Goal: Communication & Community: Answer question/provide support

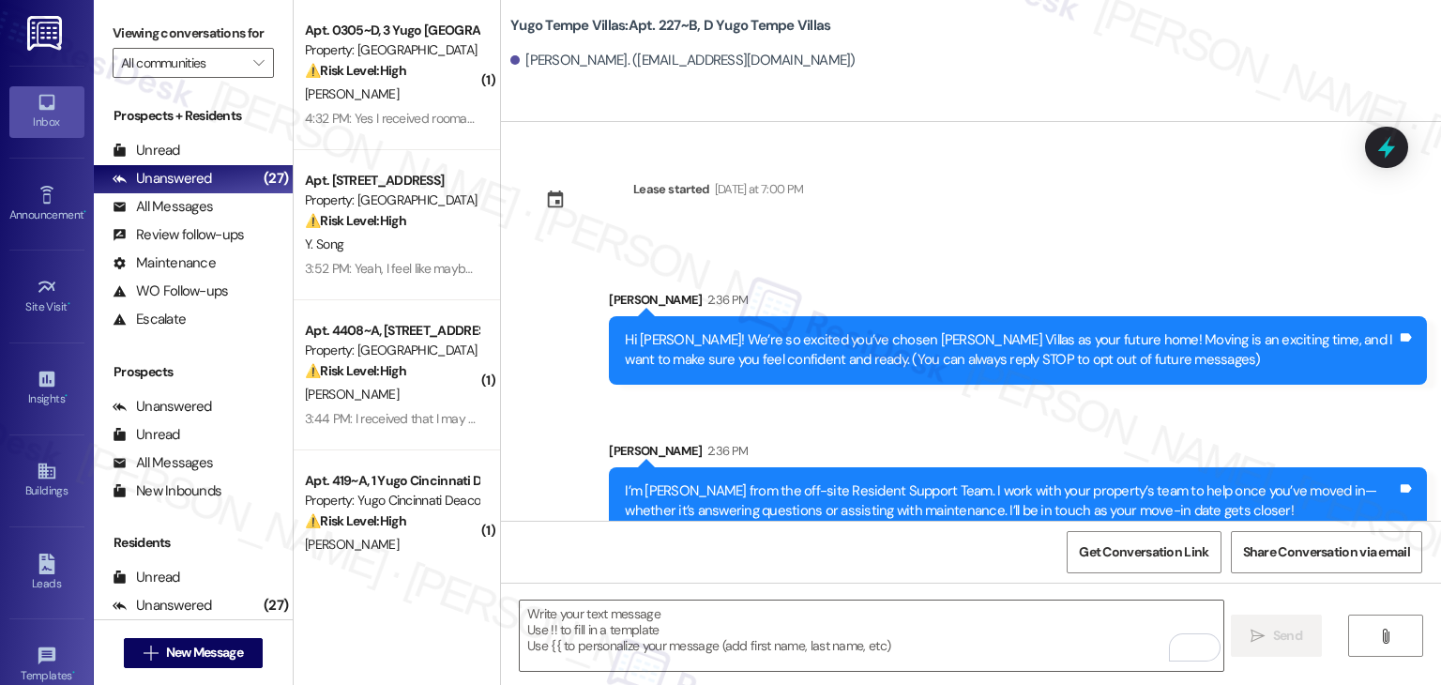
scroll to position [180, 0]
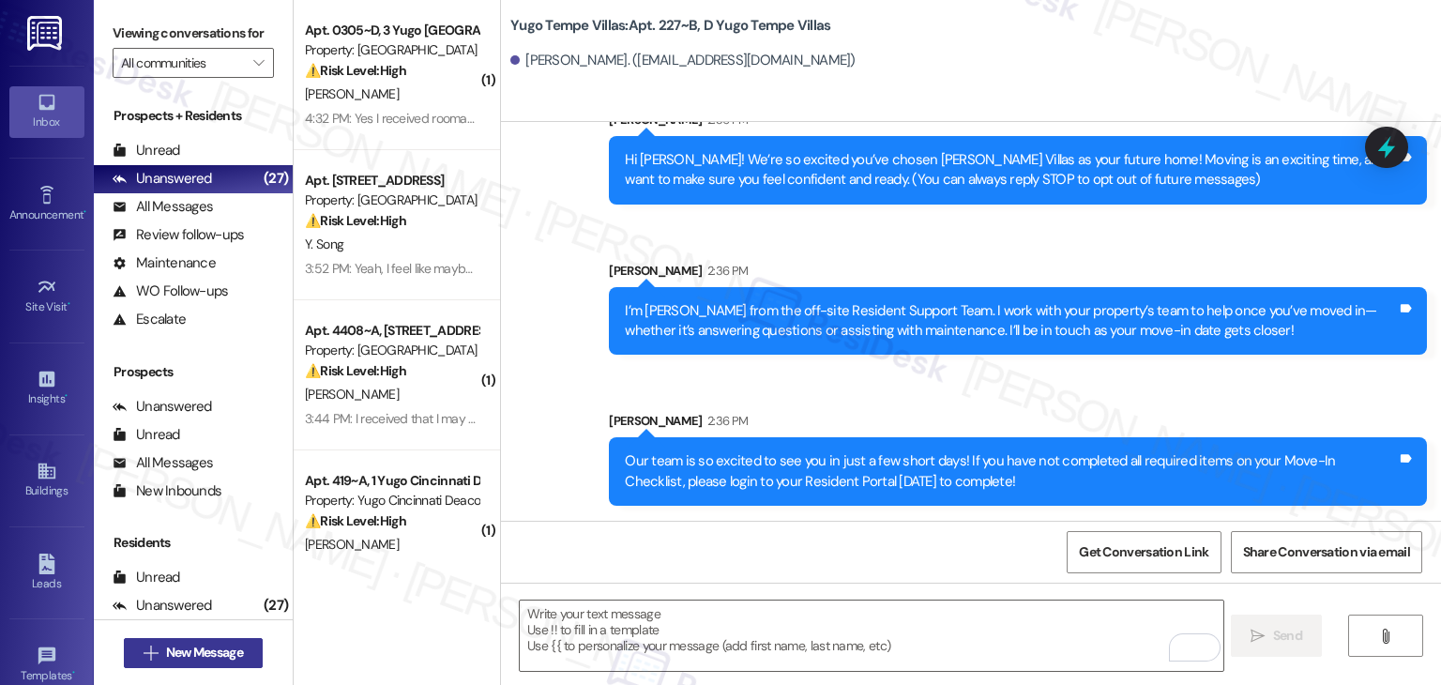
click at [218, 647] on span "New Message" at bounding box center [204, 653] width 77 height 20
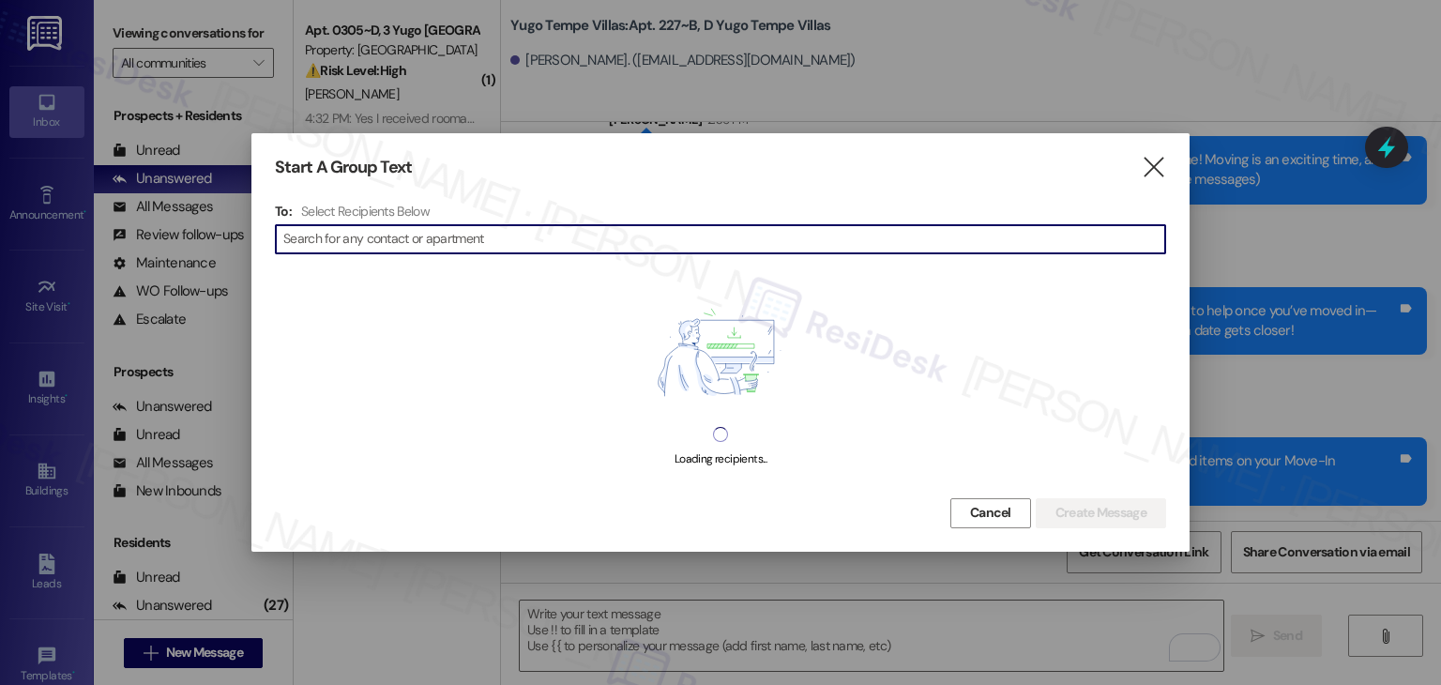
paste input "Spencer Larson"
click at [340, 242] on input "Spencer Larson" at bounding box center [709, 239] width 852 height 26
type input "Spencer Larson"
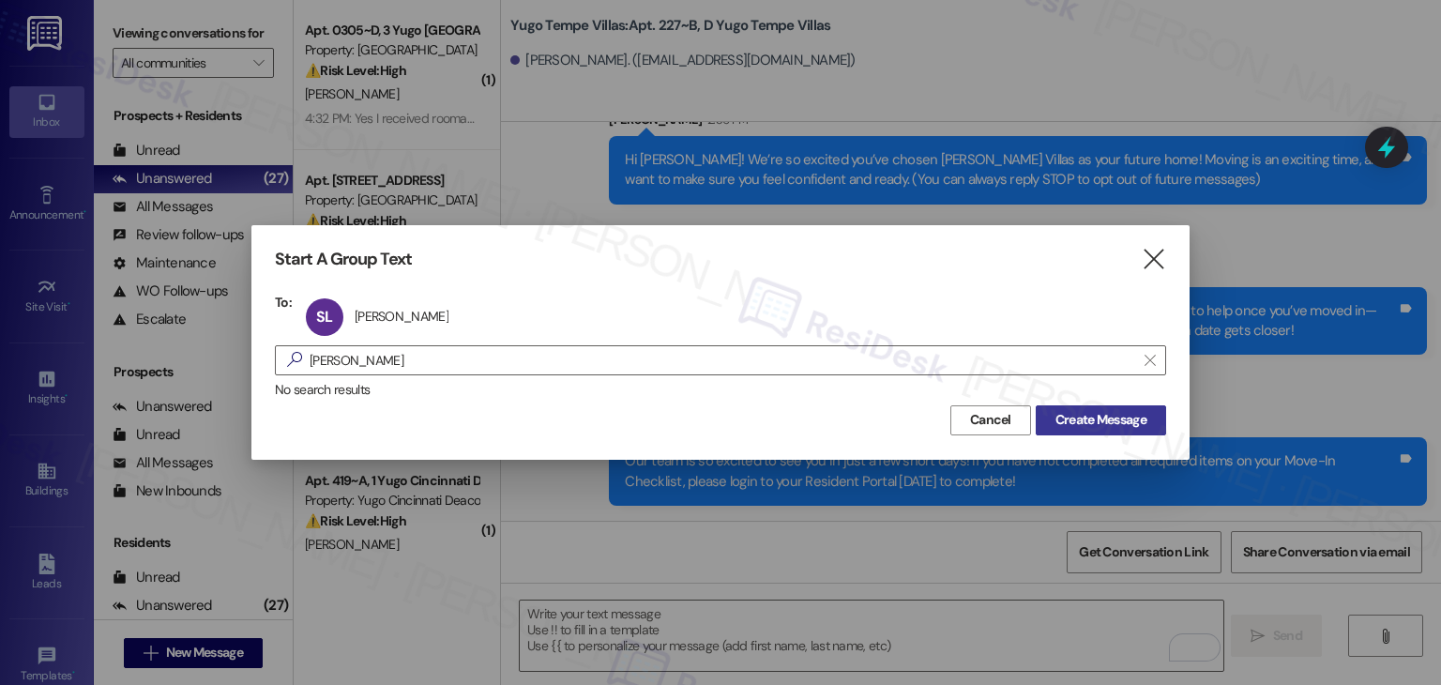
click at [1079, 418] on span "Create Message" at bounding box center [1101, 420] width 91 height 20
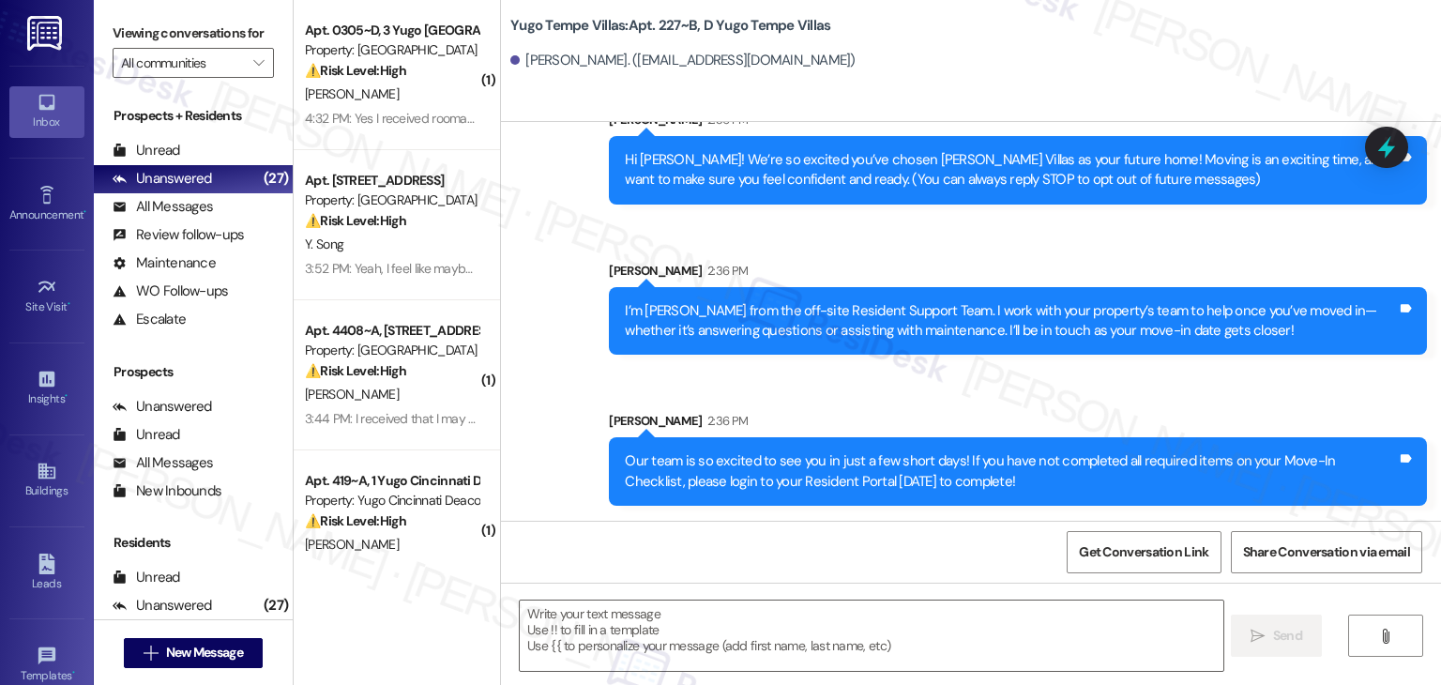
click at [550, 410] on div "Sent via SMS Sarah 2:36 PM Hi Kaitlyn! We’re so excited you’ve chosen Yugo Temp…" at bounding box center [971, 294] width 940 height 452
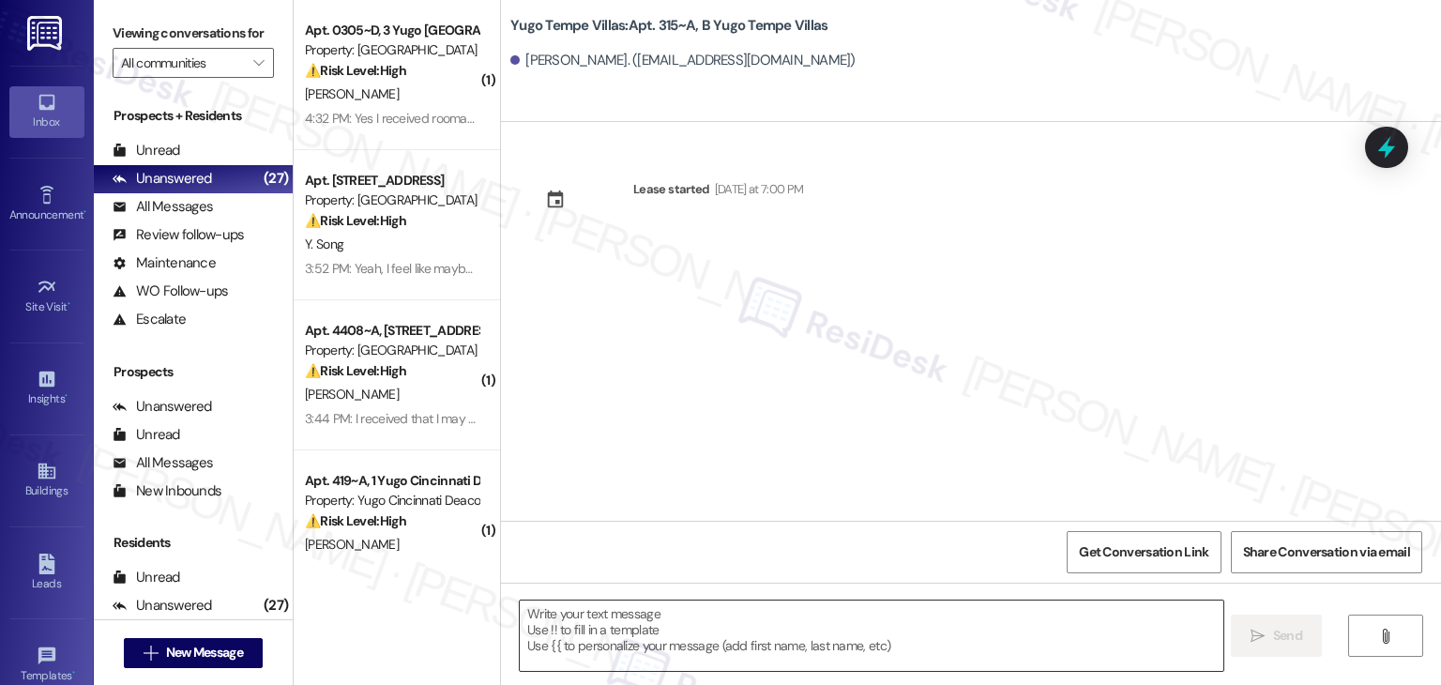
type textarea "Fetching suggested responses. Please feel free to read through the conversation…"
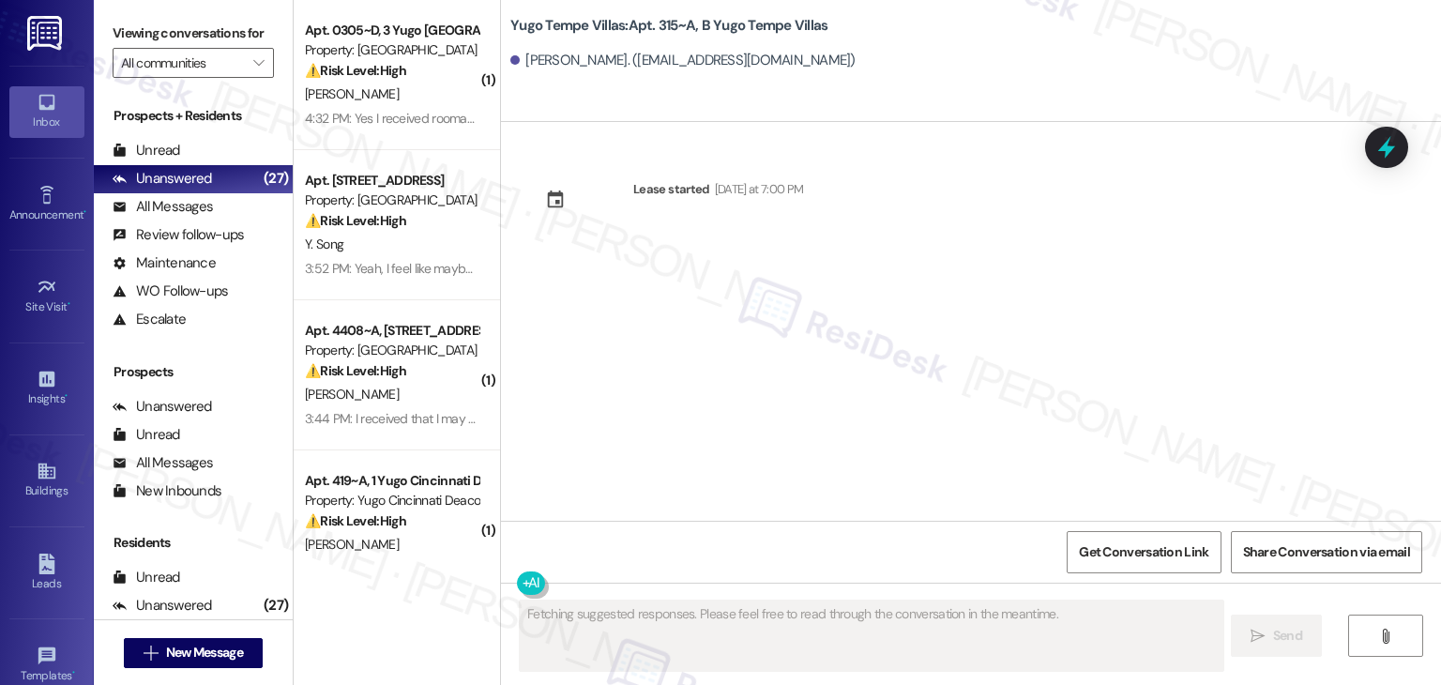
click at [736, 470] on div "Lease started [DATE] at 7:00 PM" at bounding box center [971, 321] width 940 height 399
click at [783, 453] on div "Lease started [DATE] at 7:00 PM" at bounding box center [971, 321] width 940 height 399
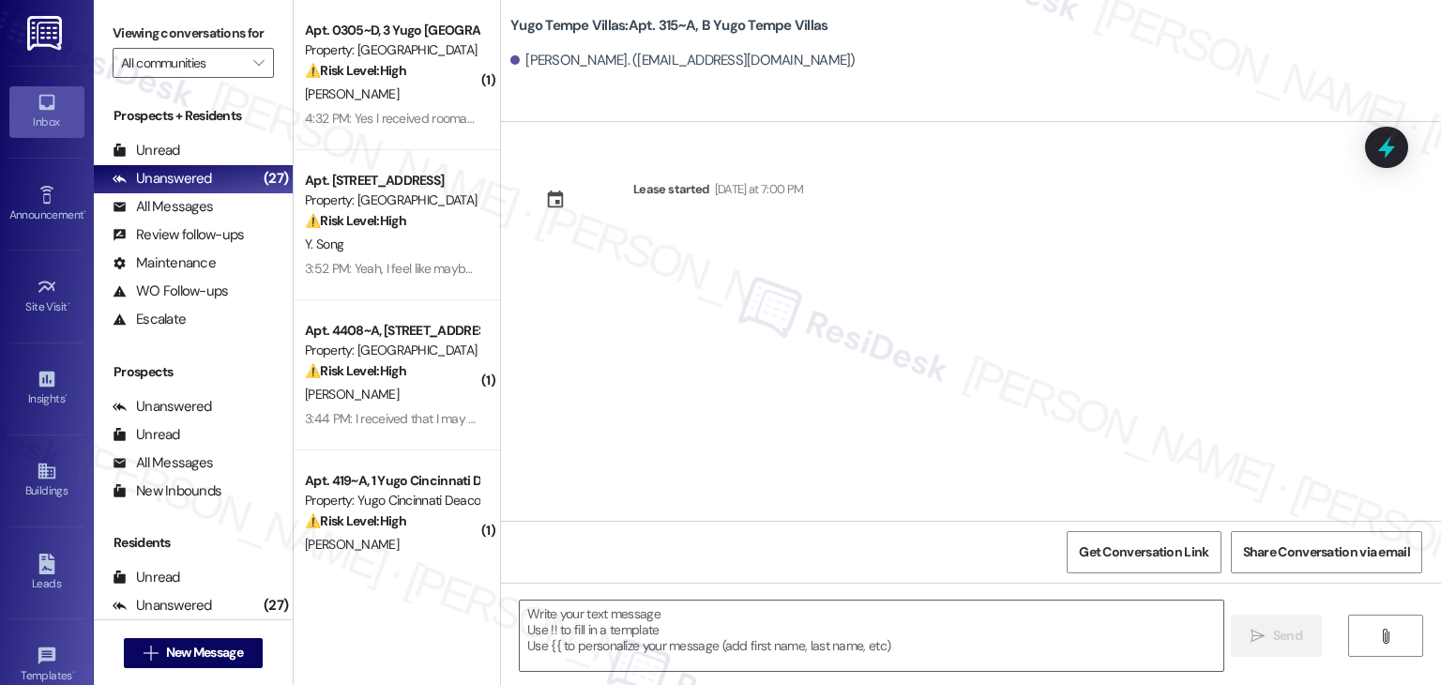
click at [926, 282] on div "Lease started [DATE] at 7:00 PM" at bounding box center [971, 321] width 940 height 399
click at [925, 281] on div "Lease started [DATE] at 7:00 PM" at bounding box center [971, 321] width 940 height 399
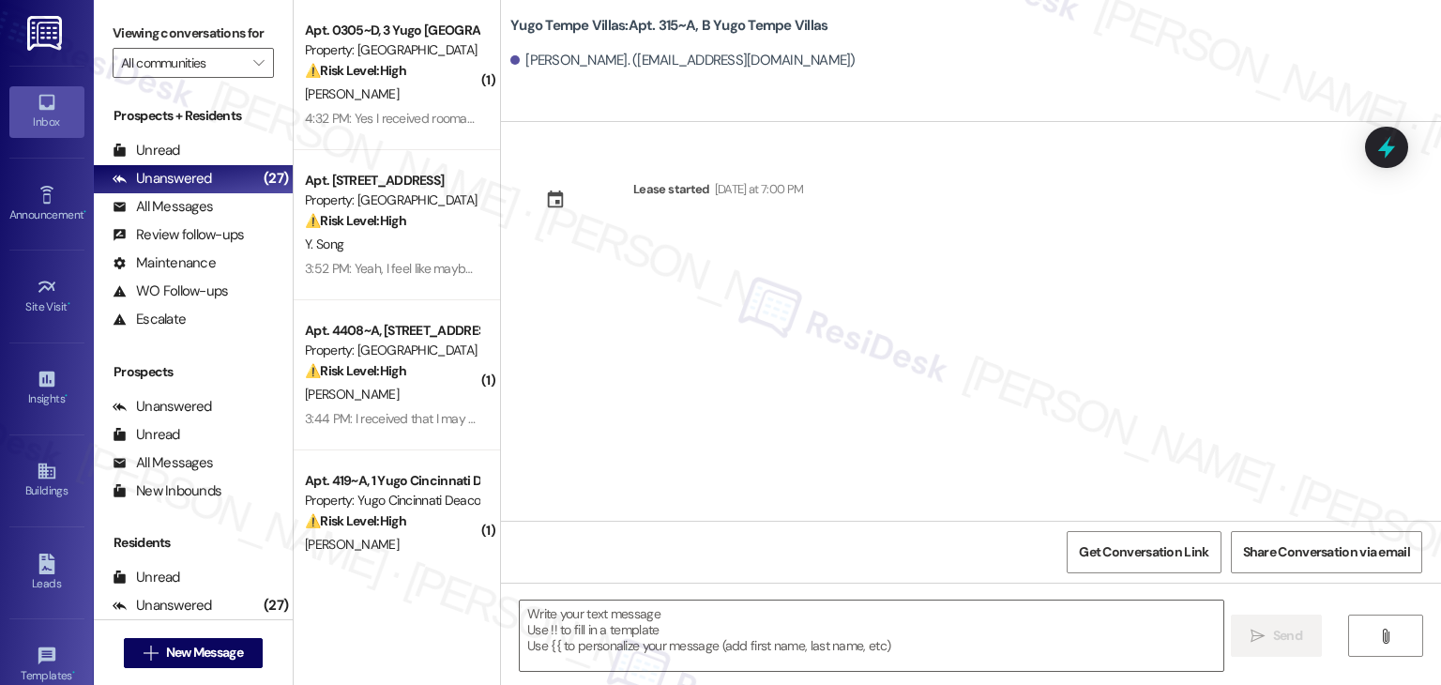
click at [925, 281] on div "Lease started [DATE] at 7:00 PM" at bounding box center [971, 321] width 940 height 399
click at [925, 284] on div "Lease started [DATE] at 7:00 PM" at bounding box center [971, 321] width 940 height 399
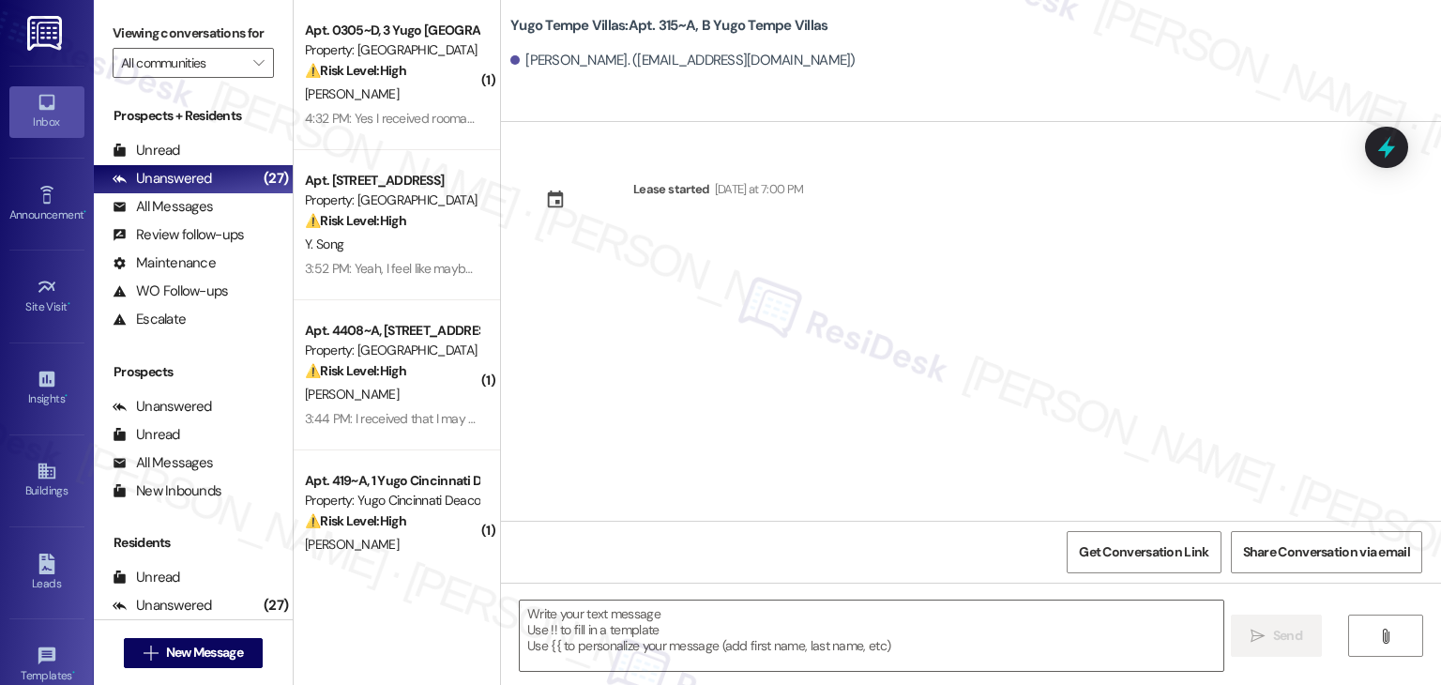
click at [925, 284] on div "Lease started [DATE] at 7:00 PM" at bounding box center [971, 321] width 940 height 399
click at [703, 617] on textarea at bounding box center [871, 636] width 703 height 70
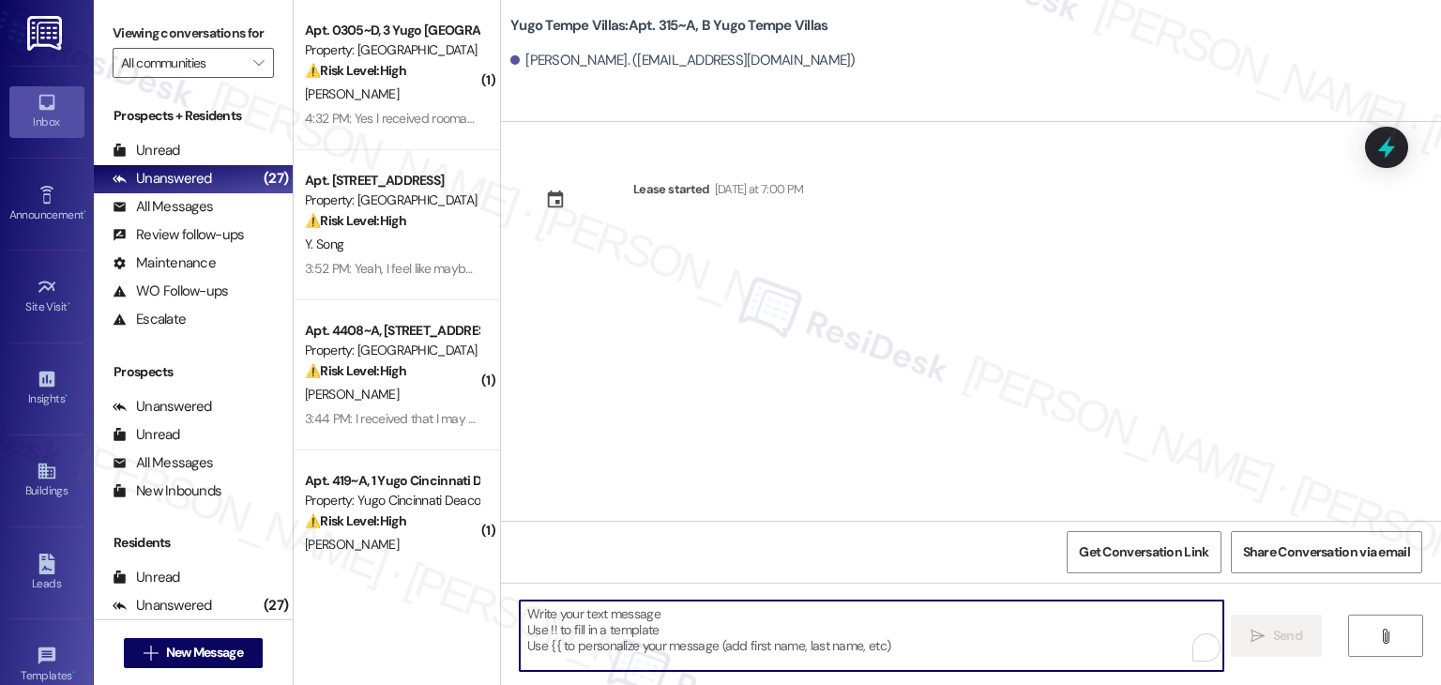
paste textarea "Hi {{first_name}}! We’re so excited you’ve chosen {{property}} as your future h…"
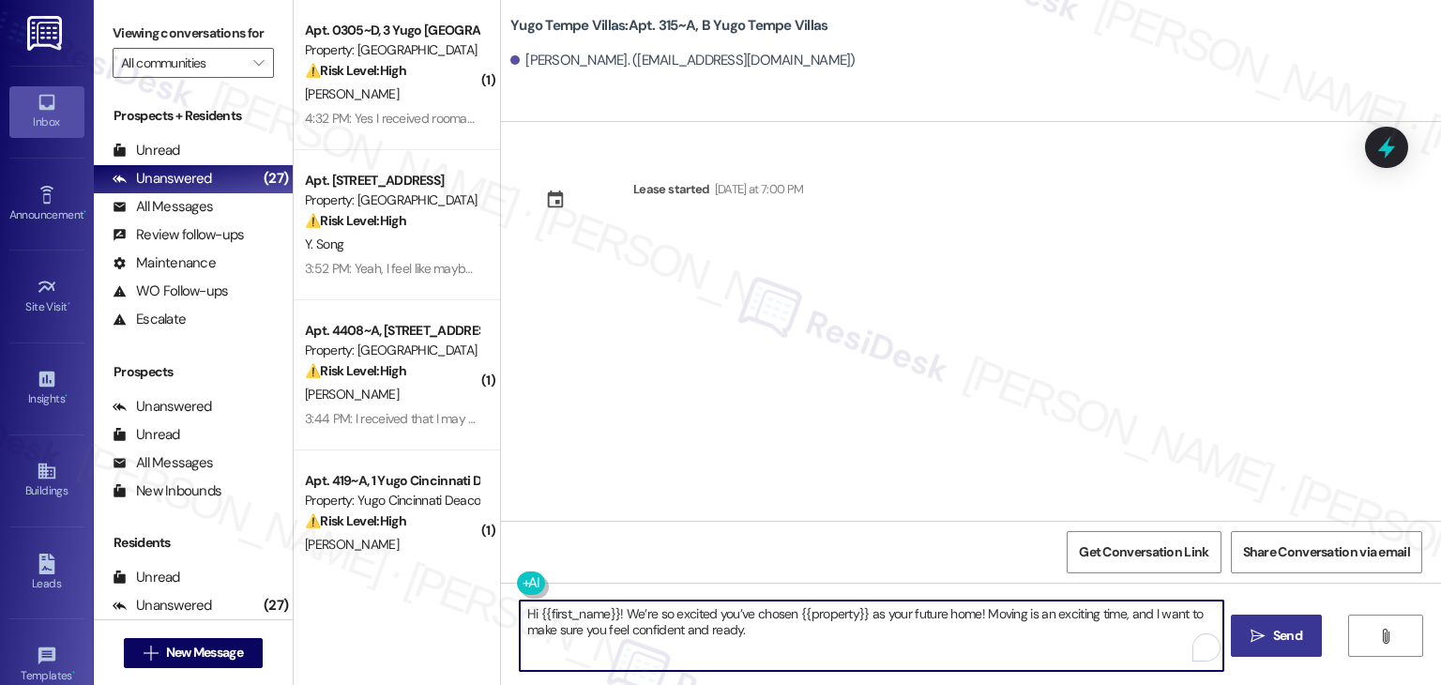
type textarea "Hi {{first_name}}! We’re so excited you’ve chosen {{property}} as your future h…"
click at [1273, 636] on span "Send" at bounding box center [1287, 636] width 29 height 20
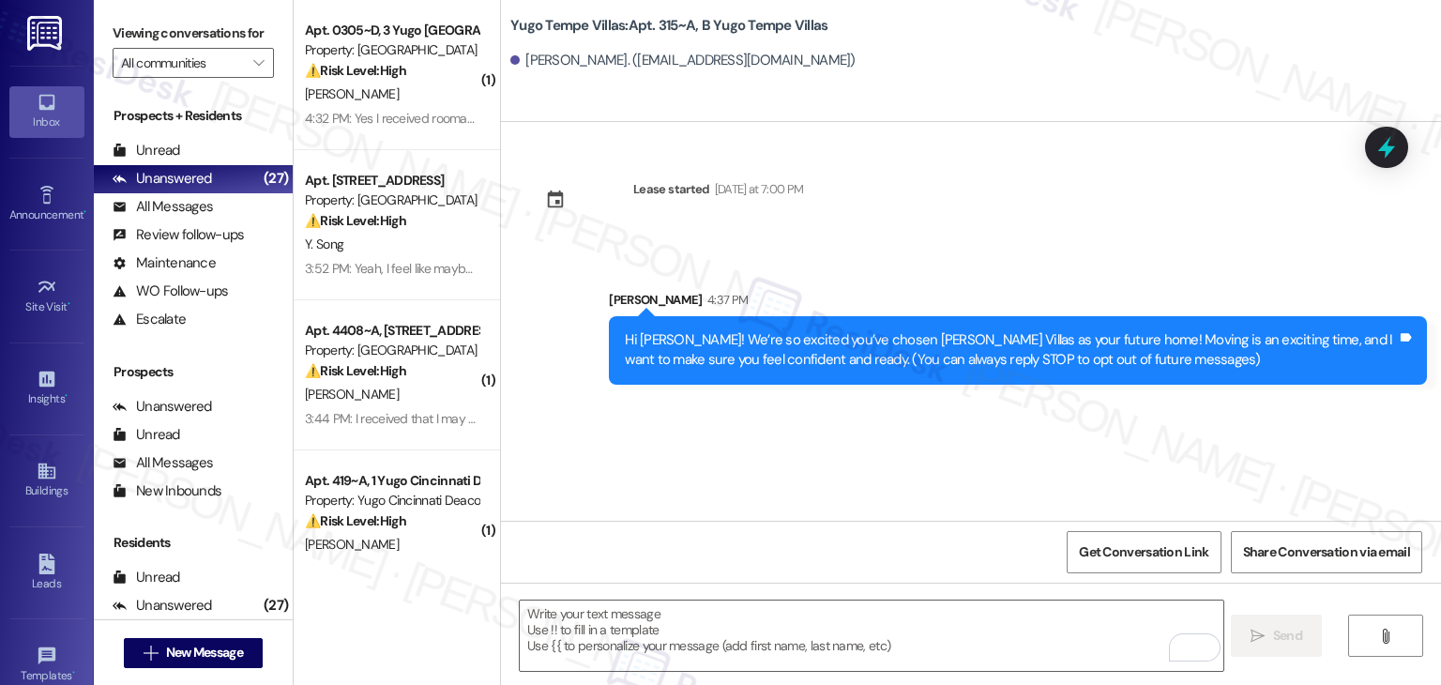
drag, startPoint x: 754, startPoint y: 471, endPoint x: 753, endPoint y: 535, distance: 63.8
click at [754, 471] on div "Lease started Sunday at 7:00 PM Sent via SMS Sarah 4:37 PM Hi Spencer! We’re so…" at bounding box center [971, 321] width 940 height 399
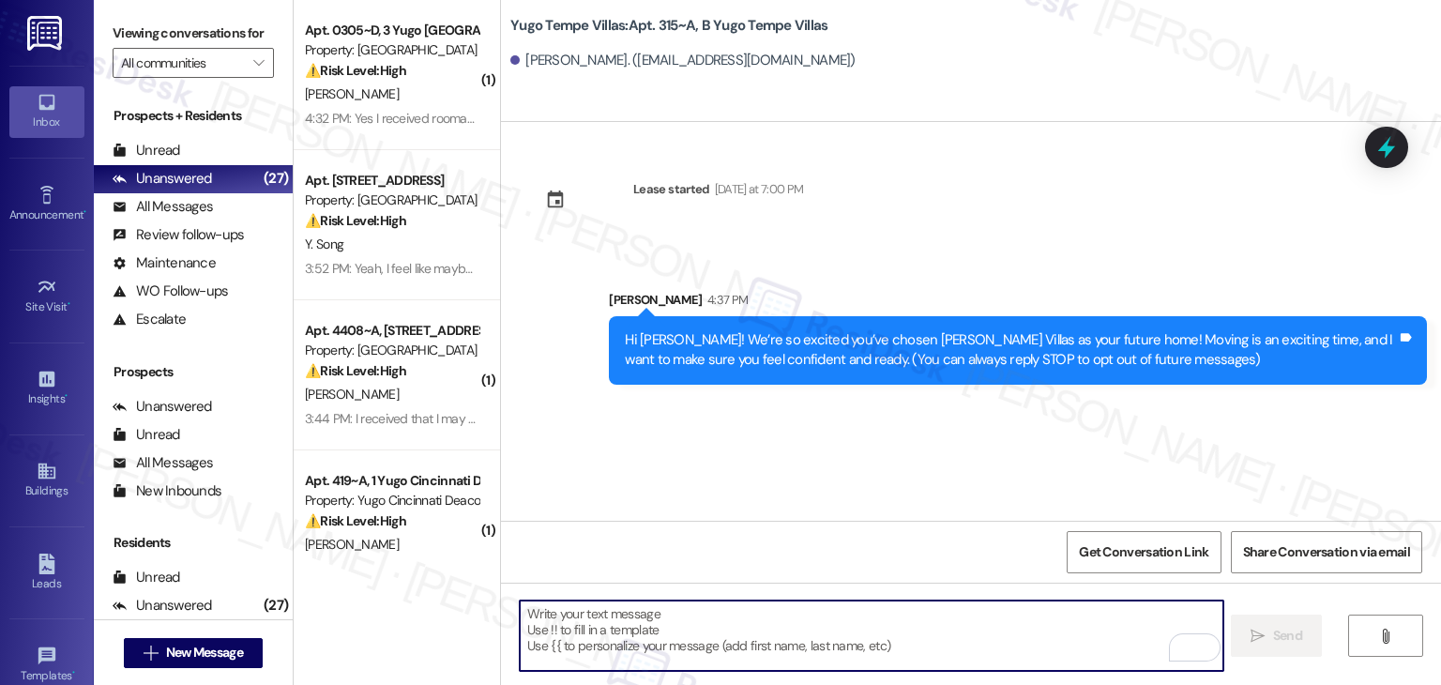
click at [745, 622] on textarea "To enrich screen reader interactions, please activate Accessibility in Grammarl…" at bounding box center [871, 636] width 703 height 70
paste textarea "I’m [PERSON_NAME] from the off-site Resident Support Team. I work with your pro…"
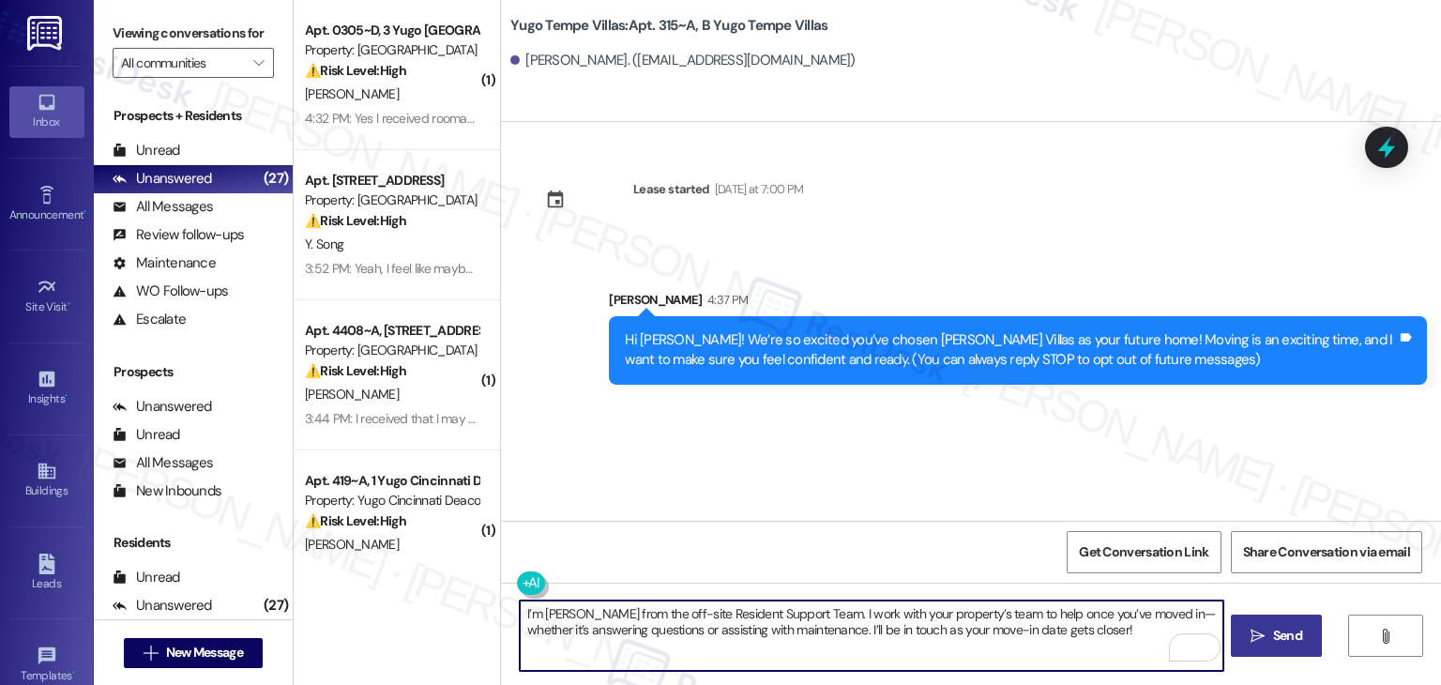
type textarea "I’m [PERSON_NAME] from the off-site Resident Support Team. I work with your pro…"
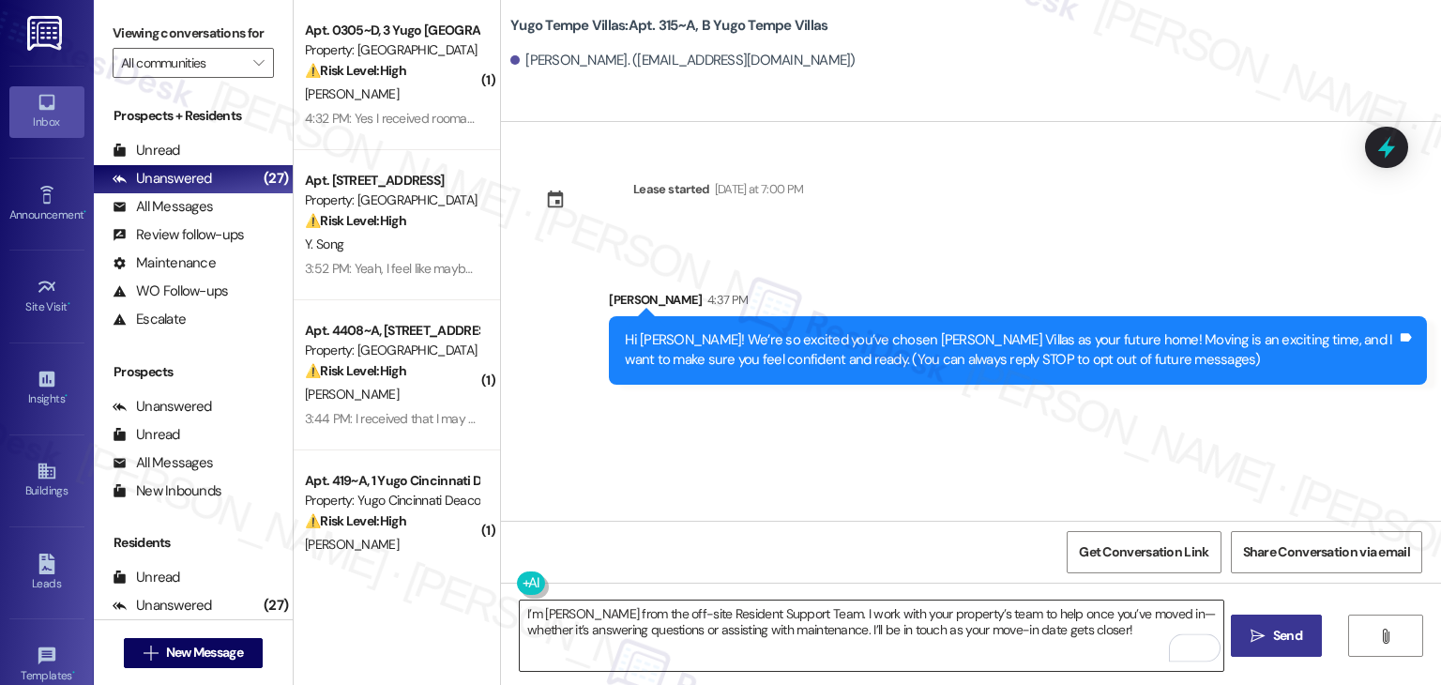
click at [970, 625] on textarea "I’m [PERSON_NAME] from the off-site Resident Support Team. I work with your pro…" at bounding box center [871, 636] width 703 height 70
click at [1261, 631] on icon "" at bounding box center [1258, 636] width 14 height 15
click at [767, 476] on div "Lease started Sunday at 7:00 PM Sent via SMS Sarah 4:37 PM Hi Spencer! We’re so…" at bounding box center [971, 321] width 940 height 399
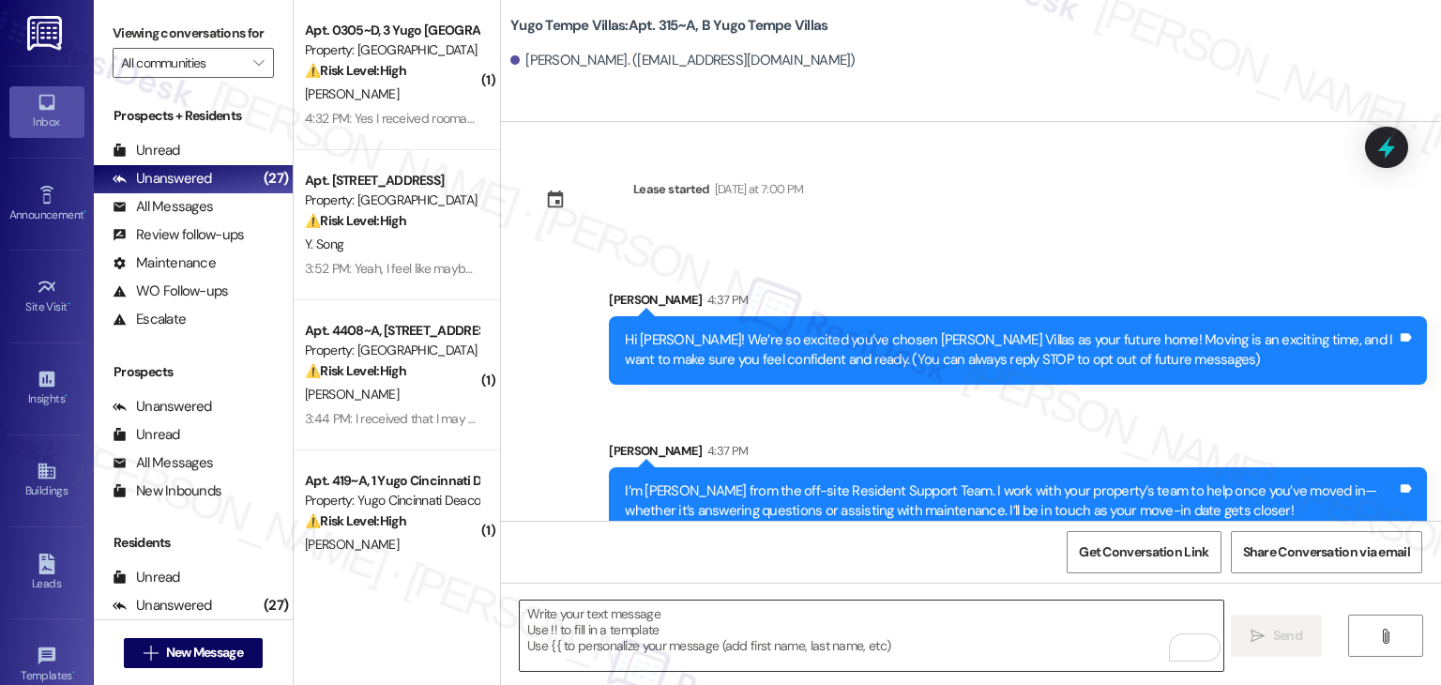
scroll to position [30, 0]
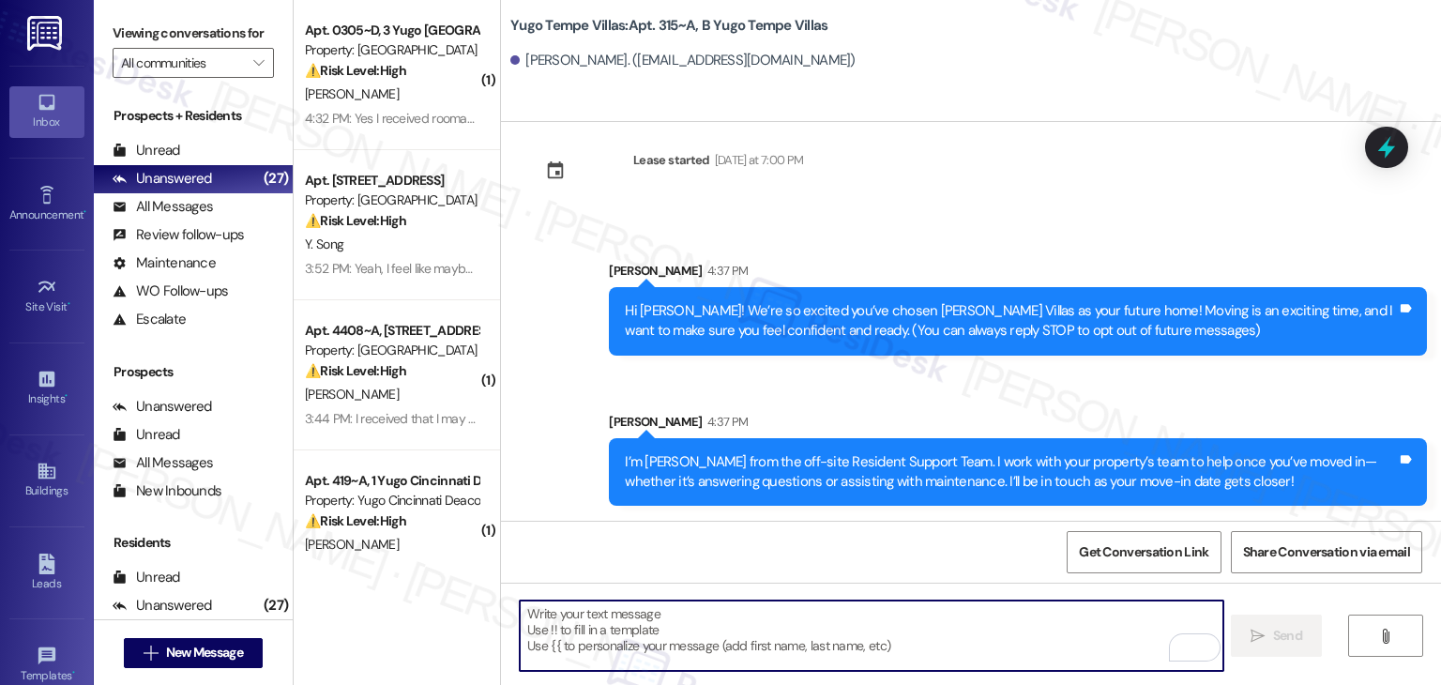
click at [753, 621] on textarea "To enrich screen reader interactions, please activate Accessibility in Grammarl…" at bounding box center [871, 636] width 703 height 70
paste textarea "Our team is so excited to see you in just a few short days! If you have not com…"
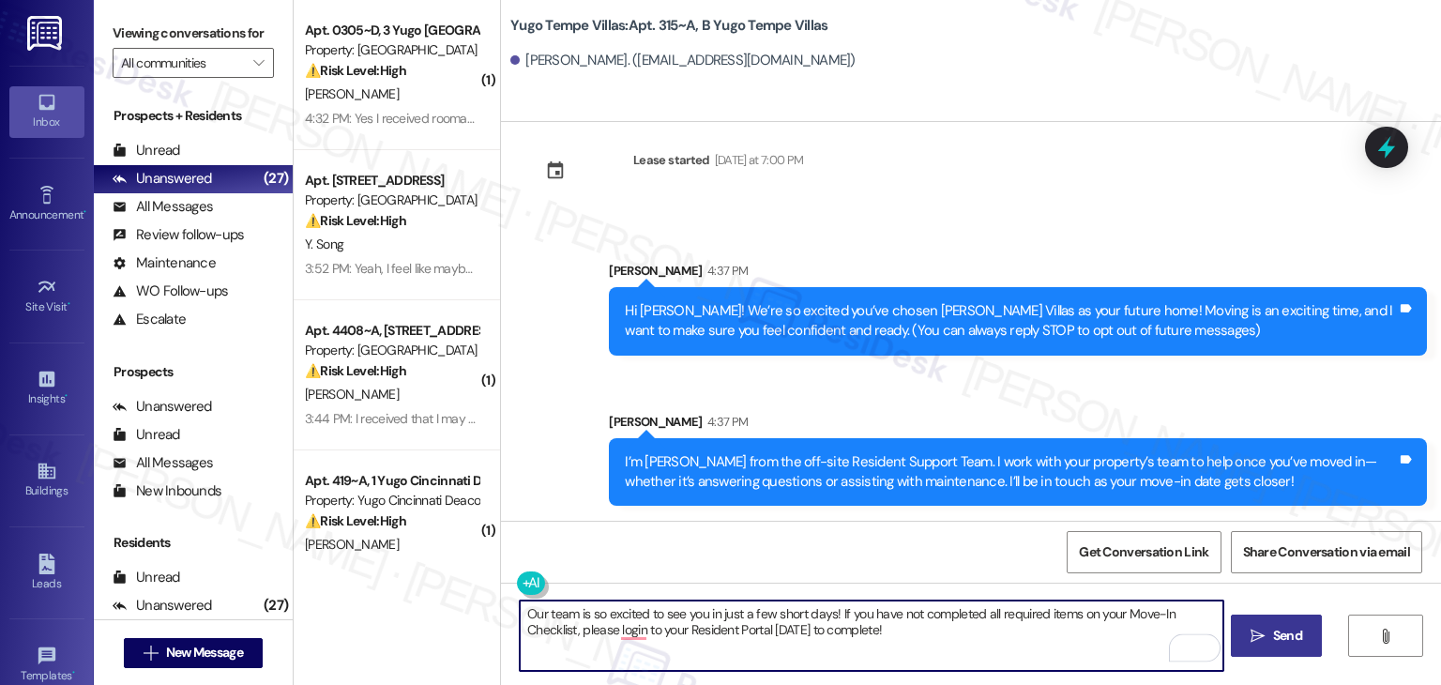
type textarea "Our team is so excited to see you in just a few short days! If you have not com…"
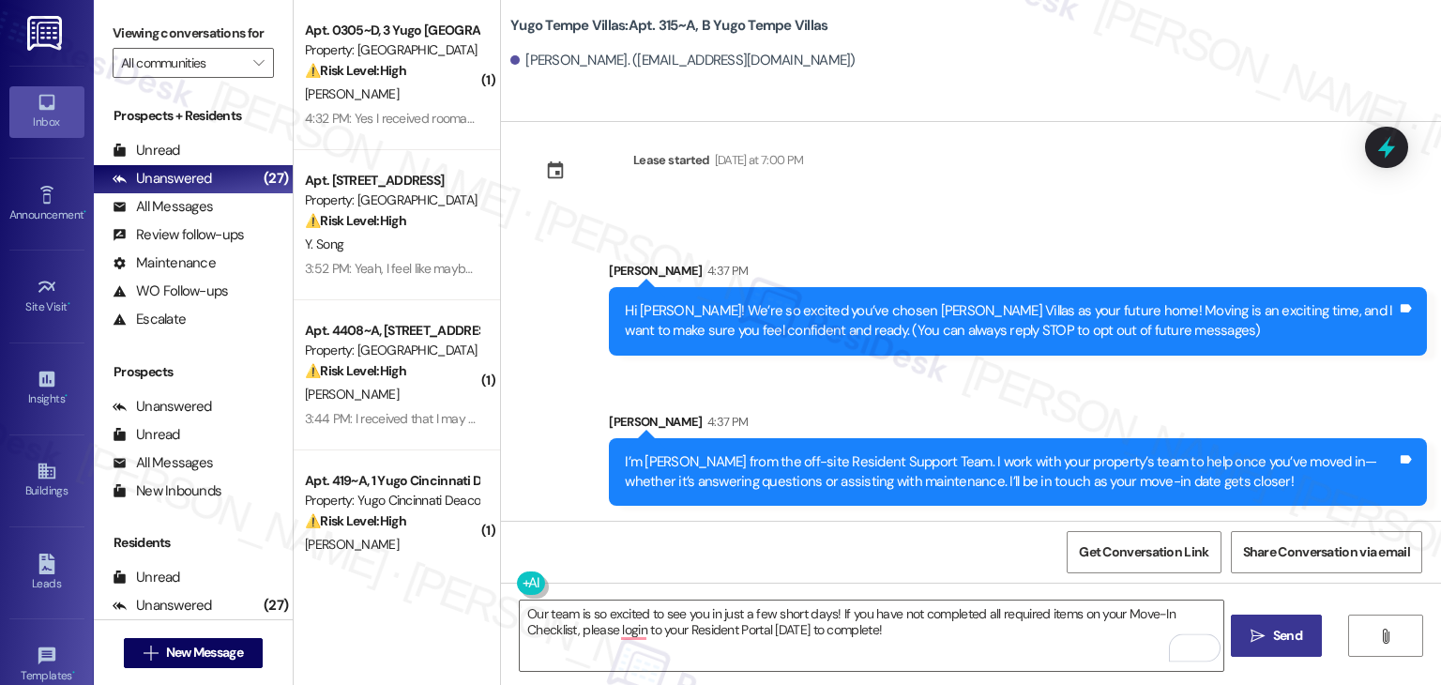
click at [1283, 637] on span "Send" at bounding box center [1287, 636] width 29 height 20
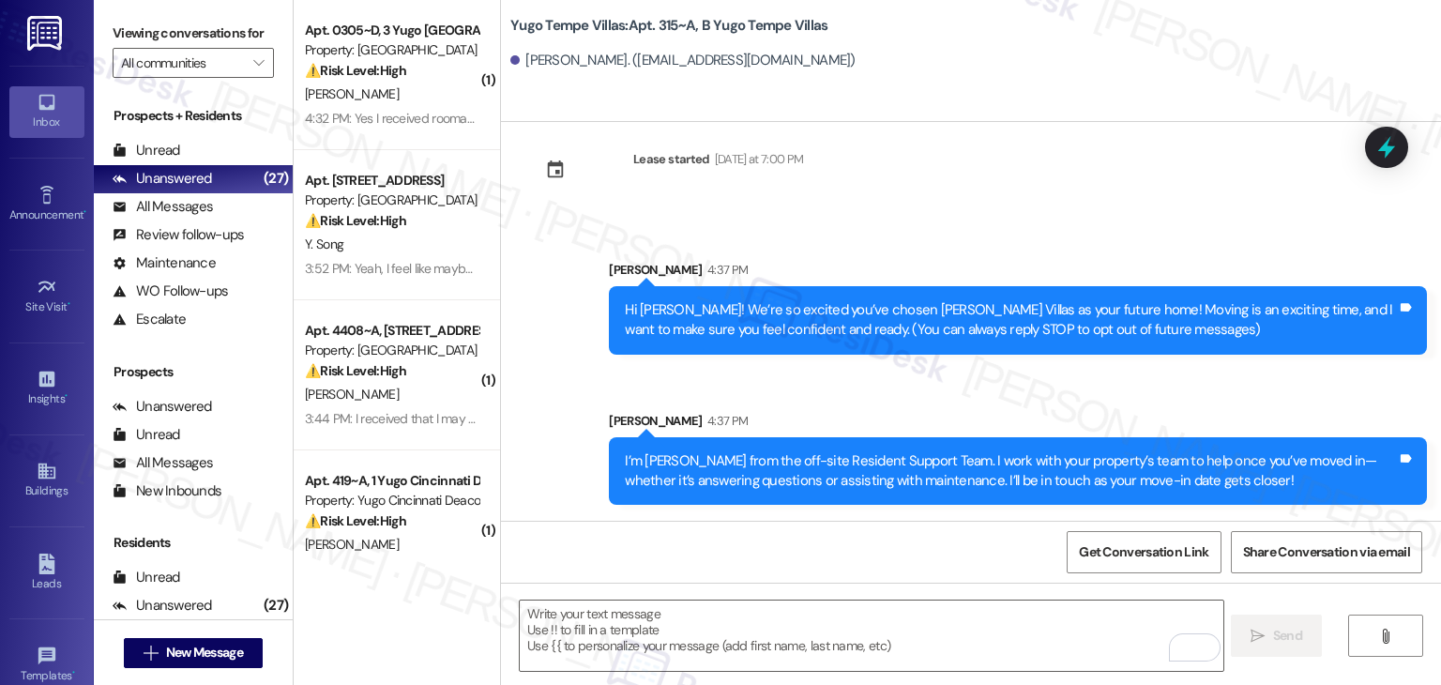
scroll to position [180, 0]
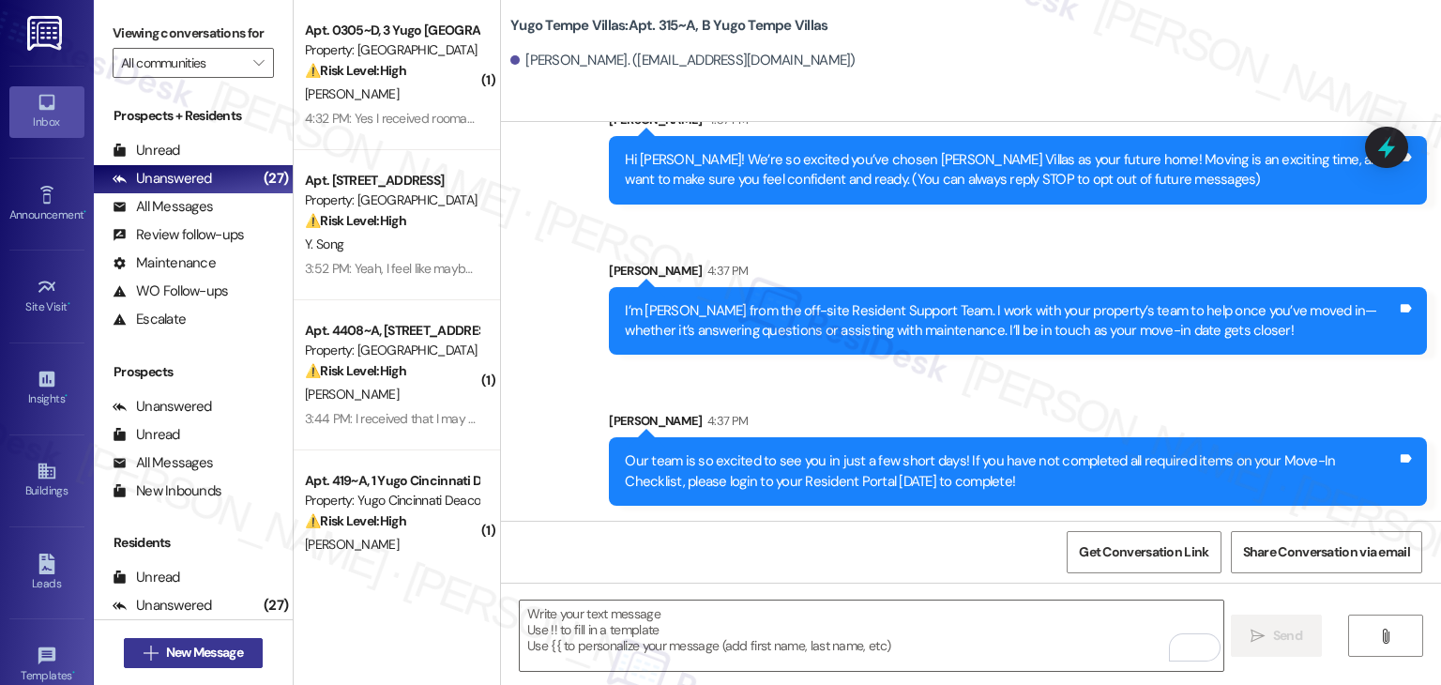
click at [205, 647] on span "New Message" at bounding box center [204, 653] width 77 height 20
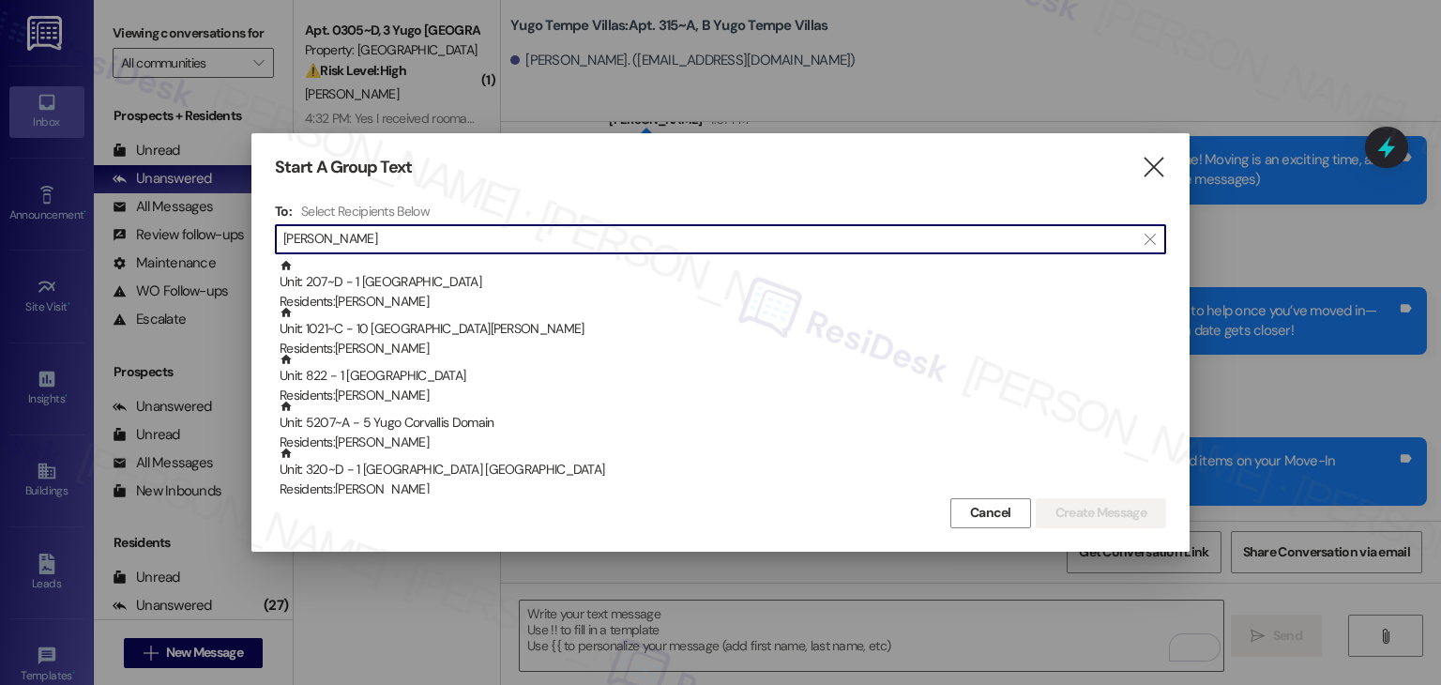
type input "elanor shepard"
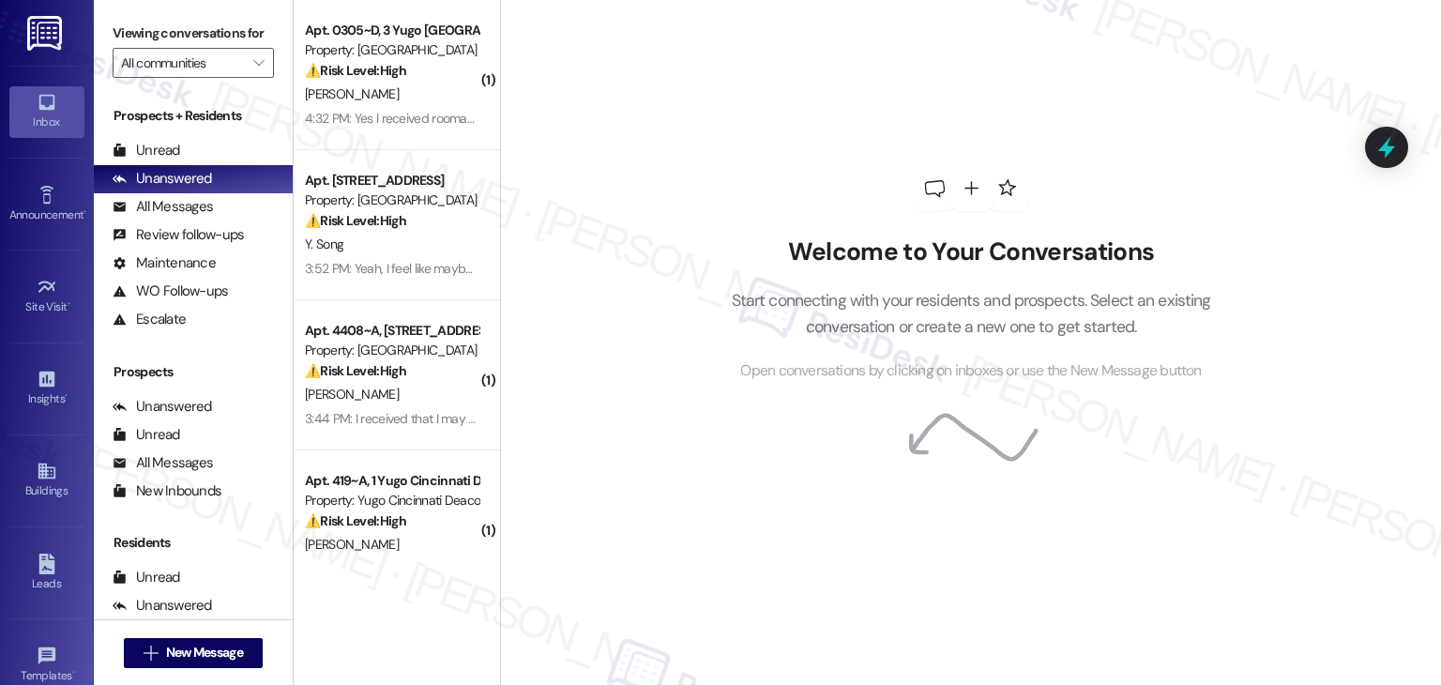
click at [1324, 372] on div "Welcome to Your Conversations Start connecting with your residents and prospect…" at bounding box center [970, 342] width 941 height 685
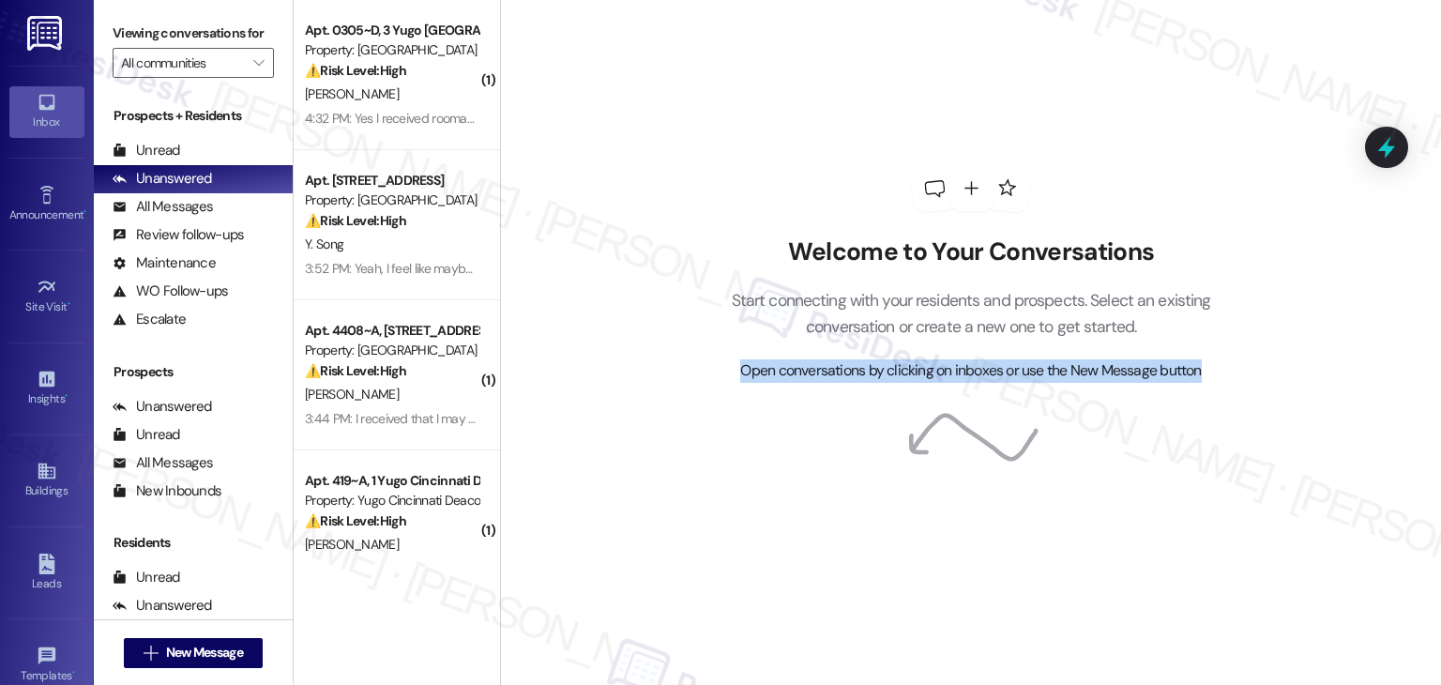
click at [1324, 372] on div "Welcome to Your Conversations Start connecting with your residents and prospect…" at bounding box center [970, 342] width 941 height 685
click at [1325, 372] on div "Welcome to Your Conversations Start connecting with your residents and prospect…" at bounding box center [970, 342] width 941 height 685
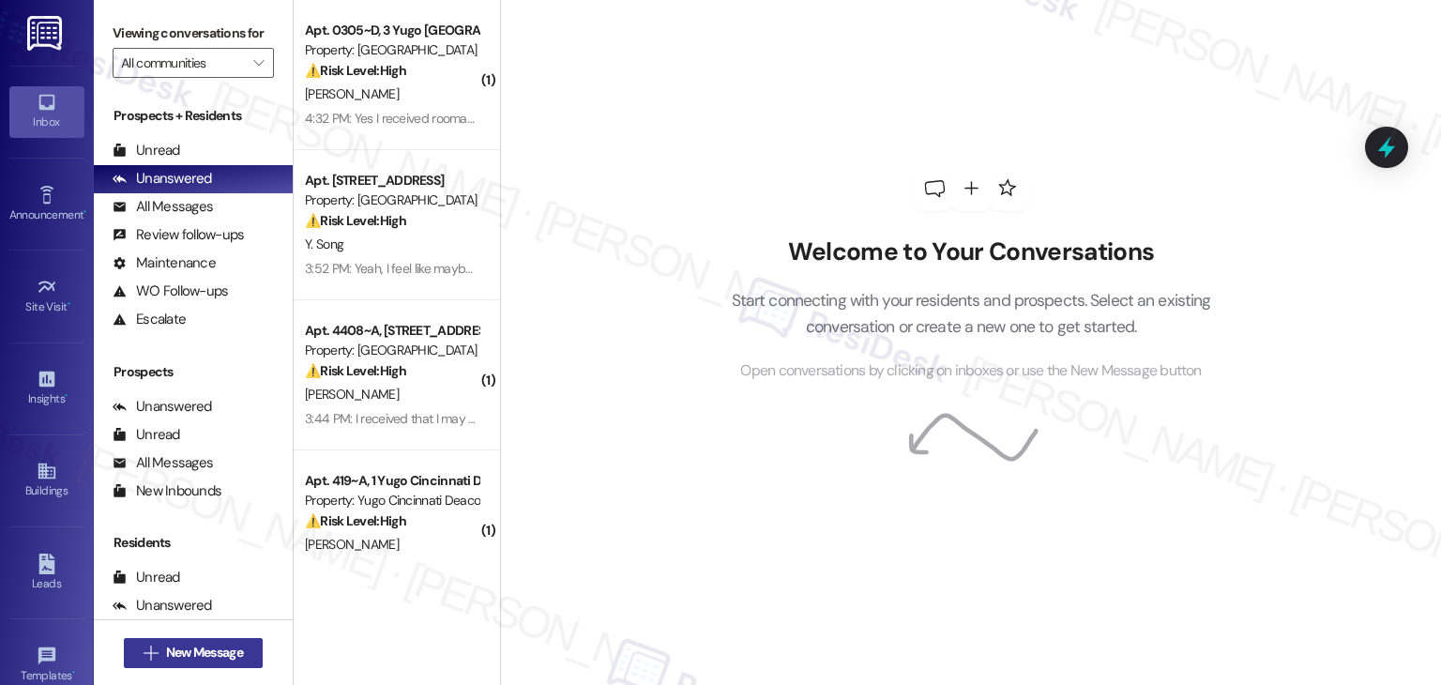
click at [220, 650] on span "New Message" at bounding box center [204, 653] width 77 height 20
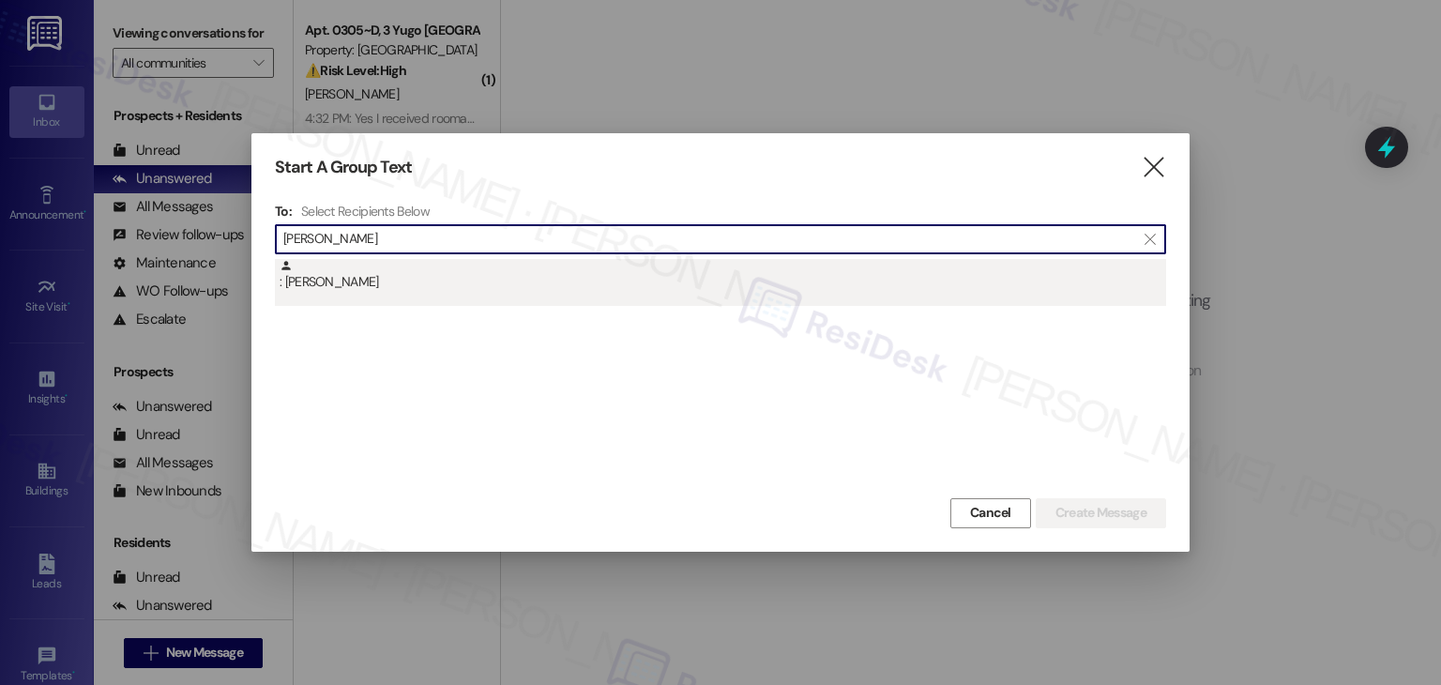
type input "[PERSON_NAME]"
click at [395, 288] on div ": [PERSON_NAME]" at bounding box center [723, 275] width 887 height 33
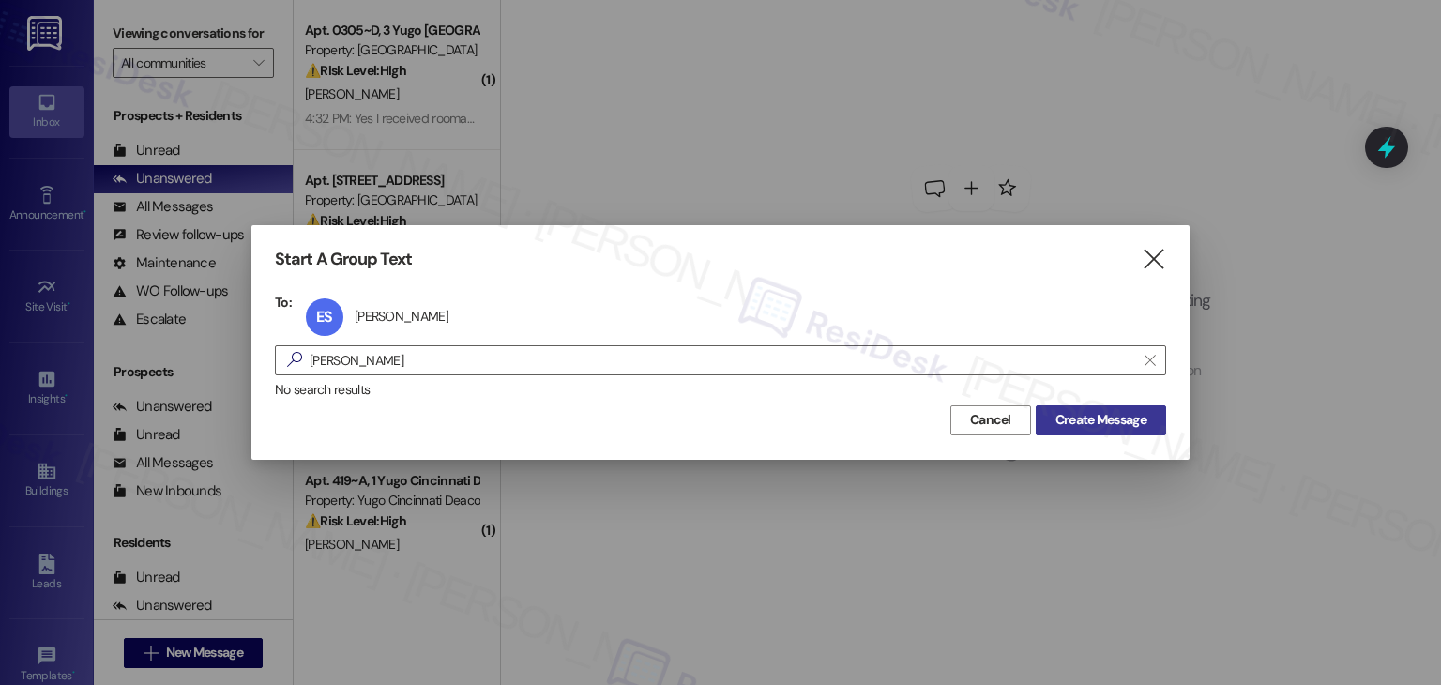
click at [1127, 418] on span "Create Message" at bounding box center [1101, 420] width 91 height 20
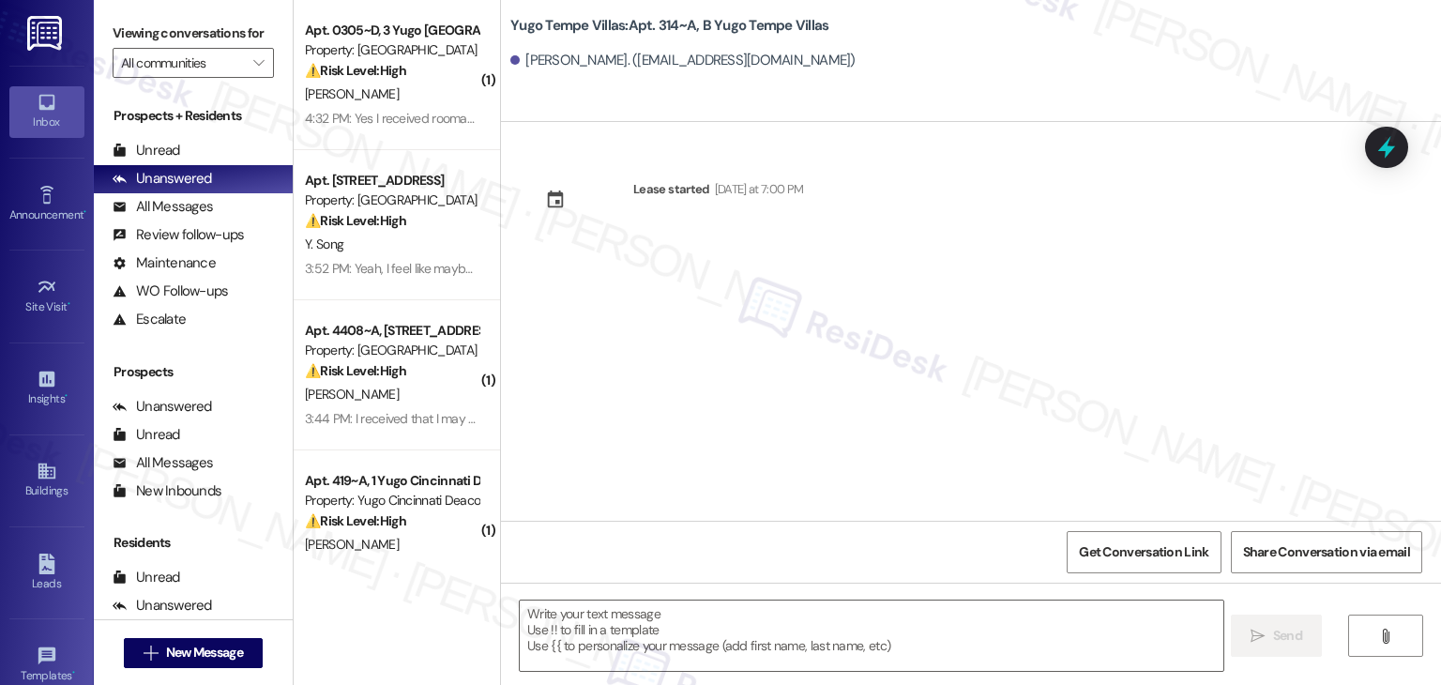
type textarea "Fetching suggested responses. Please feel free to read through the conversation…"
click at [779, 368] on div "Lease started [DATE] at 7:00 PM" at bounding box center [971, 321] width 940 height 399
click at [800, 631] on textarea at bounding box center [871, 636] width 703 height 70
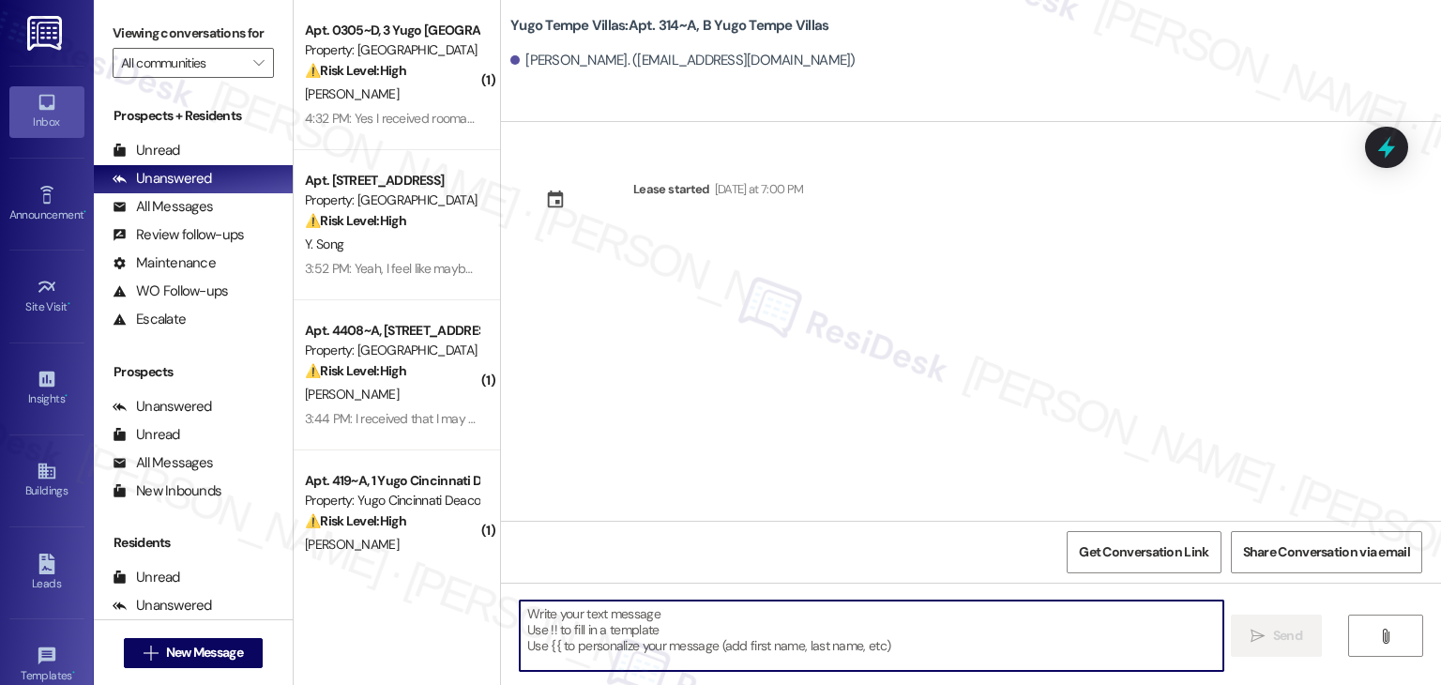
paste textarea "Hi {{first_name}}! We’re so excited you’ve chosen {{property}} as your future h…"
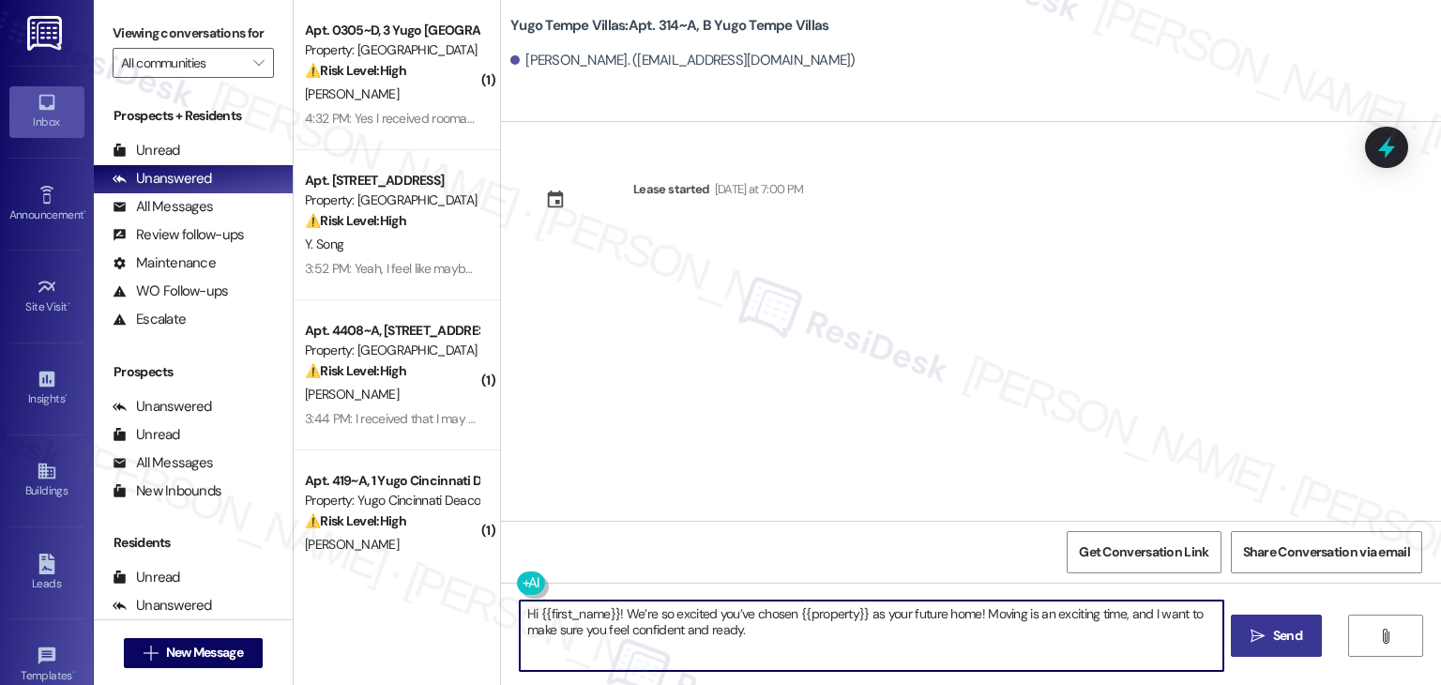
type textarea "Hi {{first_name}}! We’re so excited you’ve chosen {{property}} as your future h…"
click at [1267, 646] on button " Send" at bounding box center [1276, 636] width 91 height 42
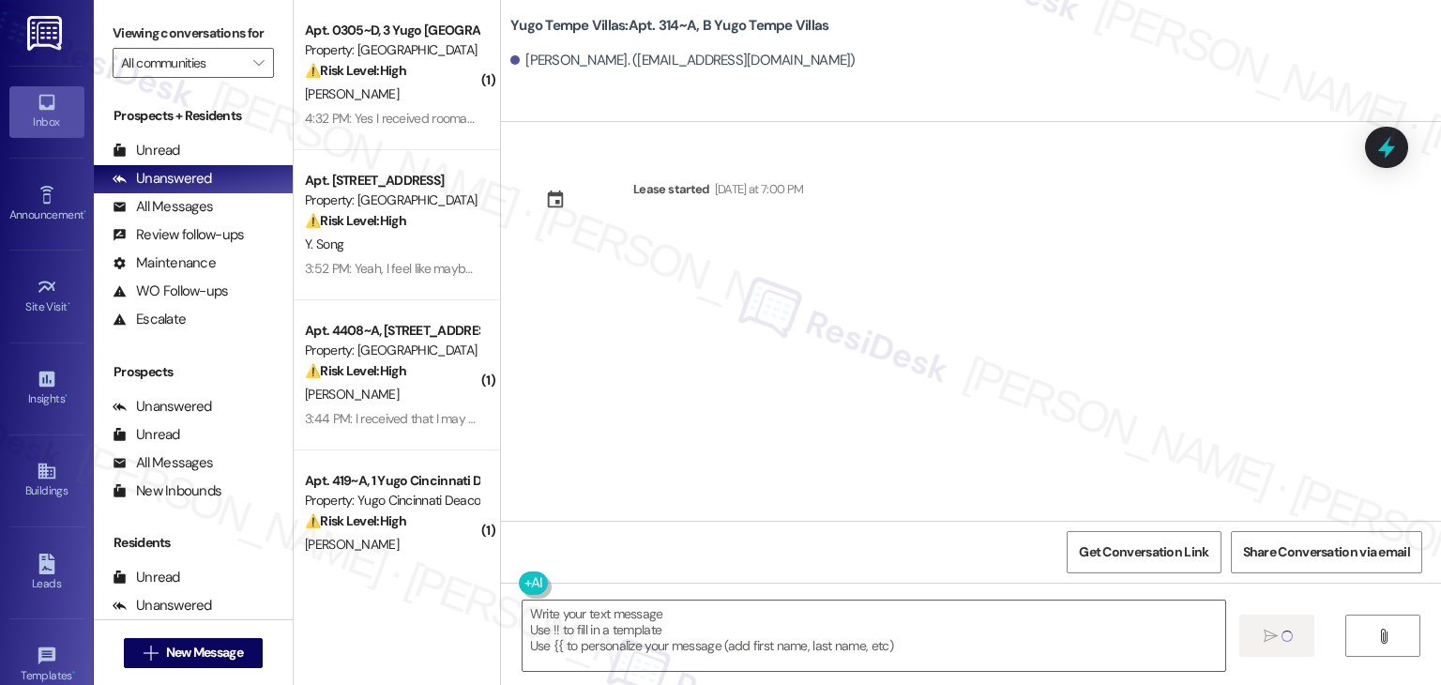
click at [761, 360] on div "Lease started [DATE] at 7:00 PM" at bounding box center [971, 321] width 940 height 399
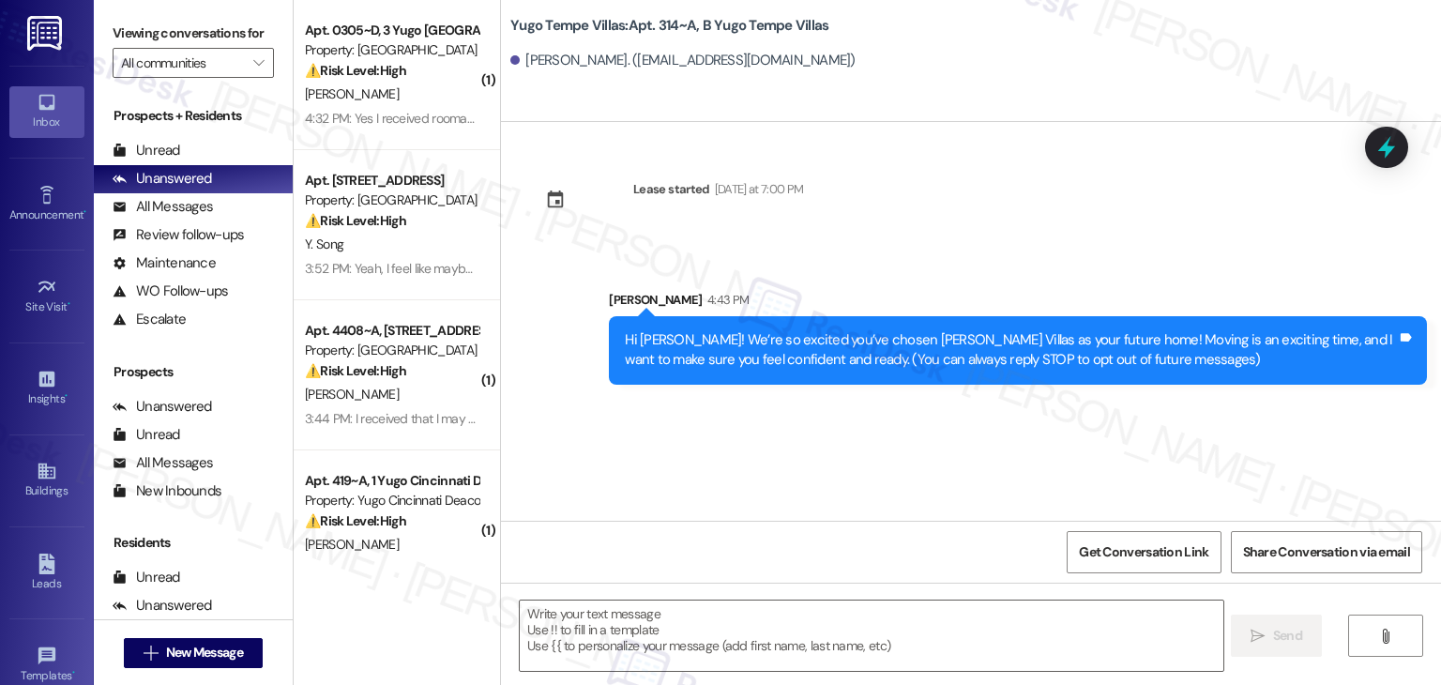
click at [799, 631] on textarea at bounding box center [871, 636] width 703 height 70
paste textarea "I’m [PERSON_NAME] from the off-site Resident Support Team. I work with your pro…"
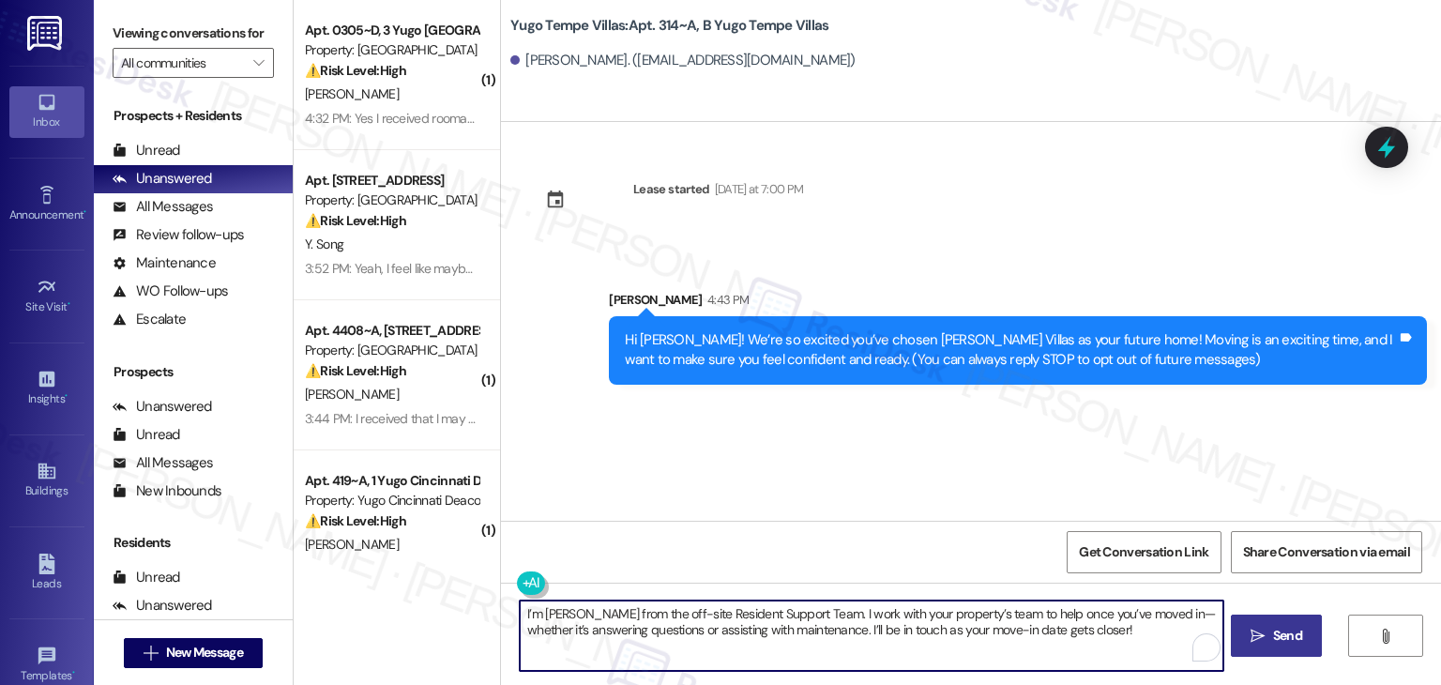
type textarea "I’m [PERSON_NAME] from the off-site Resident Support Team. I work with your pro…"
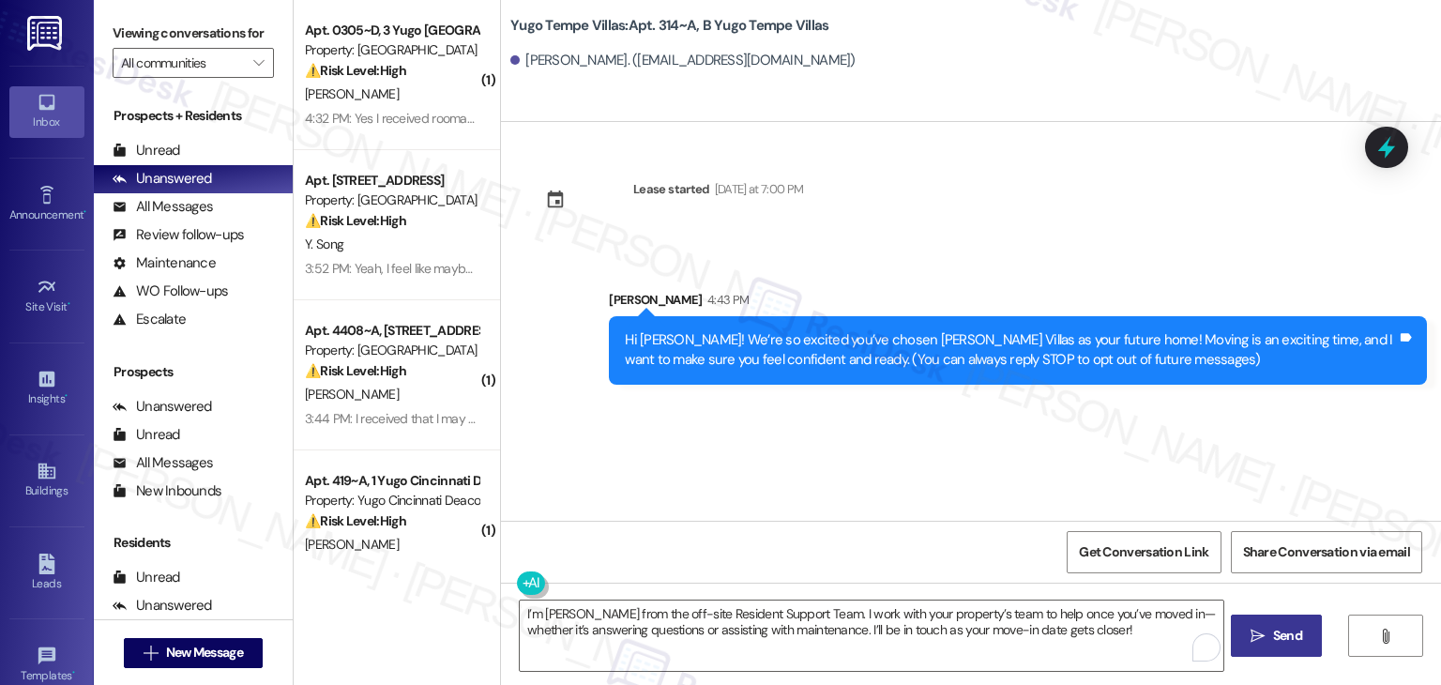
click at [1289, 635] on span "Send" at bounding box center [1287, 636] width 29 height 20
click at [935, 507] on div "Lease started [DATE] at 7:00 PM Sent via SMS [PERSON_NAME] 4:43 PM Hi [PERSON_N…" at bounding box center [971, 321] width 940 height 399
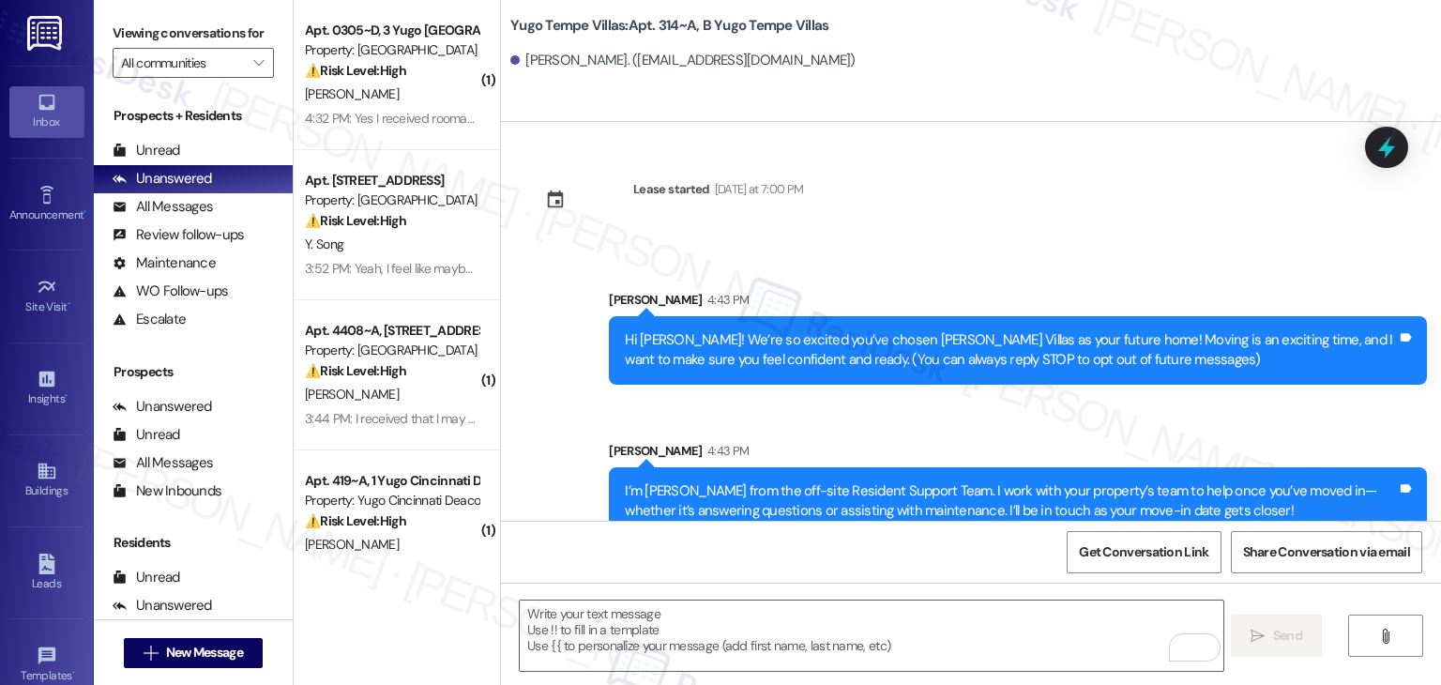
drag, startPoint x: 839, startPoint y: 396, endPoint x: 1021, endPoint y: 384, distance: 182.4
click at [839, 396] on div "Sent via SMS [PERSON_NAME] 4:43 PM Hi [PERSON_NAME]! We’re so excited you’ve ch…" at bounding box center [1018, 337] width 846 height 123
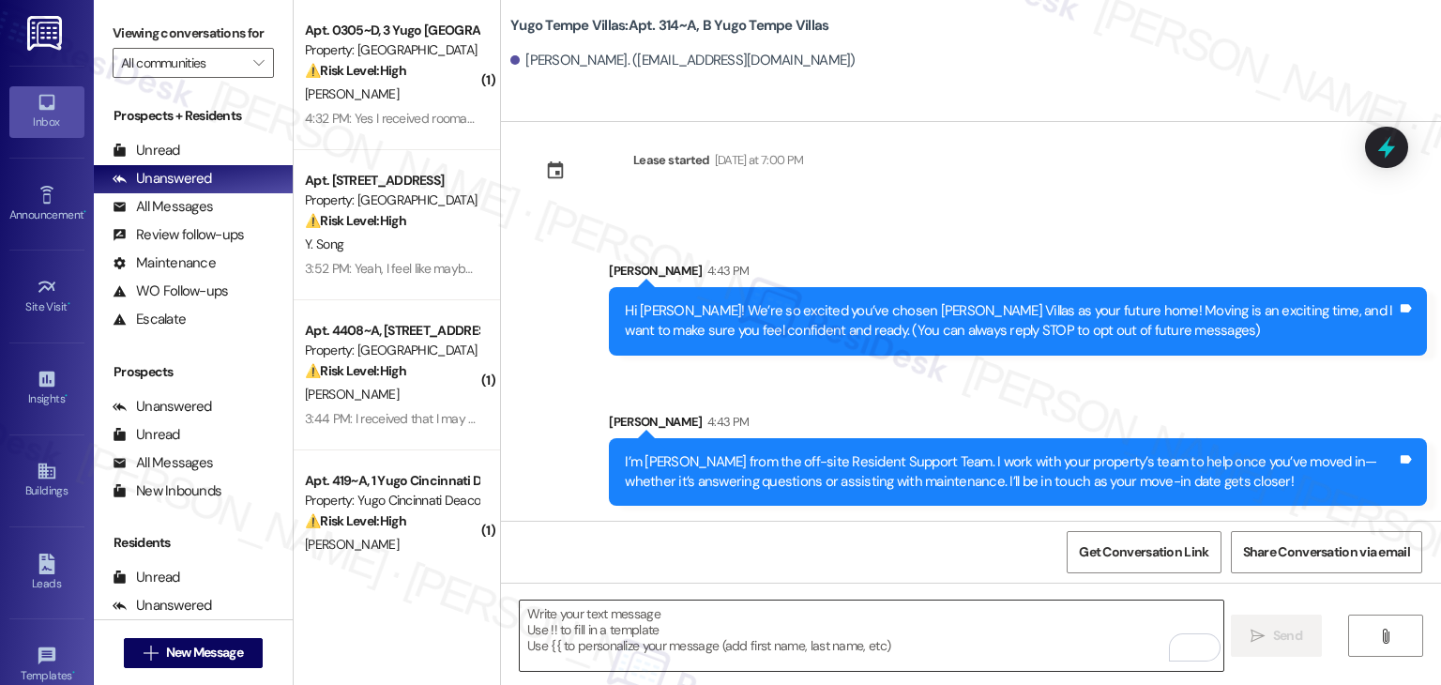
click at [859, 630] on textarea "To enrich screen reader interactions, please activate Accessibility in Grammarl…" at bounding box center [871, 636] width 703 height 70
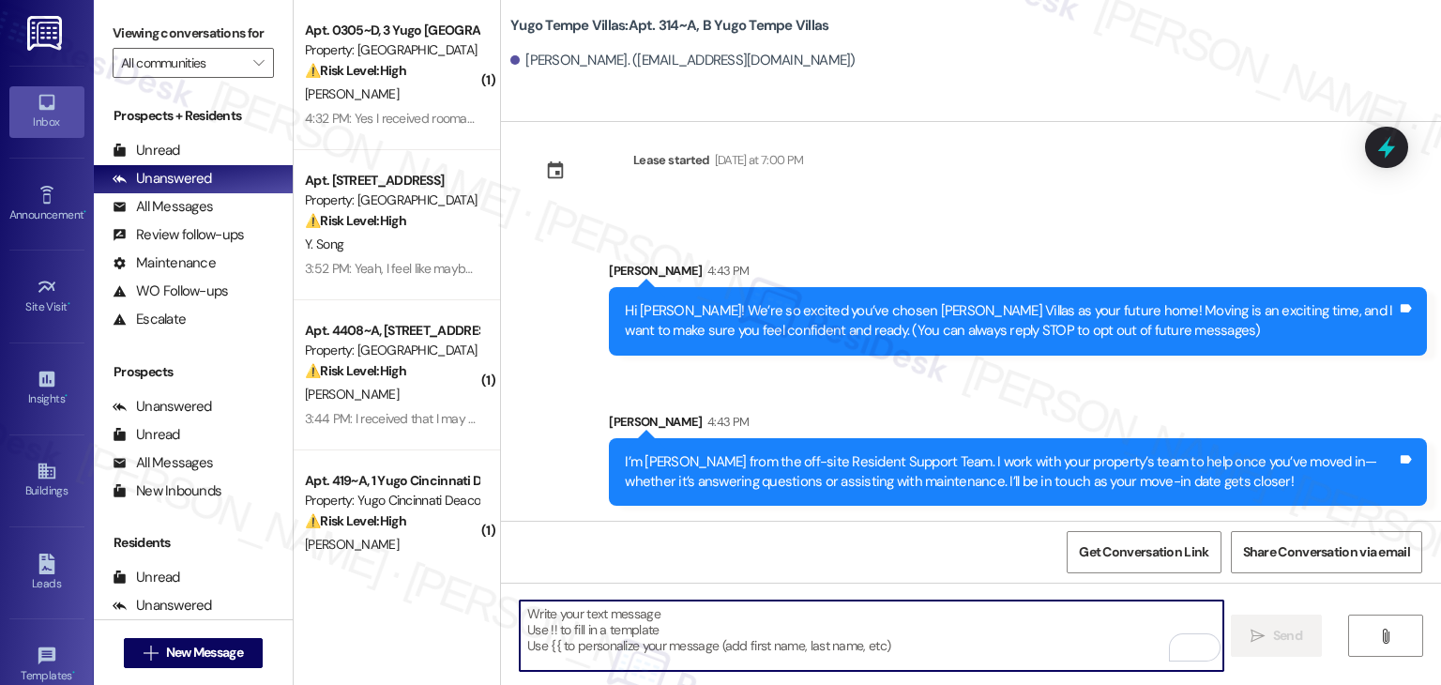
paste textarea "Our team is so excited to see you in just a few short days! If you have not com…"
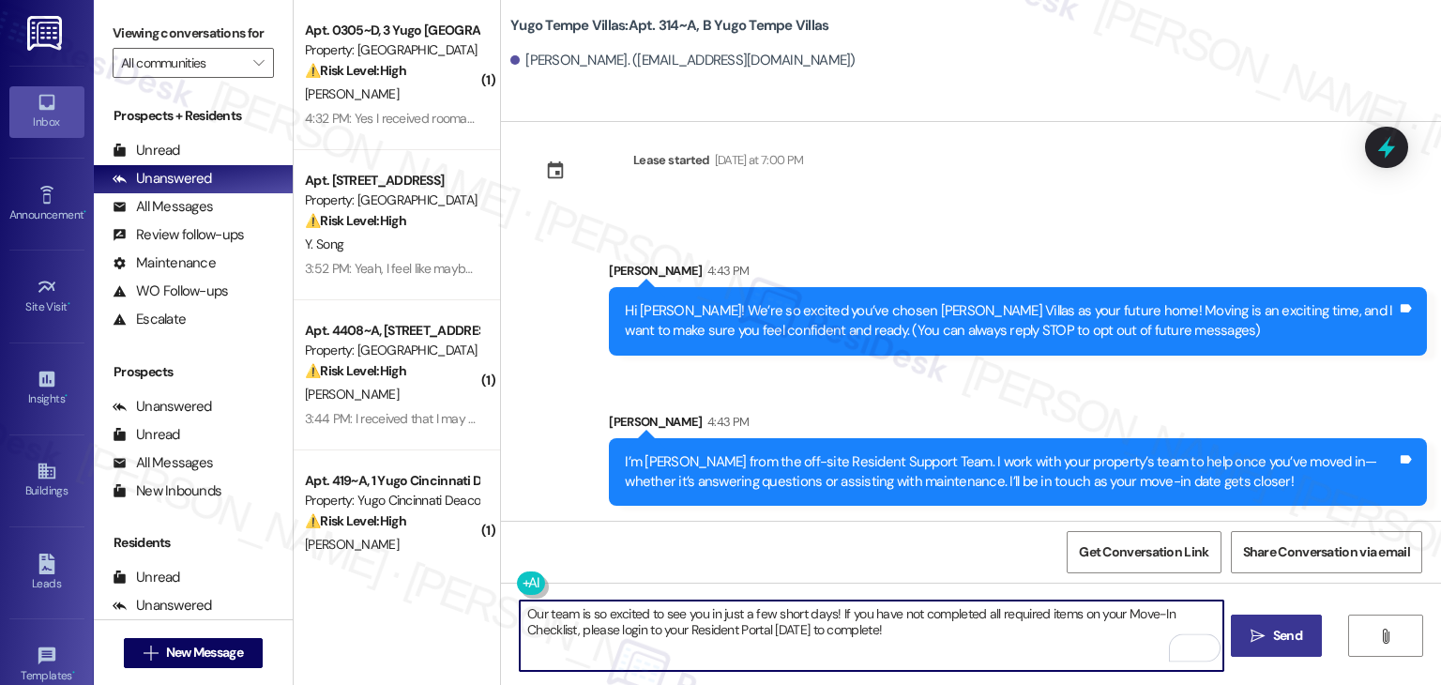
type textarea "Our team is so excited to see you in just a few short days! If you have not com…"
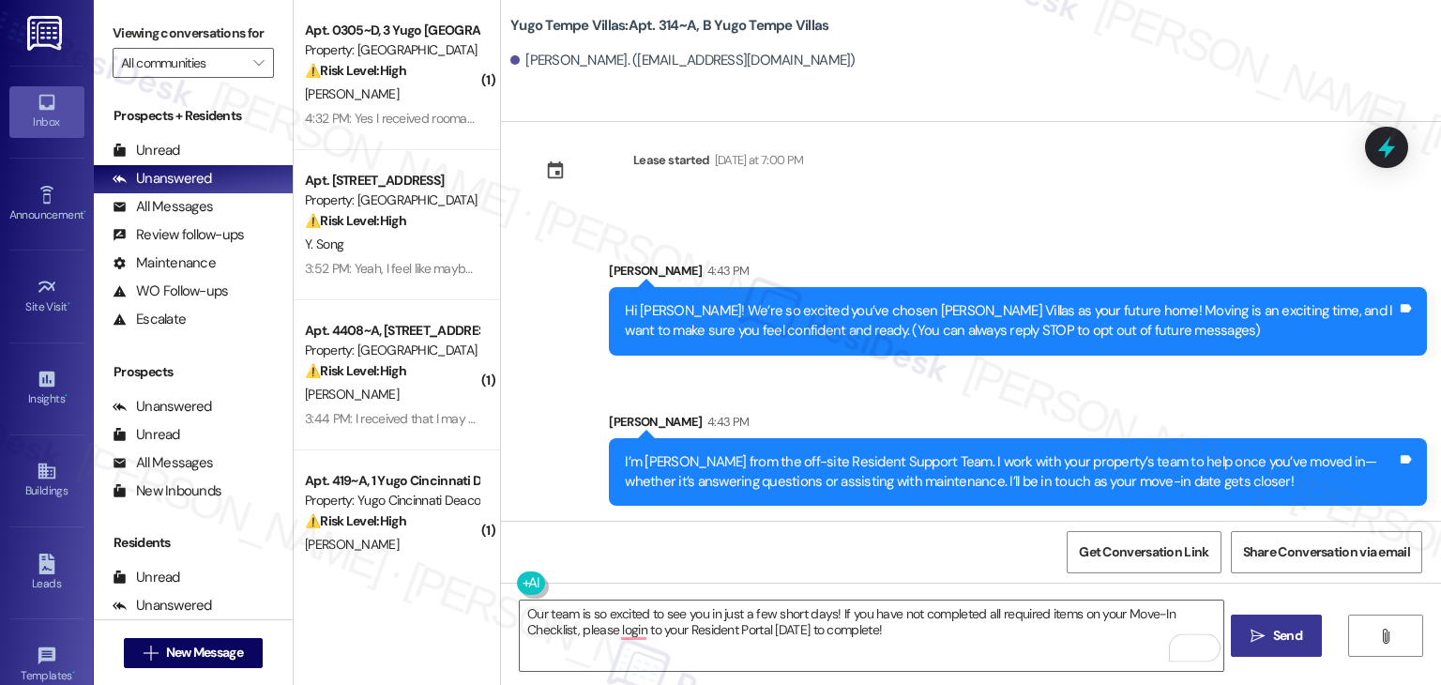
click at [1003, 391] on div "Sent via SMS [PERSON_NAME] 4:43 PM Hi [PERSON_NAME]! We’re so excited you’ve ch…" at bounding box center [971, 370] width 940 height 302
click at [983, 631] on textarea "Our team is so excited to see you in just a few short days! If you have not com…" at bounding box center [871, 636] width 703 height 70
click at [986, 387] on div "Sent via SMS [PERSON_NAME] 4:43 PM Hi [PERSON_NAME]! We’re so excited you’ve ch…" at bounding box center [971, 370] width 940 height 302
click at [1165, 397] on div "Sent via SMS Sarah 4:43 PM Hi Eleanor! We’re so excited you’ve chosen Yugo Temp…" at bounding box center [971, 370] width 940 height 302
click at [1167, 398] on div "Sent via SMS Sarah 4:43 PM I’m Sarah from the off-site Resident Support Team. I…" at bounding box center [1018, 459] width 846 height 123
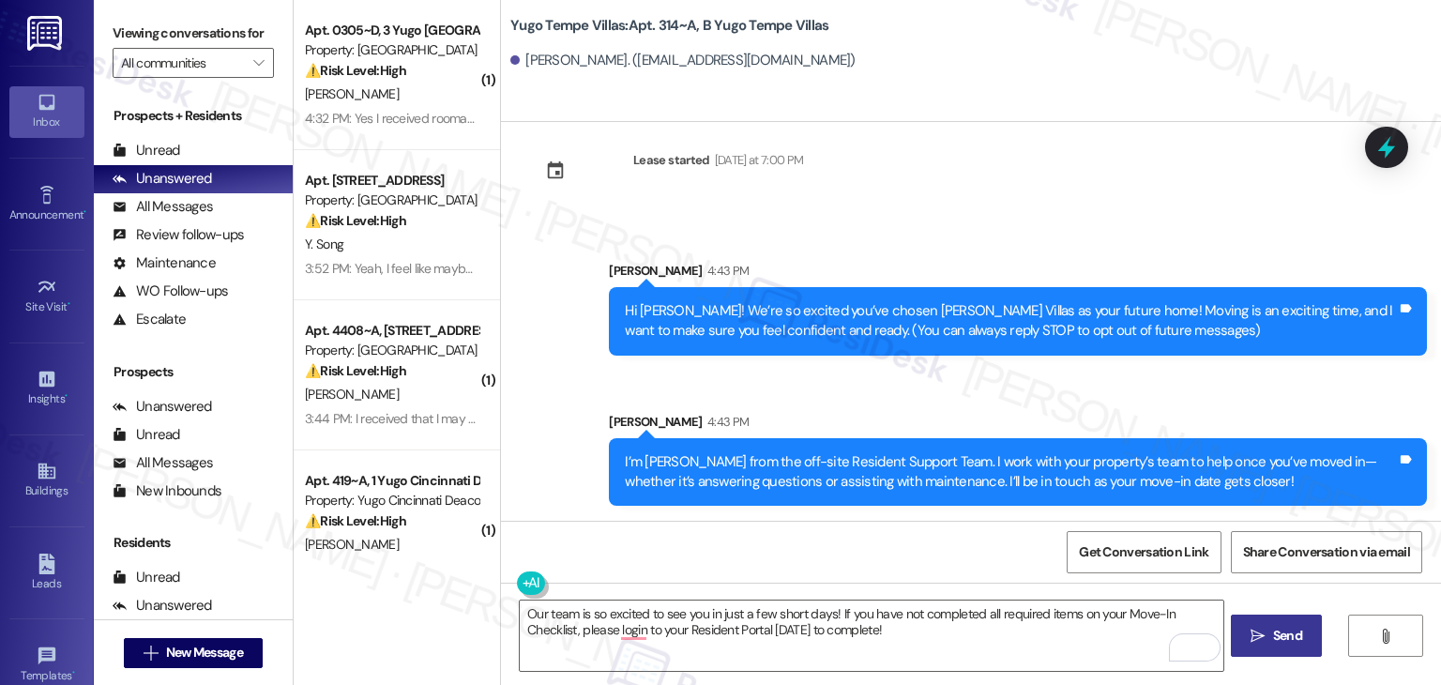
click at [1284, 636] on span "Send" at bounding box center [1287, 636] width 29 height 20
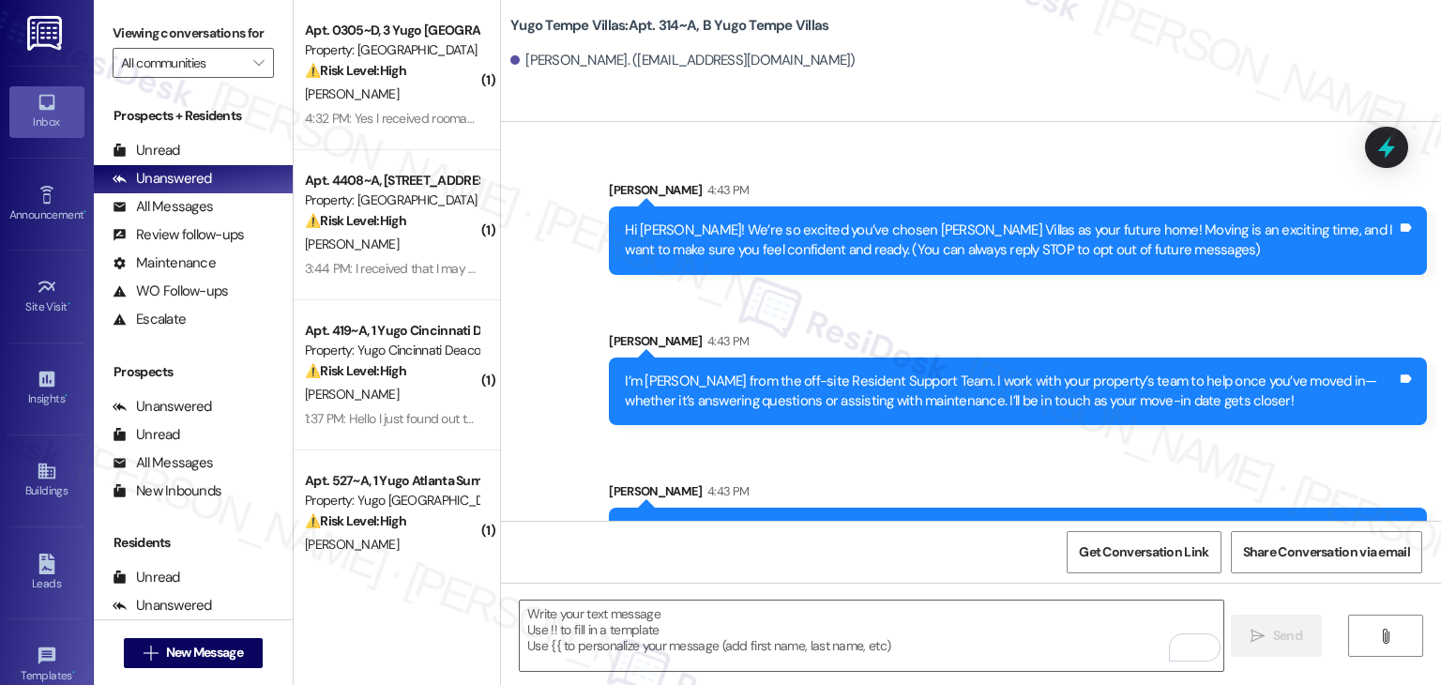
scroll to position [180, 0]
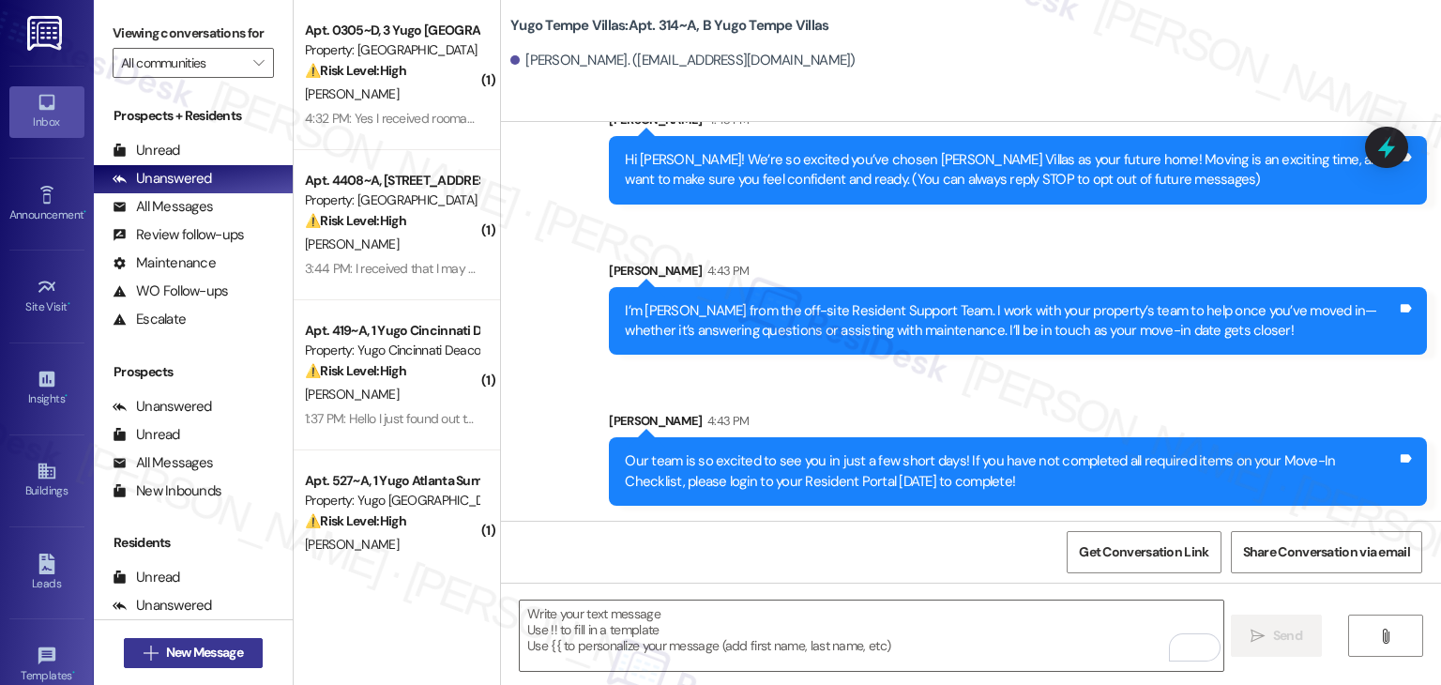
click at [173, 647] on span "New Message" at bounding box center [204, 653] width 77 height 20
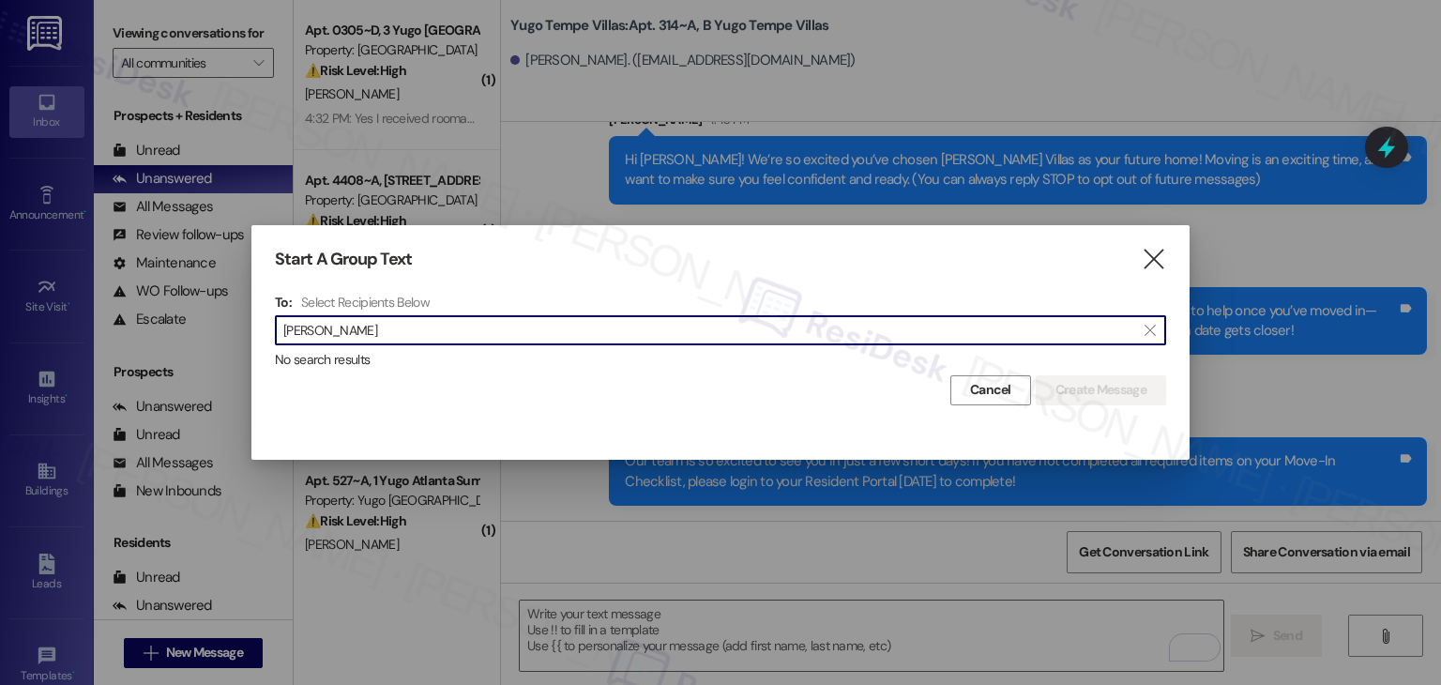
click at [322, 336] on input "Davis Kennedy" at bounding box center [709, 330] width 852 height 26
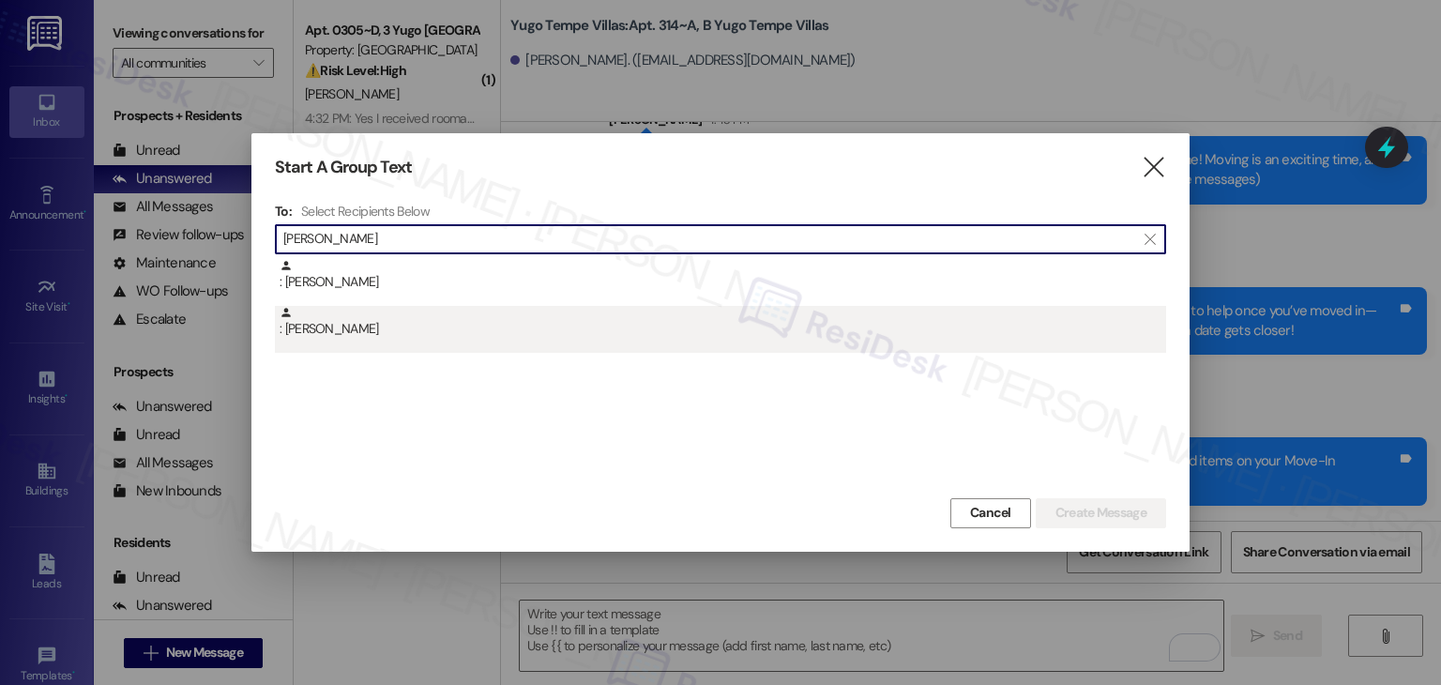
type input "Davis Kennedy"
click at [413, 323] on div ": Davis Kennedy" at bounding box center [723, 322] width 887 height 33
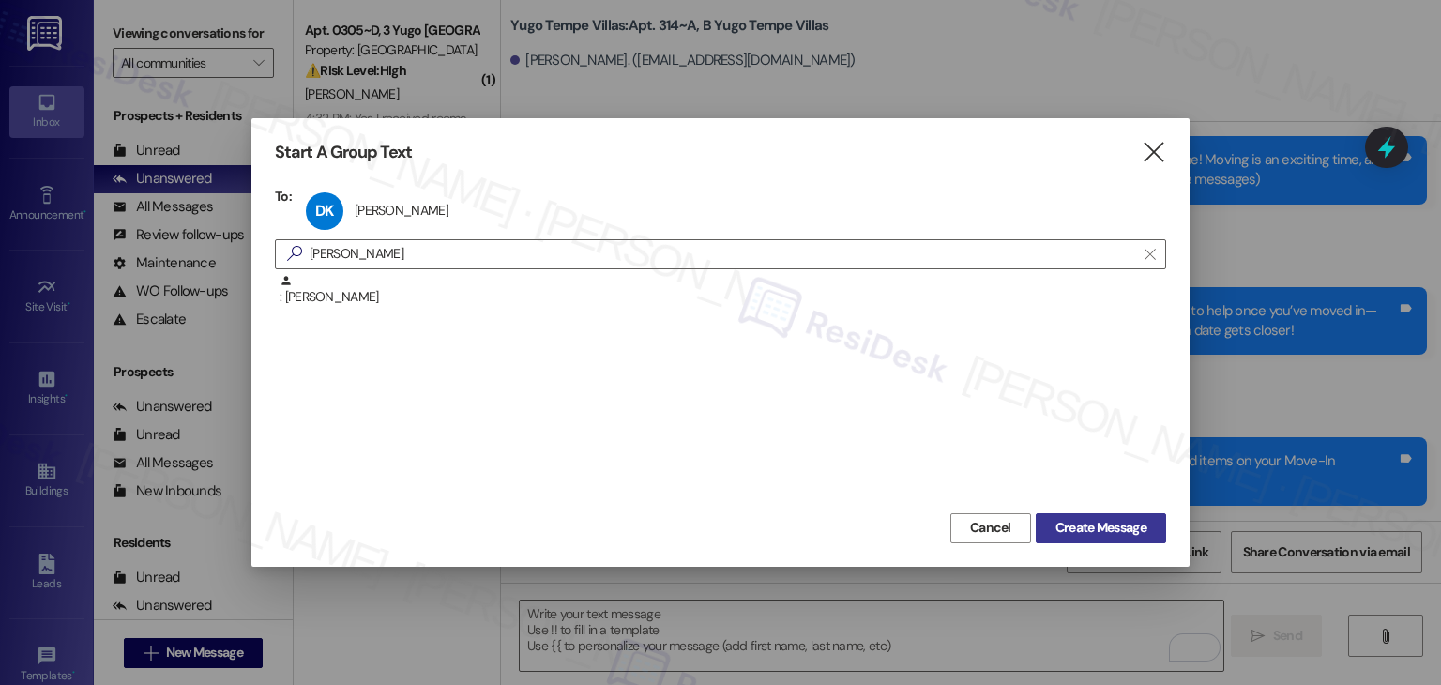
click at [1091, 524] on span "Create Message" at bounding box center [1101, 528] width 91 height 20
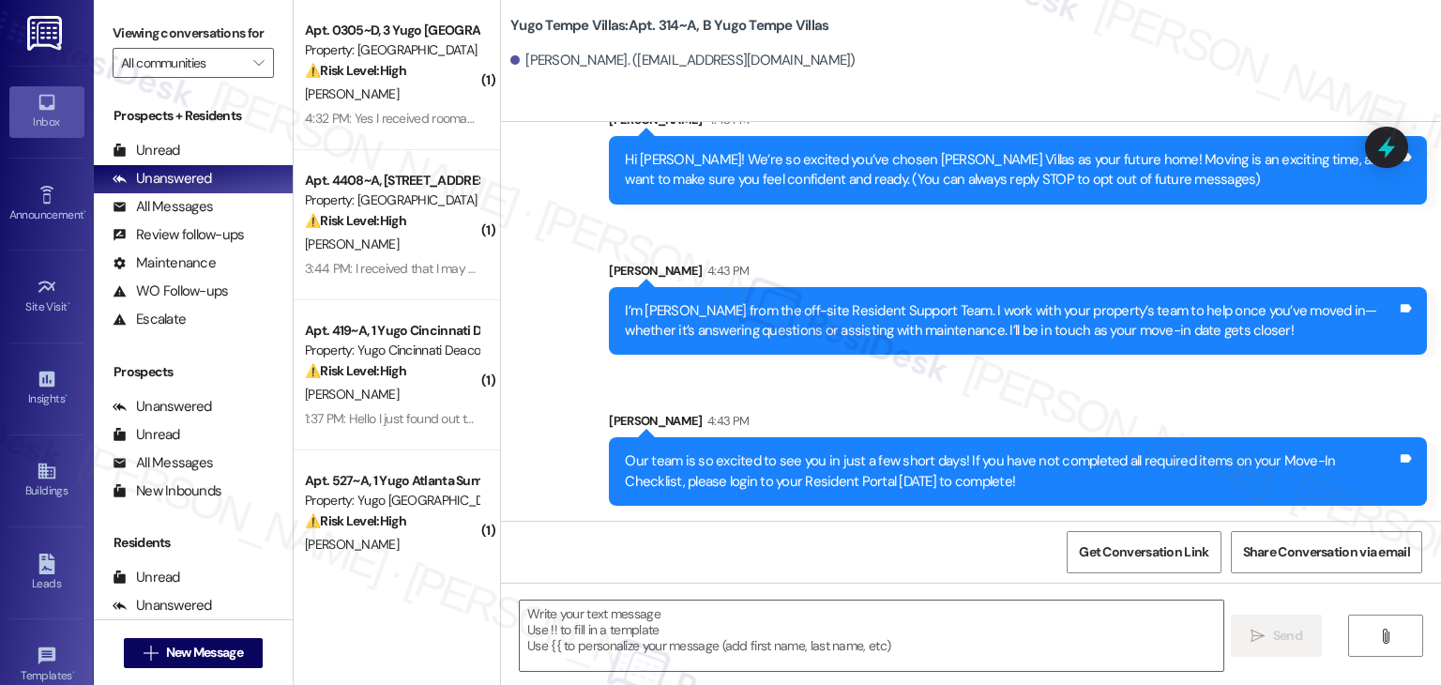
type textarea "Fetching suggested responses. Please feel free to read through the conversation…"
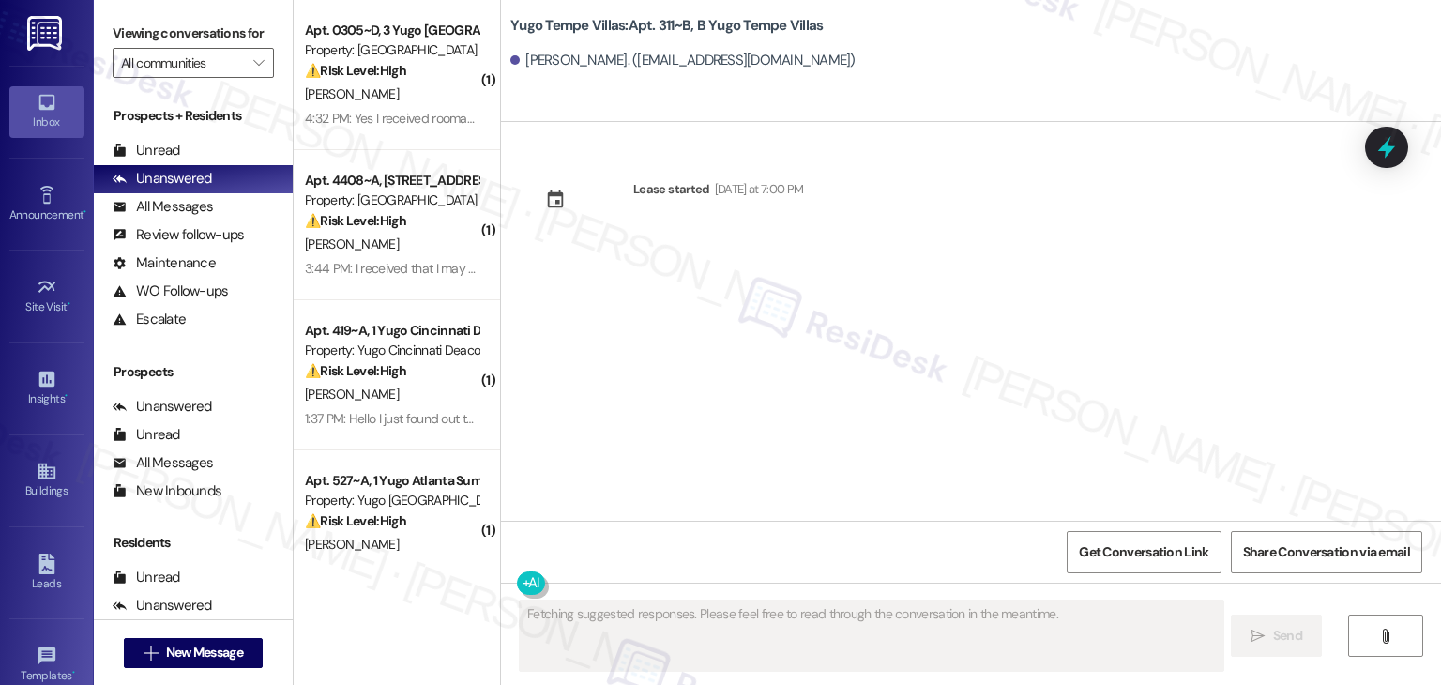
scroll to position [0, 0]
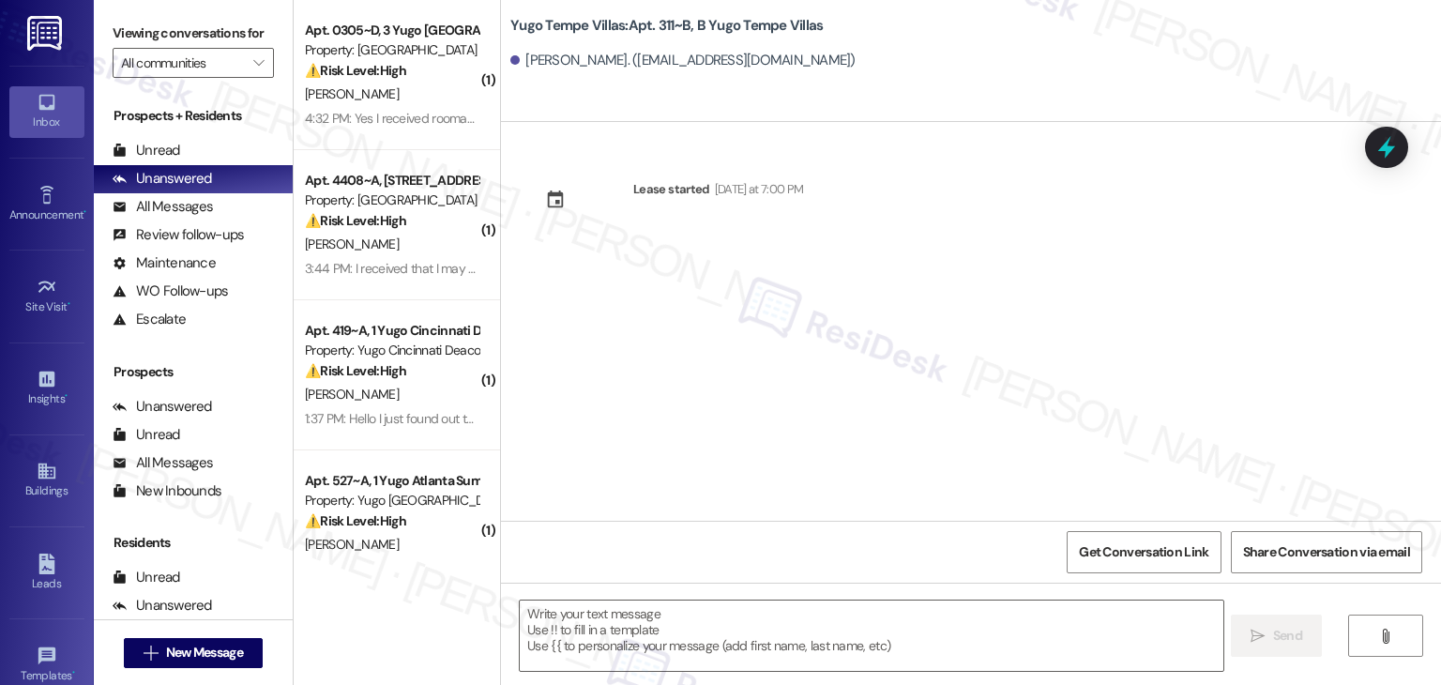
click at [711, 383] on div "Lease started [DATE] at 7:00 PM" at bounding box center [971, 321] width 940 height 399
click at [729, 633] on textarea at bounding box center [871, 636] width 703 height 70
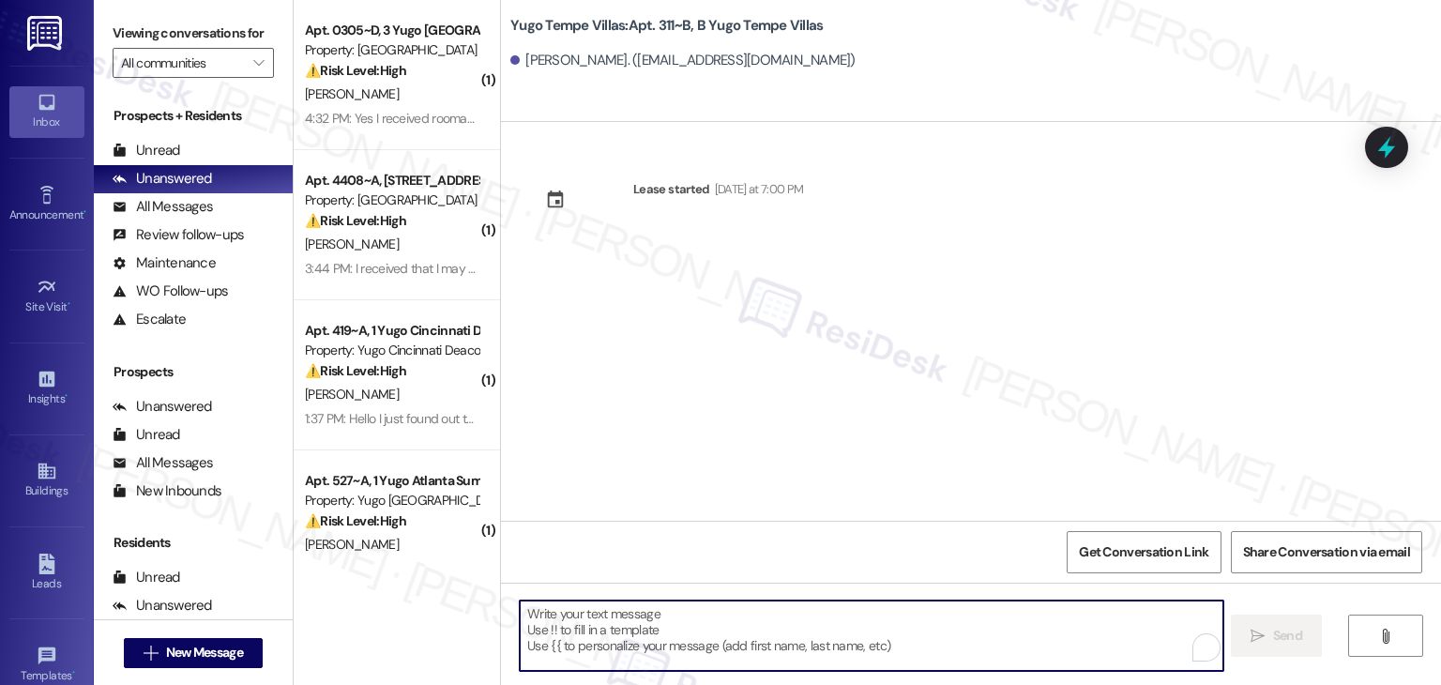
paste textarea "Hi {{first_name}}! We’re so excited you’ve chosen {{property}} as your future h…"
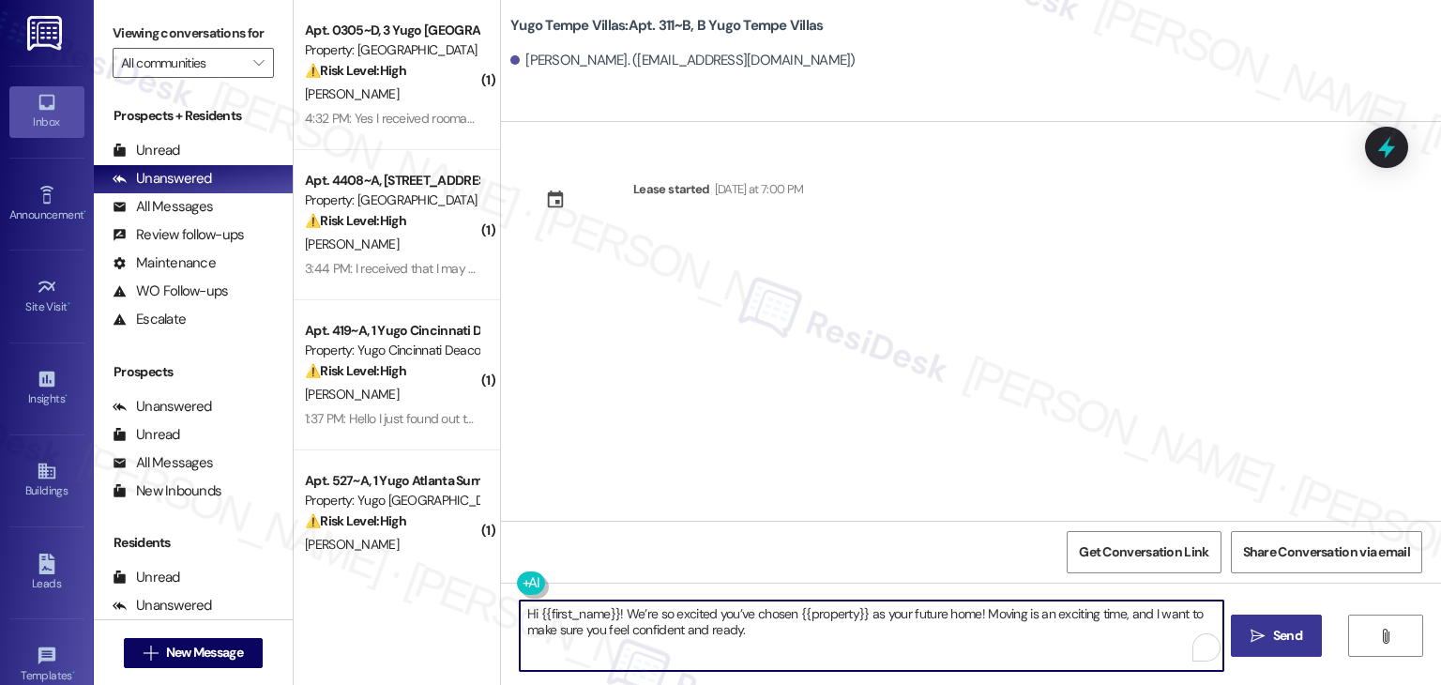
type textarea "Hi {{first_name}}! We’re so excited you’ve chosen {{property}} as your future h…"
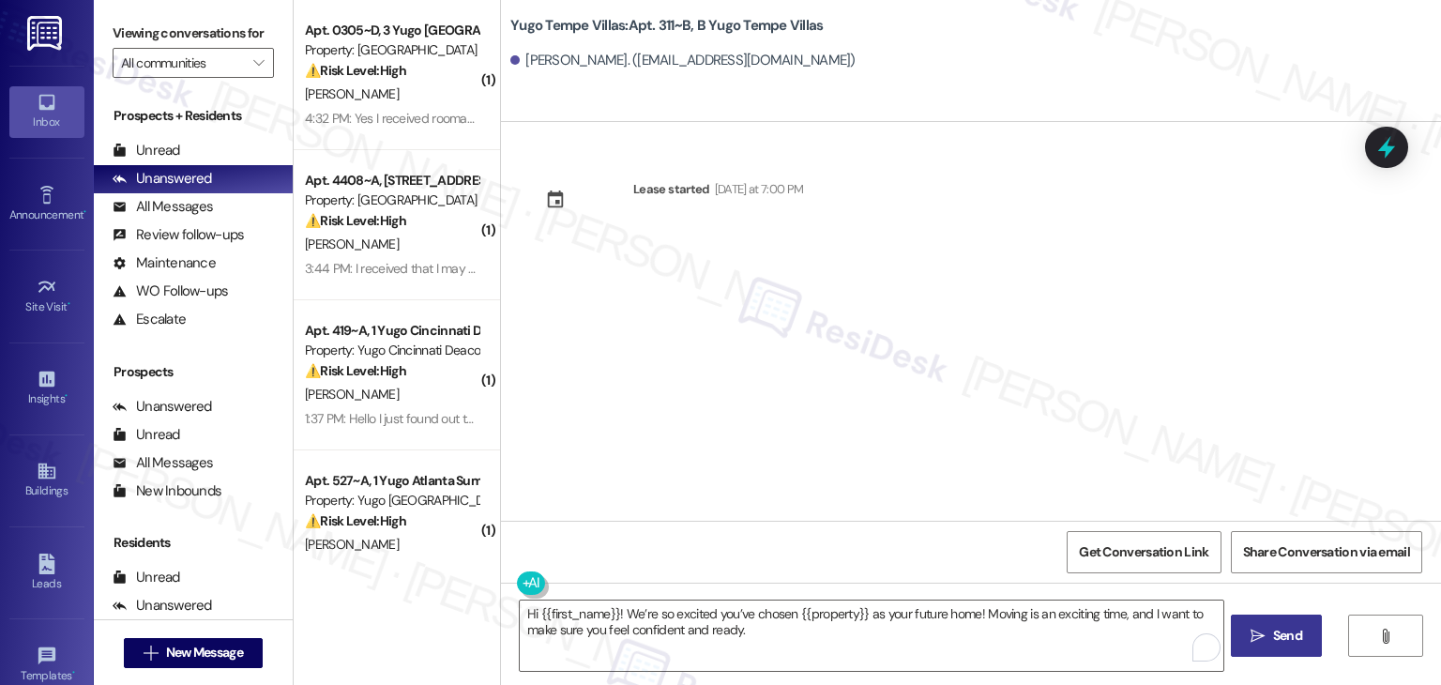
click at [1286, 638] on span "Send" at bounding box center [1287, 636] width 29 height 20
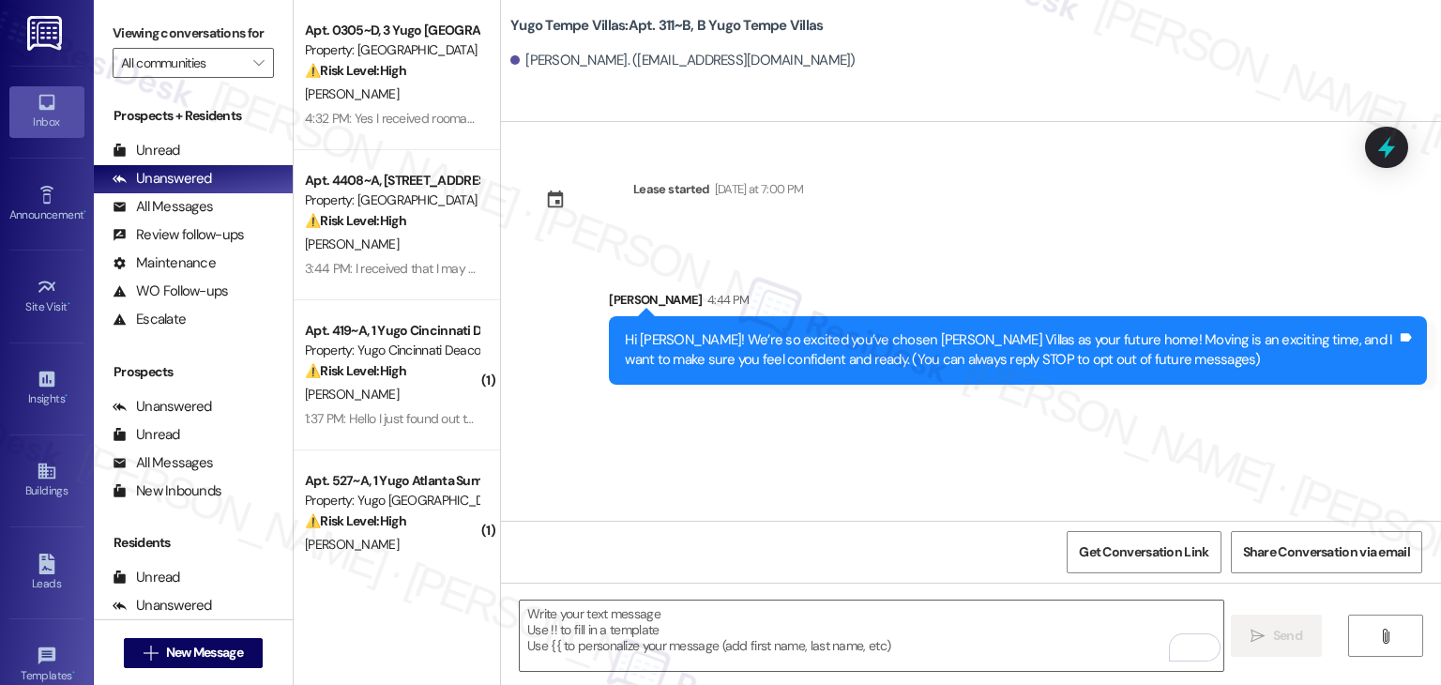
click at [762, 463] on div "Lease started Sunday at 7:00 PM Sent via SMS Sarah 4:44 PM Hi Davis! We’re so e…" at bounding box center [971, 321] width 940 height 399
click at [799, 623] on textarea "To enrich screen reader interactions, please activate Accessibility in Grammarl…" at bounding box center [871, 636] width 703 height 70
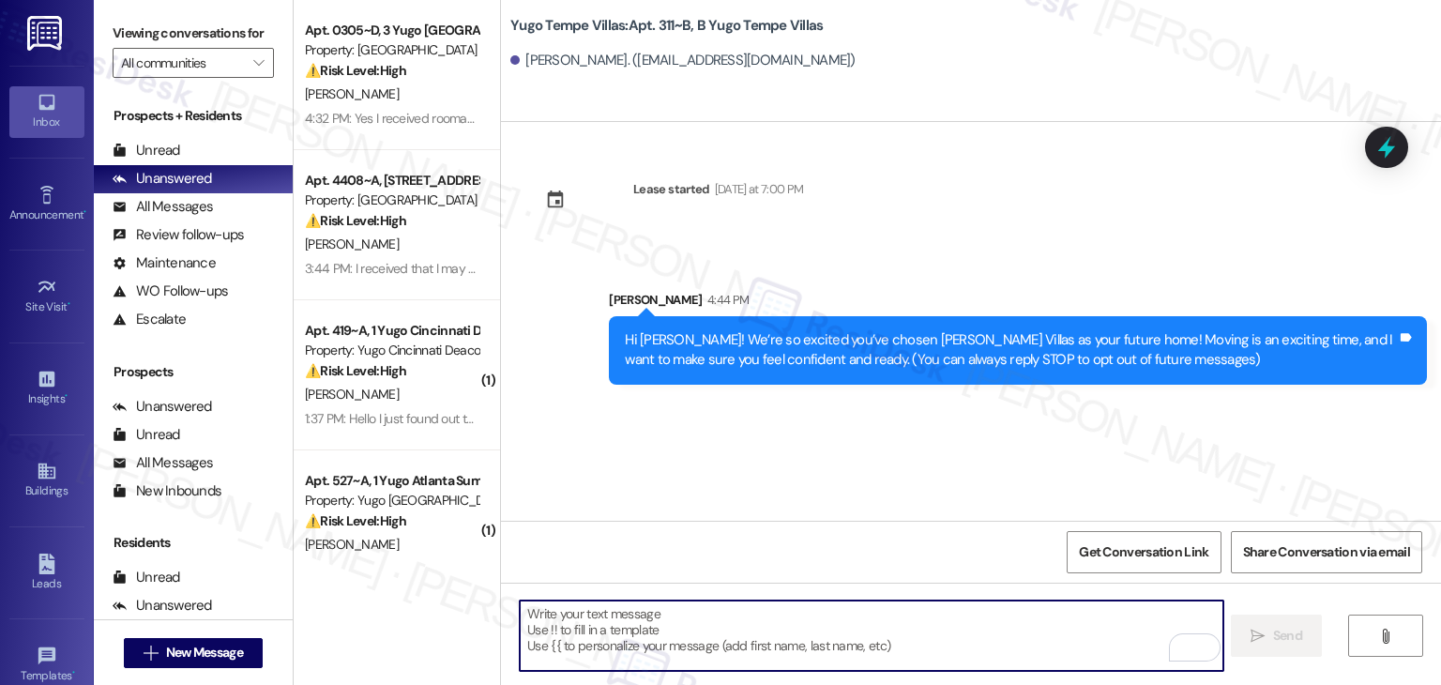
paste textarea "I’m [PERSON_NAME] from the off-site Resident Support Team. I work with your pro…"
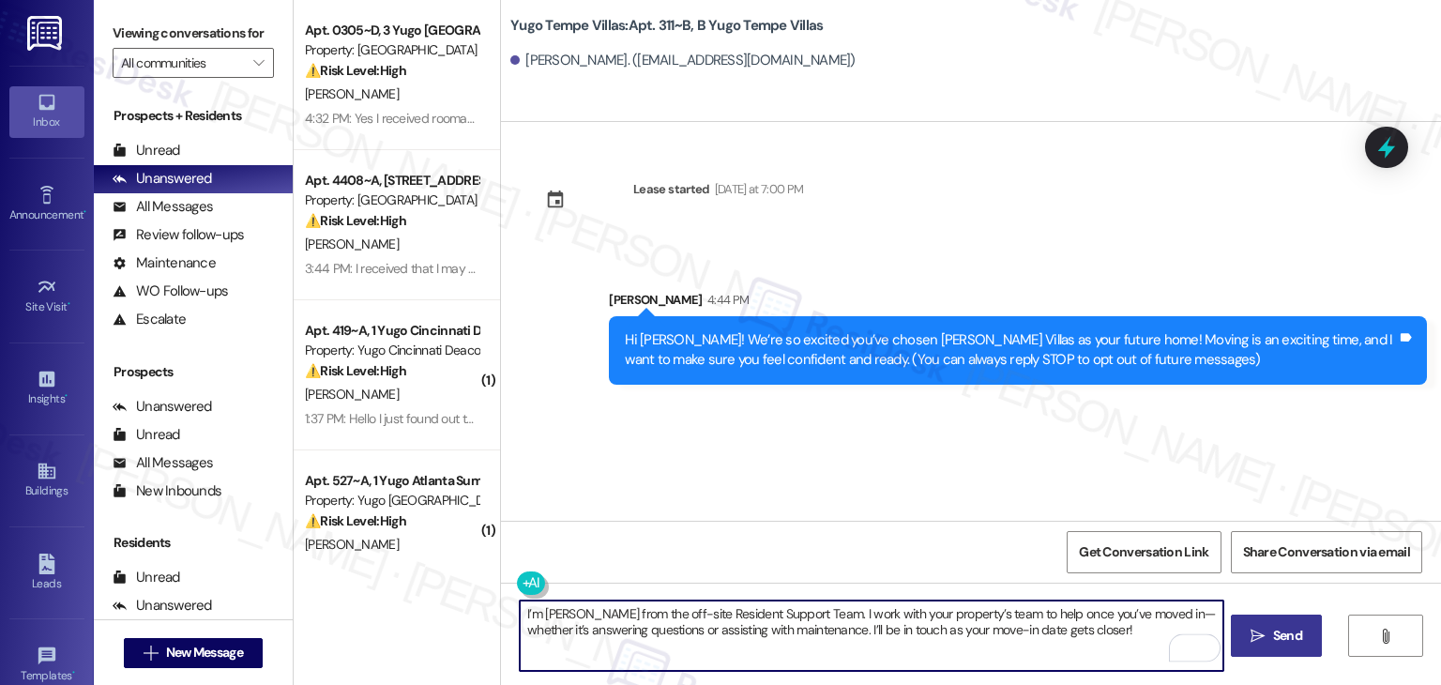
type textarea "I’m [PERSON_NAME] from the off-site Resident Support Team. I work with your pro…"
click at [1283, 647] on button " Send" at bounding box center [1276, 636] width 91 height 42
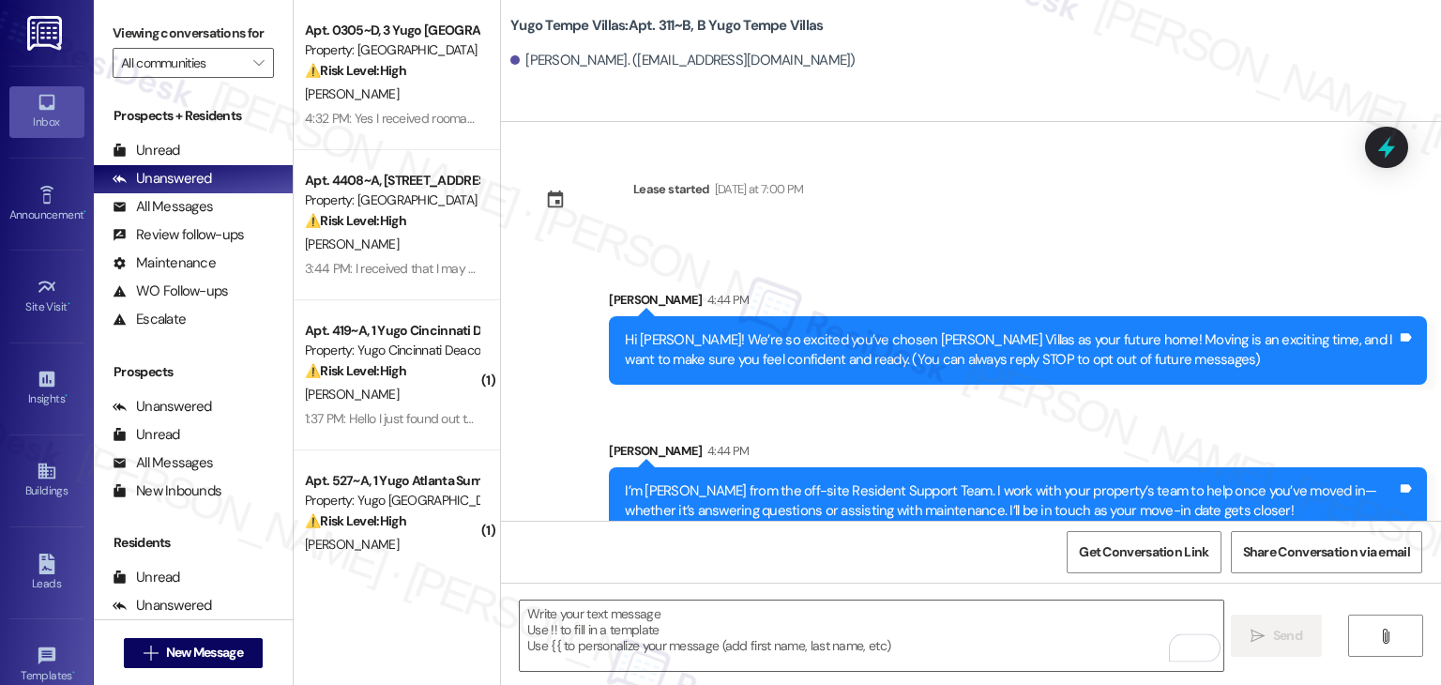
click at [774, 443] on div "Sarah 4:44 PM" at bounding box center [1018, 454] width 818 height 26
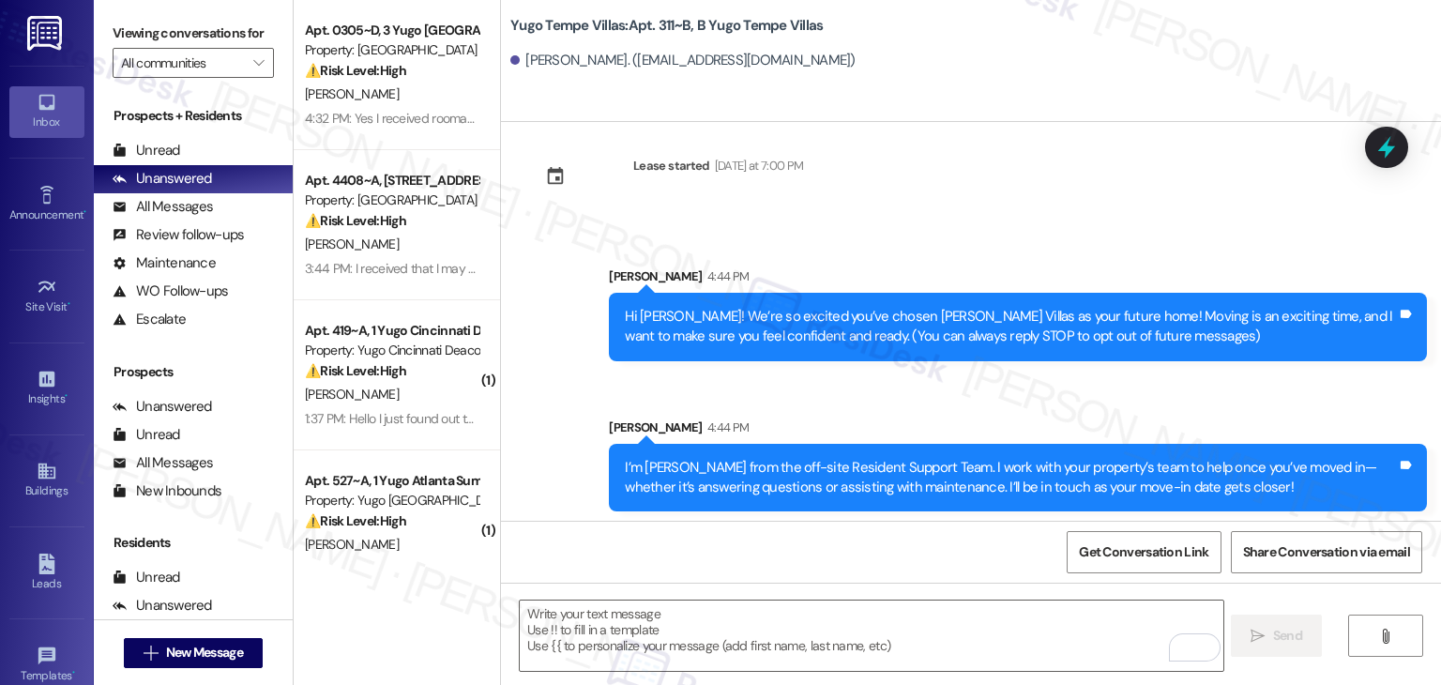
scroll to position [30, 0]
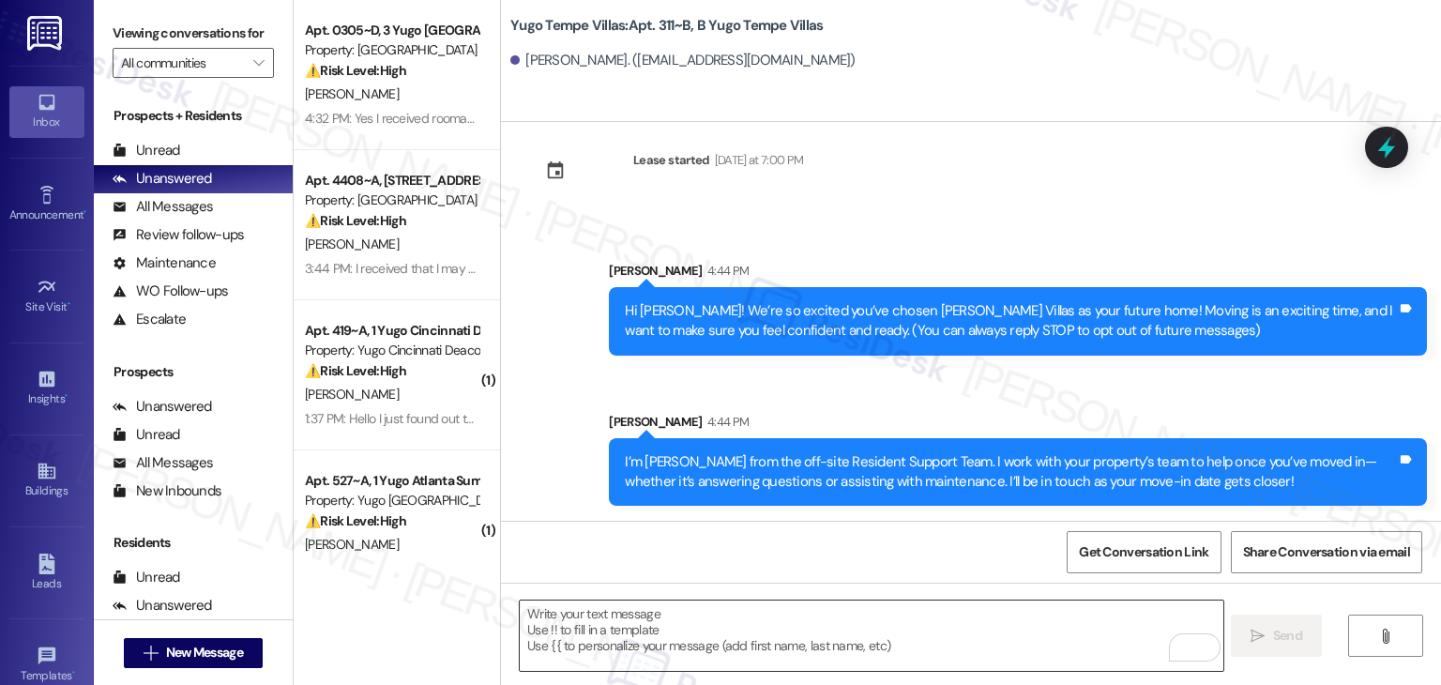
click at [833, 620] on textarea "To enrich screen reader interactions, please activate Accessibility in Grammarl…" at bounding box center [871, 636] width 703 height 70
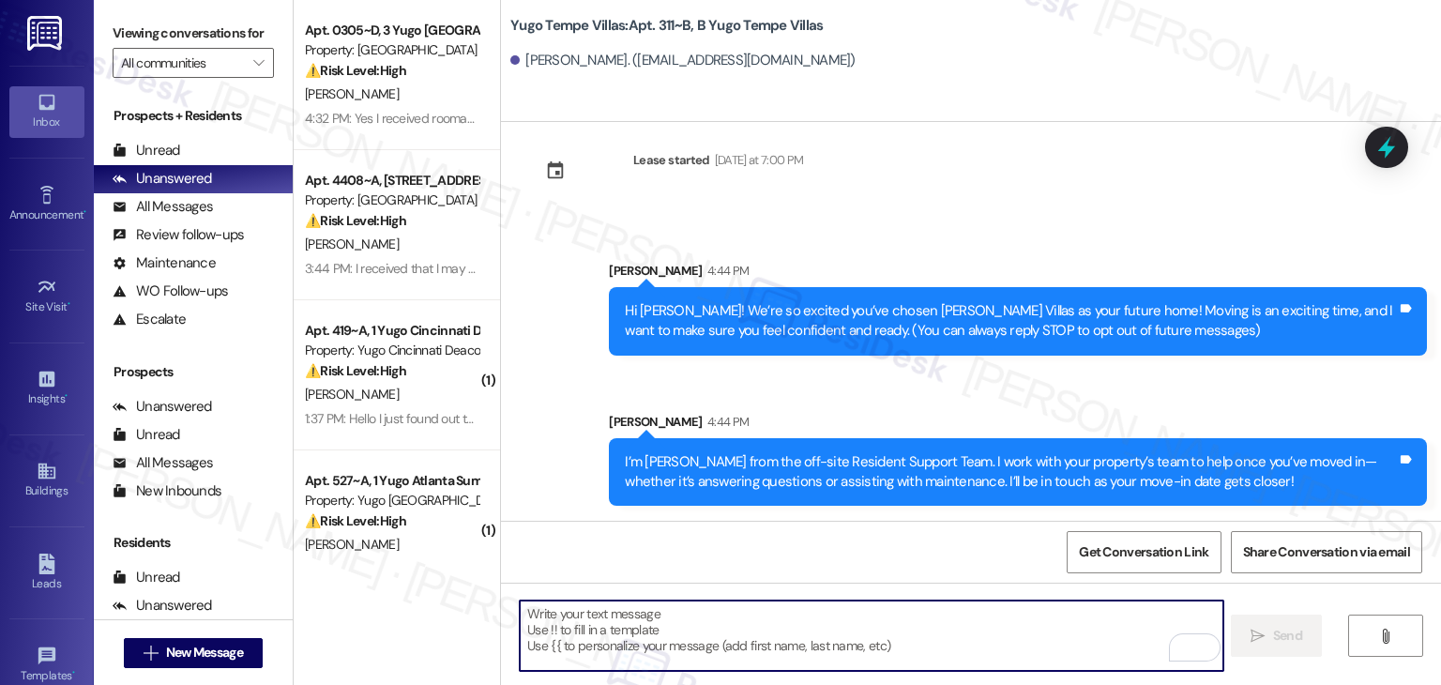
paste textarea "Our team is so excited to see you in just a few short days! If you have not com…"
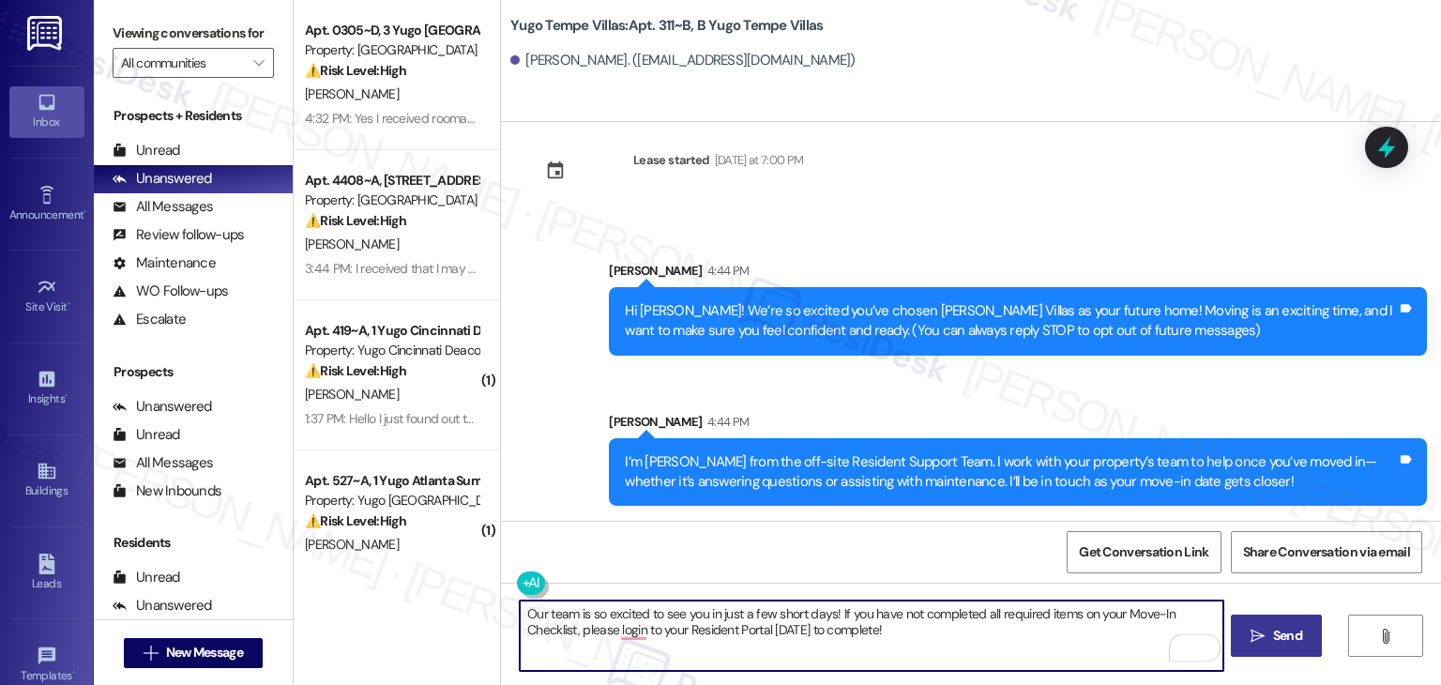
type textarea "Our team is so excited to see you in just a few short days! If you have not com…"
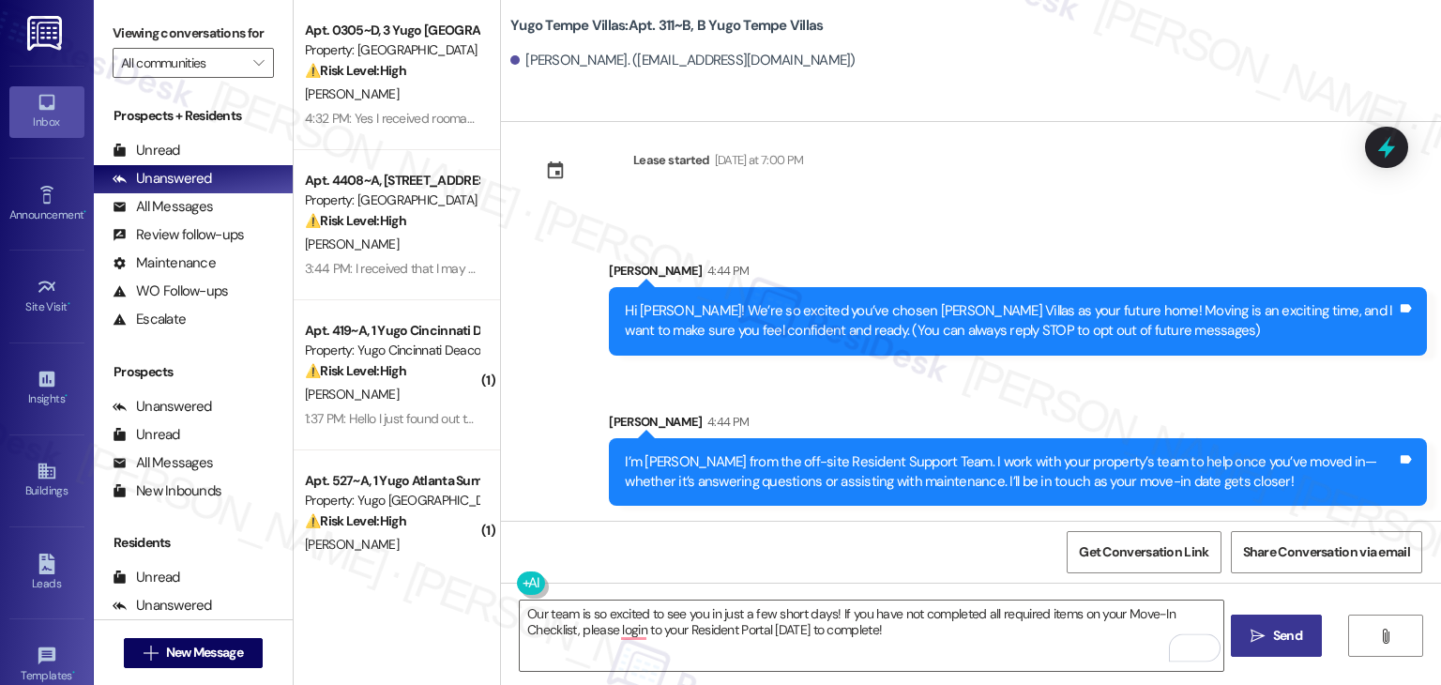
click at [1283, 647] on button " Send" at bounding box center [1276, 636] width 91 height 42
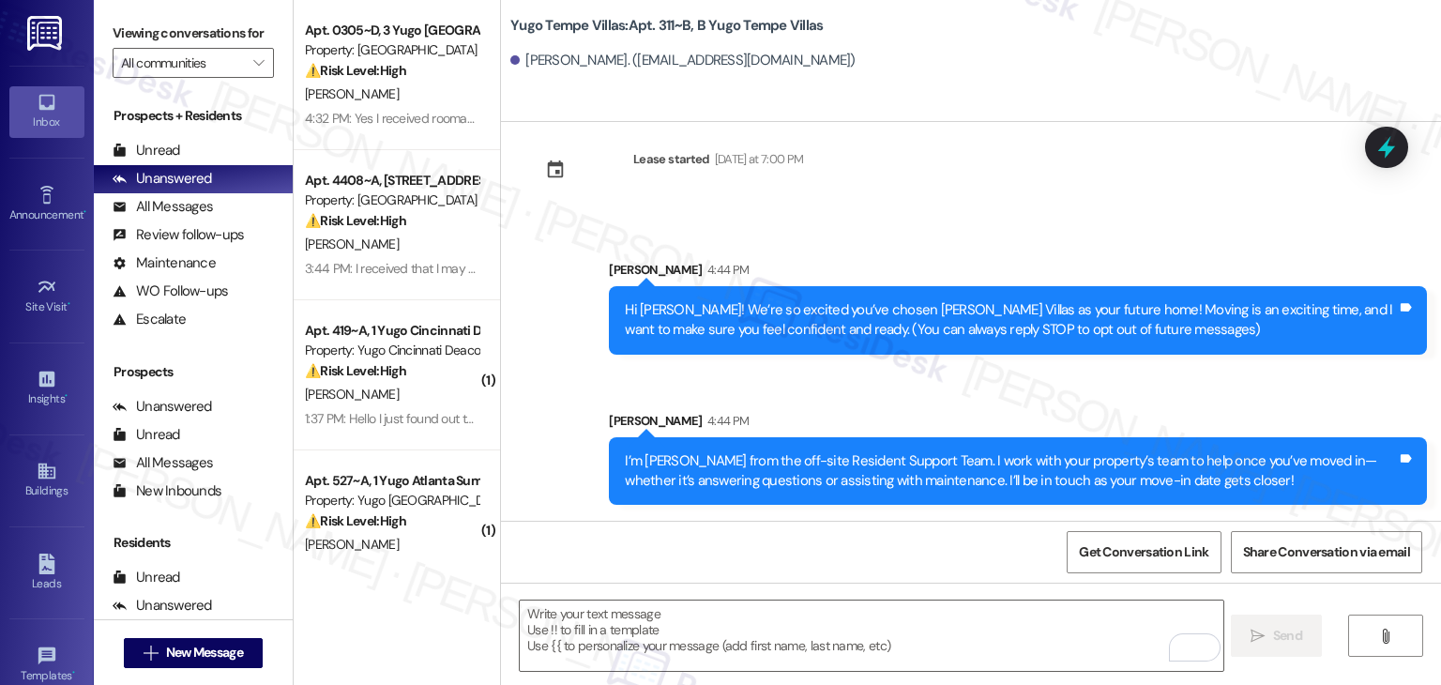
scroll to position [180, 0]
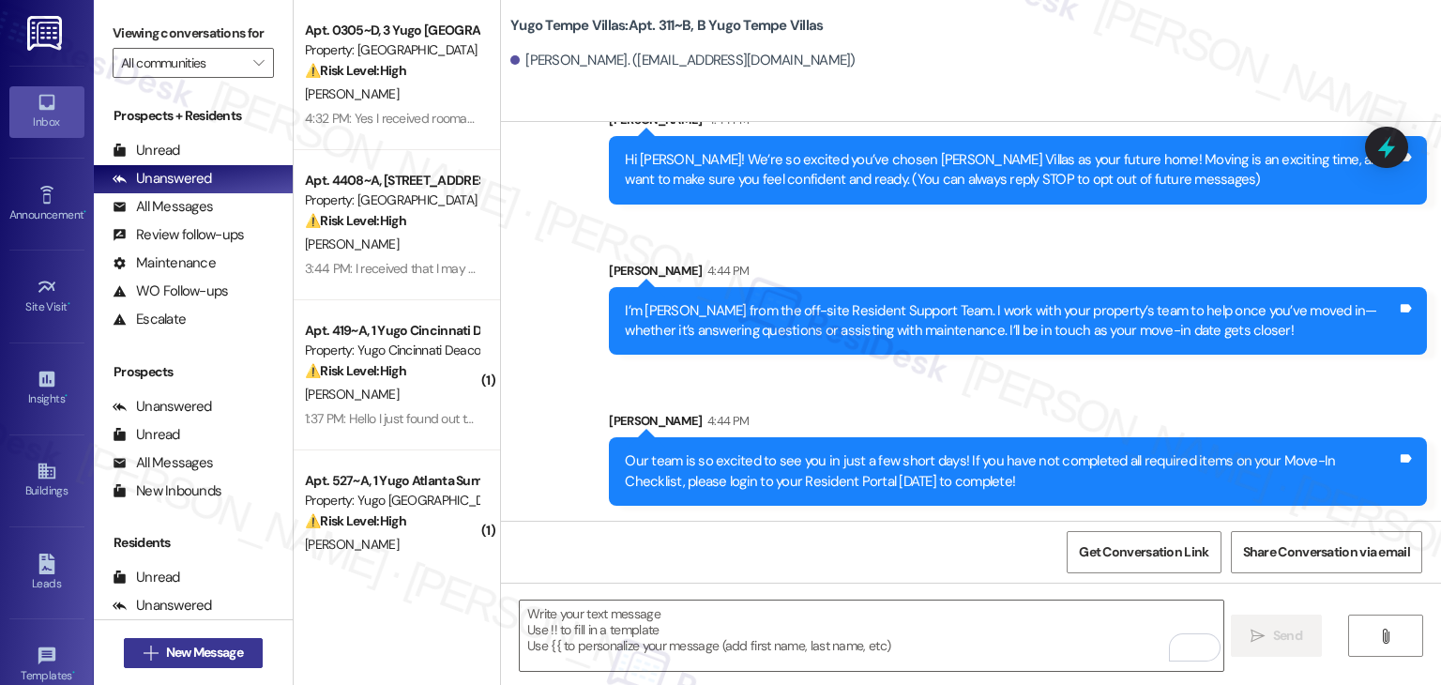
click at [185, 648] on span "New Message" at bounding box center [204, 653] width 77 height 20
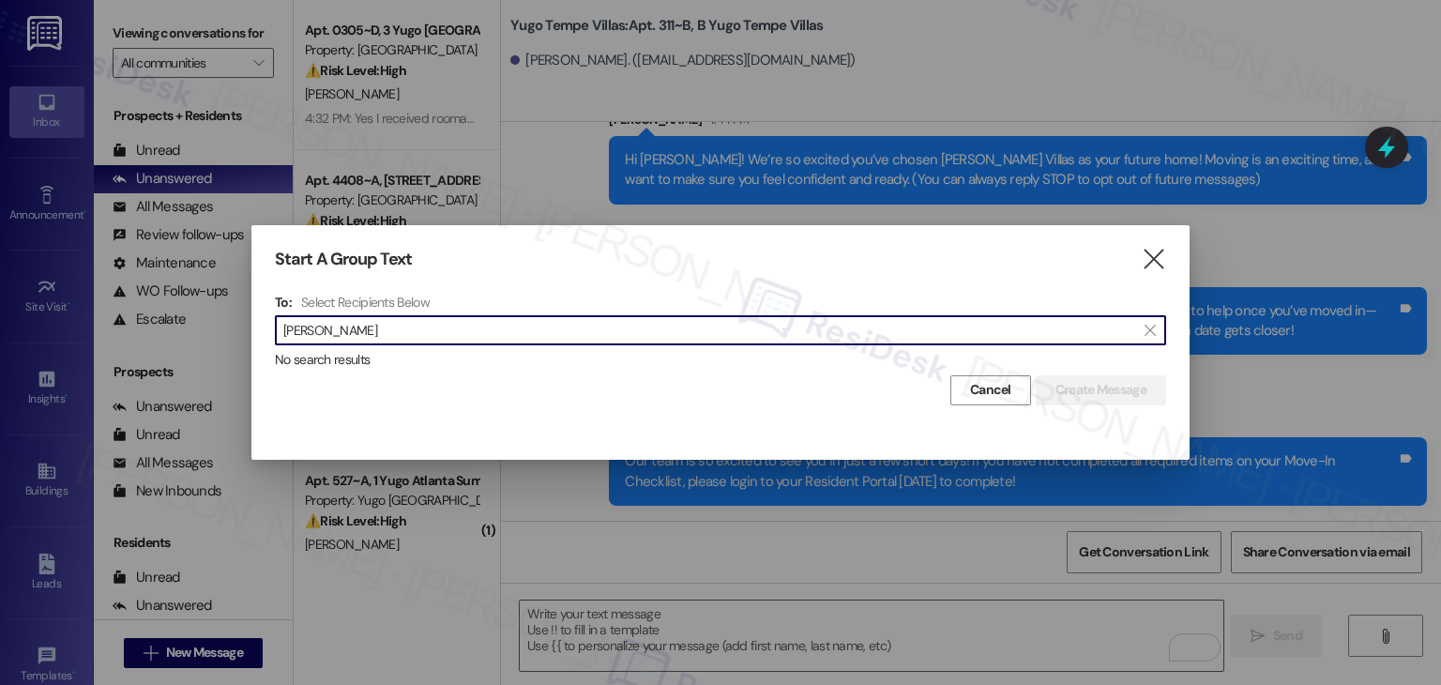
click at [342, 331] on input "Andrew Dietrich" at bounding box center [709, 330] width 852 height 26
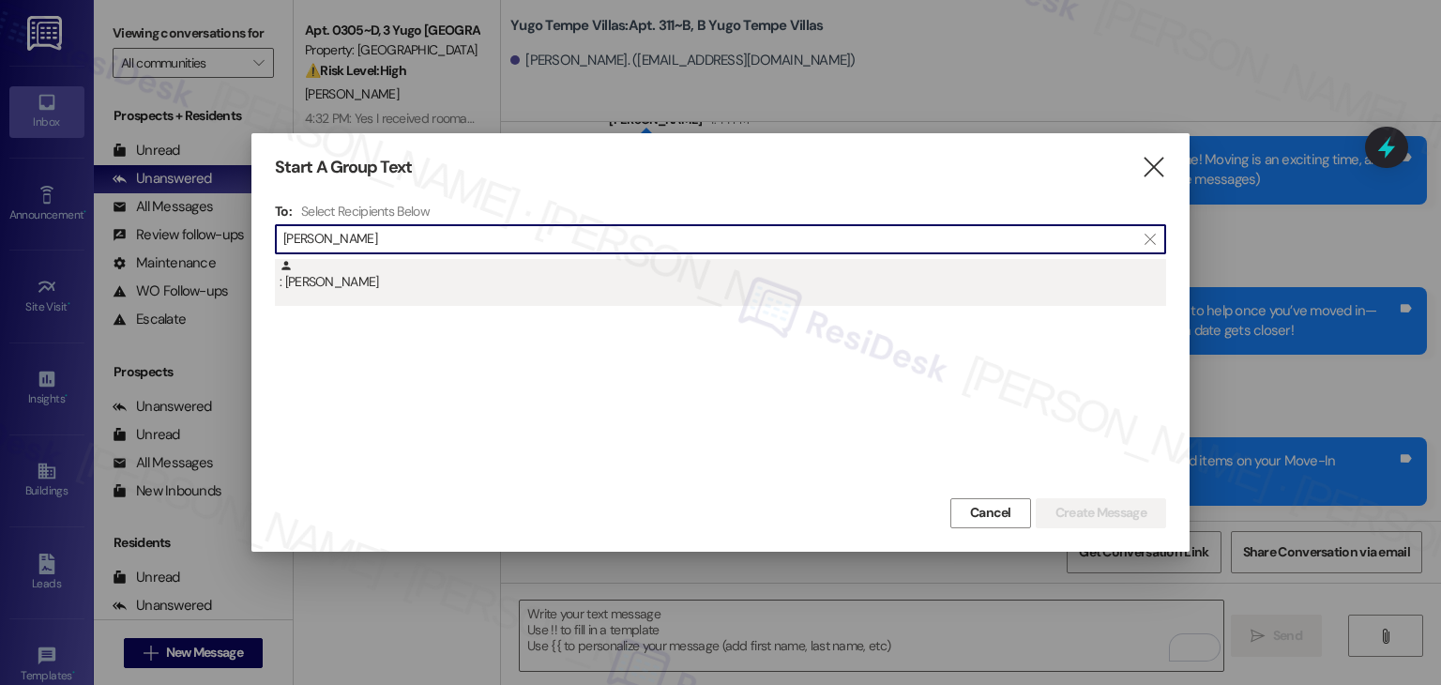
type input "Andrew Dietrich"
click at [367, 289] on div ": Andrew Dietrich" at bounding box center [723, 275] width 887 height 33
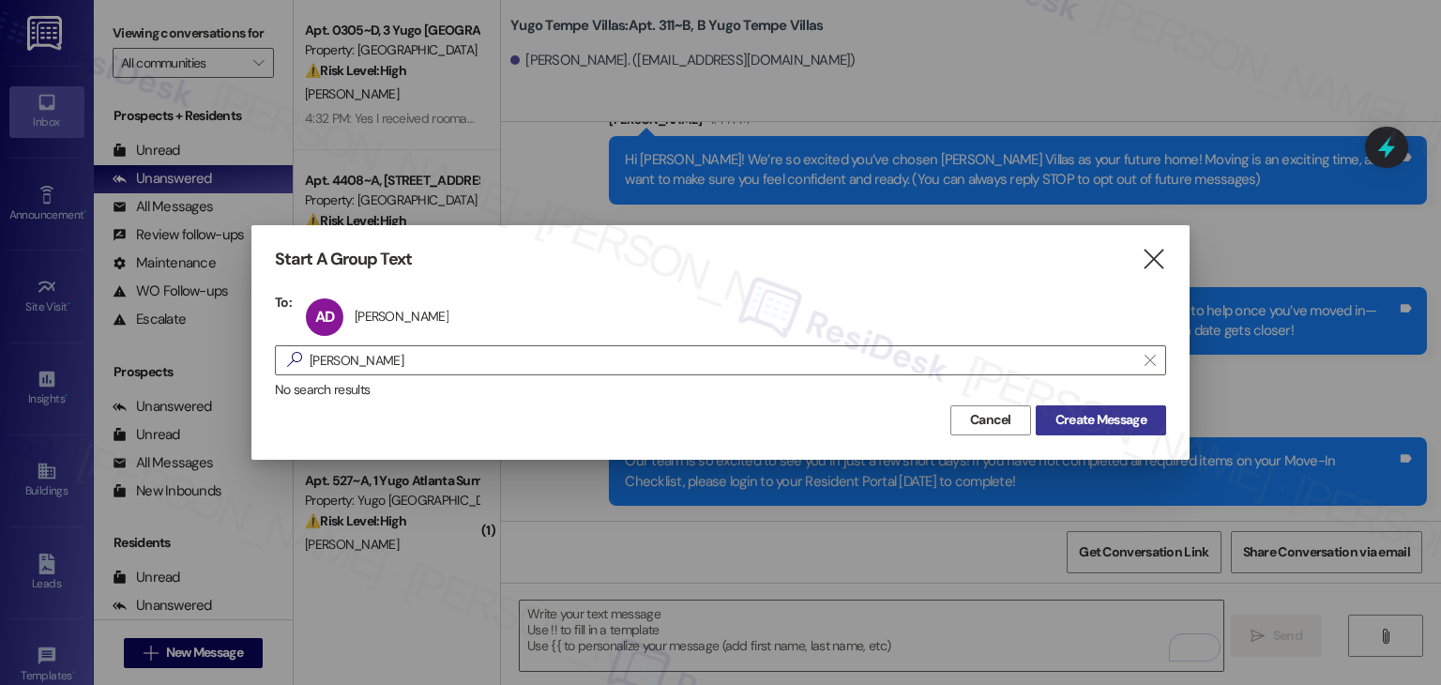
click at [1082, 421] on span "Create Message" at bounding box center [1101, 420] width 91 height 20
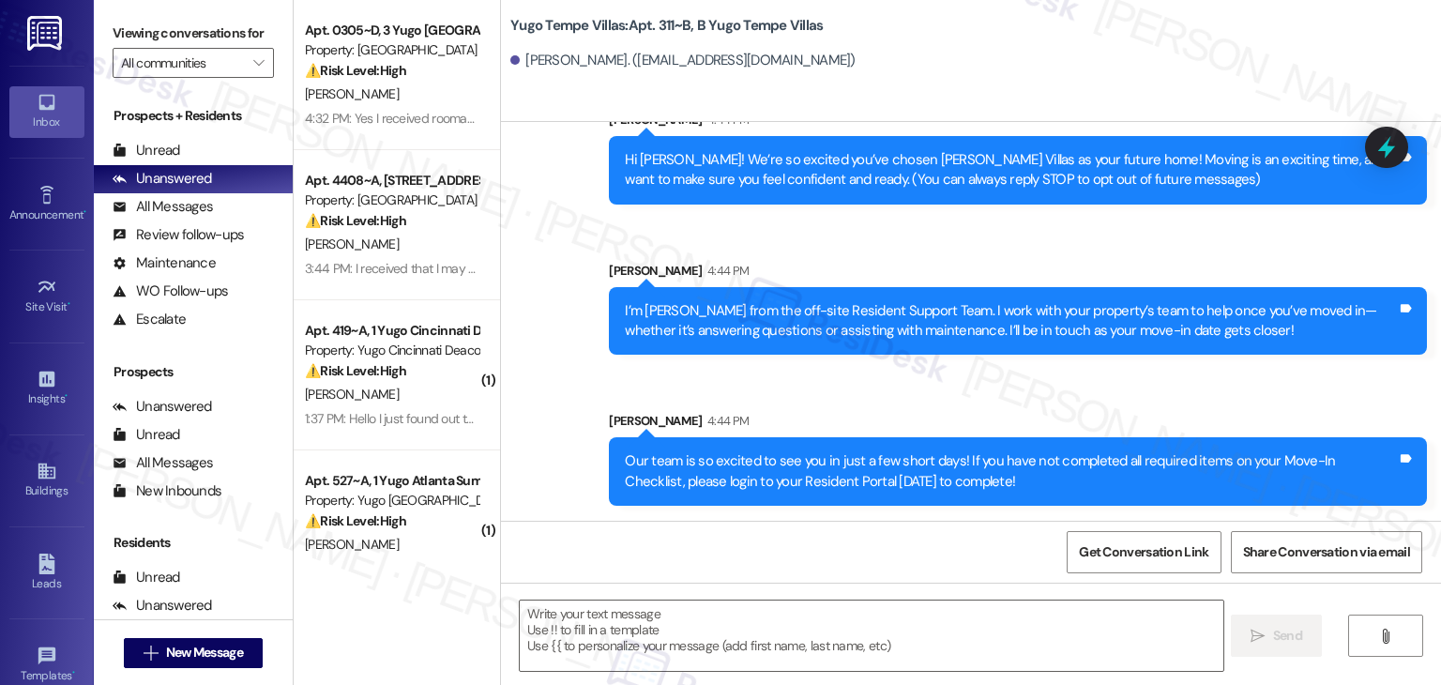
type textarea "Fetching suggested responses. Please feel free to read through the conversation…"
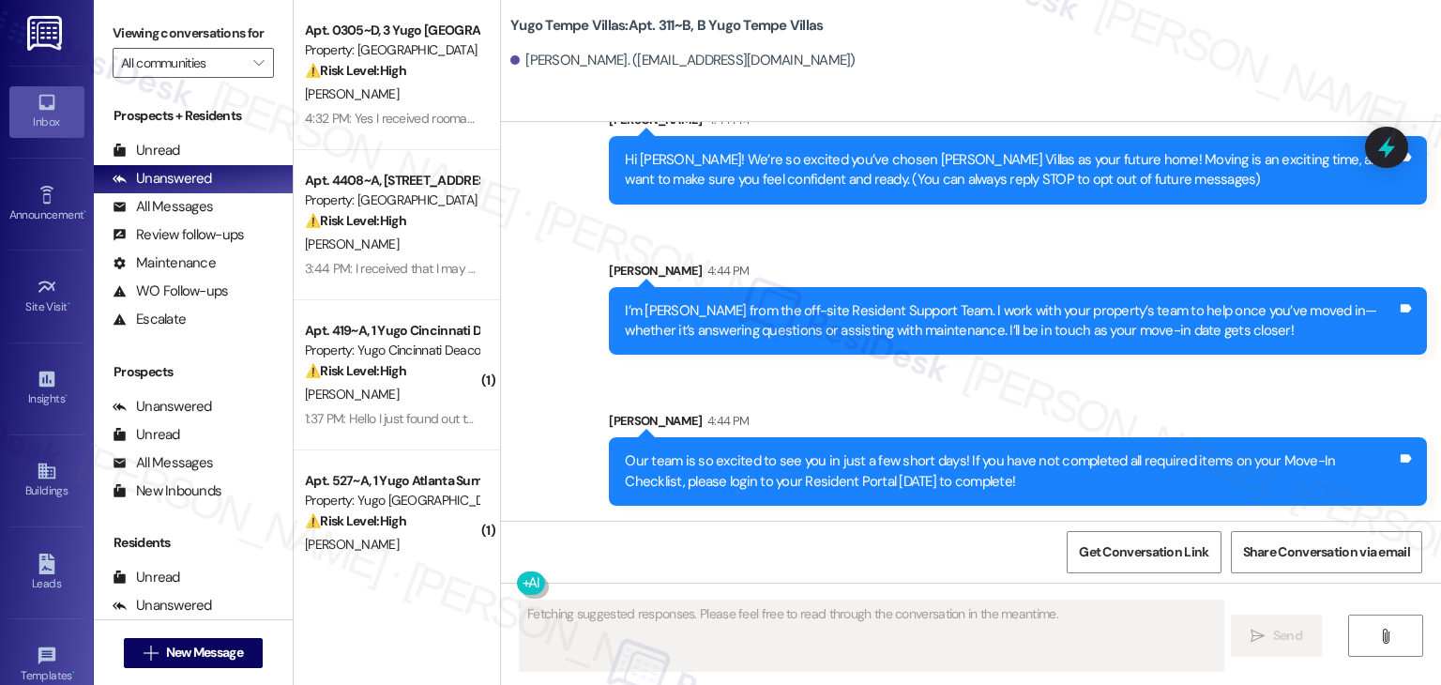
scroll to position [0, 0]
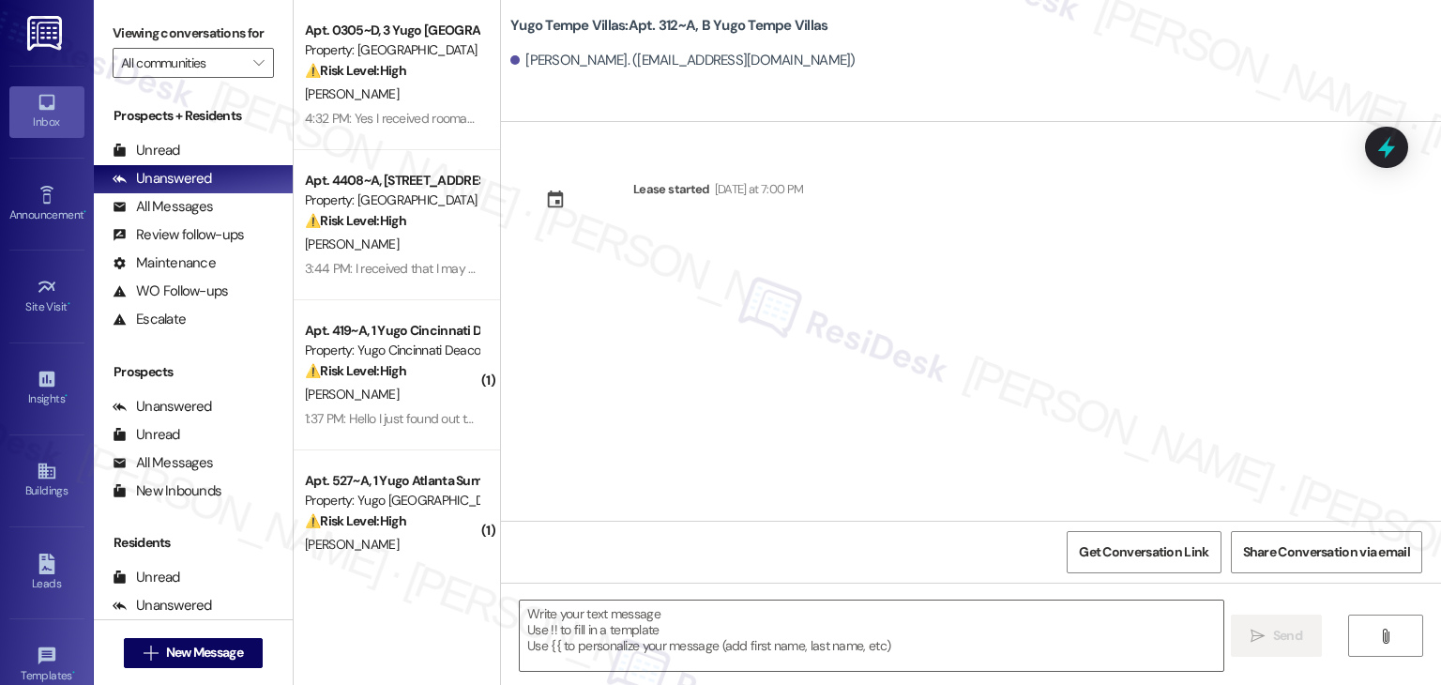
click at [738, 312] on div "Lease started [DATE] at 7:00 PM" at bounding box center [971, 321] width 940 height 399
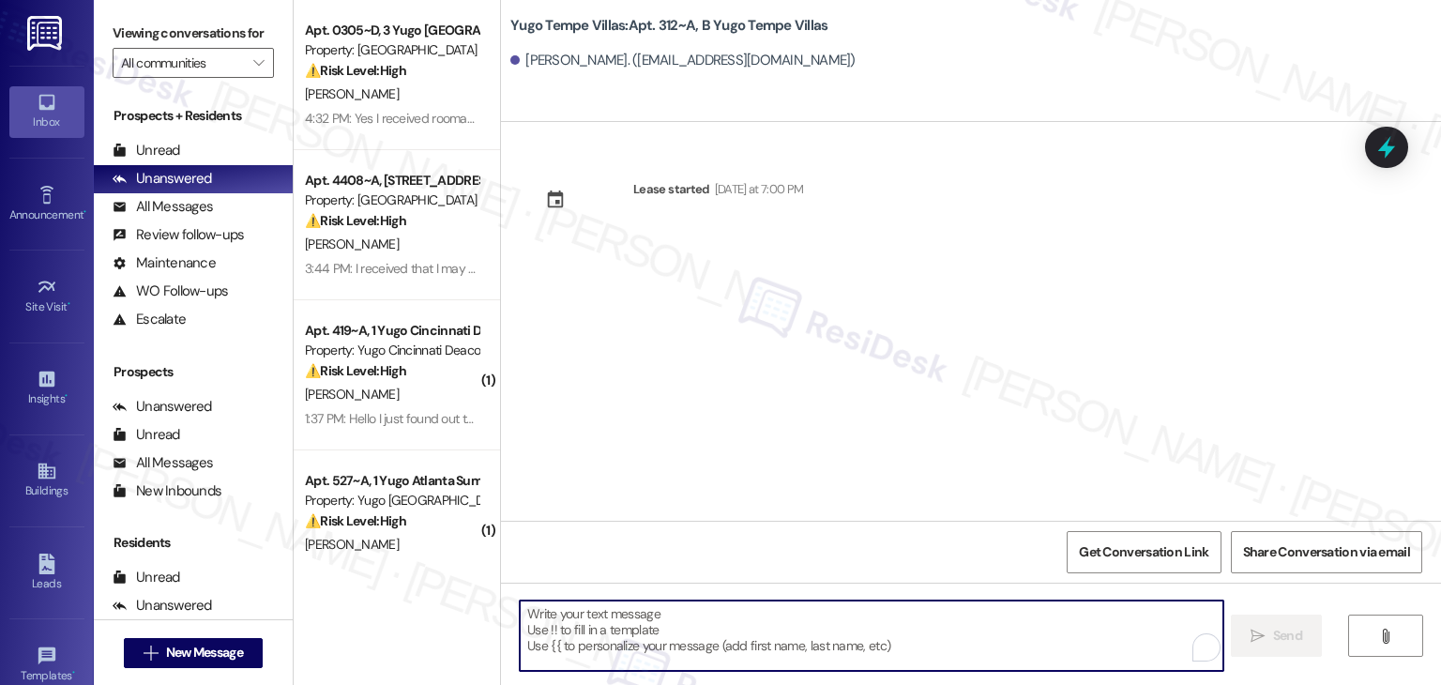
click at [770, 626] on textarea "To enrich screen reader interactions, please activate Accessibility in Grammarl…" at bounding box center [871, 636] width 703 height 70
paste textarea "Hi {{first_name}}! We’re so excited you’ve chosen {{property}} as your future h…"
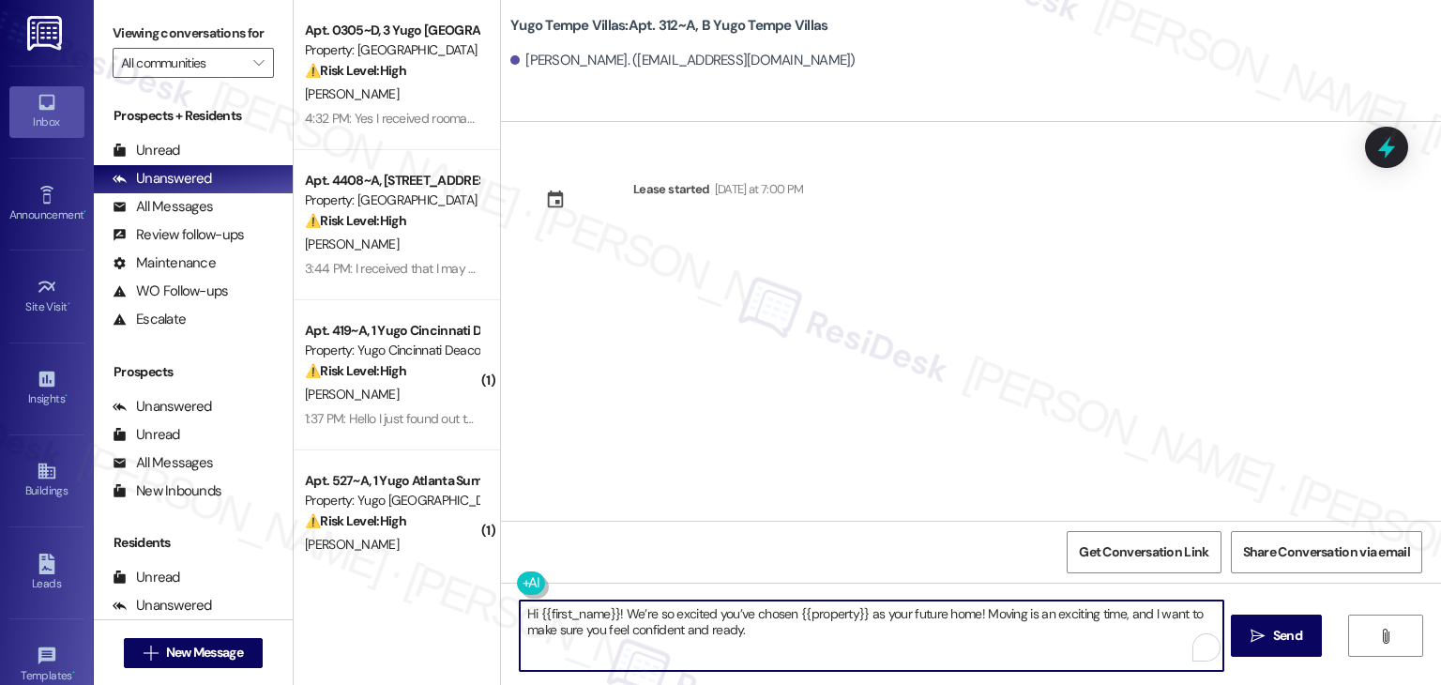
type textarea "Hi {{first_name}}! We’re so excited you’ve chosen {{property}} as your future h…"
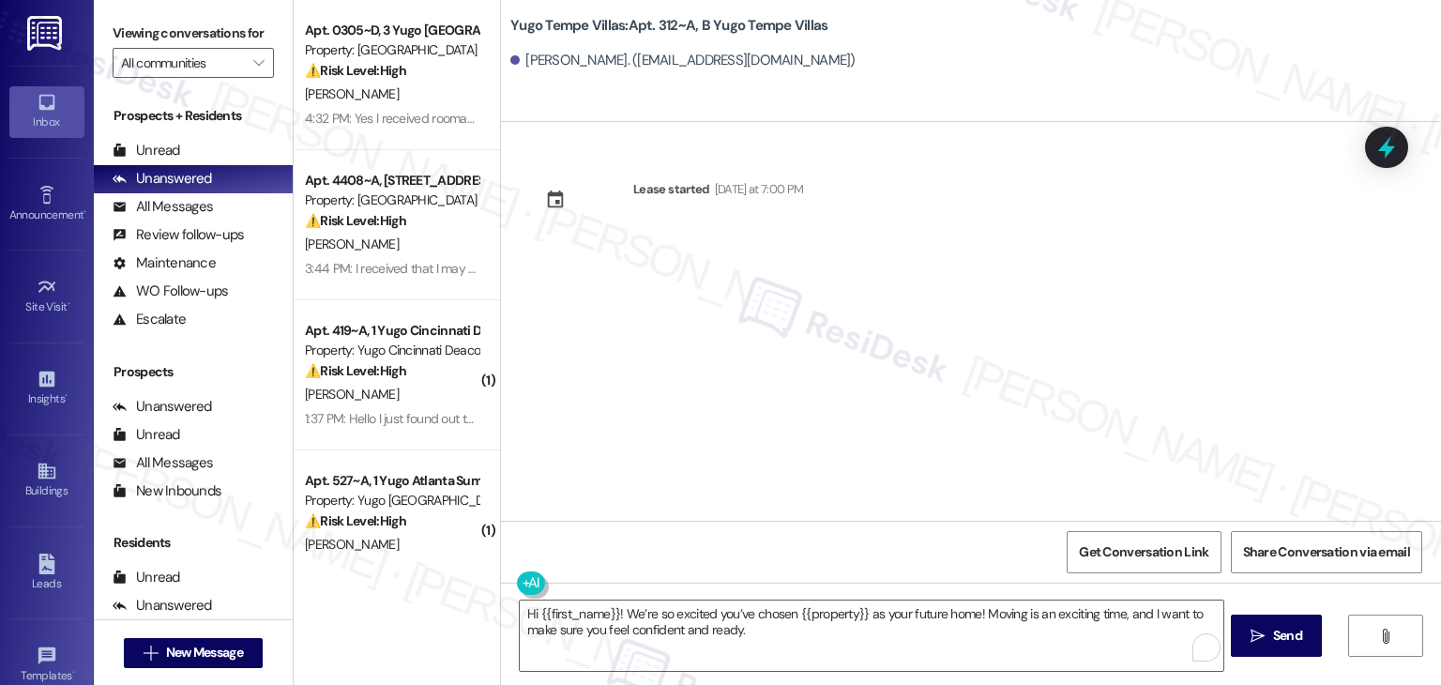
click at [915, 457] on div "Lease started [DATE] at 7:00 PM" at bounding box center [971, 321] width 940 height 399
click at [1273, 626] on span "Send" at bounding box center [1287, 636] width 29 height 20
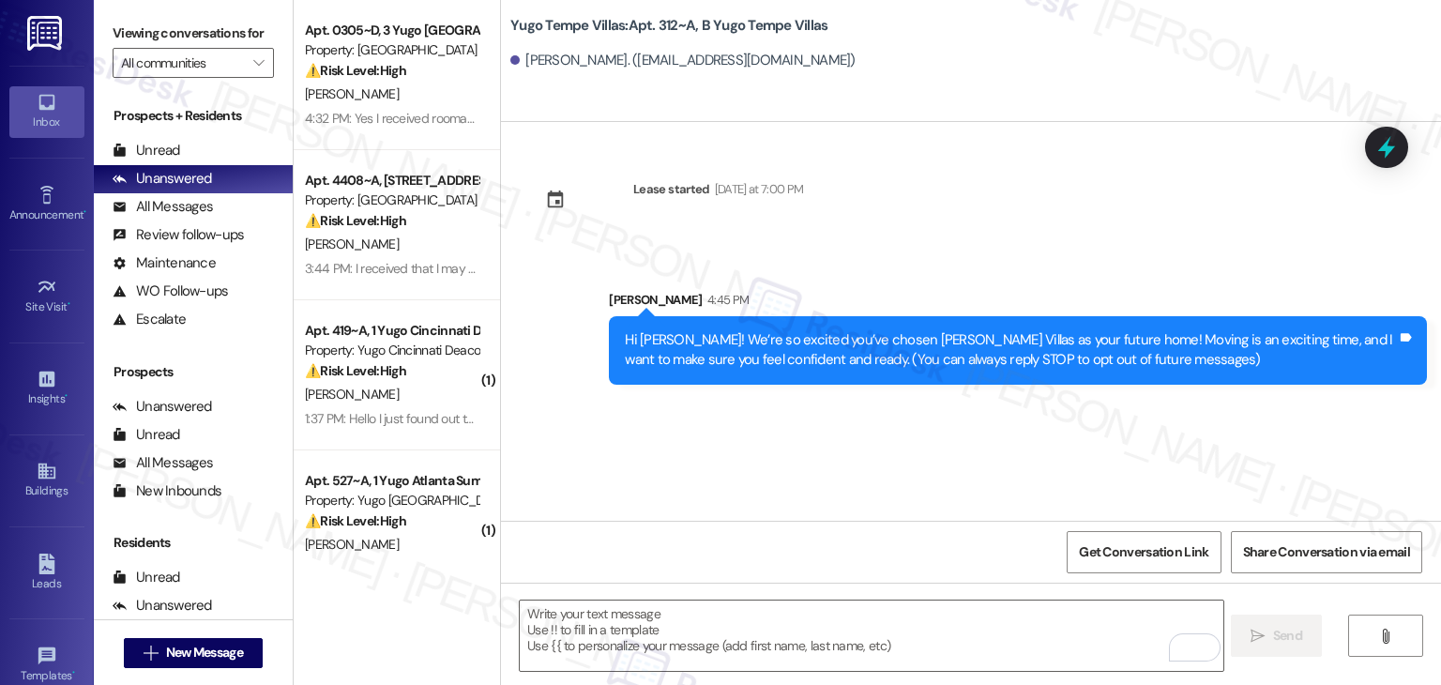
click at [757, 452] on div "Lease started Sunday at 7:00 PM Sent via SMS Sarah 4:45 PM Hi Andrew! We’re so …" at bounding box center [971, 321] width 940 height 399
click at [723, 605] on textarea "To enrich screen reader interactions, please activate Accessibility in Grammarl…" at bounding box center [871, 636] width 703 height 70
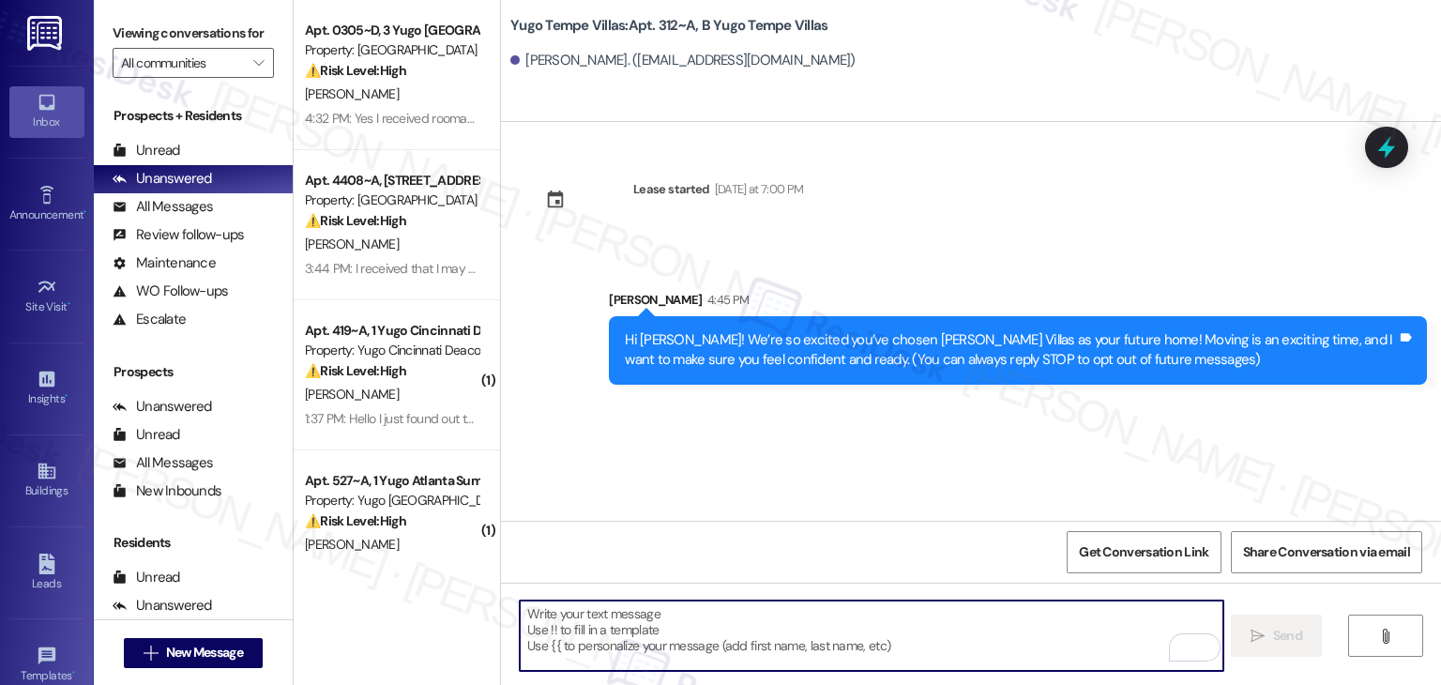
paste textarea "I’m [PERSON_NAME] from the off-site Resident Support Team. I work with your pro…"
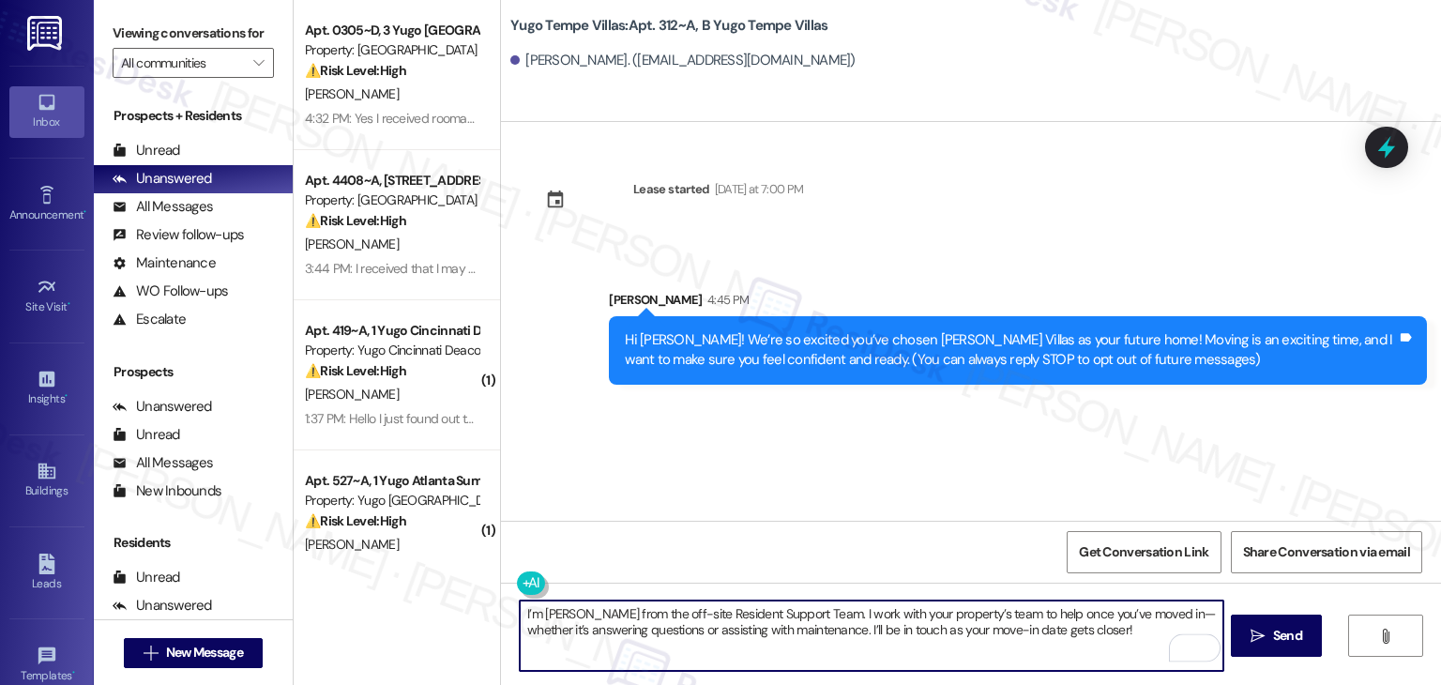
type textarea "I’m [PERSON_NAME] from the off-site Resident Support Team. I work with your pro…"
click at [1296, 638] on span "Send" at bounding box center [1287, 636] width 29 height 20
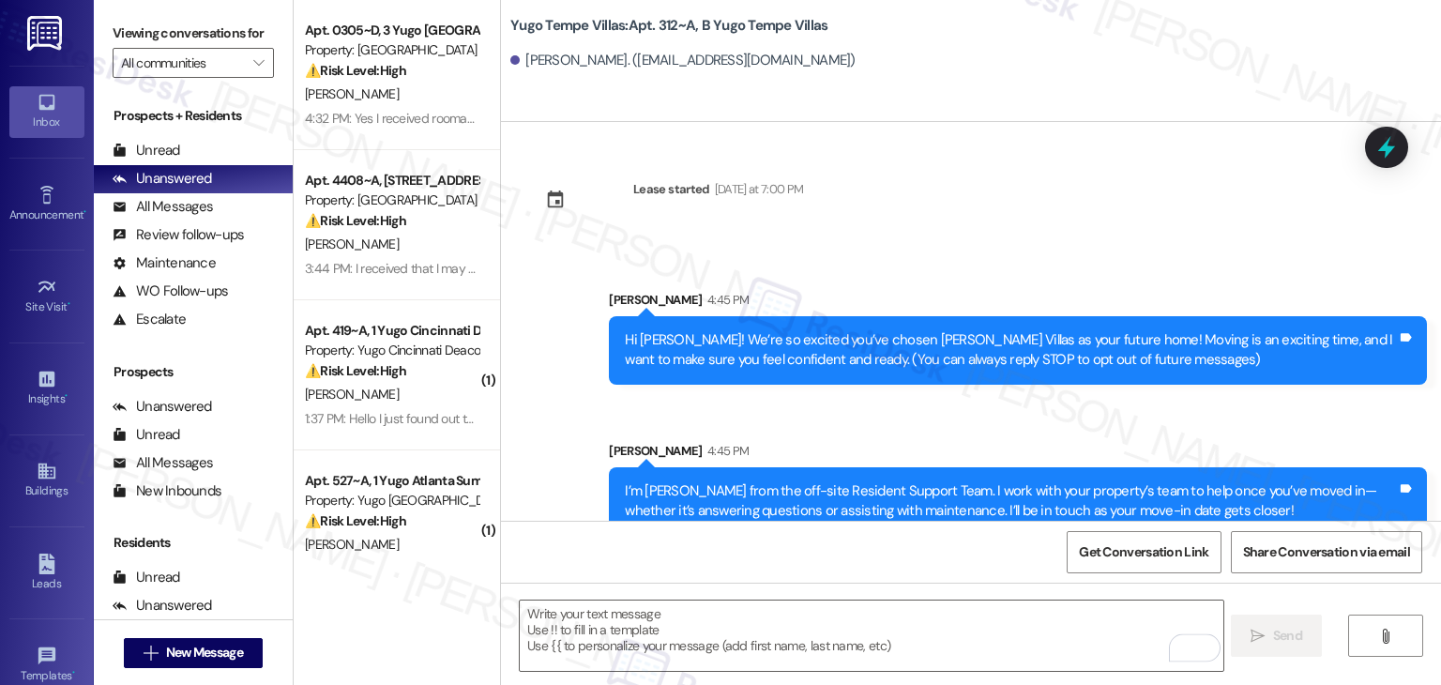
click at [777, 434] on div "Sent via SMS Sarah 4:45 PM I’m Sarah from the off-site Resident Support Team. I…" at bounding box center [1018, 488] width 846 height 123
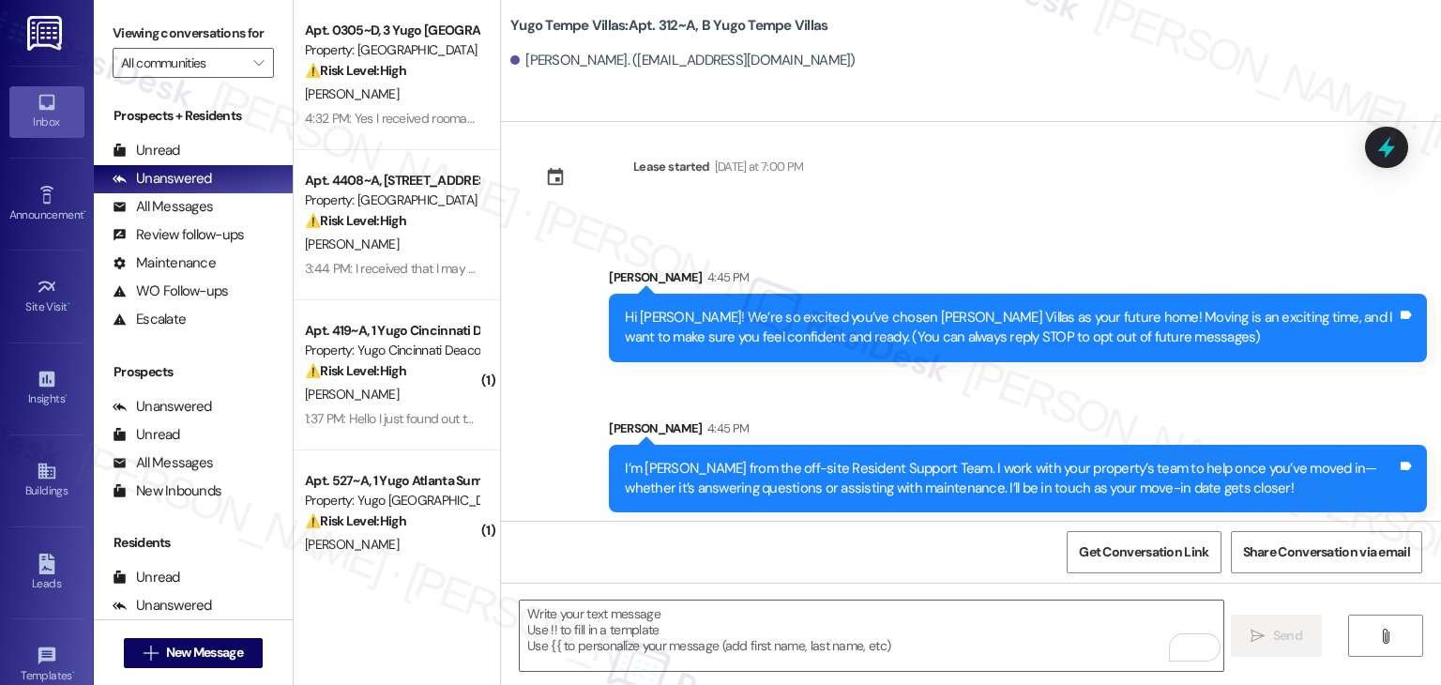
scroll to position [30, 0]
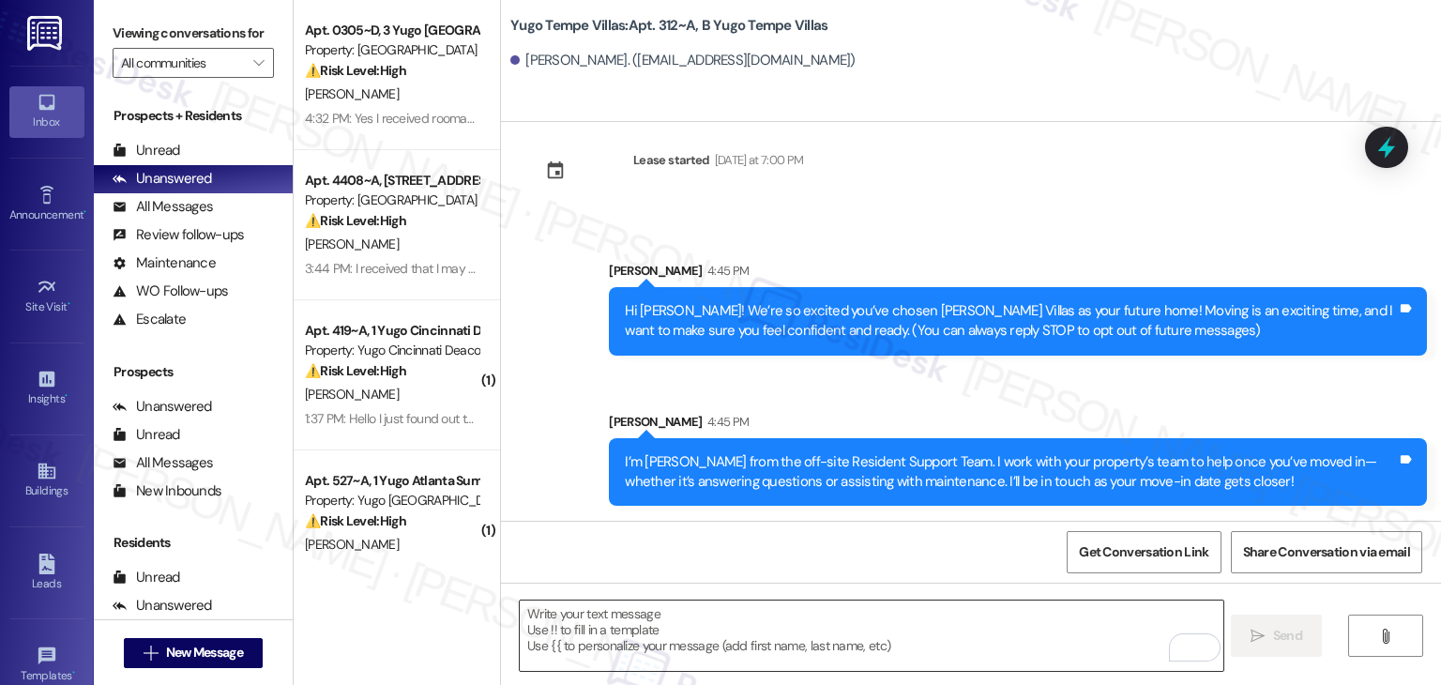
click at [878, 648] on textarea "To enrich screen reader interactions, please activate Accessibility in Grammarl…" at bounding box center [871, 636] width 703 height 70
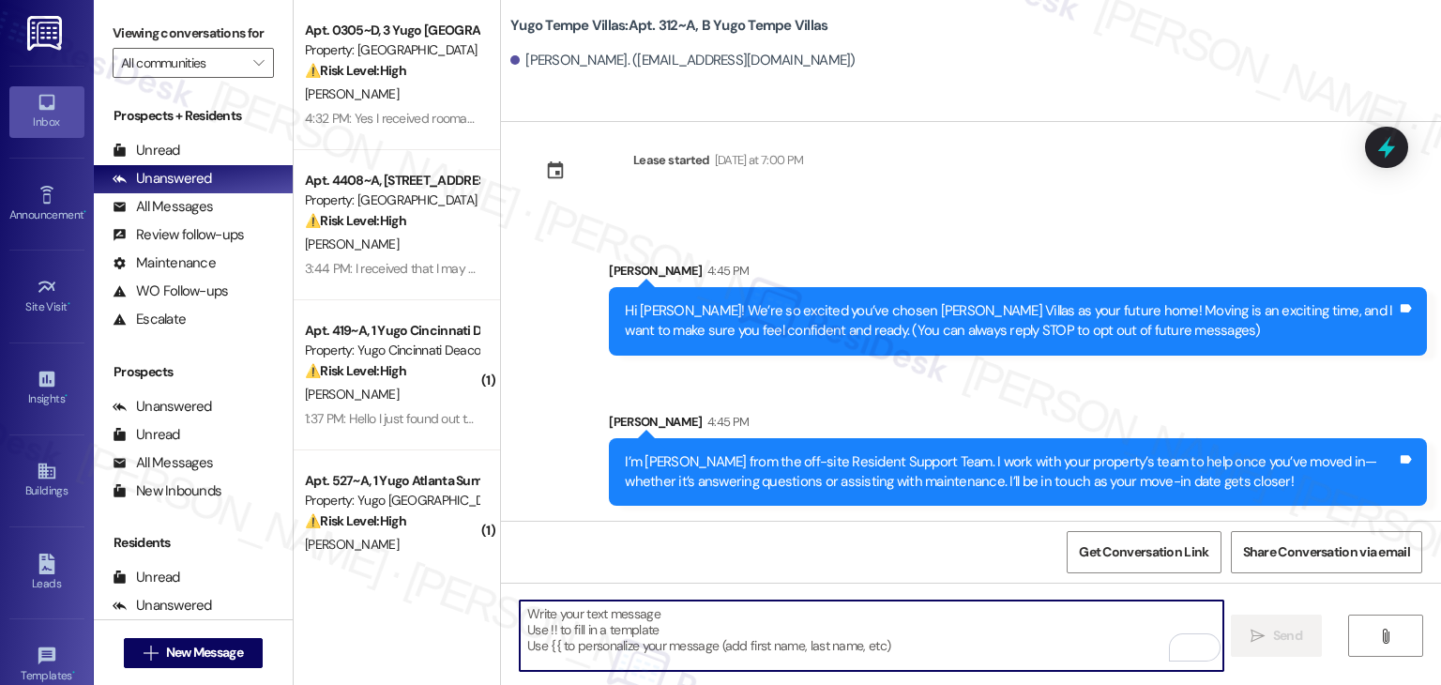
paste textarea "Our team is so excited to see you in just a few short days! If you have not com…"
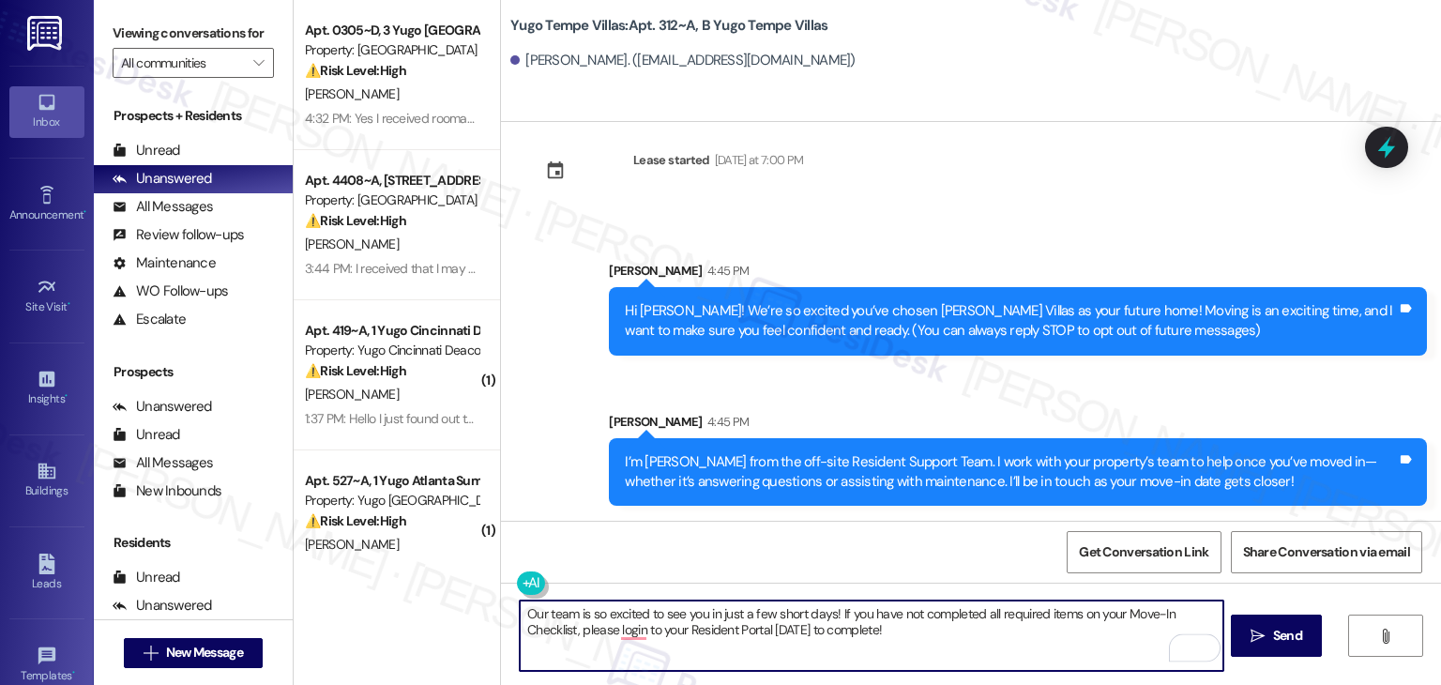
type textarea "Our team is so excited to see you in just a few short days! If you have not com…"
click at [1286, 634] on span "Send" at bounding box center [1287, 636] width 29 height 20
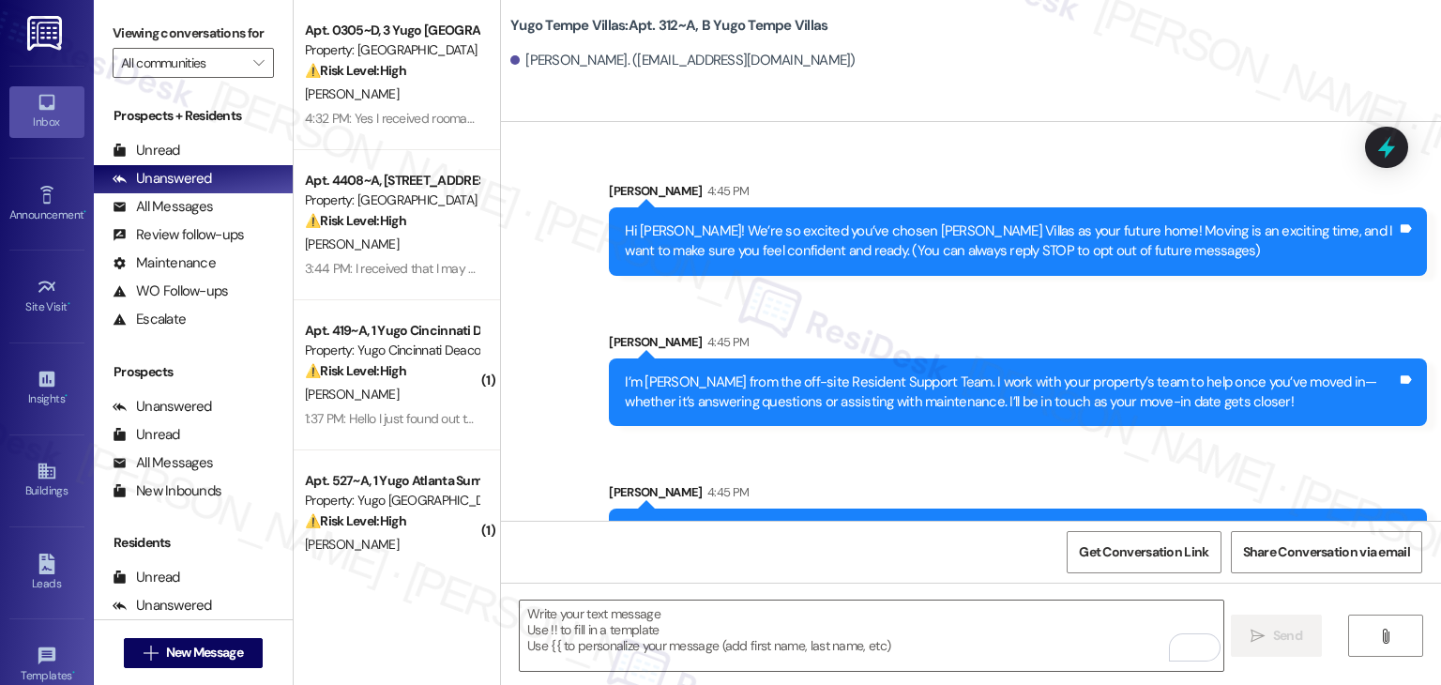
scroll to position [180, 0]
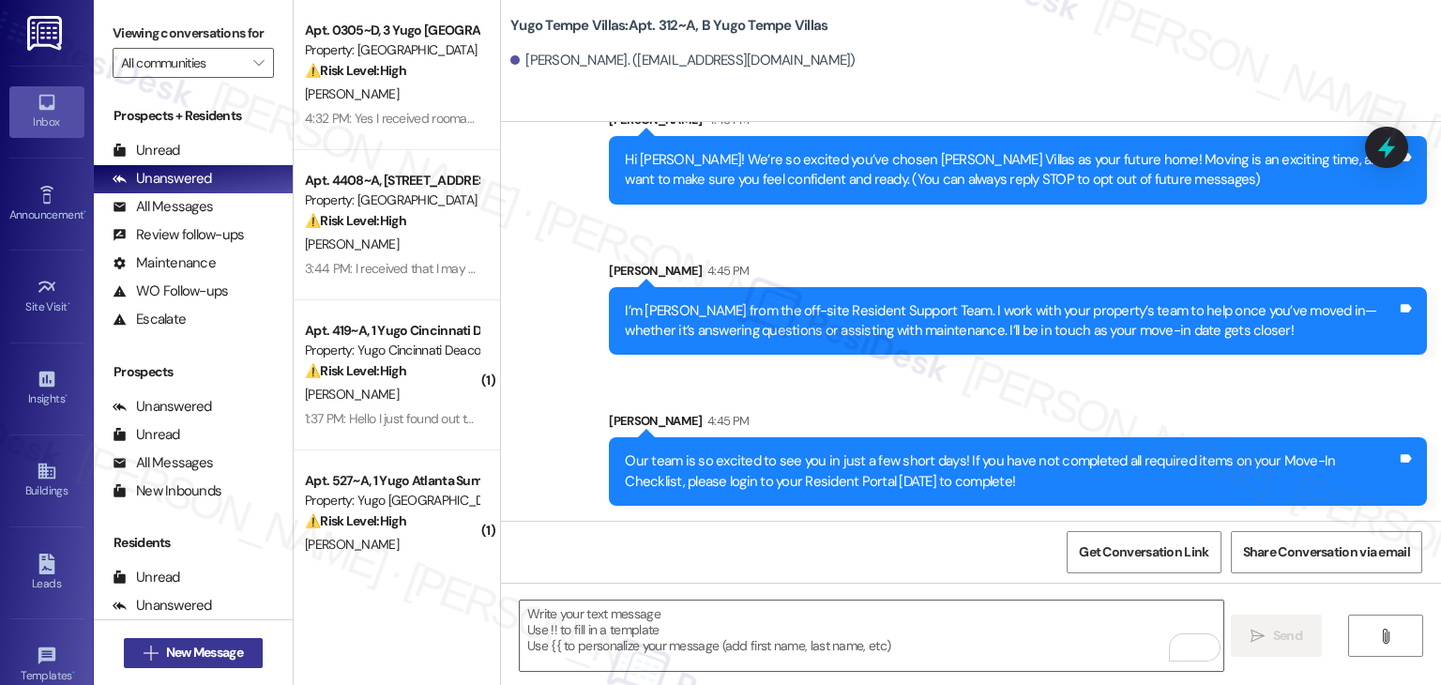
click at [221, 645] on span "New Message" at bounding box center [204, 653] width 77 height 20
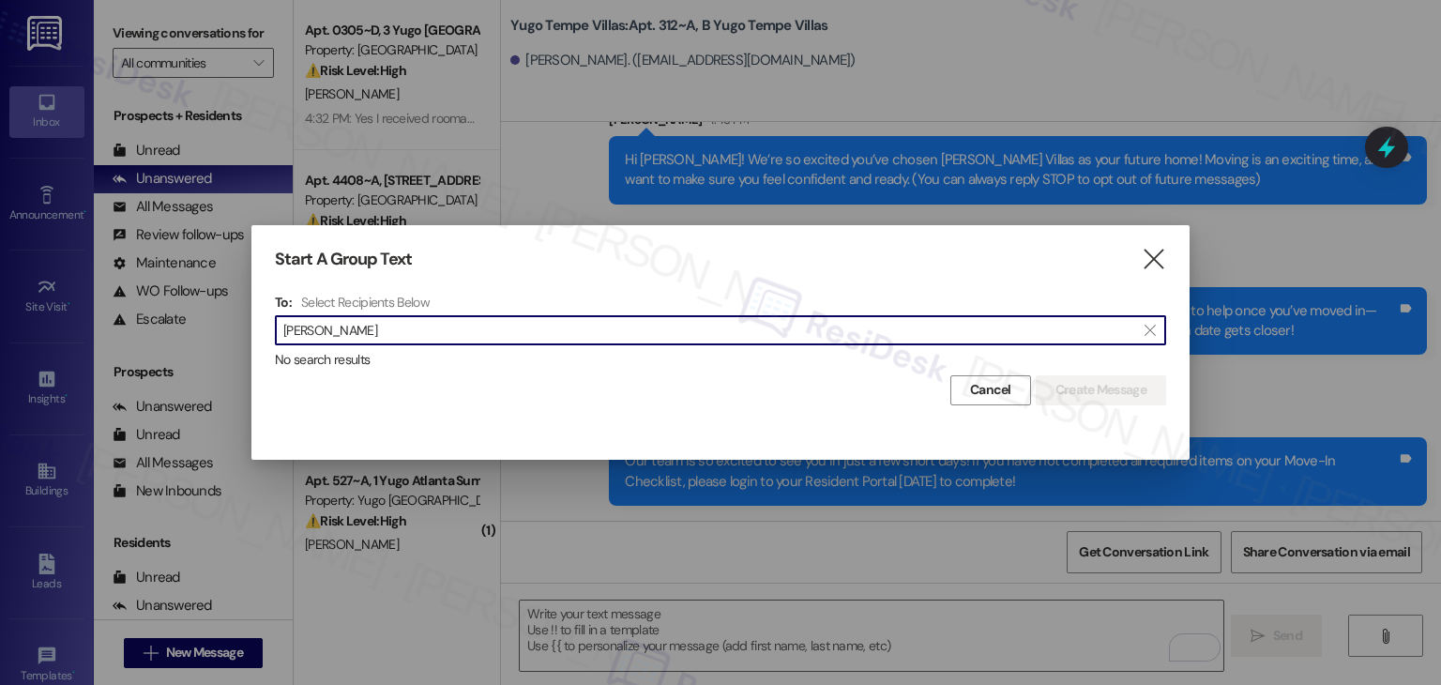
click at [327, 331] on input "Lincoln Gough" at bounding box center [709, 330] width 852 height 26
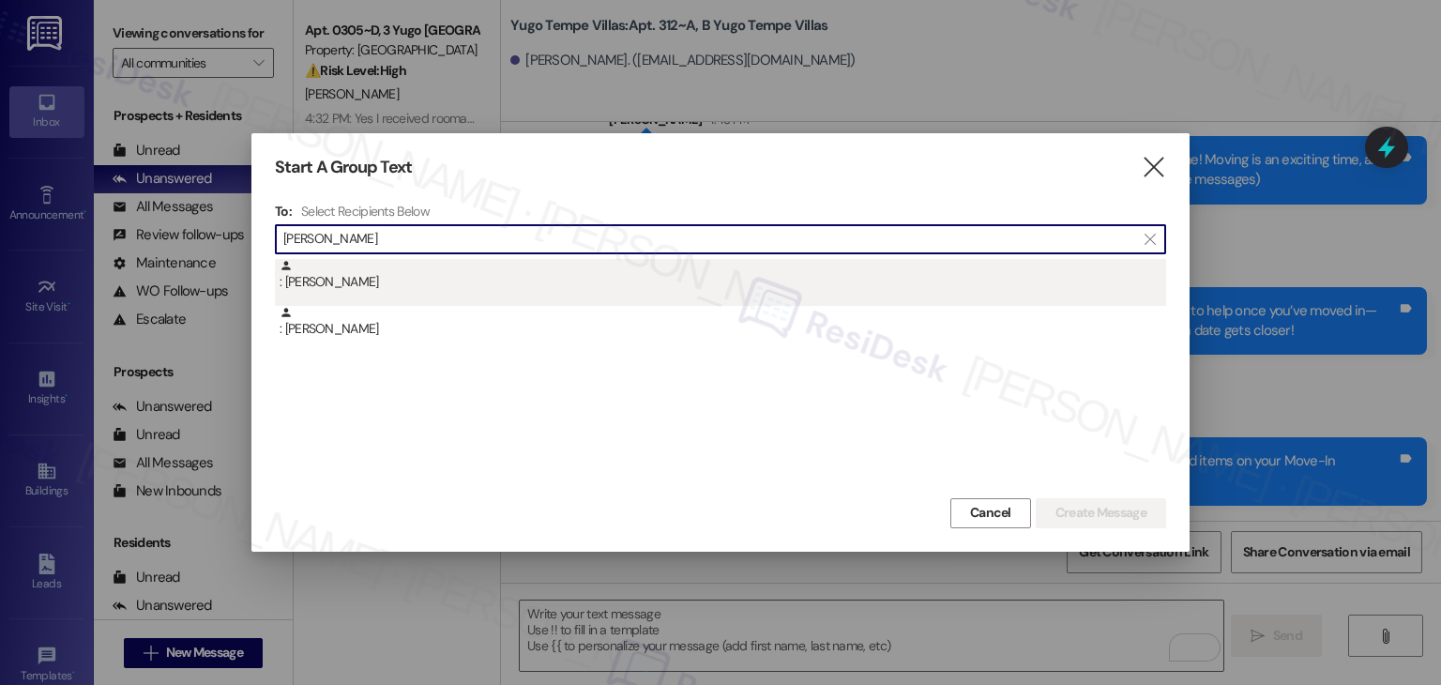
type input "Lincoln Gough"
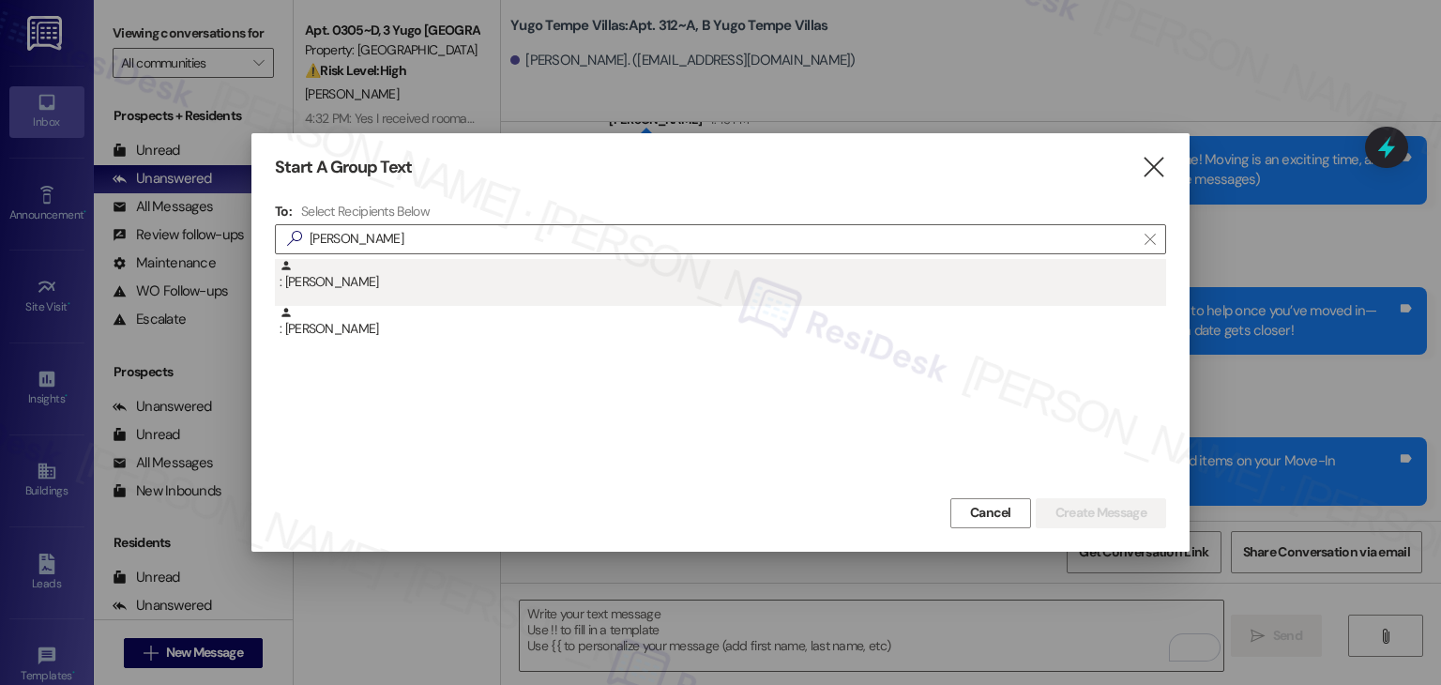
click at [396, 292] on div ": Lincoln Gough" at bounding box center [720, 282] width 891 height 47
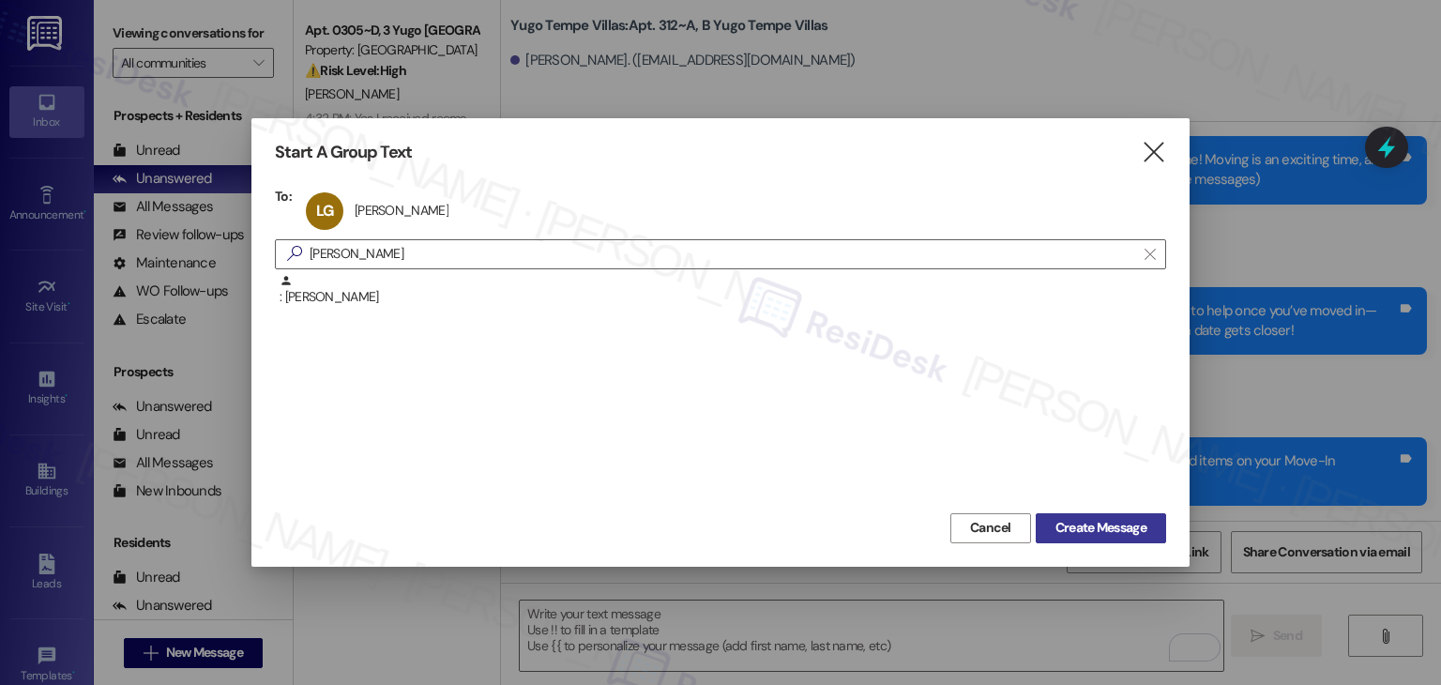
click at [1099, 526] on span "Create Message" at bounding box center [1101, 528] width 91 height 20
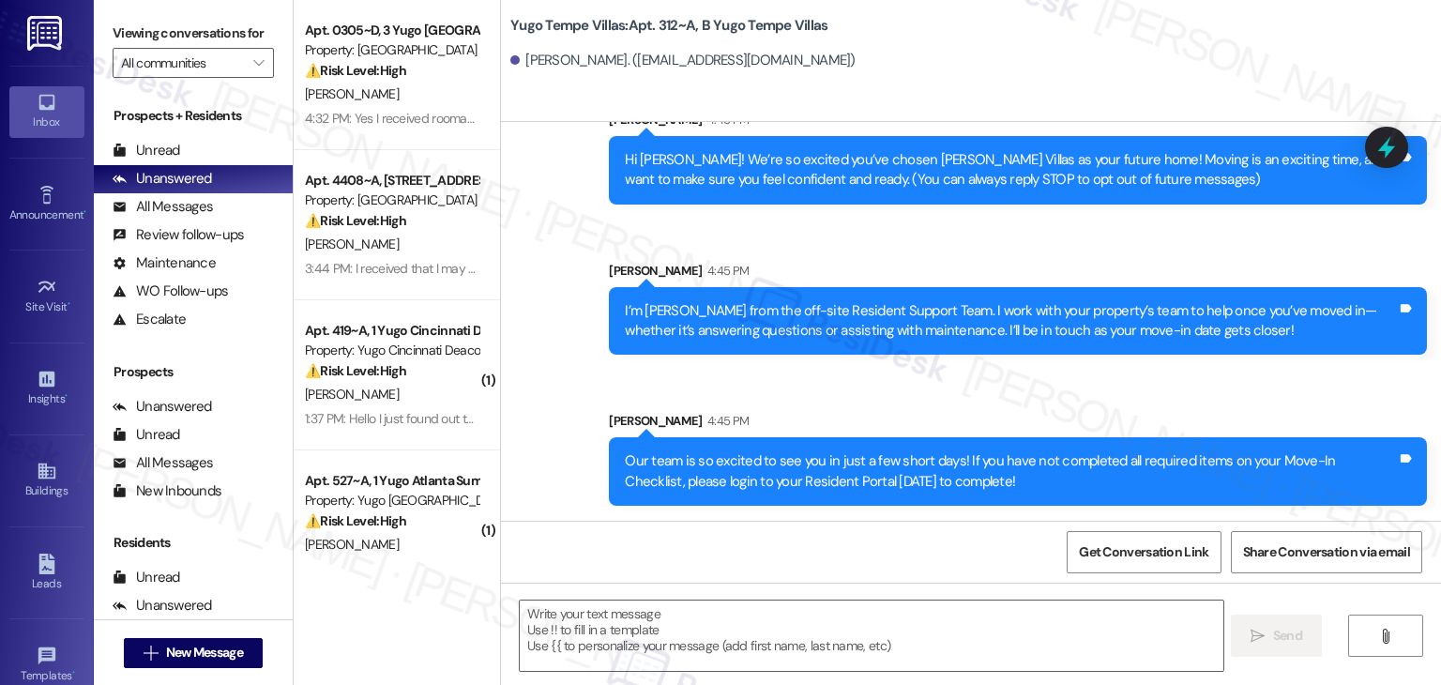
type textarea "Fetching suggested responses. Please feel free to read through the conversation…"
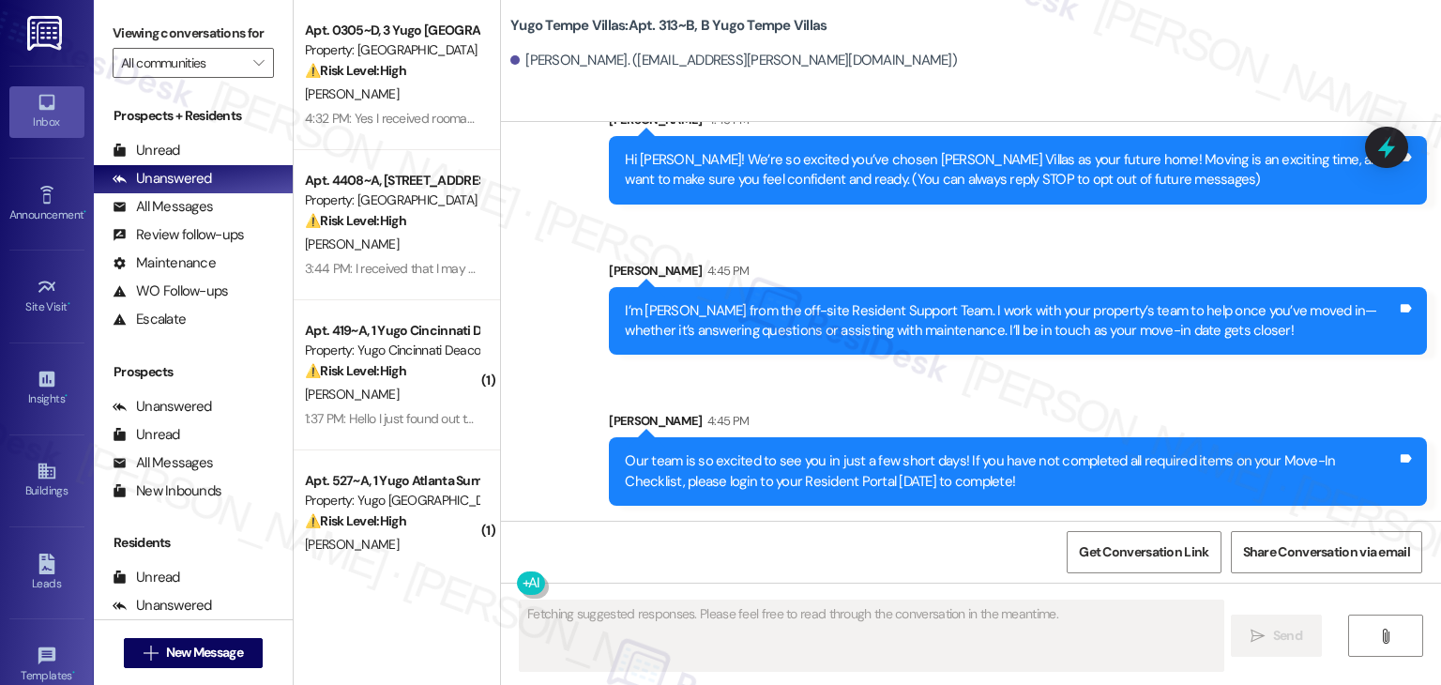
scroll to position [0, 0]
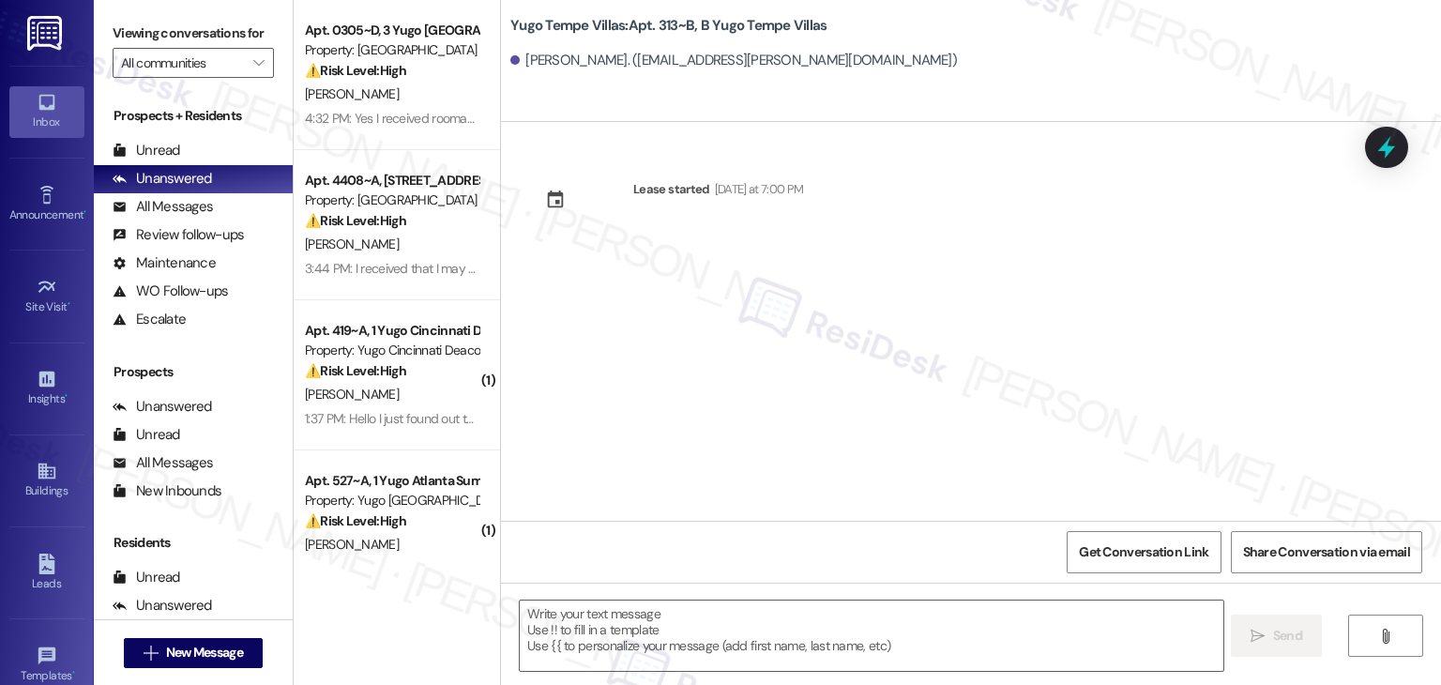
click at [651, 383] on div "Lease started [DATE] at 7:00 PM" at bounding box center [971, 321] width 940 height 399
click at [672, 625] on textarea at bounding box center [871, 636] width 703 height 70
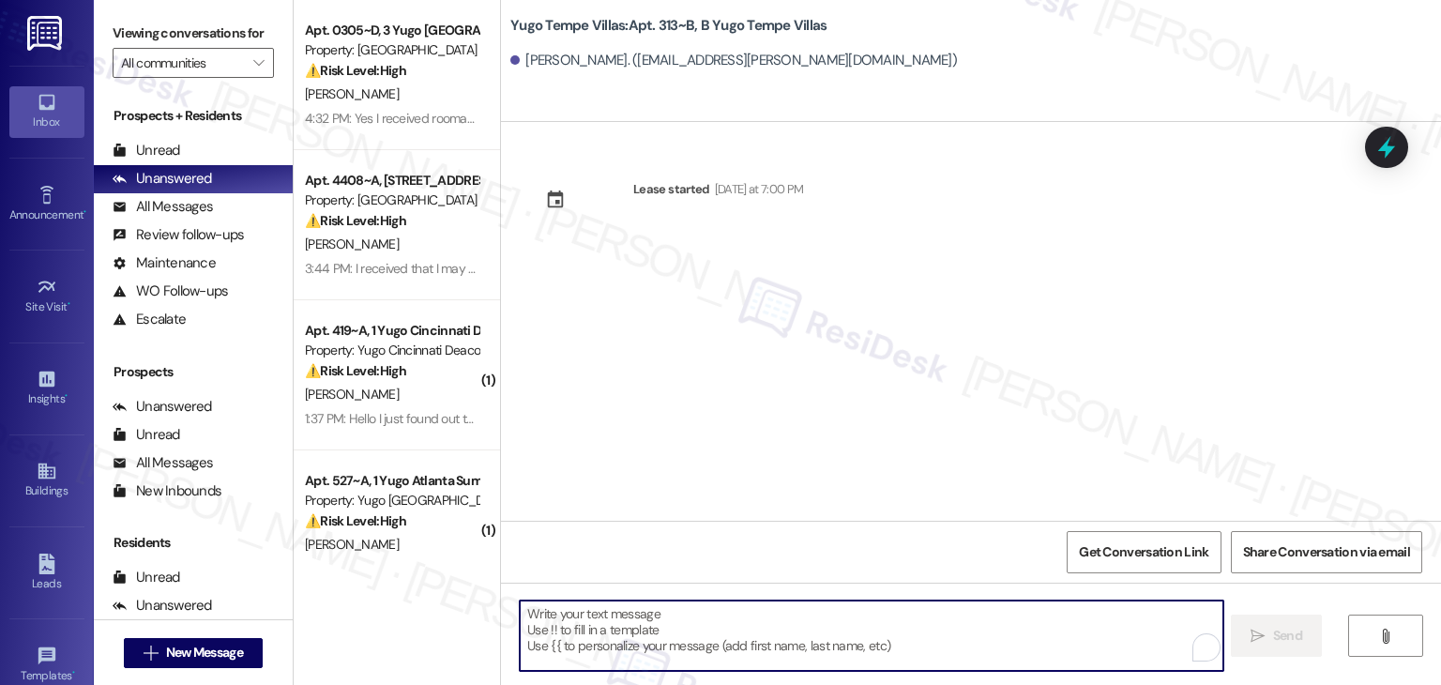
paste textarea "Hi {{first_name}}! We’re so excited you’ve chosen {{property}} as your future h…"
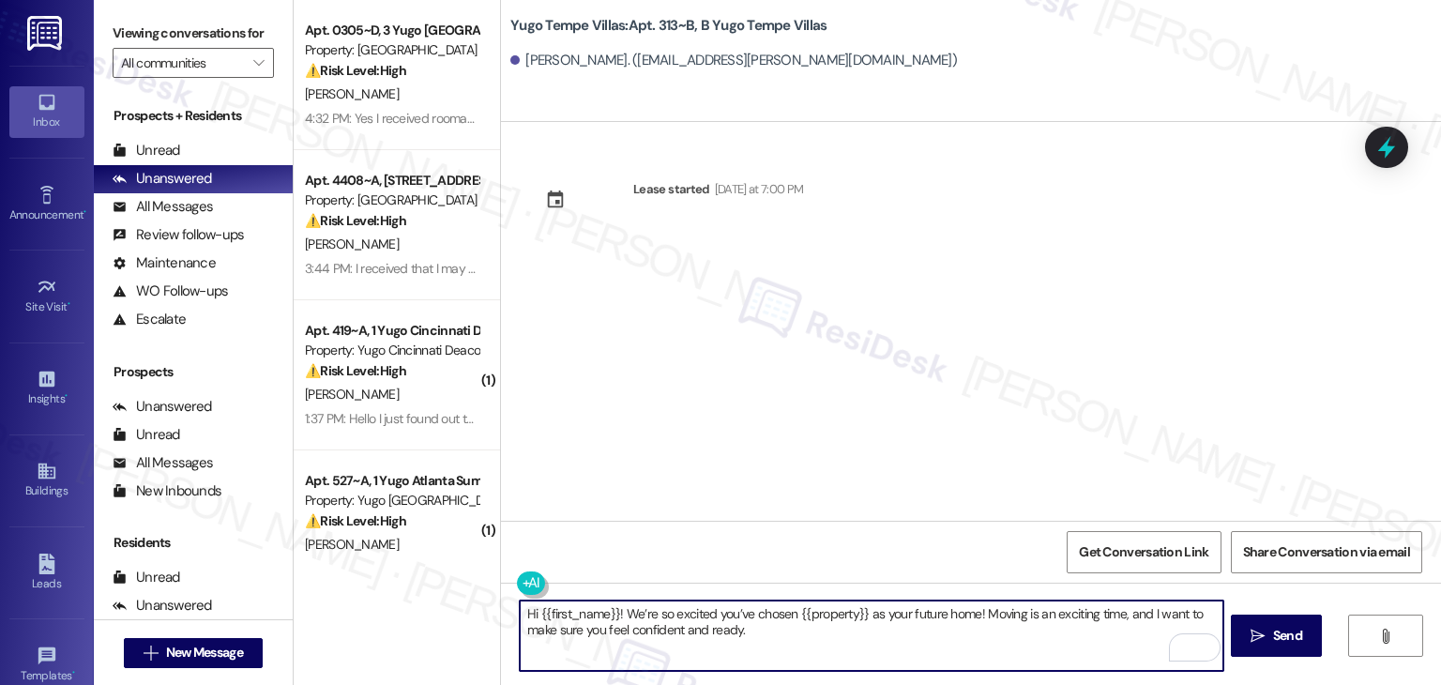
type textarea "Hi {{first_name}}! We’re so excited you’ve chosen {{property}} as your future h…"
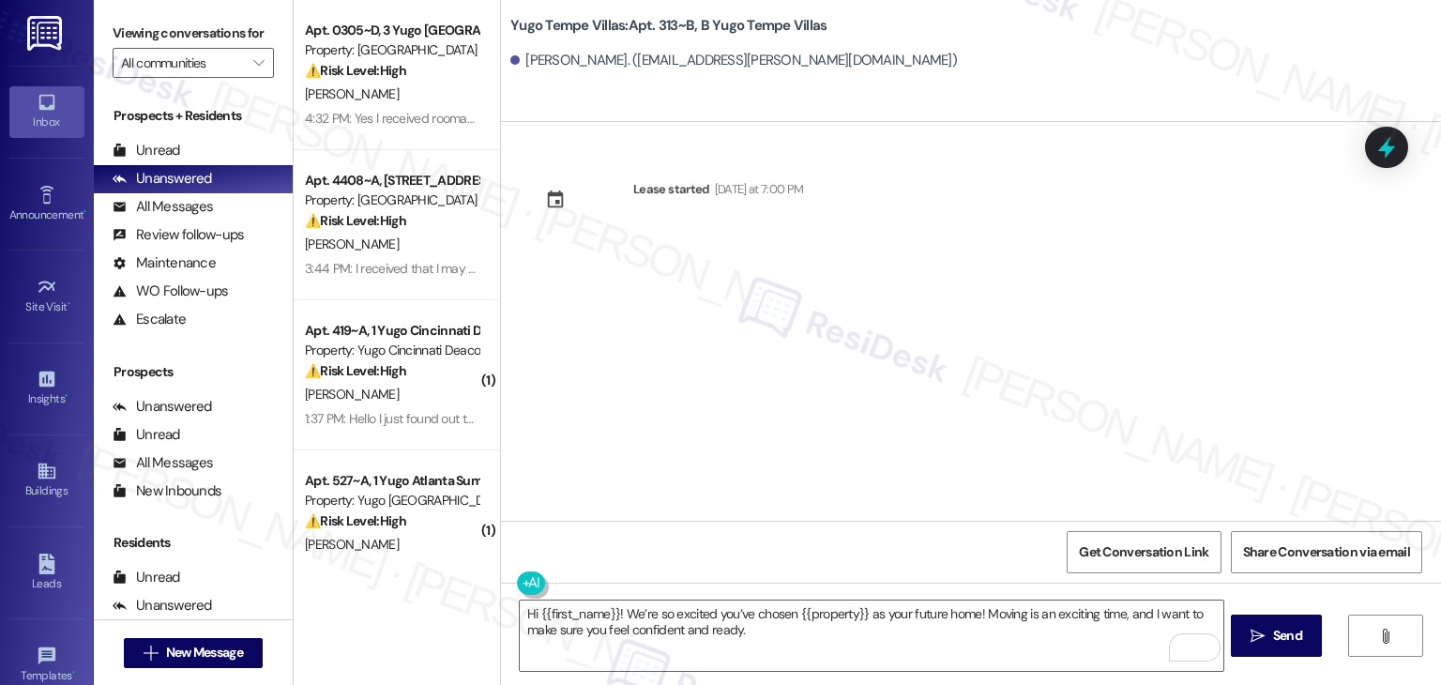
click at [1300, 644] on span "Send" at bounding box center [1287, 636] width 29 height 20
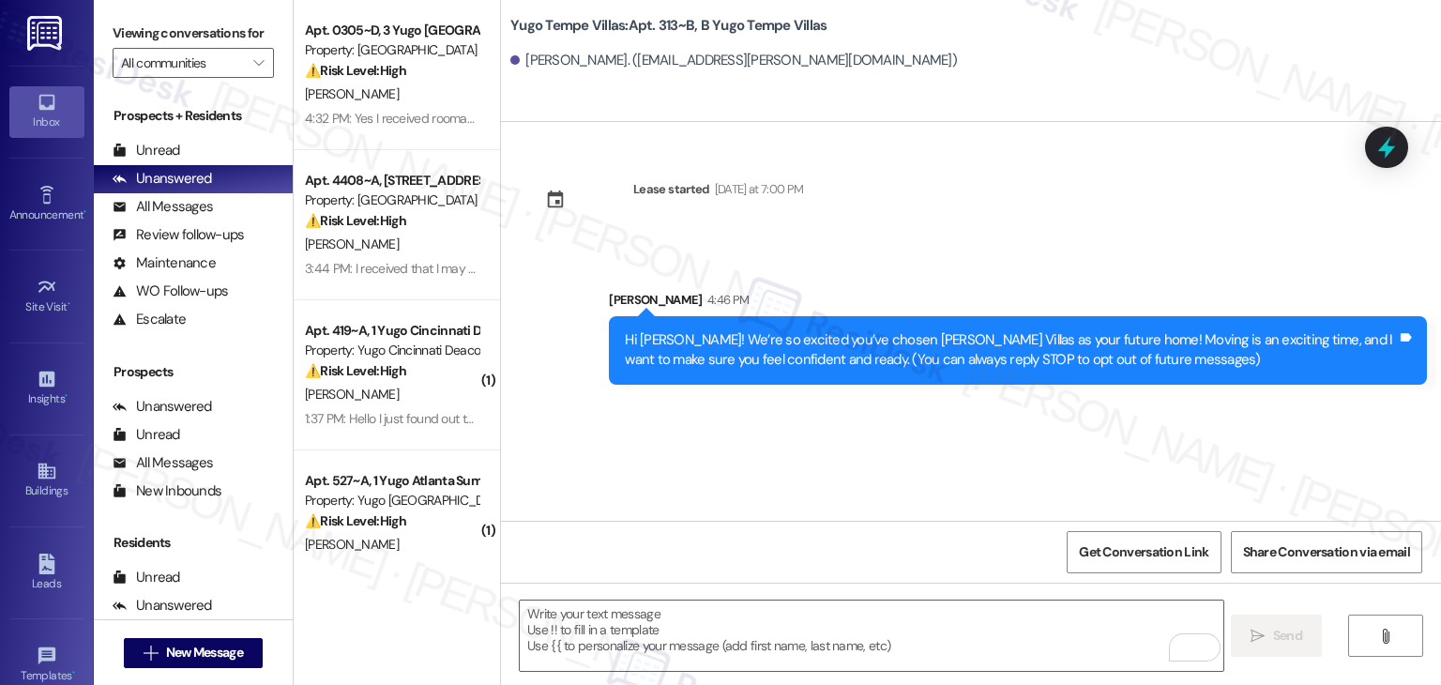
click at [758, 436] on div "Lease started Sunday at 7:00 PM Sent via SMS Sarah 4:46 PM Hi Lincoln! We’re so…" at bounding box center [971, 321] width 940 height 399
click at [739, 638] on textarea "To enrich screen reader interactions, please activate Accessibility in Grammarl…" at bounding box center [871, 636] width 703 height 70
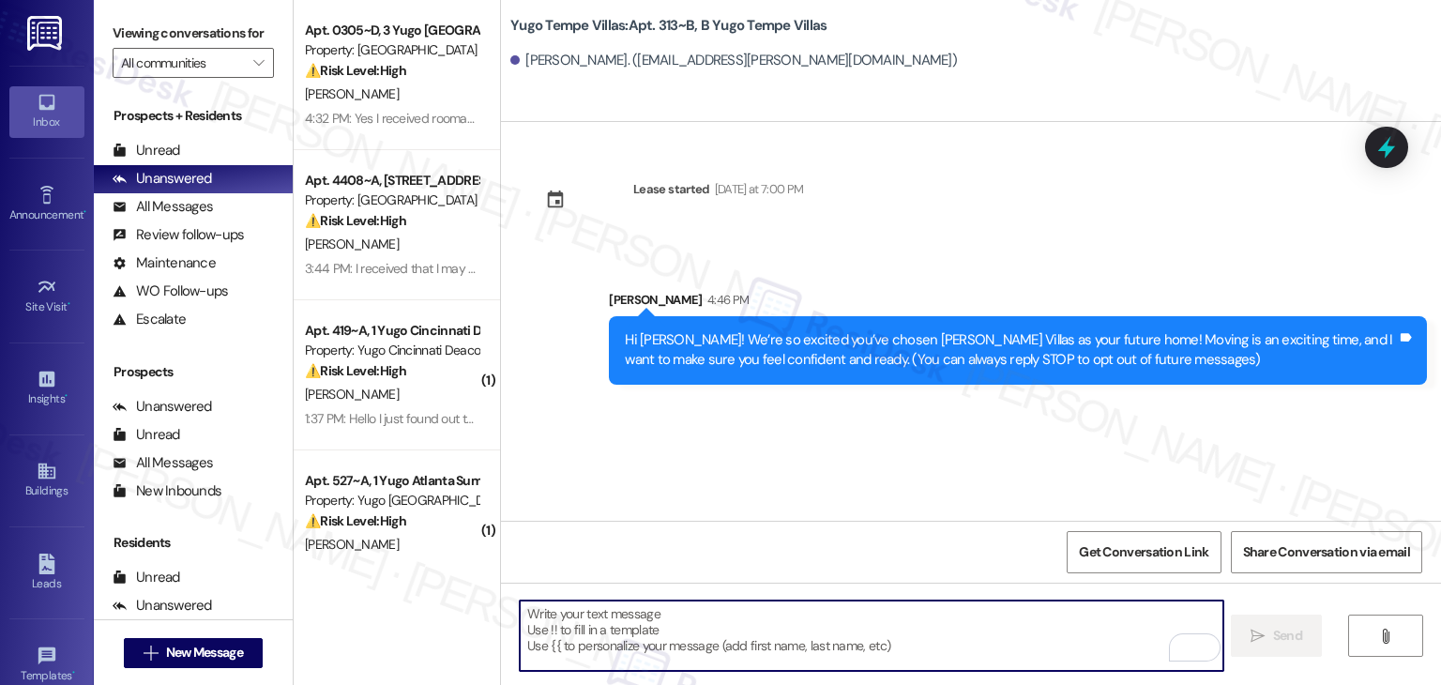
paste textarea "I’m [PERSON_NAME] from the off-site Resident Support Team. I work with your pro…"
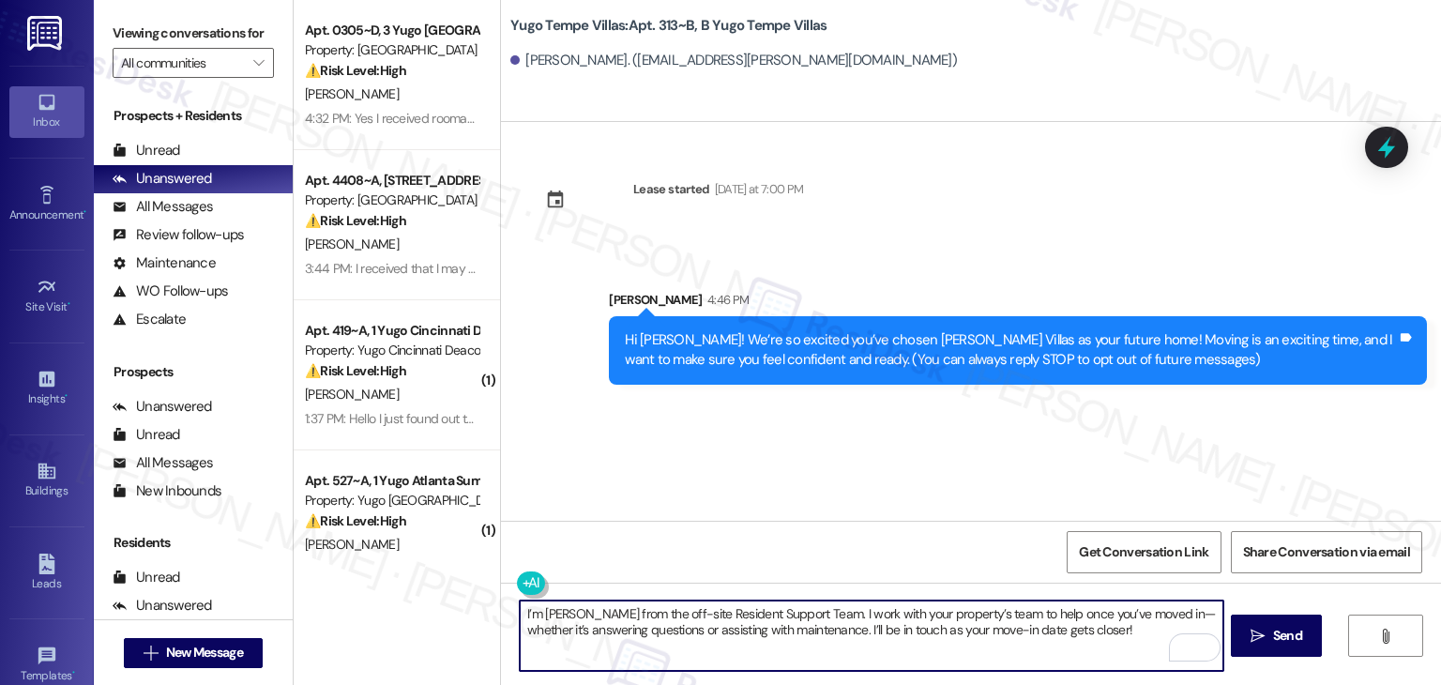
type textarea "I’m [PERSON_NAME] from the off-site Resident Support Team. I work with your pro…"
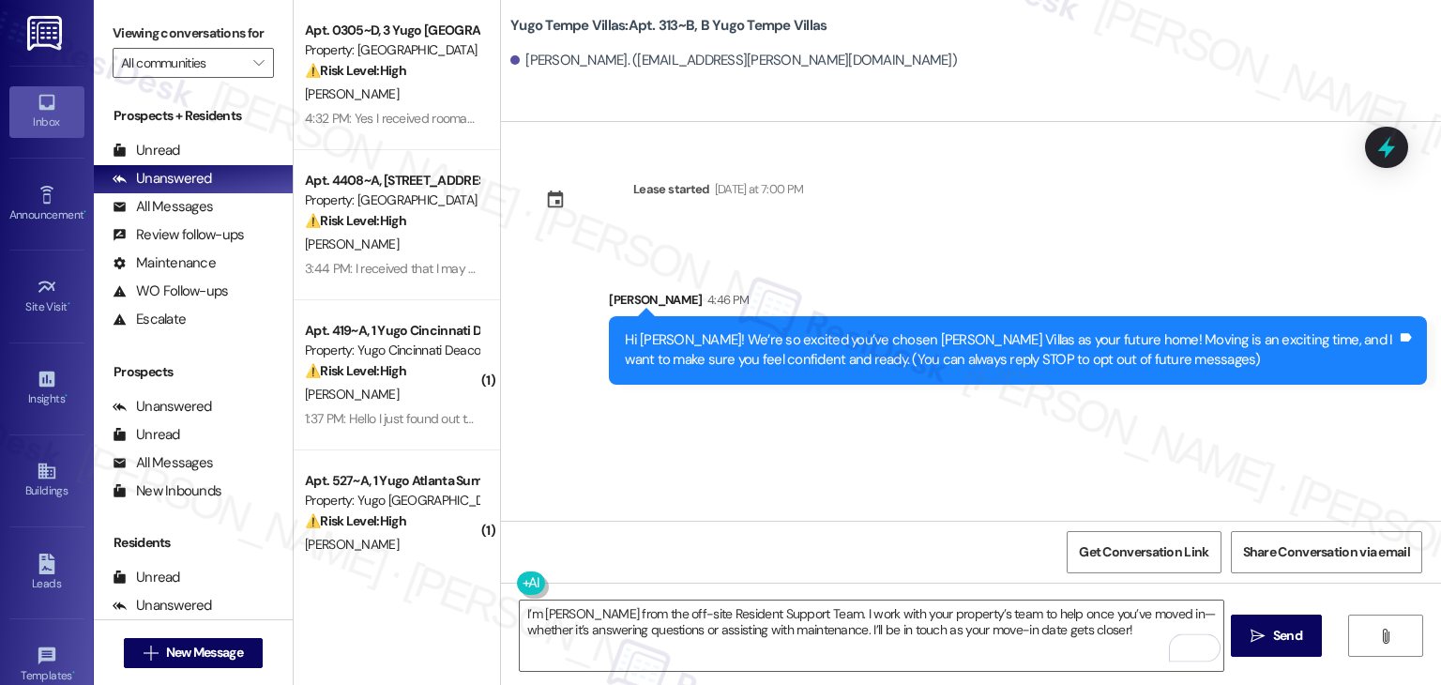
click at [816, 493] on div "Lease started Sunday at 7:00 PM Sent via SMS Sarah 4:46 PM Hi Lincoln! We’re so…" at bounding box center [971, 321] width 940 height 399
click at [1261, 626] on span " Send" at bounding box center [1276, 636] width 59 height 20
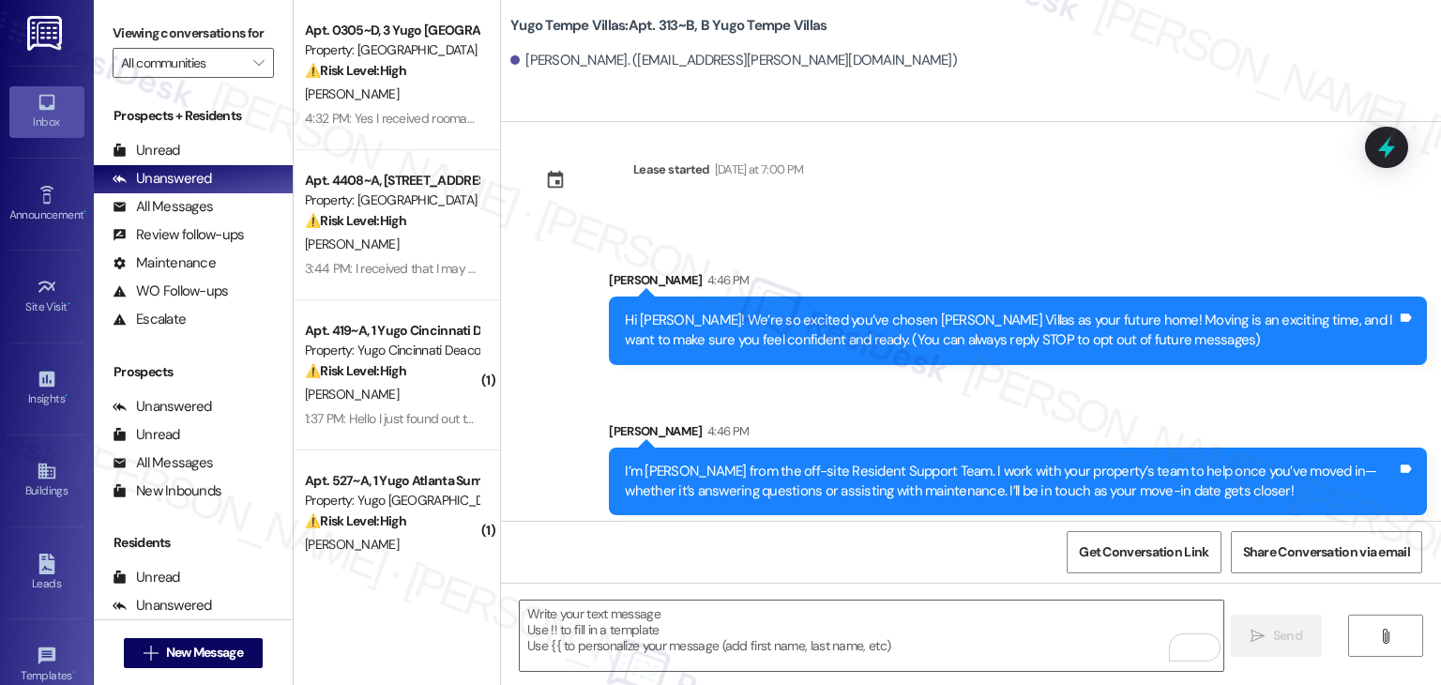
scroll to position [30, 0]
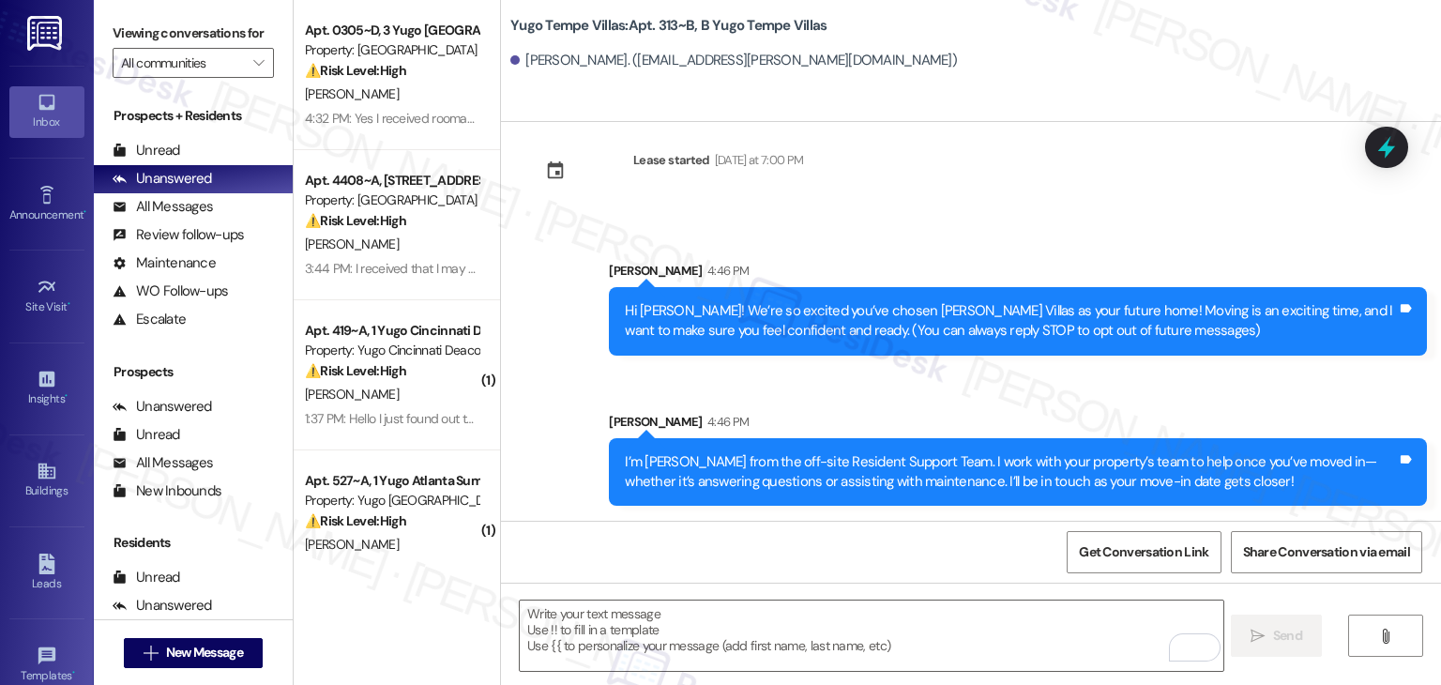
click at [753, 386] on div "Sent via SMS Sarah 4:46 PM Hi Lincoln! We’re so excited you’ve chosen Yugo Temp…" at bounding box center [971, 370] width 940 height 302
click at [686, 616] on textarea "To enrich screen reader interactions, please activate Accessibility in Grammarl…" at bounding box center [871, 636] width 703 height 70
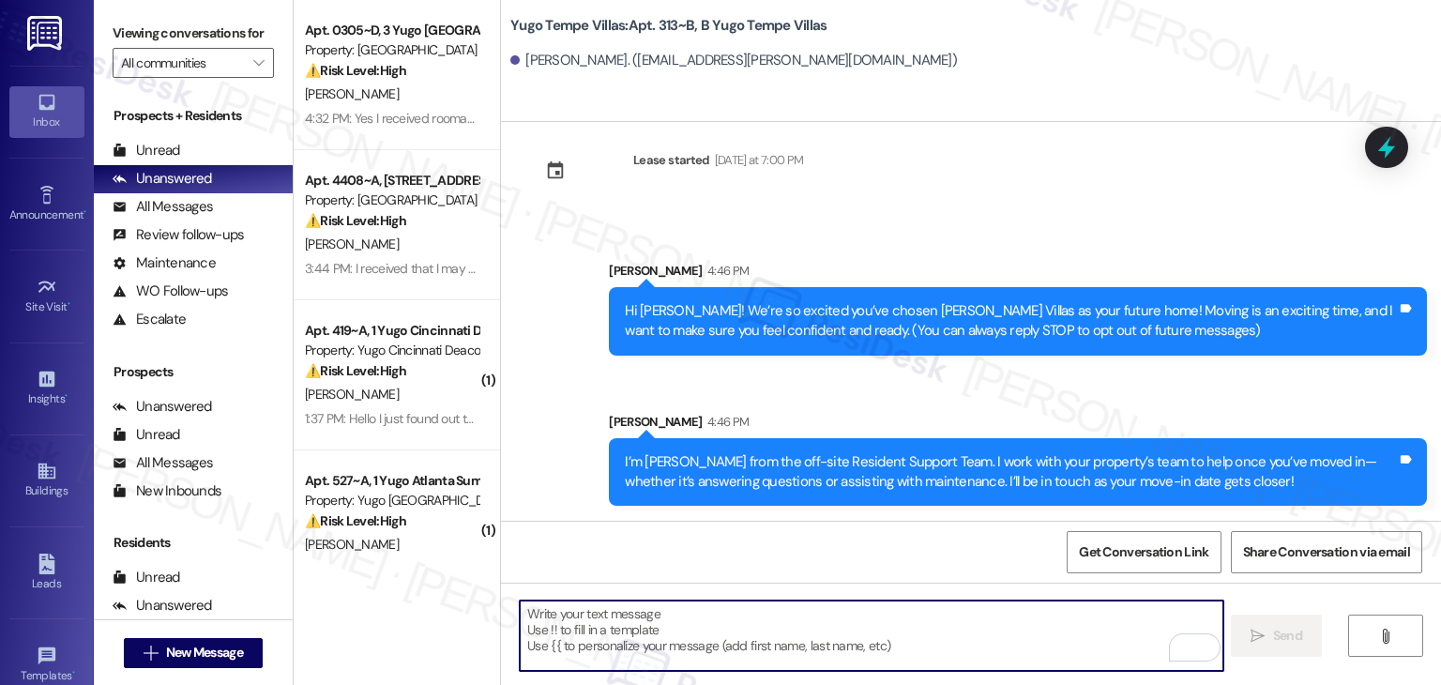
paste textarea "Our team is so excited to see you in just a few short days! If you have not com…"
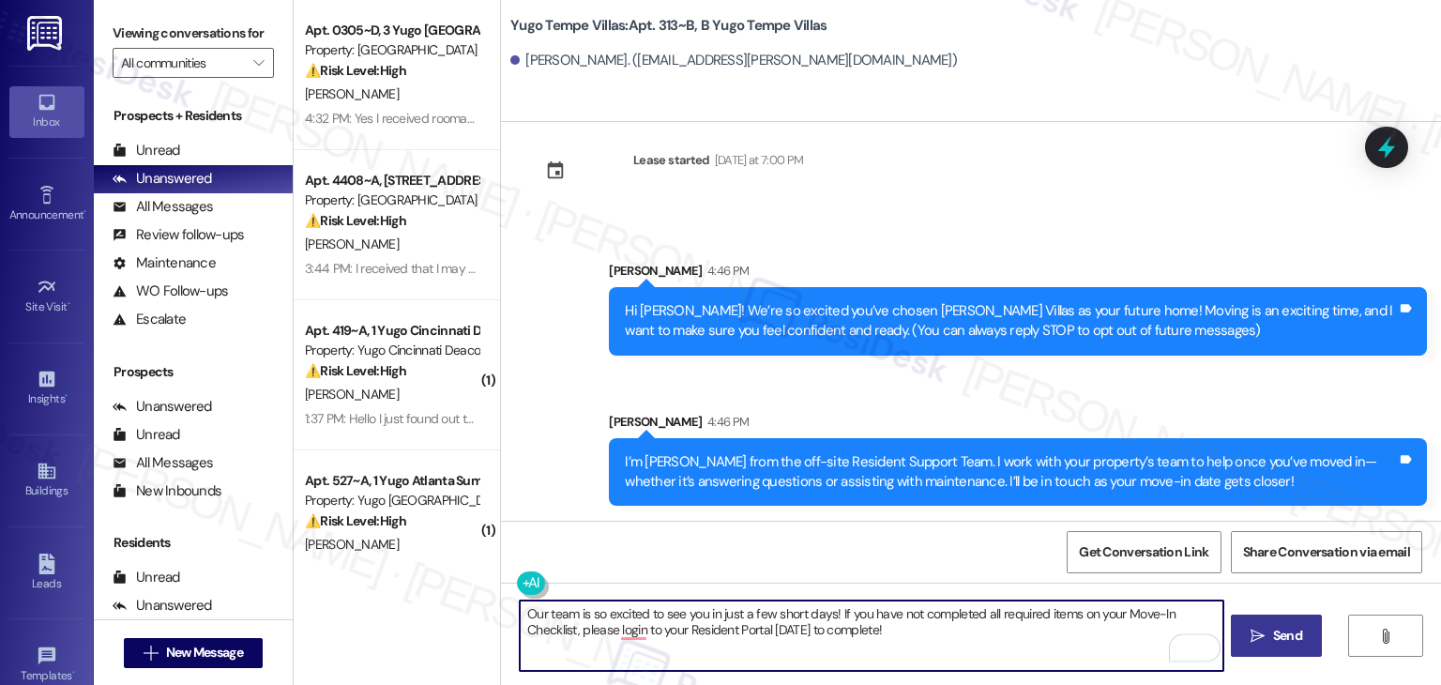
type textarea "Our team is so excited to see you in just a few short days! If you have not com…"
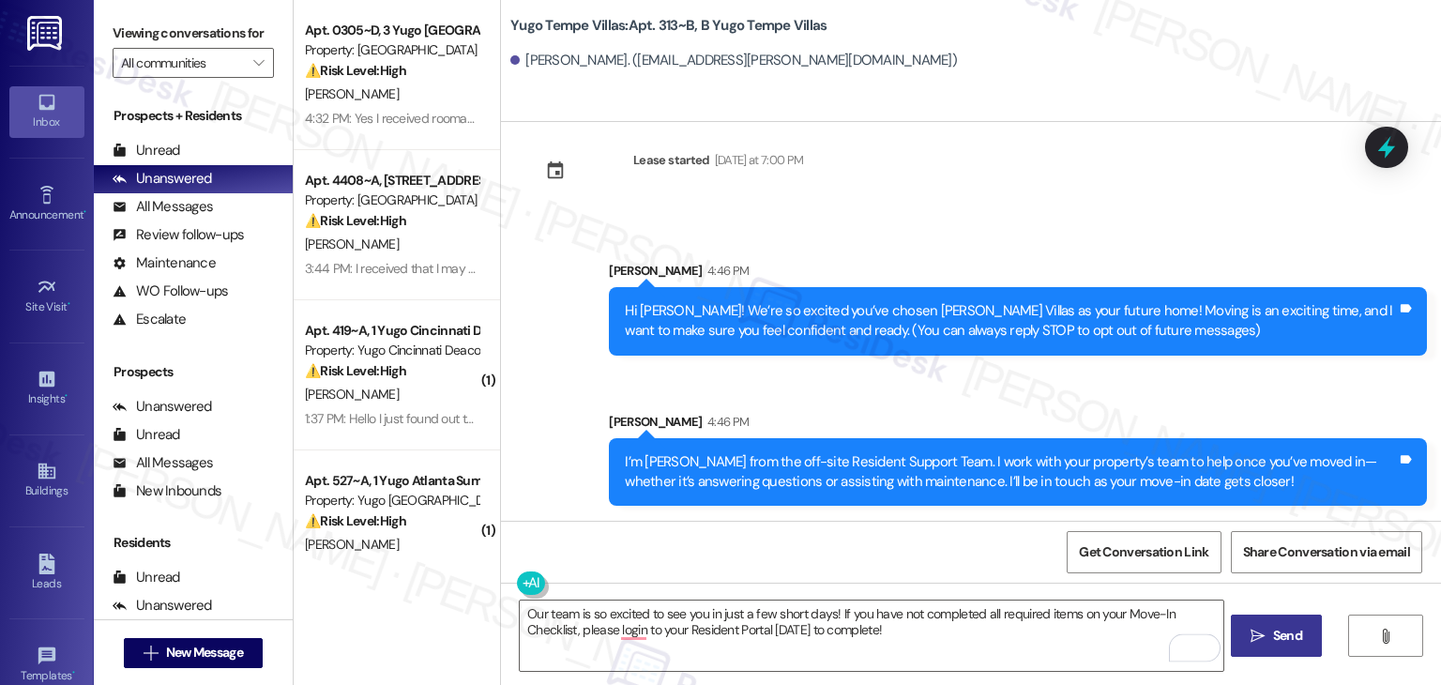
click at [1288, 637] on span "Send" at bounding box center [1287, 636] width 29 height 20
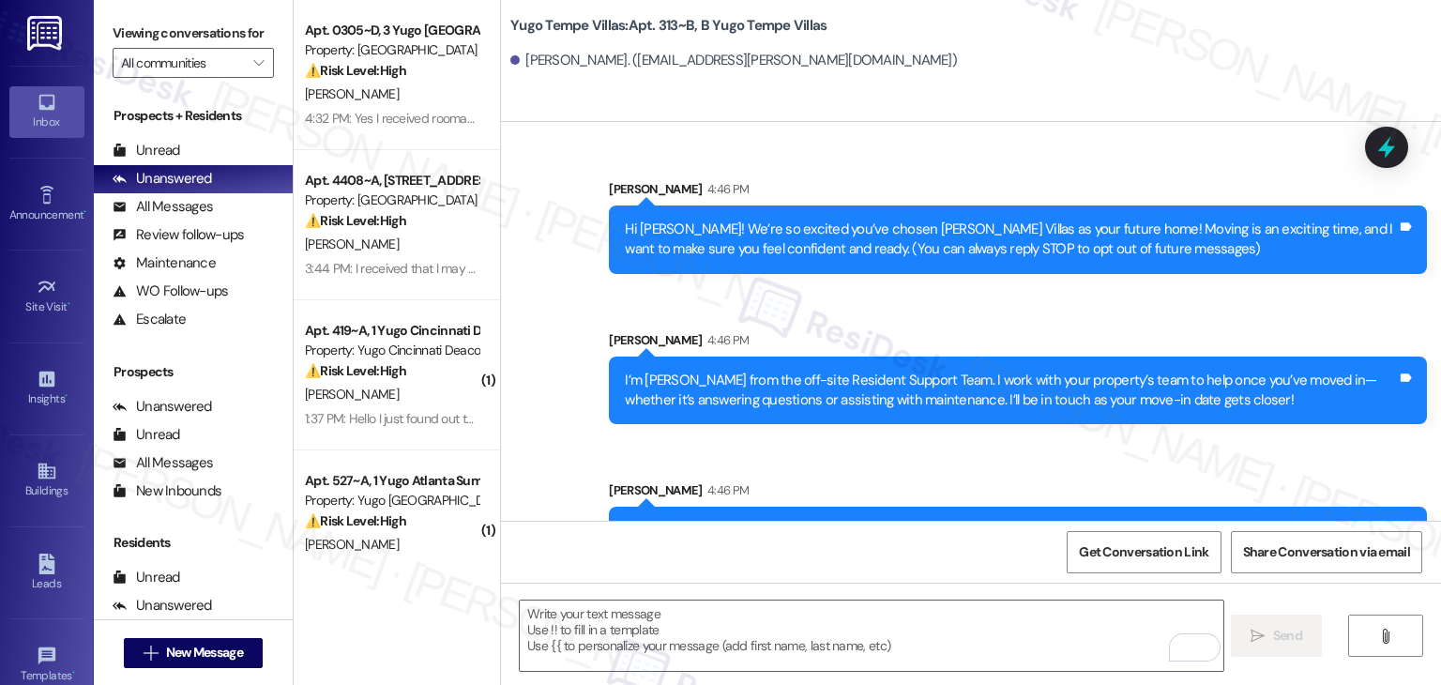
scroll to position [180, 0]
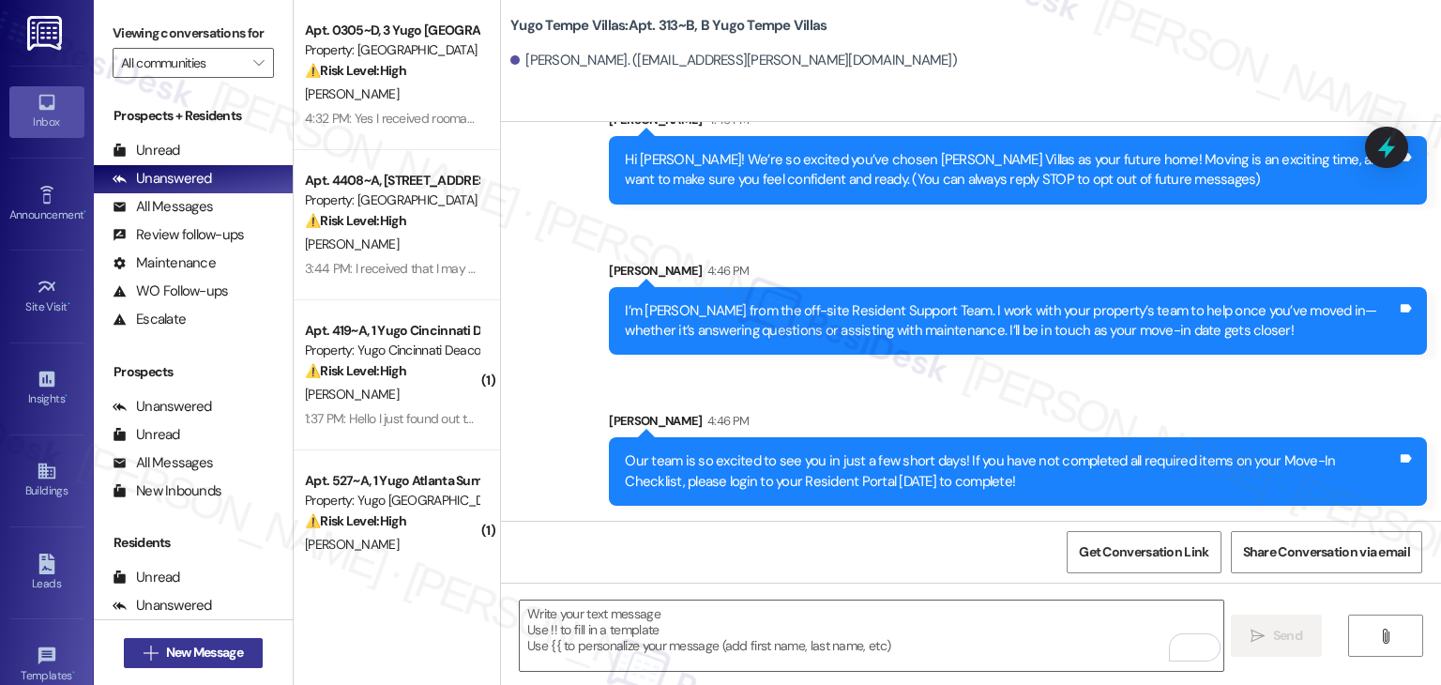
click at [225, 658] on span "New Message" at bounding box center [204, 653] width 77 height 20
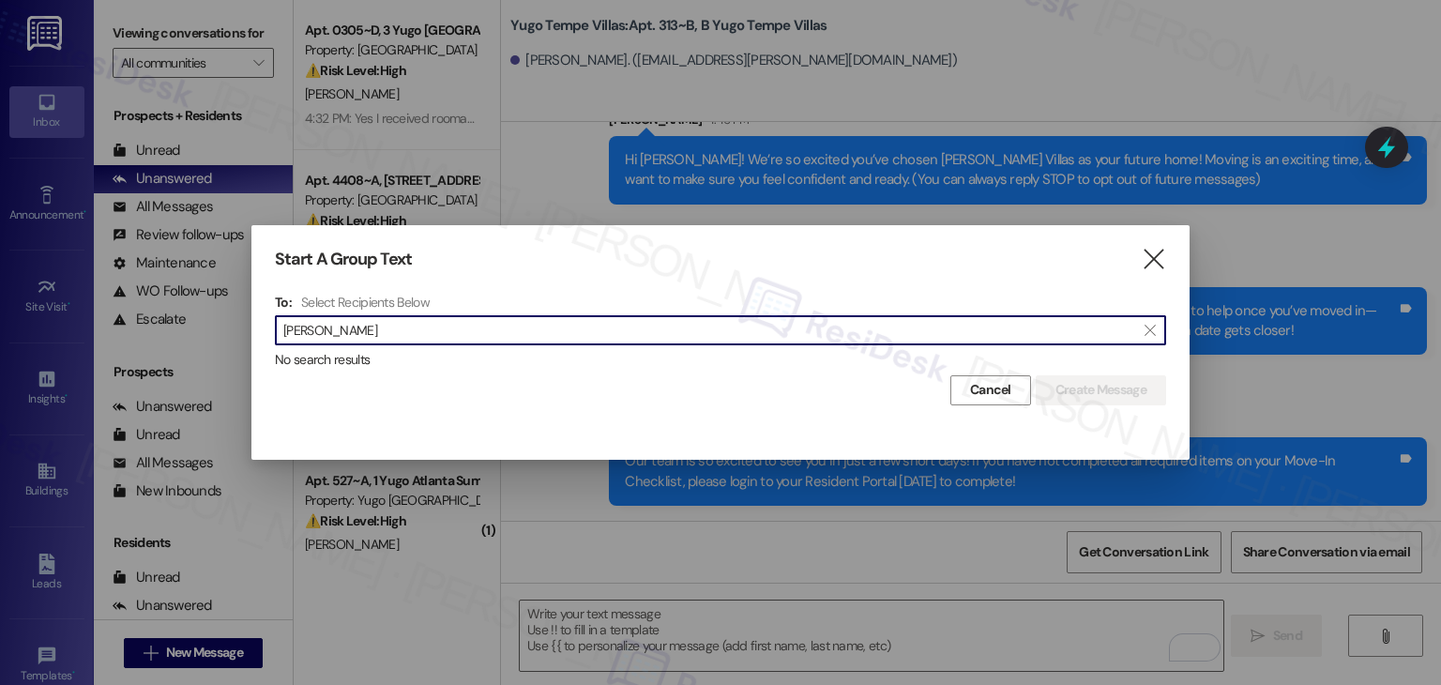
click at [327, 324] on input "Darius Stephens" at bounding box center [709, 330] width 852 height 26
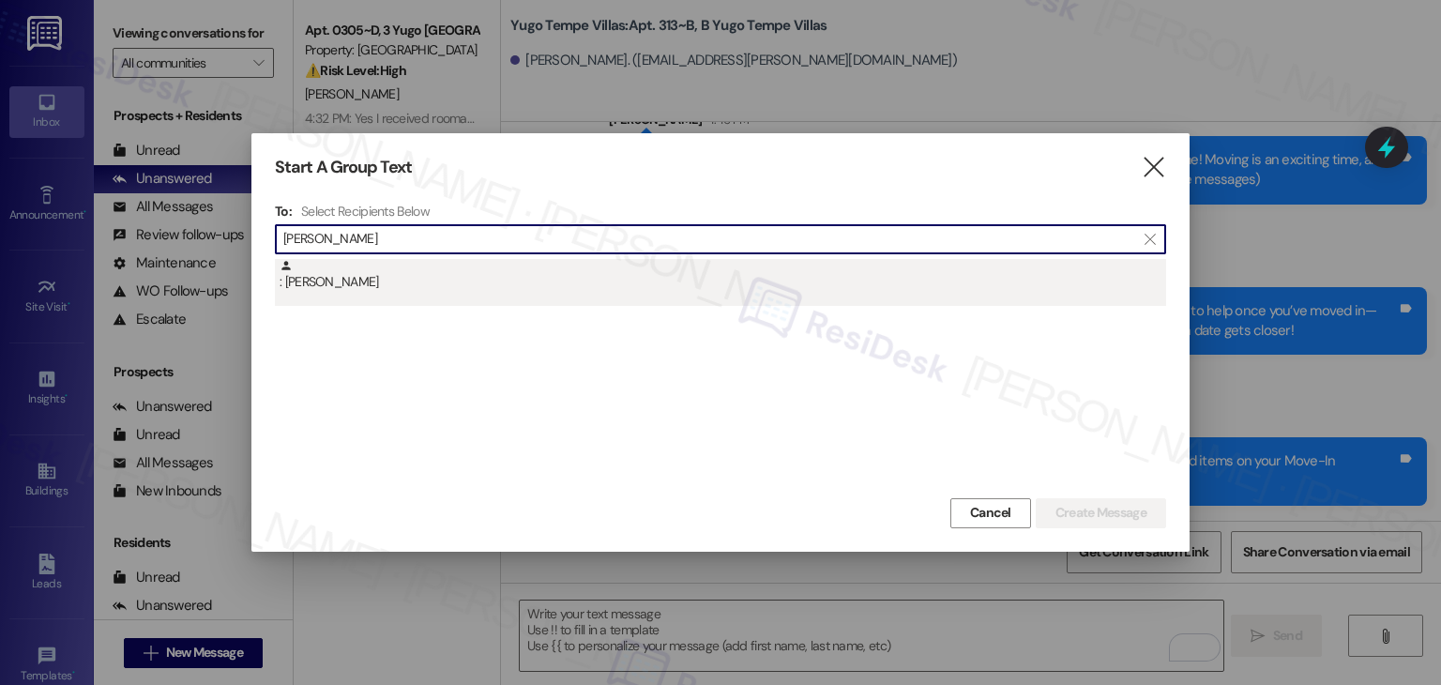
type input "Darius Stephens"
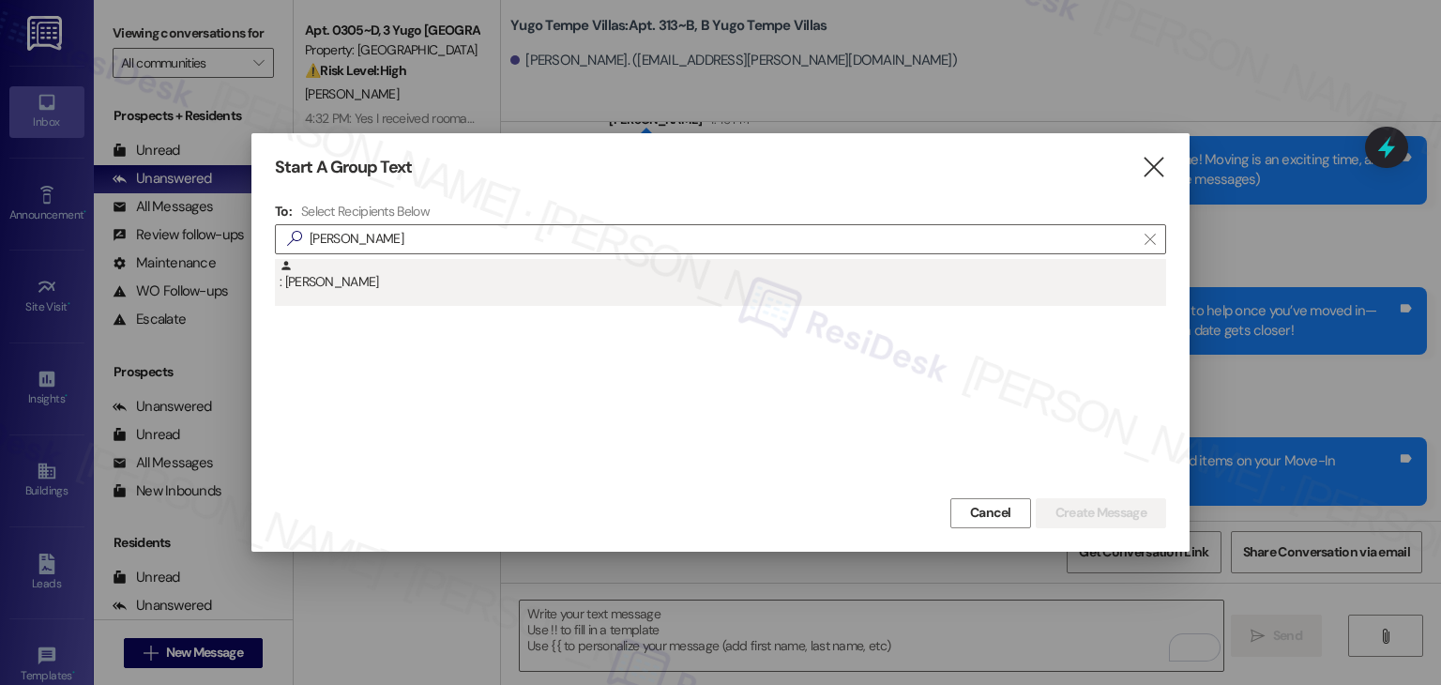
click at [348, 287] on div ": Darius Stephens" at bounding box center [723, 275] width 887 height 33
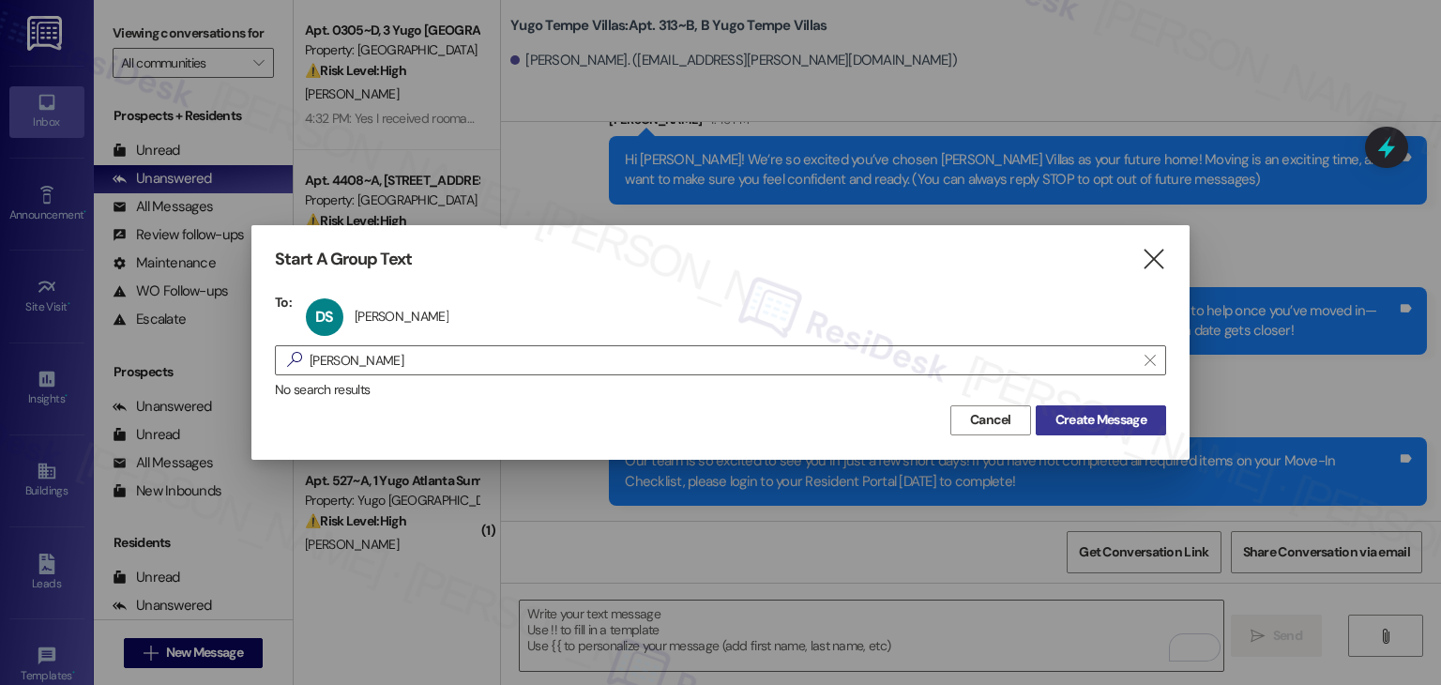
click at [1104, 428] on span "Create Message" at bounding box center [1101, 420] width 91 height 20
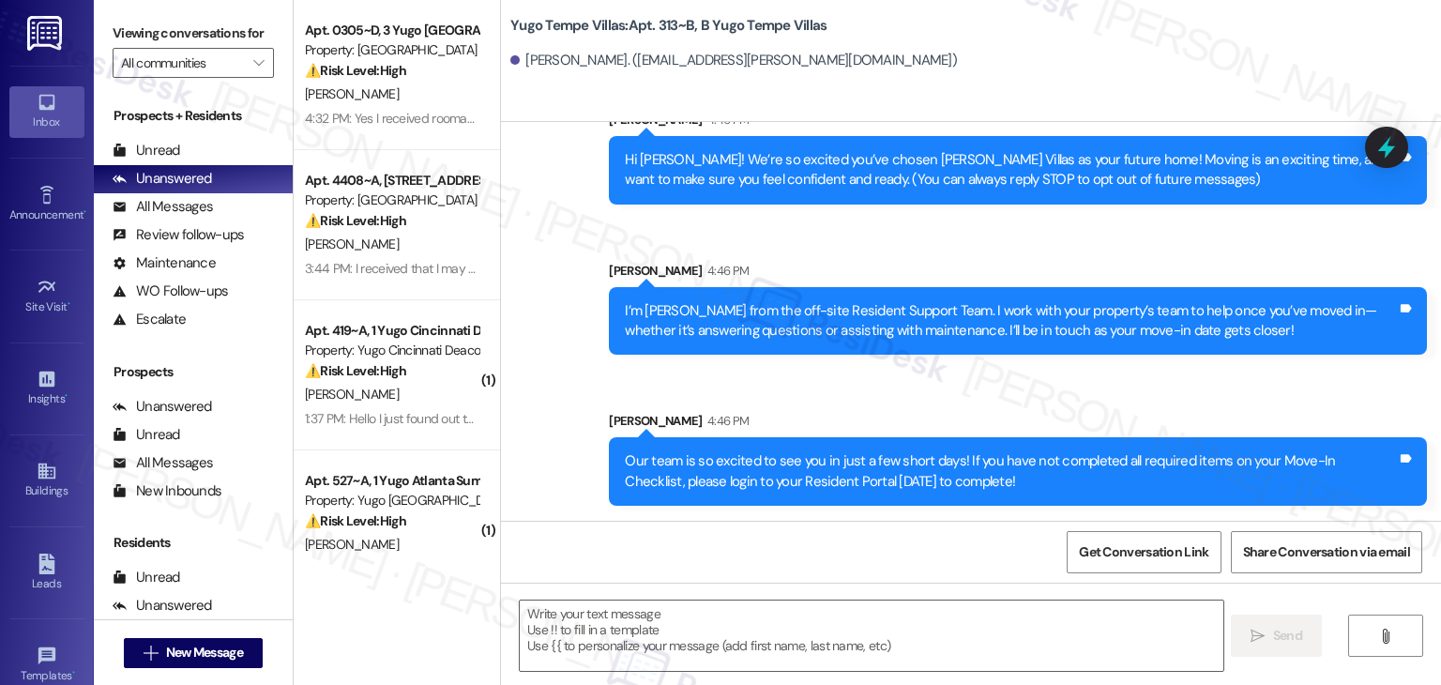
type textarea "Fetching suggested responses. Please feel free to read through the conversation…"
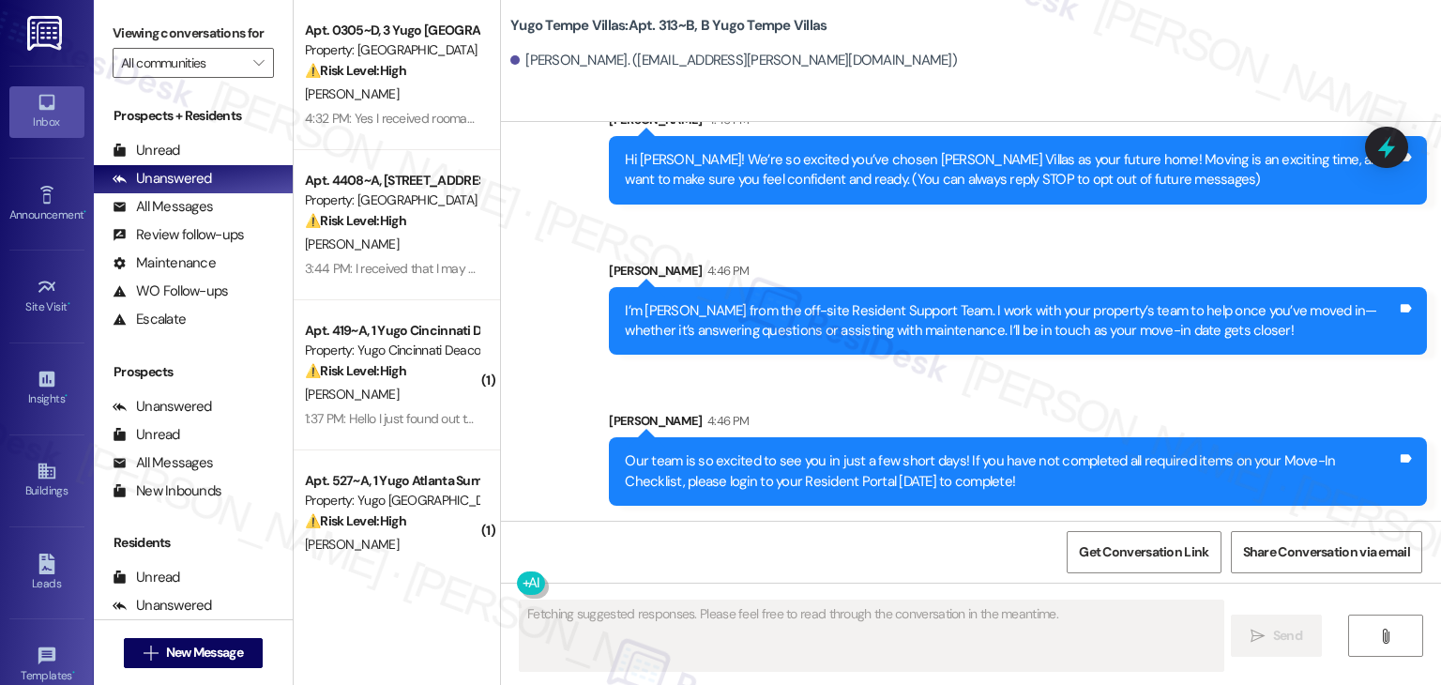
scroll to position [0, 0]
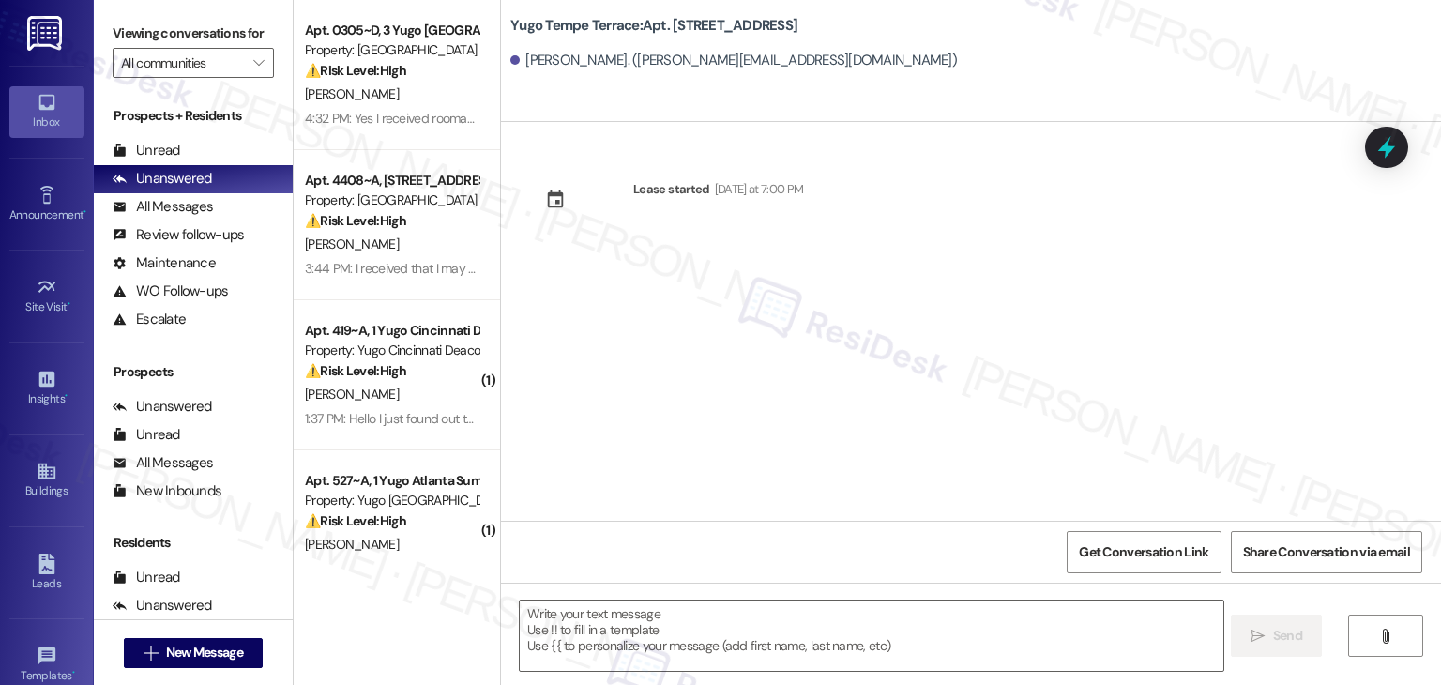
click at [774, 350] on div "Lease started [DATE] at 7:00 PM" at bounding box center [971, 321] width 940 height 399
click at [787, 618] on textarea at bounding box center [871, 636] width 703 height 70
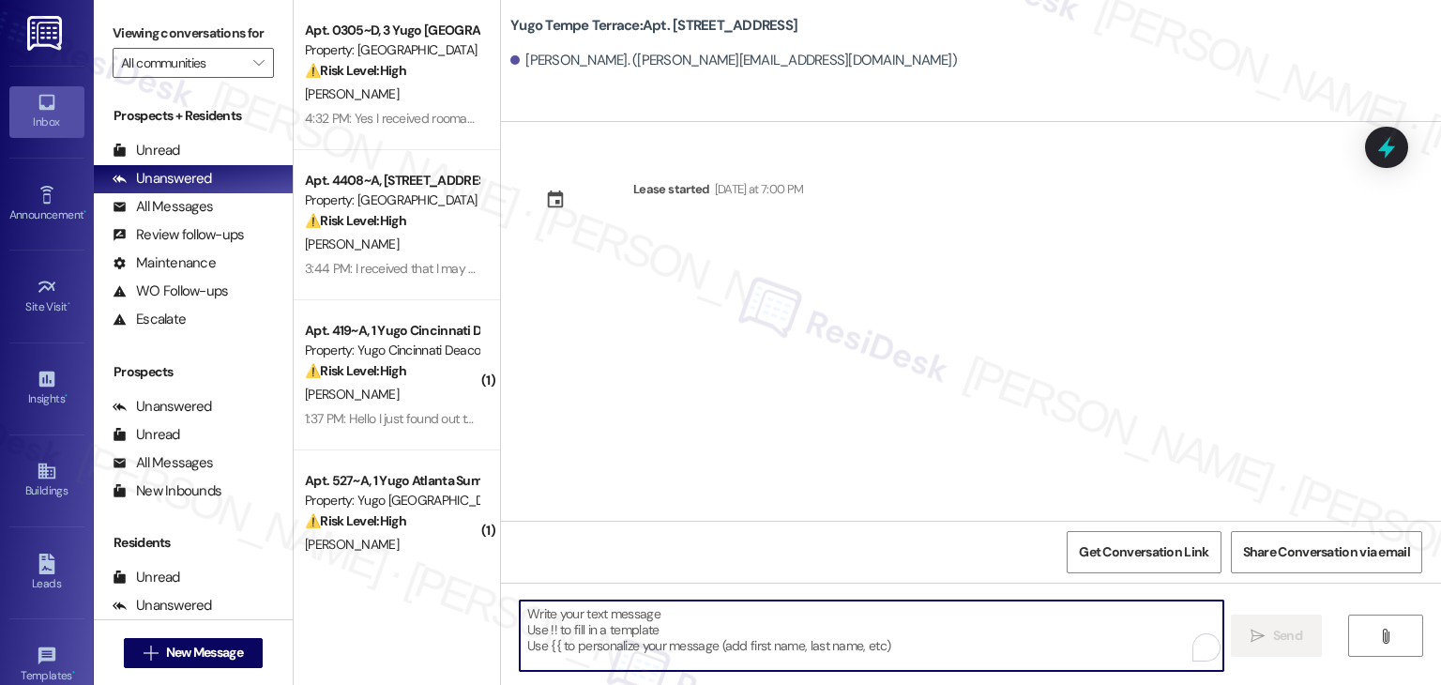
paste textarea "Hi {{first_name}}! We’re so excited you’ve chosen {{property}} as your future h…"
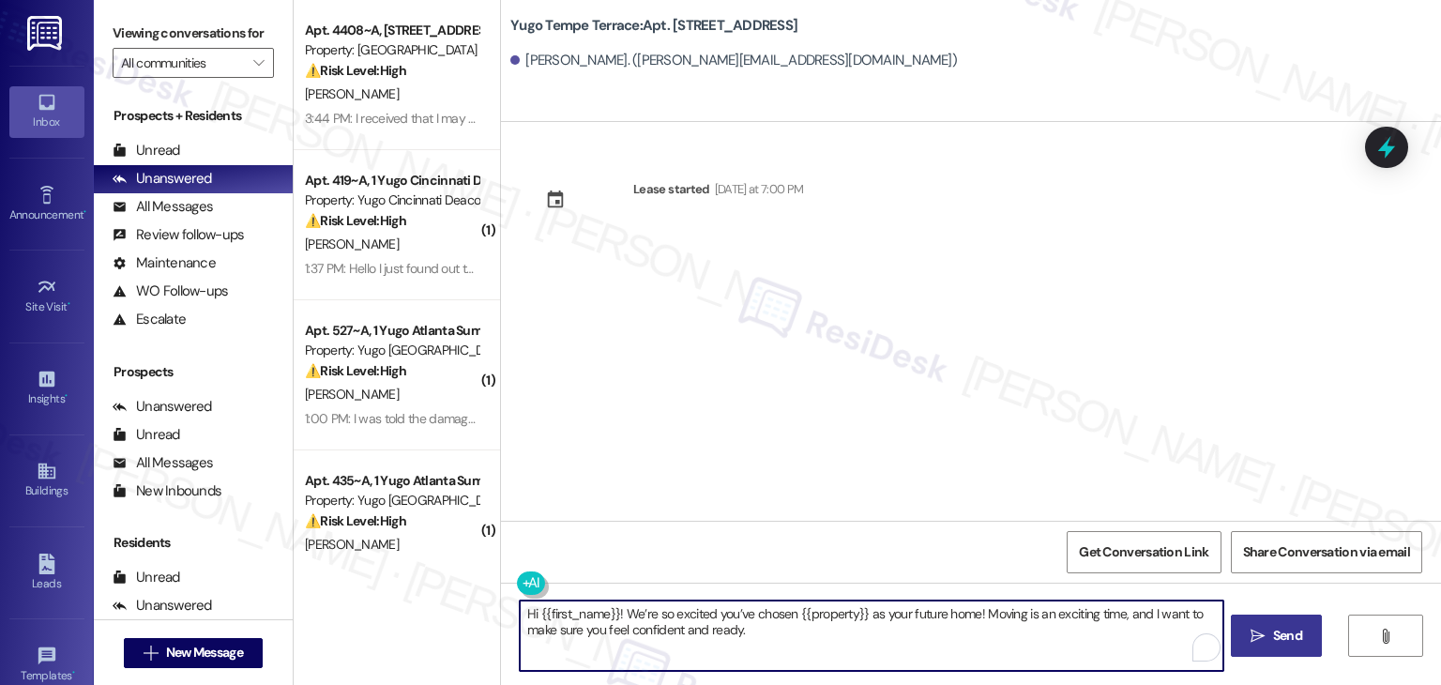
type textarea "Hi {{first_name}}! We’re so excited you’ve chosen {{property}} as your future h…"
click at [1288, 639] on span "Send" at bounding box center [1287, 636] width 29 height 20
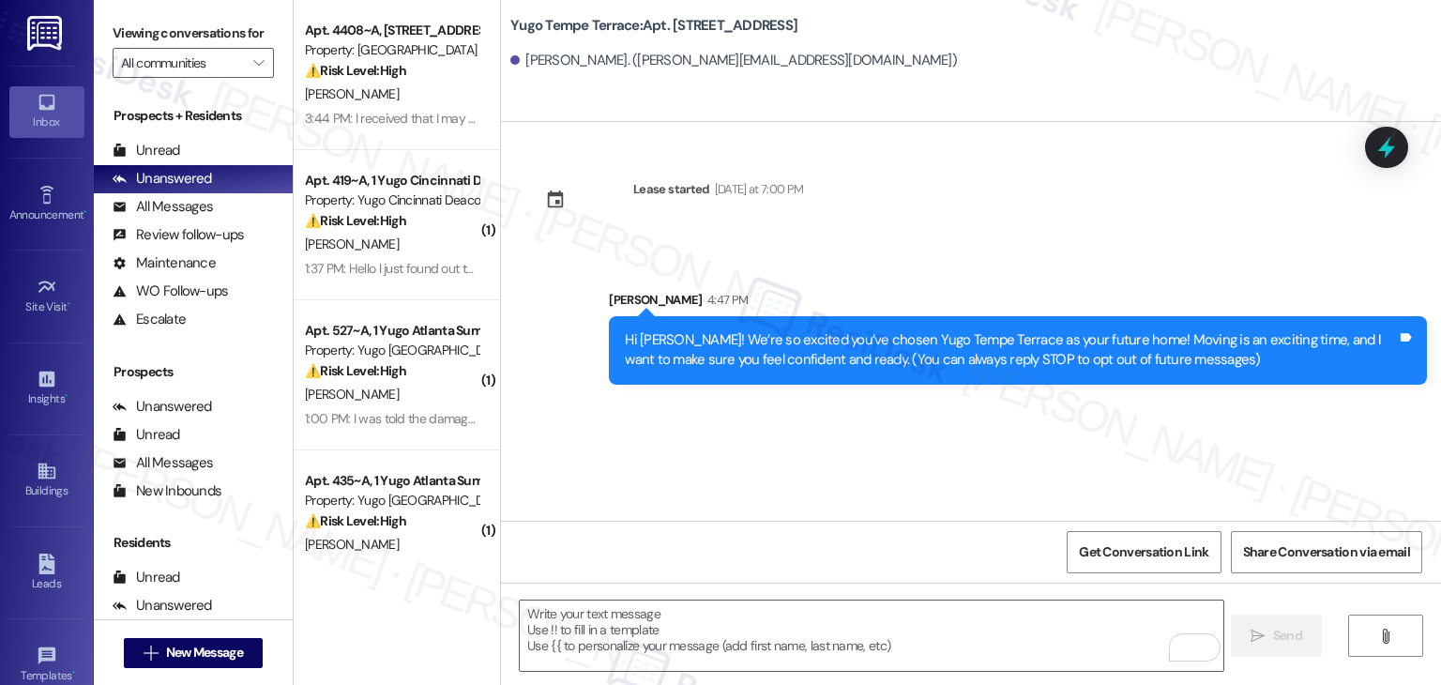
click at [740, 494] on div "Lease started Sunday at 7:00 PM Sent via SMS Sarah 4:47 PM Hi Darius! We’re so …" at bounding box center [971, 321] width 940 height 399
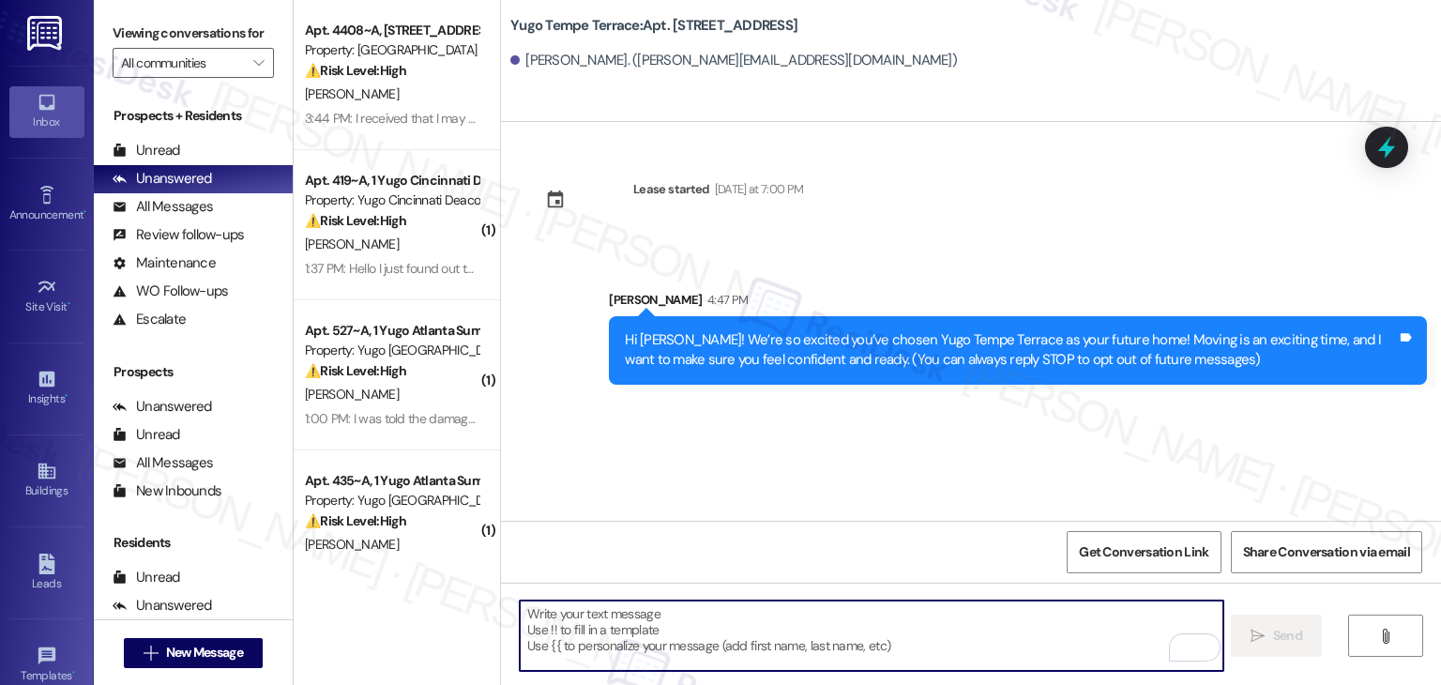
click at [724, 616] on textarea "To enrich screen reader interactions, please activate Accessibility in Grammarl…" at bounding box center [871, 636] width 703 height 70
paste textarea "I’m [PERSON_NAME] from the off-site Resident Support Team. I work with your pro…"
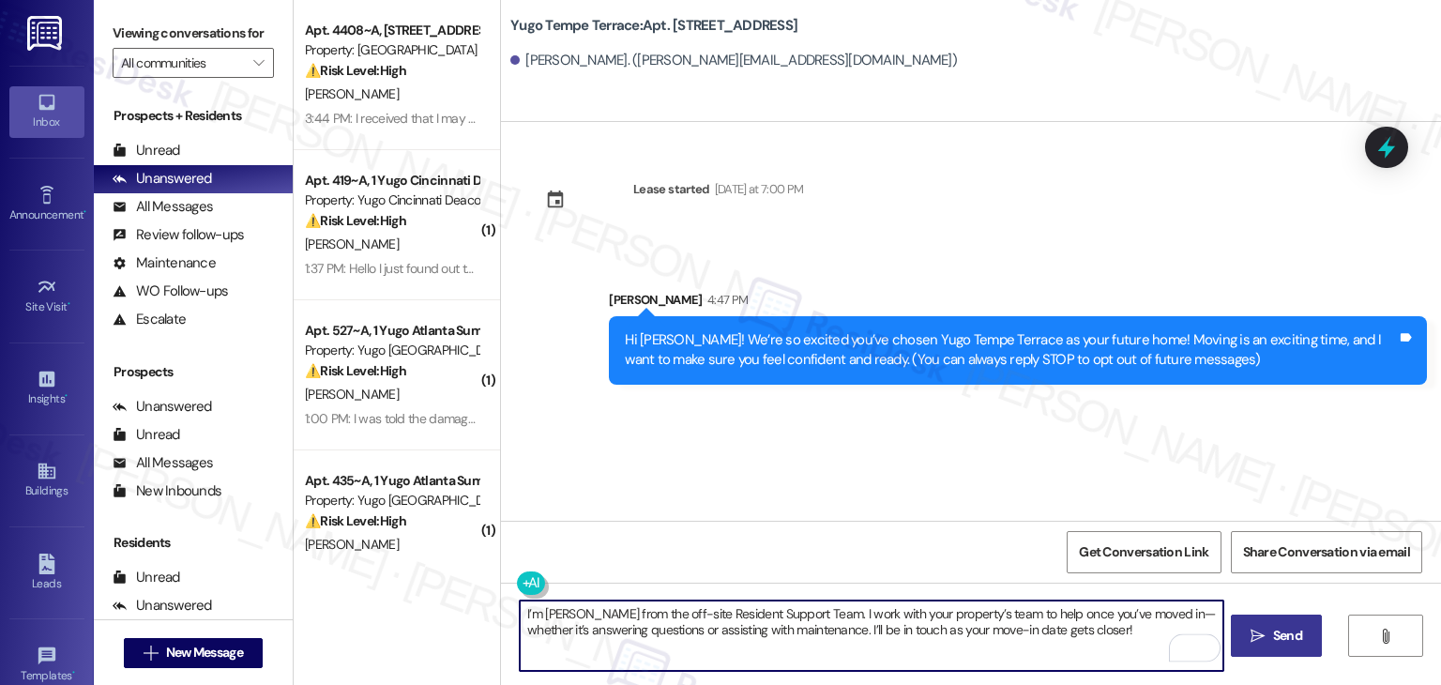
type textarea "I’m [PERSON_NAME] from the off-site Resident Support Team. I work with your pro…"
click at [1270, 628] on span "Send" at bounding box center [1288, 636] width 37 height 20
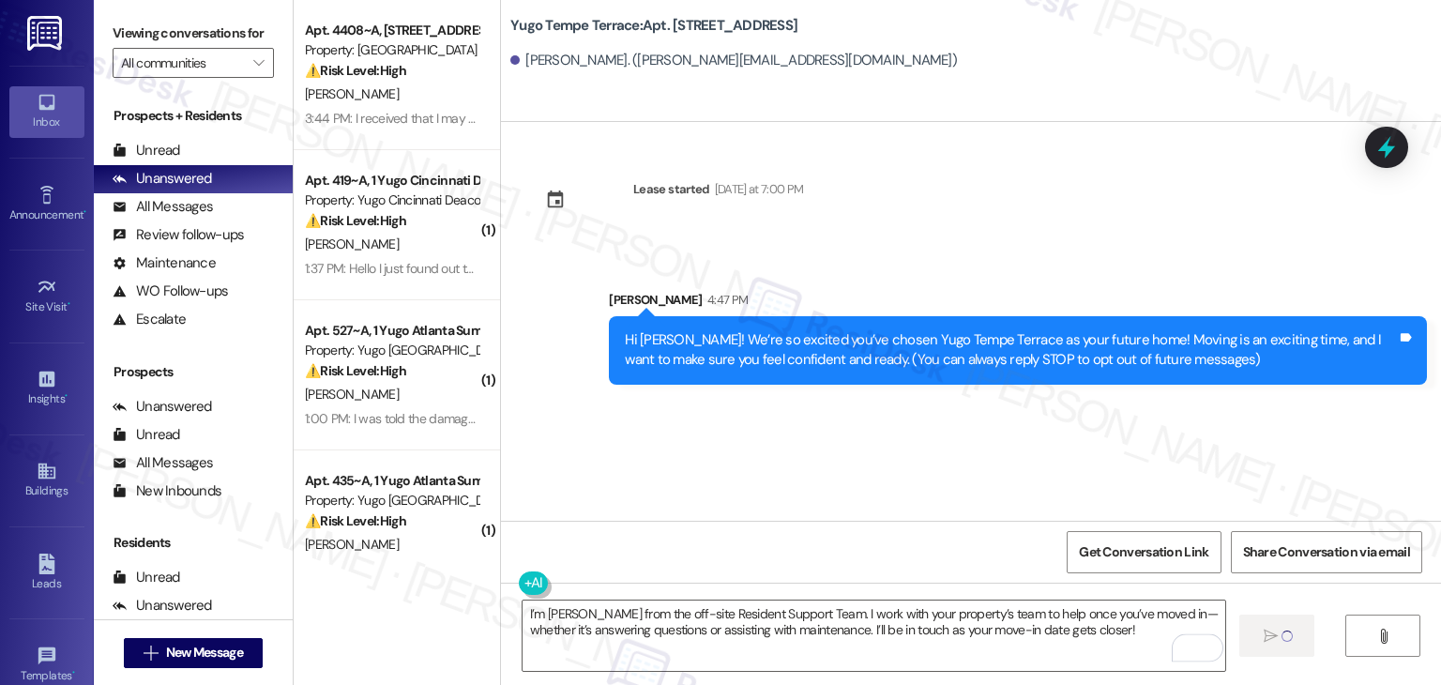
click at [812, 434] on div "Lease started Sunday at 7:00 PM Sent via SMS Sarah 4:47 PM Hi Darius! We’re so …" at bounding box center [971, 321] width 940 height 399
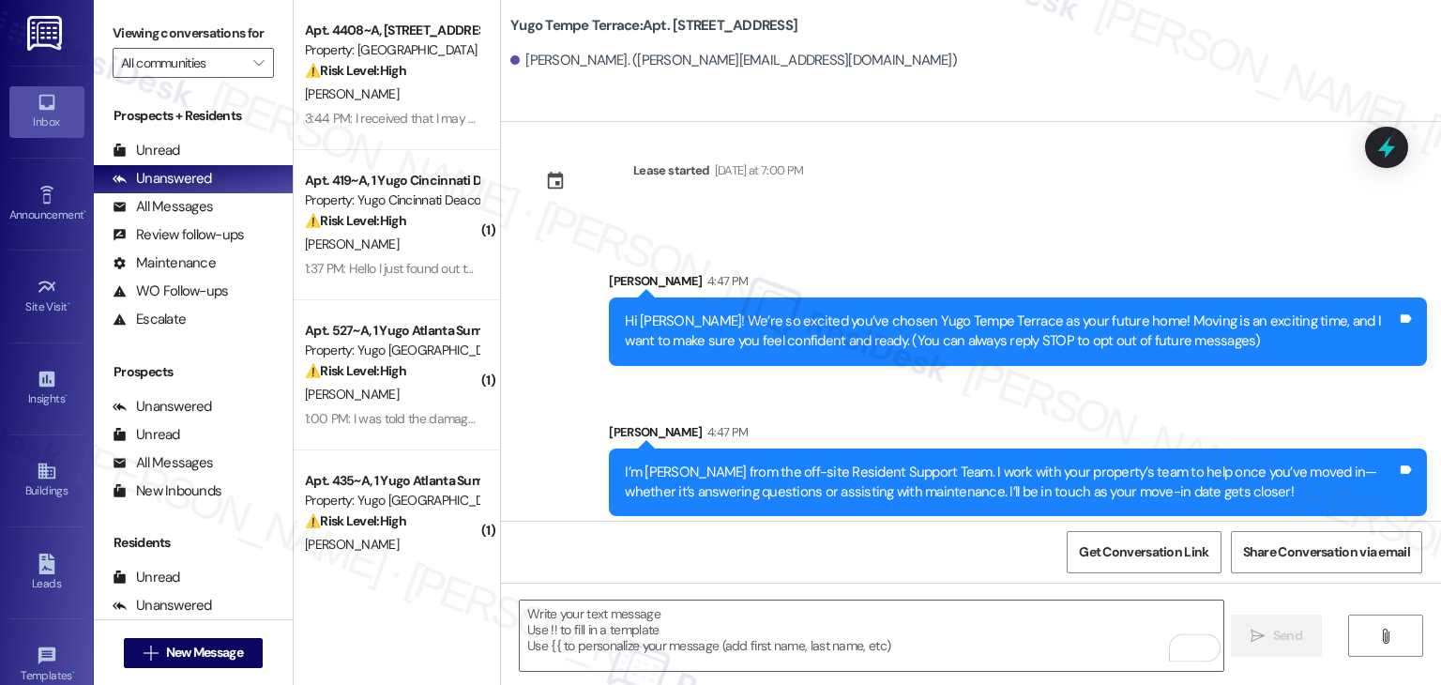
scroll to position [30, 0]
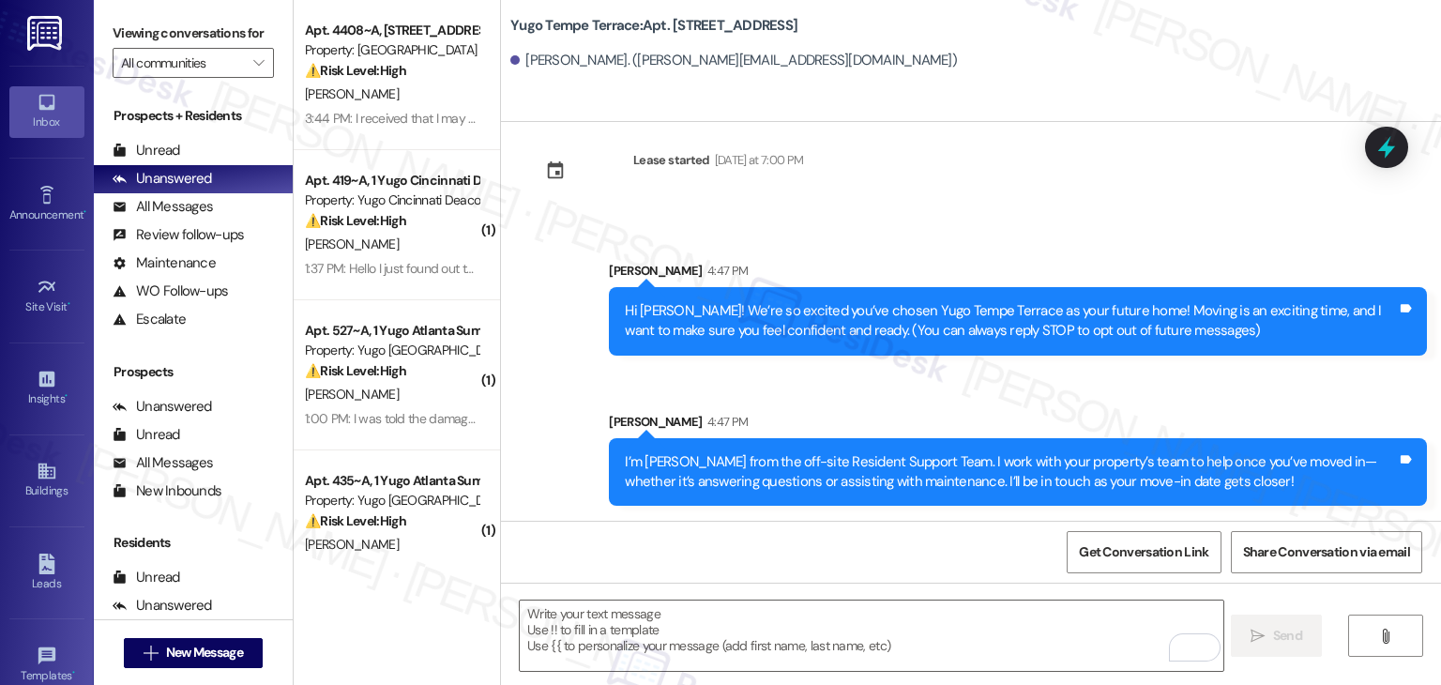
click at [835, 567] on div "Get Conversation Link Share Conversation via email" at bounding box center [971, 552] width 940 height 62
click at [871, 571] on div "Get Conversation Link Share Conversation via email" at bounding box center [971, 552] width 940 height 62
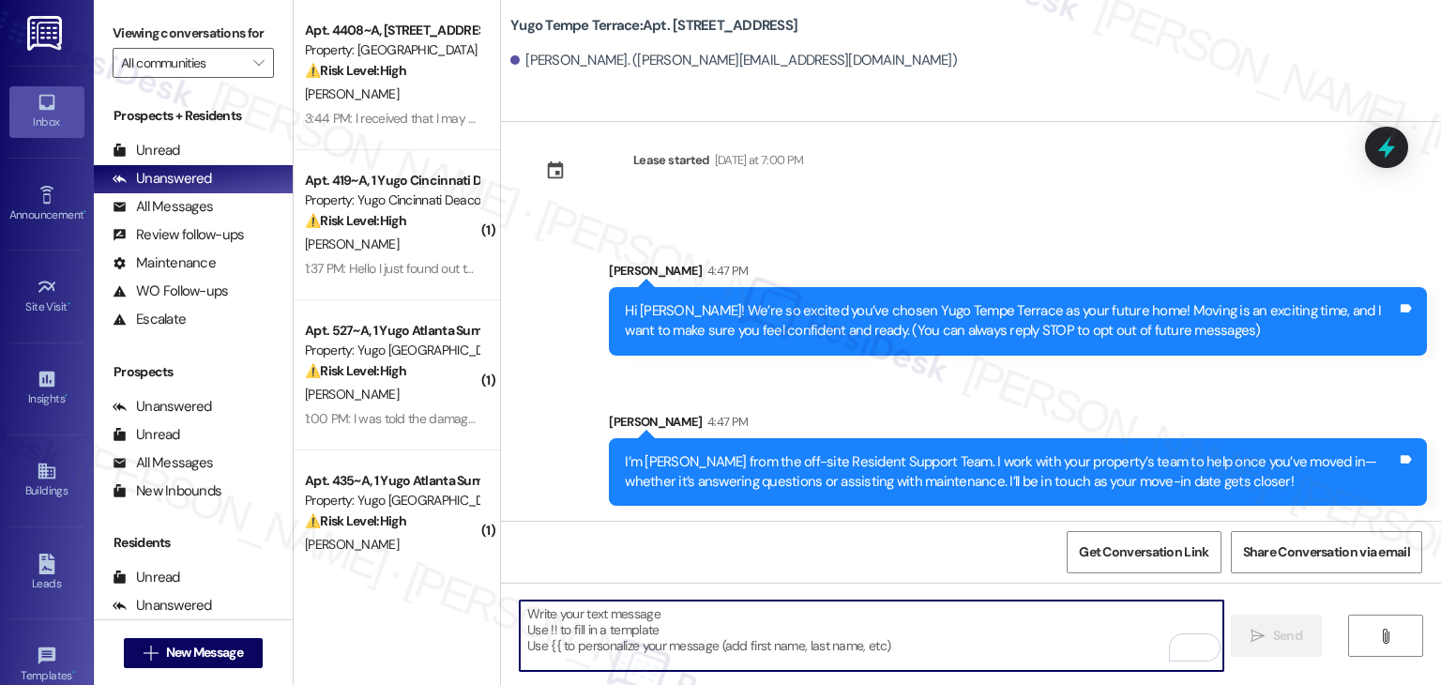
click at [867, 631] on textarea "To enrich screen reader interactions, please activate Accessibility in Grammarl…" at bounding box center [871, 636] width 703 height 70
paste textarea "Our team is so excited to see you in just a few short days! If you have not com…"
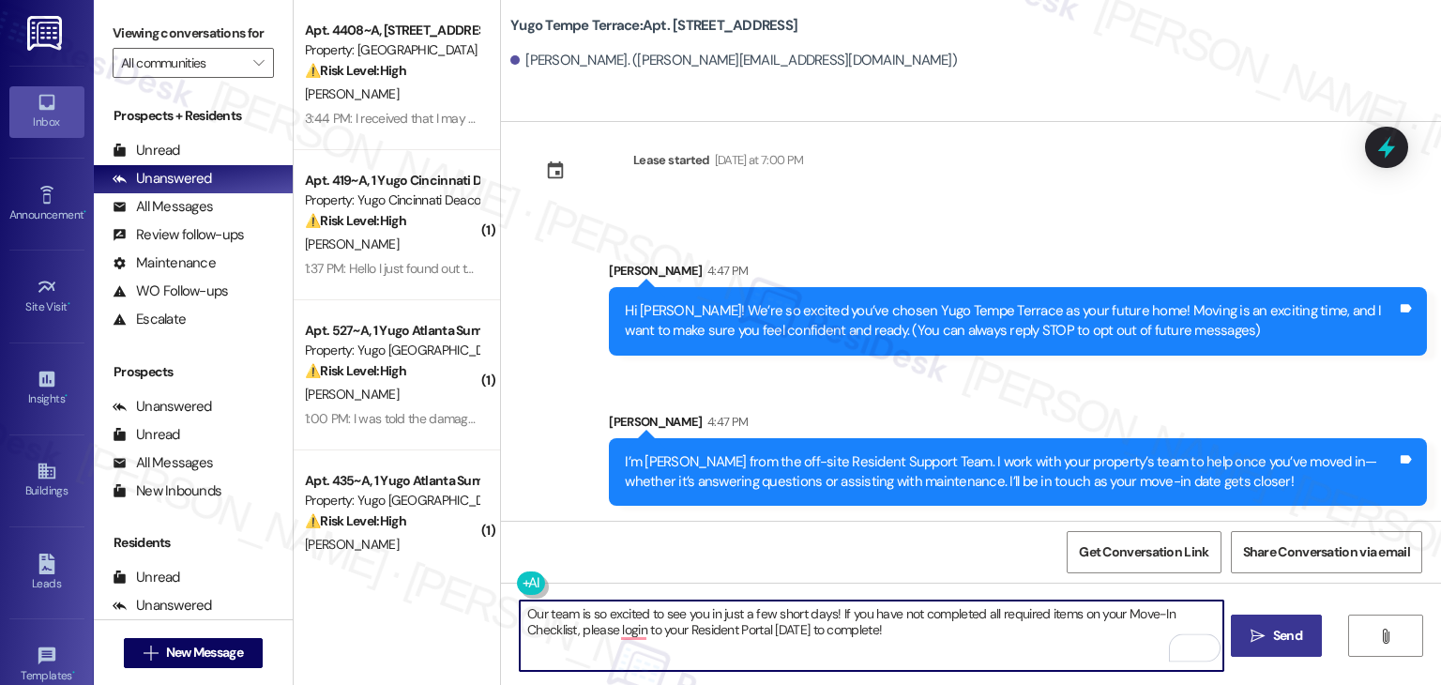
type textarea "Our team is so excited to see you in just a few short days! If you have not com…"
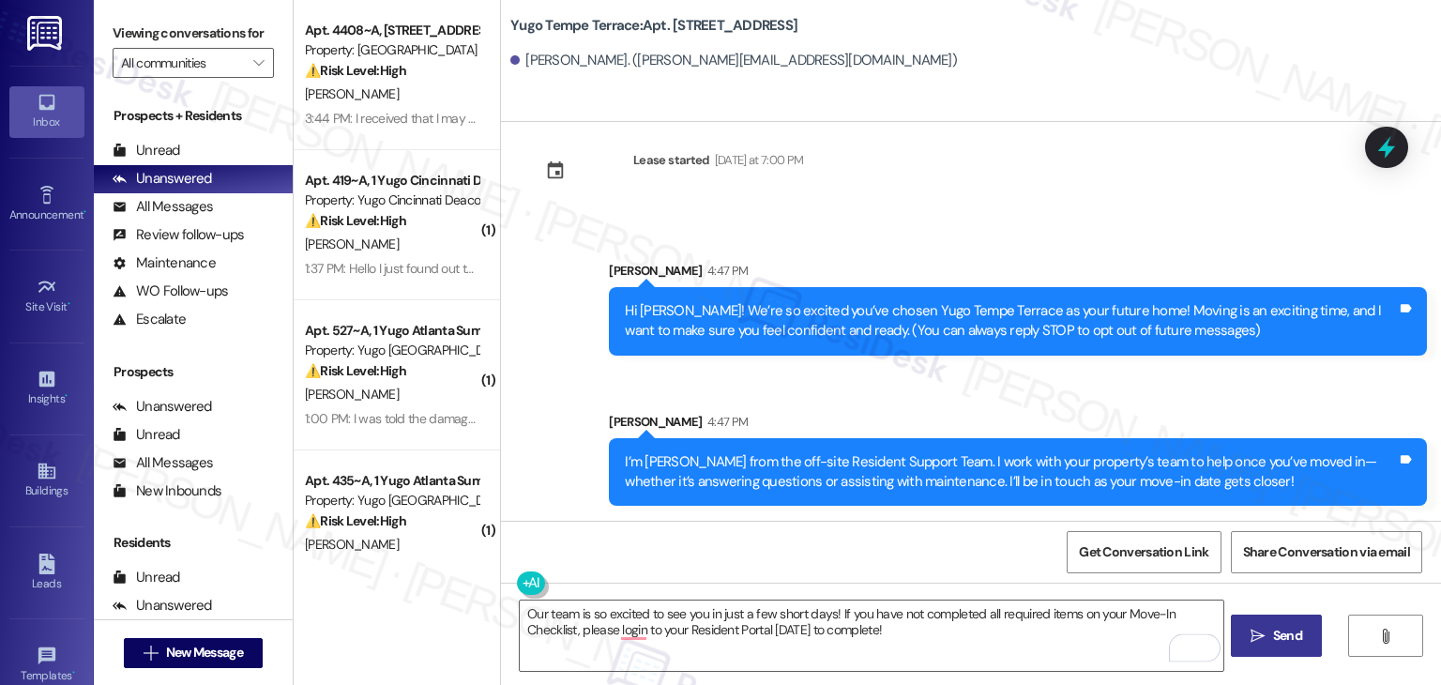
click at [1292, 647] on button " Send" at bounding box center [1276, 636] width 91 height 42
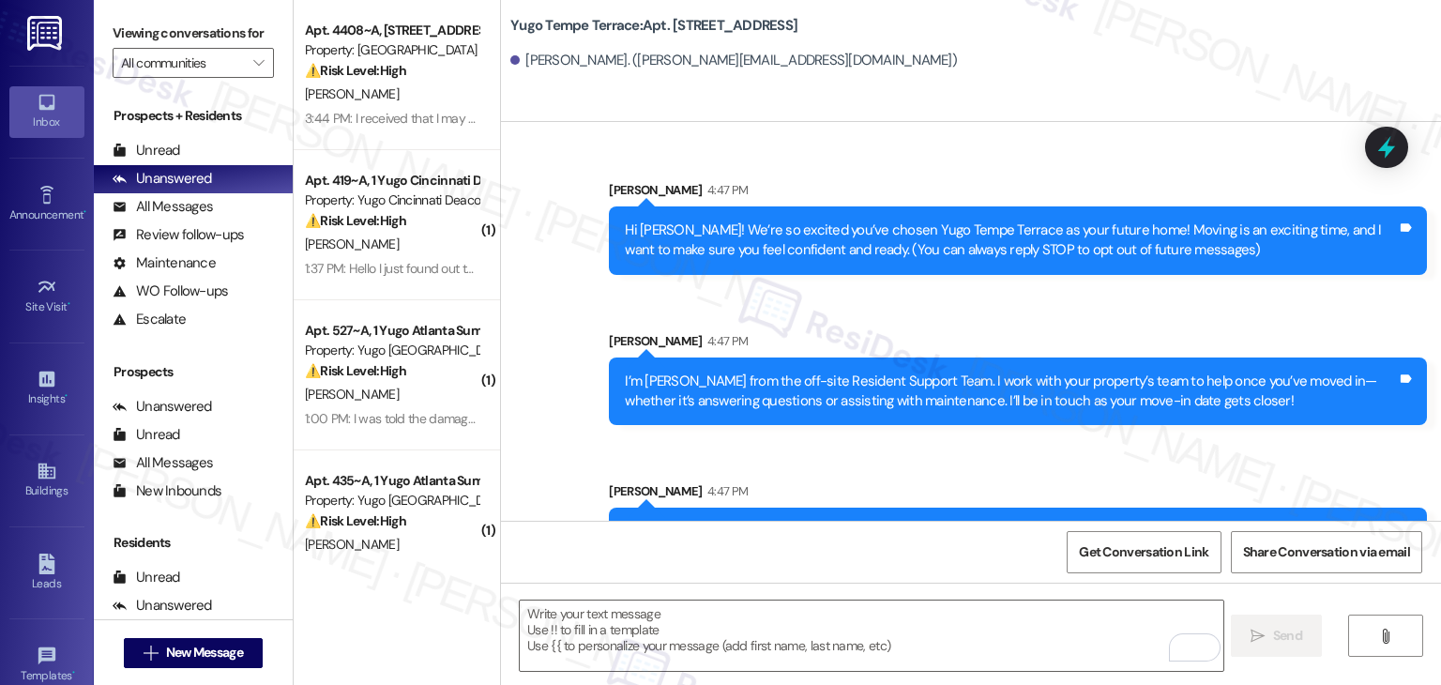
scroll to position [180, 0]
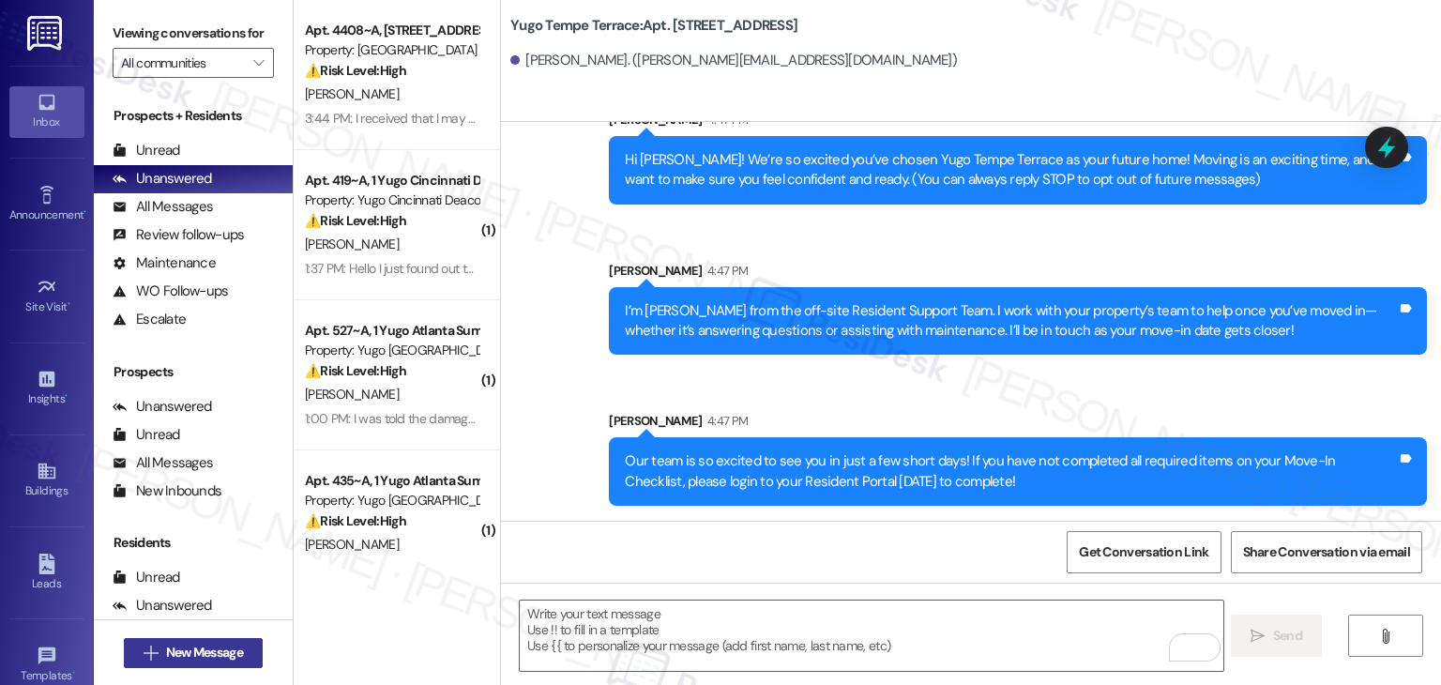
click at [234, 658] on span "New Message" at bounding box center [204, 653] width 77 height 20
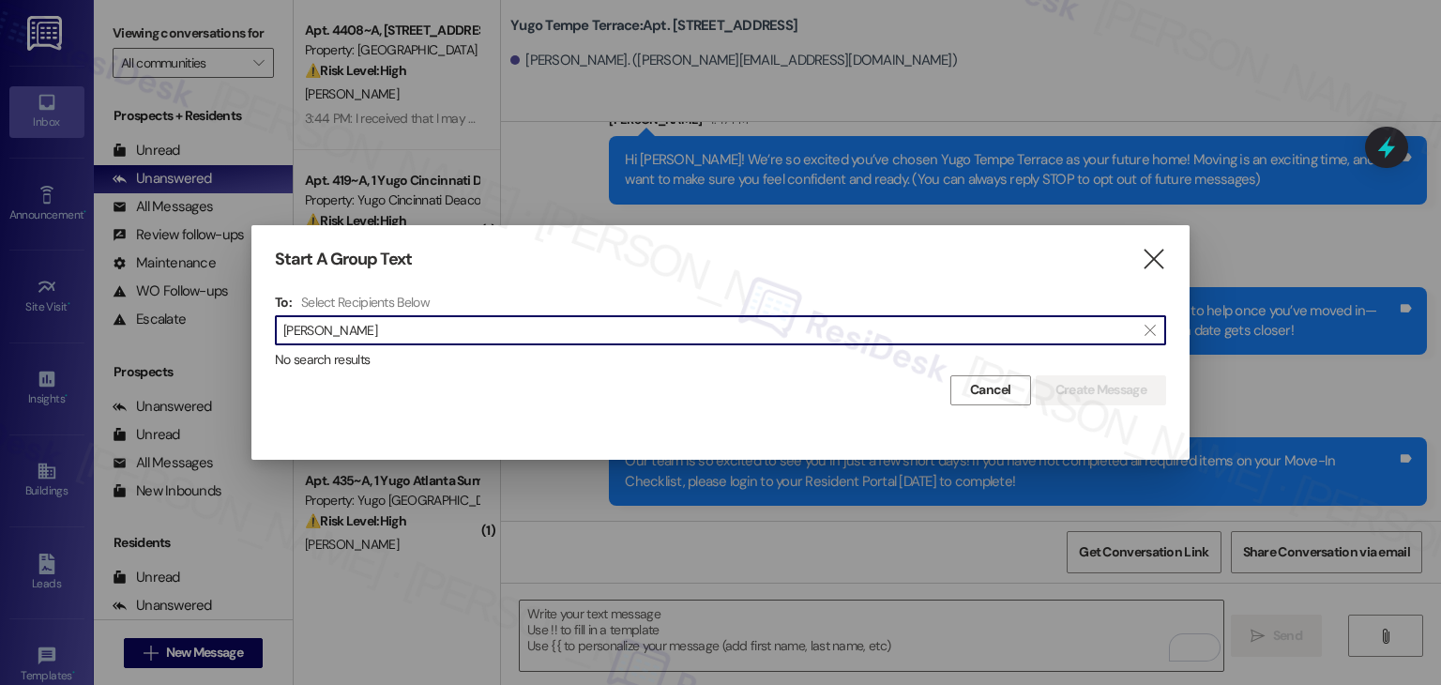
click at [327, 322] on input "Barath Suresh" at bounding box center [709, 330] width 852 height 26
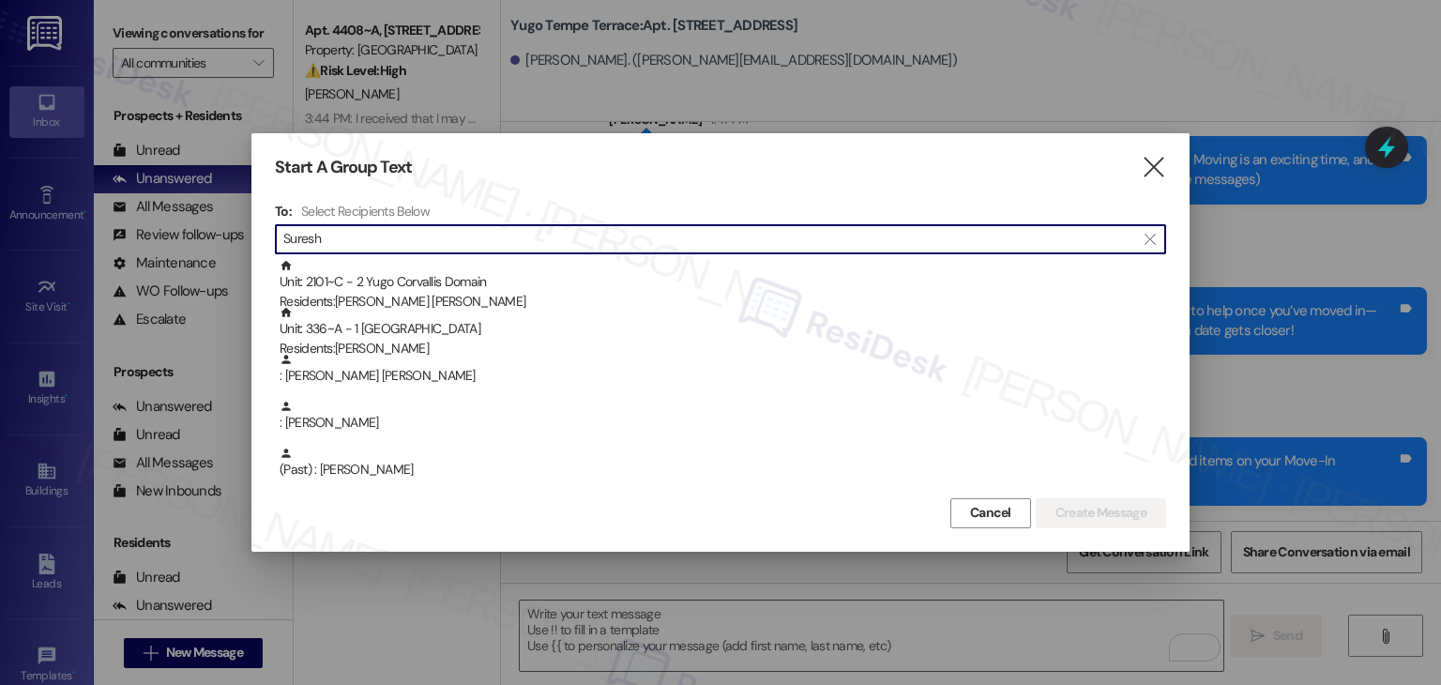
drag, startPoint x: 345, startPoint y: 244, endPoint x: 278, endPoint y: 239, distance: 67.7
click at [278, 239] on div " Suresh " at bounding box center [720, 239] width 891 height 30
paste input "Chirag Reddy"
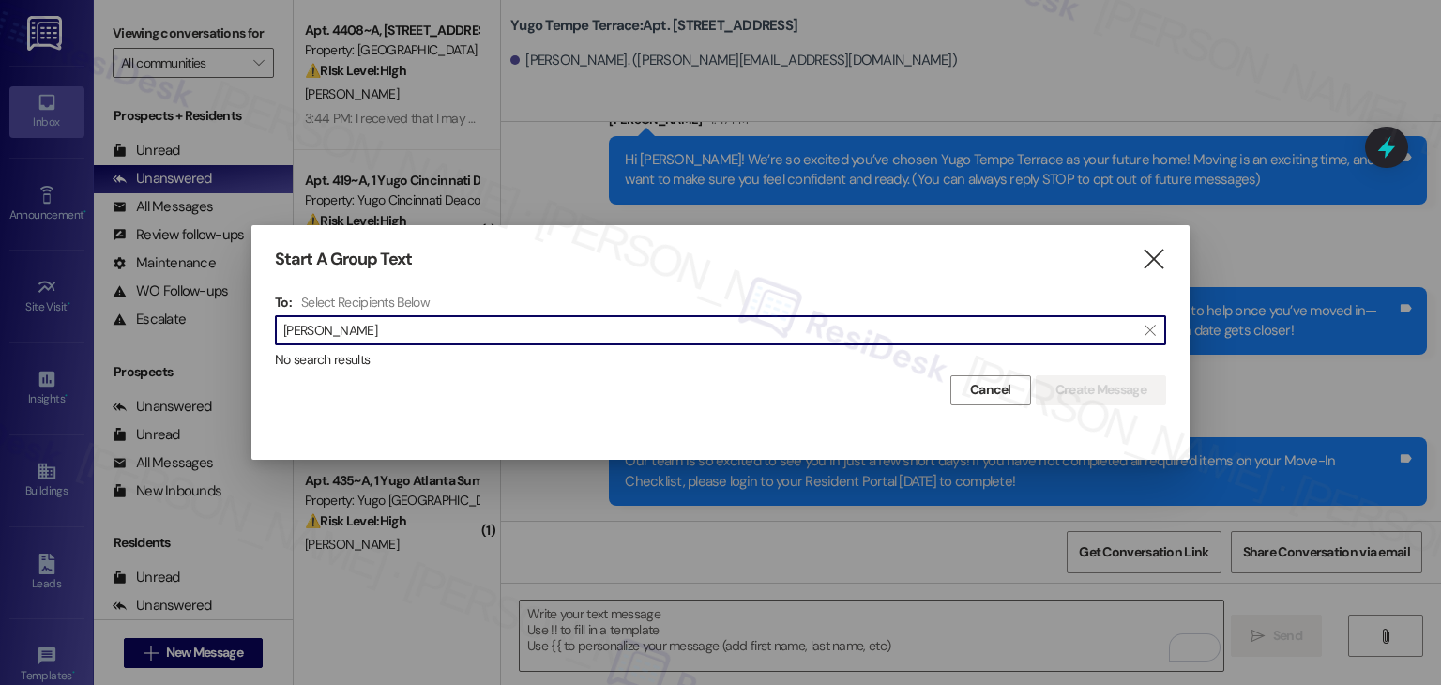
click at [328, 327] on input "Chirag Reddy" at bounding box center [709, 330] width 852 height 26
click at [328, 325] on input "Chirag Reddy" at bounding box center [709, 330] width 852 height 26
click at [325, 323] on input "Chirag Reddy" at bounding box center [709, 330] width 852 height 26
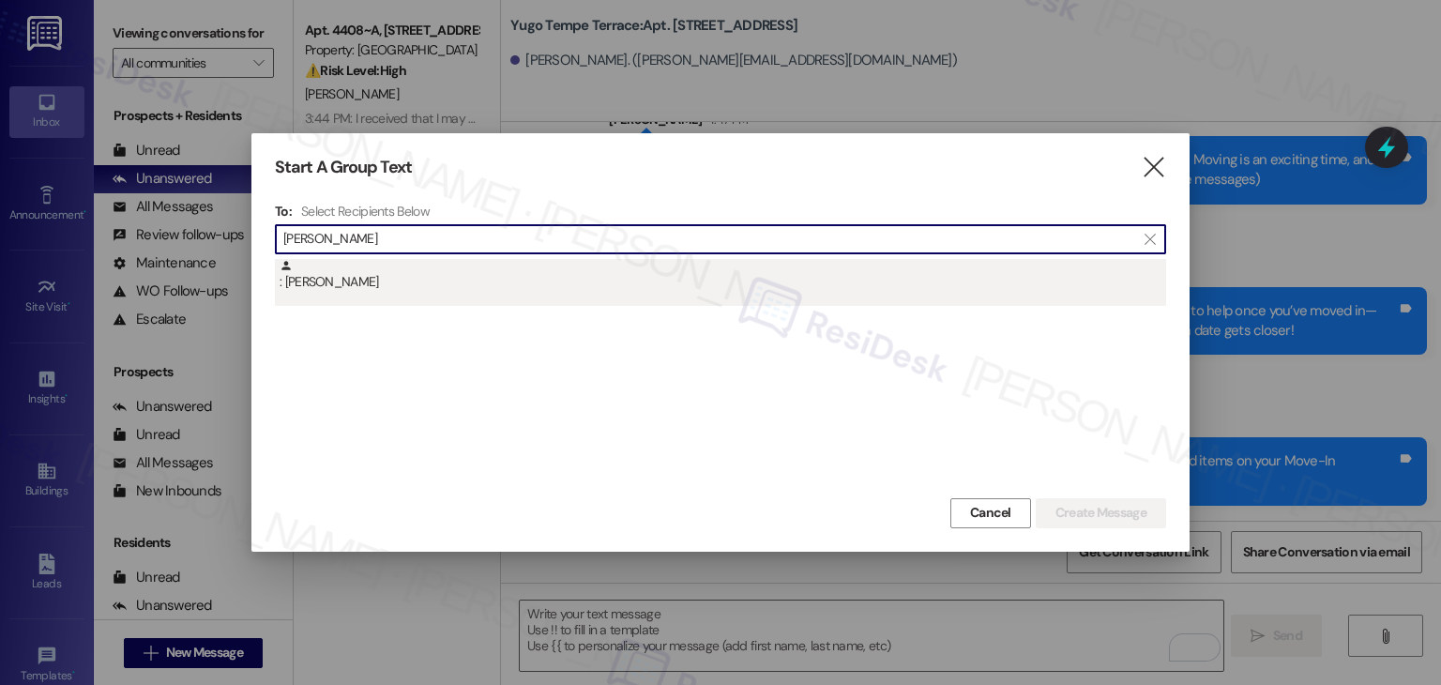
type input "Chirag Reddy"
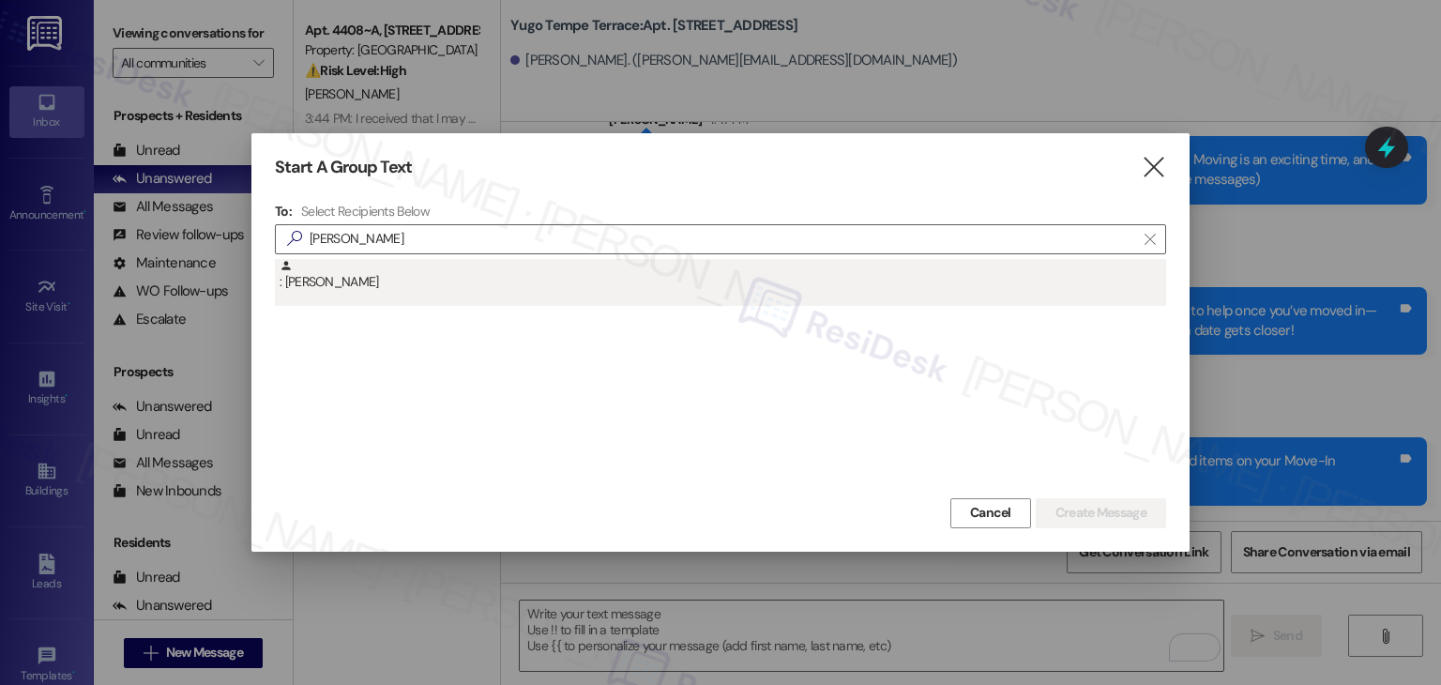
click at [336, 293] on div ": Chirag Reddy" at bounding box center [720, 282] width 891 height 47
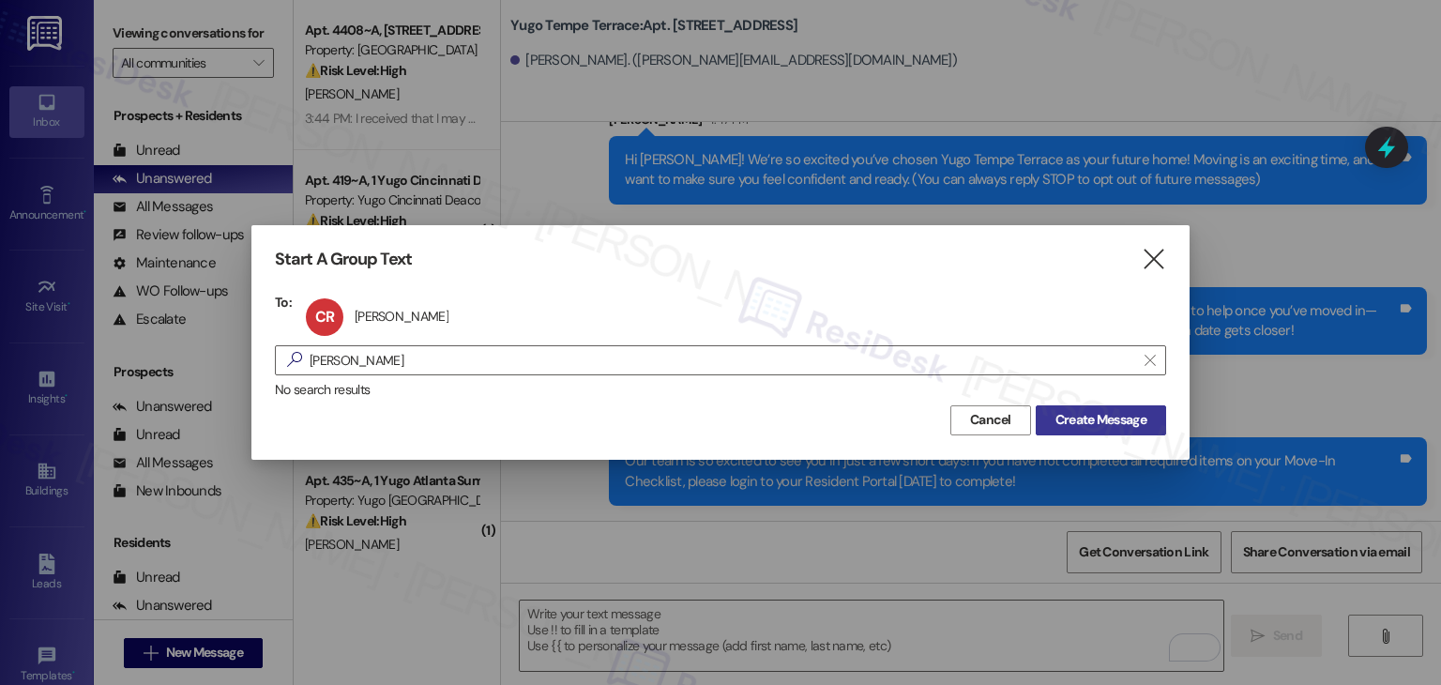
click at [1093, 413] on span "Create Message" at bounding box center [1101, 420] width 91 height 20
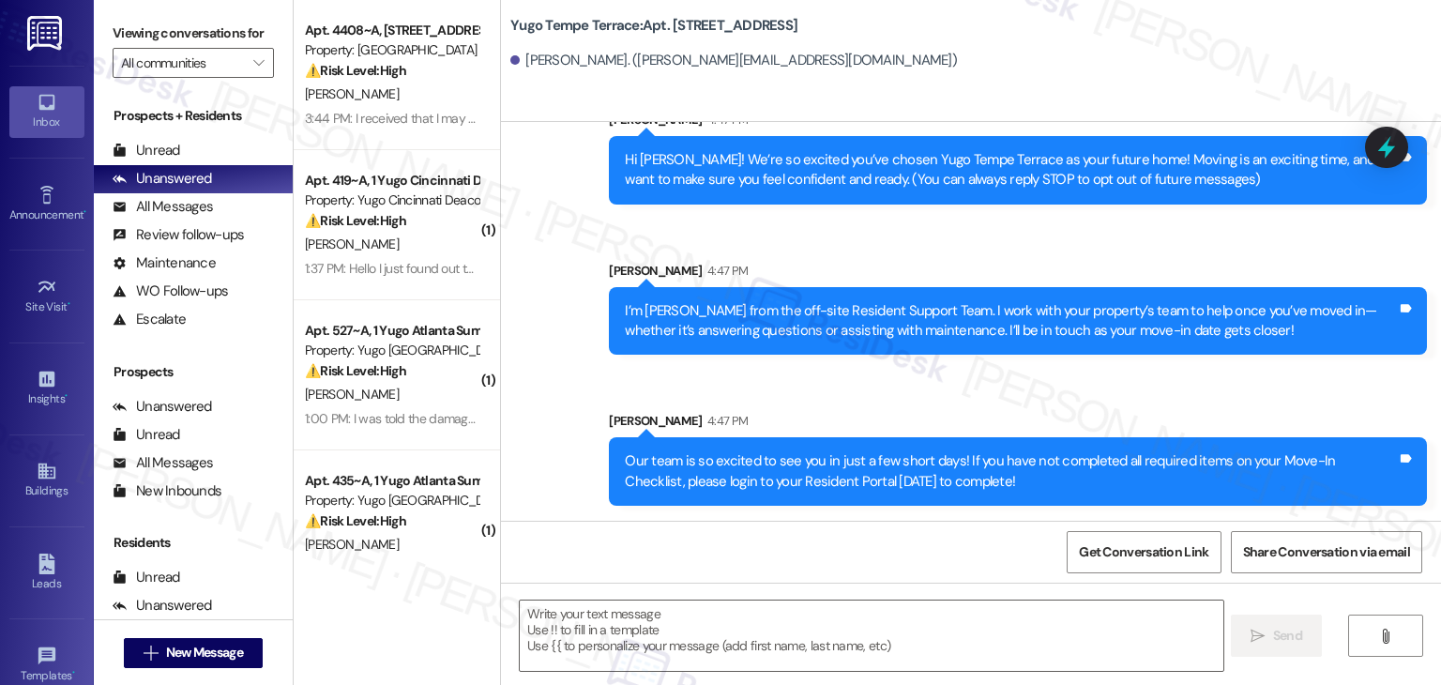
type textarea "Fetching suggested responses. Please feel free to read through the conversation…"
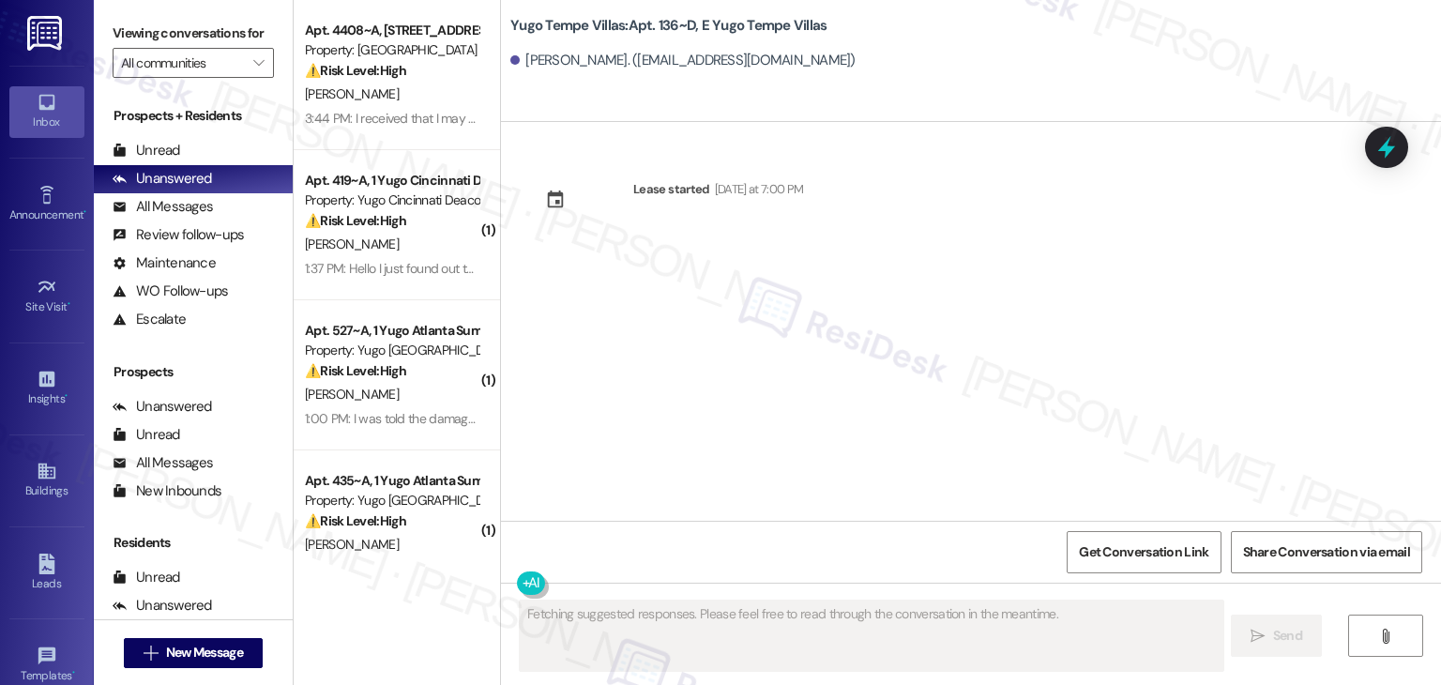
scroll to position [0, 0]
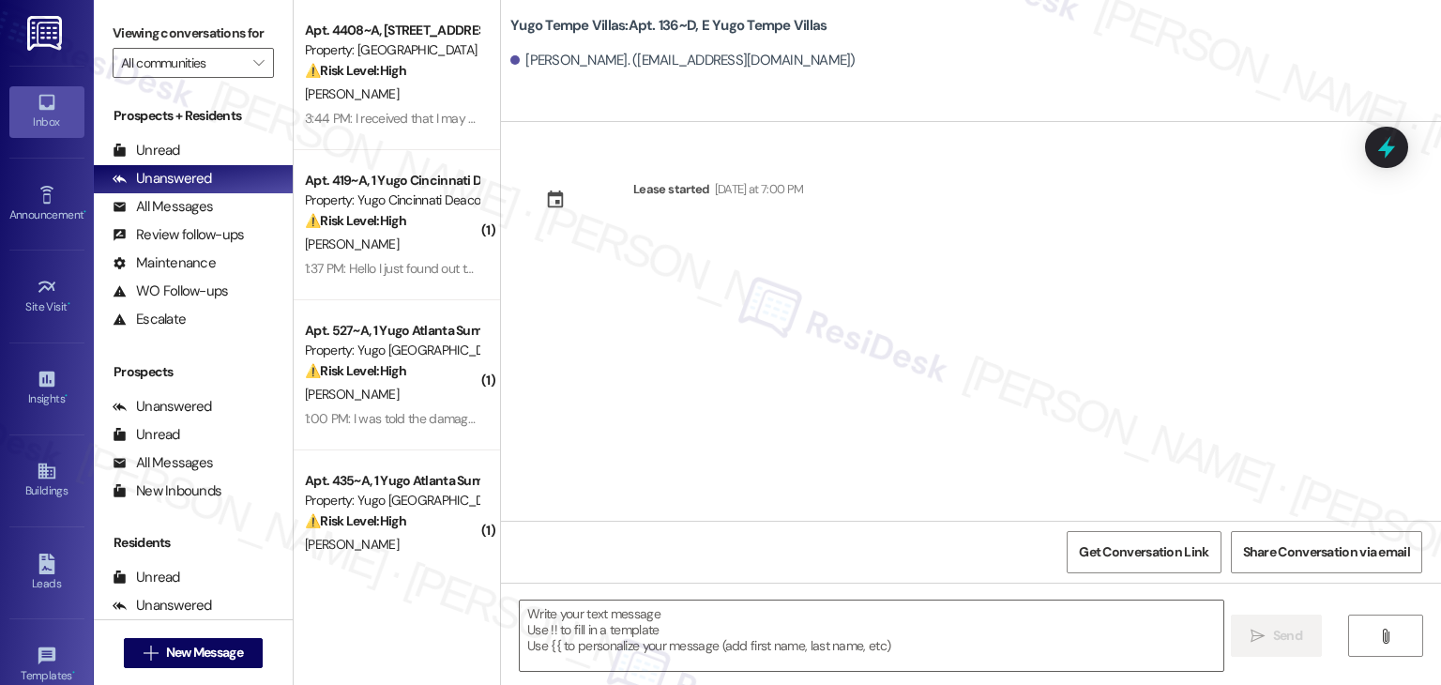
drag, startPoint x: 757, startPoint y: 328, endPoint x: 758, endPoint y: 358, distance: 30.0
click at [757, 328] on div "Lease started Sunday at 7:00 PM" at bounding box center [971, 321] width 940 height 399
click at [750, 616] on textarea at bounding box center [871, 636] width 703 height 70
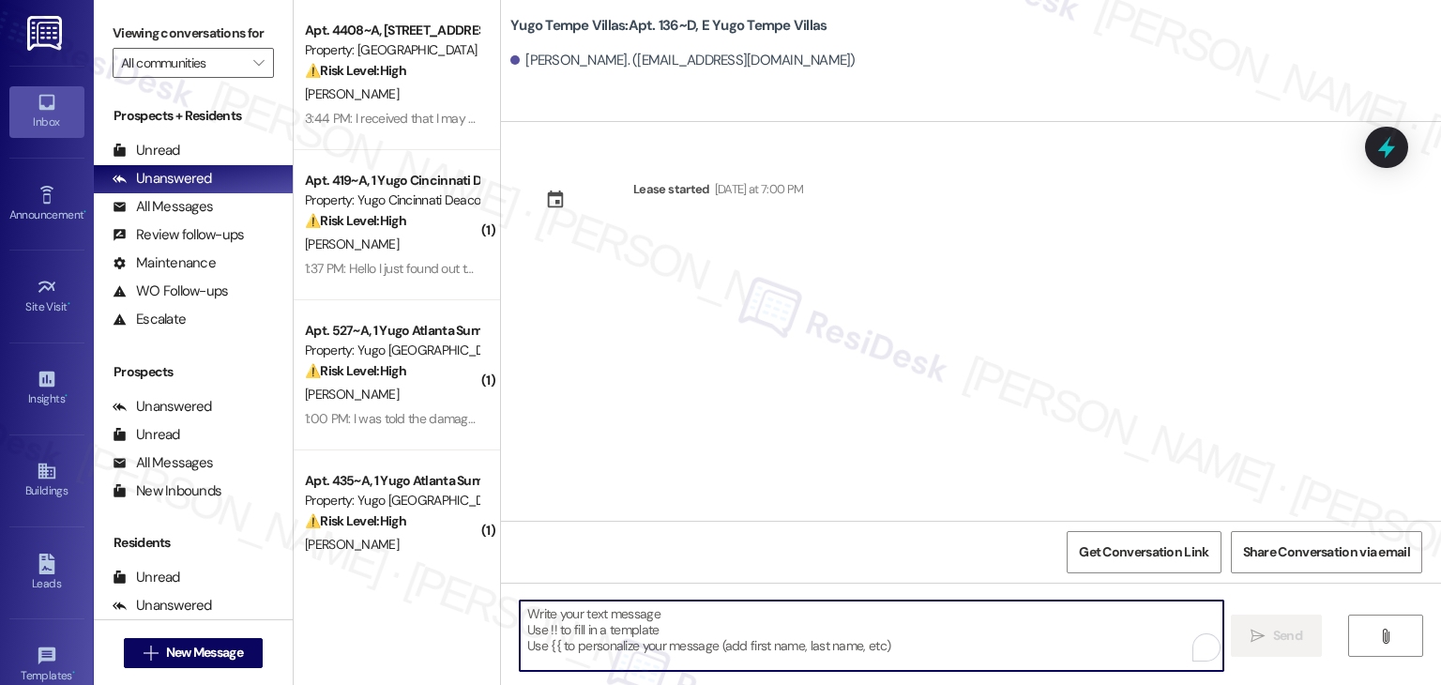
paste textarea "Hi {{first_name}}! We’re so excited you’ve chosen {{property}} as your future h…"
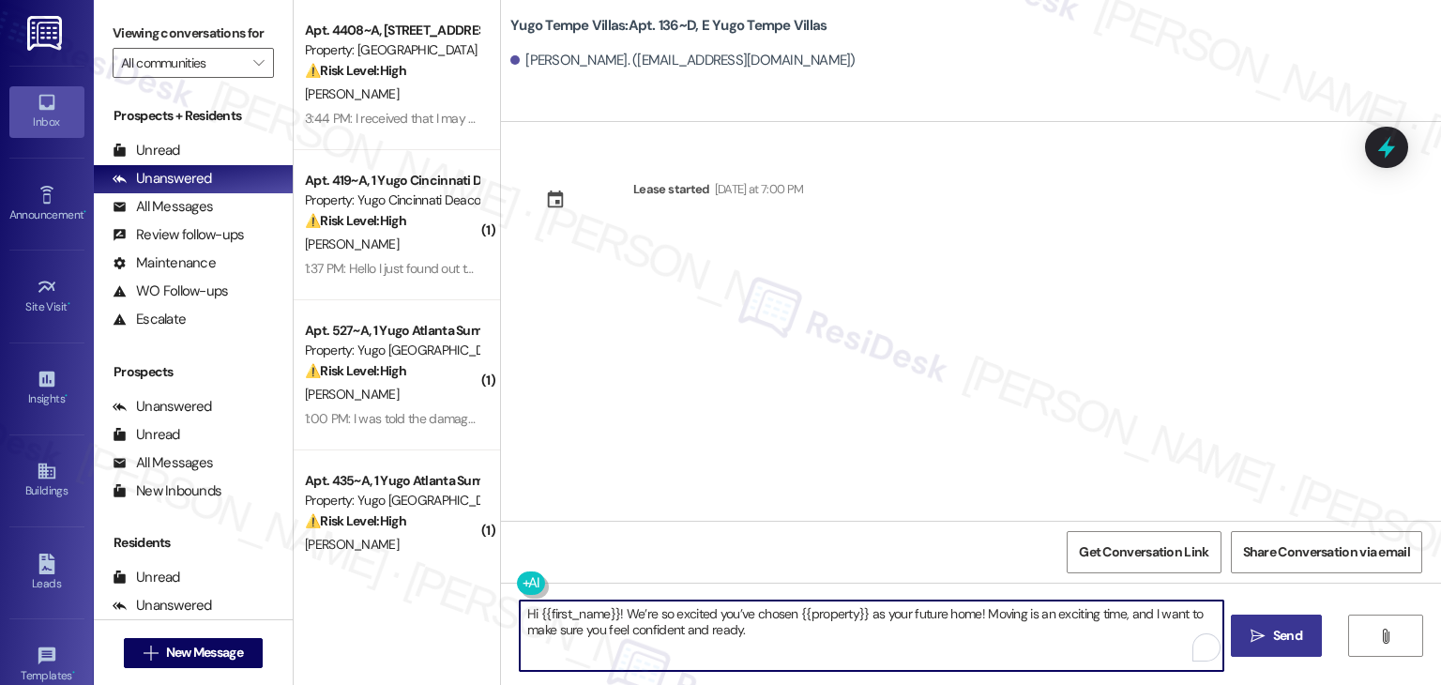
type textarea "Hi {{first_name}}! We’re so excited you’ve chosen {{property}} as your future h…"
click at [1272, 646] on button " Send" at bounding box center [1276, 636] width 91 height 42
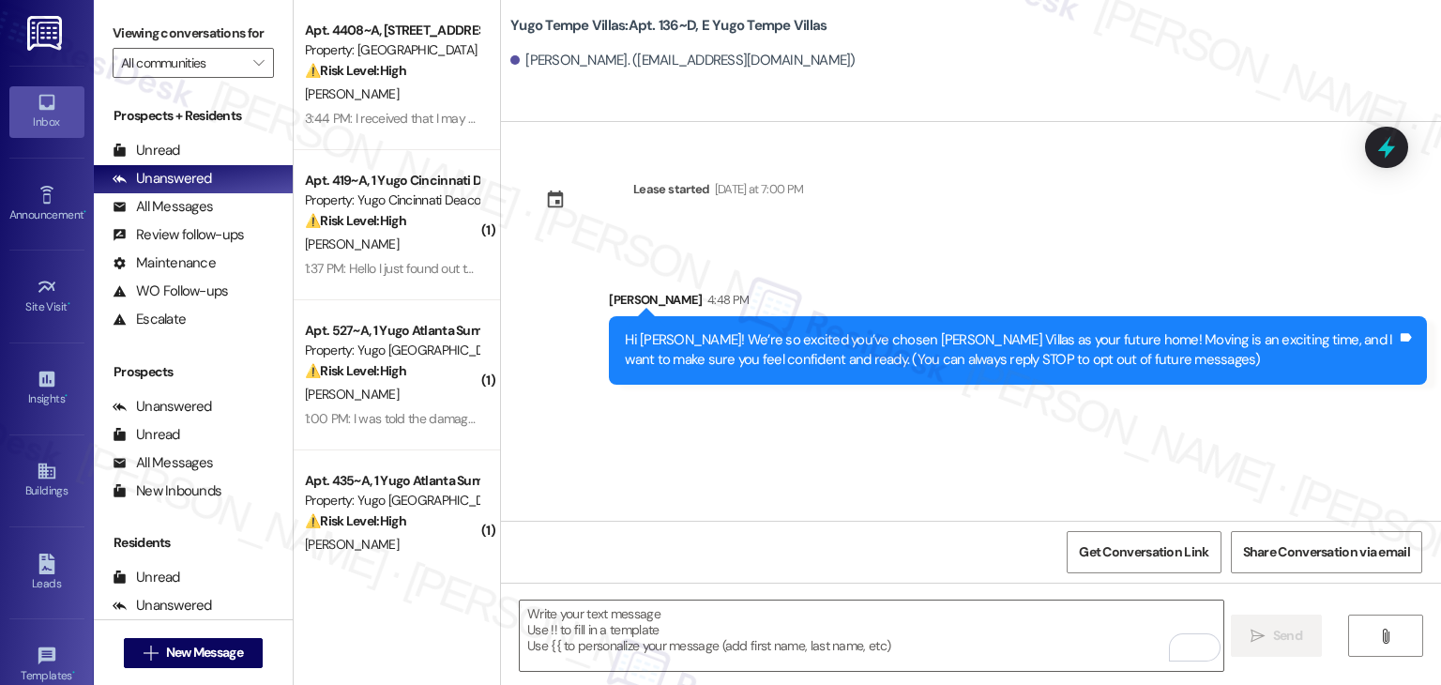
click at [762, 494] on div "Lease started Sunday at 7:00 PM Sent via SMS Sarah 4:48 PM Hi Chirag! We’re so …" at bounding box center [971, 321] width 940 height 399
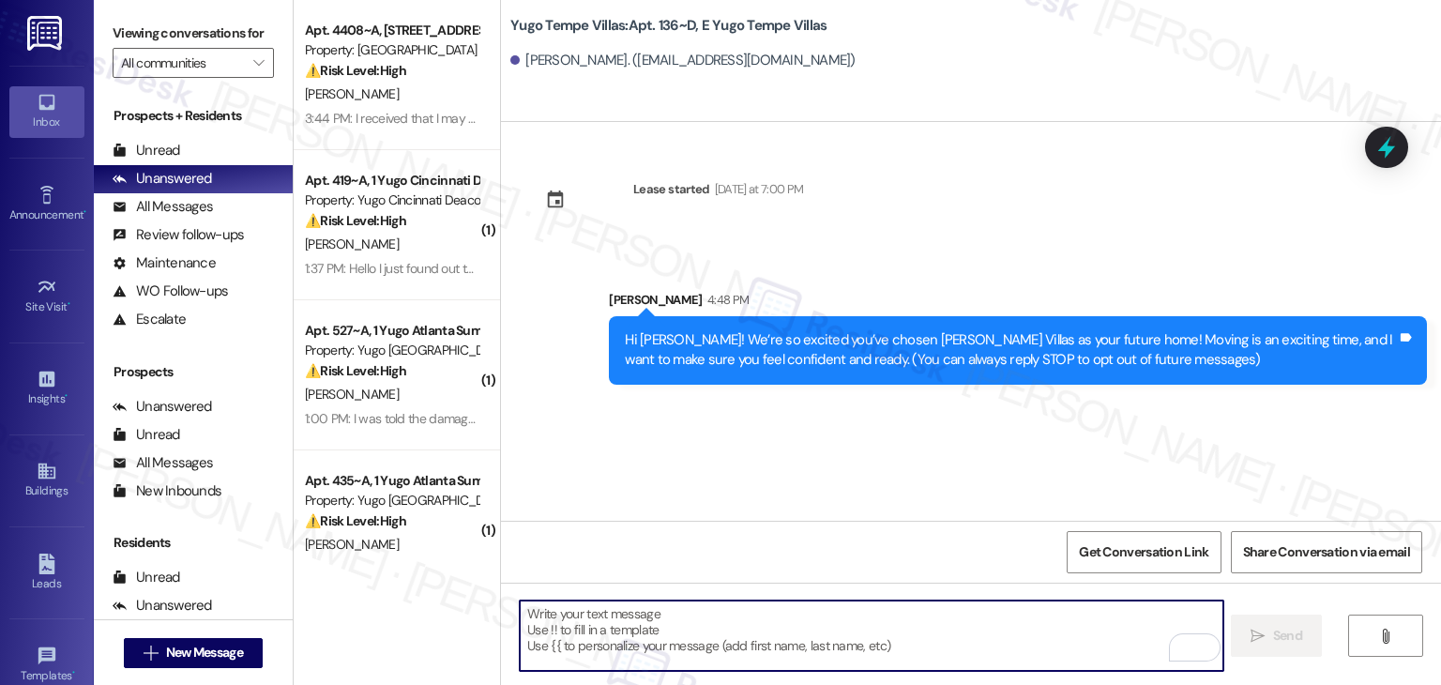
click at [763, 631] on textarea "To enrich screen reader interactions, please activate Accessibility in Grammarl…" at bounding box center [871, 636] width 703 height 70
paste textarea "I’m [PERSON_NAME] from the off-site Resident Support Team. I work with your pro…"
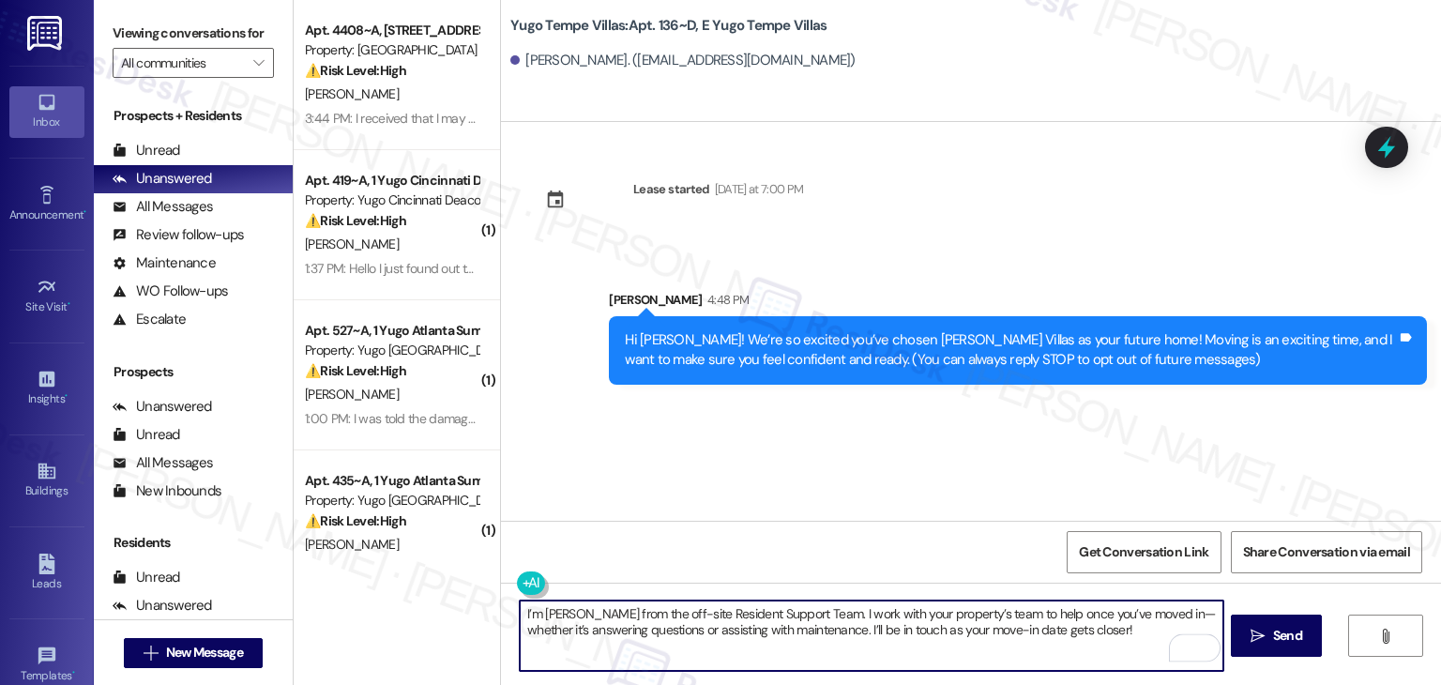
type textarea "I’m [PERSON_NAME] from the off-site Resident Support Team. I work with your pro…"
click at [1302, 639] on button " Send" at bounding box center [1276, 636] width 91 height 42
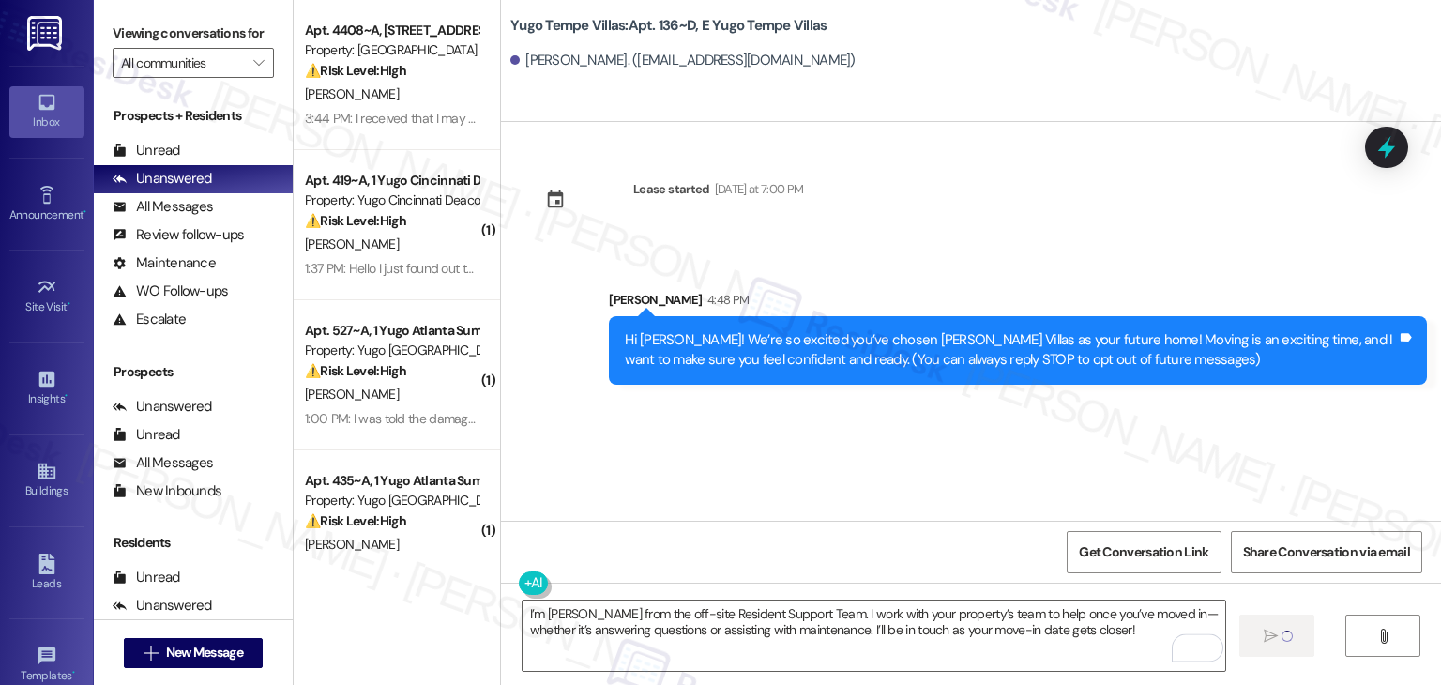
click at [768, 458] on div "Lease started Sunday at 7:00 PM Sent via SMS Sarah 4:48 PM Hi Chirag! We’re so …" at bounding box center [971, 321] width 940 height 399
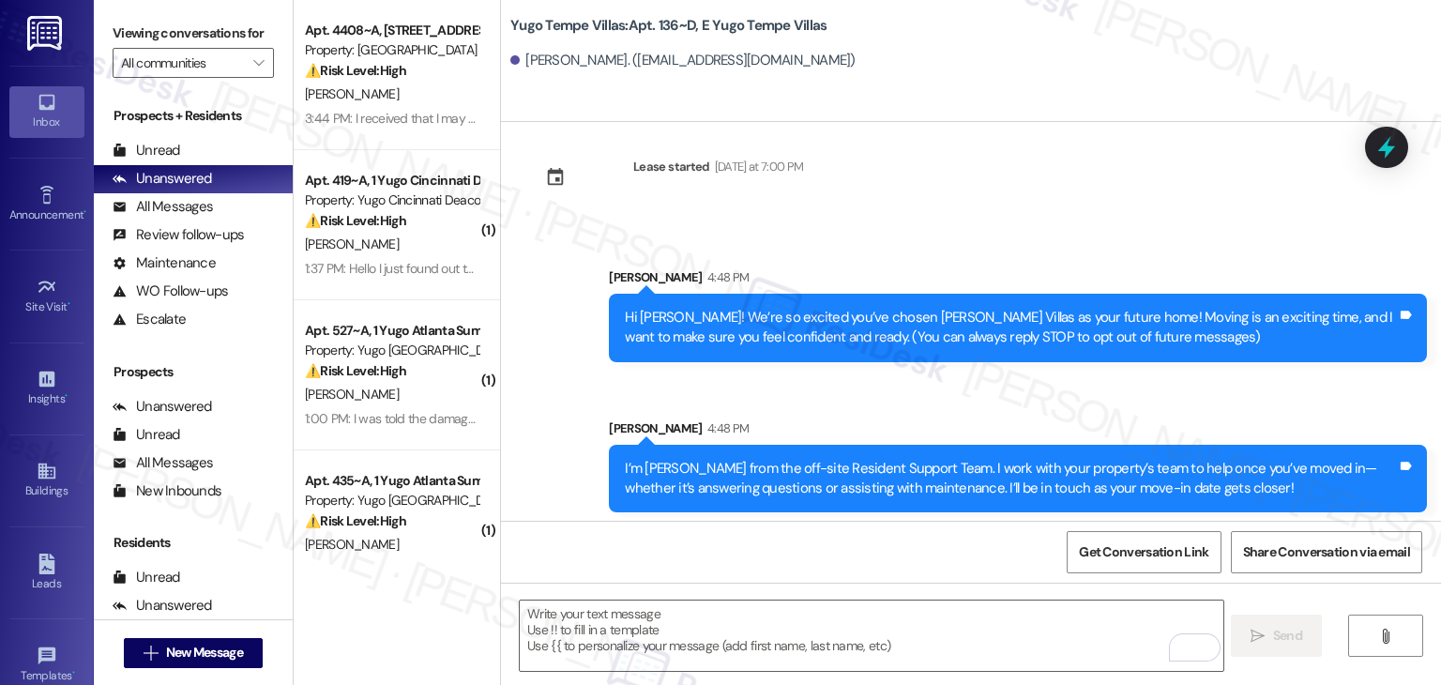
scroll to position [30, 0]
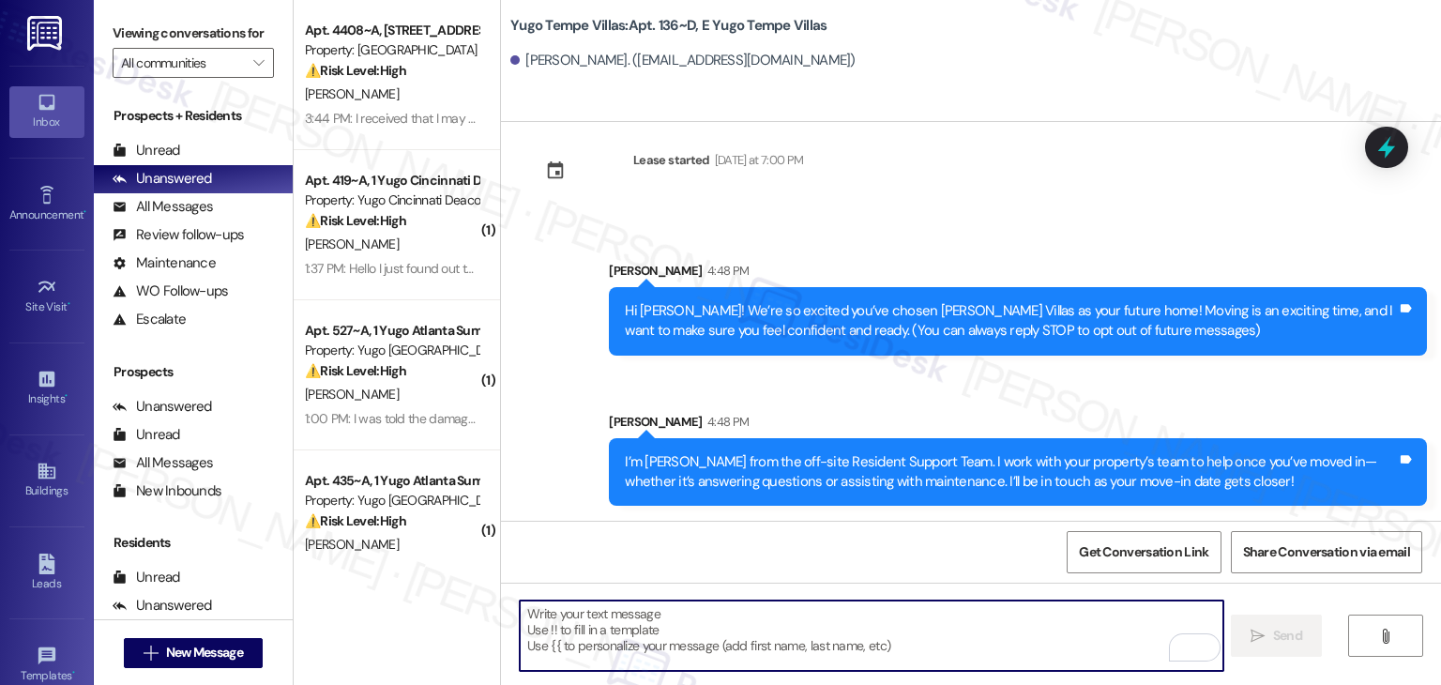
click at [756, 608] on textarea "To enrich screen reader interactions, please activate Accessibility in Grammarl…" at bounding box center [871, 636] width 703 height 70
paste textarea "Our team is so excited to see you in just a few short days! If you have not com…"
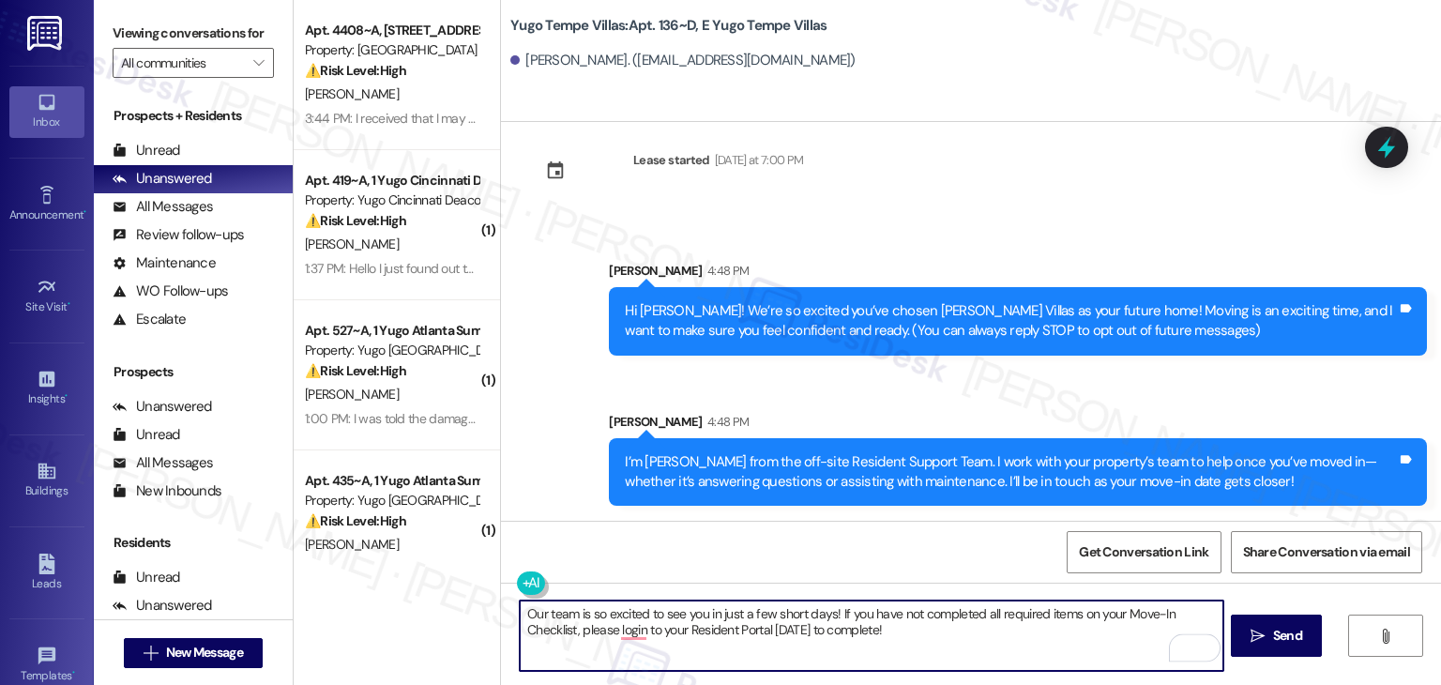
type textarea "Our team is so excited to see you in just a few short days! If you have not com…"
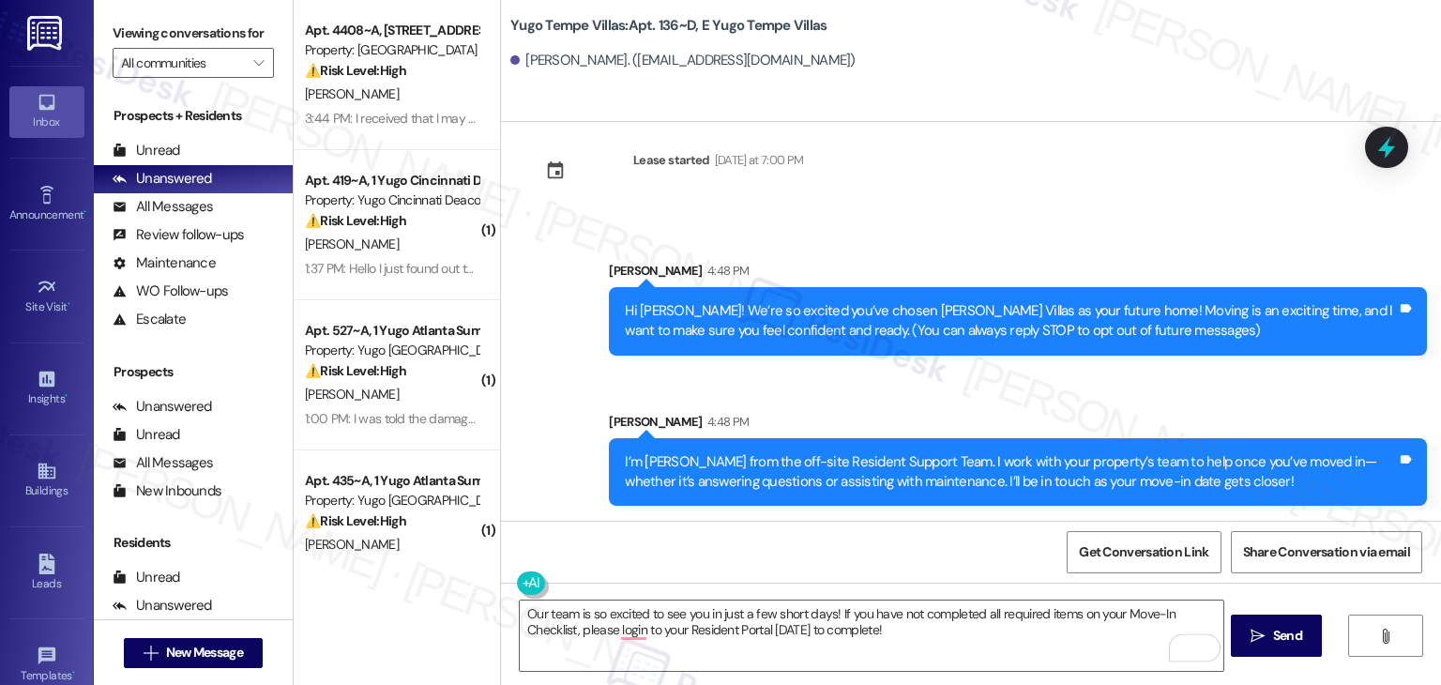
click at [1288, 640] on span "Send" at bounding box center [1287, 636] width 29 height 20
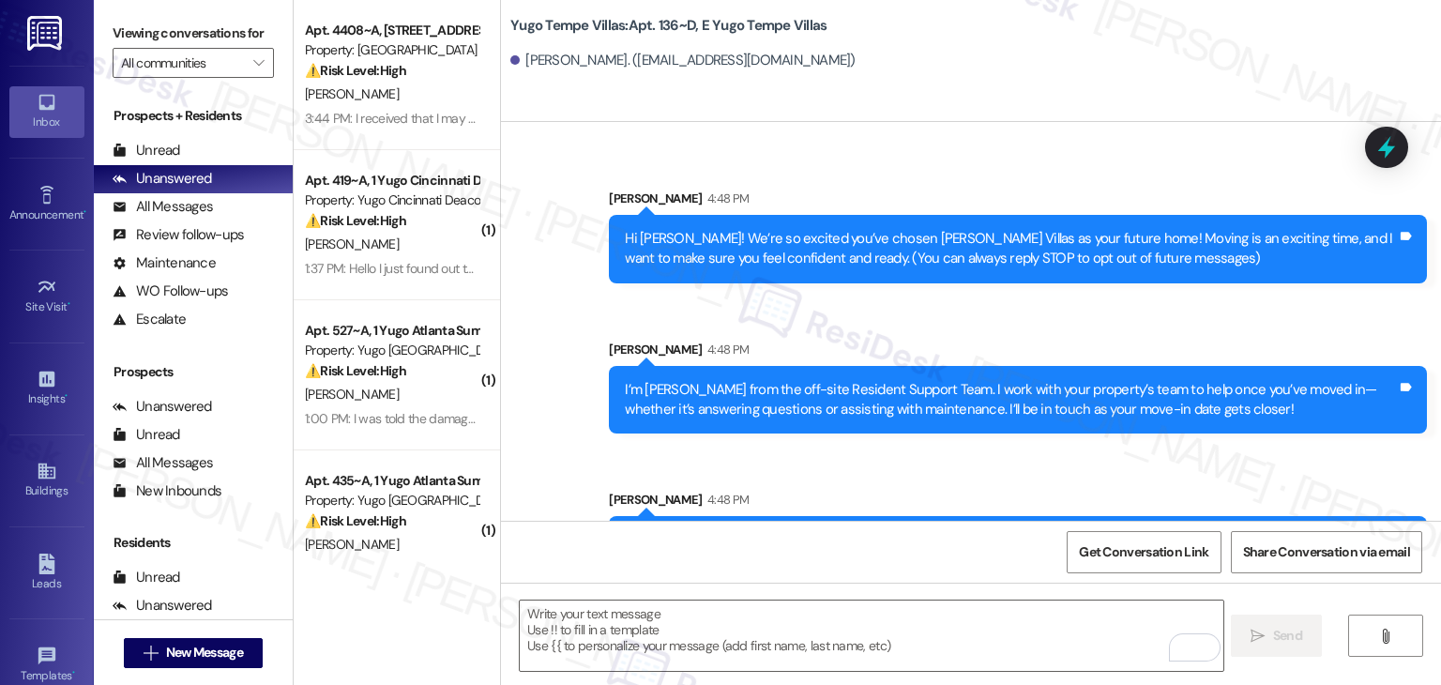
scroll to position [180, 0]
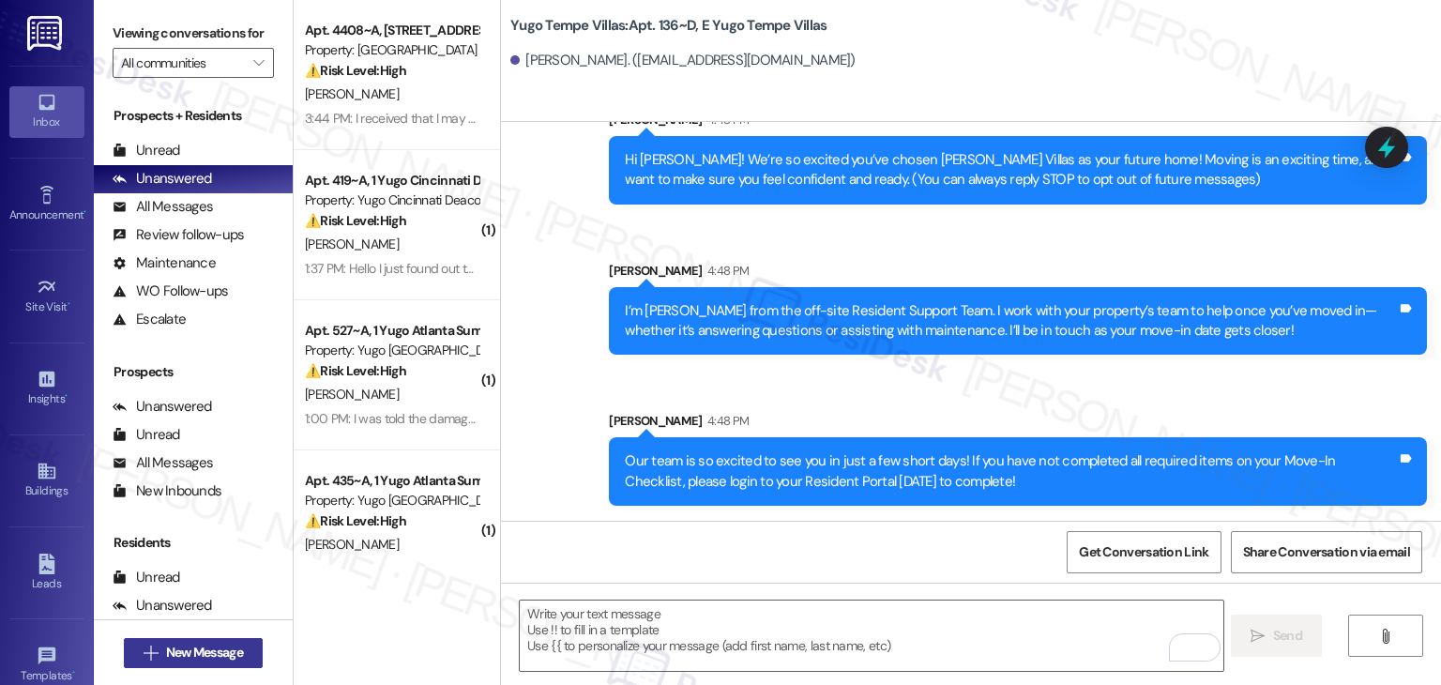
click at [221, 647] on span "New Message" at bounding box center [204, 653] width 77 height 20
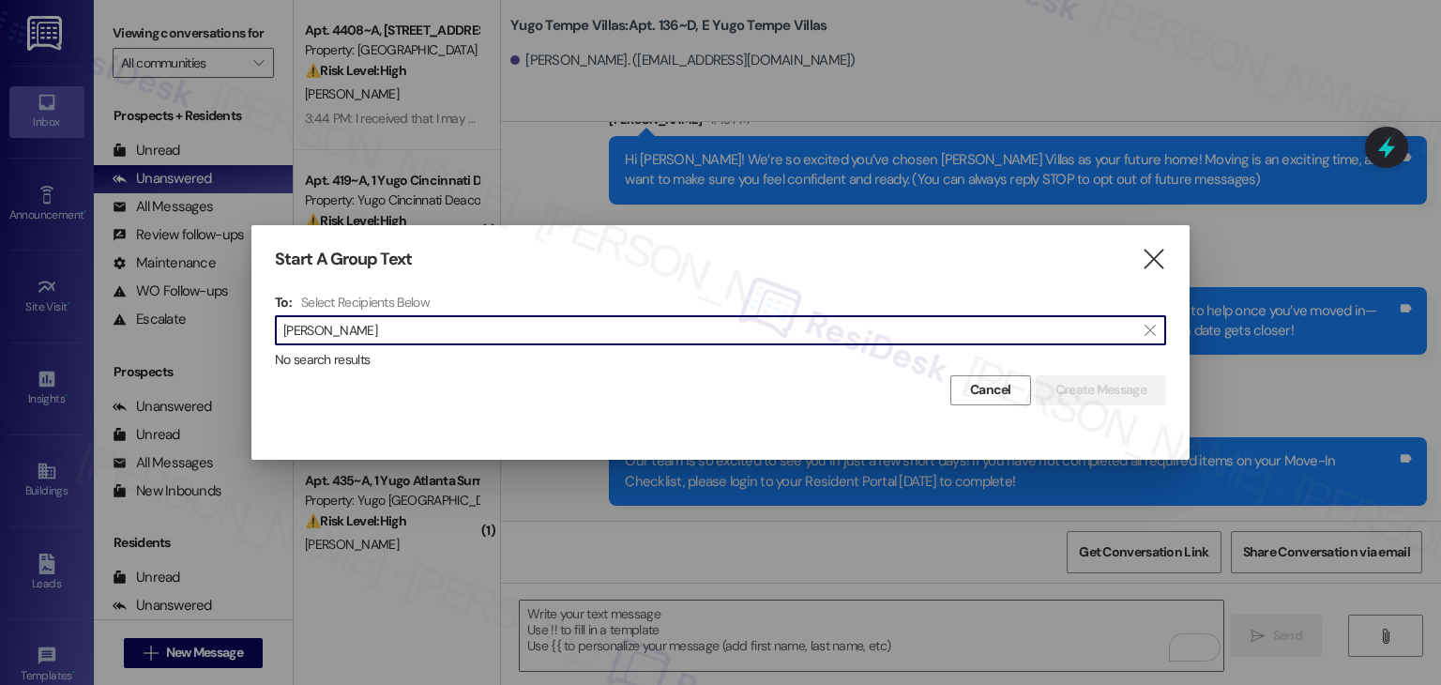
click at [334, 336] on input "Deepak Raj" at bounding box center [709, 330] width 852 height 26
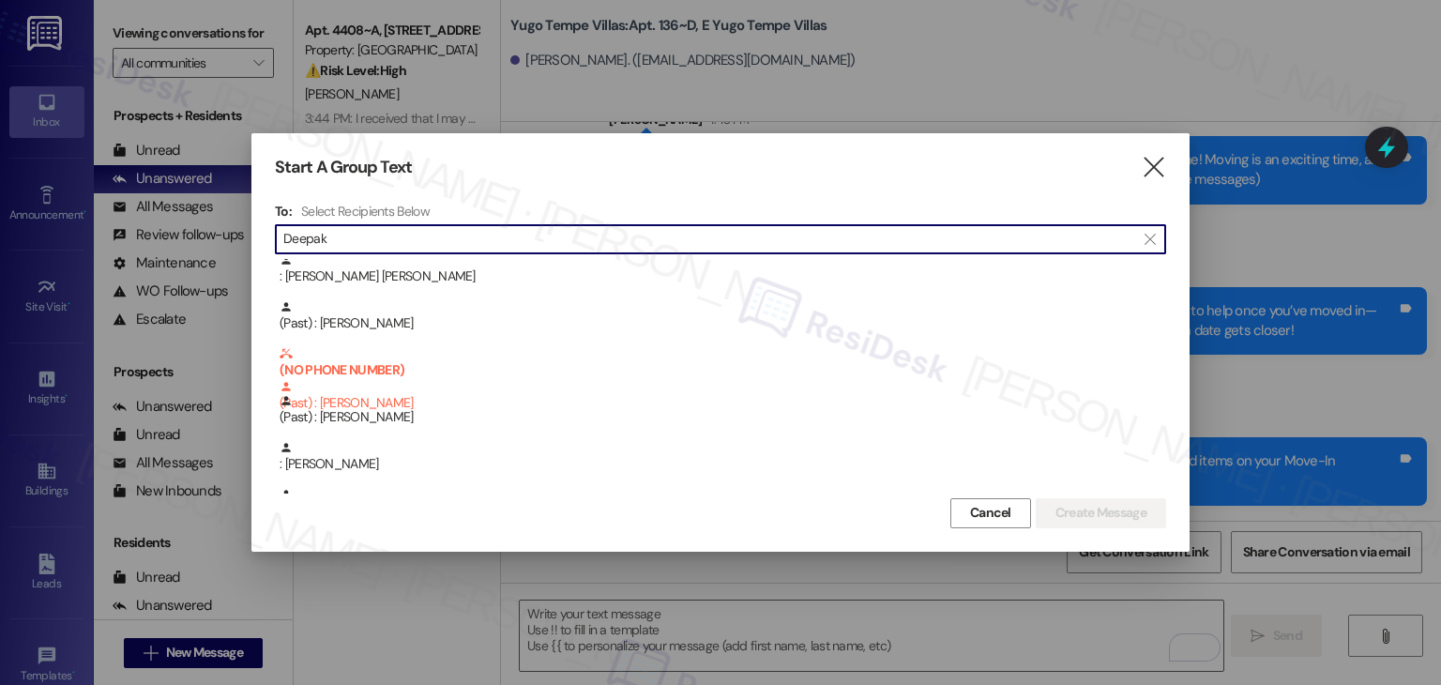
scroll to position [94, 0]
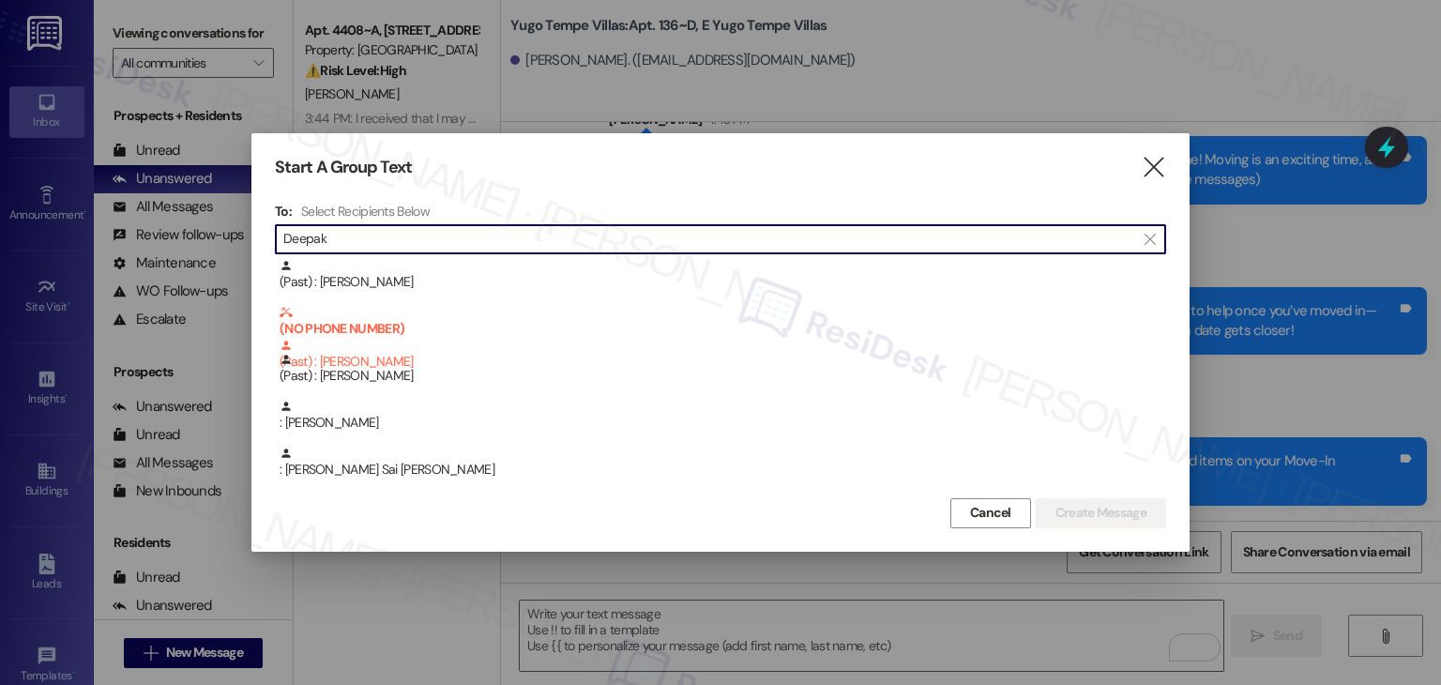
drag, startPoint x: 357, startPoint y: 244, endPoint x: 273, endPoint y: 244, distance: 83.5
click at [273, 244] on div "Start A Group Text  To: Select Recipients Below  Deepak  Unit: 517~A,B - 1 Y…" at bounding box center [720, 342] width 938 height 418
paste input "Advik Sethy"
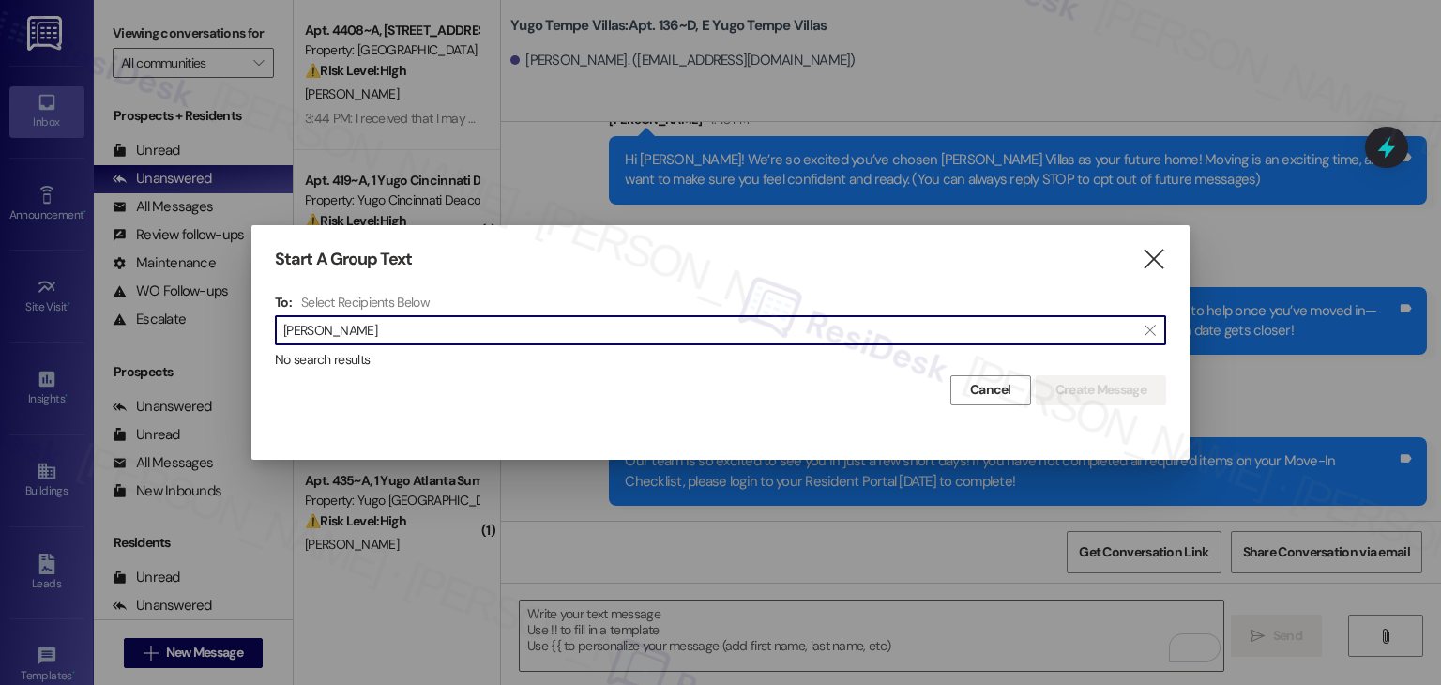
click at [327, 321] on input "Advik Sethy" at bounding box center [709, 330] width 852 height 26
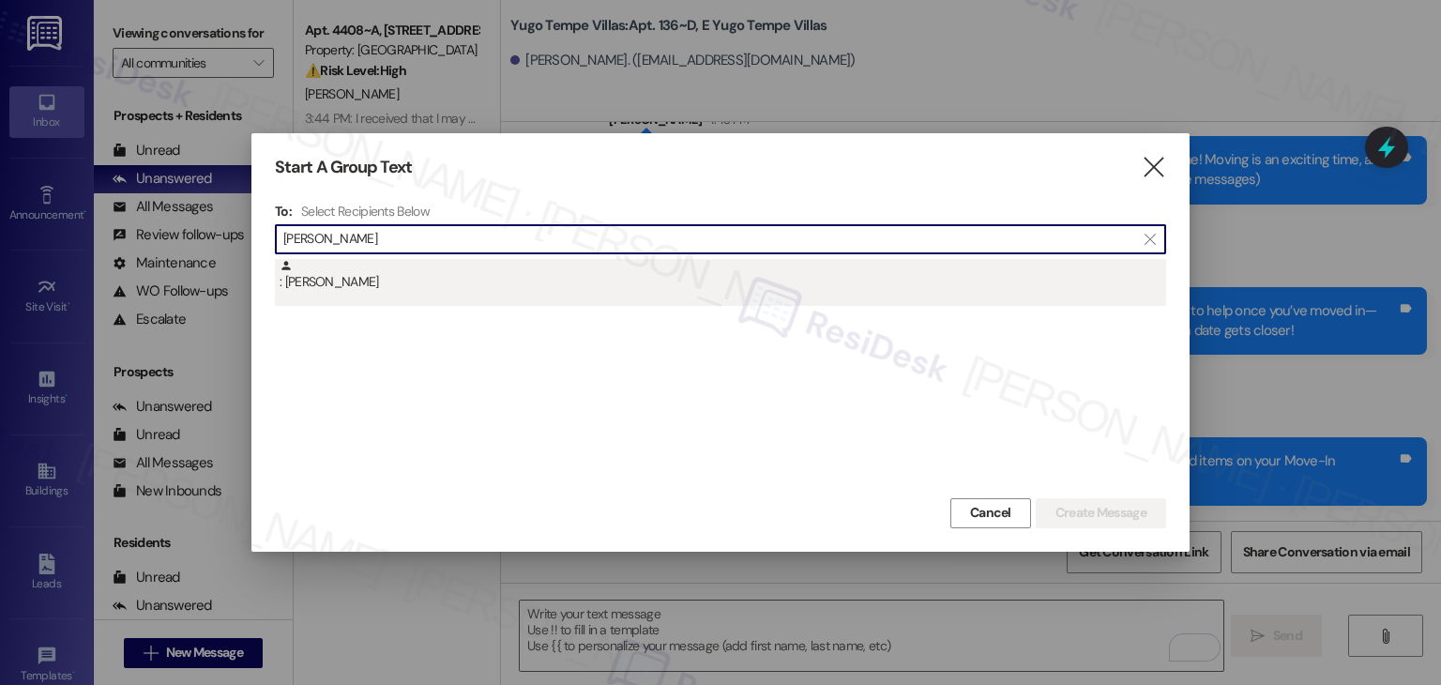
type input "Advik Sethy"
click at [348, 282] on div ": Advik Sethy" at bounding box center [723, 275] width 887 height 33
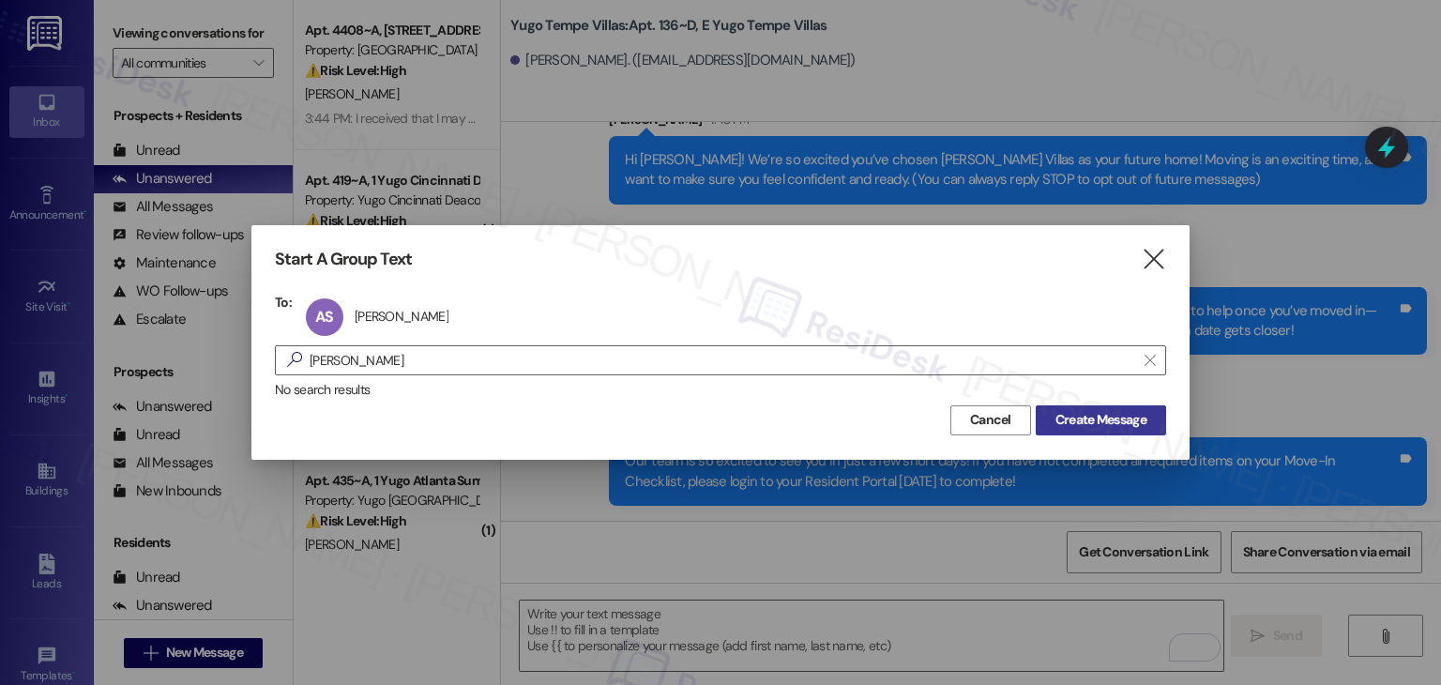
click at [1090, 424] on span "Create Message" at bounding box center [1101, 420] width 91 height 20
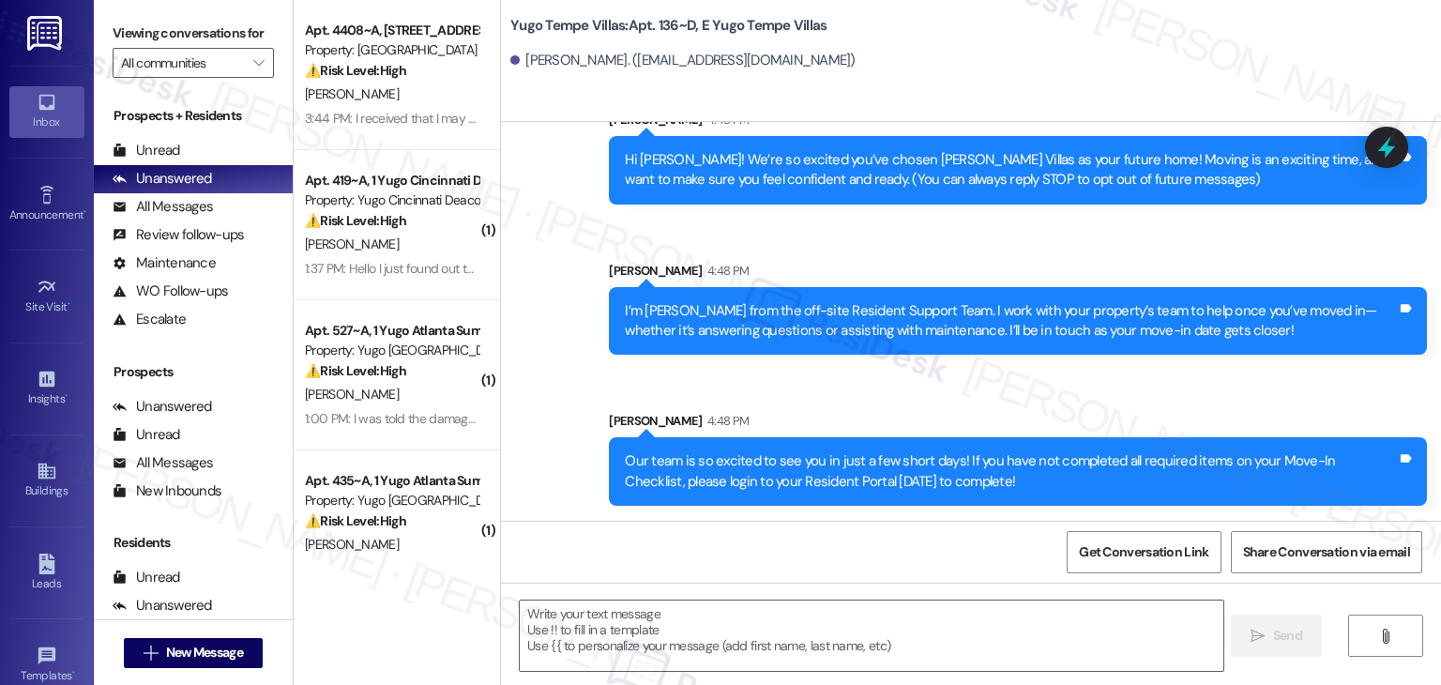
type textarea "Fetching suggested responses. Please feel free to read through the conversation…"
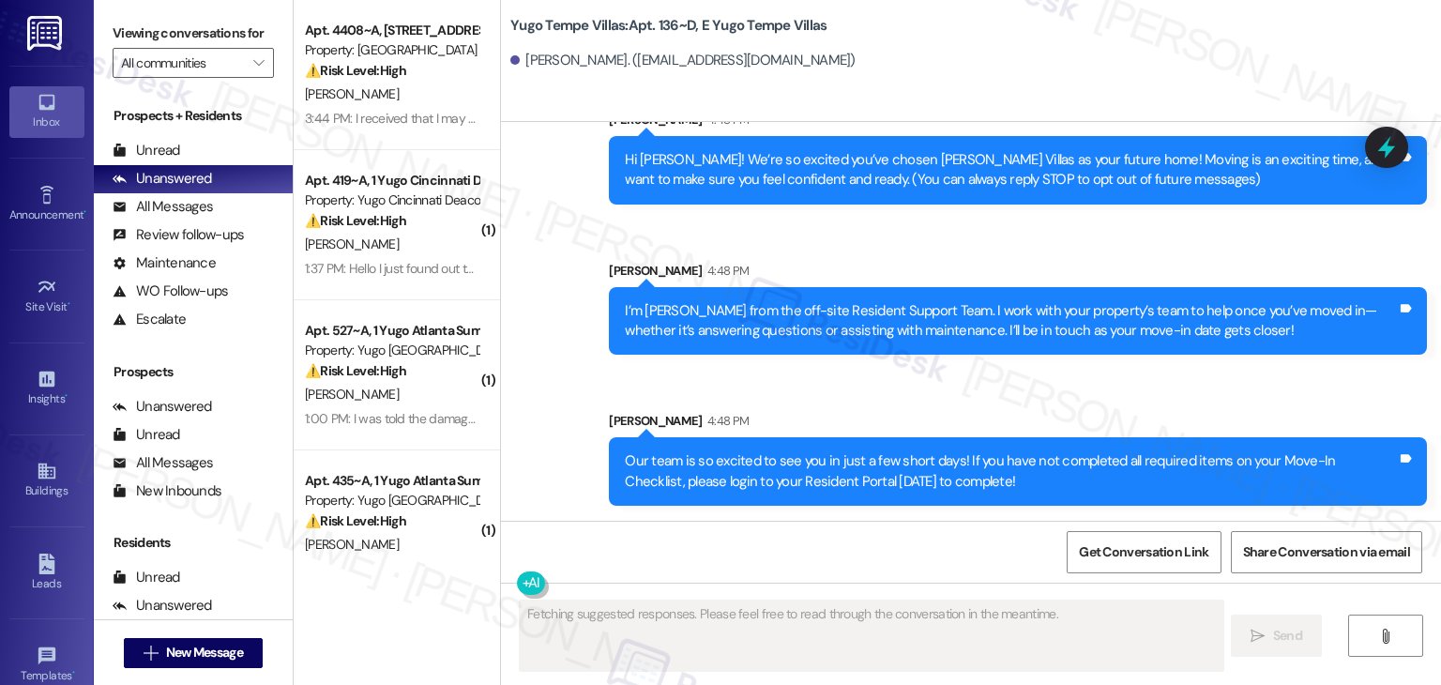
scroll to position [0, 0]
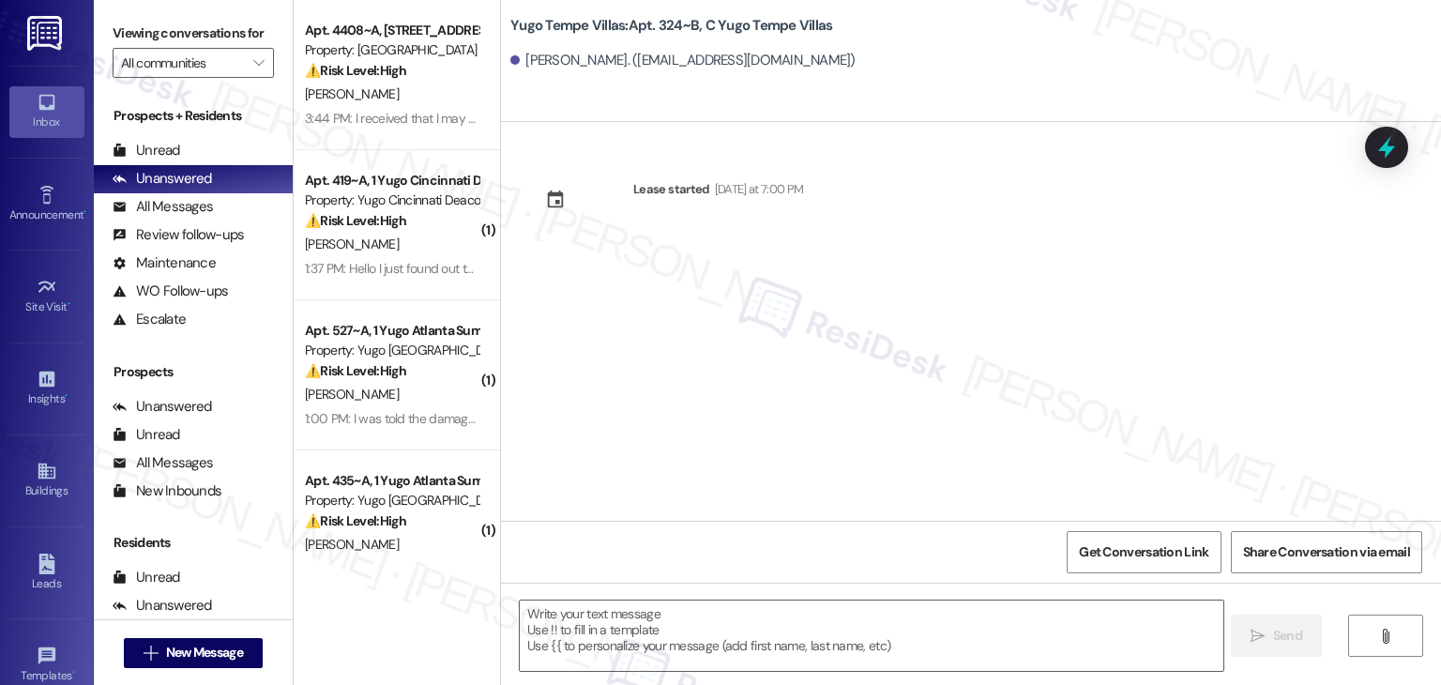
click at [788, 325] on div "Lease started Sunday at 7:00 PM" at bounding box center [971, 321] width 940 height 399
click at [815, 628] on textarea at bounding box center [871, 636] width 703 height 70
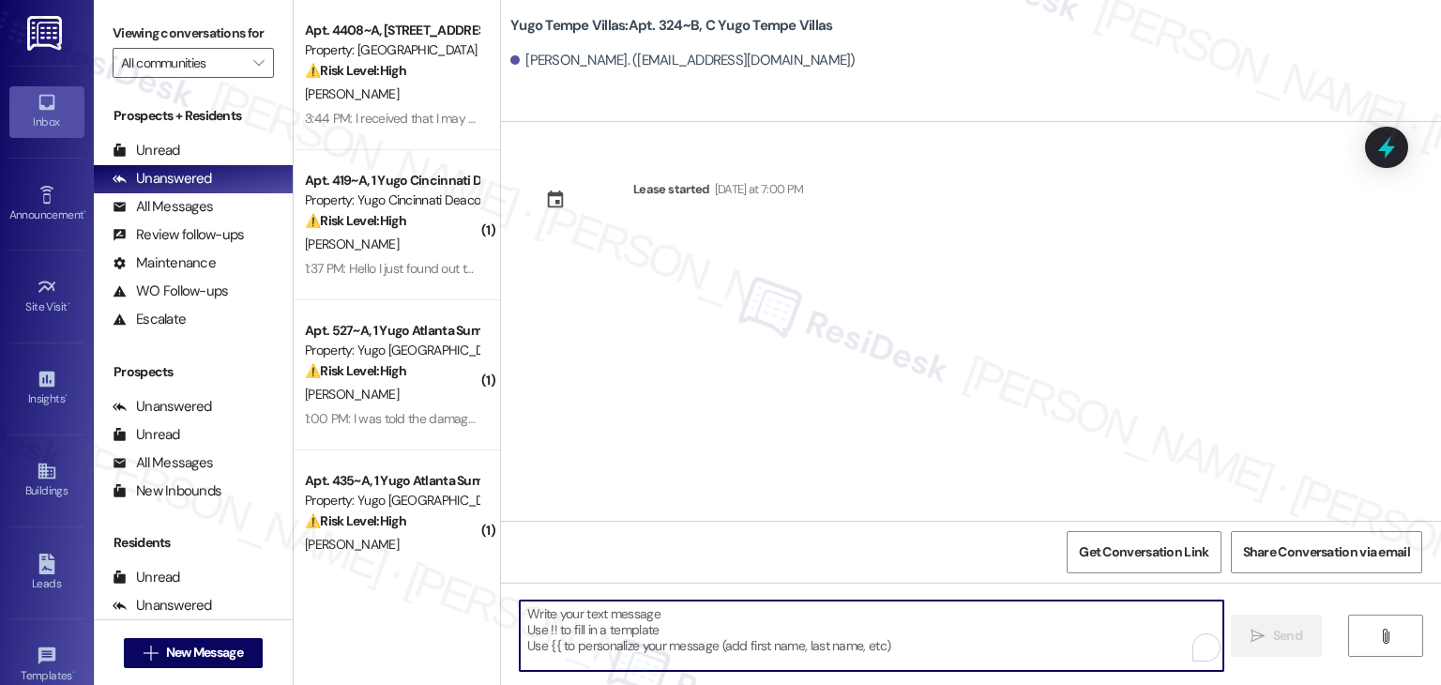
paste textarea "Hi {{first_name}}! We’re so excited you’ve chosen {{property}} as your future h…"
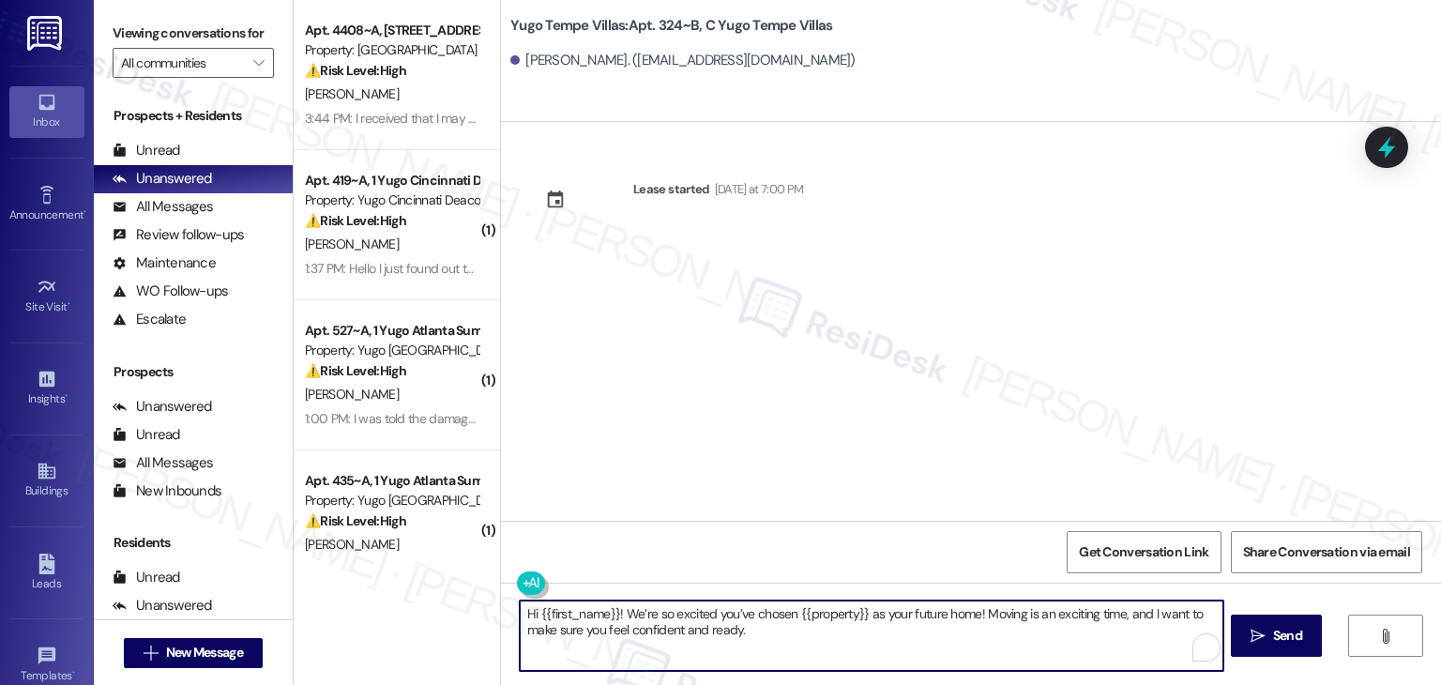
type textarea "Hi {{first_name}}! We’re so excited you’ve chosen {{property}} as your future h…"
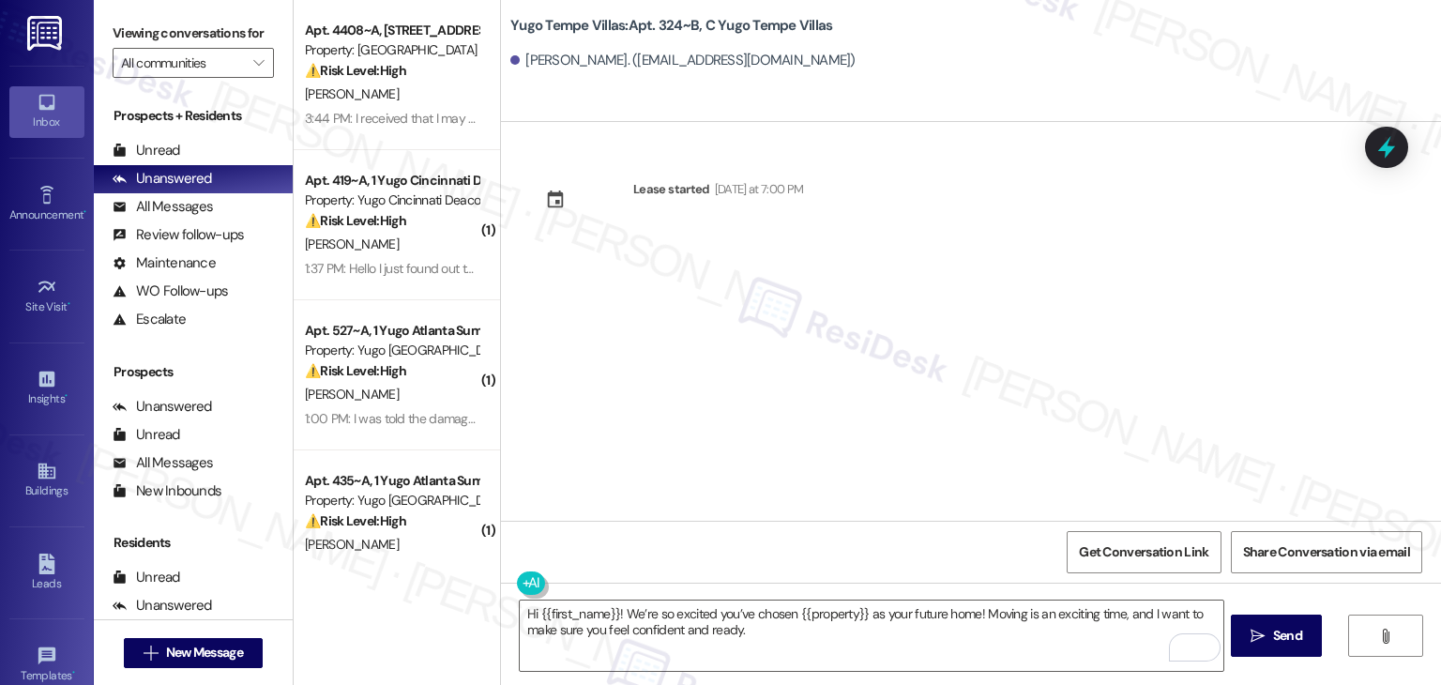
click at [1302, 638] on span "Send" at bounding box center [1288, 636] width 37 height 20
click at [777, 392] on div "Lease started Sunday at 7:00 PM" at bounding box center [971, 321] width 940 height 399
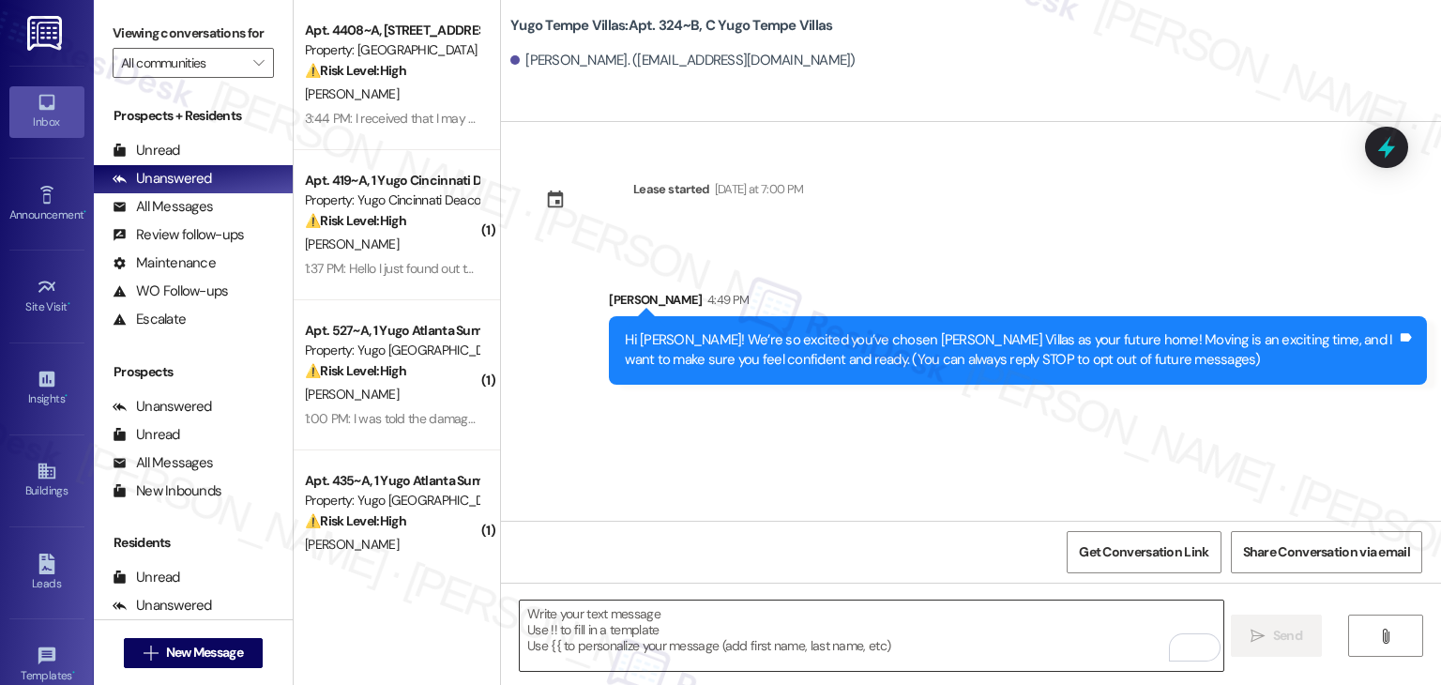
click at [826, 643] on textarea "To enrich screen reader interactions, please activate Accessibility in Grammarl…" at bounding box center [871, 636] width 703 height 70
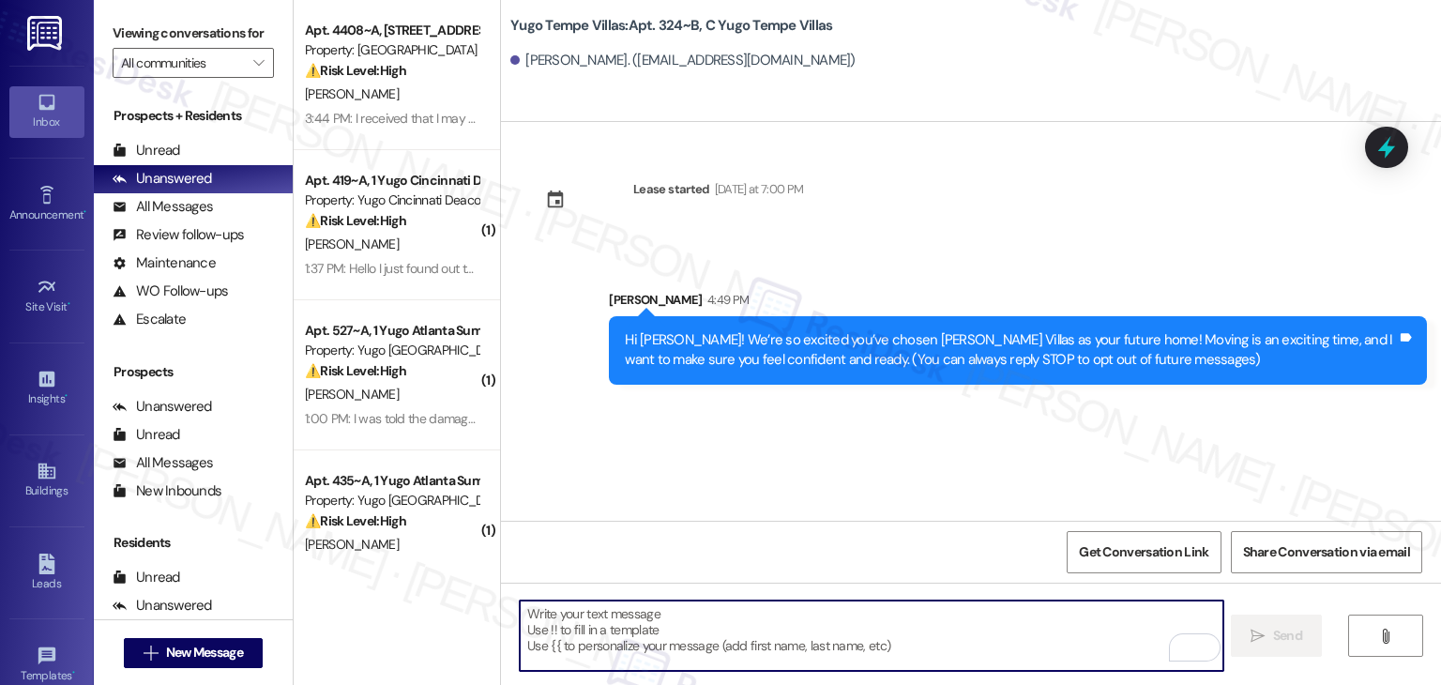
paste textarea "I’m [PERSON_NAME] from the off-site Resident Support Team. I work with your pro…"
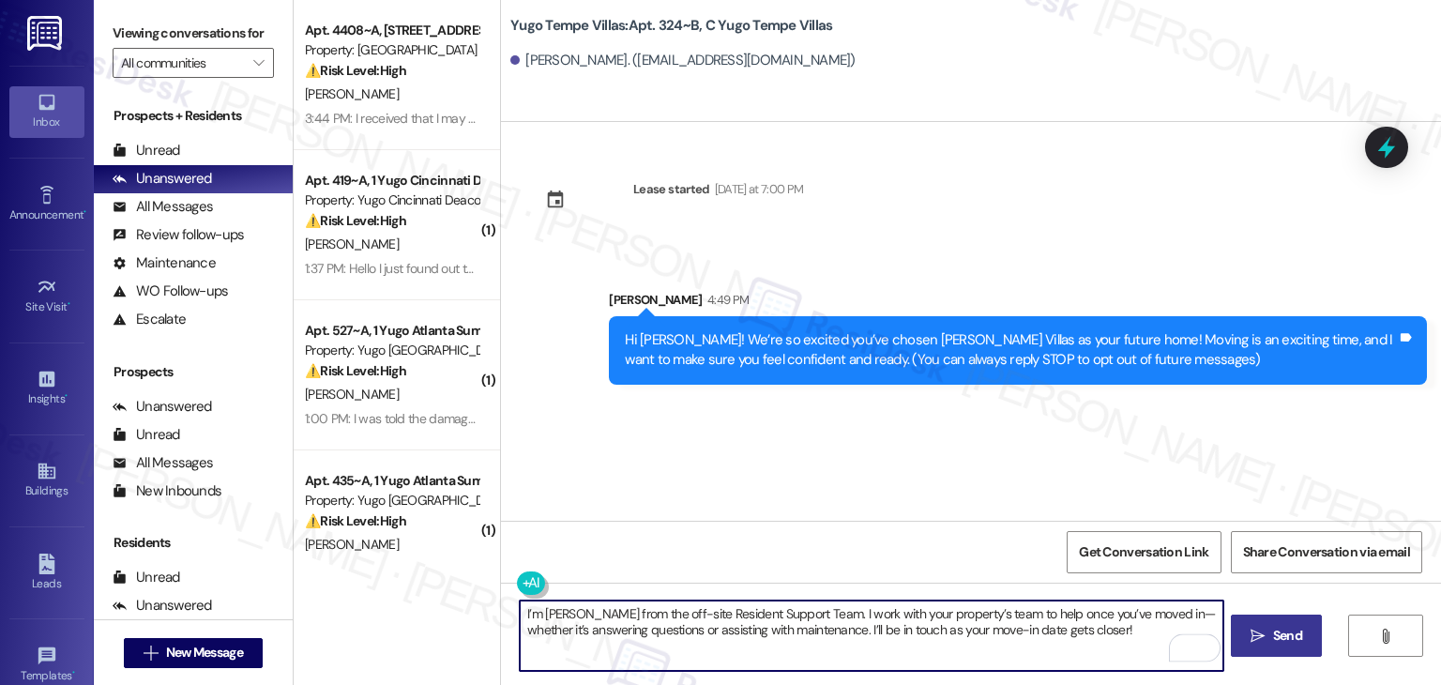
type textarea "I’m [PERSON_NAME] from the off-site Resident Support Team. I work with your pro…"
click at [1283, 620] on button " Send" at bounding box center [1276, 636] width 91 height 42
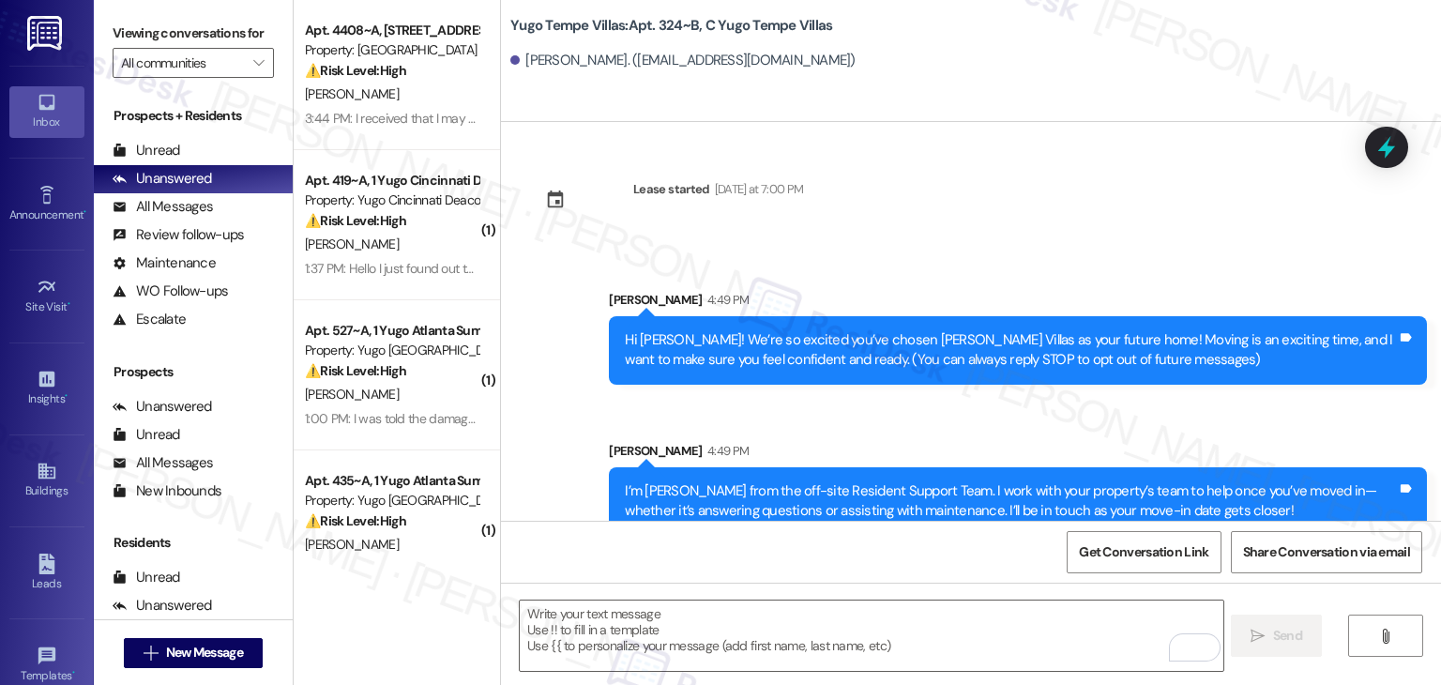
click at [788, 435] on div "Sent via SMS Sarah 4:49 PM I’m Sarah from the off-site Resident Support Team. I…" at bounding box center [1018, 488] width 846 height 123
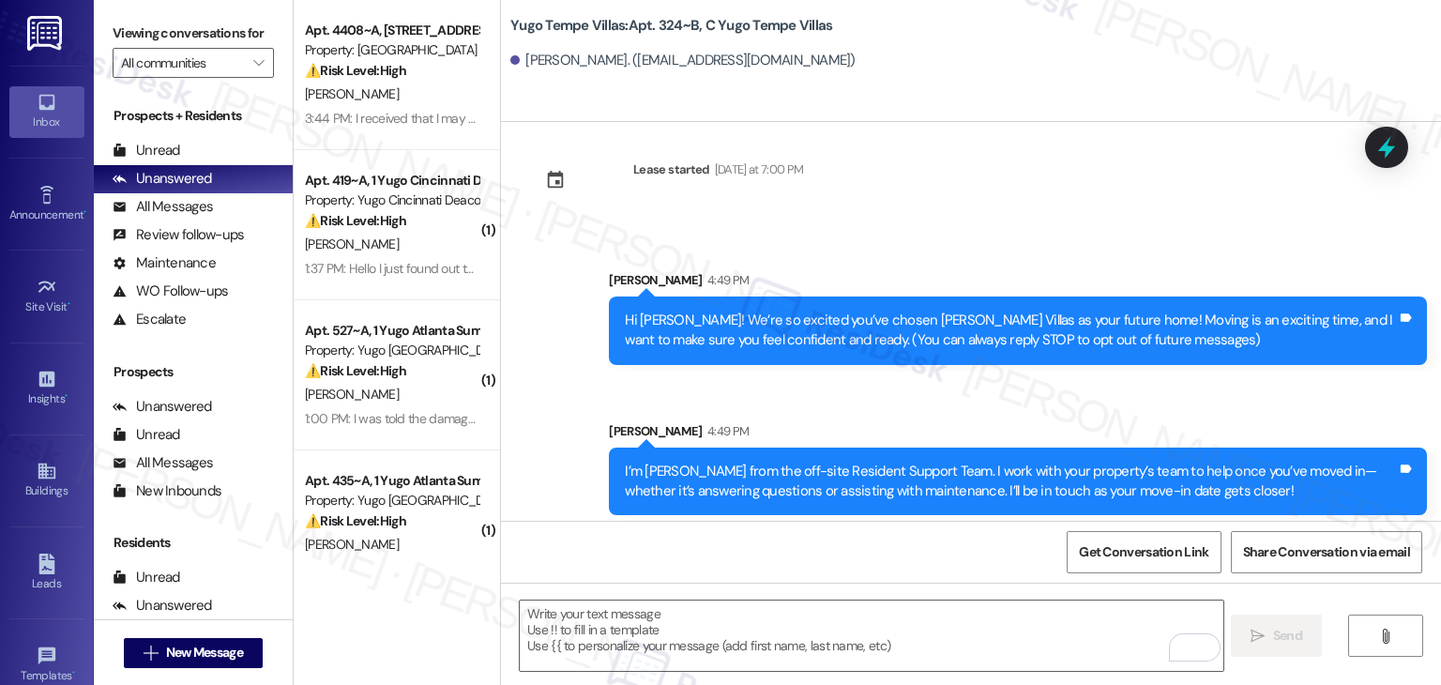
scroll to position [30, 0]
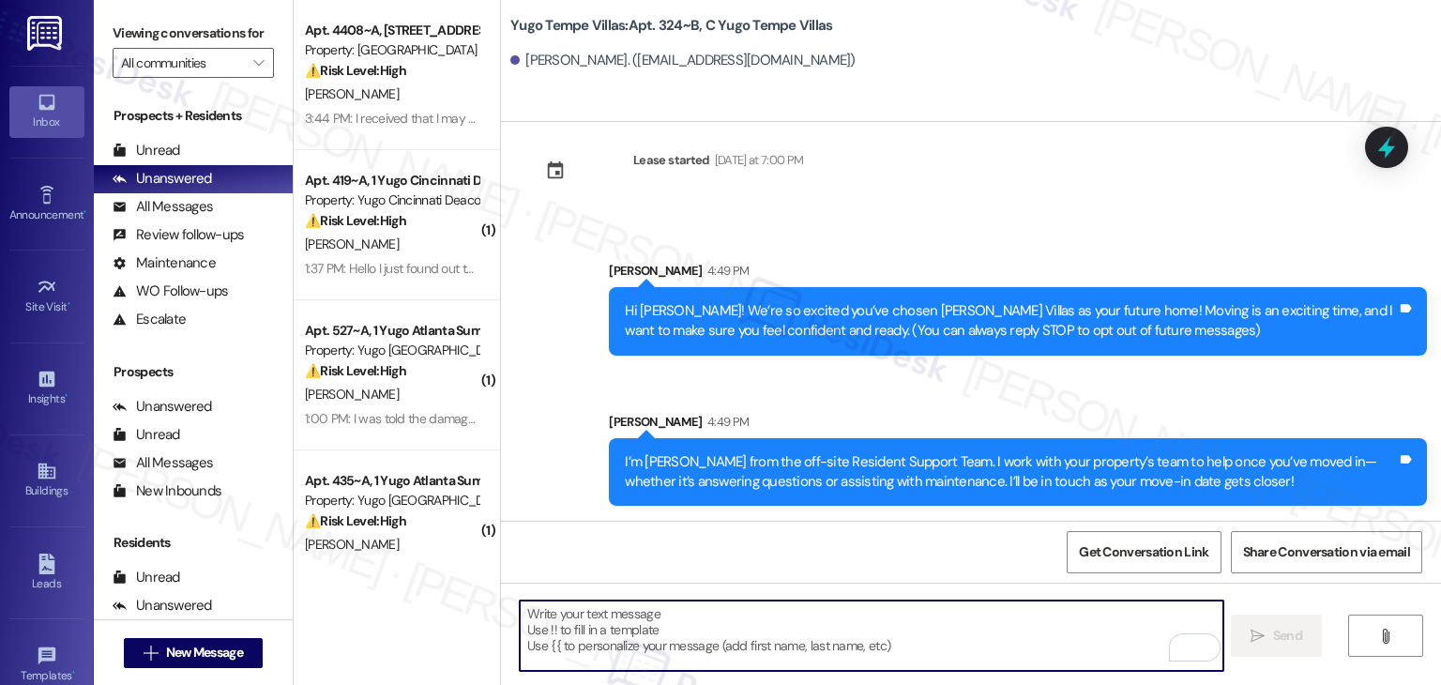
click at [928, 616] on textarea "To enrich screen reader interactions, please activate Accessibility in Grammarl…" at bounding box center [871, 636] width 703 height 70
paste textarea "Our team is so excited to see you in just a few short days! If you have not com…"
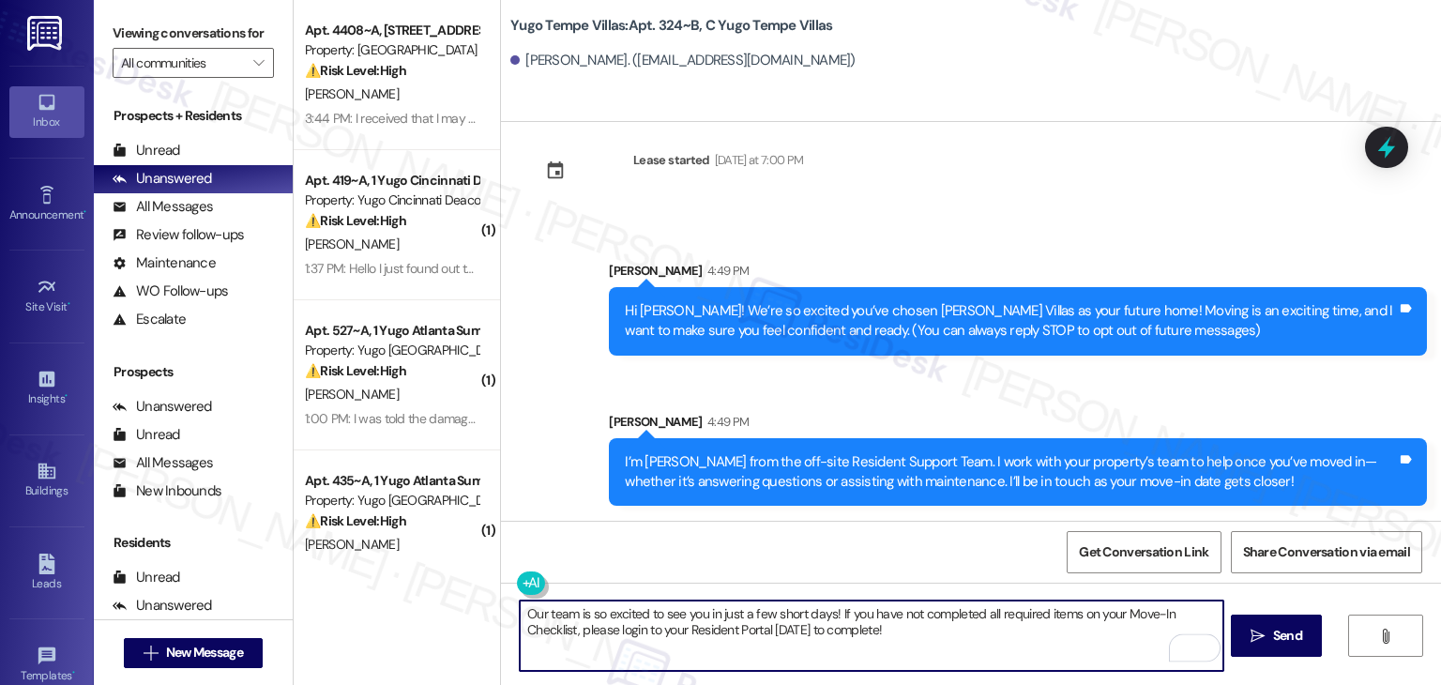
type textarea "Our team is so excited to see you in just a few short days! If you have not com…"
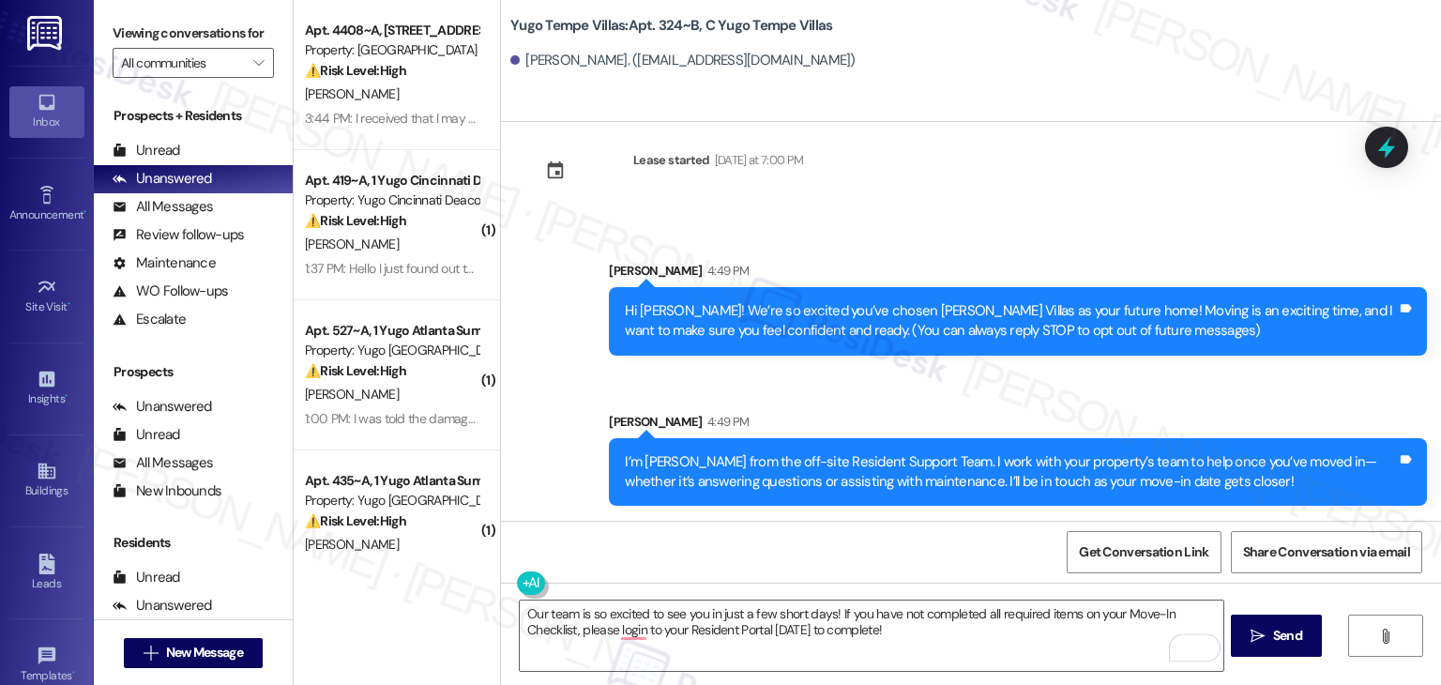
click at [1283, 635] on span "Send" at bounding box center [1287, 636] width 29 height 20
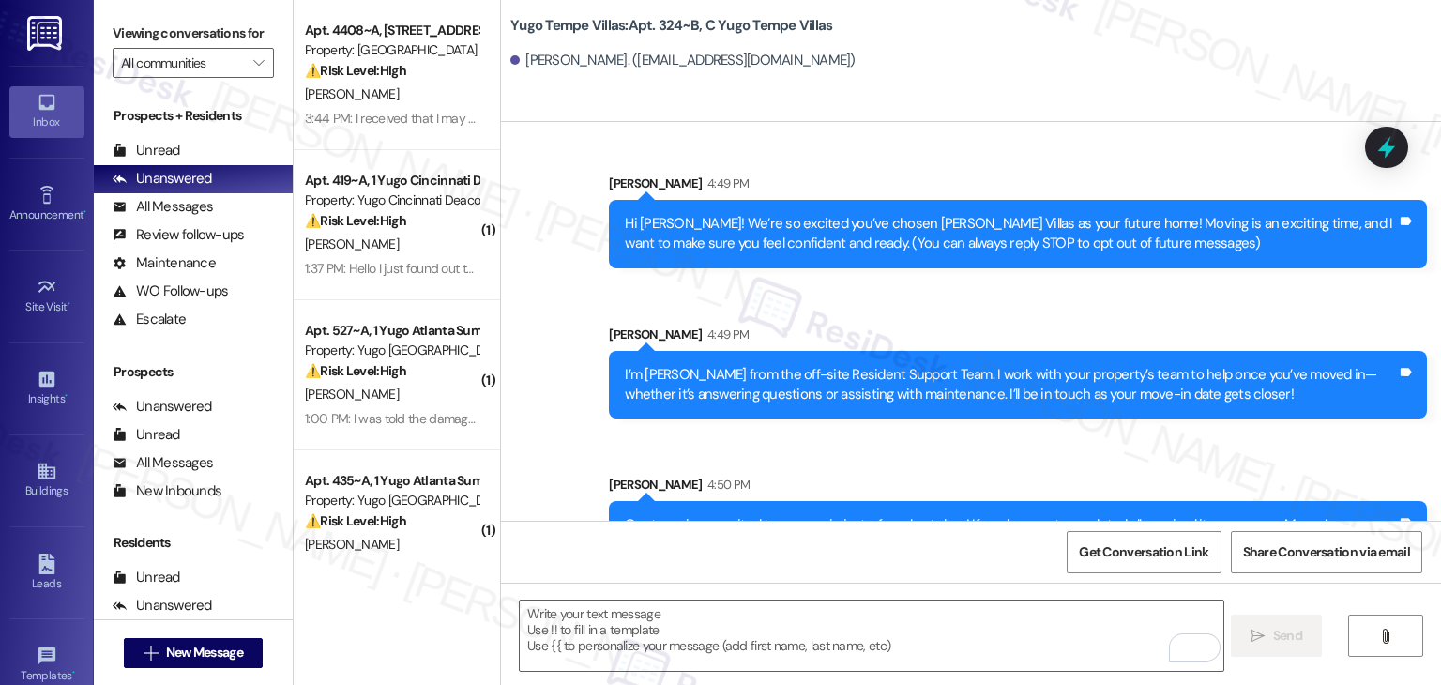
scroll to position [180, 0]
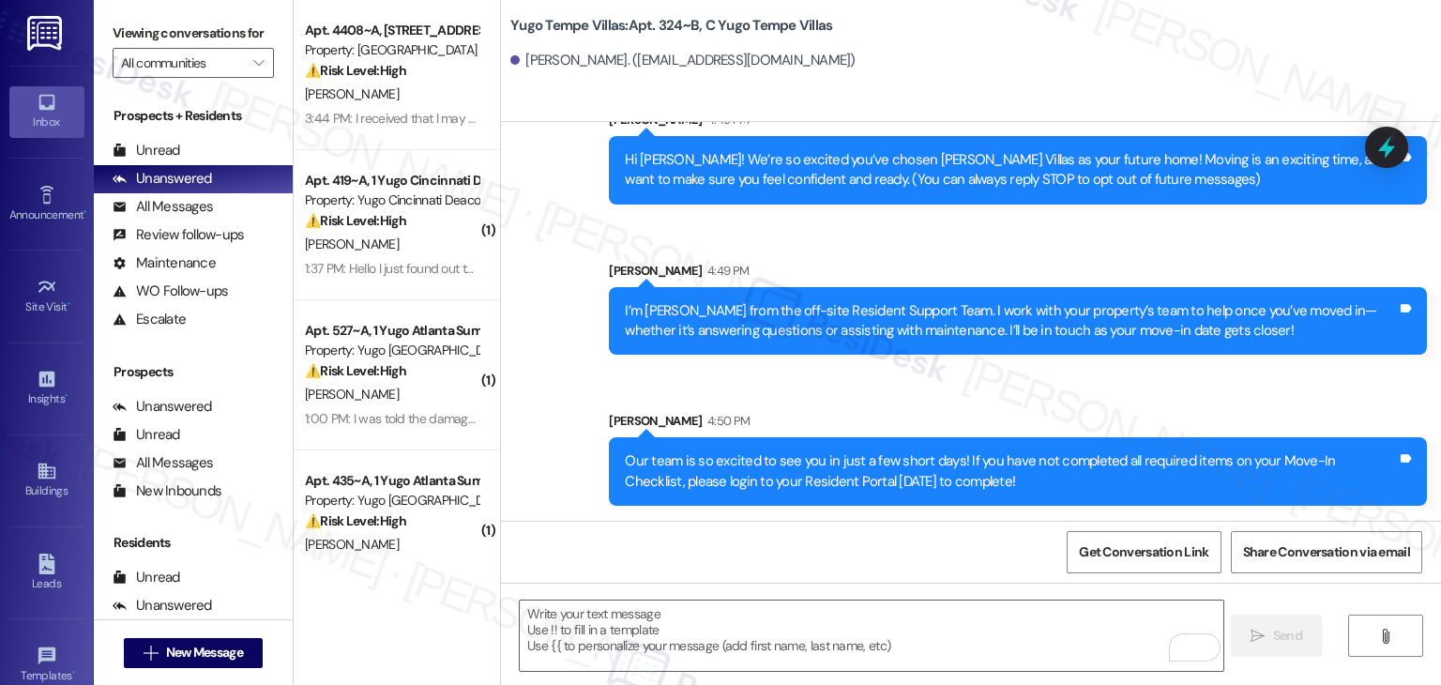
click at [966, 544] on div "Get Conversation Link Share Conversation via email" at bounding box center [971, 552] width 940 height 62
click at [238, 654] on span "New Message" at bounding box center [204, 653] width 77 height 20
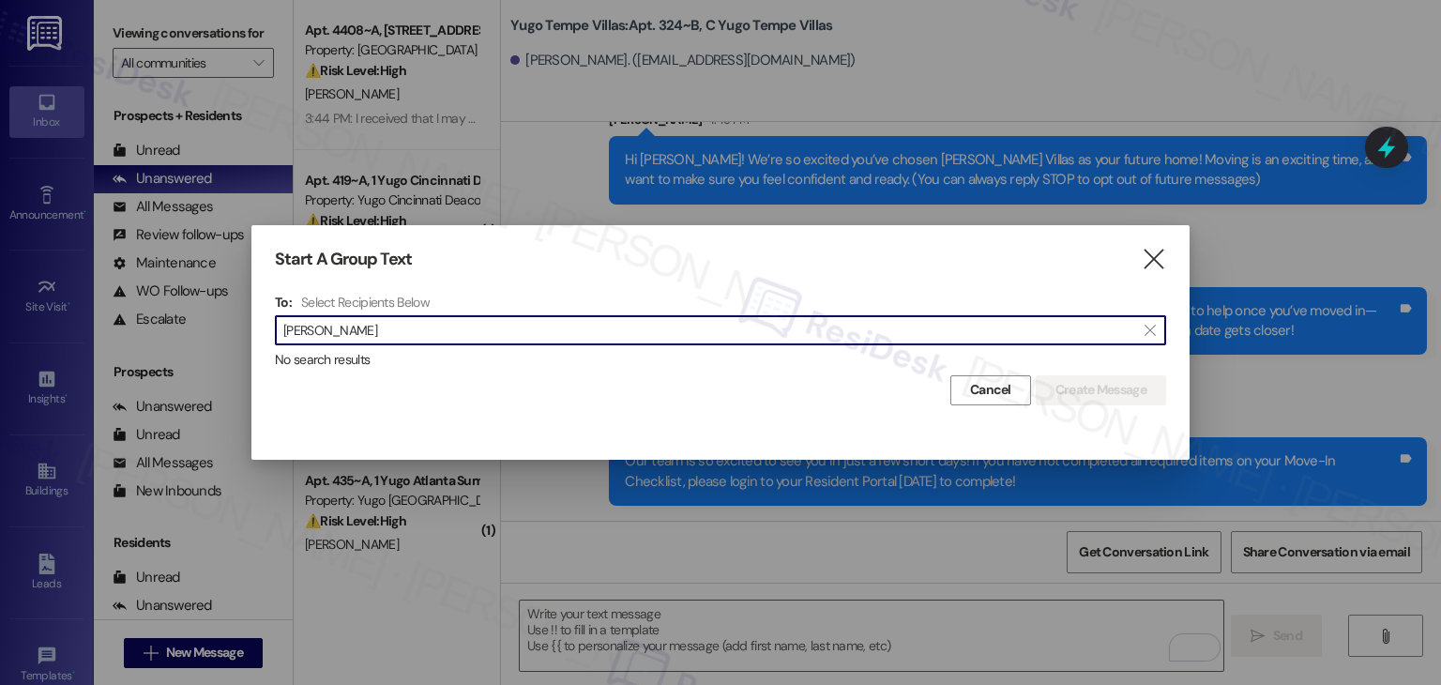
click at [339, 337] on input "Akhilesh Malla" at bounding box center [709, 330] width 852 height 26
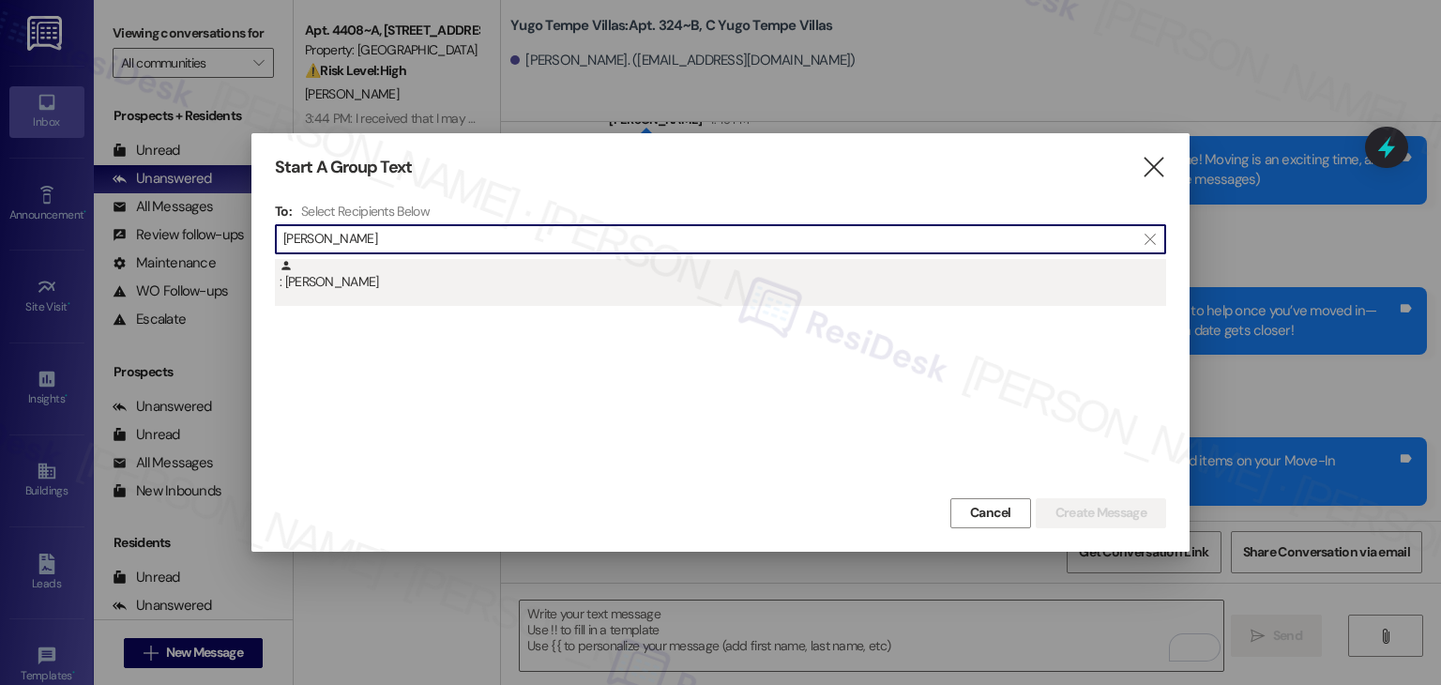
type input "Akhilesh Malla"
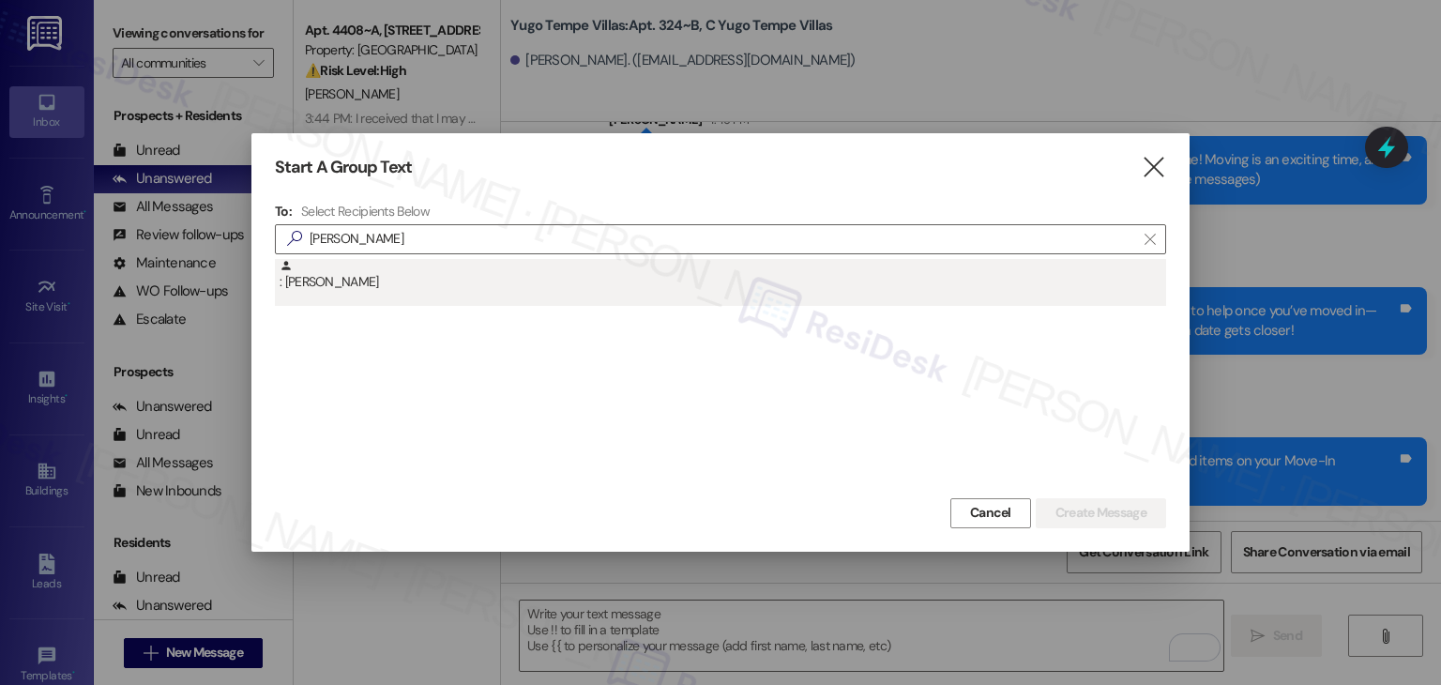
click at [360, 293] on div ": Akhilesh Malla" at bounding box center [720, 282] width 891 height 47
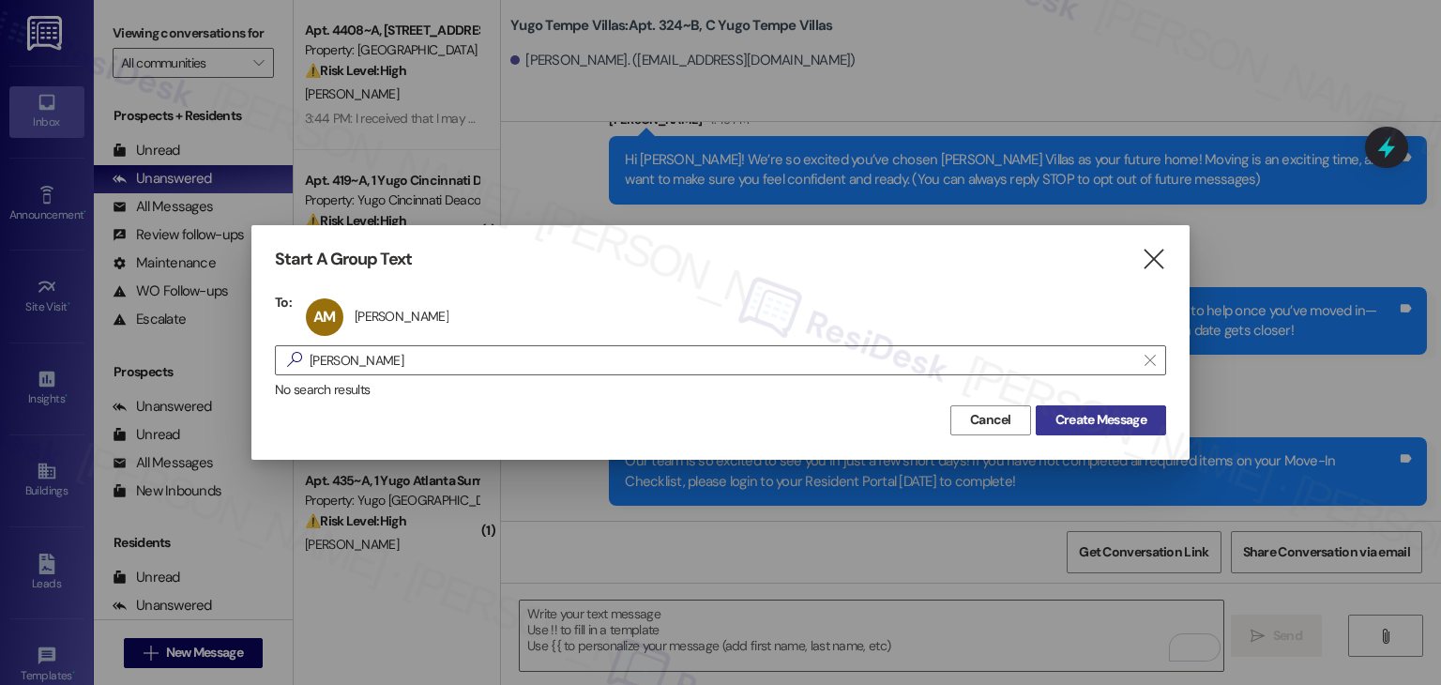
click at [1098, 418] on span "Create Message" at bounding box center [1101, 420] width 91 height 20
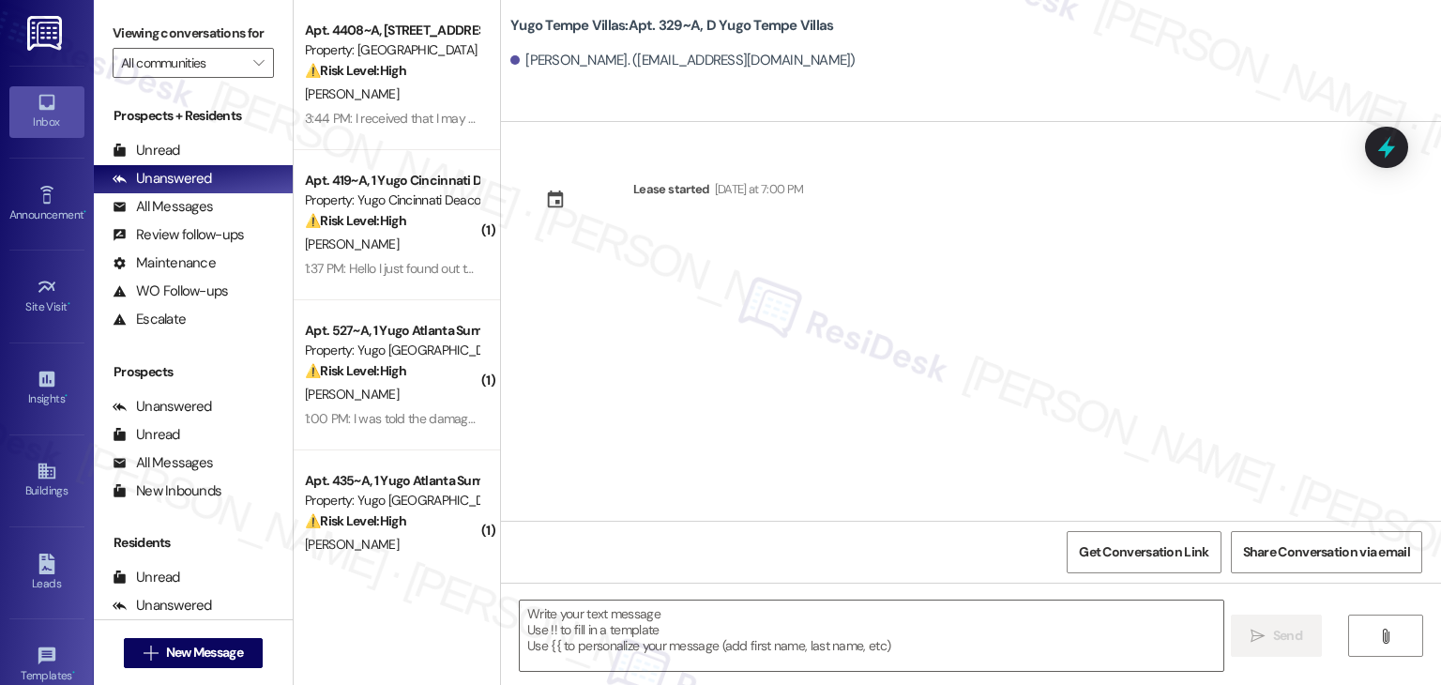
type textarea "Fetching suggested responses. Please feel free to read through the conversation…"
click at [796, 289] on div "Lease started Sunday at 7:00 PM" at bounding box center [971, 321] width 940 height 399
click at [826, 629] on textarea at bounding box center [871, 636] width 703 height 70
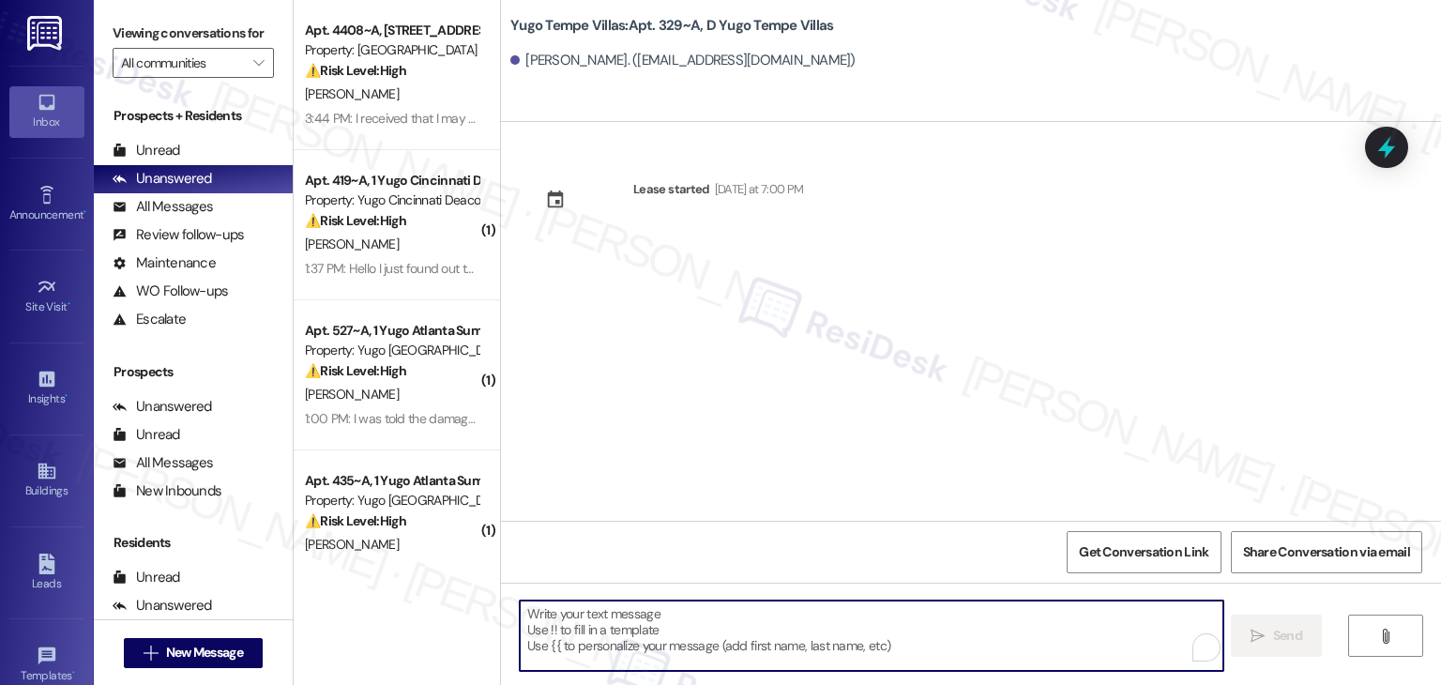
paste textarea "Hi {{first_name}}! We’re so excited you’ve chosen {{property}} as your future h…"
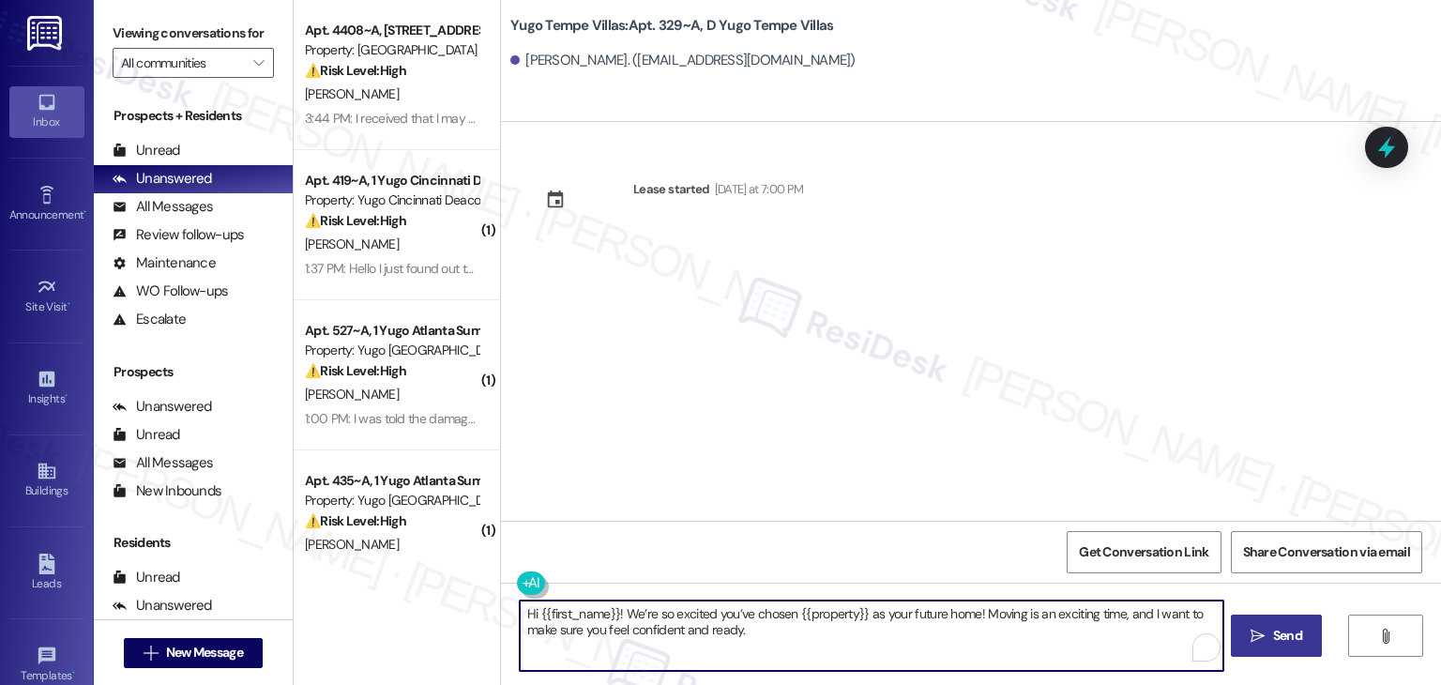
type textarea "Hi {{first_name}}! We’re so excited you’ve chosen {{property}} as your future h…"
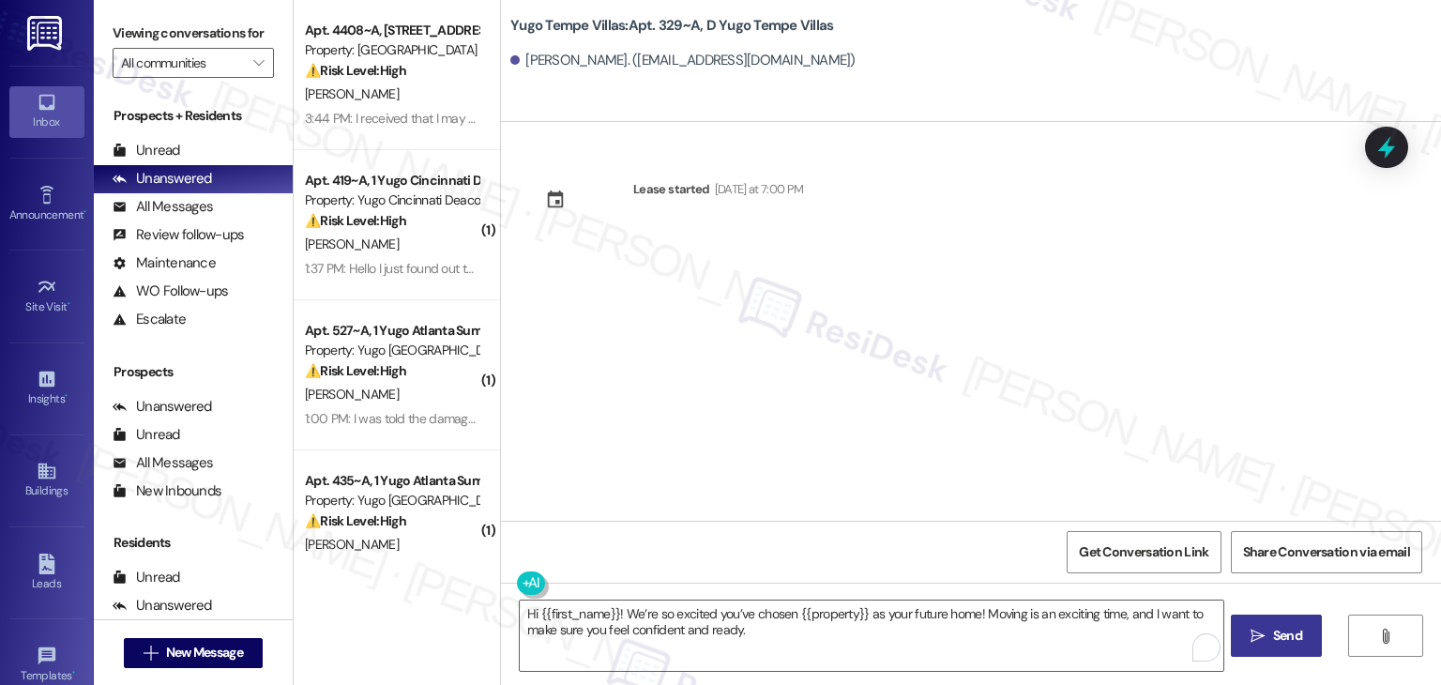
click at [1280, 631] on span "Send" at bounding box center [1287, 636] width 29 height 20
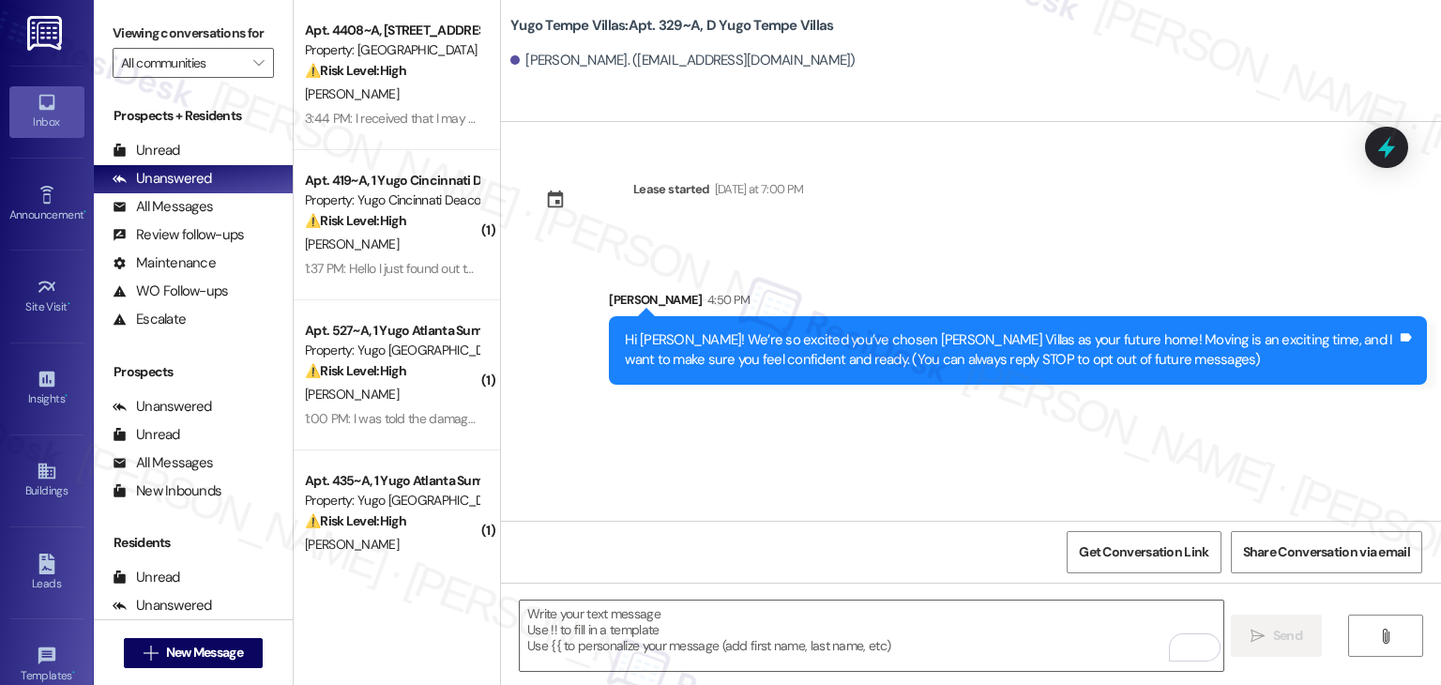
click at [757, 454] on div "Lease started Sunday at 7:00 PM Sent via SMS Sarah 4:50 PM Hi Akhilesh! We’re s…" at bounding box center [971, 321] width 940 height 399
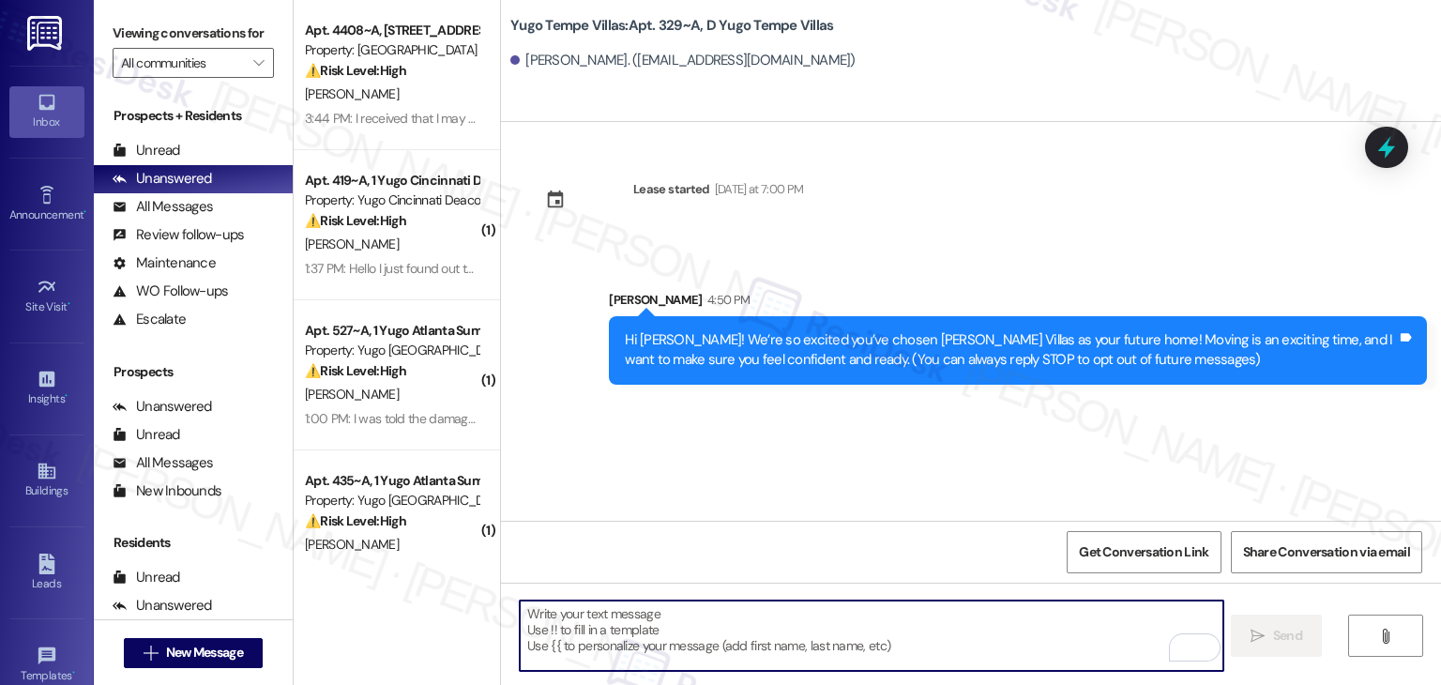
click at [760, 612] on textarea "To enrich screen reader interactions, please activate Accessibility in Grammarl…" at bounding box center [871, 636] width 703 height 70
paste textarea "I’m [PERSON_NAME] from the off-site Resident Support Team. I work with your pro…"
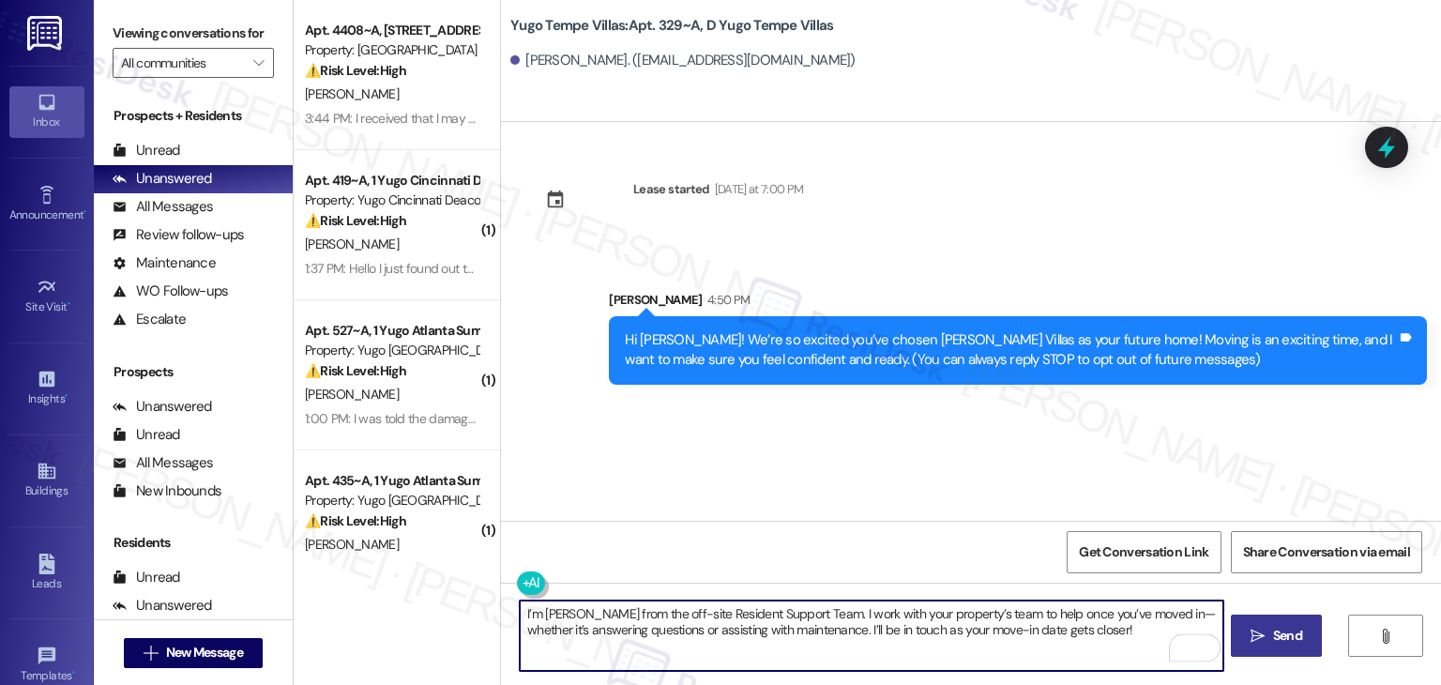
type textarea "I’m [PERSON_NAME] from the off-site Resident Support Team. I work with your pro…"
click at [1275, 629] on span "Send" at bounding box center [1287, 636] width 29 height 20
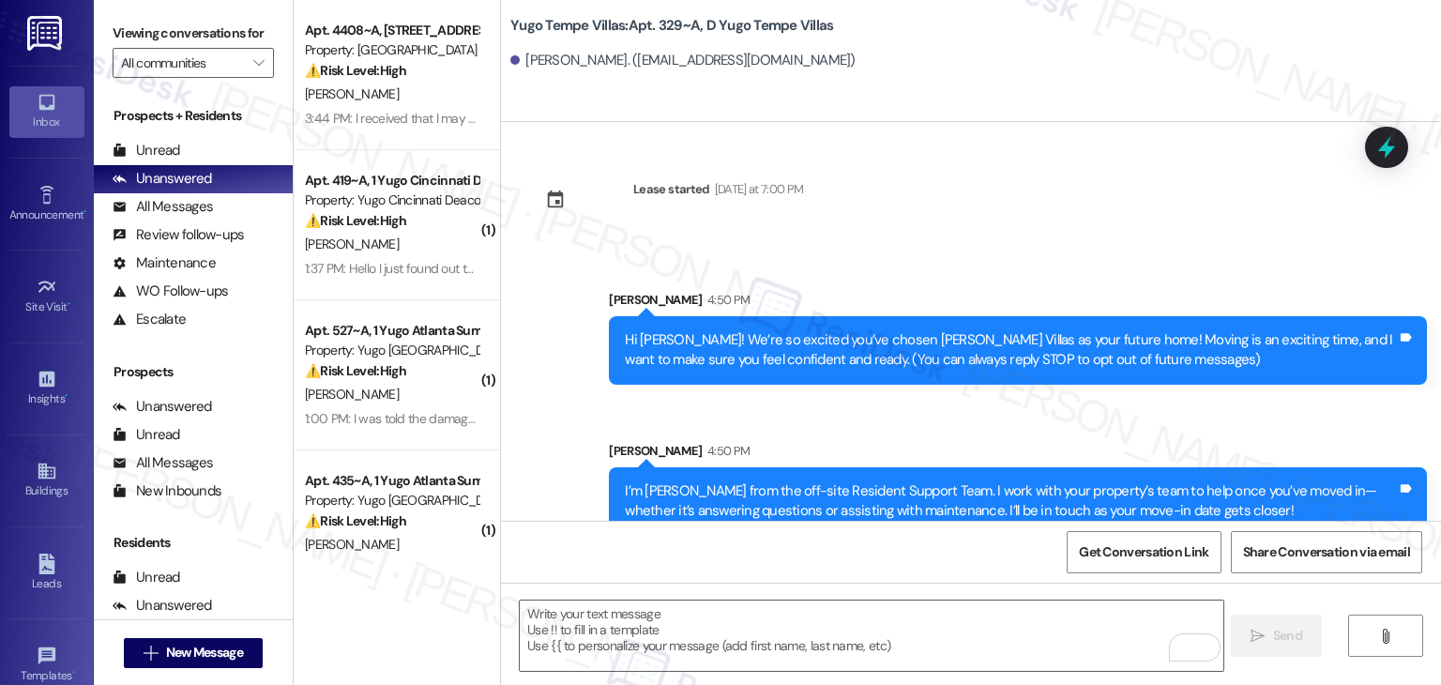
drag, startPoint x: 783, startPoint y: 418, endPoint x: 815, endPoint y: 420, distance: 32.0
click at [783, 418] on div "Sent via SMS Sarah 4:50 PM Hi Akhilesh! We’re so excited you’ve chosen Yugo Tem…" at bounding box center [971, 399] width 940 height 302
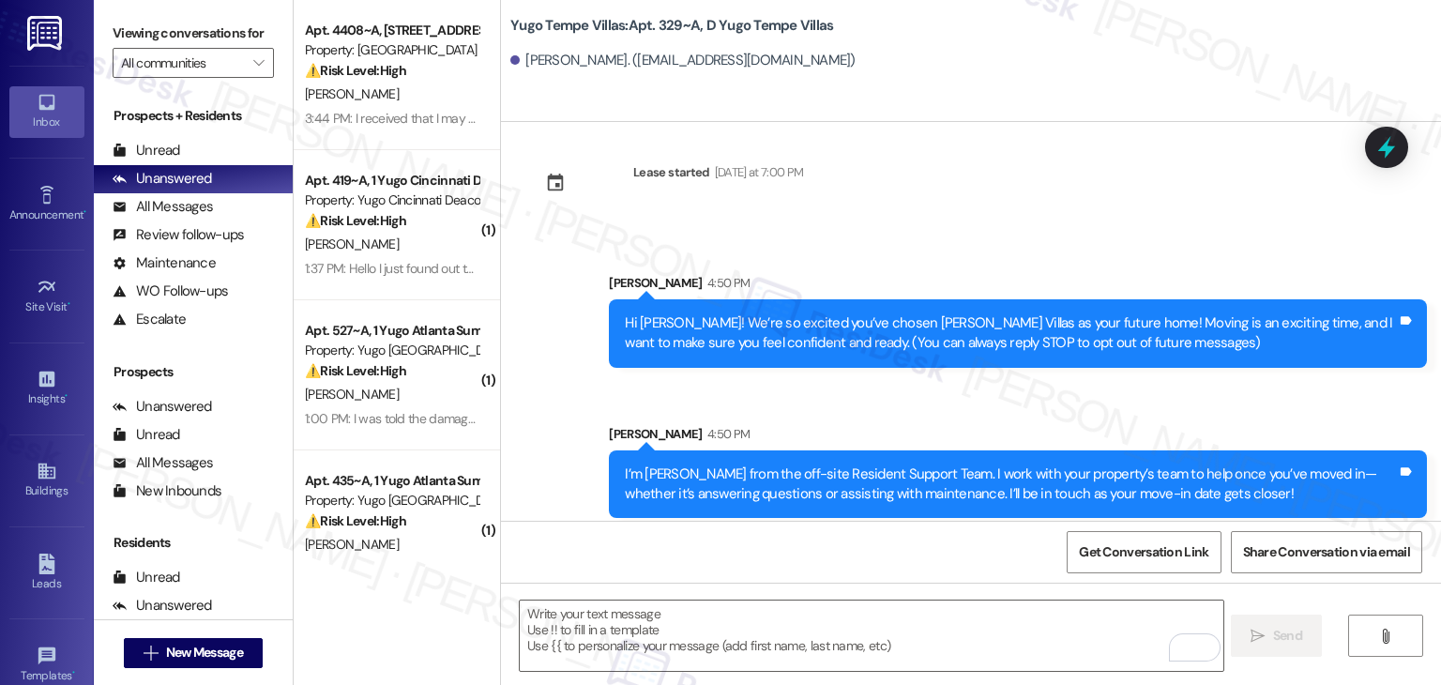
scroll to position [30, 0]
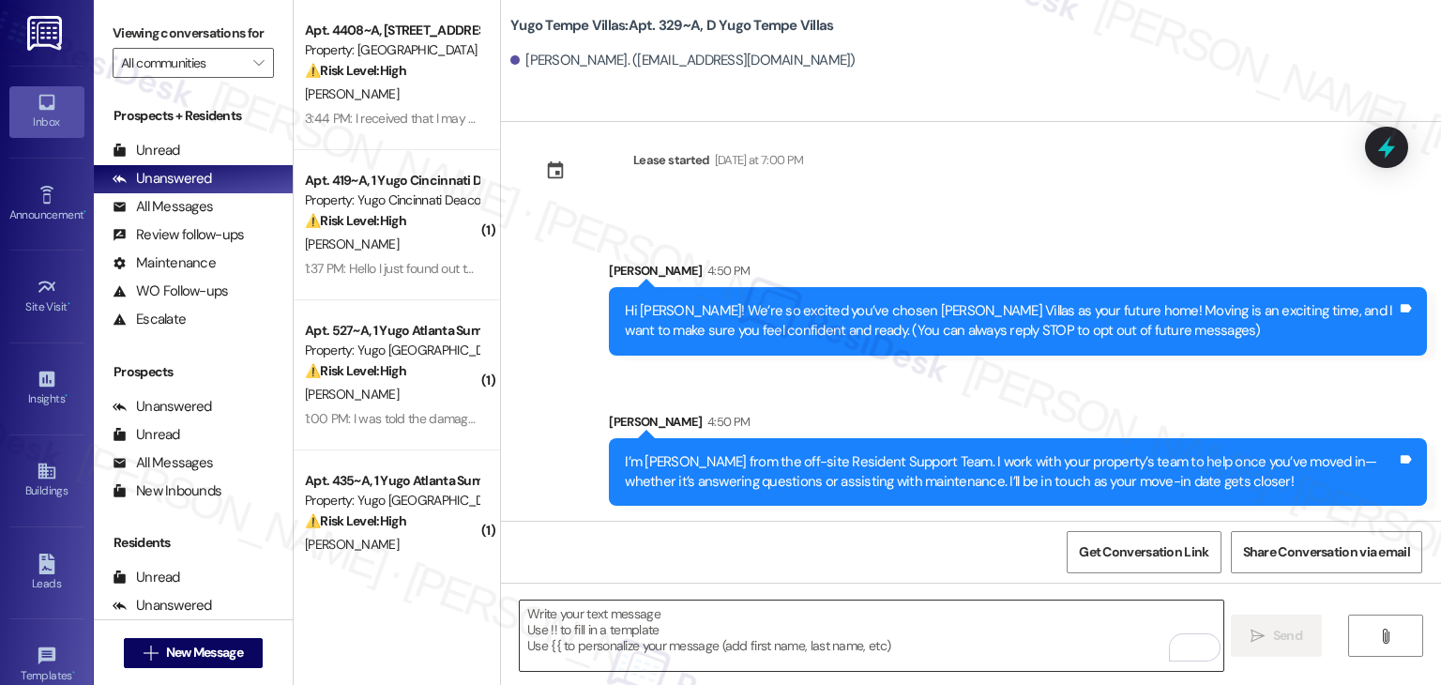
click at [769, 628] on textarea "To enrich screen reader interactions, please activate Accessibility in Grammarl…" at bounding box center [871, 636] width 703 height 70
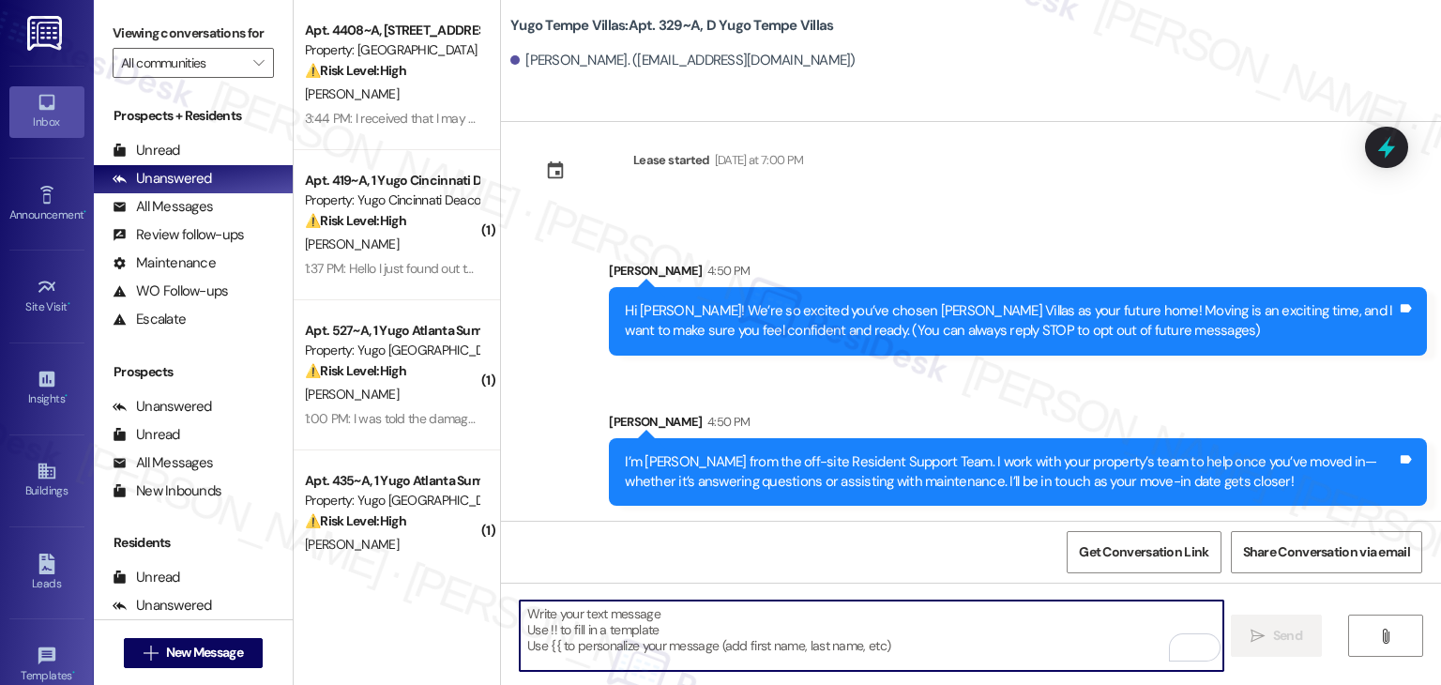
paste textarea "Our team is so excited to see you in just a few short days! If you have not com…"
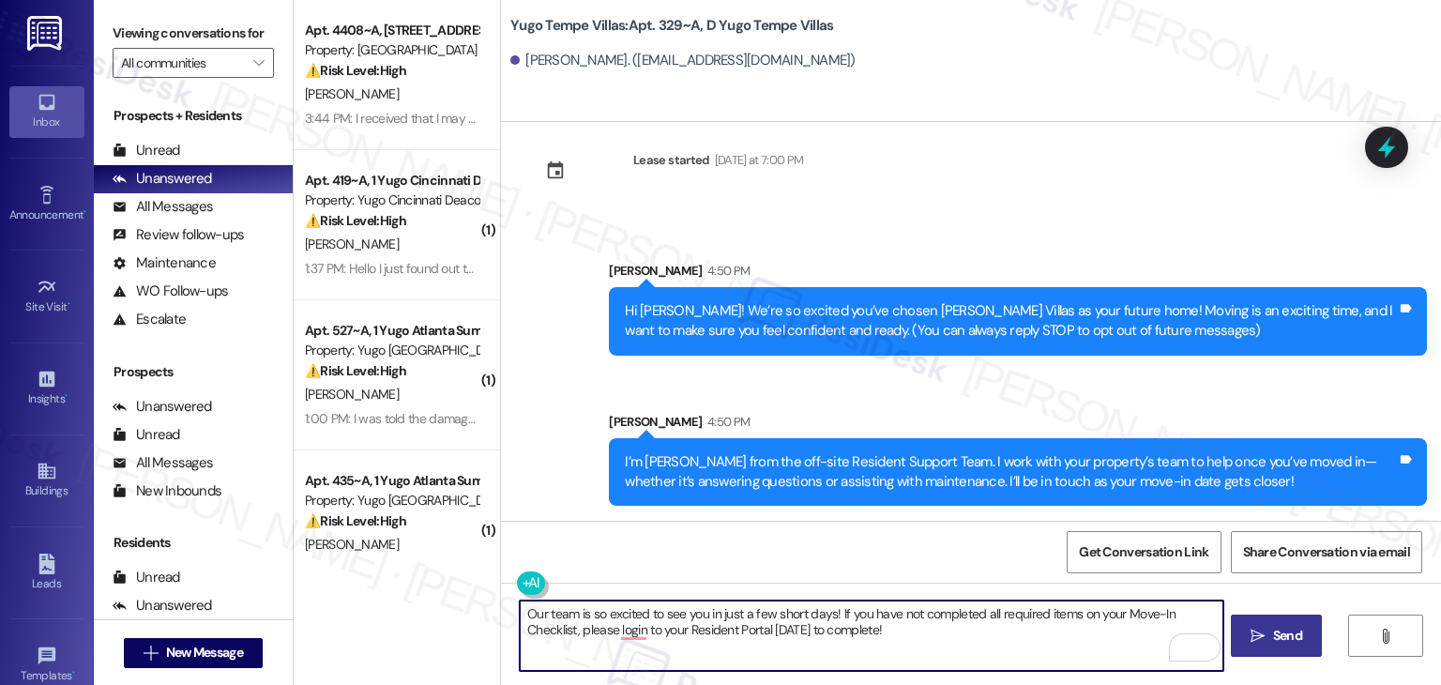
type textarea "Our team is so excited to see you in just a few short days! If you have not com…"
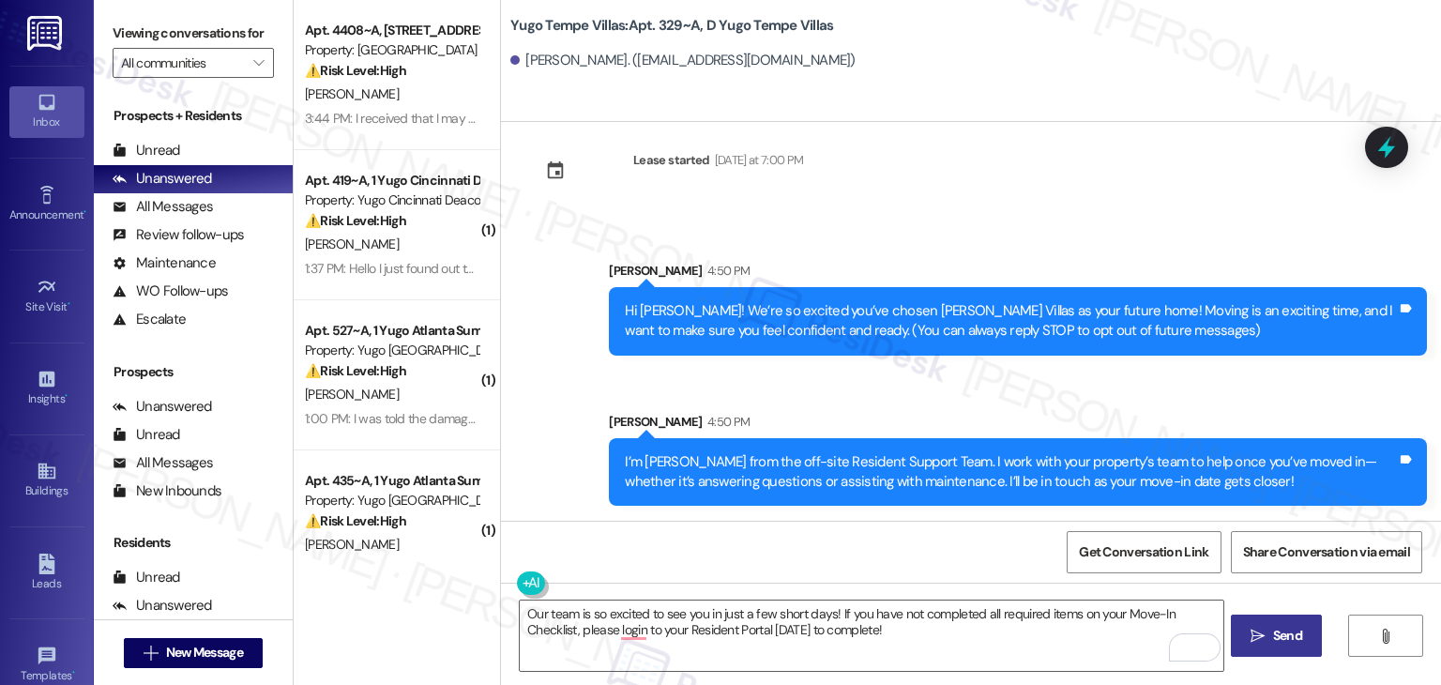
click at [848, 392] on div "Sent via SMS Sarah 4:50 PM Hi Akhilesh! We’re so excited you’ve chosen Yugo Tem…" at bounding box center [971, 370] width 940 height 302
click at [968, 563] on div "Get Conversation Link Share Conversation via email" at bounding box center [971, 552] width 940 height 62
click at [1295, 639] on span "Send" at bounding box center [1287, 636] width 29 height 20
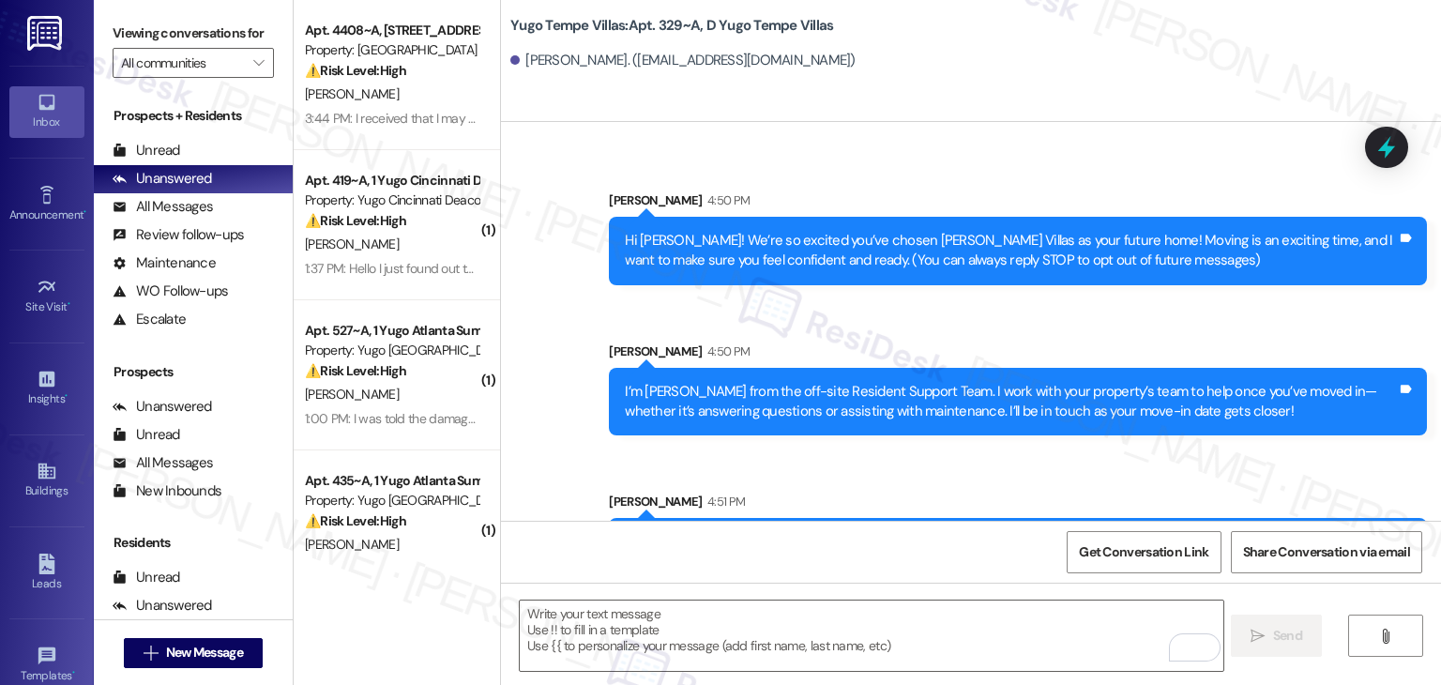
scroll to position [180, 0]
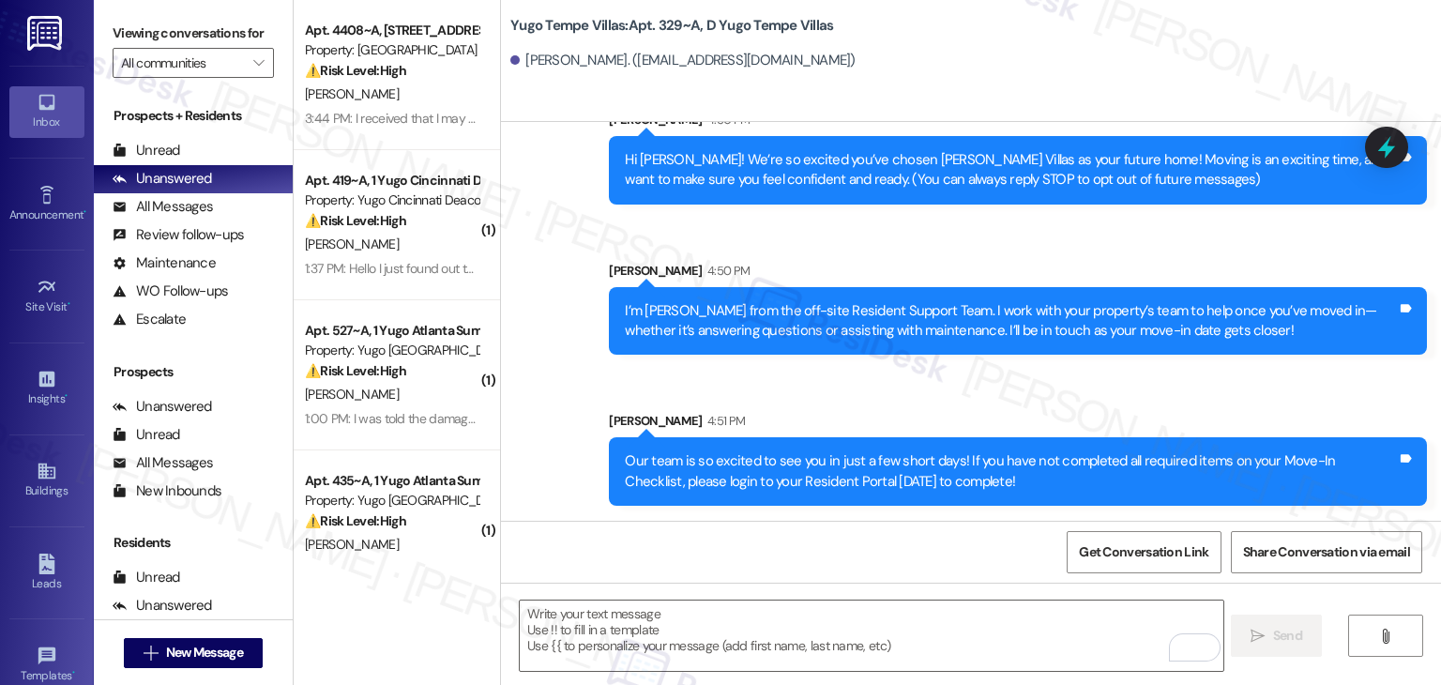
click at [1017, 403] on div "Sent via SMS Sarah 4:51 PM Our team is so excited to see you in just a few shor…" at bounding box center [1018, 458] width 846 height 123
click at [923, 558] on div "Get Conversation Link Share Conversation via email" at bounding box center [971, 552] width 940 height 62
click at [194, 653] on span "New Message" at bounding box center [204, 653] width 77 height 20
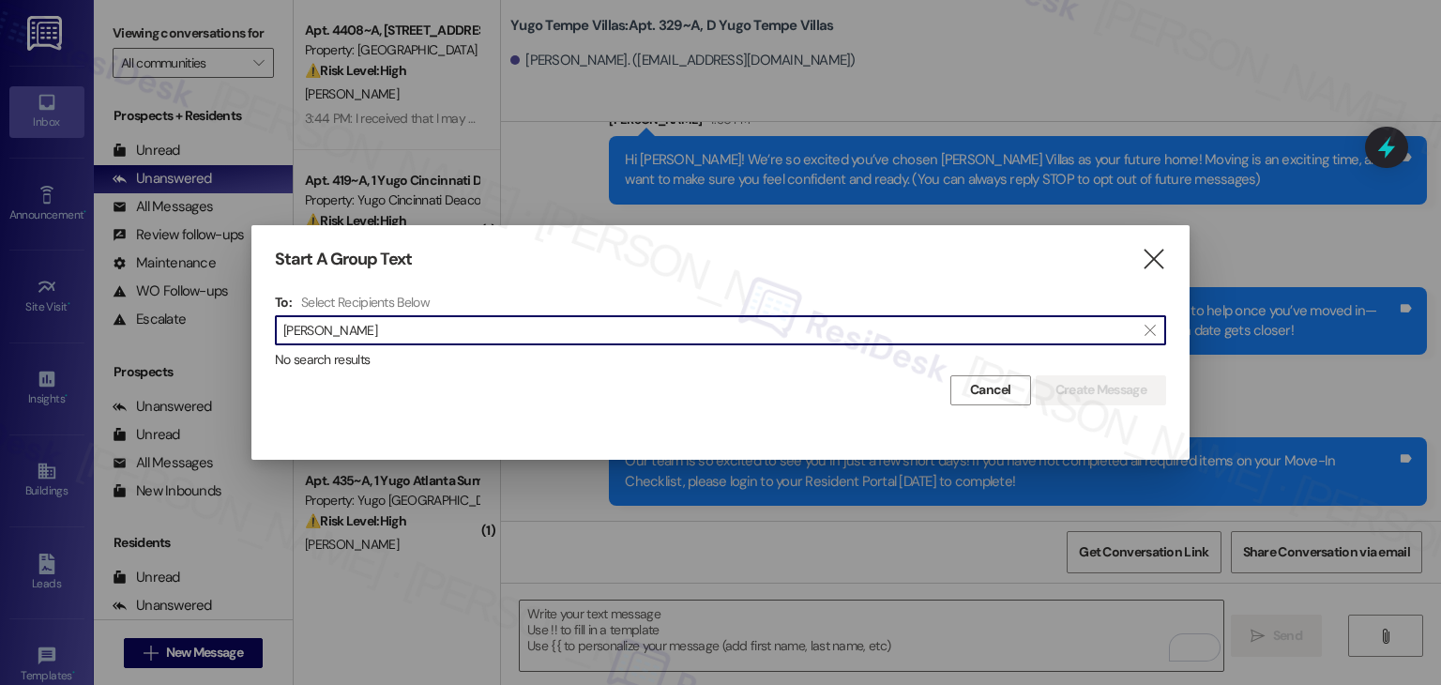
click at [328, 330] on input "Arhaan Warsi" at bounding box center [709, 330] width 852 height 26
drag, startPoint x: 404, startPoint y: 331, endPoint x: 266, endPoint y: 327, distance: 138.9
click at [266, 327] on div "Start A Group Text  To: Select Recipients Below  Arhaan Warsi  No search res…" at bounding box center [720, 327] width 938 height 204
paste input "Shahzaib Chawhan"
click at [335, 339] on input "Shahzaib Chawhan" at bounding box center [709, 330] width 852 height 26
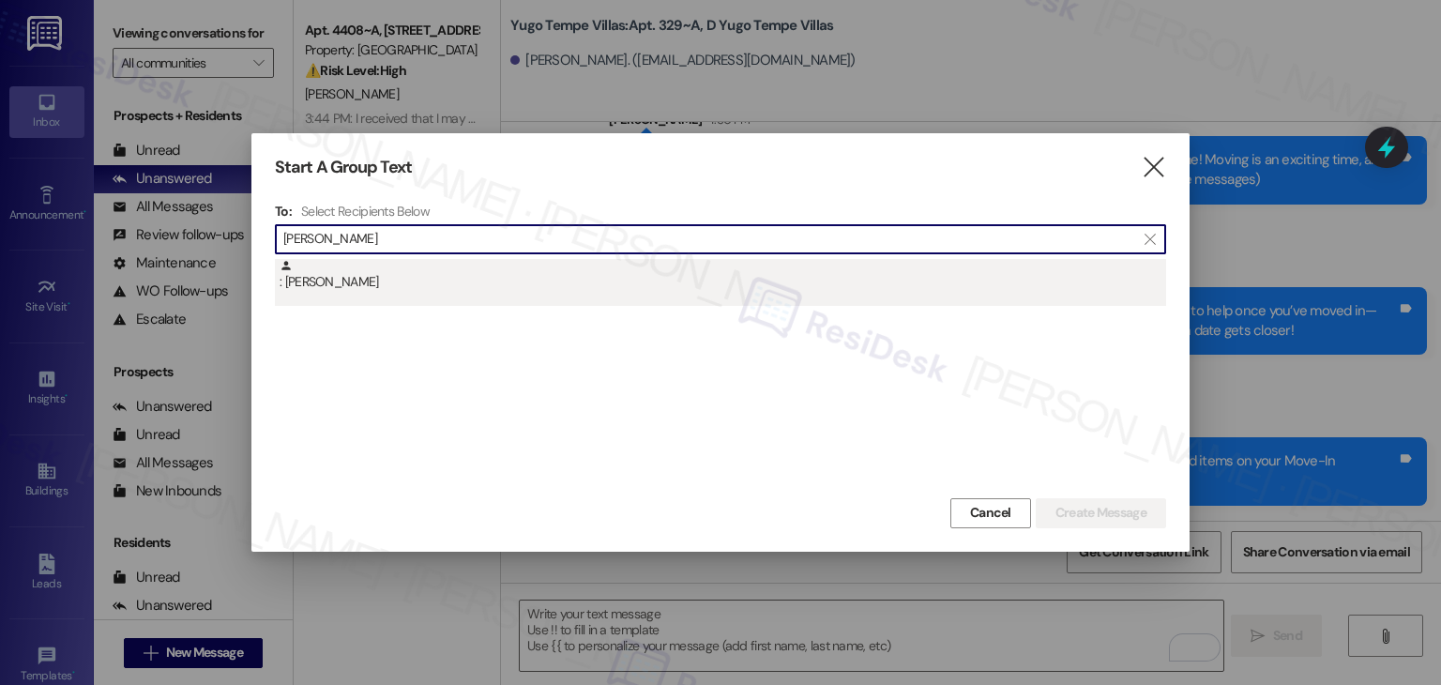
type input "Shahzaib Chawhan"
click at [361, 287] on div ": Shahzaib Chawhan" at bounding box center [723, 275] width 887 height 33
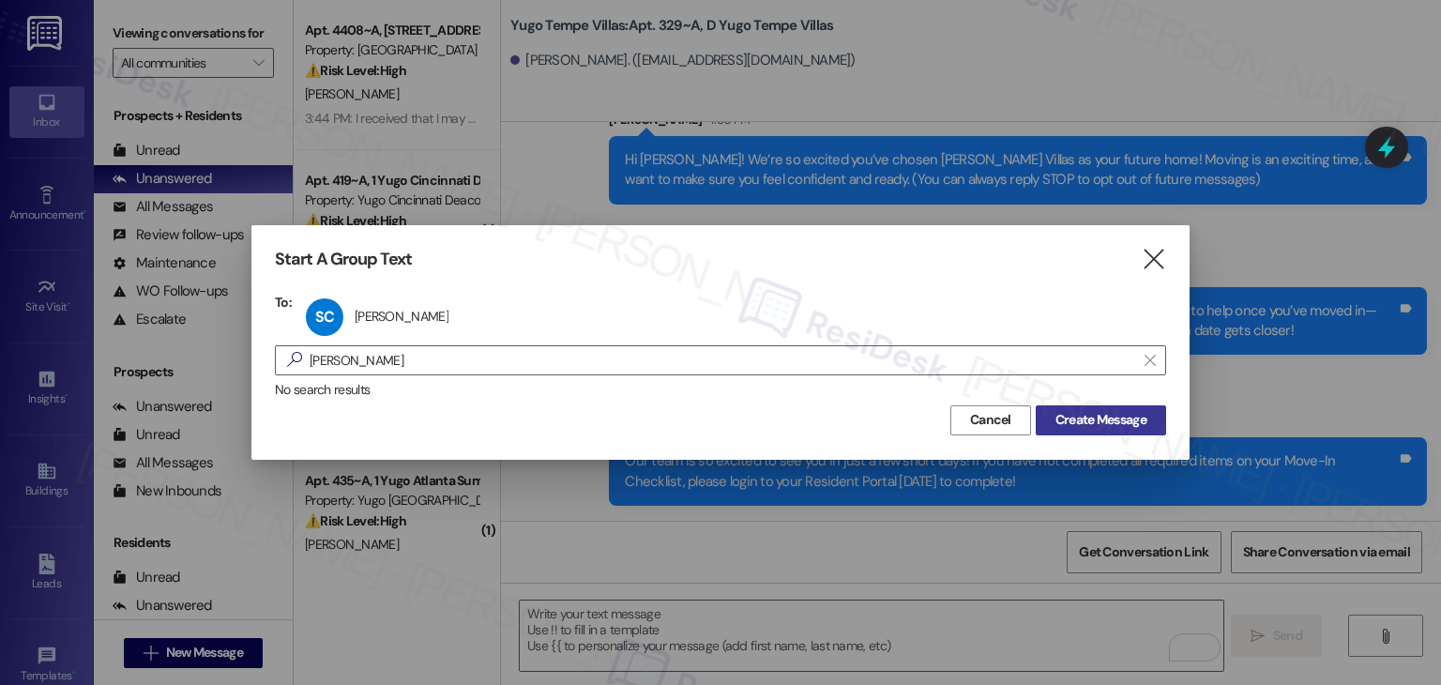
click at [1075, 416] on span "Create Message" at bounding box center [1101, 420] width 91 height 20
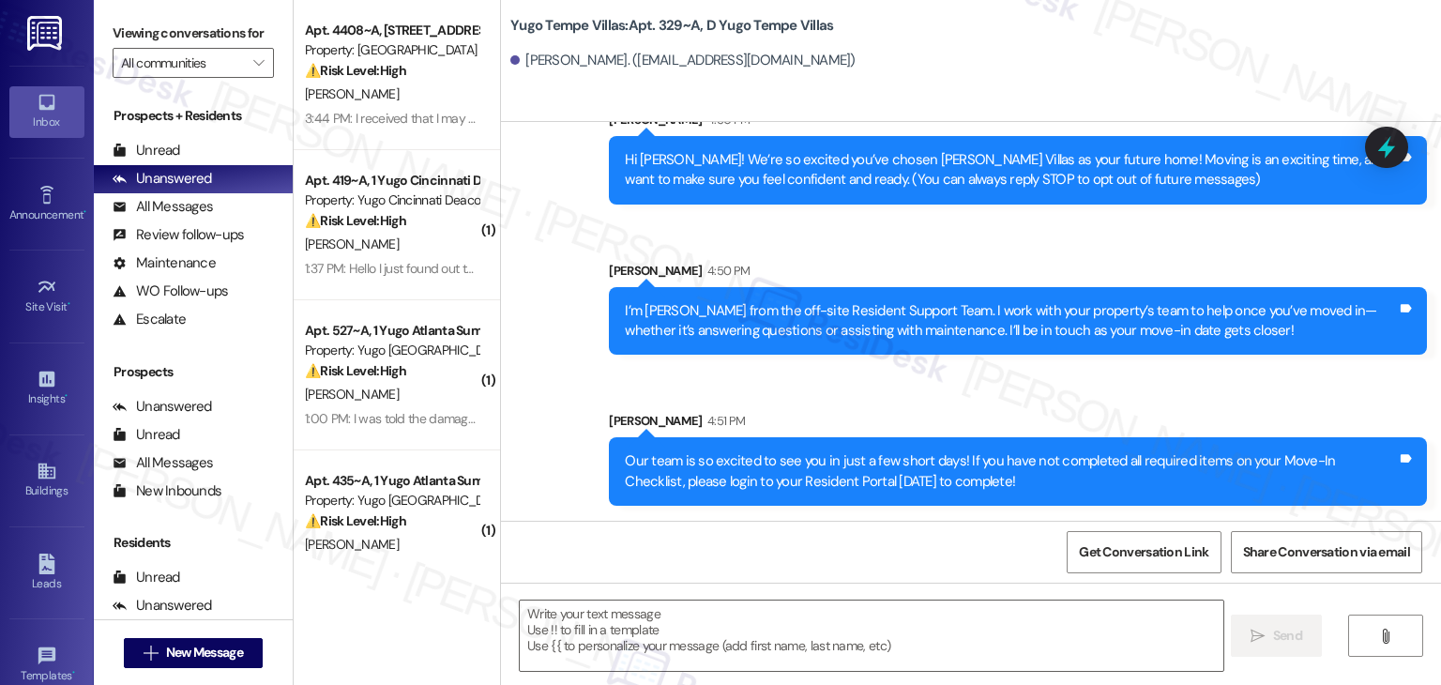
type textarea "Fetching suggested responses. Please feel free to read through the conversation…"
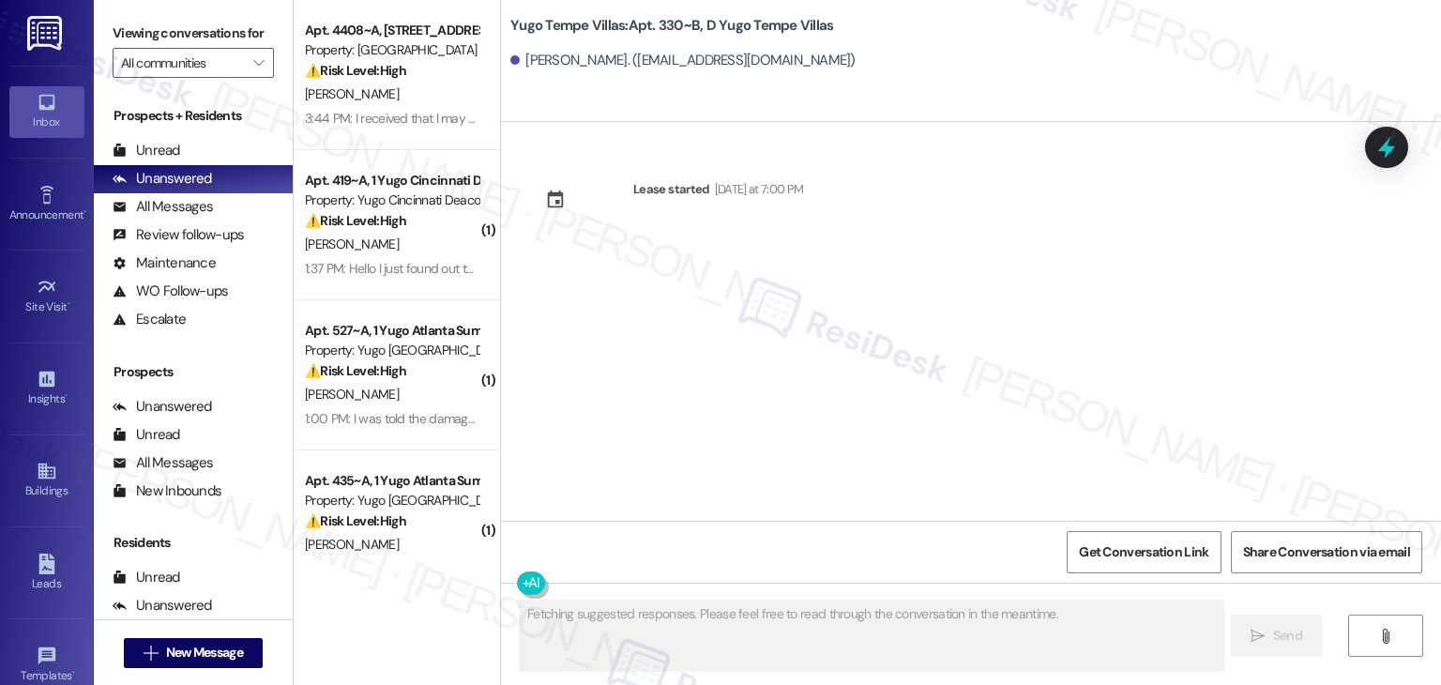
scroll to position [0, 0]
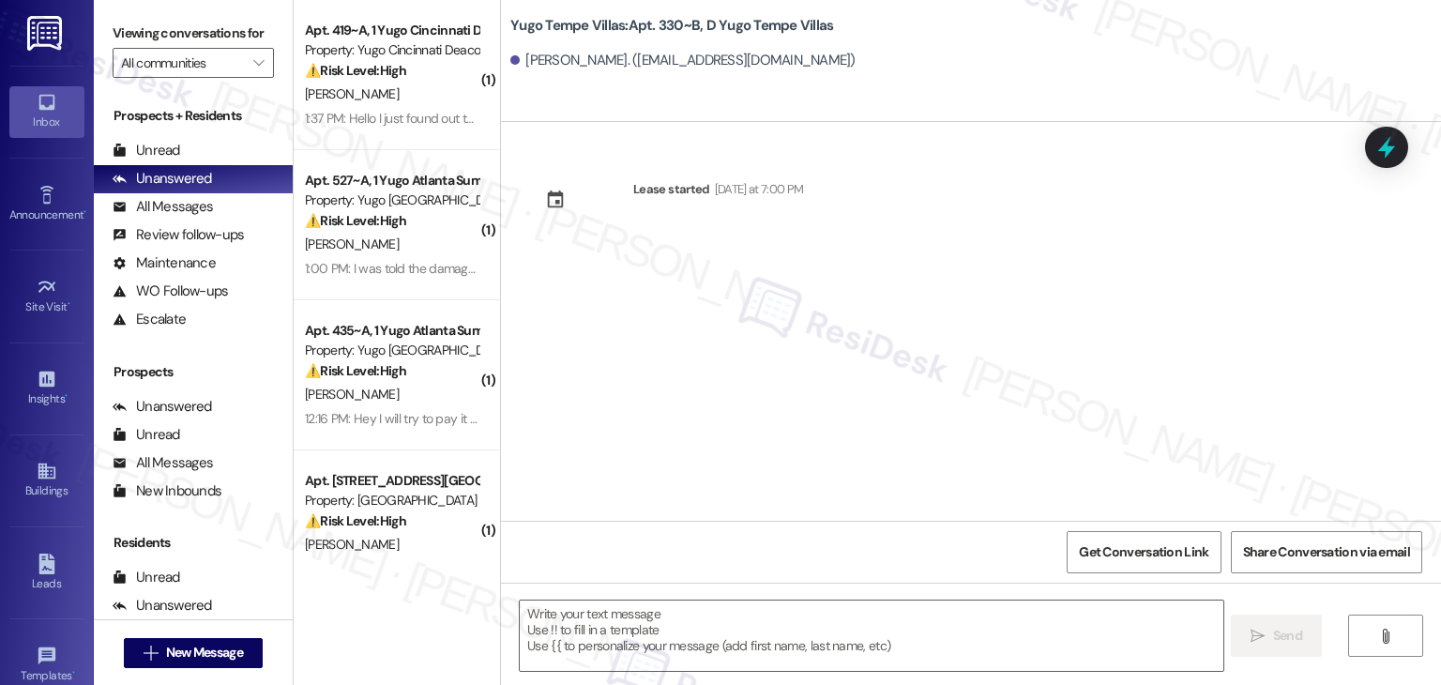
click at [814, 327] on div "Lease started Sunday at 7:00 PM" at bounding box center [971, 321] width 940 height 399
click at [783, 616] on textarea at bounding box center [871, 636] width 703 height 70
paste textarea "Hi {{first_name}}! We’re so excited you’ve chosen {{property}} as your future h…"
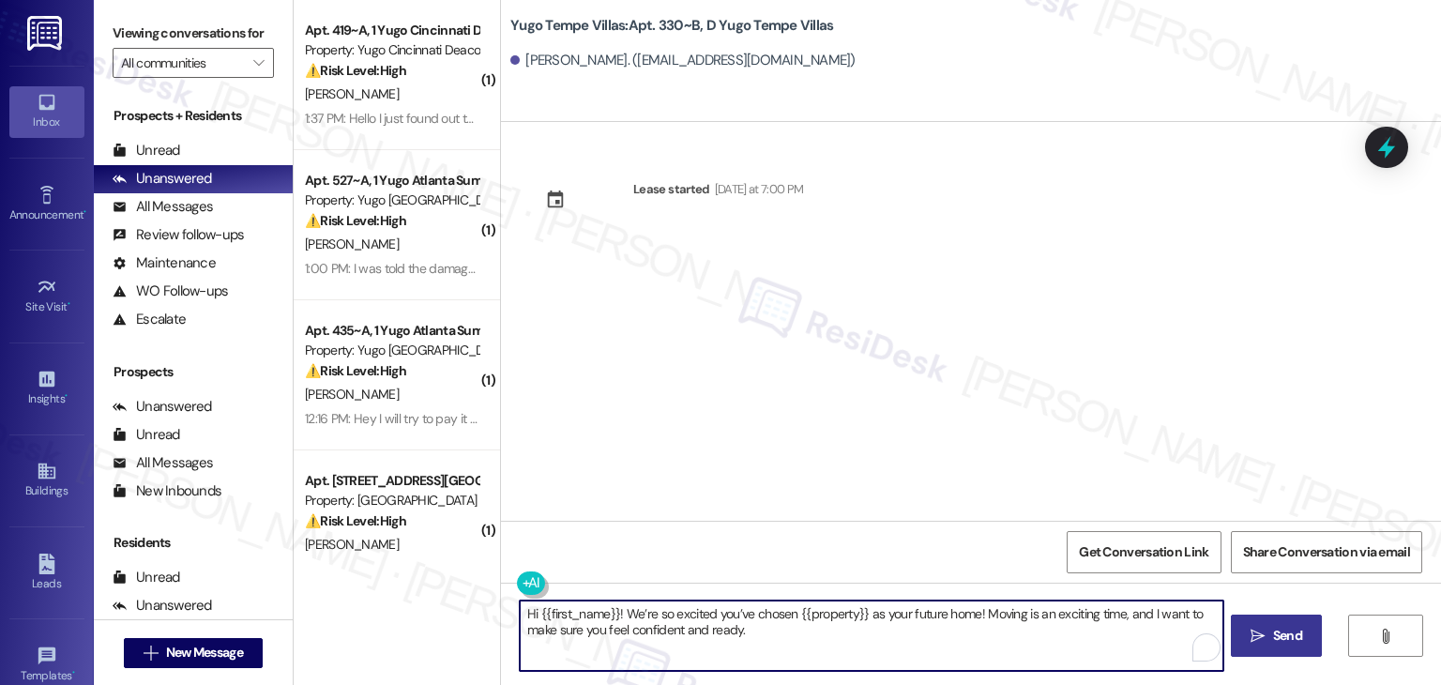
type textarea "Hi {{first_name}}! We’re so excited you’ve chosen {{property}} as your future h…"
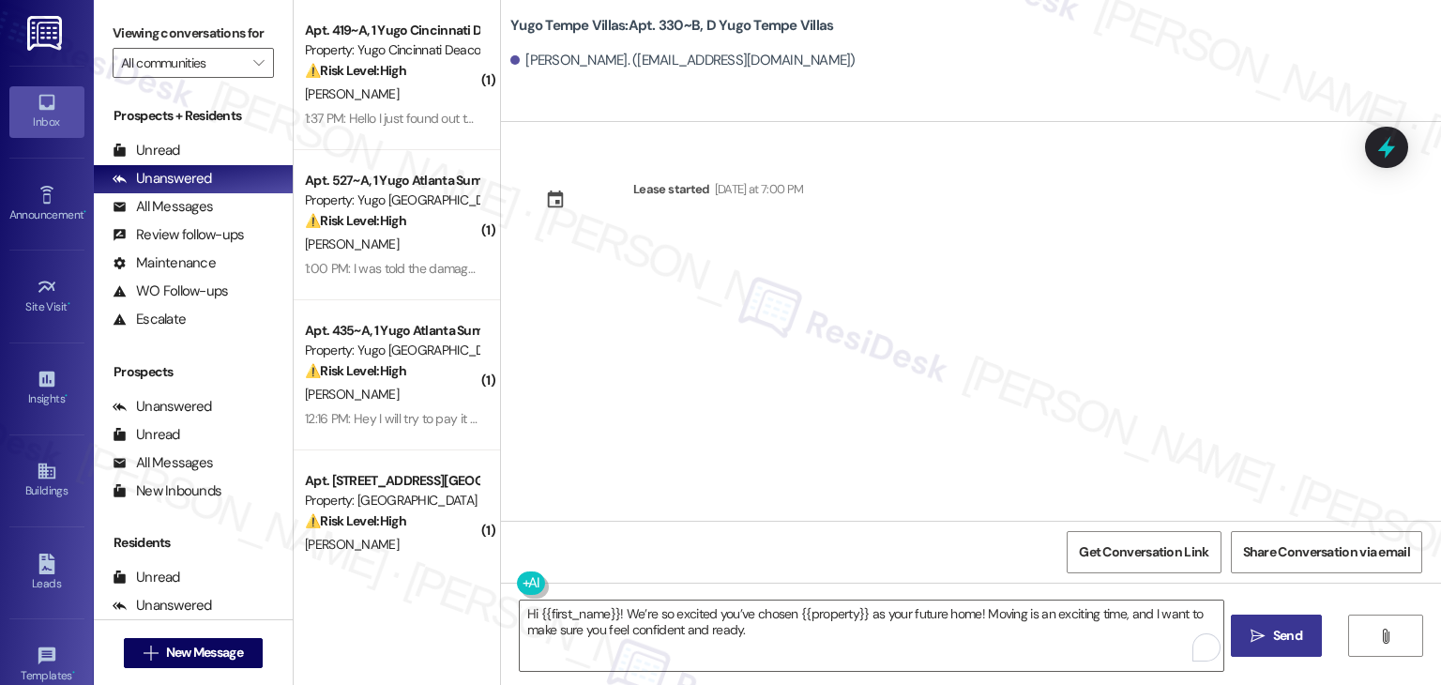
click at [1273, 634] on span "Send" at bounding box center [1287, 636] width 29 height 20
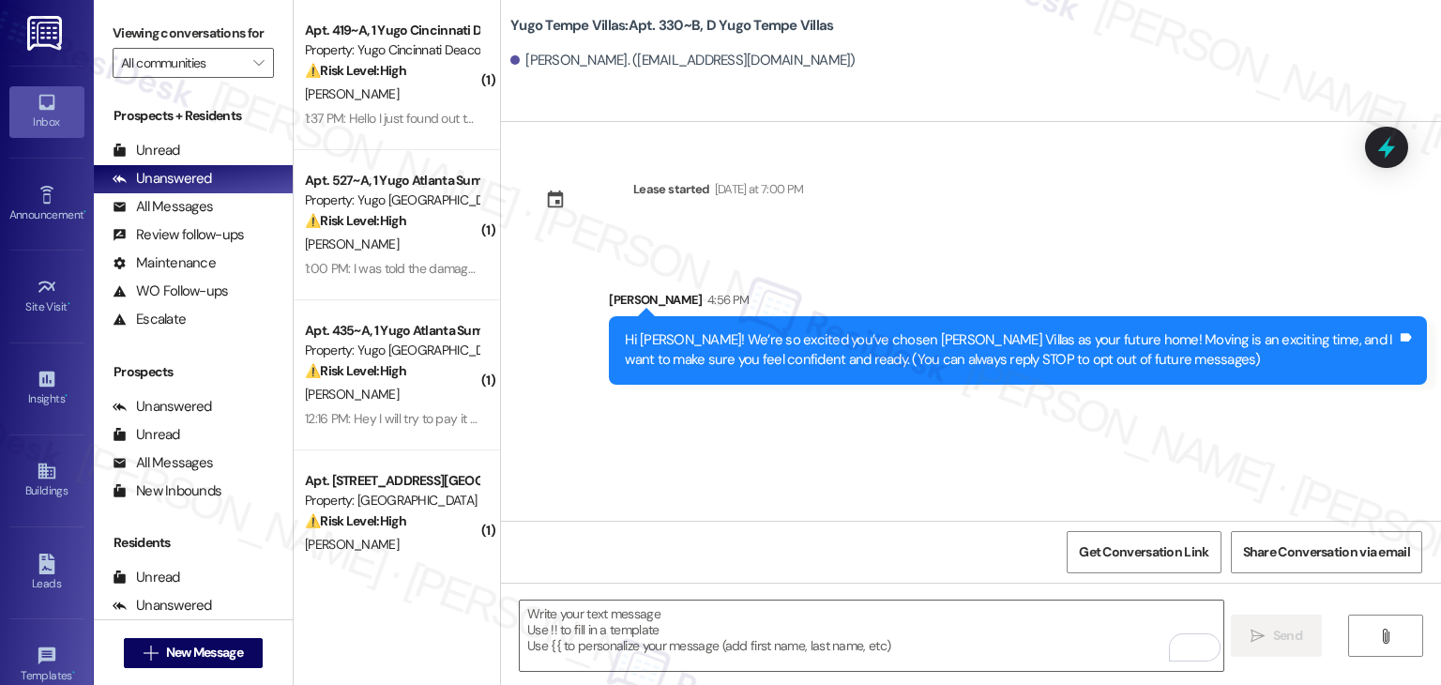
click at [717, 457] on div "Lease started Sunday at 7:00 PM Sent via SMS Sarah 4:56 PM Hi Shahzaib! We’re s…" at bounding box center [971, 321] width 940 height 399
click at [757, 616] on textarea "To enrich screen reader interactions, please activate Accessibility in Grammarl…" at bounding box center [871, 636] width 703 height 70
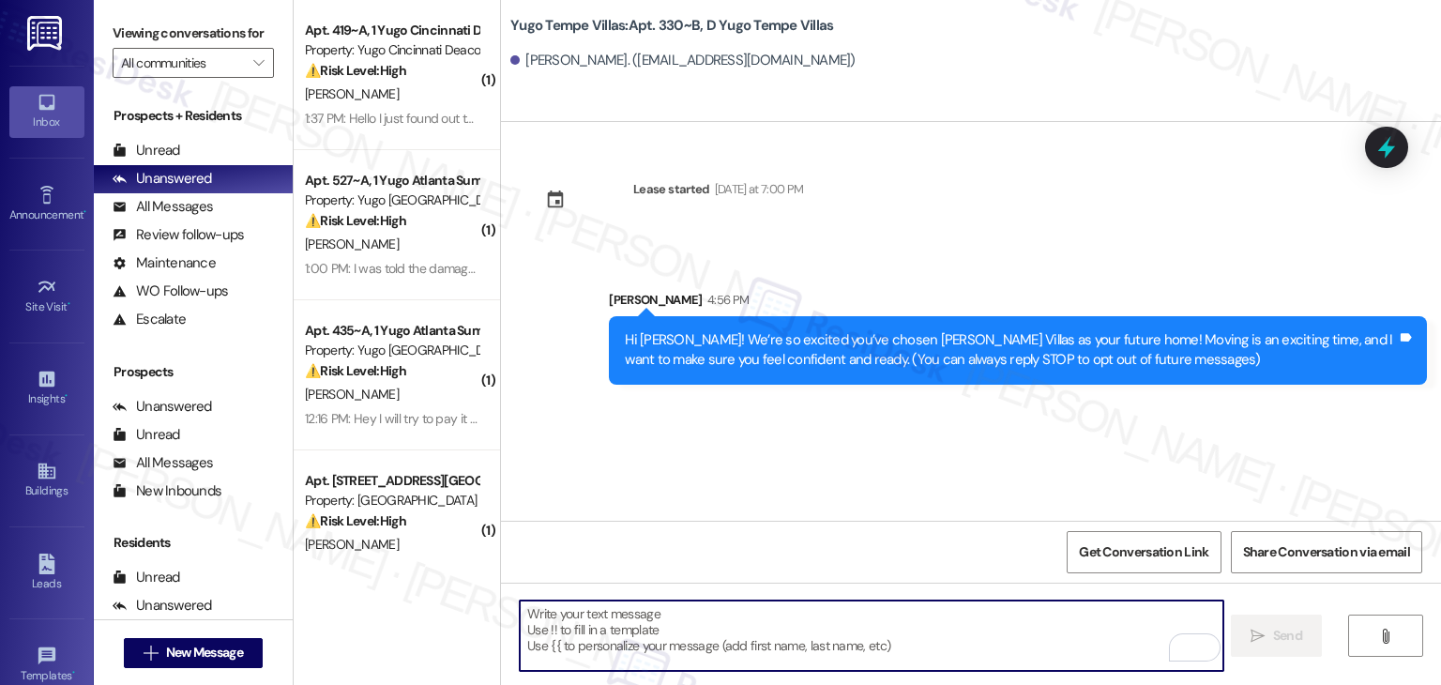
paste textarea "I’m [PERSON_NAME] from the off-site Resident Support Team. I work with your pro…"
type textarea "I’m [PERSON_NAME] from the off-site Resident Support Team. I work with your pro…"
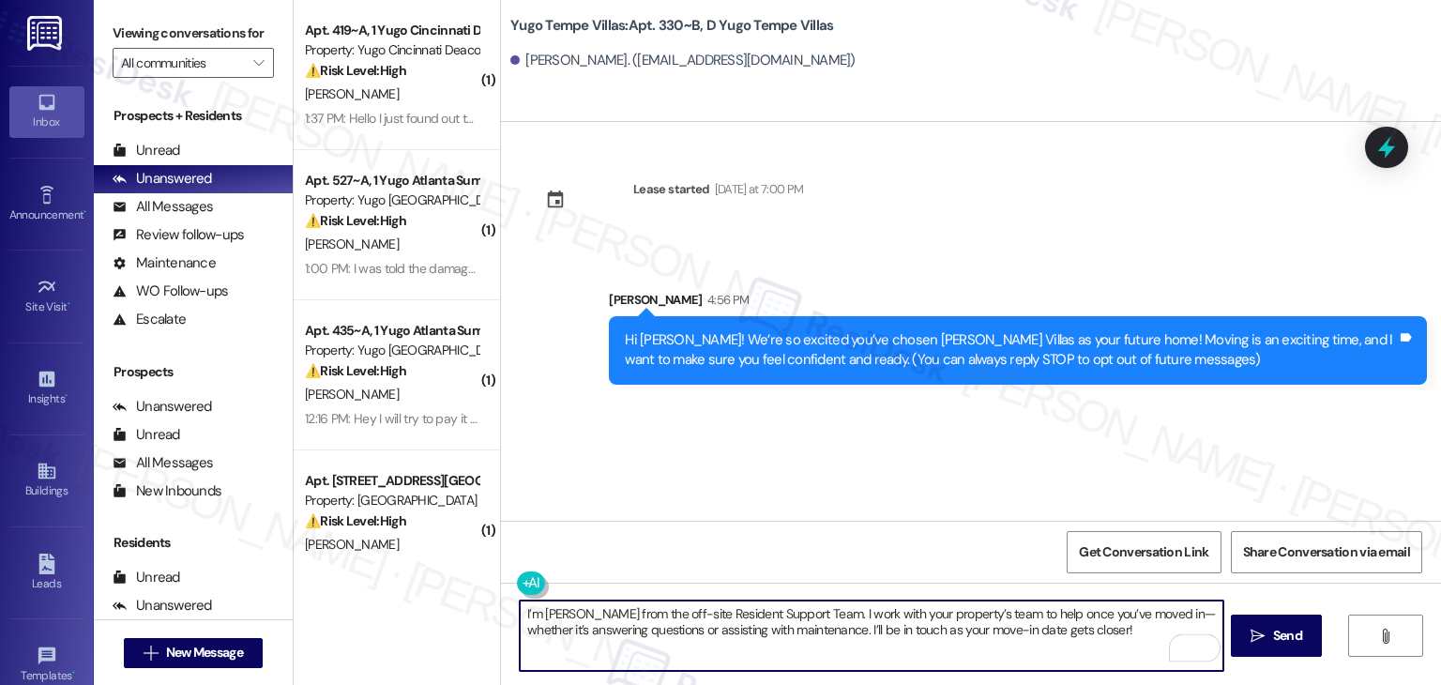
type textarea "I’m [PERSON_NAME] from the off-site Resident Support Team. I work with your pro…"
click at [1270, 626] on span "Send" at bounding box center [1288, 636] width 37 height 20
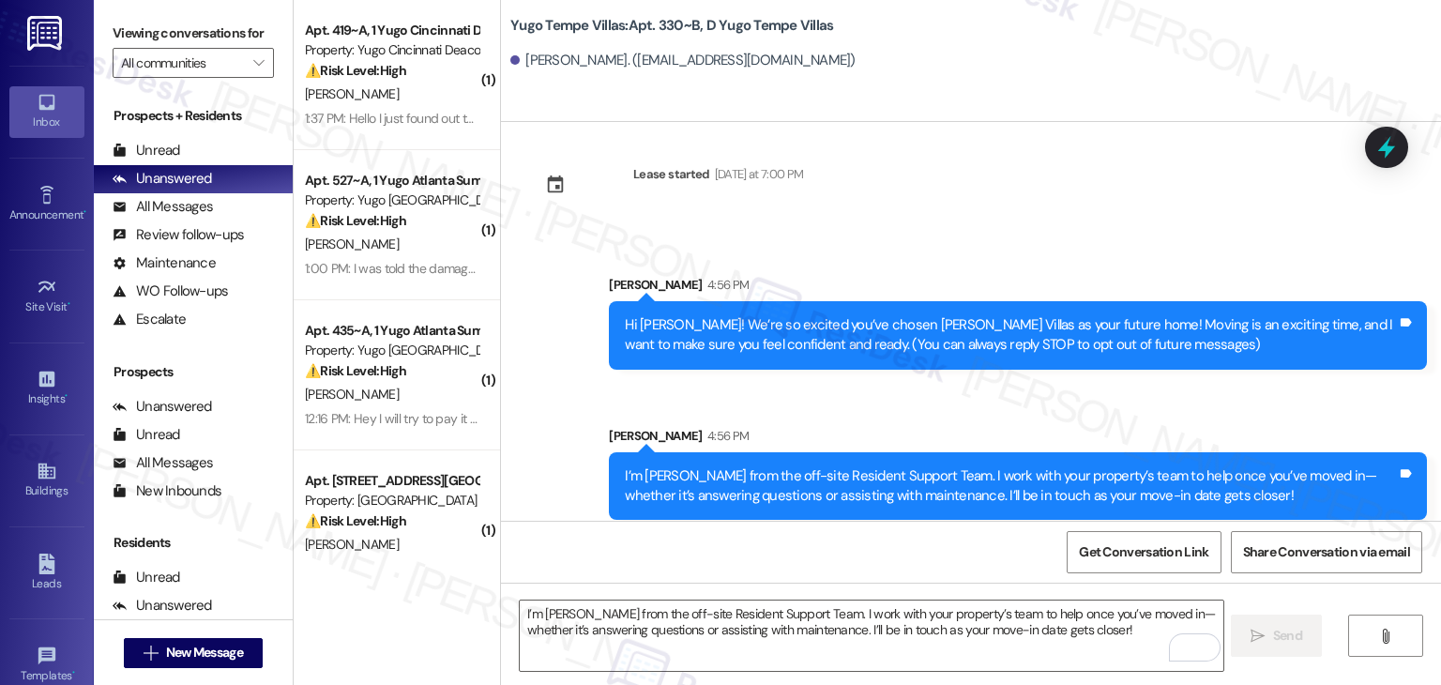
scroll to position [30, 0]
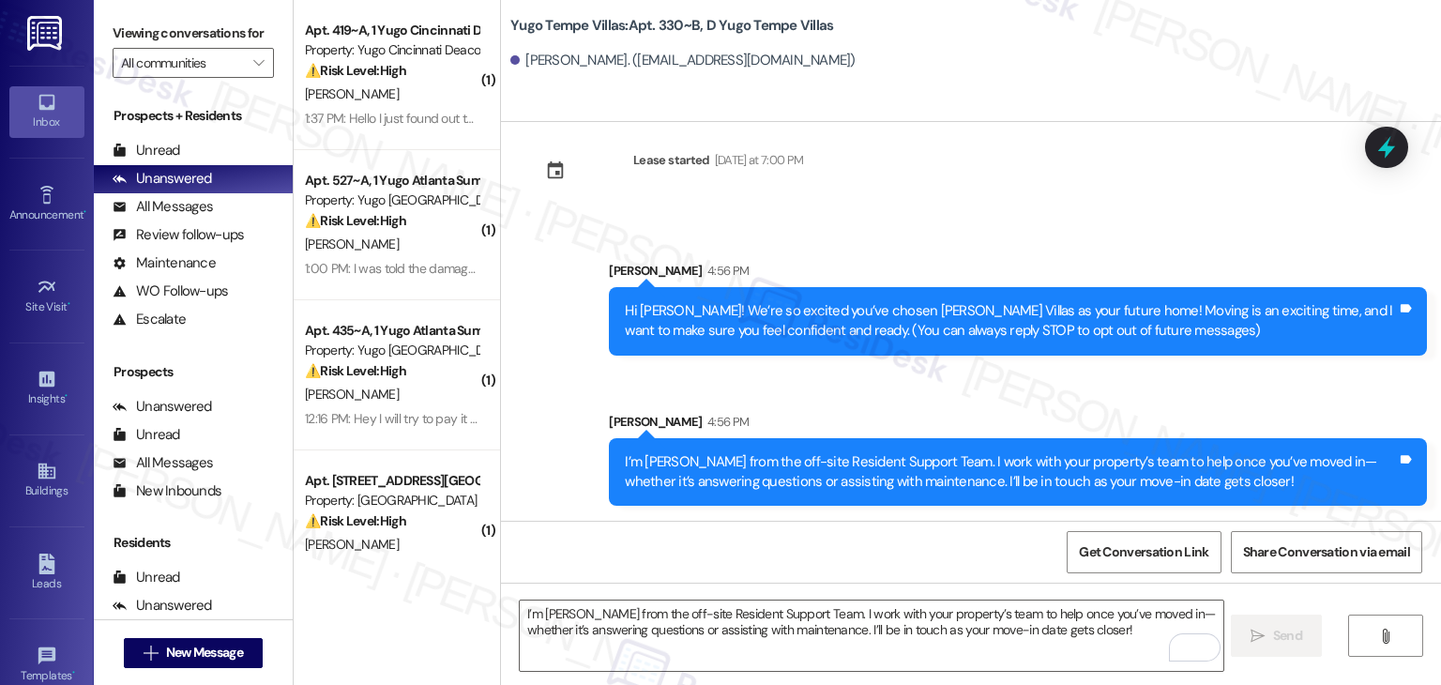
click at [766, 402] on div "Sent via SMS Sarah 4:56 PM I’m Sarah from the off-site Resident Support Team. I…" at bounding box center [1018, 459] width 846 height 123
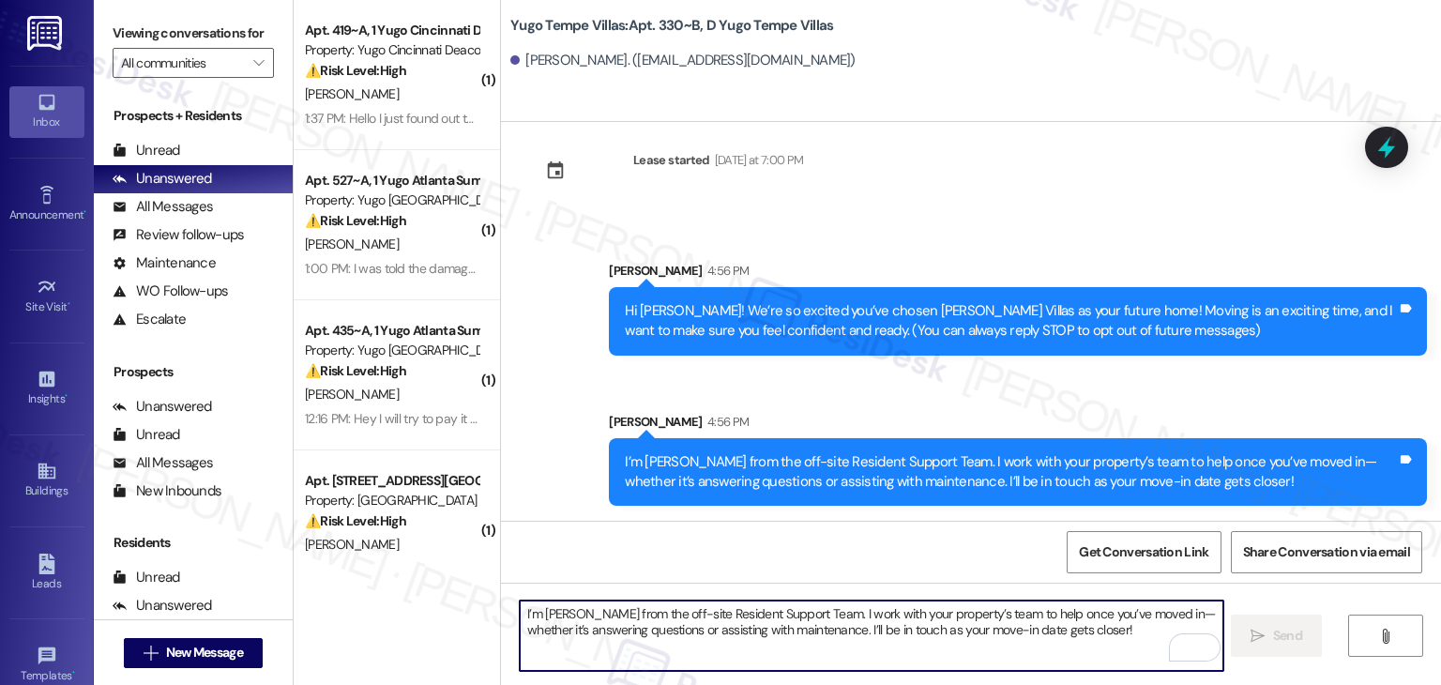
click at [762, 646] on textarea "I’m [PERSON_NAME] from the off-site Resident Support Team. I work with your pro…" at bounding box center [871, 636] width 703 height 70
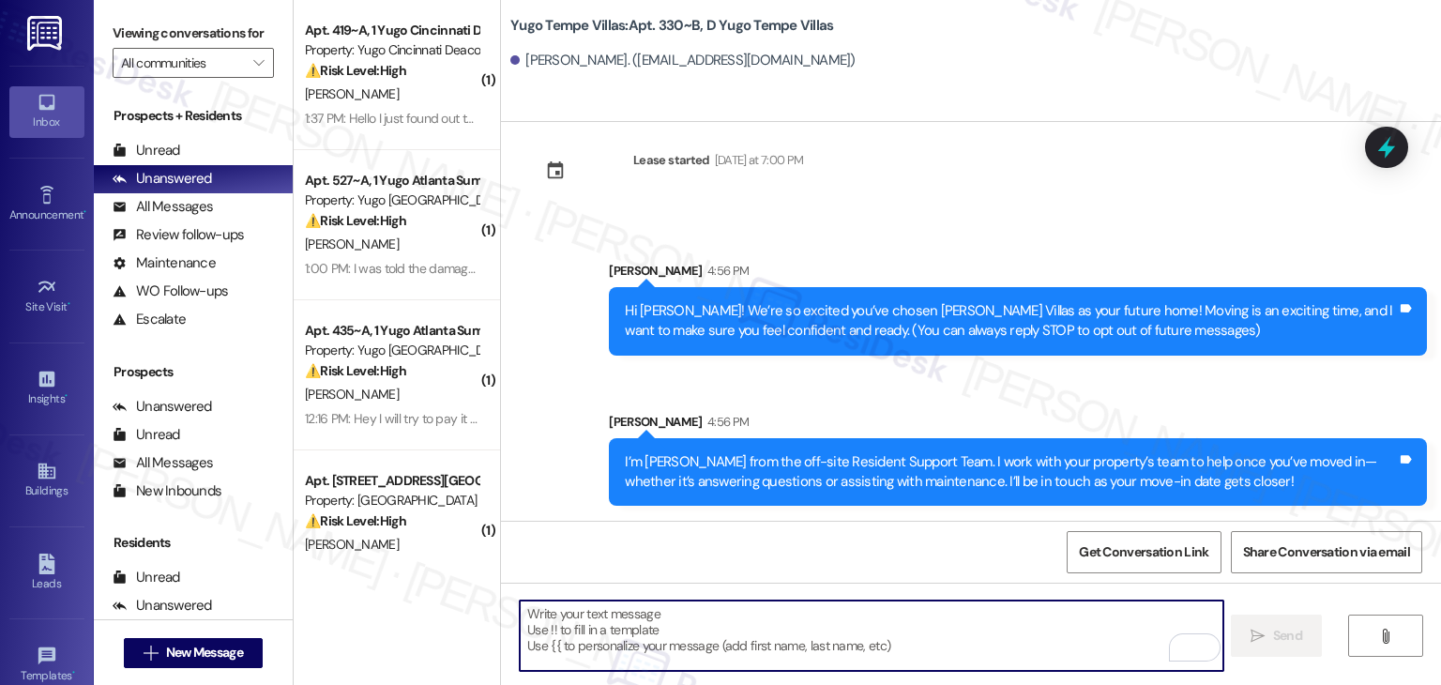
paste textarea "Our team is so excited to see you in just a few short days! If you have not com…"
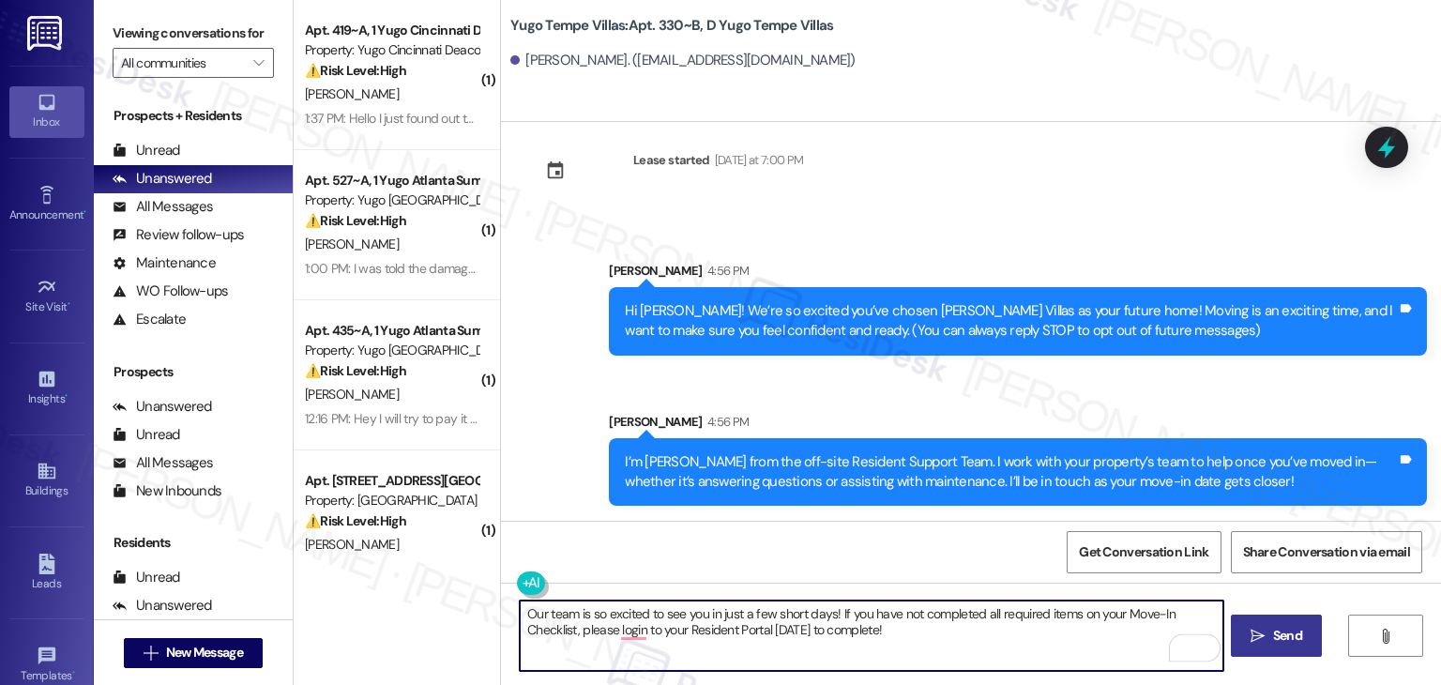
type textarea "Our team is so excited to see you in just a few short days! If you have not com…"
click at [1269, 621] on button " Send" at bounding box center [1276, 636] width 91 height 42
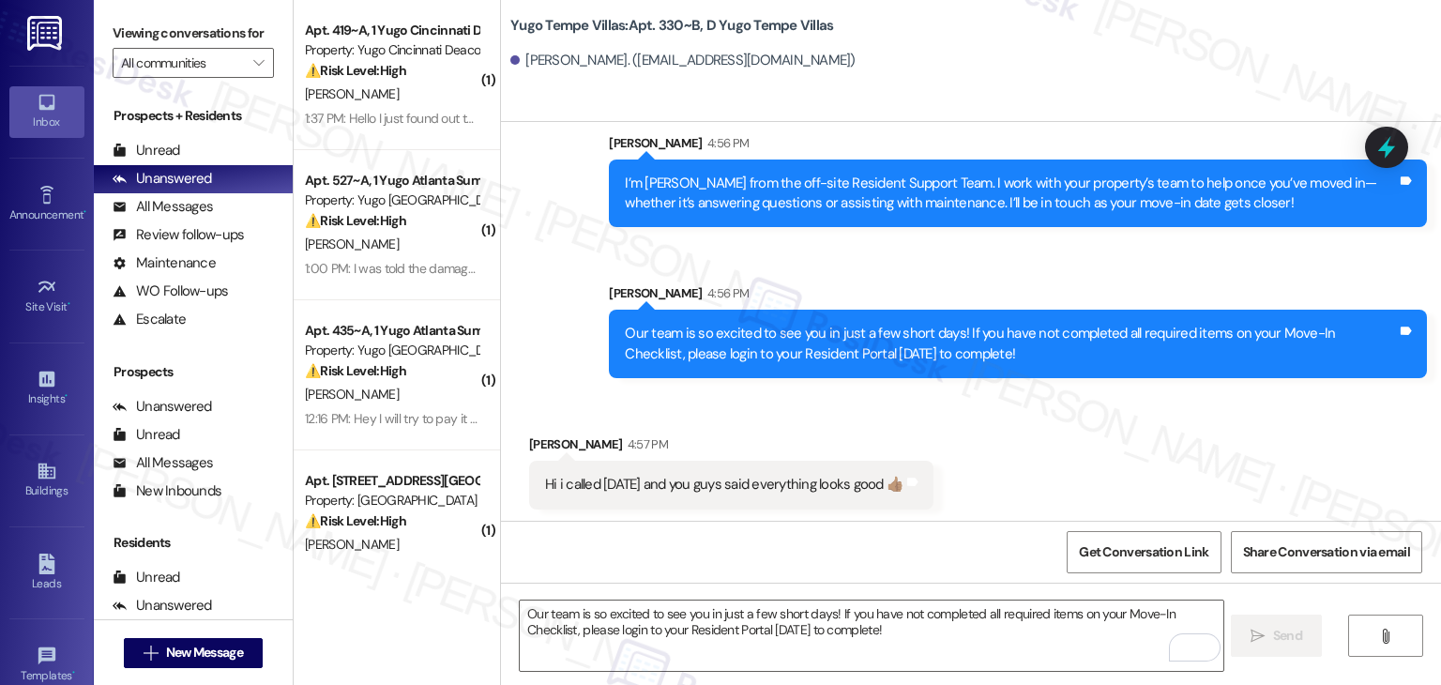
scroll to position [311, 0]
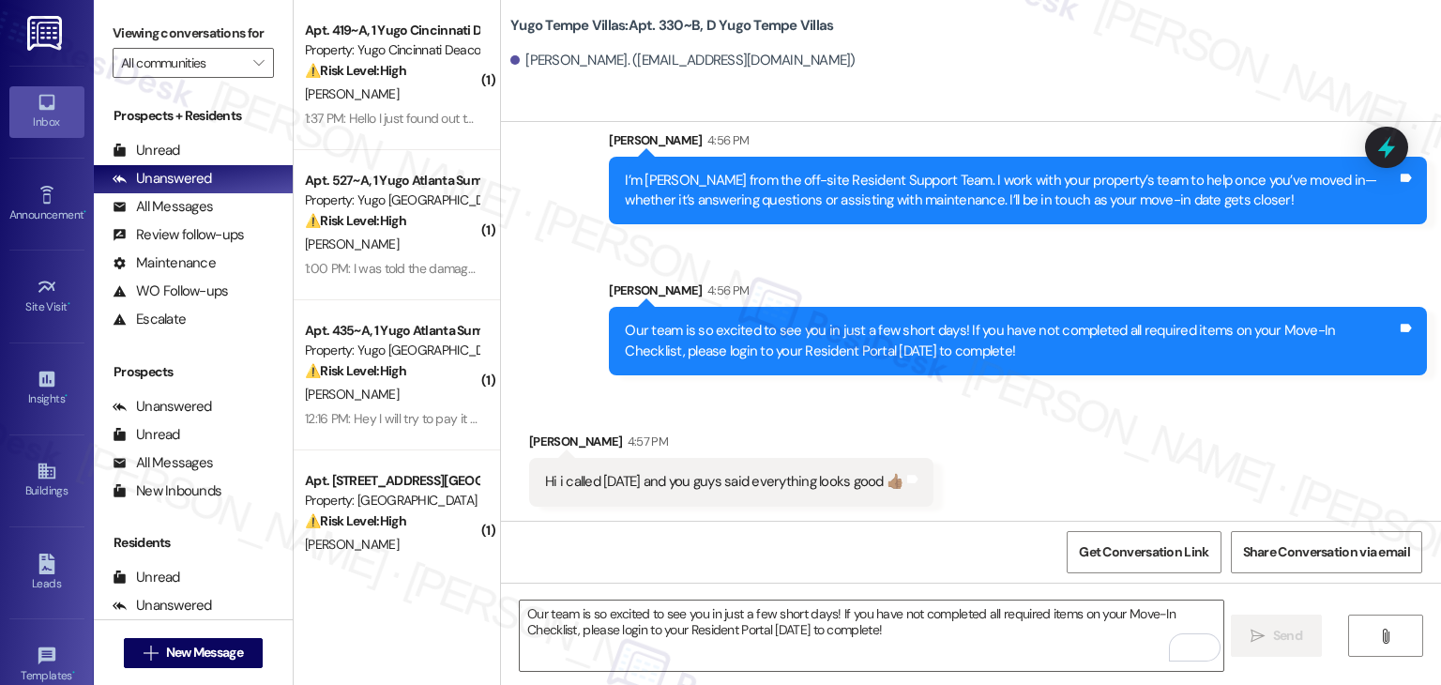
click at [886, 359] on div "Our team is so excited to see you in just a few short days! If you have not com…" at bounding box center [1011, 341] width 772 height 40
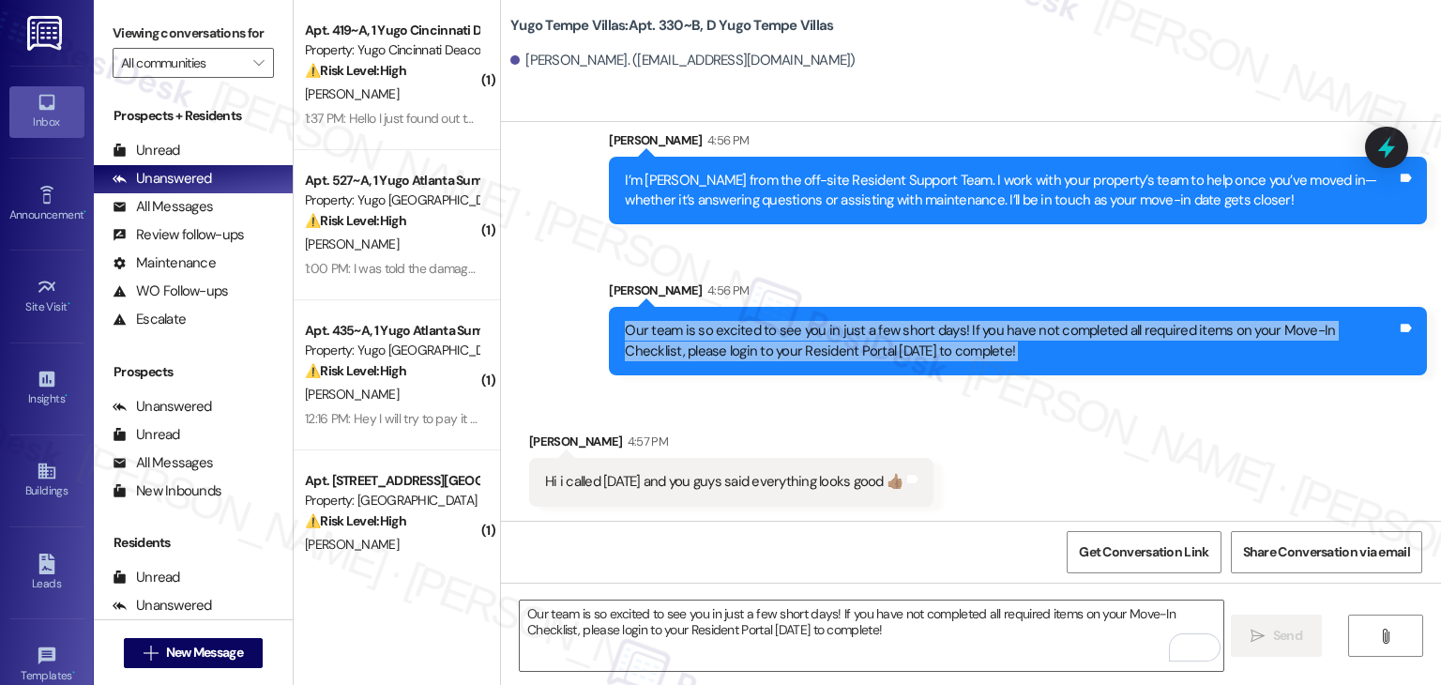
copy div "Our team is so excited to see you in just a few short days! If you have not com…"
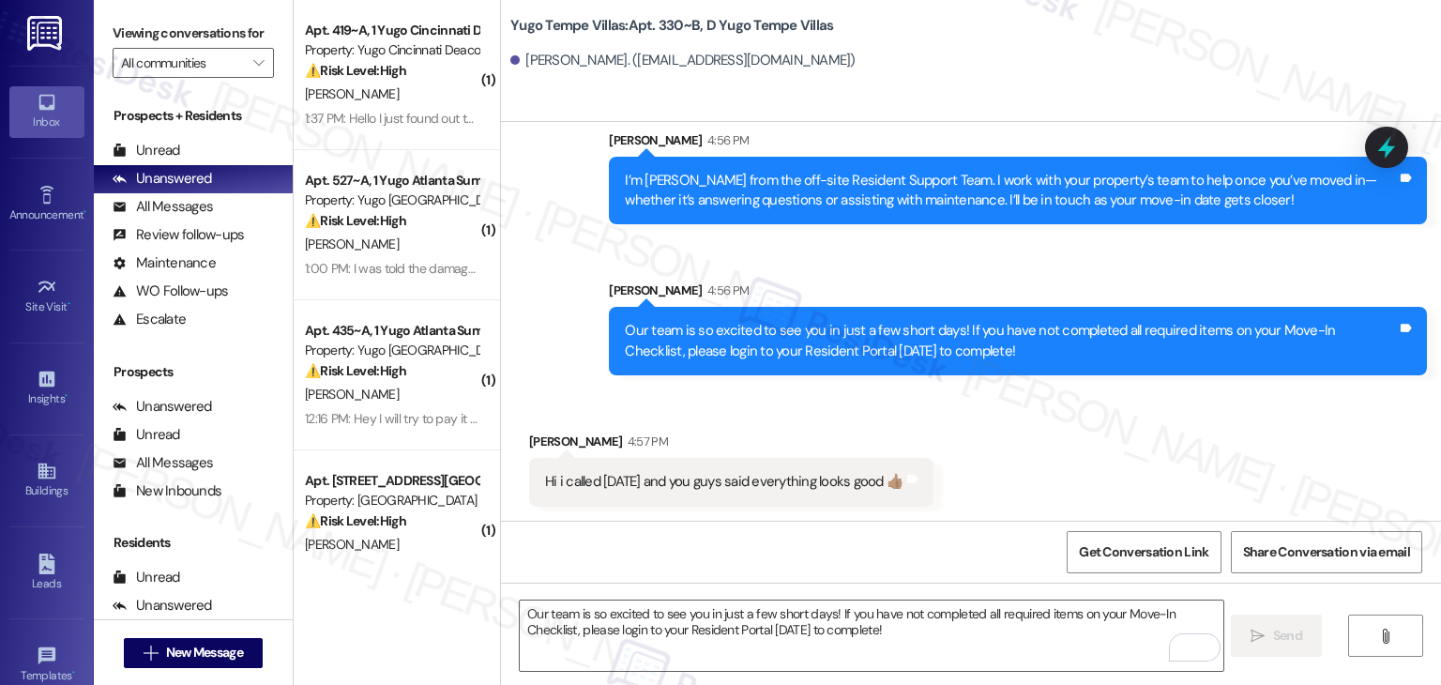
click at [679, 478] on div "Hi i called two days ago and you guys said everything looks good 👍🏽" at bounding box center [724, 482] width 358 height 20
copy div "Hi i called two days ago and you guys said everything looks good 👍🏽 Tags and no…"
click at [540, 444] on div "Shahzaib Chawhan 4:57 PM" at bounding box center [731, 445] width 404 height 26
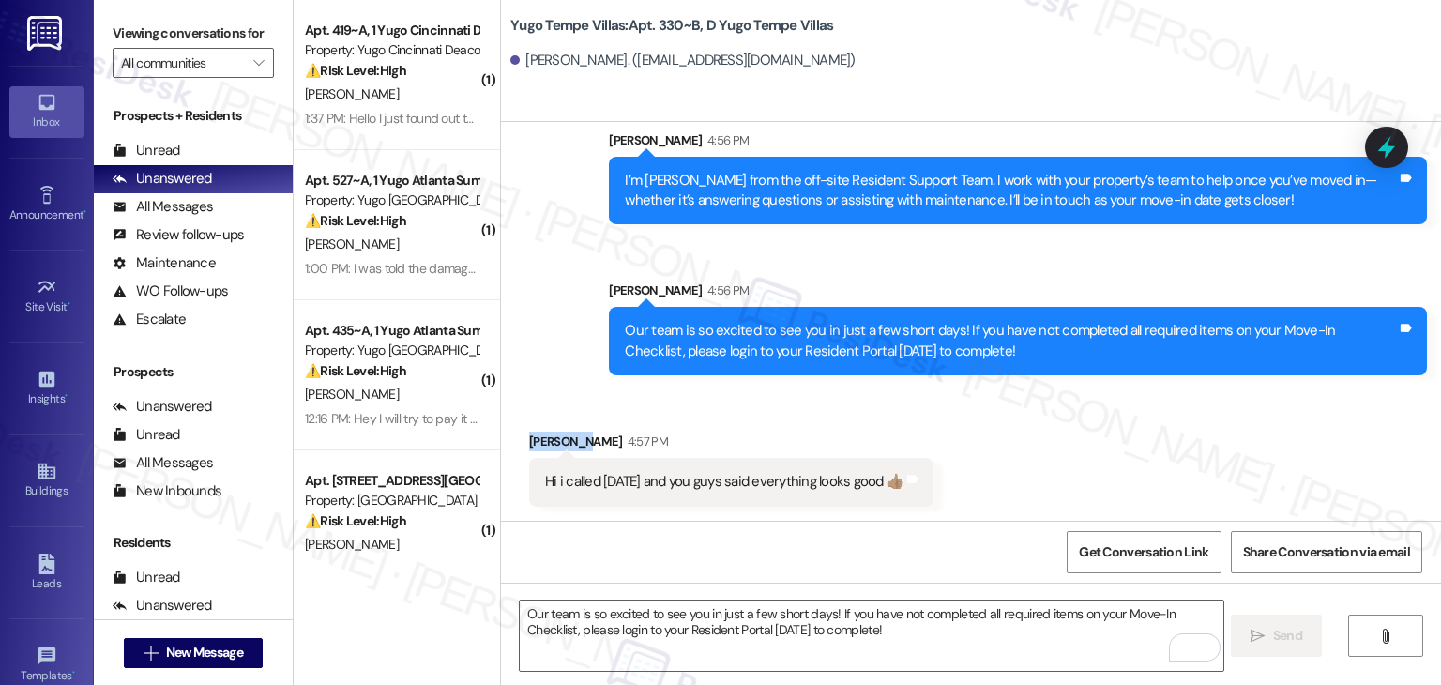
click at [540, 444] on div "Shahzaib Chawhan 4:57 PM" at bounding box center [731, 445] width 404 height 26
copy div "Shahzaib"
click at [694, 626] on textarea "Our team is so excited to see you in just a few short days! If you have not com…" at bounding box center [871, 636] width 703 height 70
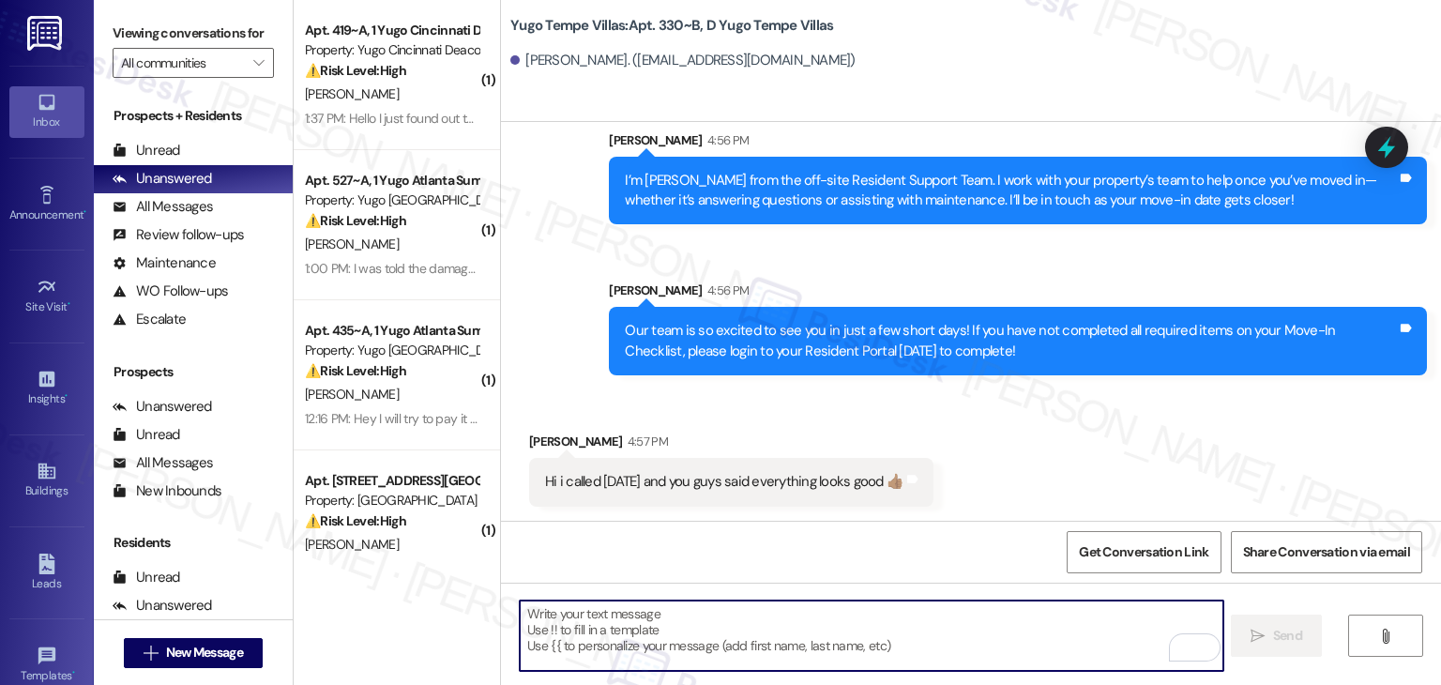
paste textarea "Hi Shahzaib! 👍 Thanks for checking in—if the team confirmed everything looks go…"
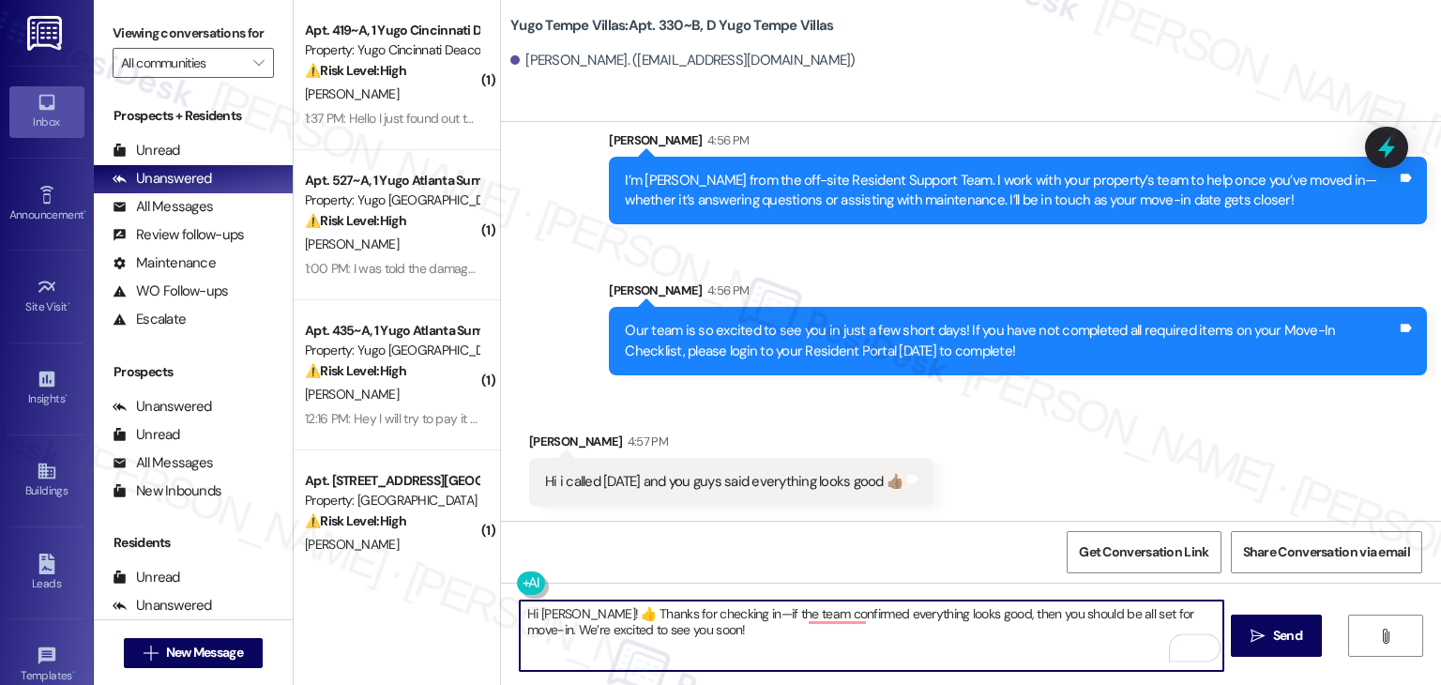
drag, startPoint x: 601, startPoint y: 616, endPoint x: 589, endPoint y: 616, distance: 11.3
click at [589, 616] on textarea "Hi Shahzaib! 👍 Thanks for checking in—if the team confirmed everything looks go…" at bounding box center [871, 636] width 703 height 70
click at [695, 631] on textarea "Hi Shahzaib! Thanks for checking in—if the team confirmed everything looks good…" at bounding box center [871, 636] width 703 height 70
click at [1004, 635] on textarea "Hi Shahzaib! Thanks for checking in—if the team confirms everything looks good,…" at bounding box center [871, 636] width 703 height 70
type textarea "Hi Shahzaib! Thanks for checking in—if the team confirms everything looks good,…"
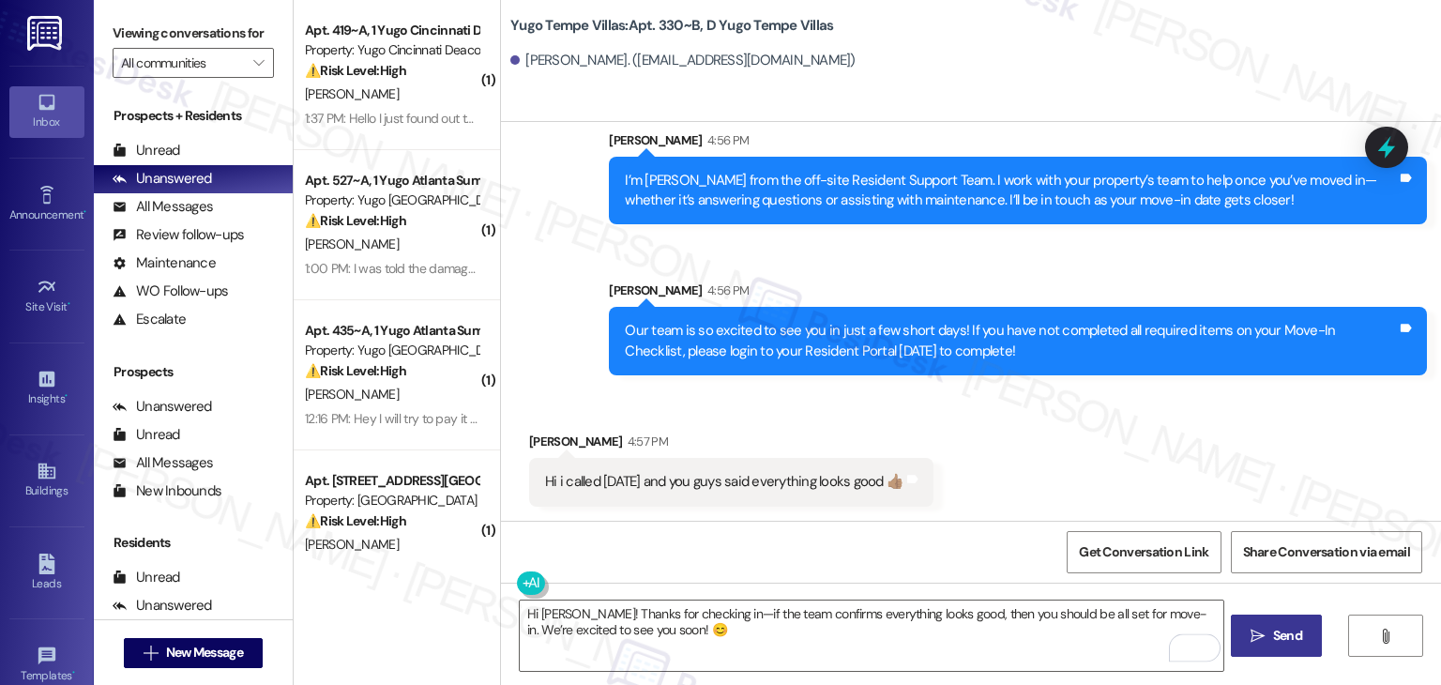
click at [1273, 631] on span "Send" at bounding box center [1287, 636] width 29 height 20
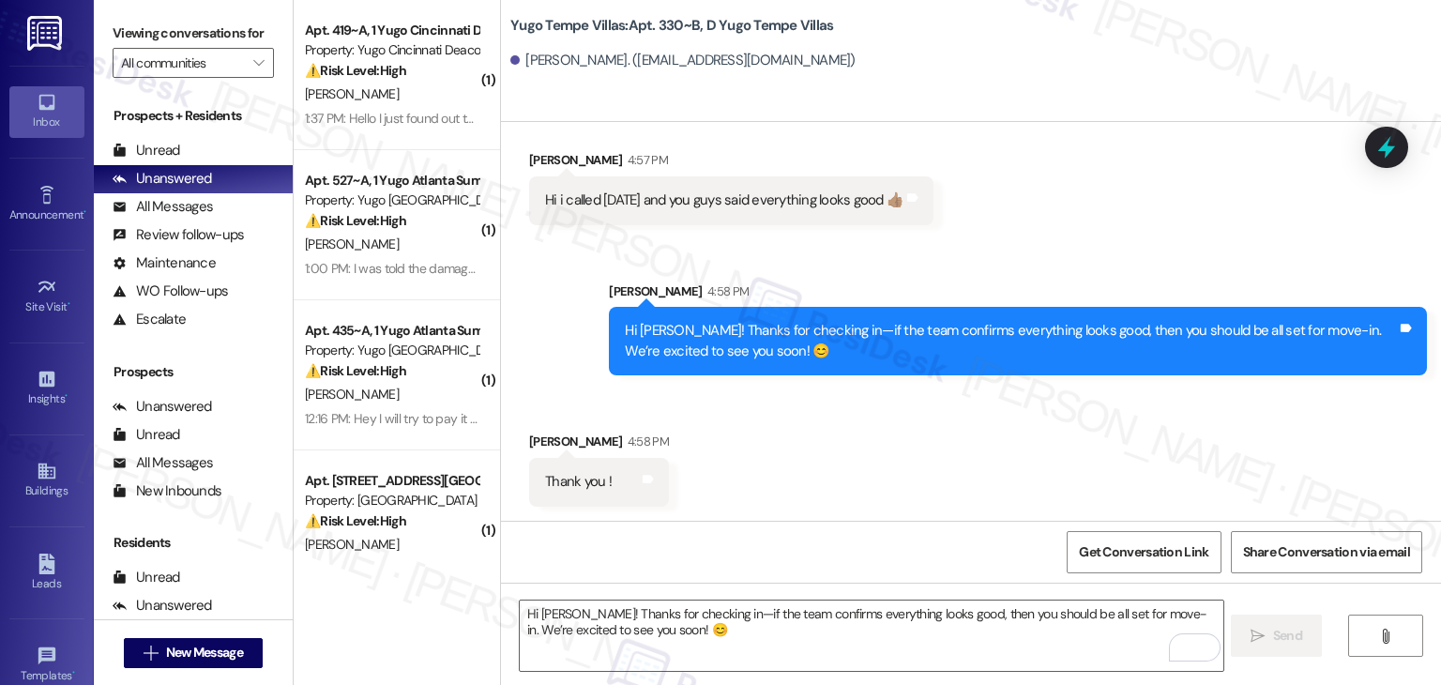
scroll to position [593, 0]
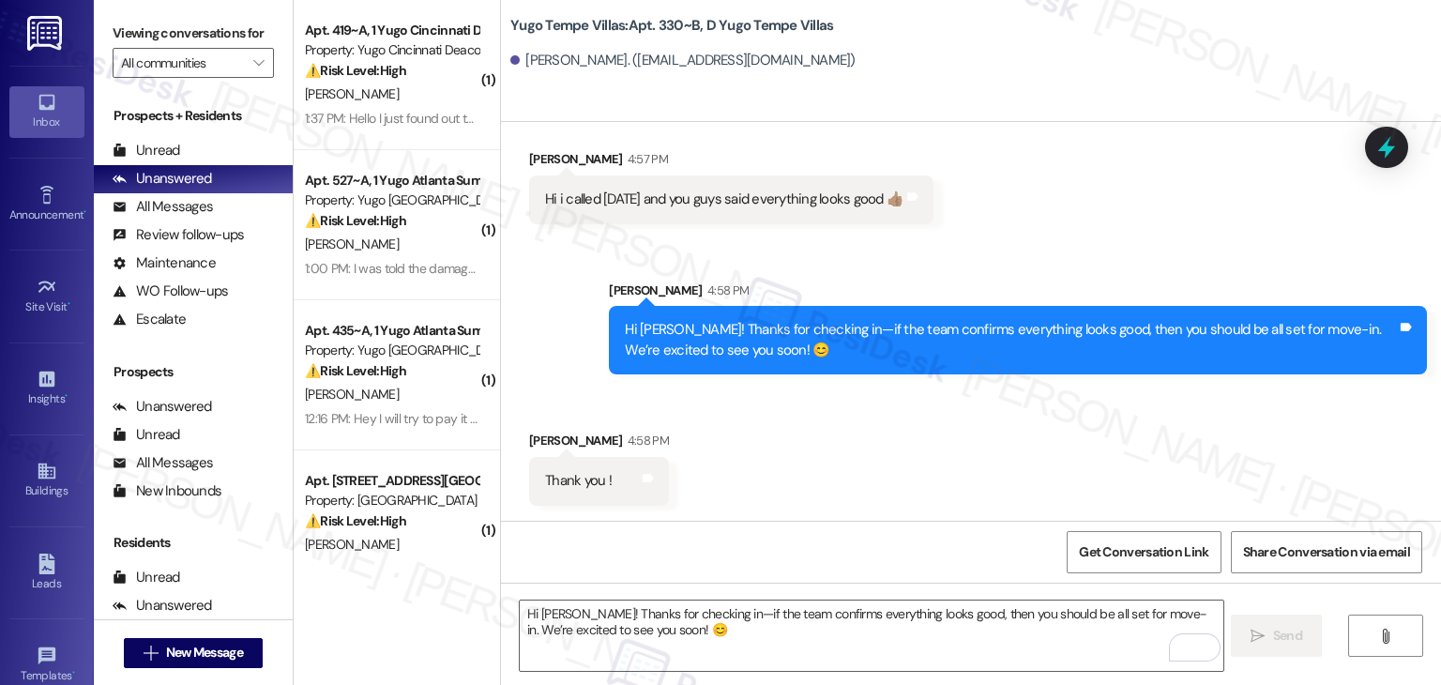
click at [822, 449] on div "Received via SMS Shahzaib Chawhan 4:58 PM Thank you ! Tags and notes" at bounding box center [971, 453] width 940 height 130
click at [819, 451] on div "Received via SMS Shahzaib Chawhan 4:58 PM Thank you ! Tags and notes" at bounding box center [971, 453] width 940 height 130
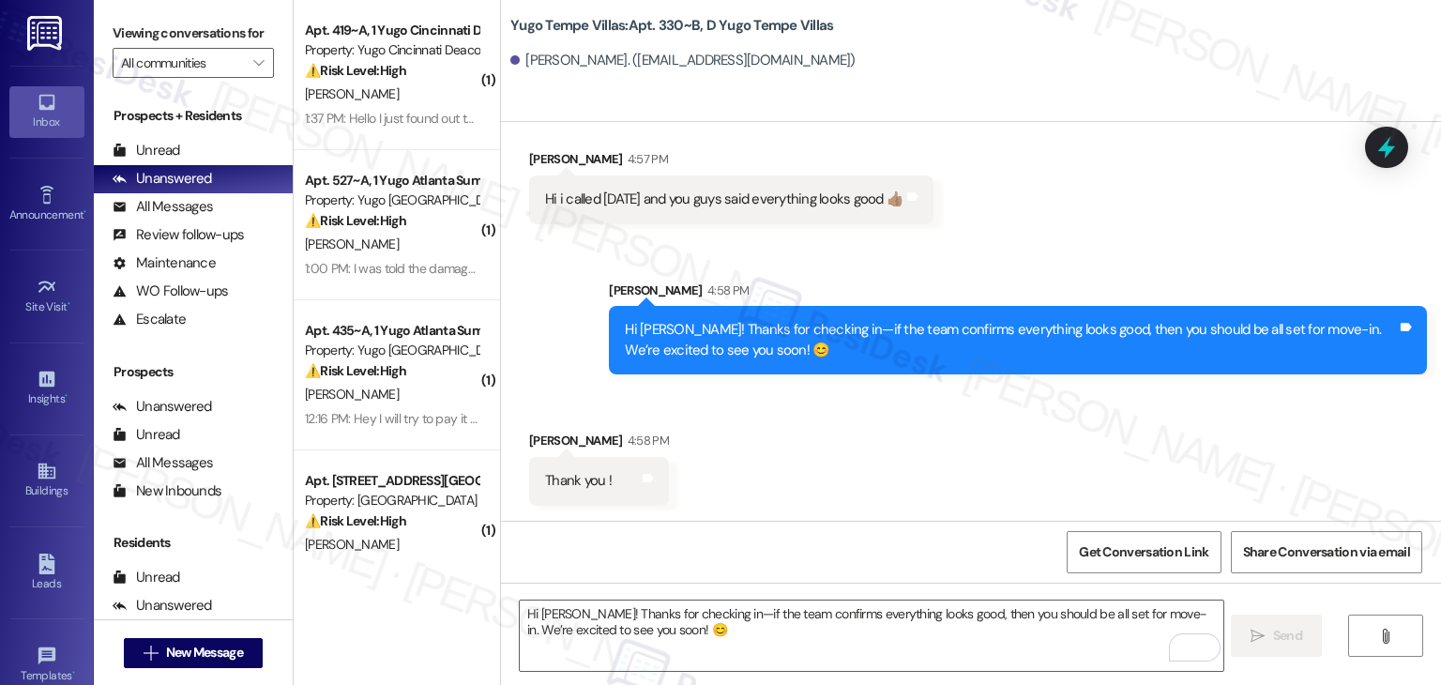
click at [819, 451] on div "Received via SMS Shahzaib Chawhan 4:58 PM Thank you ! Tags and notes" at bounding box center [971, 453] width 940 height 130
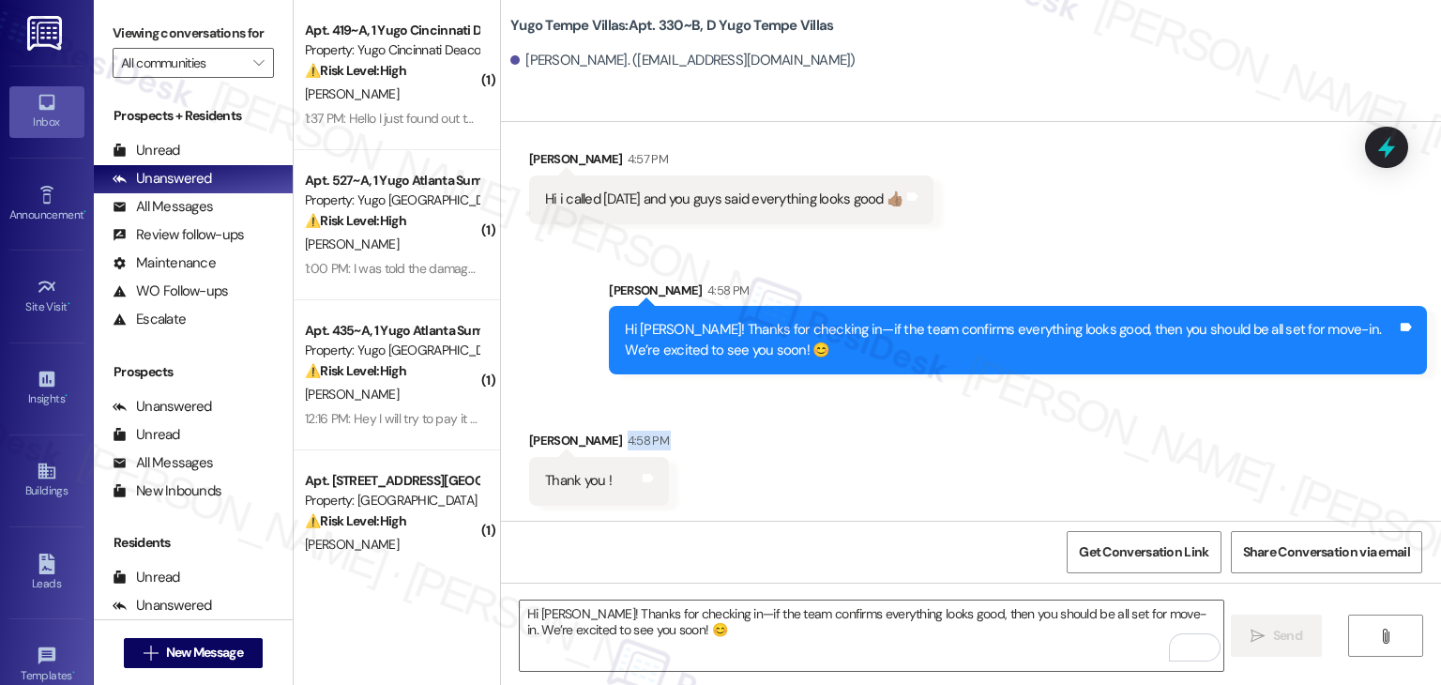
click at [819, 451] on div "Received via SMS Shahzaib Chawhan 4:58 PM Thank you ! Tags and notes" at bounding box center [971, 453] width 940 height 130
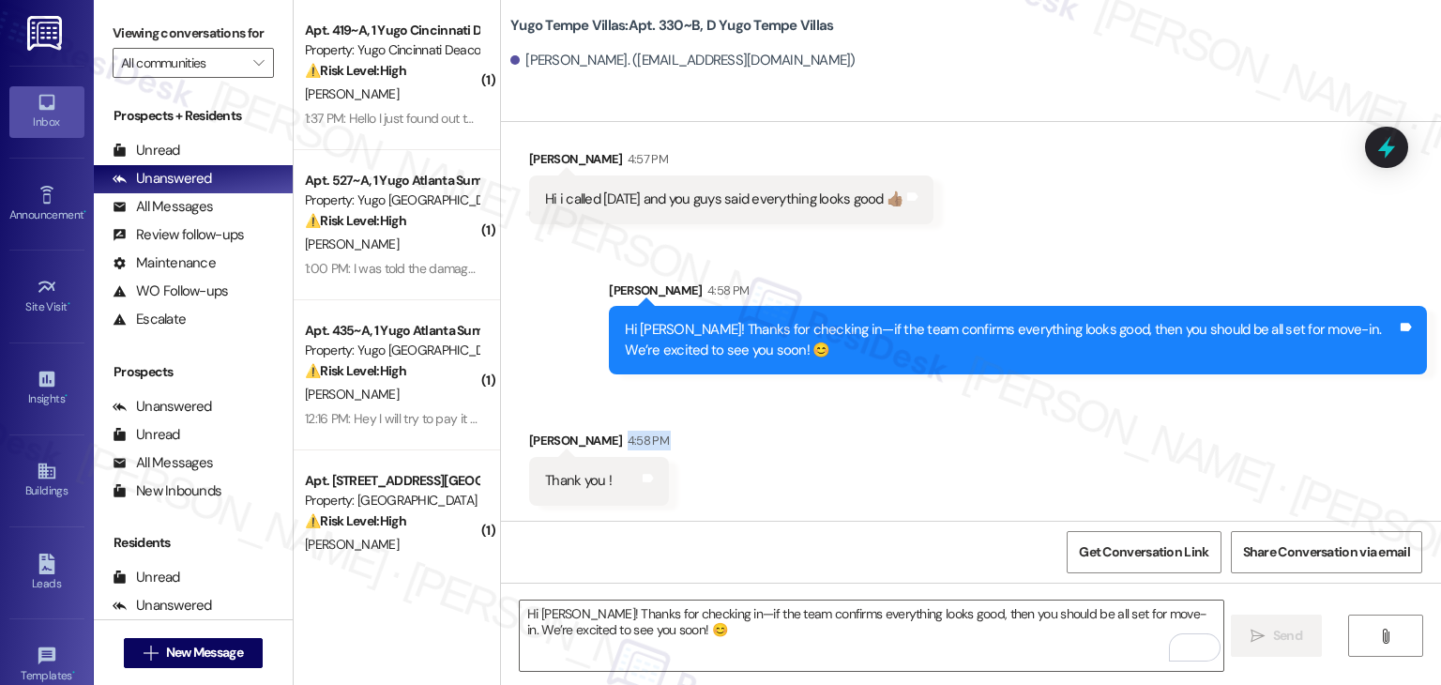
click at [819, 451] on div "Received via SMS Shahzaib Chawhan 4:58 PM Thank you ! Tags and notes" at bounding box center [971, 453] width 940 height 130
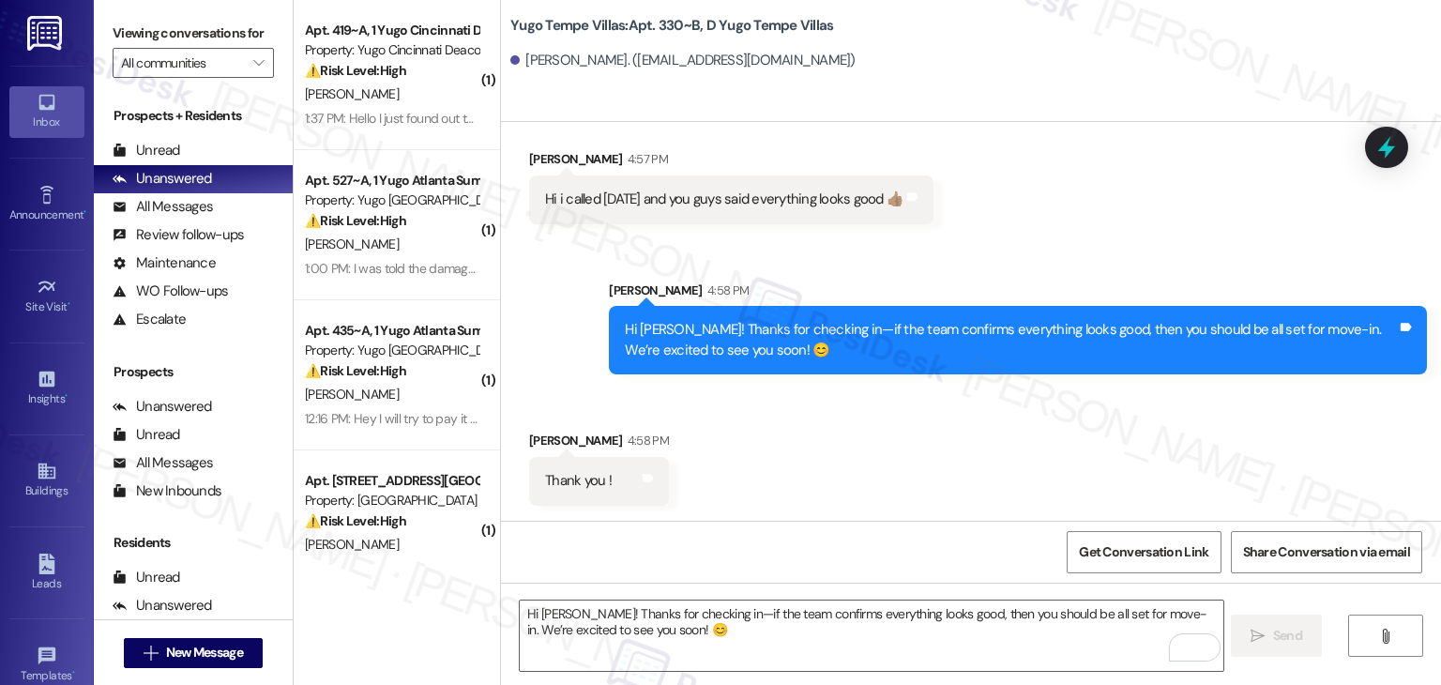
click at [819, 451] on div "Received via SMS Shahzaib Chawhan 4:58 PM Thank you ! Tags and notes" at bounding box center [971, 453] width 940 height 130
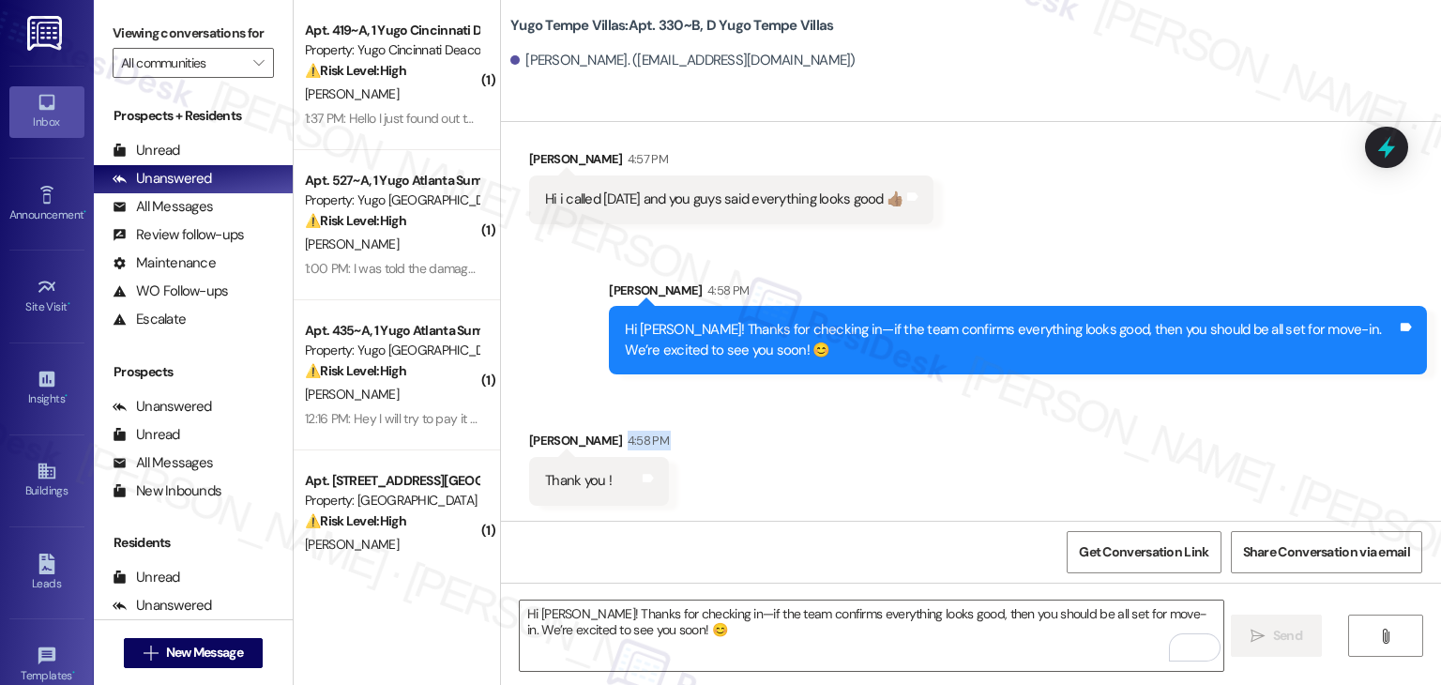
click at [819, 451] on div "Received via SMS Shahzaib Chawhan 4:58 PM Thank you ! Tags and notes" at bounding box center [971, 453] width 940 height 130
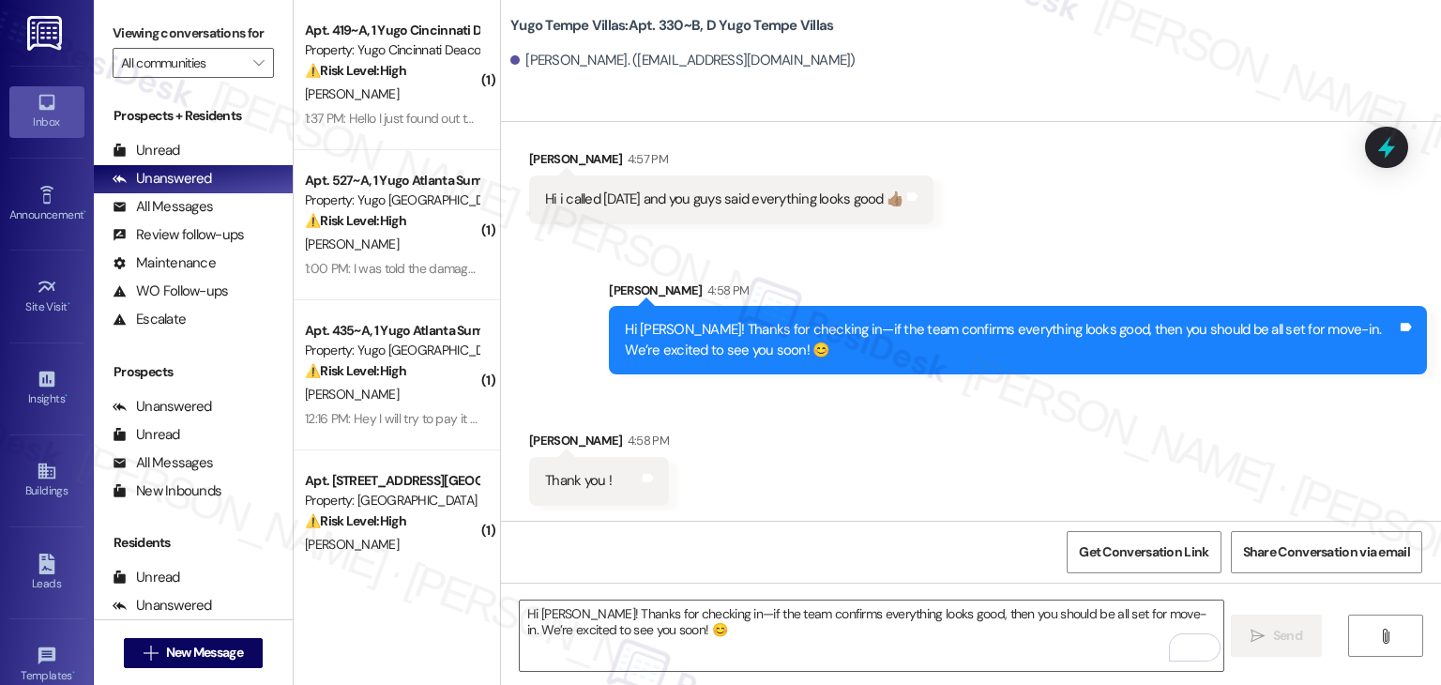
click at [819, 451] on div "Received via SMS Shahzaib Chawhan 4:58 PM Thank you ! Tags and notes" at bounding box center [971, 453] width 940 height 130
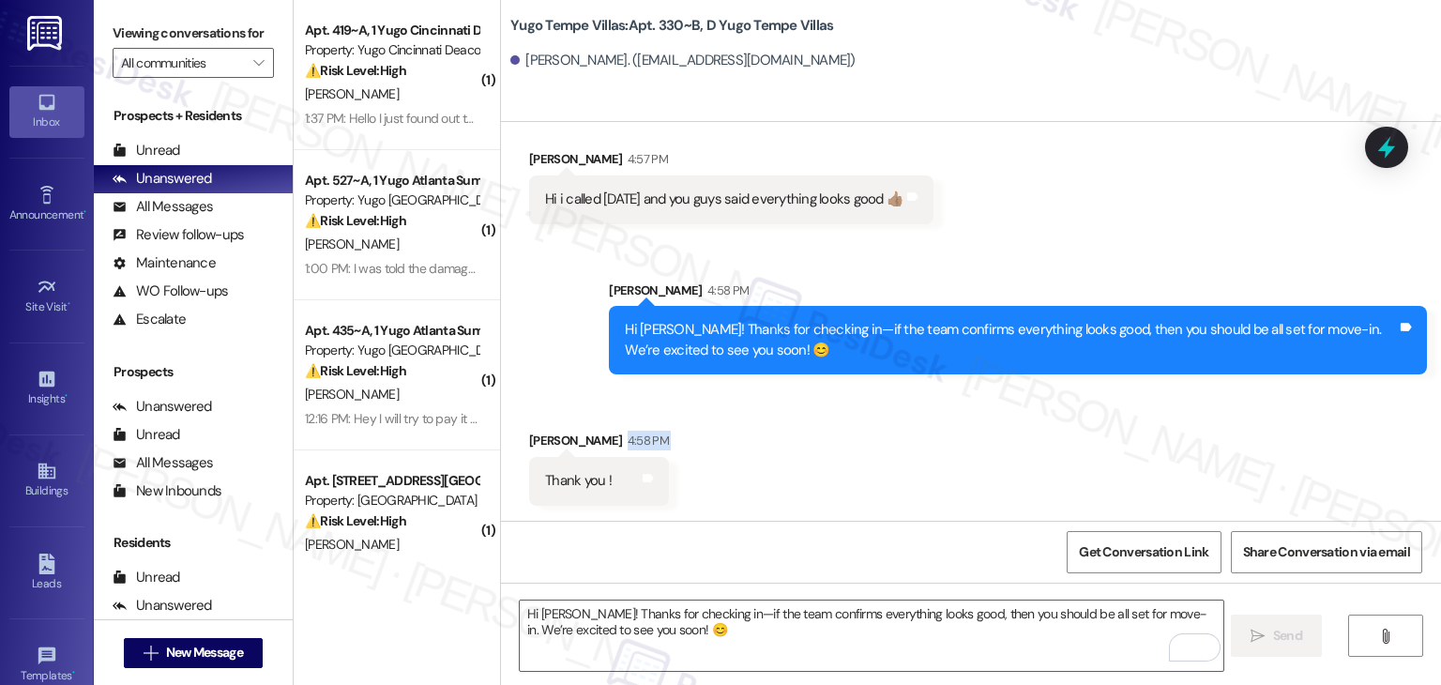
click at [819, 451] on div "Received via SMS Shahzaib Chawhan 4:58 PM Thank you ! Tags and notes" at bounding box center [971, 453] width 940 height 130
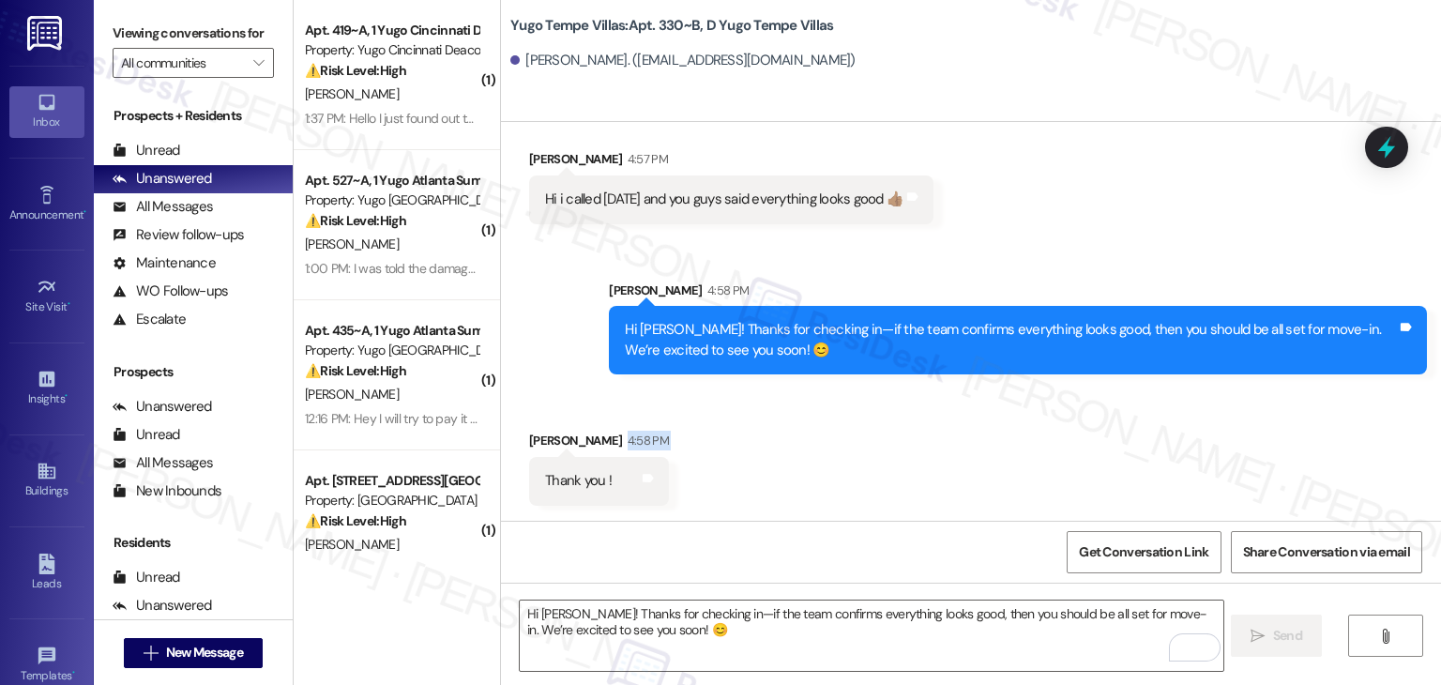
click at [819, 451] on div "Received via SMS Shahzaib Chawhan 4:58 PM Thank you ! Tags and notes" at bounding box center [971, 453] width 940 height 130
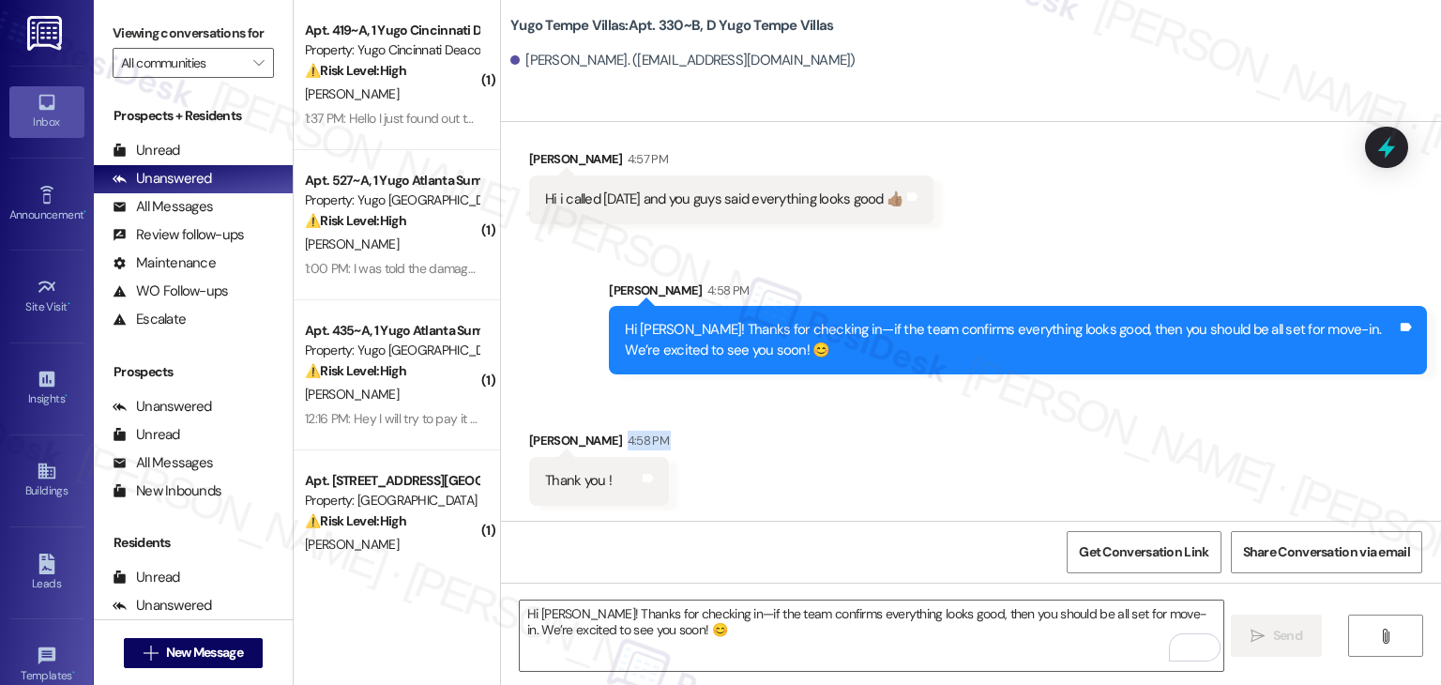
click at [819, 451] on div "Received via SMS Shahzaib Chawhan 4:58 PM Thank you ! Tags and notes" at bounding box center [971, 453] width 940 height 130
click at [819, 452] on div "Received via SMS Shahzaib Chawhan 4:58 PM Thank you ! Tags and notes" at bounding box center [971, 453] width 940 height 130
click at [820, 455] on div "Received via SMS Shahzaib Chawhan 4:58 PM Thank you ! Tags and notes" at bounding box center [971, 453] width 940 height 130
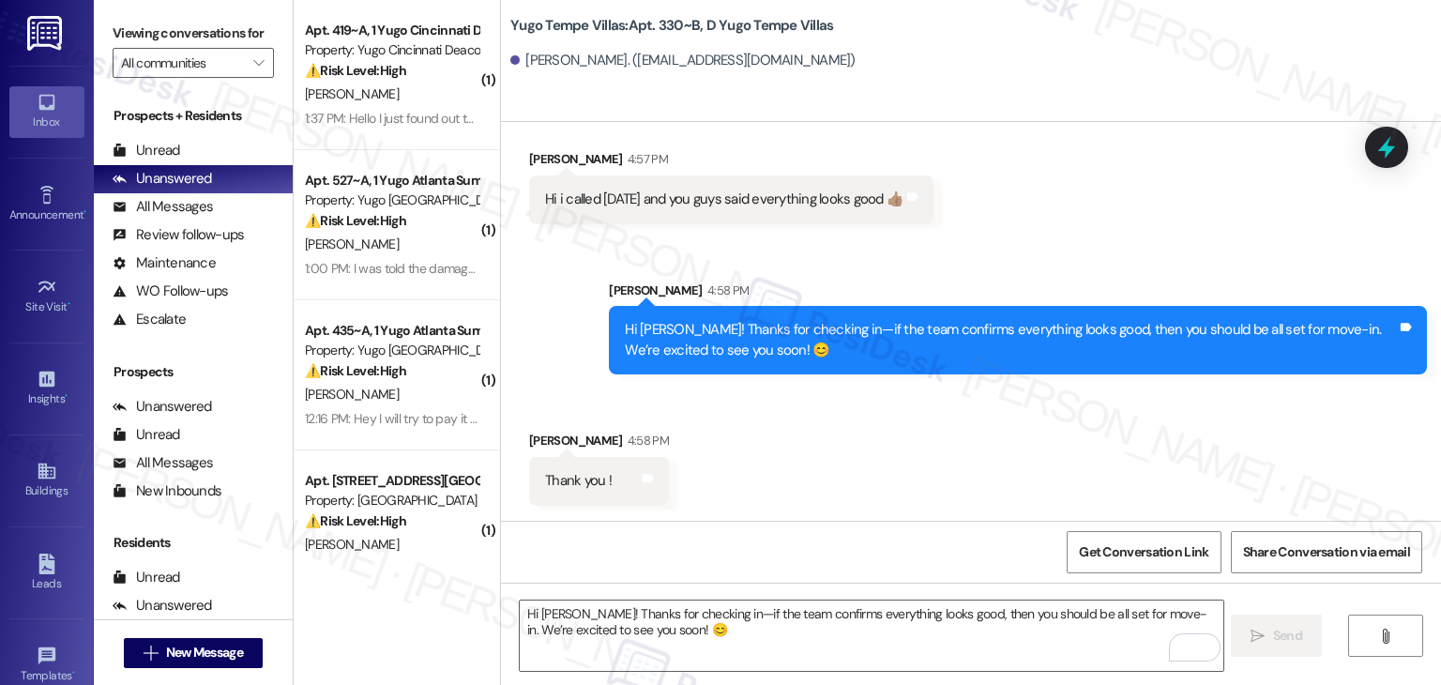
click at [820, 455] on div "Received via SMS Shahzaib Chawhan 4:58 PM Thank you ! Tags and notes" at bounding box center [971, 453] width 940 height 130
click at [820, 456] on div "Received via SMS Shahzaib Chawhan 4:58 PM Thank you ! Tags and notes" at bounding box center [971, 453] width 940 height 130
click at [723, 620] on textarea "Hi Shahzaib! Thanks for checking in—if the team confirms everything looks good,…" at bounding box center [871, 636] width 703 height 70
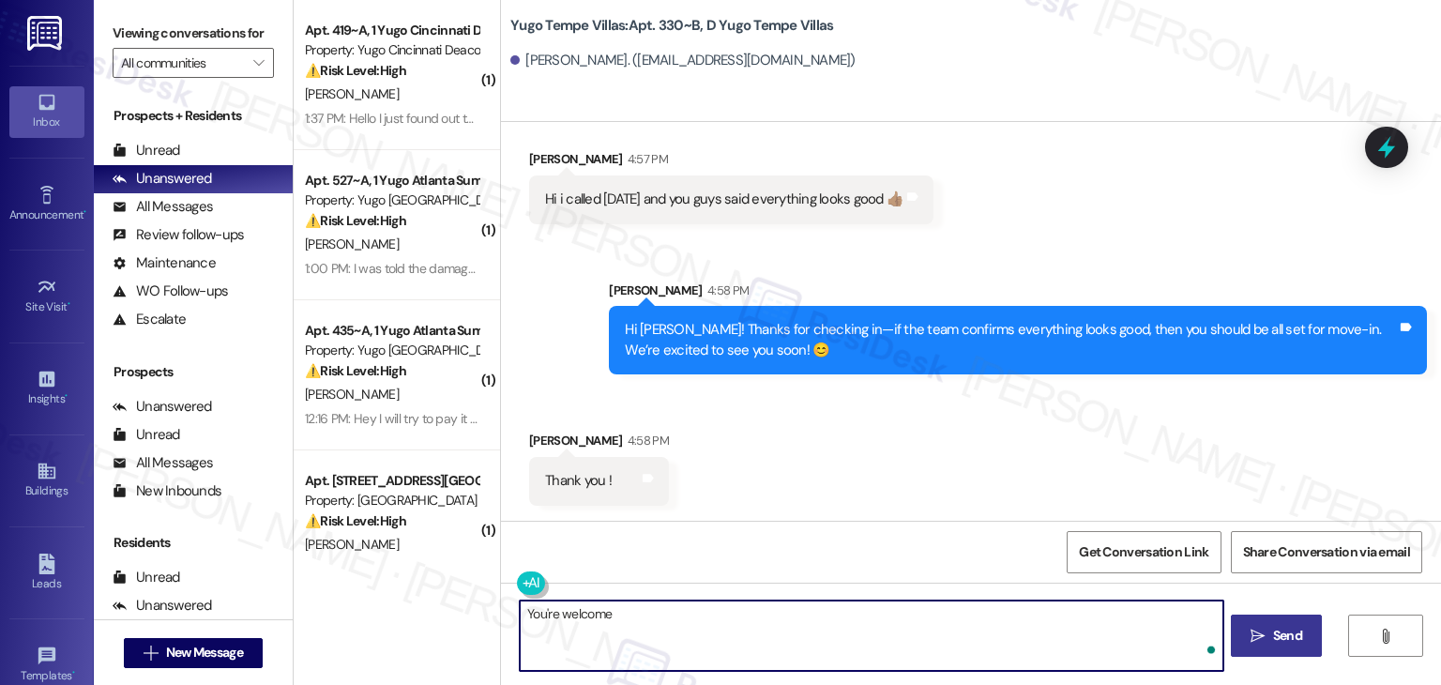
type textarea "You're welcome!"
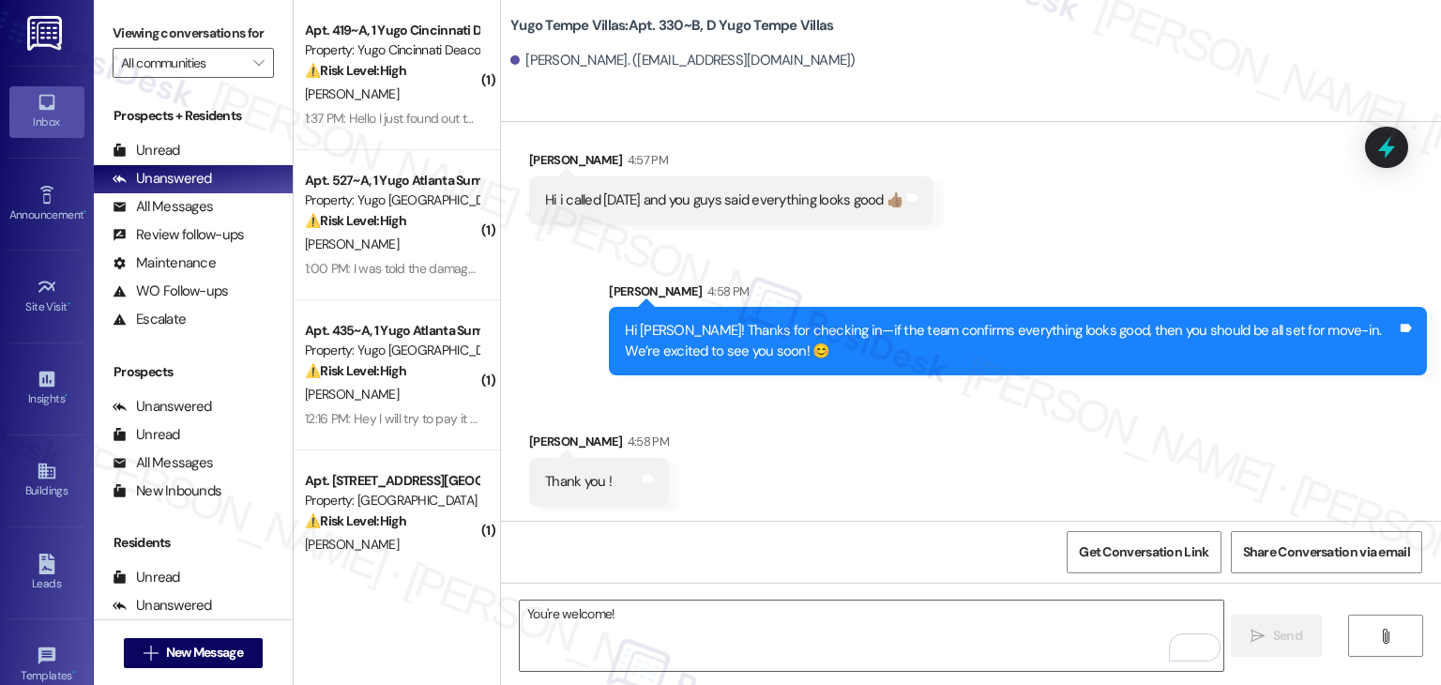
click at [822, 426] on div "Received via SMS Shahzaib Chawhan 4:58 PM Thank you ! Tags and notes" at bounding box center [971, 454] width 940 height 130
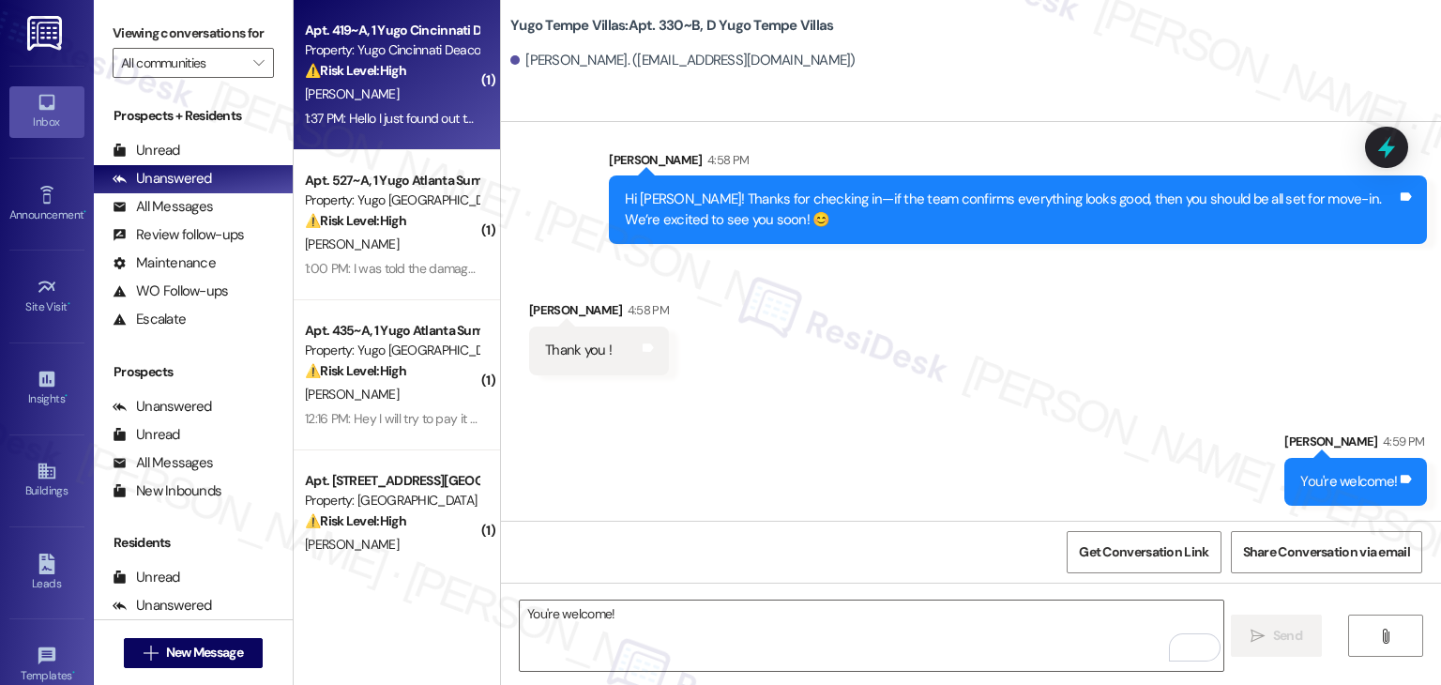
click at [394, 98] on div "[PERSON_NAME]" at bounding box center [391, 94] width 177 height 23
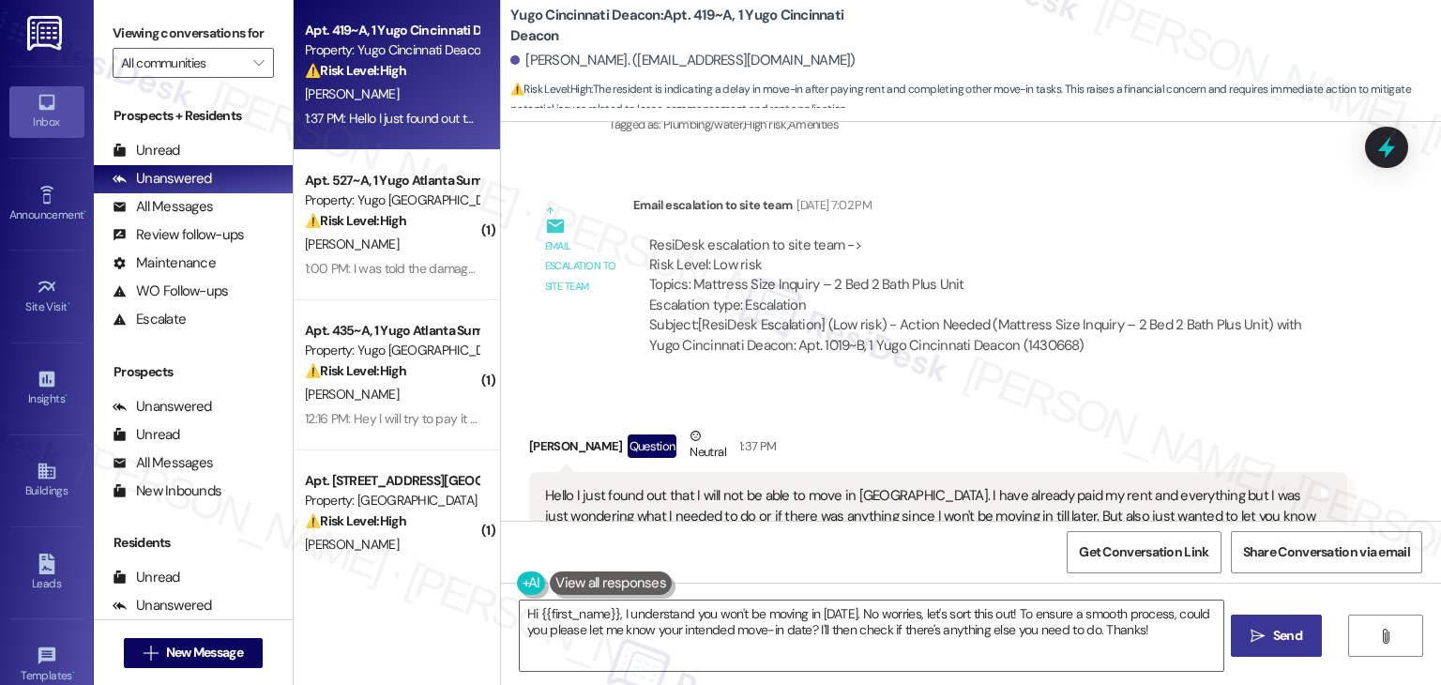
scroll to position [1061, 0]
click at [1172, 385] on div "Received via SMS Lynsay Vanhoose Question Neutral 1:37 PM Hello I just found ou…" at bounding box center [971, 659] width 940 height 548
click at [907, 385] on div "Received via SMS Lynsay Vanhoose Question Neutral 1:37 PM Hello I just found ou…" at bounding box center [971, 659] width 940 height 548
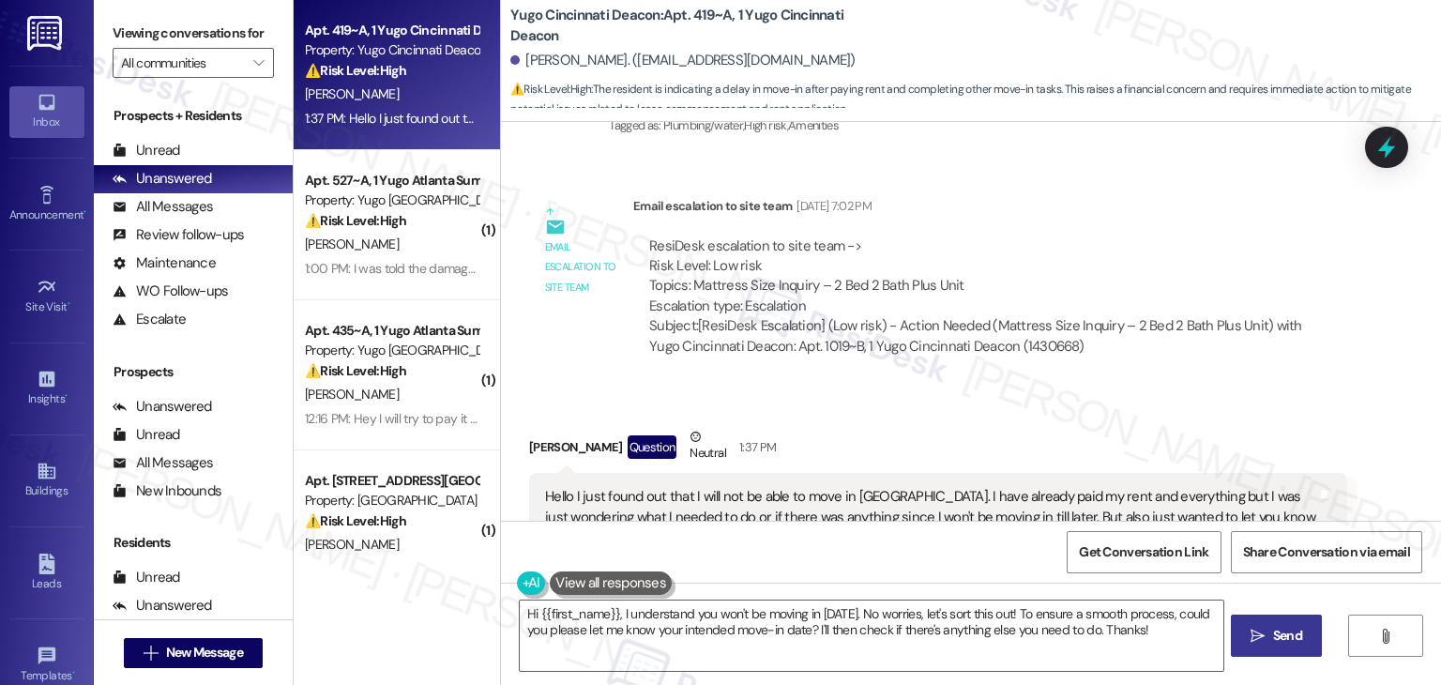
click at [1077, 236] on div "ResiDesk escalation to site team -> Risk Level: Low risk Topics: Mattress Size …" at bounding box center [990, 276] width 682 height 81
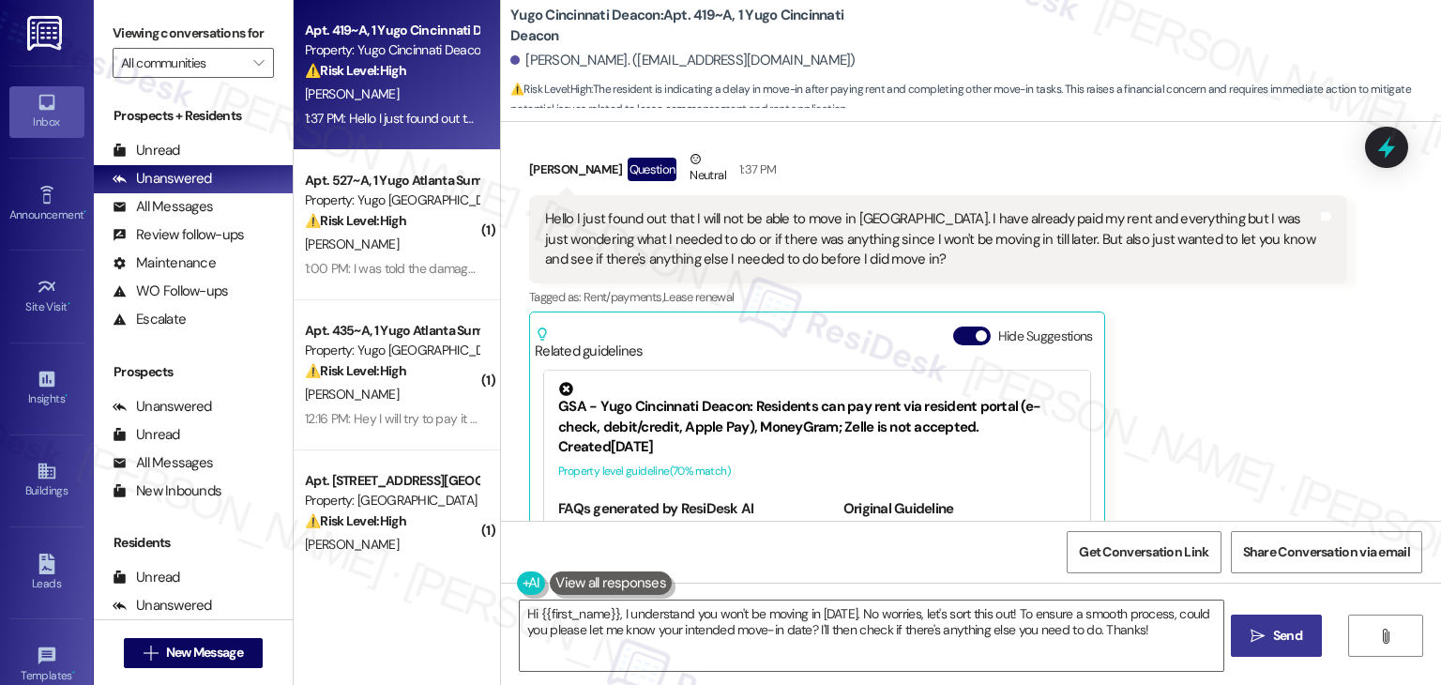
scroll to position [1343, 0]
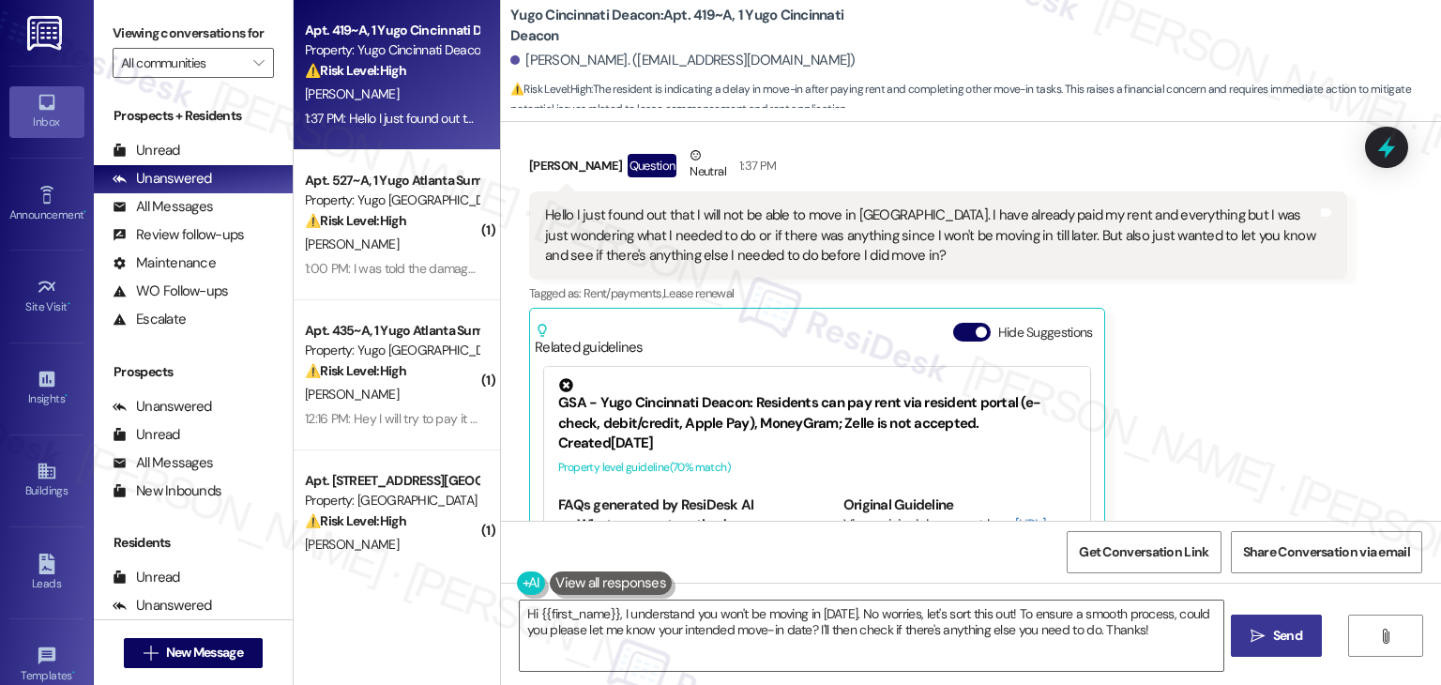
click at [762, 224] on div "Hello I just found out that I will not be able to move in tommorow. I have alre…" at bounding box center [931, 235] width 772 height 60
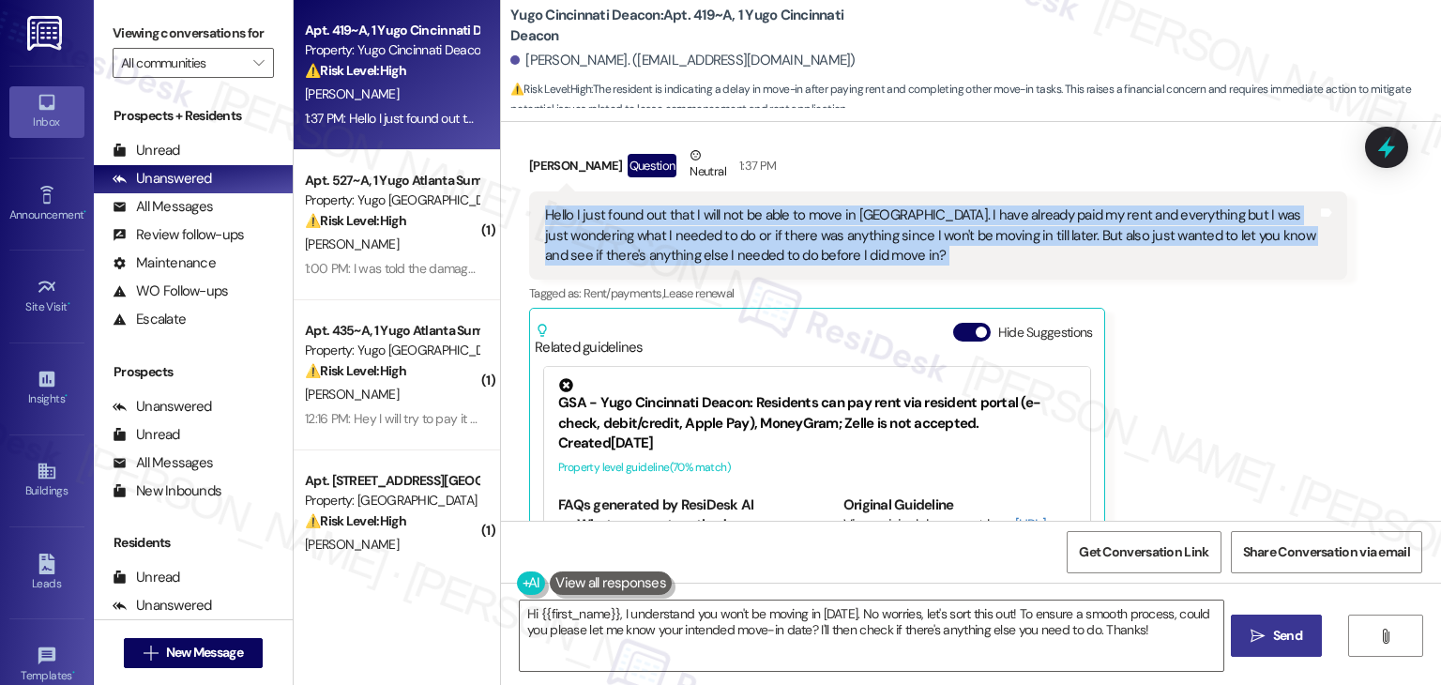
click at [762, 224] on div "Hello I just found out that I will not be able to move in tommorow. I have alre…" at bounding box center [931, 235] width 772 height 60
copy div "Hello I just found out that I will not be able to move in tommorow. I have alre…"
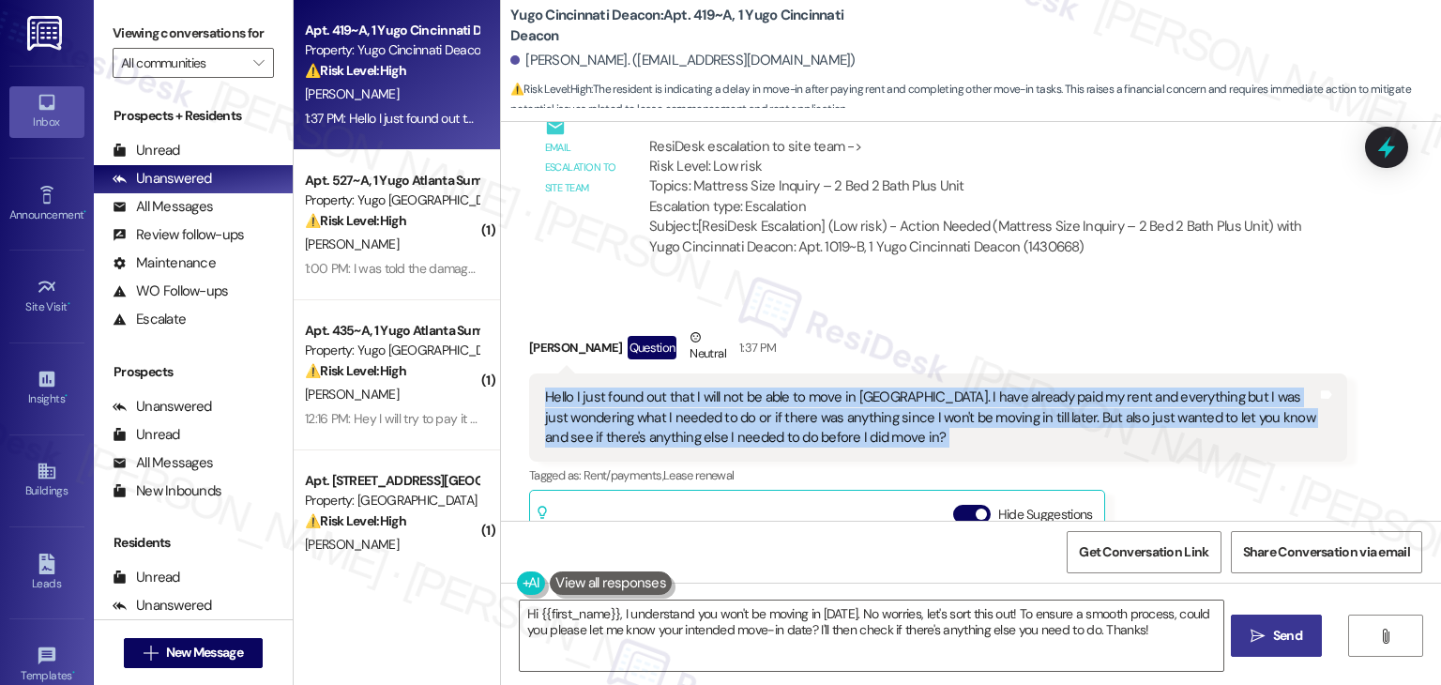
scroll to position [1155, 0]
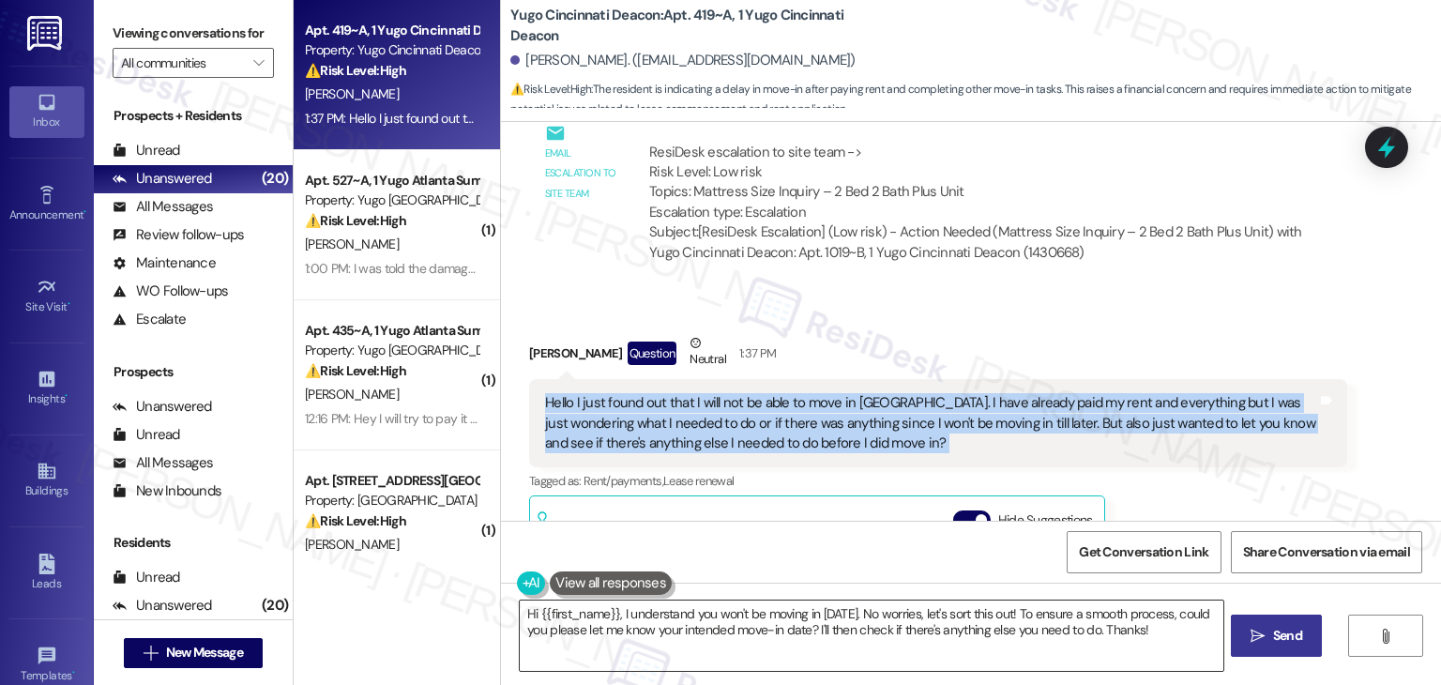
click at [773, 623] on textarea "Hi {{first_name}}, I understand you won't be moving in tomorrow. No worries, le…" at bounding box center [871, 636] width 703 height 70
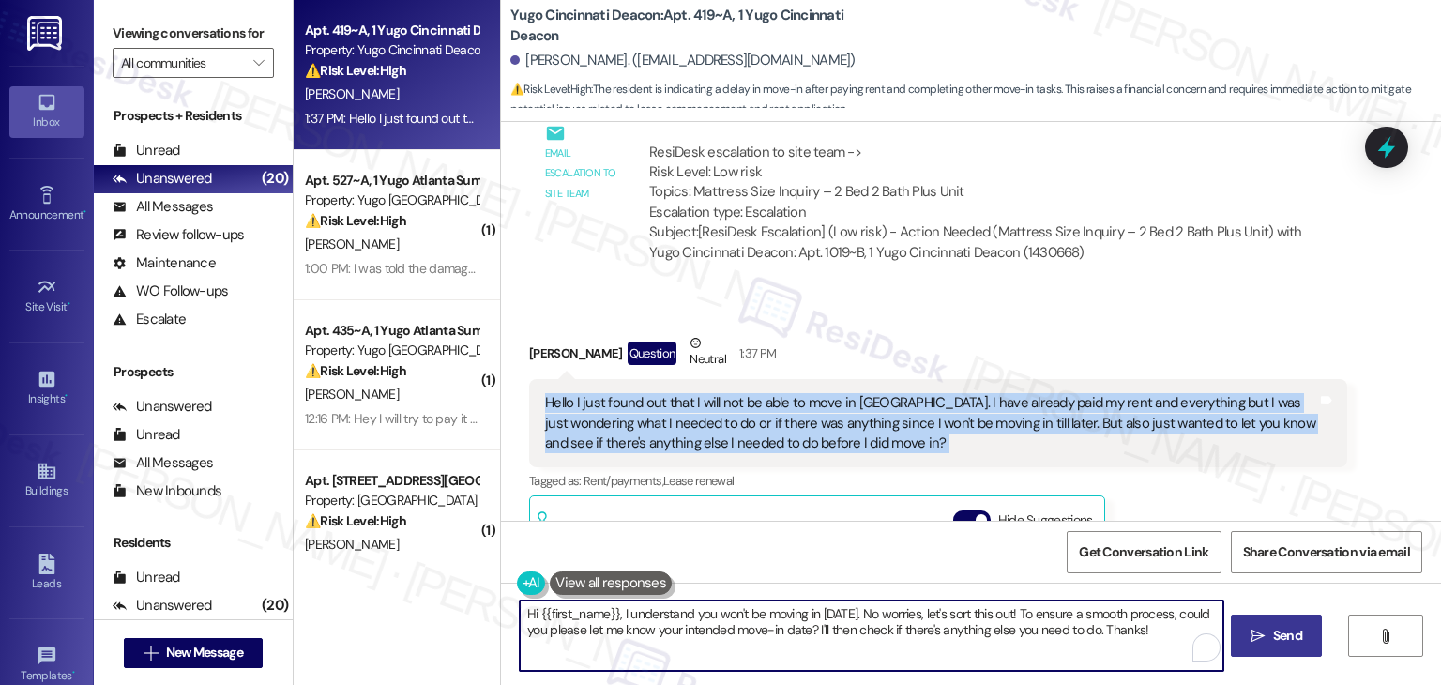
click at [773, 623] on textarea "Hi {{first_name}}, I understand you won't be moving in tomorrow. No worries, le…" at bounding box center [871, 636] width 703 height 70
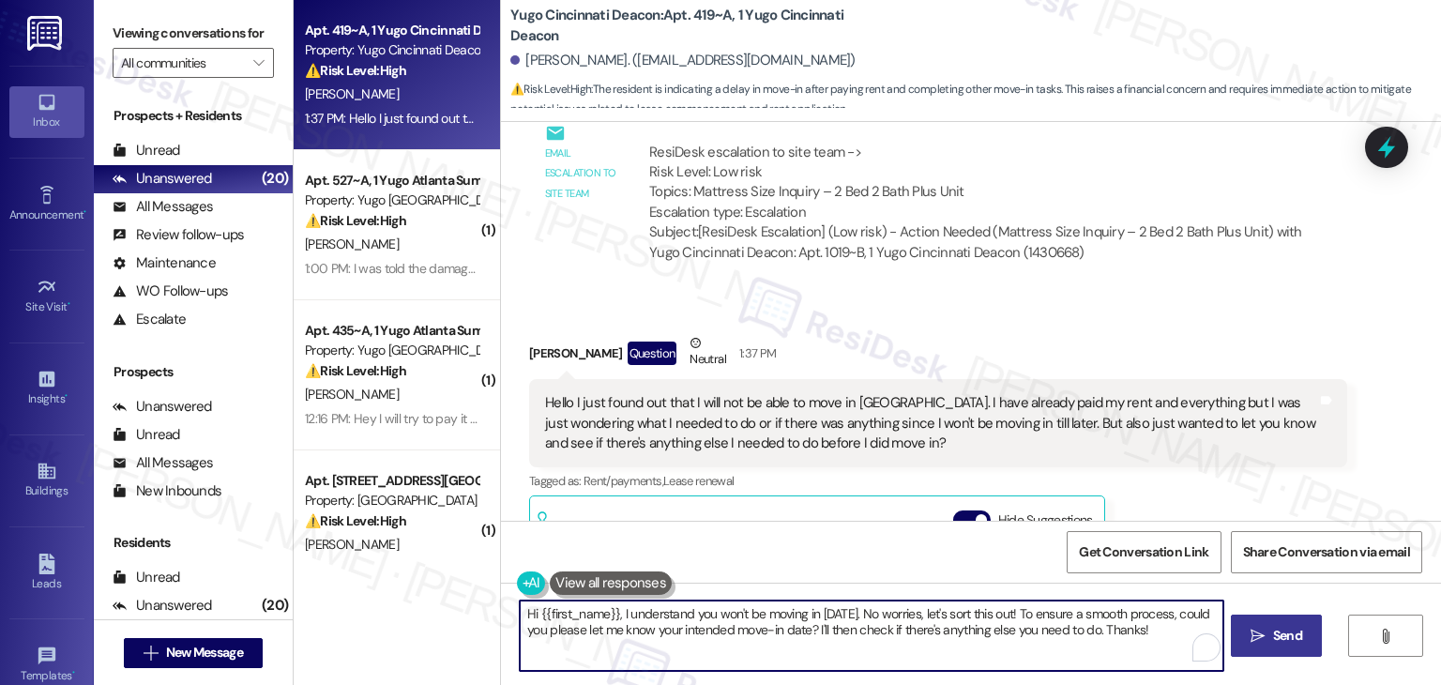
paste textarea "Lynsay, thanks for letting us know about the change in your move-in date. I’ll …"
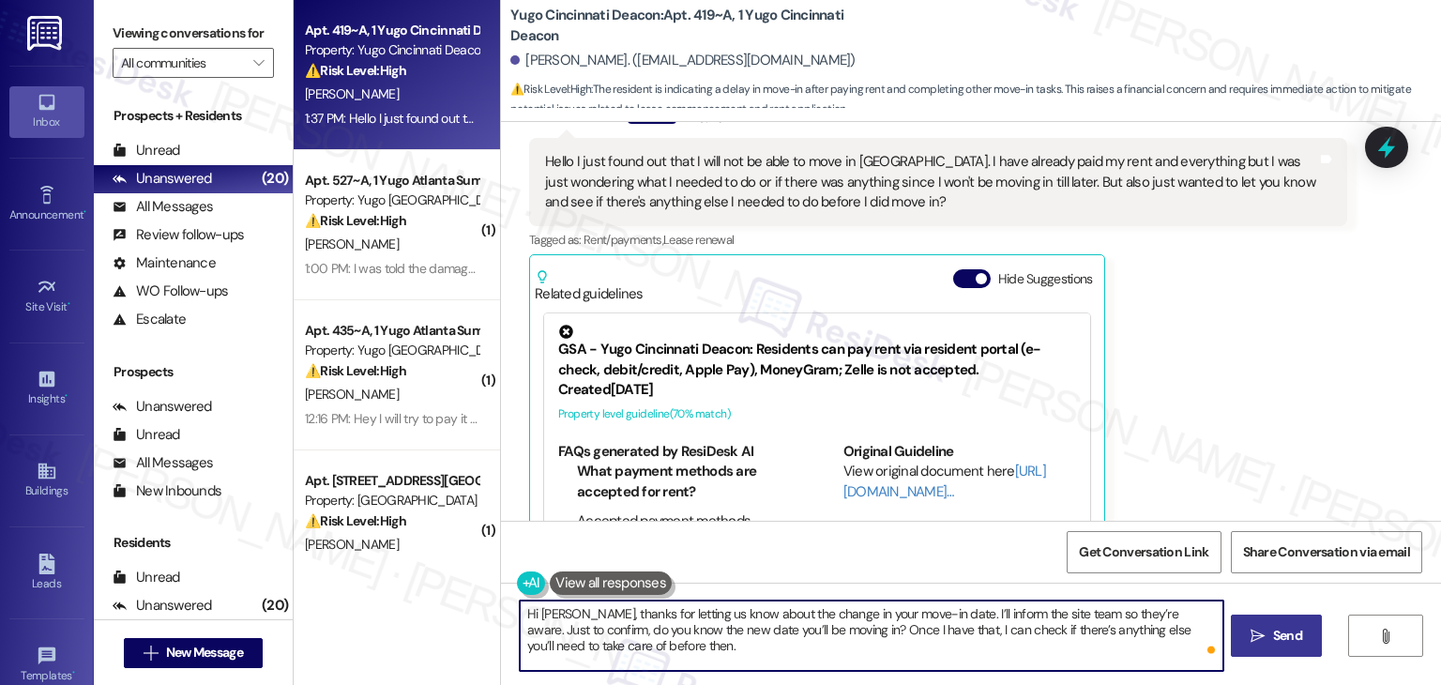
scroll to position [1564, 0]
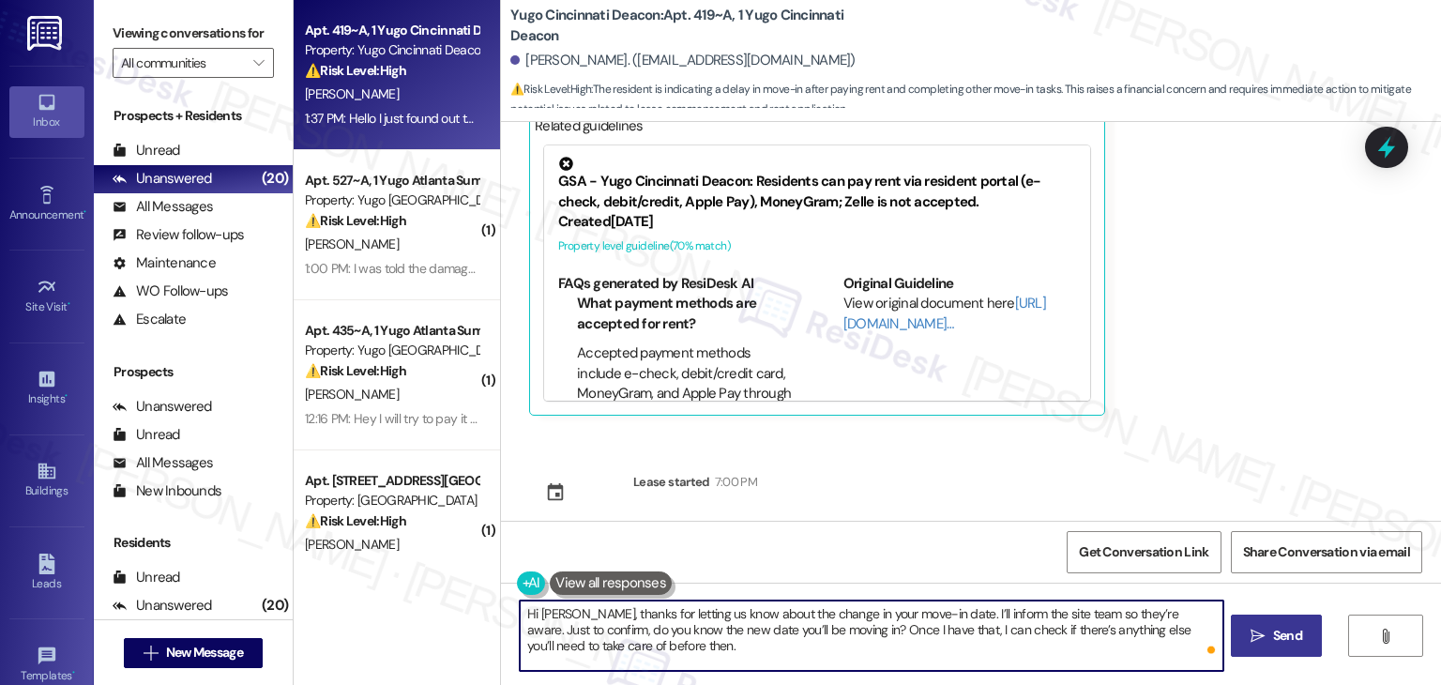
type textarea "Hi Lynsay, thanks for letting us know about the change in your move-in date. I’…"
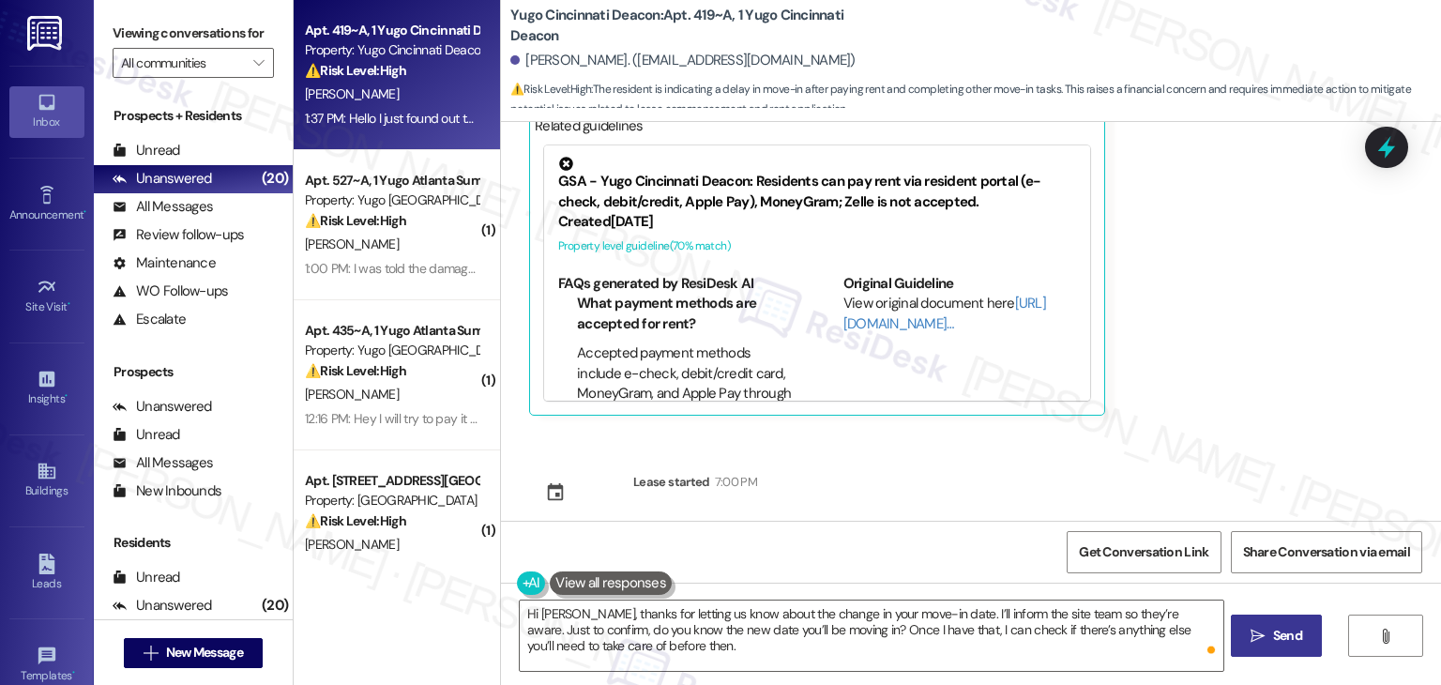
click at [1290, 631] on span "Send" at bounding box center [1287, 636] width 29 height 20
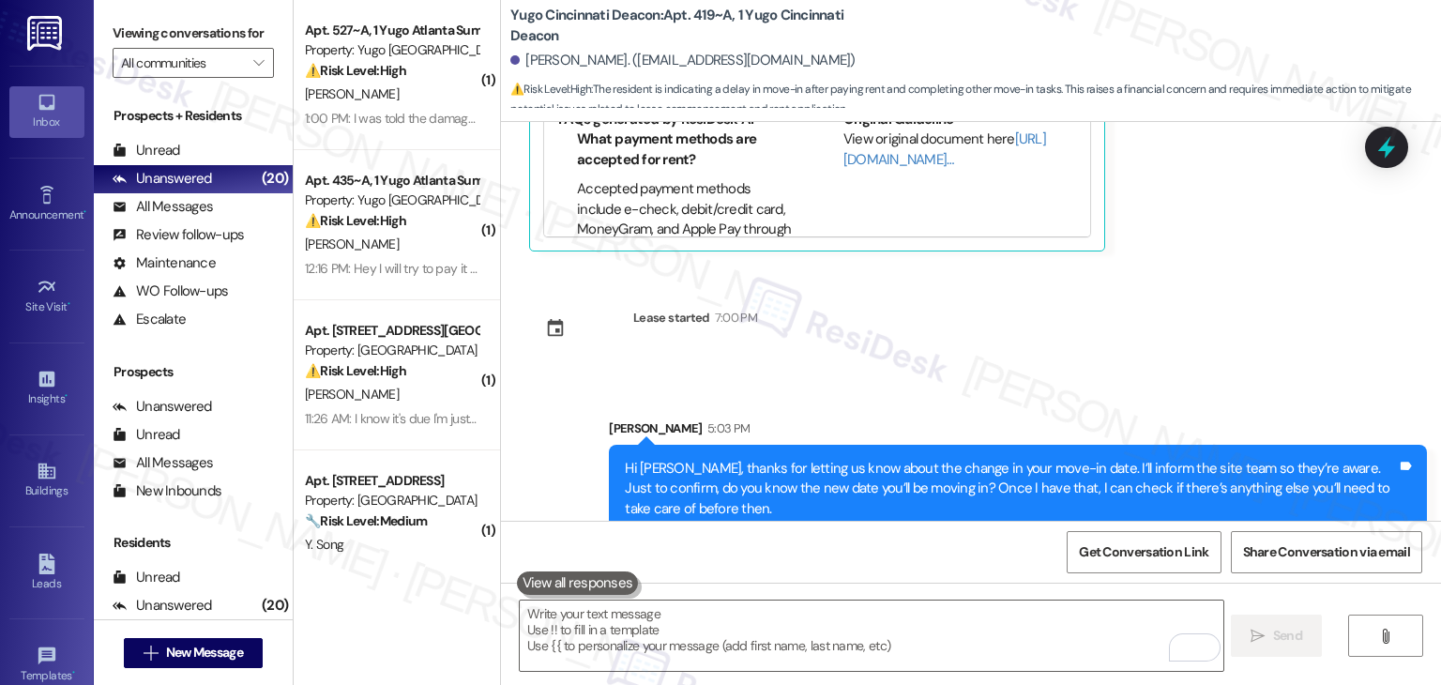
scroll to position [1735, 0]
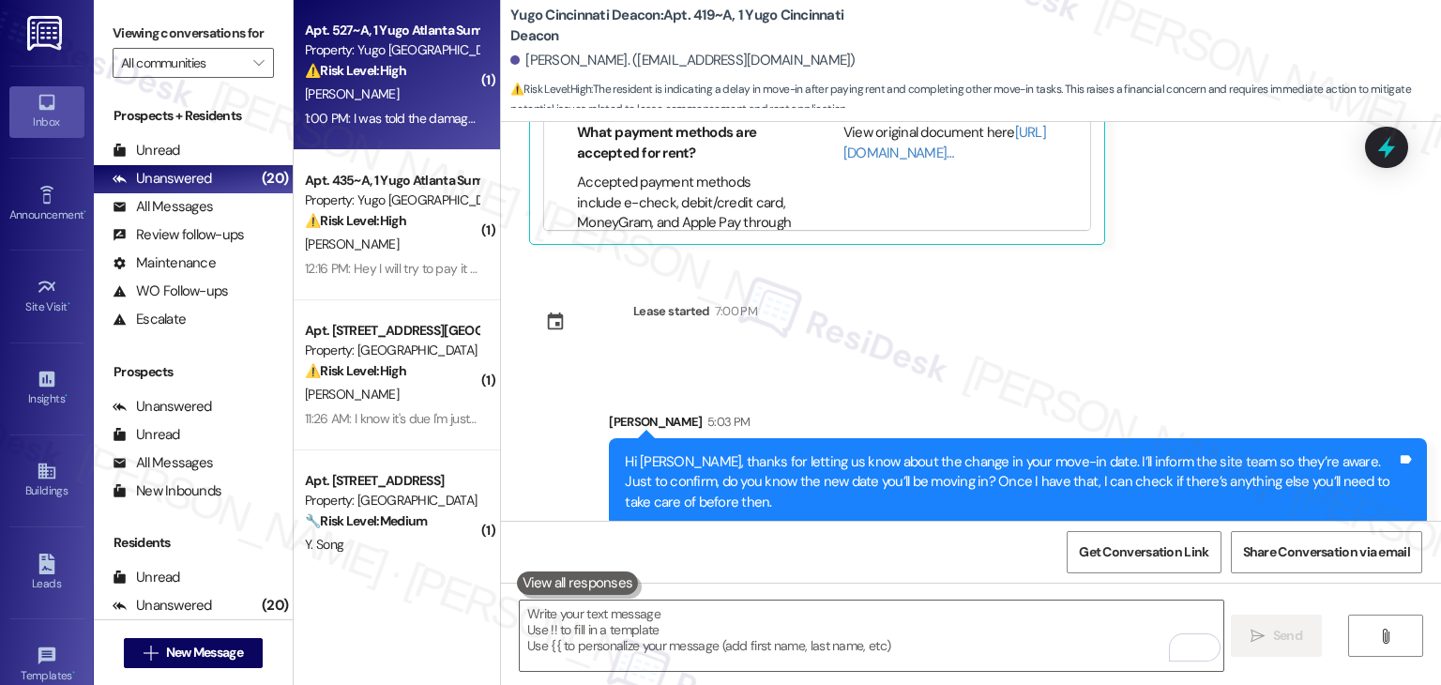
click at [388, 129] on div "1:00 PM: I was told the damage fees would be waived off my account due to there…" at bounding box center [391, 118] width 177 height 23
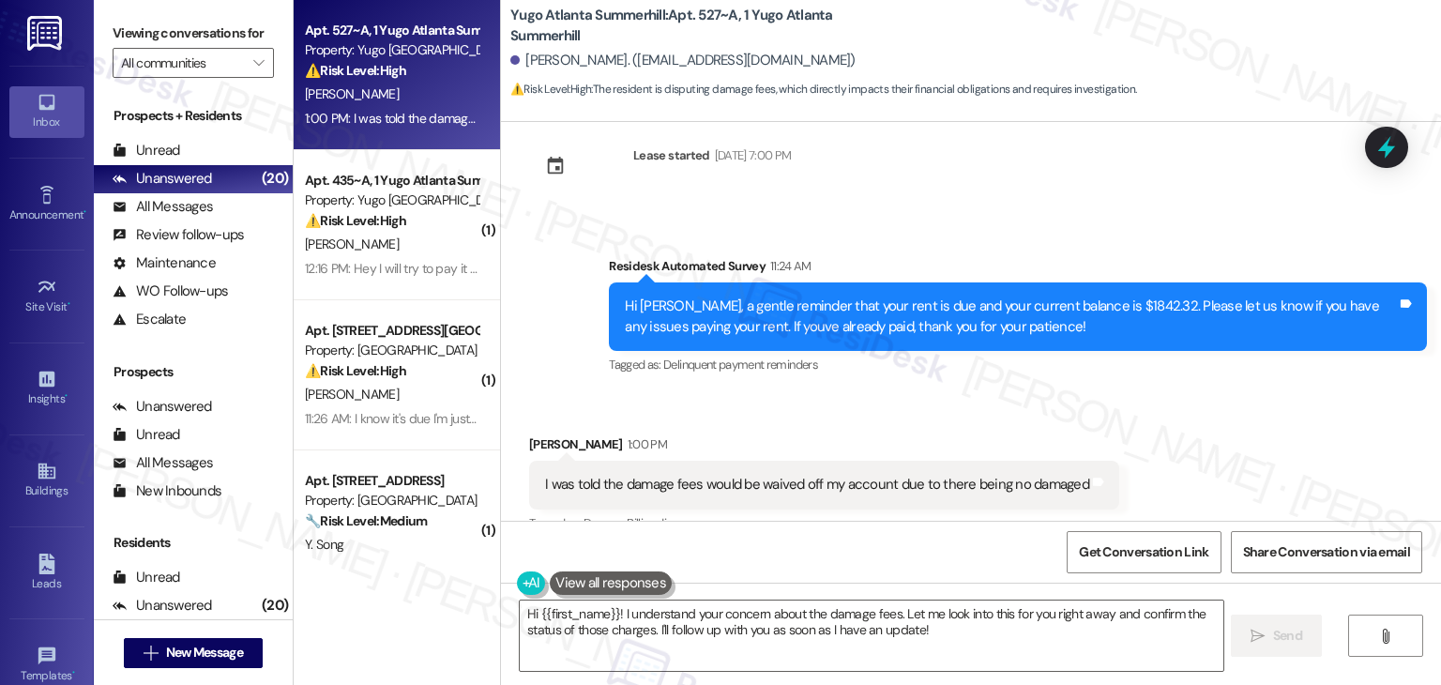
scroll to position [440, 0]
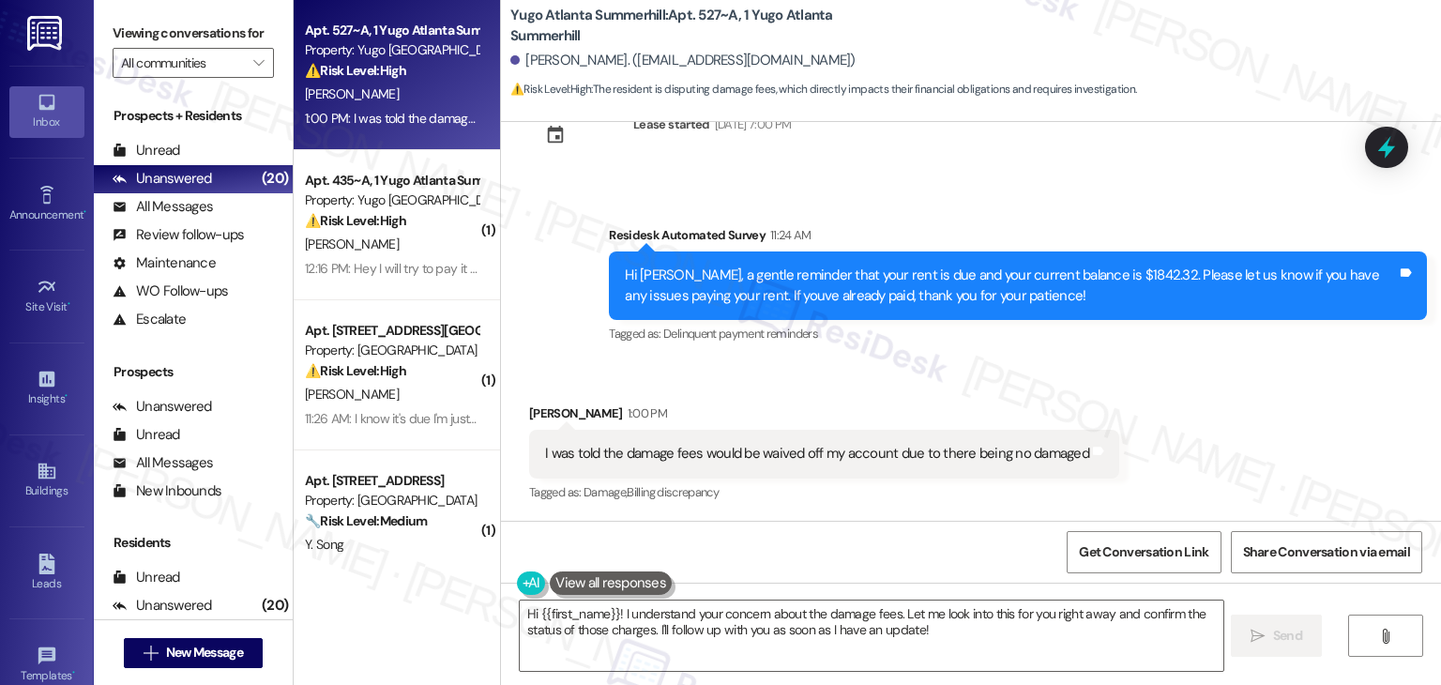
click at [928, 300] on div "Hi Chensie, a gentle reminder that your rent is due and your current balance is…" at bounding box center [1011, 286] width 772 height 40
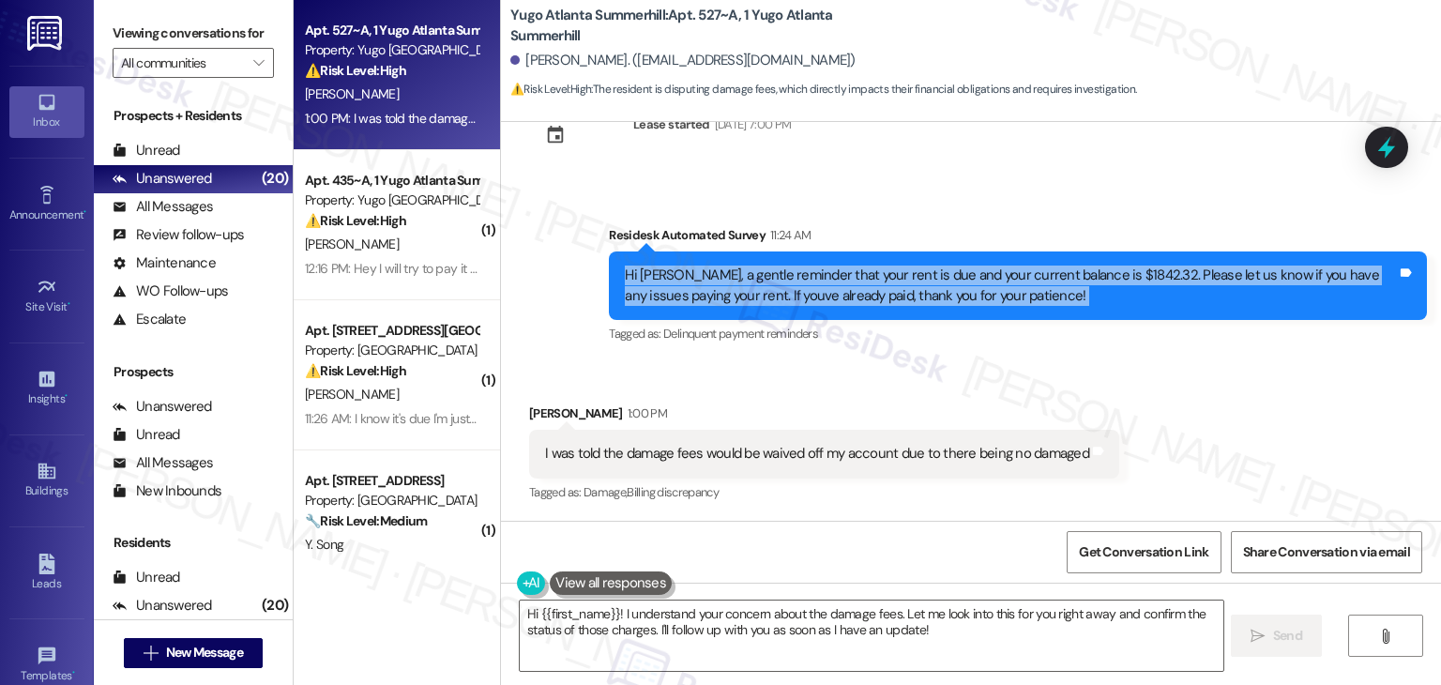
click at [928, 300] on div "Hi Chensie, a gentle reminder that your rent is due and your current balance is…" at bounding box center [1011, 286] width 772 height 40
copy div "Hi Chensie, a gentle reminder that your rent is due and your current balance is…"
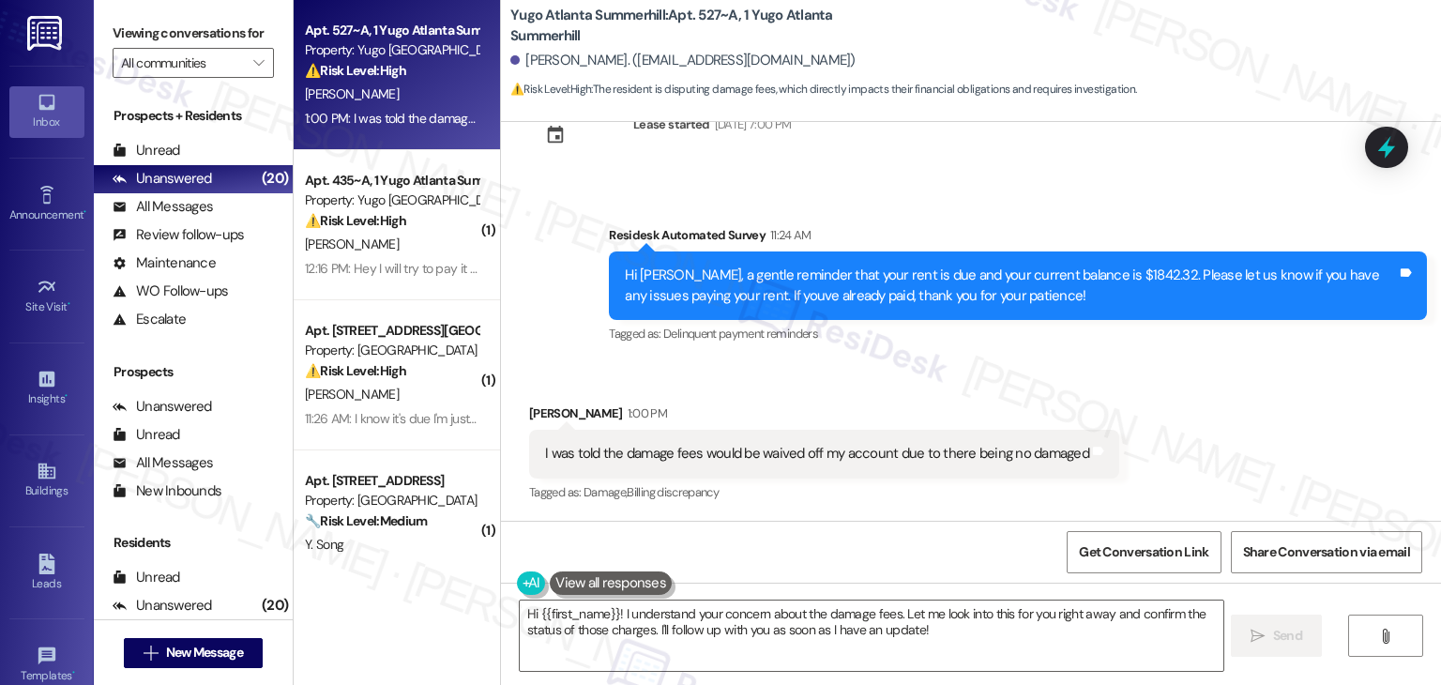
click at [723, 459] on div "I was told the damage fees would be waived off my account due to there being no…" at bounding box center [817, 454] width 544 height 20
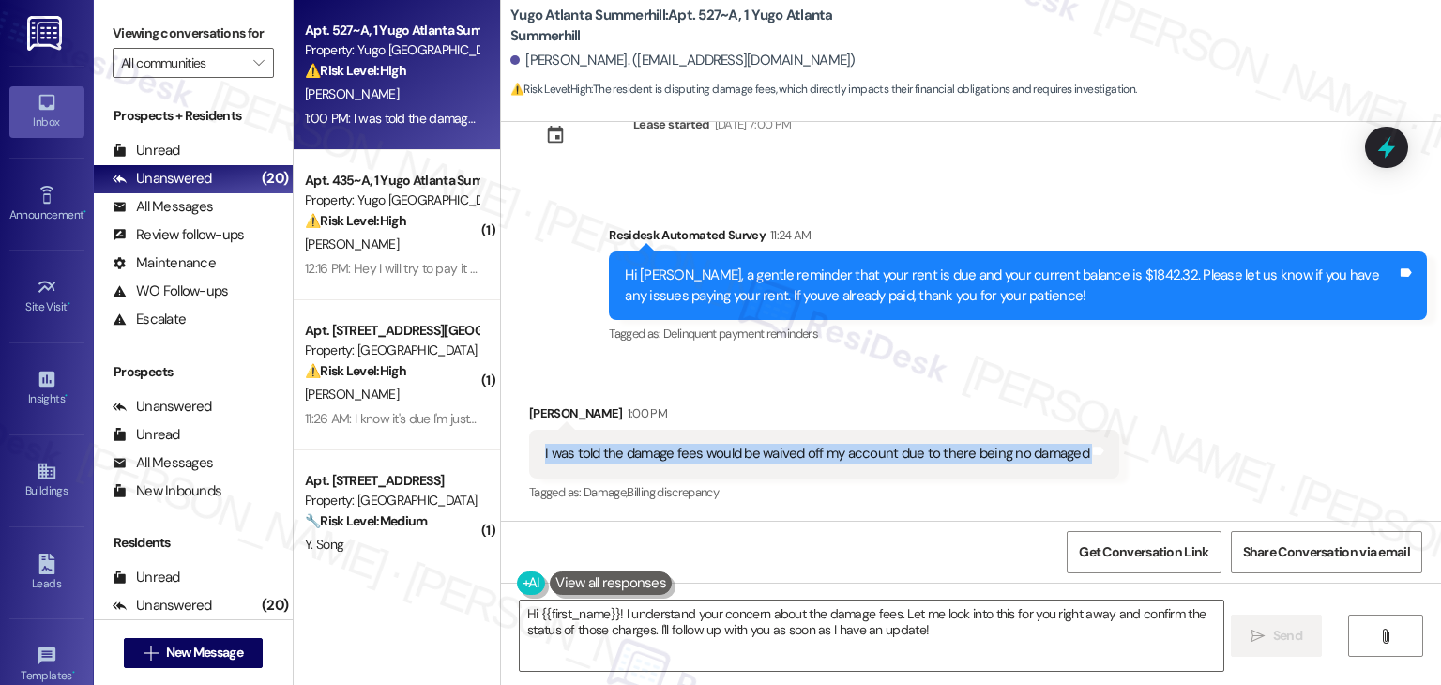
click at [723, 459] on div "I was told the damage fees would be waived off my account due to there being no…" at bounding box center [817, 454] width 544 height 20
copy div "I was told the damage fees would be waived off my account due to there being no…"
click at [869, 605] on textarea "Hi {{first_name}}! I understand your concern about the damage fees. Let me look…" at bounding box center [871, 636] width 703 height 70
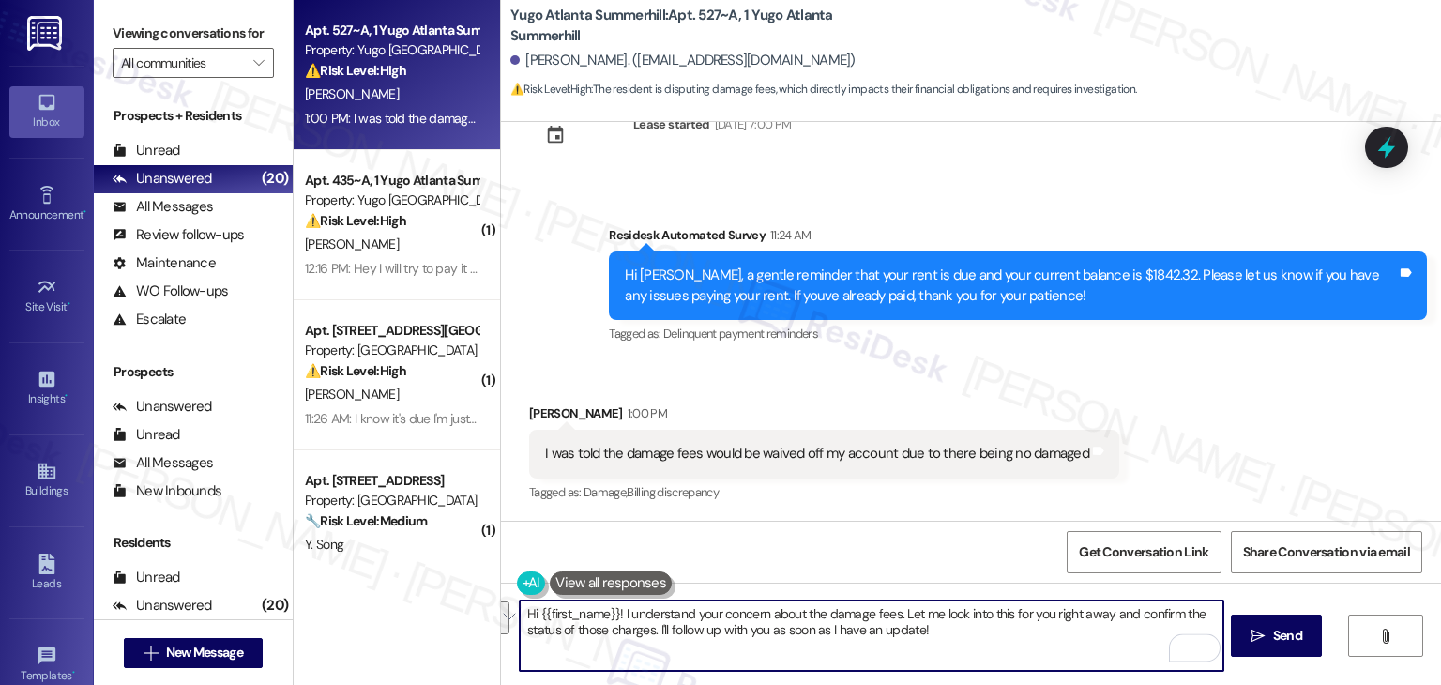
paste textarea "Chensie, thanks for letting me know. I’ll check with the site team to confirm t…"
click at [1287, 631] on span "Send" at bounding box center [1287, 636] width 29 height 20
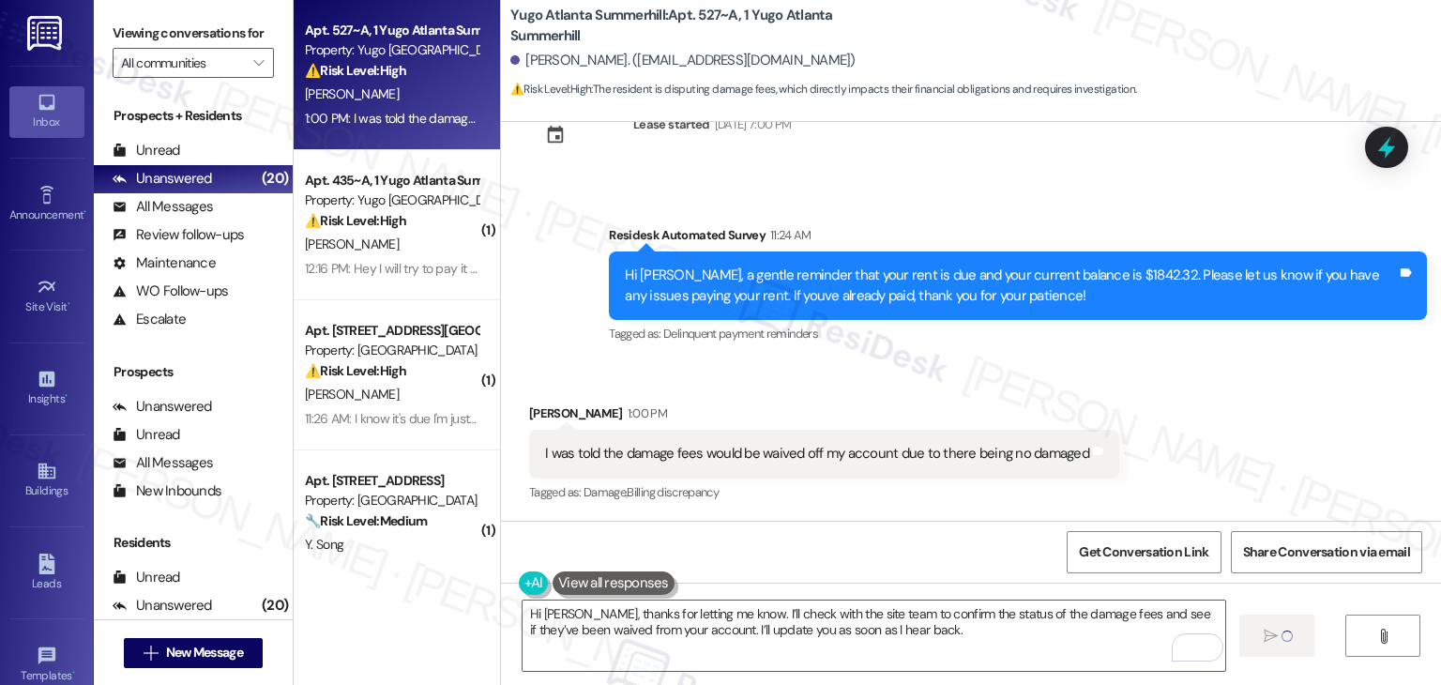
type textarea "Fetching suggested responses. Please feel free to read through the conversation…"
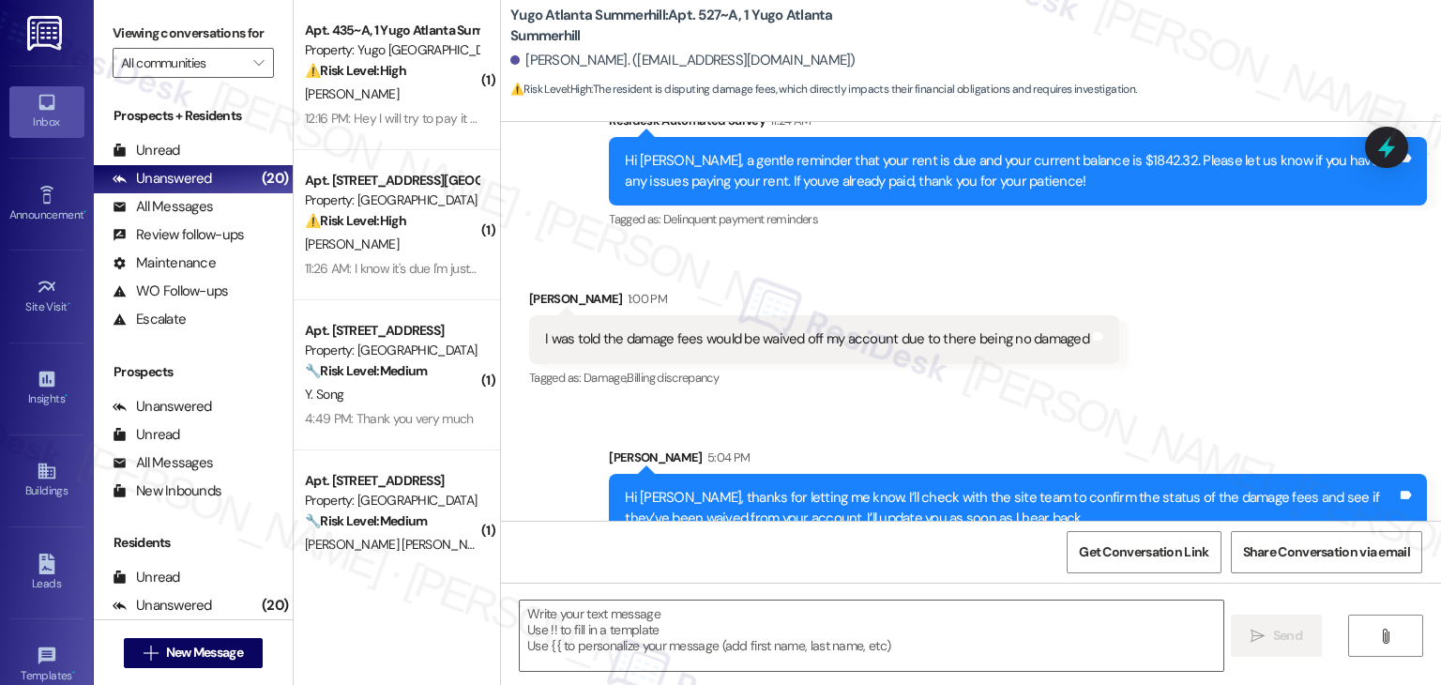
scroll to position [591, 0]
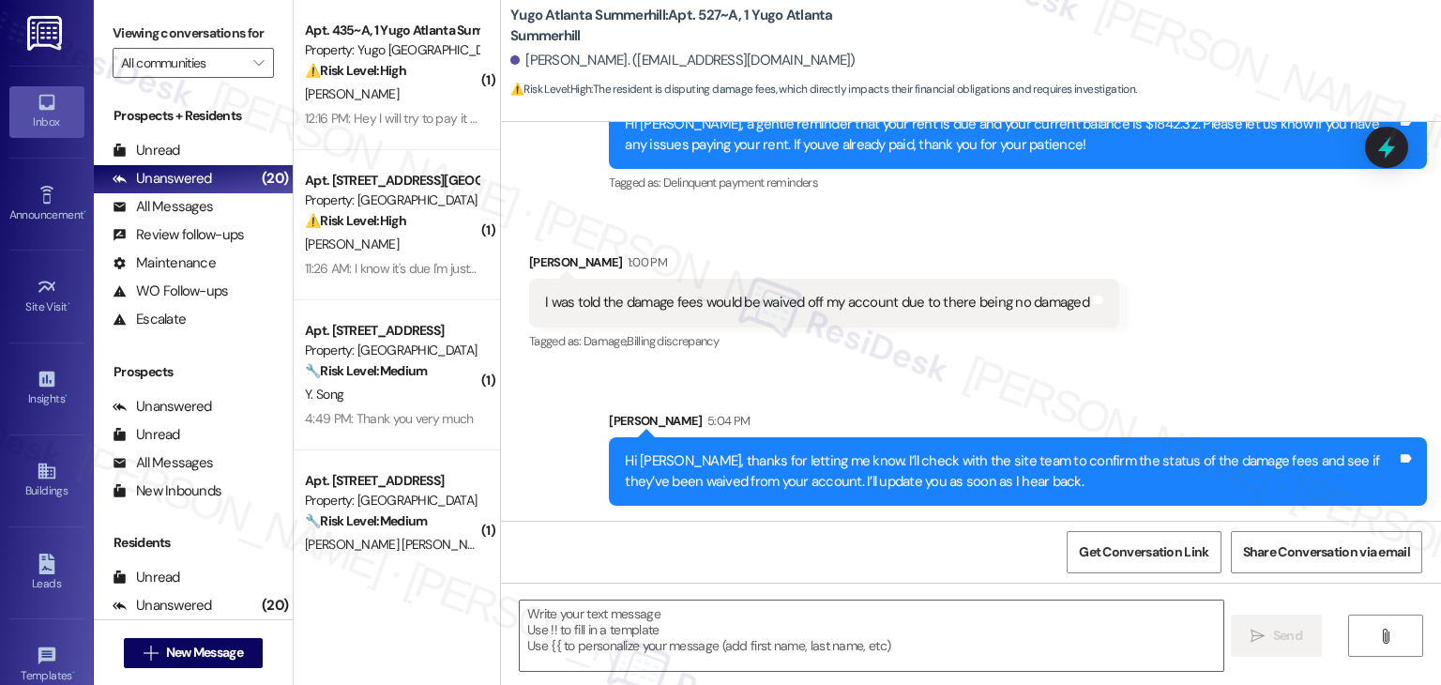
click at [1255, 322] on div "Received via SMS Chensie Miller 1:00 PM I was told the damage fees would be wai…" at bounding box center [971, 289] width 940 height 159
click at [1386, 147] on icon at bounding box center [1387, 147] width 23 height 29
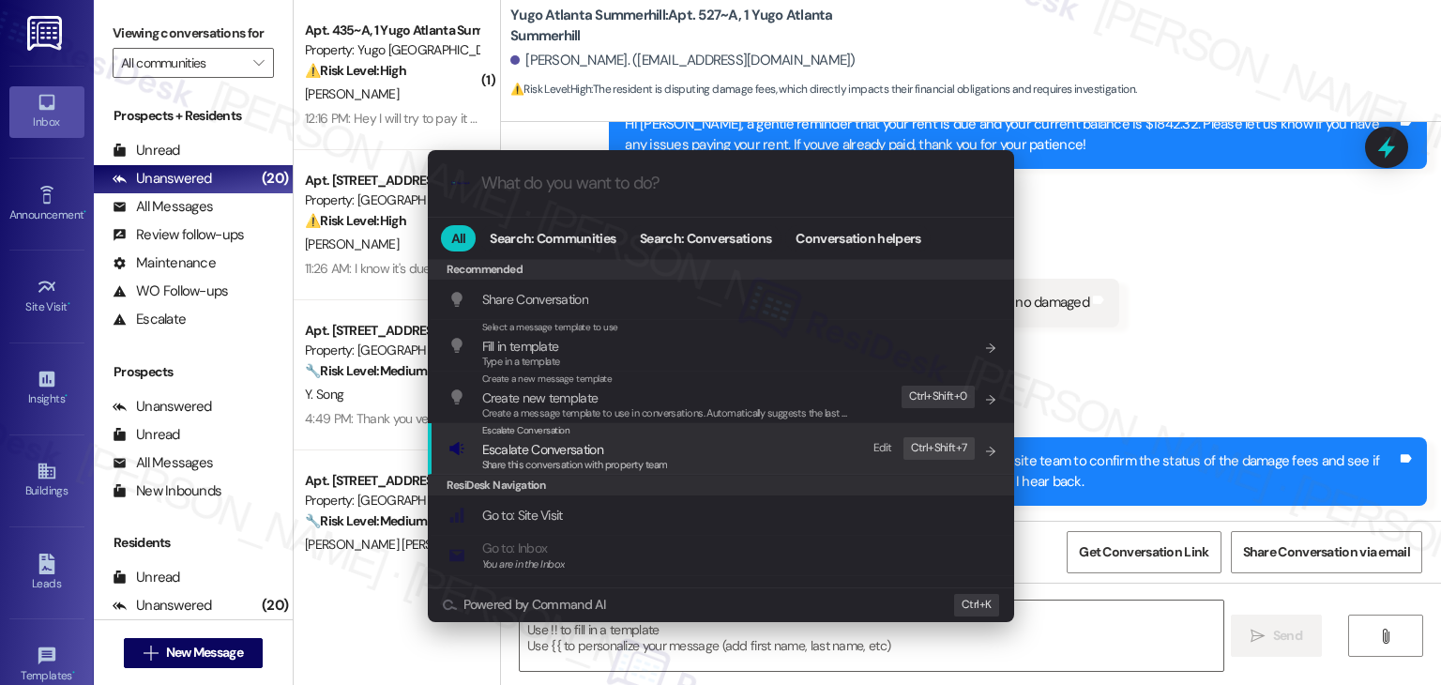
click at [590, 455] on span "Escalate Conversation" at bounding box center [542, 449] width 121 height 17
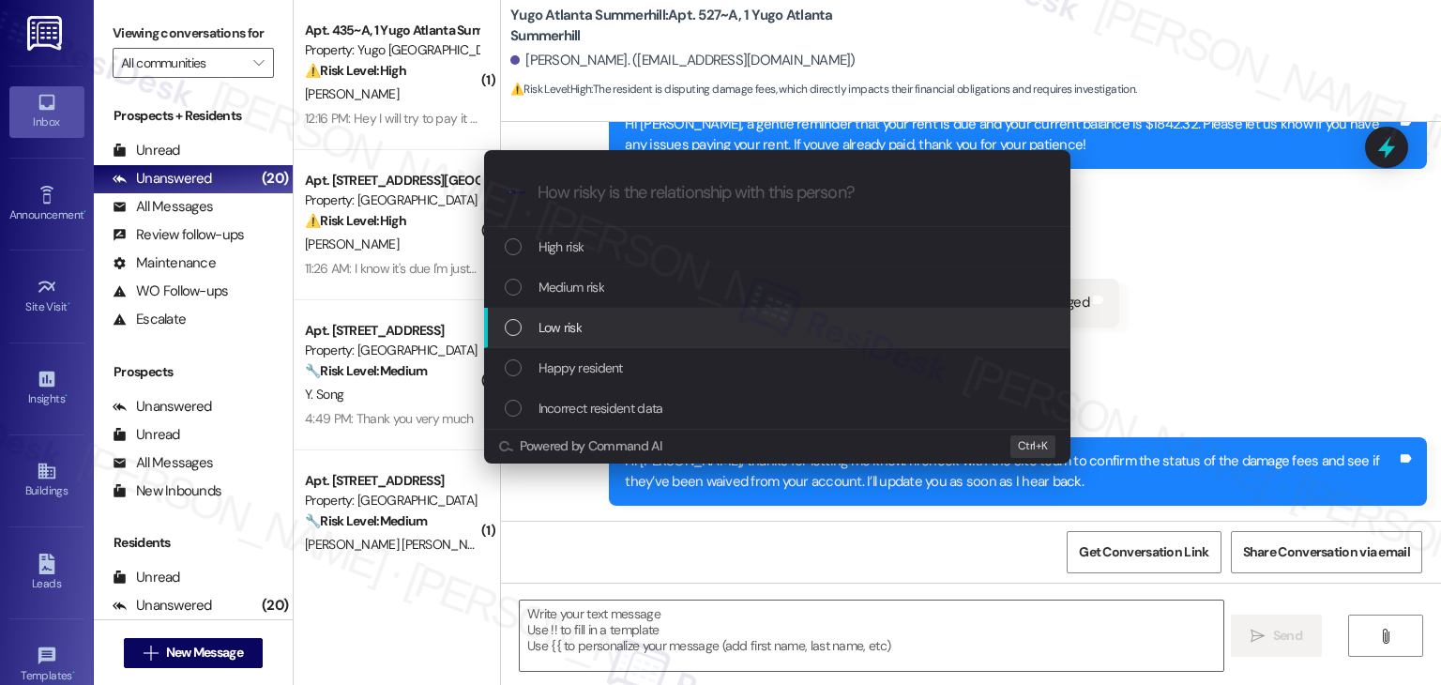
click at [514, 325] on div "List of options" at bounding box center [513, 327] width 17 height 17
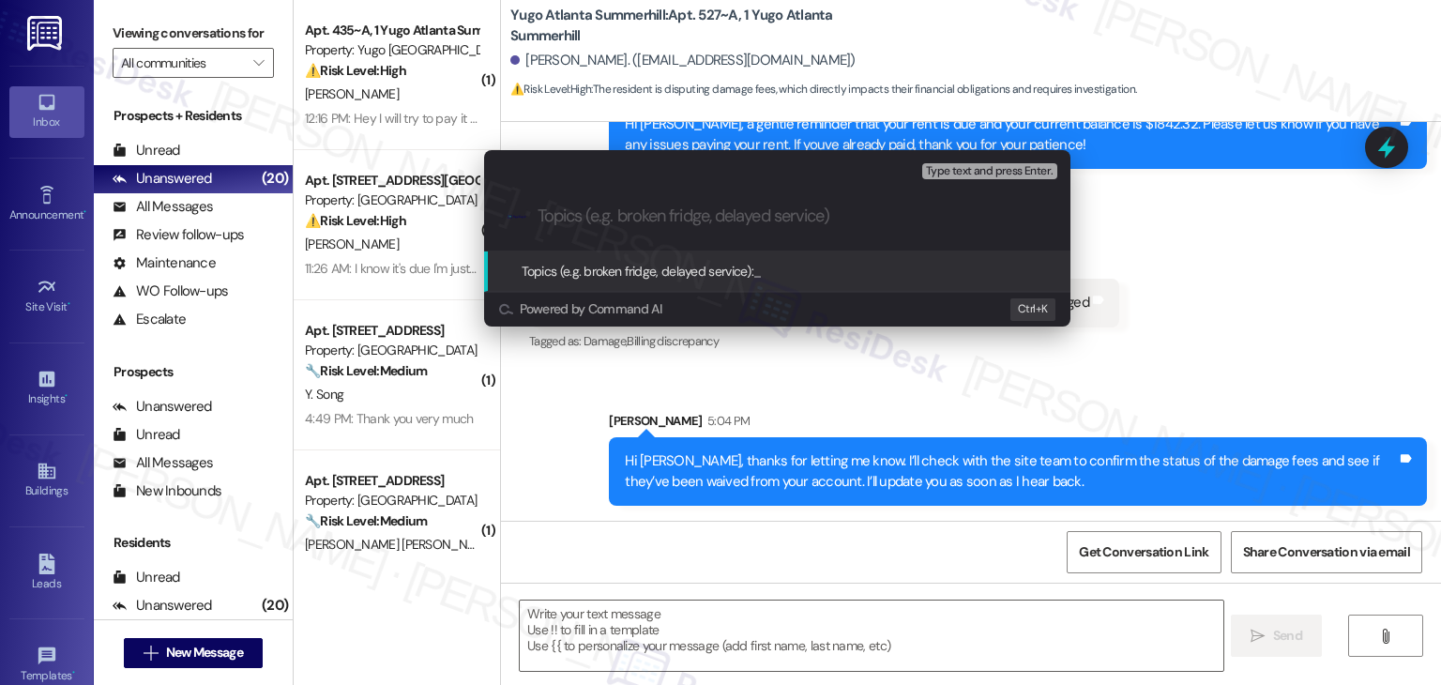
paste input "Resident Dispute – Damage Fees Waiver Confirmation"
type input "Resident Dispute – Damage Fees Waiver Confirmation"
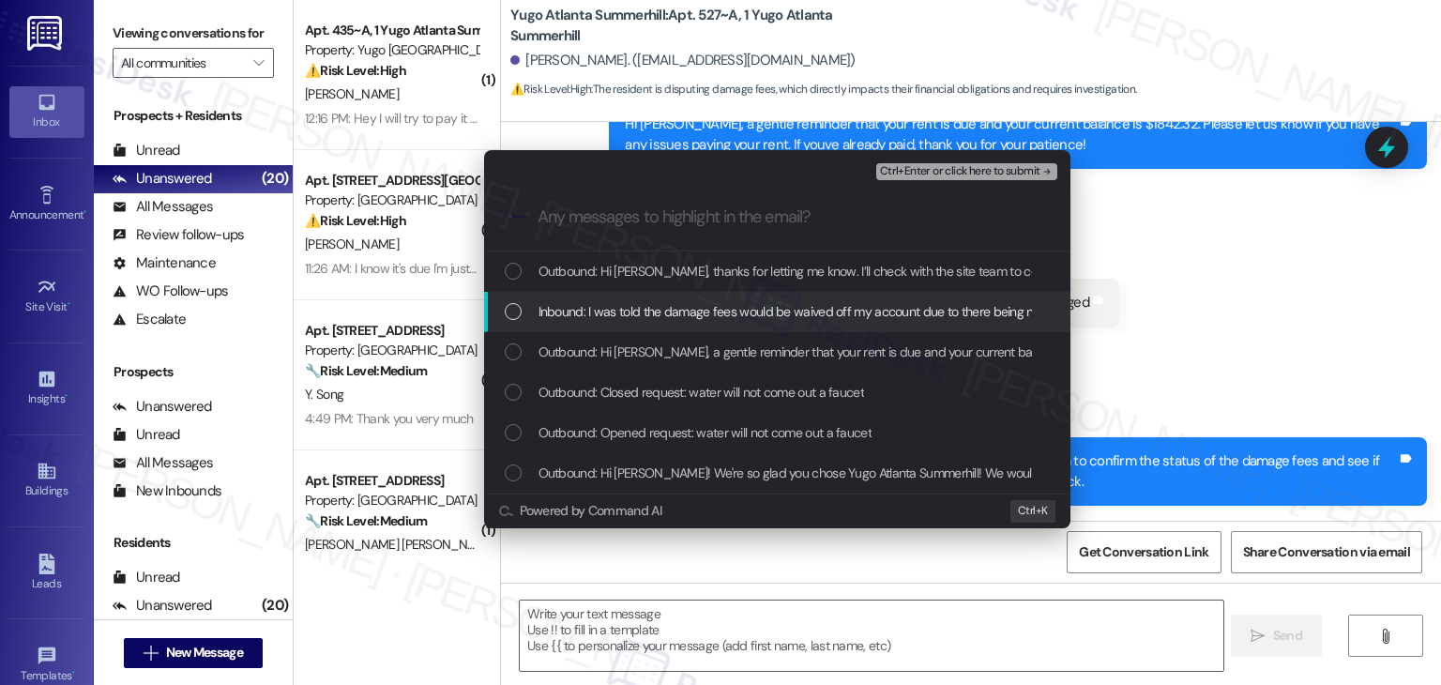
click at [508, 311] on div "List of options" at bounding box center [513, 311] width 17 height 17
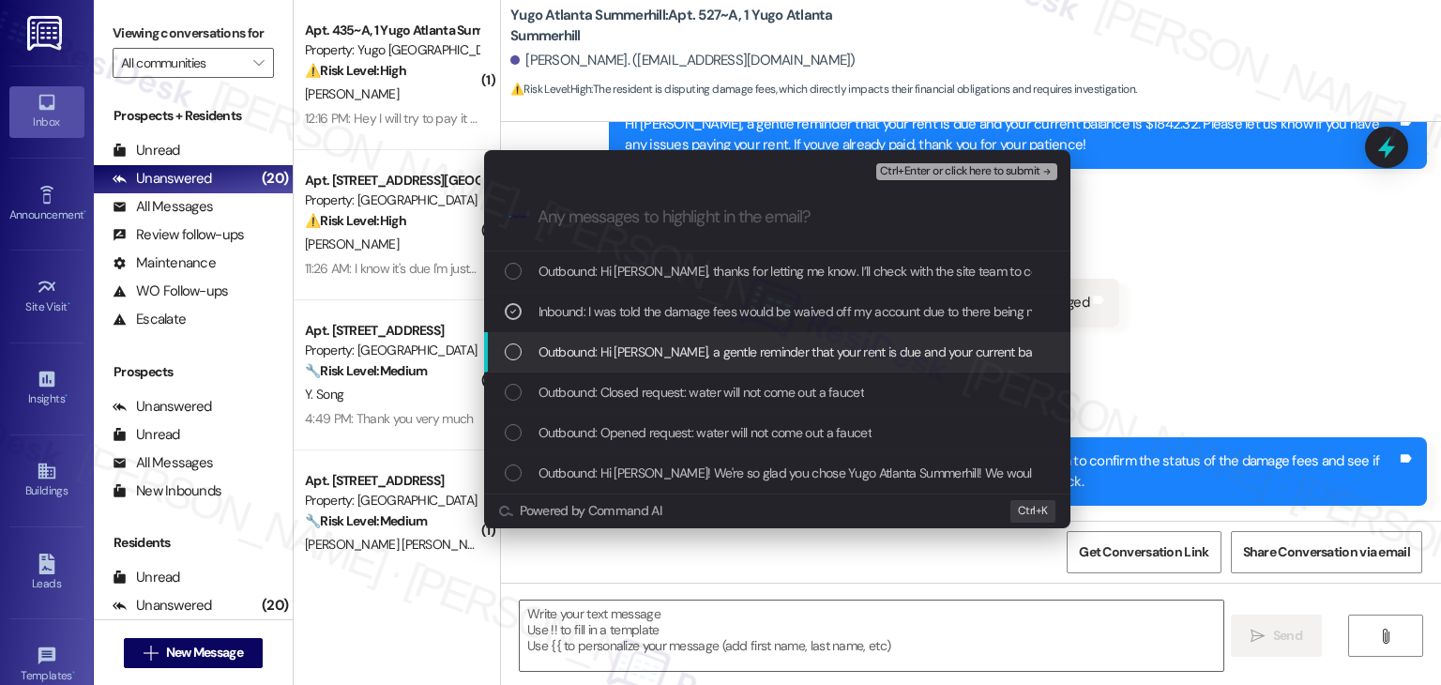
click at [518, 352] on div "List of options" at bounding box center [513, 351] width 17 height 17
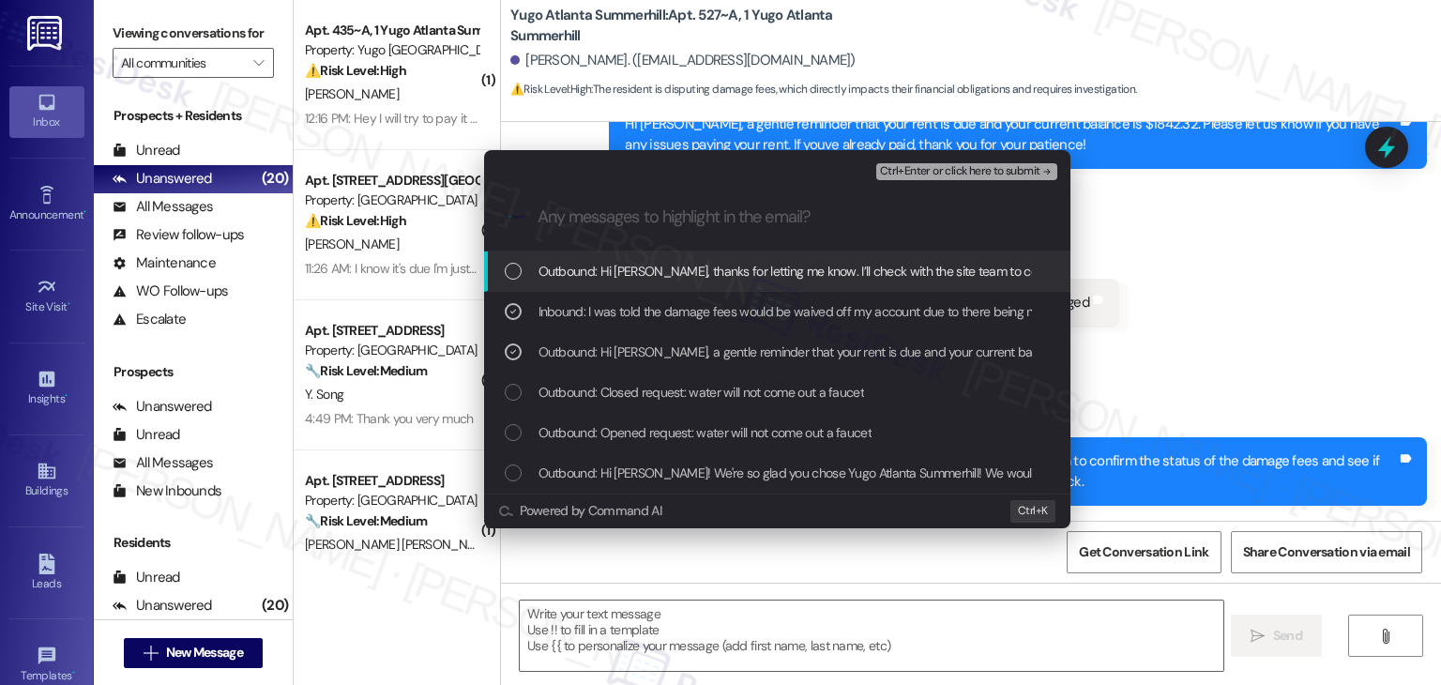
click at [957, 177] on span "Ctrl+Enter or click here to submit" at bounding box center [960, 171] width 160 height 13
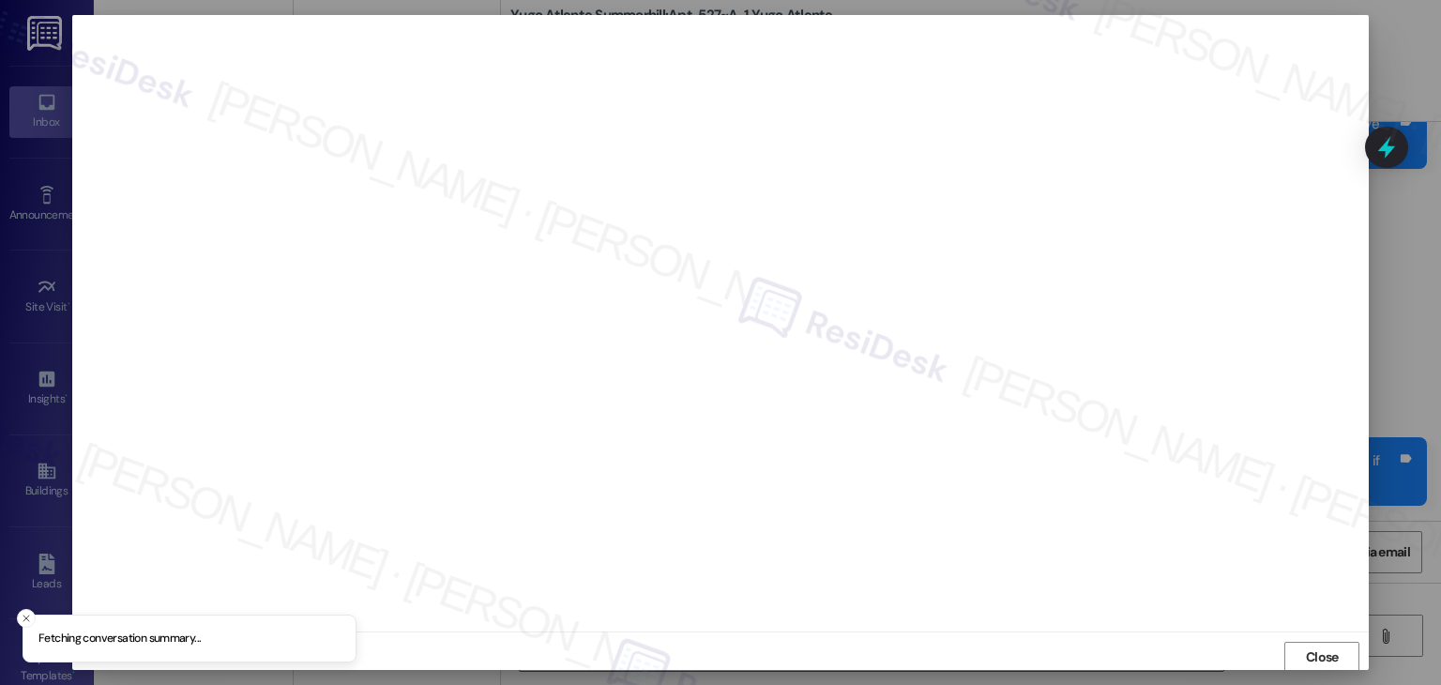
scroll to position [1, 0]
click at [1319, 656] on span "Close" at bounding box center [1322, 657] width 33 height 20
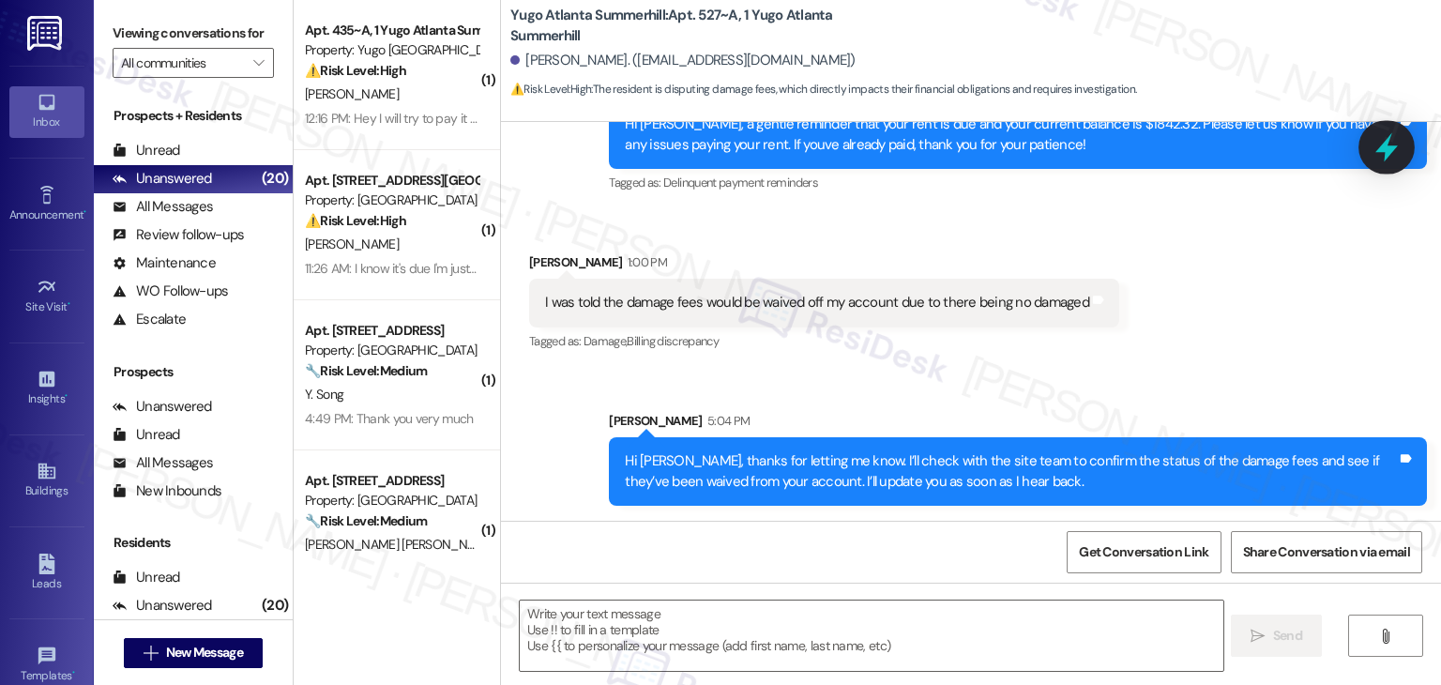
click at [1387, 151] on icon at bounding box center [1387, 147] width 23 height 29
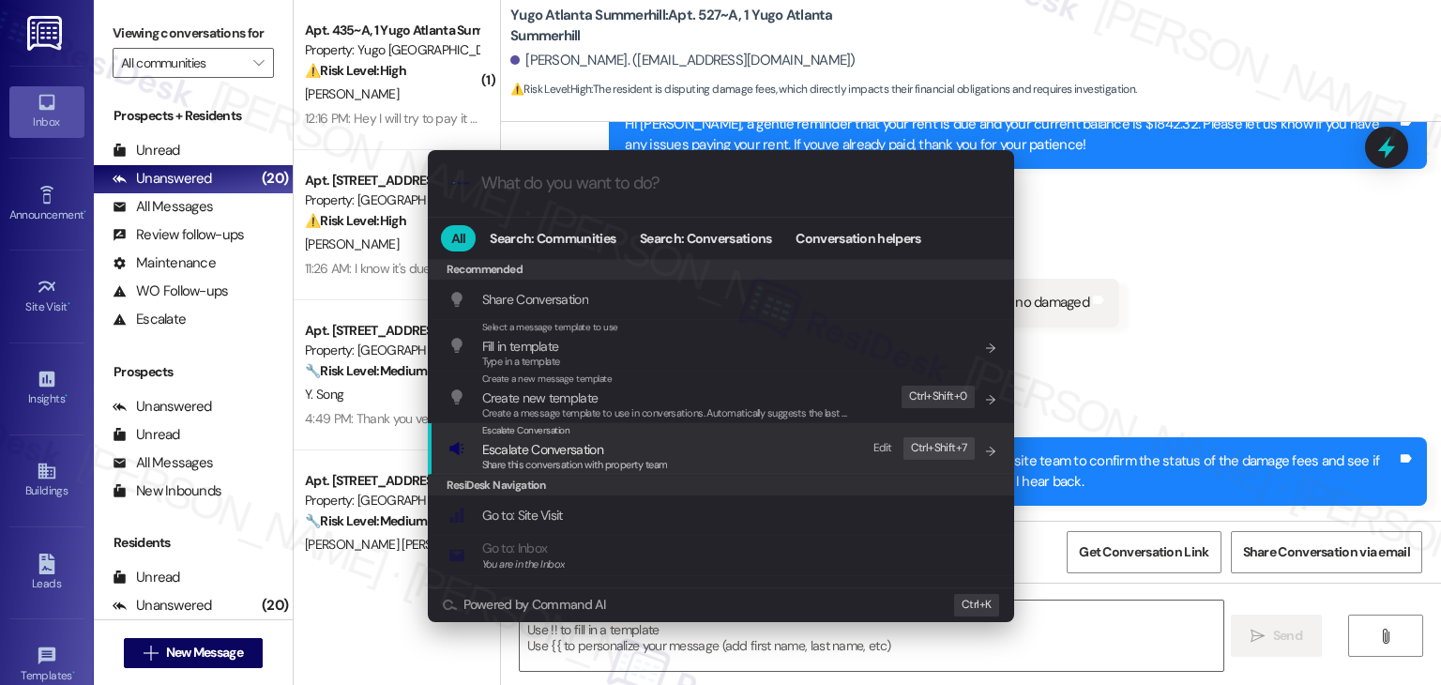
click at [581, 458] on span "Share this conversation with property team" at bounding box center [575, 464] width 186 height 13
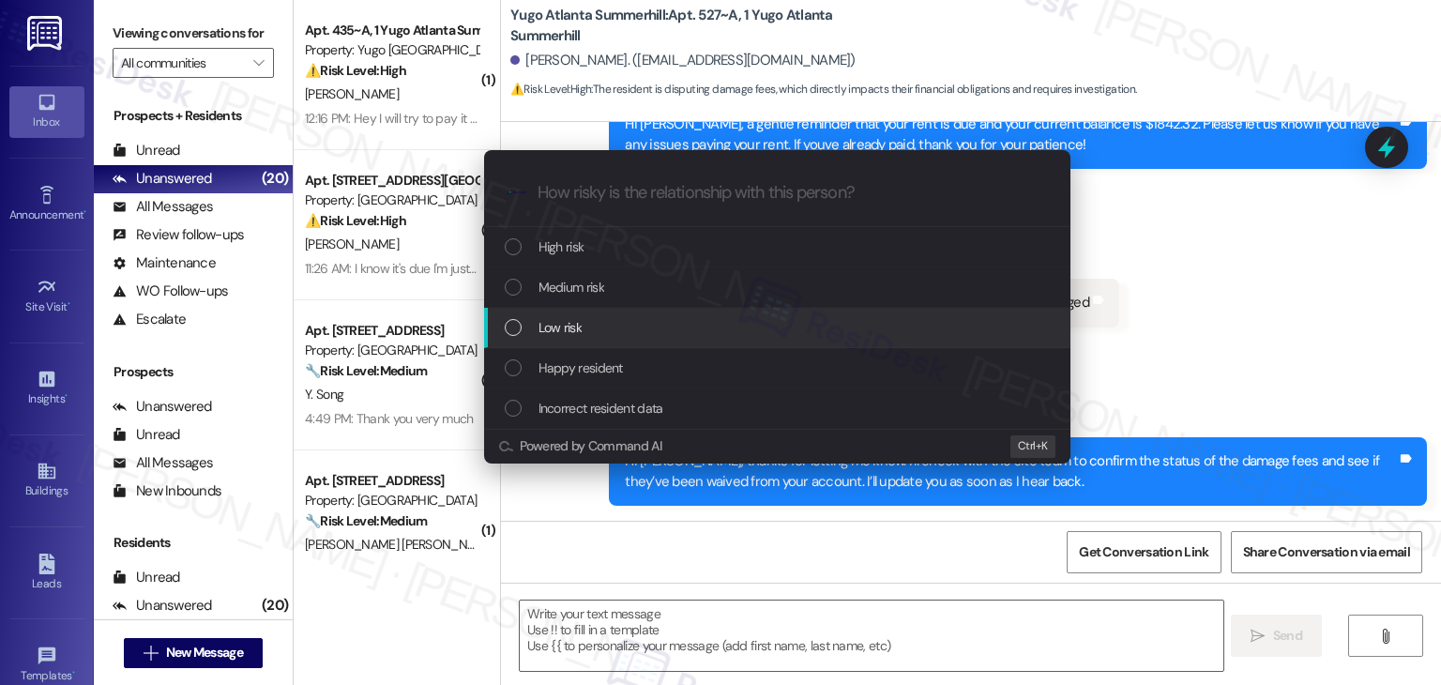
click at [510, 328] on div "List of options" at bounding box center [513, 327] width 17 height 17
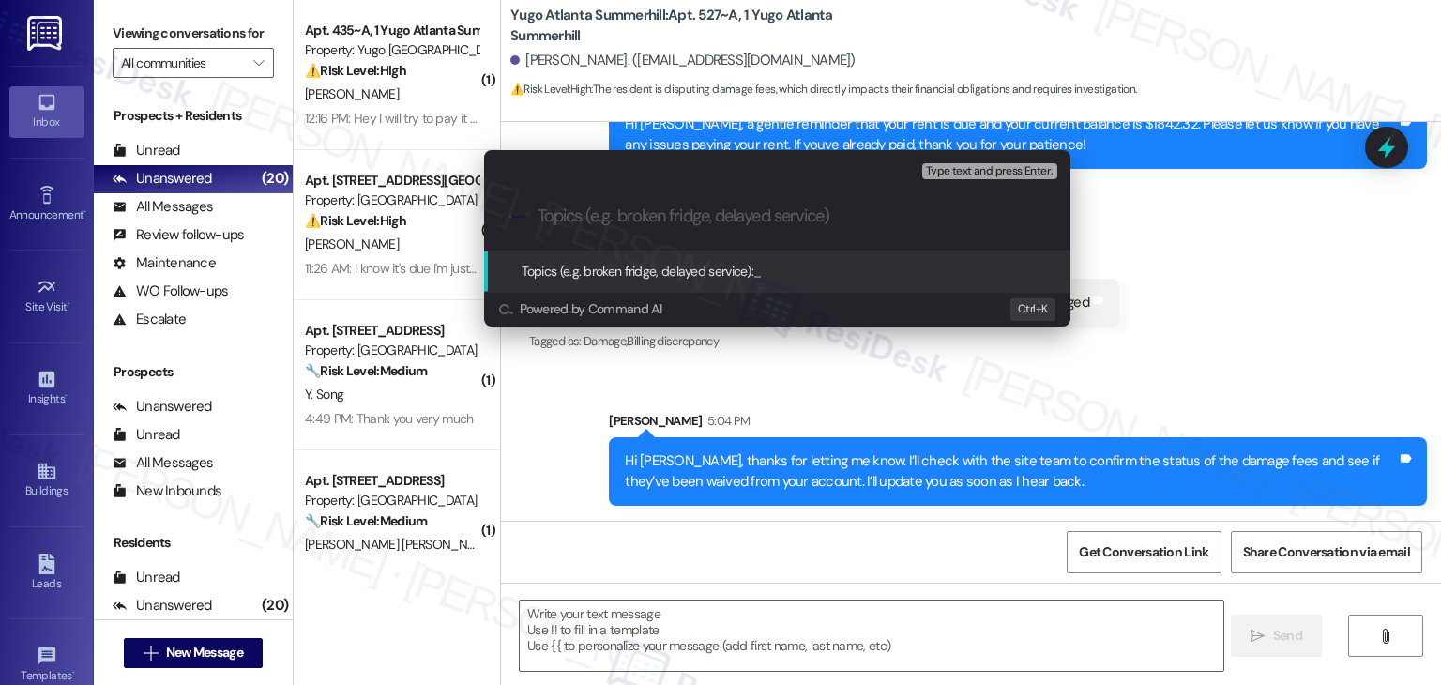
paste input "Resident Dispute – Damage Fees Waiver Confirmation"
type input "Resident Dispute – Damage Fees Waiver Confirmation"
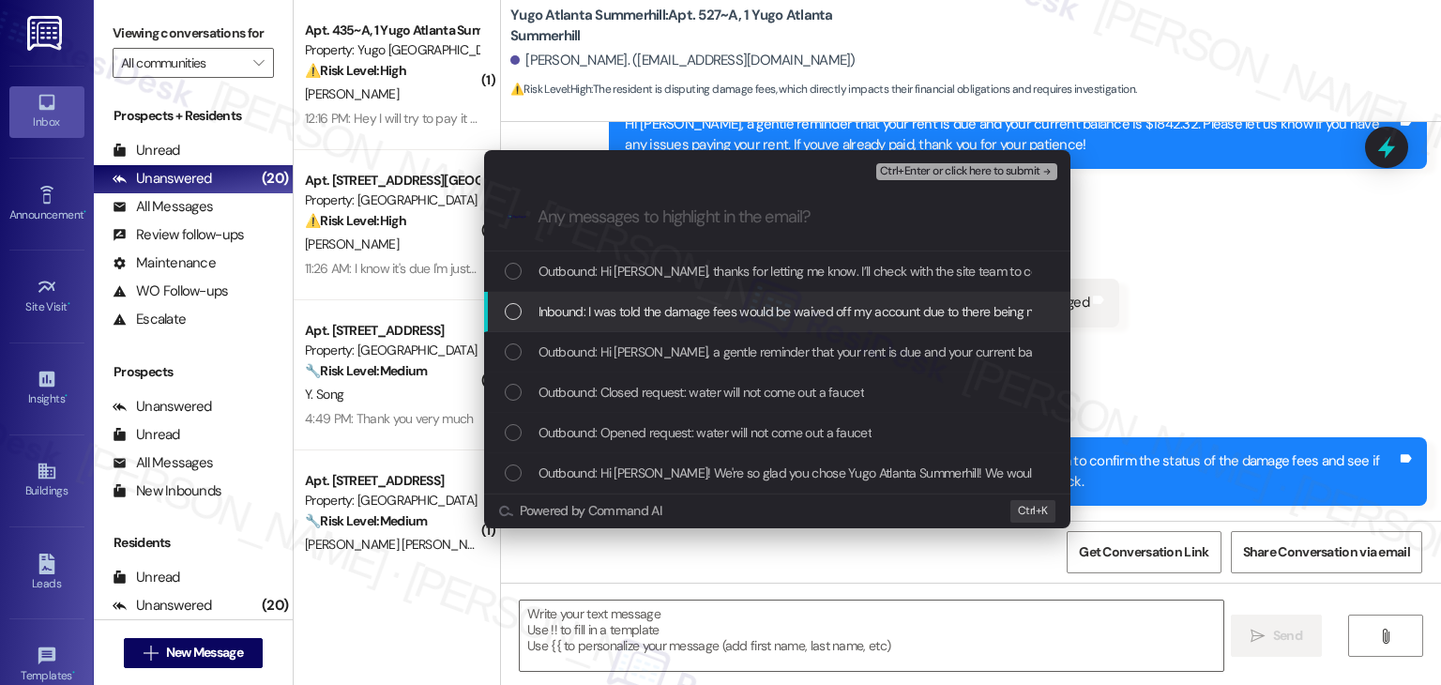
click at [510, 312] on div "List of options" at bounding box center [513, 311] width 17 height 17
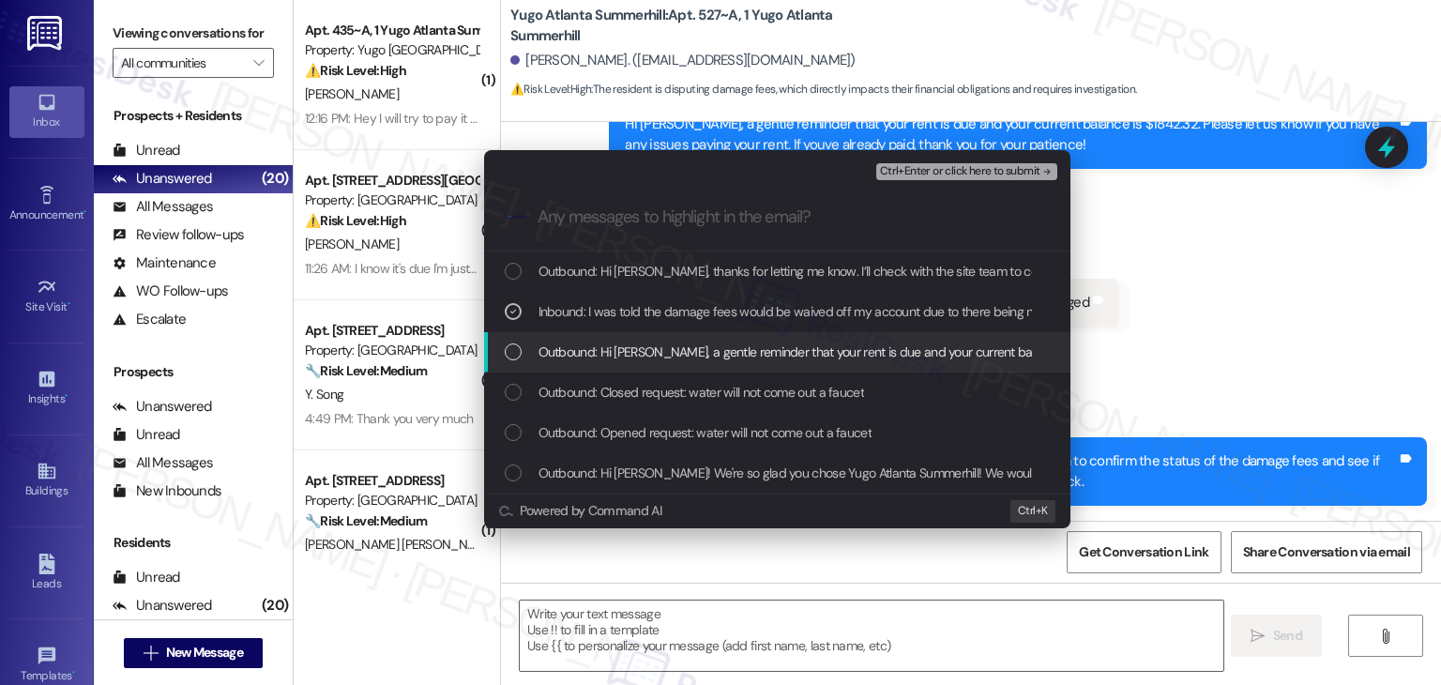
click at [515, 343] on div "List of options" at bounding box center [513, 351] width 17 height 17
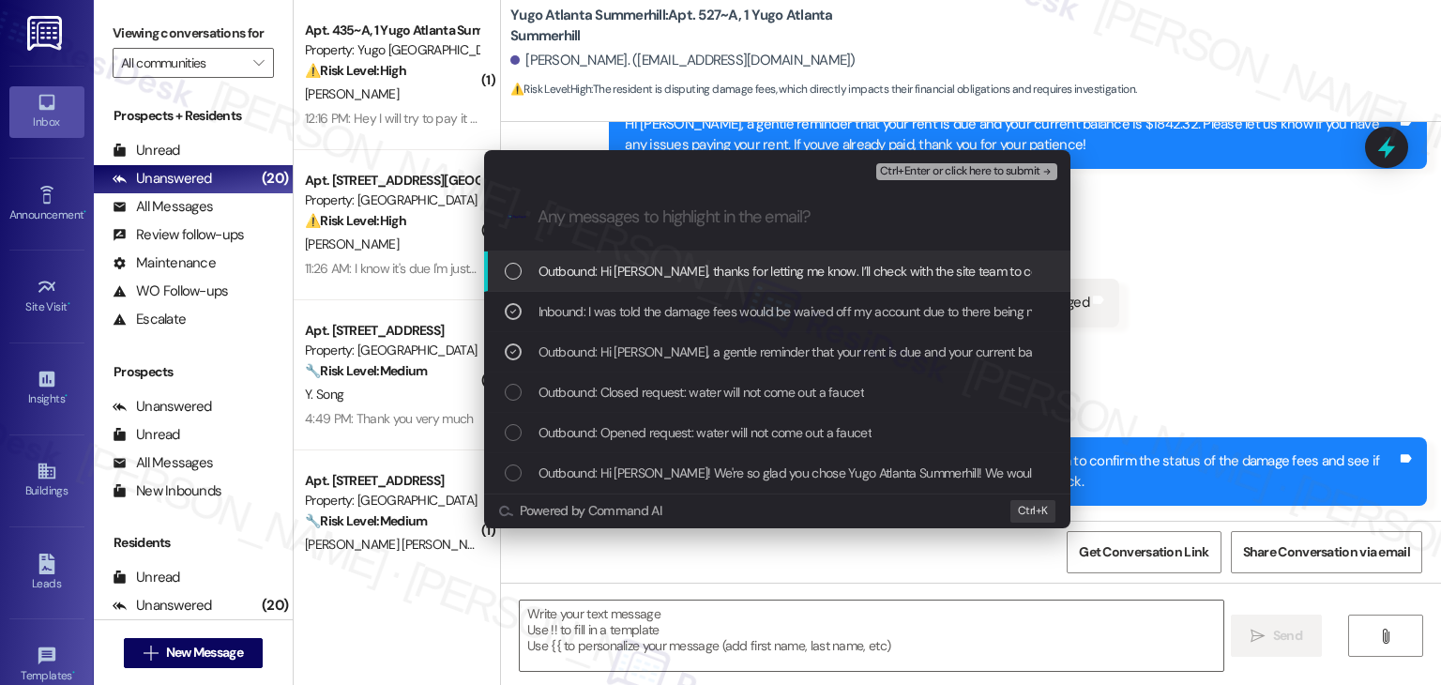
click at [979, 169] on span "Ctrl+Enter or click here to submit" at bounding box center [960, 171] width 160 height 13
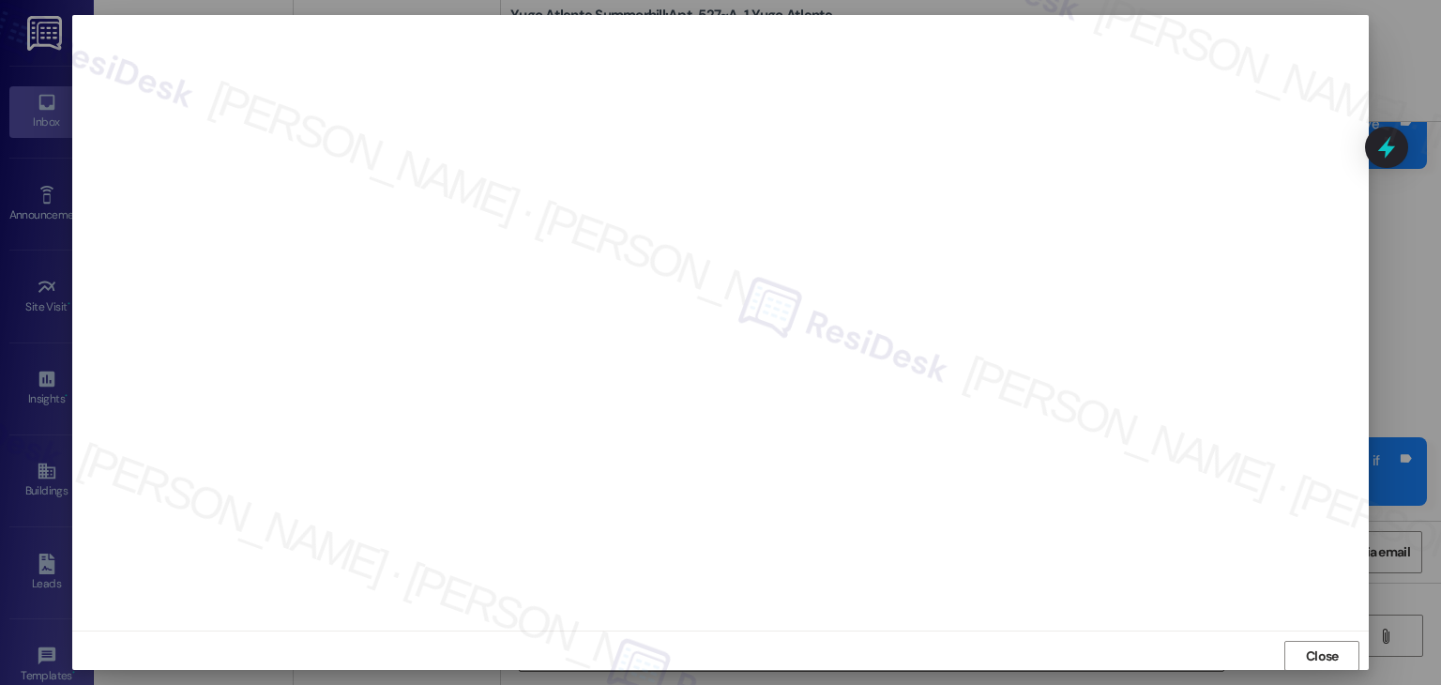
click at [893, 626] on div at bounding box center [720, 322] width 1297 height 616
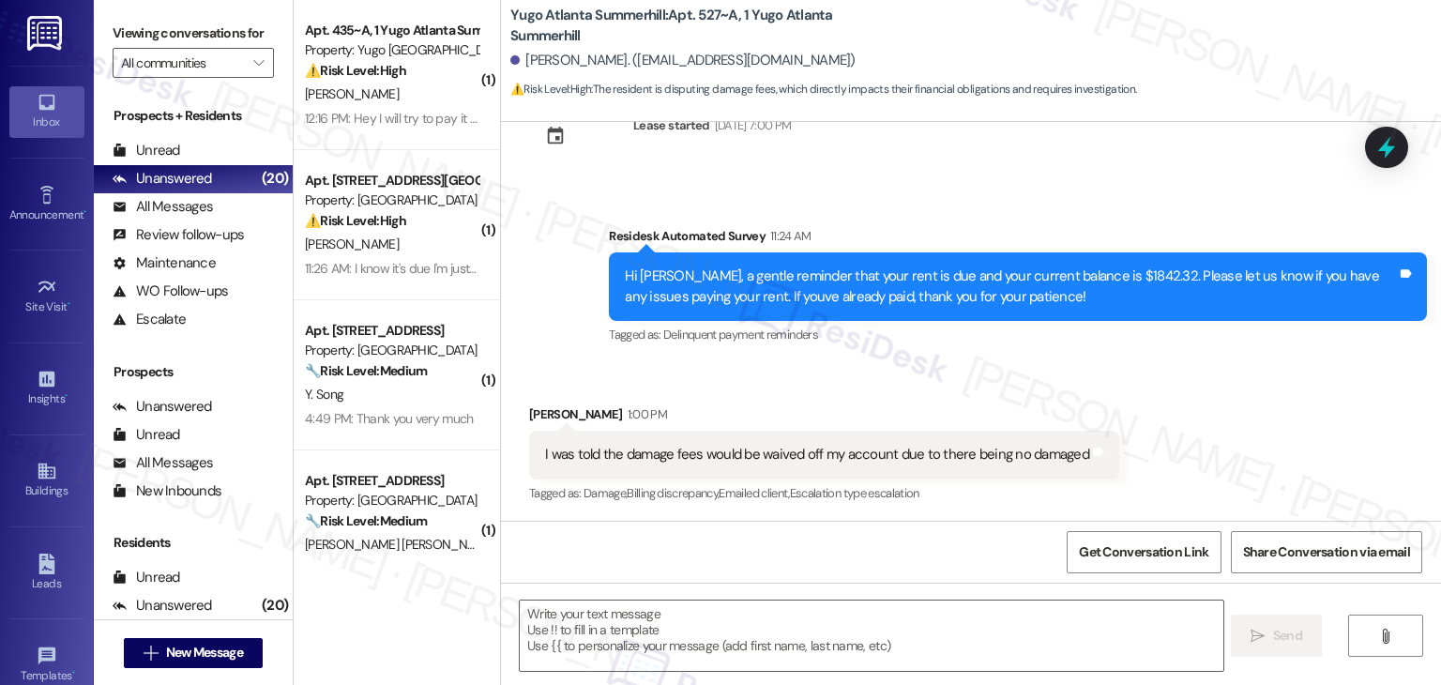
scroll to position [619, 0]
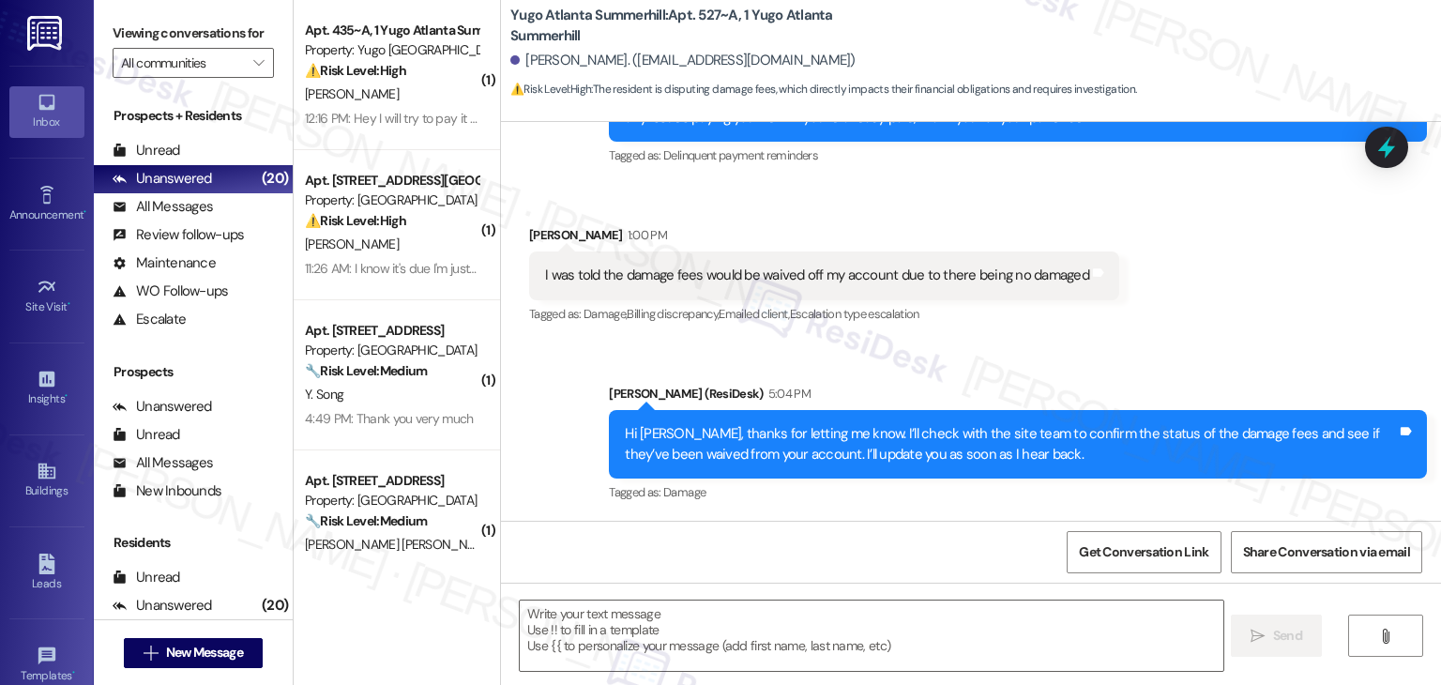
click at [414, 269] on div "11:26 AM: I know it's due I'm just waiting on my fall financial aid to pay for …" at bounding box center [689, 268] width 768 height 17
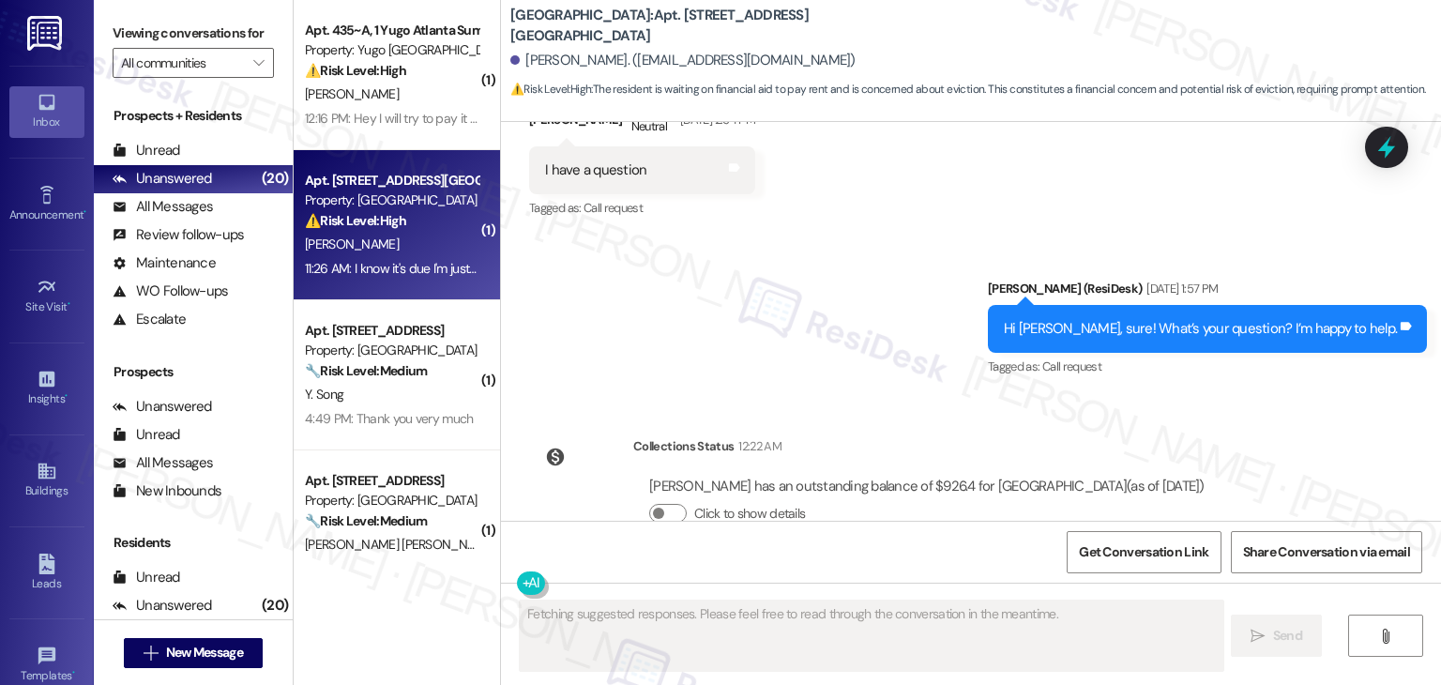
scroll to position [6797, 0]
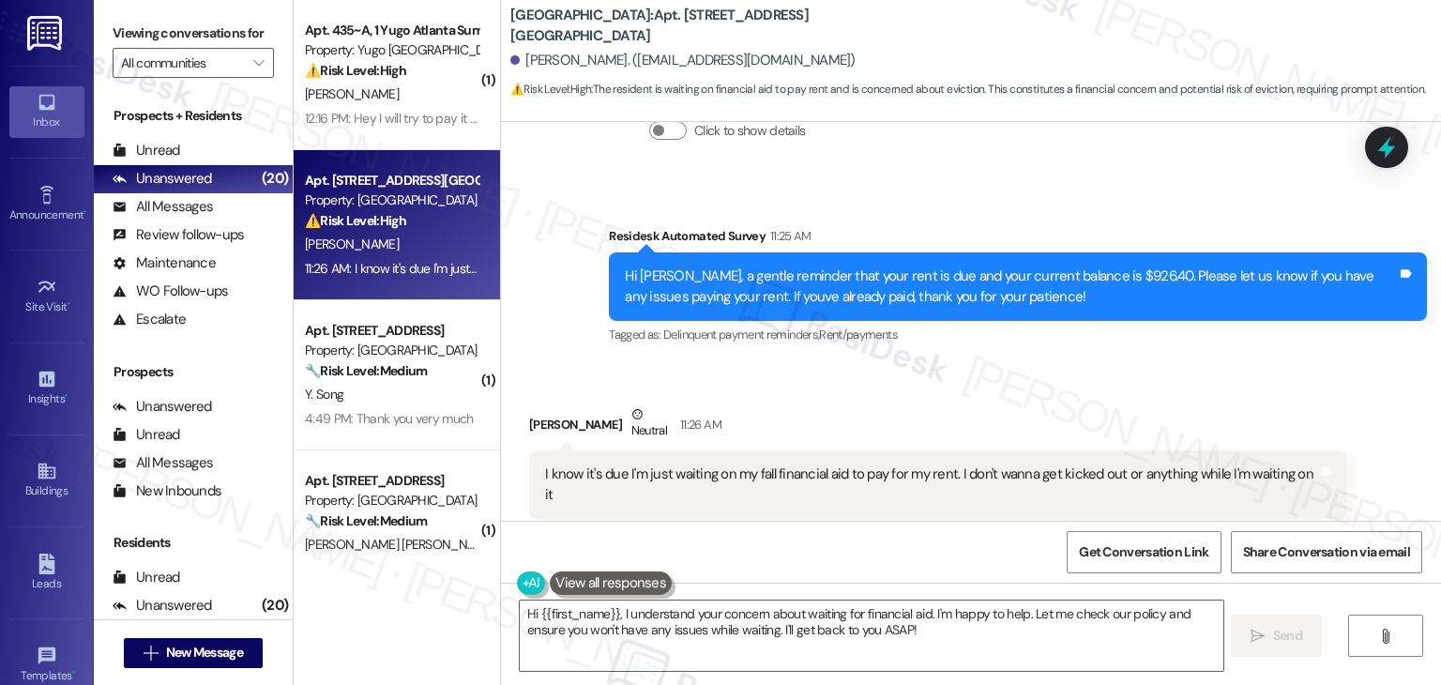
click at [901, 279] on div "Hi Keshawn, a gentle reminder that your rent is due and your current balance is…" at bounding box center [1011, 286] width 772 height 40
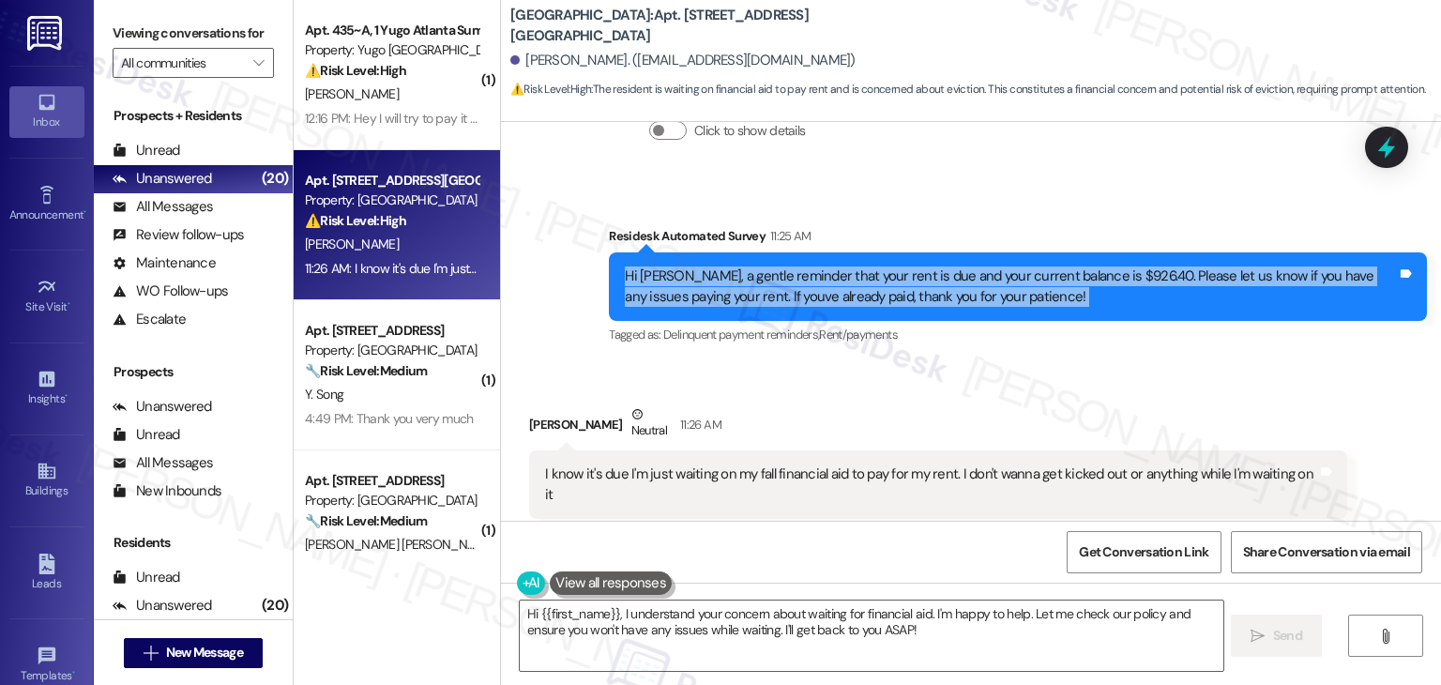
copy div "Hi Keshawn, a gentle reminder that your rent is due and your current balance is…"
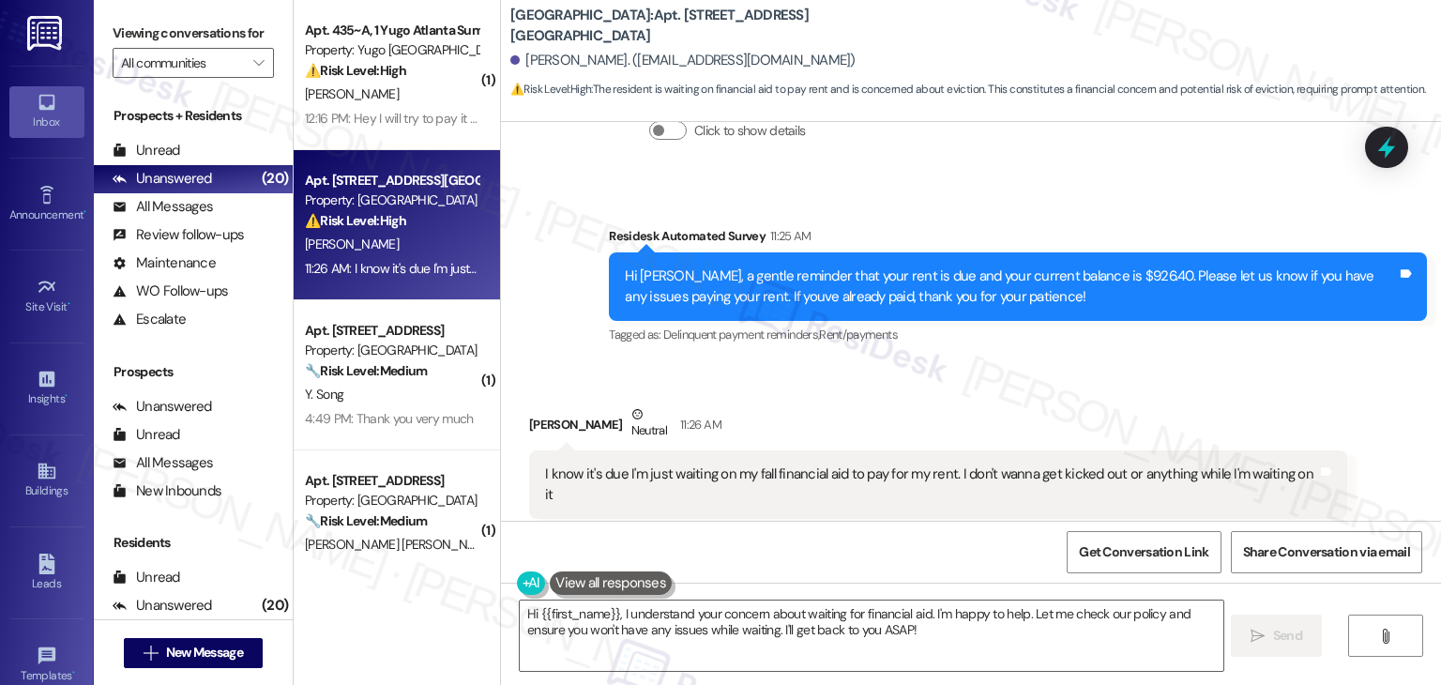
click at [847, 464] on div "I know it's due I'm just waiting on my fall financial aid to pay for my rent. I…" at bounding box center [931, 484] width 772 height 40
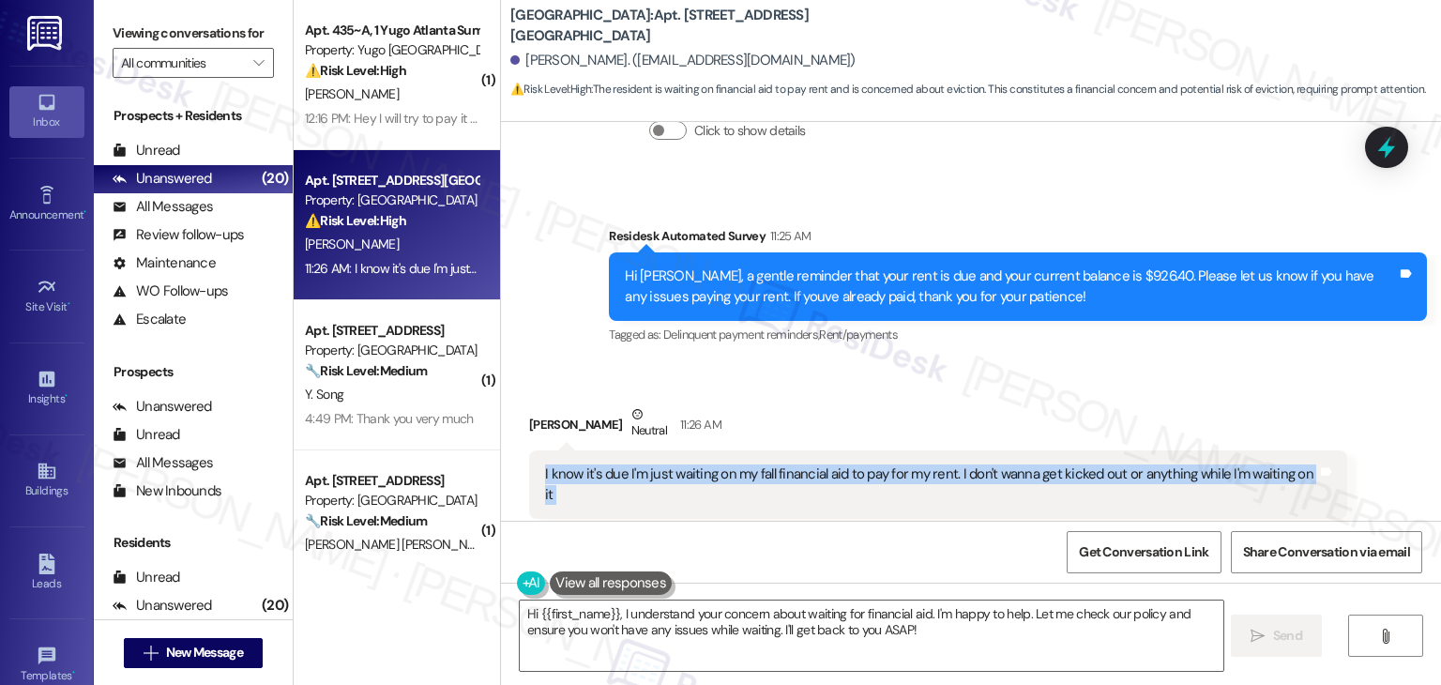
click at [847, 464] on div "I know it's due I'm just waiting on my fall financial aid to pay for my rent. I…" at bounding box center [931, 484] width 772 height 40
copy div "I know it's due I'm just waiting on my fall financial aid to pay for my rent. I…"
click at [831, 623] on textarea "Hi {{first_name}}, I understand your concern about waiting for financial aid. I…" at bounding box center [871, 636] width 703 height 70
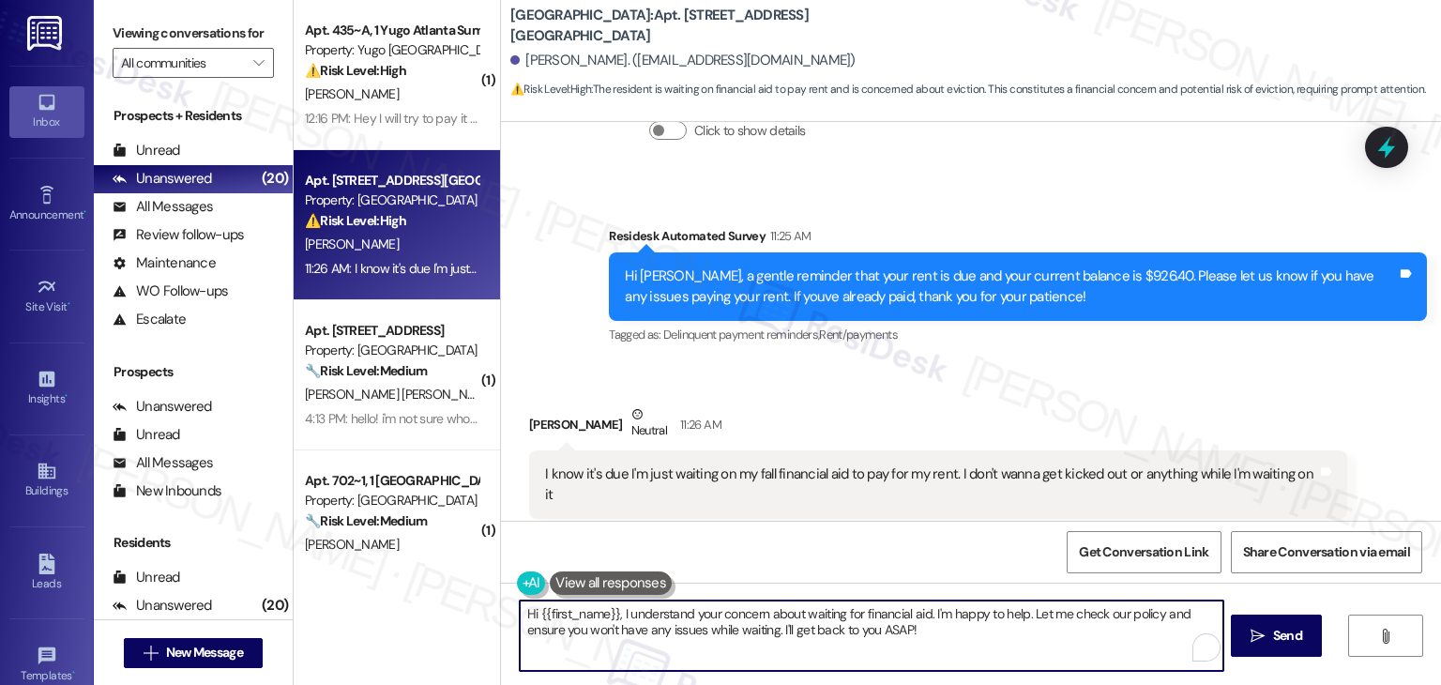
paste textarea "Keshawn, thanks for letting me know. I understand you’re waiting on your fall f…"
type textarea "Hi Keshawn, thanks for letting me know. I understand you’re waiting on your fal…"
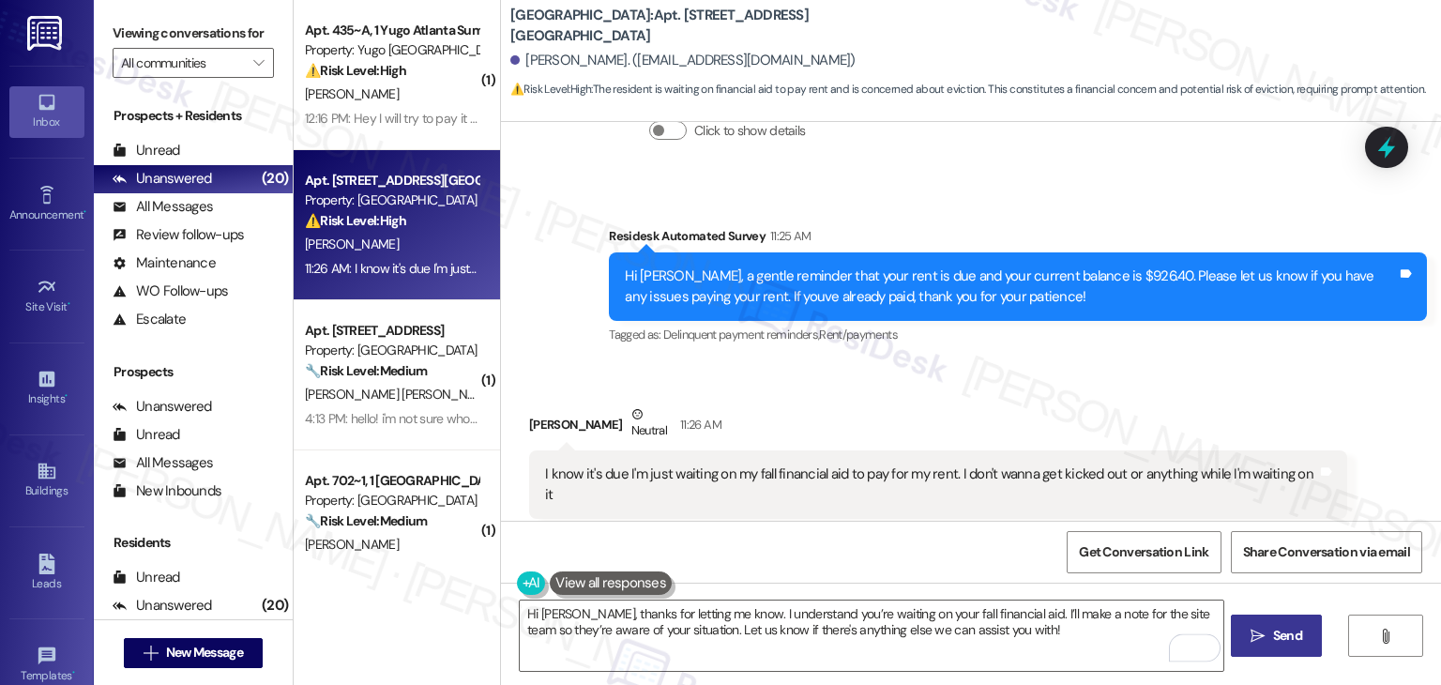
click at [1285, 643] on span "Send" at bounding box center [1287, 636] width 29 height 20
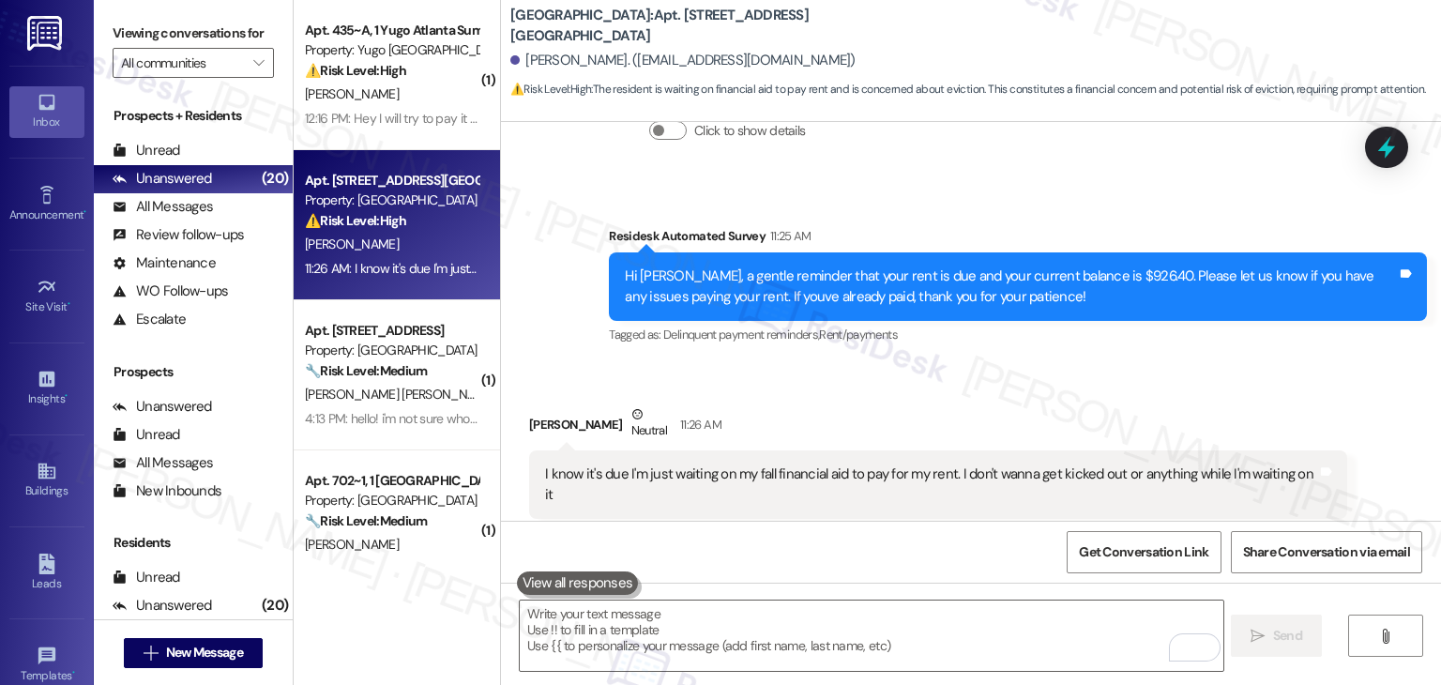
click at [769, 139] on div "Keshawn Mallory has an outstanding balance of $926.4 for Yugo Greenville Campus…" at bounding box center [926, 125] width 587 height 90
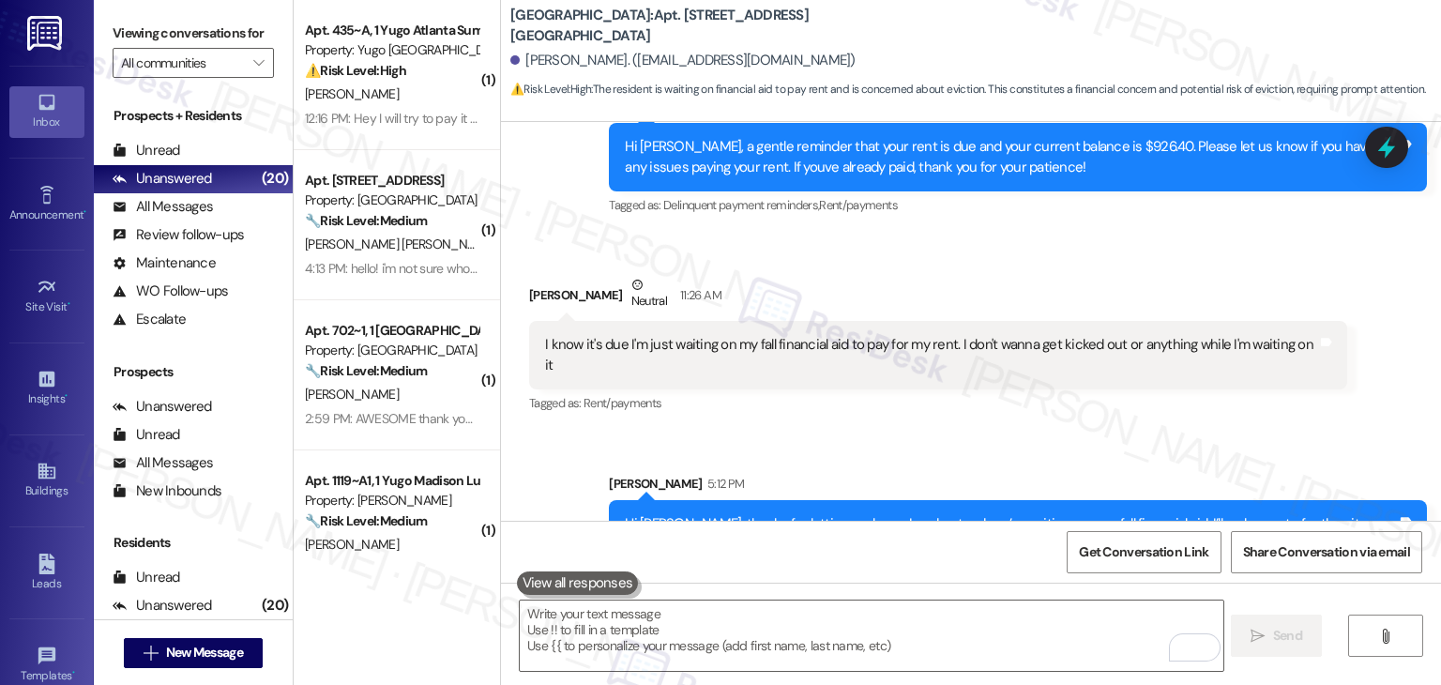
scroll to position [6948, 0]
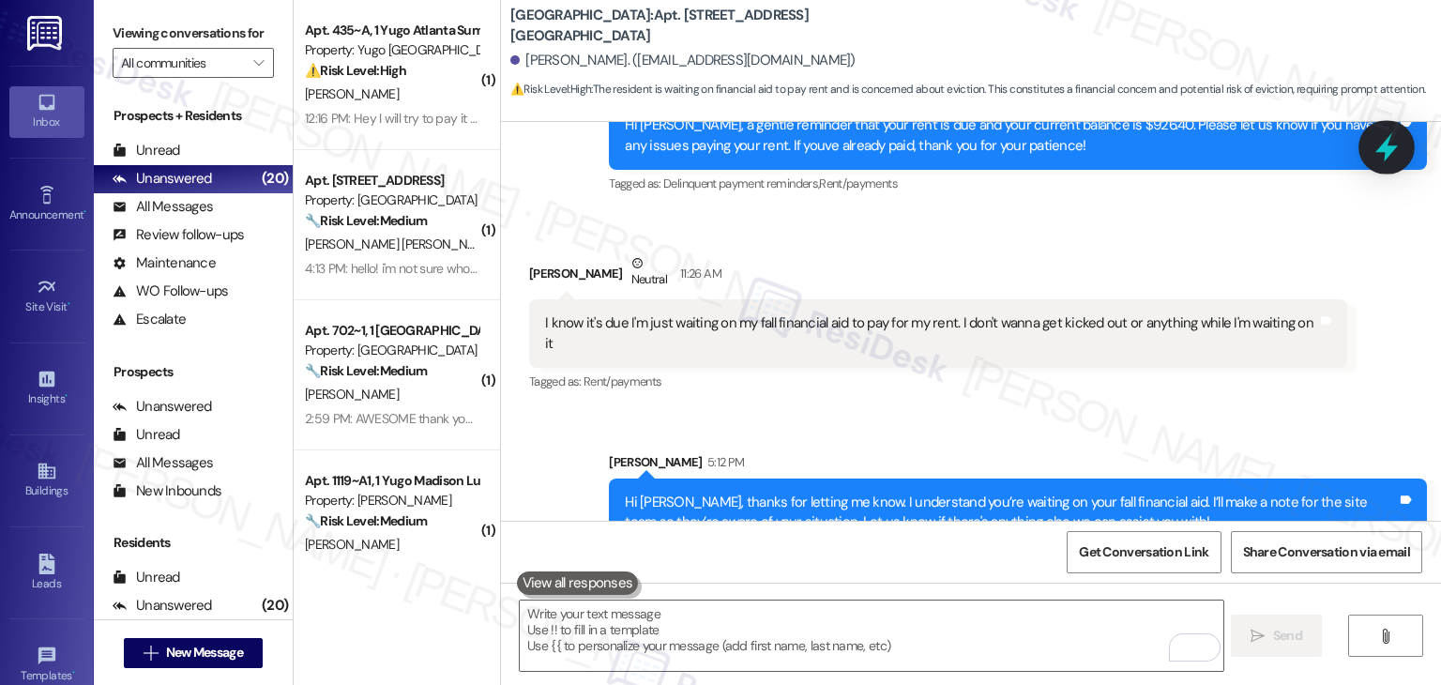
click at [1393, 155] on icon at bounding box center [1387, 147] width 32 height 32
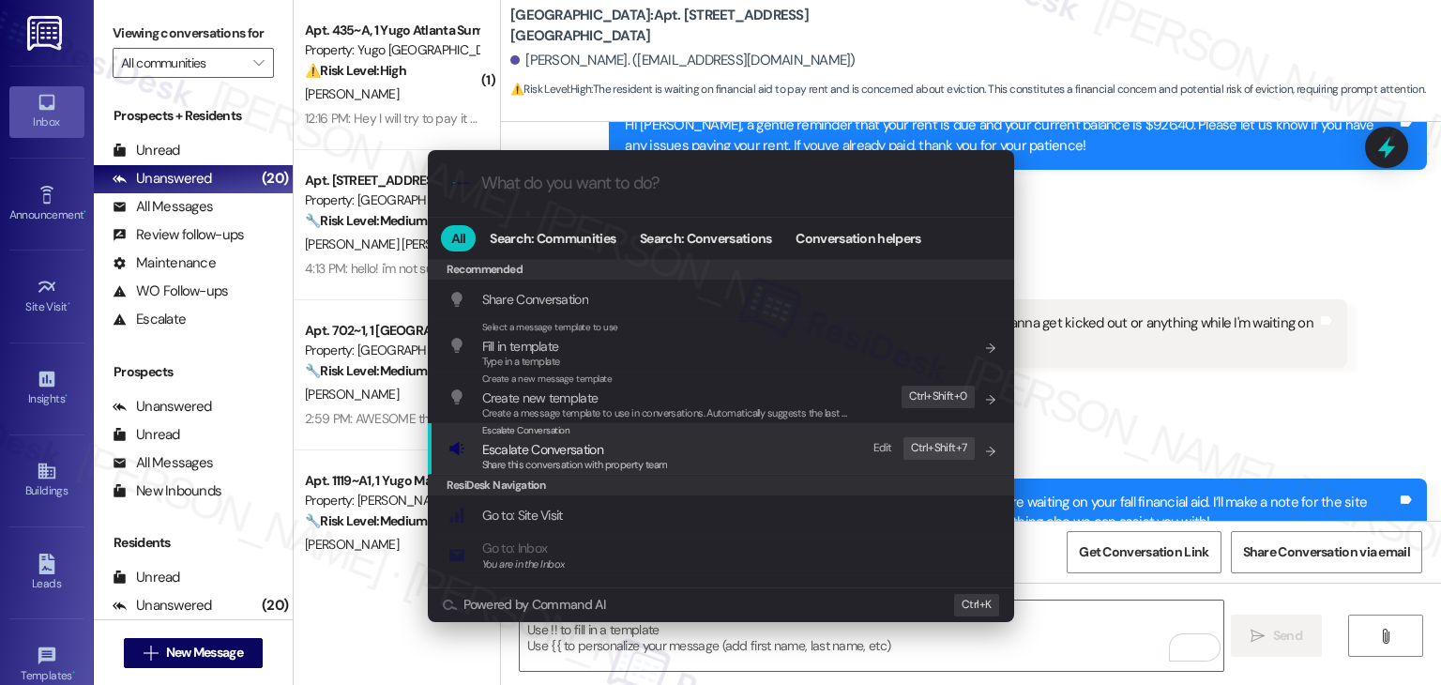
click at [544, 441] on span "Escalate Conversation" at bounding box center [542, 449] width 121 height 17
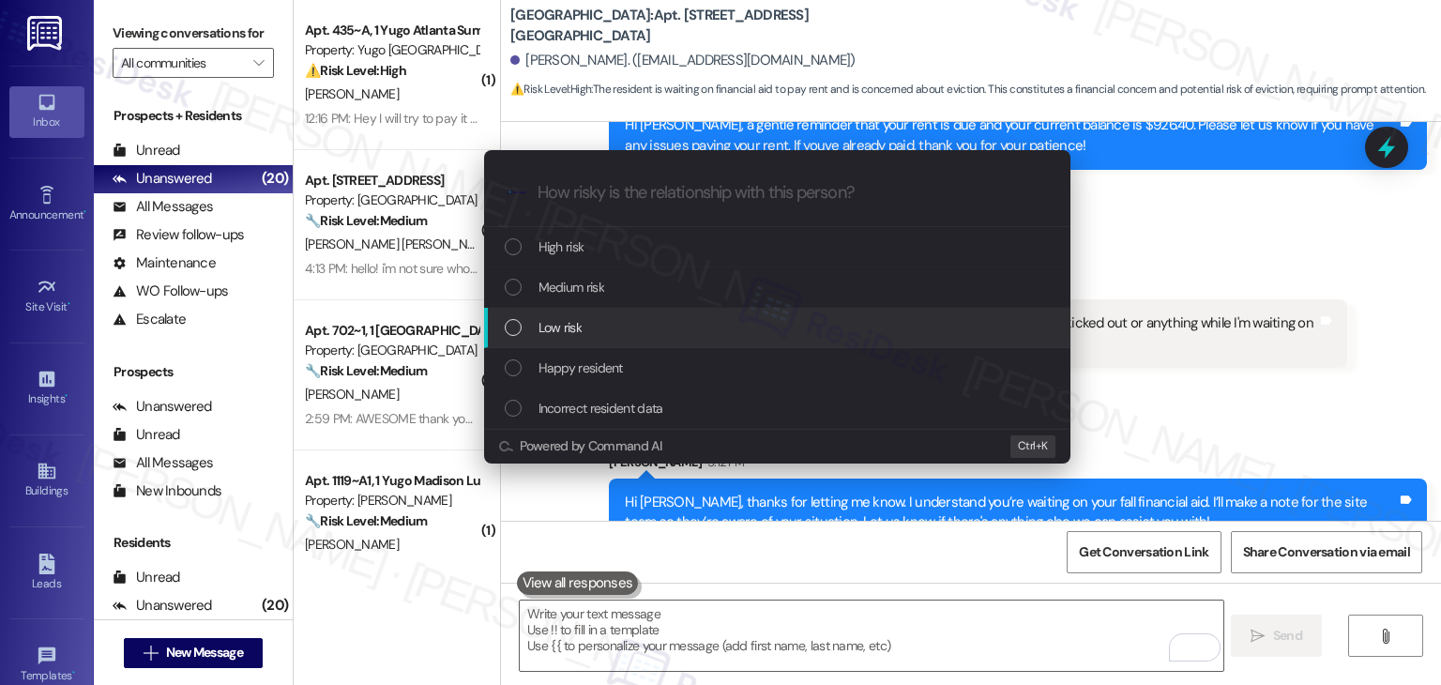
click at [515, 325] on div "List of options" at bounding box center [513, 327] width 17 height 17
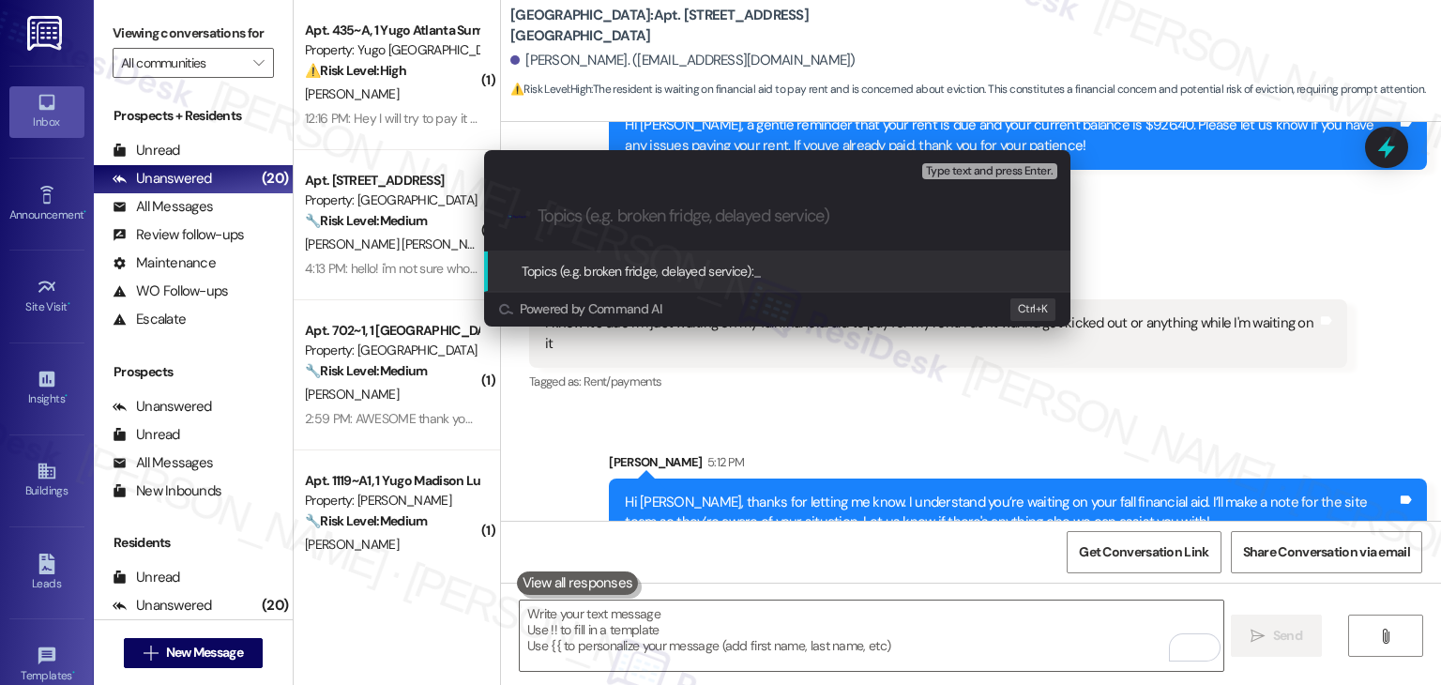
paste input "Resident Payment Timing – Awaiting Fall Financial Aid"
type input "Resident Payment Timing – Awaiting Fall Financial Aid"
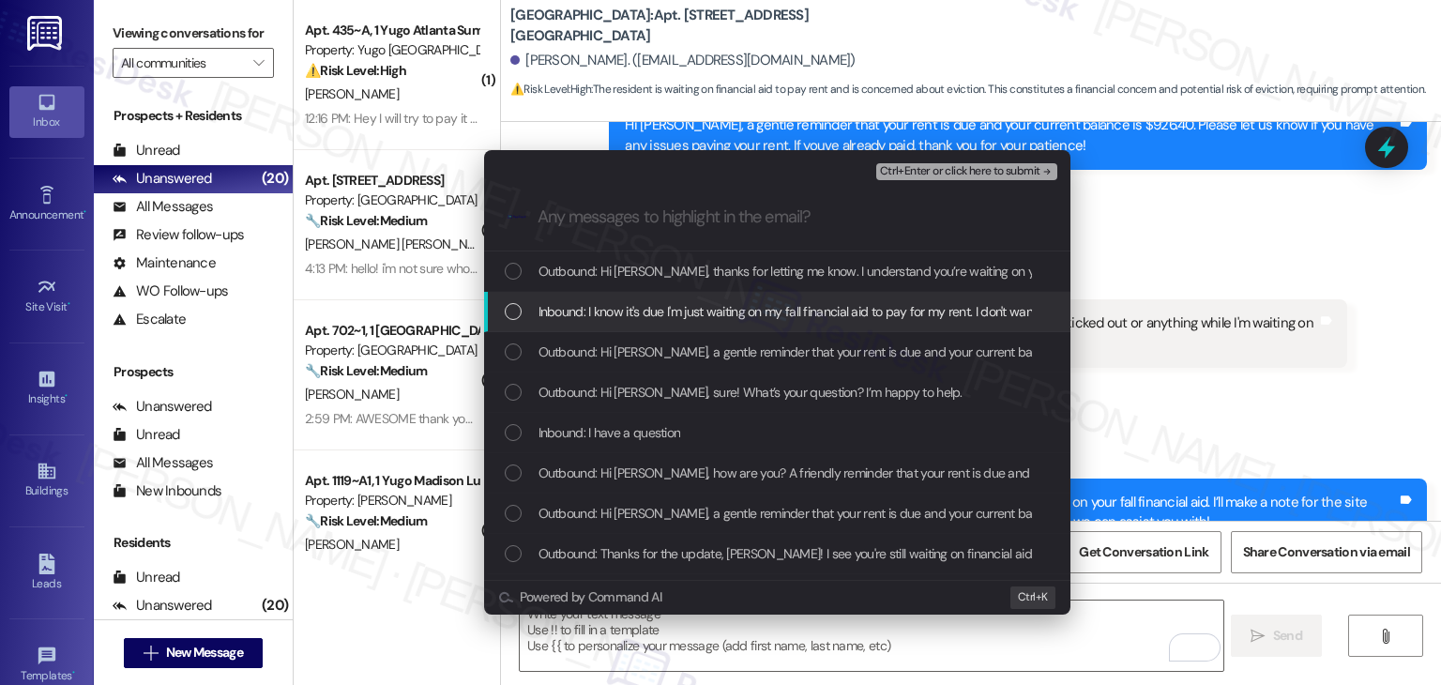
click at [513, 309] on div "List of options" at bounding box center [513, 311] width 17 height 17
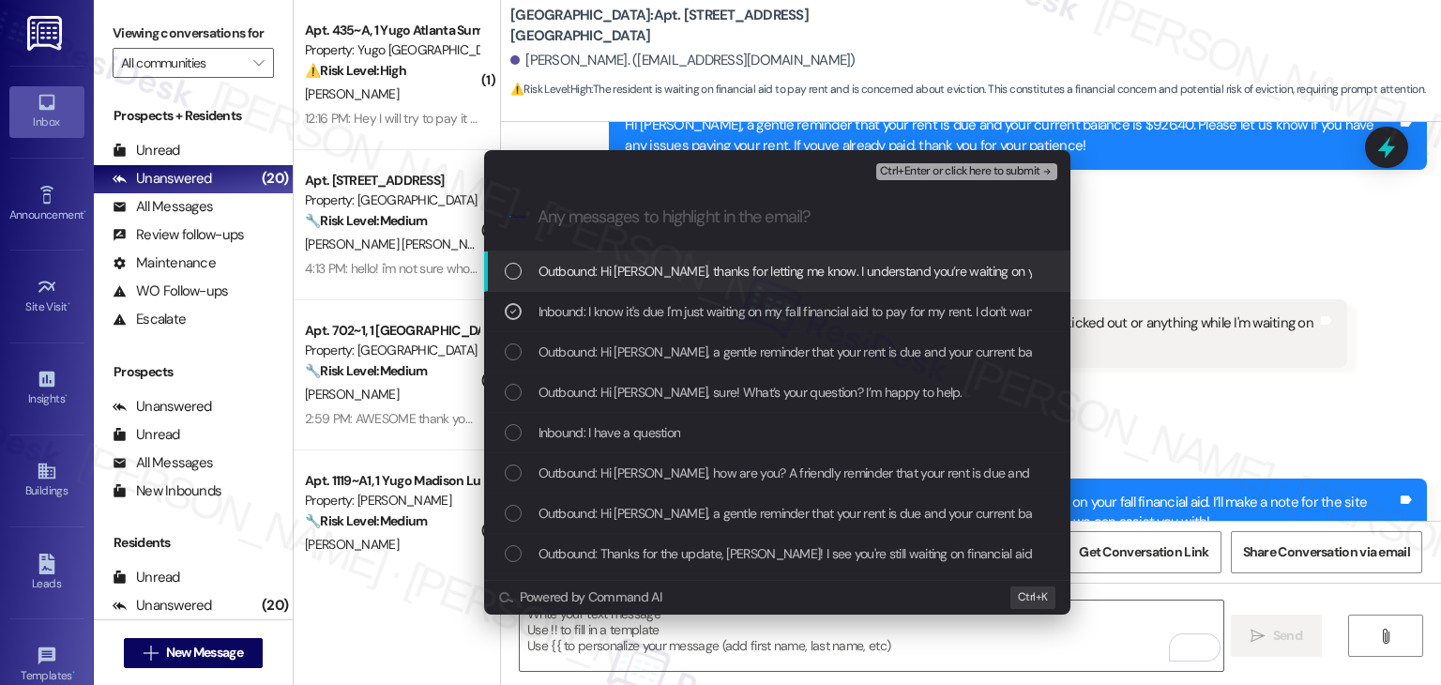
click at [953, 170] on span "Ctrl+Enter or click here to submit" at bounding box center [960, 171] width 160 height 13
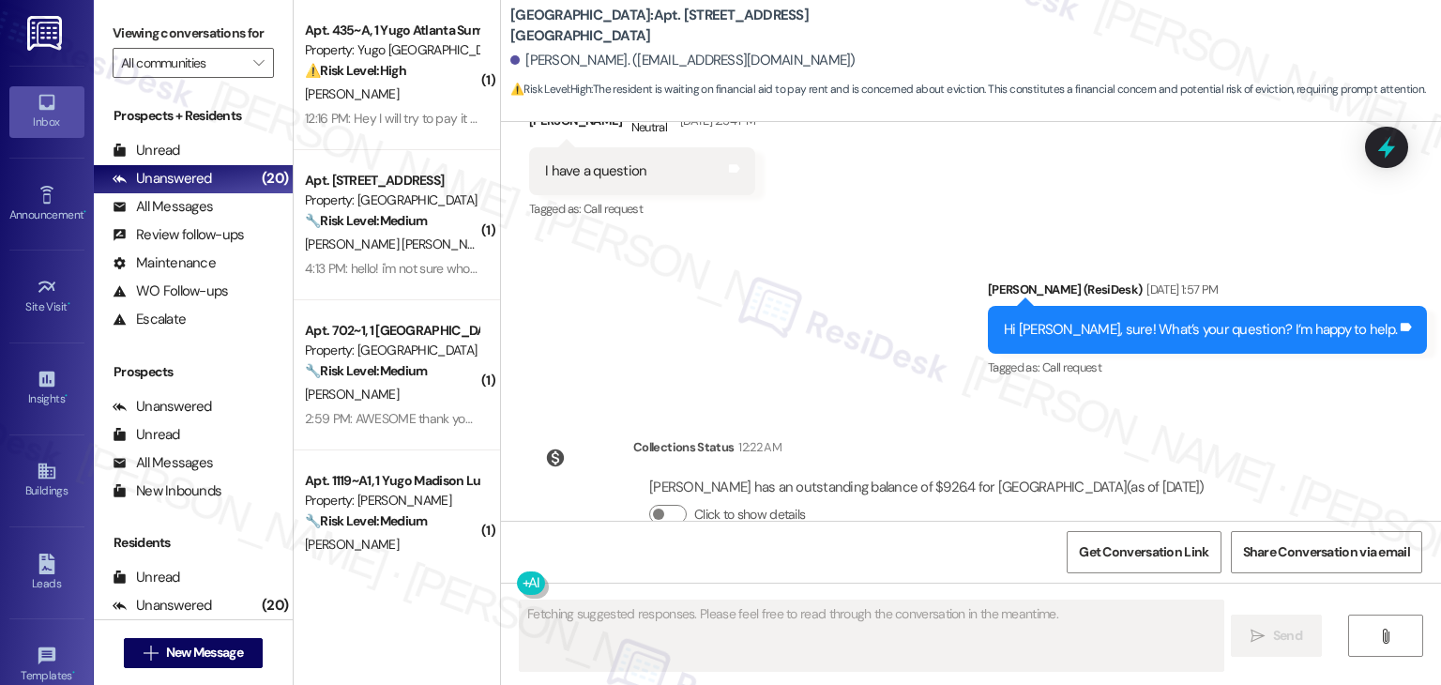
scroll to position [6797, 0]
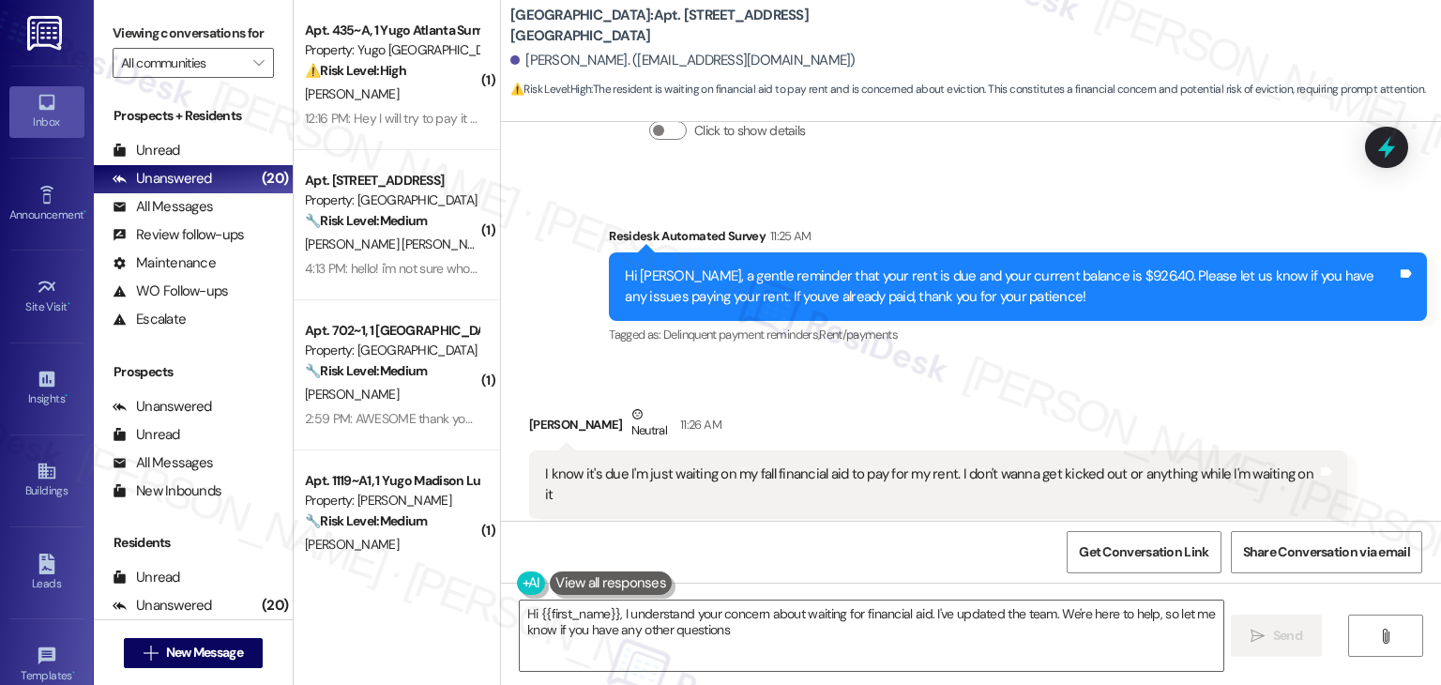
type textarea "Hi {{first_name}}, I understand your concern about waiting for financial aid. I…"
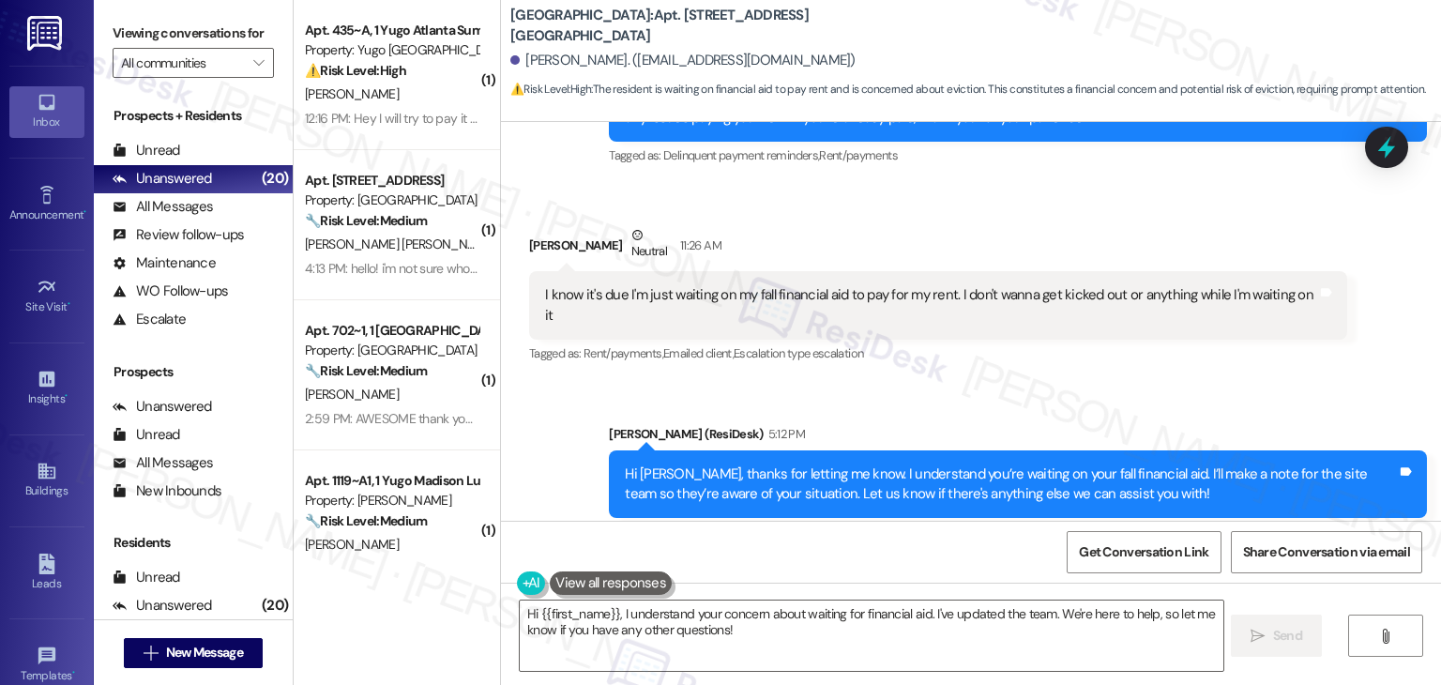
click at [911, 424] on div "Sarah (ResiDesk) 5:12 PM" at bounding box center [1018, 437] width 818 height 26
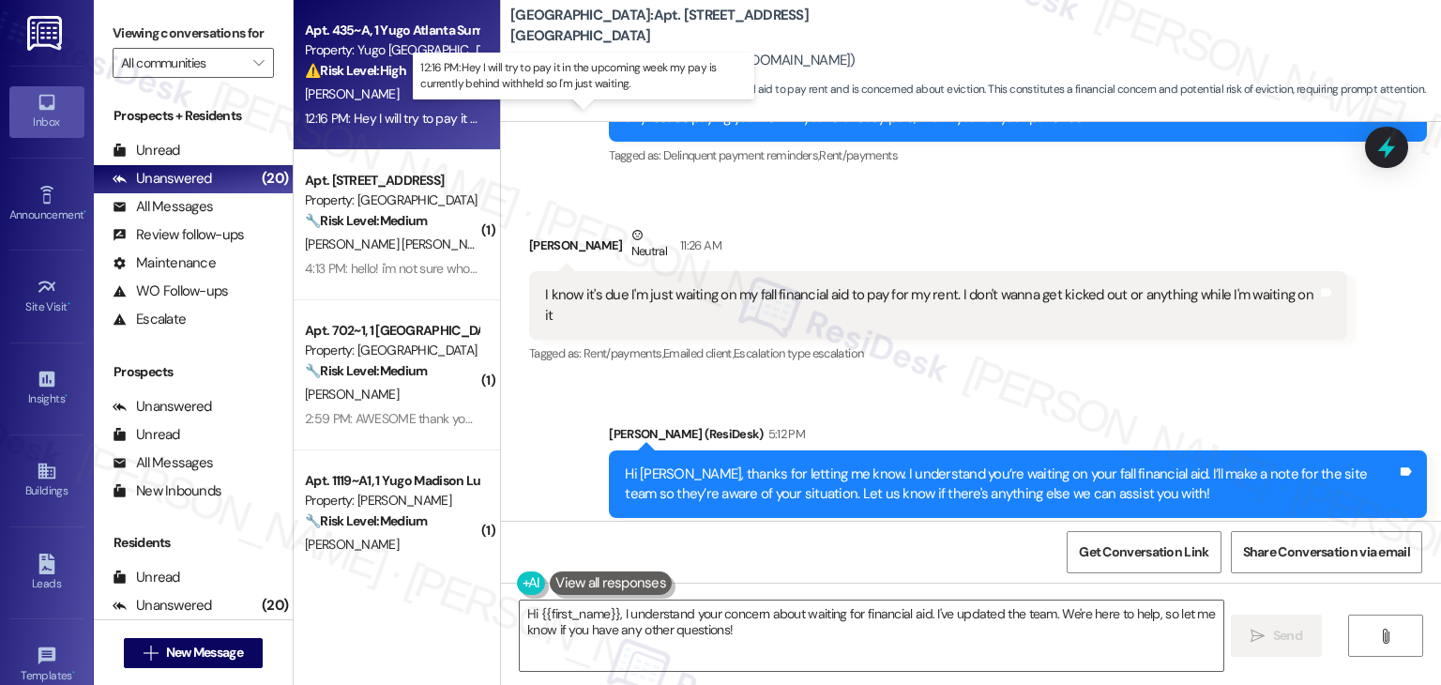
click at [359, 111] on div "12:16 PM: Hey I will try to pay it in the upcoming week my pay is currently beh…" at bounding box center [596, 118] width 583 height 17
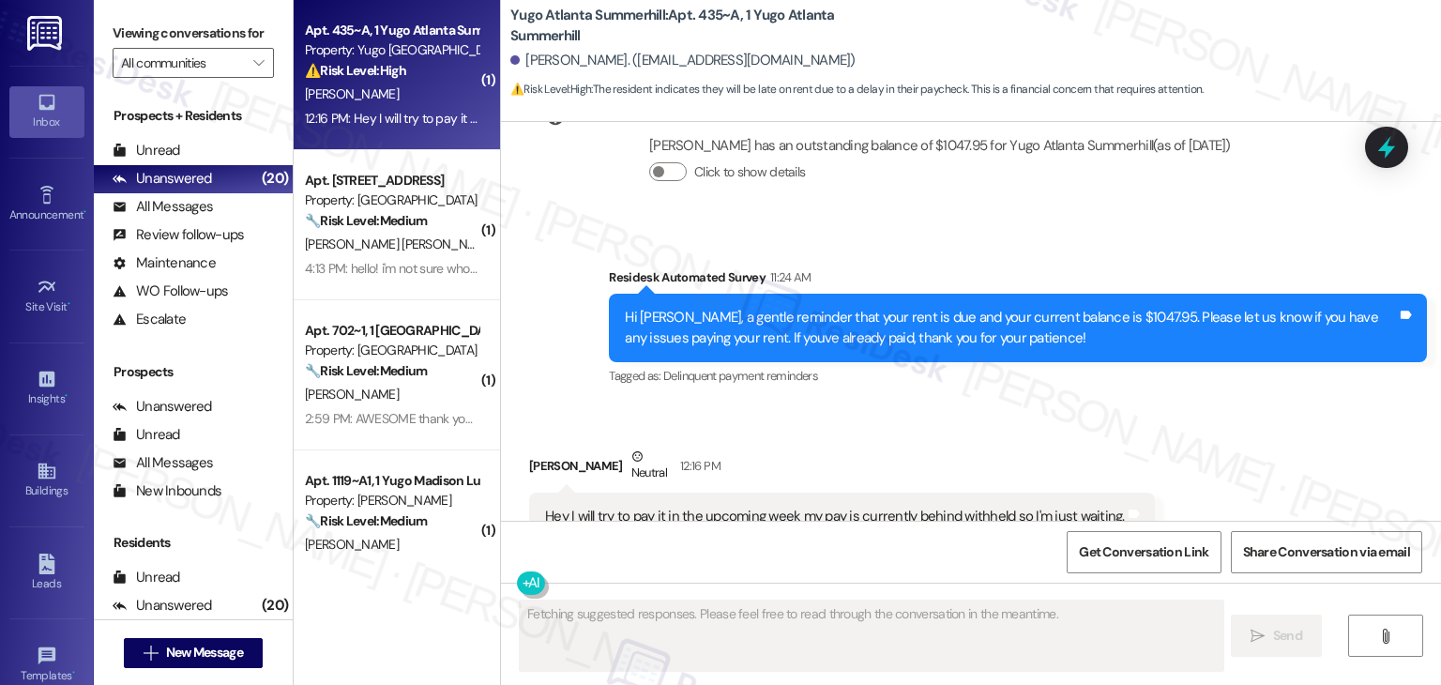
scroll to position [2146, 0]
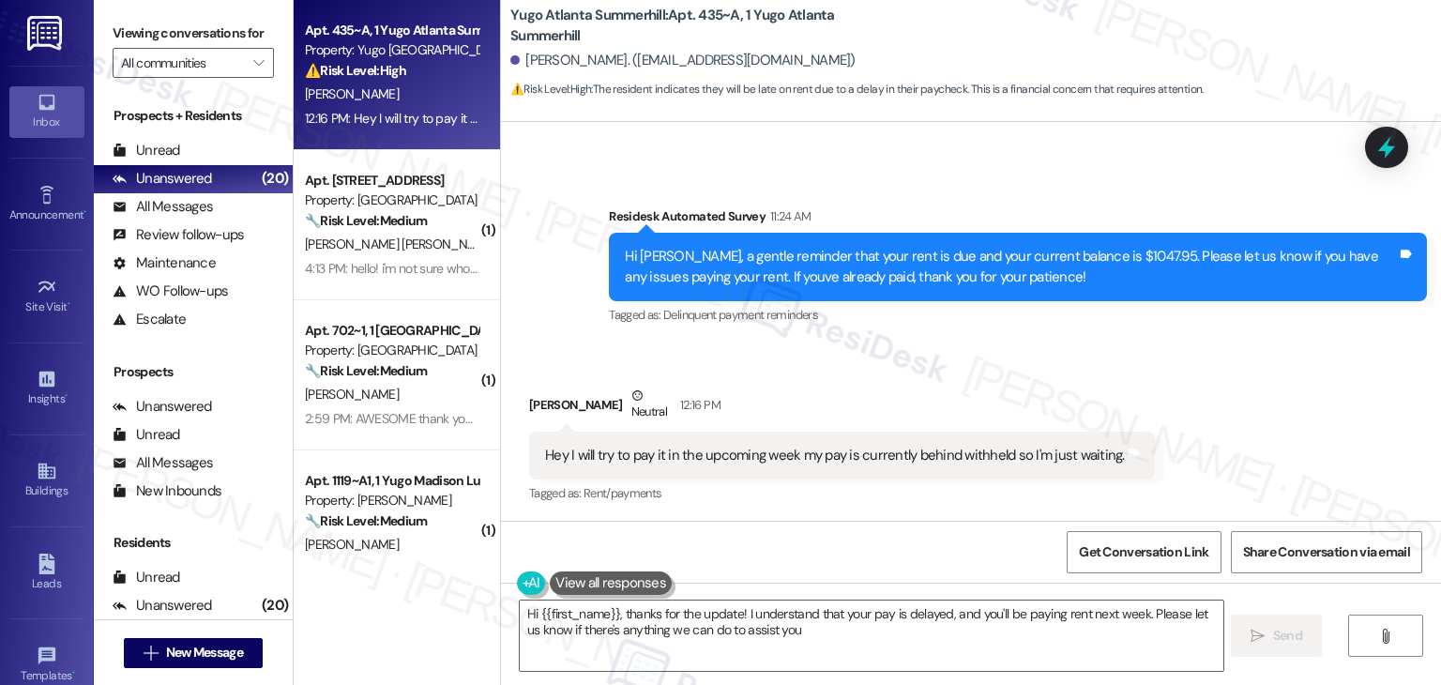
type textarea "Hi {{first_name}}, thanks for the update! I understand that your pay is delayed…"
click at [1212, 382] on div "Received via SMS Edward Williams Neutral 12:16 PM Hey I will try to pay it in t…" at bounding box center [971, 432] width 940 height 178
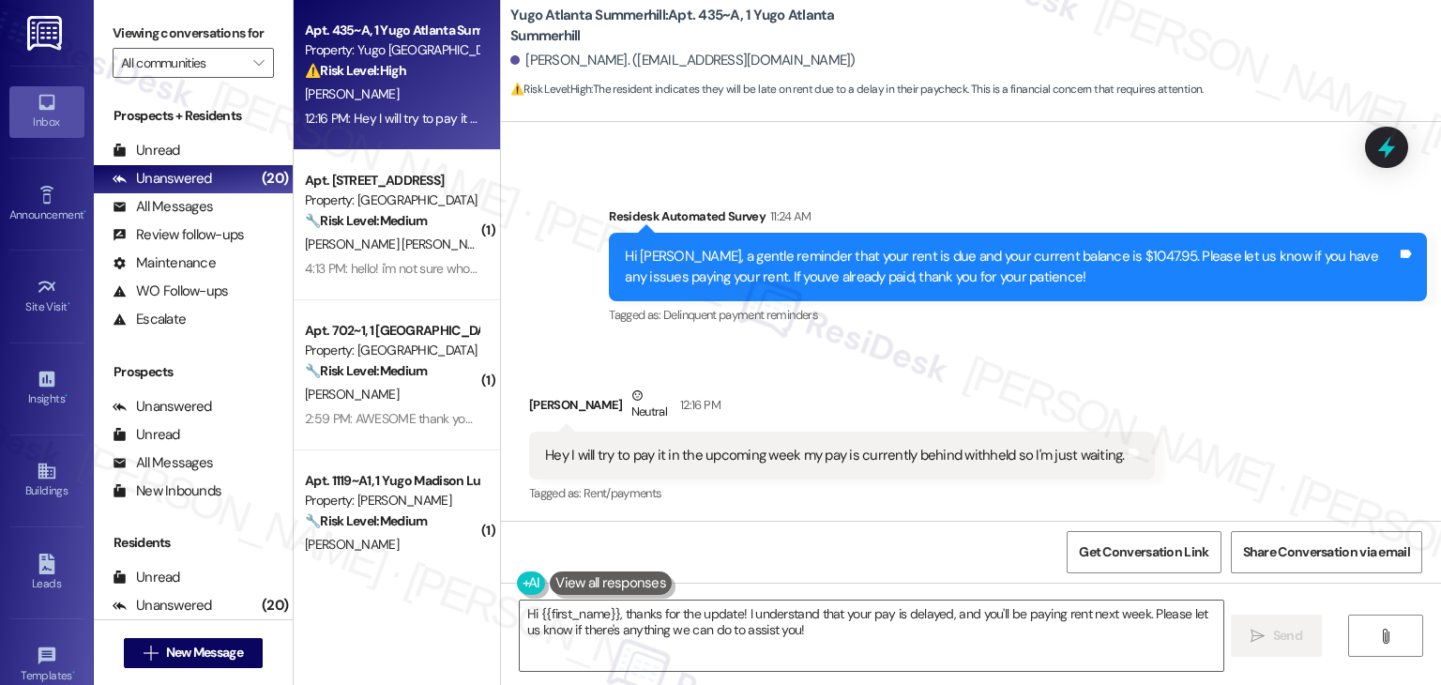
click at [1212, 382] on div "Received via SMS Edward Williams Neutral 12:16 PM Hey I will try to pay it in t…" at bounding box center [971, 432] width 940 height 178
click at [1212, 383] on div "Received via SMS Edward Williams Neutral 12:16 PM Hey I will try to pay it in t…" at bounding box center [971, 432] width 940 height 178
click at [905, 271] on div "Hi Edward, a gentle reminder that your rent is due and your current balance is …" at bounding box center [1011, 266] width 772 height 40
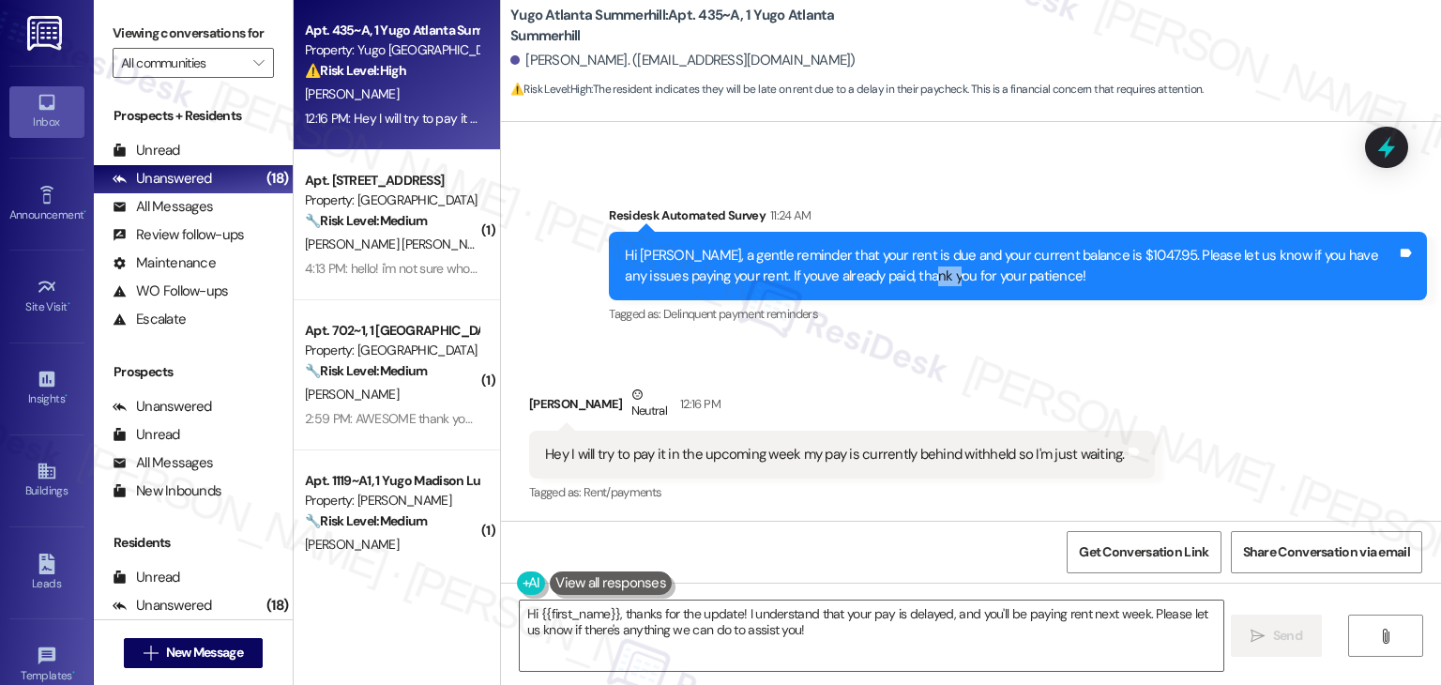
click at [905, 271] on div "Hi Edward, a gentle reminder that your rent is due and your current balance is …" at bounding box center [1011, 266] width 772 height 40
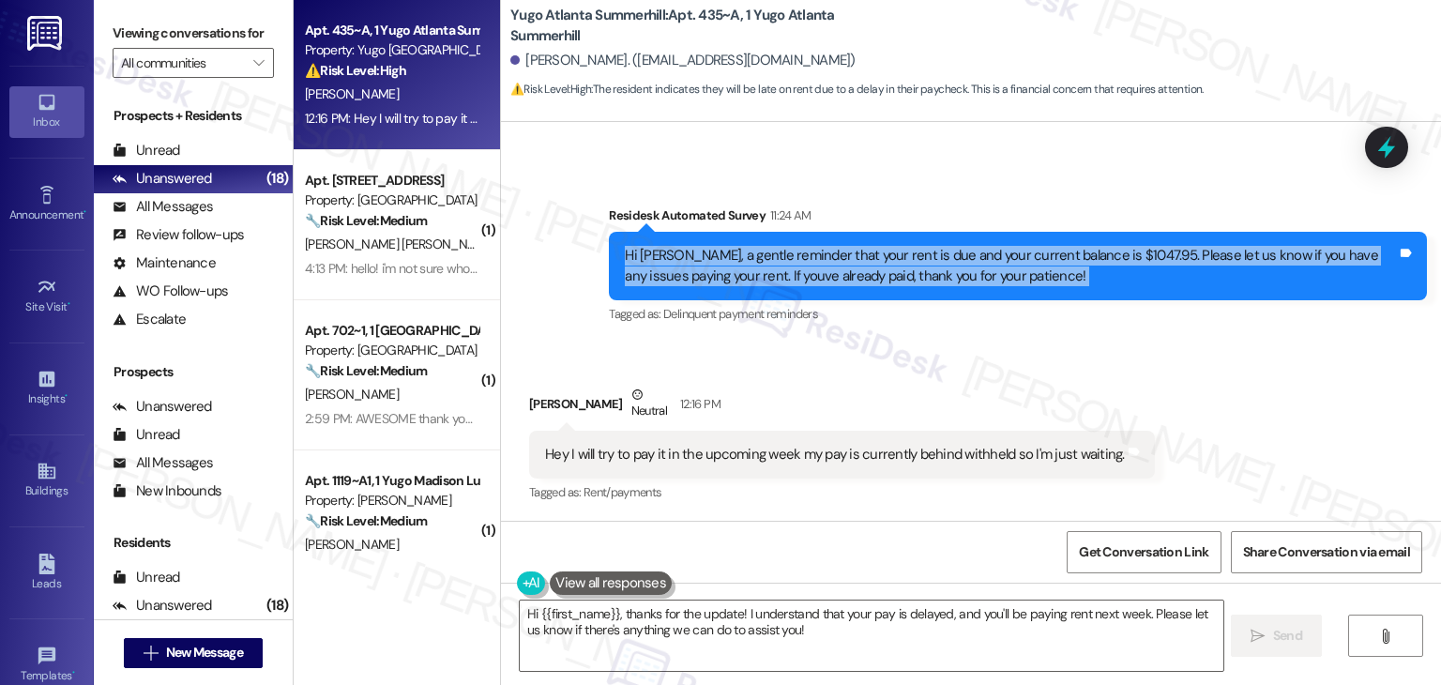
click at [905, 272] on div "Hi Edward, a gentle reminder that your rent is due and your current balance is …" at bounding box center [1011, 266] width 772 height 40
copy div "Hi Edward, a gentle reminder that your rent is due and your current balance is …"
click at [253, 62] on icon "" at bounding box center [258, 62] width 10 height 15
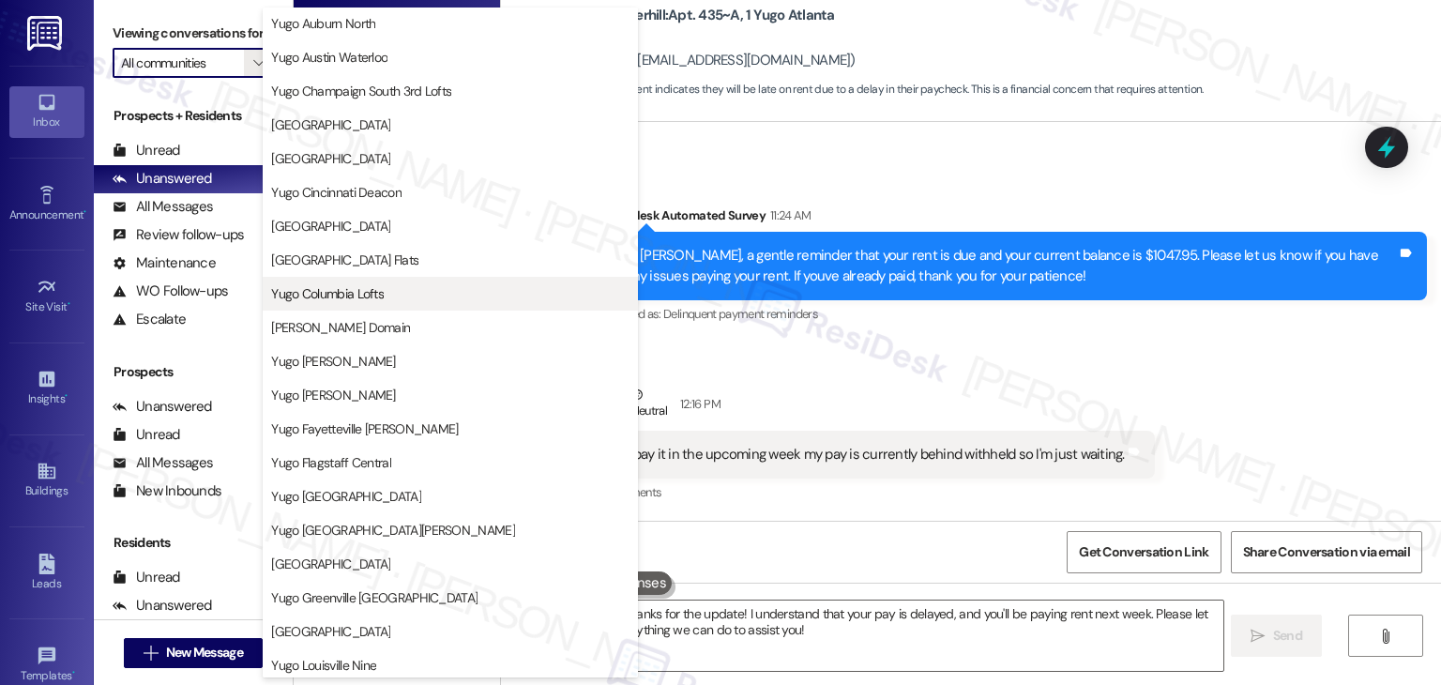
scroll to position [188, 0]
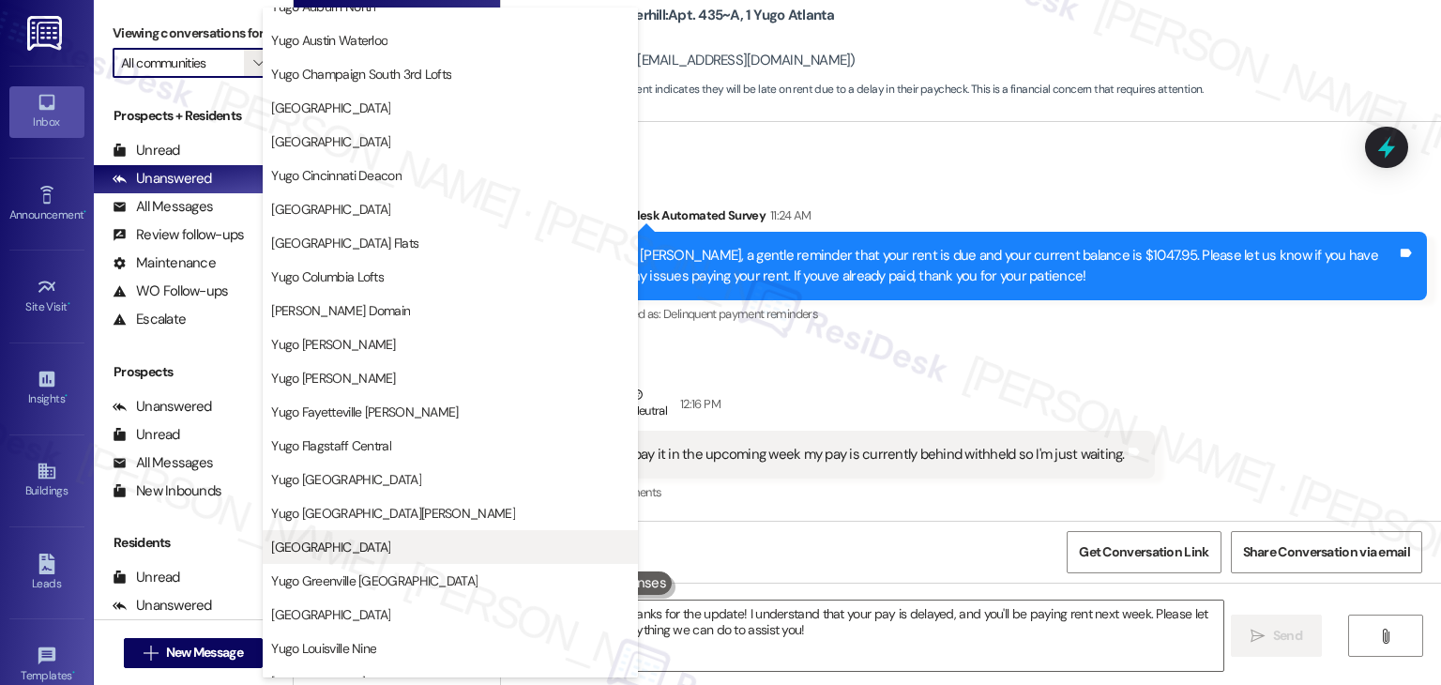
click at [390, 549] on span "Yugo Greenville Campus Towers" at bounding box center [330, 547] width 119 height 19
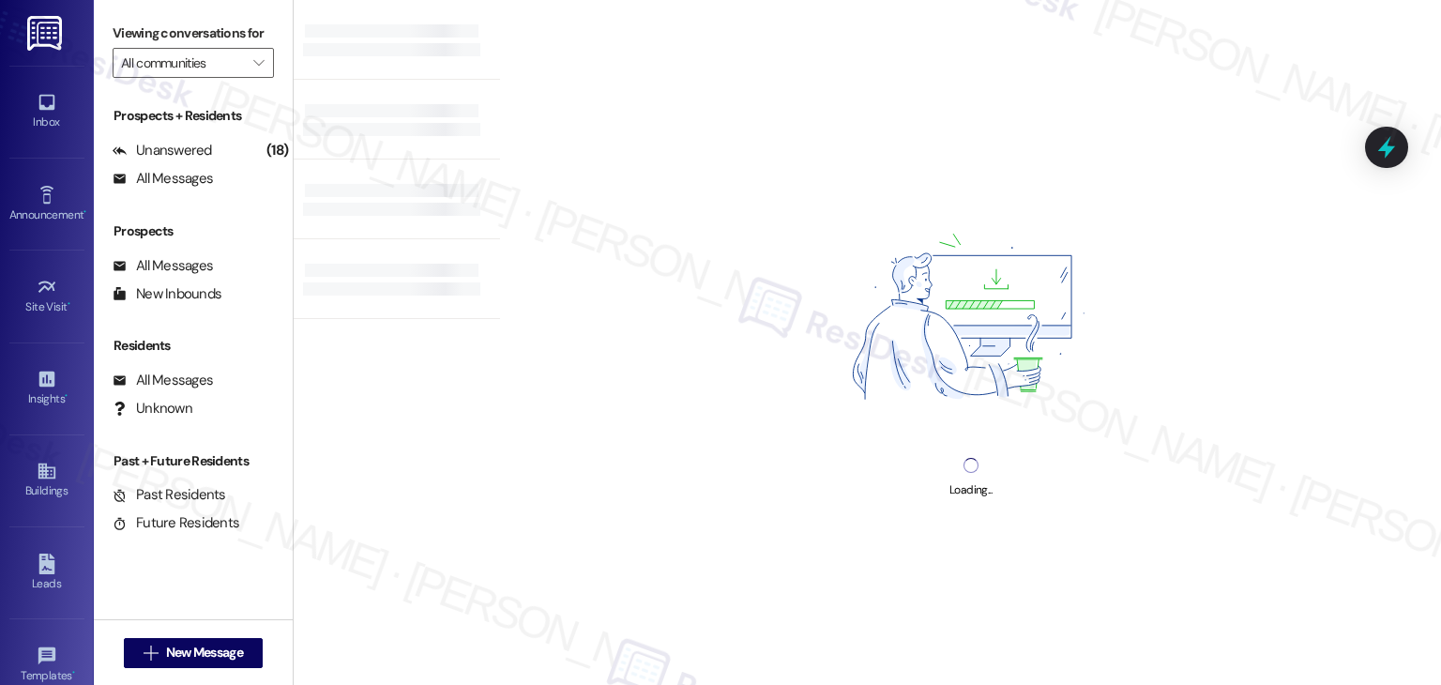
type input "Yugo Greenville Campus Towers"
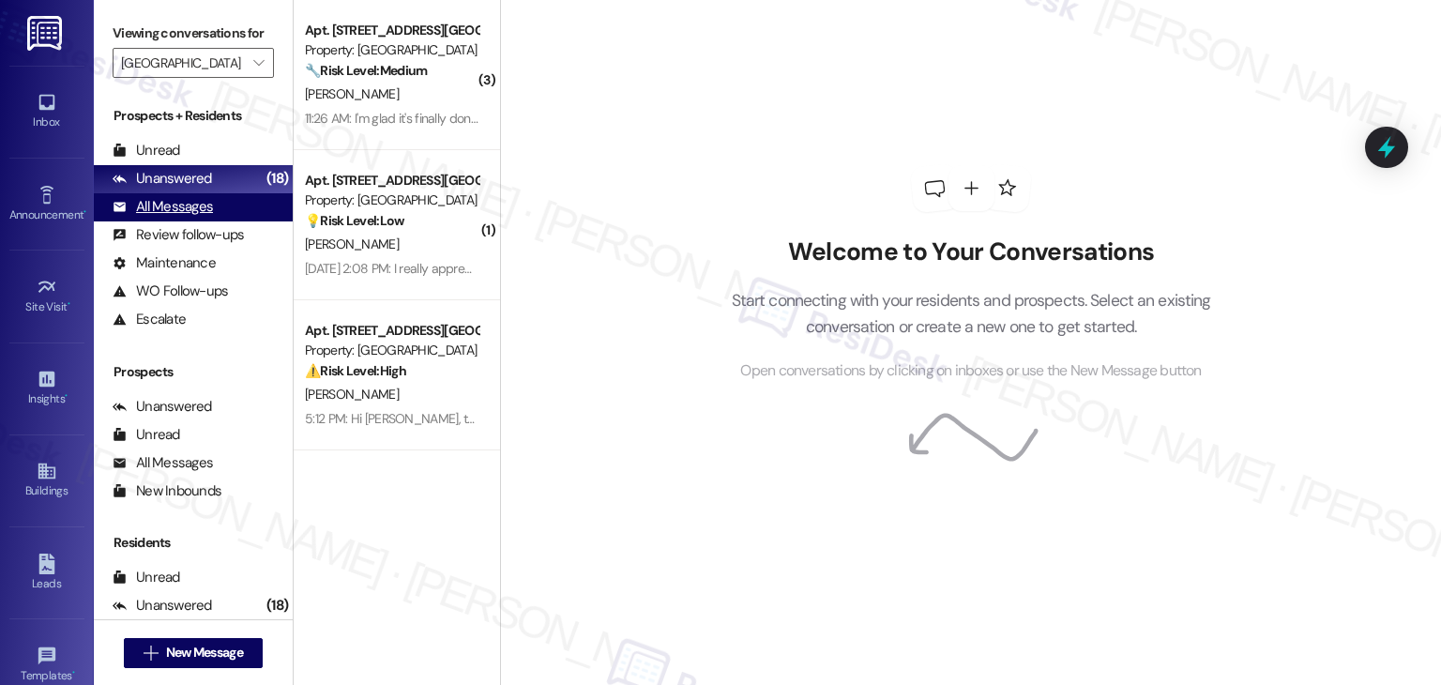
click at [191, 207] on div "All Messages" at bounding box center [163, 207] width 100 height 20
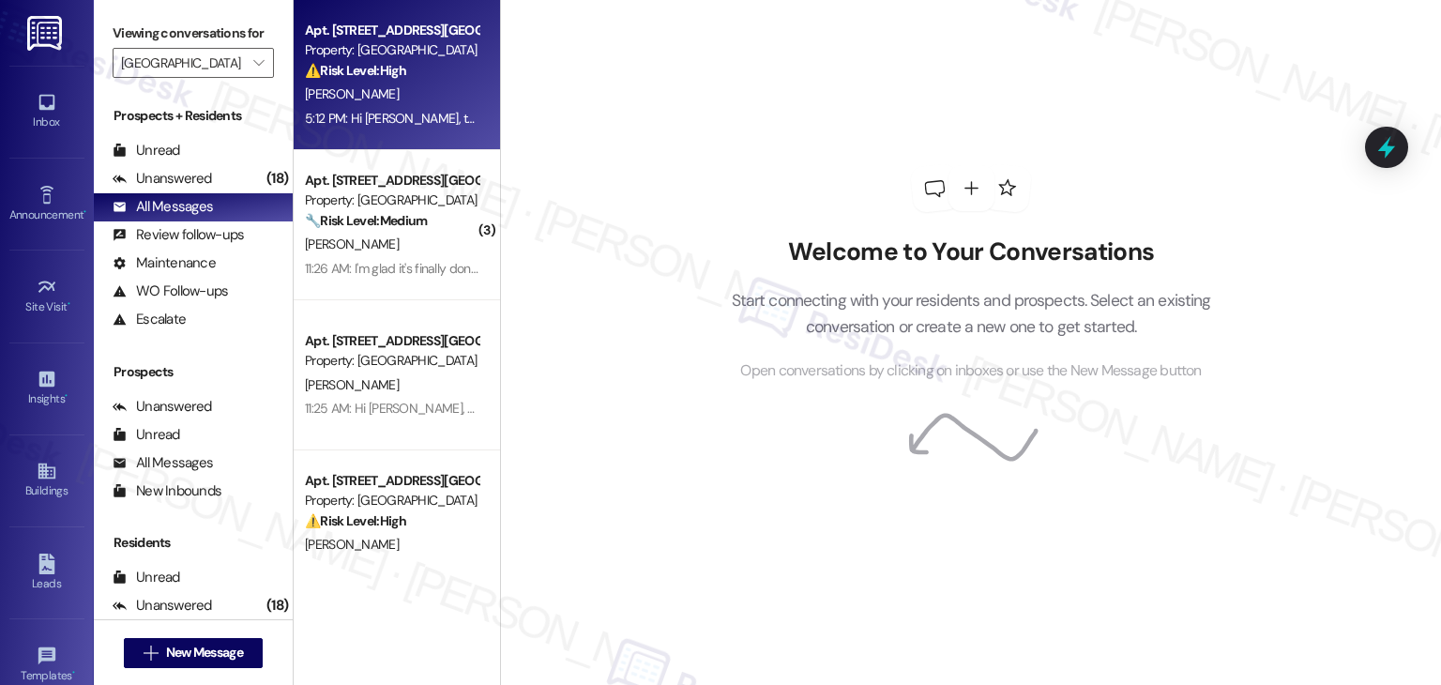
click at [373, 111] on div "5:12 PM: Hi Keshawn, thanks for letting me know. I understand you’re waiting on…" at bounding box center [937, 118] width 1265 height 17
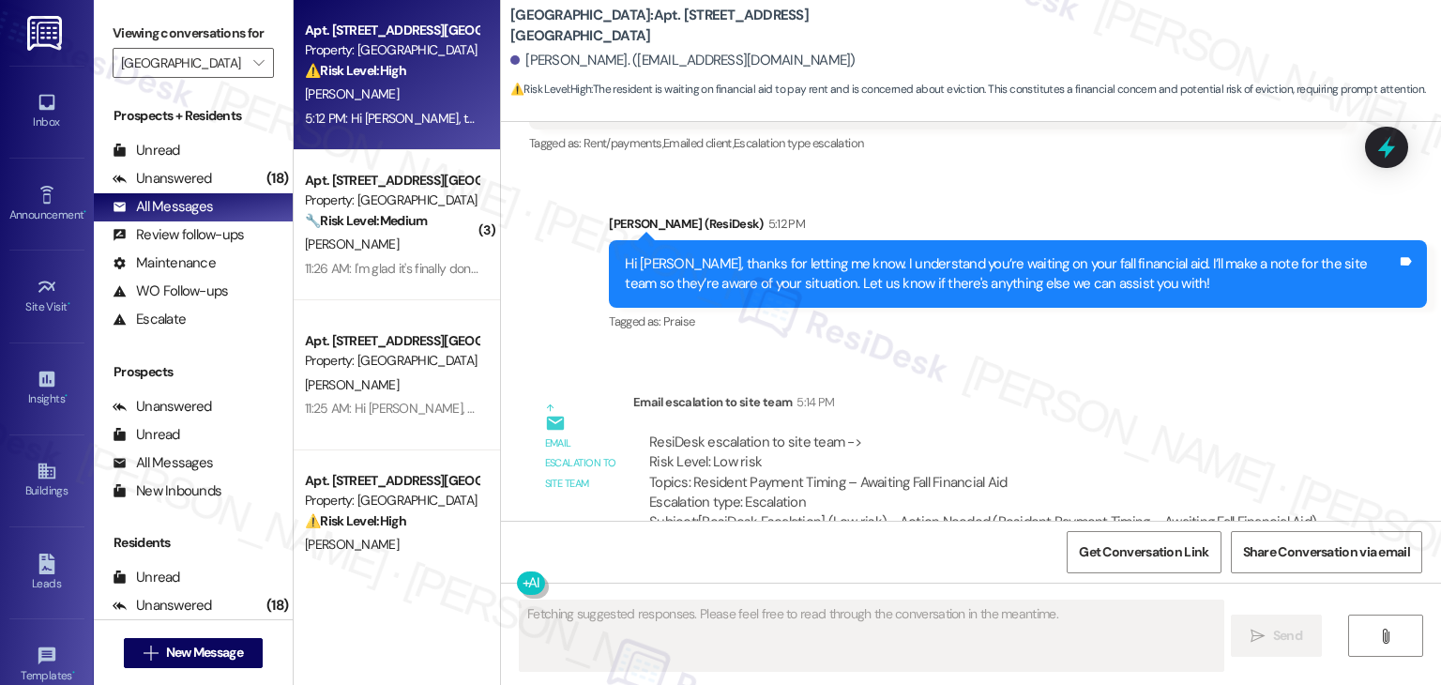
scroll to position [7207, 0]
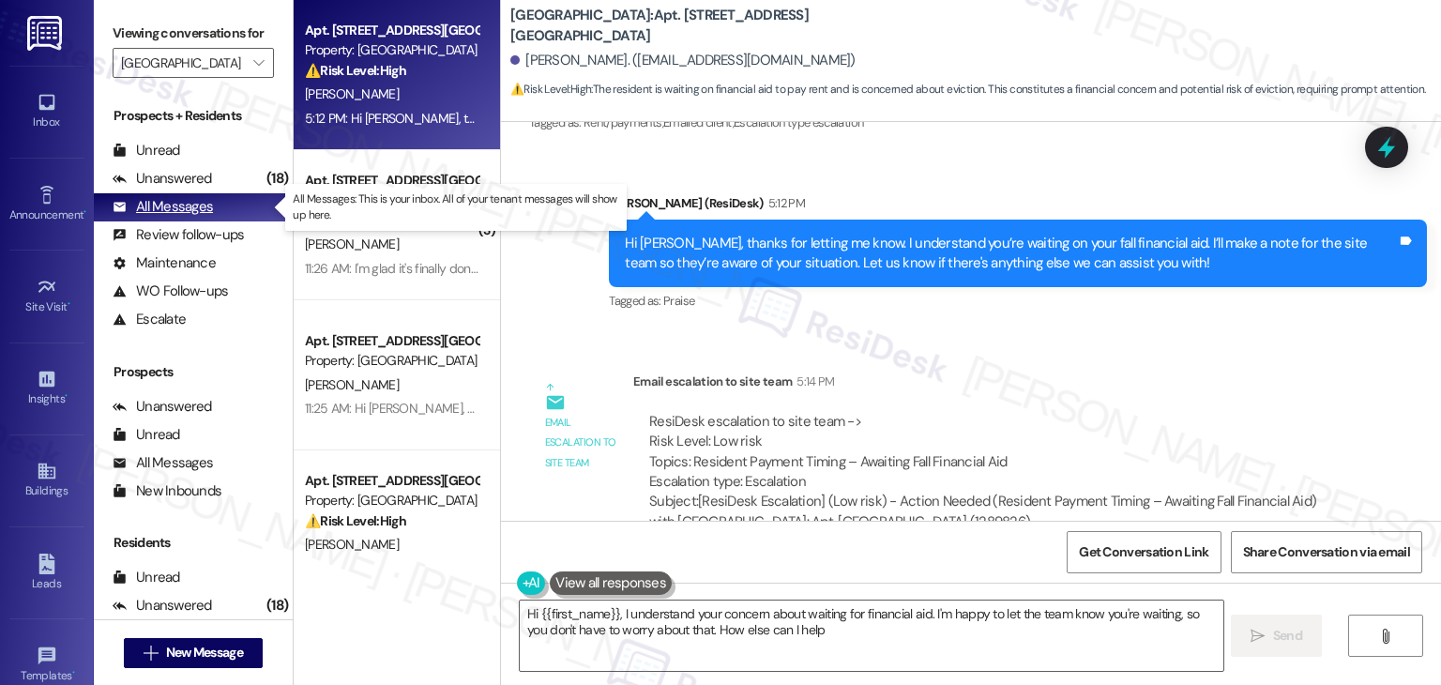
type textarea "Hi {{first_name}}, I understand your concern about waiting for financial aid. I…"
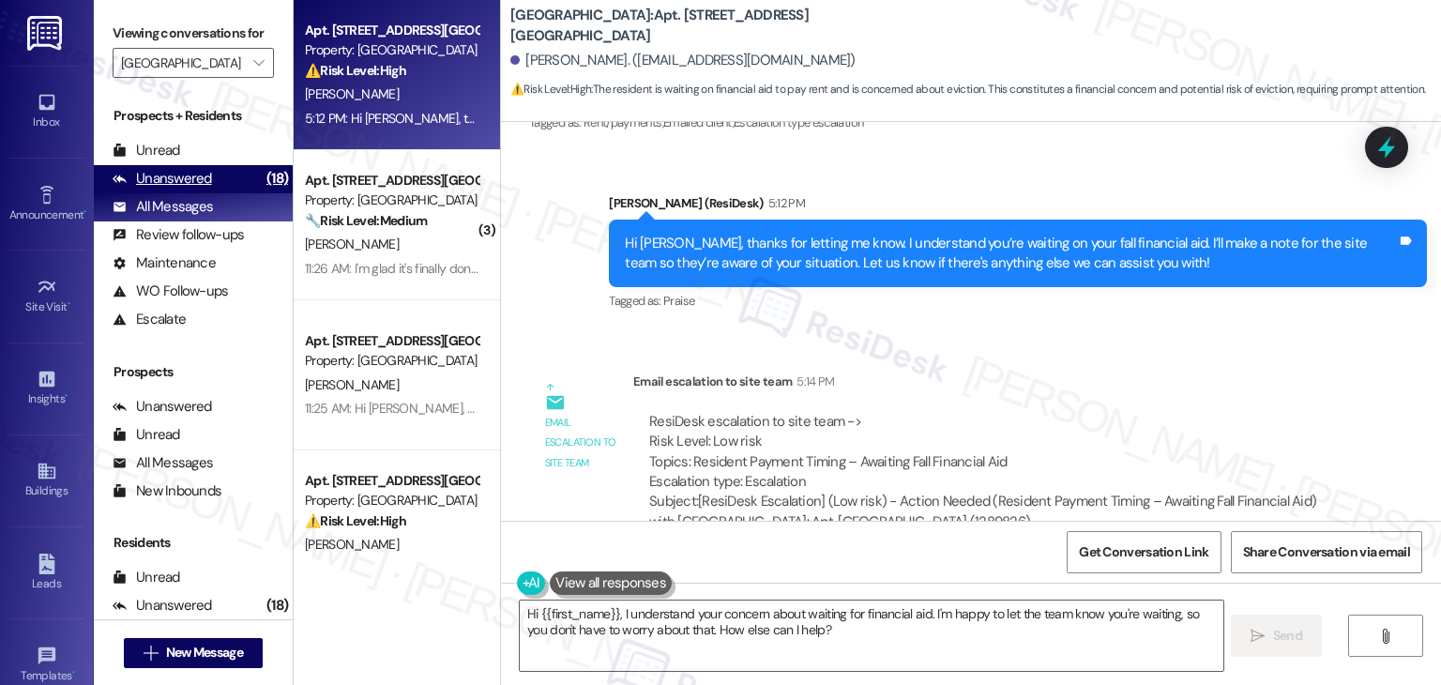
click at [206, 184] on div "Unanswered" at bounding box center [162, 179] width 99 height 20
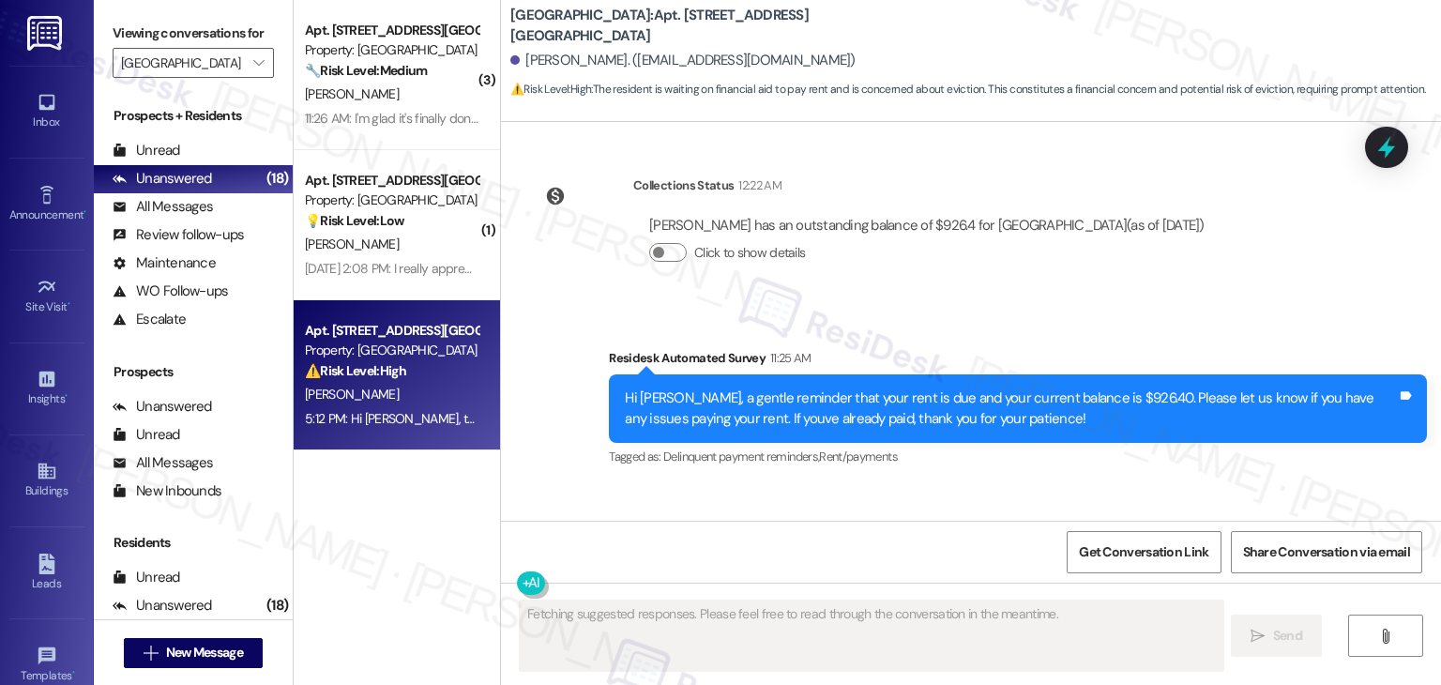
scroll to position [6797, 0]
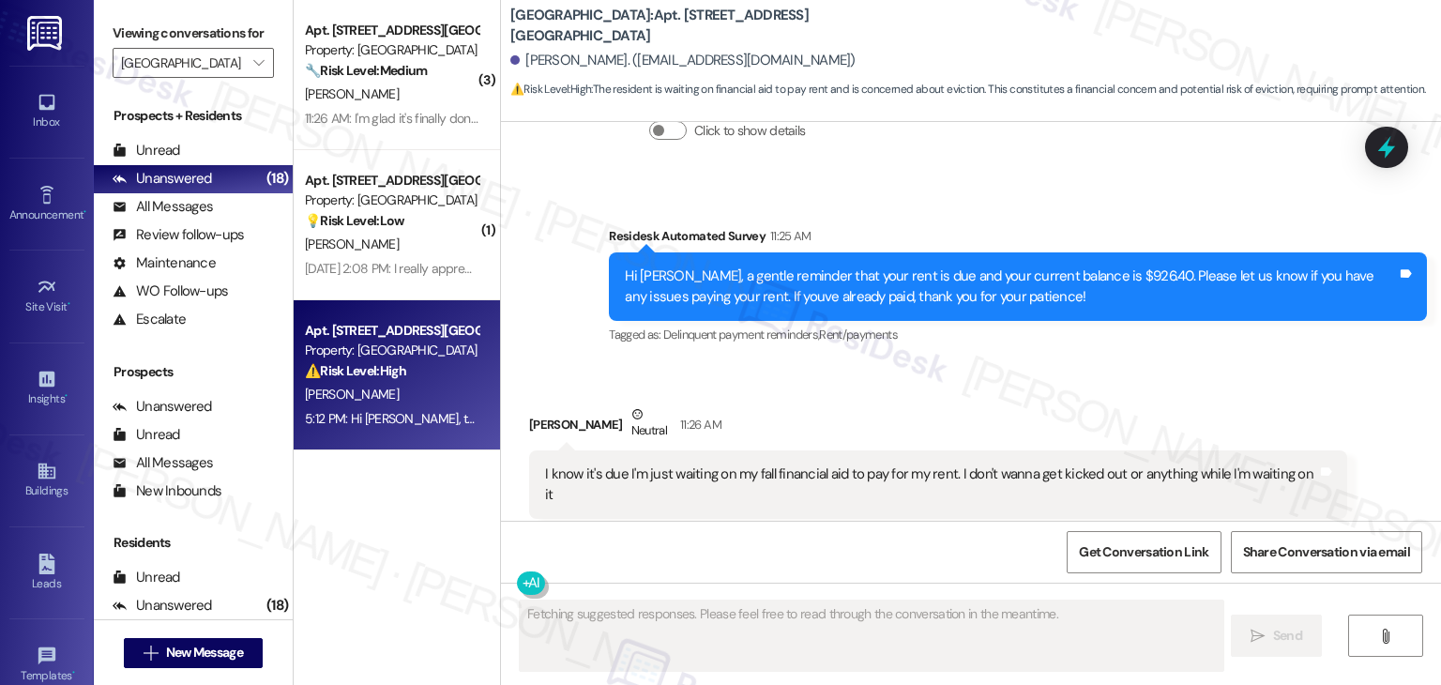
click at [1018, 362] on div "Received via SMS Keshawn Mallory Neutral 11:26 AM I know it's due I'm just wait…" at bounding box center [971, 461] width 940 height 198
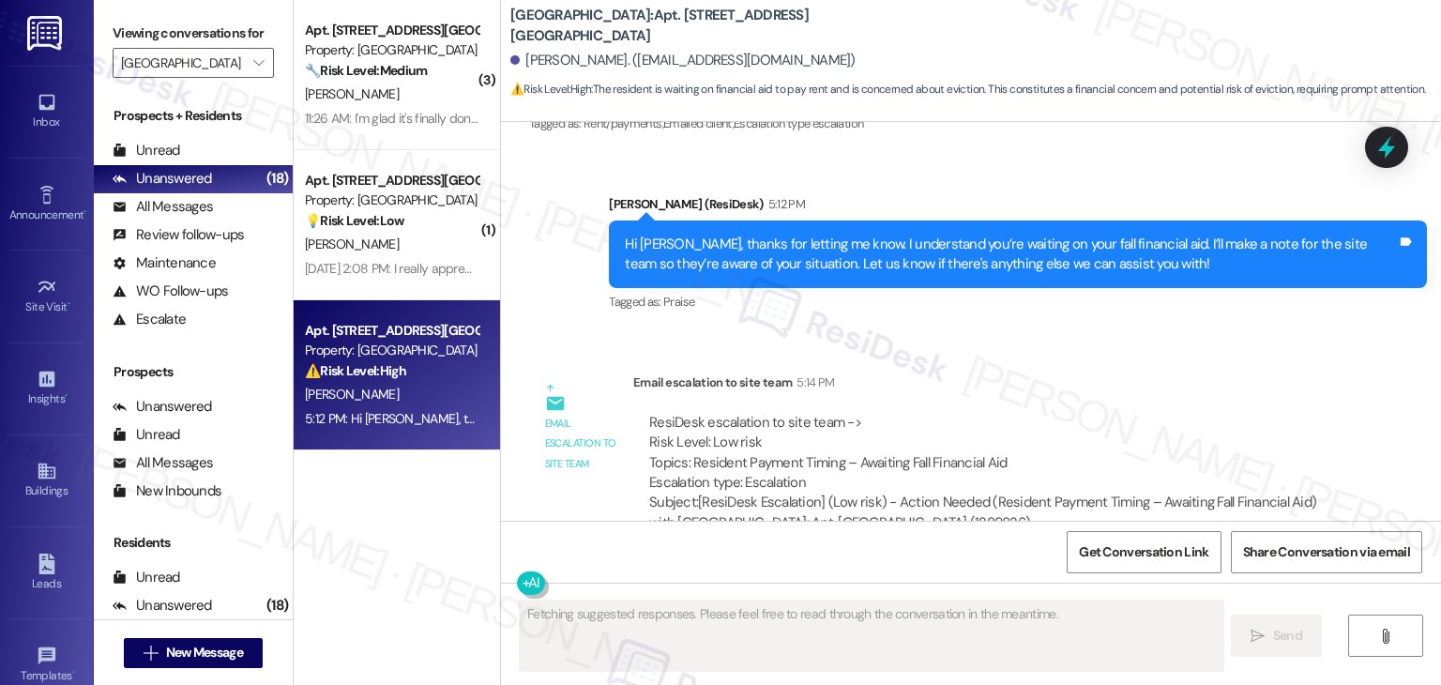
scroll to position [7207, 0]
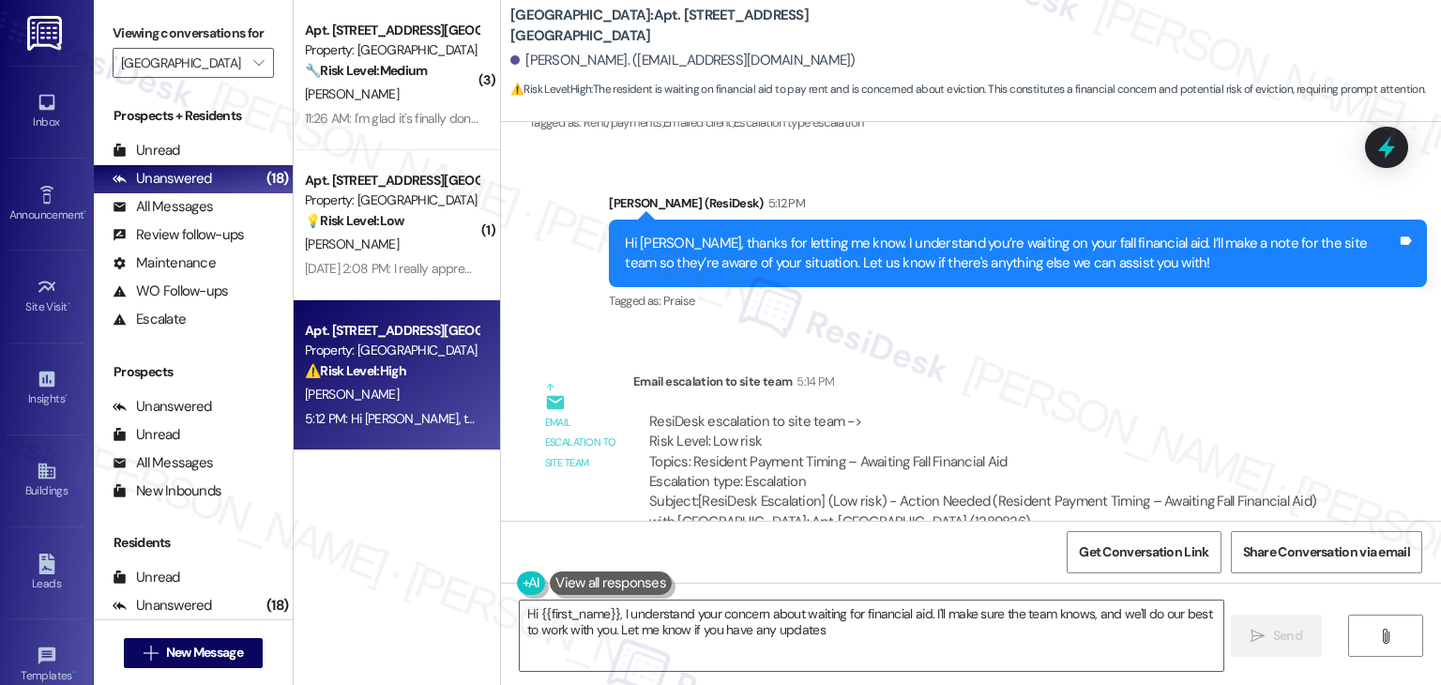
type textarea "Hi {{first_name}}, I understand your concern about waiting for financial aid. I…"
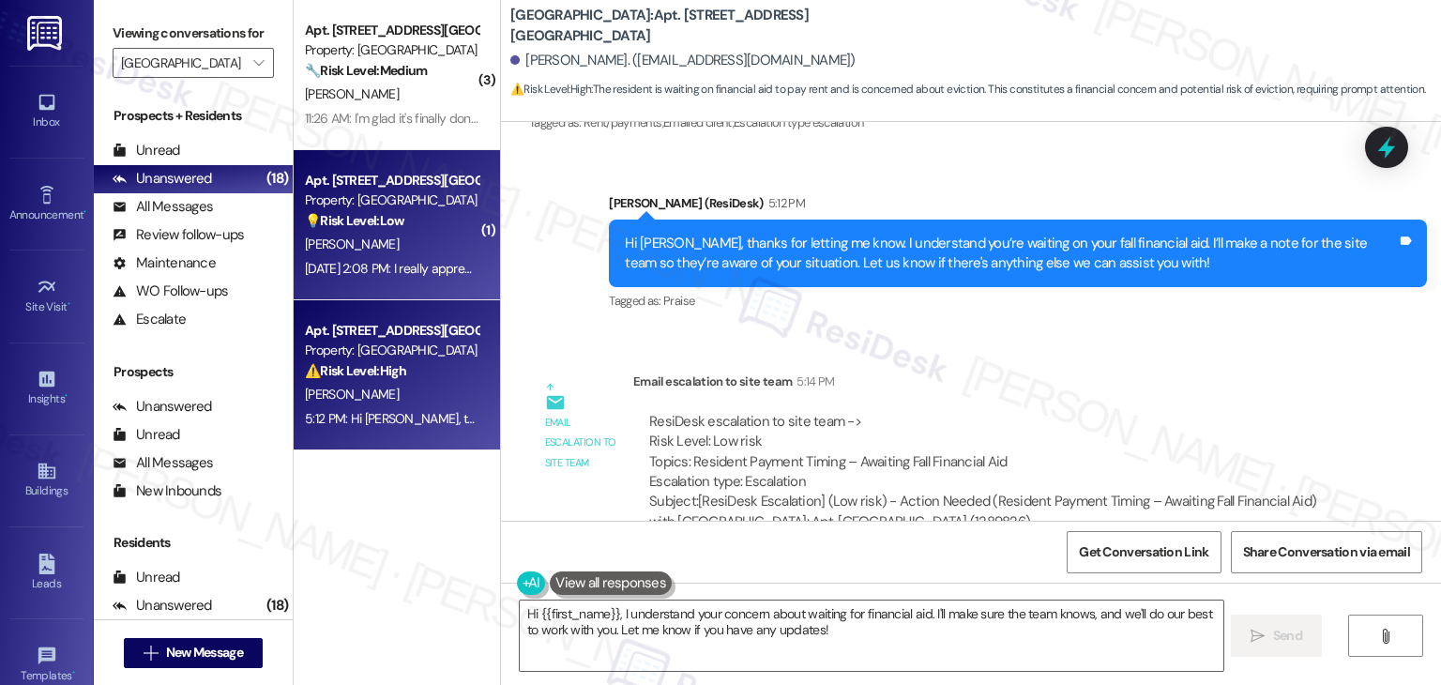
click at [405, 281] on div "Apt. 821, 1 Yugo Greenville Campus Towers Property: Yugo Greenville Campus Towe…" at bounding box center [397, 225] width 206 height 150
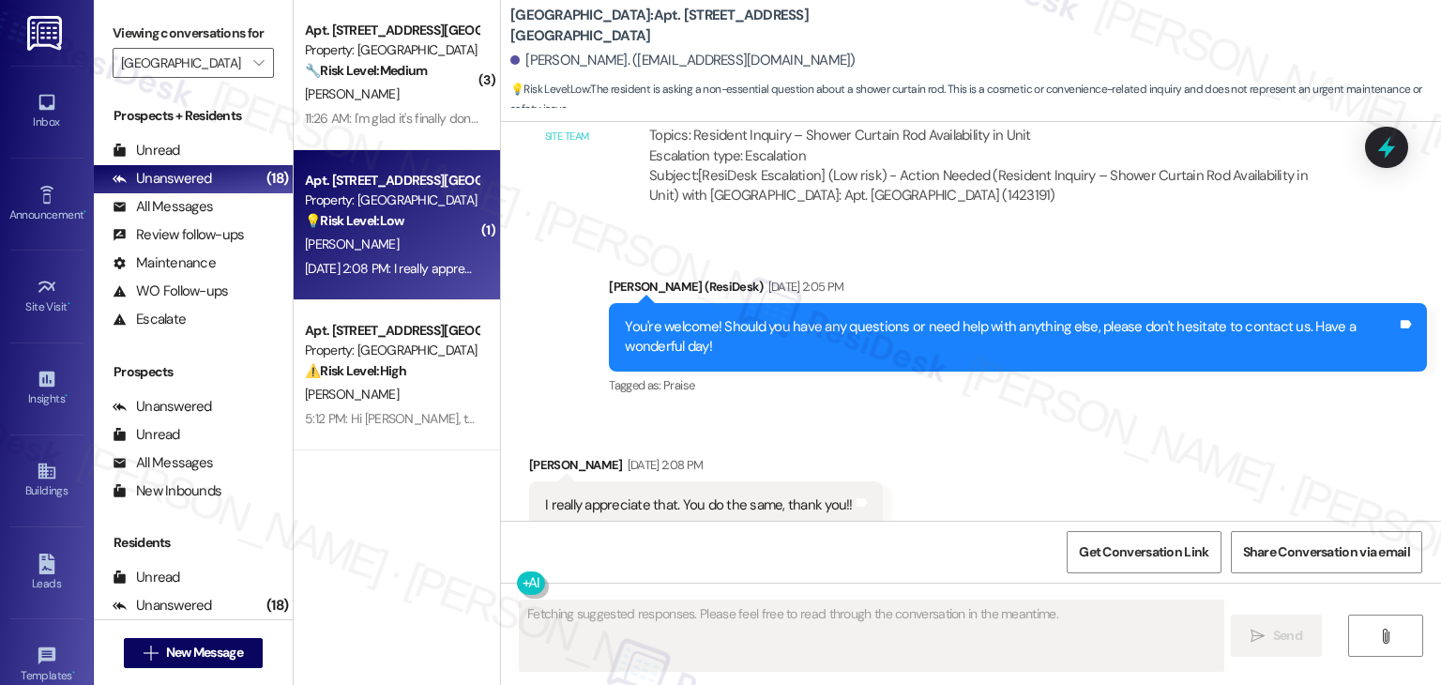
scroll to position [1806, 0]
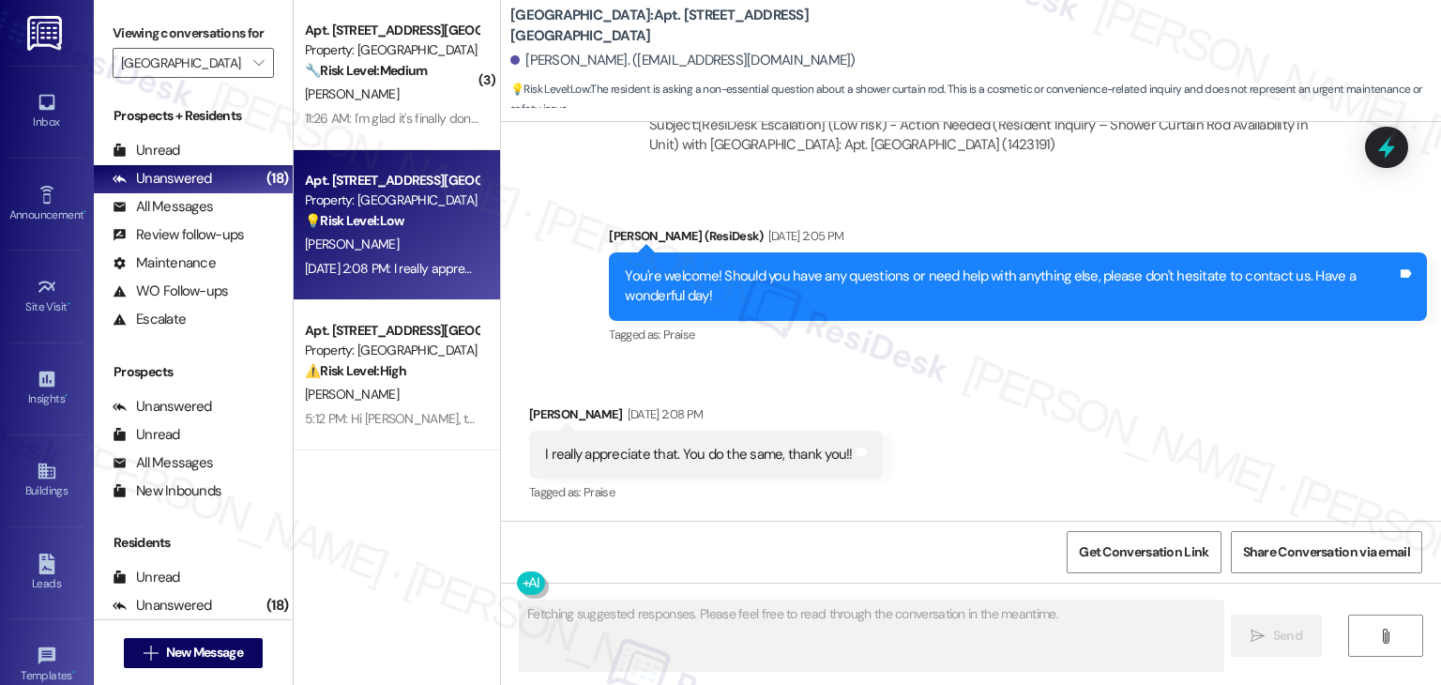
click at [971, 421] on div "Received via SMS Danielle Smith Aug 11, 2025 at 2:08 PM I really appreciate tha…" at bounding box center [971, 441] width 940 height 159
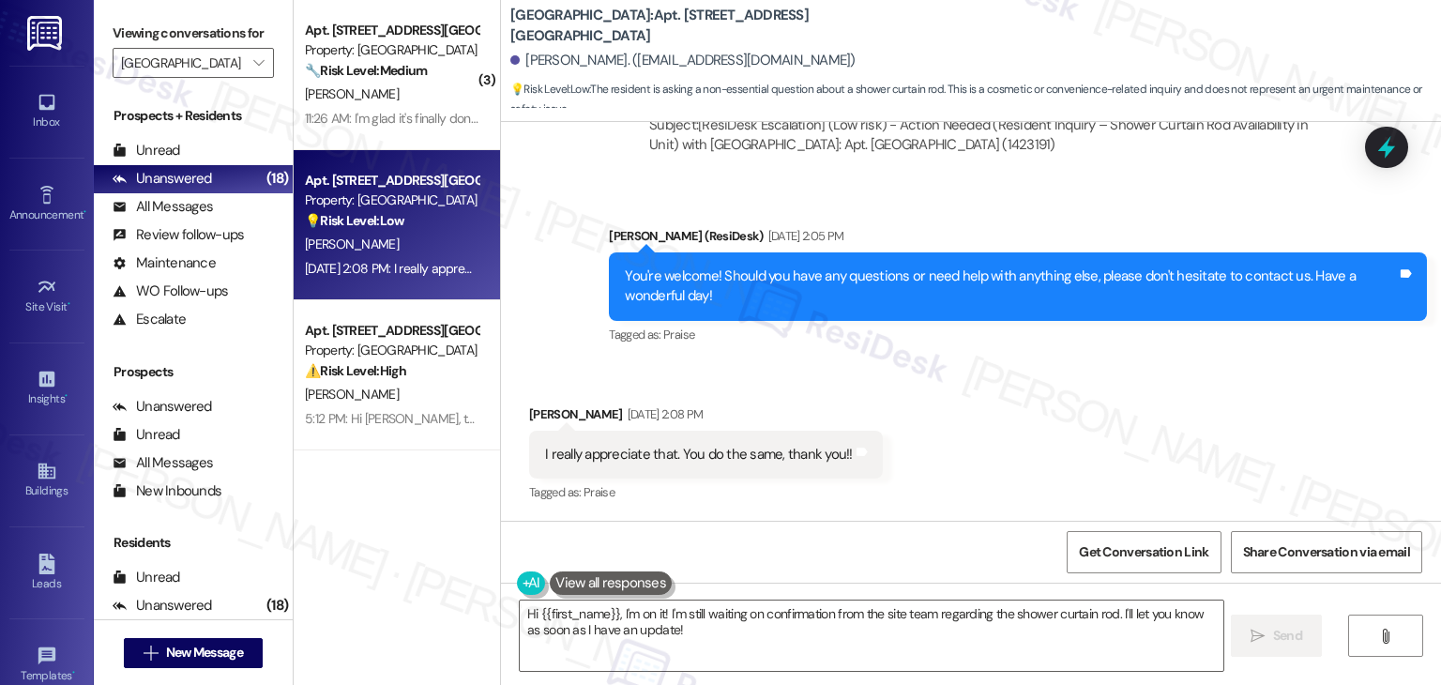
click at [963, 474] on div "Received via SMS Danielle Smith Aug 11, 2025 at 2:08 PM I really appreciate tha…" at bounding box center [971, 441] width 940 height 159
click at [996, 475] on div "Received via SMS Danielle Smith Aug 11, 2025 at 2:08 PM I really appreciate tha…" at bounding box center [971, 441] width 940 height 159
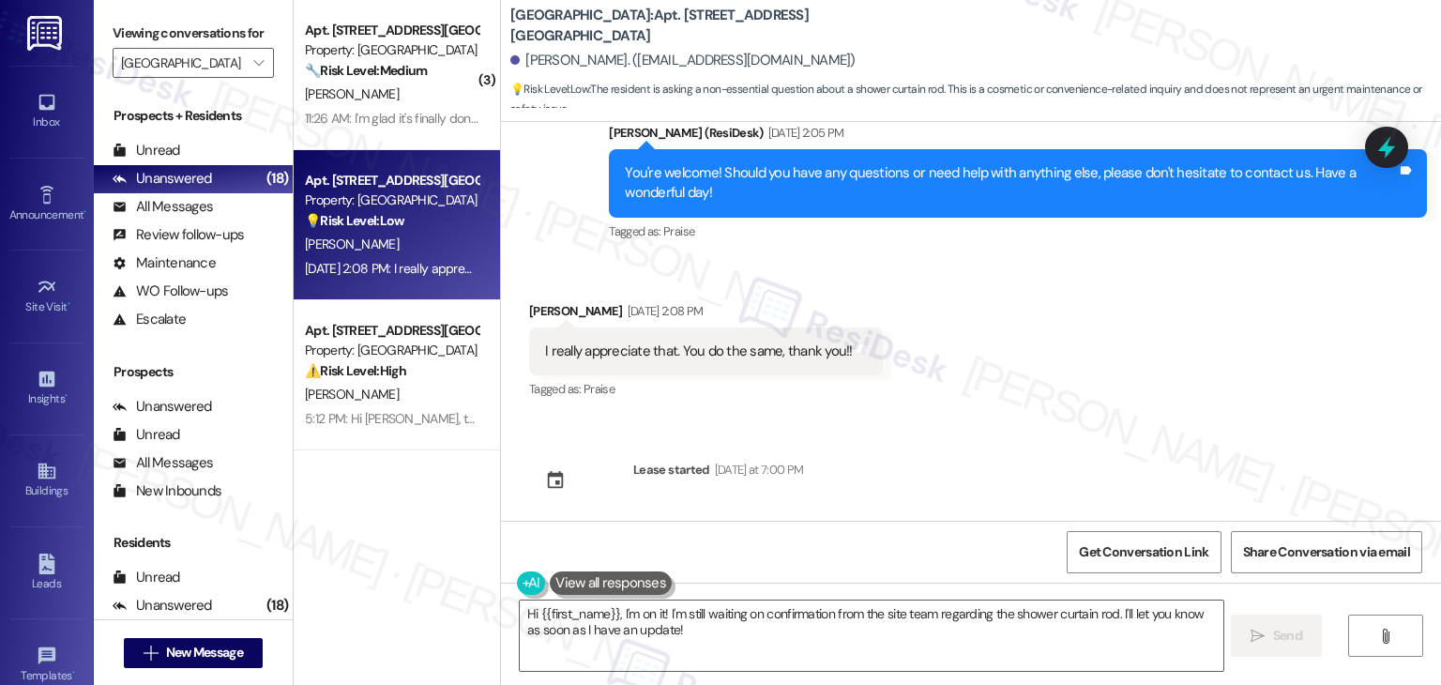
scroll to position [1918, 0]
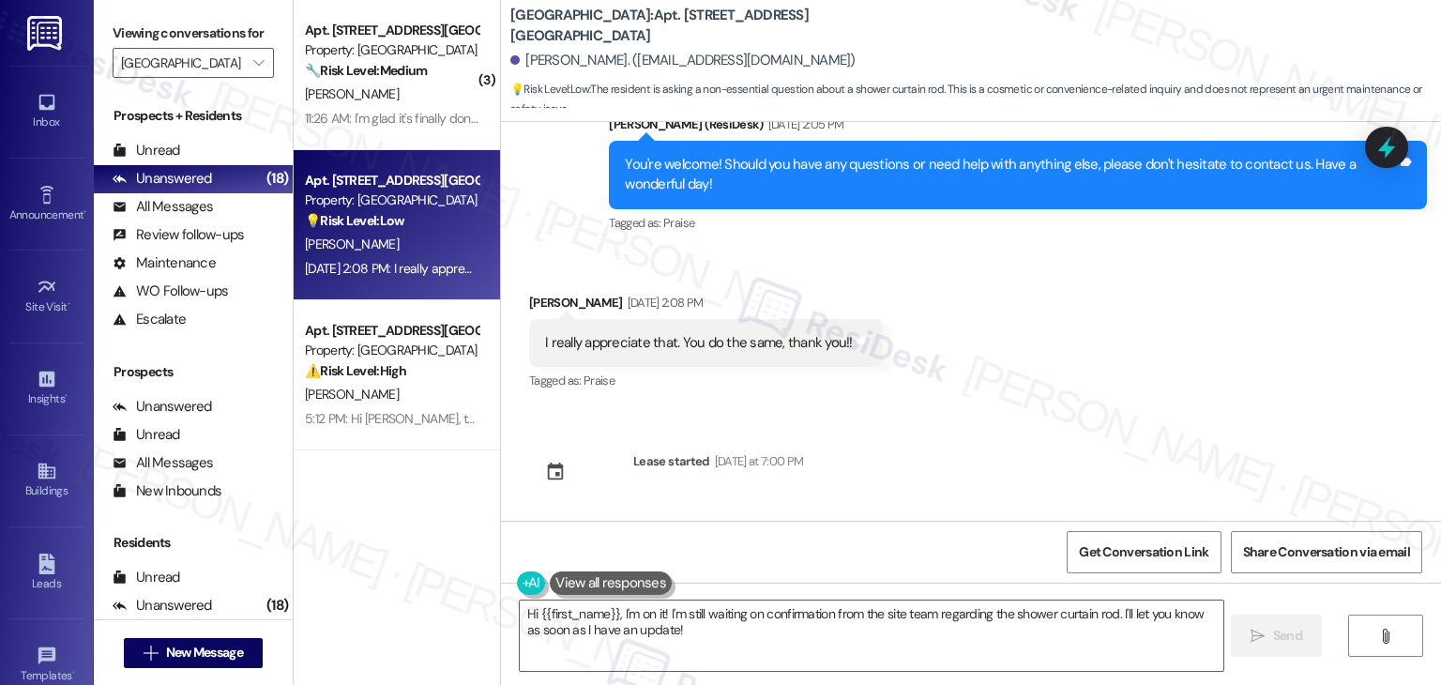
click at [1013, 418] on div "Sent via SMS Sarah (ResiDesk) Jul 18, 2025 at 12:50 PM Hi Danielle! We’re so ex…" at bounding box center [971, 321] width 940 height 399
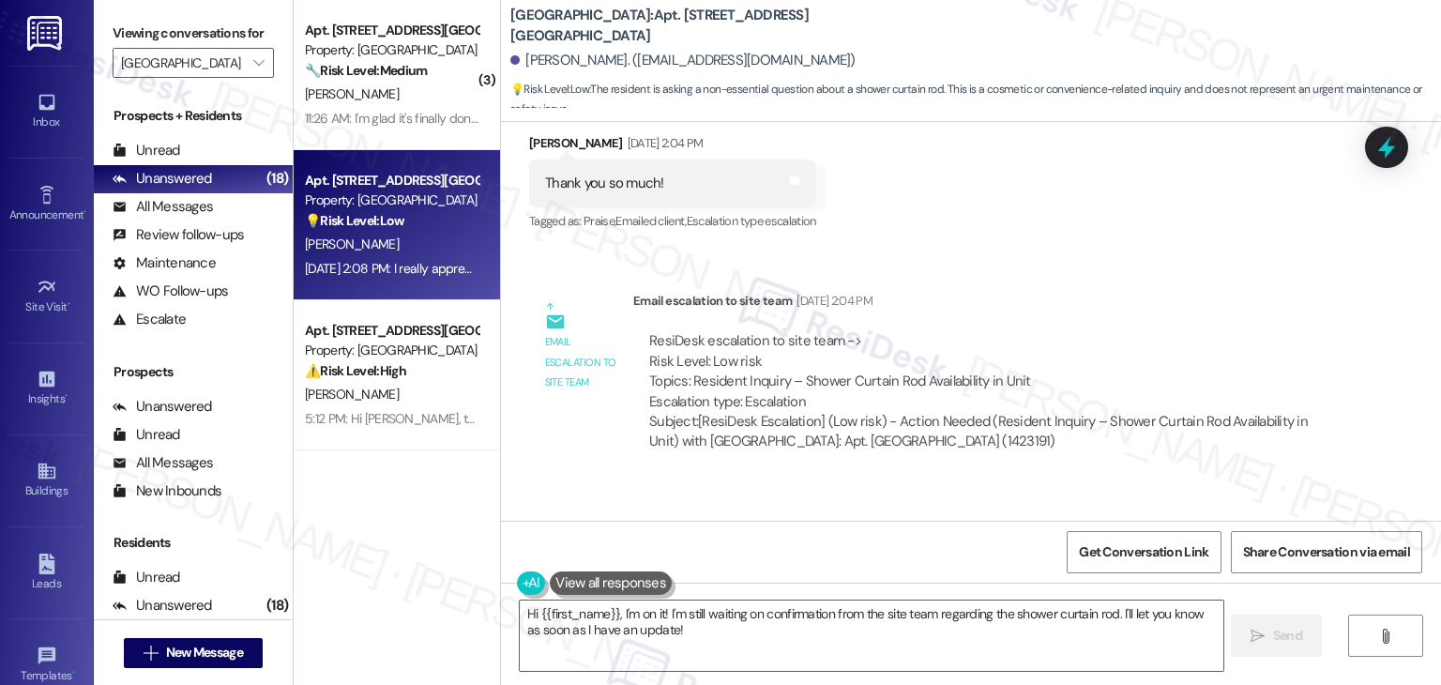
scroll to position [1449, 0]
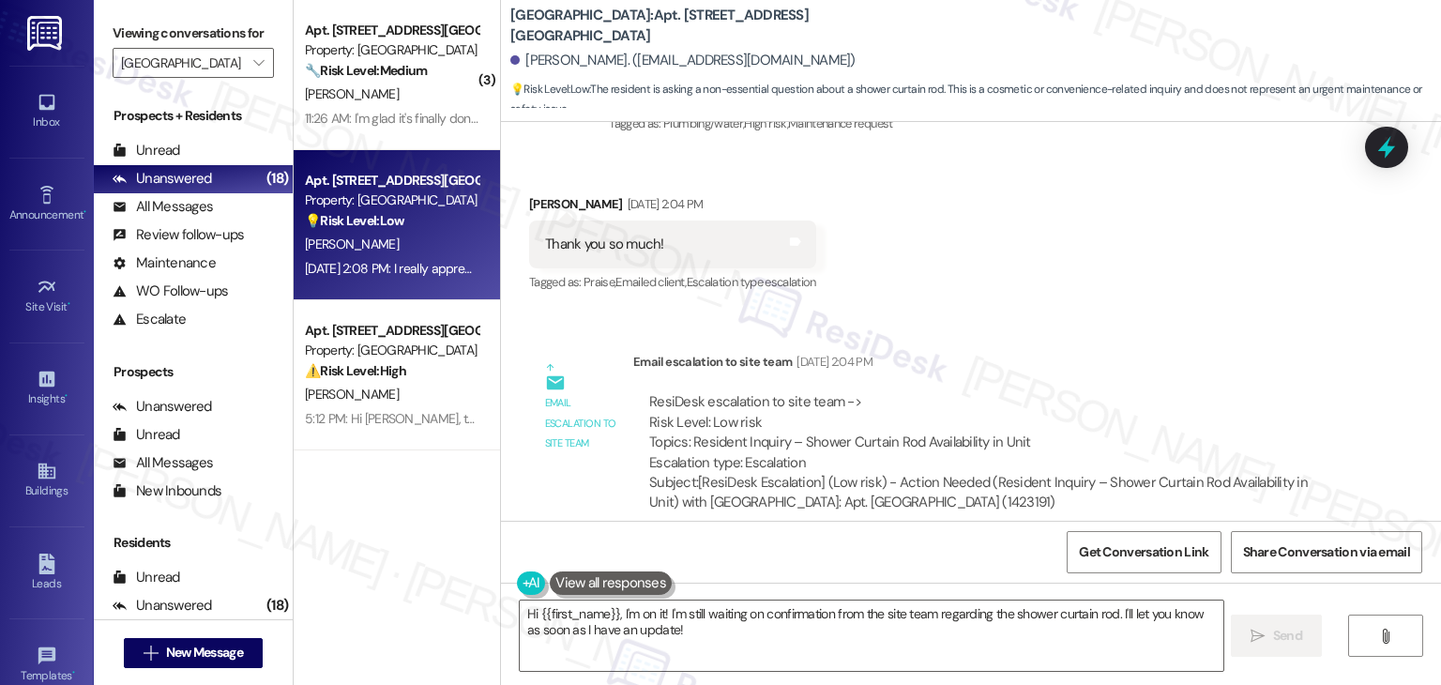
click at [1203, 309] on div "Sent via SMS Sarah (ResiDesk) Jul 18, 2025 at 12:50 PM Hi Danielle! We’re so ex…" at bounding box center [971, 321] width 940 height 399
click at [828, 545] on div "Get Conversation Link Share Conversation via email" at bounding box center [971, 552] width 940 height 62
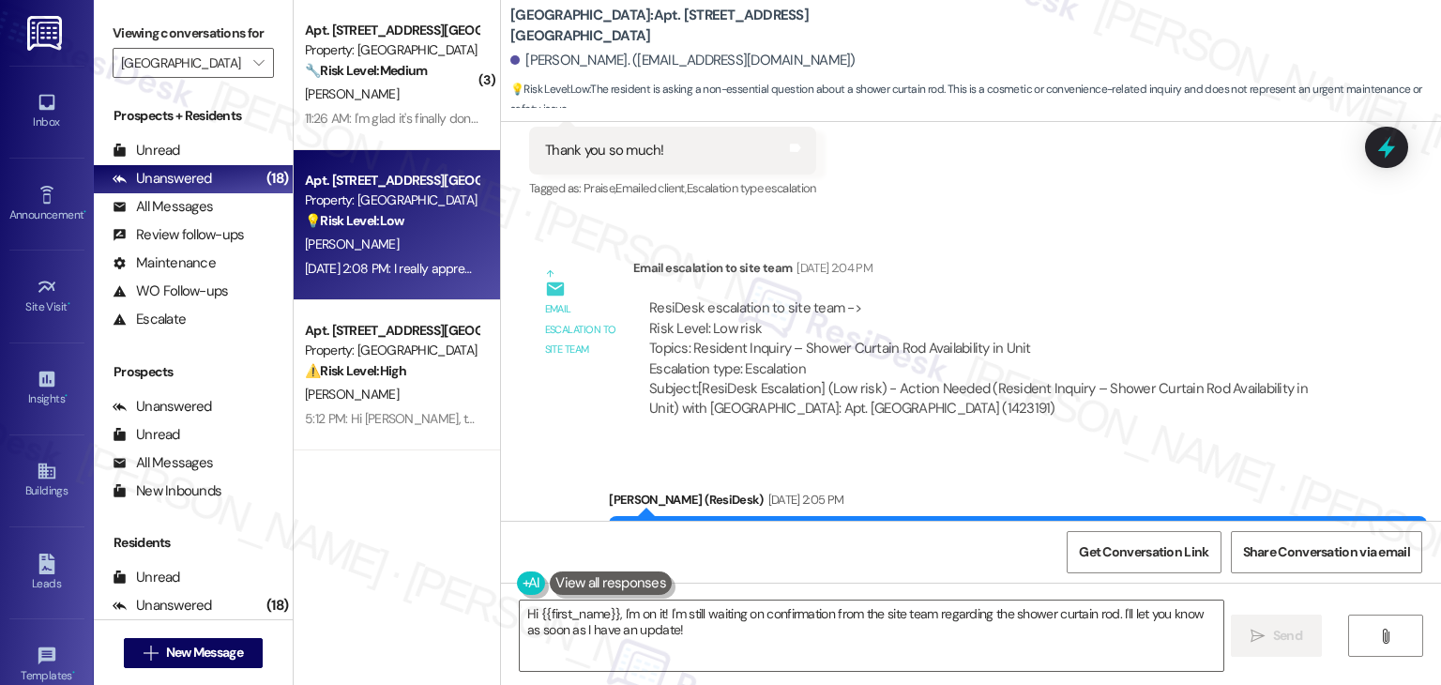
scroll to position [1636, 0]
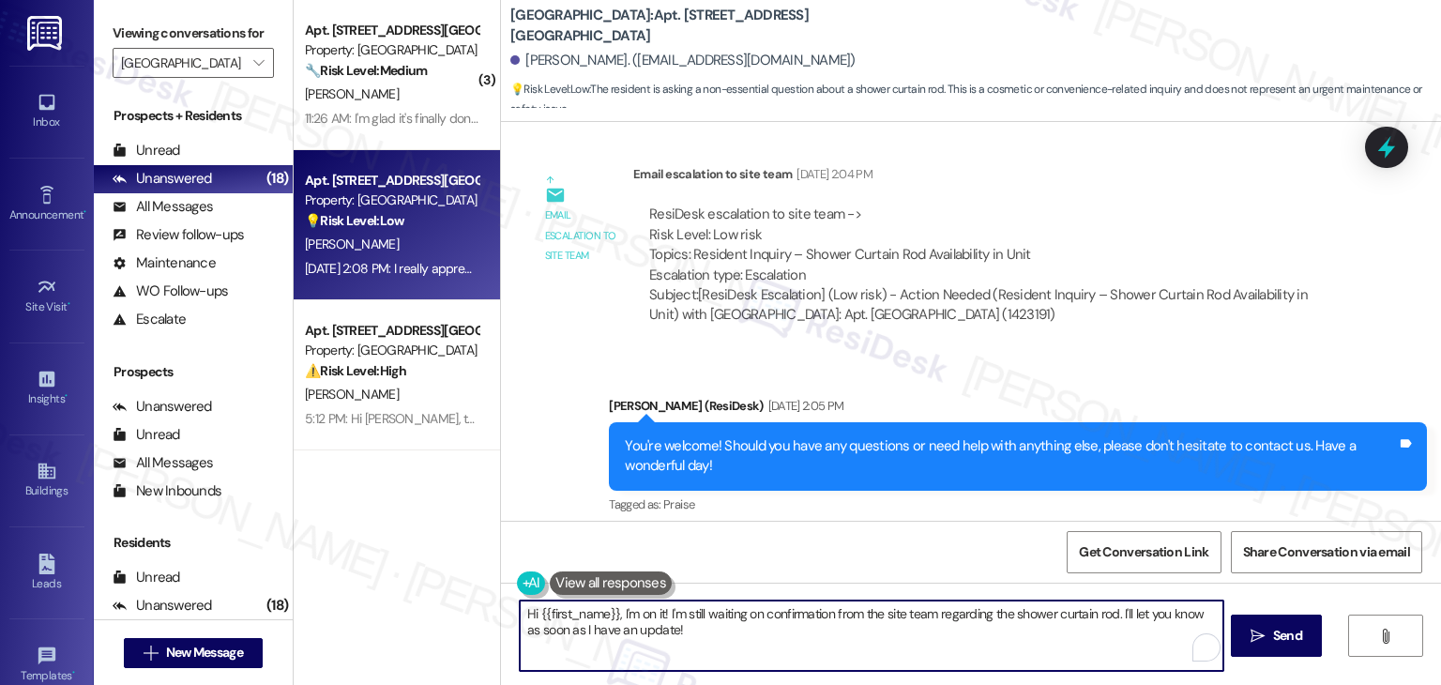
drag, startPoint x: 661, startPoint y: 617, endPoint x: 621, endPoint y: 616, distance: 39.5
click at [621, 616] on textarea "Hi {{first_name}}, I'm on it! I'm still waiting on confirmation from the site t…" at bounding box center [871, 636] width 703 height 70
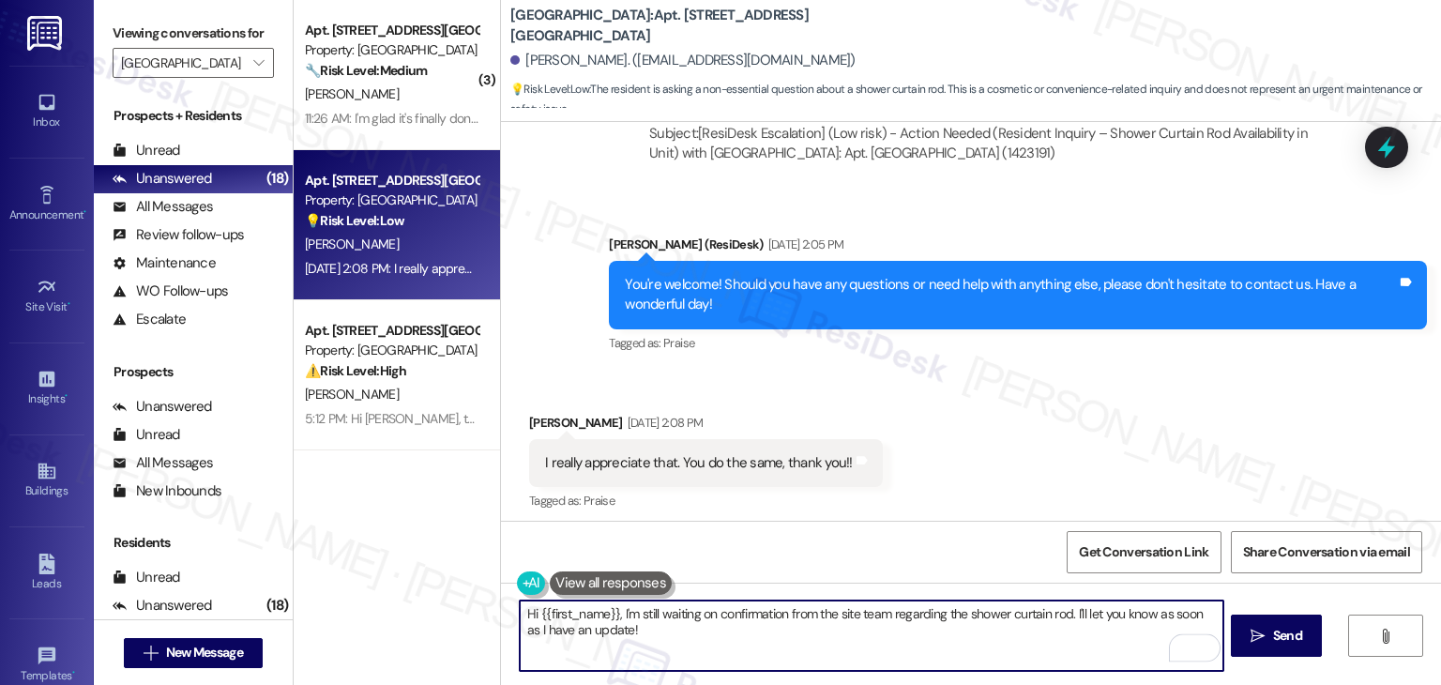
scroll to position [1918, 0]
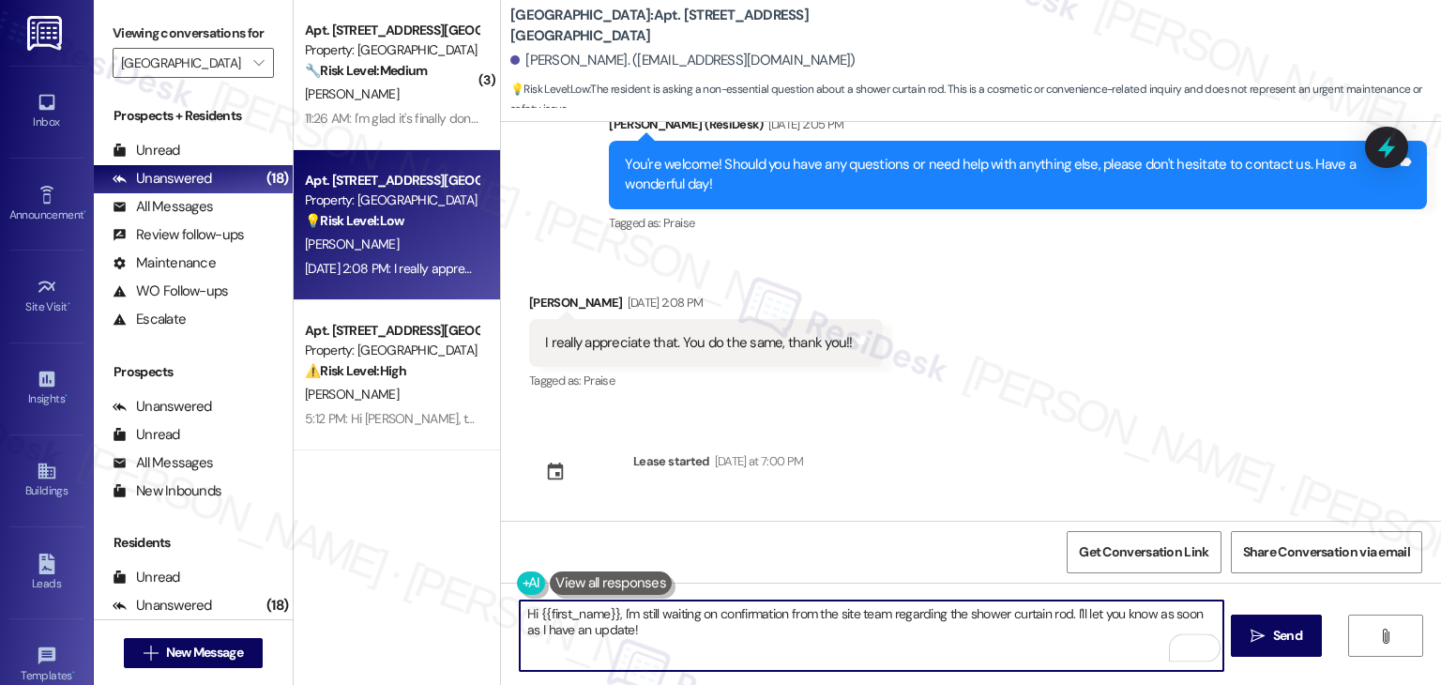
type textarea "Hi {{first_name}}, I'm still waiting on confirmation from the site team regardi…"
click at [940, 442] on div "Sent via SMS Sarah (ResiDesk) Jul 18, 2025 at 12:50 PM Hi Danielle! We’re so ex…" at bounding box center [971, 321] width 940 height 399
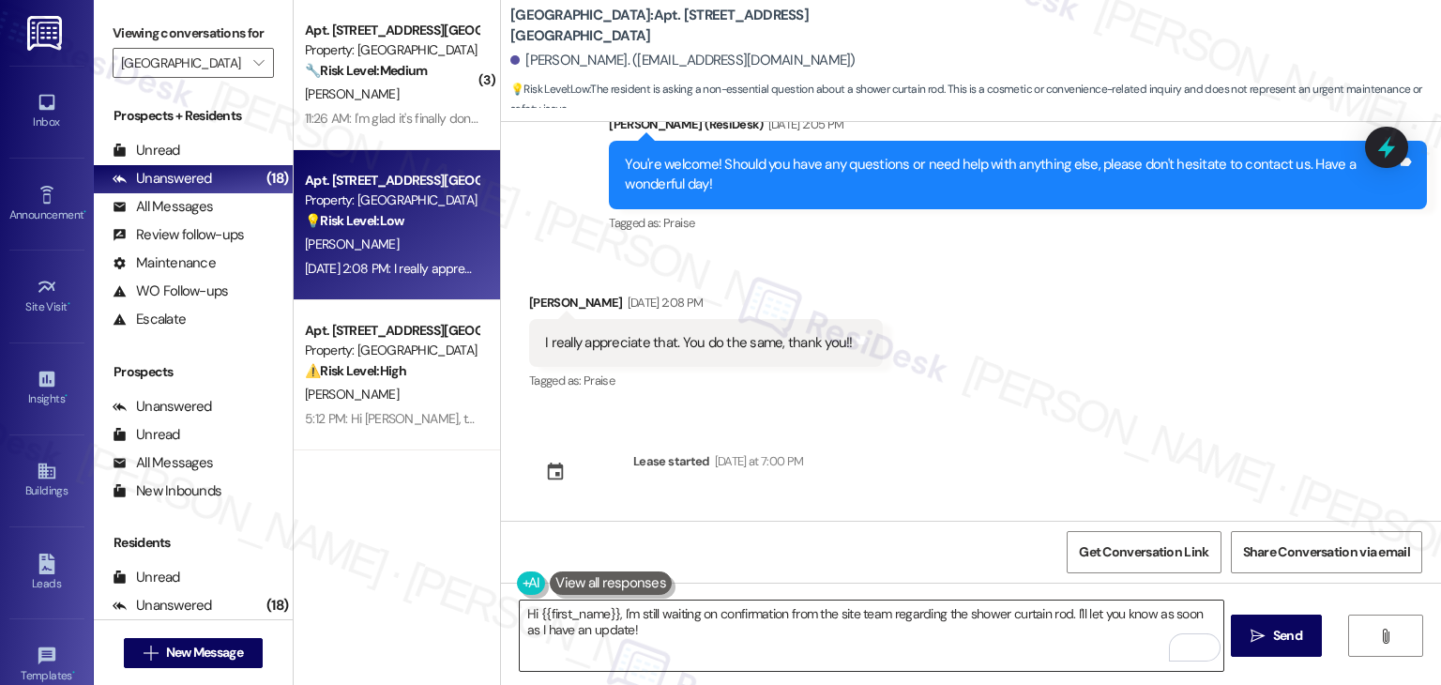
click at [807, 643] on textarea "Hi {{first_name}}, I'm still waiting on confirmation from the site team regardi…" at bounding box center [871, 636] width 703 height 70
click at [1010, 462] on div "Sent via SMS Sarah (ResiDesk) Jul 18, 2025 at 12:50 PM Hi Danielle! We’re so ex…" at bounding box center [971, 321] width 940 height 399
click at [1010, 497] on div "Sent via SMS Sarah (ResiDesk) Jul 18, 2025 at 12:50 PM Hi Danielle! We’re so ex…" at bounding box center [971, 321] width 940 height 399
click at [953, 640] on textarea "Hi {{first_name}}, I'm still waiting on confirmation from the site team regardi…" at bounding box center [871, 636] width 703 height 70
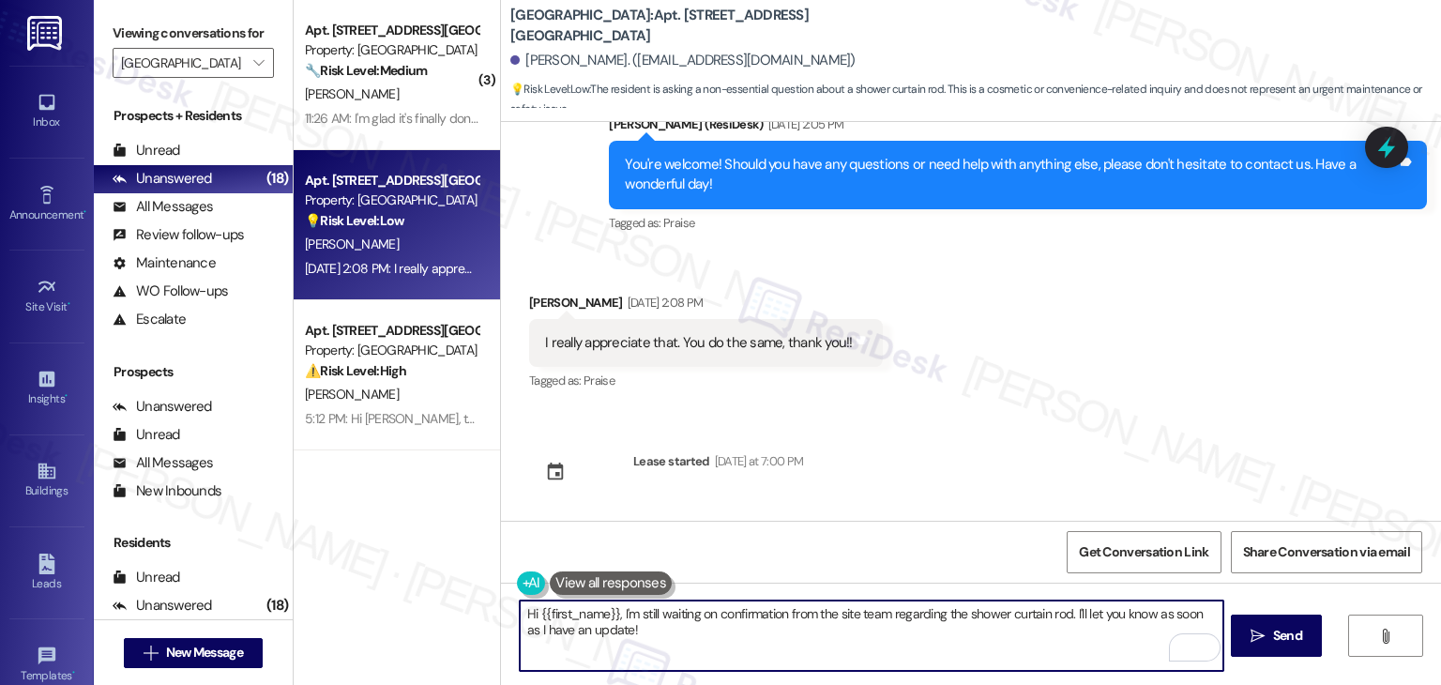
click at [980, 489] on div "Sent via SMS Sarah (ResiDesk) Jul 18, 2025 at 12:50 PM Hi Danielle! We’re so ex…" at bounding box center [971, 321] width 940 height 399
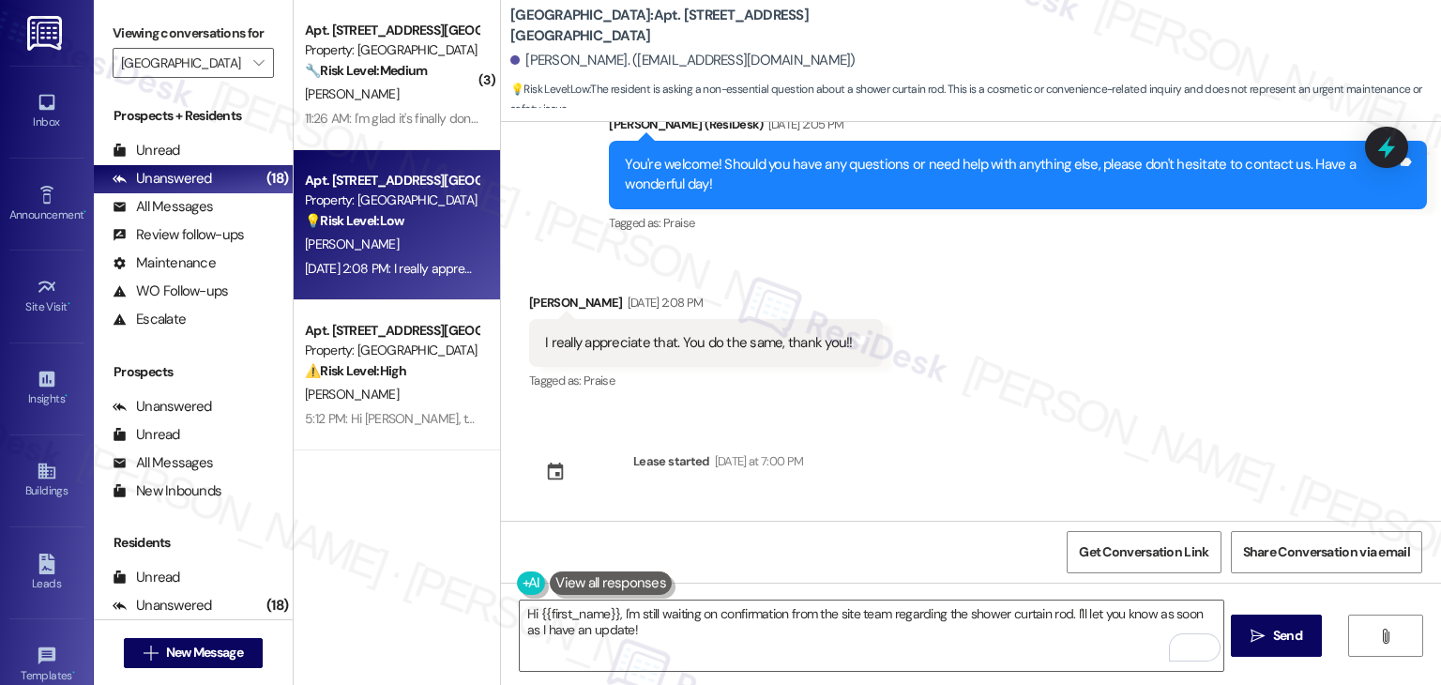
click at [976, 446] on div "Sent via SMS Sarah (ResiDesk) Jul 18, 2025 at 12:50 PM Hi Danielle! We’re so ex…" at bounding box center [971, 321] width 940 height 399
click at [1261, 634] on icon "" at bounding box center [1258, 636] width 14 height 15
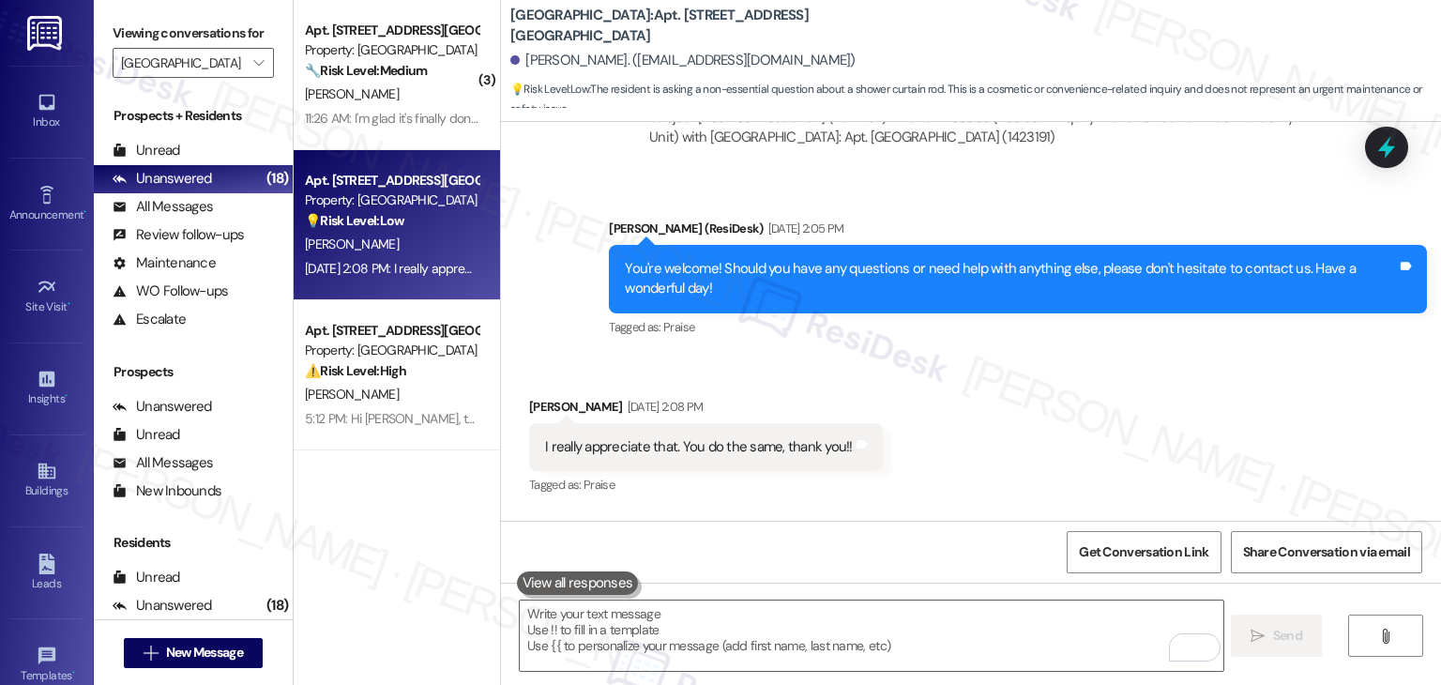
scroll to position [1806, 0]
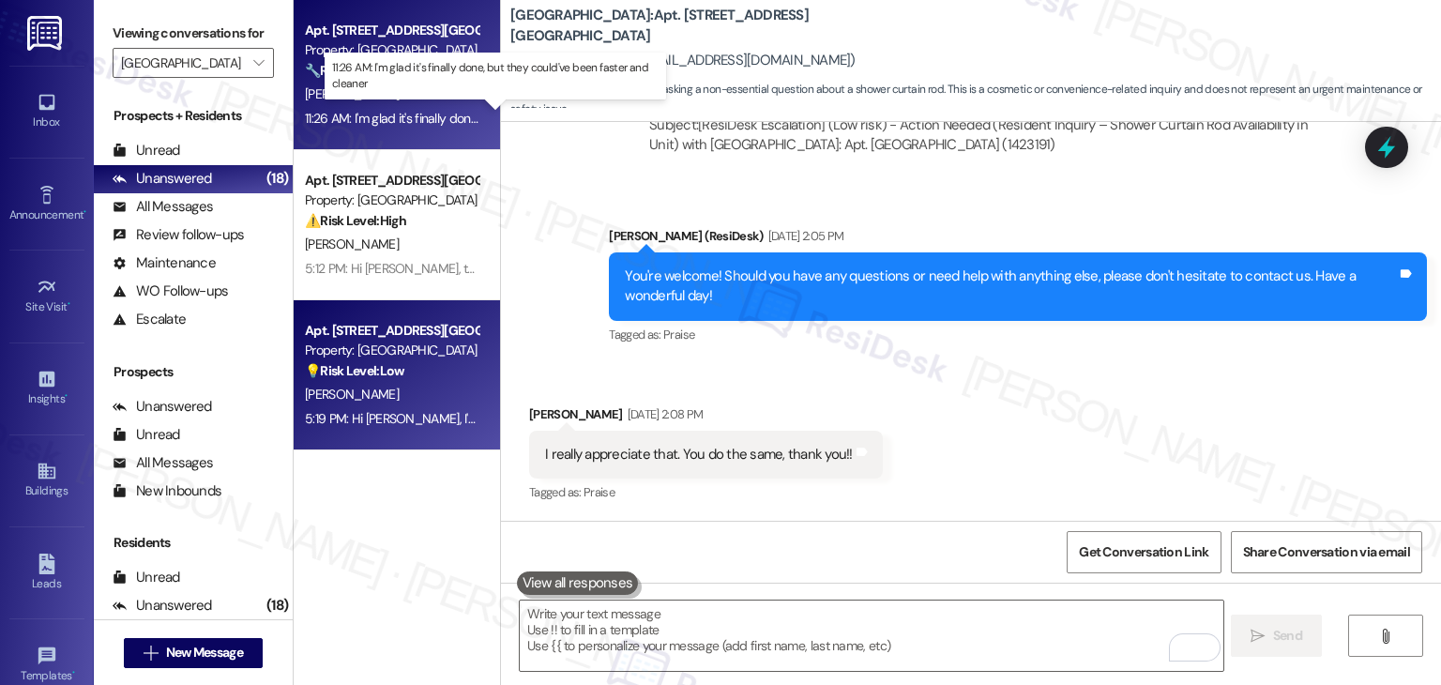
click at [398, 121] on div "11:26 AM: I'm glad it's finally done, but they could've been faster and cleaner…" at bounding box center [508, 118] width 406 height 17
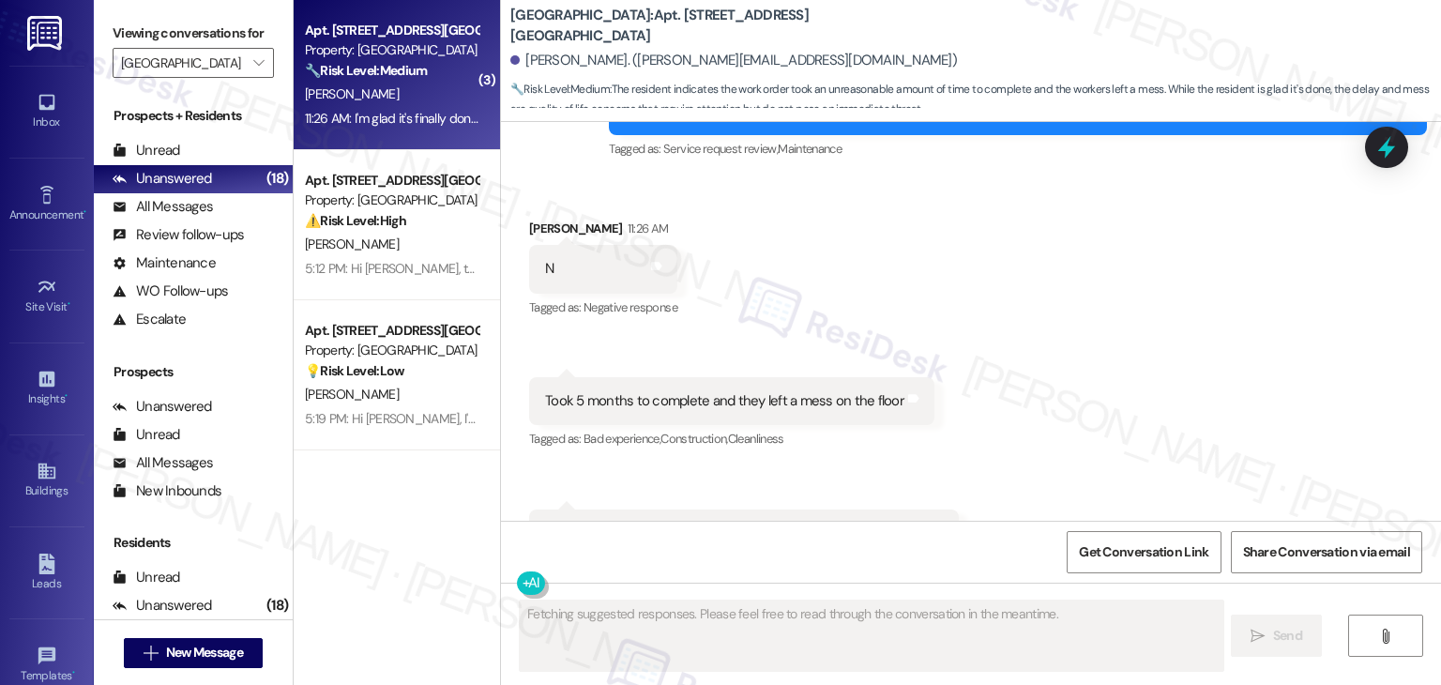
scroll to position [2783, 0]
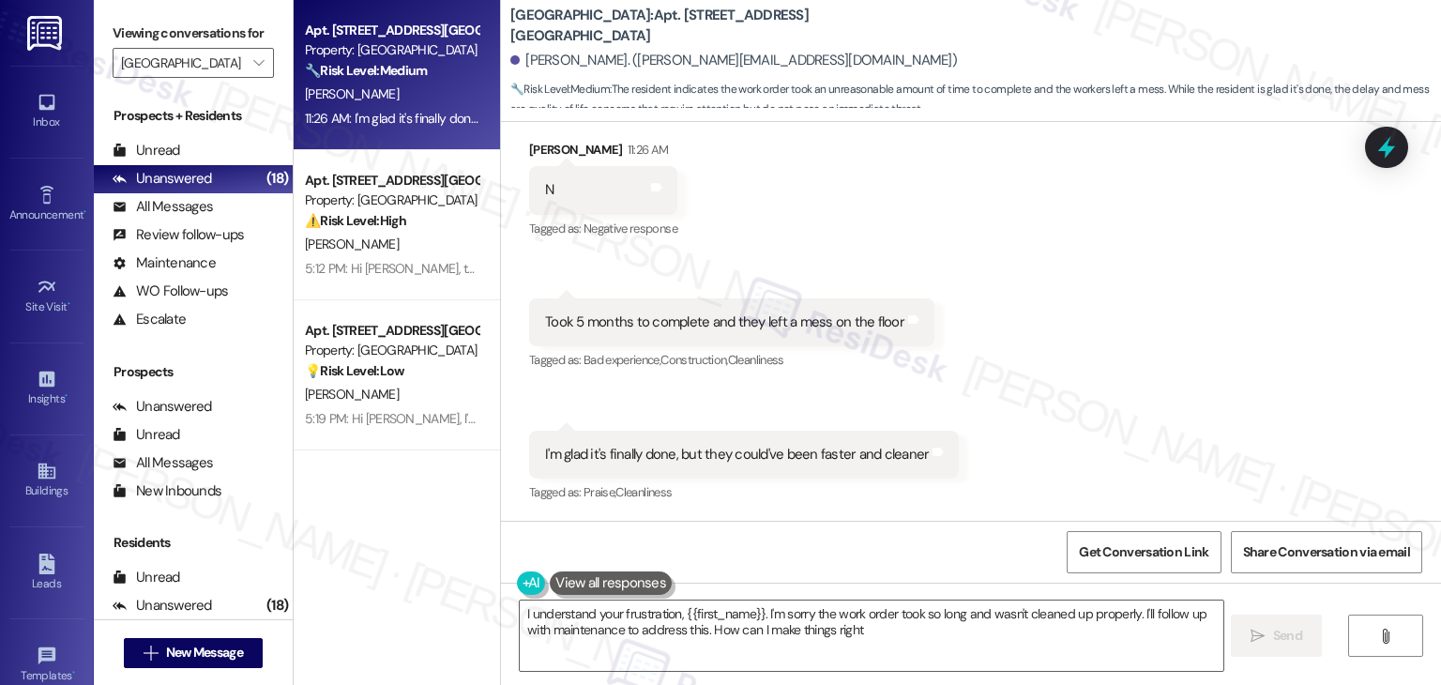
type textarea "I understand your frustration, {{first_name}}. I'm sorry the work order took so…"
click at [783, 628] on textarea "I understand your frustration, {{first_name}}. I'm sorry the work order took so…" at bounding box center [871, 636] width 703 height 70
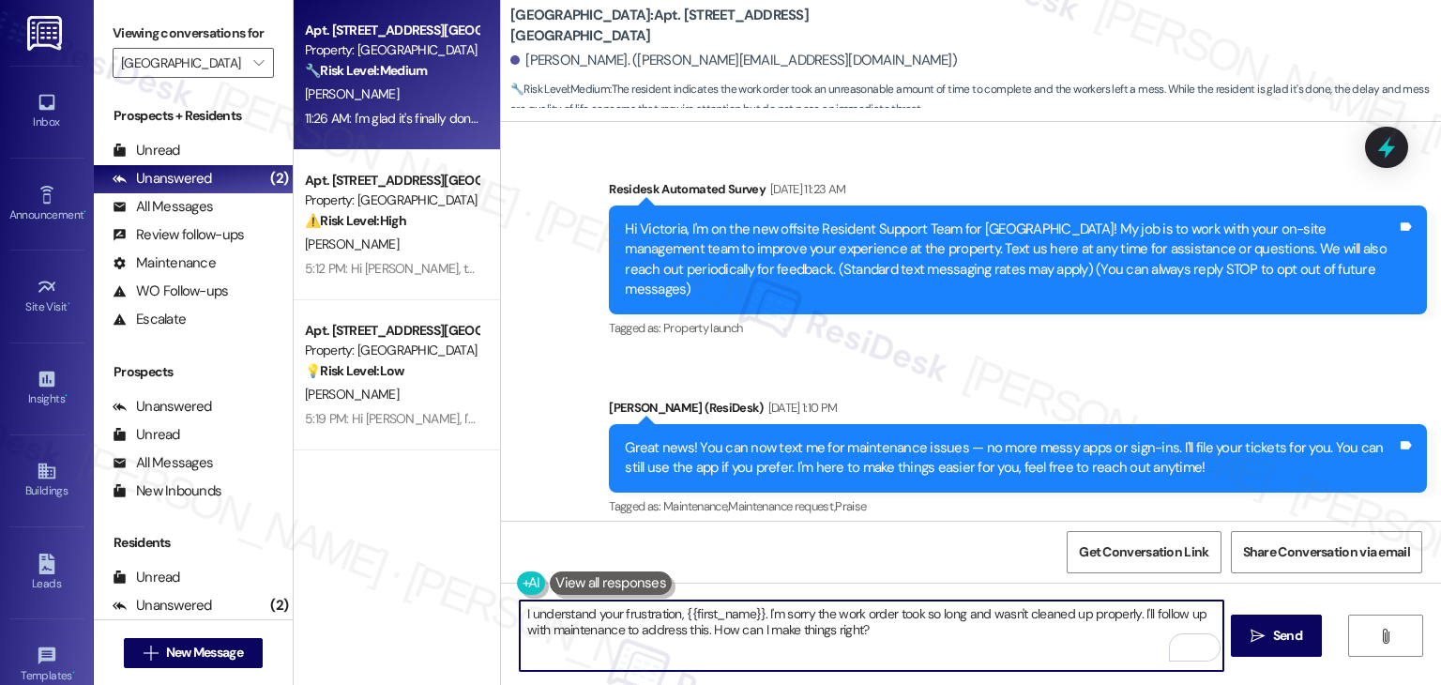
scroll to position [2784, 0]
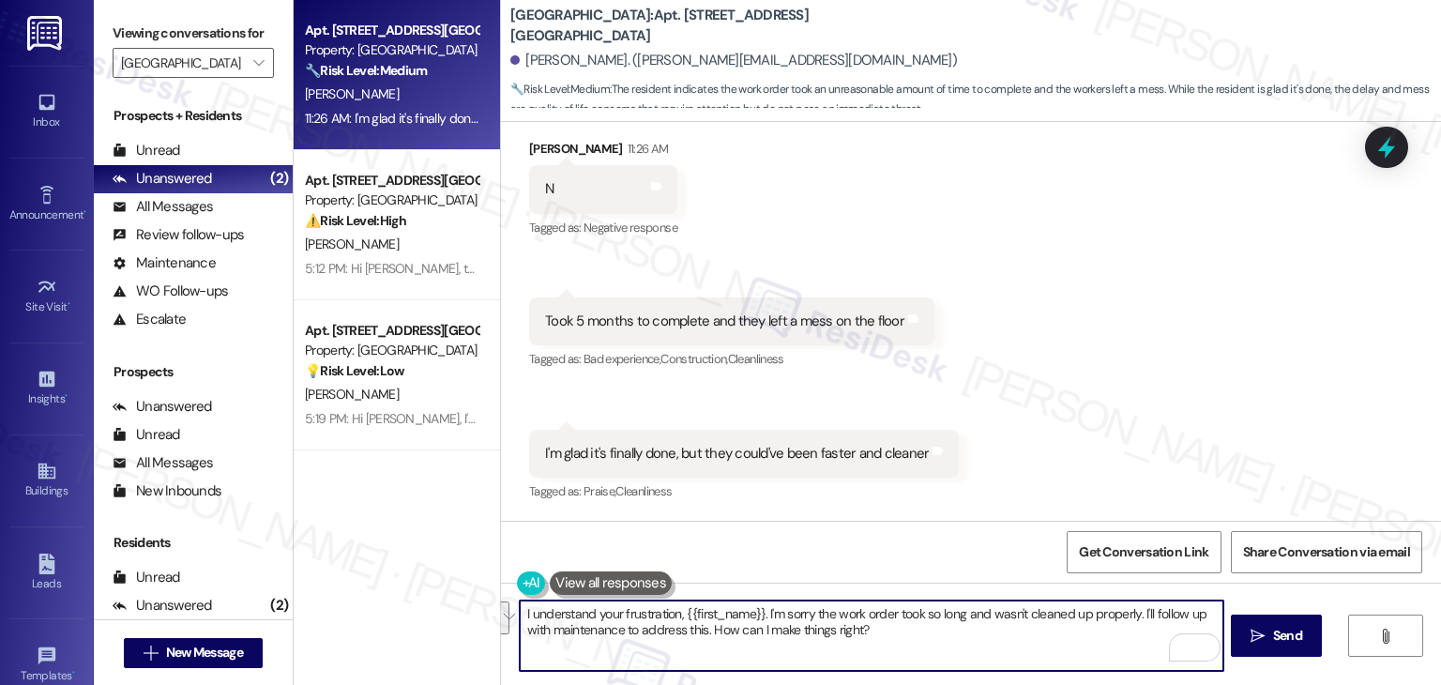
drag, startPoint x: 1137, startPoint y: 644, endPoint x: 1156, endPoint y: 617, distance: 32.3
click at [1156, 617] on textarea "I understand your frustration, {{first_name}}. I'm sorry the work order took so…" at bounding box center [871, 636] width 703 height 70
click at [647, 618] on textarea "I understand your frustration, {{first_name}}. I'm sorry the work order took so…" at bounding box center [871, 636] width 703 height 70
click at [646, 627] on textarea "I understand your frustration, {{first_name}}. I'm sorry the work order took so…" at bounding box center [871, 636] width 703 height 70
drag, startPoint x: 674, startPoint y: 612, endPoint x: 506, endPoint y: 605, distance: 168.1
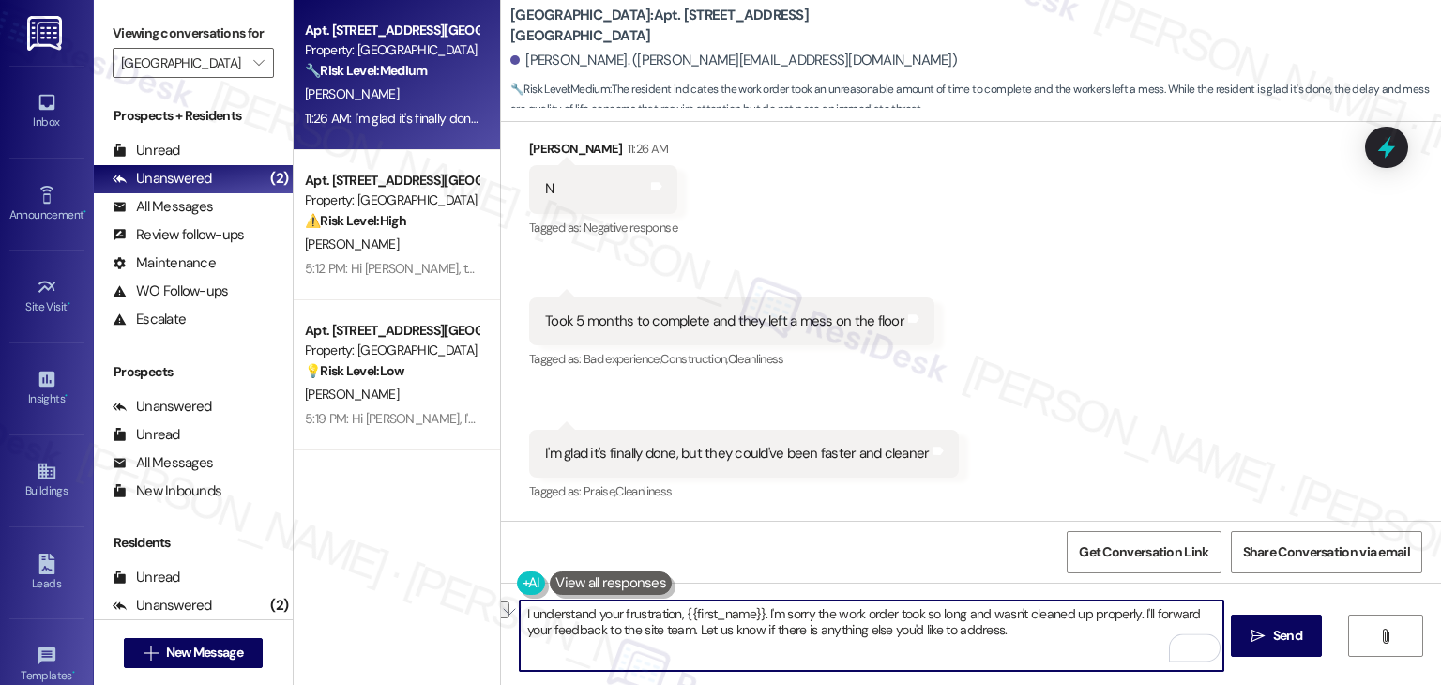
click at [502, 605] on div "I understand your frustration, {{first_name}}. I'm sorry the work order took so…" at bounding box center [971, 653] width 940 height 141
drag, startPoint x: 610, startPoint y: 613, endPoint x: 614, endPoint y: 650, distance: 37.7
click at [610, 613] on textarea "Hi {{first_name}}. I'm sorry the work order took so long and wasn't cleaned up …" at bounding box center [871, 636] width 703 height 70
drag, startPoint x: 888, startPoint y: 634, endPoint x: 609, endPoint y: 617, distance: 279.2
click at [609, 617] on textarea "Hi {{first_name}}, I'm sorry the work order took so long and wasn't cleaned up …" at bounding box center [871, 636] width 703 height 70
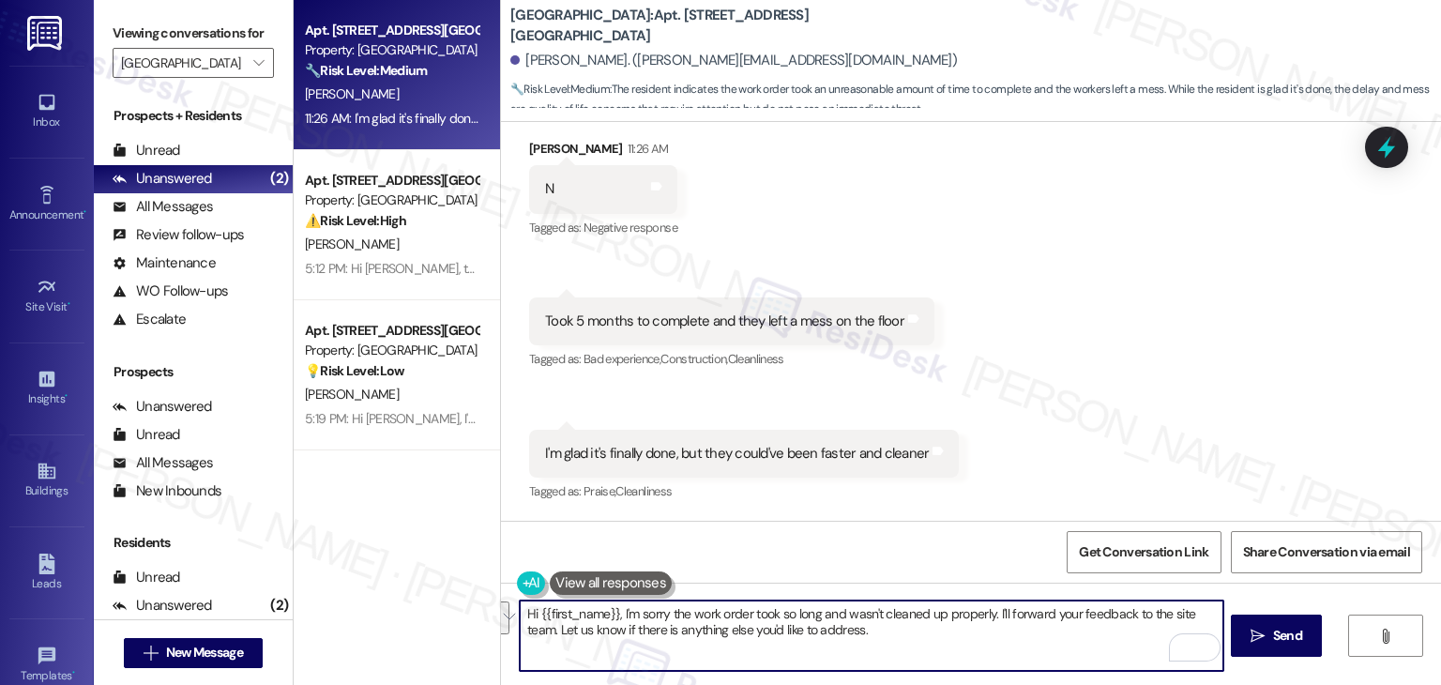
click at [595, 451] on div "I'm glad it's finally done, but they could've been faster and cleaner" at bounding box center [737, 454] width 384 height 20
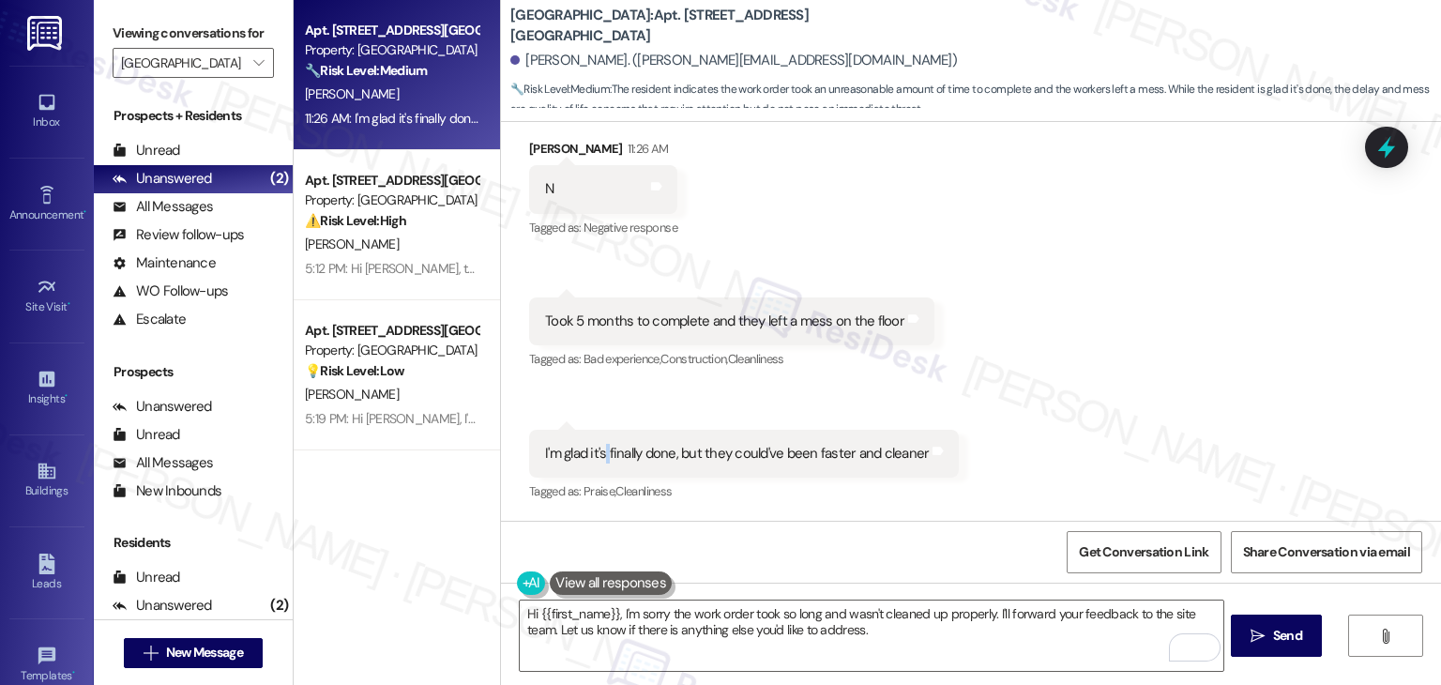
click at [595, 451] on div "I'm glad it's finally done, but they could've been faster and cleaner" at bounding box center [737, 454] width 384 height 20
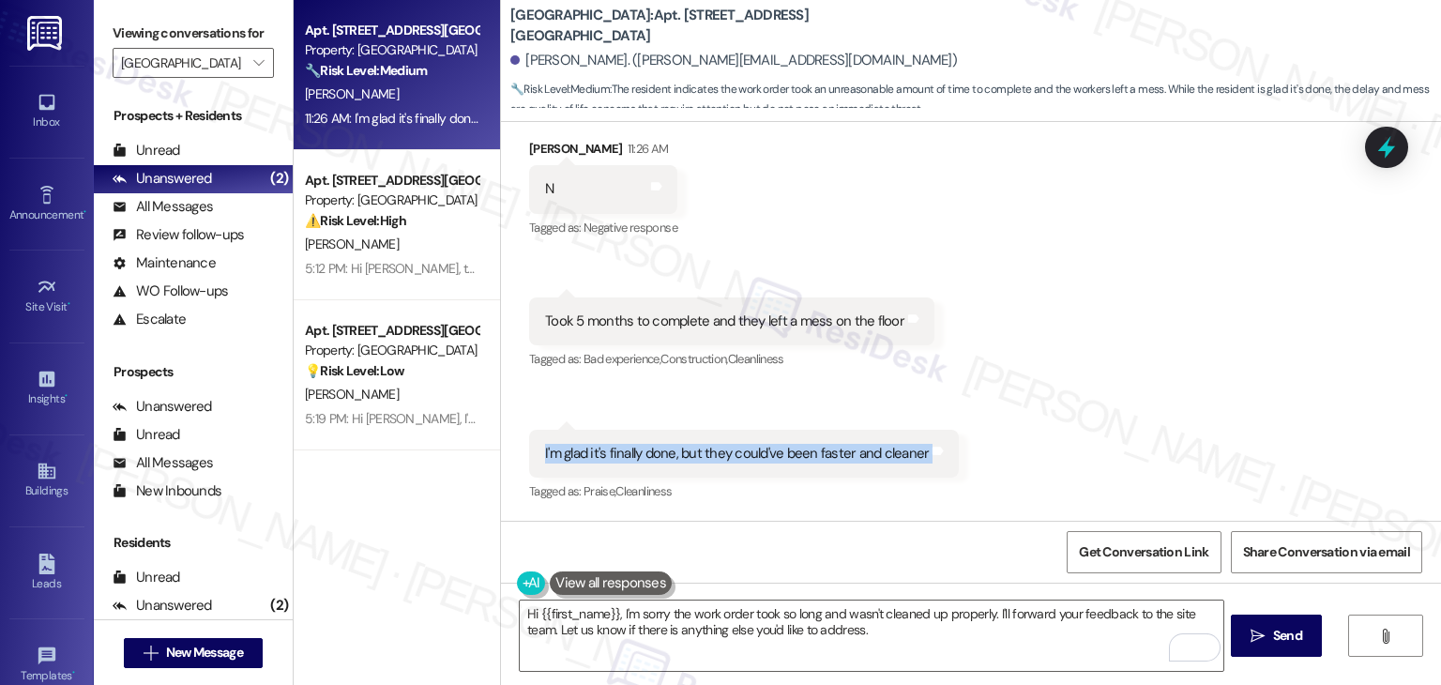
click at [595, 451] on div "I'm glad it's finally done, but they could've been faster and cleaner" at bounding box center [737, 454] width 384 height 20
copy div "I'm glad it's finally done, but they could've been faster and cleaner Tags and …"
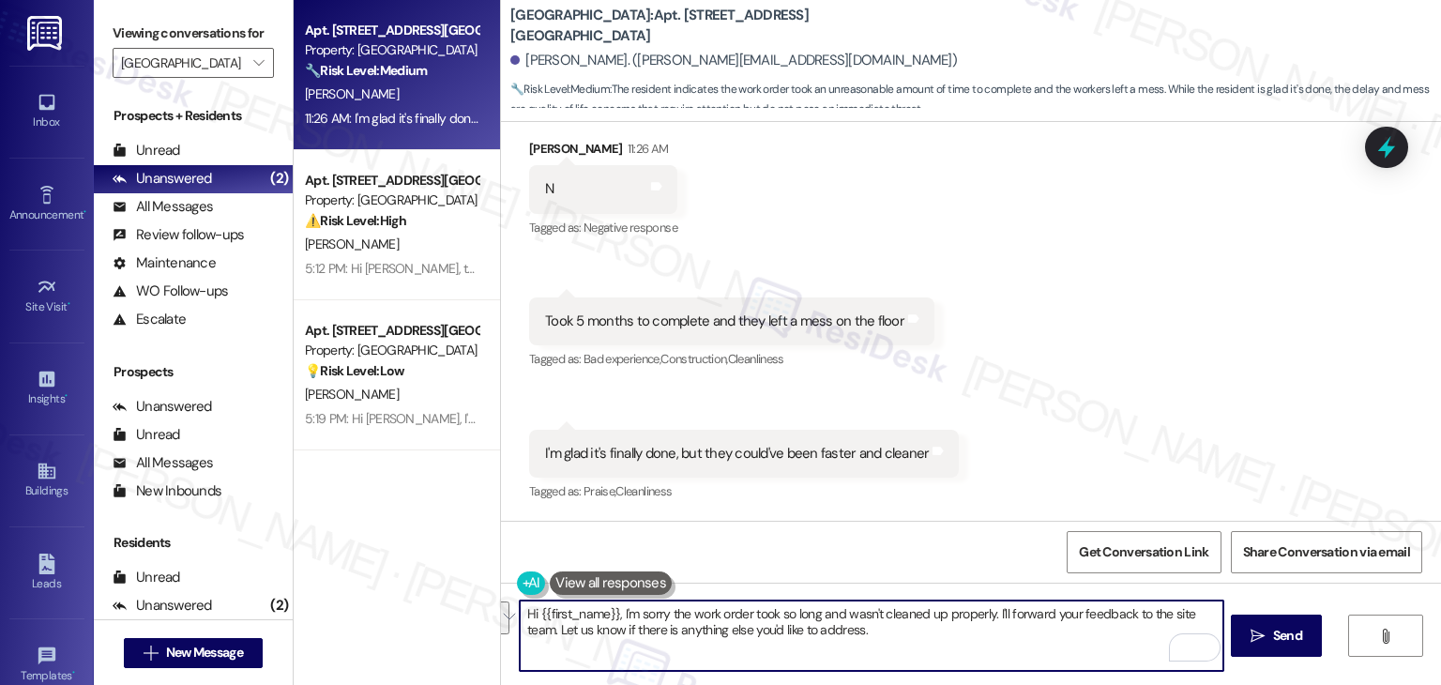
drag, startPoint x: 920, startPoint y: 634, endPoint x: 614, endPoint y: 610, distance: 306.9
click at [614, 610] on textarea "Hi {{first_name}}, I'm sorry the work order took so long and wasn't cleaned up …" at bounding box center [871, 636] width 703 height 70
click at [807, 627] on textarea "Hi {{first_name}}, I'm sorry the work order took so long and wasn't cleaned up …" at bounding box center [871, 636] width 703 height 70
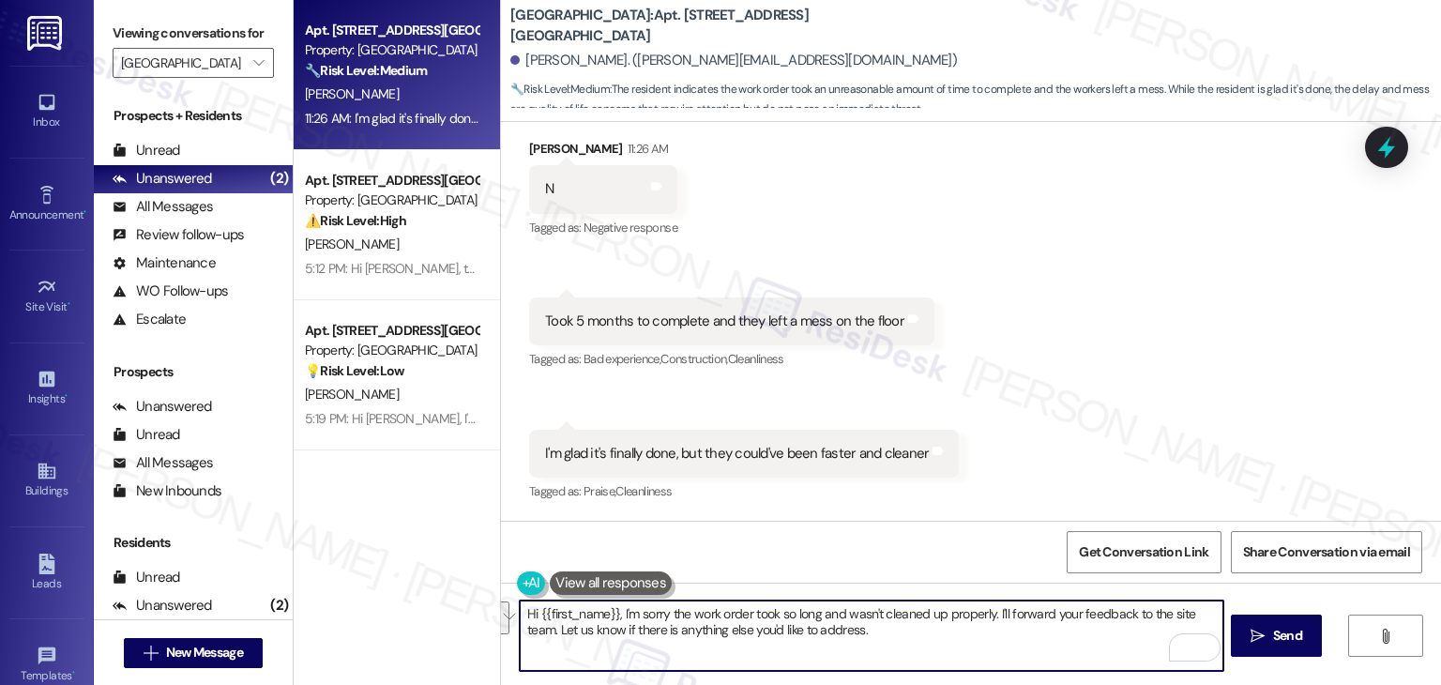
paste textarea "Victoria, I’m sorry the work took longer than expected and wasn’t cleaned up as…"
type textarea "Hi Victoria, I’m sorry the work took longer than expected and wasn’t cleaned up…"
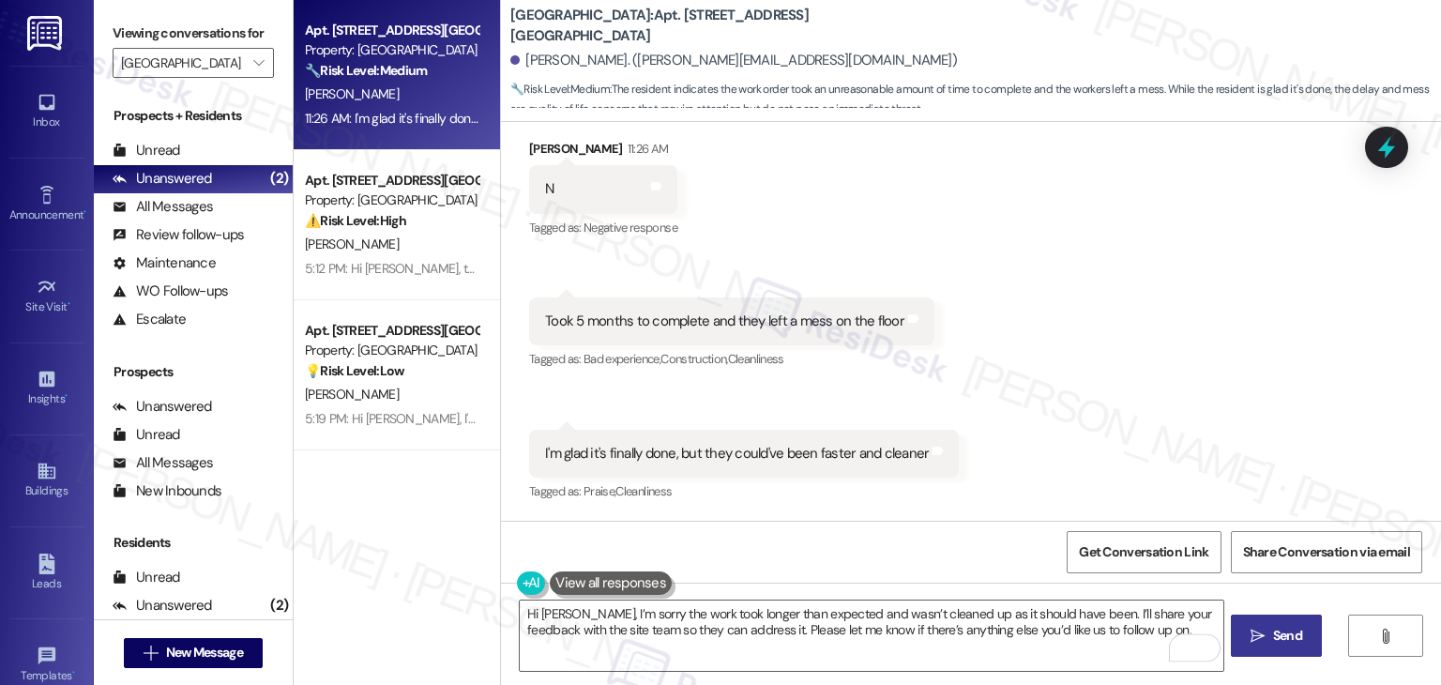
click at [1273, 632] on span "Send" at bounding box center [1287, 636] width 29 height 20
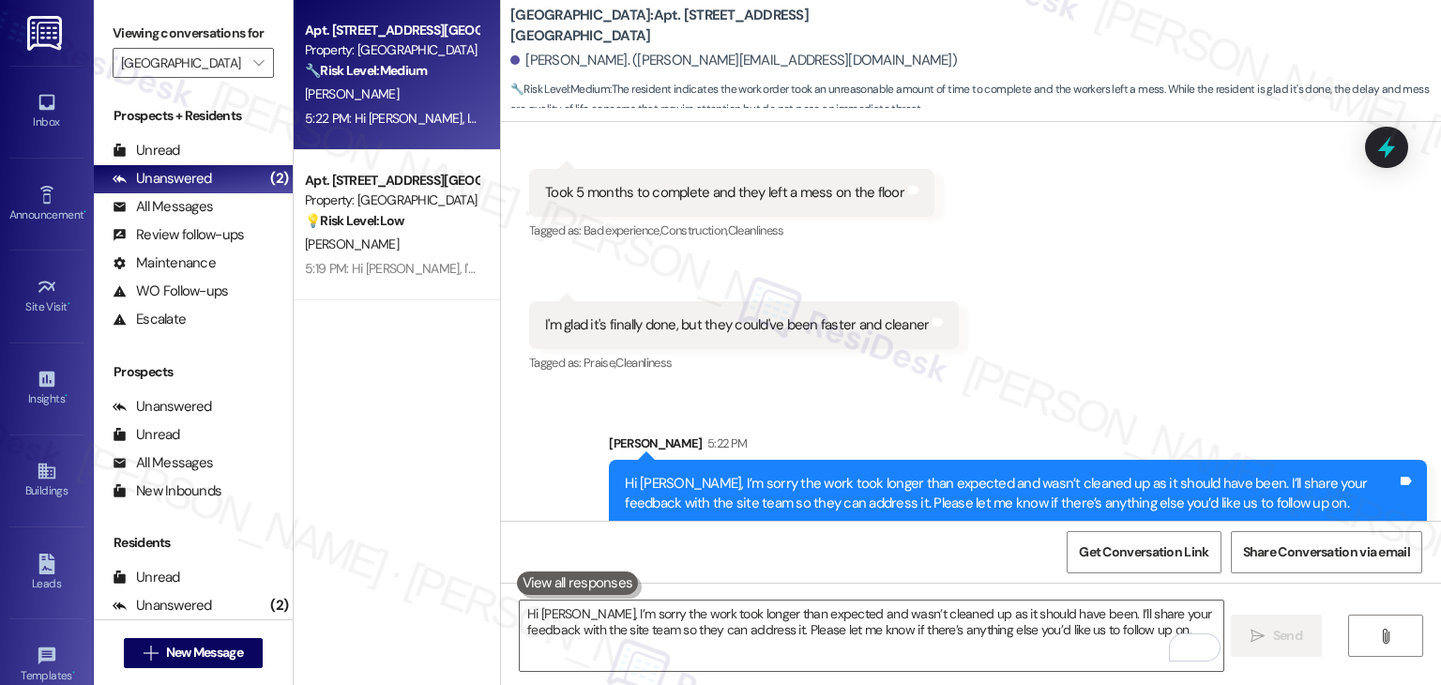
scroll to position [2935, 0]
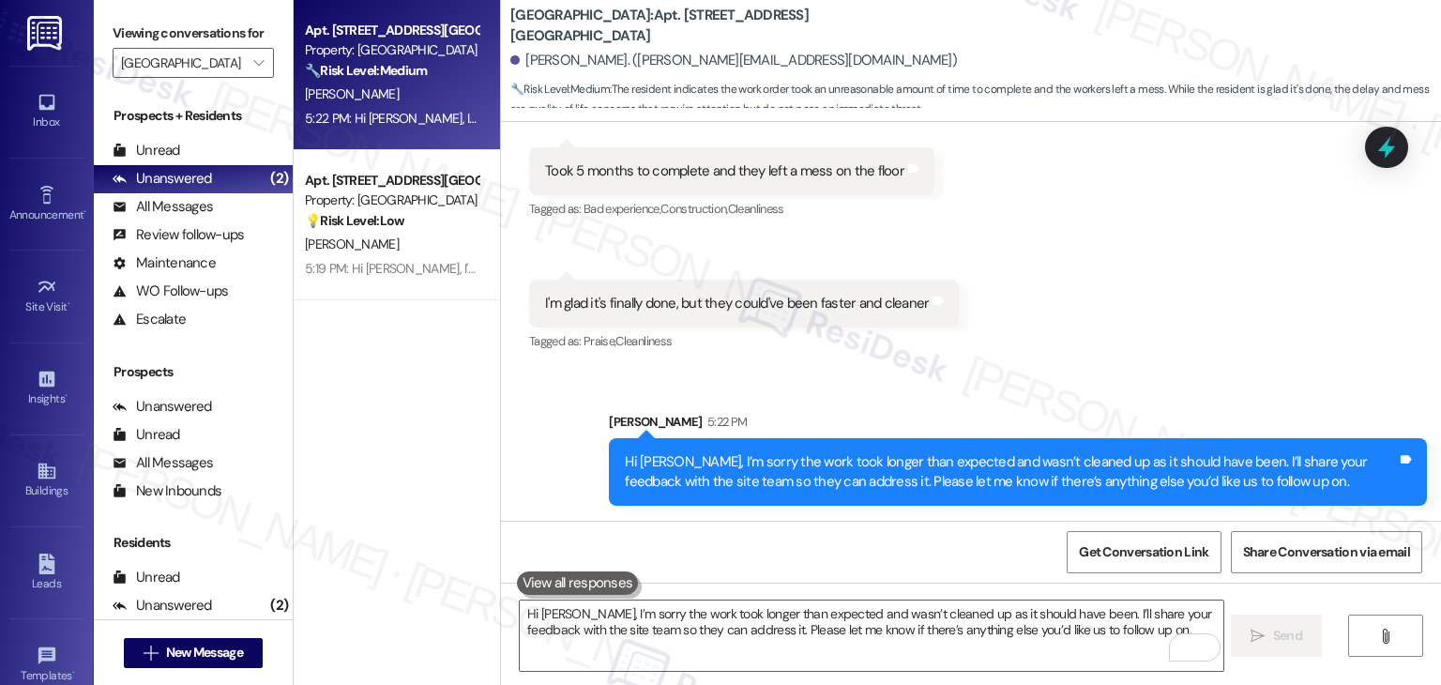
click at [1091, 261] on div "Received via SMS Victoria Vang 11:26 AM N Tags and notes Tagged as: Negative re…" at bounding box center [971, 158] width 940 height 422
click at [423, 347] on div "Apt. 311, 1 Yugo Greenville Campus Towers Property: Yugo Greenville Campus Towe…" at bounding box center [397, 276] width 206 height 552
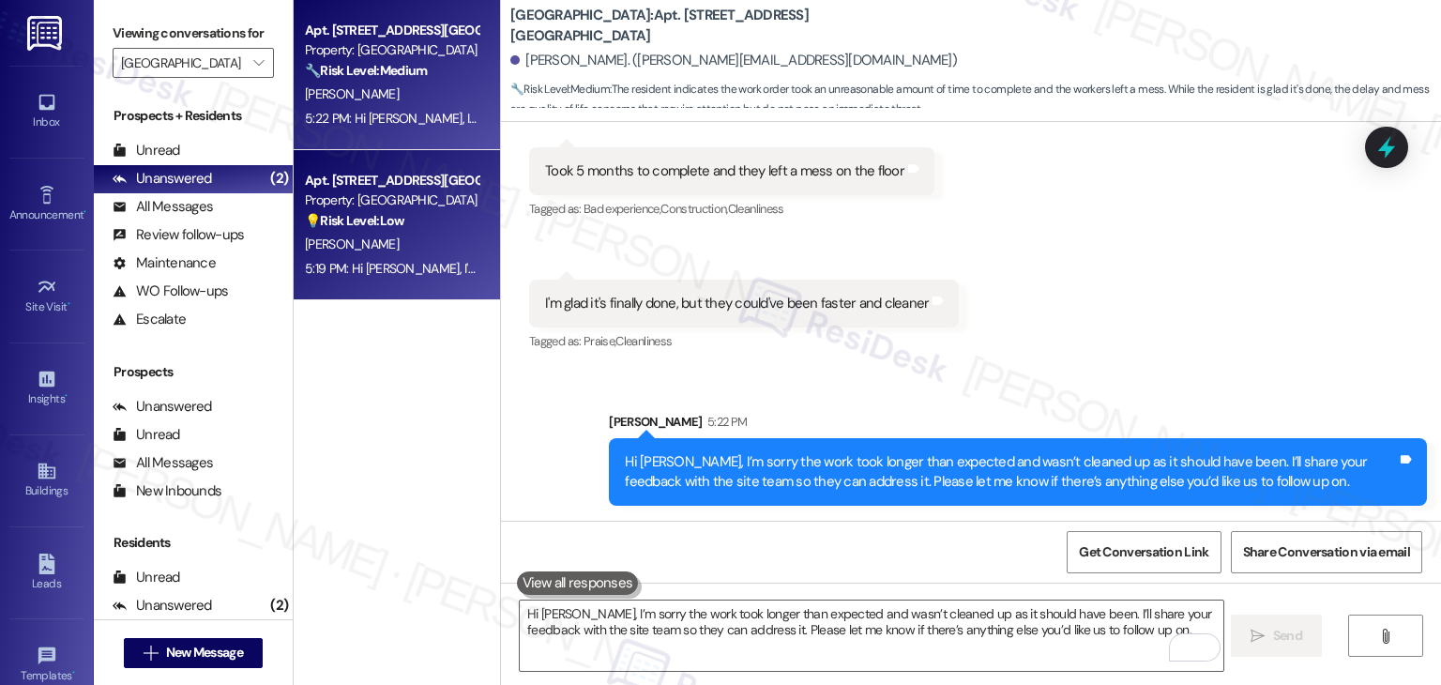
click at [410, 279] on div "5:19 PM: Hi Danielle, I'm still waiting on confirmation from the site team rega…" at bounding box center [391, 268] width 177 height 23
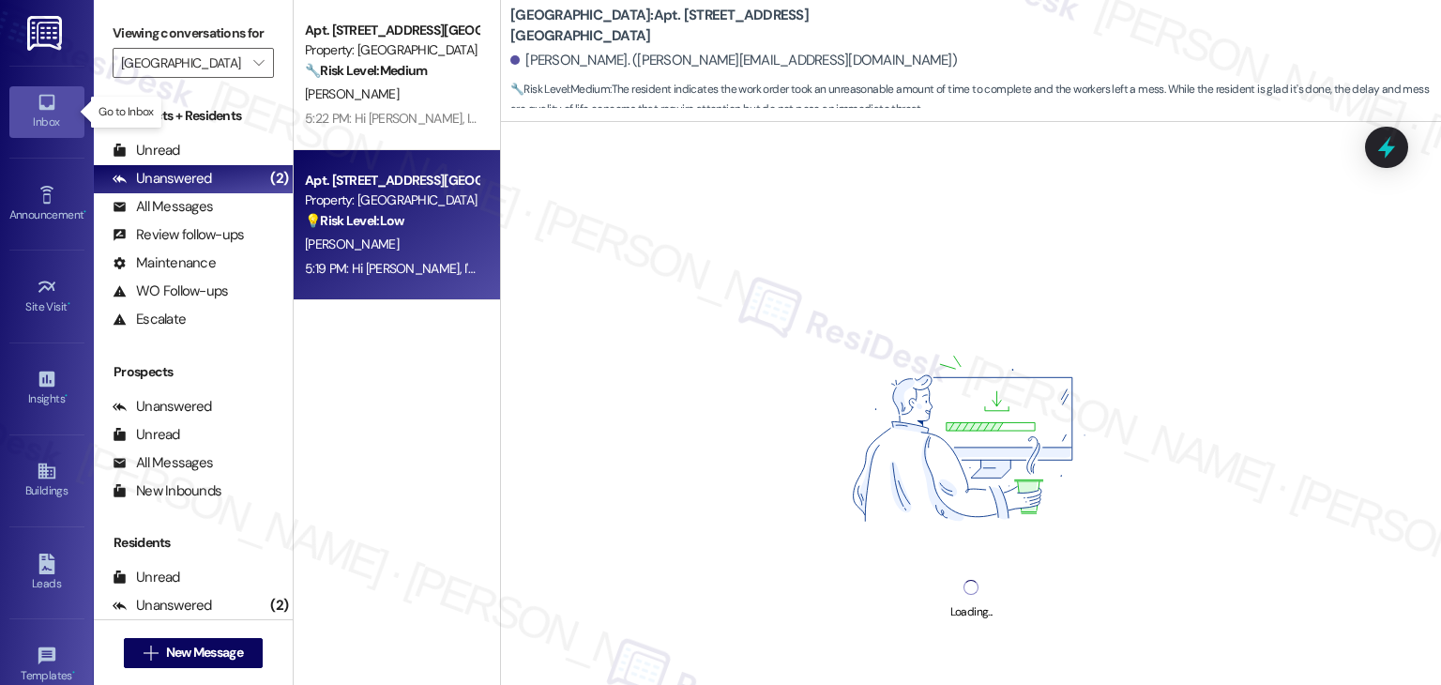
click at [38, 106] on icon at bounding box center [46, 103] width 16 height 16
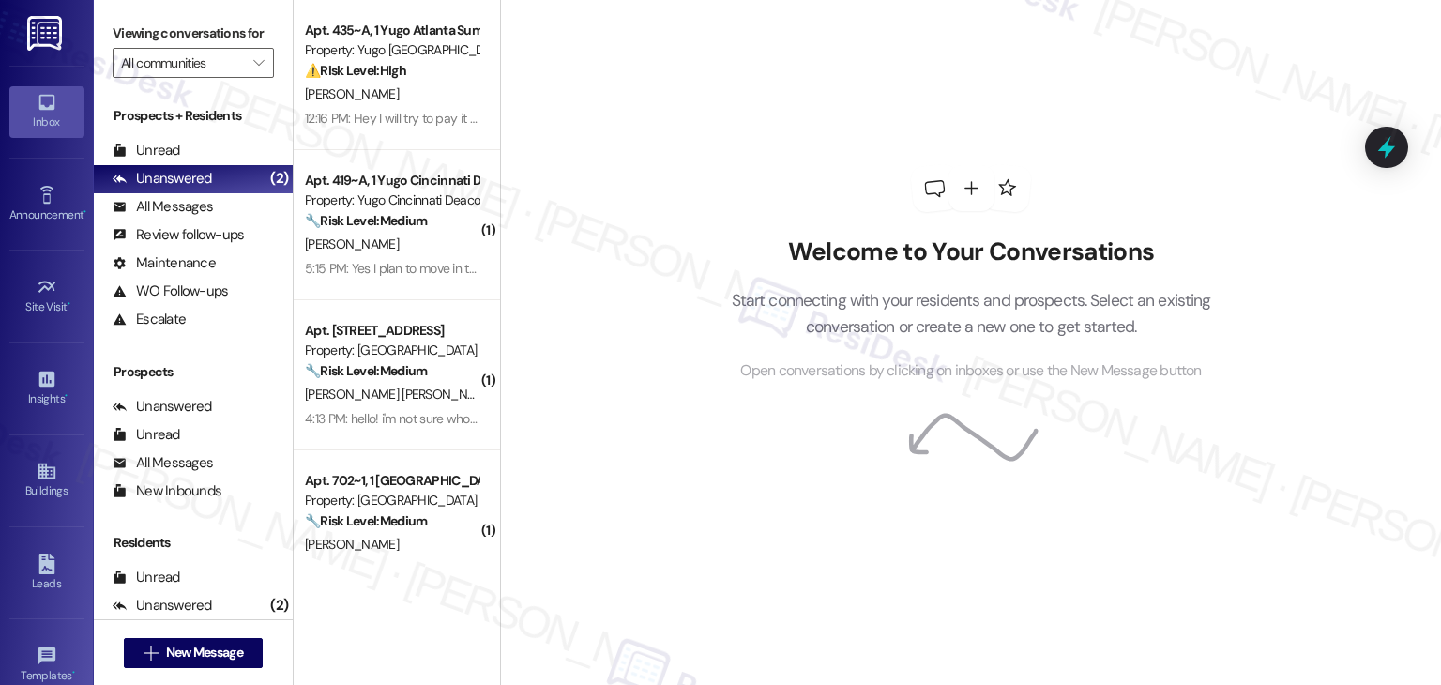
click at [596, 177] on div "Welcome to Your Conversations Start connecting with your residents and prospect…" at bounding box center [970, 342] width 941 height 685
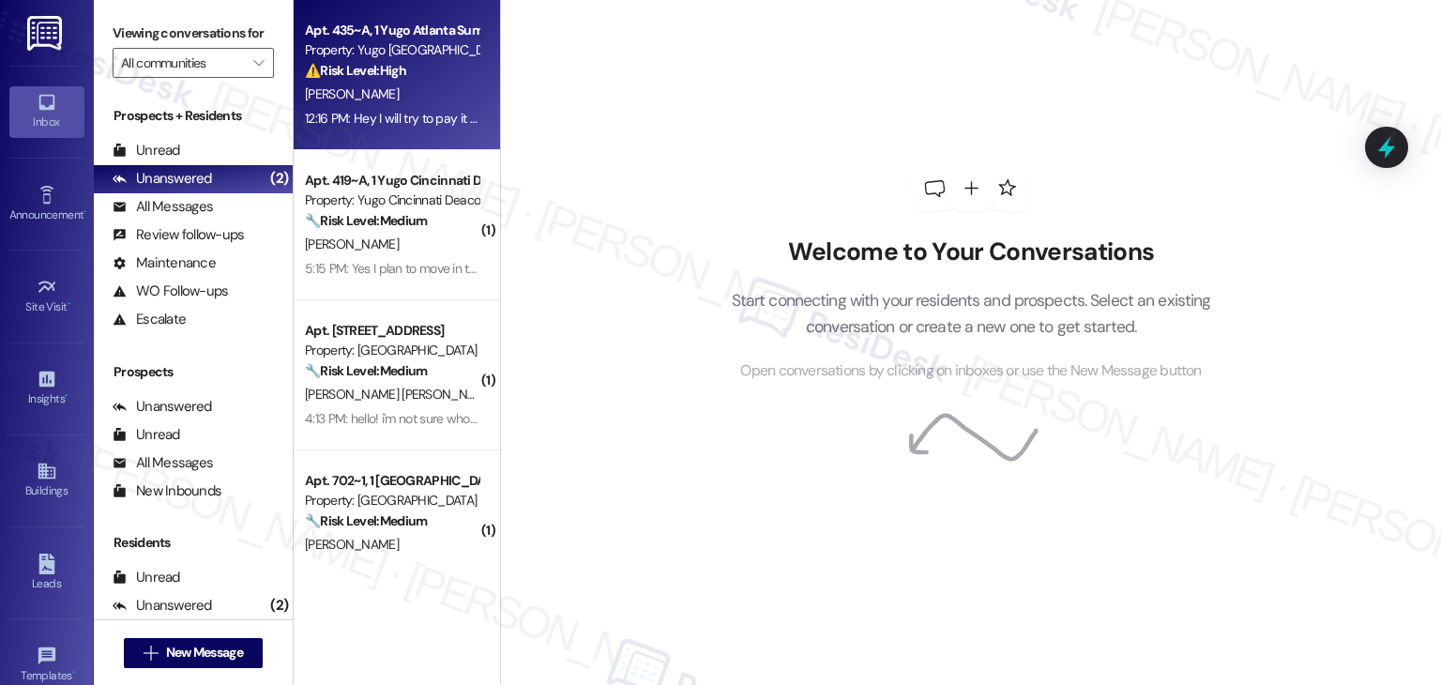
click at [408, 125] on div "12:16 PM: Hey I will try to pay it in the upcoming week my pay is currently beh…" at bounding box center [596, 118] width 583 height 17
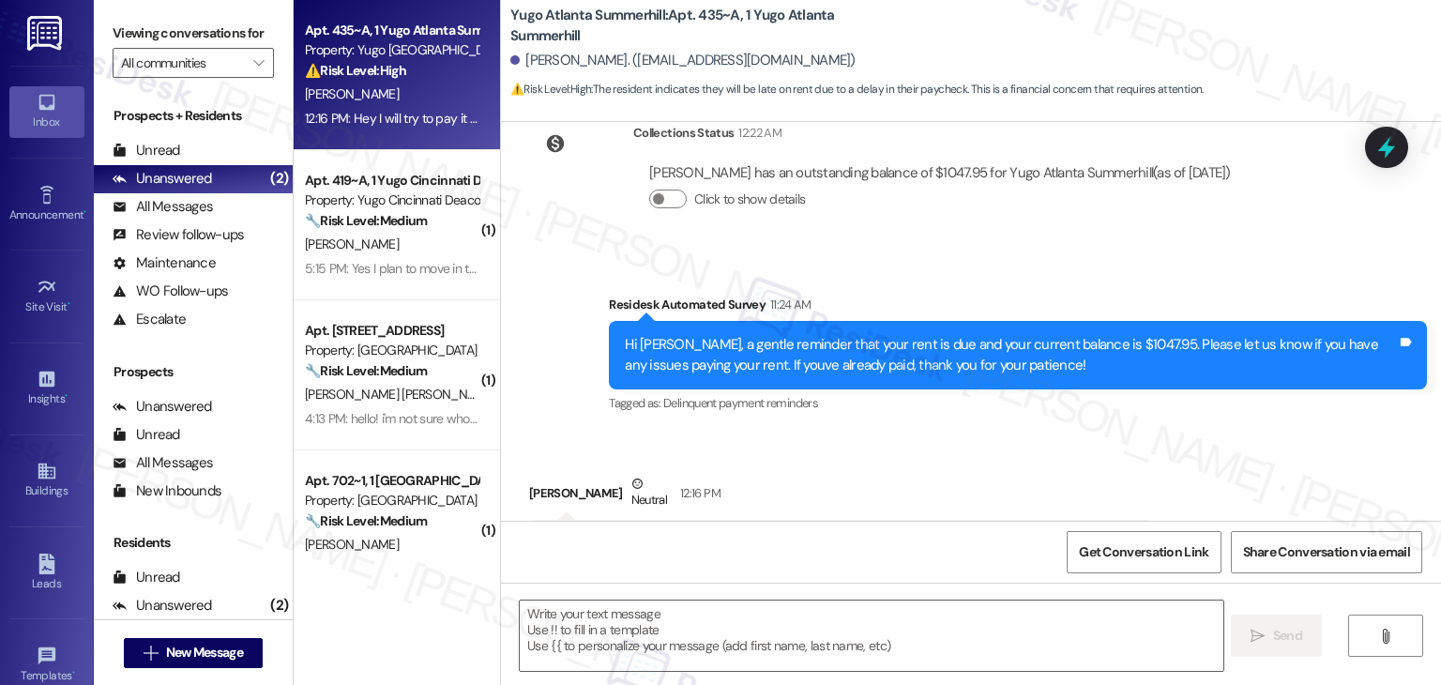
scroll to position [2146, 0]
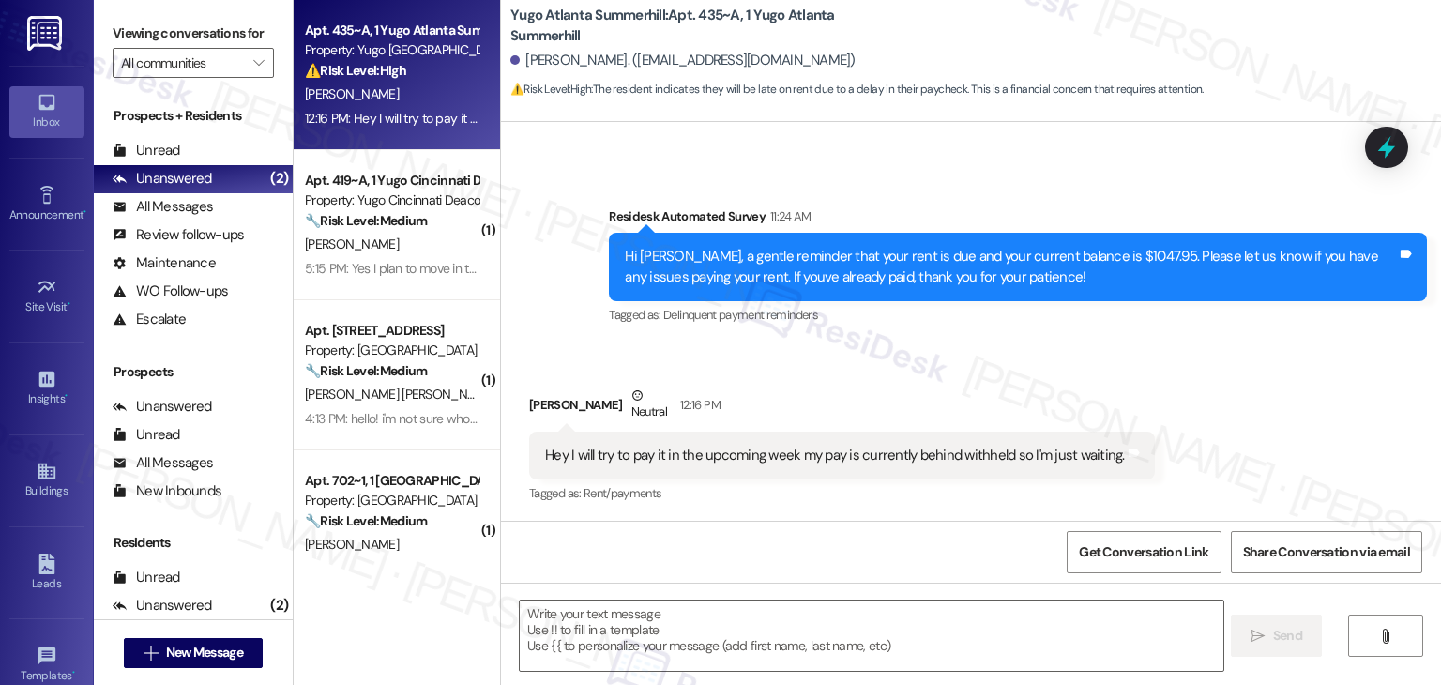
click at [1245, 392] on div "Received via SMS Edward Williams Neutral 12:16 PM Hey I will try to pay it in t…" at bounding box center [971, 432] width 940 height 178
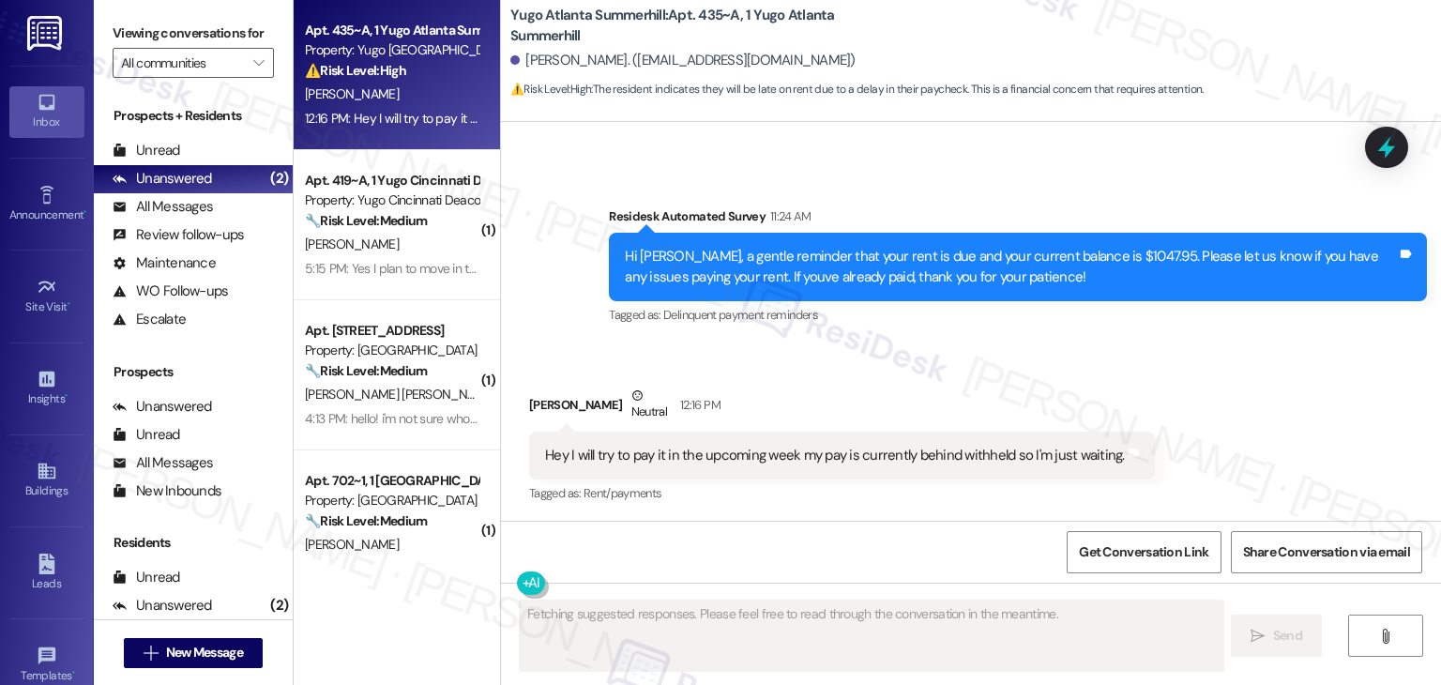
click at [1245, 392] on div "Received via SMS Edward Williams Neutral 12:16 PM Hey I will try to pay it in t…" at bounding box center [971, 432] width 940 height 178
click at [866, 279] on div "Hi Edward, a gentle reminder that your rent is due and your current balance is …" at bounding box center [1011, 267] width 772 height 40
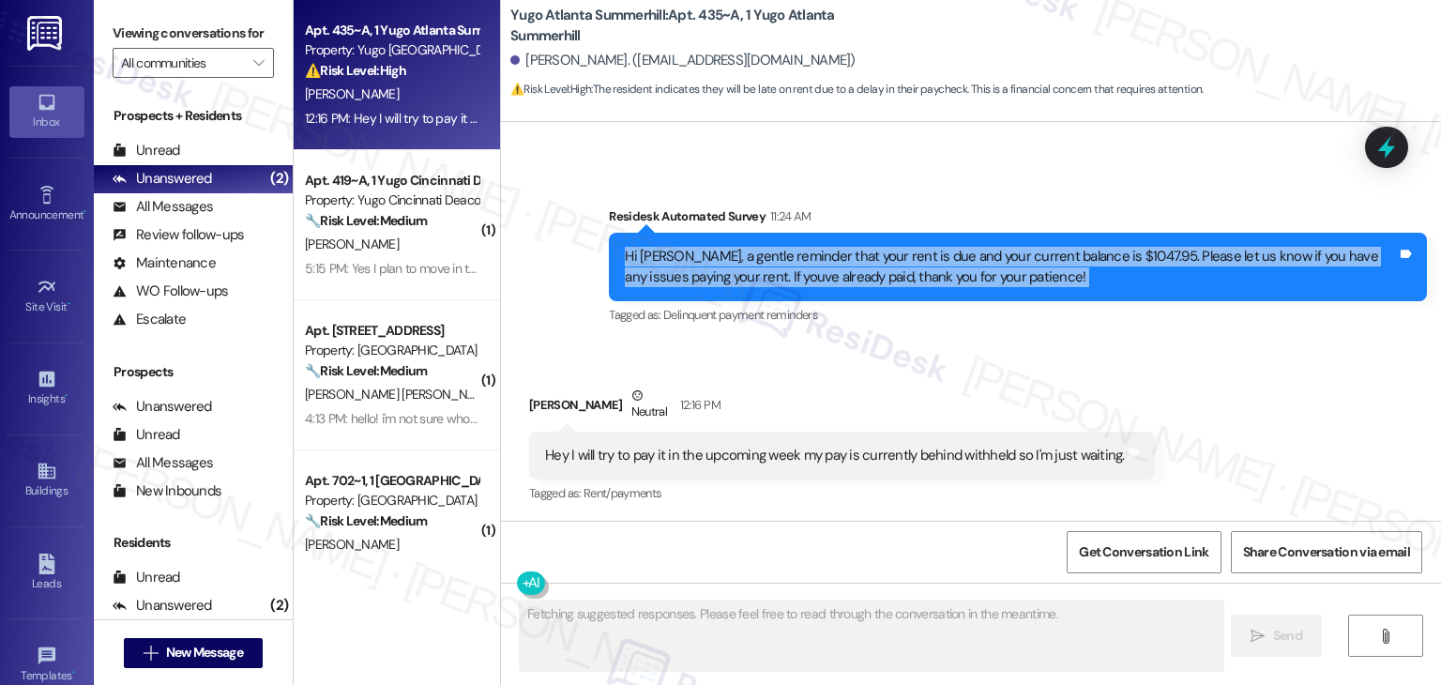
click at [866, 279] on div "Hi Edward, a gentle reminder that your rent is due and your current balance is …" at bounding box center [1011, 267] width 772 height 40
copy div "Hi Edward, a gentle reminder that your rent is due and your current balance is …"
click at [707, 462] on div "Hey I will try to pay it in the upcoming week my pay is currently behind withhe…" at bounding box center [835, 456] width 580 height 20
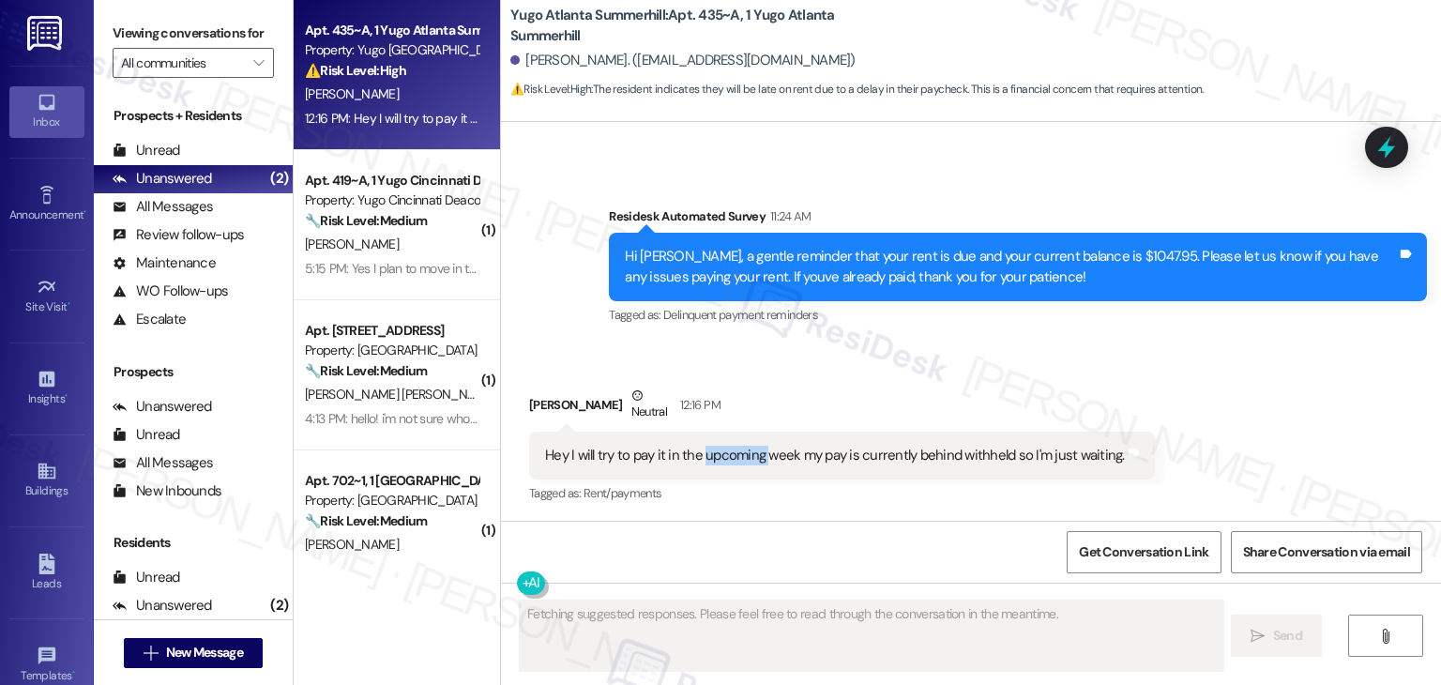
click at [707, 462] on div "Hey I will try to pay it in the upcoming week my pay is currently behind withhe…" at bounding box center [835, 456] width 580 height 20
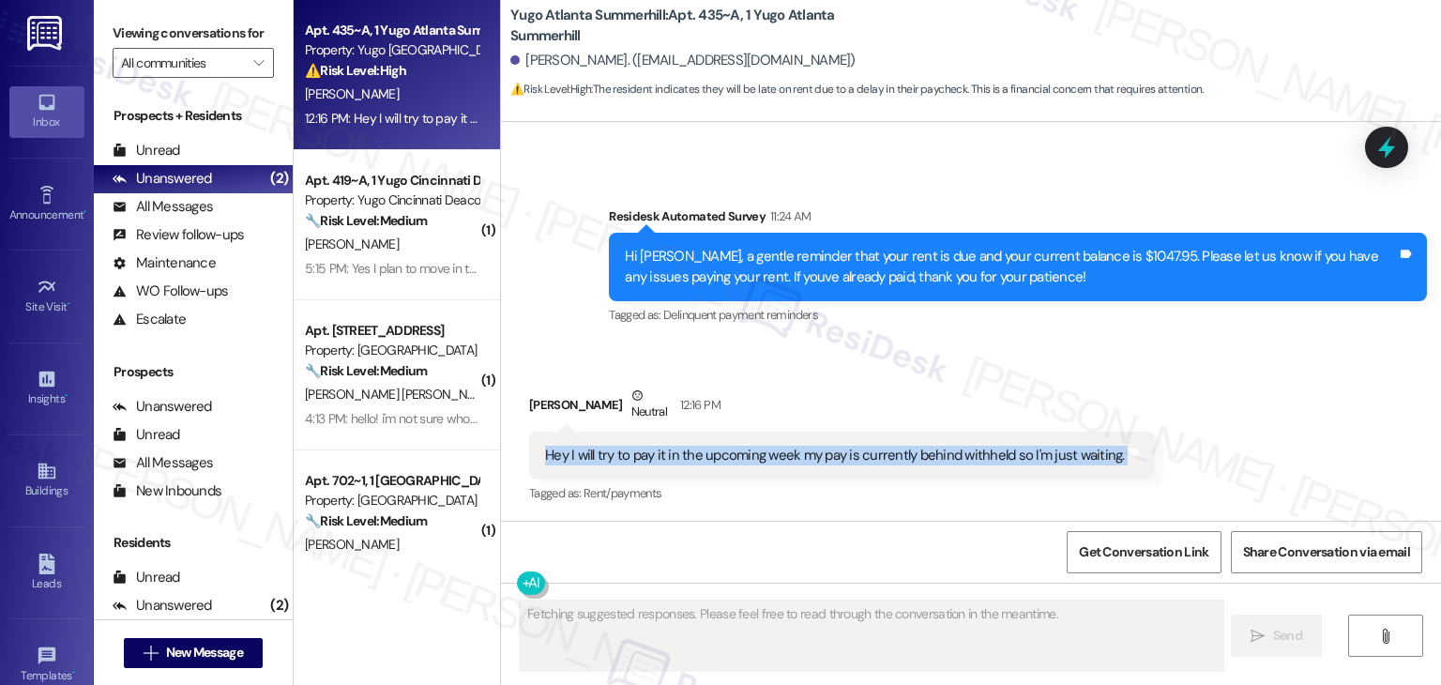
click at [707, 462] on div "Hey I will try to pay it in the upcoming week my pay is currently behind withhe…" at bounding box center [835, 456] width 580 height 20
copy div "Hey I will try to pay it in the upcoming week my pay is currently behind withhe…"
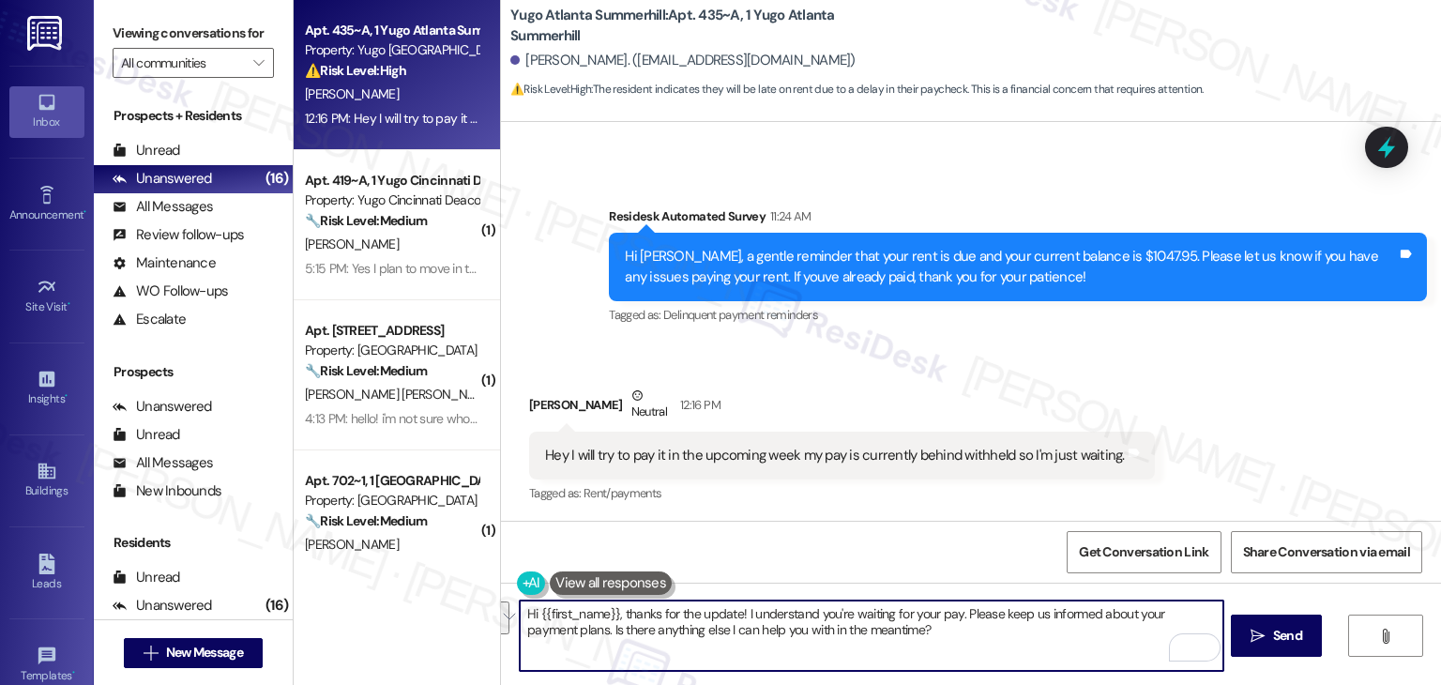
drag, startPoint x: 783, startPoint y: 631, endPoint x: 956, endPoint y: 616, distance: 174.2
click at [956, 616] on textarea "Hi {{first_name}}, thanks for the update! I understand you're waiting for your …" at bounding box center [871, 636] width 703 height 70
click at [908, 609] on textarea "Hi {{first_name}}, thanks for the update! I understand you're waiting for your …" at bounding box center [871, 636] width 703 height 70
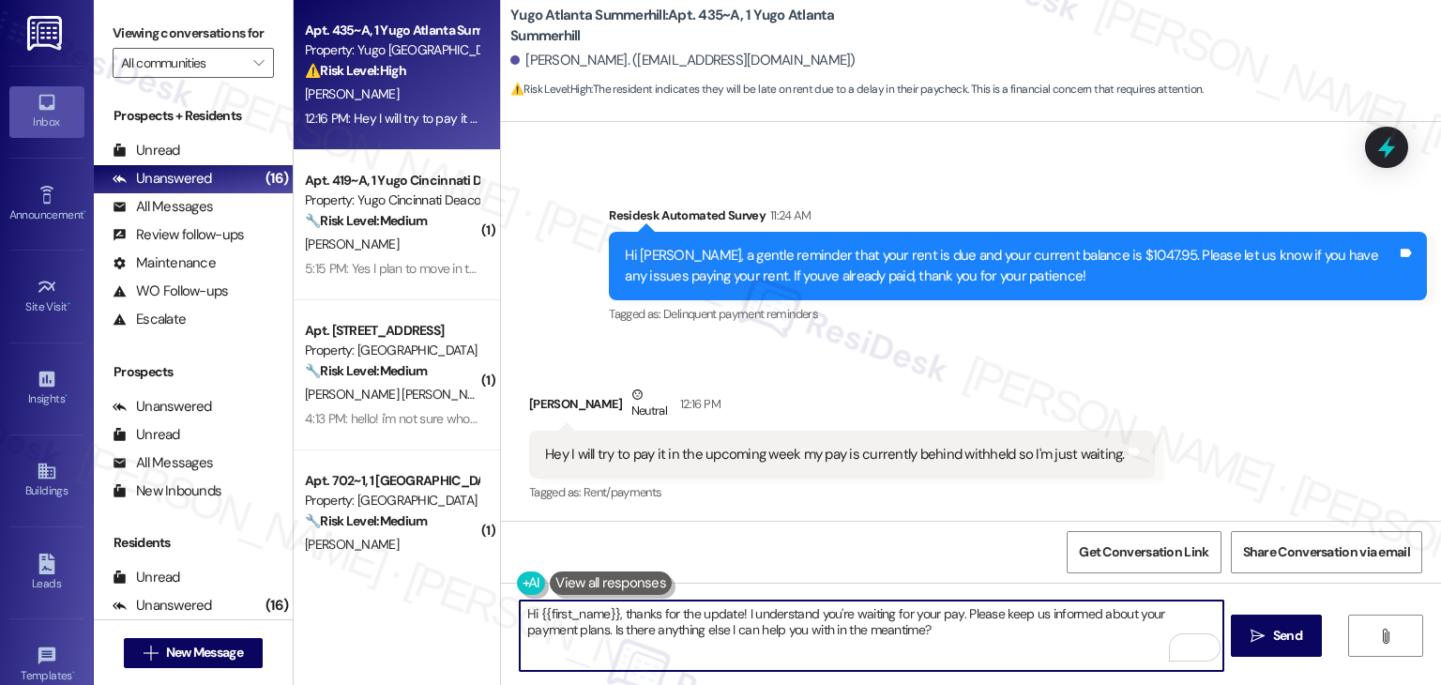
click at [908, 609] on textarea "Hi {{first_name}}, thanks for the update! I understand you're waiting for your …" at bounding box center [871, 636] width 703 height 70
paste textarea "Edward, thanks for letting me know. I understand you’re waiting on your pay, an…"
type textarea "Hi Edward, thanks for letting me know. I understand you’re waiting on your pay,…"
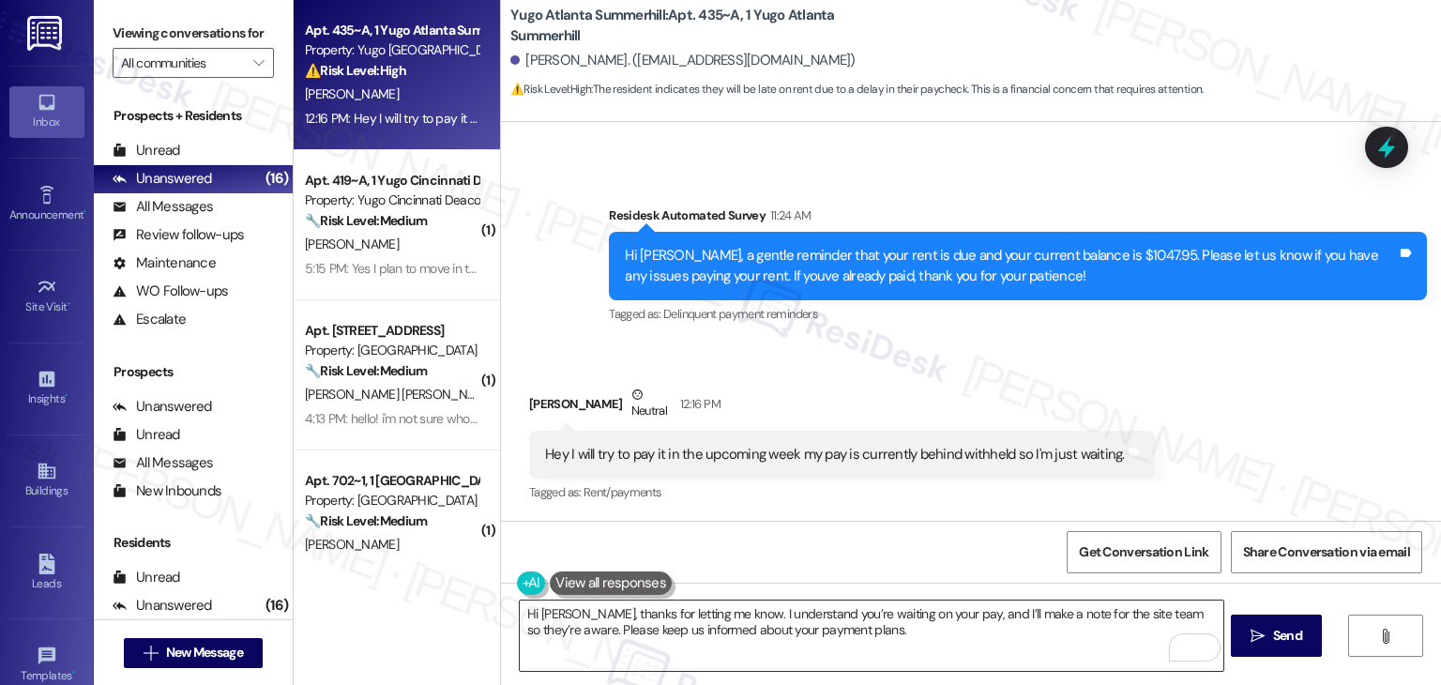
click at [863, 632] on textarea "Hi Edward, thanks for letting me know. I understand you’re waiting on your pay,…" at bounding box center [871, 636] width 703 height 70
click at [1273, 635] on span "Send" at bounding box center [1287, 636] width 29 height 20
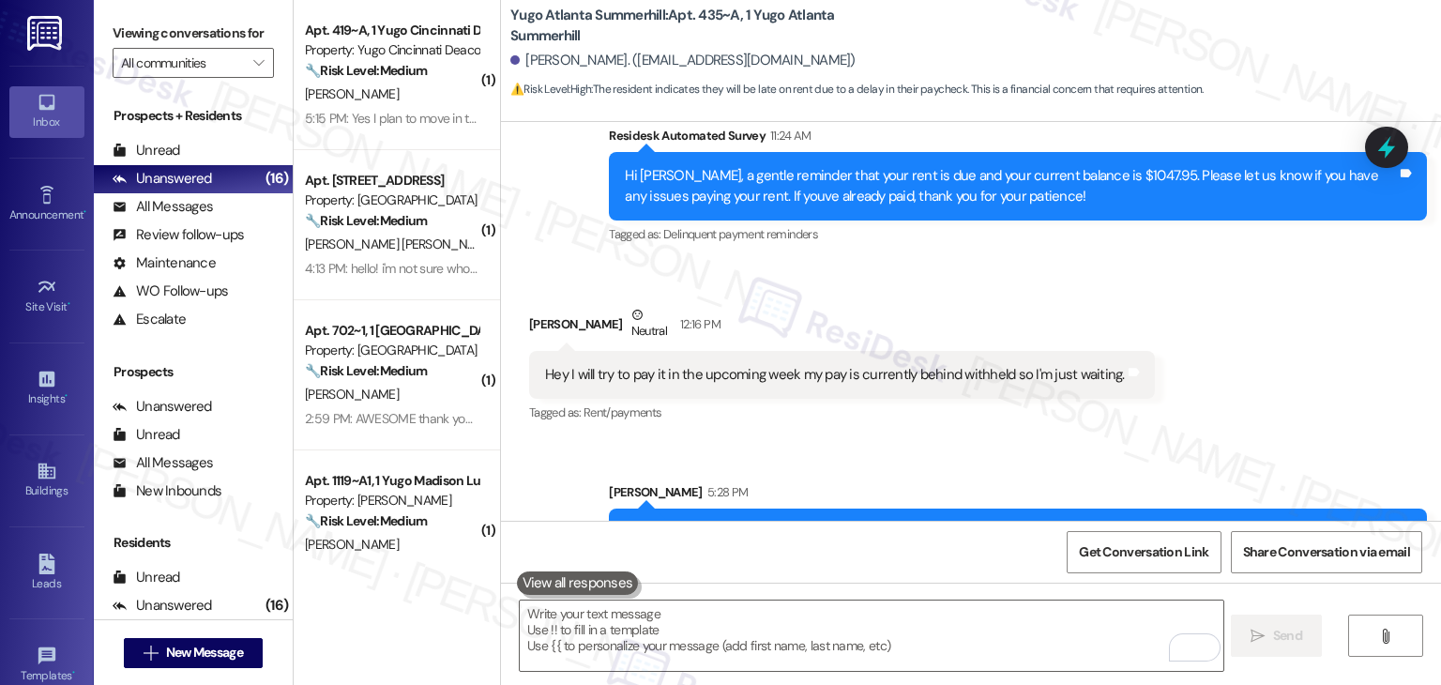
scroll to position [2297, 0]
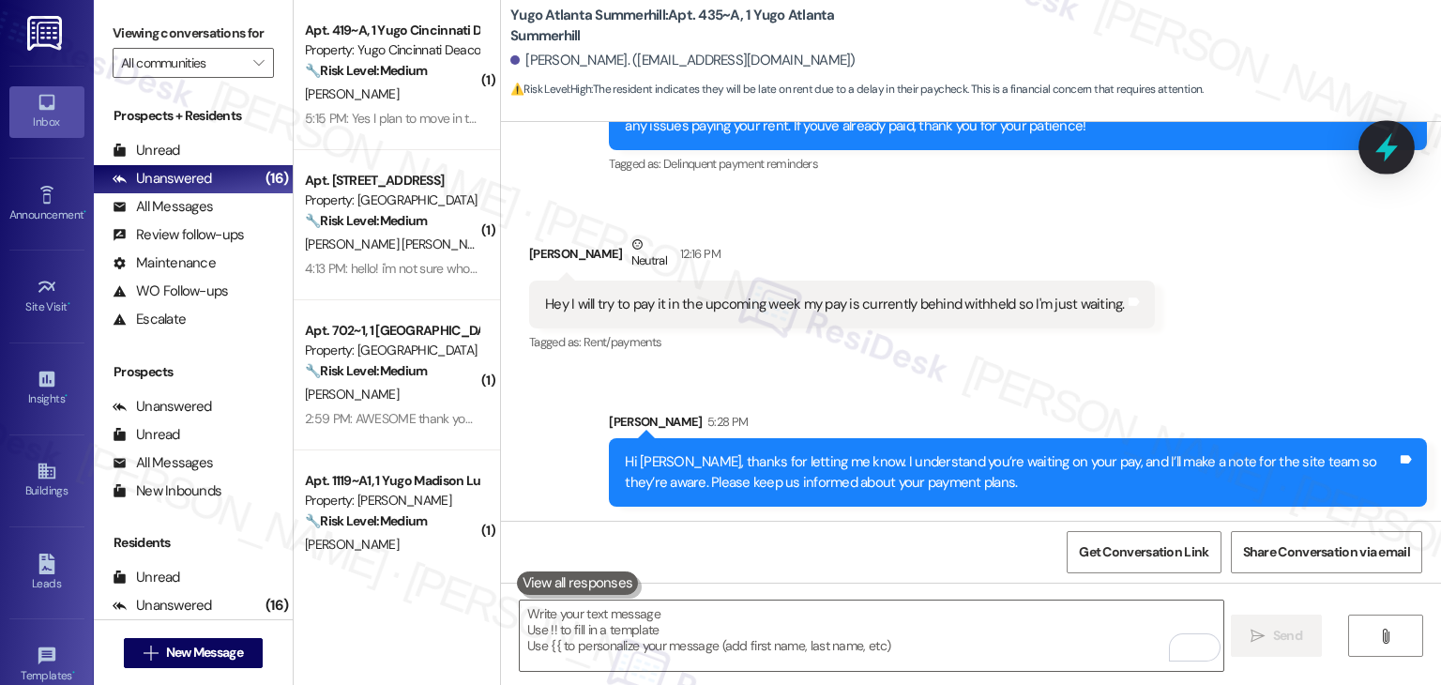
click at [1377, 161] on icon at bounding box center [1387, 147] width 32 height 32
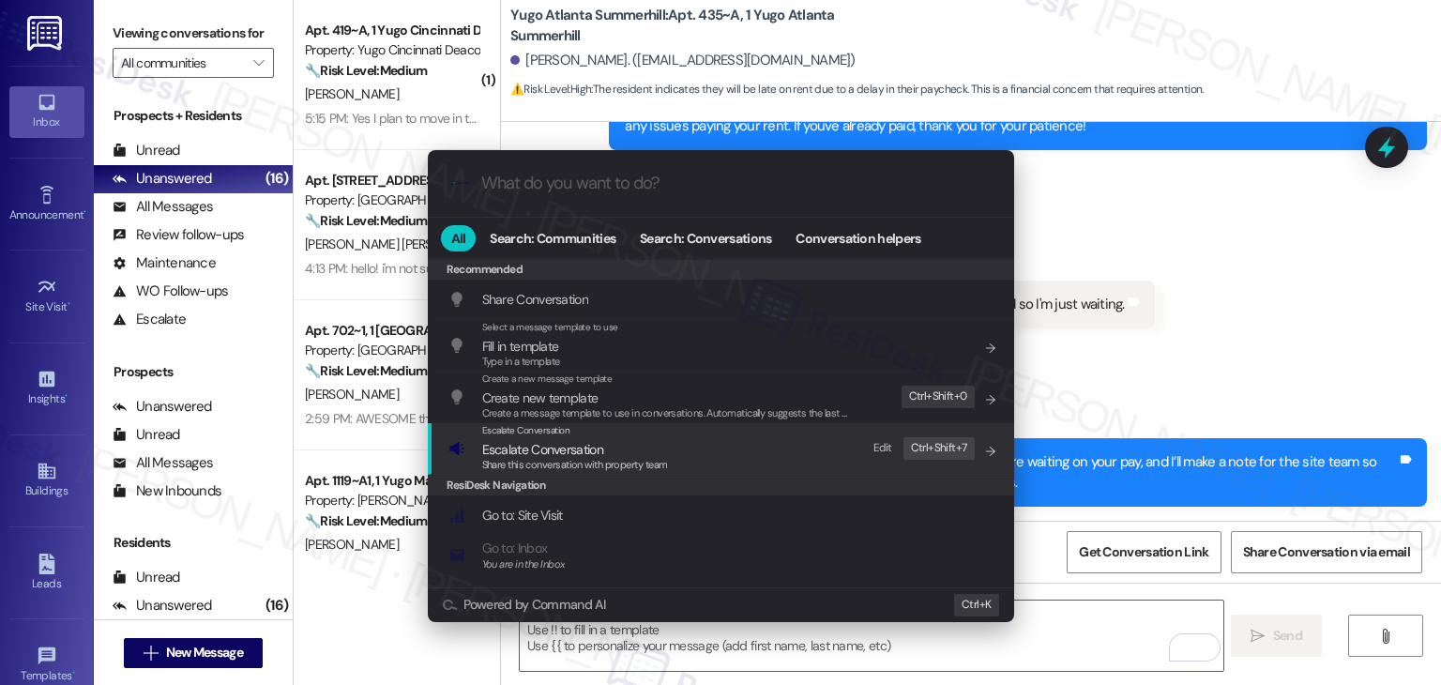
click at [595, 458] on span "Share this conversation with property team" at bounding box center [575, 464] width 186 height 13
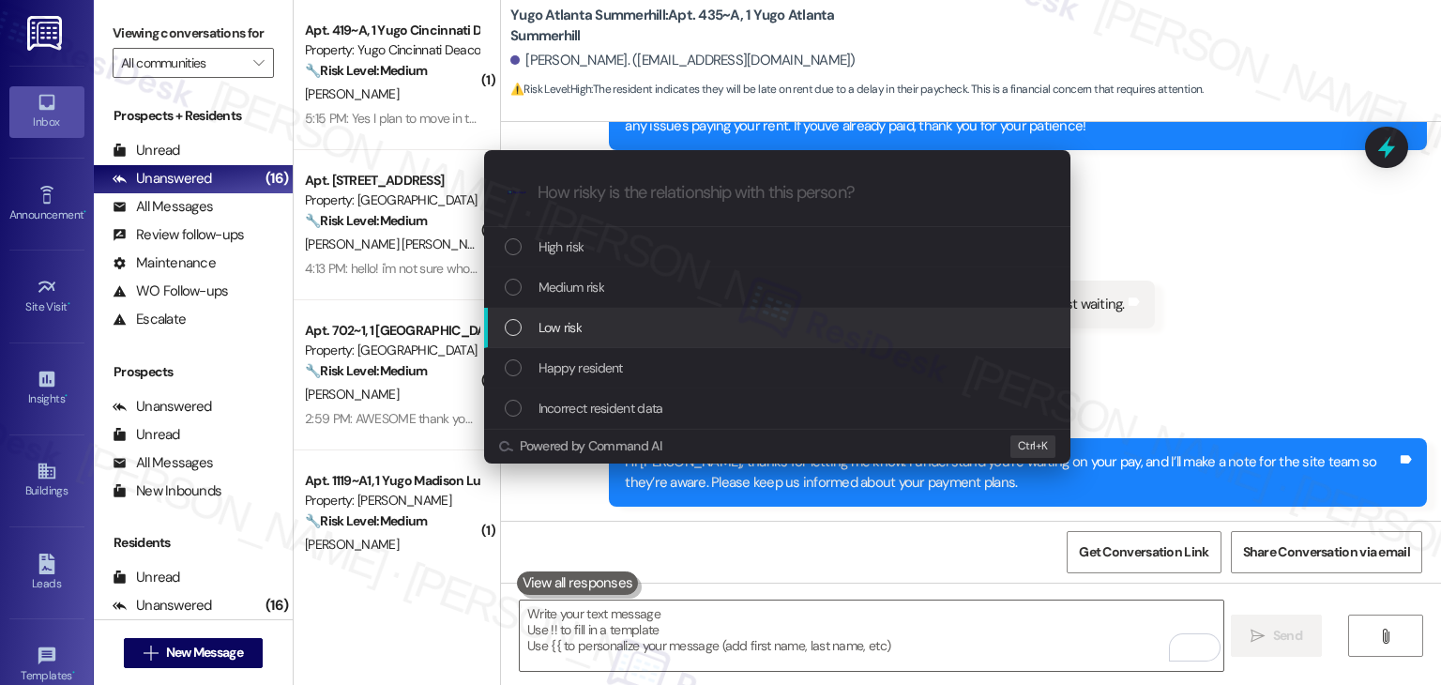
click at [512, 327] on div "List of options" at bounding box center [513, 327] width 17 height 17
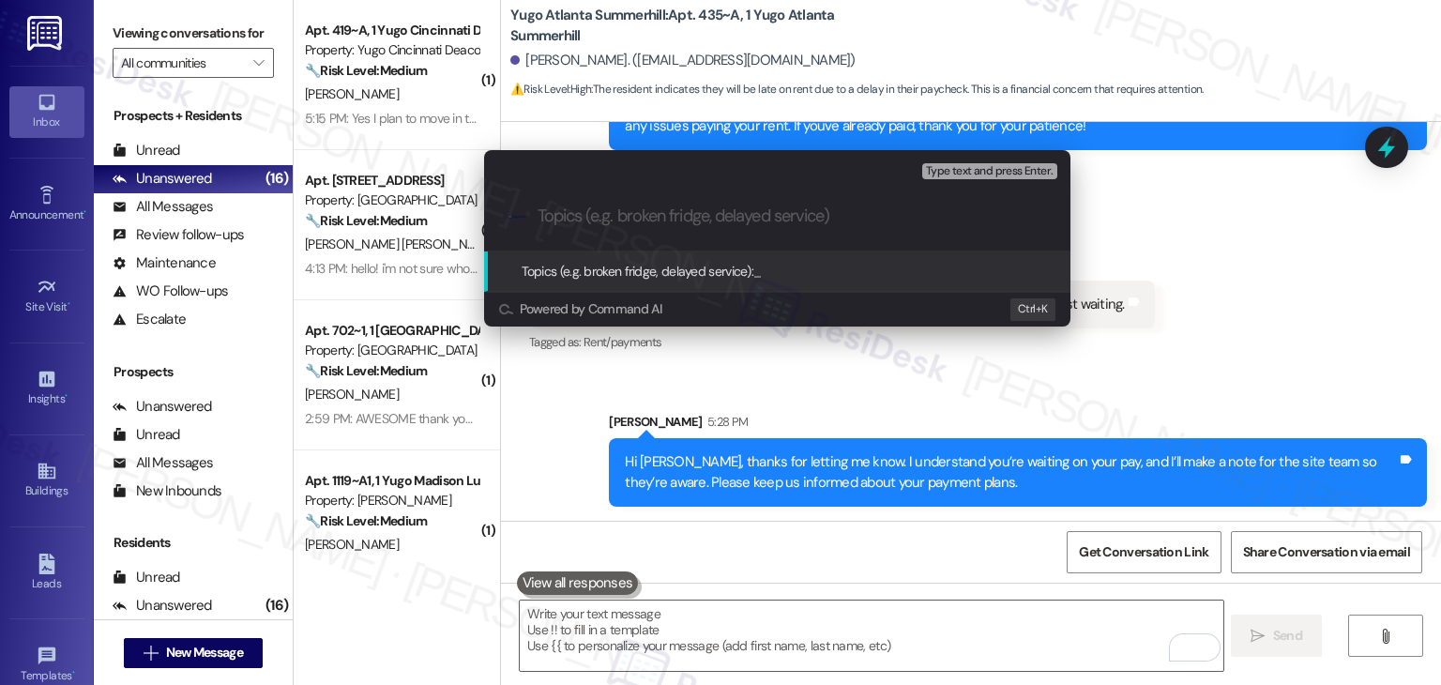
paste input "Resident Payment Timing – Awaiting Pay Release"
type input "Resident Payment Timing – Awaiting Pay Release"
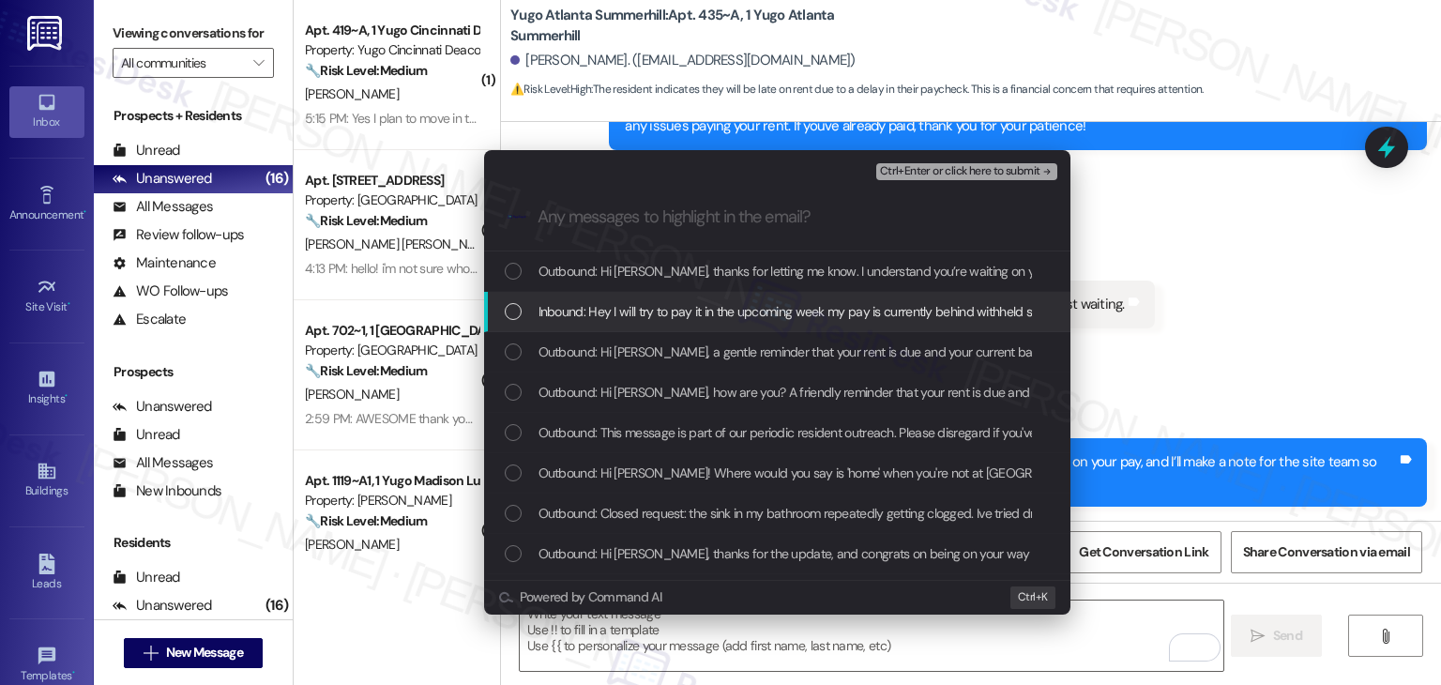
click at [517, 306] on div "List of options" at bounding box center [513, 311] width 17 height 17
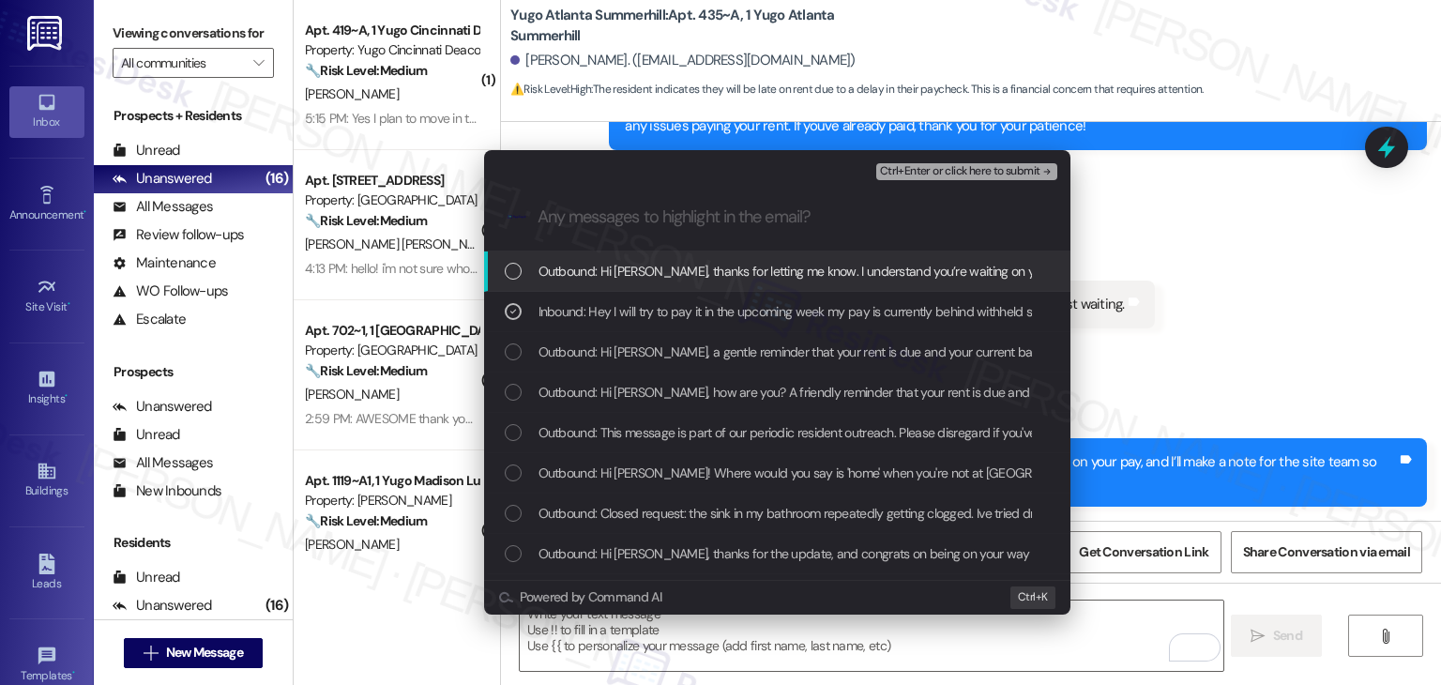
click at [931, 165] on span "Ctrl+Enter or click here to submit" at bounding box center [960, 171] width 160 height 13
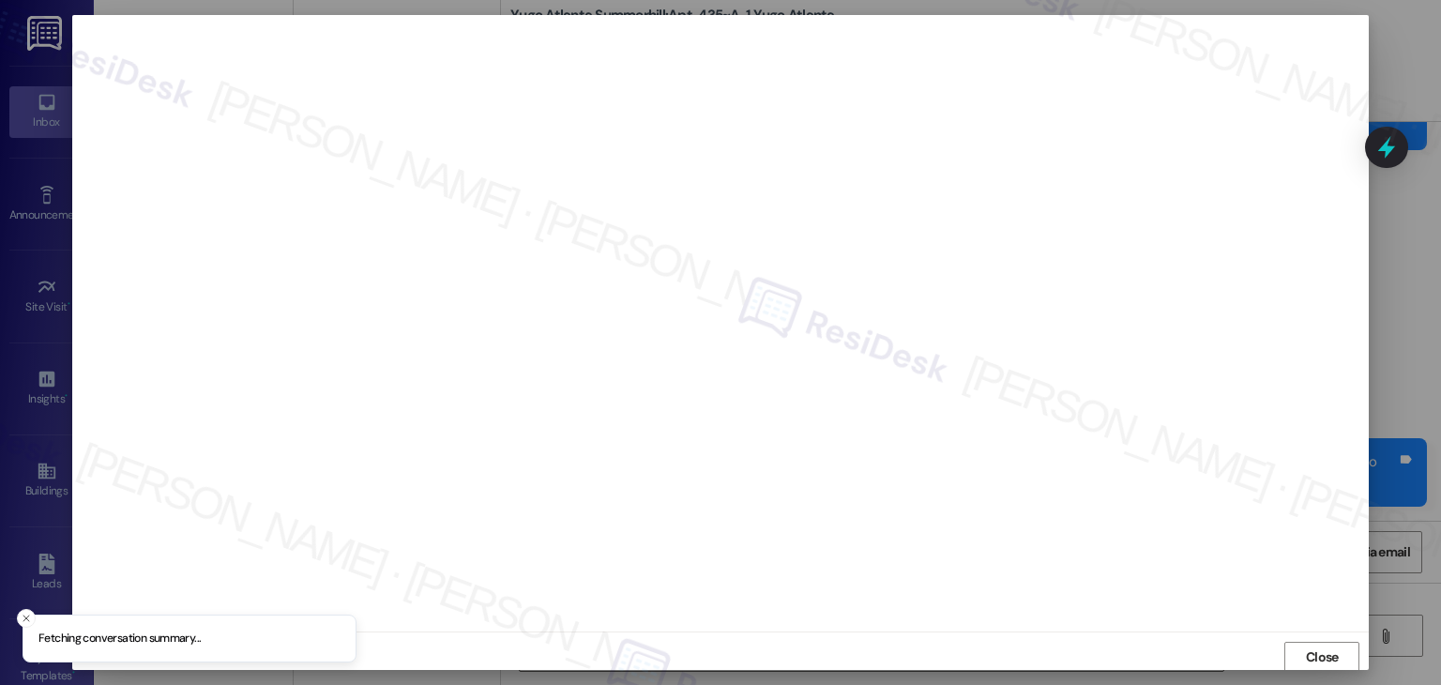
scroll to position [1, 0]
click at [1322, 659] on span "Close" at bounding box center [1322, 657] width 33 height 20
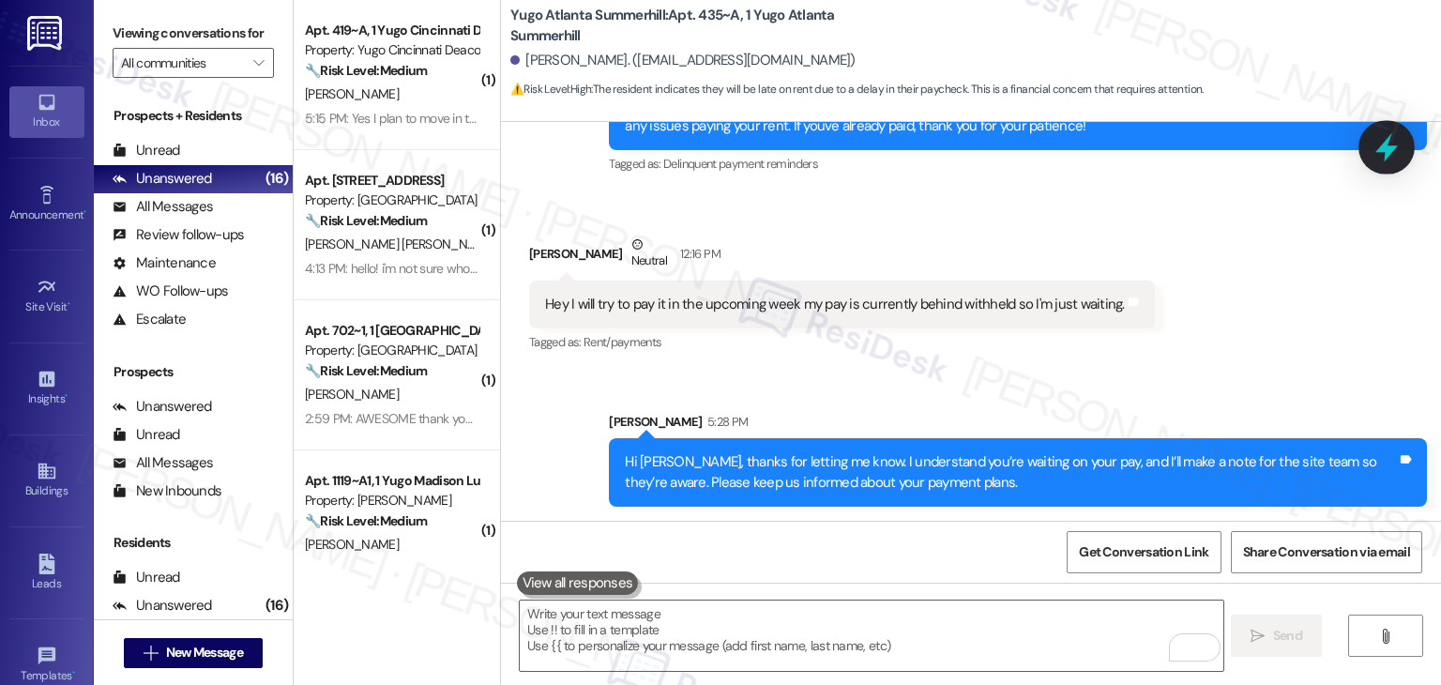
click at [1395, 147] on icon at bounding box center [1387, 147] width 23 height 29
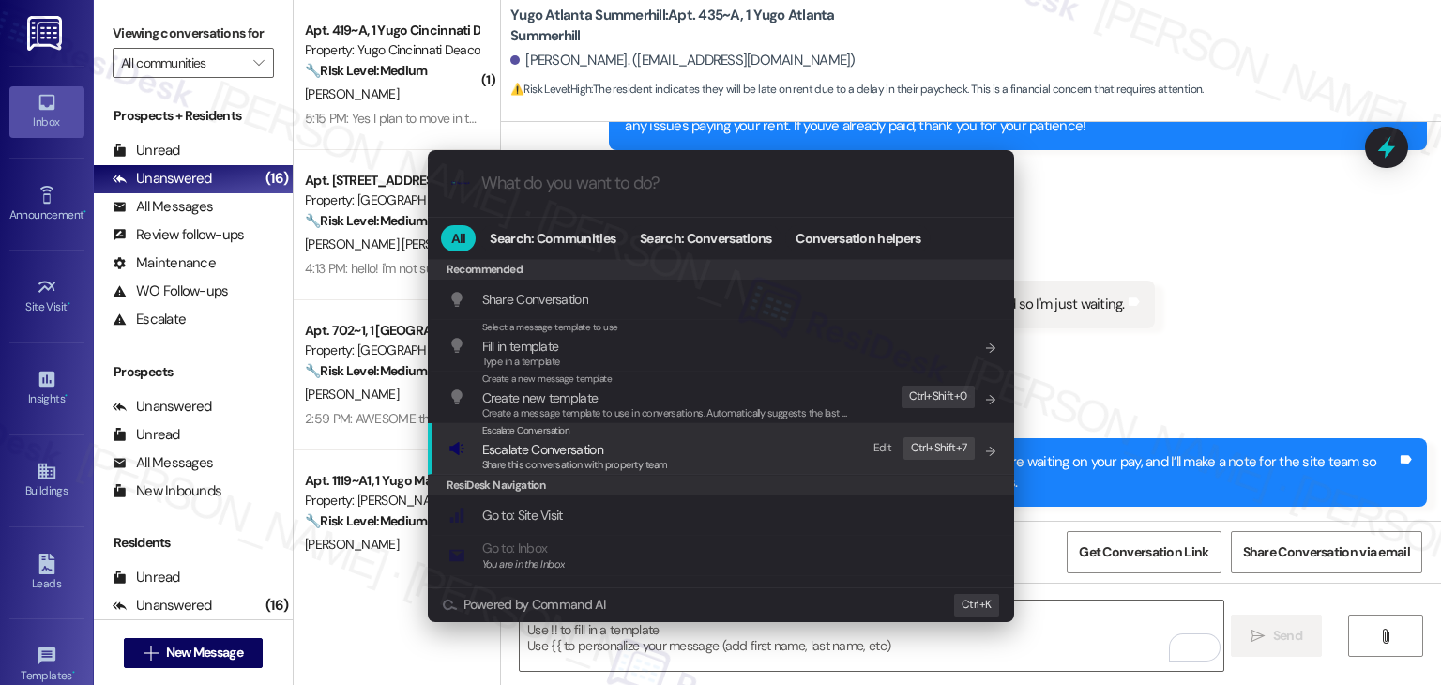
click at [574, 446] on span "Escalate Conversation" at bounding box center [542, 449] width 121 height 17
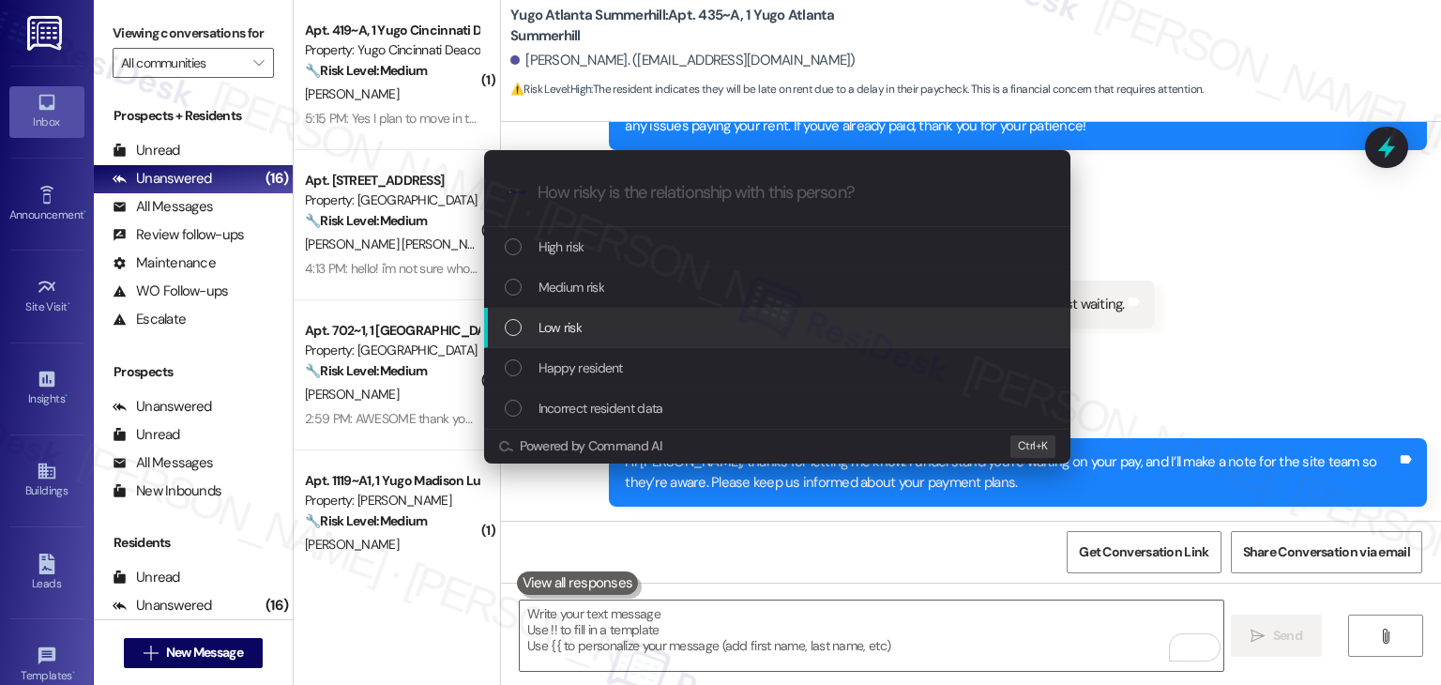
click at [513, 330] on div "List of options" at bounding box center [513, 327] width 17 height 17
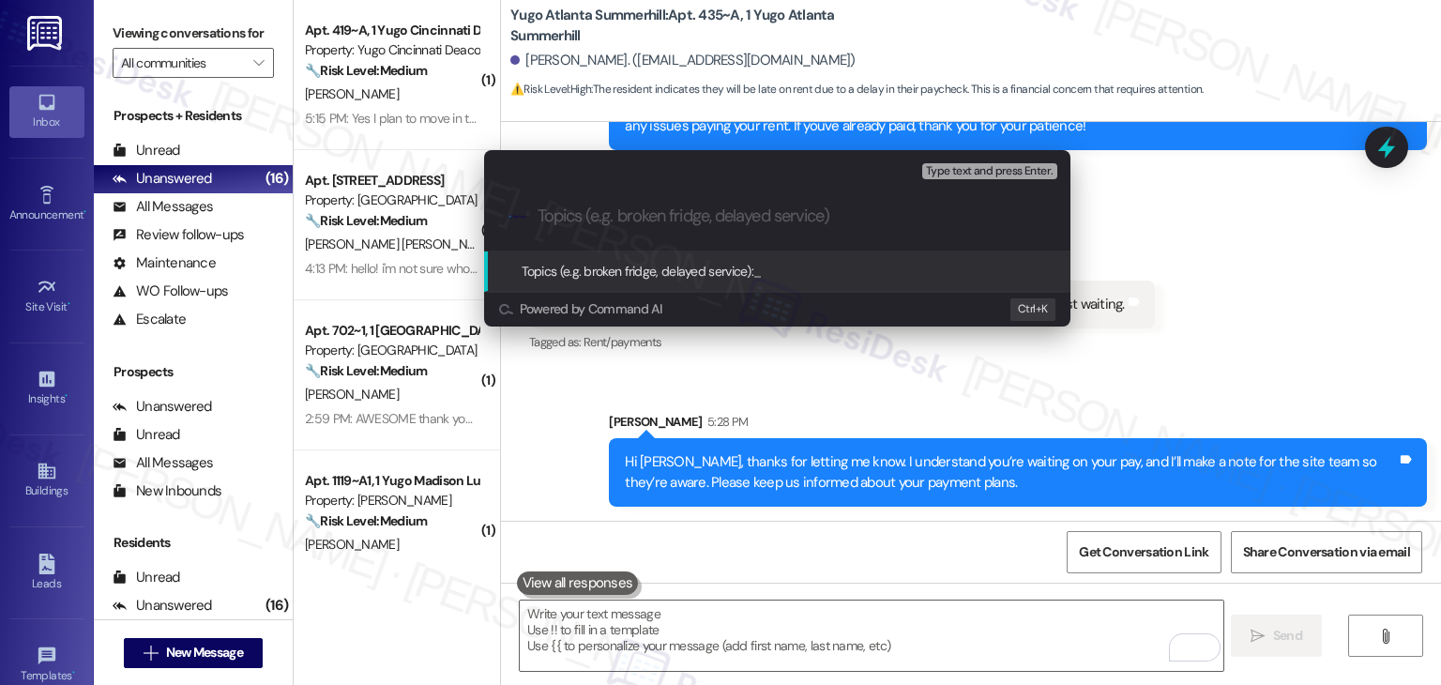
paste input "Resident Payment Timing – Awaiting Pay Release"
type input "Resident Payment Timing – Awaiting Pay Release"
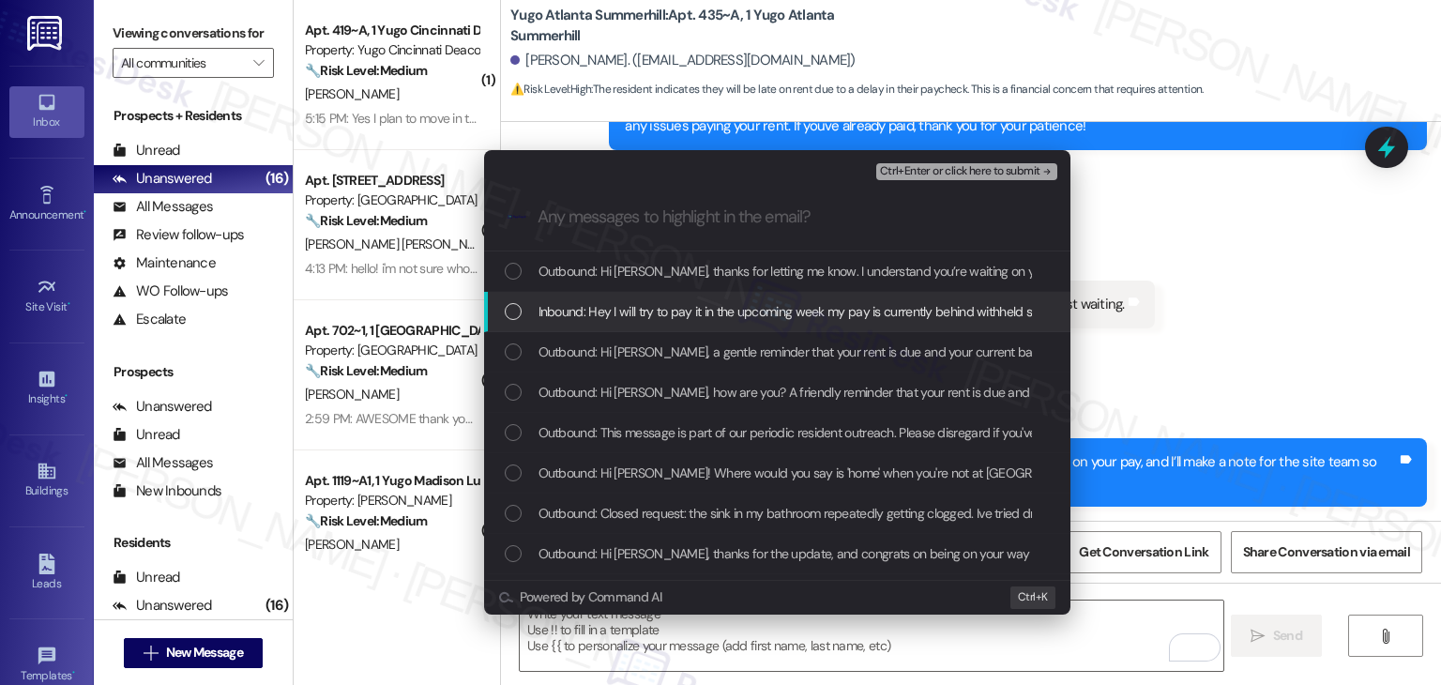
click at [511, 307] on div "List of options" at bounding box center [513, 311] width 17 height 17
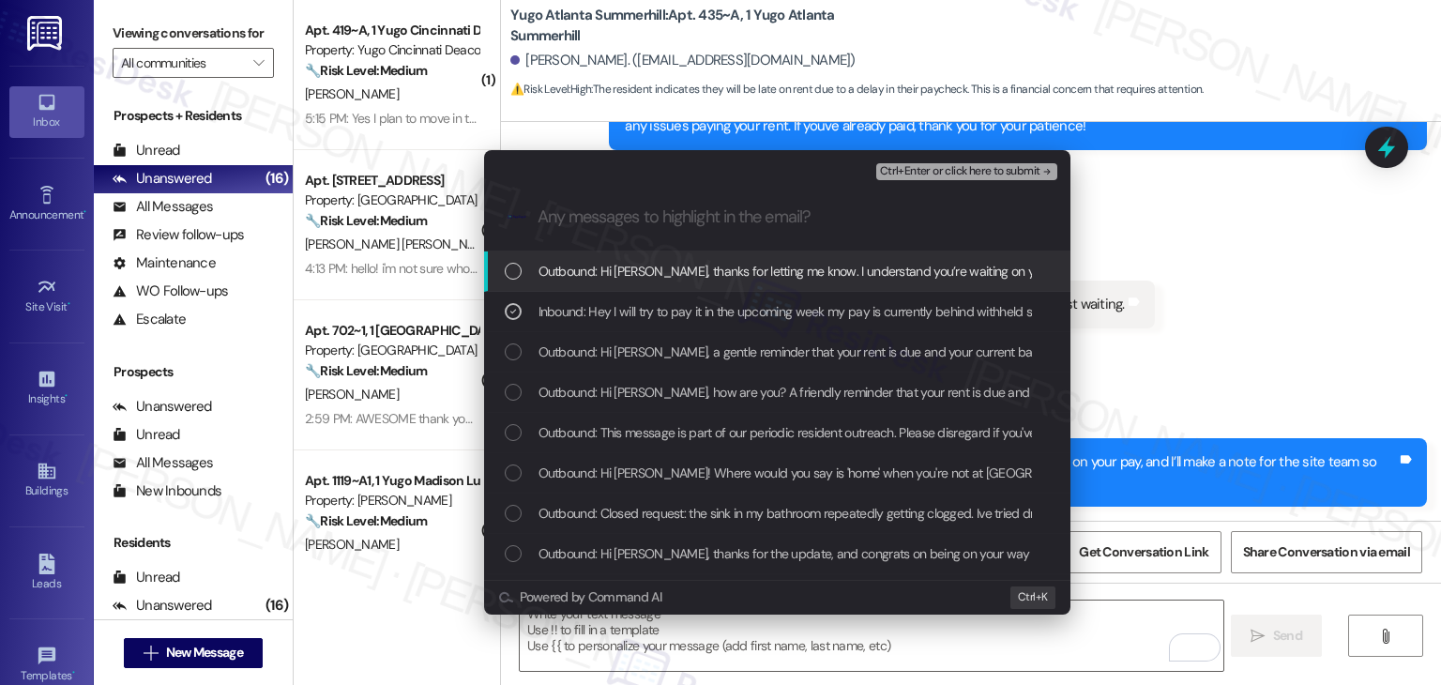
click at [912, 170] on span "Ctrl+Enter or click here to submit" at bounding box center [960, 171] width 160 height 13
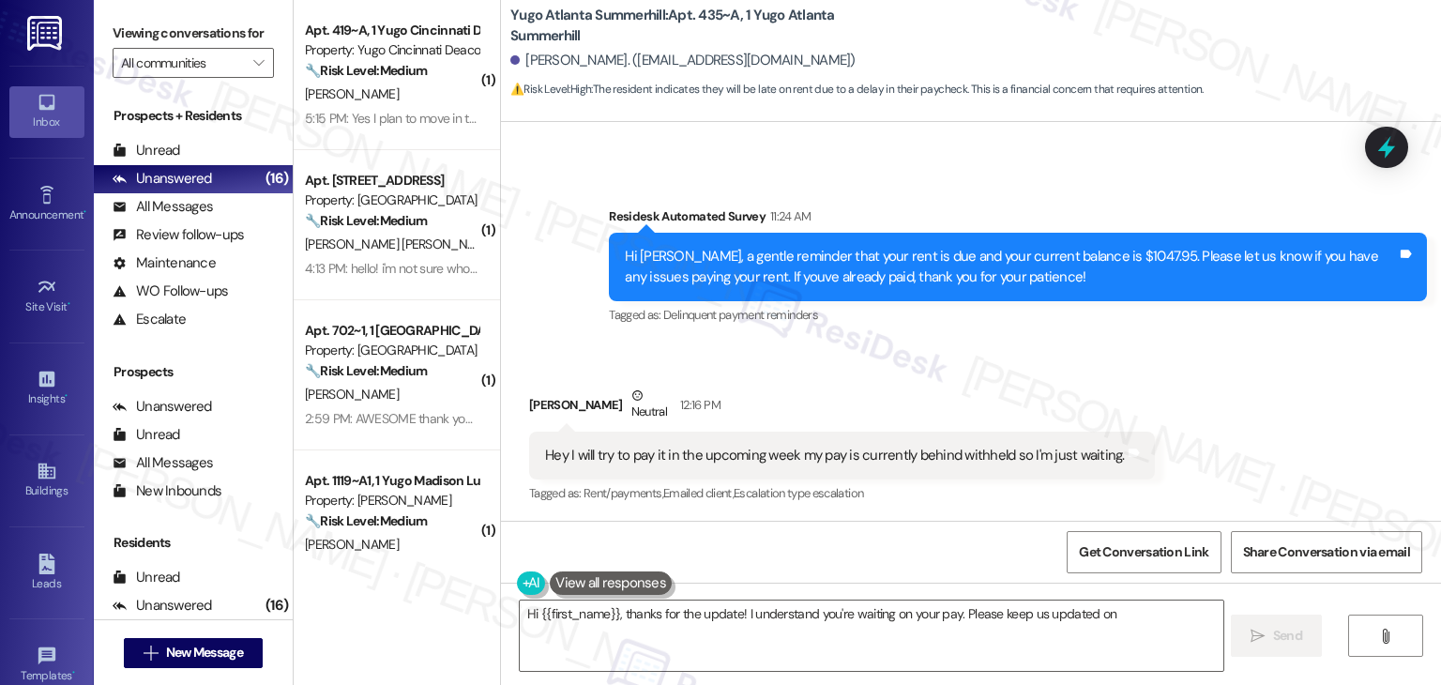
scroll to position [2325, 0]
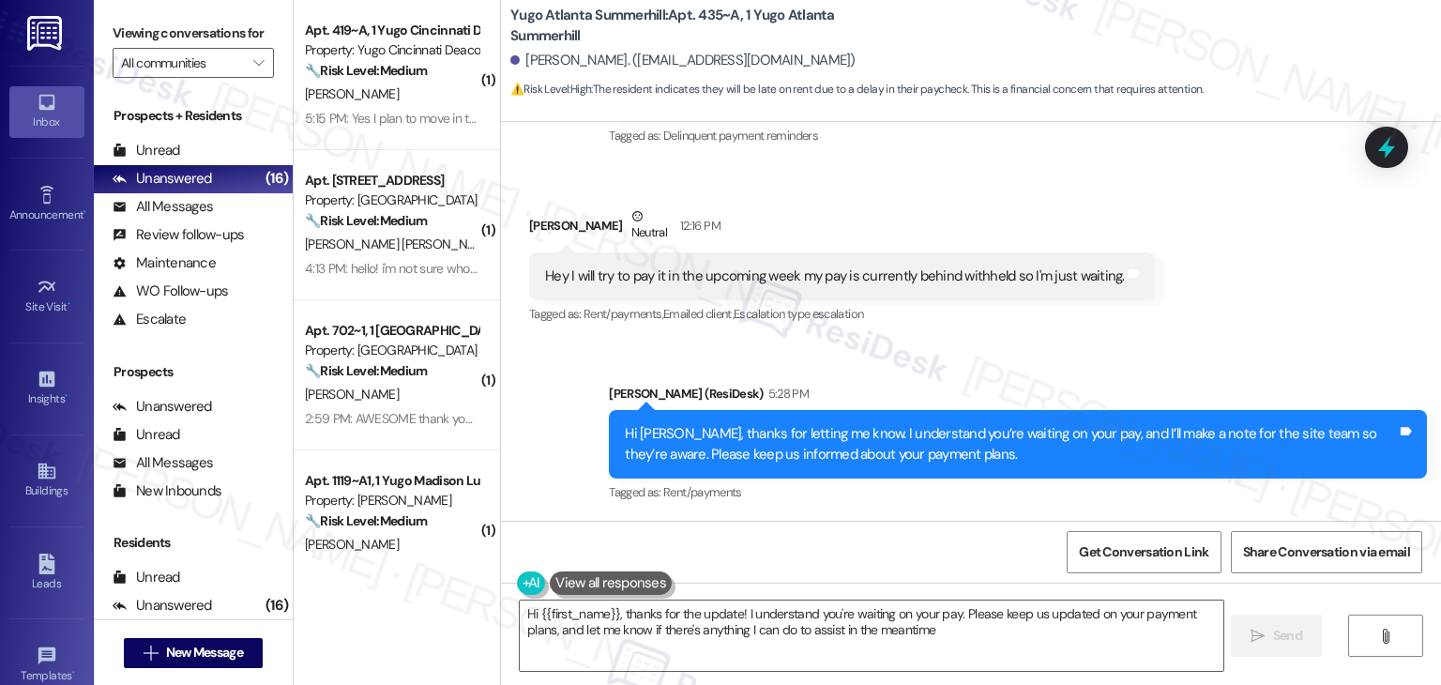
type textarea "Hi {{first_name}}, thanks for the update! I understand you're waiting on your p…"
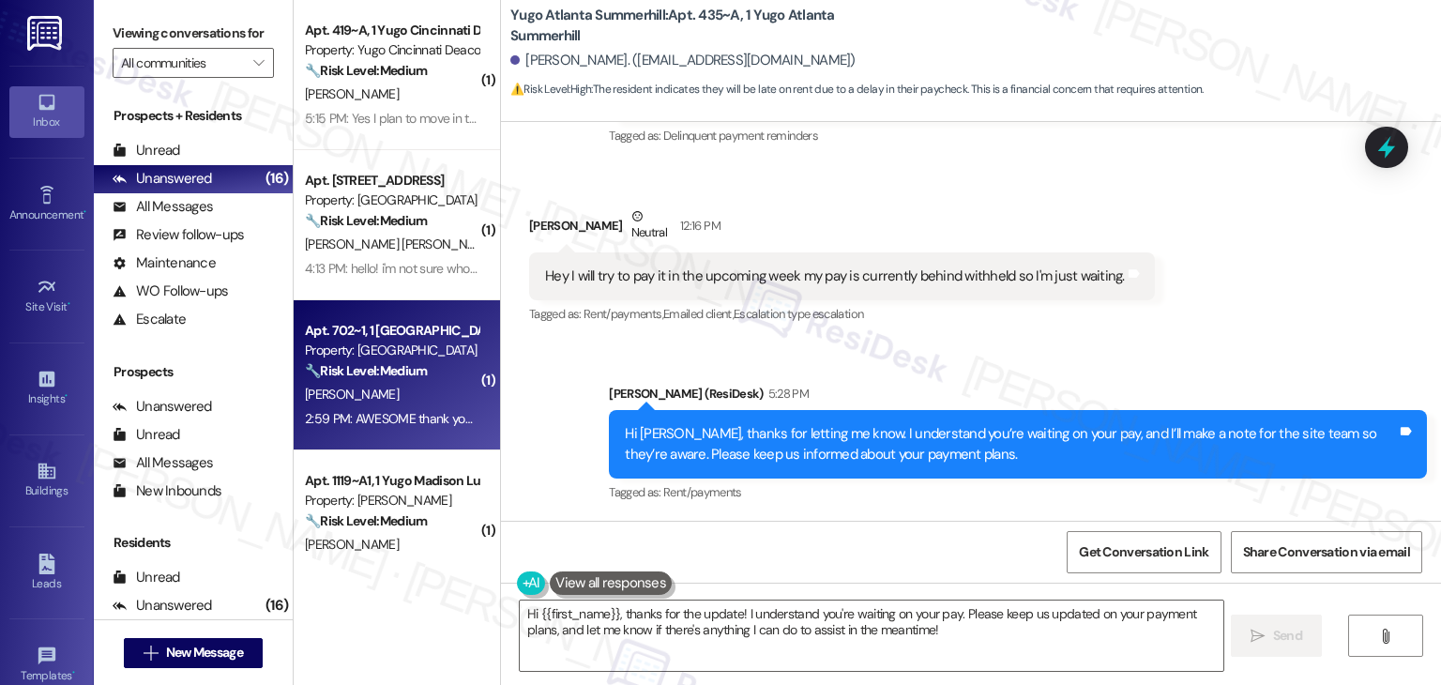
click at [394, 413] on div "2:59 PM: AWESOME thank you sm 2:59 PM: AWESOME thank you sm" at bounding box center [437, 418] width 264 height 17
type textarea "Fetching suggested responses. Please feel free to read through the conversation…"
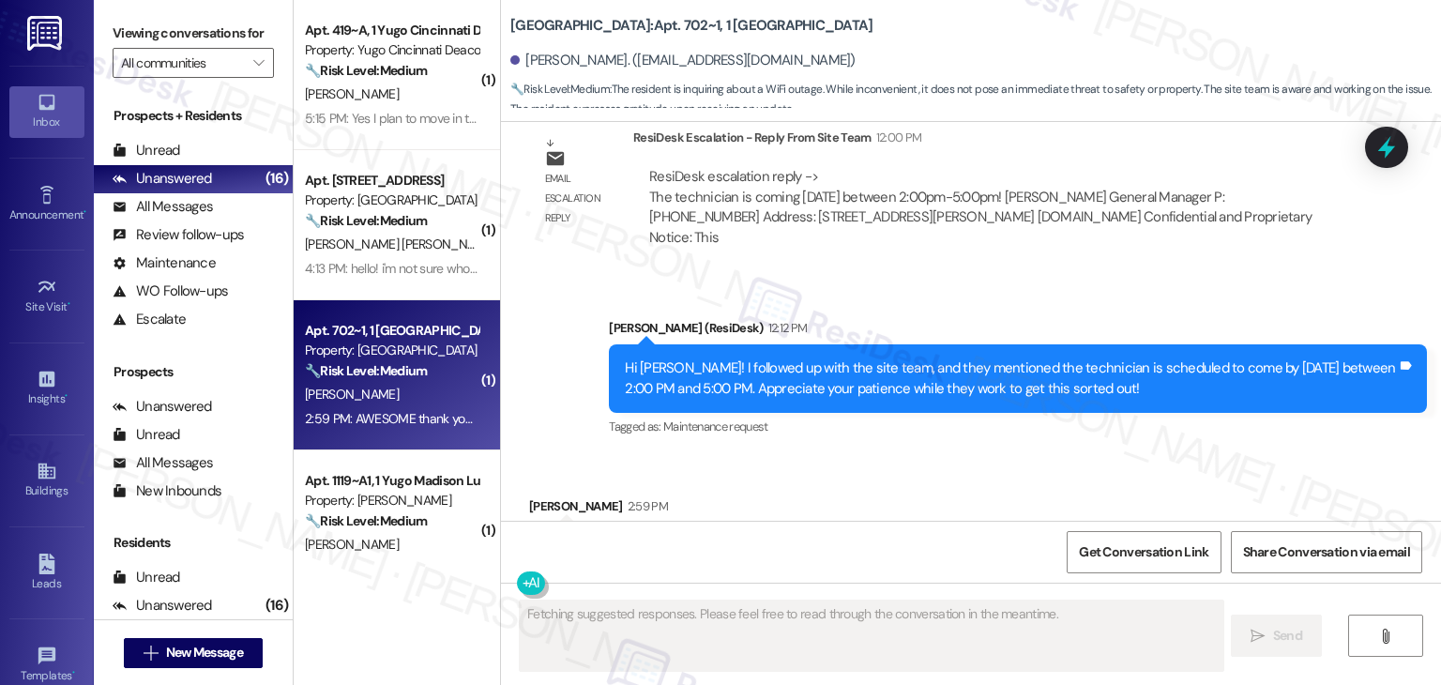
scroll to position [10598, 0]
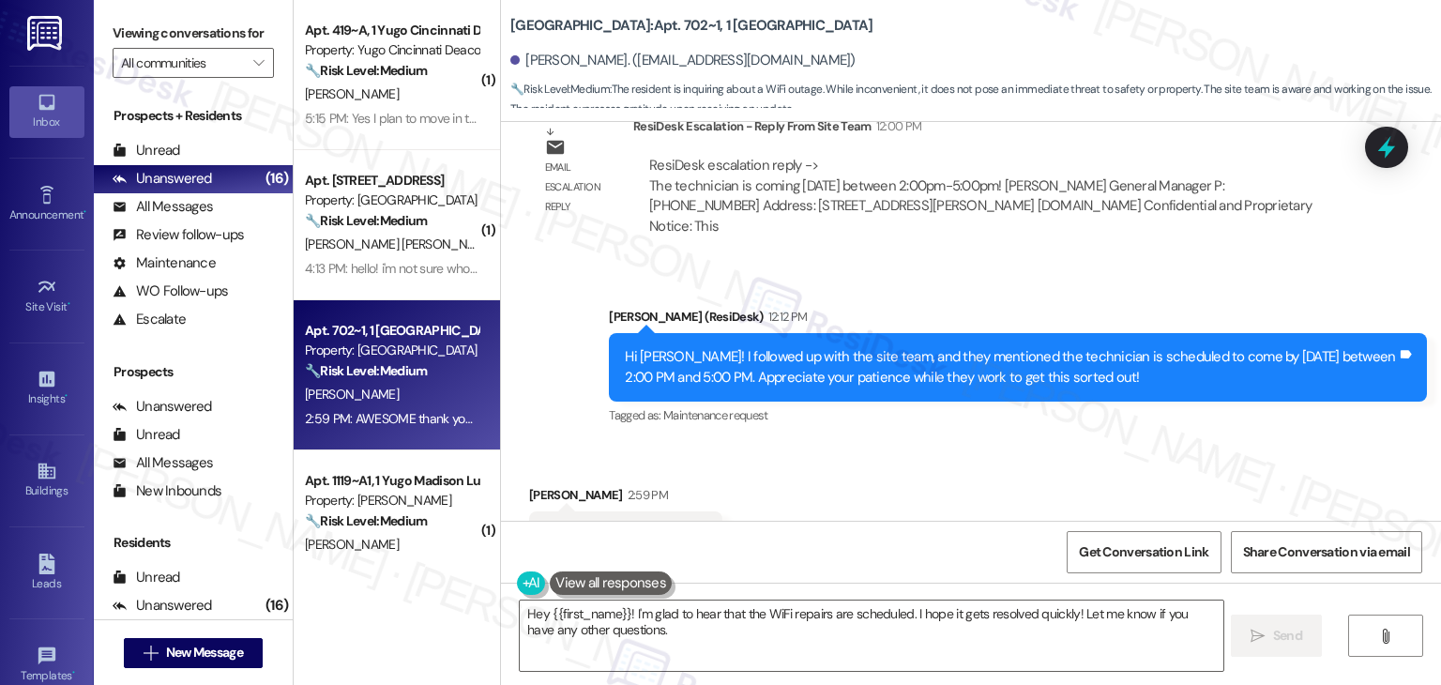
click at [863, 458] on div "Received via SMS Calvin Biesecker 2:59 PM AWESOME thank you sm Tags and notes T…" at bounding box center [971, 522] width 940 height 159
click at [743, 623] on textarea "Hey {{first_name}}! I'm glad to hear that the WiFi repairs are scheduled. I hop…" at bounding box center [871, 636] width 703 height 70
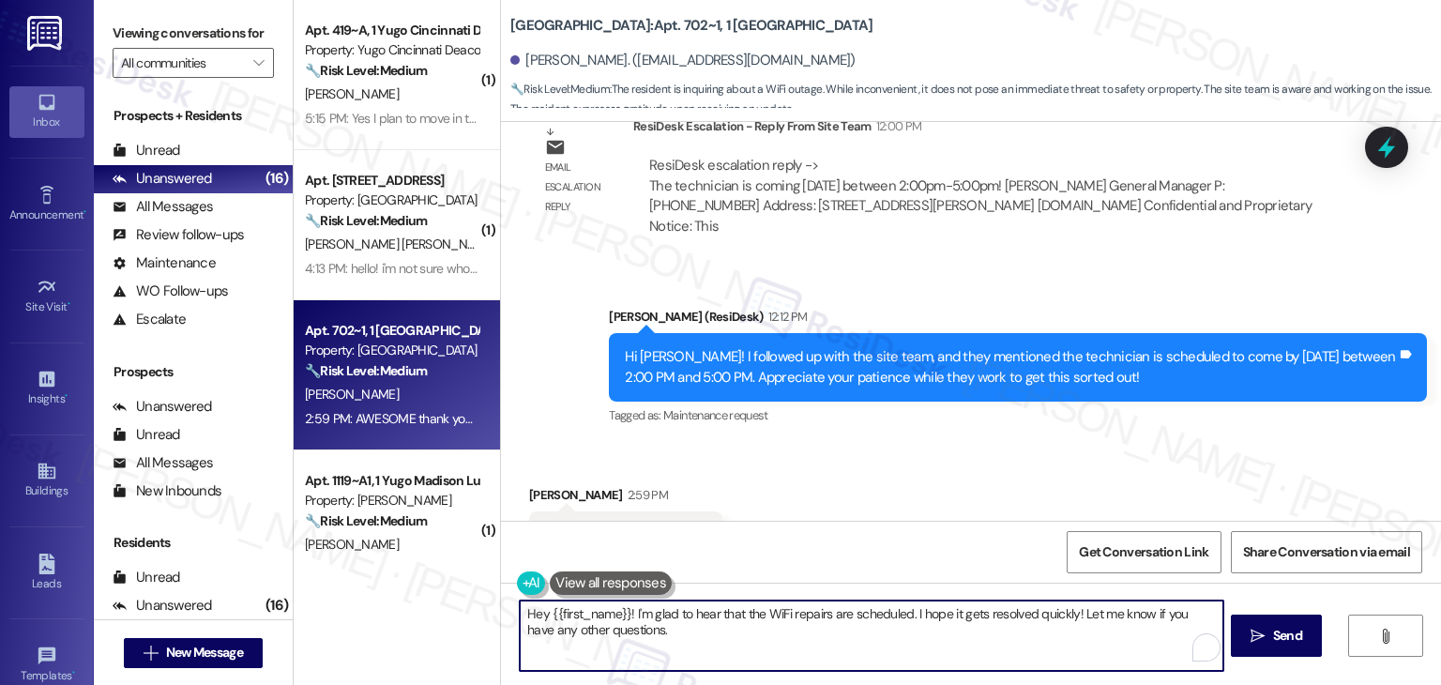
click at [743, 623] on textarea "Hey {{first_name}}! I'm glad to hear that the WiFi repairs are scheduled. I hop…" at bounding box center [871, 636] width 703 height 70
paste textarea "Should you have any questions or need help with anything else, please don't hes…"
click at [520, 618] on textarea "Should you have any questions or need help with anything else, please don't hes…" at bounding box center [871, 636] width 703 height 70
drag, startPoint x: 607, startPoint y: 630, endPoint x: 579, endPoint y: 631, distance: 28.2
click at [579, 631] on textarea "You're welcome! Should you have any questions or need help with anything else, …" at bounding box center [871, 636] width 703 height 70
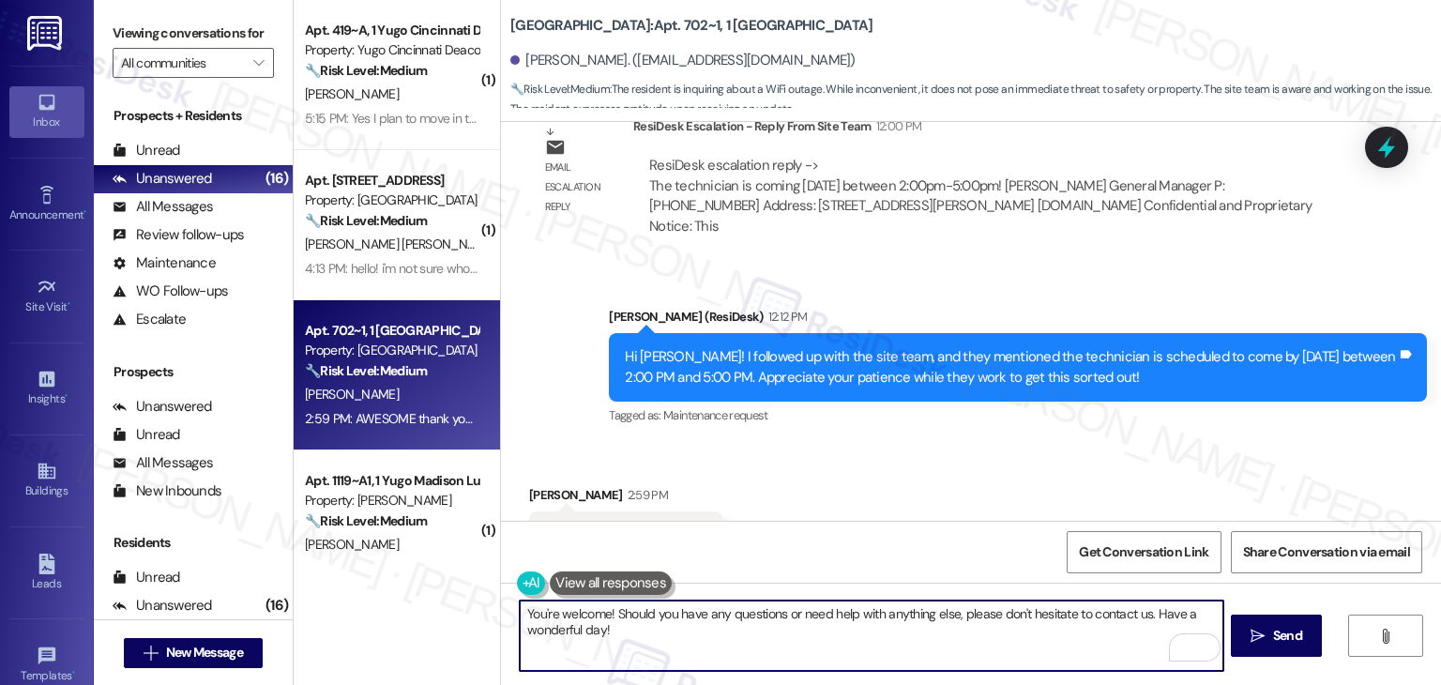
click at [633, 639] on textarea "You're welcome! Should you have any questions or need help with anything else, …" at bounding box center [871, 636] width 703 height 70
drag, startPoint x: 1128, startPoint y: 635, endPoint x: 1147, endPoint y: 617, distance: 25.9
click at [1147, 617] on textarea "You're welcome! Should you have any questions or need help with anything else, …" at bounding box center [871, 636] width 703 height 70
type textarea "You're welcome! Should you have any questions or need help with anything else, …"
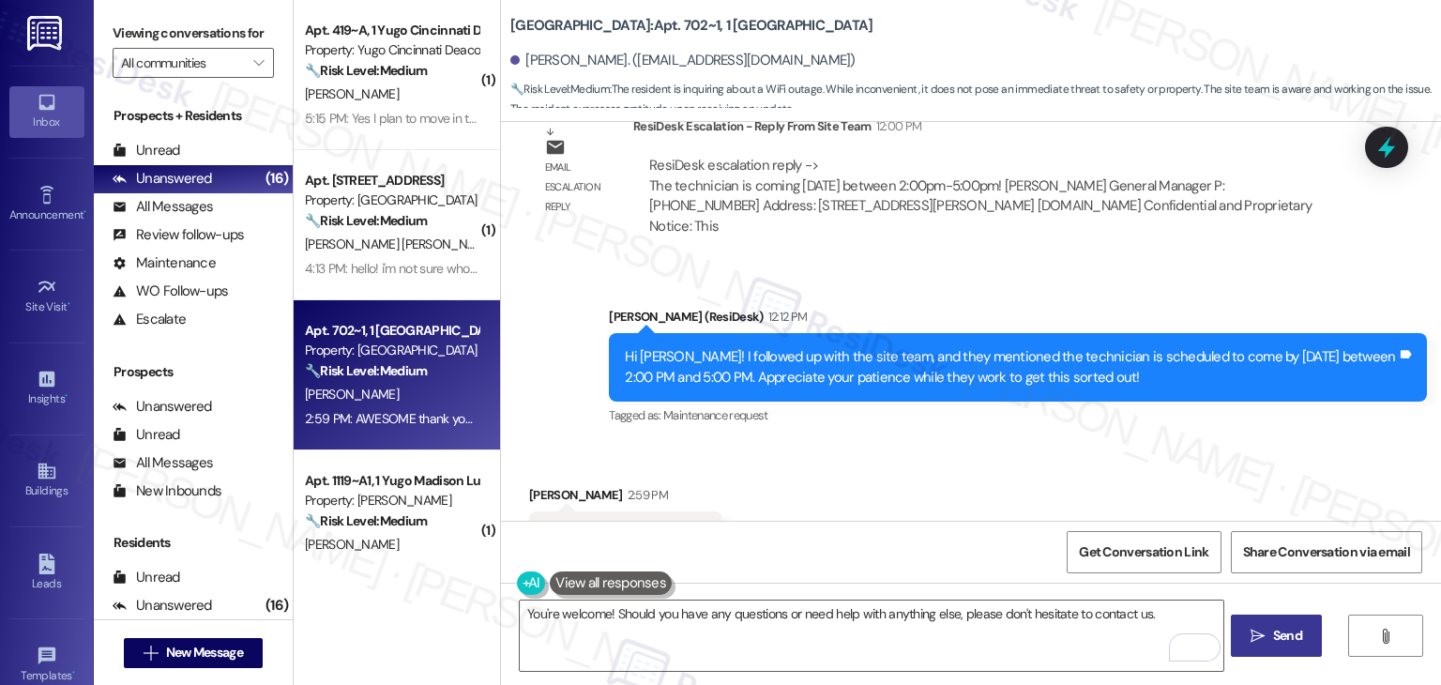
click at [1277, 635] on span "Send" at bounding box center [1287, 636] width 29 height 20
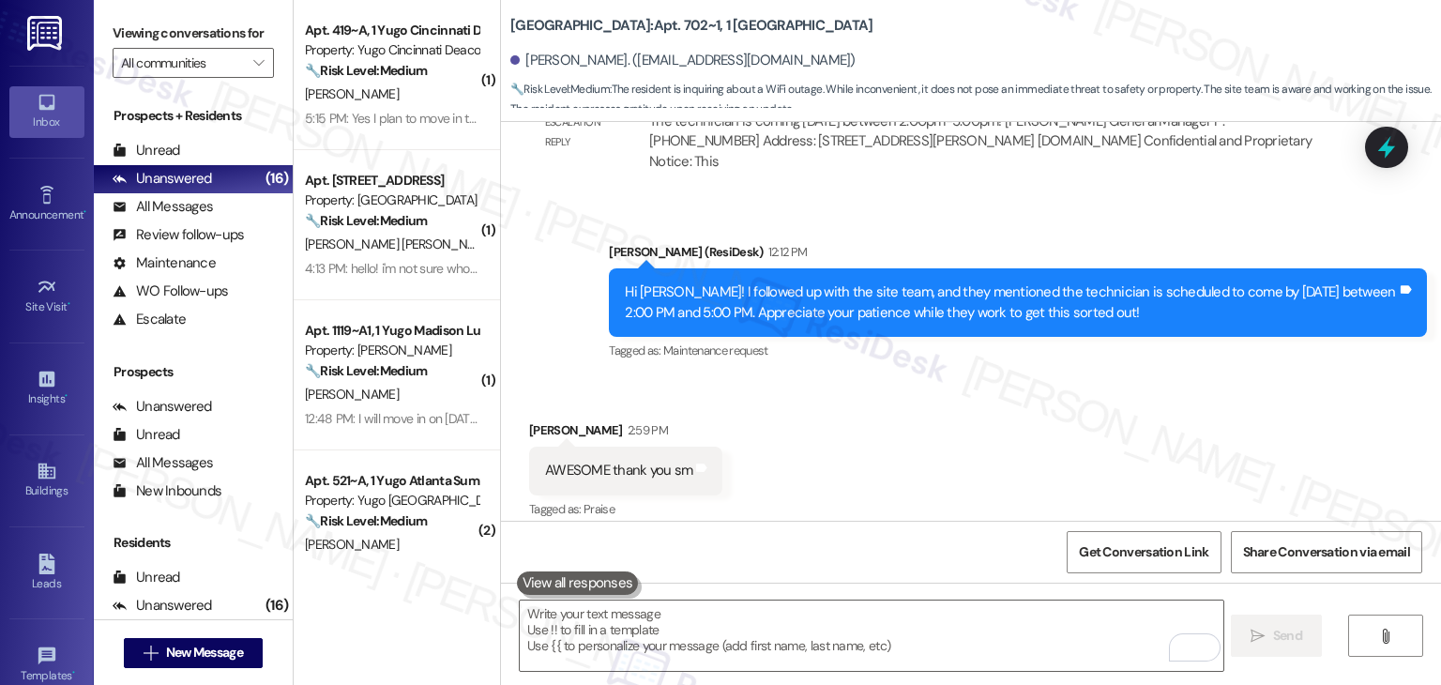
scroll to position [10730, 0]
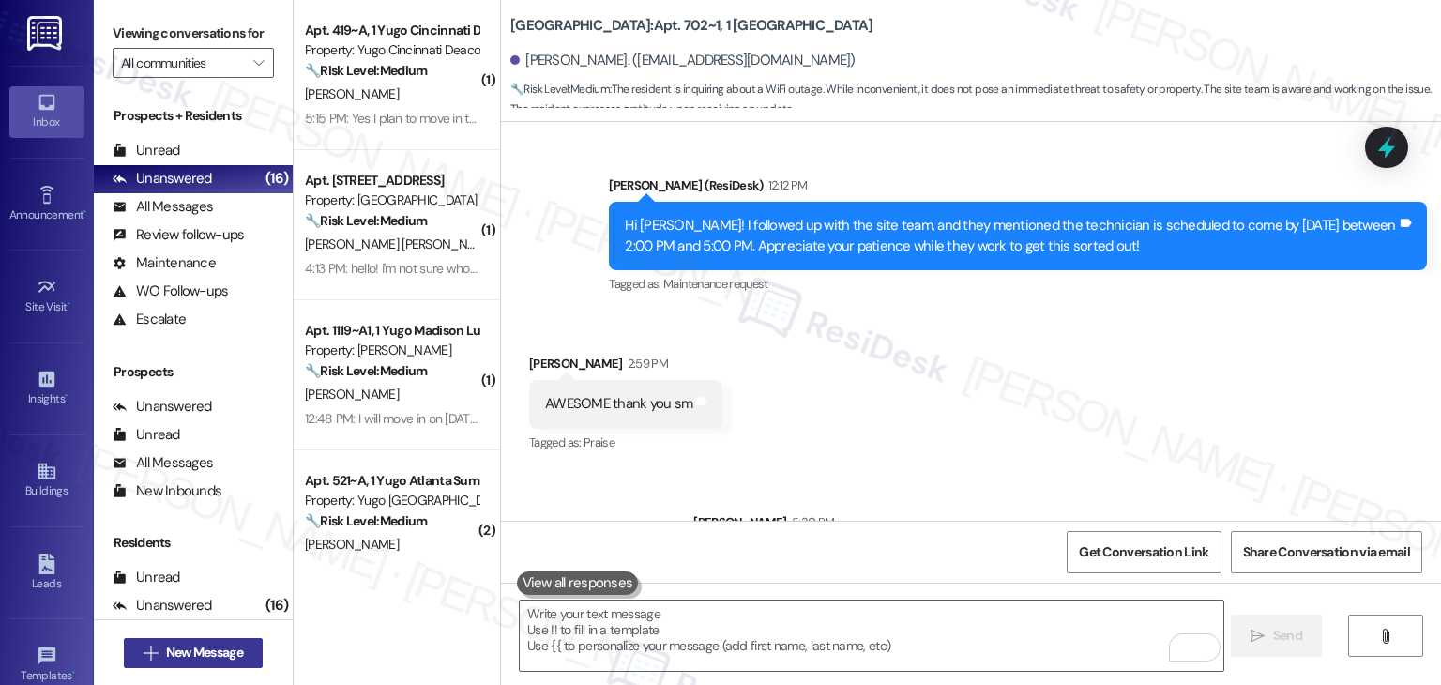
click at [206, 647] on span "New Message" at bounding box center [204, 653] width 77 height 20
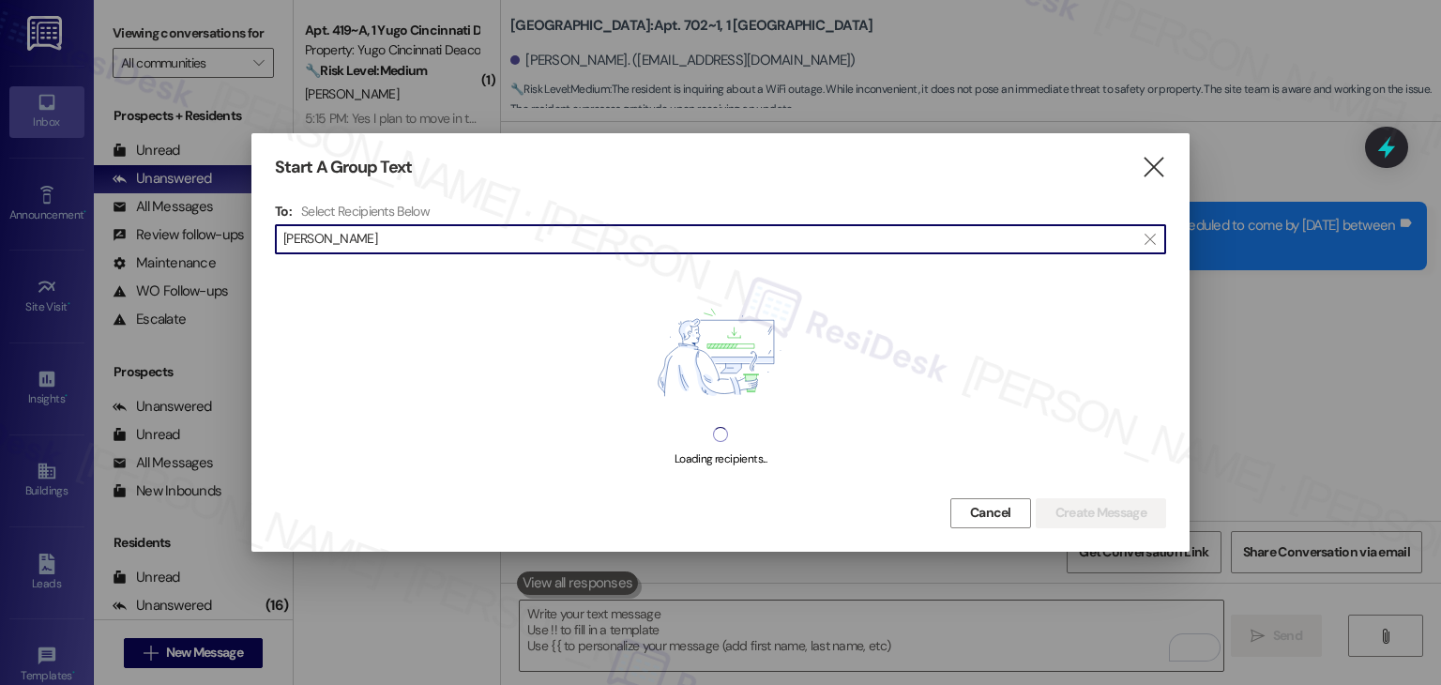
click at [343, 245] on input "[PERSON_NAME]" at bounding box center [709, 239] width 852 height 26
click at [336, 245] on input "[PERSON_NAME]" at bounding box center [709, 239] width 852 height 26
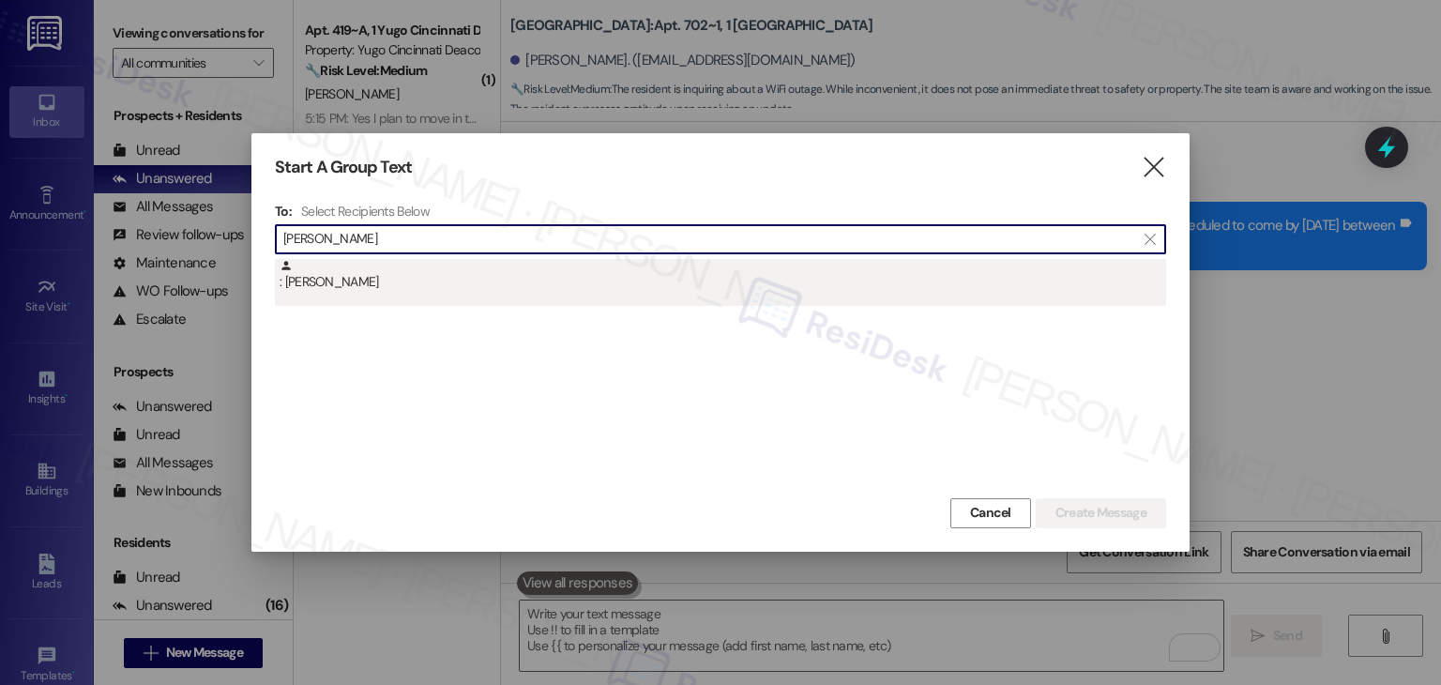
type input "[PERSON_NAME]"
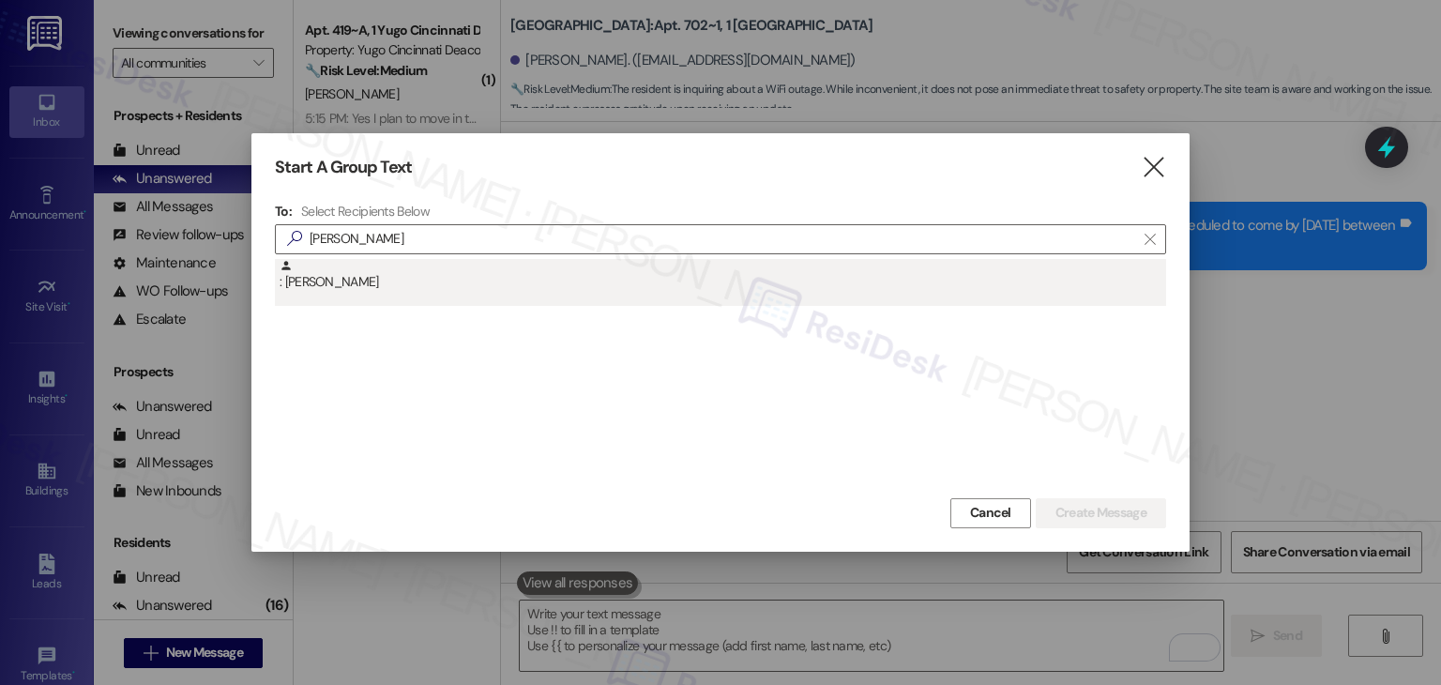
click at [350, 271] on div ": [PERSON_NAME]" at bounding box center [723, 275] width 887 height 33
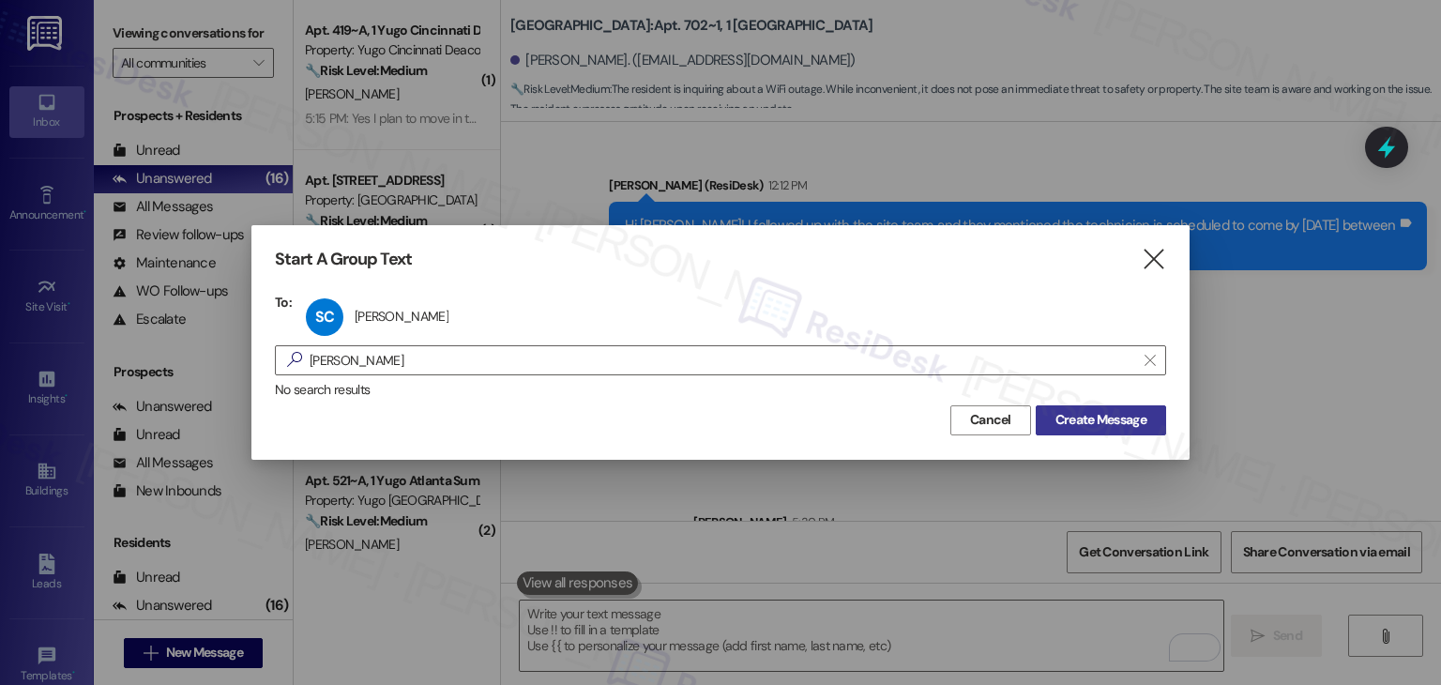
click at [1096, 416] on span "Create Message" at bounding box center [1101, 420] width 91 height 20
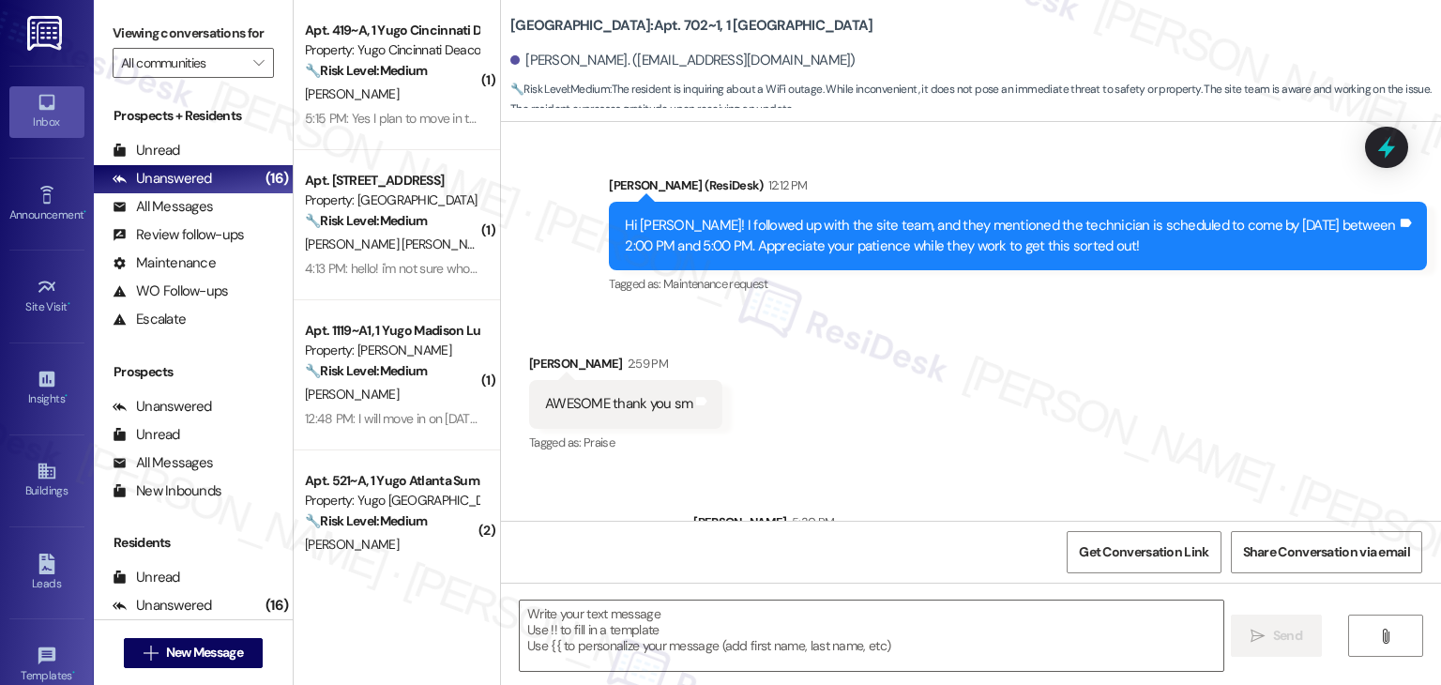
type textarea "Fetching suggested responses. Please feel free to read through the conversation…"
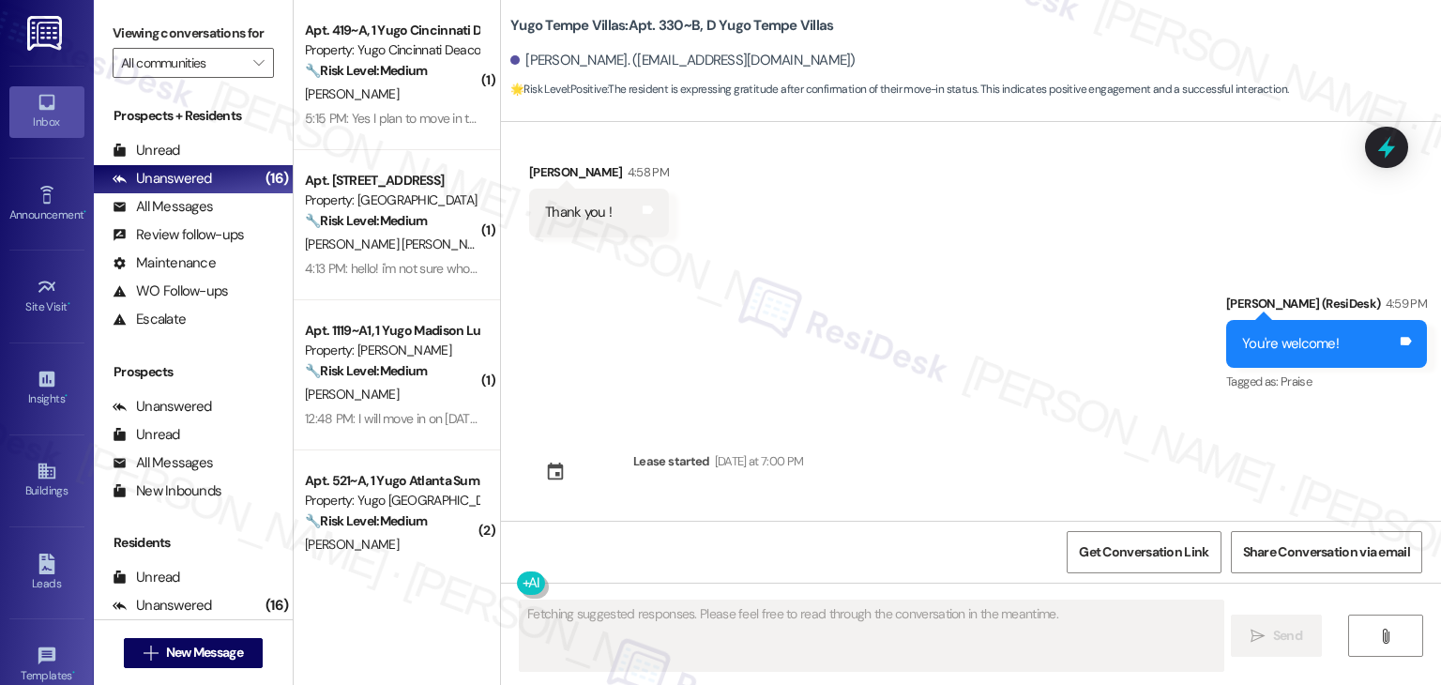
scroll to position [809, 0]
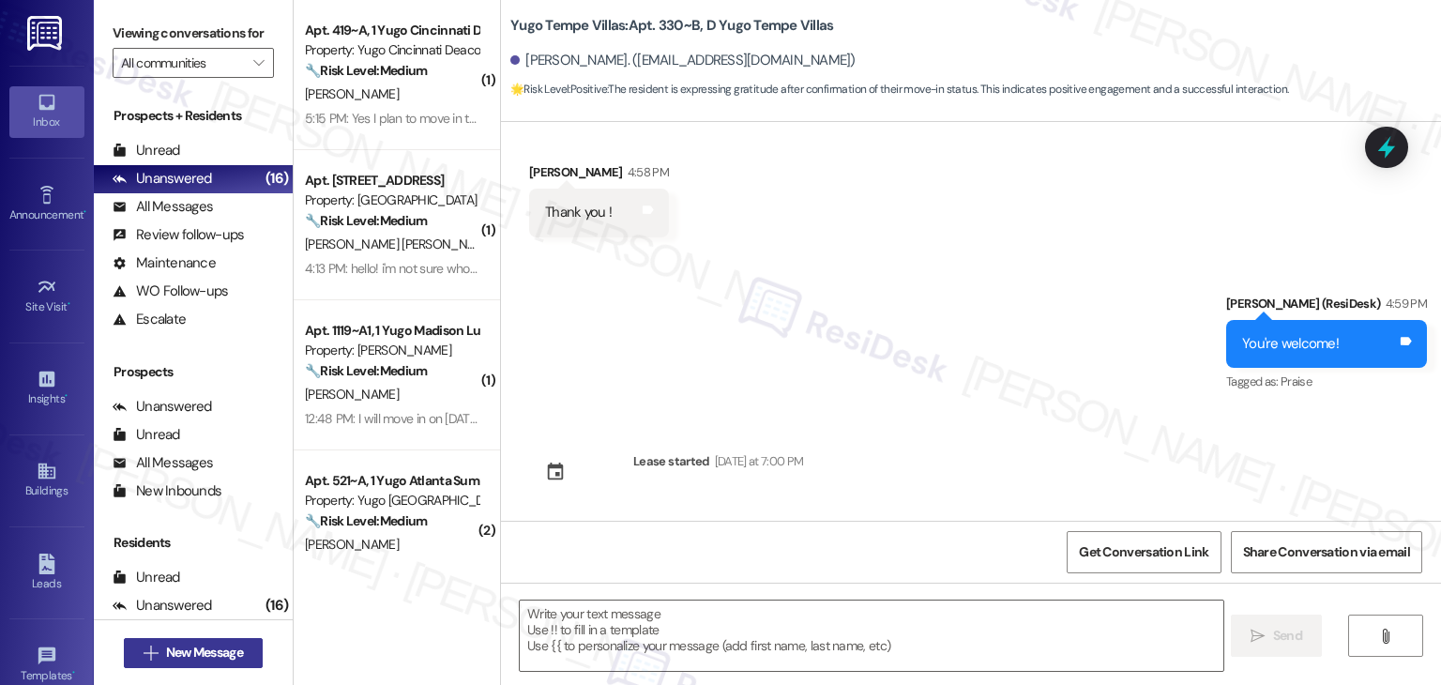
click at [210, 643] on span "New Message" at bounding box center [204, 653] width 77 height 20
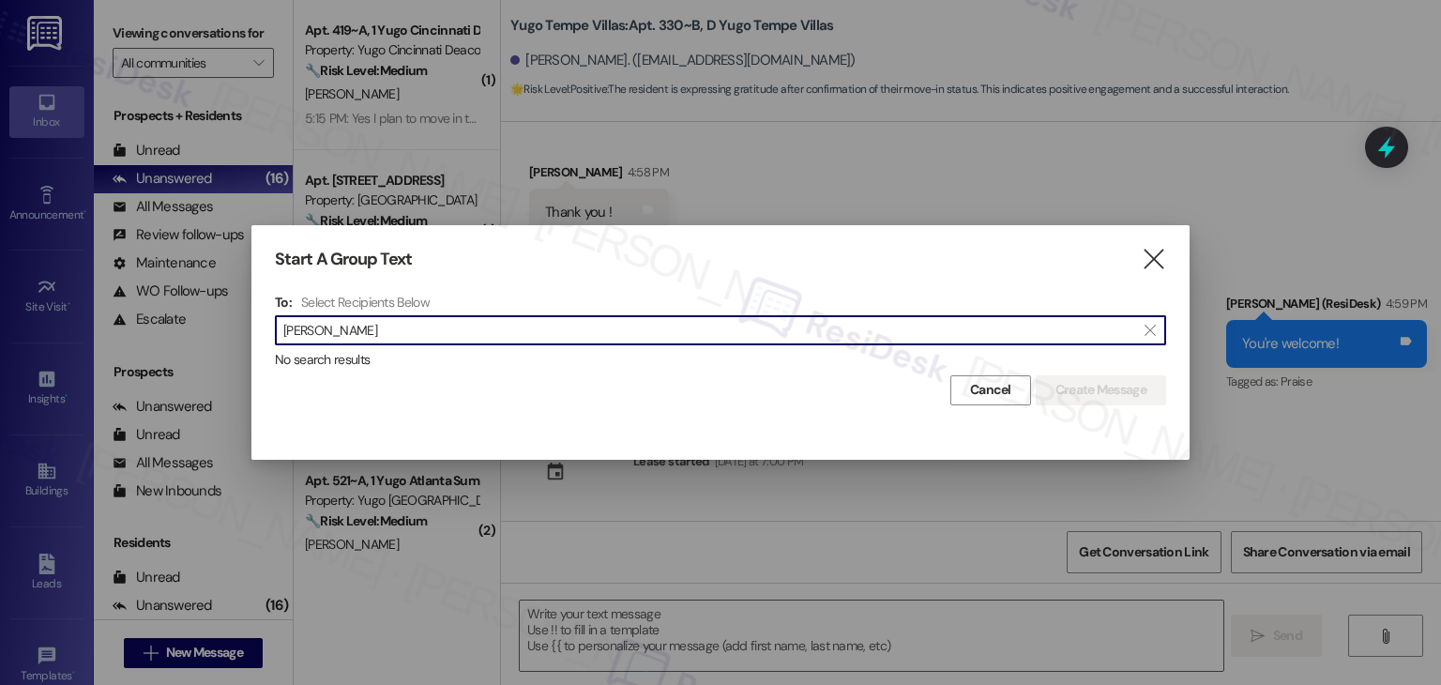
click at [344, 333] on input "Keyonna Gibson" at bounding box center [709, 330] width 852 height 26
click at [342, 332] on input "Keyonna Gibson" at bounding box center [709, 330] width 852 height 26
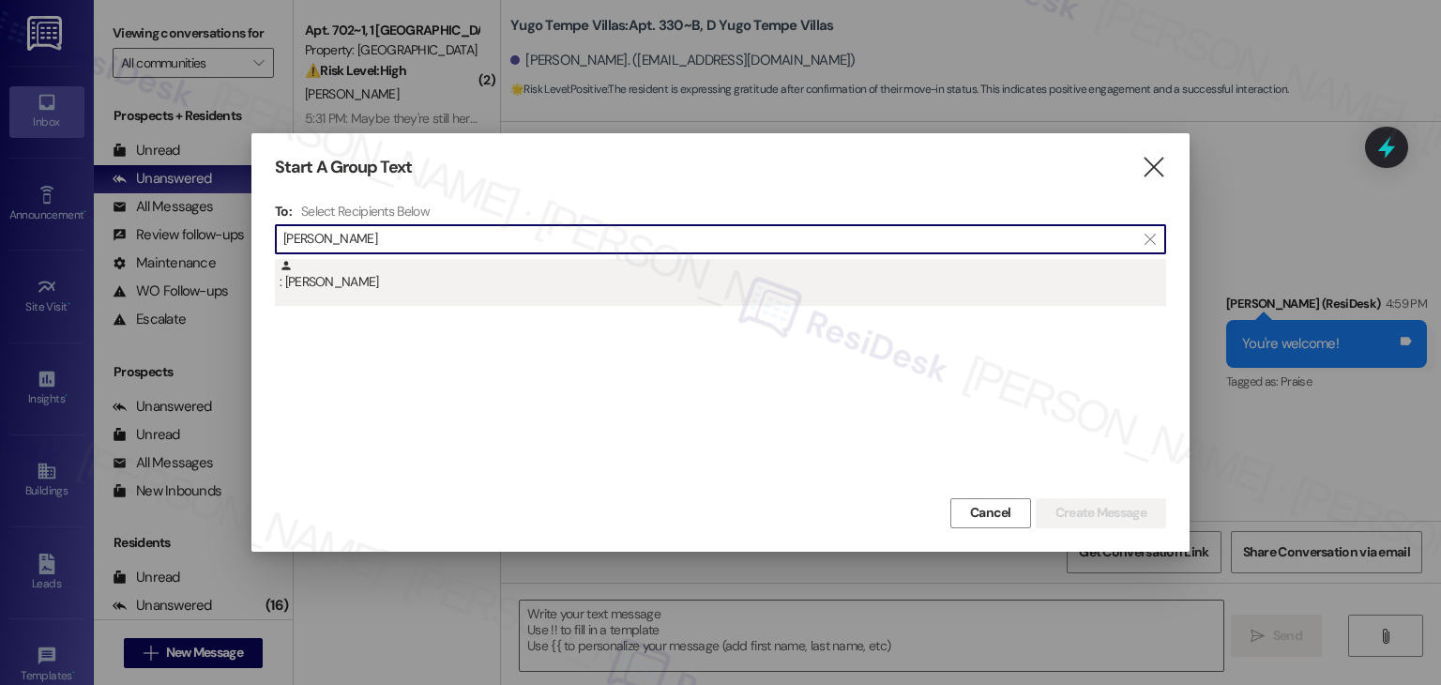
type input "Keyonna Gibson"
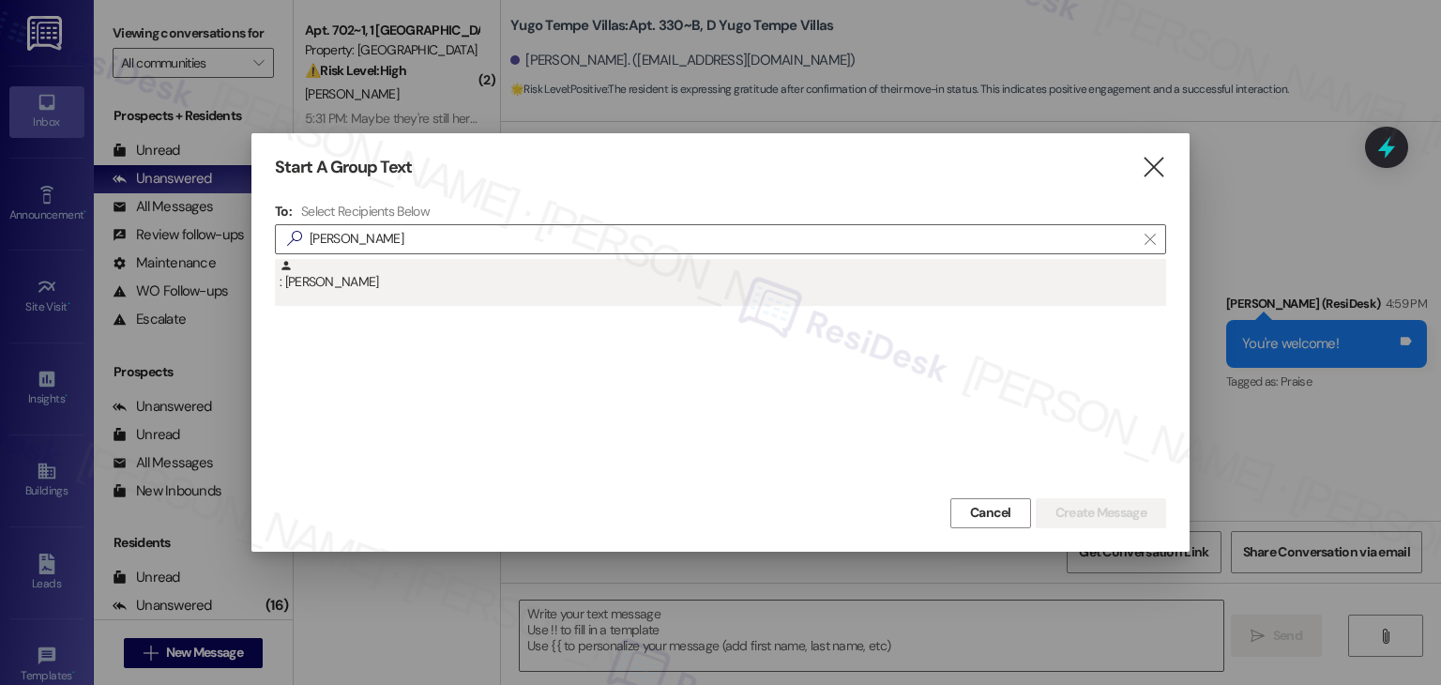
click at [376, 288] on div ": Keyonna Gibson" at bounding box center [723, 275] width 887 height 33
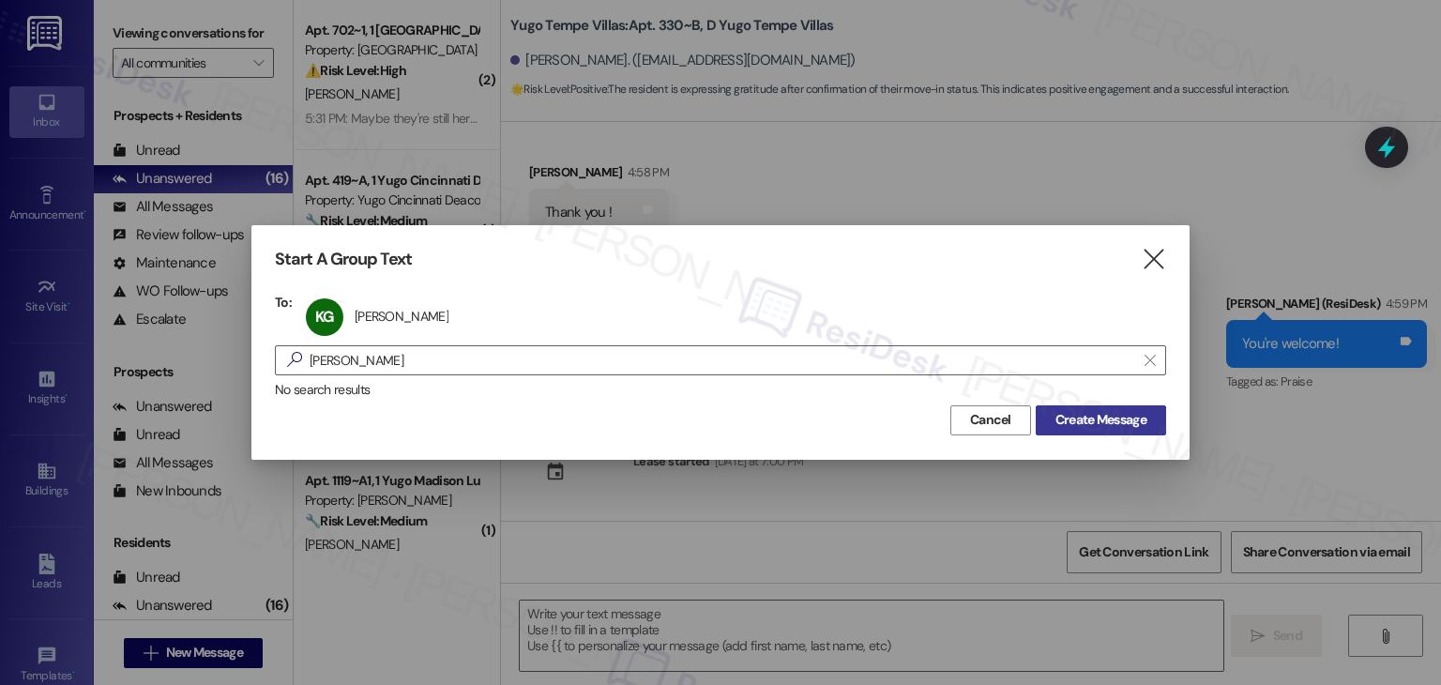
click at [1089, 425] on span "Create Message" at bounding box center [1101, 420] width 91 height 20
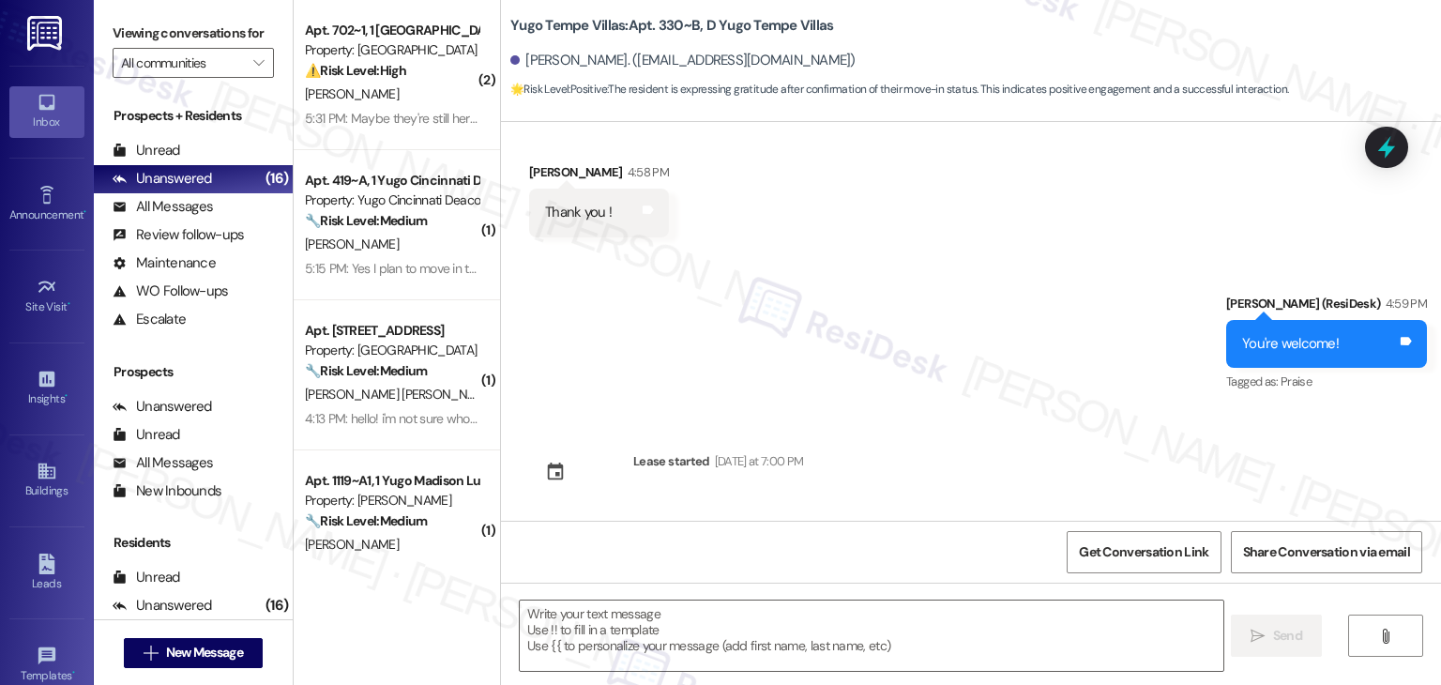
type textarea "Fetching suggested responses. Please feel free to read through the conversation…"
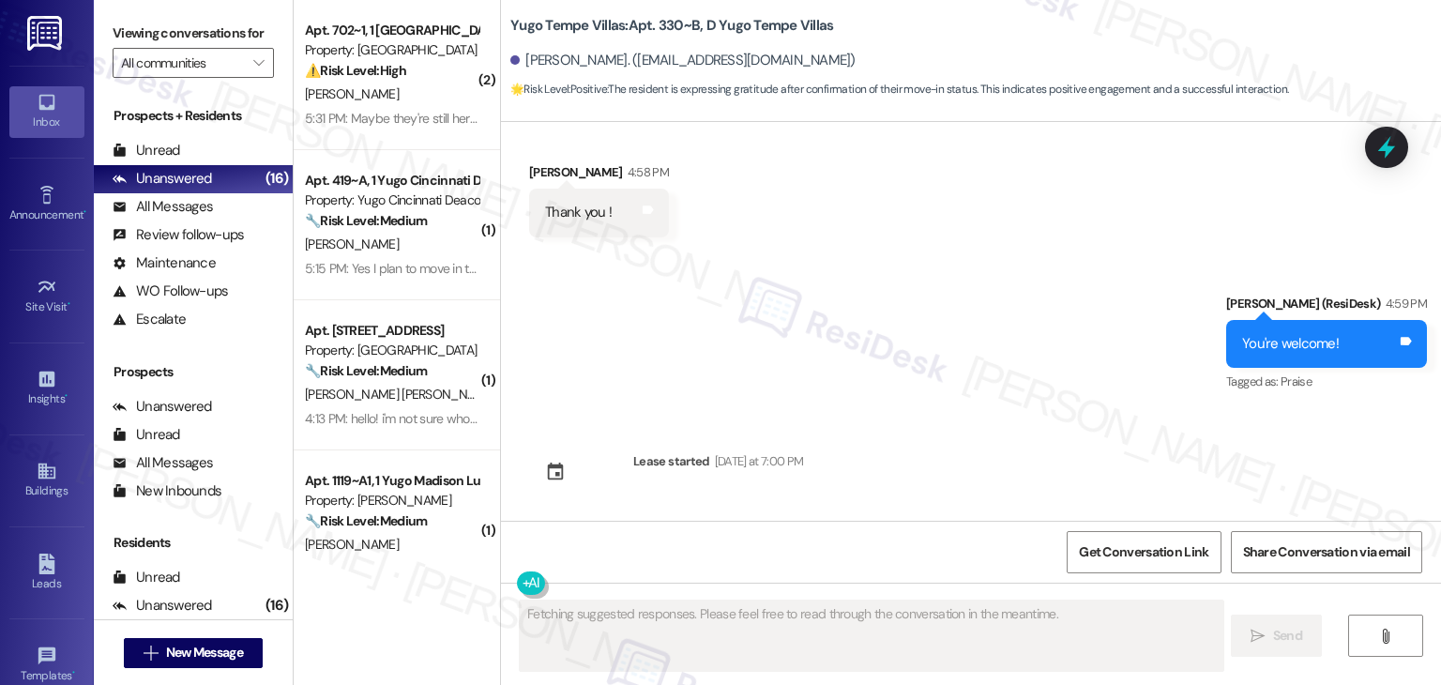
scroll to position [0, 0]
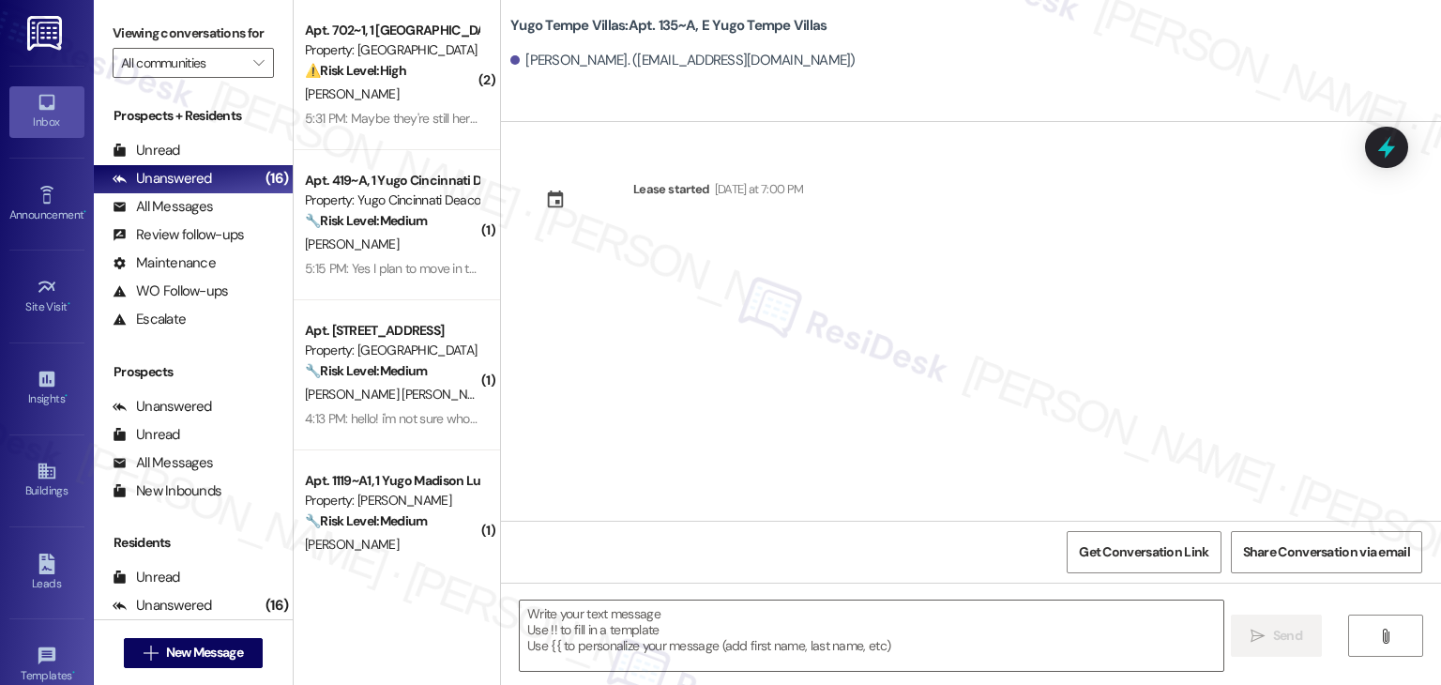
click at [694, 388] on div "Lease started [DATE] at 7:00 PM" at bounding box center [971, 321] width 940 height 399
click at [716, 637] on textarea at bounding box center [871, 636] width 703 height 70
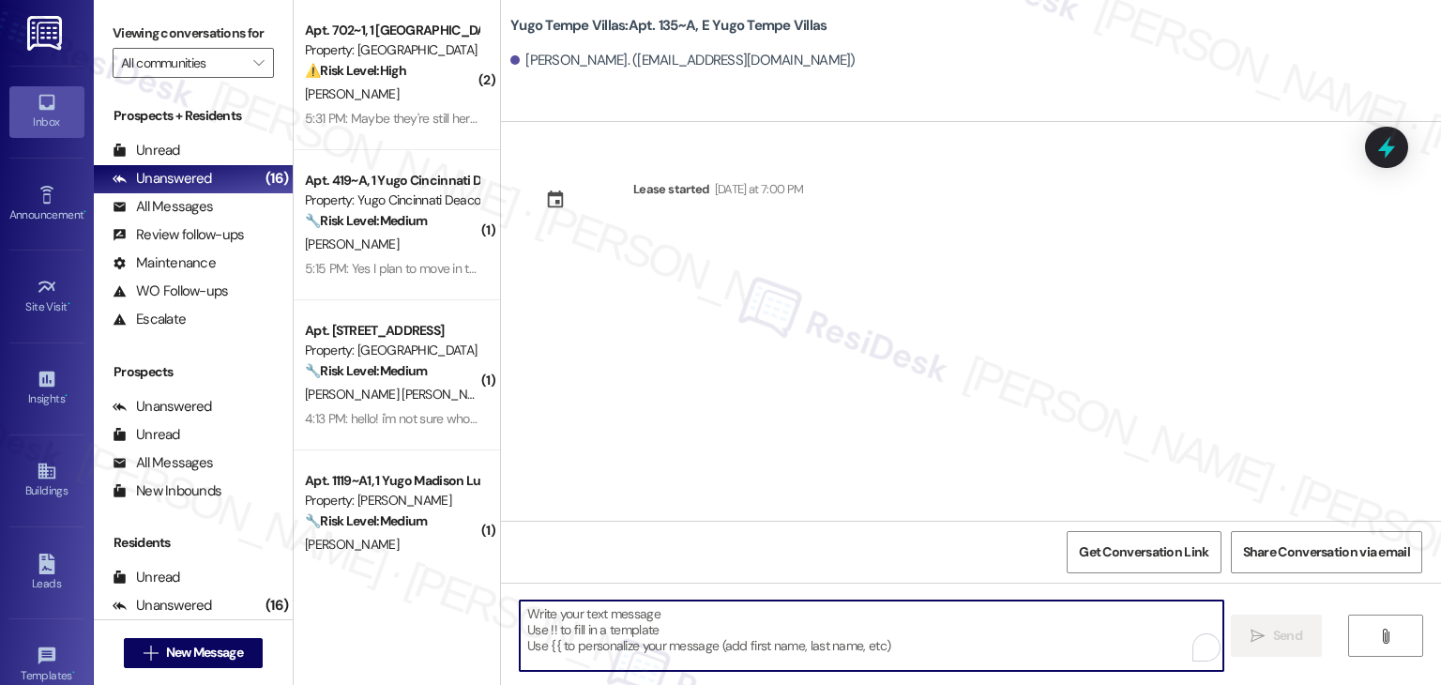
paste textarea "Hi {{first_name}}! We’re so excited you’ve chosen {{property}} as your future h…"
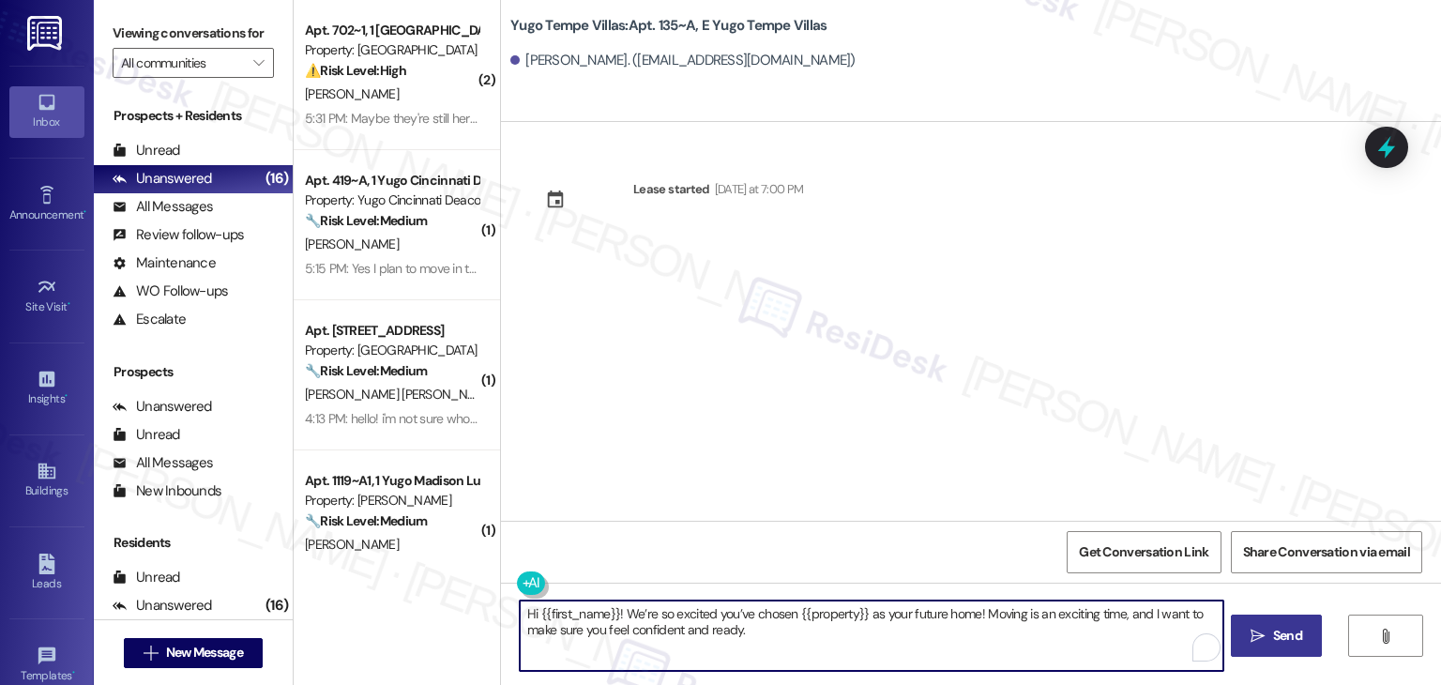
type textarea "Hi {{first_name}}! We’re so excited you’ve chosen {{property}} as your future h…"
click at [1282, 631] on span "Send" at bounding box center [1287, 636] width 29 height 20
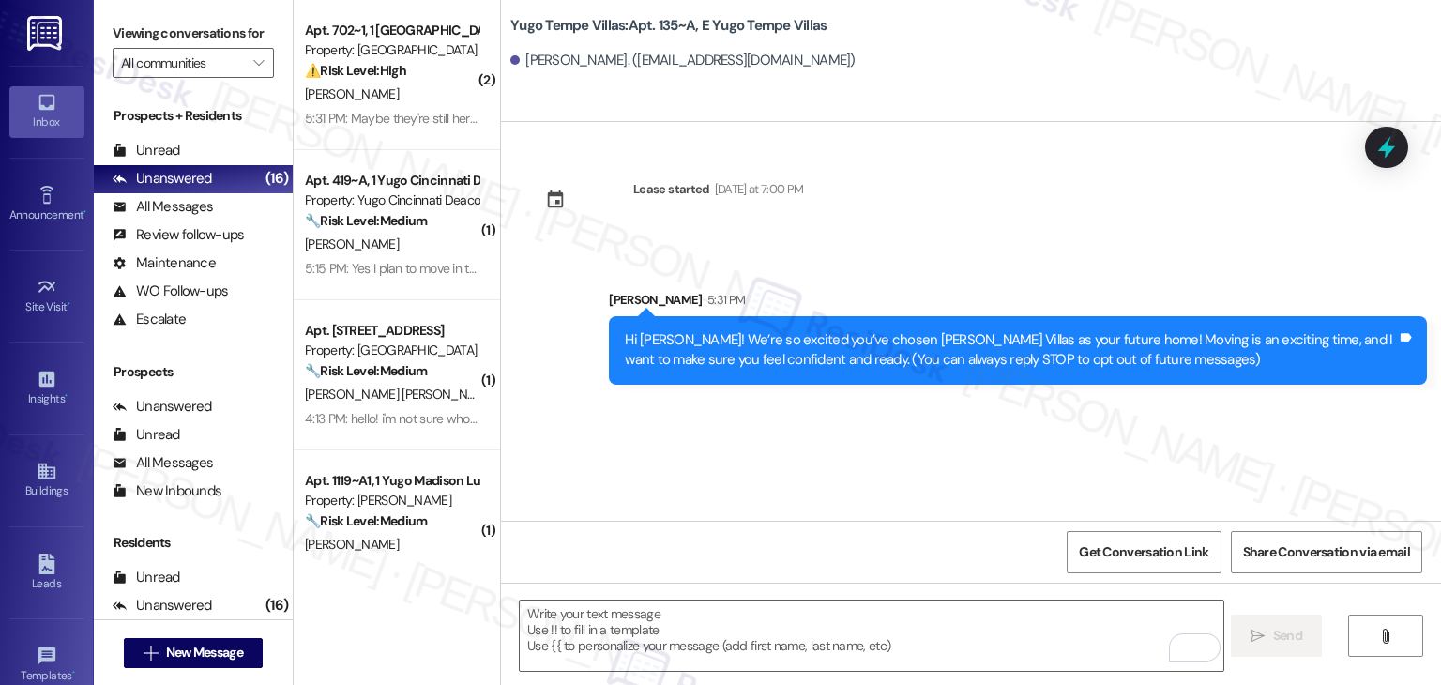
click at [753, 453] on div "Lease started Sunday at 7:00 PM Sent via SMS Sarah 5:31 PM Hi Keyonna! We’re so…" at bounding box center [971, 321] width 940 height 399
click at [732, 647] on textarea "To enrich screen reader interactions, please activate Accessibility in Grammarl…" at bounding box center [871, 636] width 703 height 70
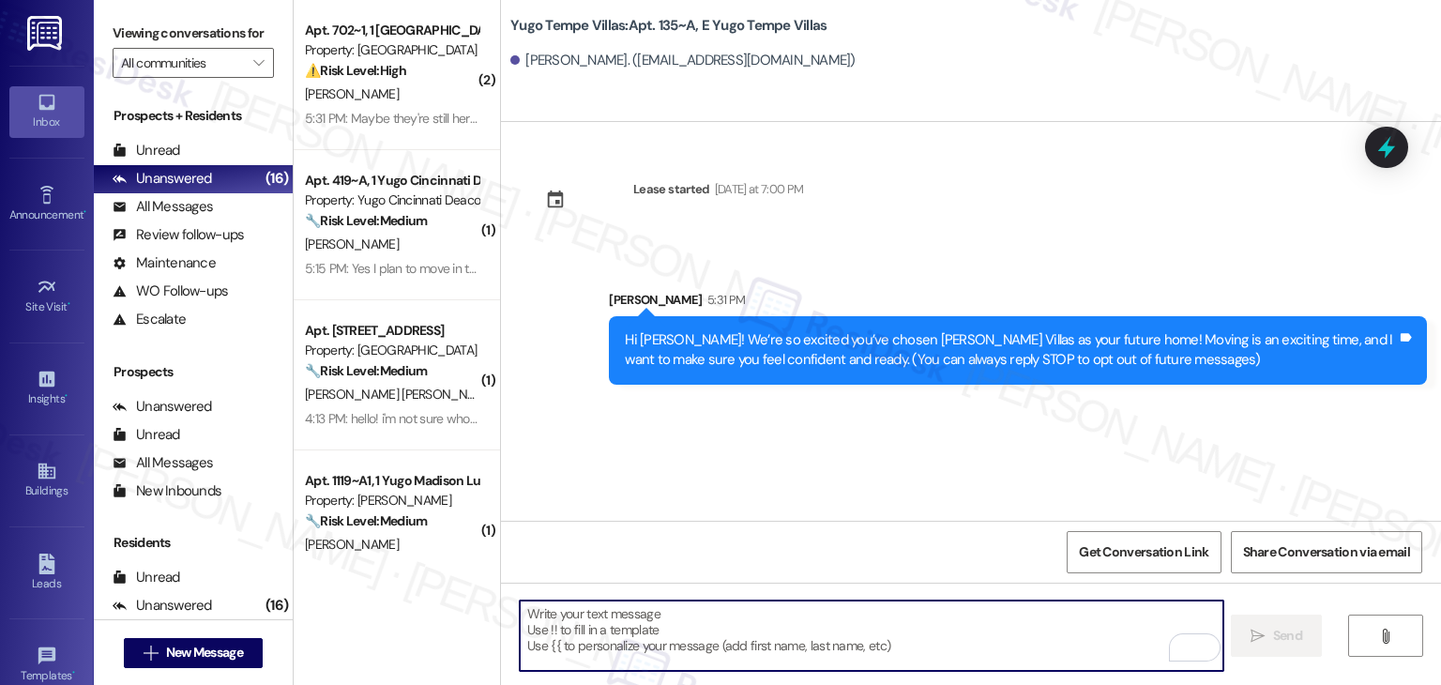
paste textarea "I’m [PERSON_NAME] from the off-site Resident Support Team. I work with your pro…"
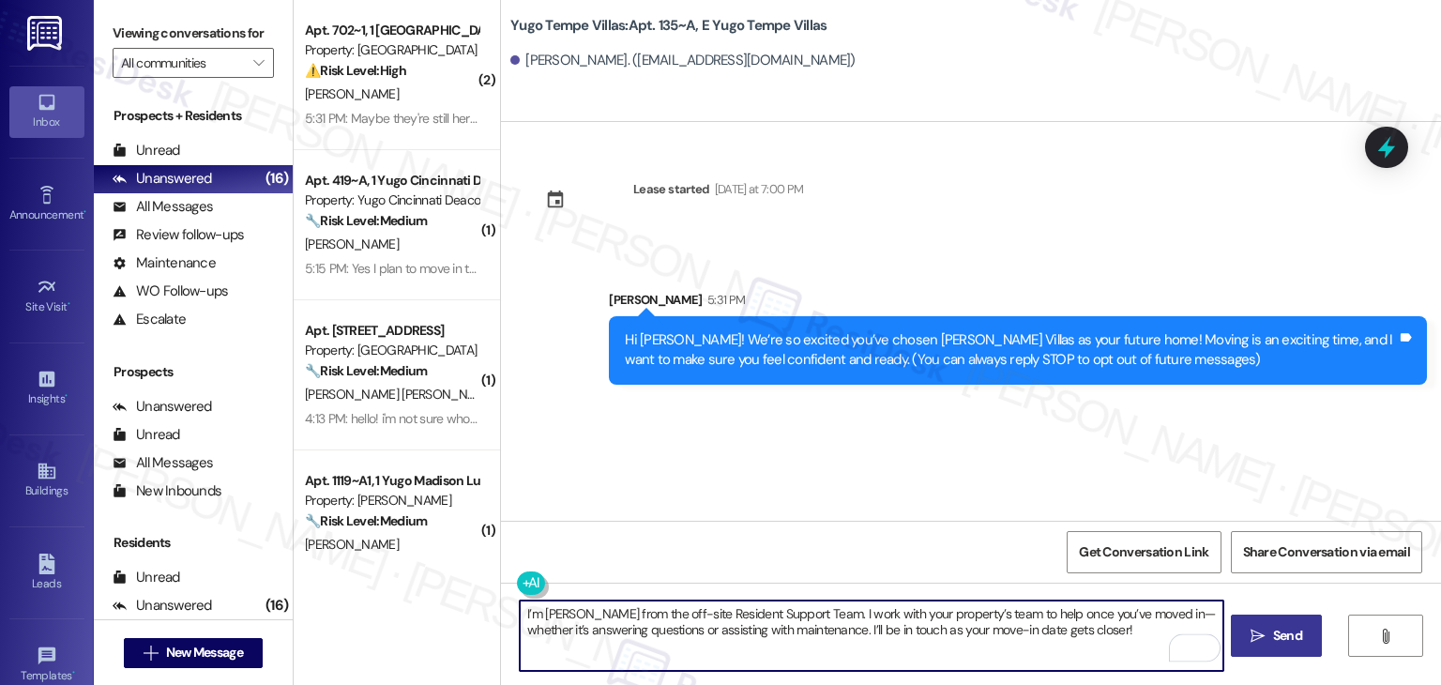
type textarea "I’m [PERSON_NAME] from the off-site Resident Support Team. I work with your pro…"
click at [1273, 631] on span "Send" at bounding box center [1287, 636] width 29 height 20
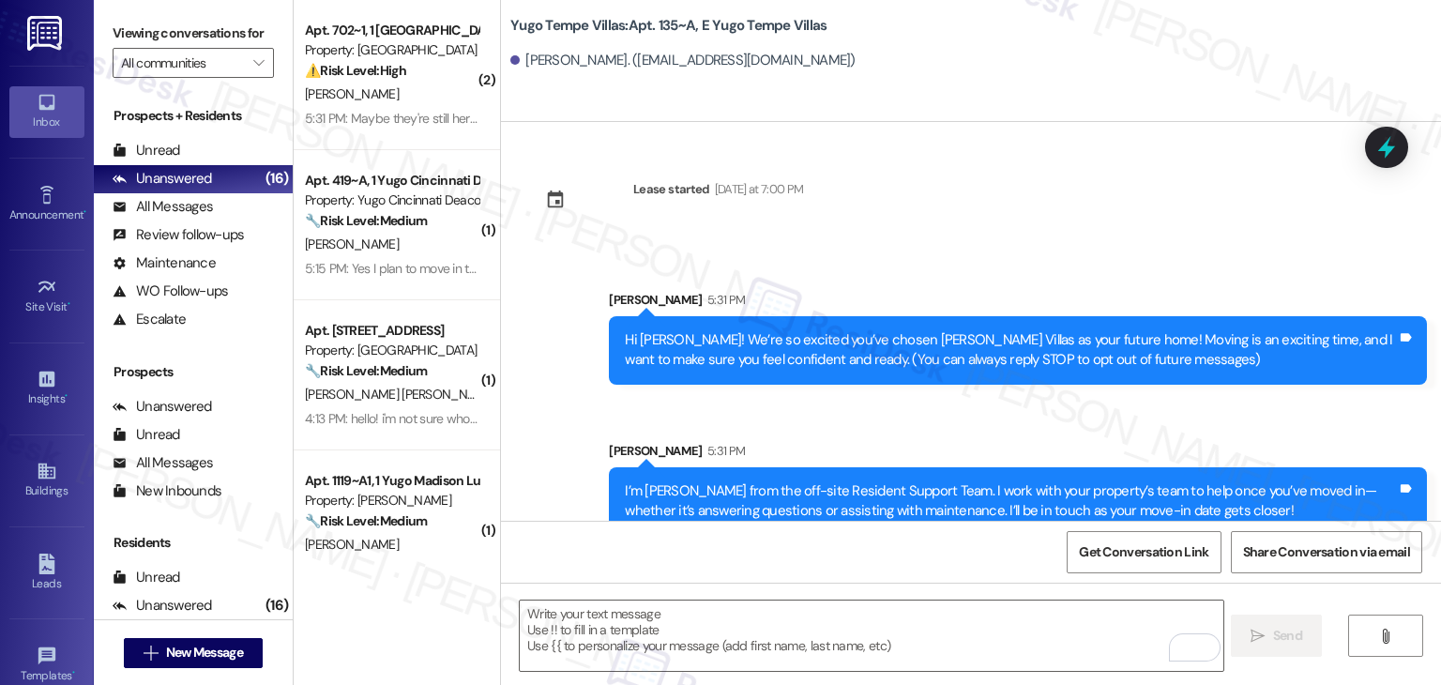
click at [743, 421] on div "Sent via SMS Sarah 5:31 PM Hi Keyonna! We’re so excited you’ve chosen Yugo Temp…" at bounding box center [971, 399] width 940 height 302
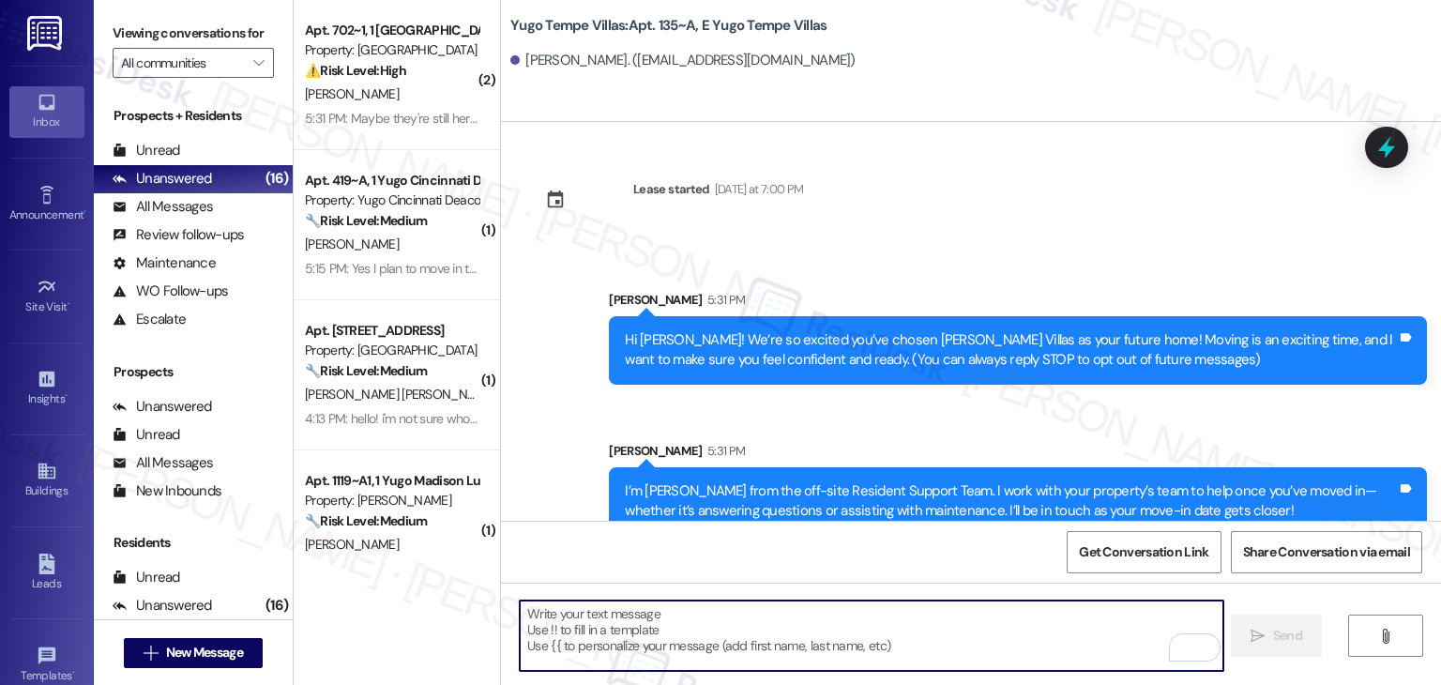
click at [774, 624] on textarea "To enrich screen reader interactions, please activate Accessibility in Grammarl…" at bounding box center [871, 636] width 703 height 70
paste textarea "Our team is so excited to see you in just a few short days! If you have not com…"
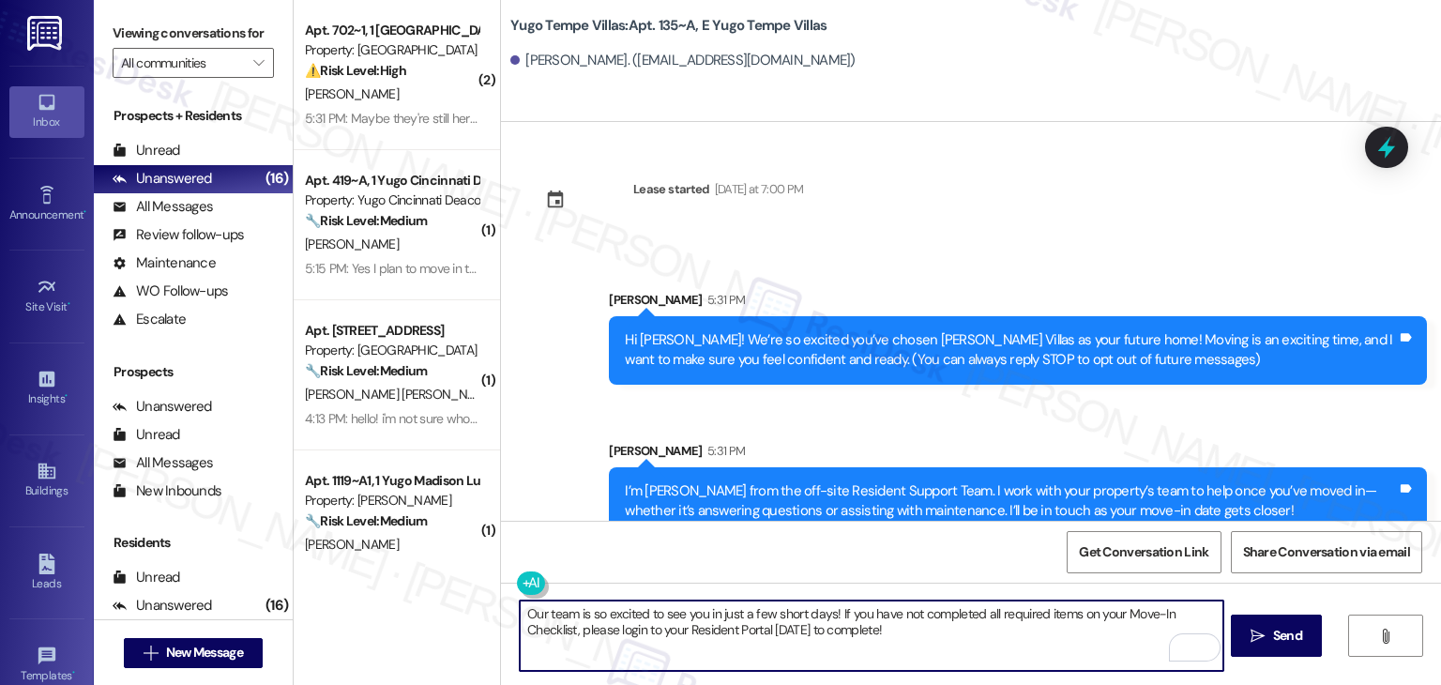
type textarea "Our team is so excited to see you in just a few short days! If you have not com…"
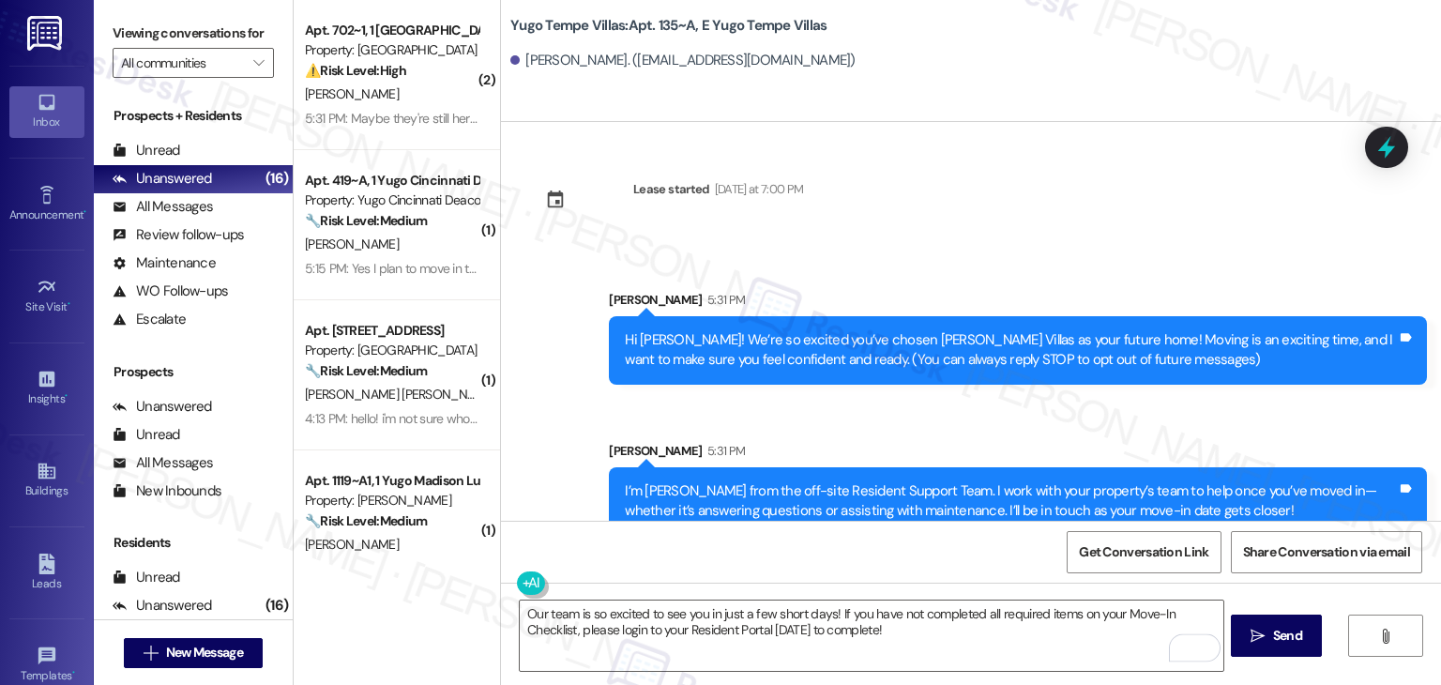
click at [929, 547] on div "Get Conversation Link Share Conversation via email" at bounding box center [971, 552] width 940 height 62
click at [1287, 638] on span "Send" at bounding box center [1287, 636] width 29 height 20
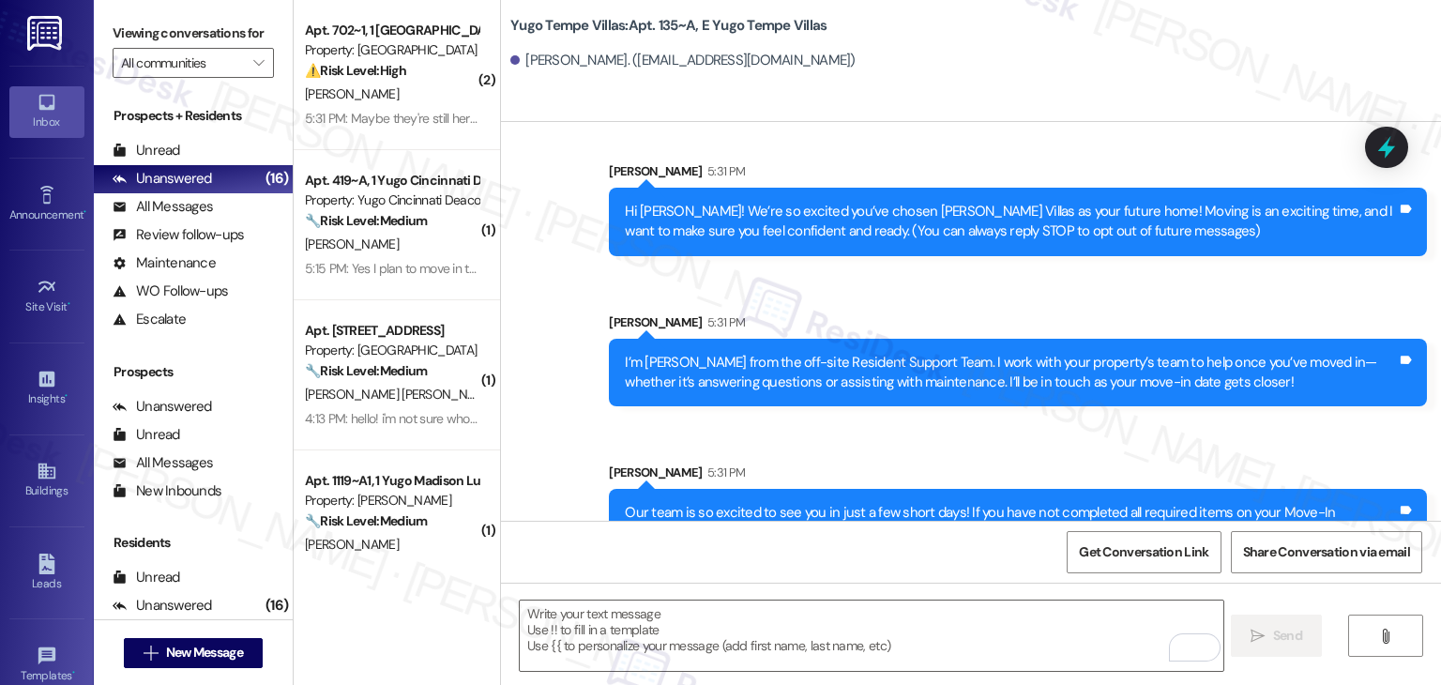
scroll to position [180, 0]
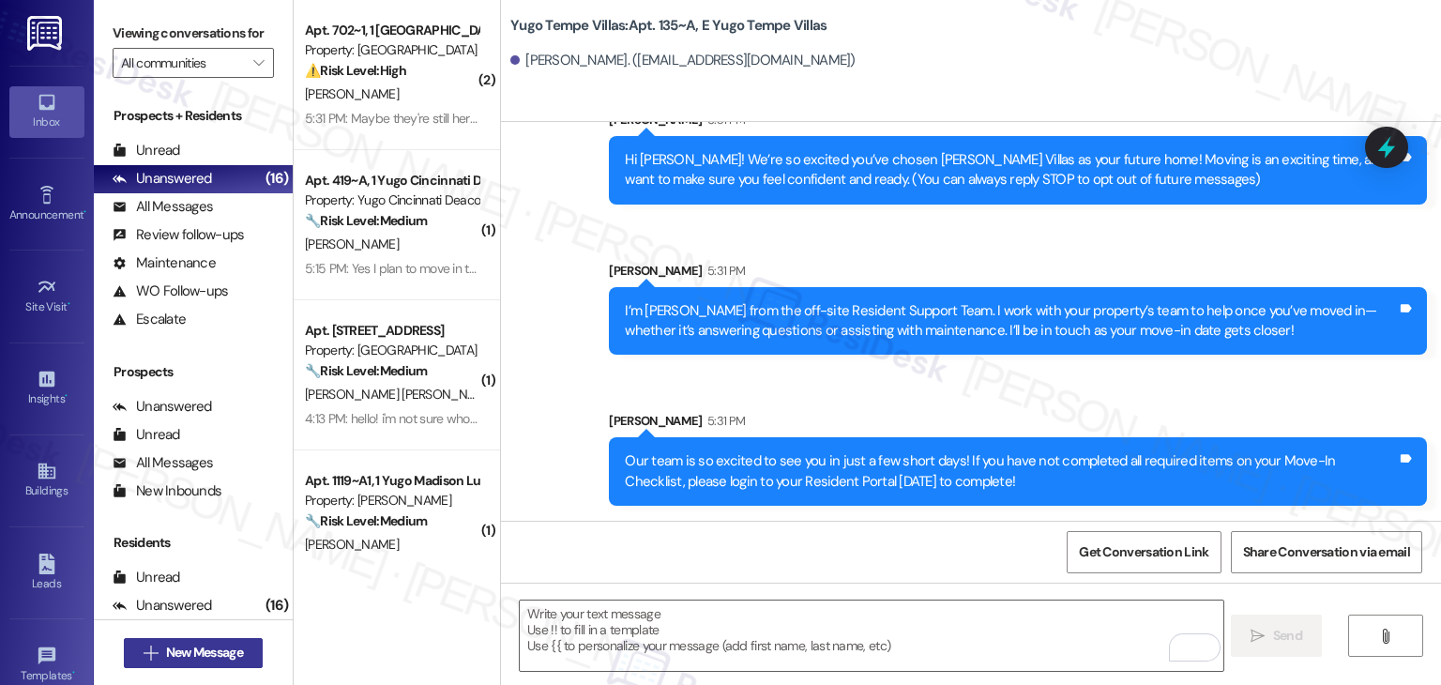
click at [196, 653] on span "New Message" at bounding box center [204, 653] width 77 height 20
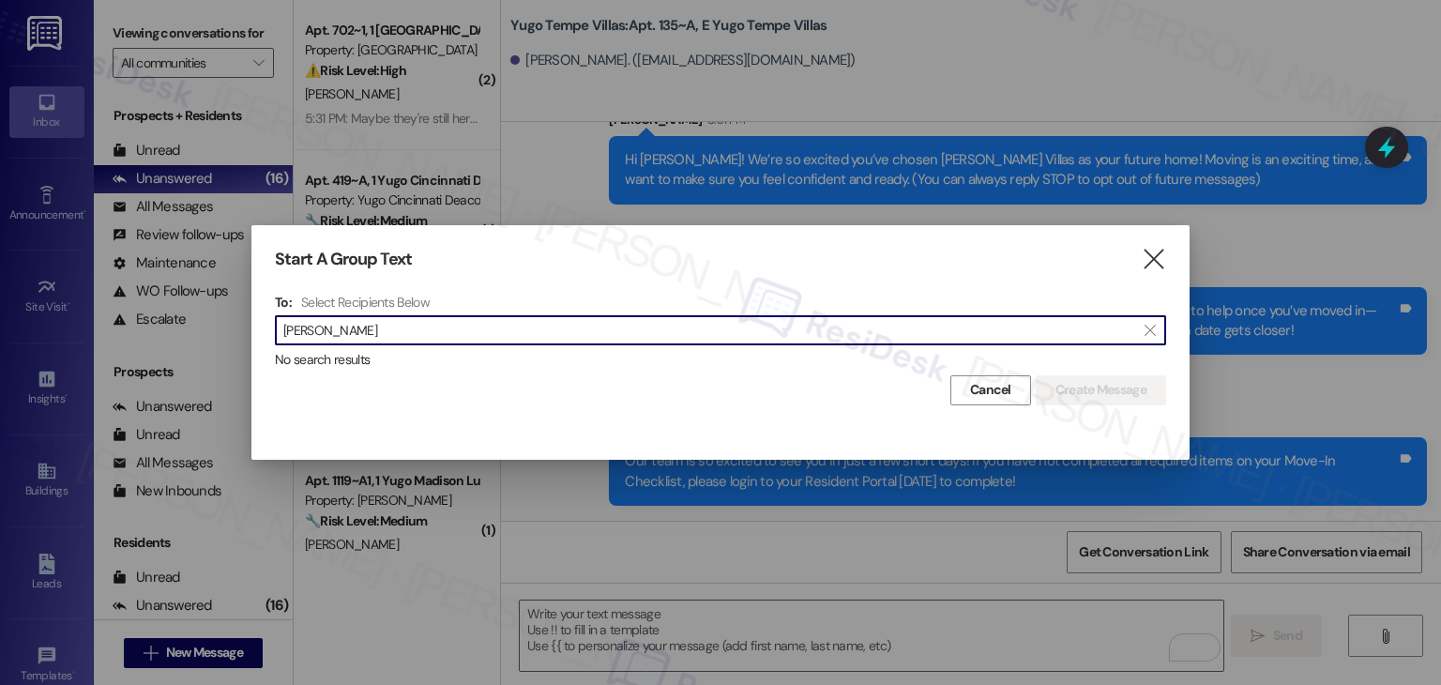
click at [337, 326] on input "Bharani Karlapudi" at bounding box center [709, 330] width 852 height 26
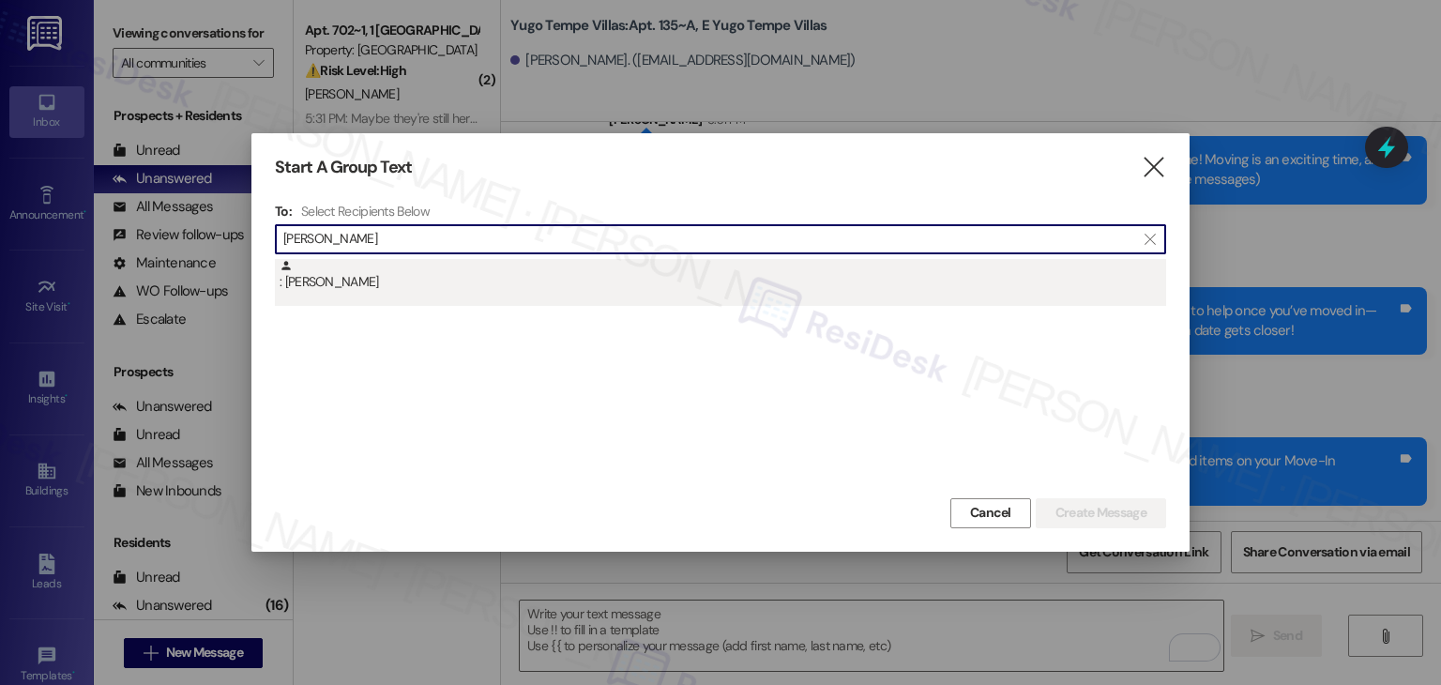
type input "Bharani Karlapudi"
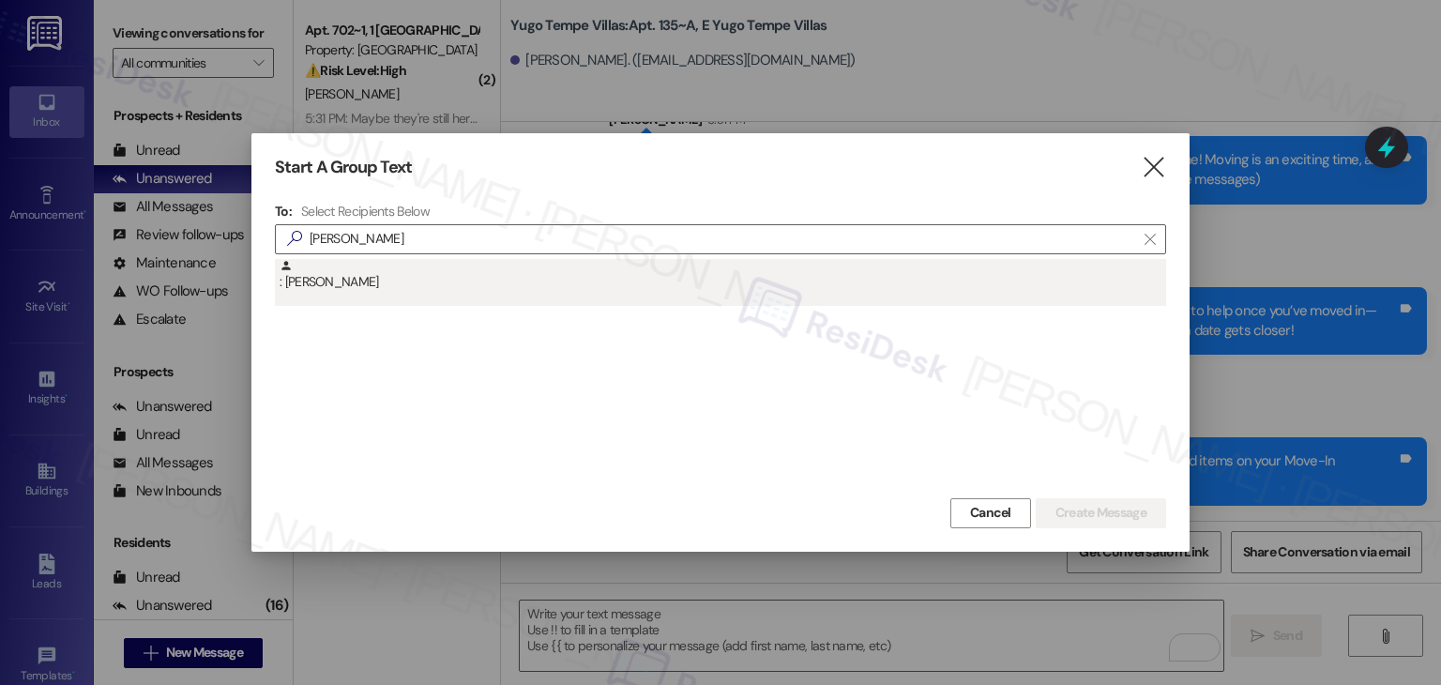
click at [362, 282] on div ": Bharani Karlapudi" at bounding box center [723, 275] width 887 height 33
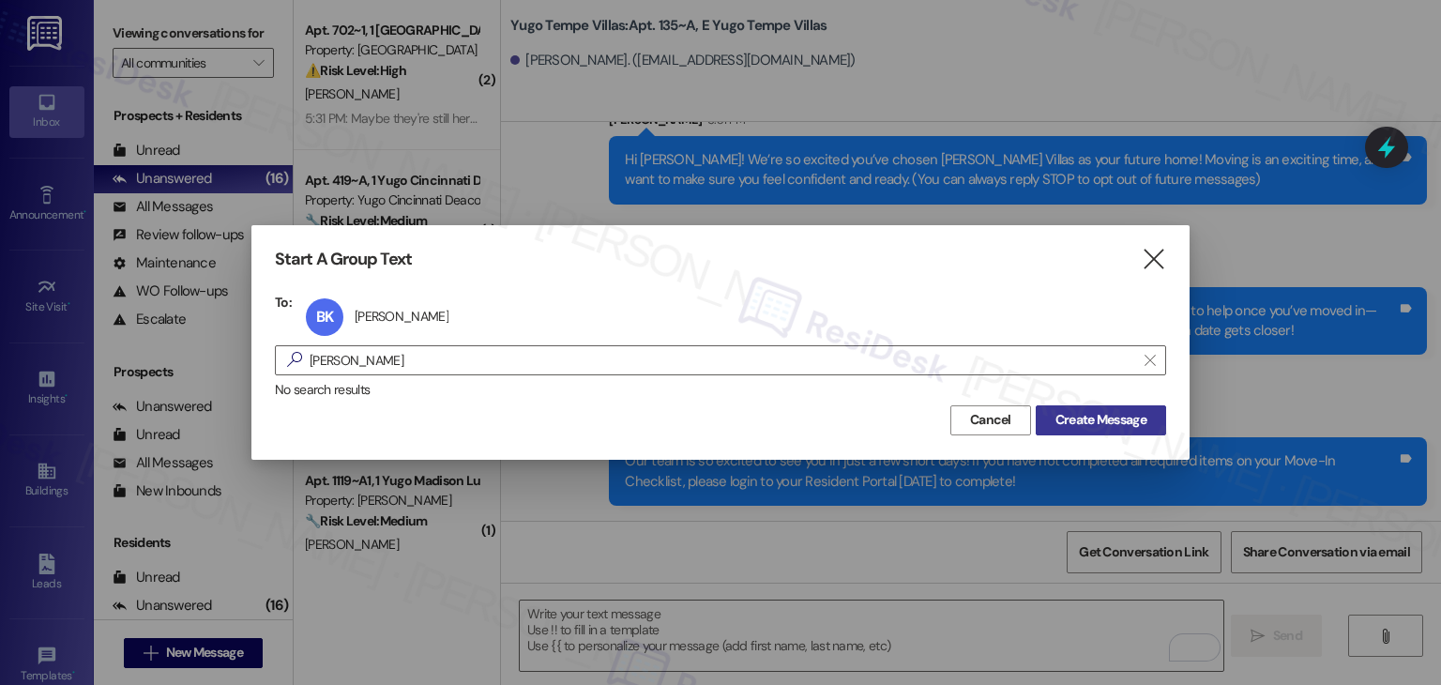
click at [1096, 425] on span "Create Message" at bounding box center [1101, 420] width 91 height 20
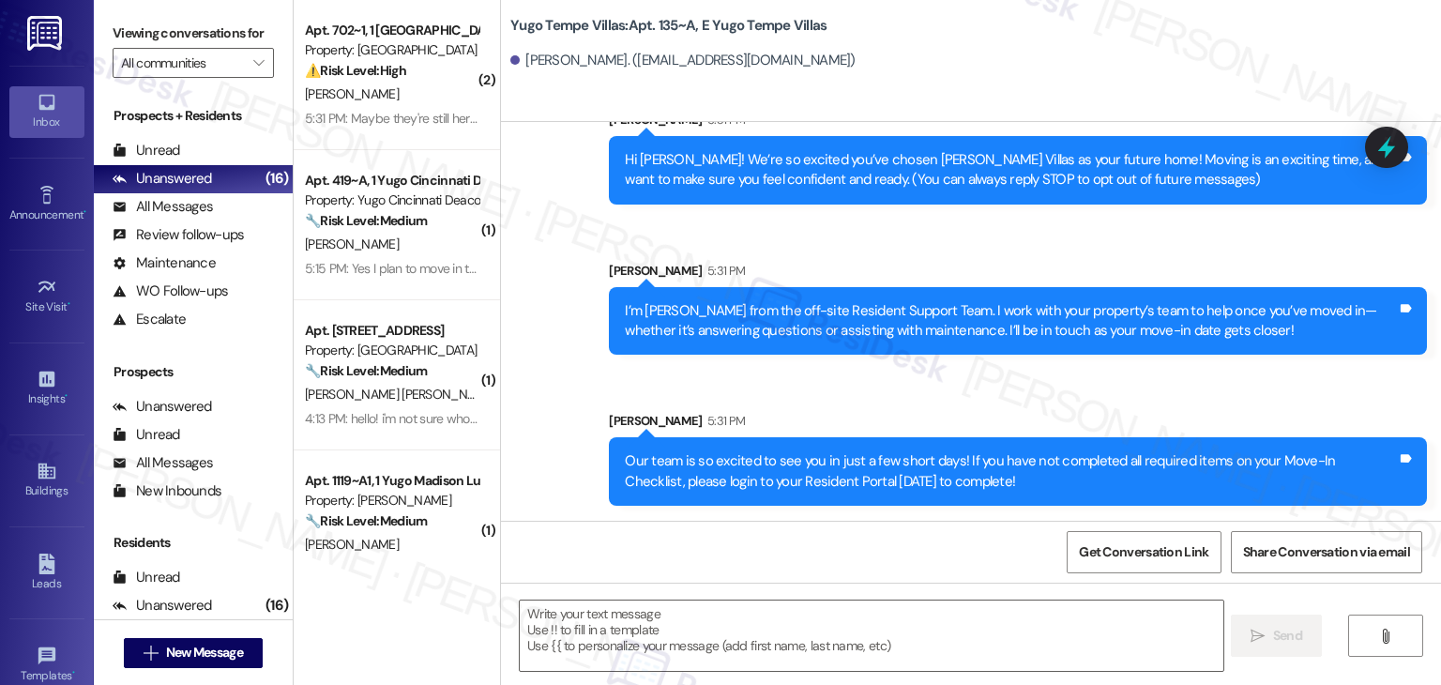
type textarea "Fetching suggested responses. Please feel free to read through the conversation…"
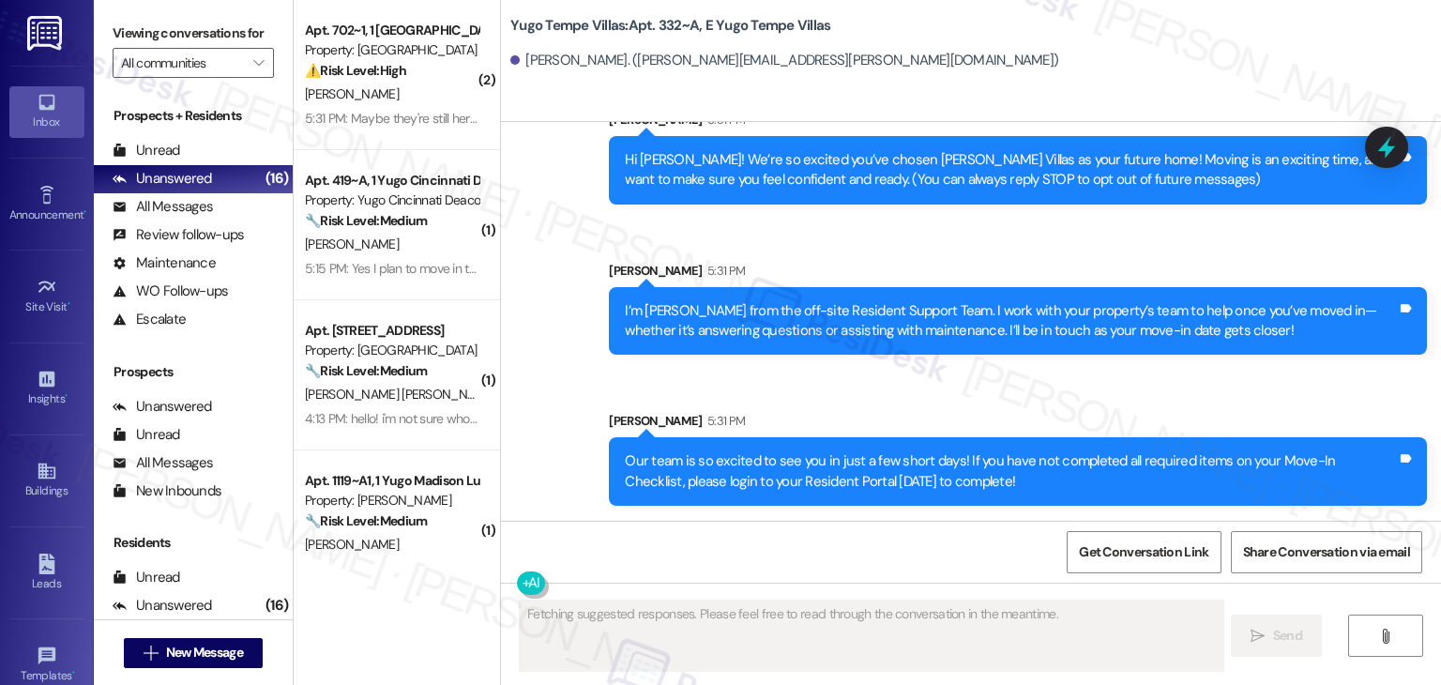
scroll to position [0, 0]
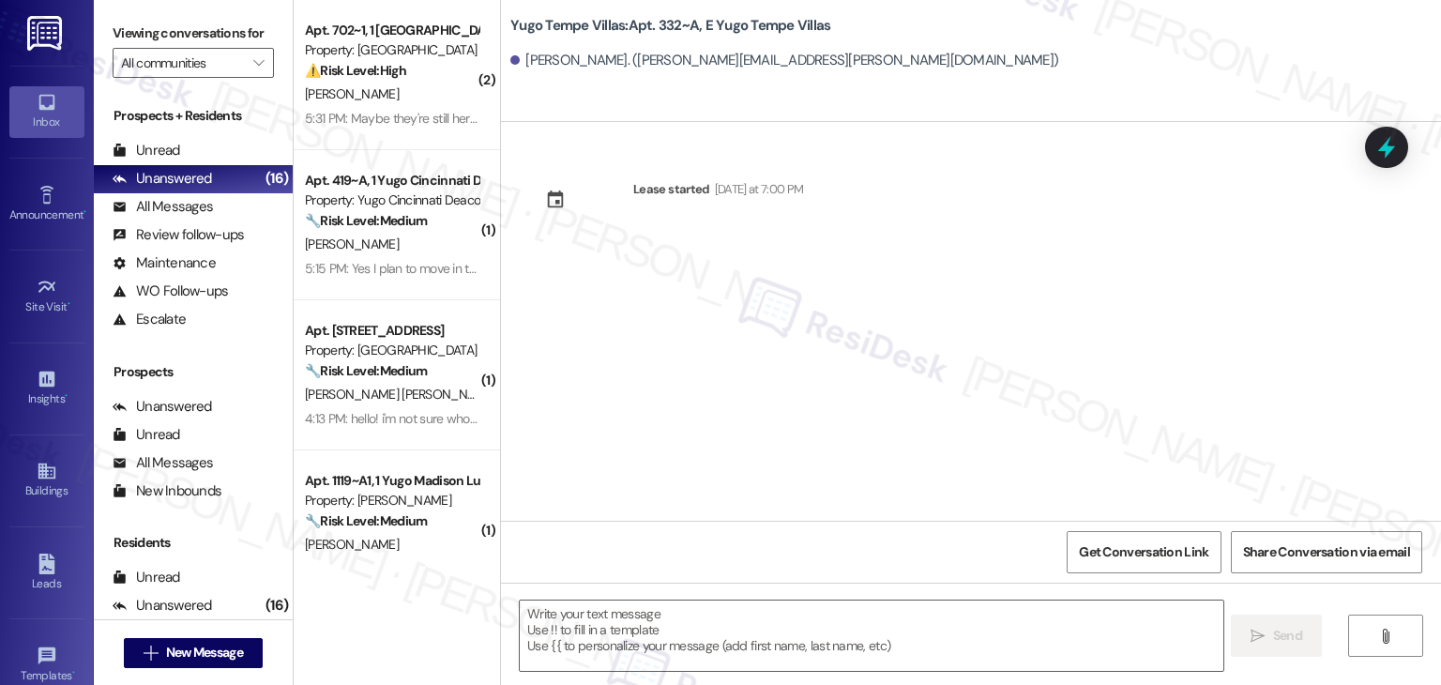
click at [727, 378] on div "Lease started [DATE] at 7:00 PM" at bounding box center [971, 321] width 940 height 399
click at [753, 617] on textarea at bounding box center [871, 636] width 703 height 70
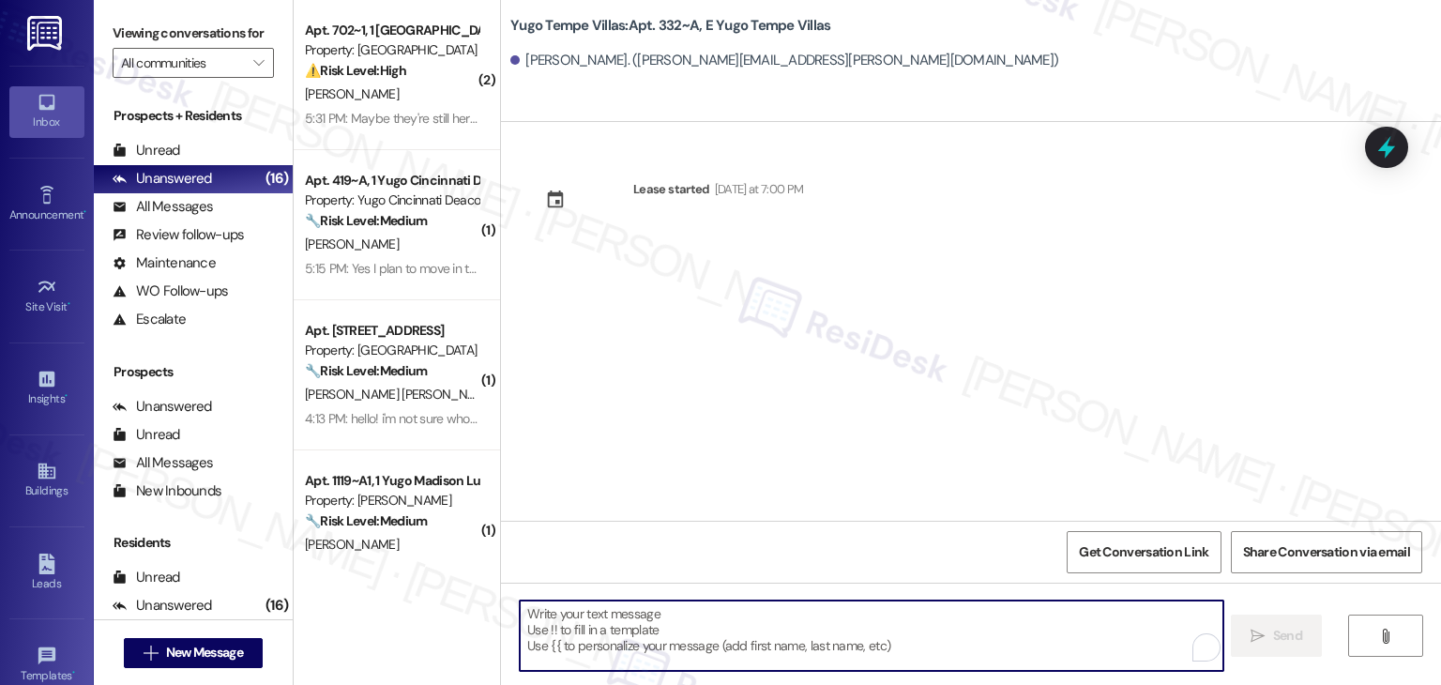
paste textarea "Hi {{first_name}}! We’re so excited you’ve chosen {{property}} as your future h…"
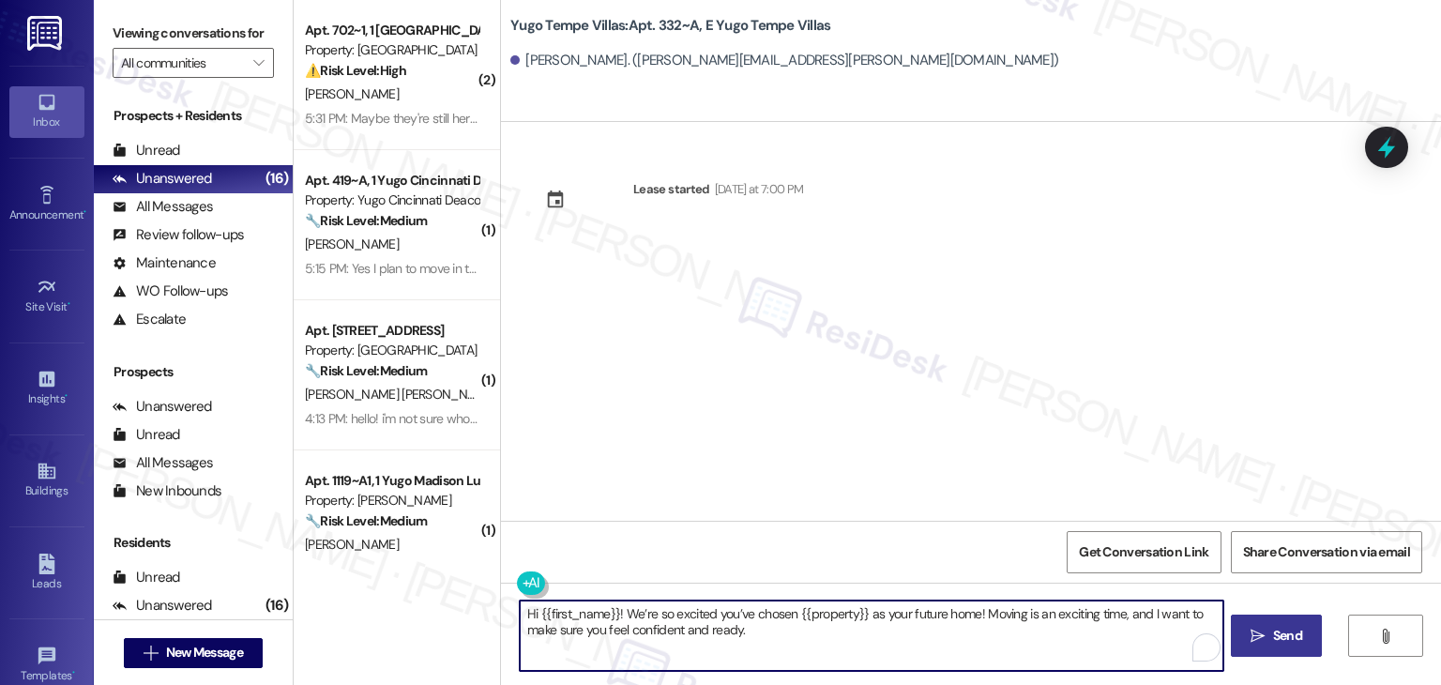
type textarea "Hi {{first_name}}! We’re so excited you’ve chosen {{property}} as your future h…"
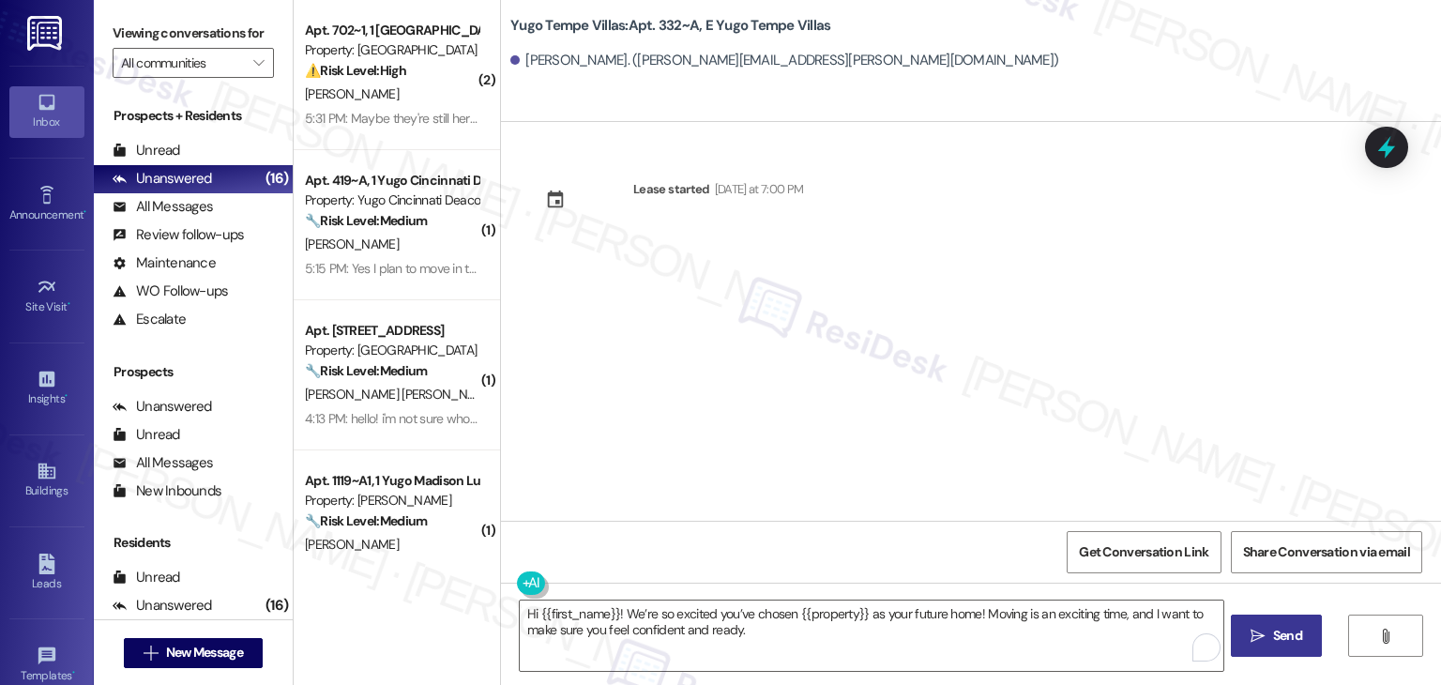
click at [1258, 638] on icon "" at bounding box center [1258, 636] width 14 height 15
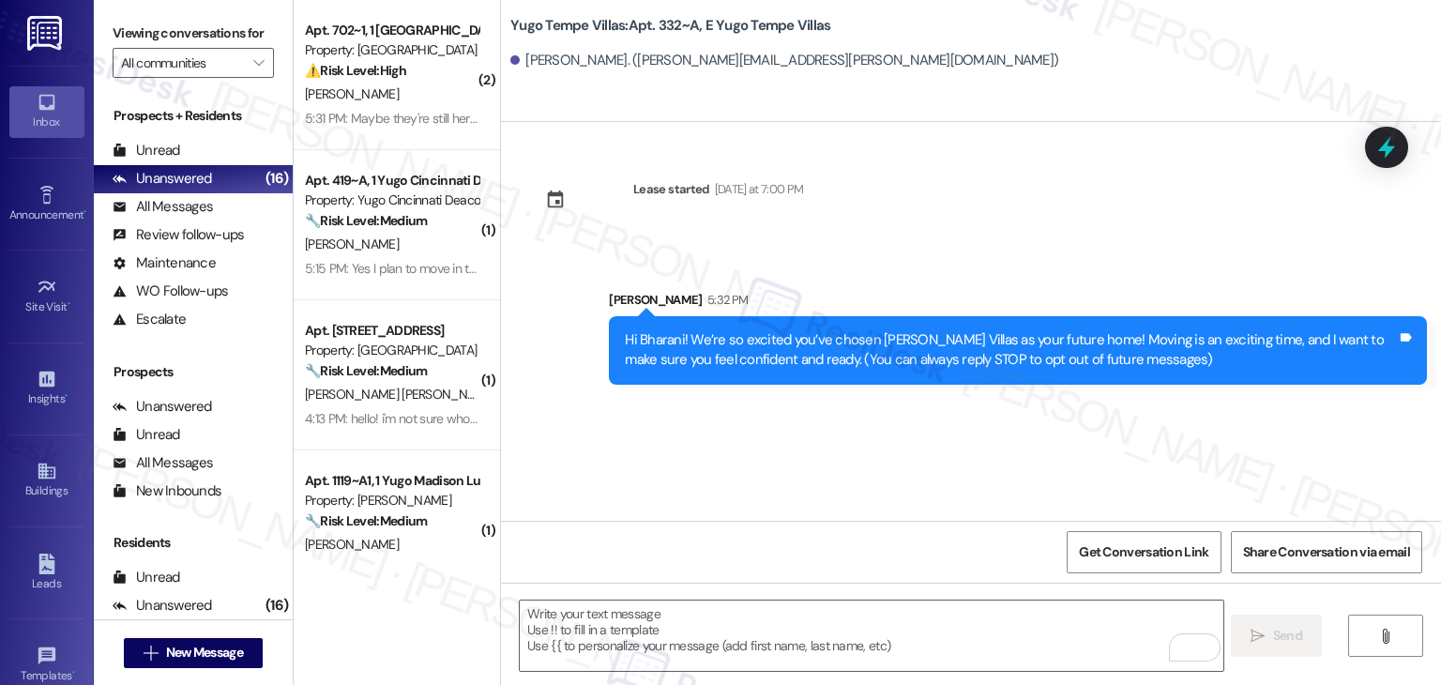
click at [757, 437] on div "Lease started Sunday at 7:00 PM Sent via SMS Sarah 5:32 PM Hi Bharani! We’re so…" at bounding box center [971, 321] width 940 height 399
click at [838, 619] on textarea "To enrich screen reader interactions, please activate Accessibility in Grammarl…" at bounding box center [871, 636] width 703 height 70
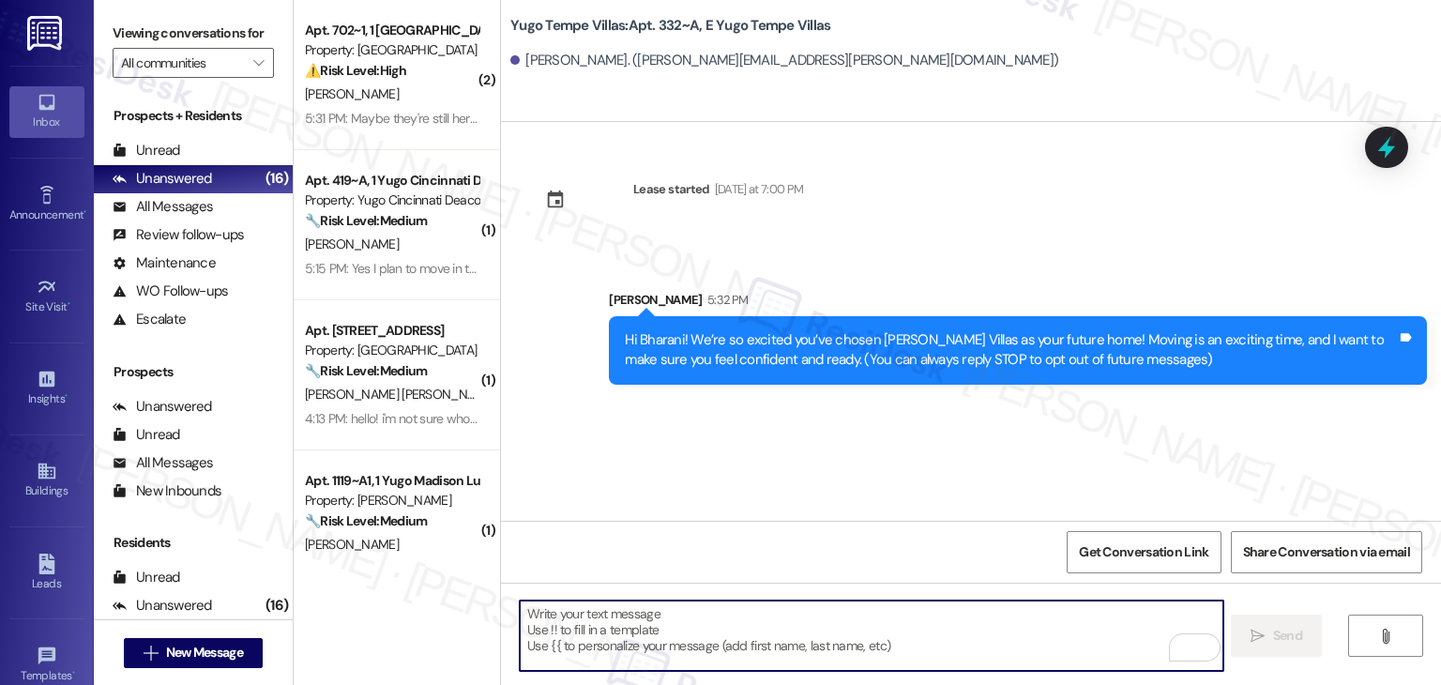
paste textarea "I’m [PERSON_NAME] from the off-site Resident Support Team. I work with your pro…"
type textarea "I’m [PERSON_NAME] from the off-site Resident Support Team. I work with your pro…"
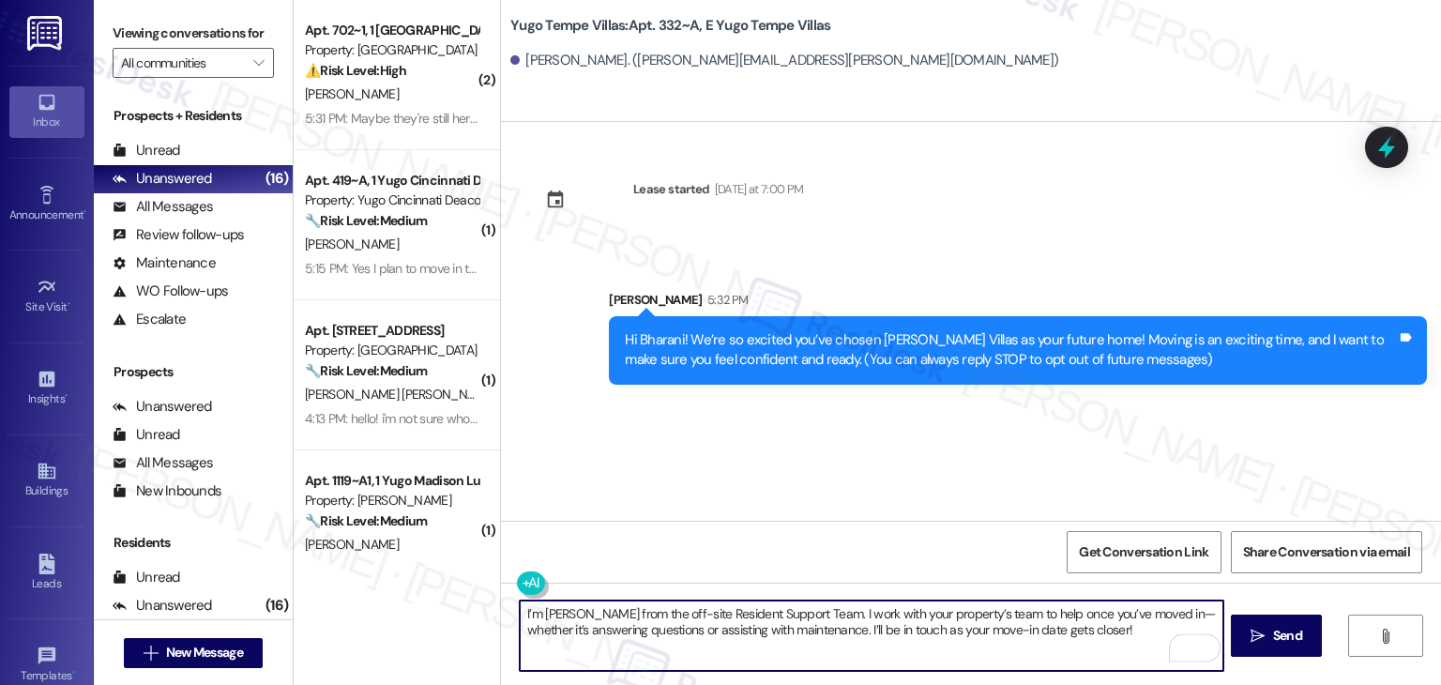
type textarea "I’m [PERSON_NAME] from the off-site Resident Support Team. I work with your pro…"
click at [779, 480] on div "Lease started [DATE] at 7:00 PM Sent via SMS [PERSON_NAME] 5:32 PM Hi Bharani! …" at bounding box center [971, 321] width 940 height 399
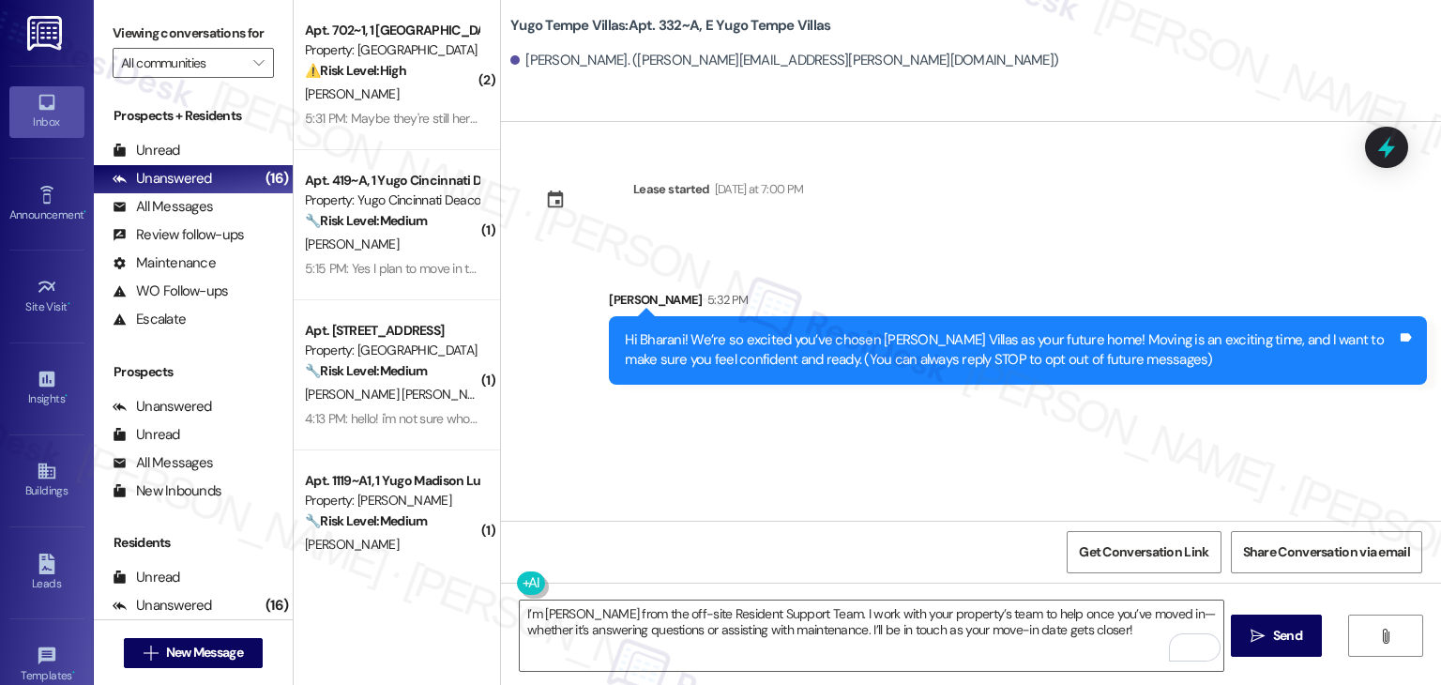
click at [779, 480] on div "Lease started [DATE] at 7:00 PM Sent via SMS [PERSON_NAME] 5:32 PM Hi Bharani! …" at bounding box center [971, 321] width 940 height 399
click at [1276, 631] on span "Send" at bounding box center [1287, 636] width 29 height 20
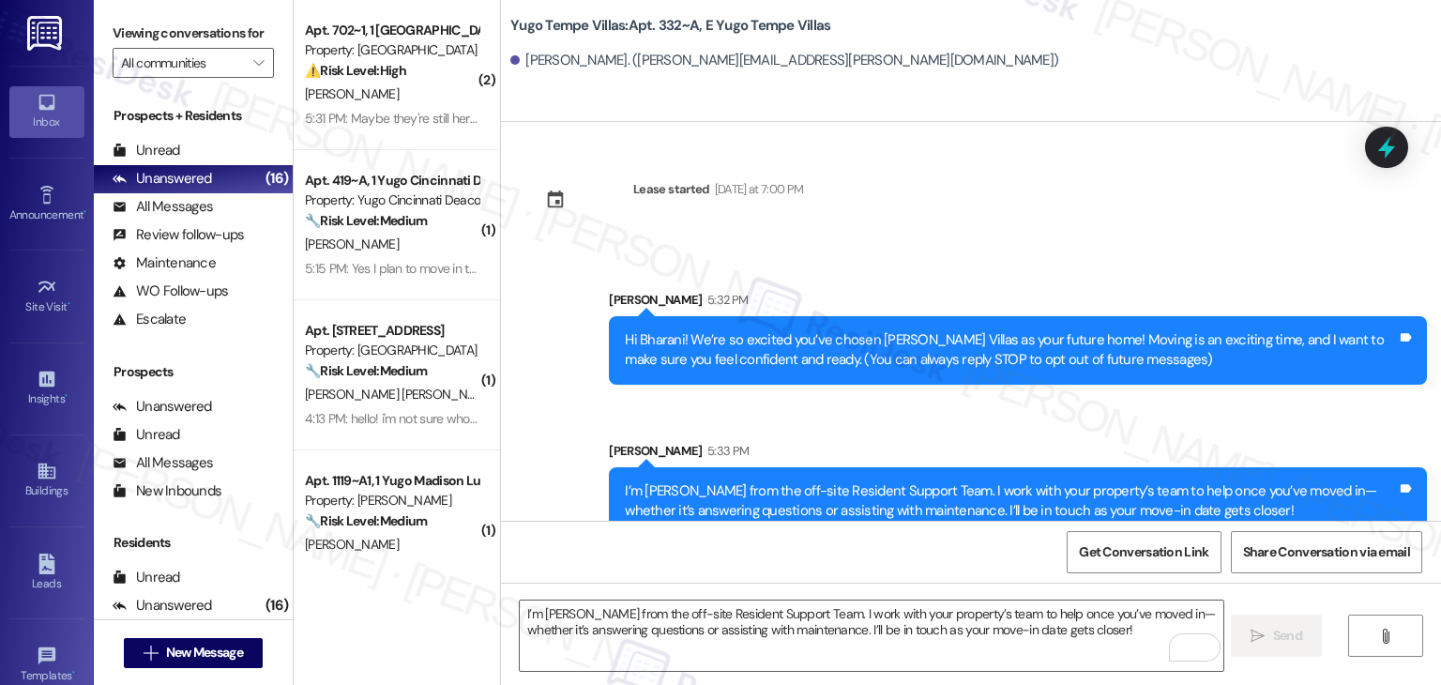
click at [987, 224] on div "Lease started [DATE] at 7:00 PM Sent via SMS [PERSON_NAME] 5:32 PM Hi Bharani! …" at bounding box center [971, 321] width 940 height 399
click at [987, 223] on div "Lease started [DATE] at 7:00 PM Sent via SMS [PERSON_NAME] 5:32 PM Hi Bharani! …" at bounding box center [971, 321] width 940 height 399
click at [805, 441] on div "[PERSON_NAME] 5:33 PM" at bounding box center [1018, 454] width 818 height 26
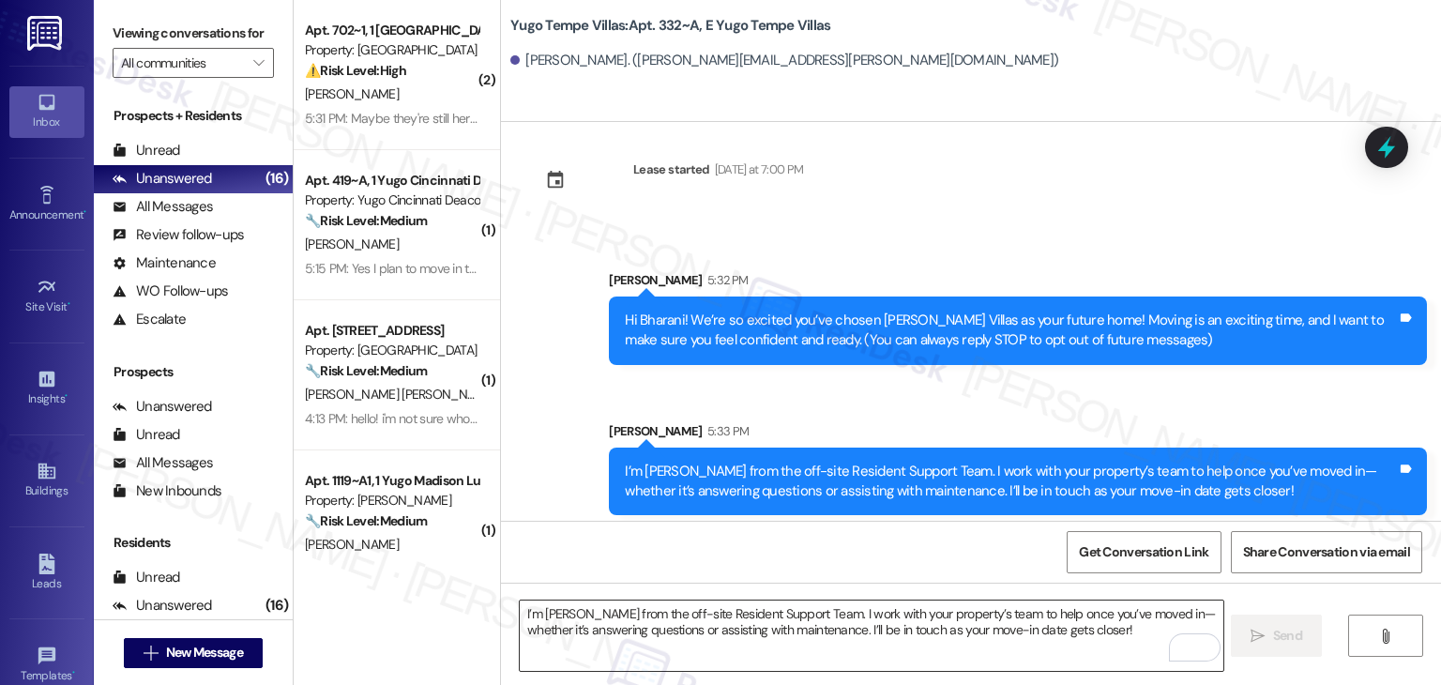
scroll to position [30, 0]
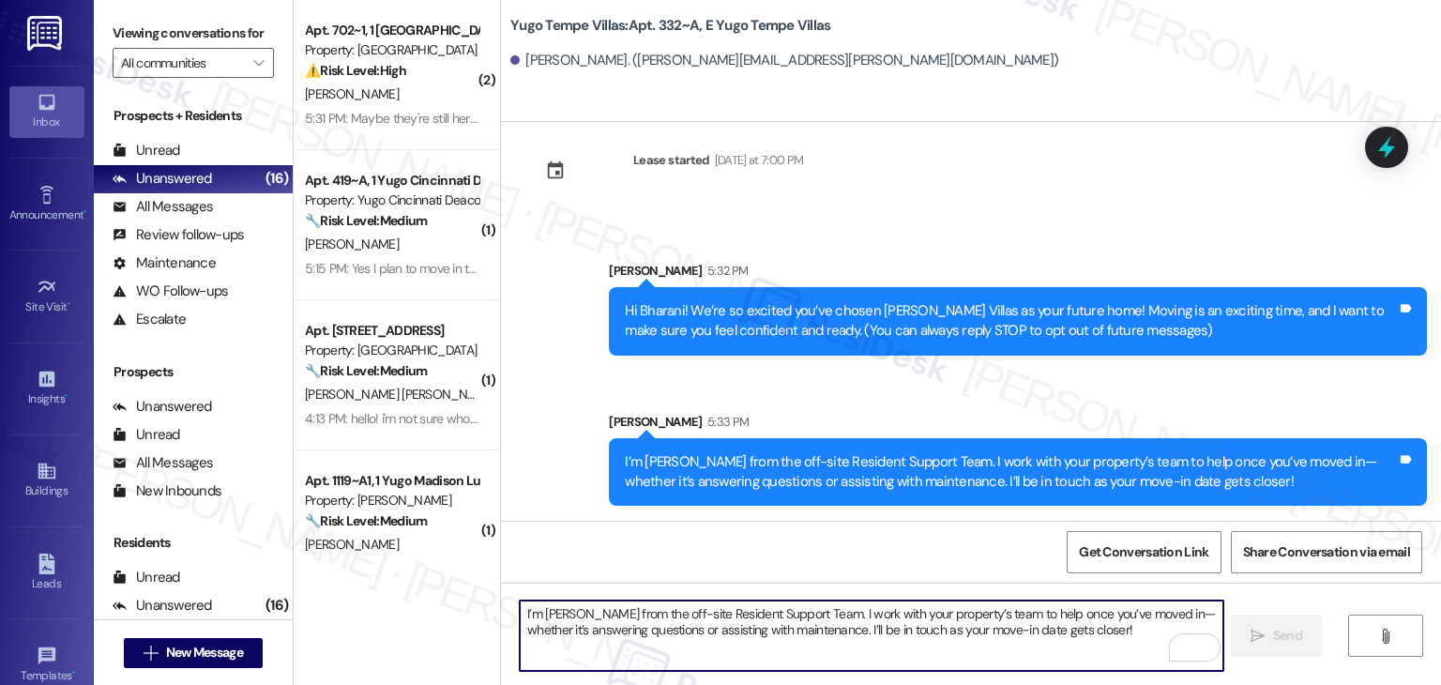
click at [829, 635] on textarea "I’m [PERSON_NAME] from the off-site Resident Support Team. I work with your pro…" at bounding box center [871, 636] width 703 height 70
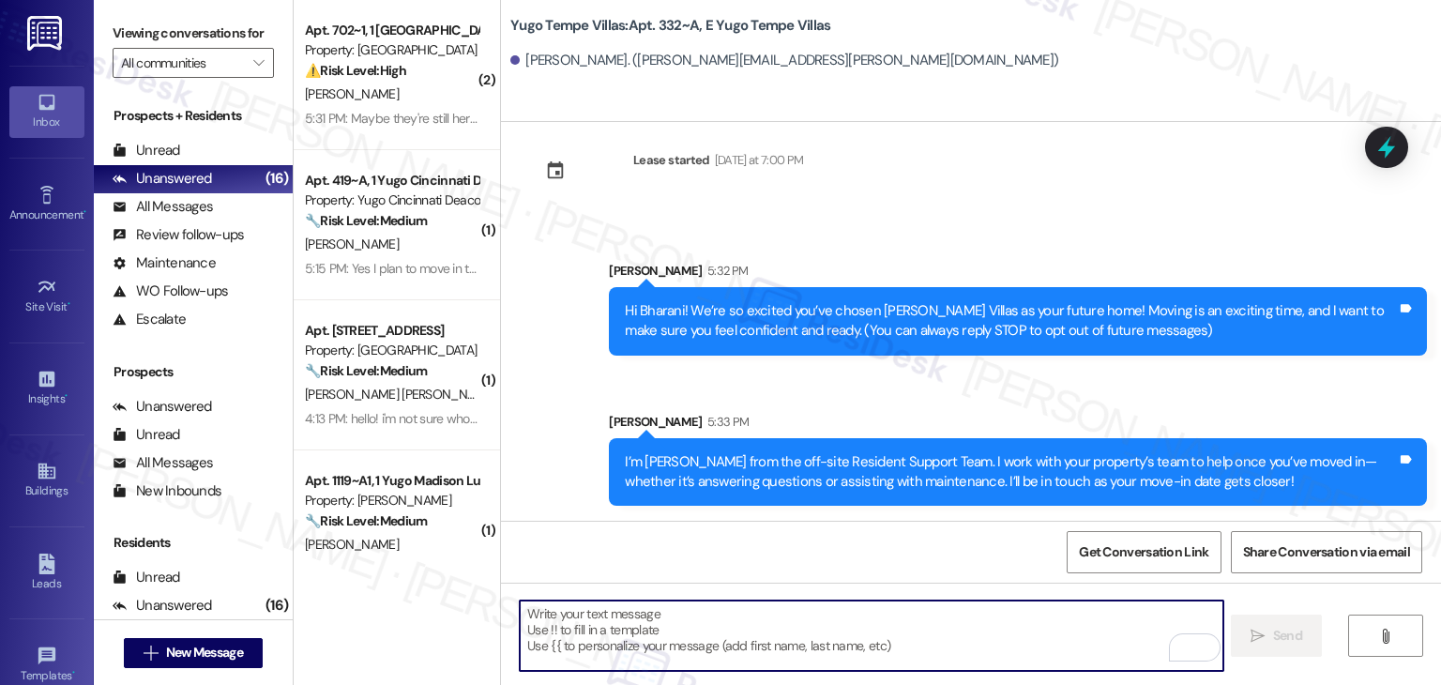
paste textarea "Our team is so excited to see you in just a few short days! If you have not com…"
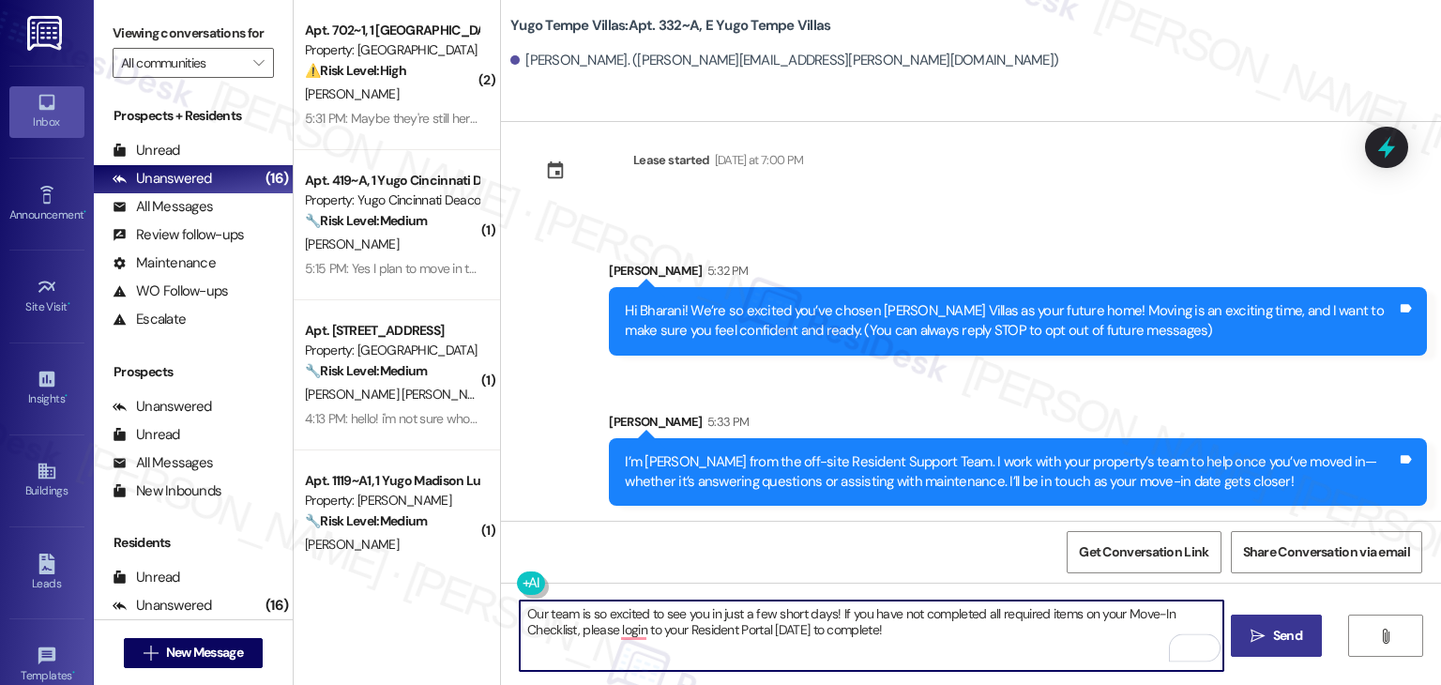
type textarea "Our team is so excited to see you in just a few short days! If you have not com…"
click at [1276, 626] on span "Send" at bounding box center [1287, 636] width 29 height 20
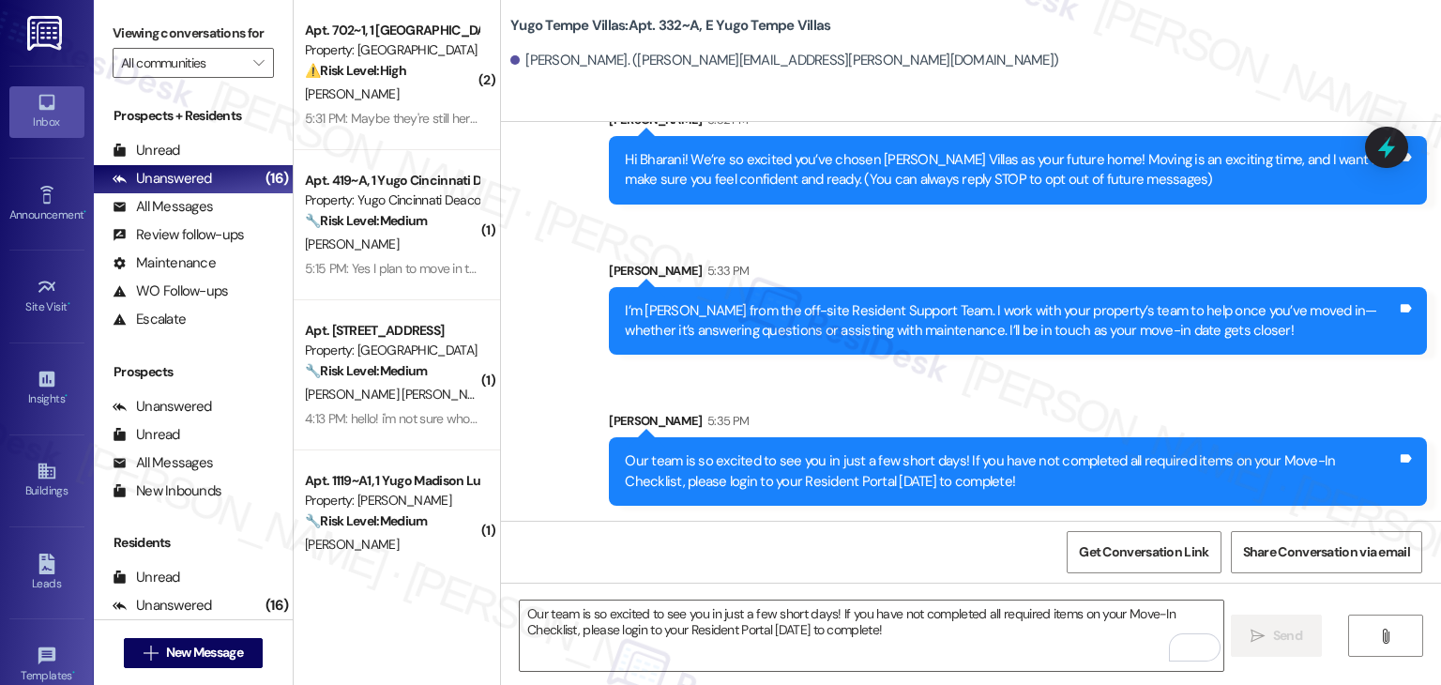
scroll to position [180, 0]
click at [225, 661] on span "New Message" at bounding box center [204, 653] width 77 height 20
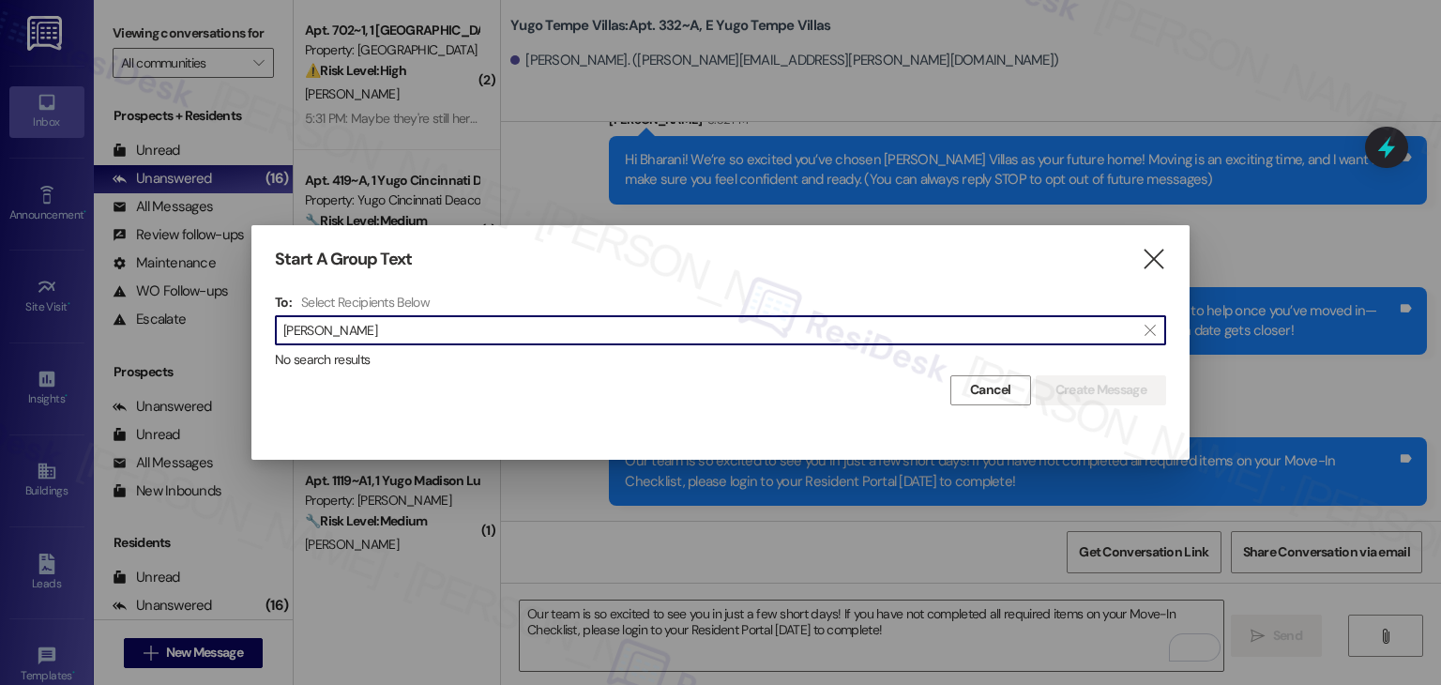
click at [342, 334] on input "Dhanush Koyi" at bounding box center [709, 330] width 852 height 26
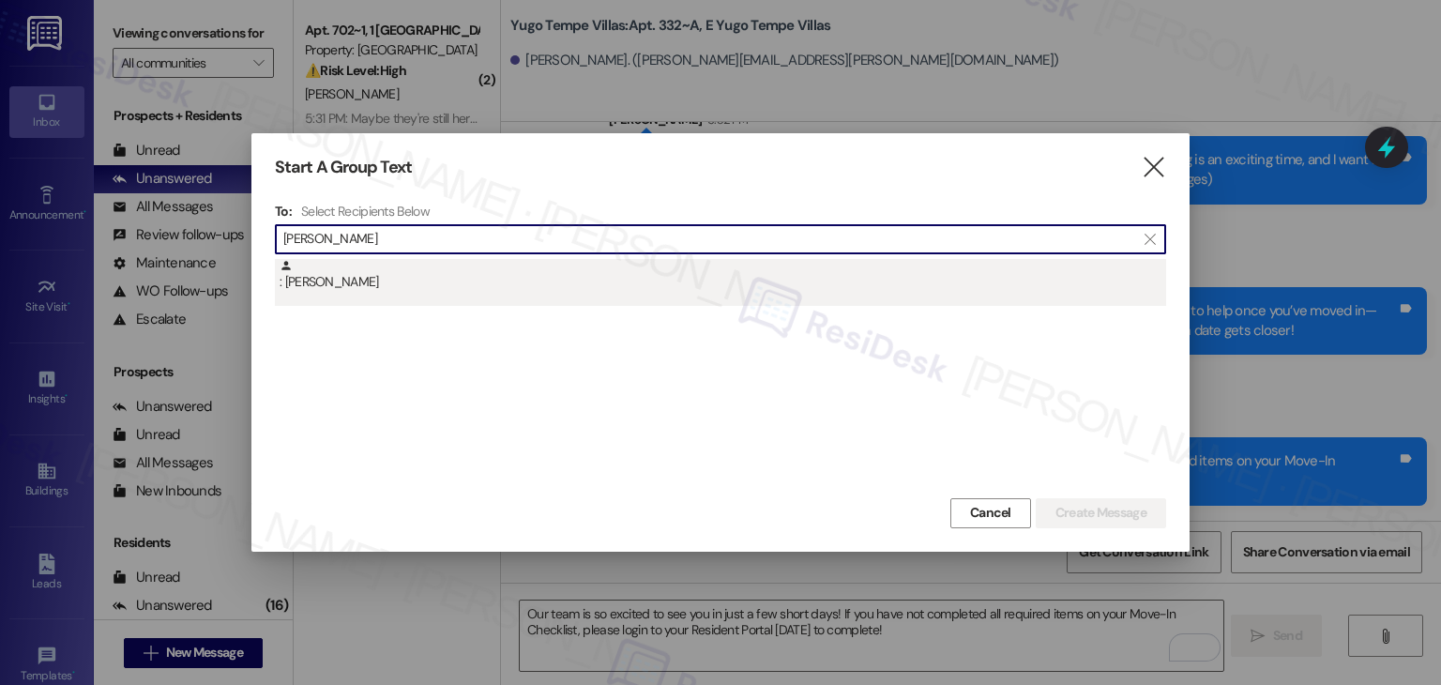
type input "Dhanush Koyi"
click at [366, 297] on div ": Dhanush Koyi" at bounding box center [720, 282] width 891 height 47
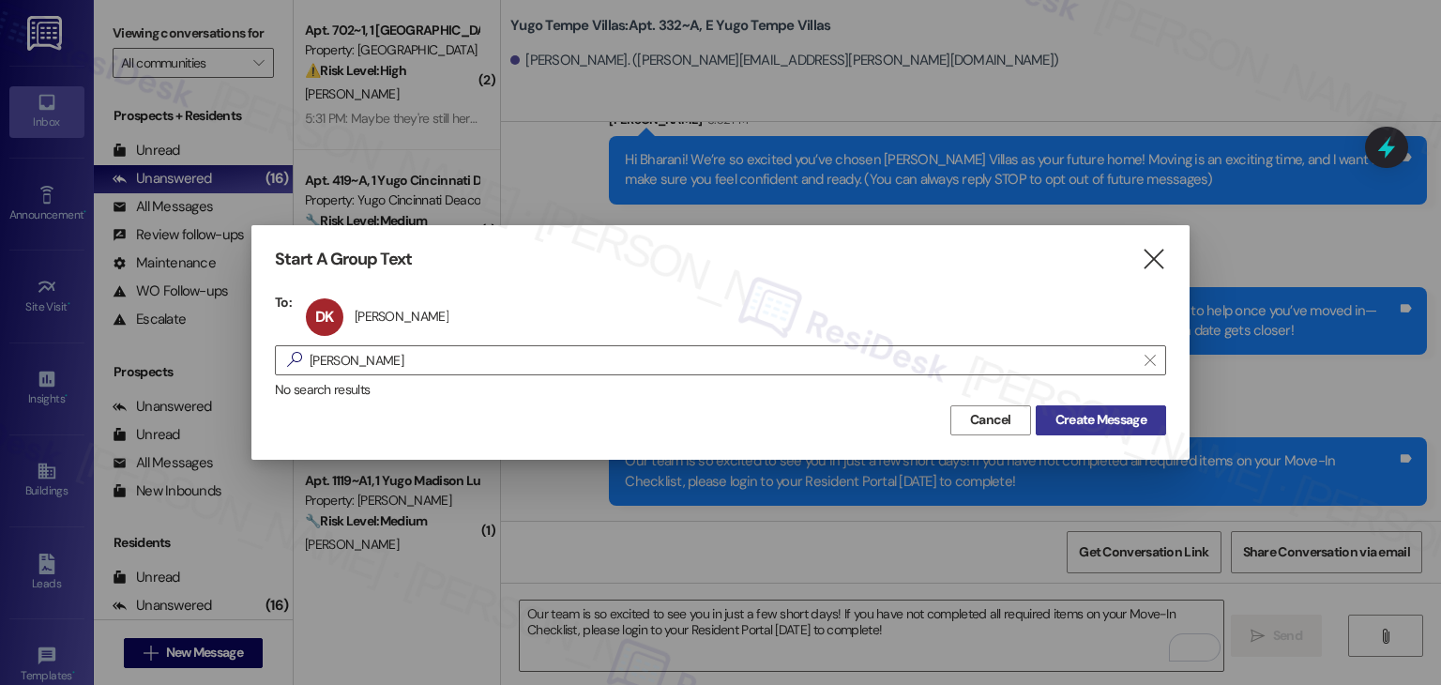
click at [1085, 421] on span "Create Message" at bounding box center [1101, 420] width 91 height 20
click at [691, 301] on div "DK Dhanush Koyi Dhanush Koyi click to remove" at bounding box center [723, 317] width 844 height 47
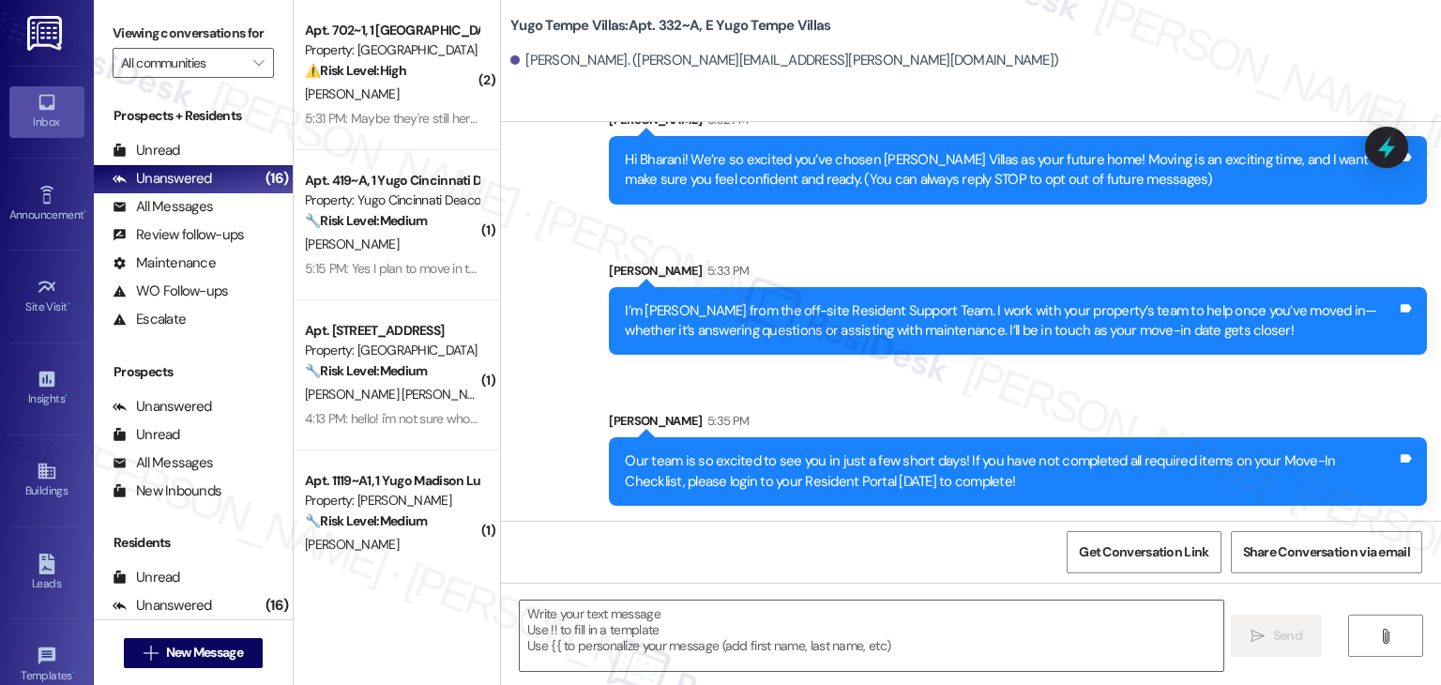
click at [1085, 418] on div "Sarah 5:35 PM" at bounding box center [1018, 424] width 818 height 26
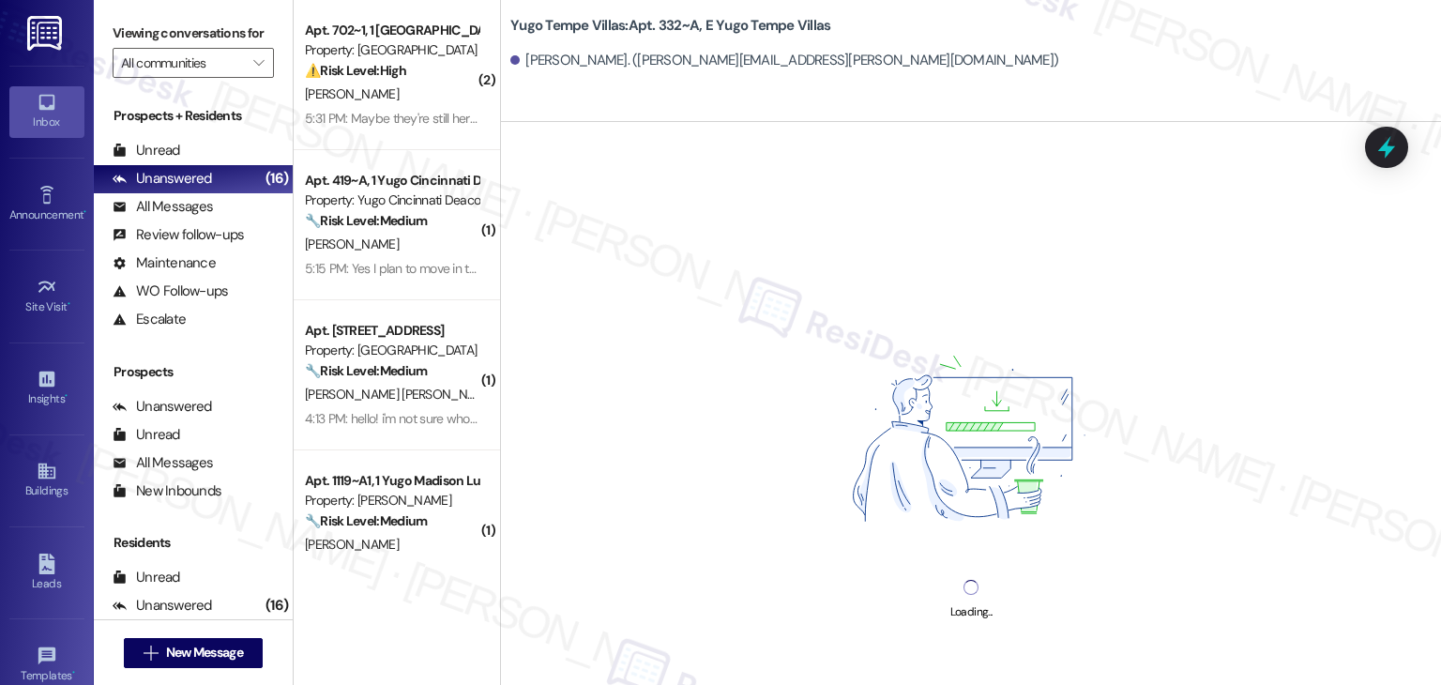
click at [988, 197] on div "Loading..." at bounding box center [971, 464] width 940 height 685
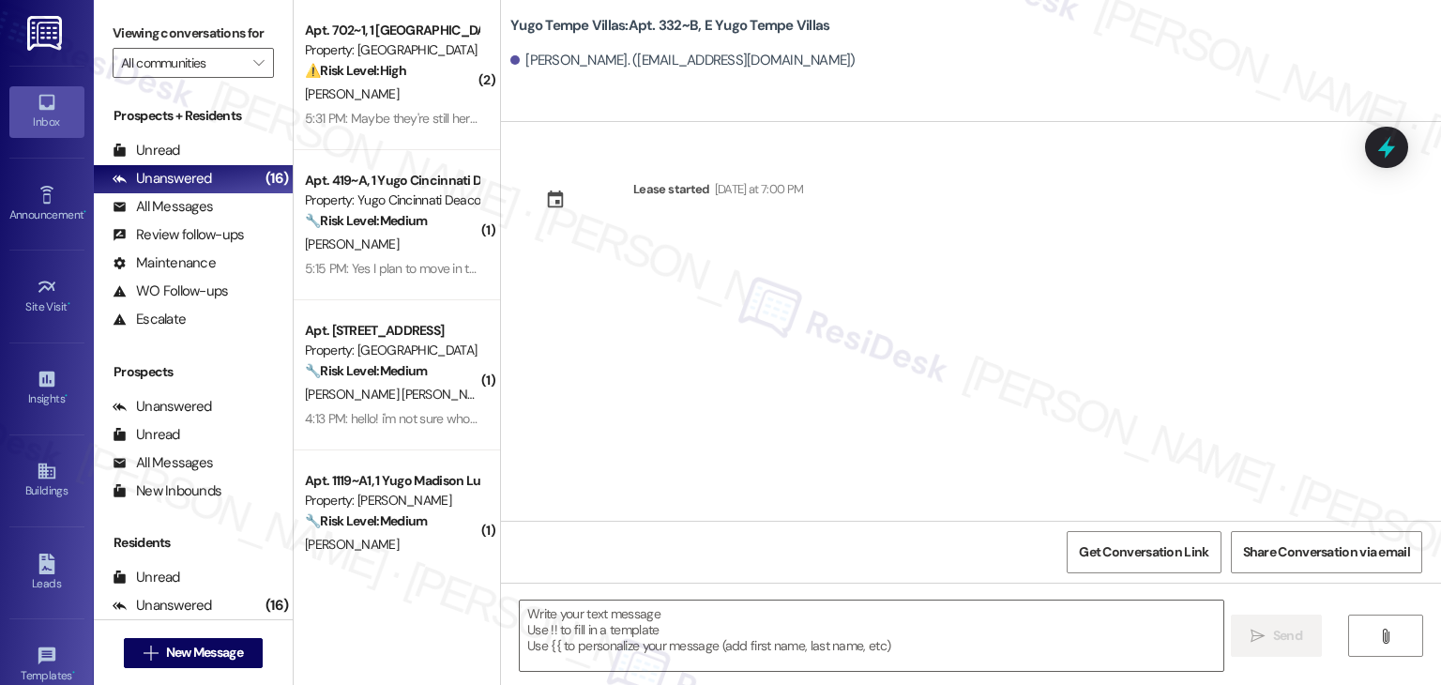
type textarea "Fetching suggested responses. Please feel free to read through the conversation…"
click at [988, 197] on div "Lease started Sunday at 7:00 PM" at bounding box center [971, 321] width 940 height 399
click at [782, 293] on div "Lease started Sunday at 7:00 PM" at bounding box center [971, 321] width 940 height 399
click at [724, 633] on textarea at bounding box center [871, 636] width 703 height 70
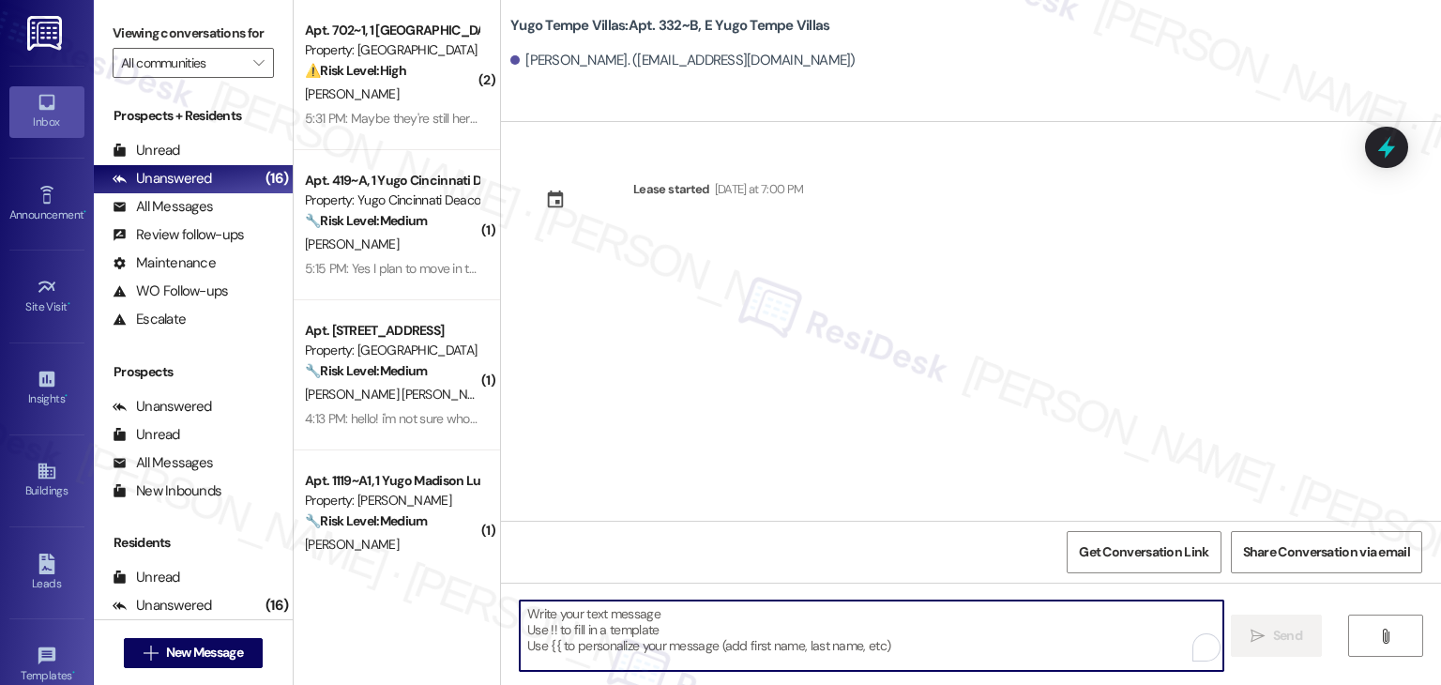
paste textarea "Hi {{first_name}}! We’re so excited you’ve chosen {{property}} as your future h…"
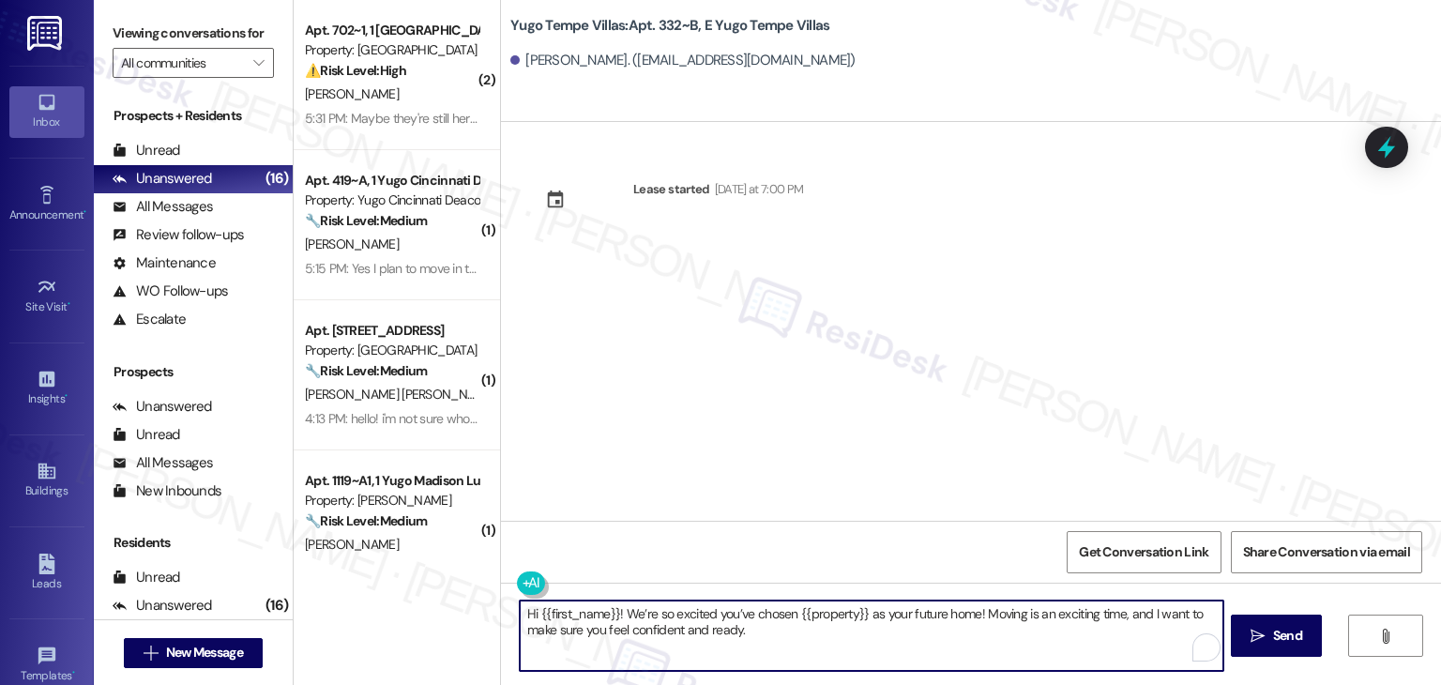
type textarea "Hi {{first_name}}! We’re so excited you’ve chosen {{property}} as your future h…"
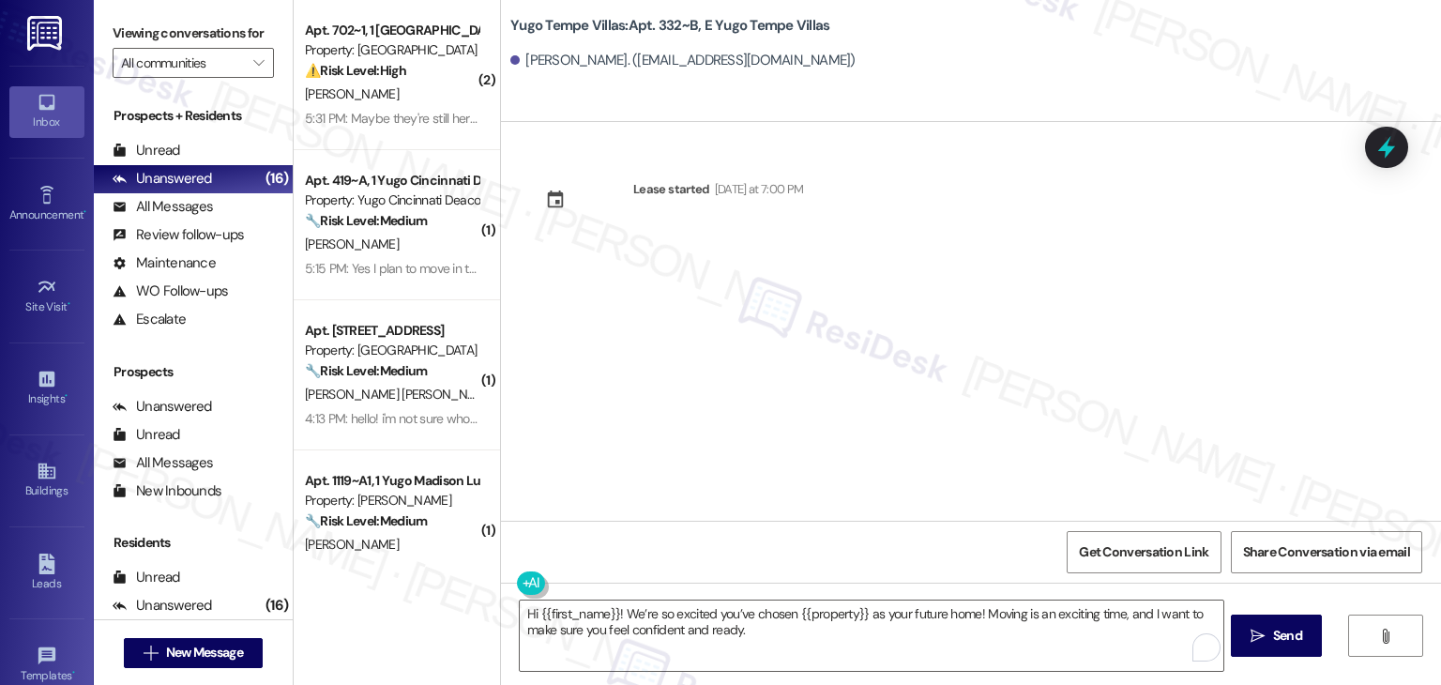
click at [895, 413] on div "Lease started Sunday at 7:00 PM" at bounding box center [971, 321] width 940 height 399
click at [1292, 654] on button " Send" at bounding box center [1276, 636] width 91 height 42
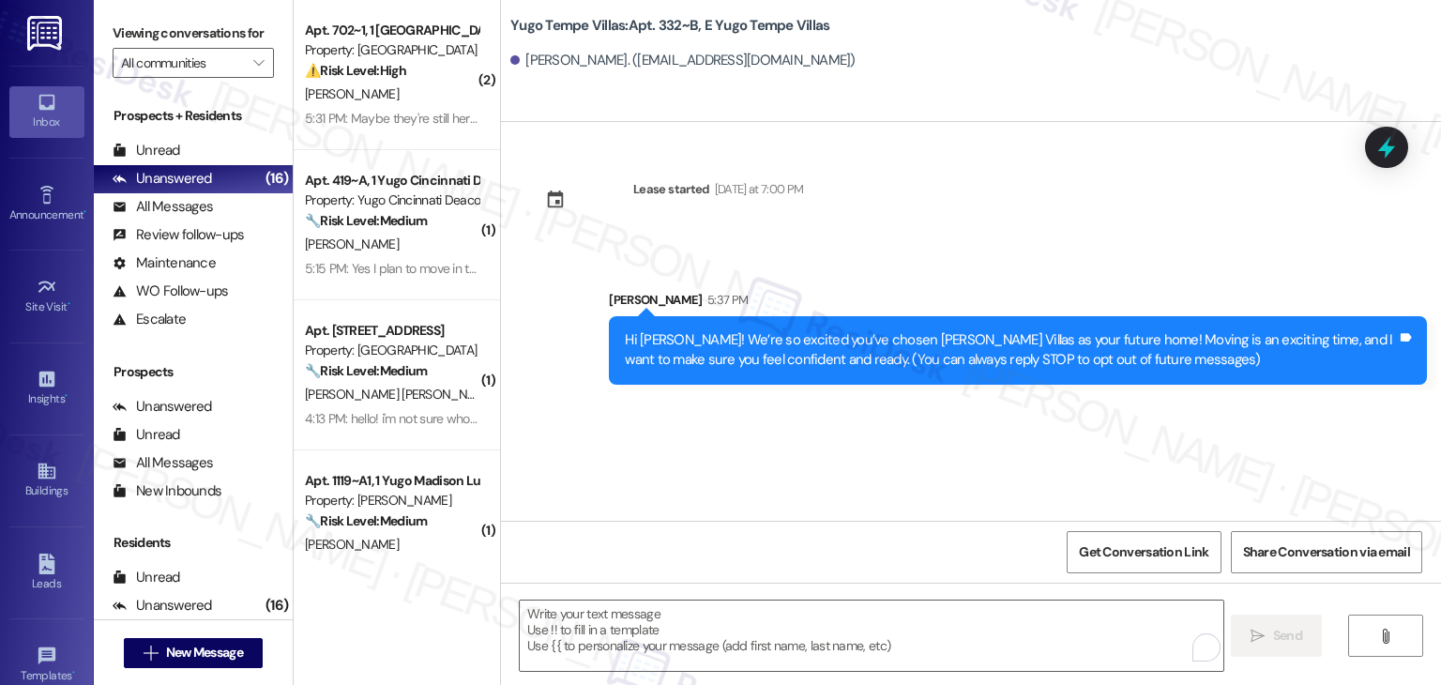
click at [769, 451] on div "Lease started Sunday at 7:00 PM Sent via SMS Sarah 5:37 PM Hi Dhanush! We’re so…" at bounding box center [971, 321] width 940 height 399
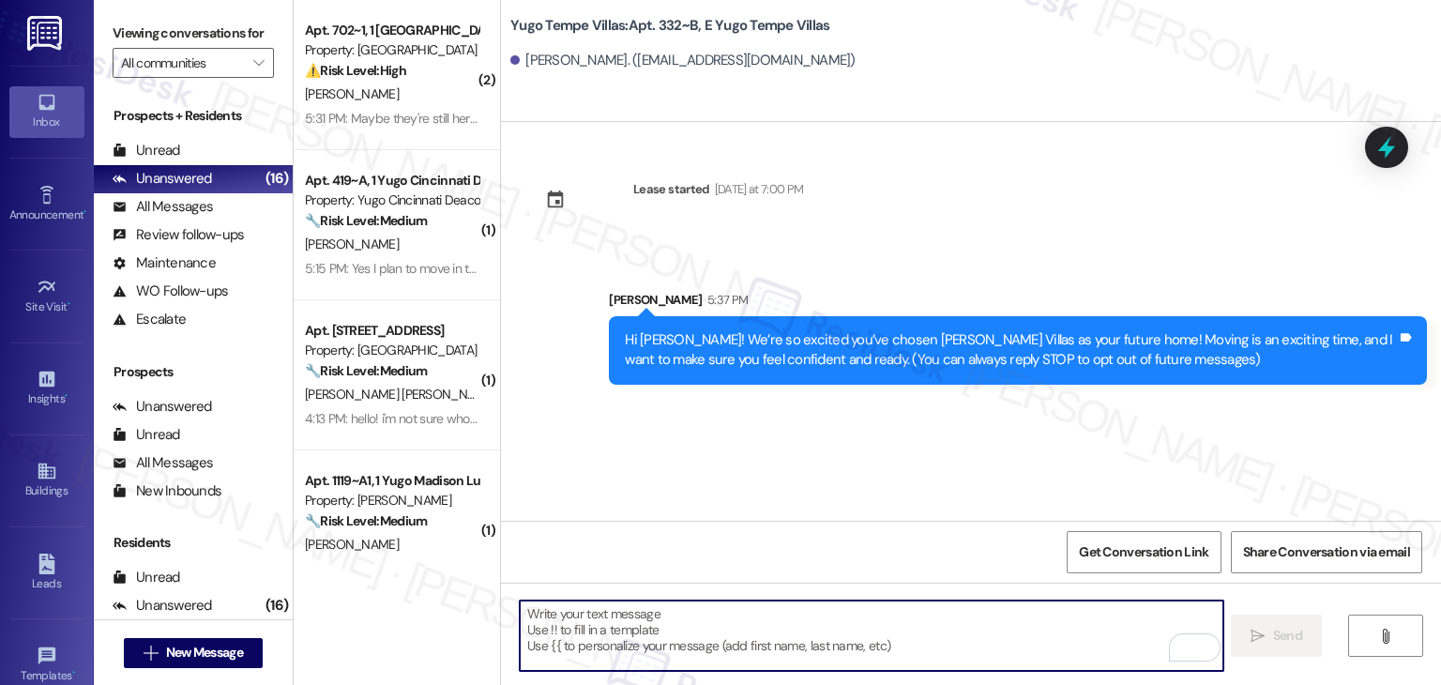
click at [738, 629] on textarea "To enrich screen reader interactions, please activate Accessibility in Grammarl…" at bounding box center [871, 636] width 703 height 70
paste textarea "I’m [PERSON_NAME] from the off-site Resident Support Team. I work with your pro…"
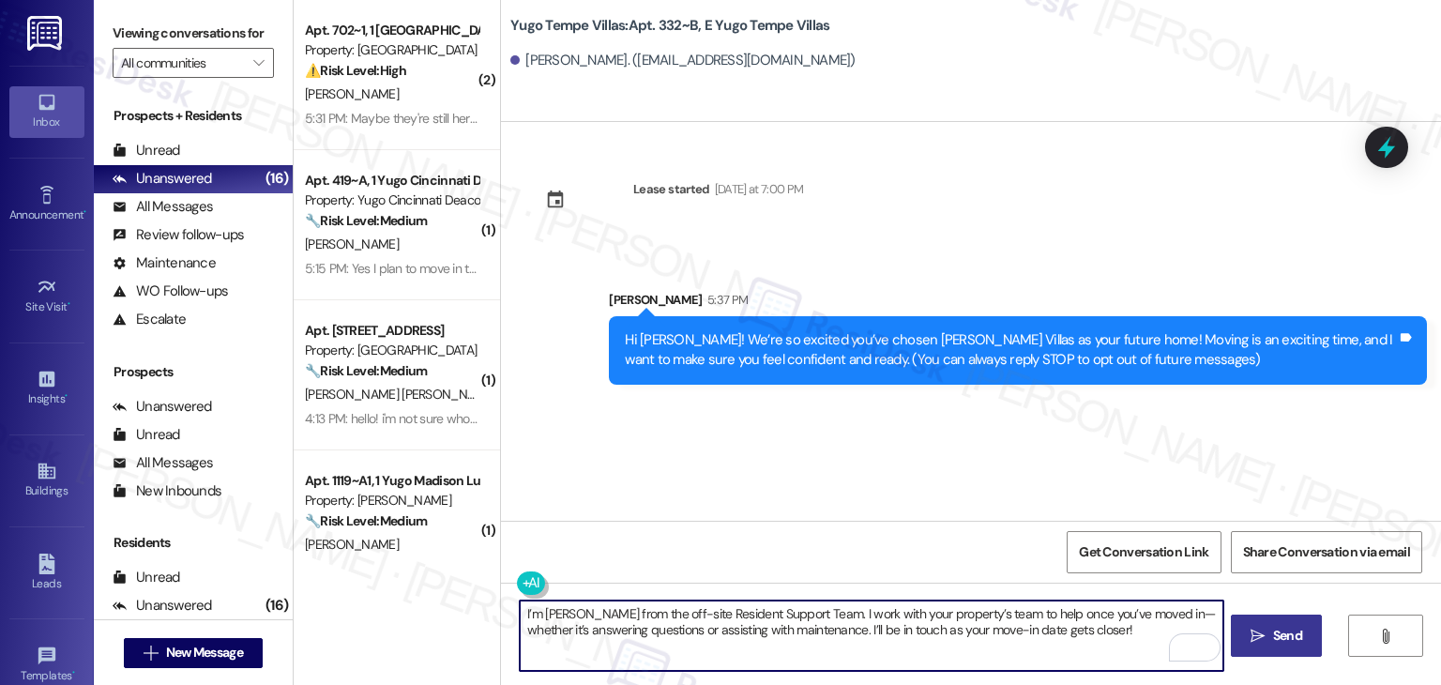
type textarea "I’m [PERSON_NAME] from the off-site Resident Support Team. I work with your pro…"
click at [1276, 643] on span "Send" at bounding box center [1287, 636] width 29 height 20
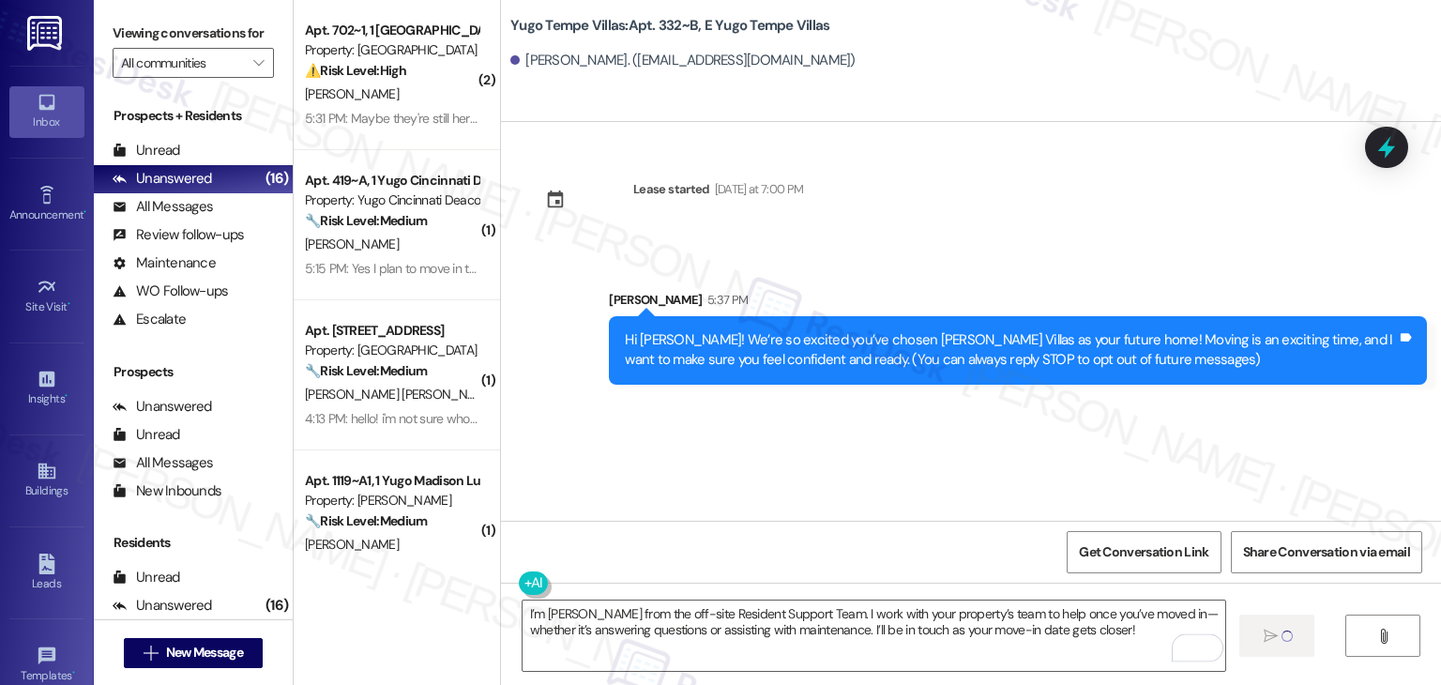
click at [743, 444] on div "Lease started Sunday at 7:00 PM Sent via SMS Sarah 5:37 PM Hi Dhanush! We’re so…" at bounding box center [971, 321] width 940 height 399
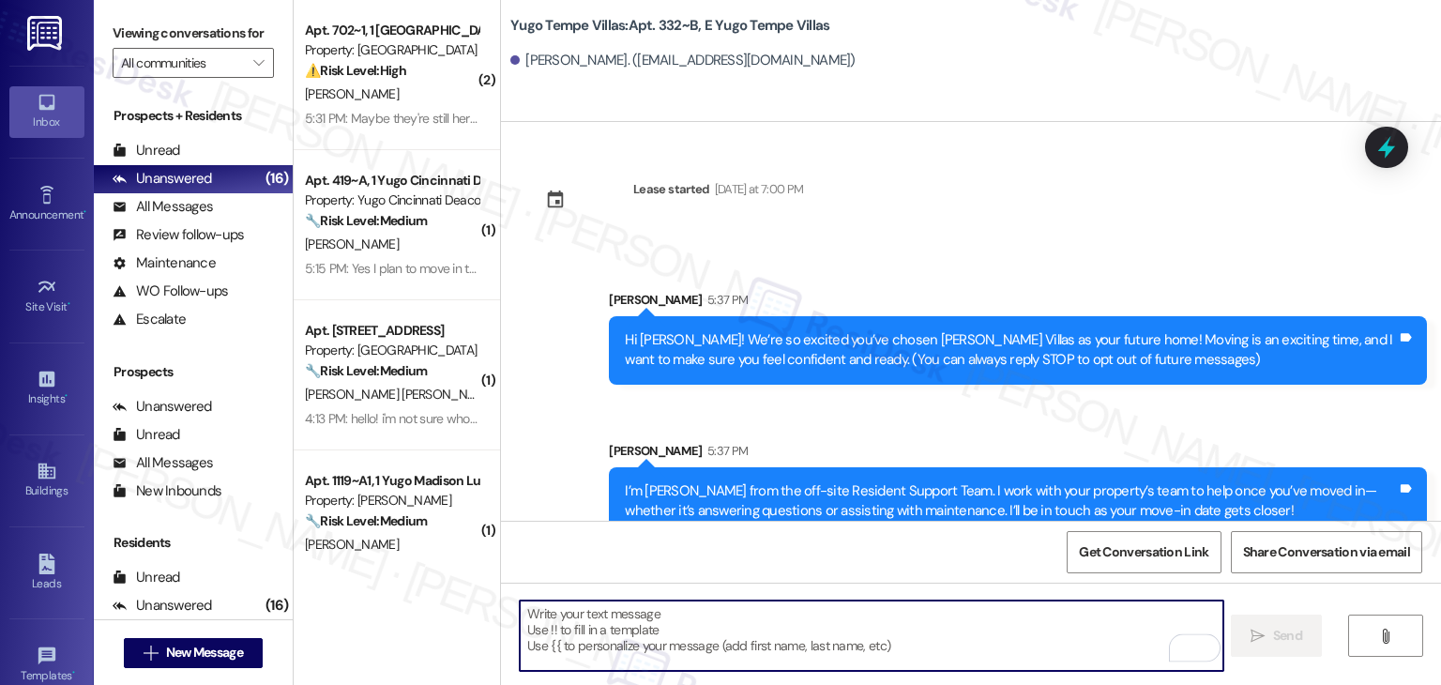
click at [839, 634] on textarea "To enrich screen reader interactions, please activate Accessibility in Grammarl…" at bounding box center [871, 636] width 703 height 70
paste textarea "Our team is so excited to see you in just a few short days! If you have not com…"
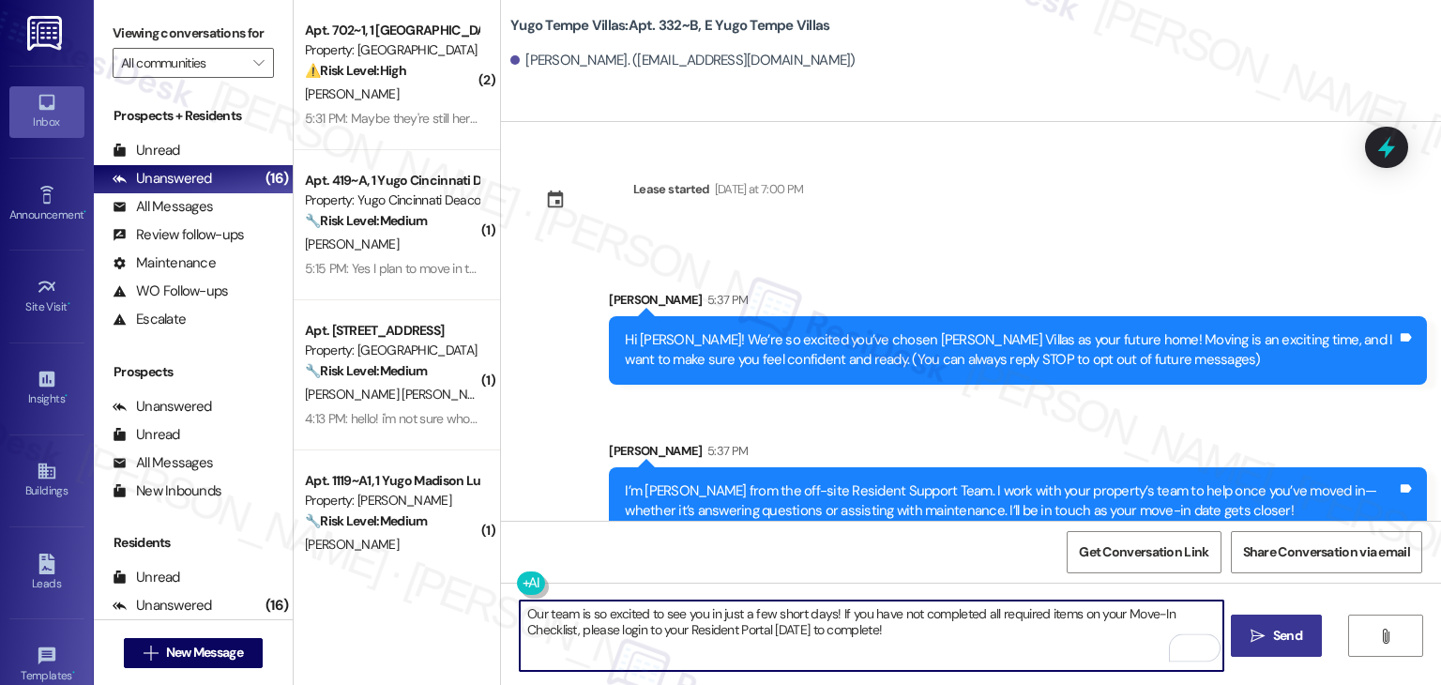
type textarea "Our team is so excited to see you in just a few short days! If you have not com…"
click at [1296, 626] on span "Send" at bounding box center [1287, 636] width 29 height 20
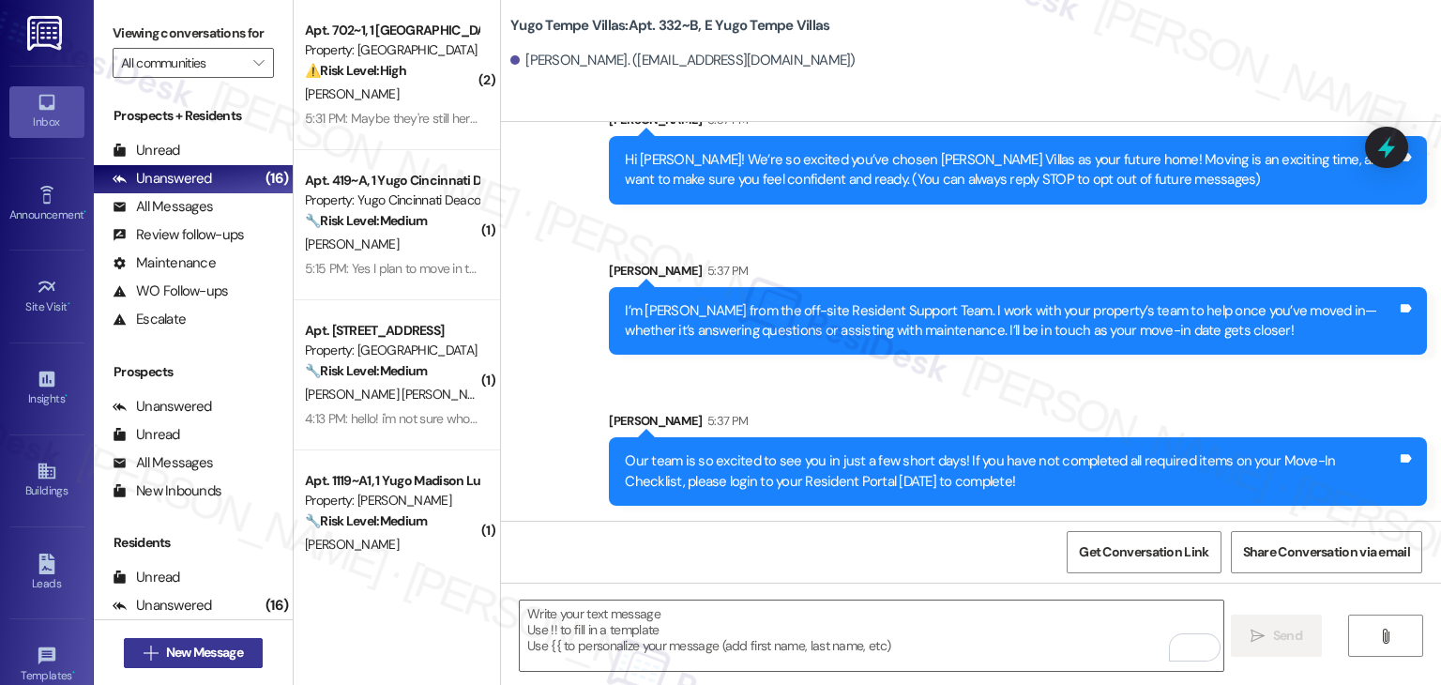
click at [235, 650] on span "New Message" at bounding box center [204, 653] width 77 height 20
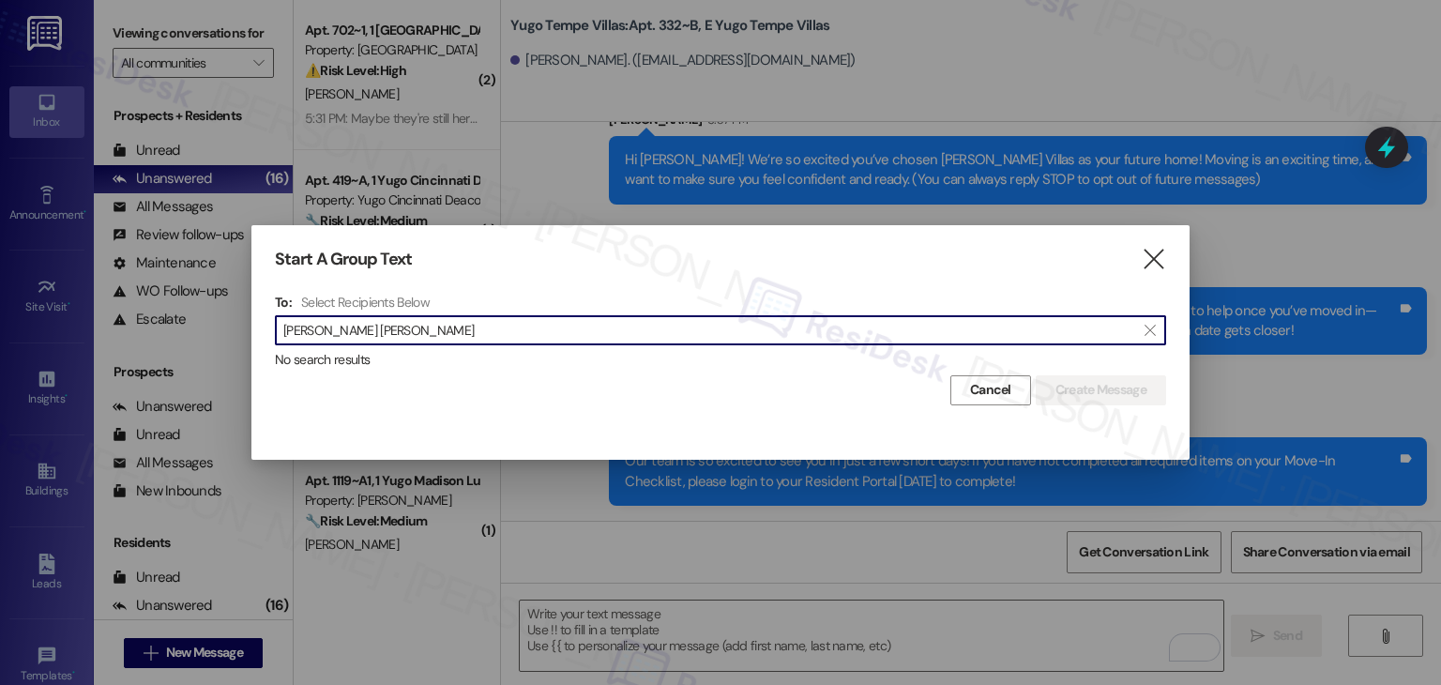
click at [354, 325] on input "Lalith Aditya Suryadevara" at bounding box center [709, 330] width 852 height 26
drag, startPoint x: 354, startPoint y: 331, endPoint x: 278, endPoint y: 325, distance: 76.3
click at [278, 325] on div " Suryadevara " at bounding box center [720, 330] width 891 height 30
paste input "Enrique Sern"
click at [337, 331] on input "Enrique Serna" at bounding box center [709, 330] width 852 height 26
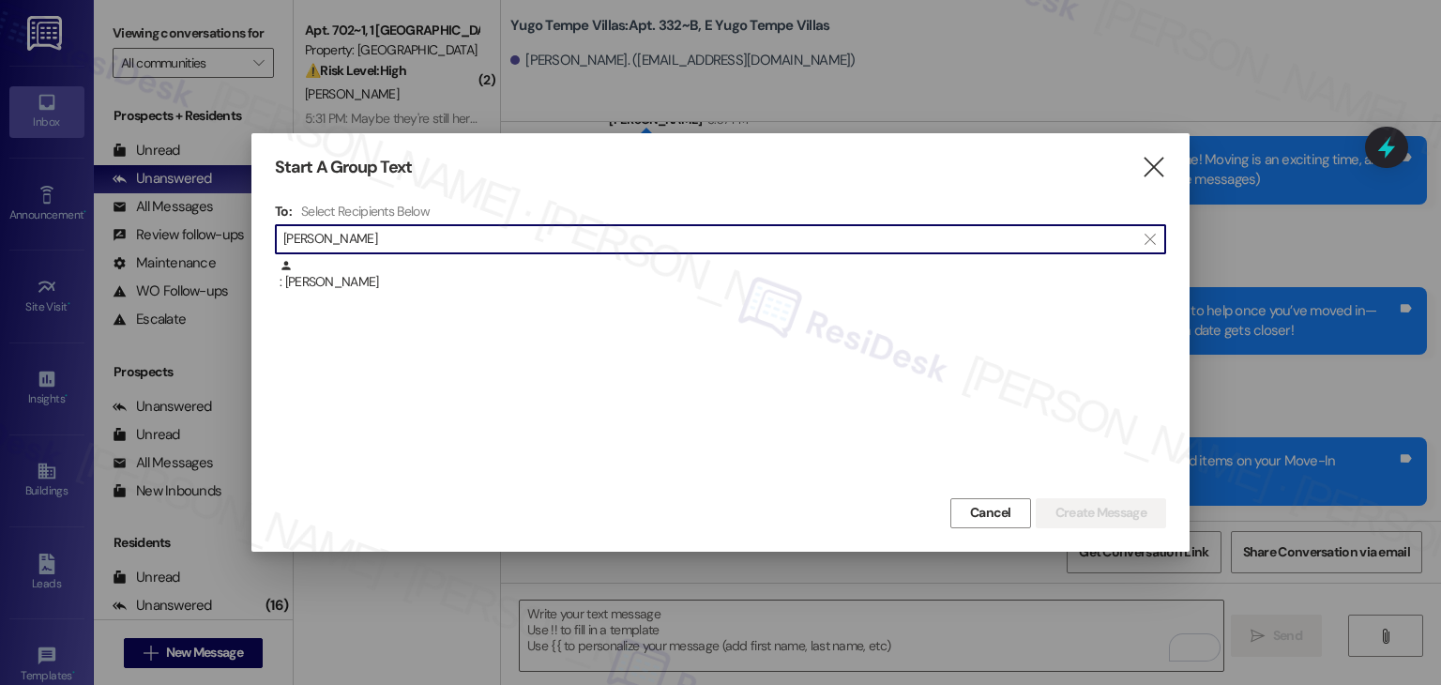
type input "Enrique Serna"
click at [366, 285] on div ": Enrique Serna" at bounding box center [723, 275] width 887 height 33
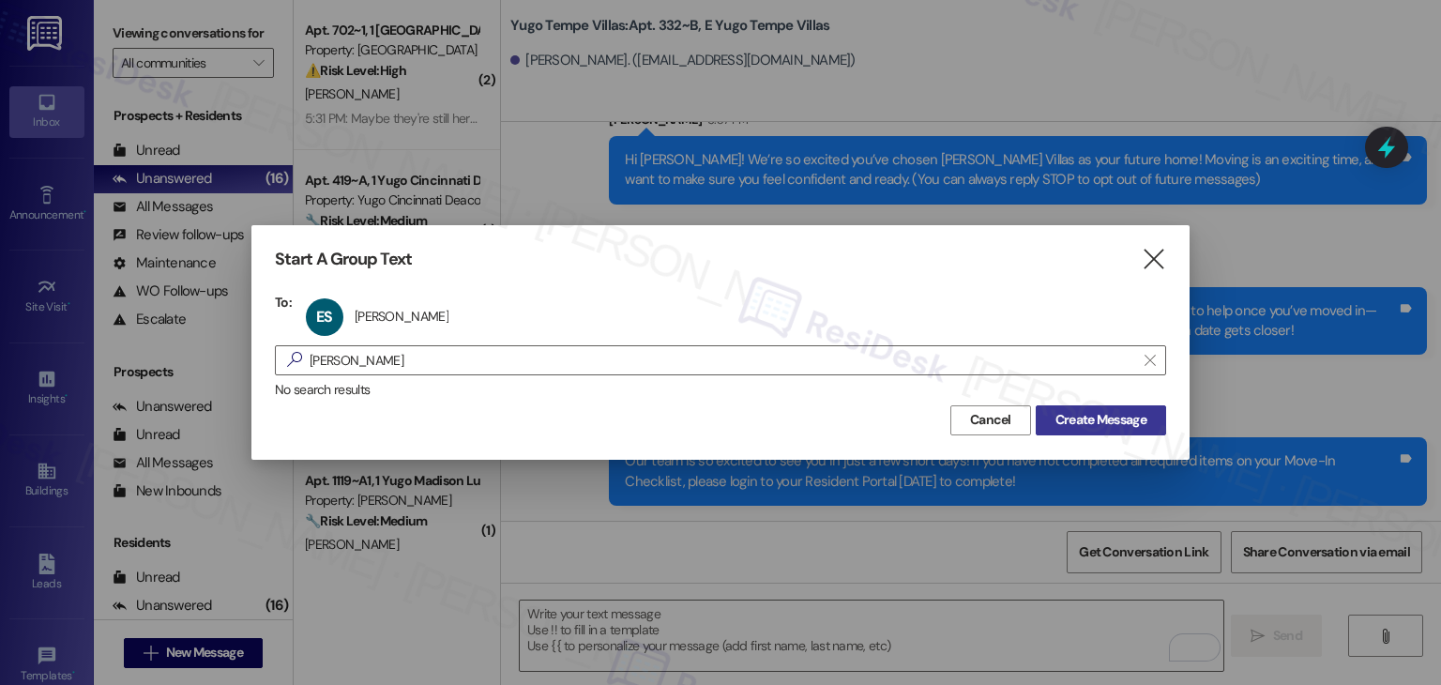
click at [1126, 414] on span "Create Message" at bounding box center [1101, 420] width 91 height 20
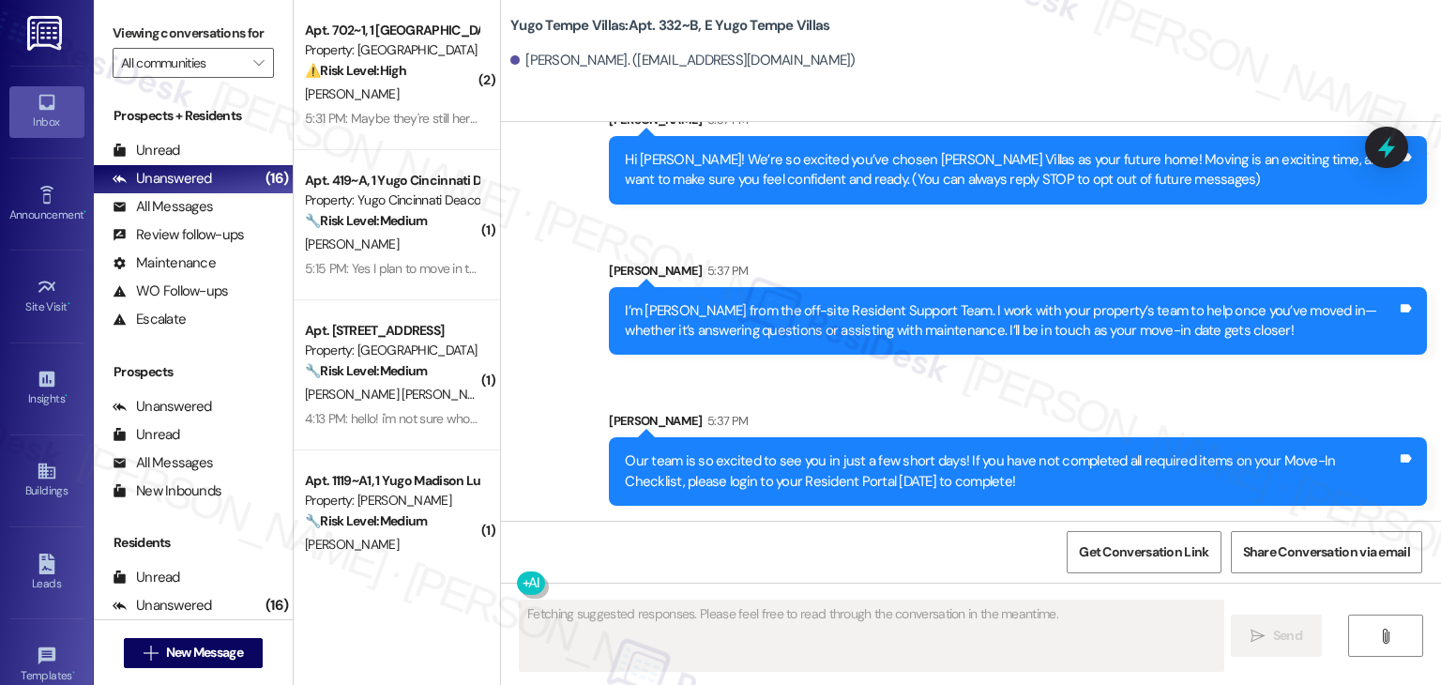
type textarea "Fetching suggested responses. Please feel free to read through the conversation…"
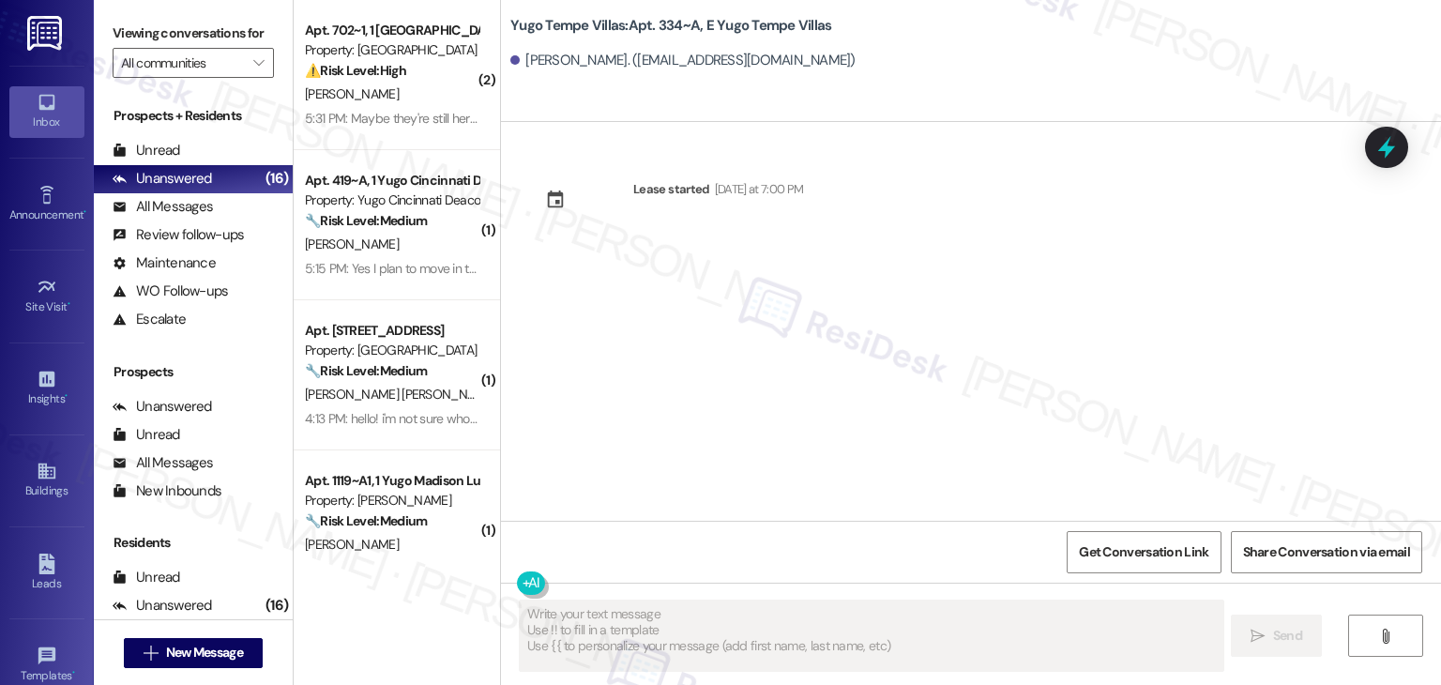
scroll to position [0, 0]
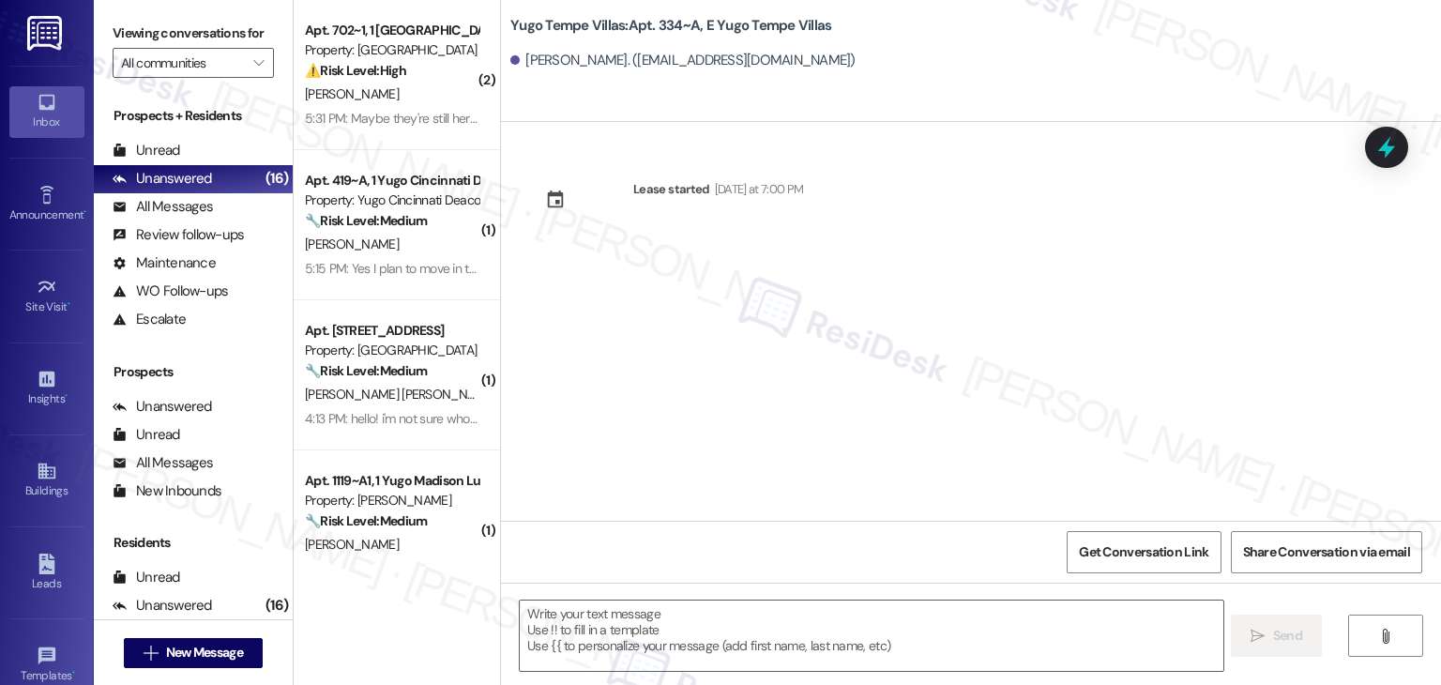
click at [1126, 414] on div "Lease started Sunday at 7:00 PM" at bounding box center [971, 321] width 940 height 399
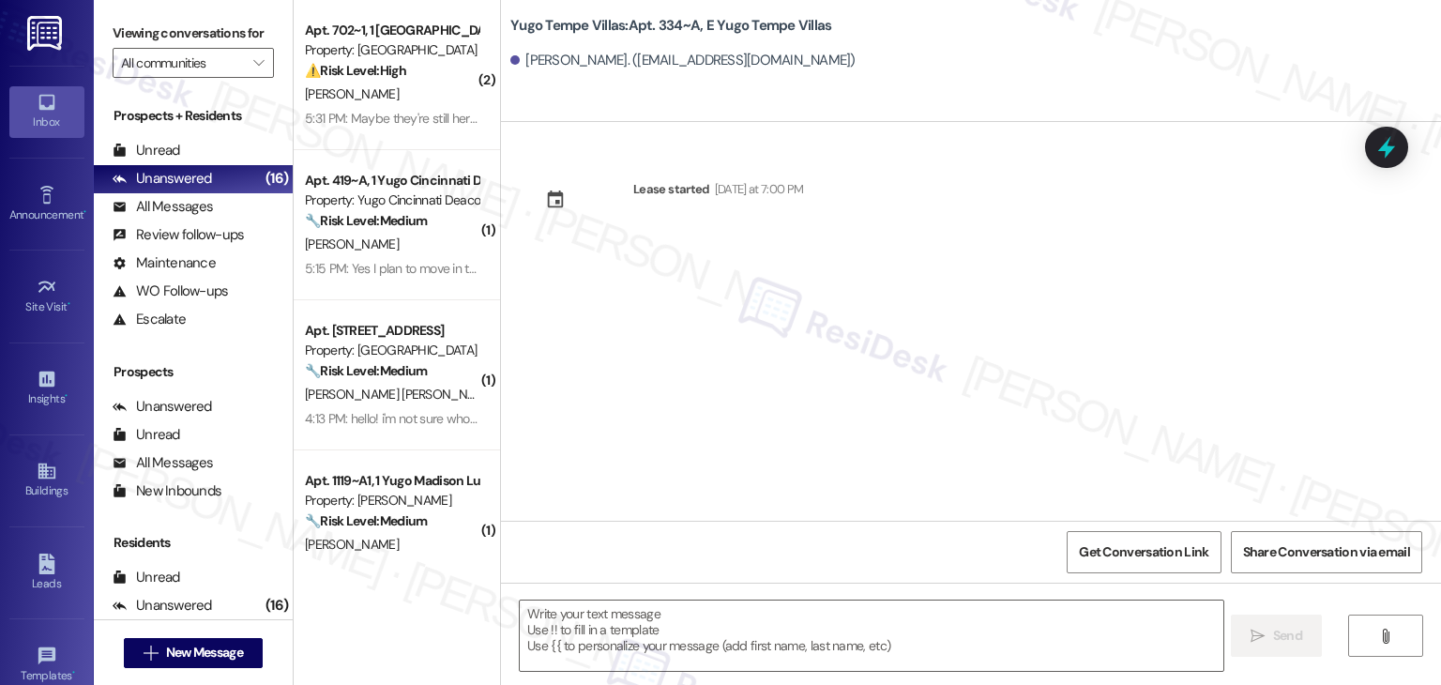
click at [1126, 414] on div "Lease started Sunday at 7:00 PM" at bounding box center [971, 321] width 940 height 399
click at [1121, 414] on div "Lease started Sunday at 7:00 PM" at bounding box center [971, 321] width 940 height 399
click at [757, 355] on div "Lease started Sunday at 7:00 PM" at bounding box center [971, 321] width 940 height 399
click at [654, 627] on textarea at bounding box center [871, 636] width 703 height 70
paste textarea "Hi {{first_name}}! We’re so excited you’ve chosen {{property}} as your future h…"
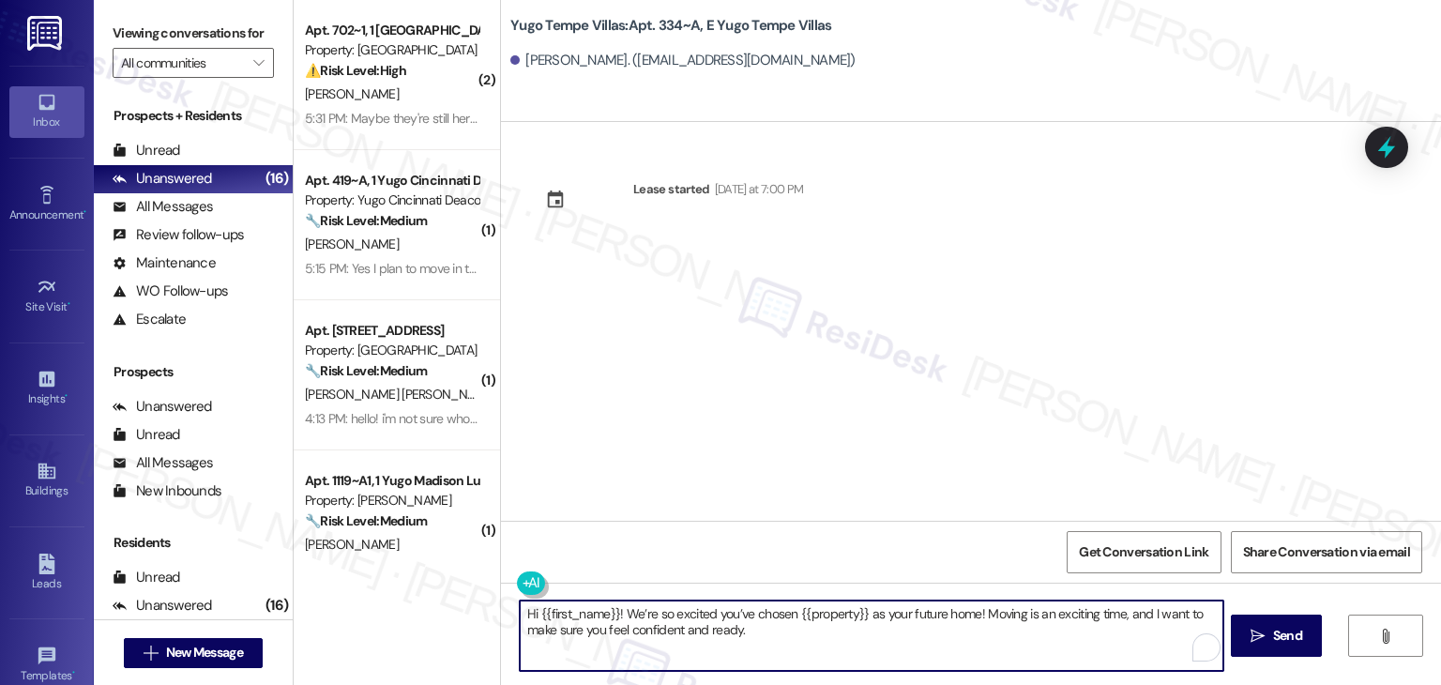
type textarea "Hi {{first_name}}! We’re so excited you’ve chosen {{property}} as your future h…"
click at [1273, 633] on span "Send" at bounding box center [1287, 636] width 29 height 20
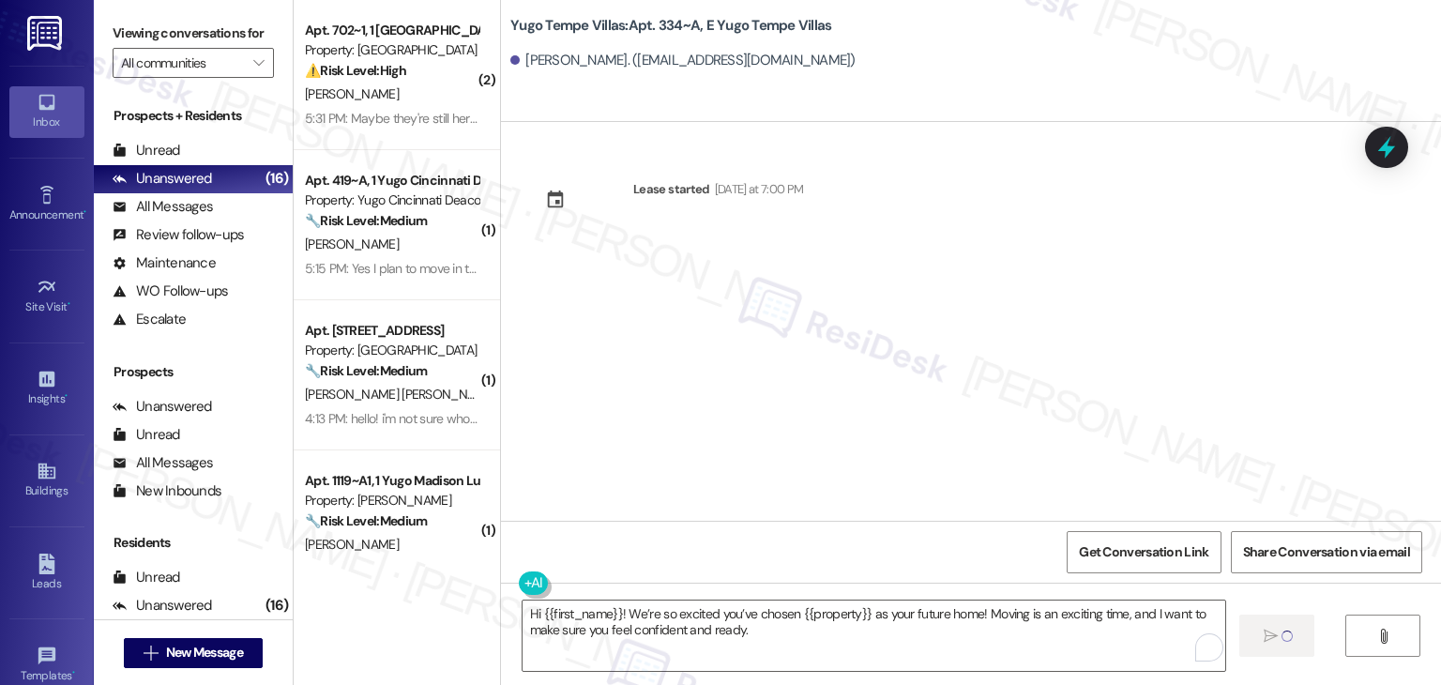
click at [1066, 277] on div "Lease started Sunday at 7:00 PM" at bounding box center [971, 321] width 940 height 399
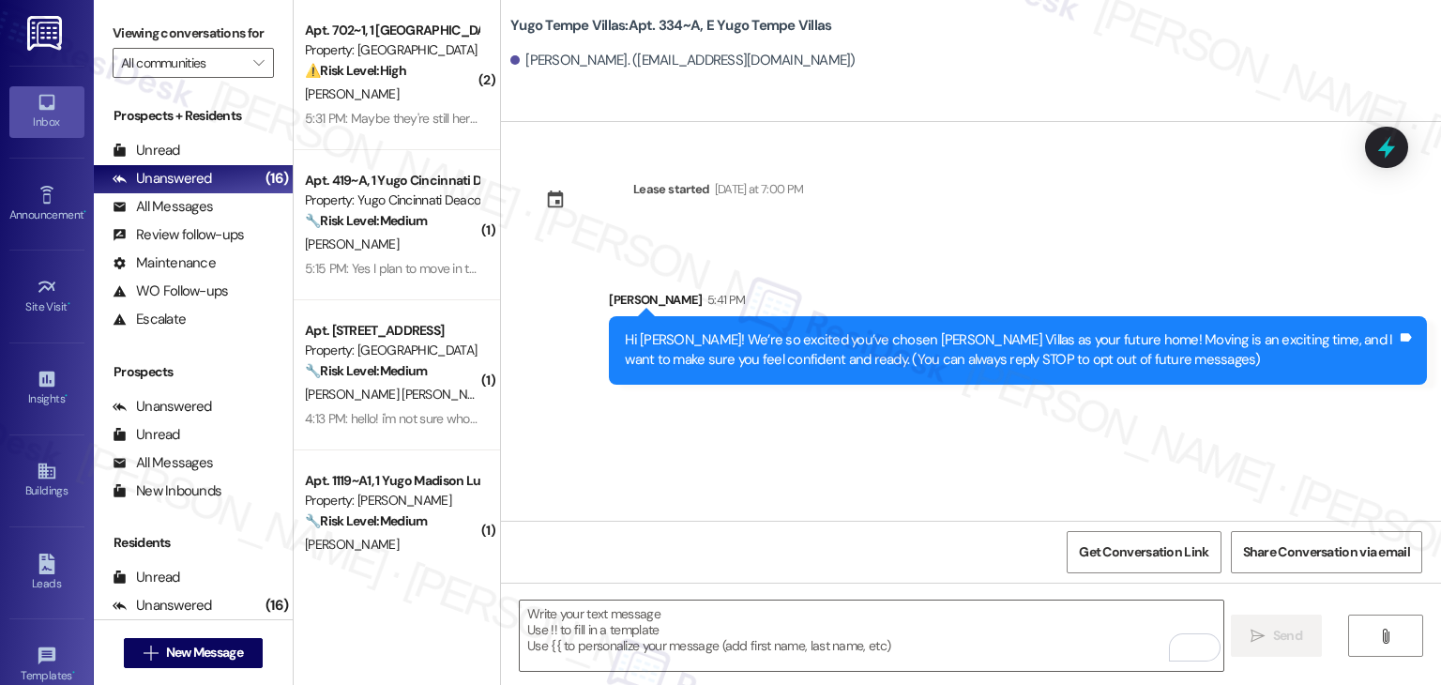
click at [1066, 277] on div "Sent via SMS Sarah 5:41 PM Hi Enrique! We’re so excited you’ve chosen Yugo Temp…" at bounding box center [1018, 337] width 846 height 123
click at [1066, 278] on div "Sent via SMS Sarah 5:41 PM Hi Enrique! We’re so excited you’ve chosen Yugo Temp…" at bounding box center [1018, 337] width 846 height 123
click at [1066, 274] on div "Sent via SMS Sarah 5:41 PM Hi Enrique! We’re so excited you’ve chosen Yugo Temp…" at bounding box center [971, 323] width 940 height 151
click at [1066, 273] on div "Sent via SMS Sarah 5:41 PM Hi Enrique! We’re so excited you’ve chosen Yugo Temp…" at bounding box center [971, 323] width 940 height 151
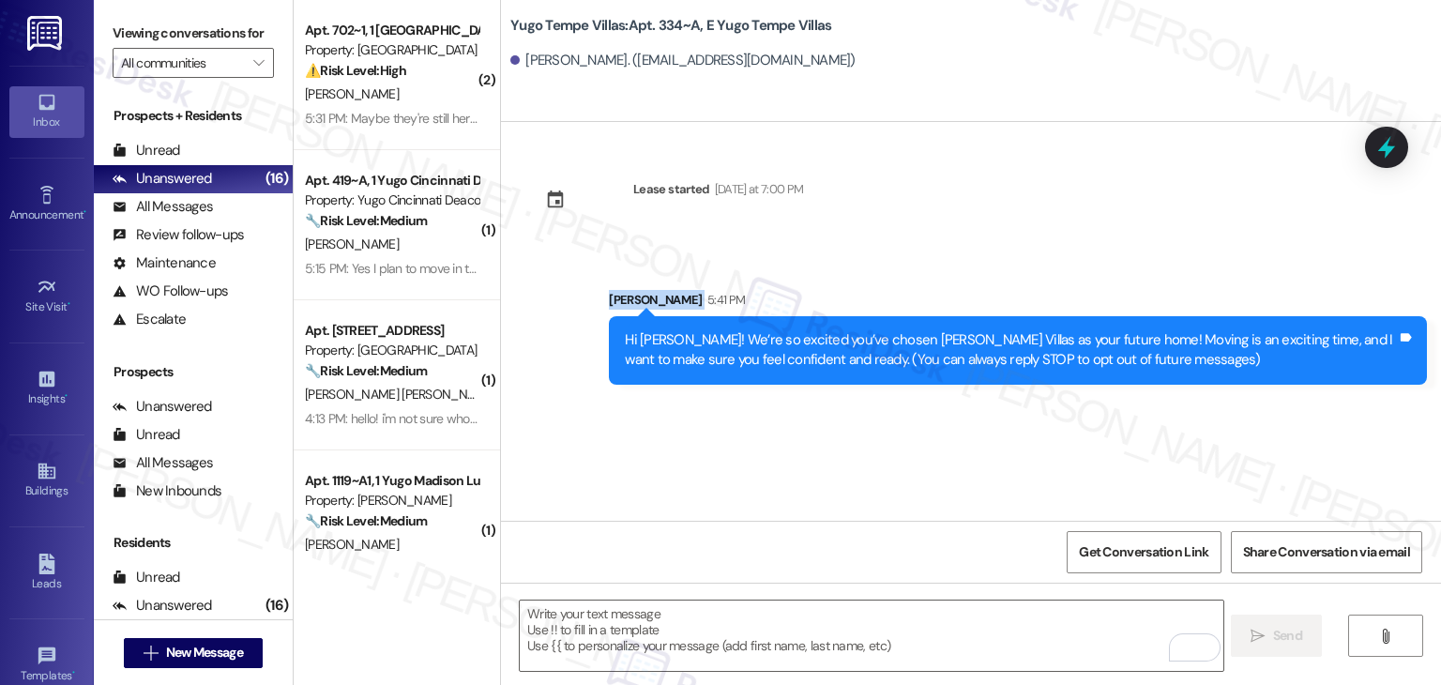
click at [781, 475] on div "Lease started Sunday at 7:00 PM Sent via SMS Sarah 5:41 PM Hi Enrique! We’re so…" at bounding box center [971, 321] width 940 height 399
click at [763, 616] on textarea "To enrich screen reader interactions, please activate Accessibility in Grammarl…" at bounding box center [871, 636] width 703 height 70
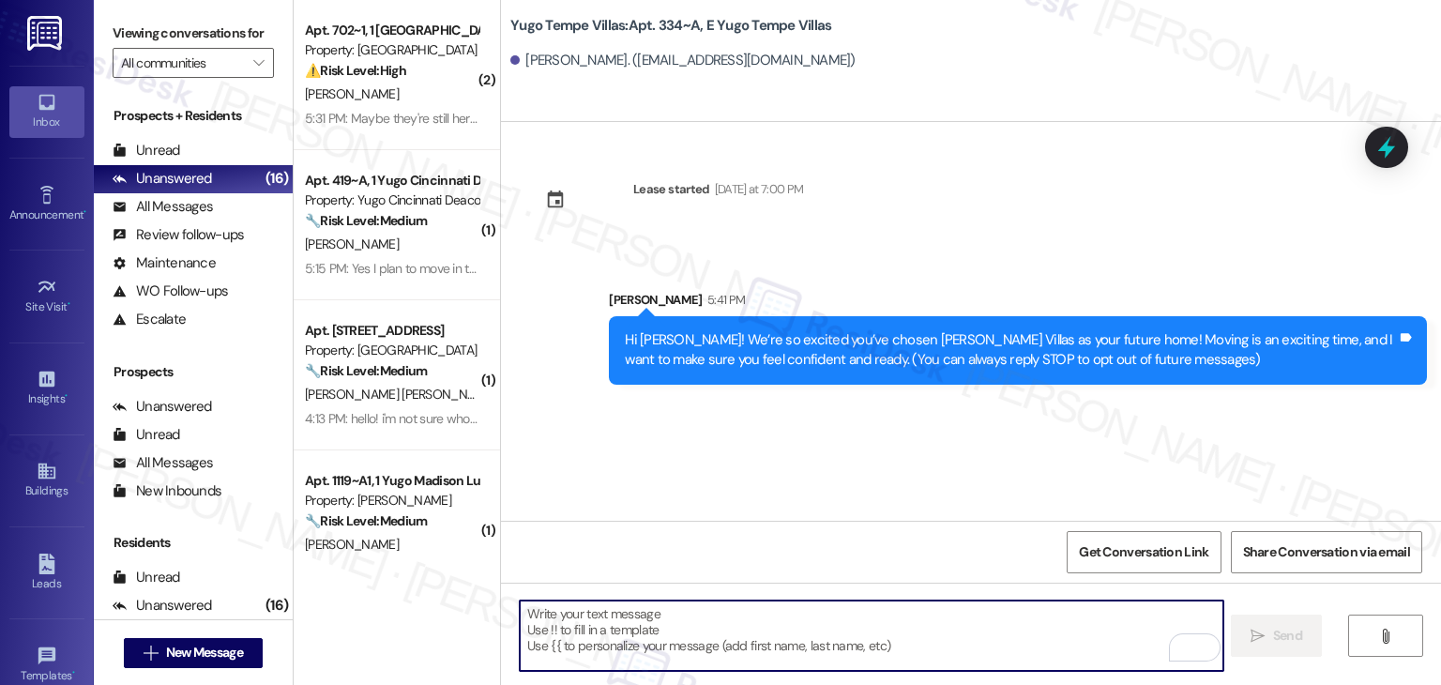
paste textarea "I’m [PERSON_NAME] from the off-site Resident Support Team. I work with your pro…"
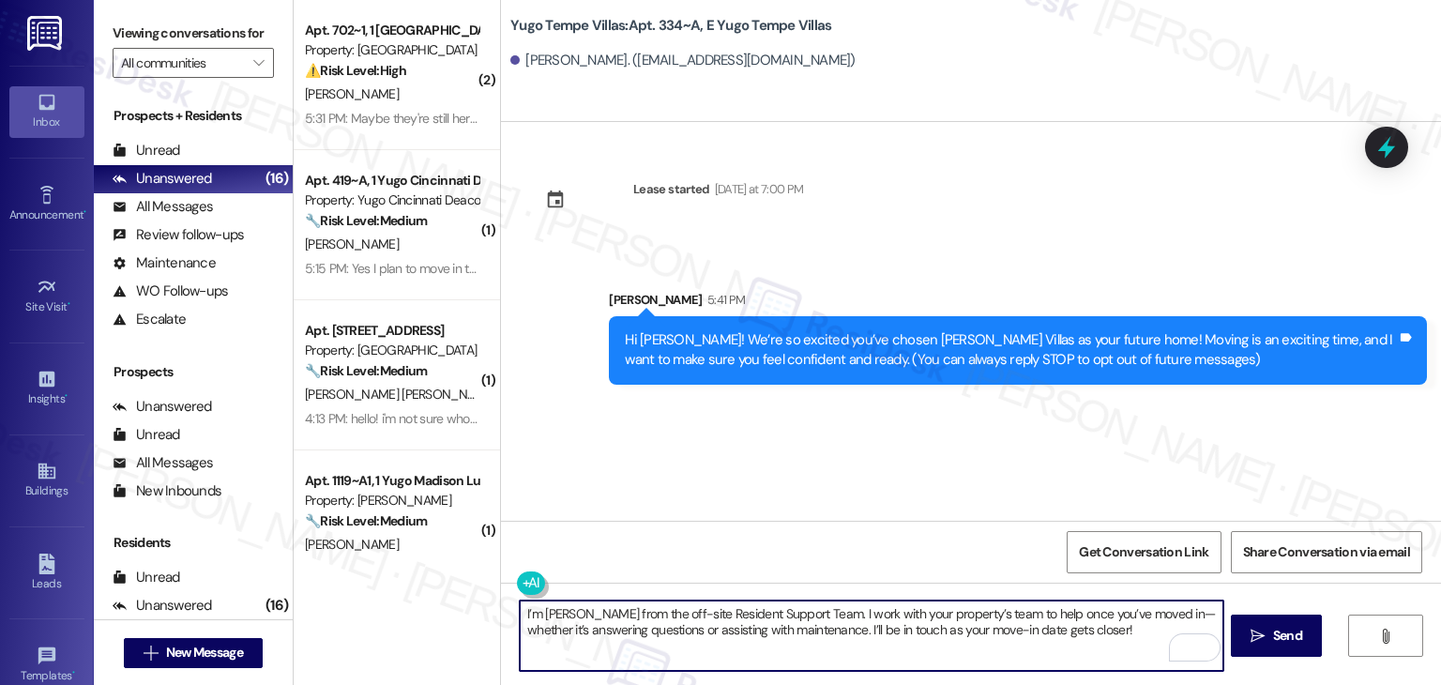
type textarea "I’m [PERSON_NAME] from the off-site Resident Support Team. I work with your pro…"
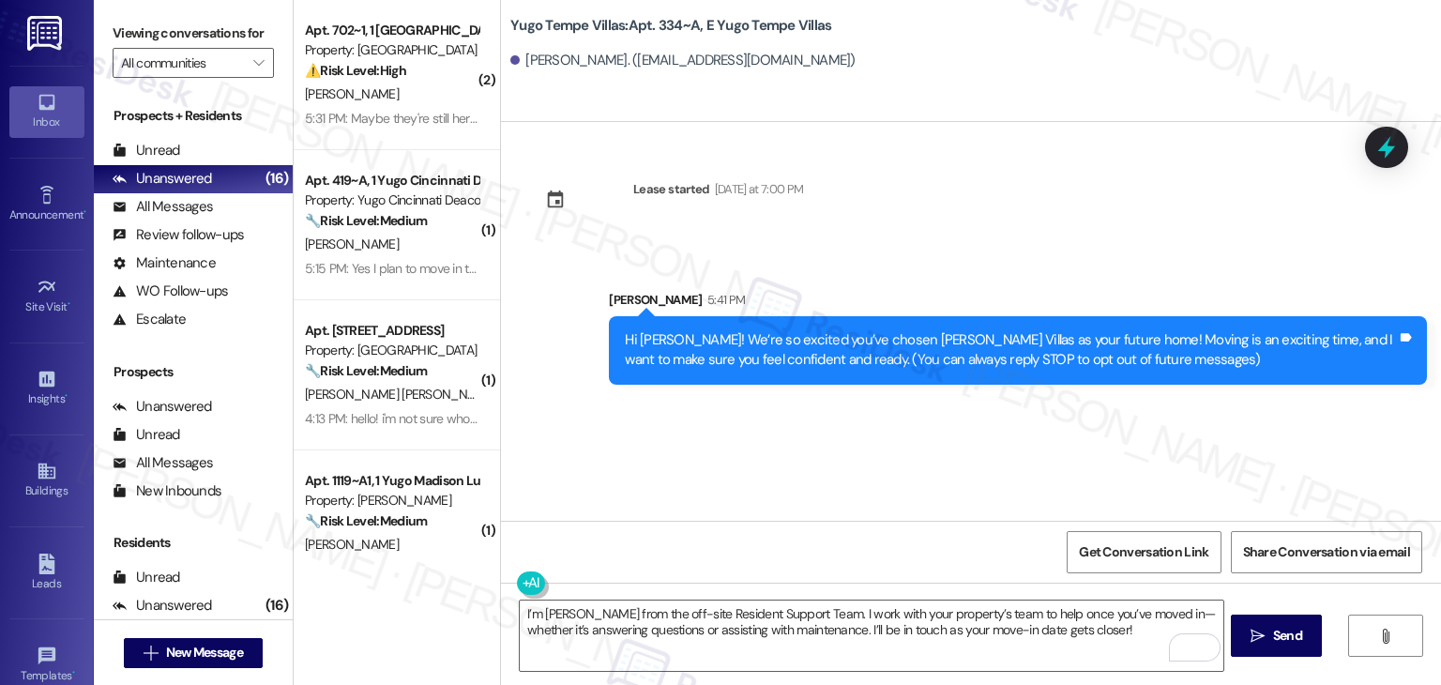
click at [1285, 637] on span "Send" at bounding box center [1287, 636] width 29 height 20
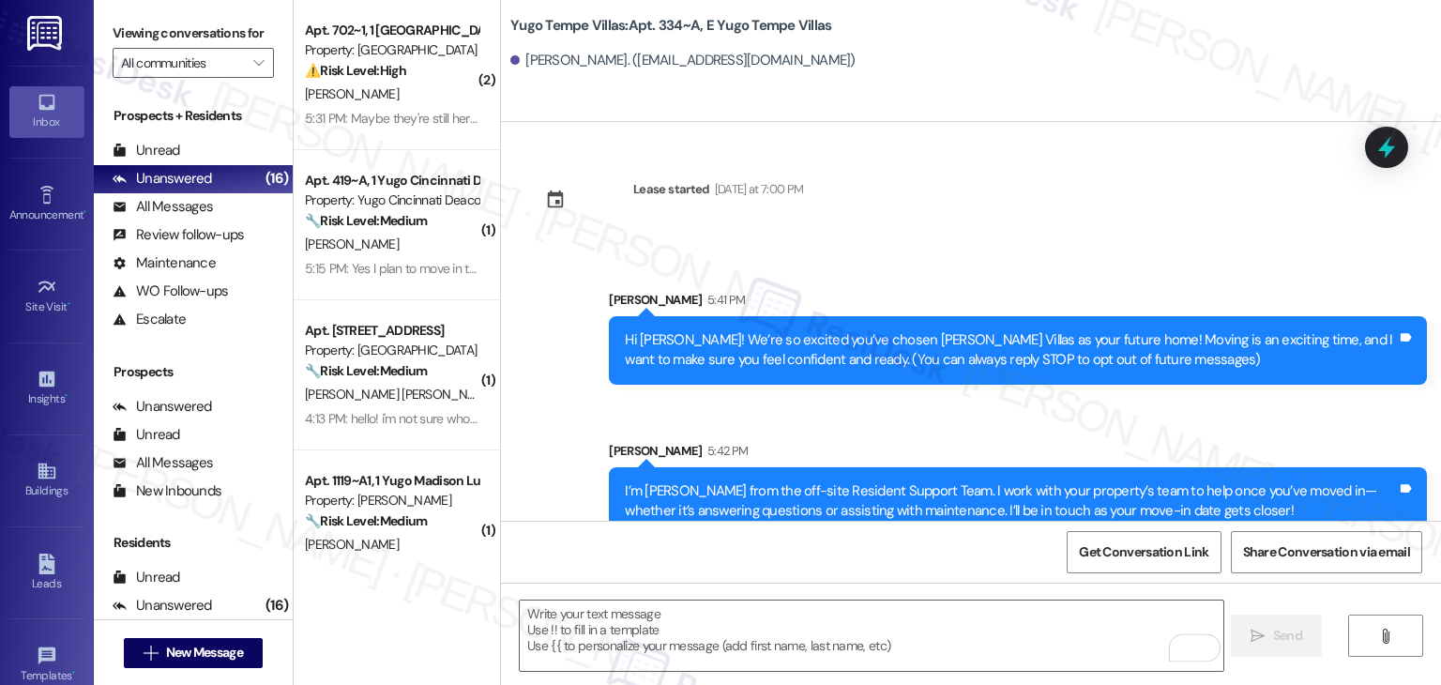
click at [754, 418] on div "Sent via SMS Sarah 5:41 PM Hi Enrique! We’re so excited you’ve chosen Yugo Temp…" at bounding box center [971, 399] width 940 height 302
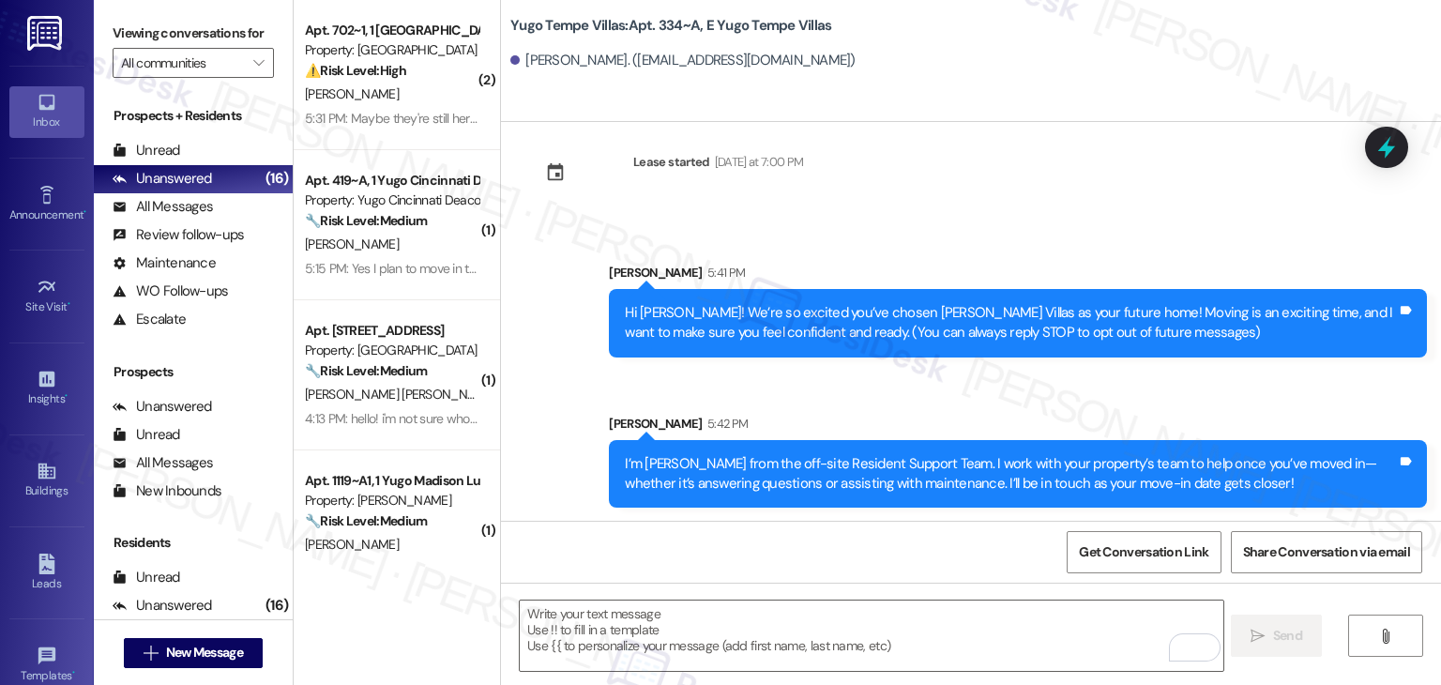
scroll to position [30, 0]
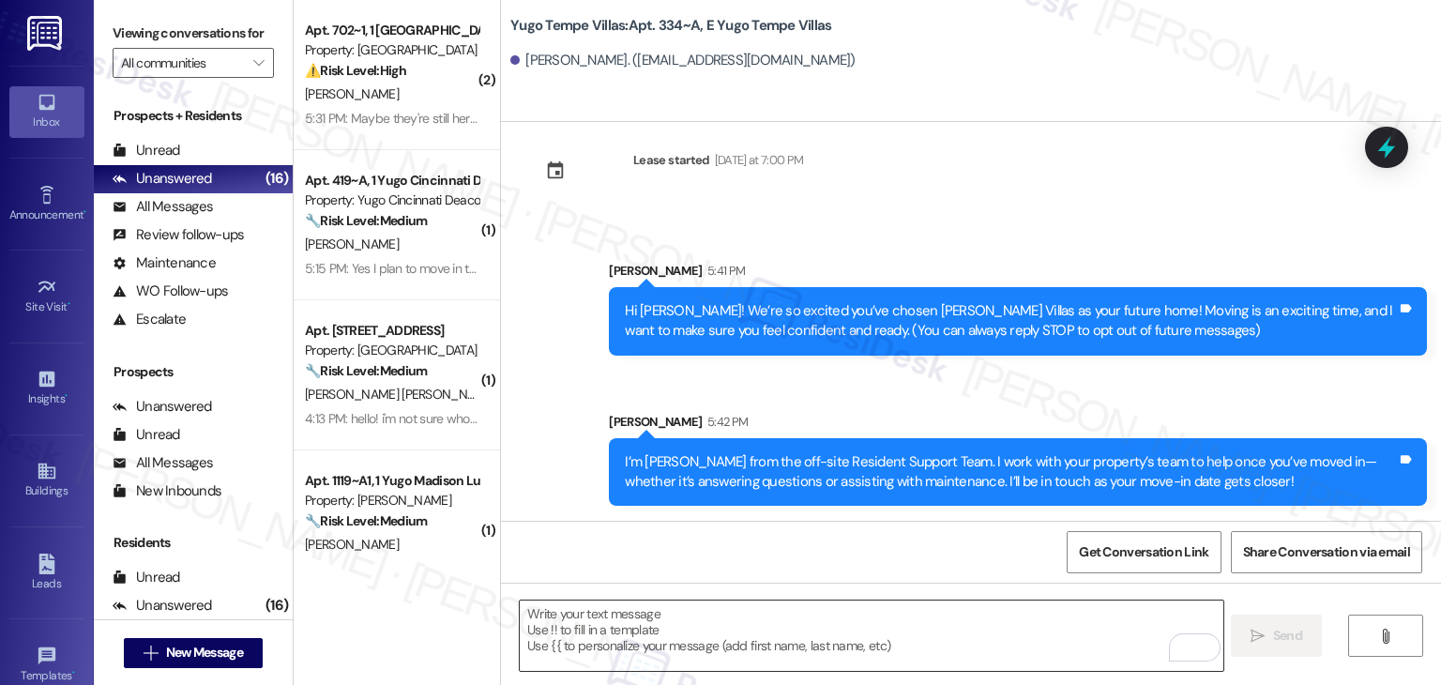
click at [821, 618] on textarea "To enrich screen reader interactions, please activate Accessibility in Grammarl…" at bounding box center [871, 636] width 703 height 70
paste textarea "Our team is so excited to see you in just a few short days! If you have not com…"
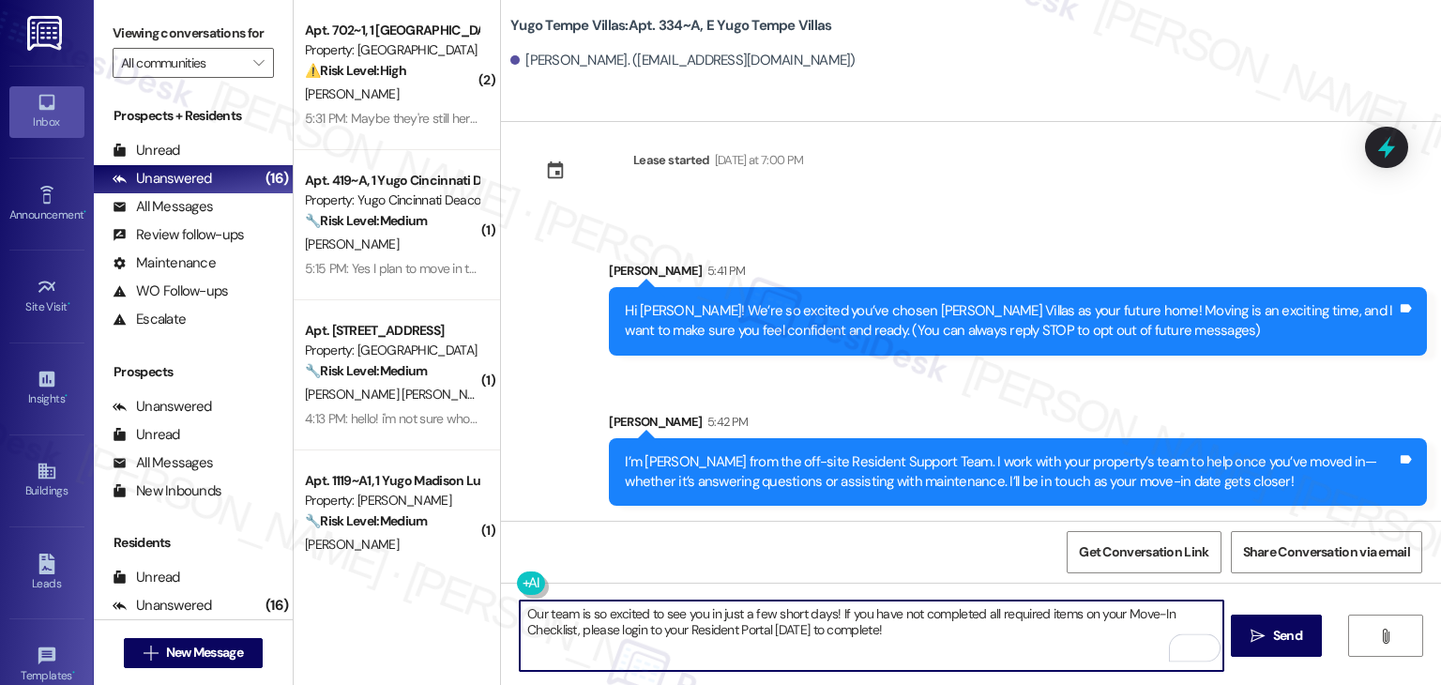
type textarea "Our team is so excited to see you in just a few short days! If you have not com…"
click at [1287, 639] on span "Send" at bounding box center [1287, 636] width 29 height 20
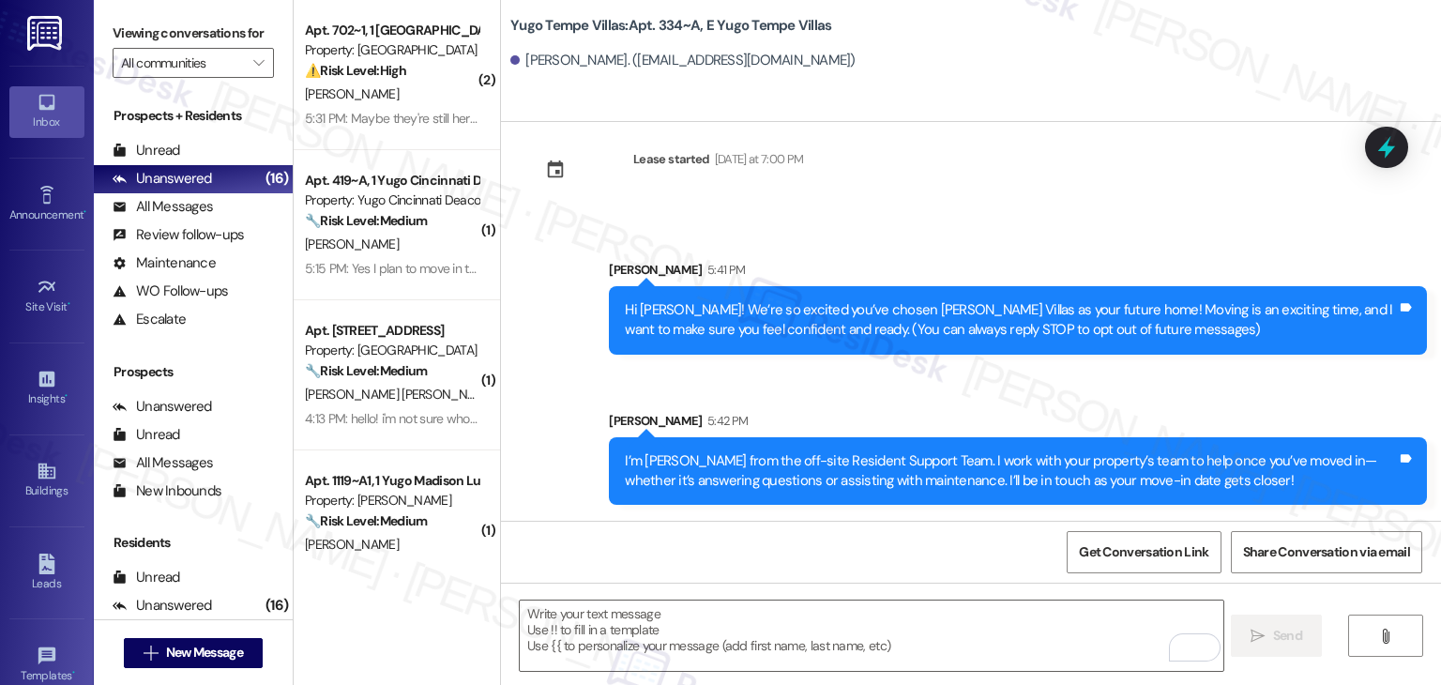
scroll to position [180, 0]
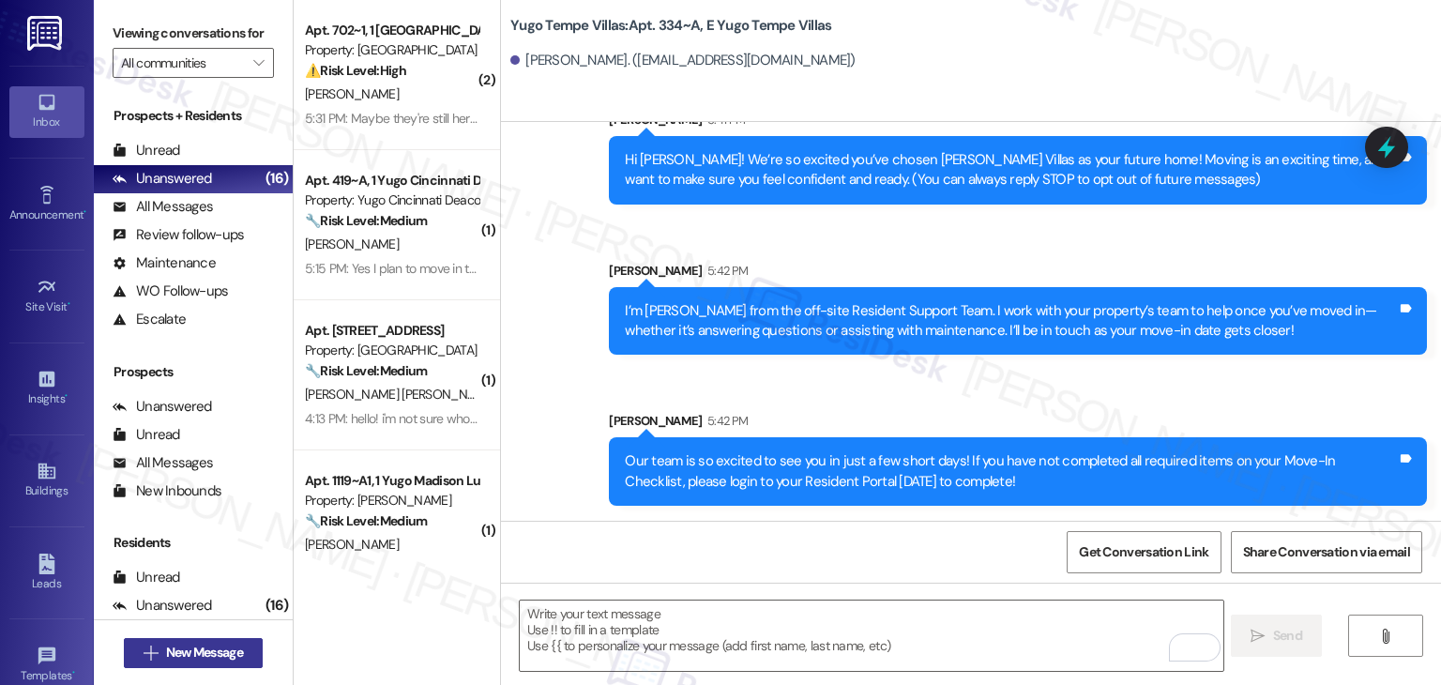
click at [199, 661] on span "New Message" at bounding box center [204, 653] width 77 height 20
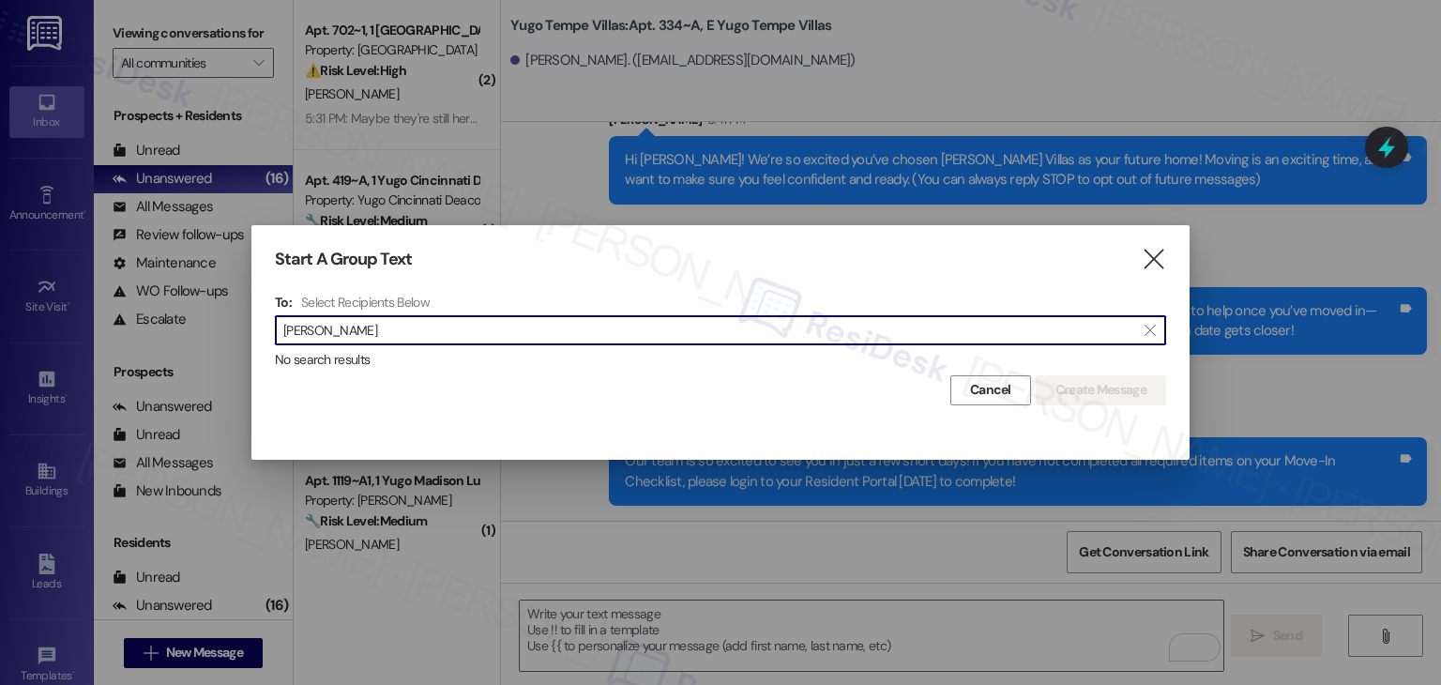
click at [328, 324] on input "William Spector" at bounding box center [709, 330] width 852 height 26
click at [324, 324] on input "William Spector" at bounding box center [709, 330] width 852 height 26
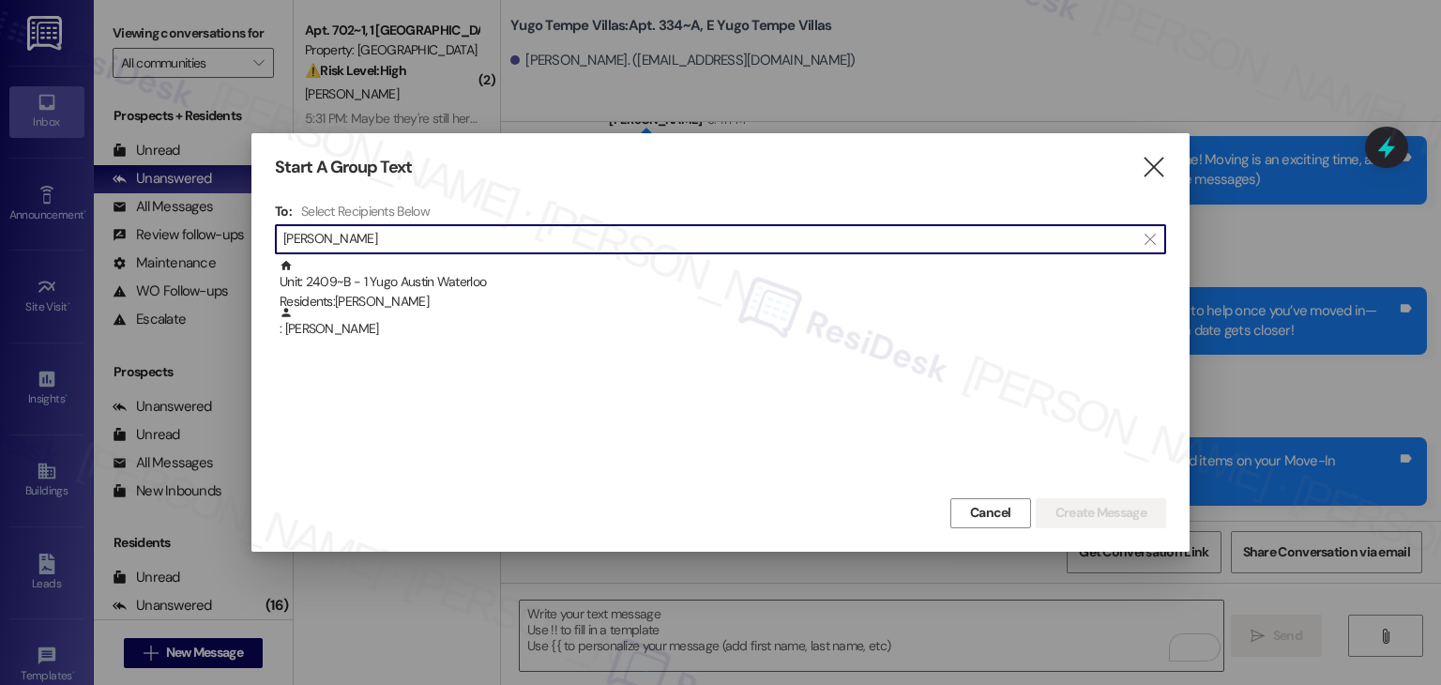
click at [333, 240] on input "Spector" at bounding box center [709, 239] width 852 height 26
paste input "Vera Usova"
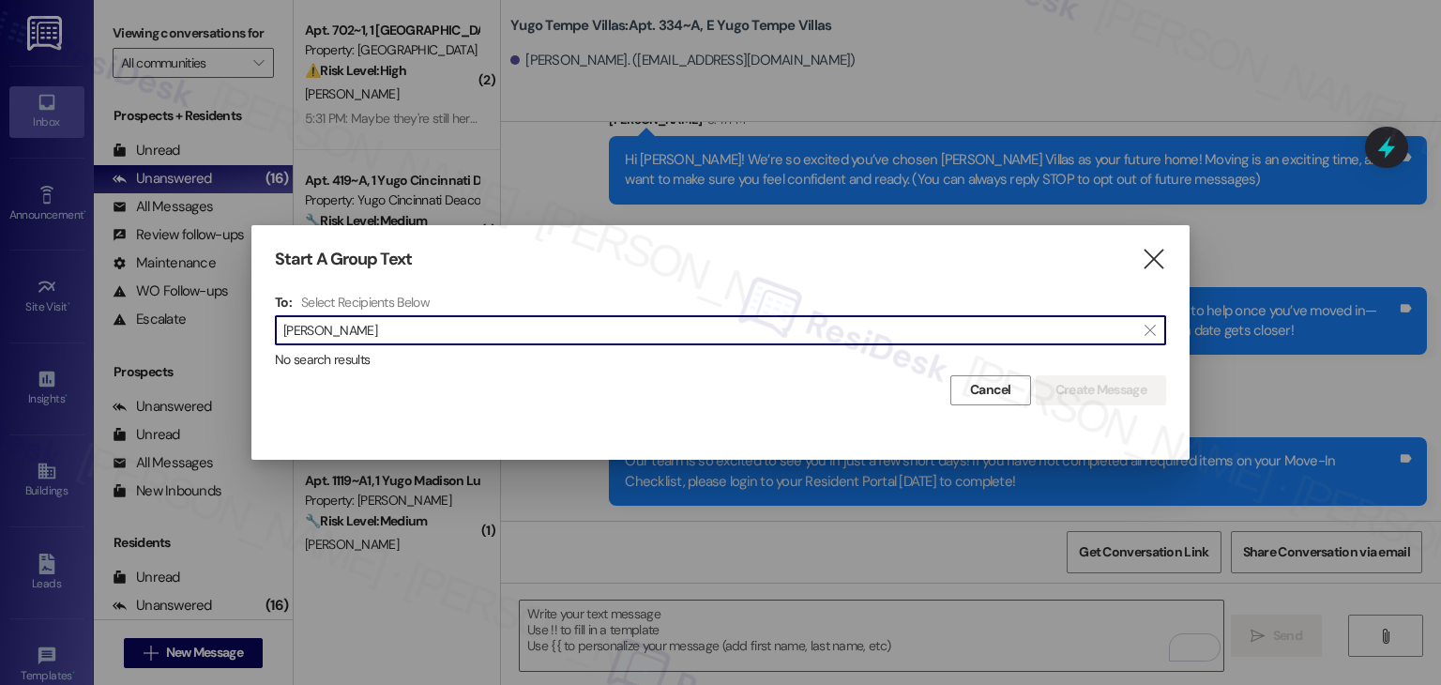
click at [314, 325] on input "Vera Usova" at bounding box center [709, 330] width 852 height 26
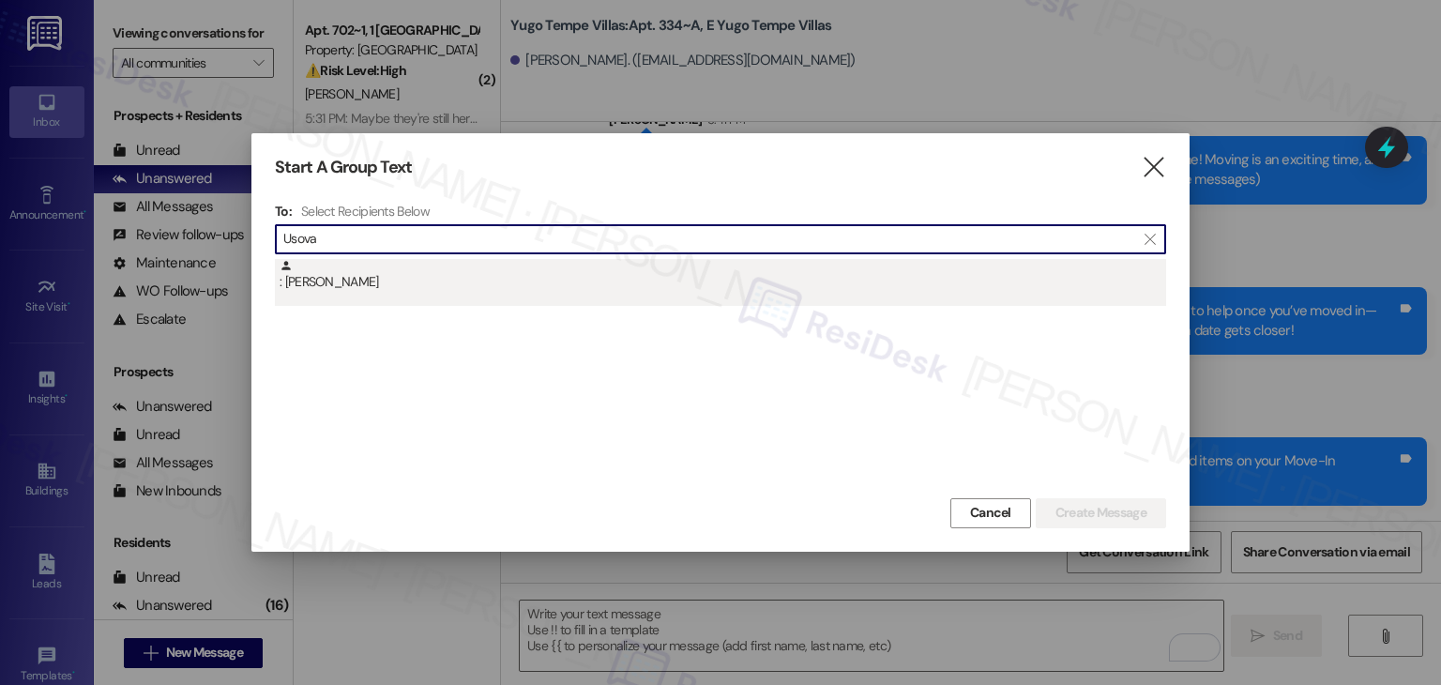
type input "Usova"
click at [345, 290] on div ": Vera Usova" at bounding box center [723, 275] width 887 height 33
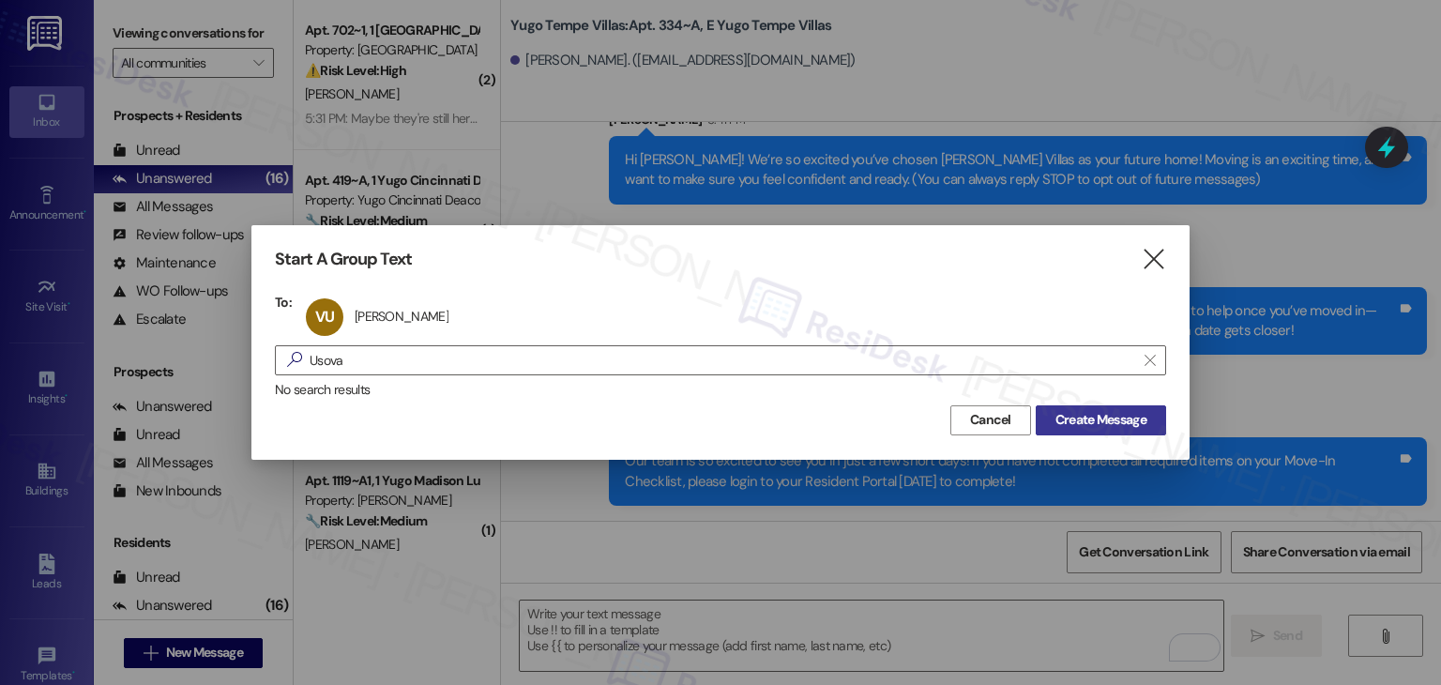
click at [1074, 417] on span "Create Message" at bounding box center [1101, 420] width 91 height 20
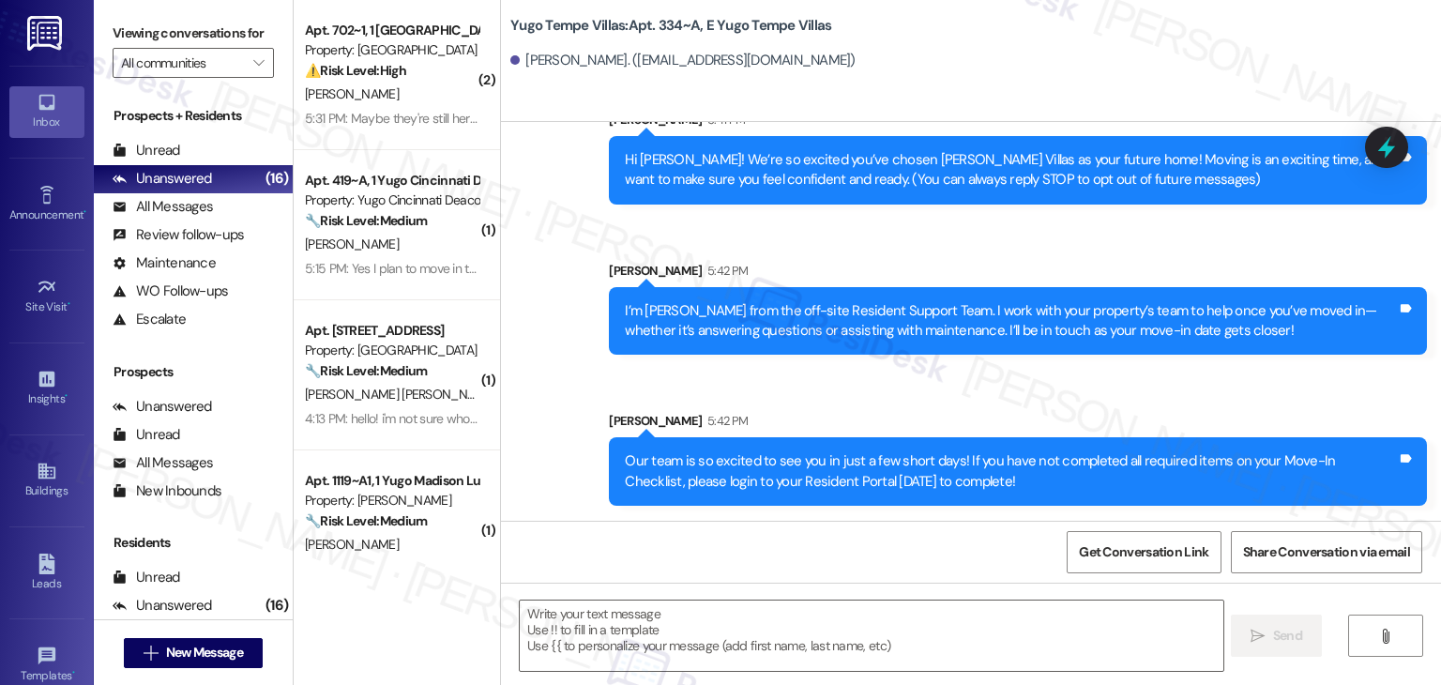
type textarea "Fetching suggested responses. Please feel free to read through the conversation…"
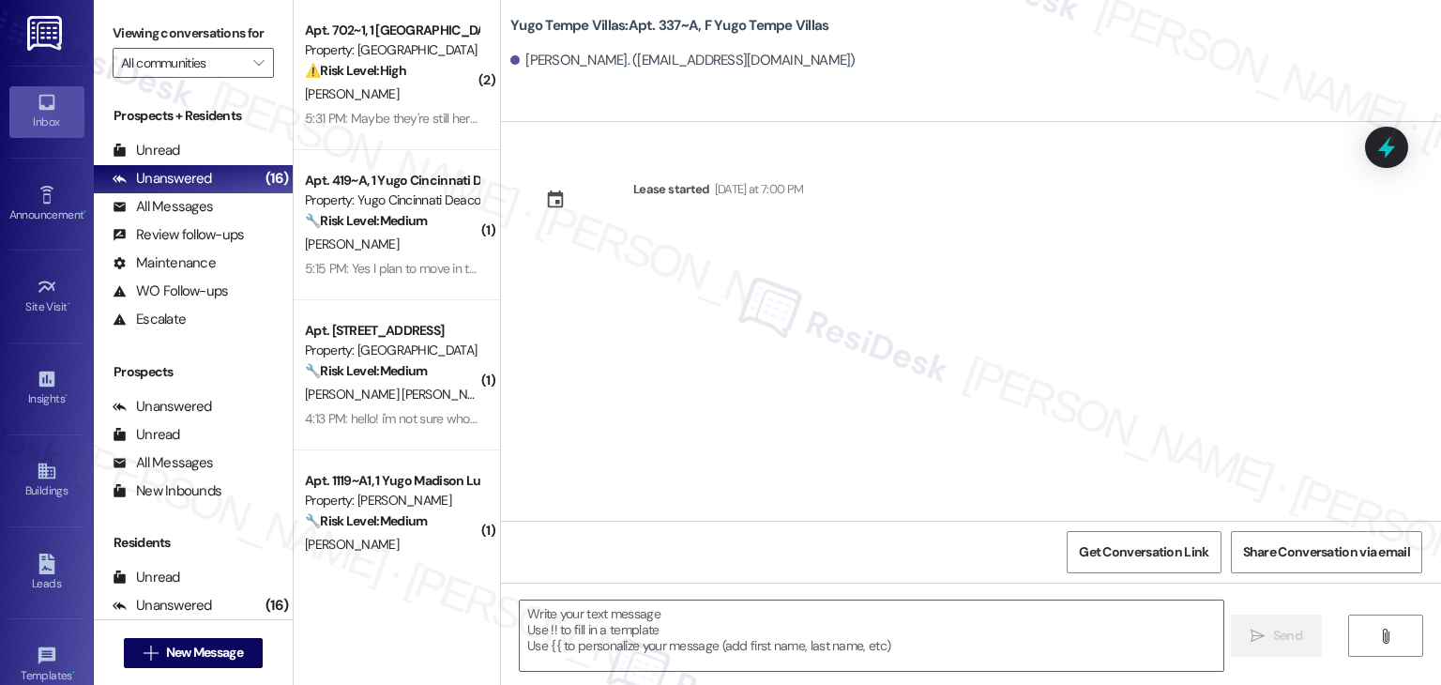
type textarea "Fetching suggested responses. Please feel free to read through the conversation…"
drag, startPoint x: 701, startPoint y: 388, endPoint x: 706, endPoint y: 431, distance: 43.4
click at [701, 388] on div "Lease started Sunday at 7:00 PM" at bounding box center [971, 321] width 940 height 399
click at [680, 616] on textarea at bounding box center [871, 636] width 703 height 70
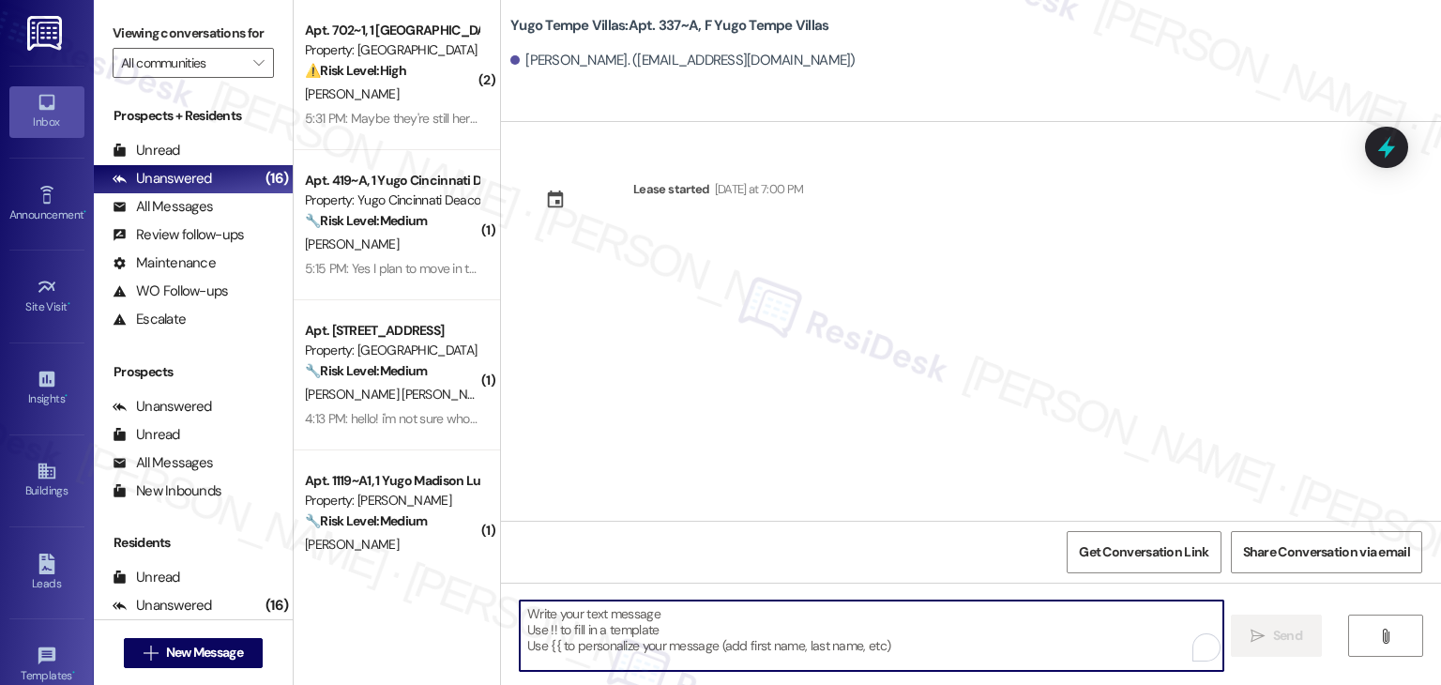
paste textarea "Hi {{first_name}}! We’re so excited you’ve chosen {{property}} as your future h…"
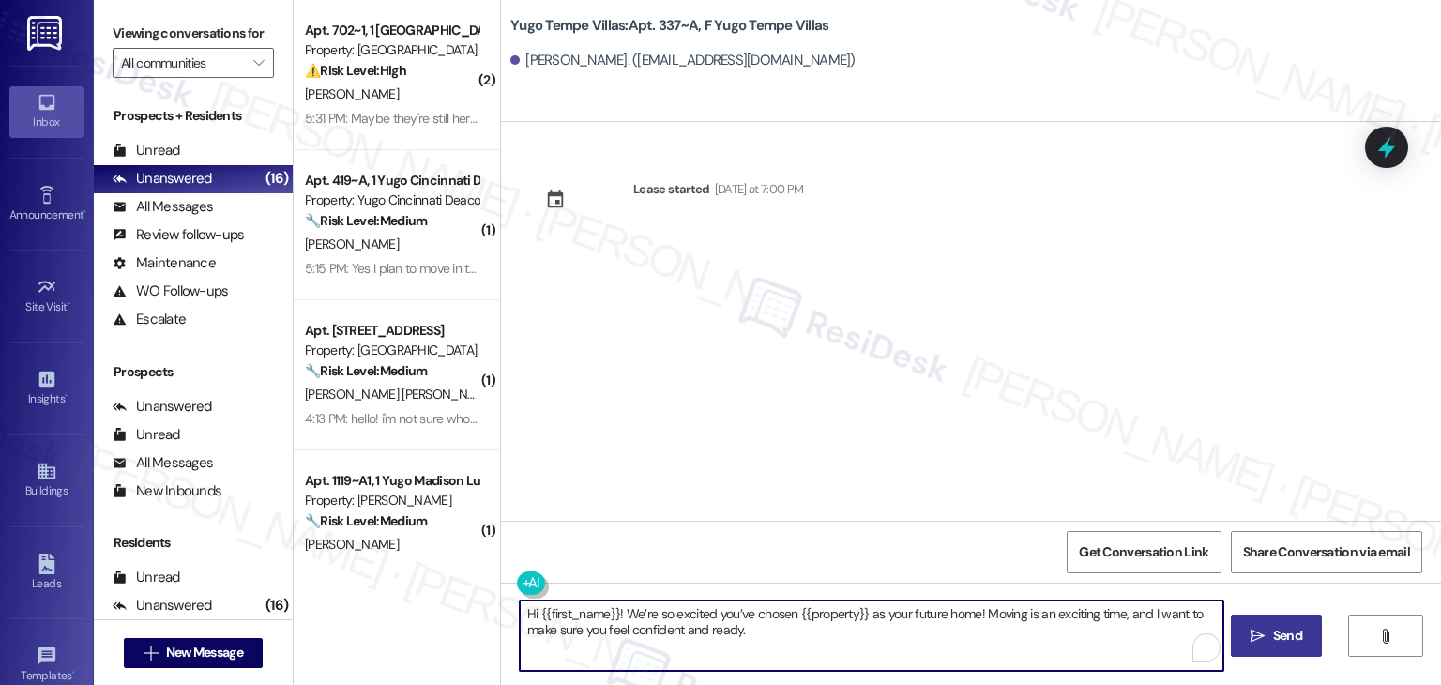
type textarea "Hi {{first_name}}! We’re so excited you’ve chosen {{property}} as your future h…"
click at [1254, 646] on button " Send" at bounding box center [1276, 636] width 91 height 42
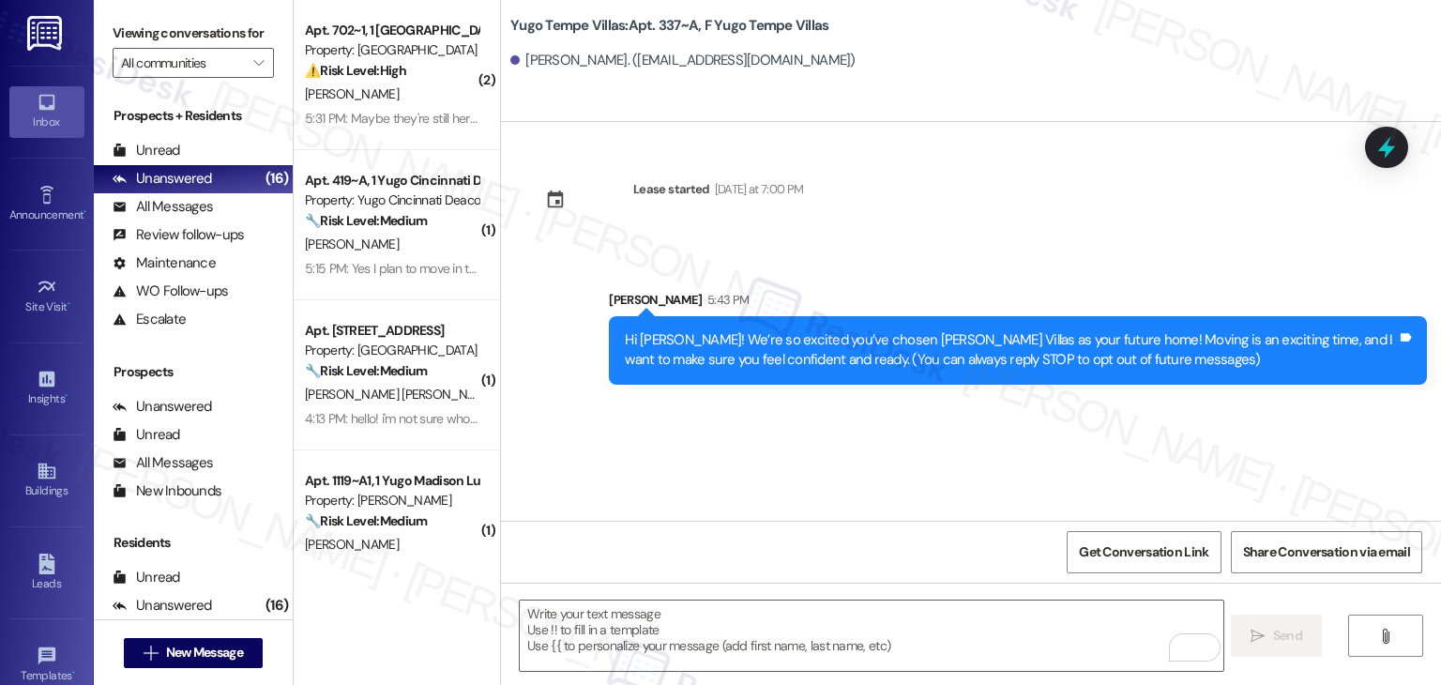
click at [680, 424] on div "Lease started Sunday at 7:00 PM Sent via SMS Sarah 5:43 PM Hi Vera! We’re so ex…" at bounding box center [971, 321] width 940 height 399
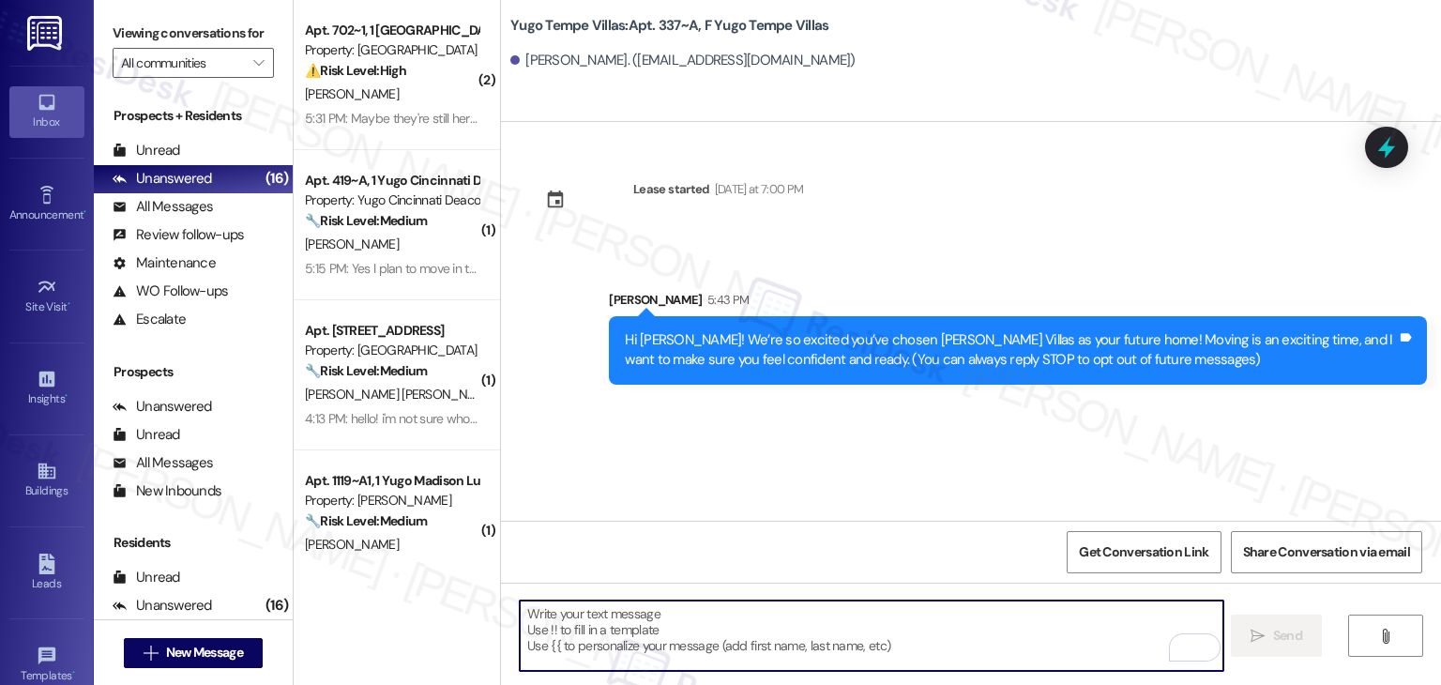
click at [743, 651] on textarea "To enrich screen reader interactions, please activate Accessibility in Grammarl…" at bounding box center [871, 636] width 703 height 70
paste textarea "I’m [PERSON_NAME] from the off-site Resident Support Team. I work with your pro…"
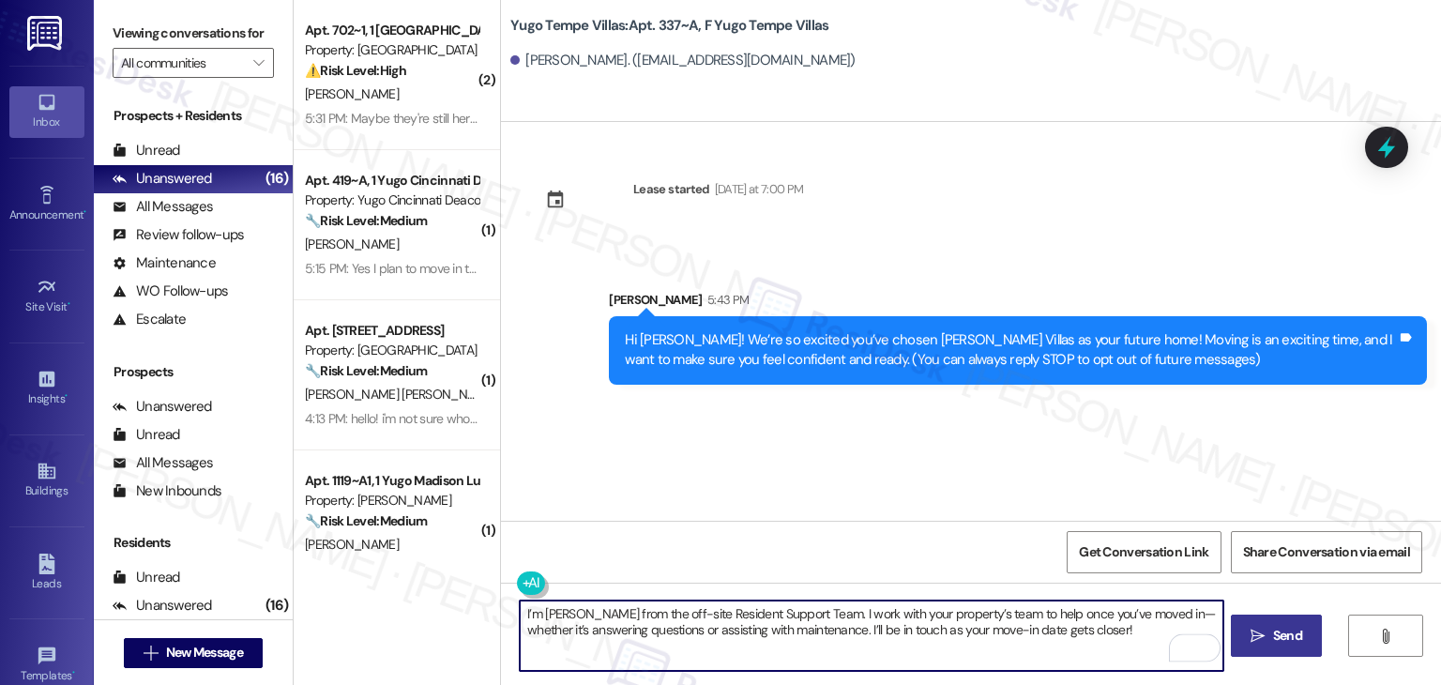
type textarea "I’m [PERSON_NAME] from the off-site Resident Support Team. I work with your pro…"
click at [1273, 635] on span "Send" at bounding box center [1287, 636] width 29 height 20
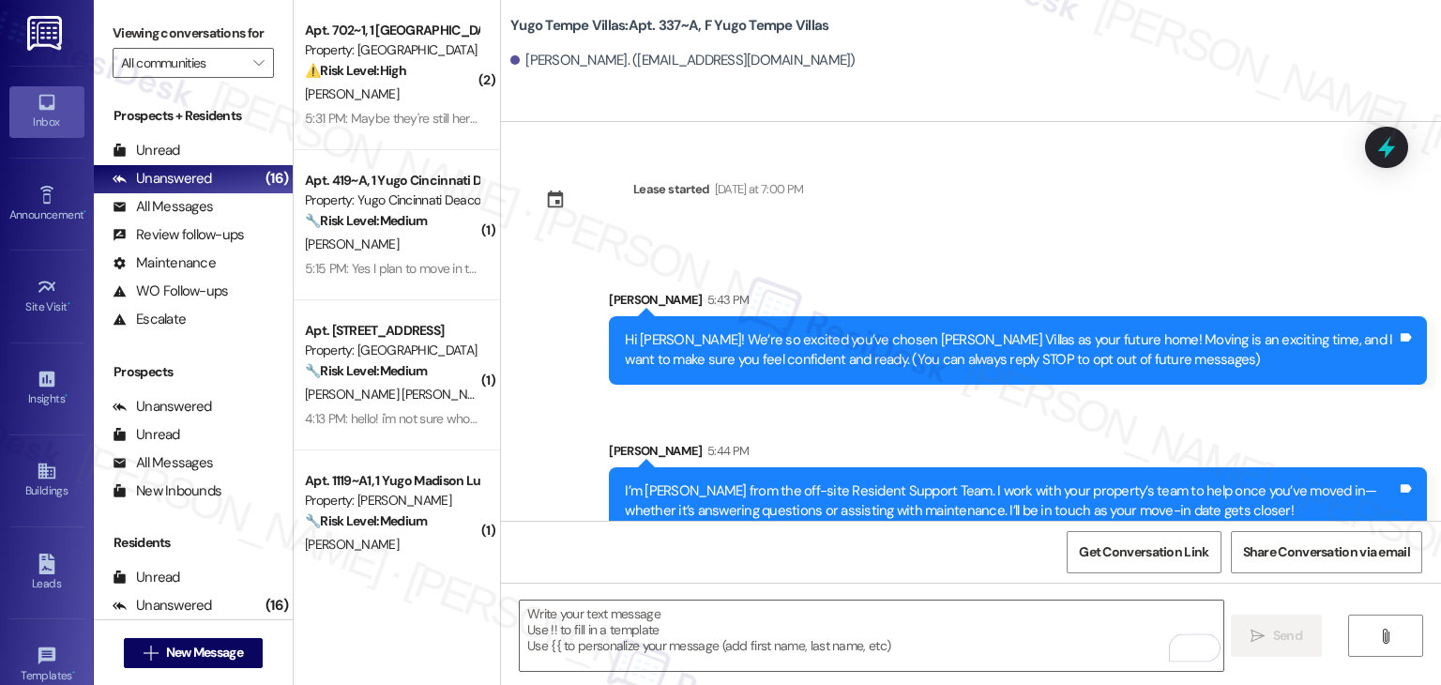
click at [749, 441] on div "Sarah 5:44 PM" at bounding box center [1018, 454] width 818 height 26
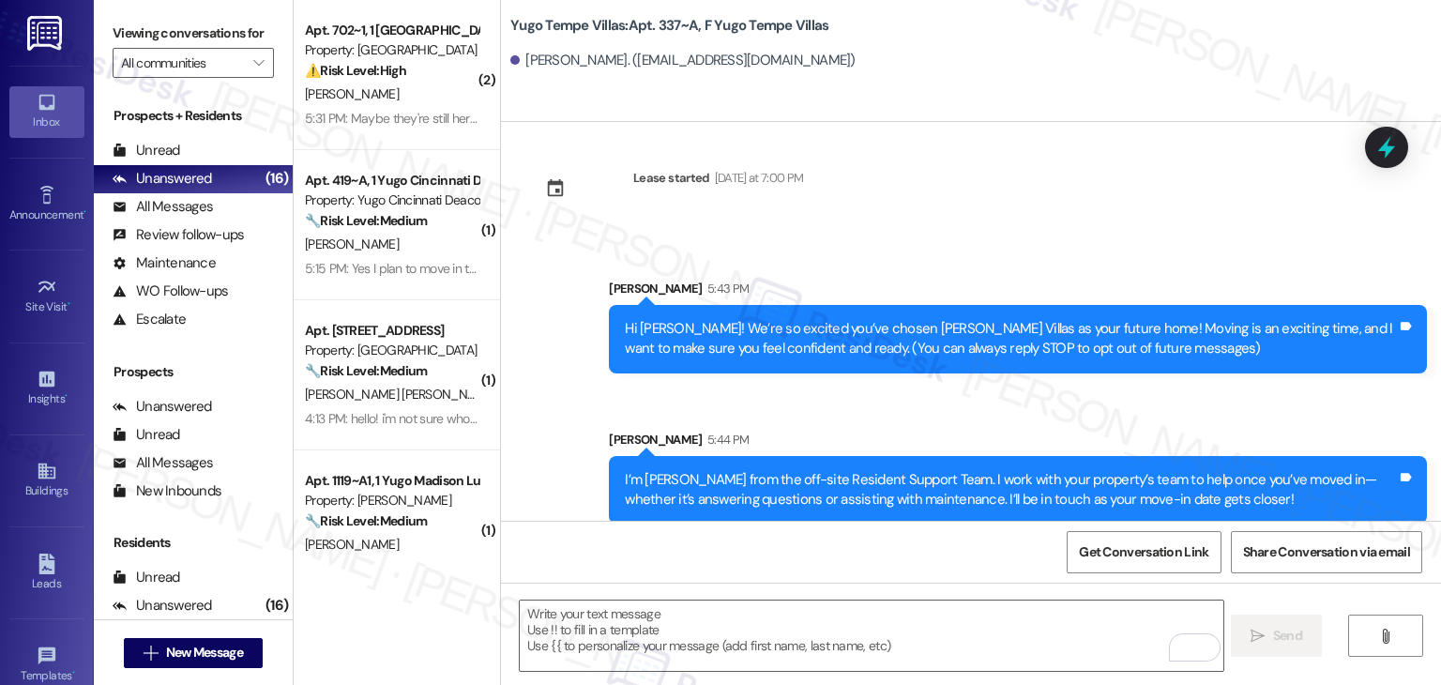
scroll to position [30, 0]
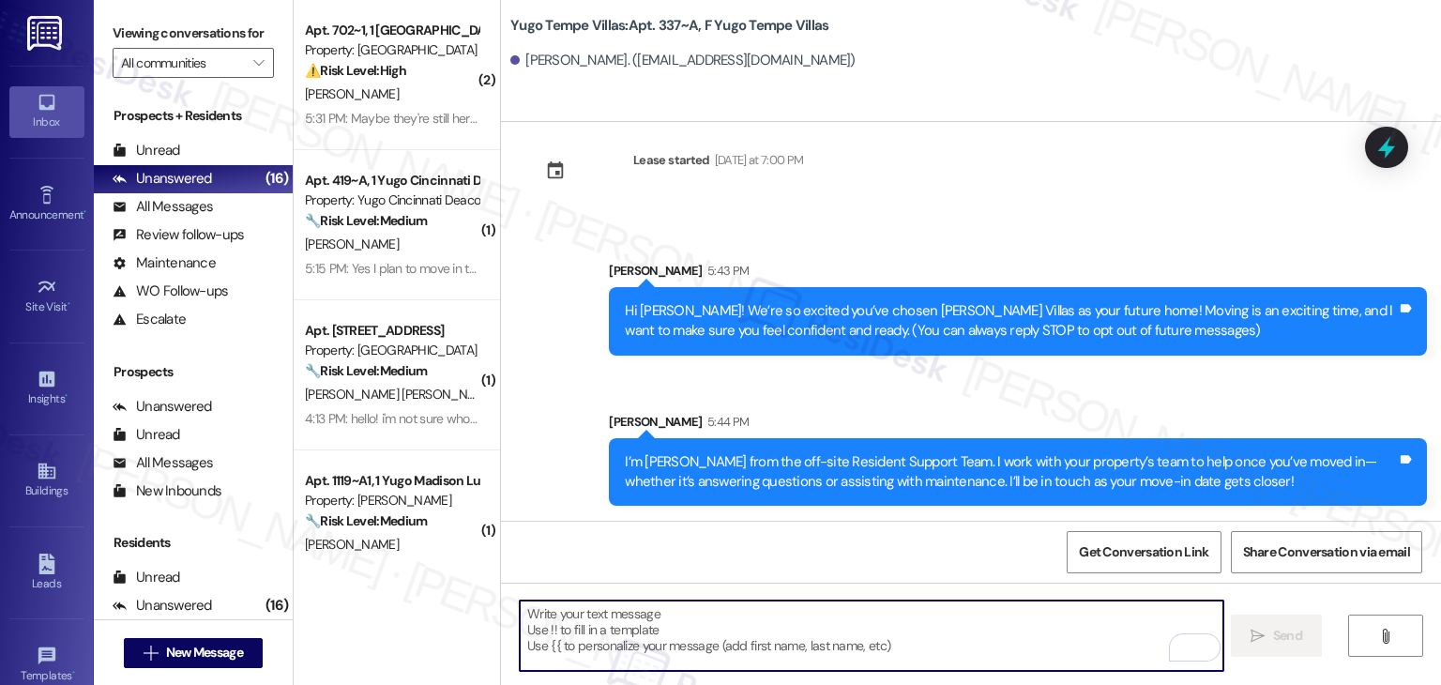
click at [734, 617] on textarea "To enrich screen reader interactions, please activate Accessibility in Grammarl…" at bounding box center [871, 636] width 703 height 70
paste textarea "Our team is so excited to see you in just a few short days! If you have not com…"
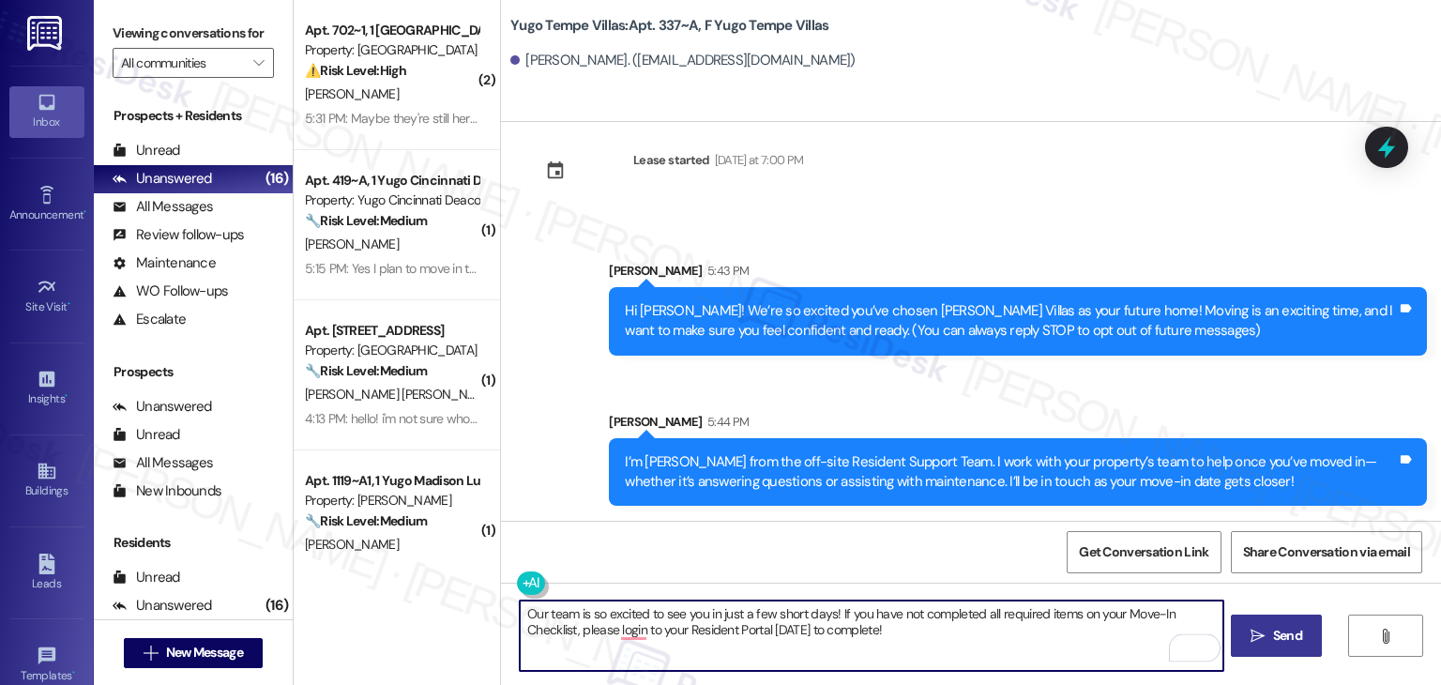
type textarea "Our team is so excited to see you in just a few short days! If you have not com…"
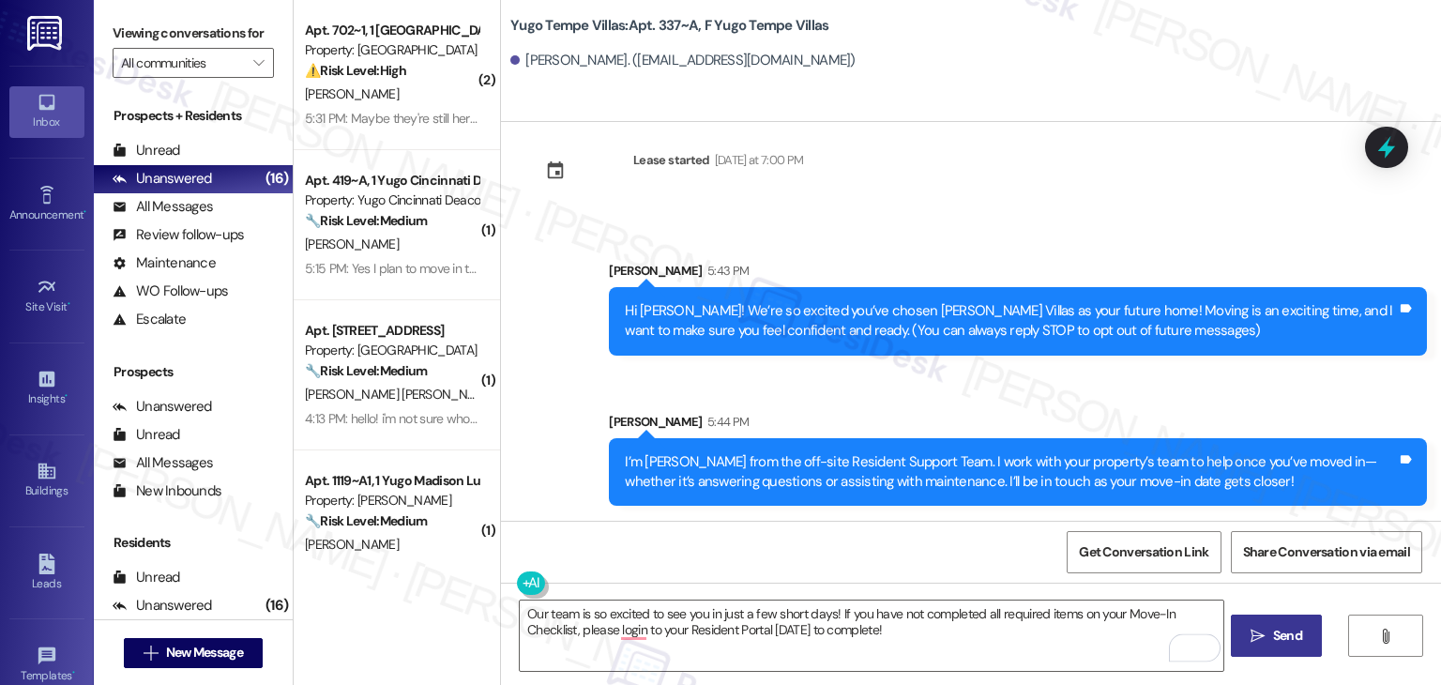
click at [1276, 620] on button " Send" at bounding box center [1276, 636] width 91 height 42
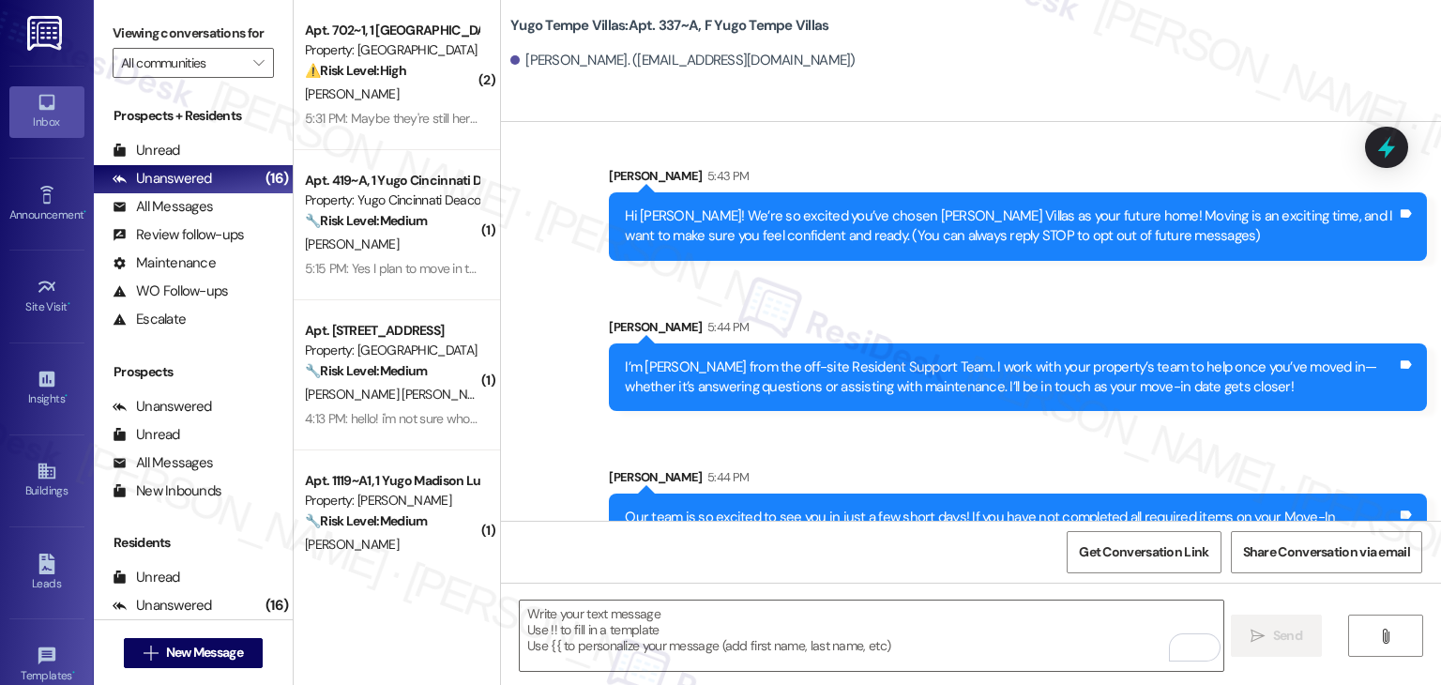
scroll to position [180, 0]
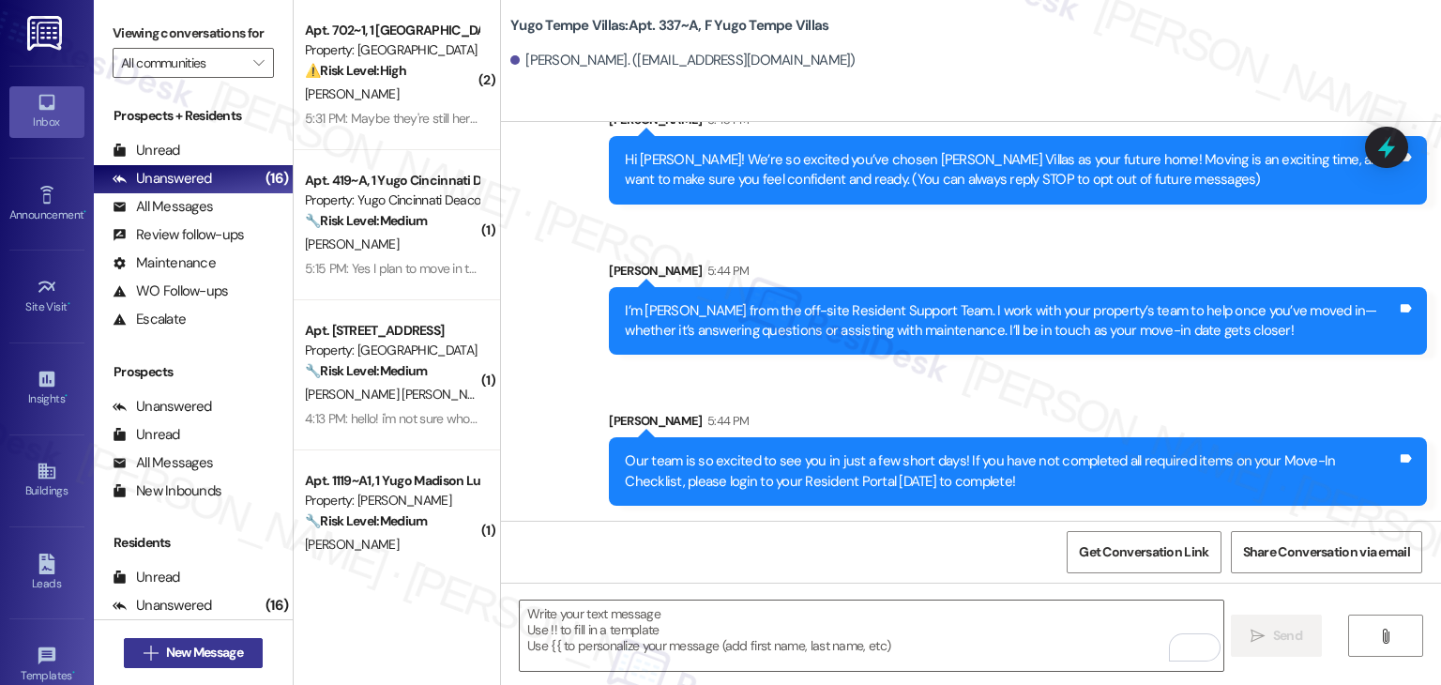
click at [229, 650] on span "New Message" at bounding box center [204, 653] width 77 height 20
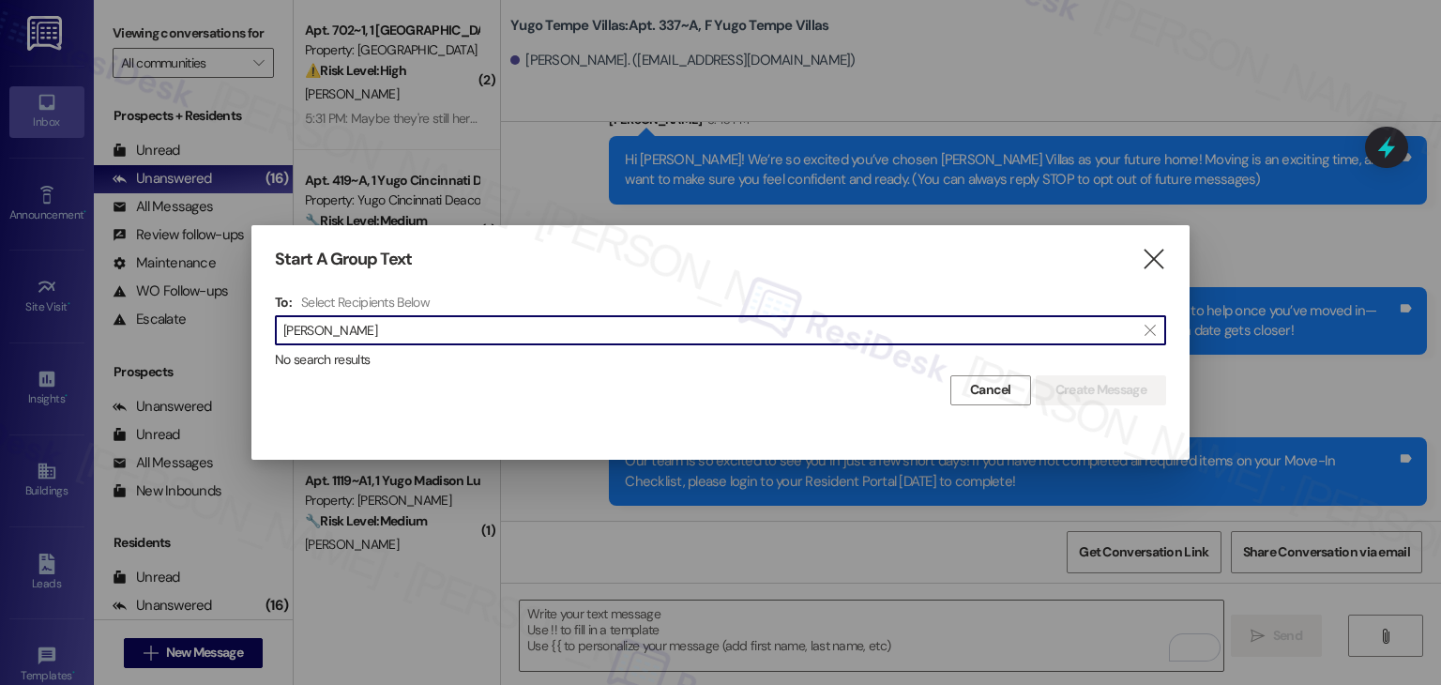
click at [335, 337] on input "Kamilya Adamova" at bounding box center [709, 330] width 852 height 26
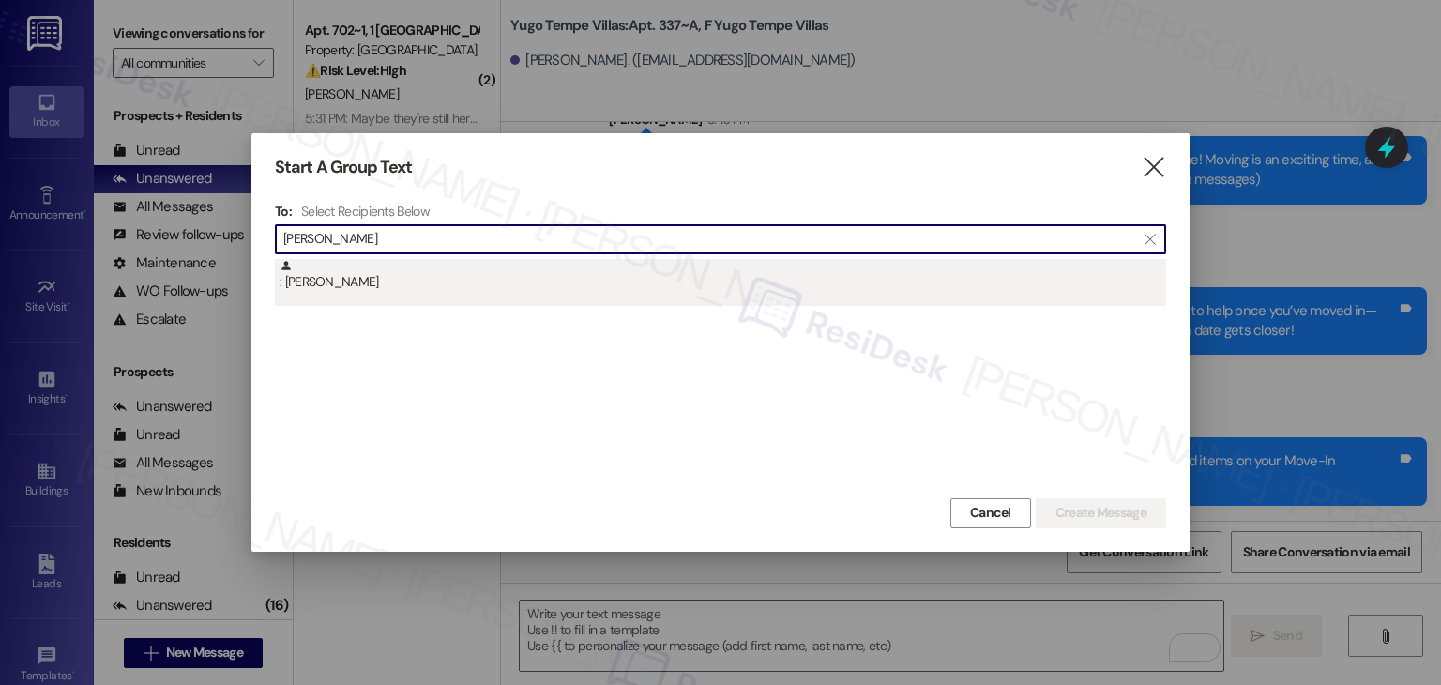
type input "Kamilya Adamova"
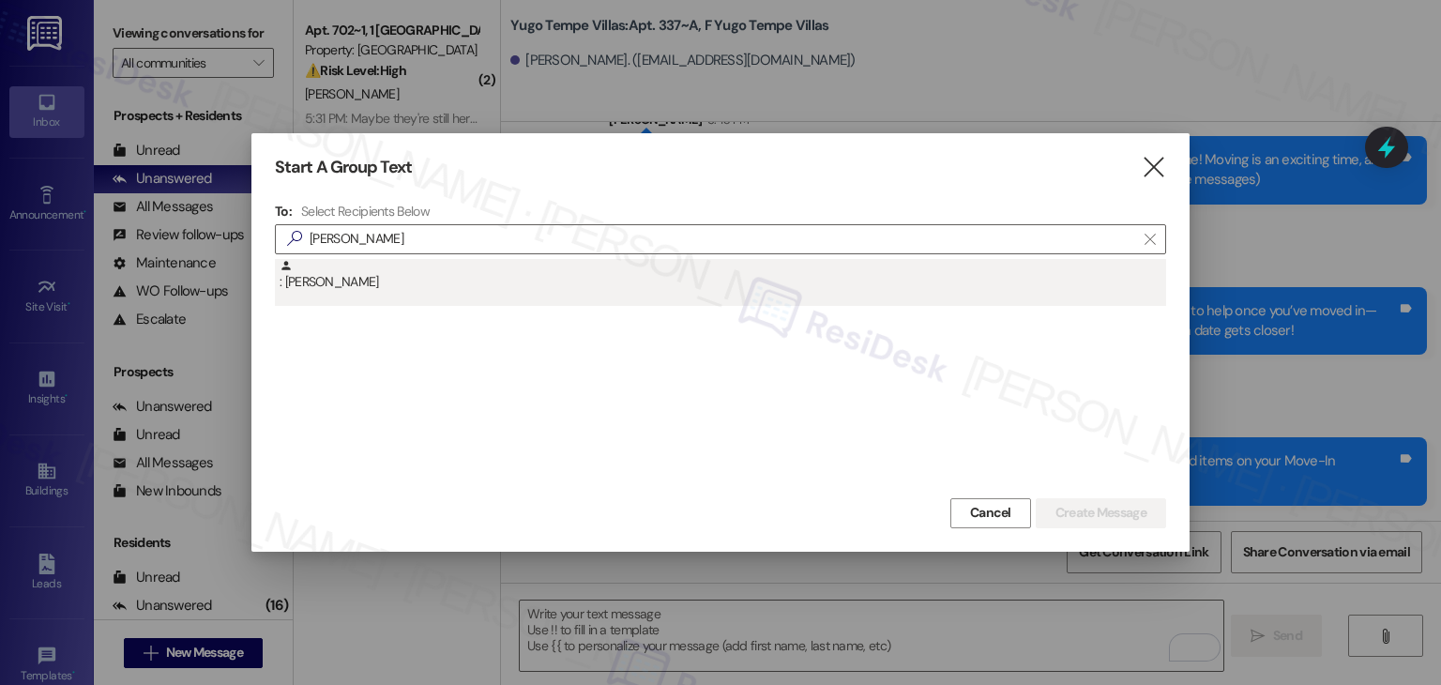
click at [368, 286] on div ": Kamilya Adamova" at bounding box center [723, 275] width 887 height 33
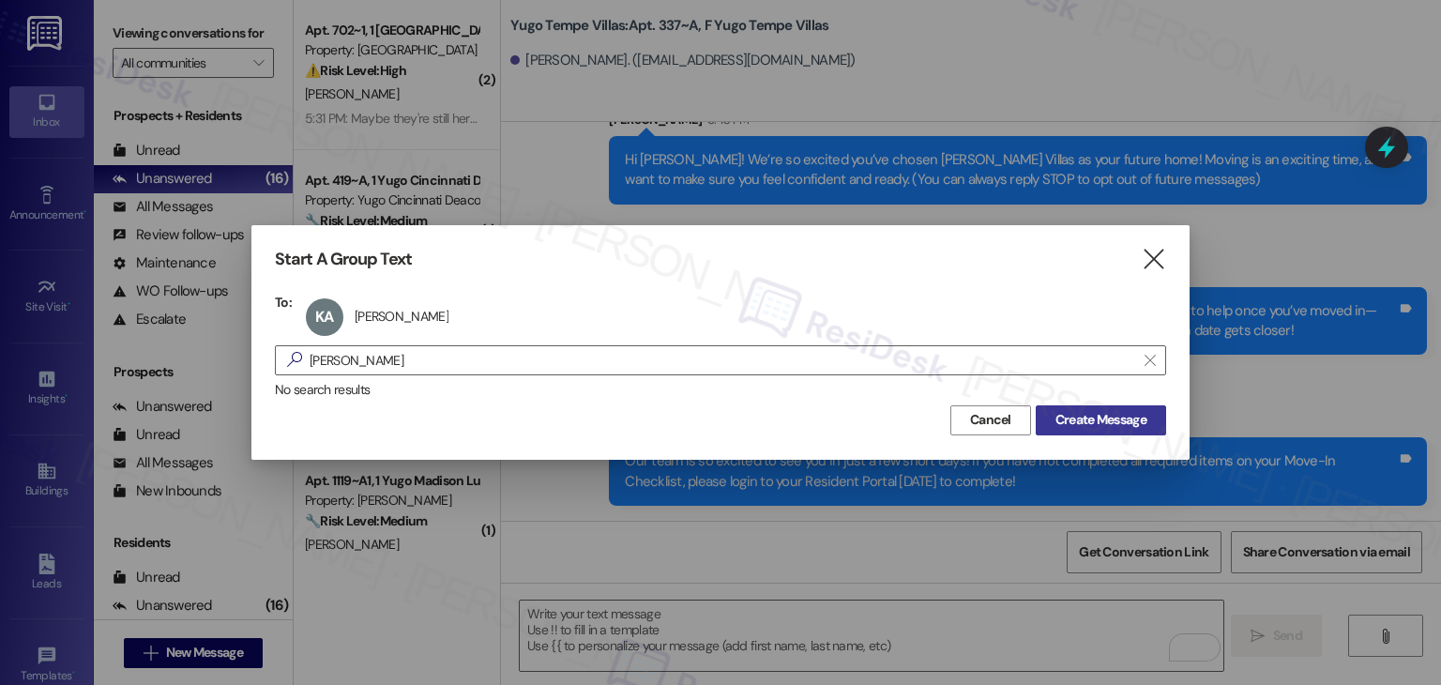
click at [1080, 419] on span "Create Message" at bounding box center [1101, 420] width 91 height 20
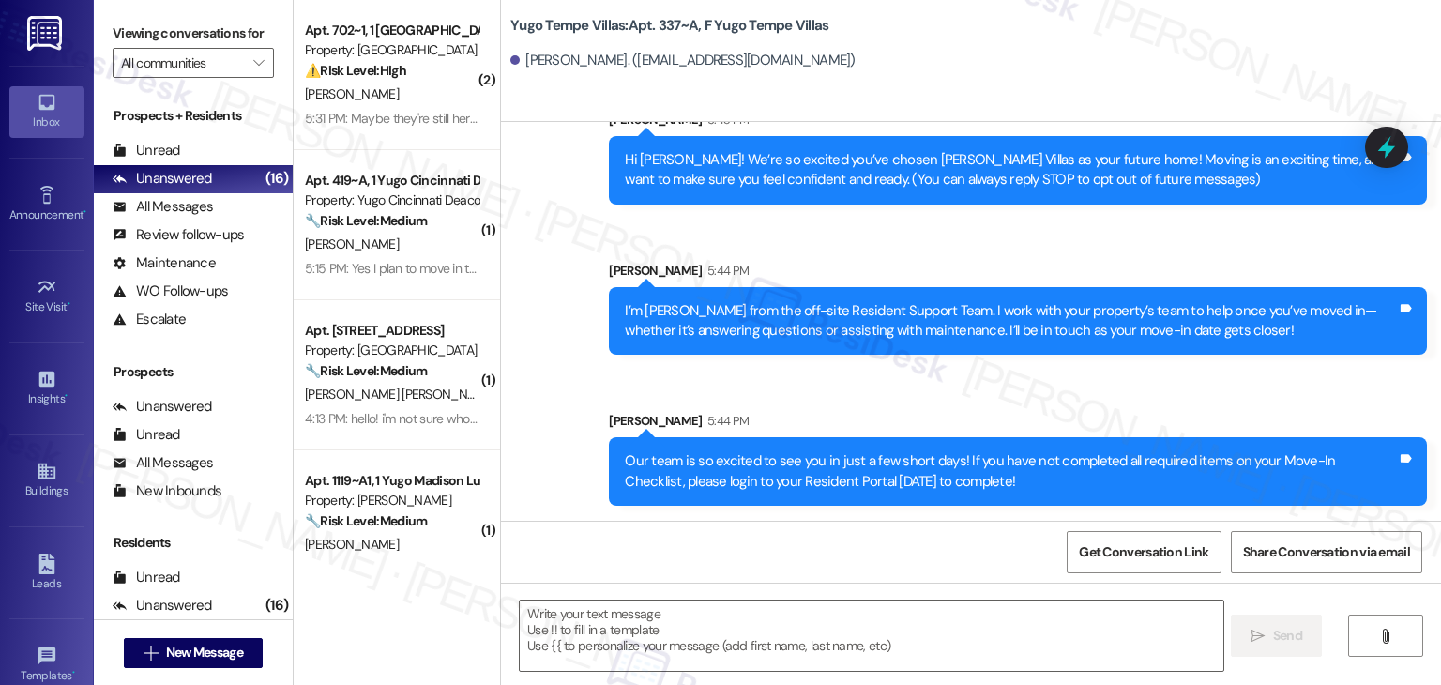
type textarea "Fetching suggested responses. Please feel free to read through the conversation…"
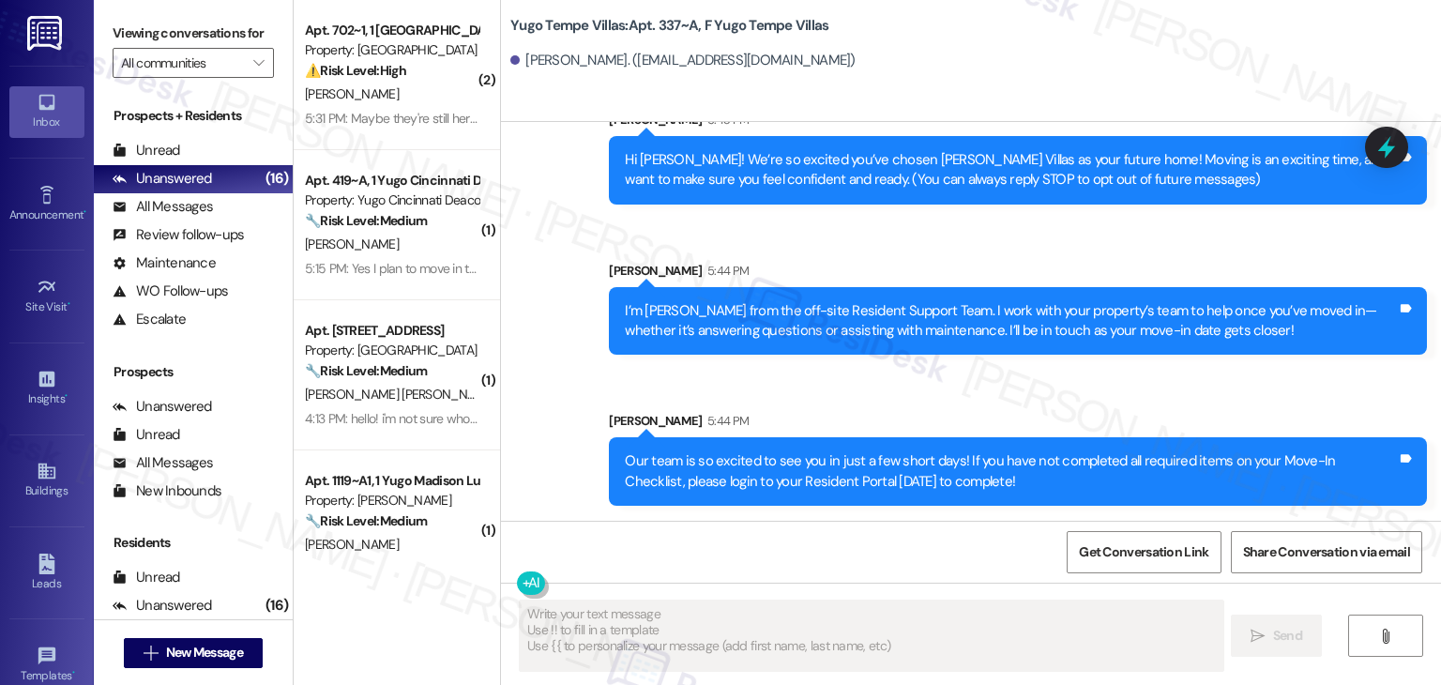
scroll to position [0, 0]
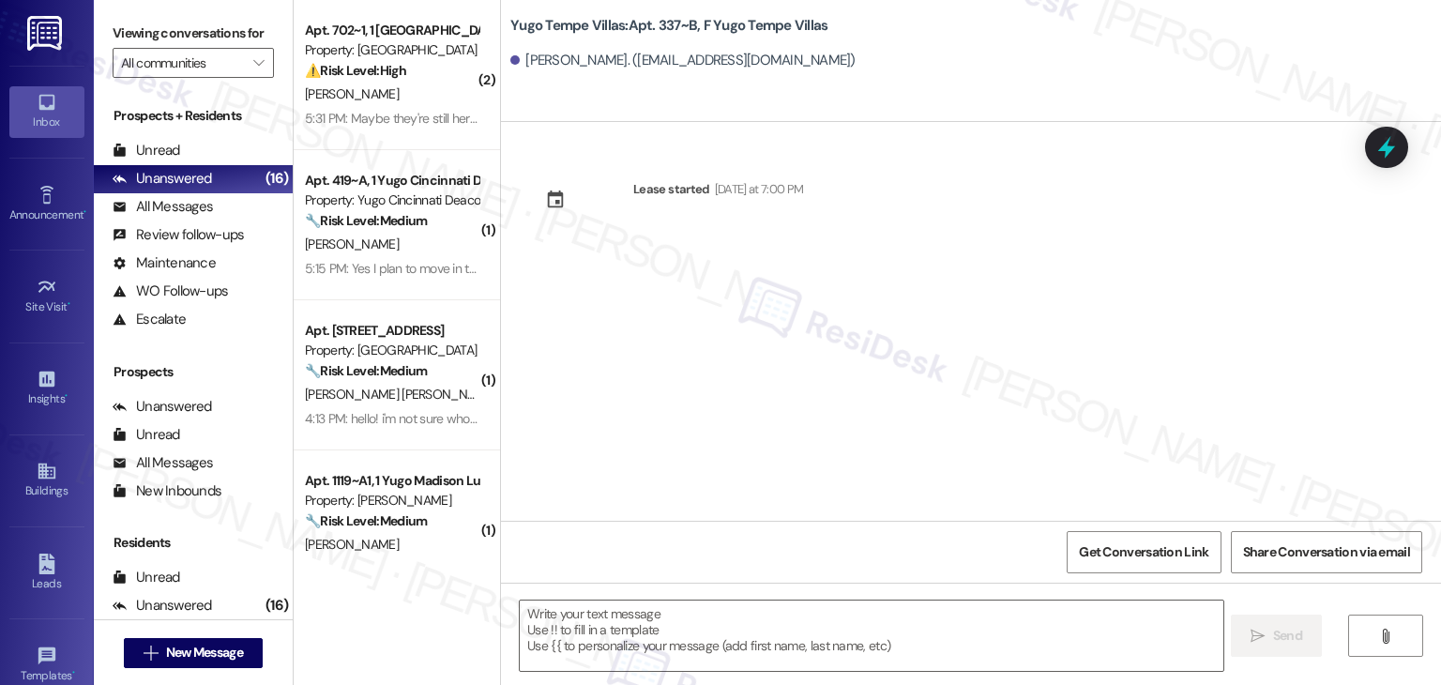
drag, startPoint x: 727, startPoint y: 325, endPoint x: 731, endPoint y: 406, distance: 81.7
click at [727, 326] on div "Lease started Sunday at 7:00 PM" at bounding box center [971, 321] width 940 height 399
drag, startPoint x: 719, startPoint y: 603, endPoint x: 762, endPoint y: 611, distance: 43.8
click at [719, 605] on textarea at bounding box center [871, 636] width 703 height 70
paste textarea "Hi {{first_name}}! We’re so excited you’ve chosen {{property}} as your future h…"
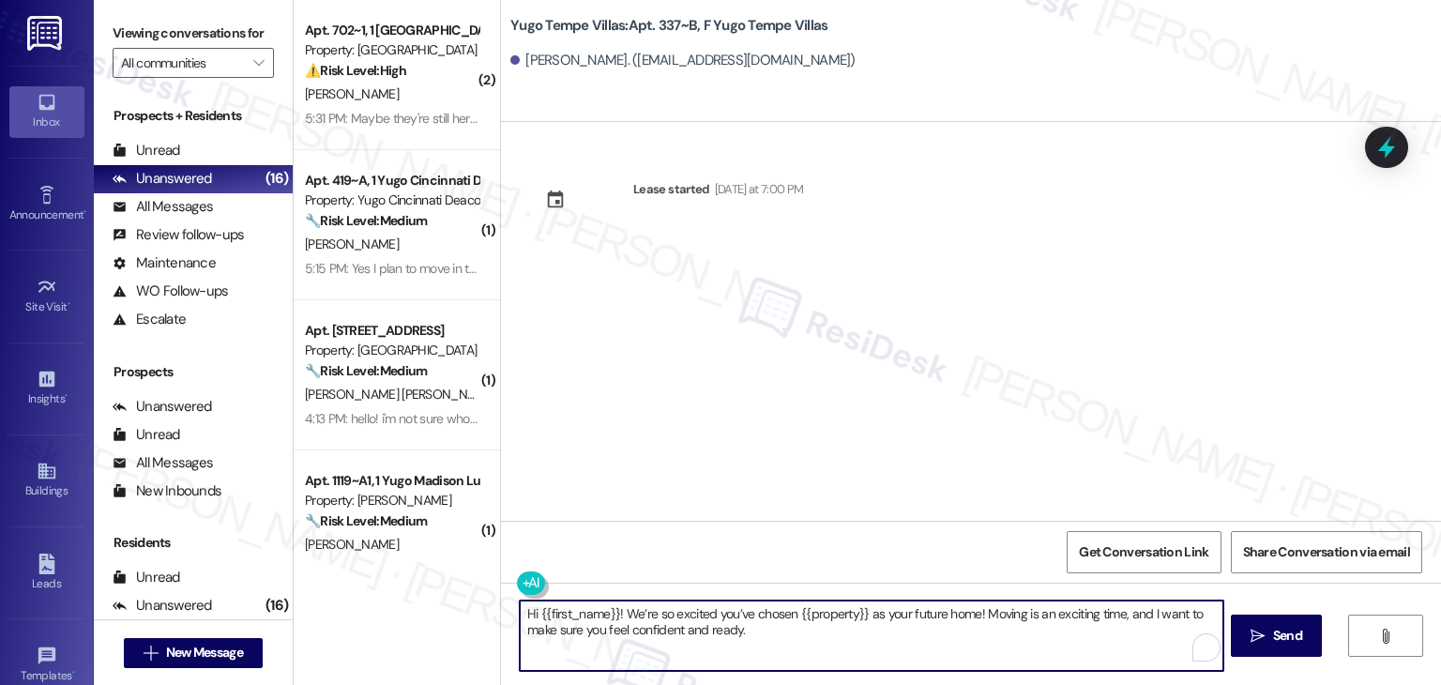
type textarea "Hi {{first_name}}! We’re so excited you’ve chosen {{property}} as your future h…"
click at [1270, 643] on span "Send" at bounding box center [1288, 636] width 37 height 20
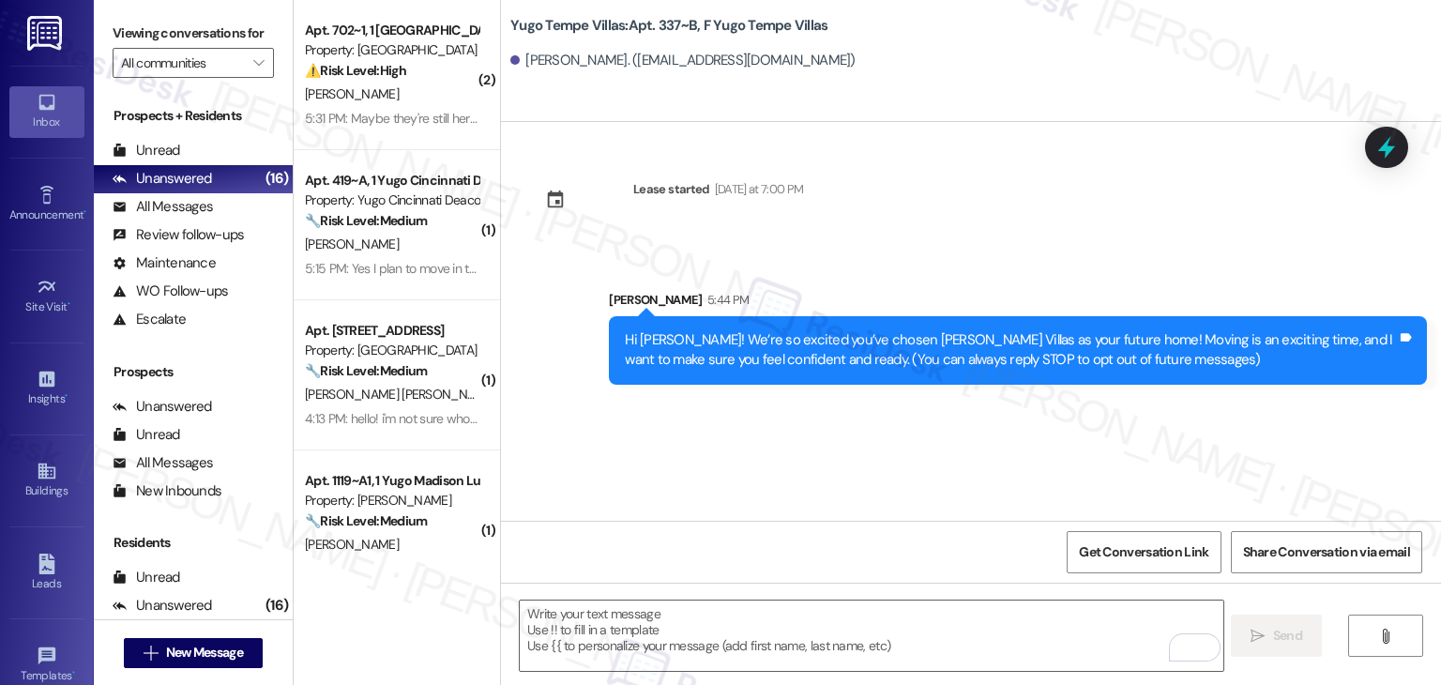
click at [780, 367] on div "Hi Kamilya! We’re so excited you’ve chosen Yugo Tempe Villas as your future hom…" at bounding box center [1011, 350] width 772 height 40
click at [748, 620] on textarea "To enrich screen reader interactions, please activate Accessibility in Grammarl…" at bounding box center [871, 636] width 703 height 70
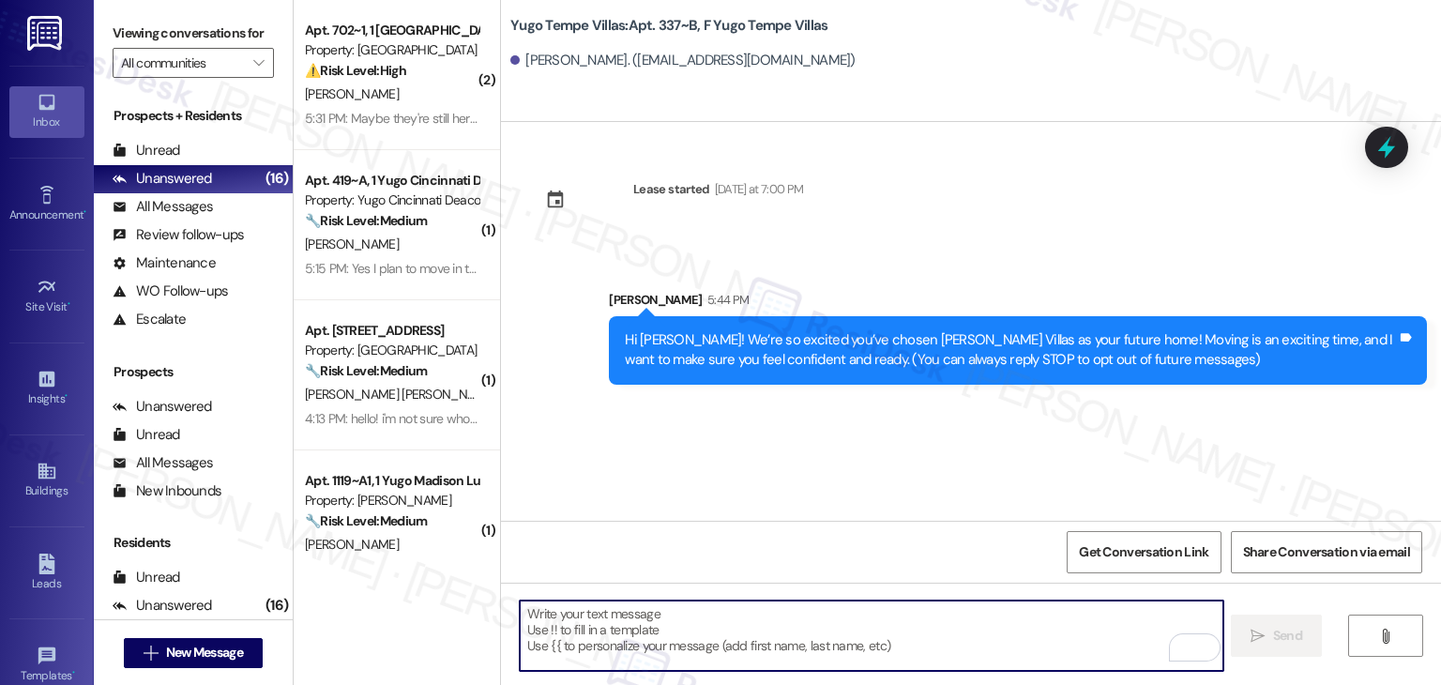
paste textarea "I’m [PERSON_NAME] from the off-site Resident Support Team. I work with your pro…"
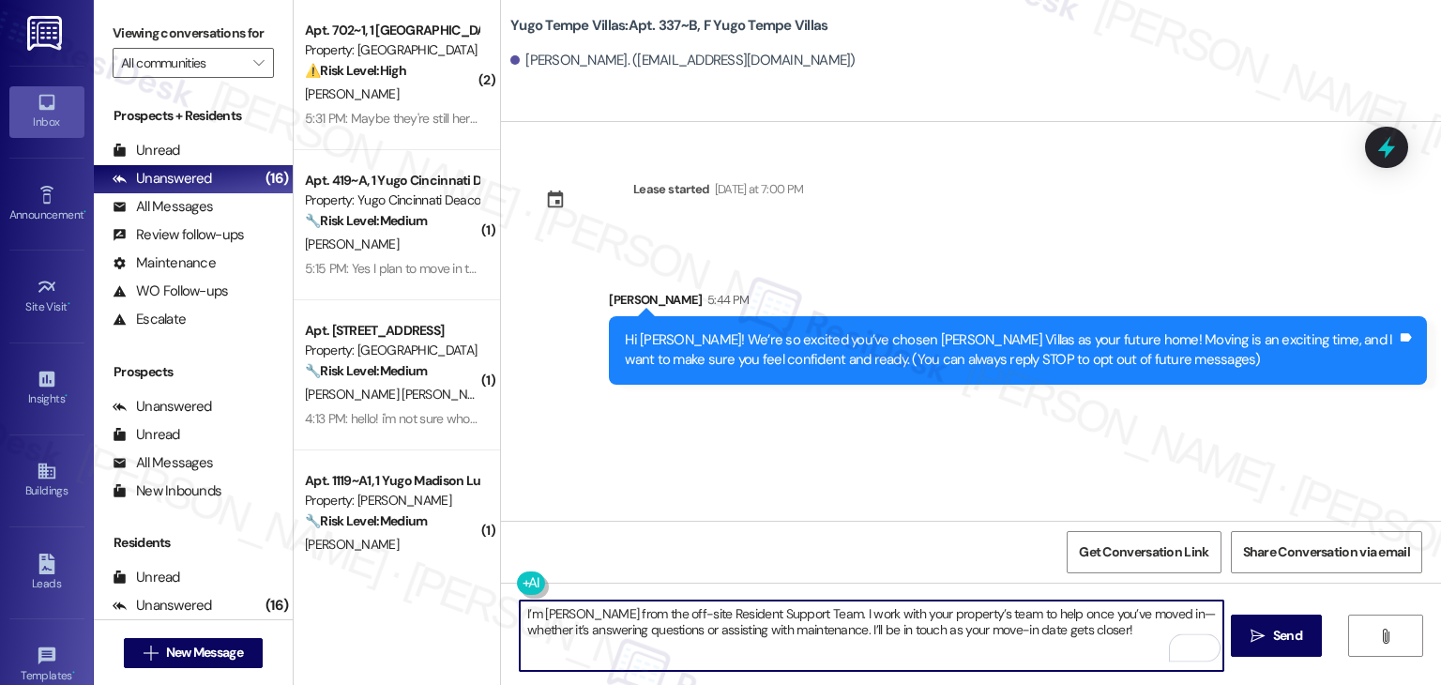
type textarea "I’m [PERSON_NAME] from the off-site Resident Support Team. I work with your pro…"
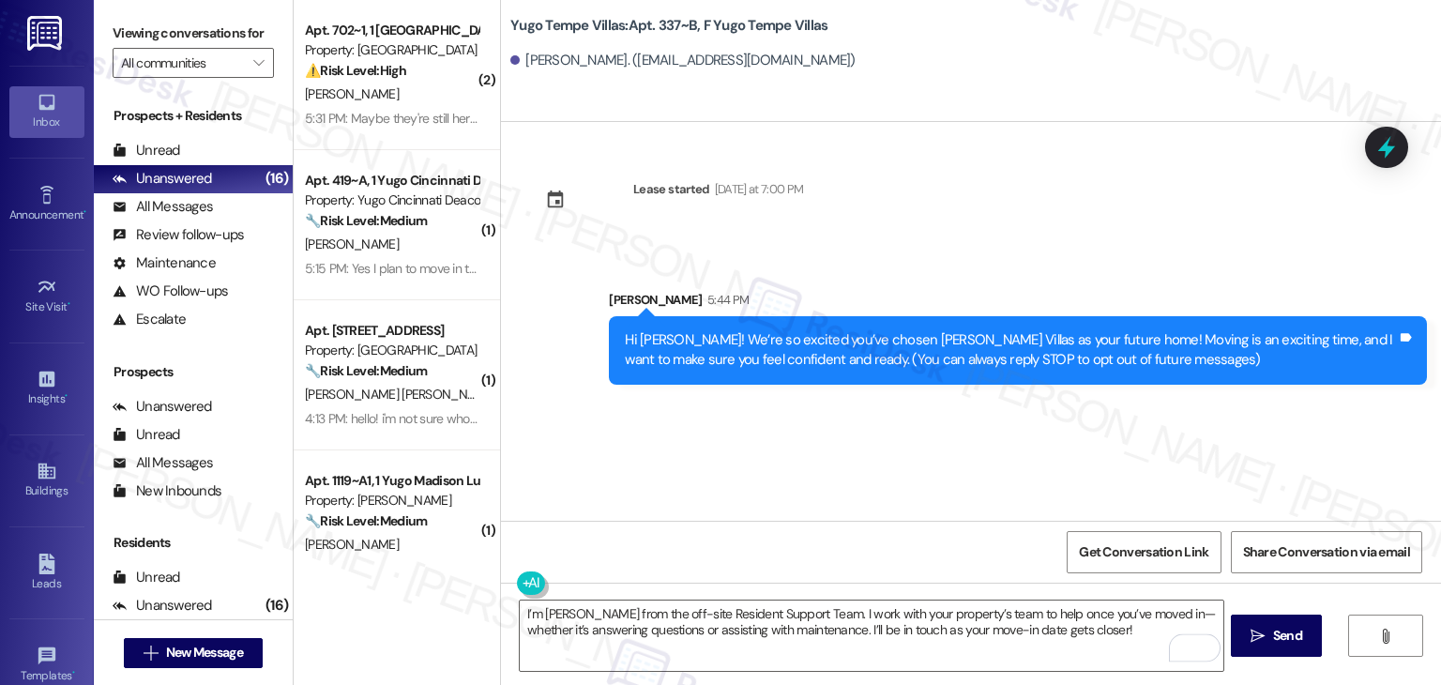
click at [1258, 634] on icon "" at bounding box center [1258, 636] width 14 height 15
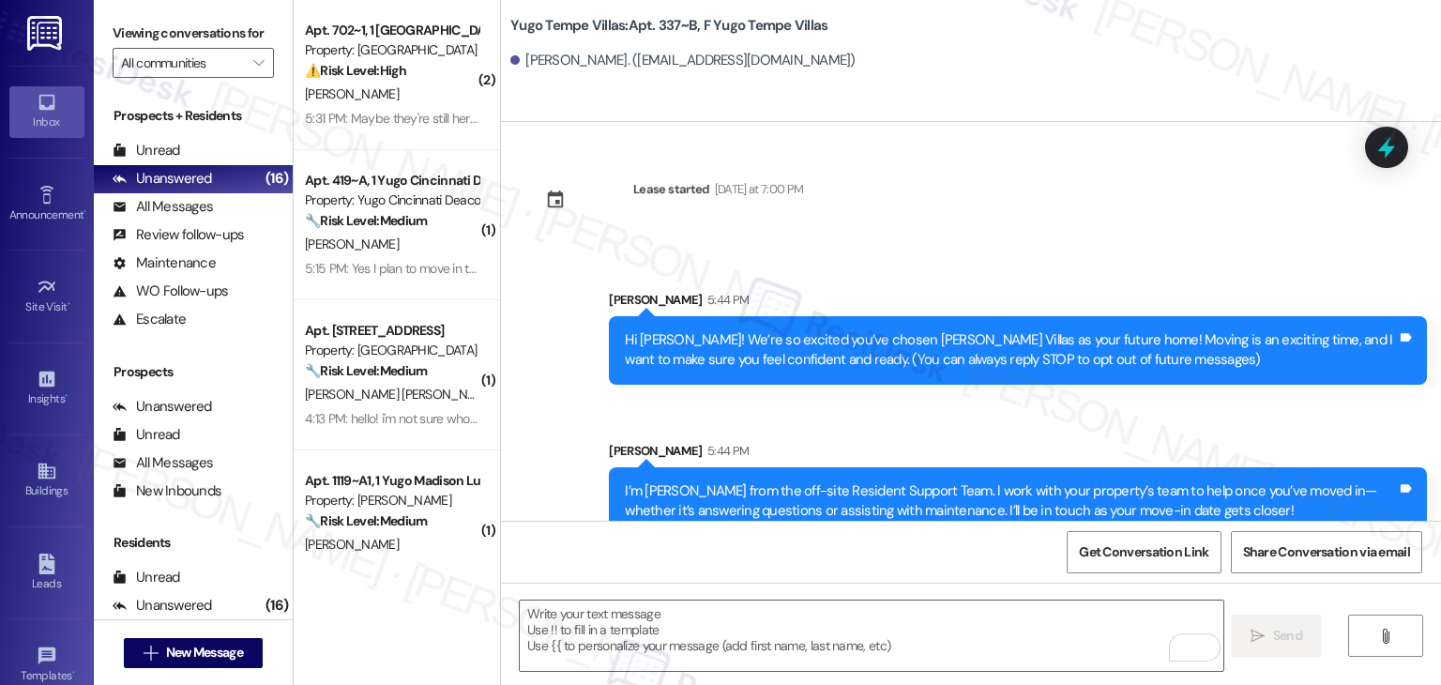
click at [771, 414] on div "Sent via SMS Sarah 5:44 PM Hi Kamilya! We’re so excited you’ve chosen Yugo Temp…" at bounding box center [971, 399] width 940 height 302
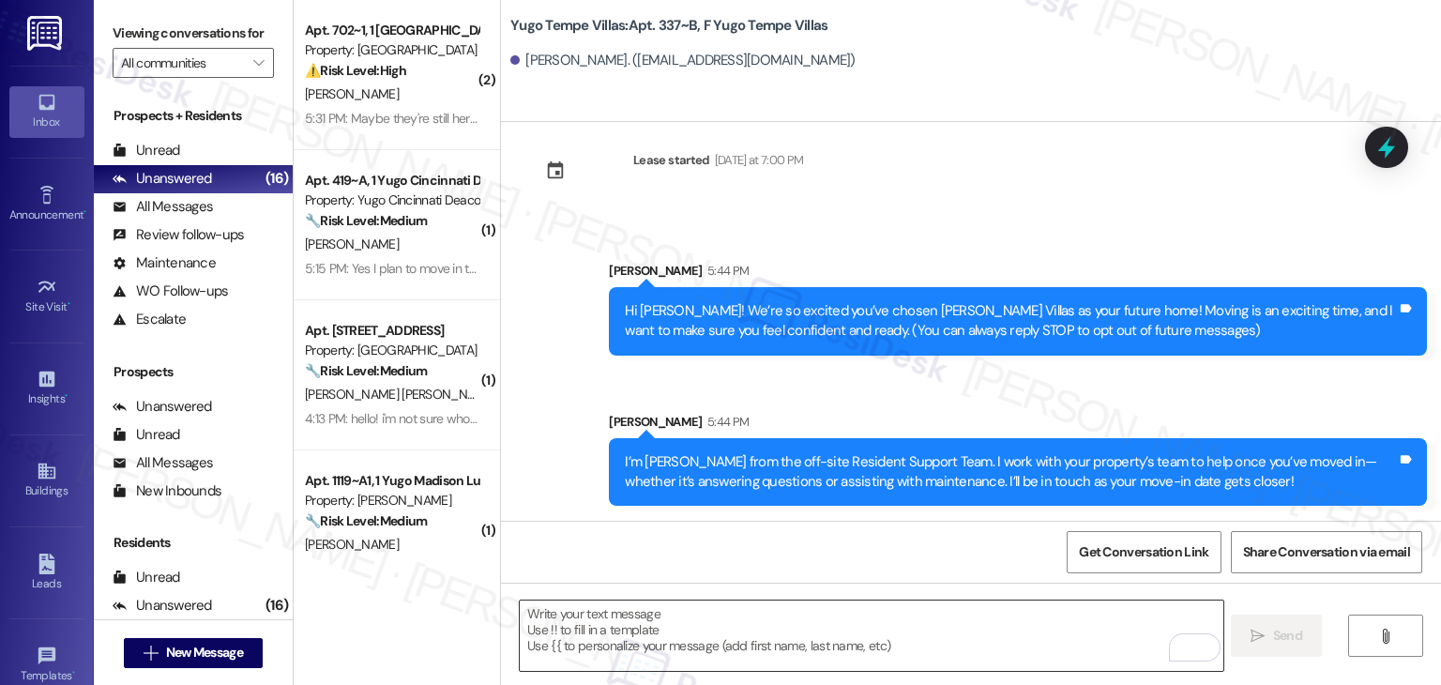
click at [806, 621] on textarea "To enrich screen reader interactions, please activate Accessibility in Grammarl…" at bounding box center [871, 636] width 703 height 70
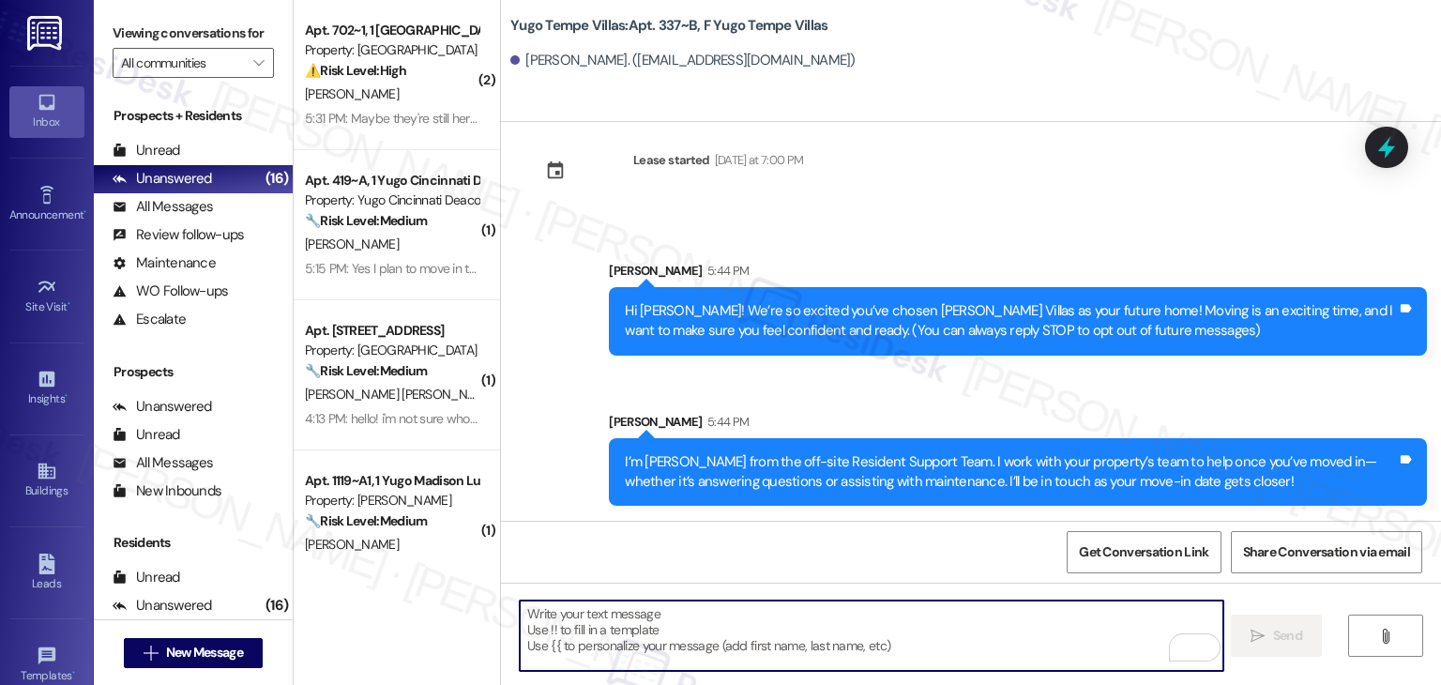
paste textarea "Our team is so excited to see you in just a few short days! If you have not com…"
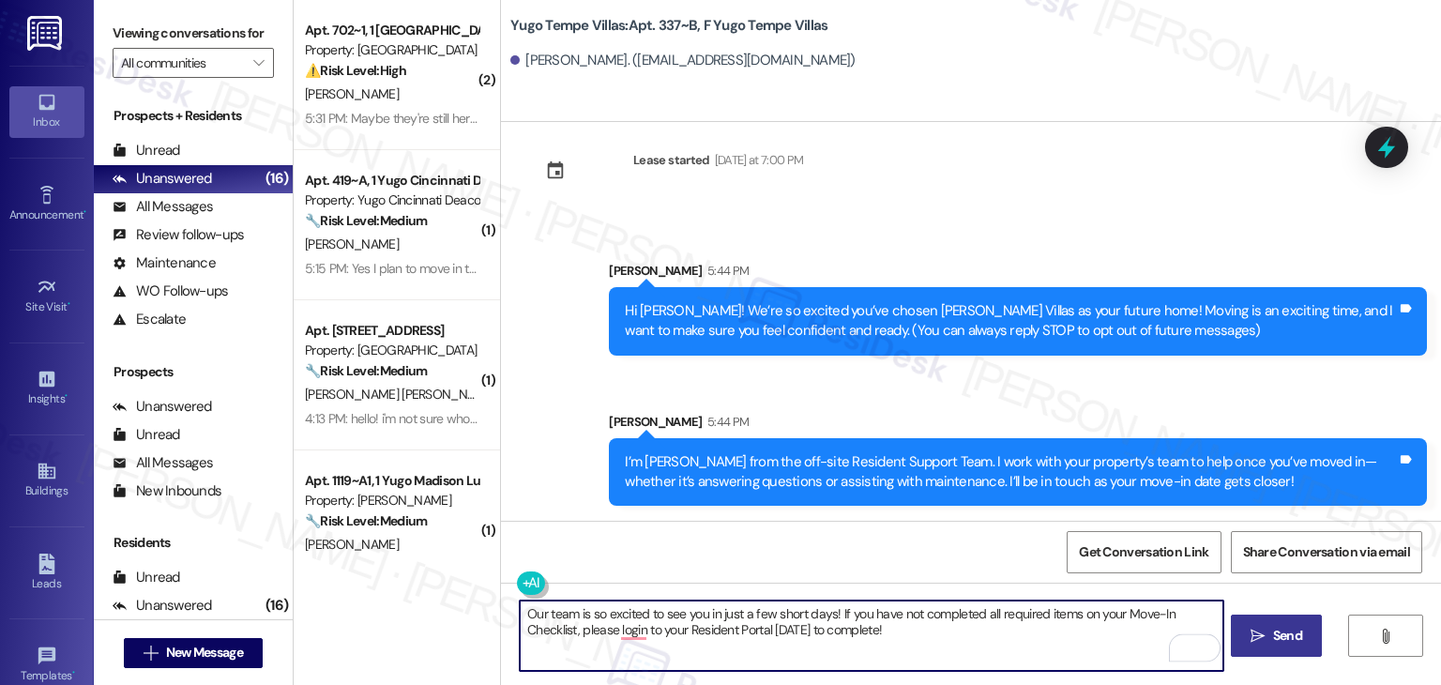
type textarea "Our team is so excited to see you in just a few short days! If you have not com…"
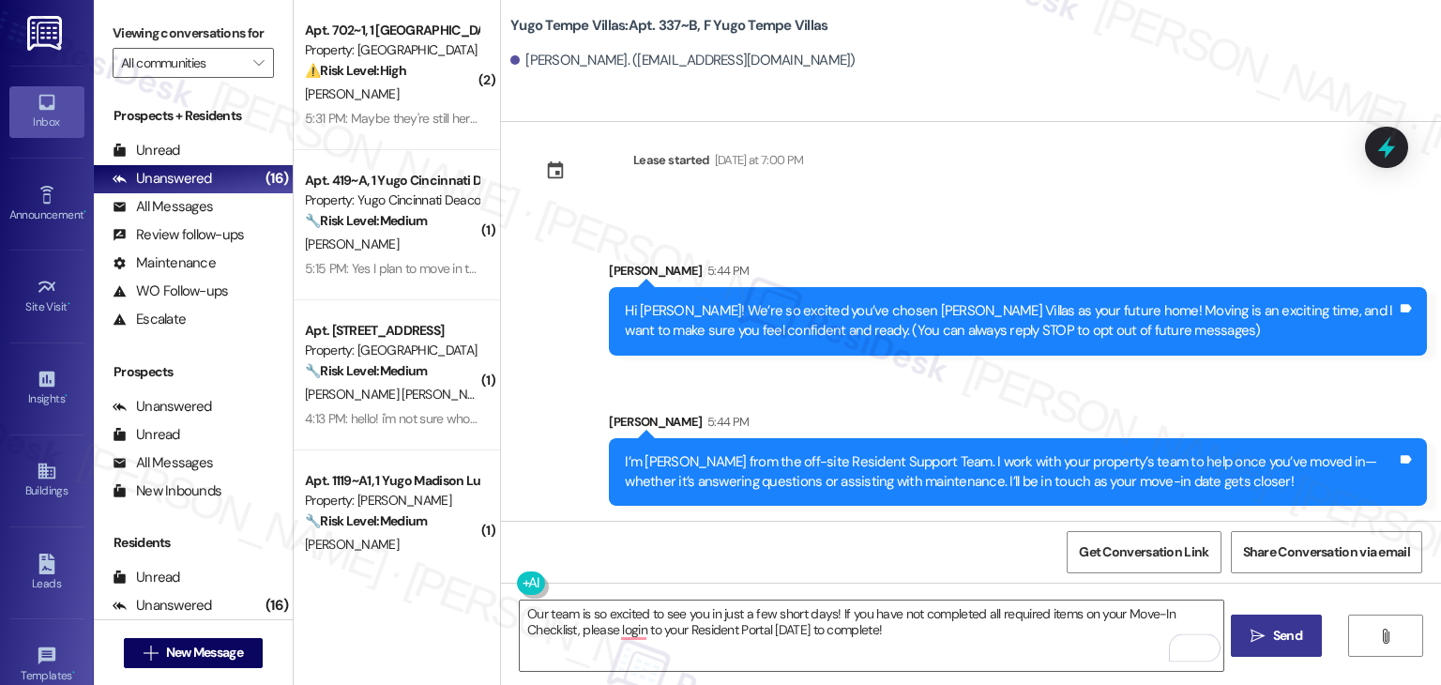
click at [1277, 638] on span "Send" at bounding box center [1287, 636] width 29 height 20
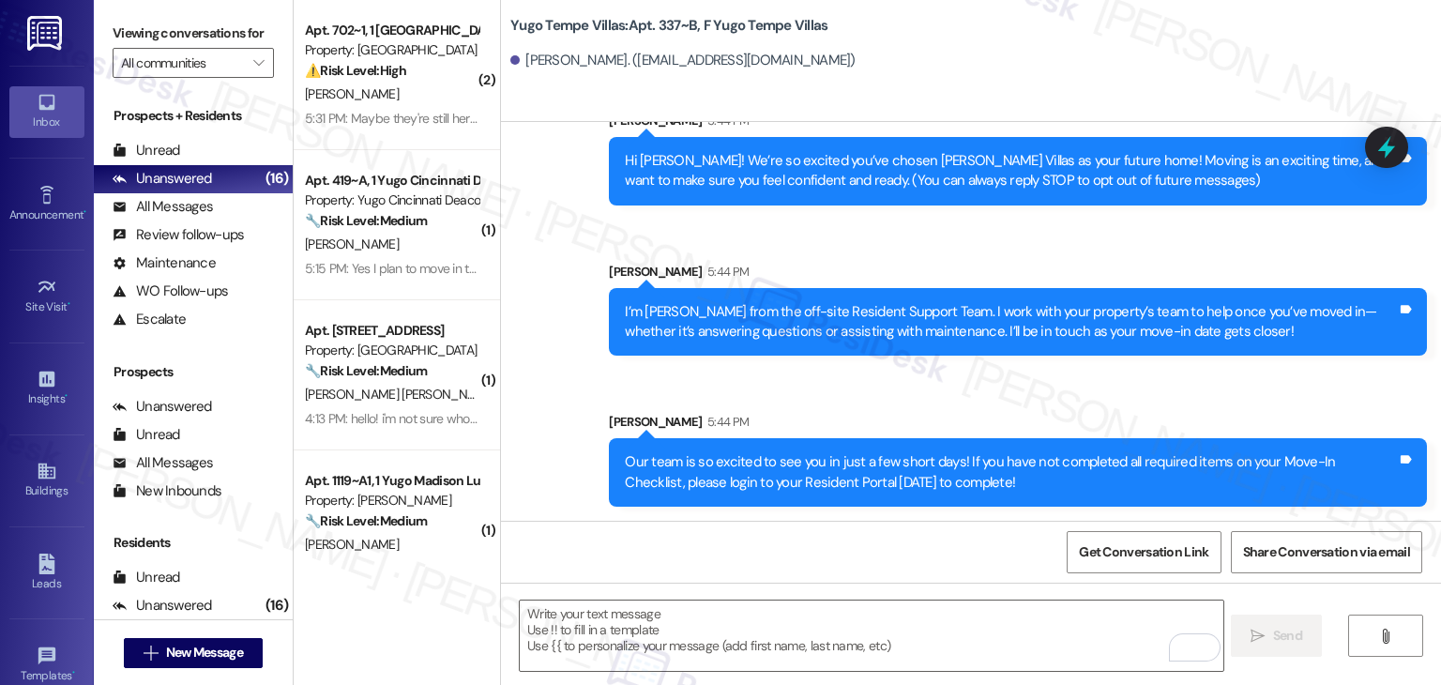
scroll to position [180, 0]
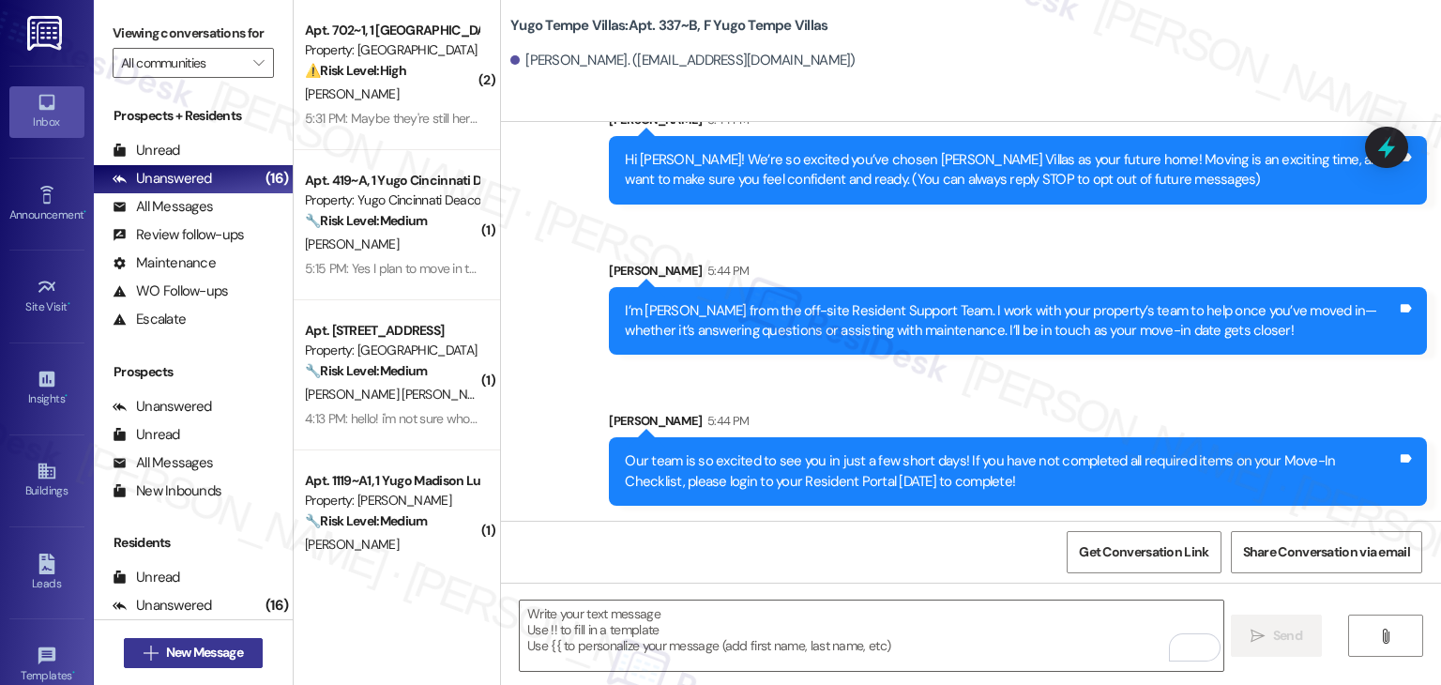
click at [206, 652] on span "New Message" at bounding box center [204, 653] width 77 height 20
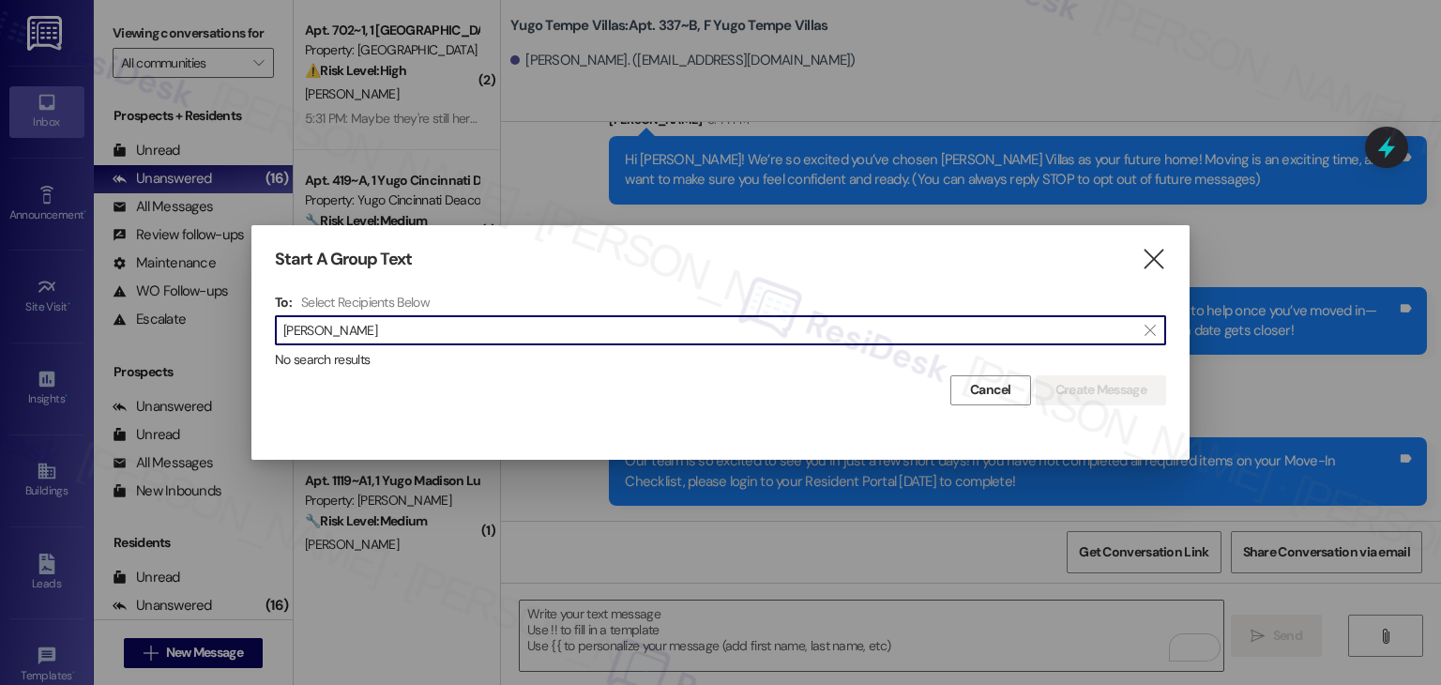
click at [327, 331] on input "Malika Kabyl" at bounding box center [709, 330] width 852 height 26
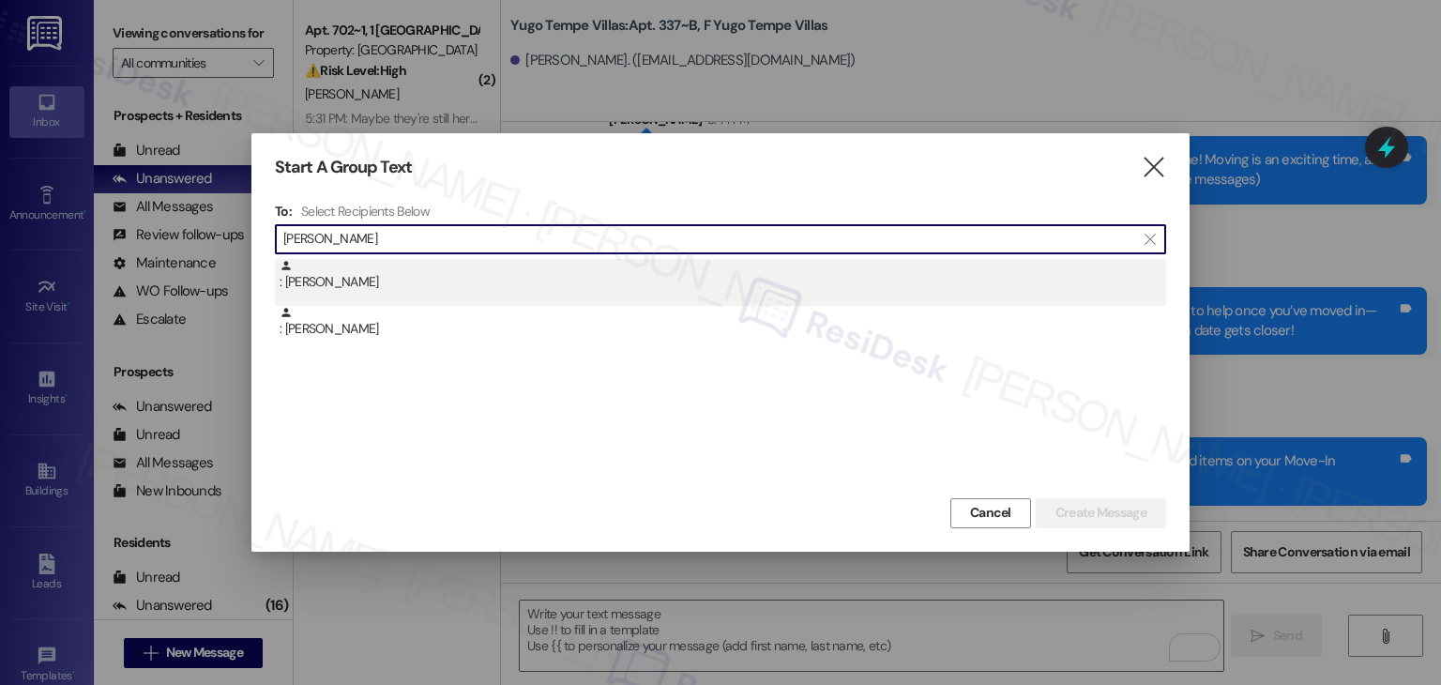
type input "Malika Kabyl"
click at [357, 287] on div ": Malika Kabyl" at bounding box center [723, 275] width 887 height 33
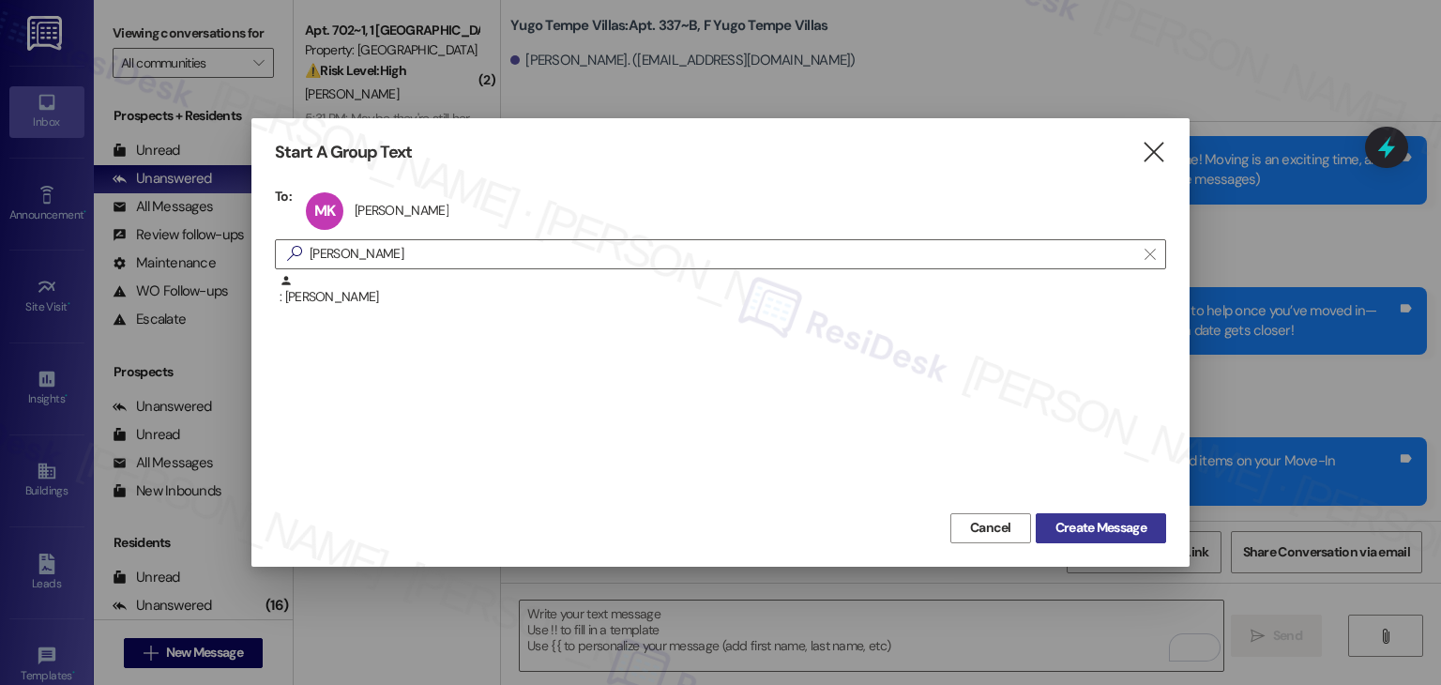
click at [1073, 526] on span "Create Message" at bounding box center [1101, 528] width 91 height 20
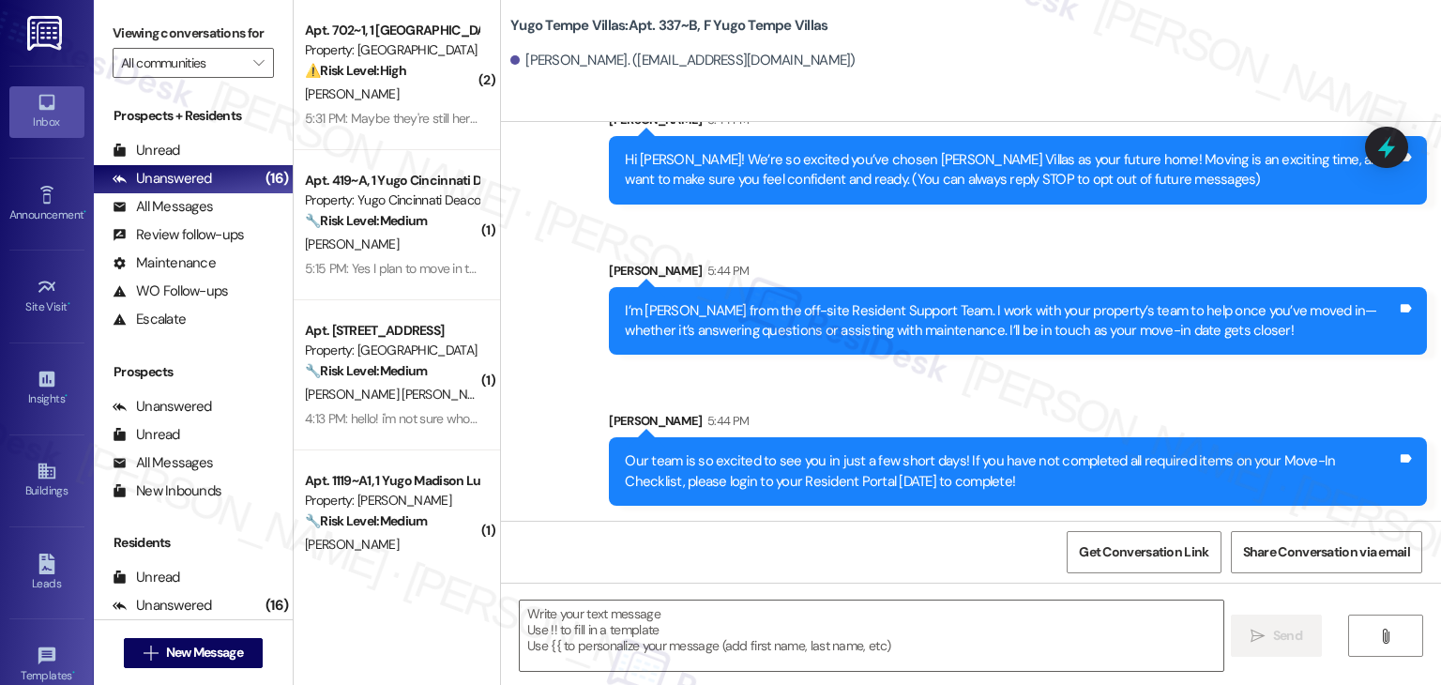
type textarea "Fetching suggested responses. Please feel free to read through the conversation…"
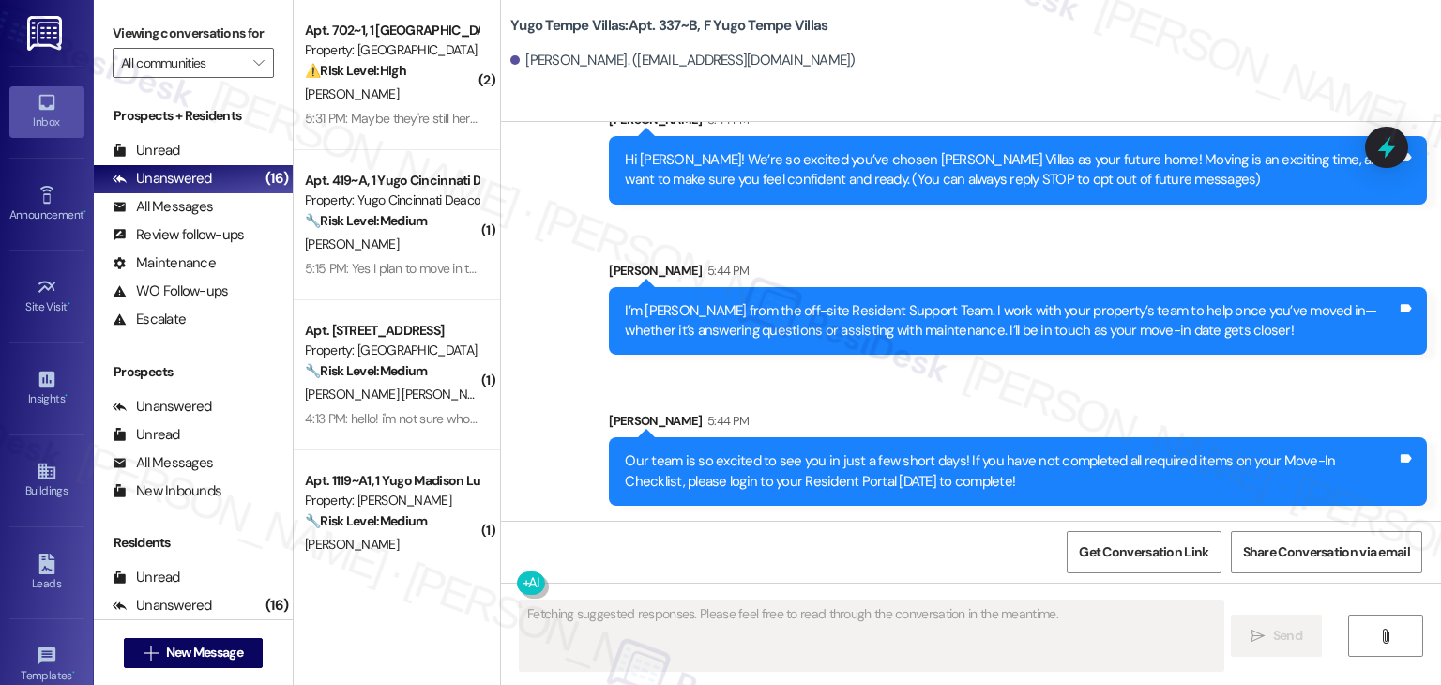
scroll to position [0, 0]
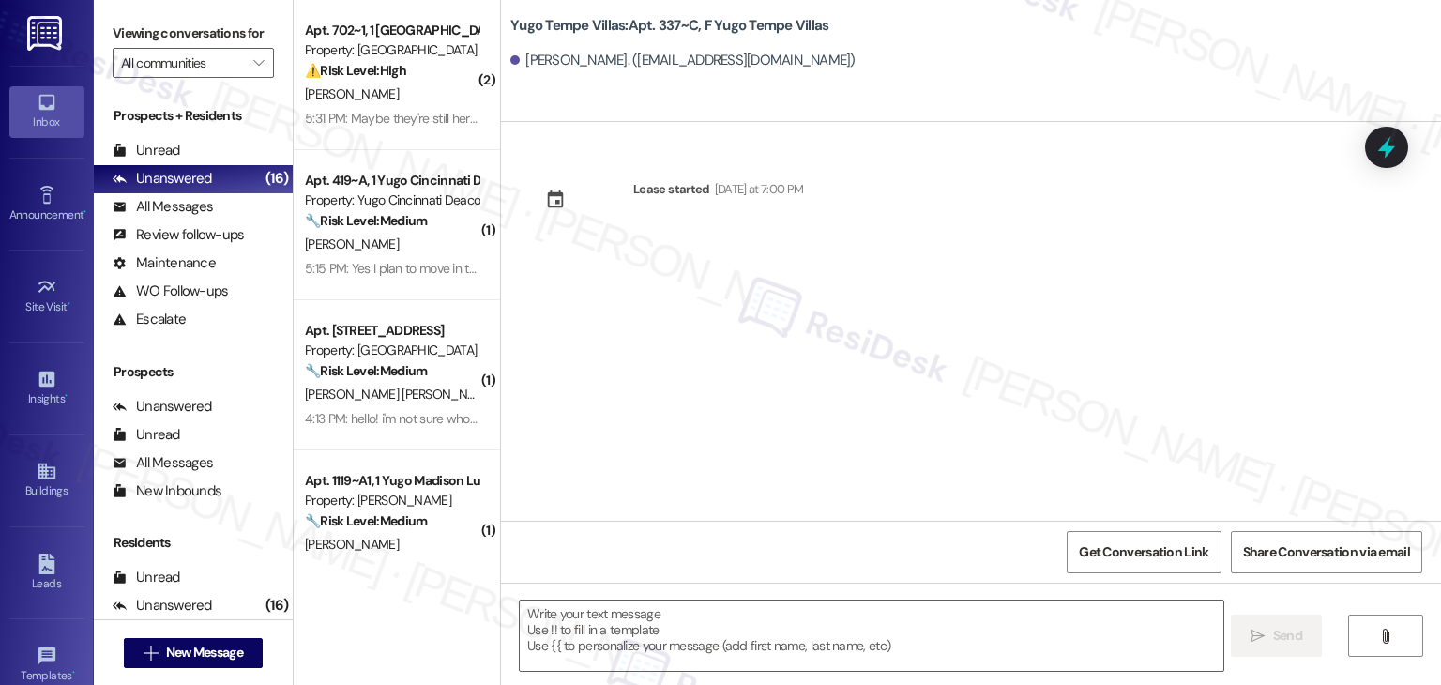
click at [697, 406] on div "Lease started Sunday at 7:00 PM" at bounding box center [971, 321] width 940 height 399
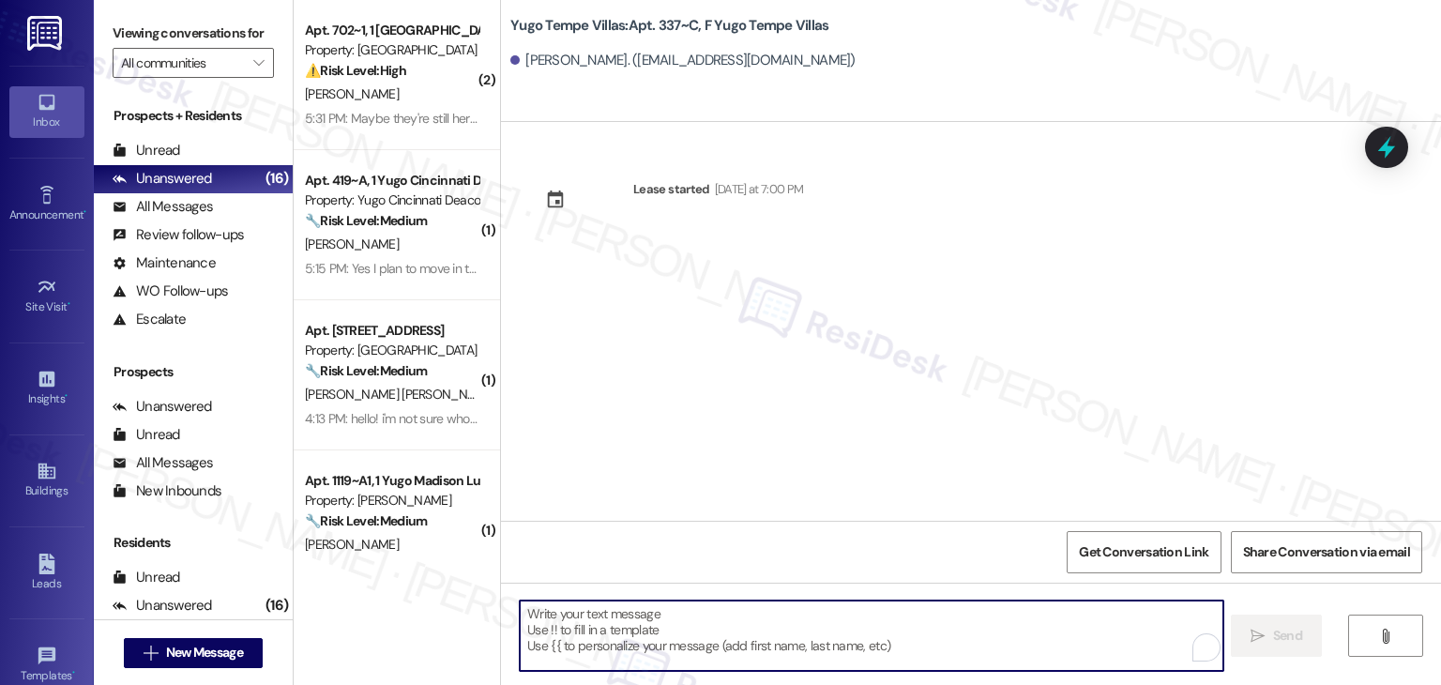
click at [739, 618] on textarea "To enrich screen reader interactions, please activate Accessibility in Grammarl…" at bounding box center [871, 636] width 703 height 70
paste textarea "Hi {{first_name}}! We’re so excited you’ve chosen {{property}} as your future h…"
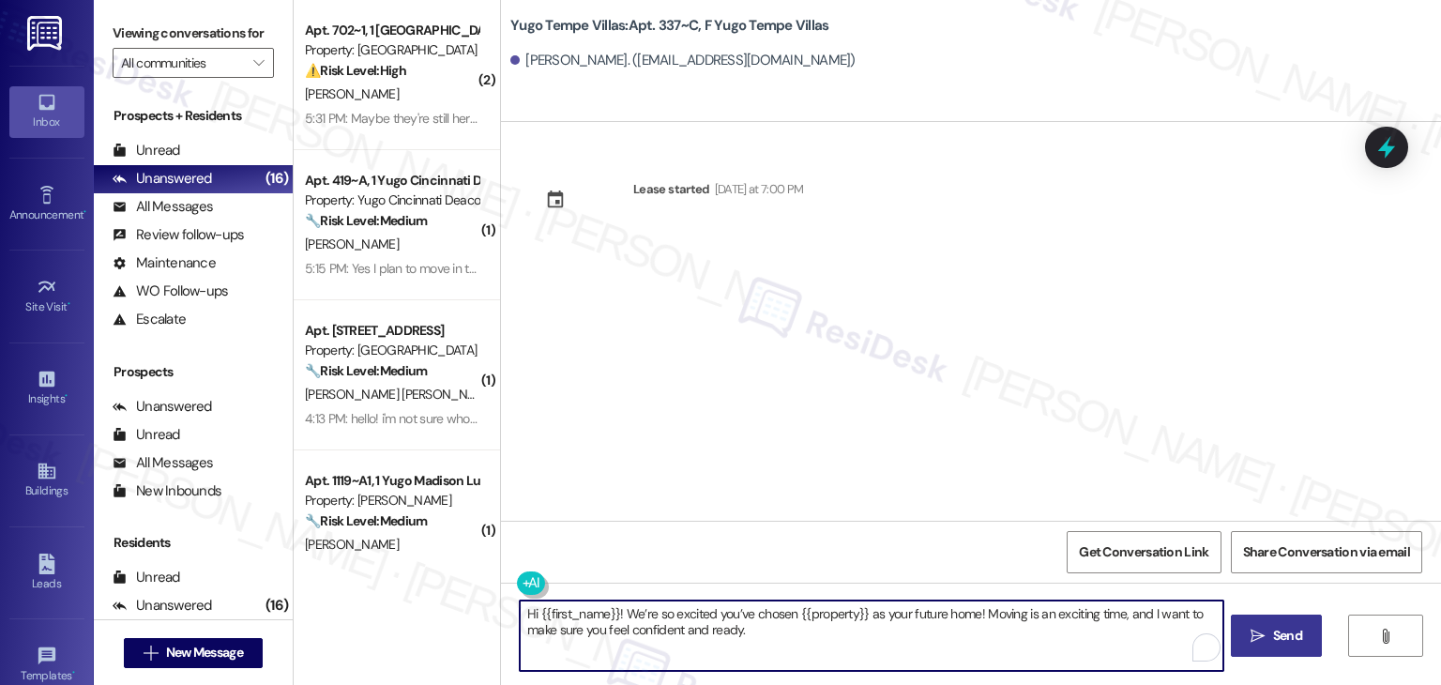
type textarea "Hi {{first_name}}! We’re so excited you’ve chosen {{property}} as your future h…"
click at [1283, 638] on span "Send" at bounding box center [1287, 636] width 29 height 20
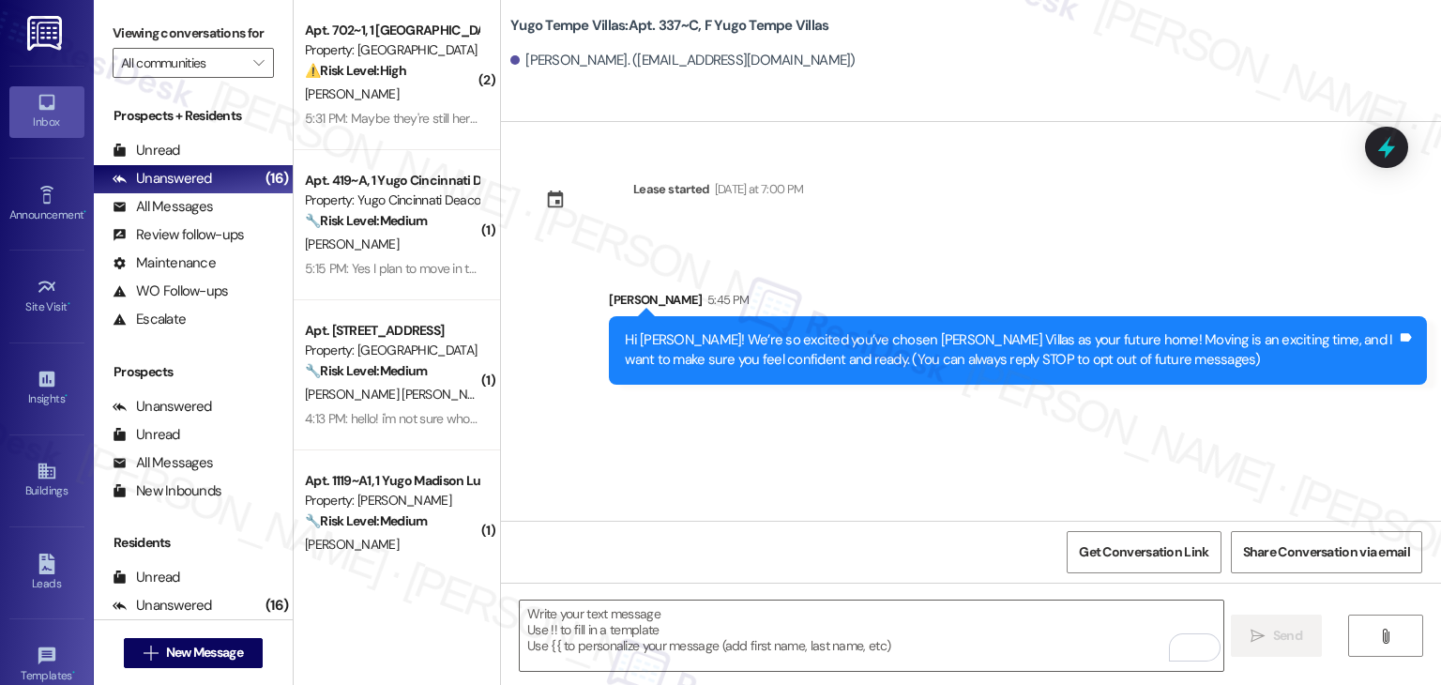
click at [1051, 175] on div "Lease started Sunday at 7:00 PM Sent via SMS Sarah 5:45 PM Hi Malika! We’re so …" at bounding box center [971, 321] width 940 height 399
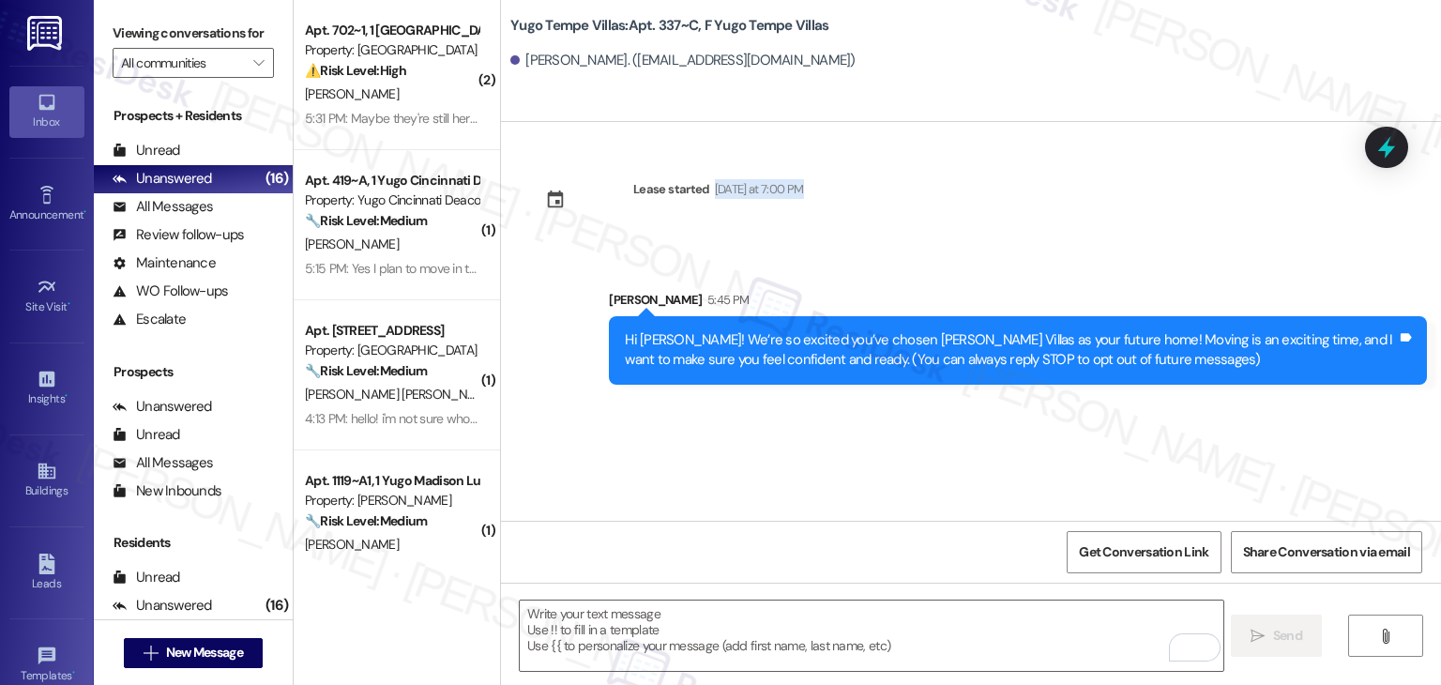
click at [1051, 175] on div "Lease started Sunday at 7:00 PM Sent via SMS Sarah 5:45 PM Hi Malika! We’re so …" at bounding box center [971, 321] width 940 height 399
click at [1025, 226] on div "Lease started Sunday at 7:00 PM Sent via SMS Sarah 5:45 PM Hi Malika! We’re so …" at bounding box center [971, 321] width 940 height 399
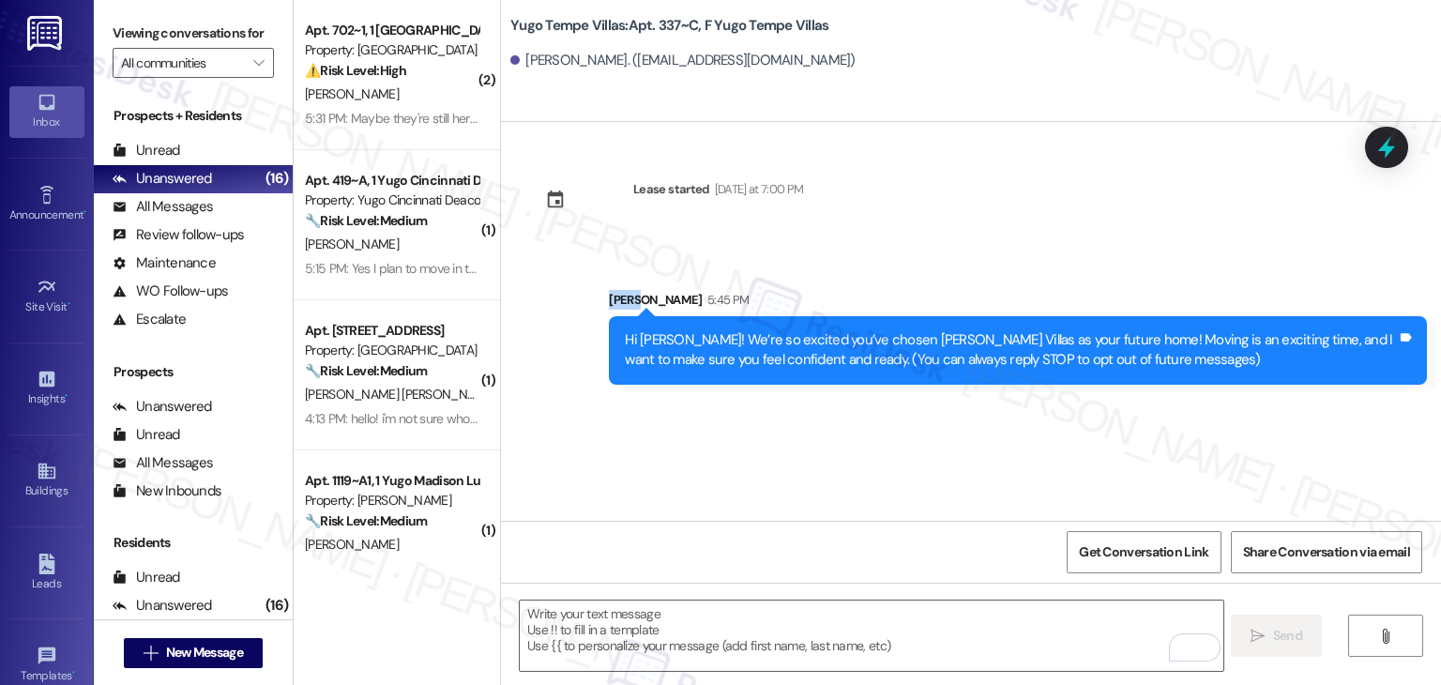
click at [1025, 226] on div "Lease started Sunday at 7:00 PM Sent via SMS Sarah 5:45 PM Hi Malika! We’re so …" at bounding box center [971, 321] width 940 height 399
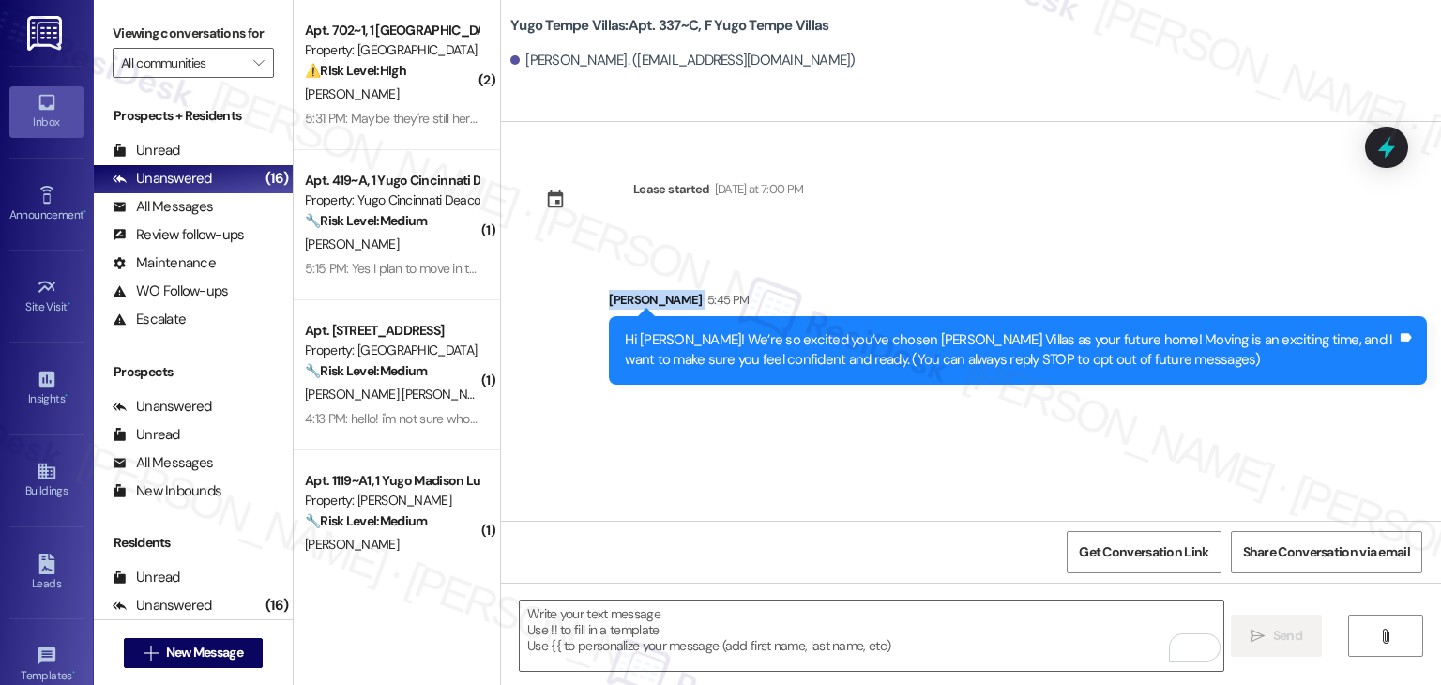
click at [1025, 226] on div "Lease started Sunday at 7:00 PM Sent via SMS Sarah 5:45 PM Hi Malika! We’re so …" at bounding box center [971, 321] width 940 height 399
click at [963, 449] on div "Lease started Sunday at 7:00 PM Sent via SMS Sarah 5:45 PM Hi Malika! We’re so …" at bounding box center [971, 321] width 940 height 399
click at [743, 612] on textarea "To enrich screen reader interactions, please activate Accessibility in Grammarl…" at bounding box center [871, 636] width 703 height 70
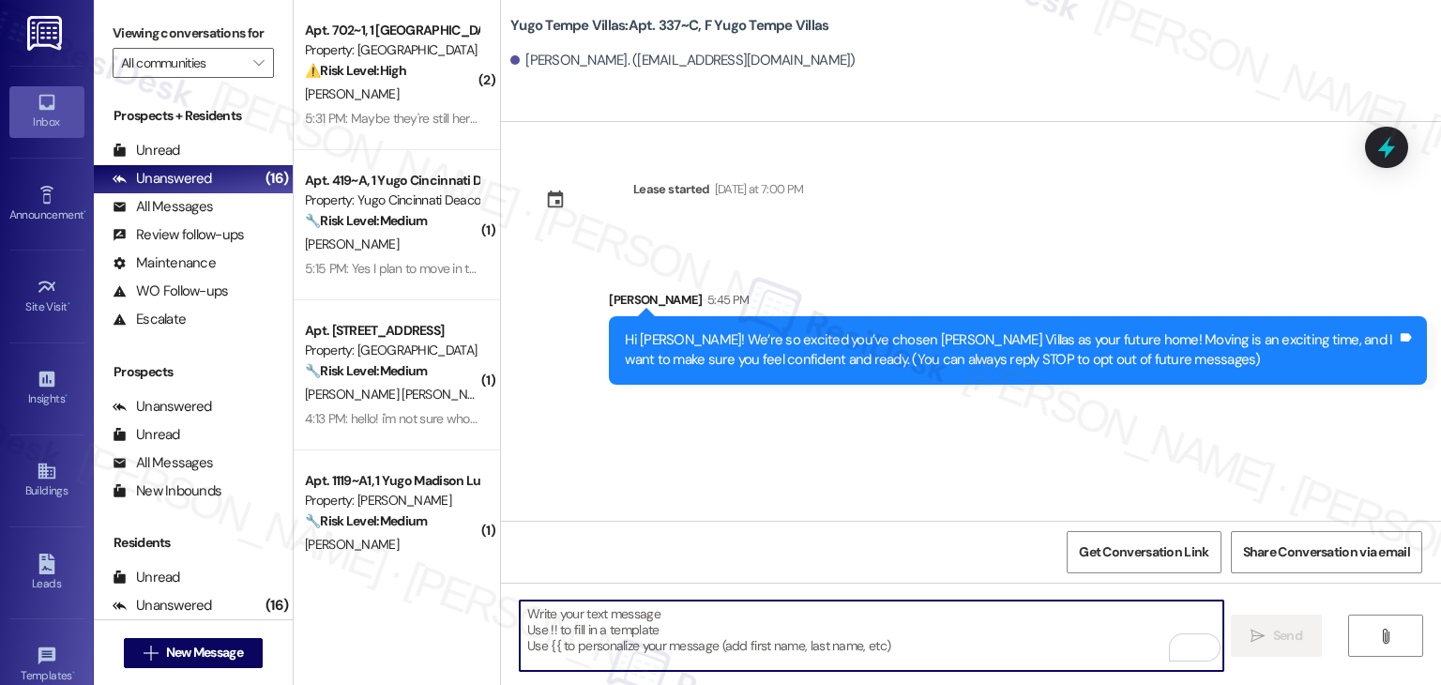
paste textarea "I’m [PERSON_NAME] from the off-site Resident Support Team. I work with your pro…"
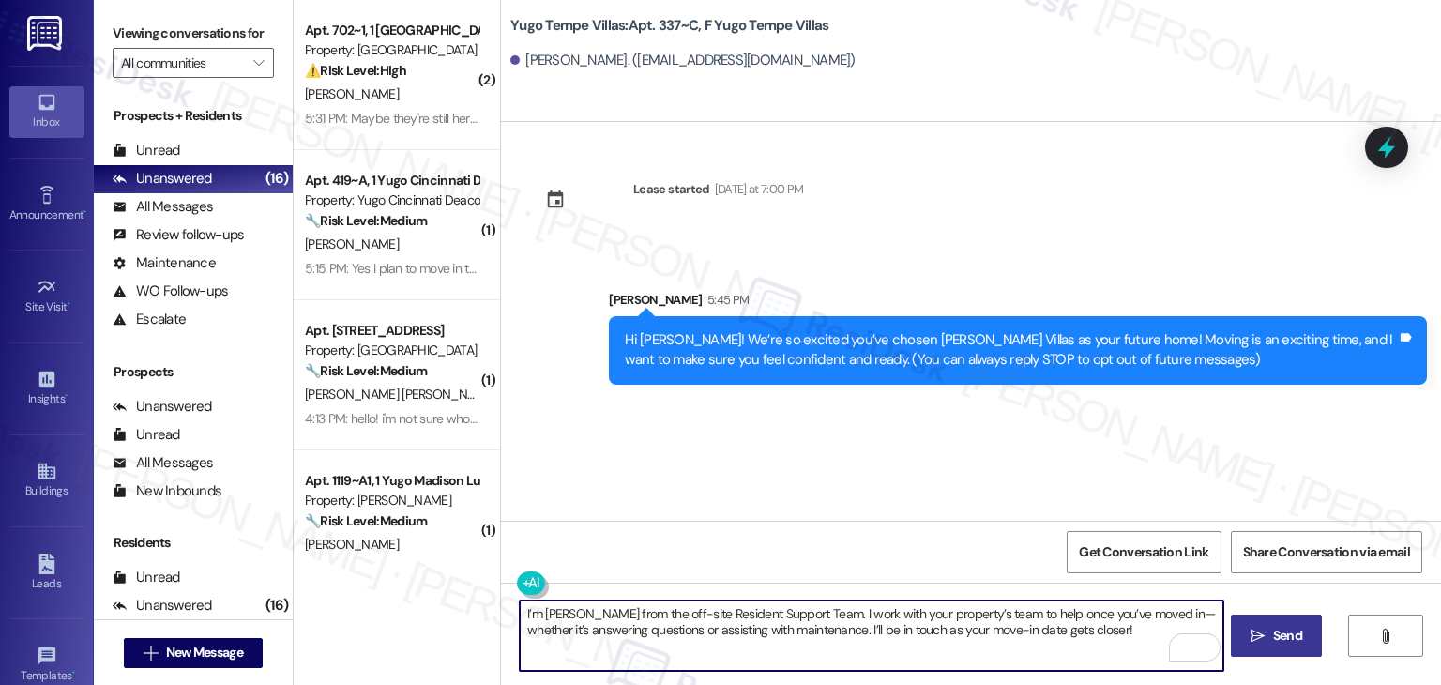
type textarea "I’m [PERSON_NAME] from the off-site Resident Support Team. I work with your pro…"
click at [1255, 637] on icon "" at bounding box center [1258, 636] width 14 height 15
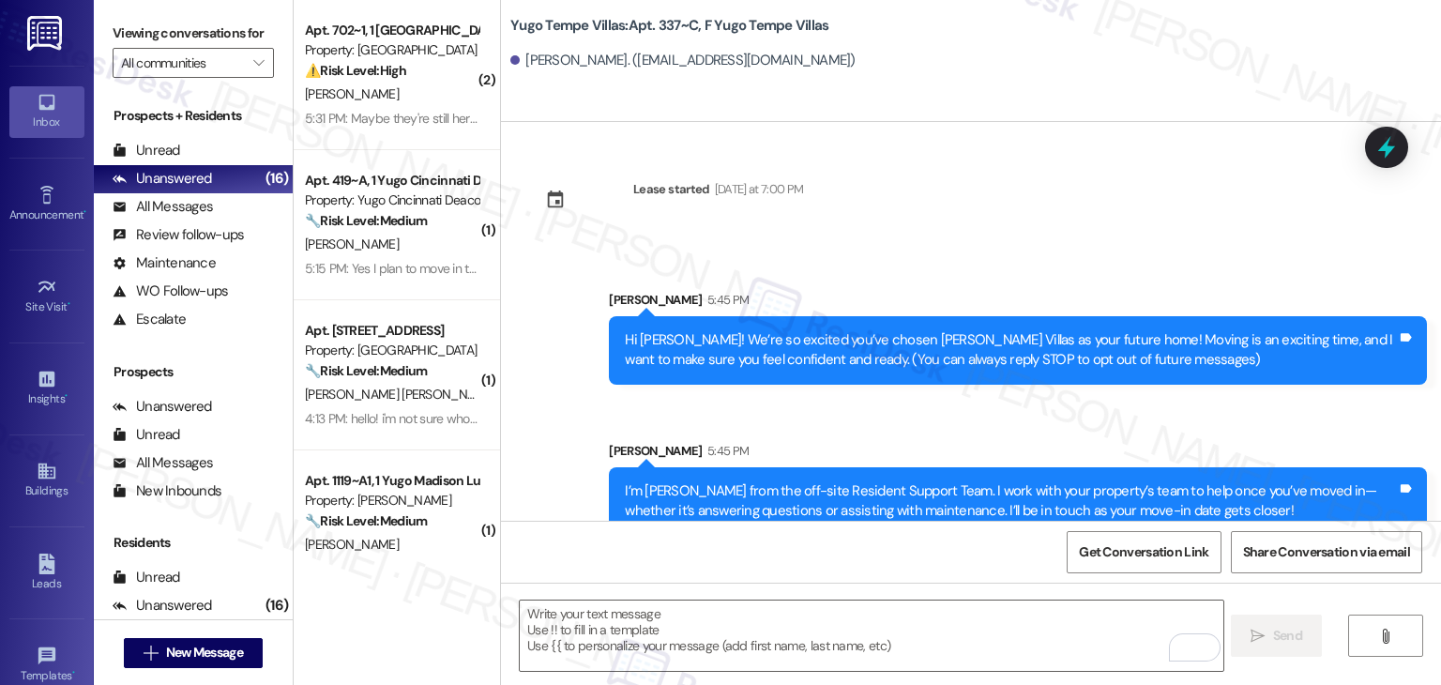
click at [749, 435] on div "Sent via SMS Sarah 5:45 PM I’m Sarah from the off-site Resident Support Team. I…" at bounding box center [1018, 488] width 846 height 123
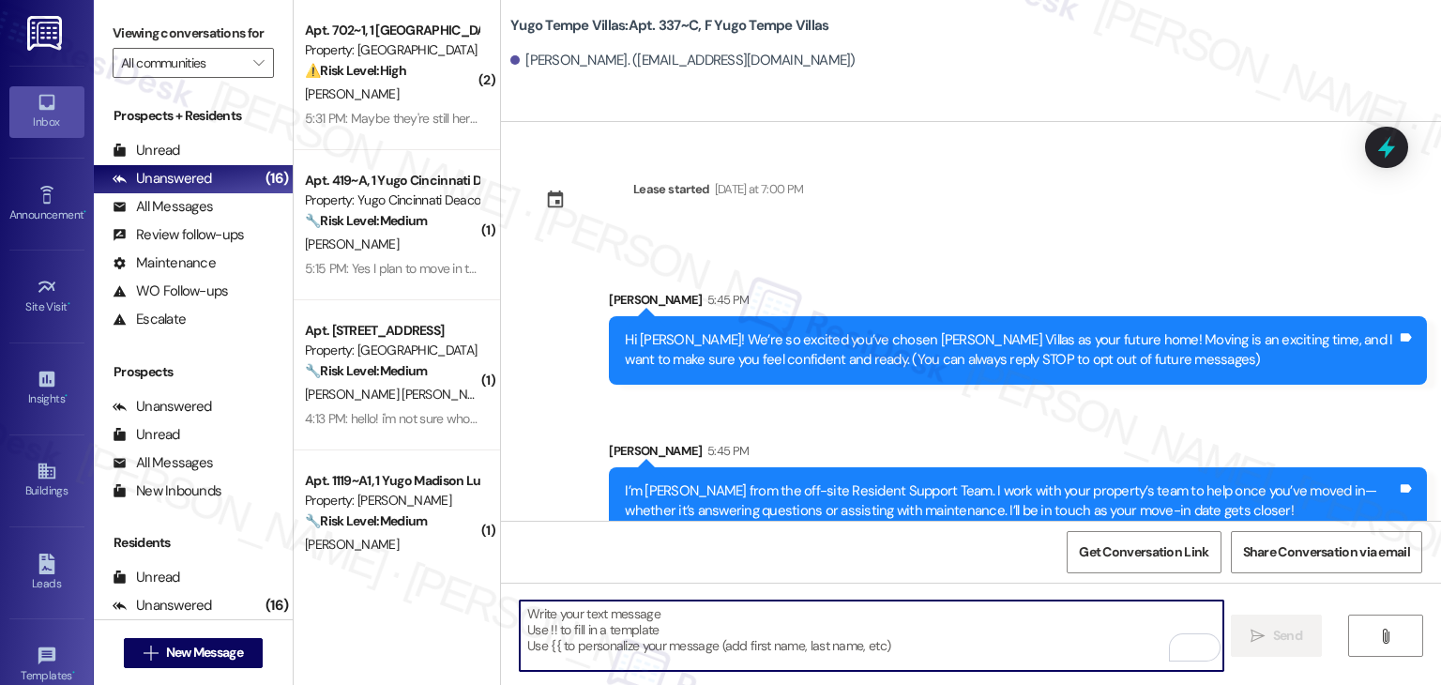
click at [778, 617] on textarea "To enrich screen reader interactions, please activate Accessibility in Grammarl…" at bounding box center [871, 636] width 703 height 70
paste textarea "Our team is so excited to see you in just a few short days! If you have not com…"
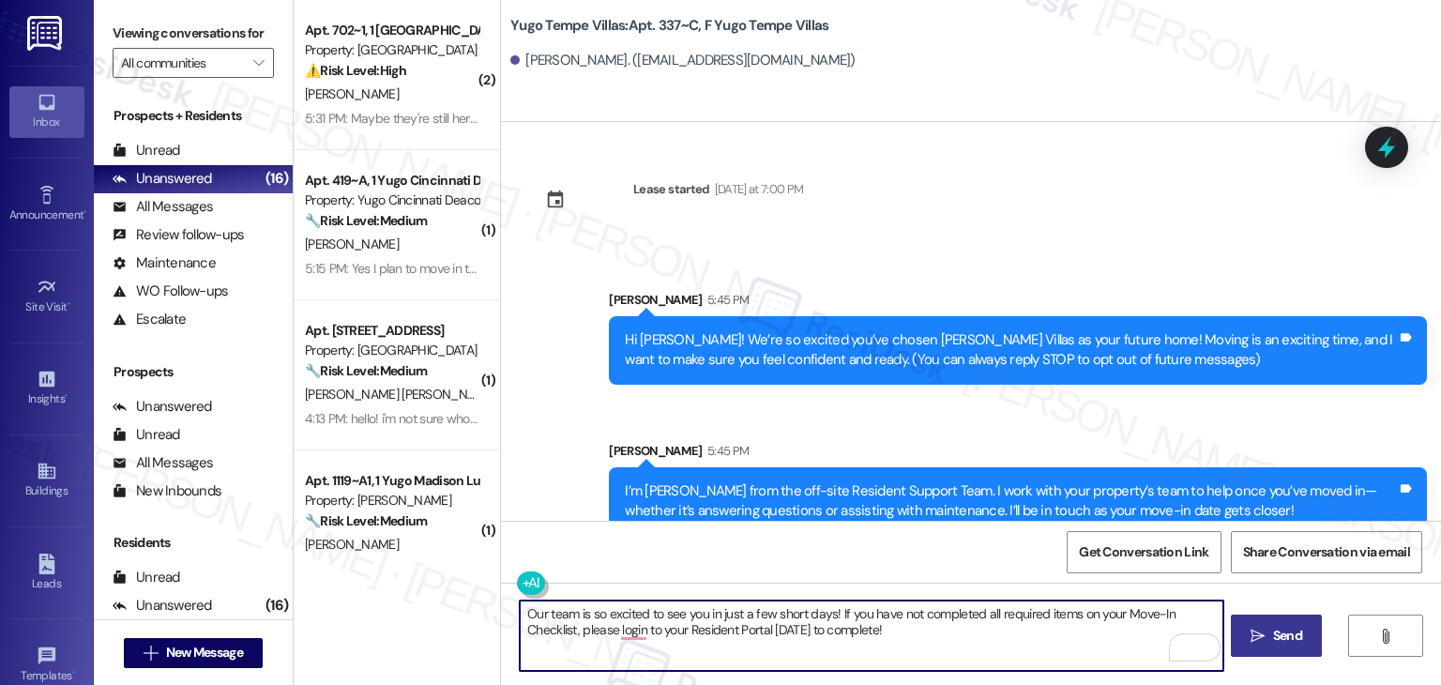
type textarea "Our team is so excited to see you in just a few short days! If you have not com…"
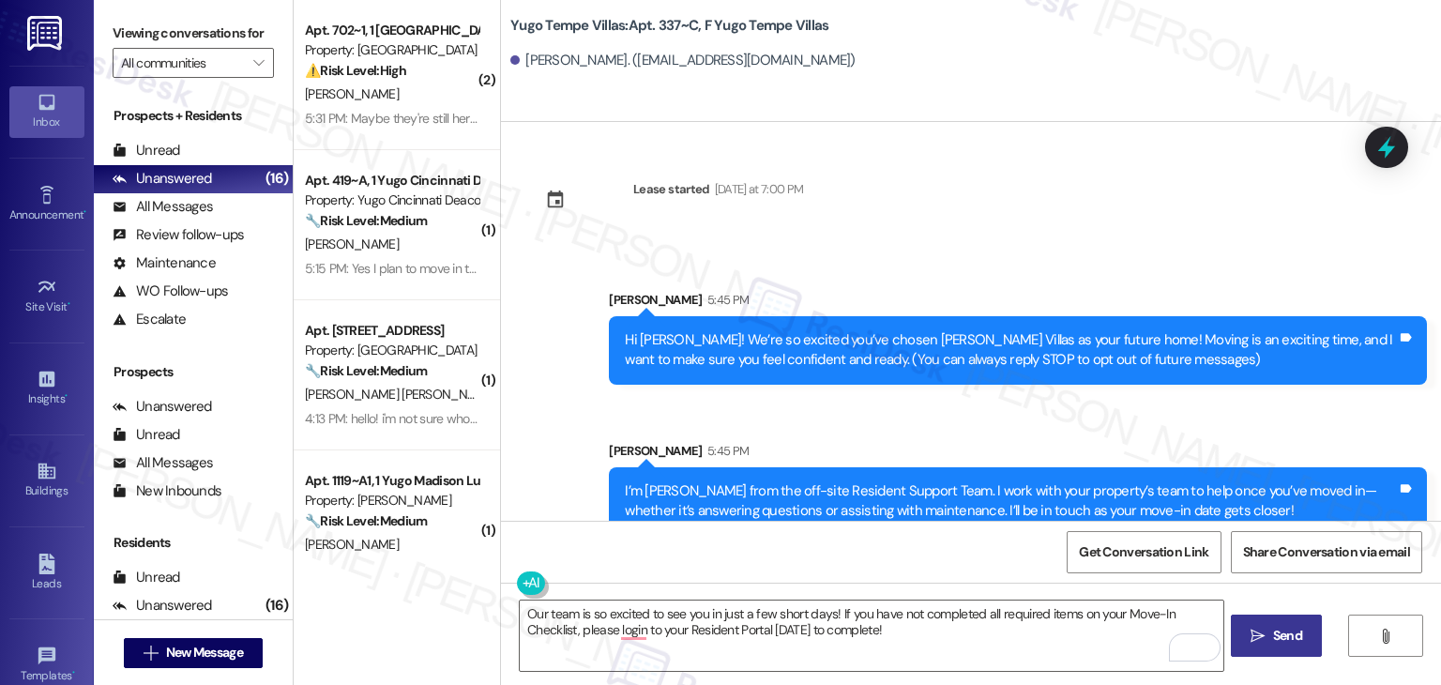
click at [1287, 635] on span "Send" at bounding box center [1287, 636] width 29 height 20
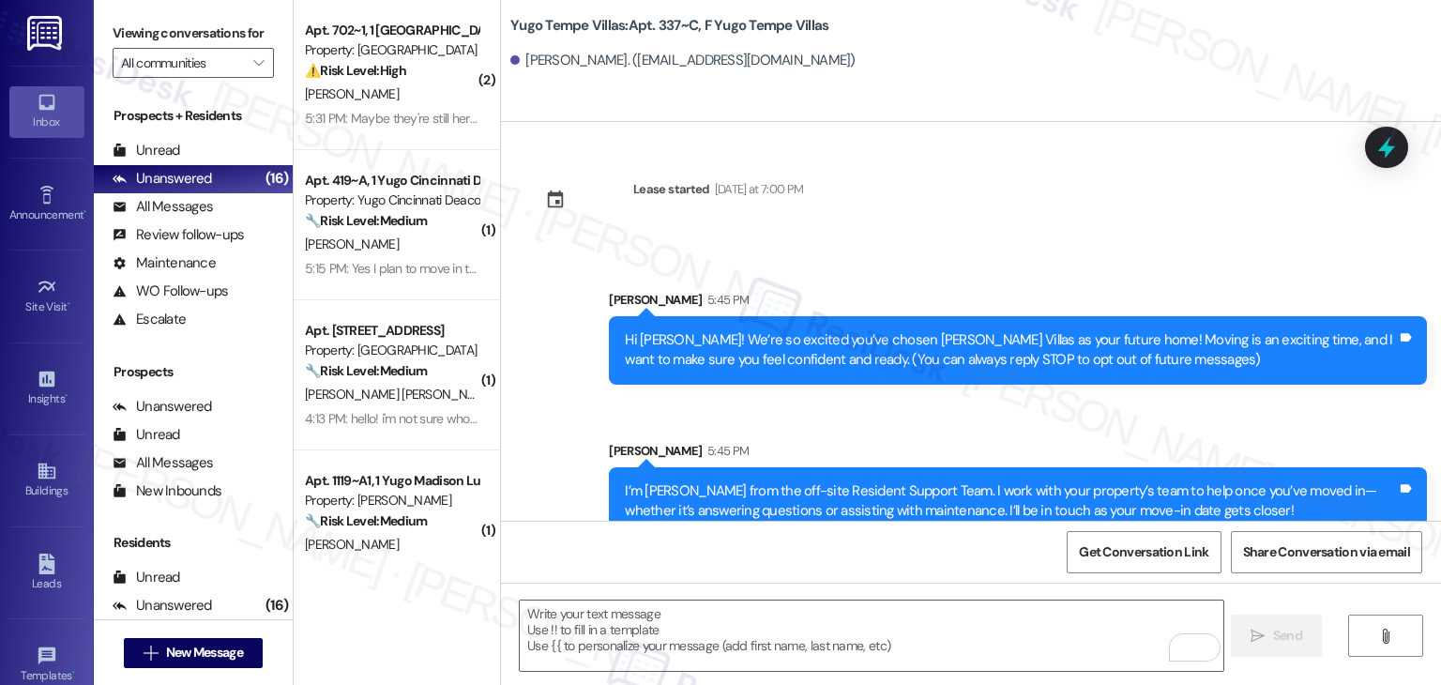
scroll to position [180, 0]
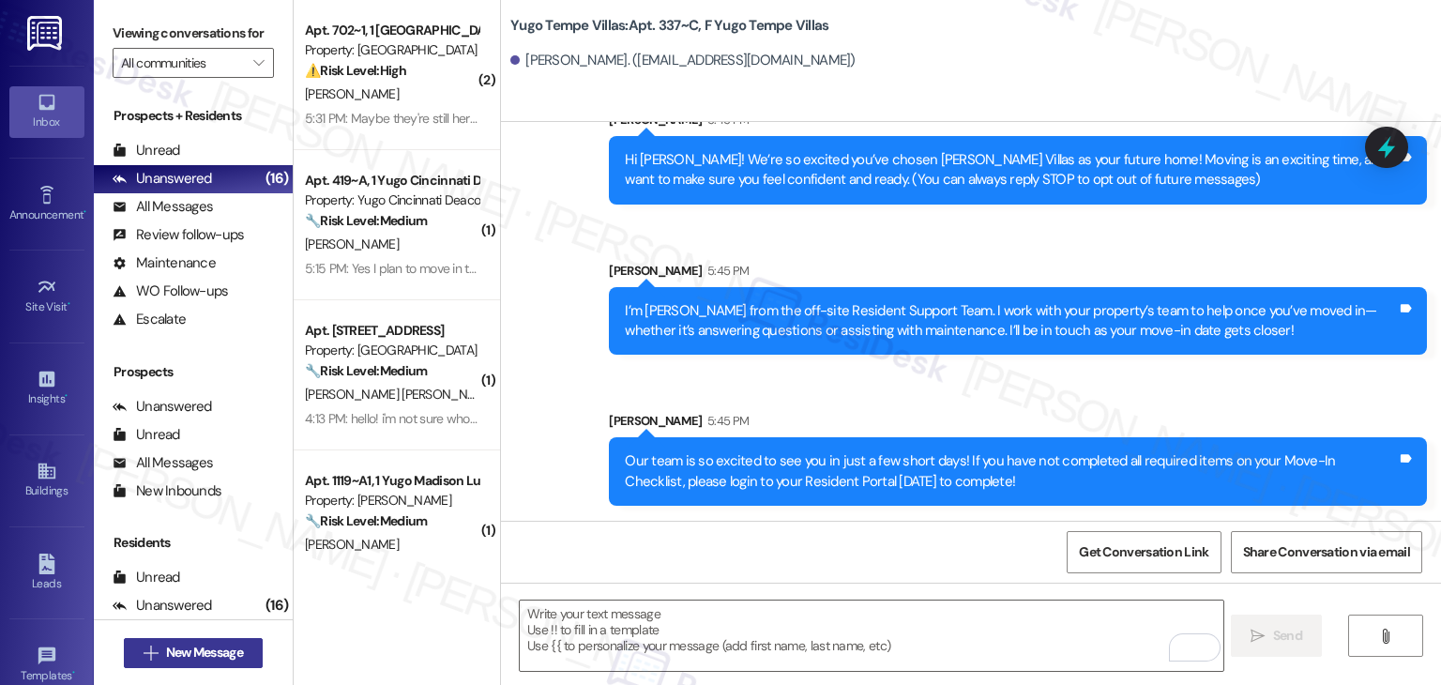
click at [210, 655] on span "New Message" at bounding box center [204, 653] width 77 height 20
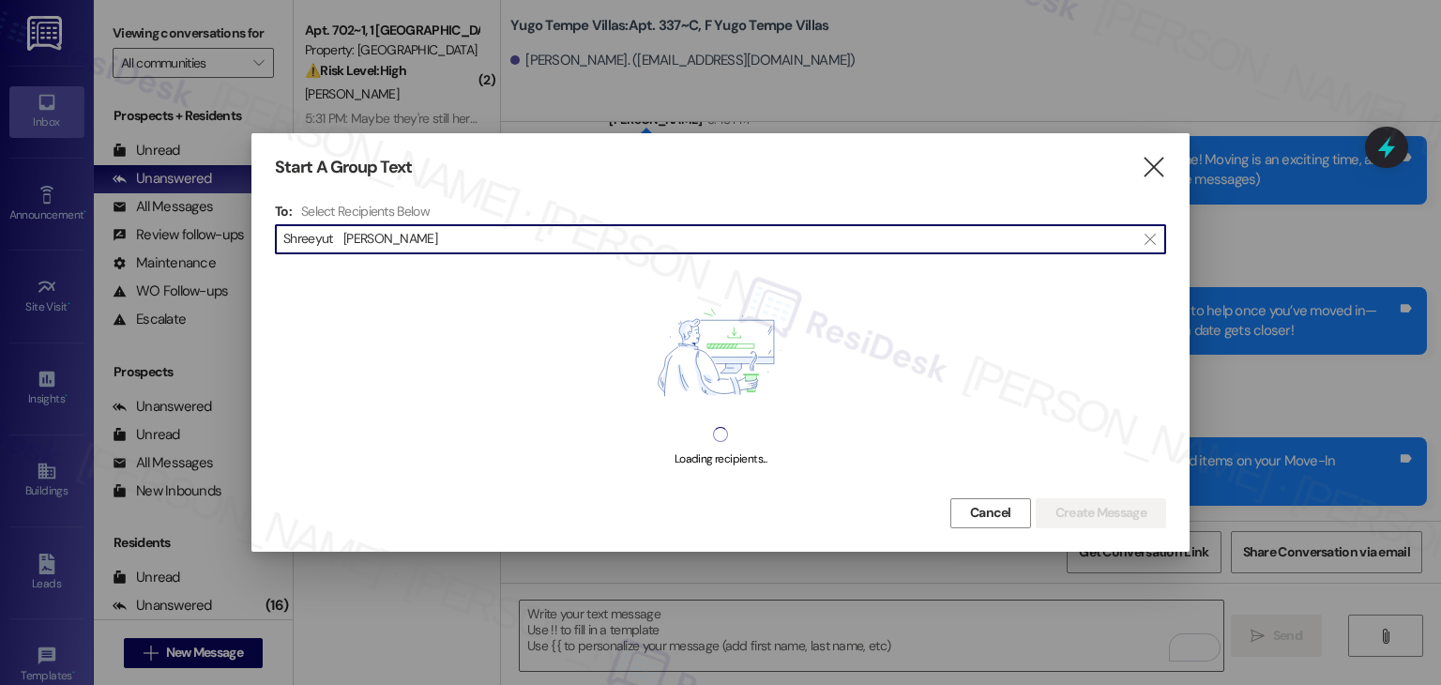
click at [336, 246] on input "Shreeyut Poudel" at bounding box center [709, 239] width 852 height 26
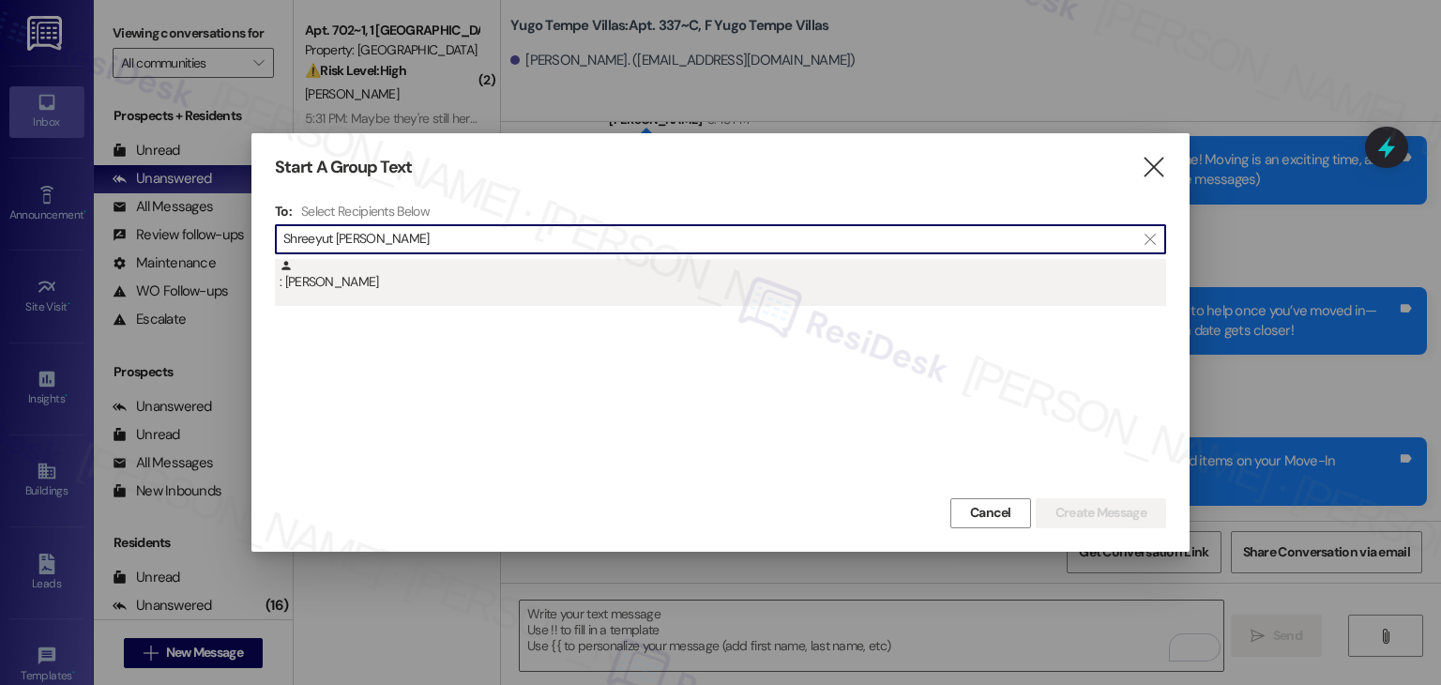
type input "Shreeyut Poudel"
click at [348, 293] on div ": Shreeyut Poudel" at bounding box center [720, 282] width 891 height 47
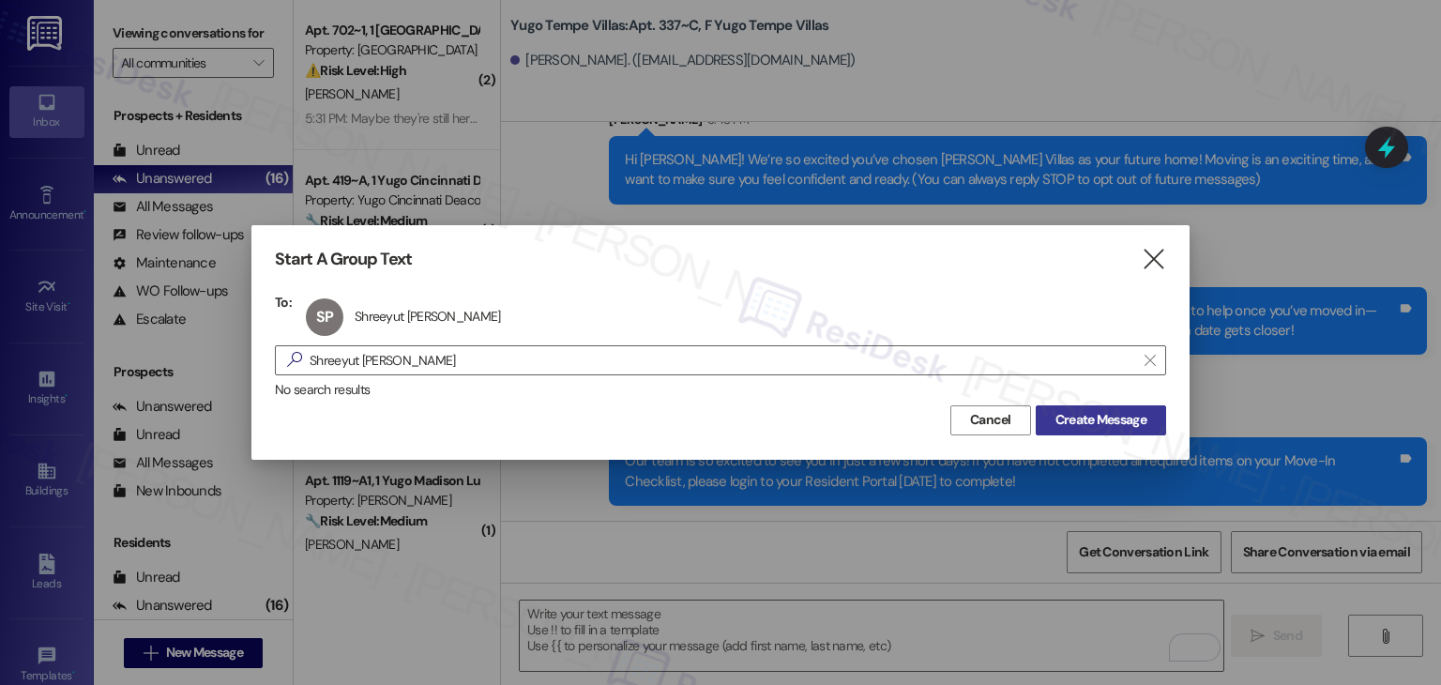
click at [1075, 418] on span "Create Message" at bounding box center [1101, 420] width 91 height 20
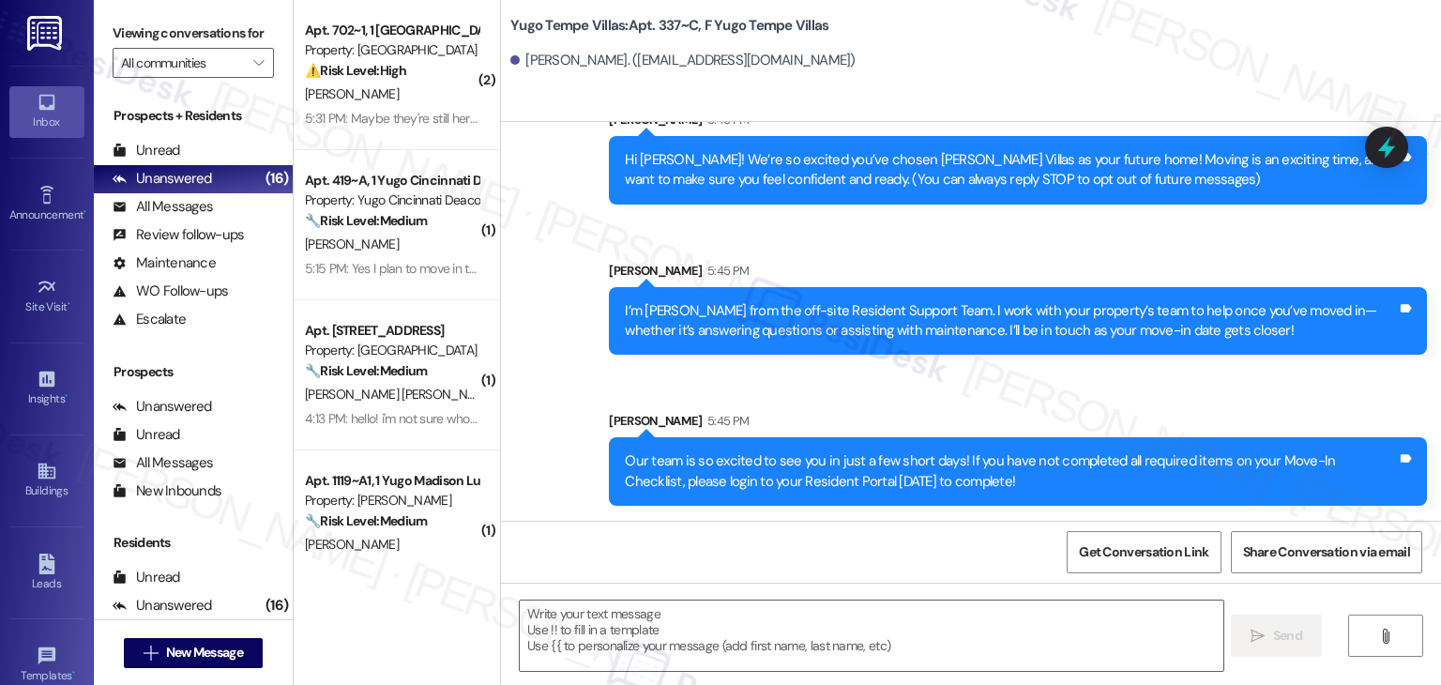
type textarea "Fetching suggested responses. Please feel free to read through the conversation…"
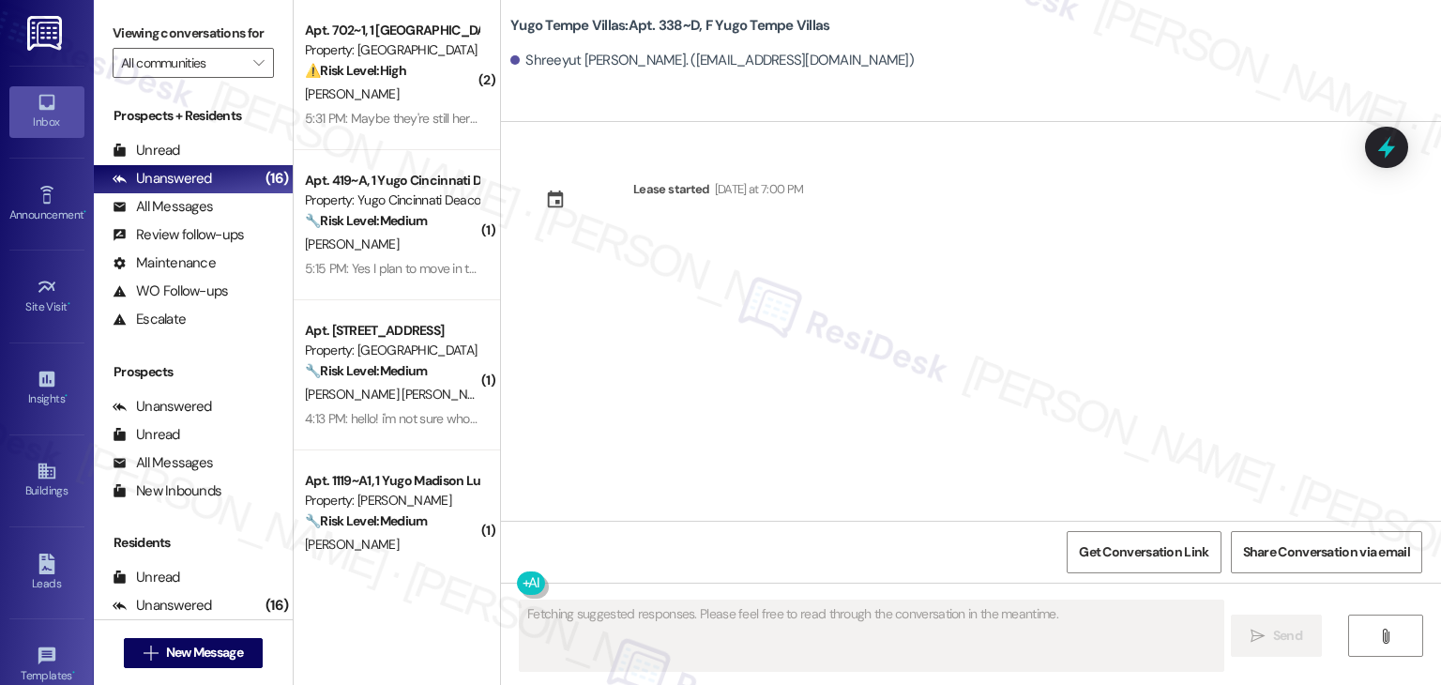
scroll to position [0, 0]
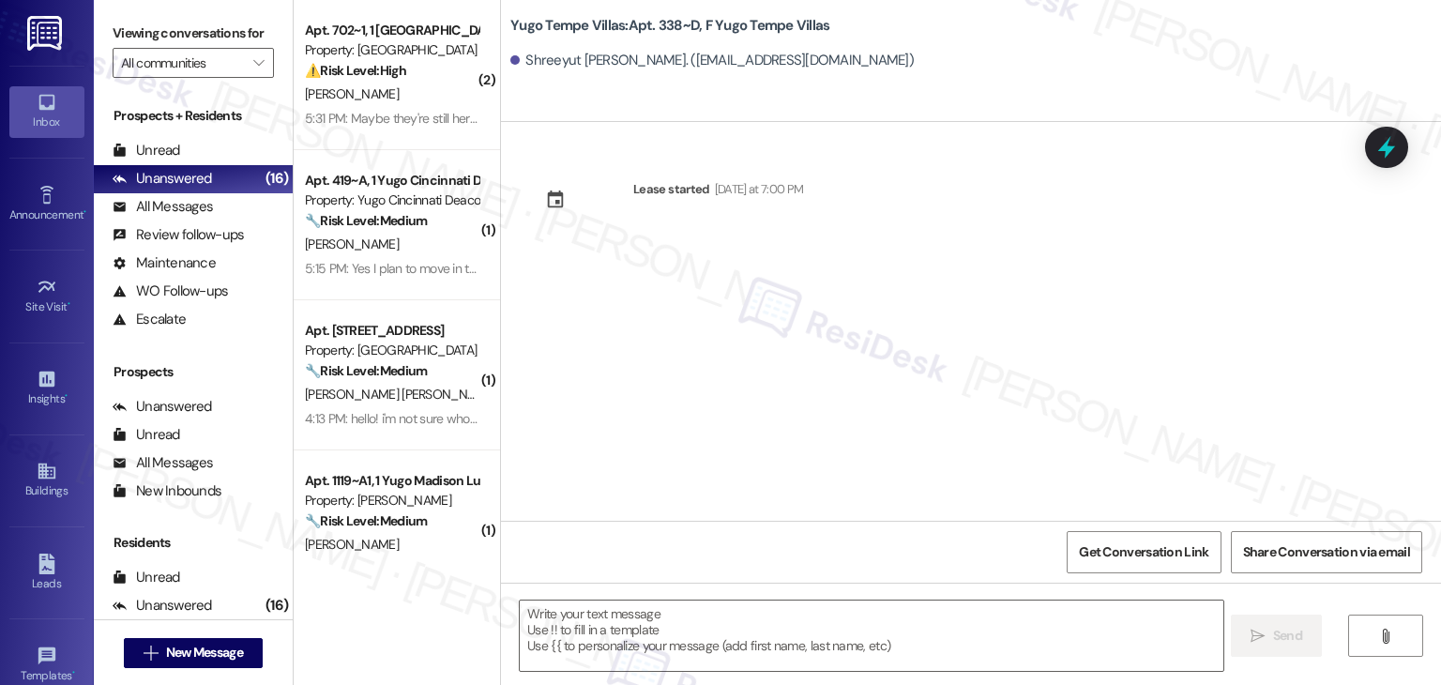
drag, startPoint x: 699, startPoint y: 368, endPoint x: 699, endPoint y: 523, distance: 154.8
click at [699, 368] on div "Lease started Sunday at 7:00 PM" at bounding box center [971, 321] width 940 height 399
click at [693, 624] on textarea at bounding box center [871, 636] width 703 height 70
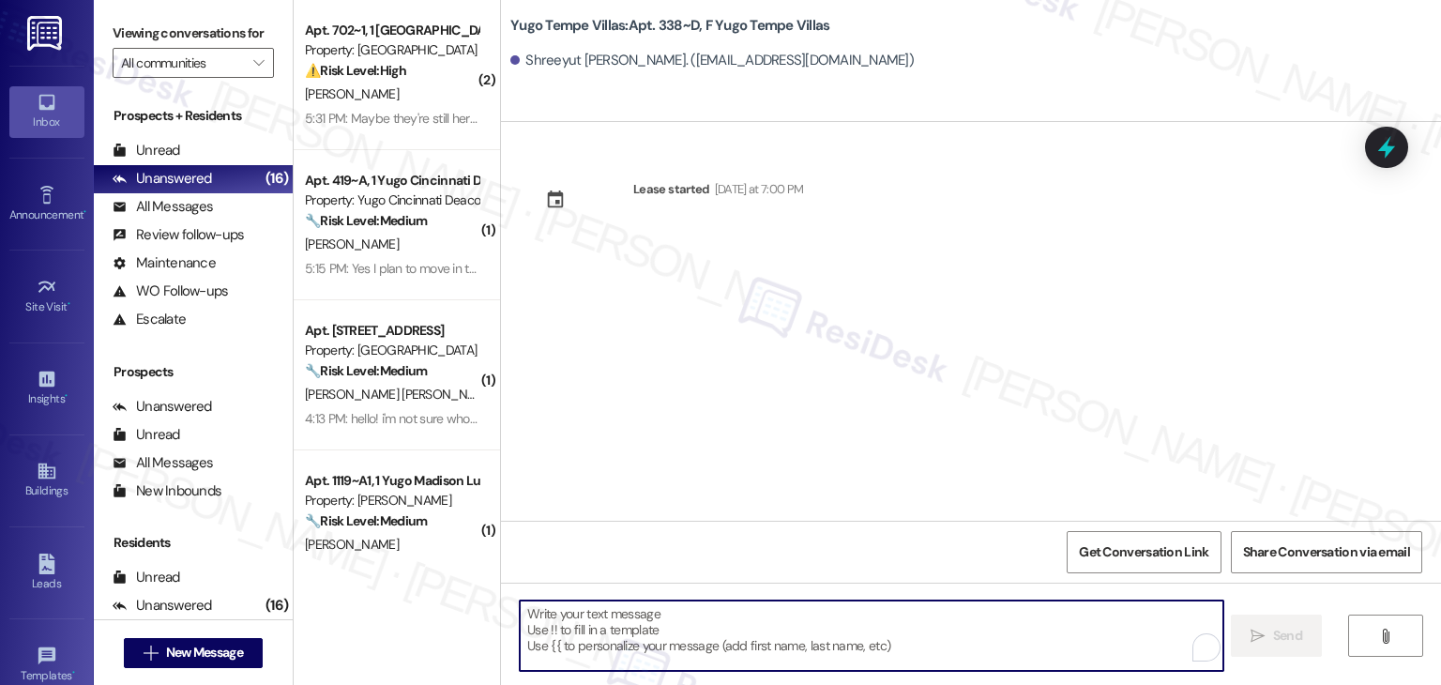
paste textarea "Hi {{first_name}}! We’re so excited you’ve chosen {{property}} as your future h…"
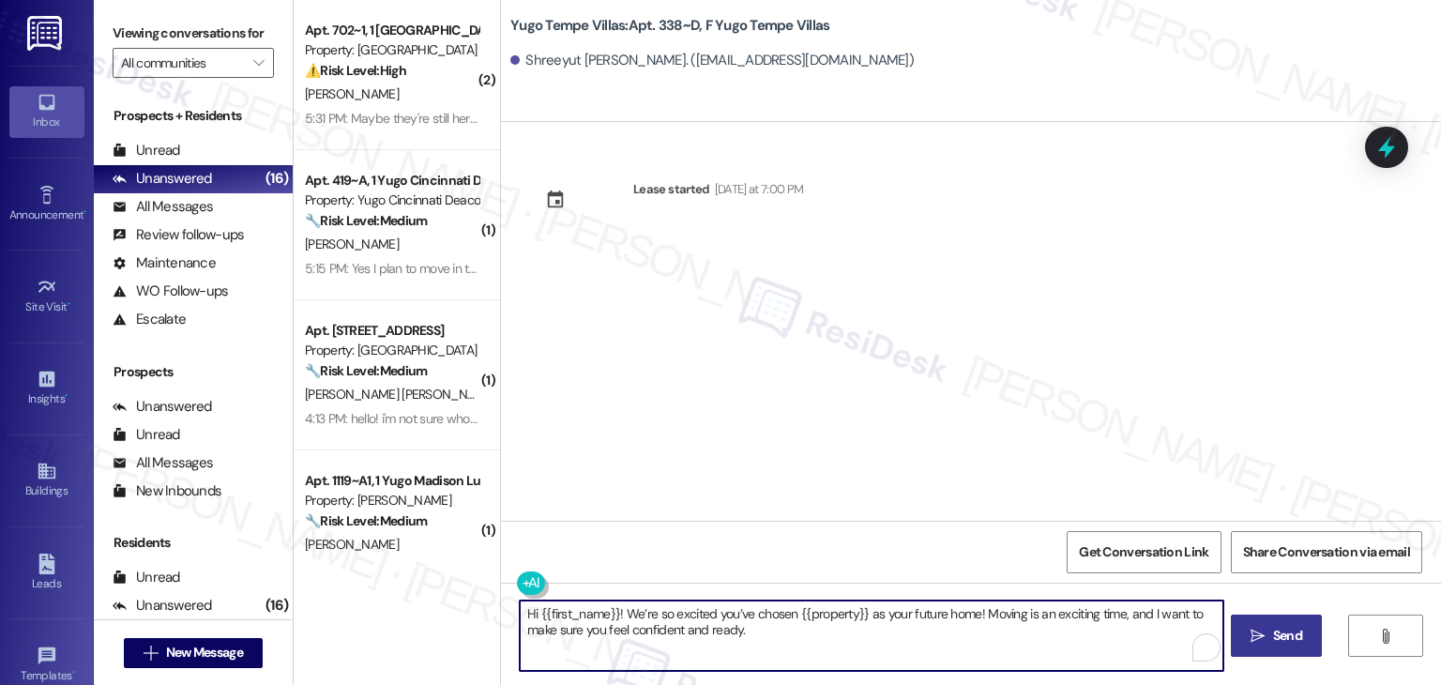
type textarea "Hi {{first_name}}! We’re so excited you’ve chosen {{property}} as your future h…"
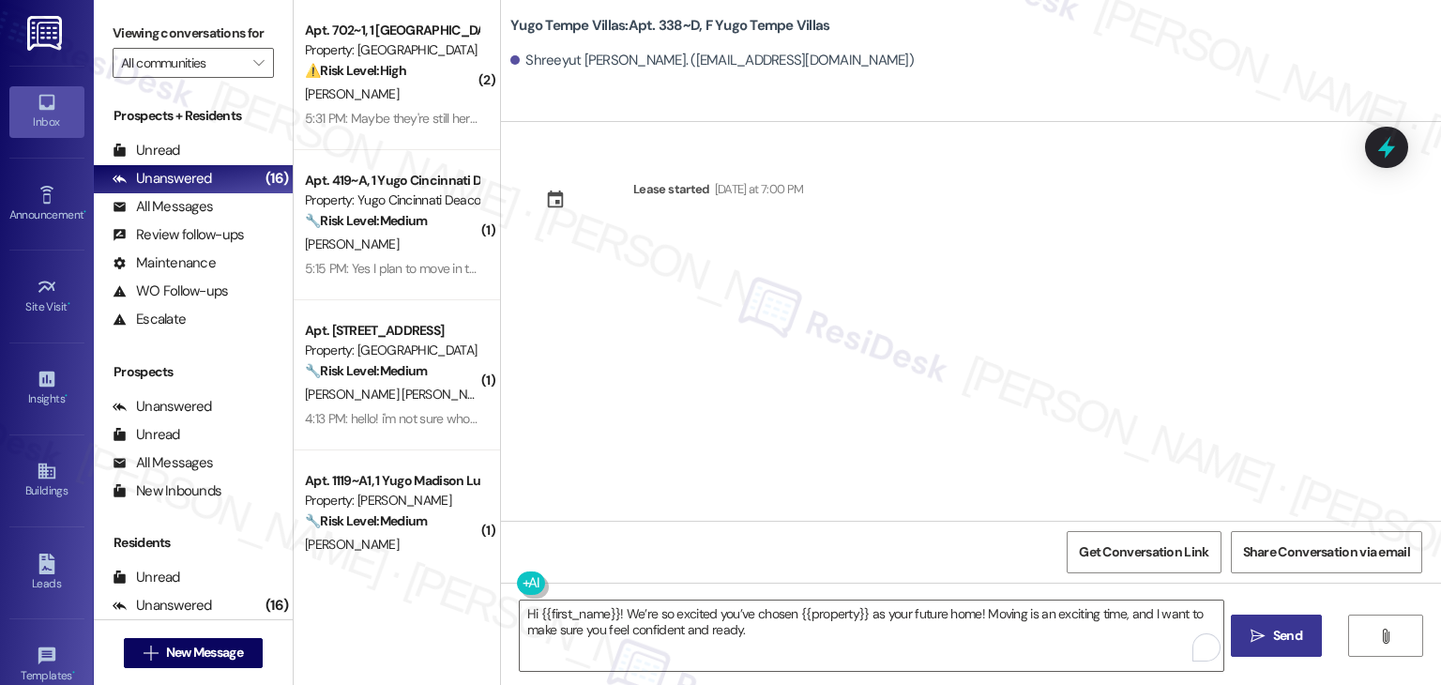
click at [1298, 647] on button " Send" at bounding box center [1276, 636] width 91 height 42
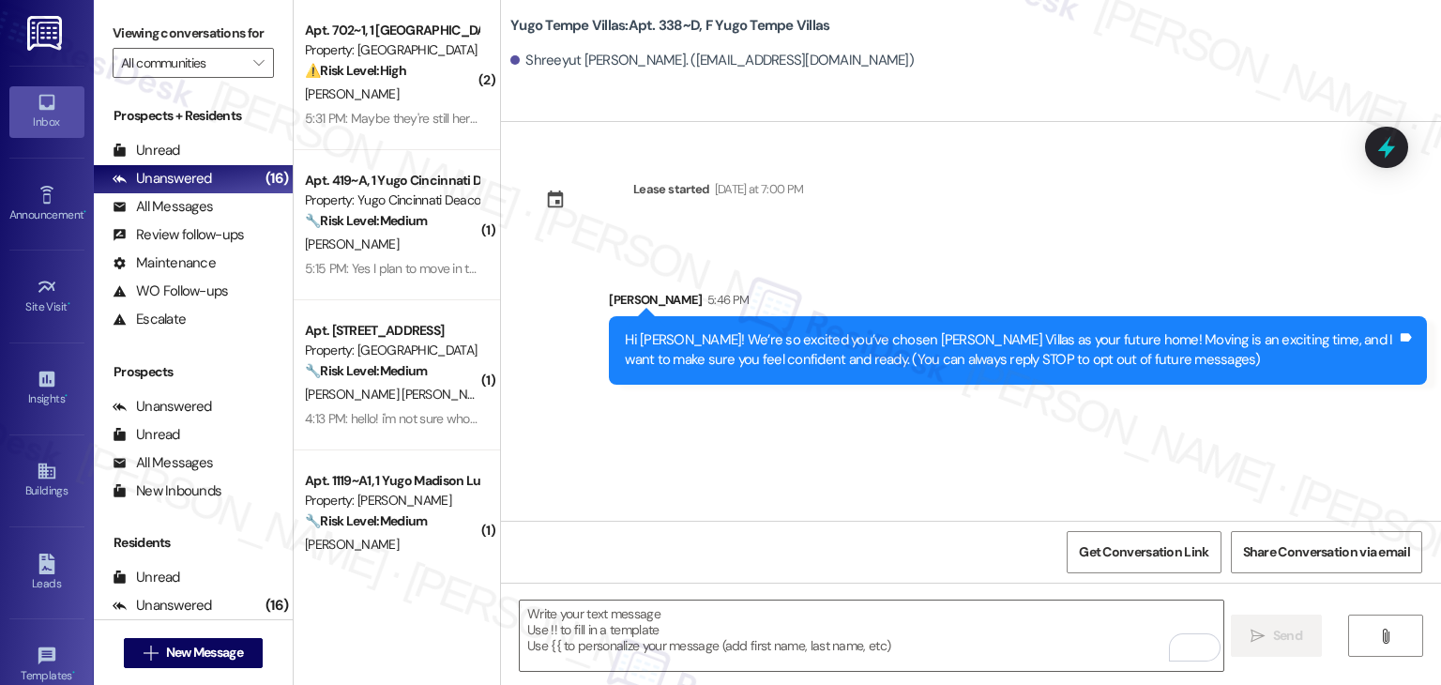
click at [706, 441] on div "Lease started Sunday at 7:00 PM Sent via SMS Sarah 5:46 PM Hi Shreeyut! We’re s…" at bounding box center [971, 321] width 940 height 399
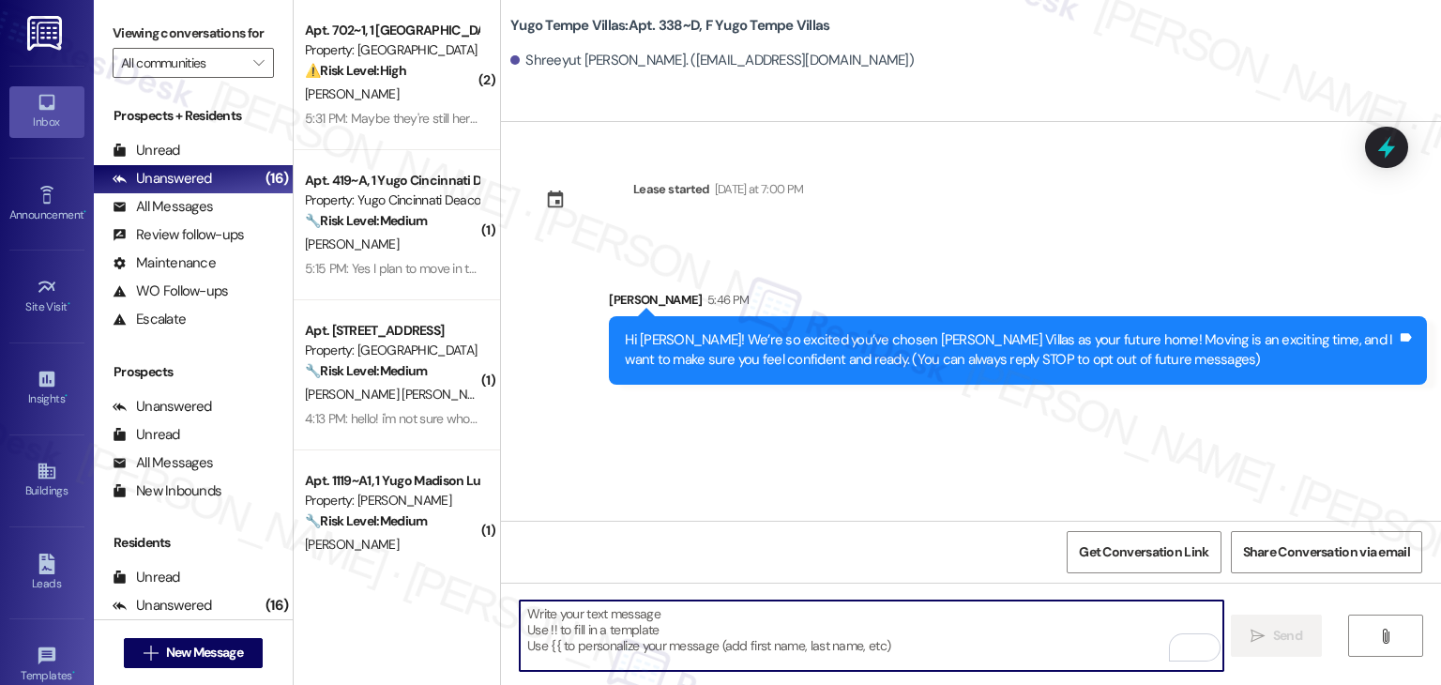
click at [723, 633] on textarea "To enrich screen reader interactions, please activate Accessibility in Grammarl…" at bounding box center [871, 636] width 703 height 70
paste textarea "I’m [PERSON_NAME] from the off-site Resident Support Team. I work with your pro…"
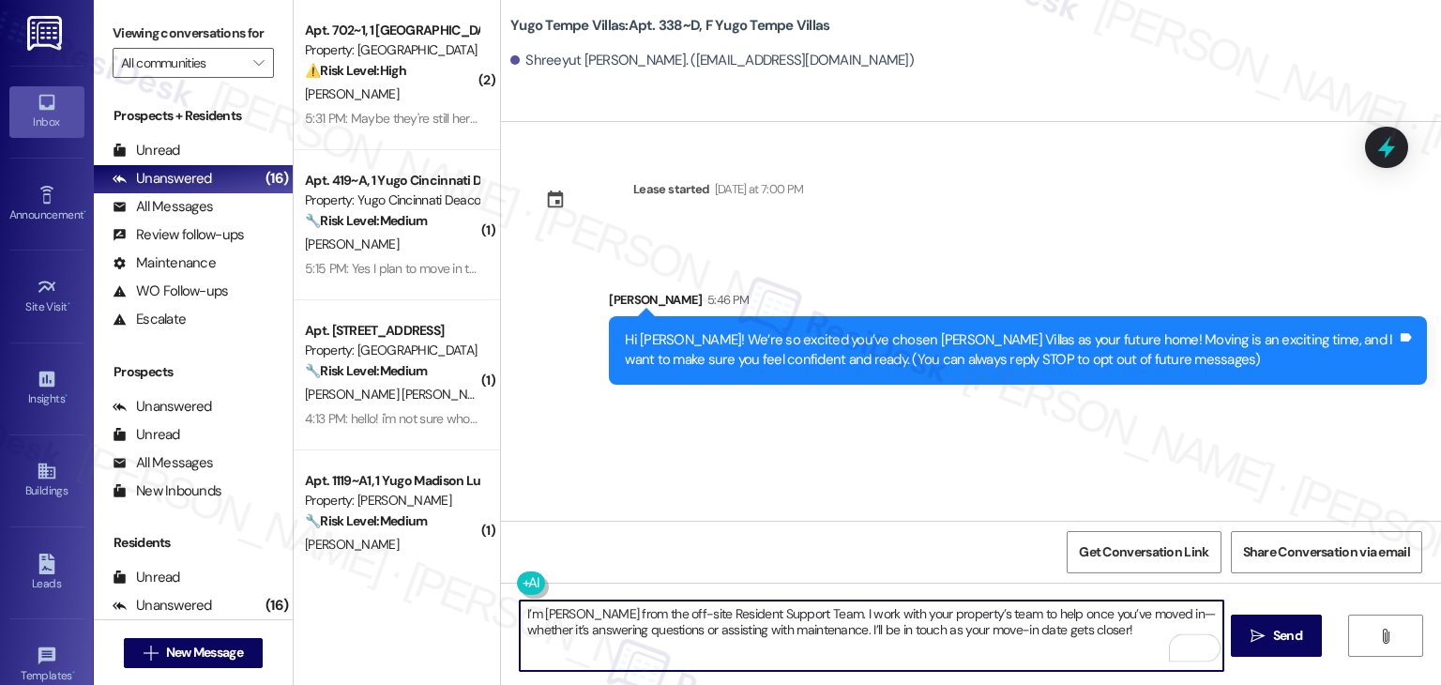
type textarea "I’m [PERSON_NAME] from the off-site Resident Support Team. I work with your pro…"
click at [1088, 470] on div "Lease started Sunday at 7:00 PM Sent via SMS Sarah 5:46 PM Hi Shreeyut! We’re s…" at bounding box center [971, 321] width 940 height 399
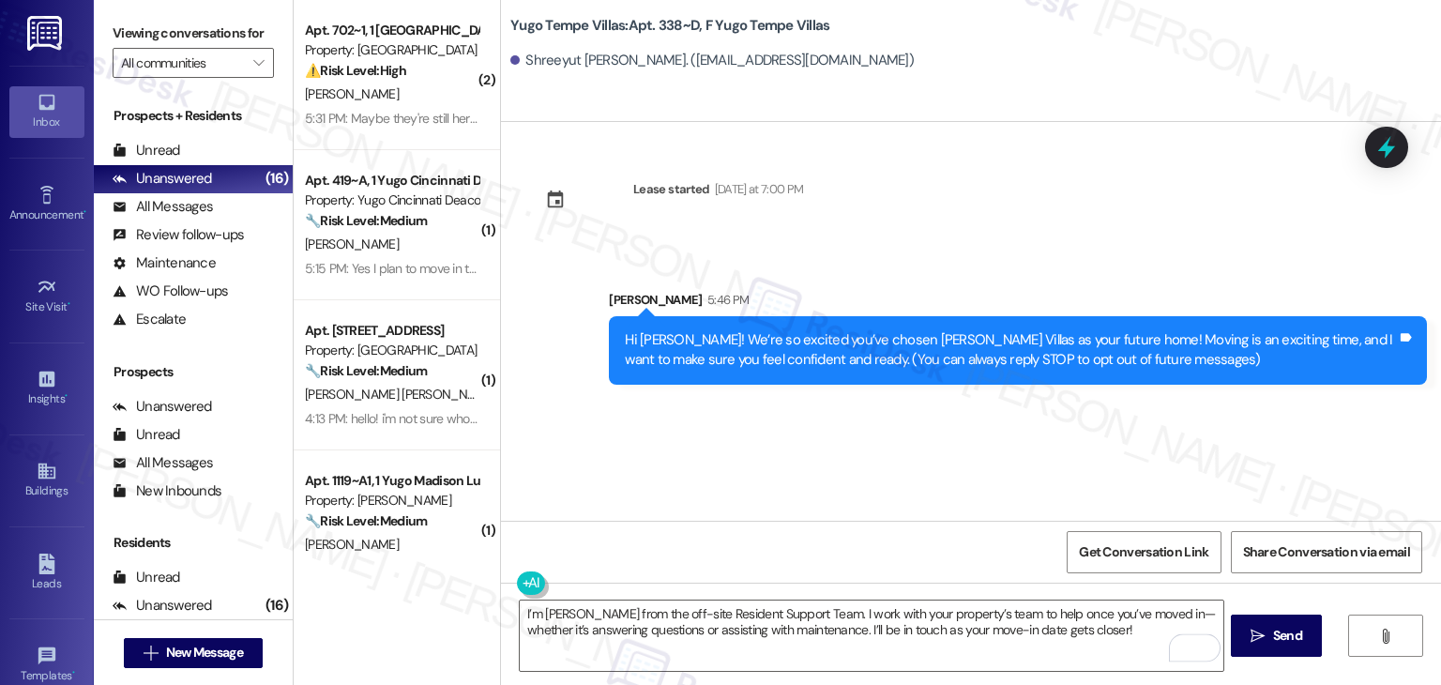
click at [1273, 638] on span "Send" at bounding box center [1287, 636] width 29 height 20
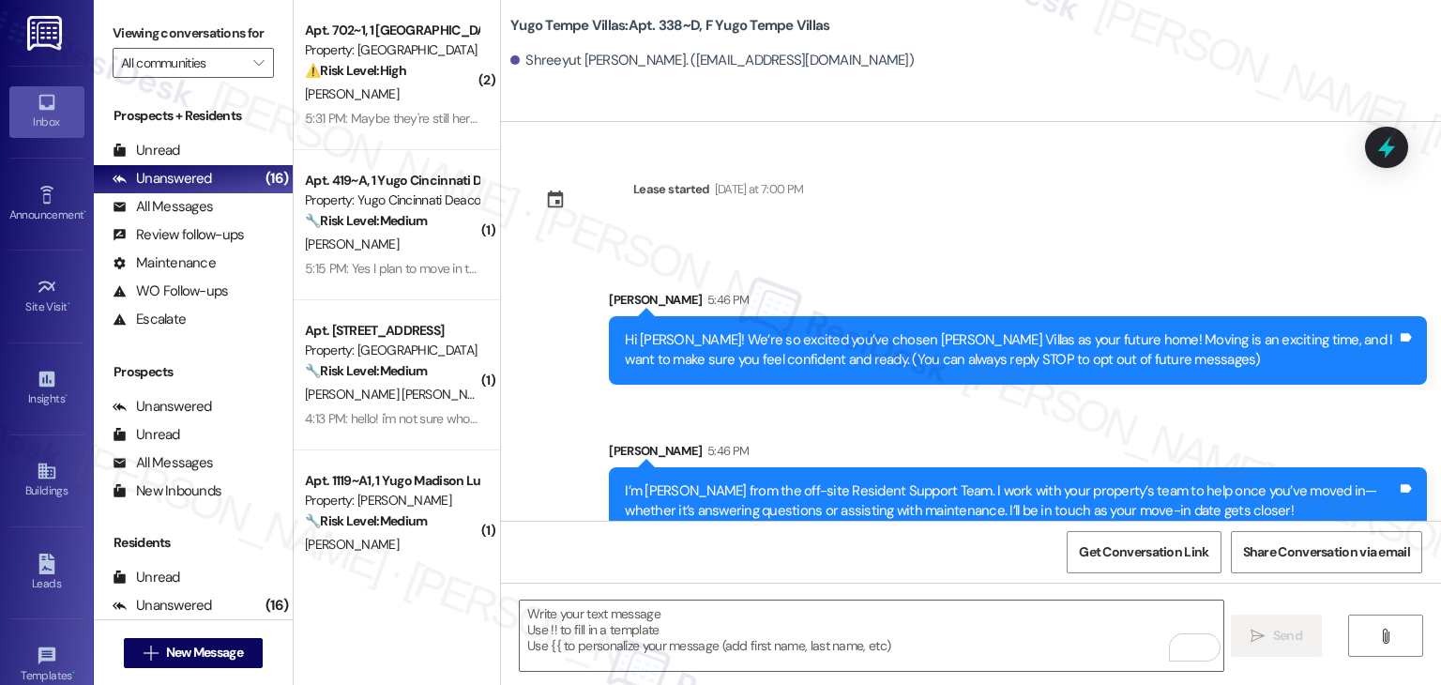
click at [762, 420] on div "Sent via SMS Sarah 5:46 PM Hi Shreeyut! We’re so excited you’ve chosen Yugo Tem…" at bounding box center [971, 399] width 940 height 302
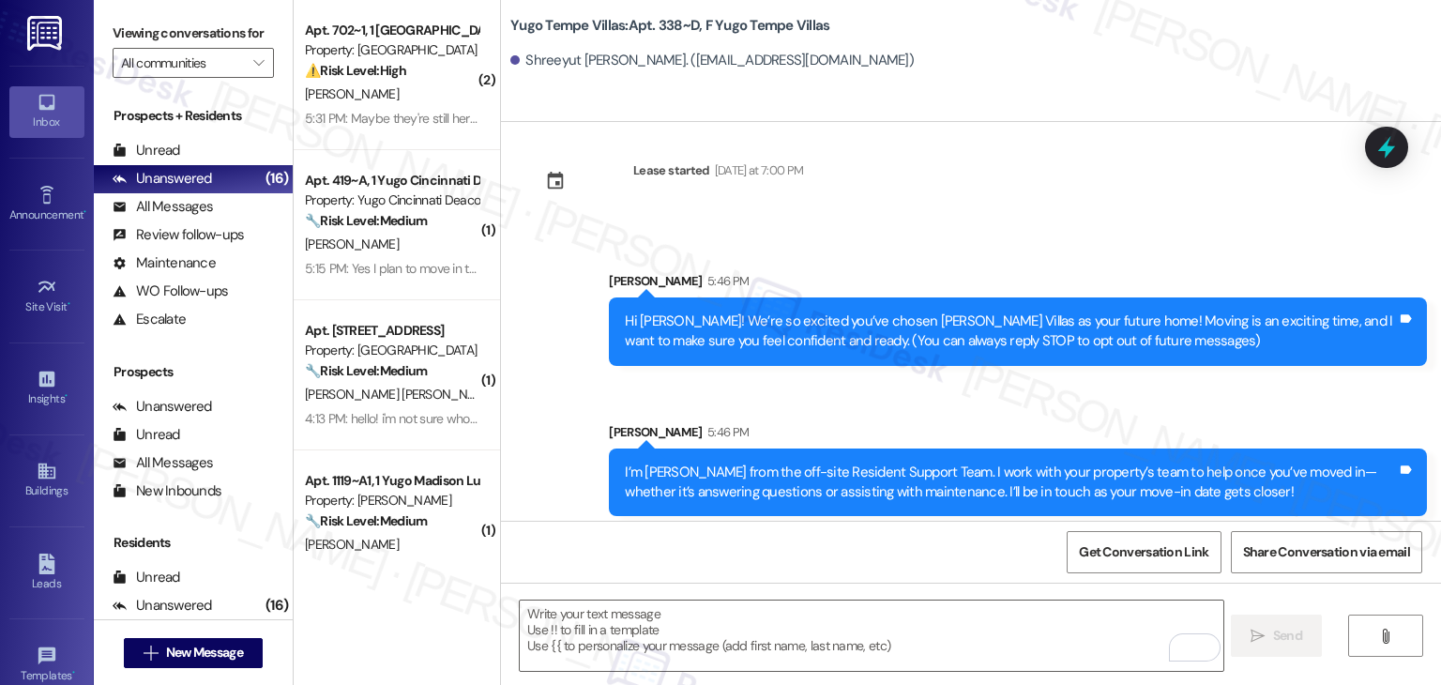
scroll to position [30, 0]
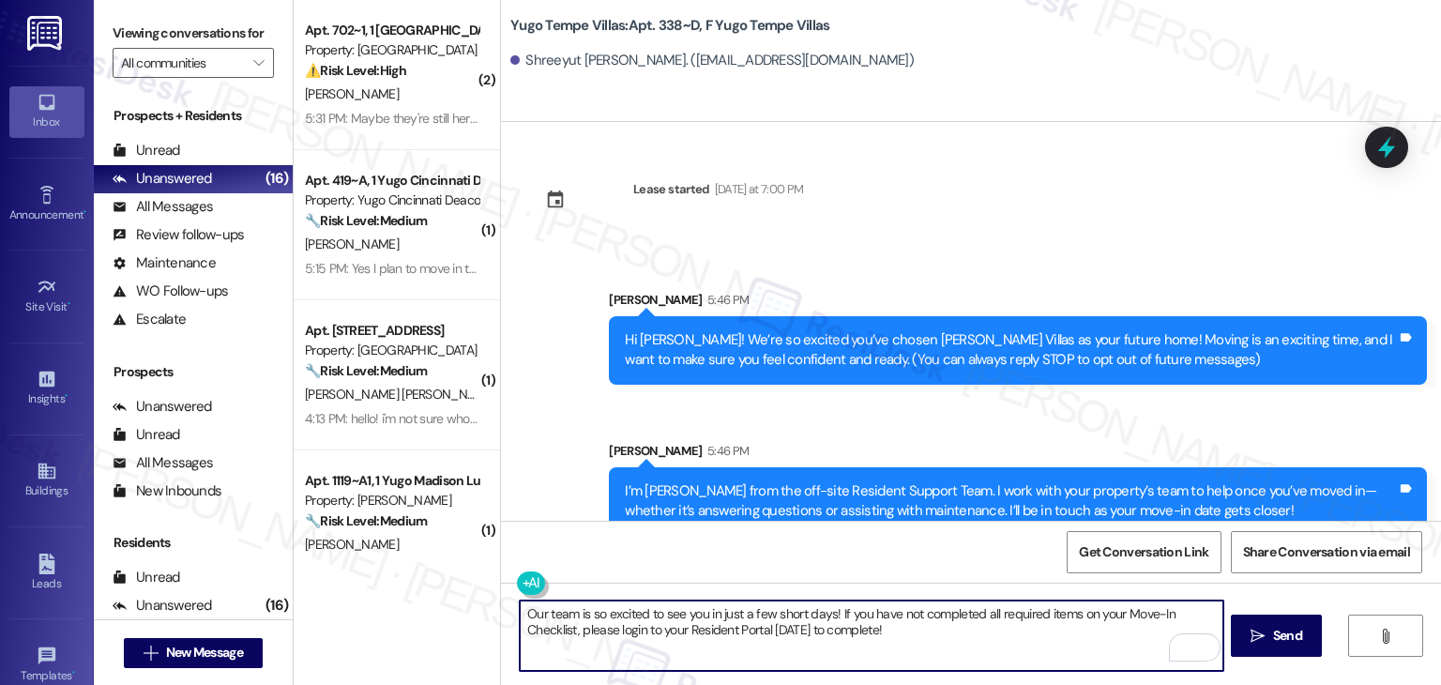
scroll to position [30, 0]
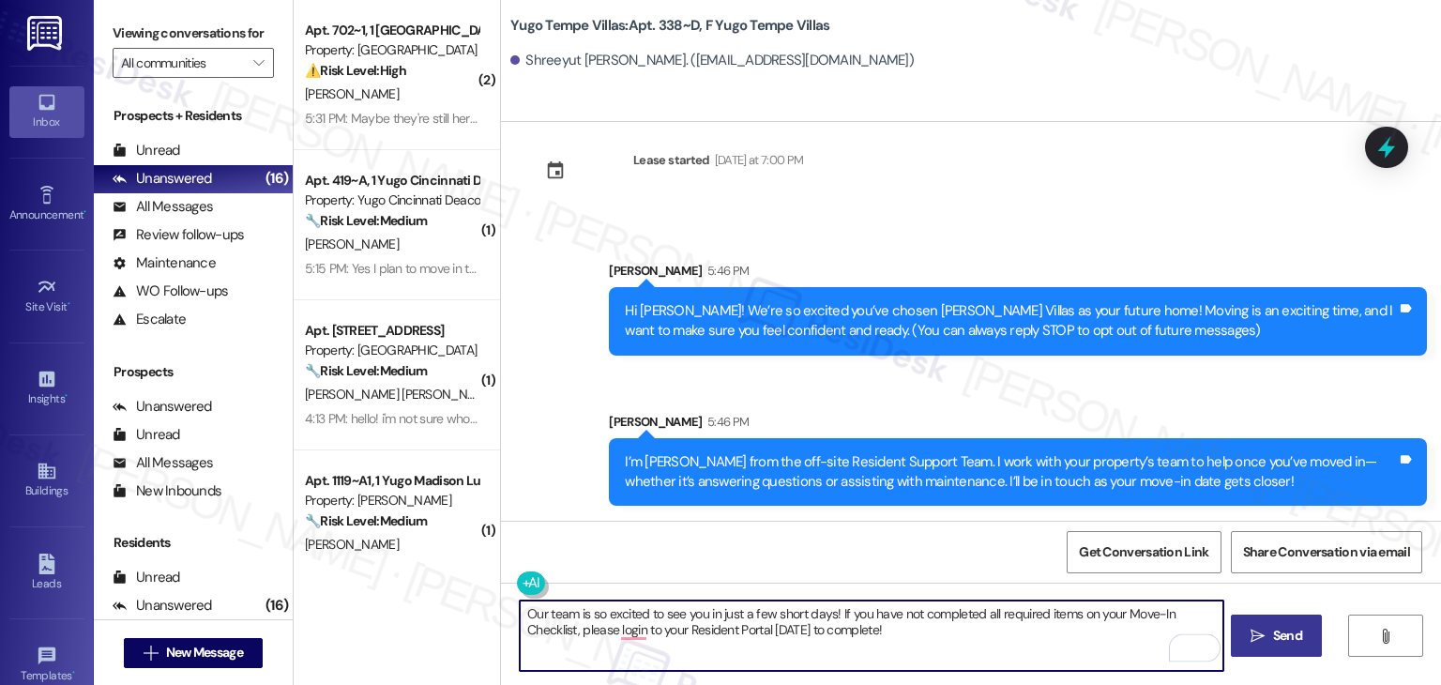
type textarea "Our team is so excited to see you in just a few short days! If you have not com…"
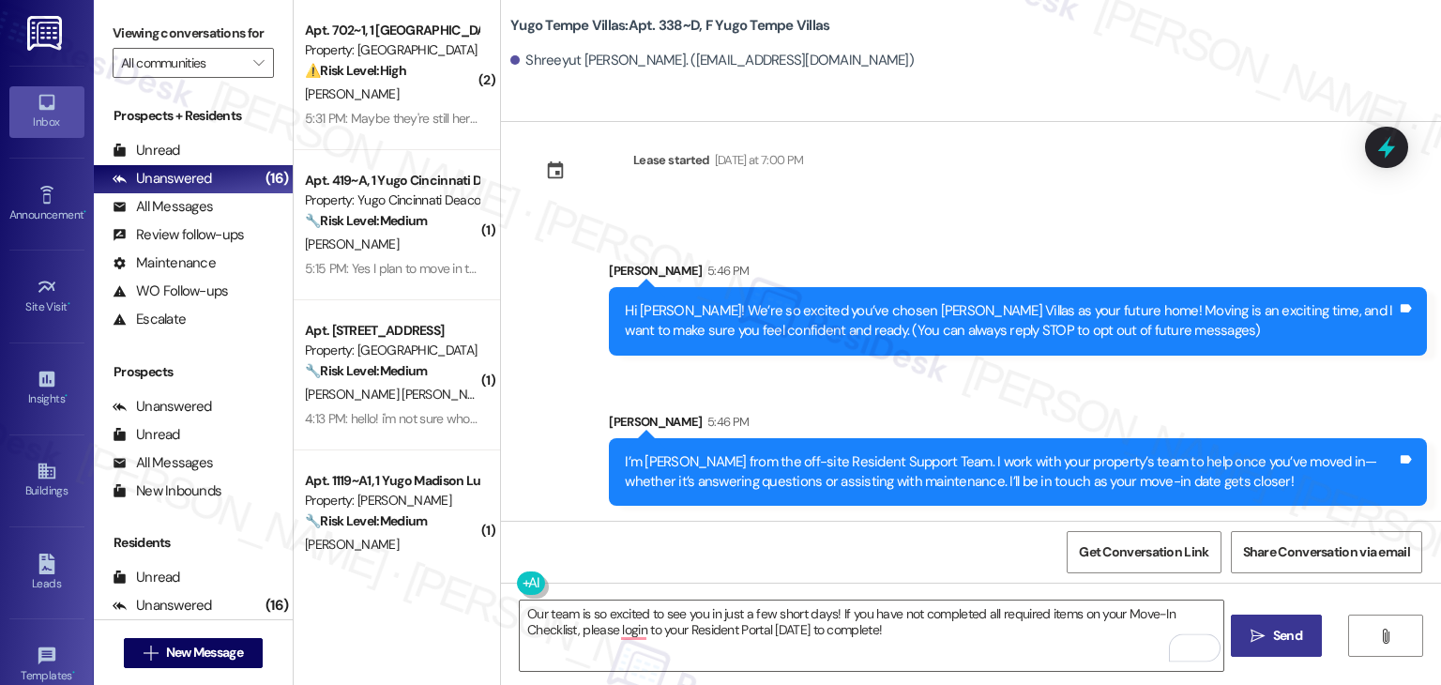
click at [1300, 635] on span "Send" at bounding box center [1287, 636] width 29 height 20
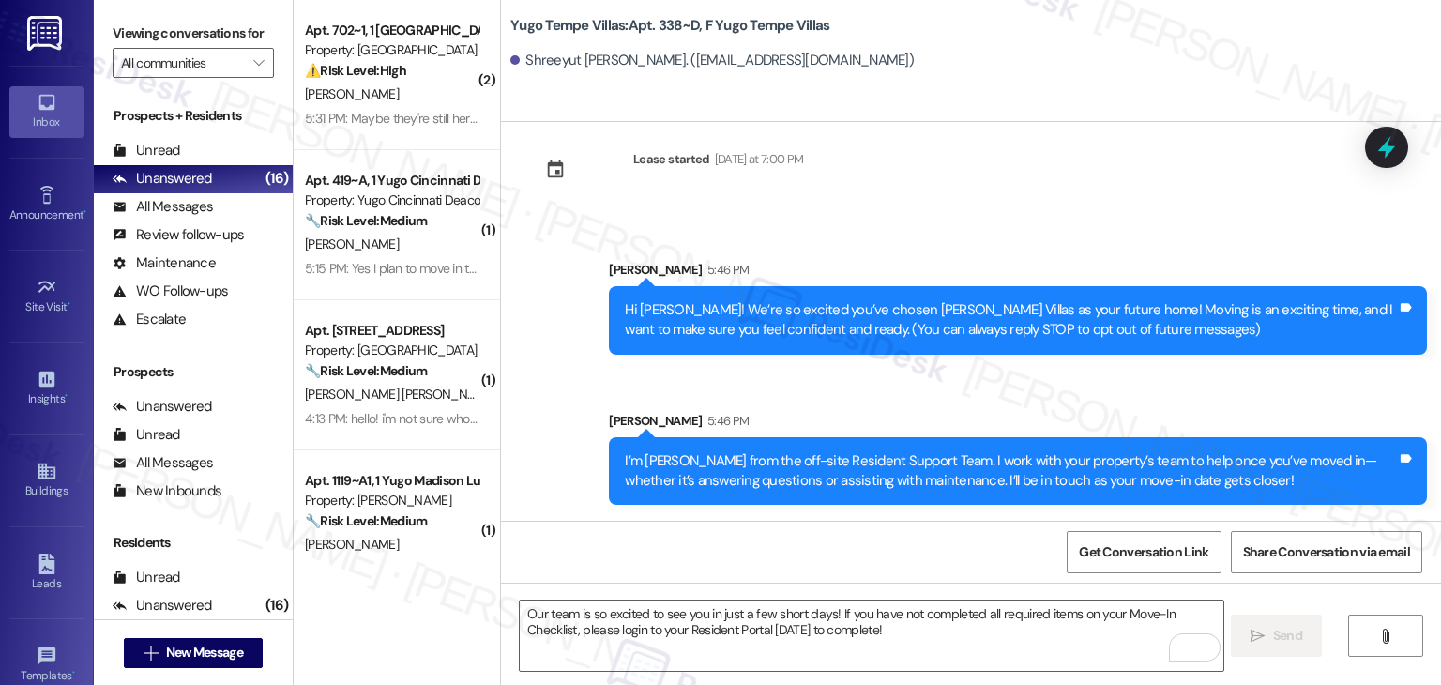
click at [974, 547] on div "Get Conversation Link Share Conversation via email" at bounding box center [971, 552] width 940 height 62
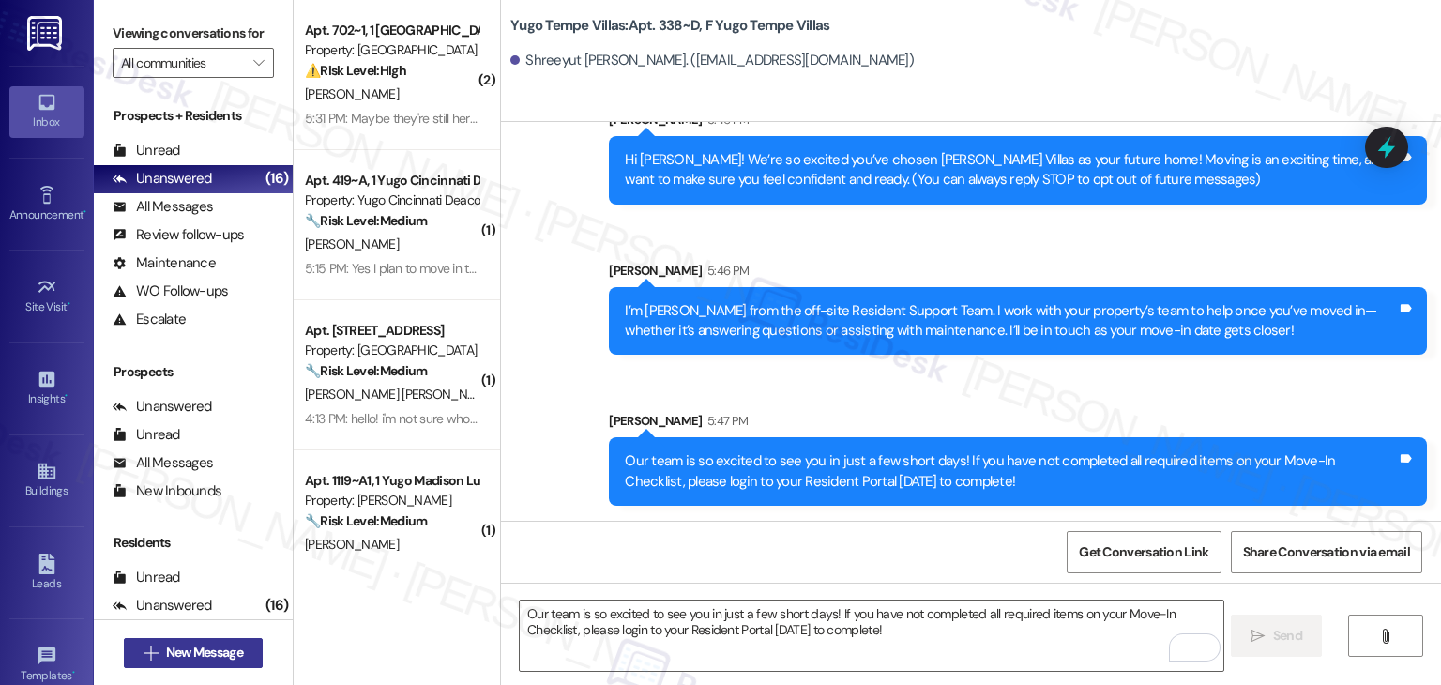
click at [240, 645] on span "New Message" at bounding box center [204, 653] width 84 height 20
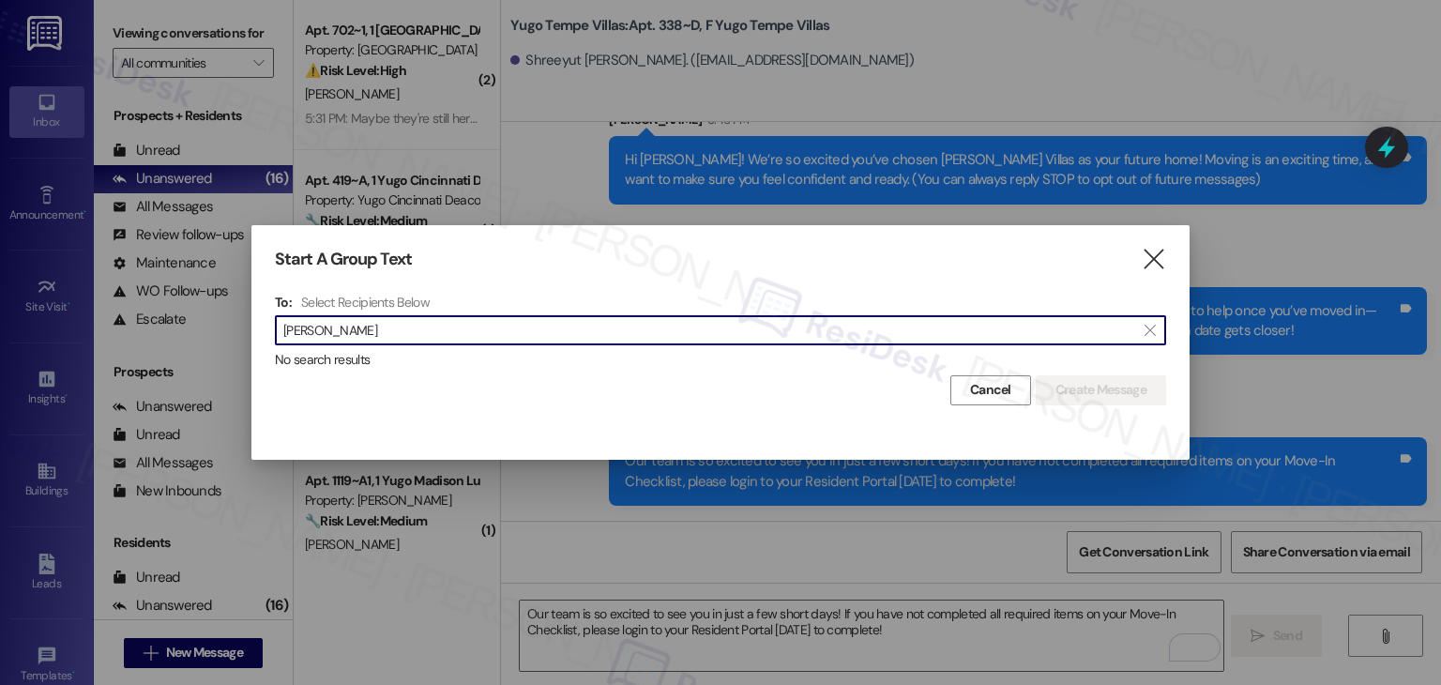
click at [390, 333] on input "[PERSON_NAME]" at bounding box center [709, 330] width 852 height 26
click at [315, 332] on input "[PERSON_NAME]" at bounding box center [709, 330] width 852 height 26
paste input "[PERSON_NAME]"
click at [327, 327] on input "[PERSON_NAME]" at bounding box center [709, 330] width 852 height 26
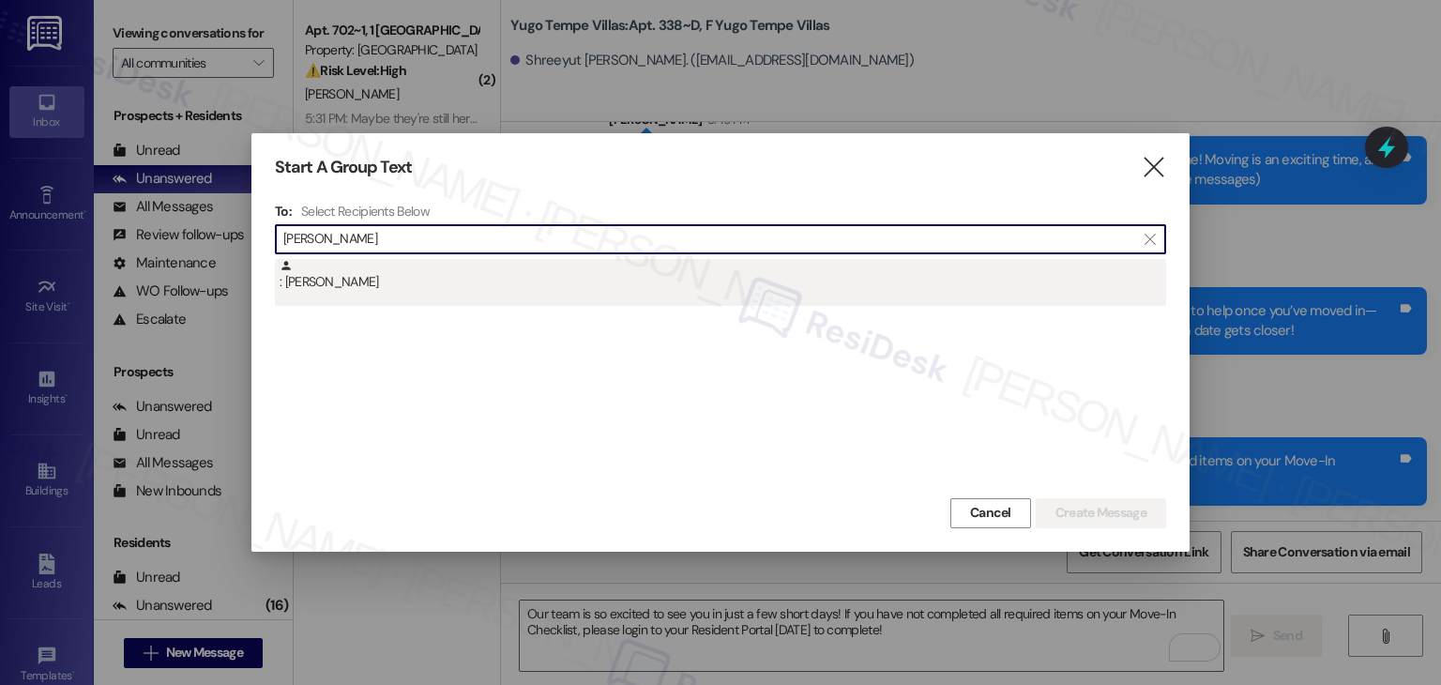
type input "[PERSON_NAME]"
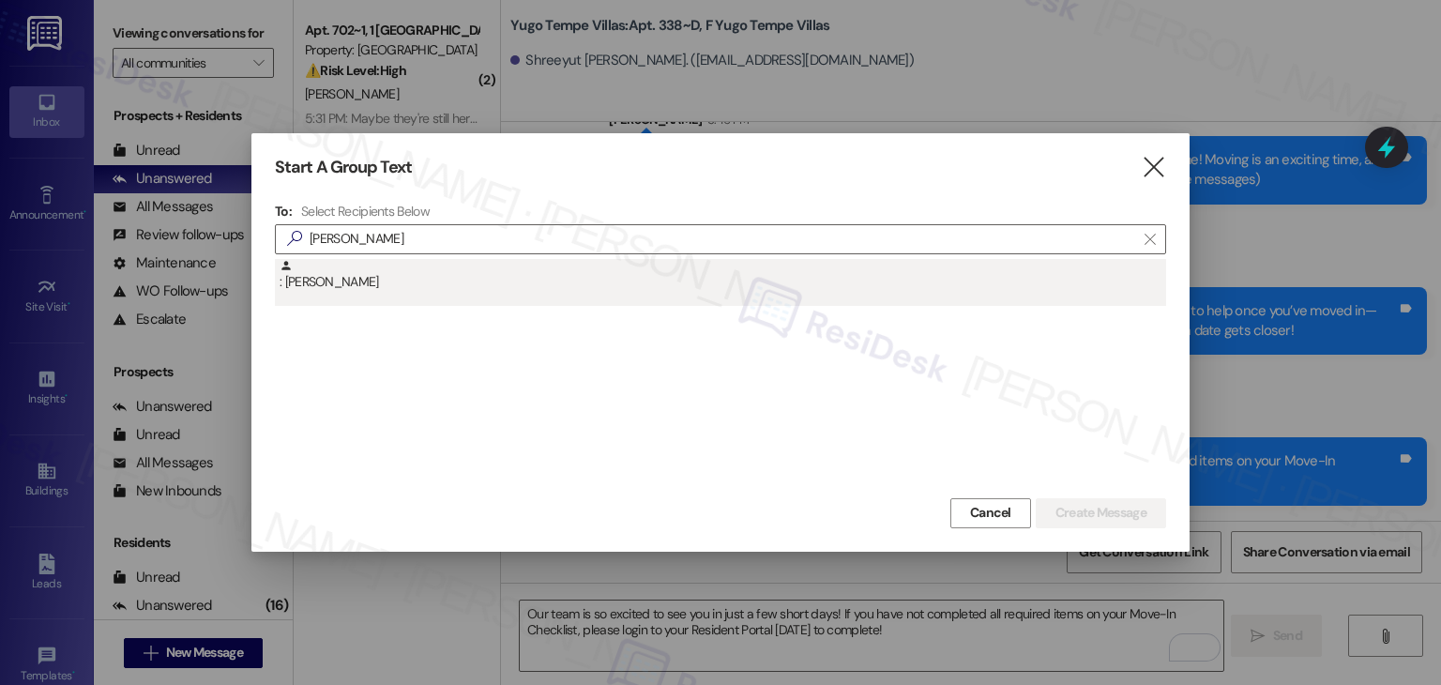
click at [342, 286] on div ": [PERSON_NAME]" at bounding box center [723, 275] width 887 height 33
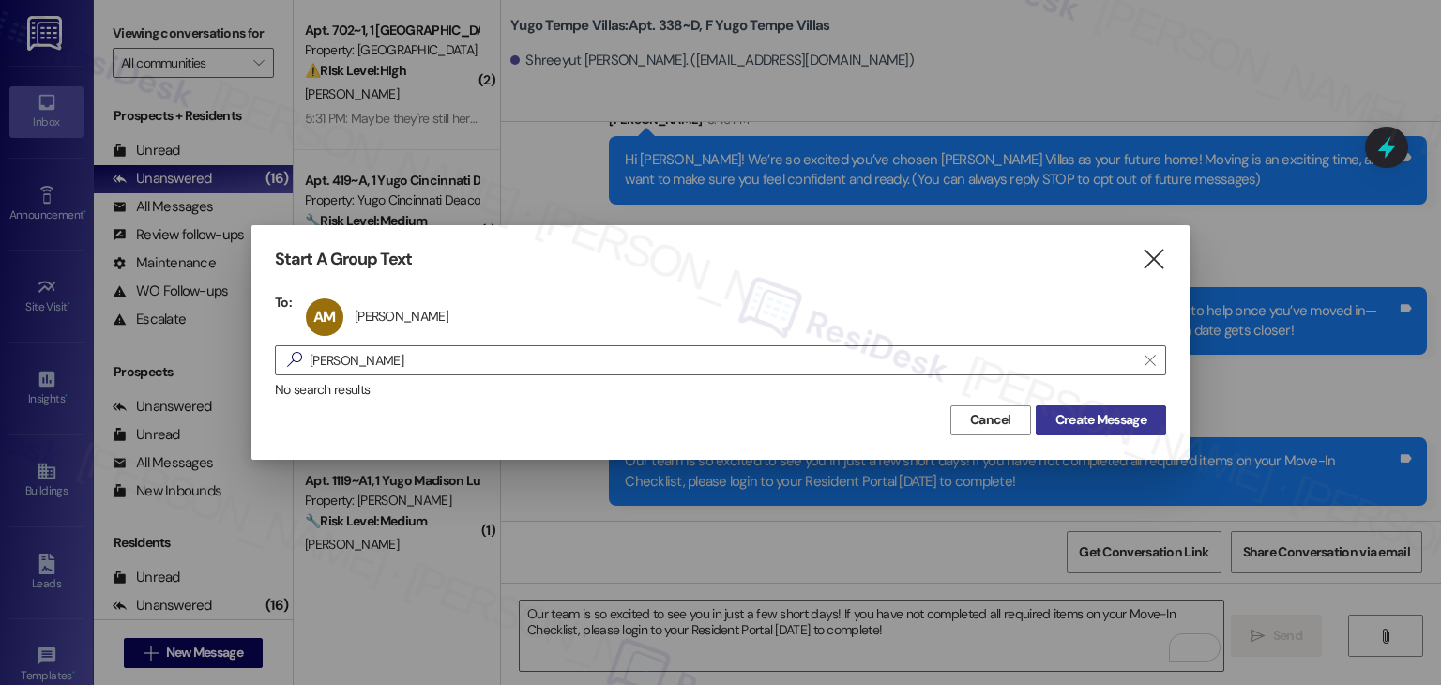
click at [1086, 415] on span "Create Message" at bounding box center [1101, 420] width 91 height 20
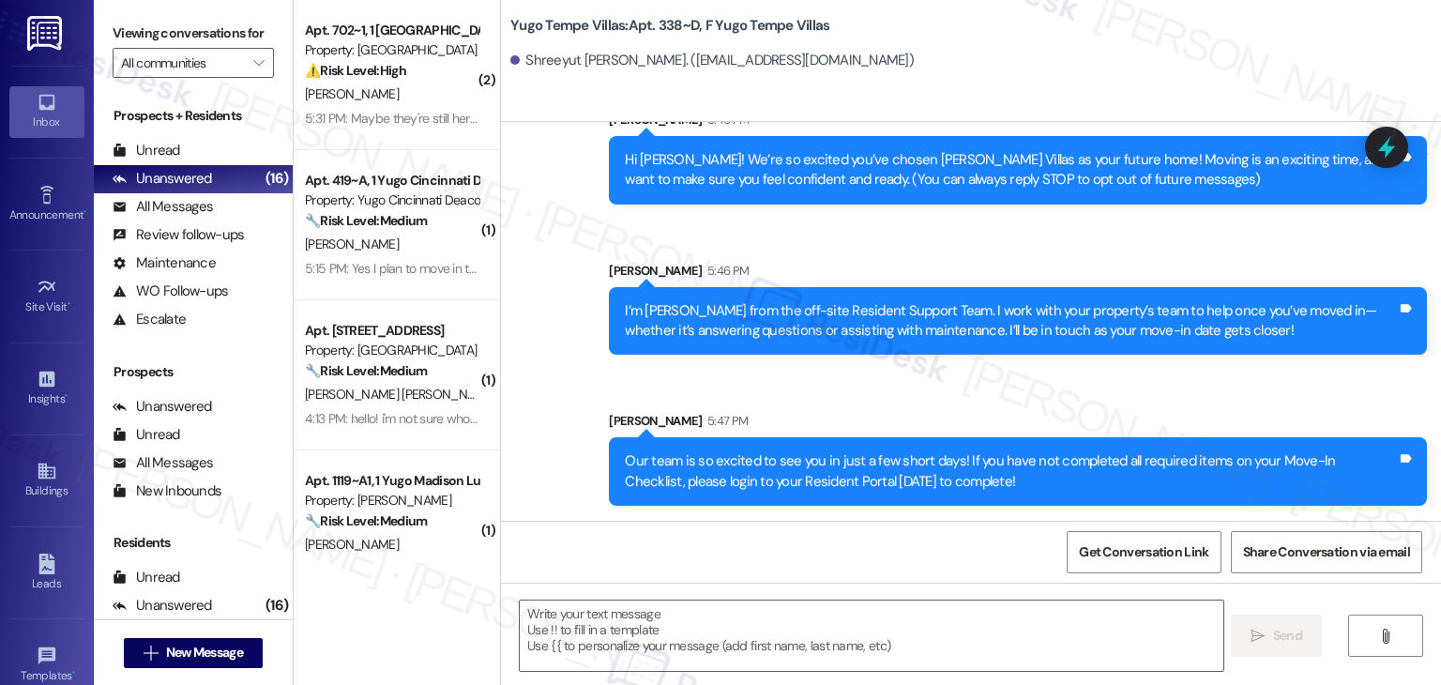
type textarea "Fetching suggested responses. Please feel free to read through the conversation…"
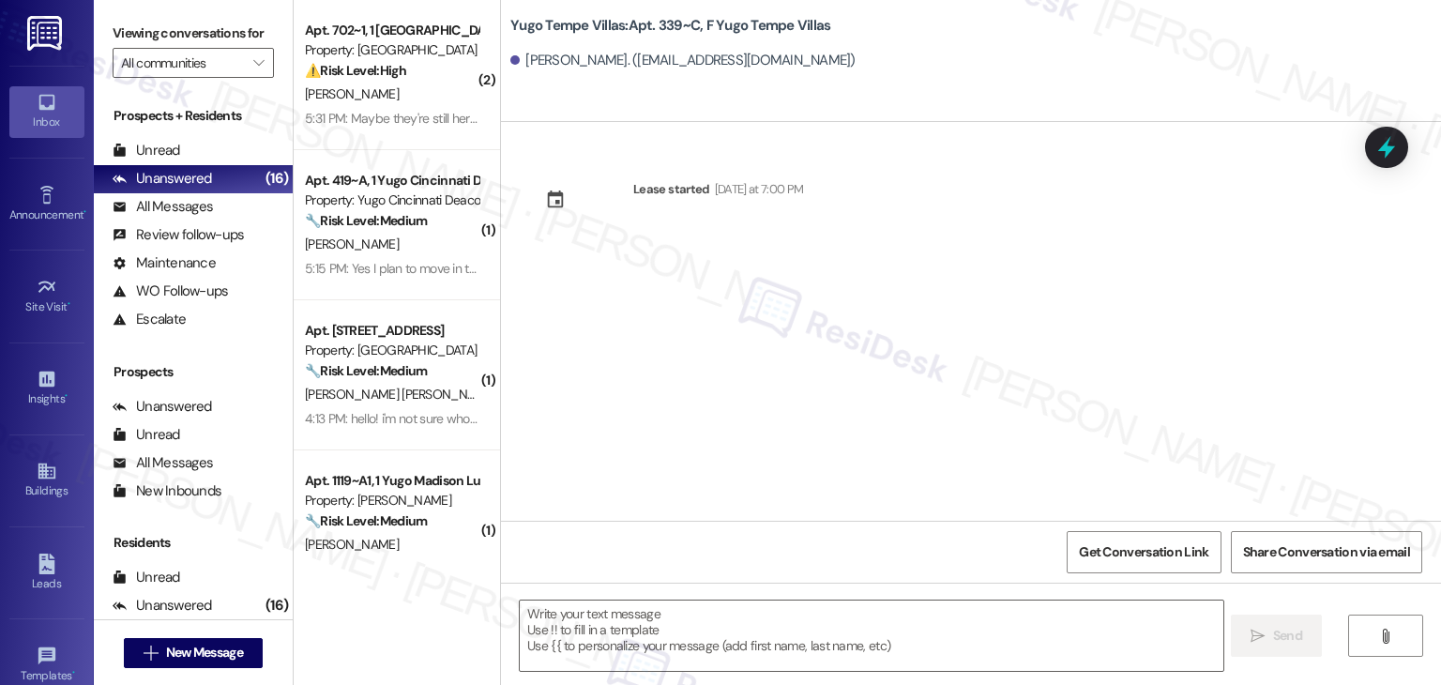
type textarea "Fetching suggested responses. Please feel free to read through the conversation…"
drag, startPoint x: 735, startPoint y: 366, endPoint x: 734, endPoint y: 478, distance: 111.7
click at [735, 366] on div "Lease started [DATE] at 7:00 PM" at bounding box center [971, 321] width 940 height 399
click at [730, 616] on textarea at bounding box center [871, 636] width 703 height 70
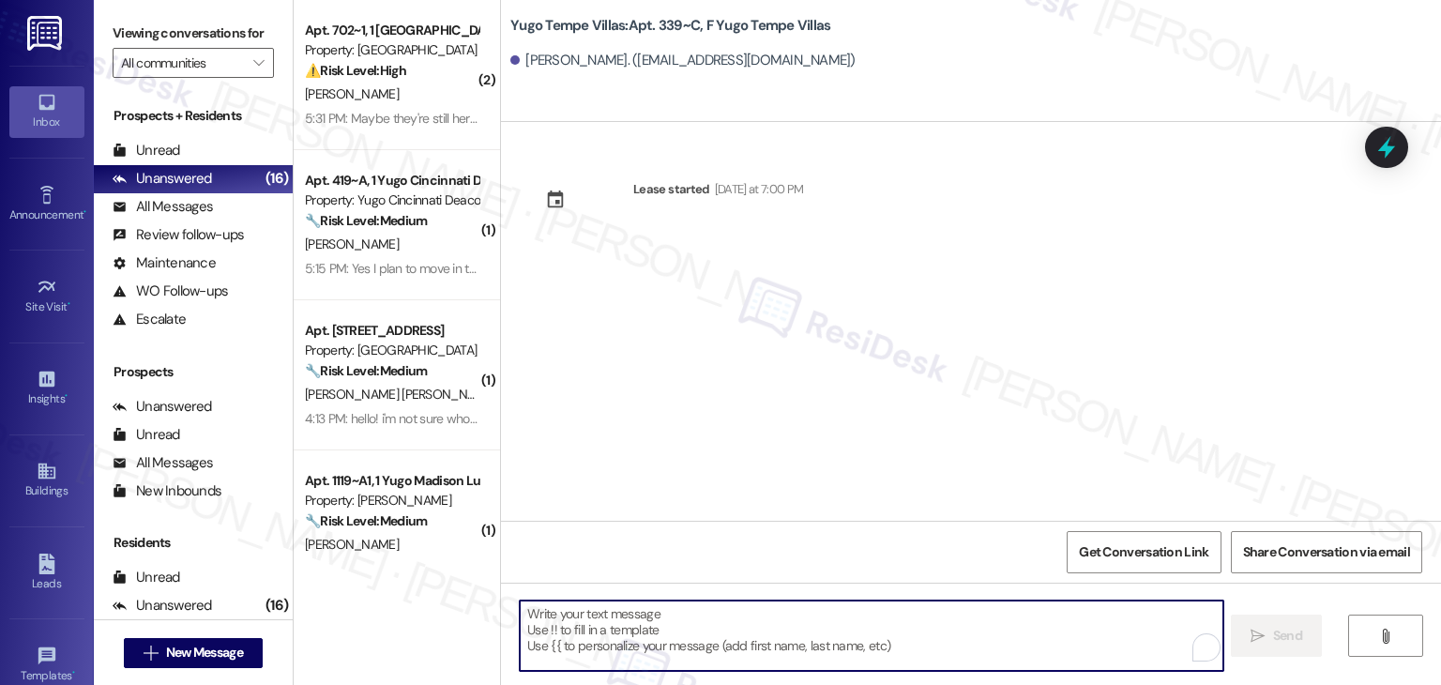
paste textarea "Hi {{first_name}}! We’re so excited you’ve chosen {{property}} as your future h…"
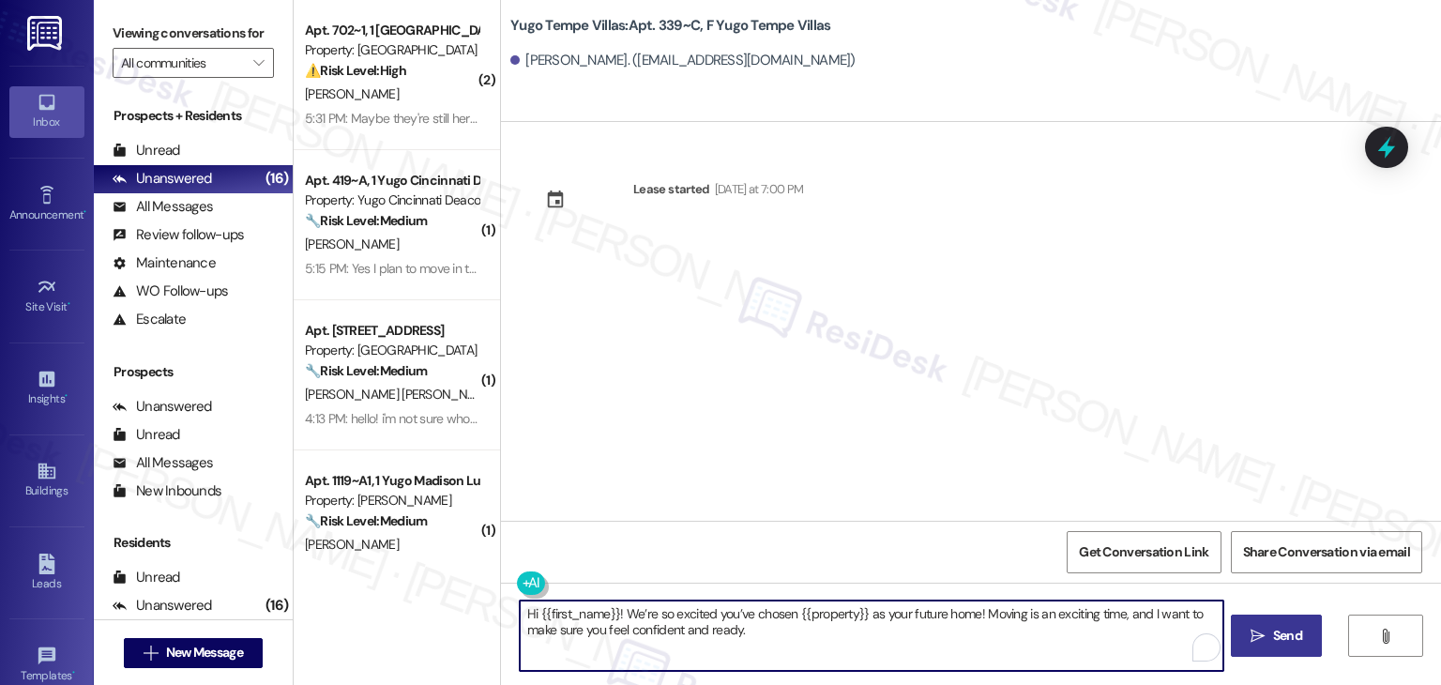
type textarea "Hi {{first_name}}! We’re so excited you’ve chosen {{property}} as your future h…"
click at [1270, 631] on span "Send" at bounding box center [1288, 636] width 37 height 20
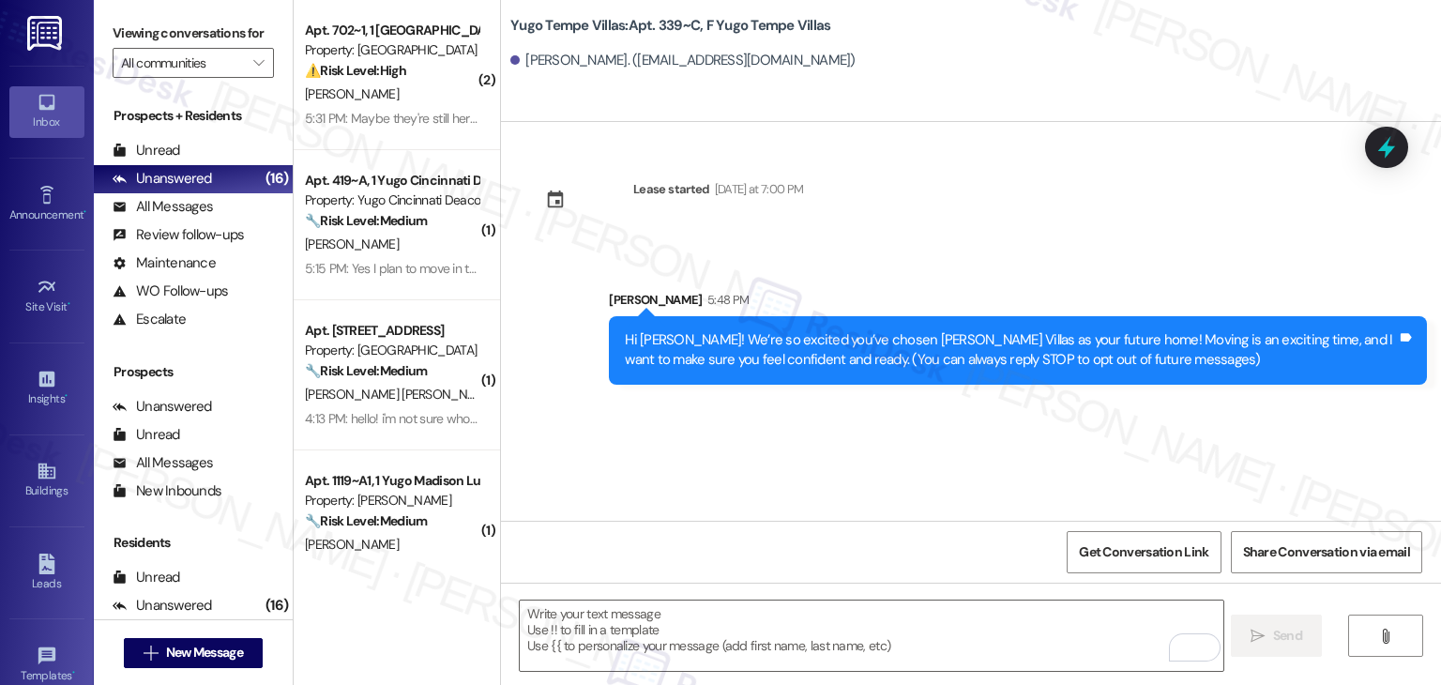
click at [753, 405] on div "Lease started [DATE] at 7:00 PM Sent via SMS [PERSON_NAME] 5:48 PM Hi [PERSON_N…" at bounding box center [971, 321] width 940 height 399
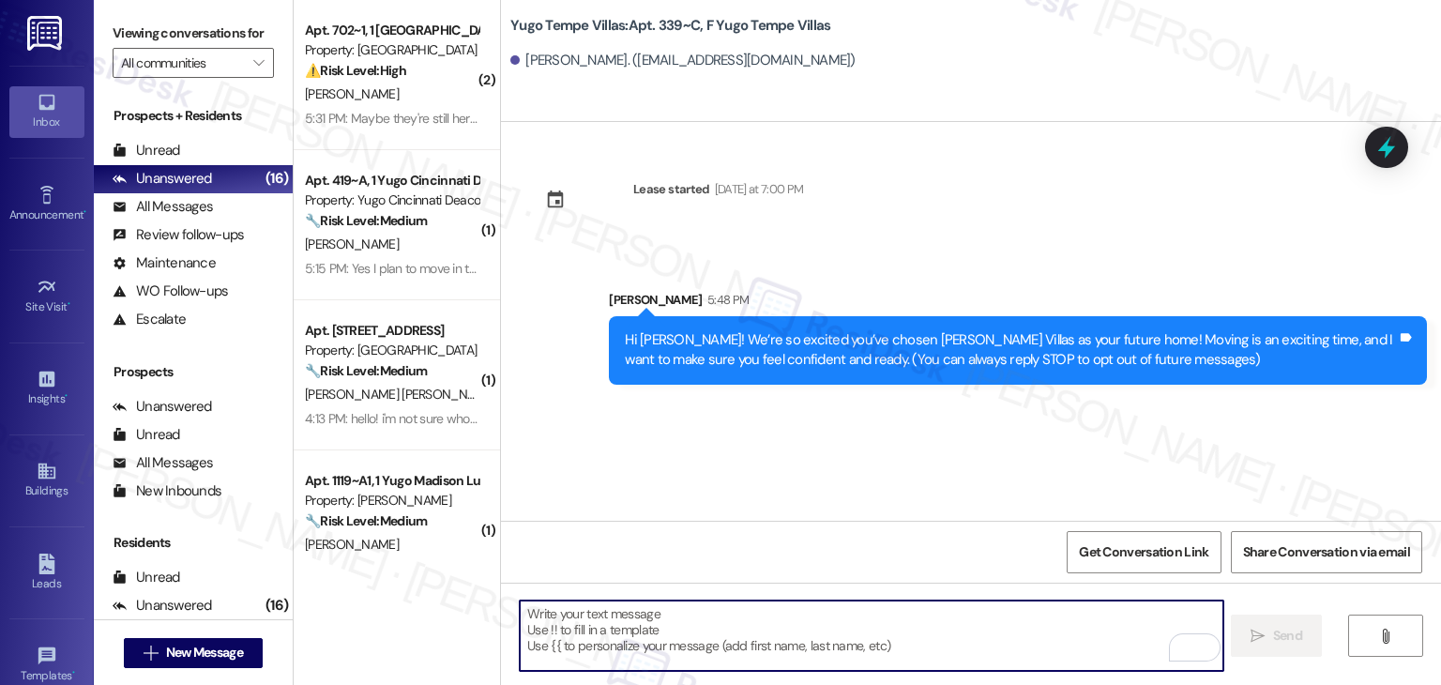
click at [807, 622] on textarea "To enrich screen reader interactions, please activate Accessibility in Grammarl…" at bounding box center [871, 636] width 703 height 70
paste textarea "I’m [PERSON_NAME] from the off-site Resident Support Team. I work with your pro…"
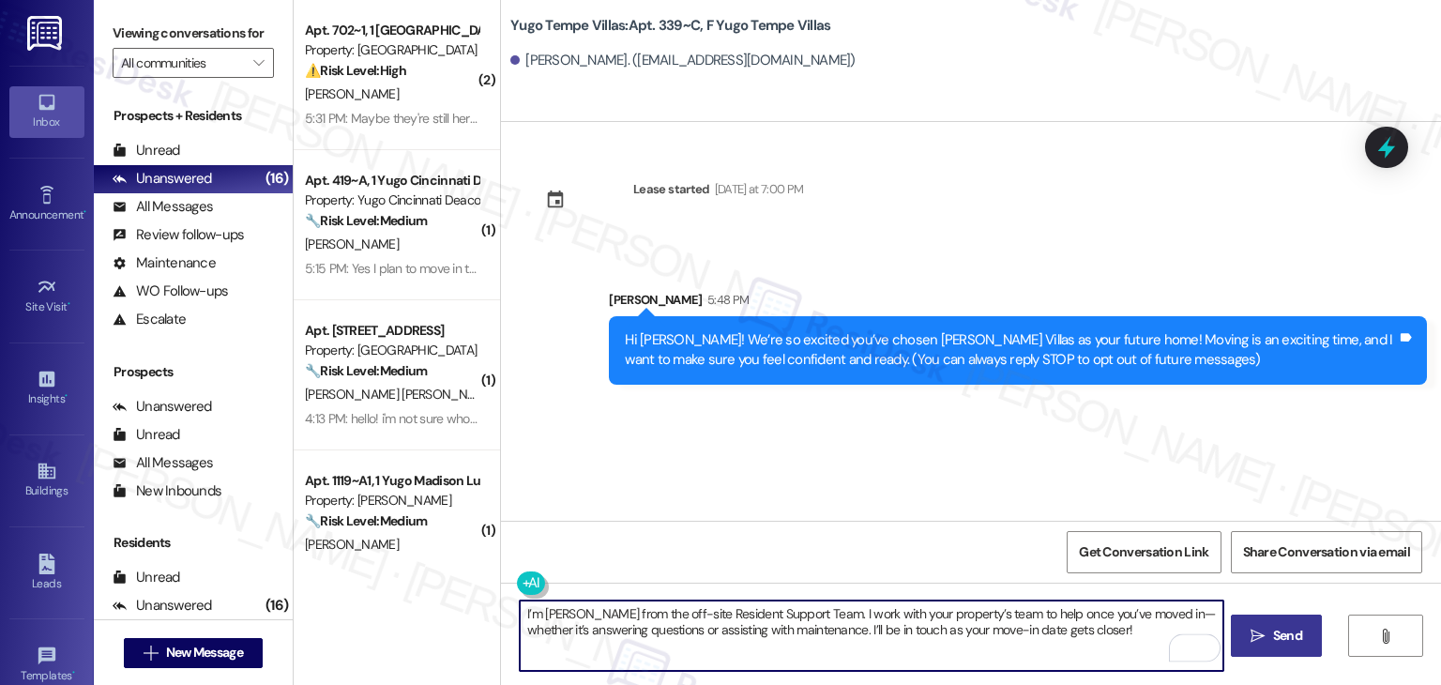
type textarea "I’m [PERSON_NAME] from the off-site Resident Support Team. I work with your pro…"
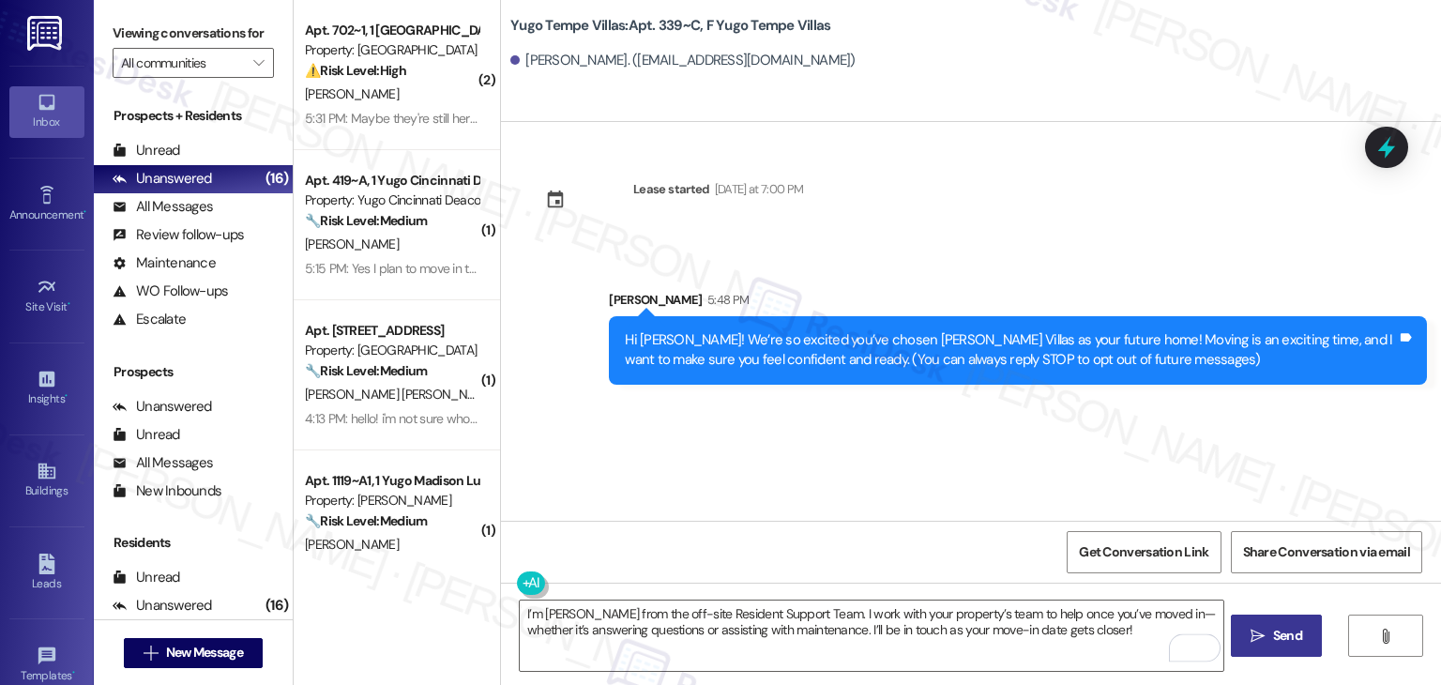
click at [1270, 641] on span "Send" at bounding box center [1288, 636] width 37 height 20
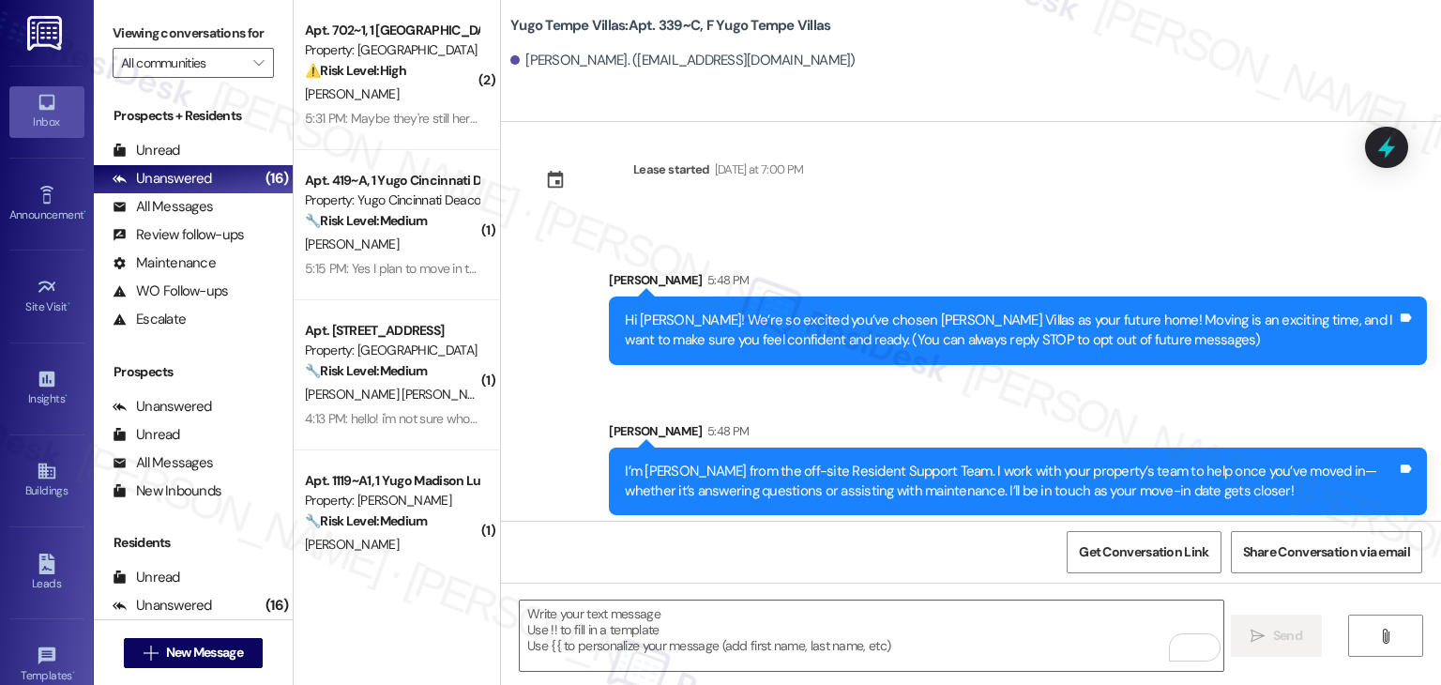
scroll to position [30, 0]
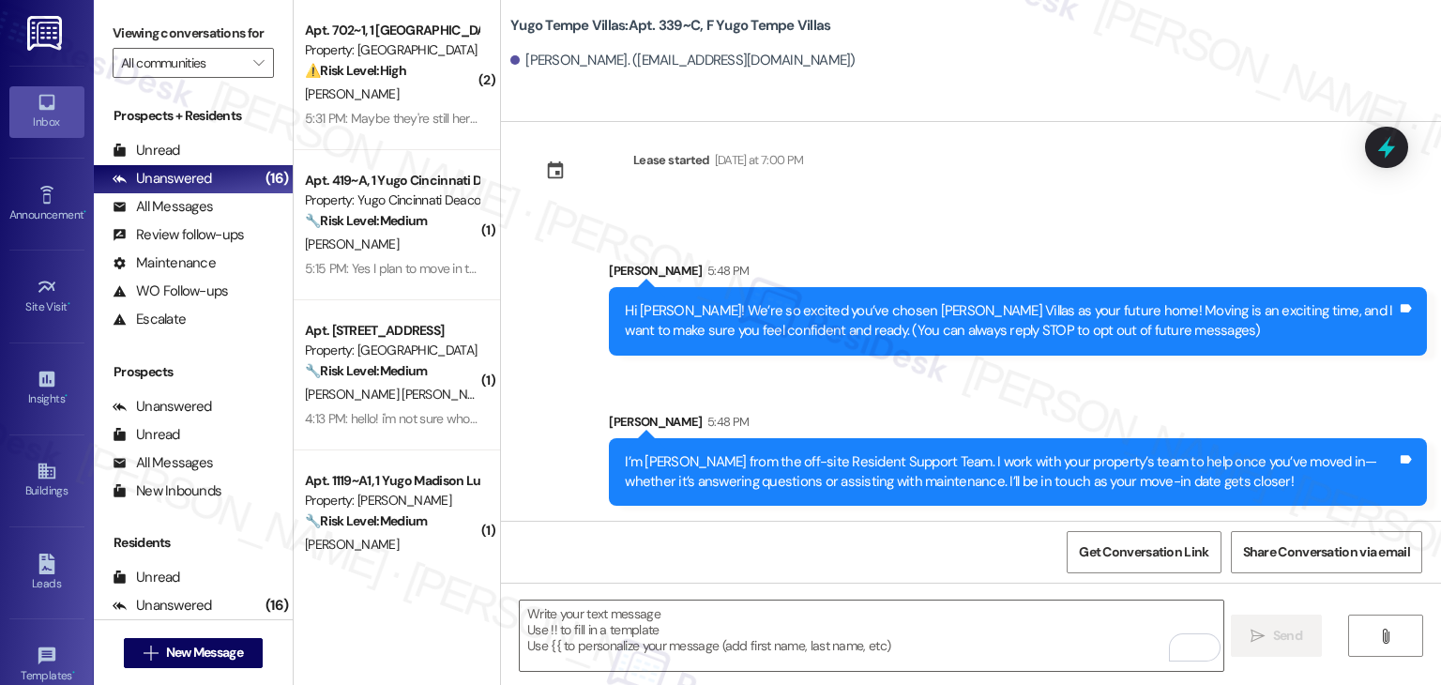
click at [784, 398] on div "Sent via SMS [PERSON_NAME] 5:48 PM I’m [PERSON_NAME] from the off-site Resident…" at bounding box center [1018, 459] width 846 height 123
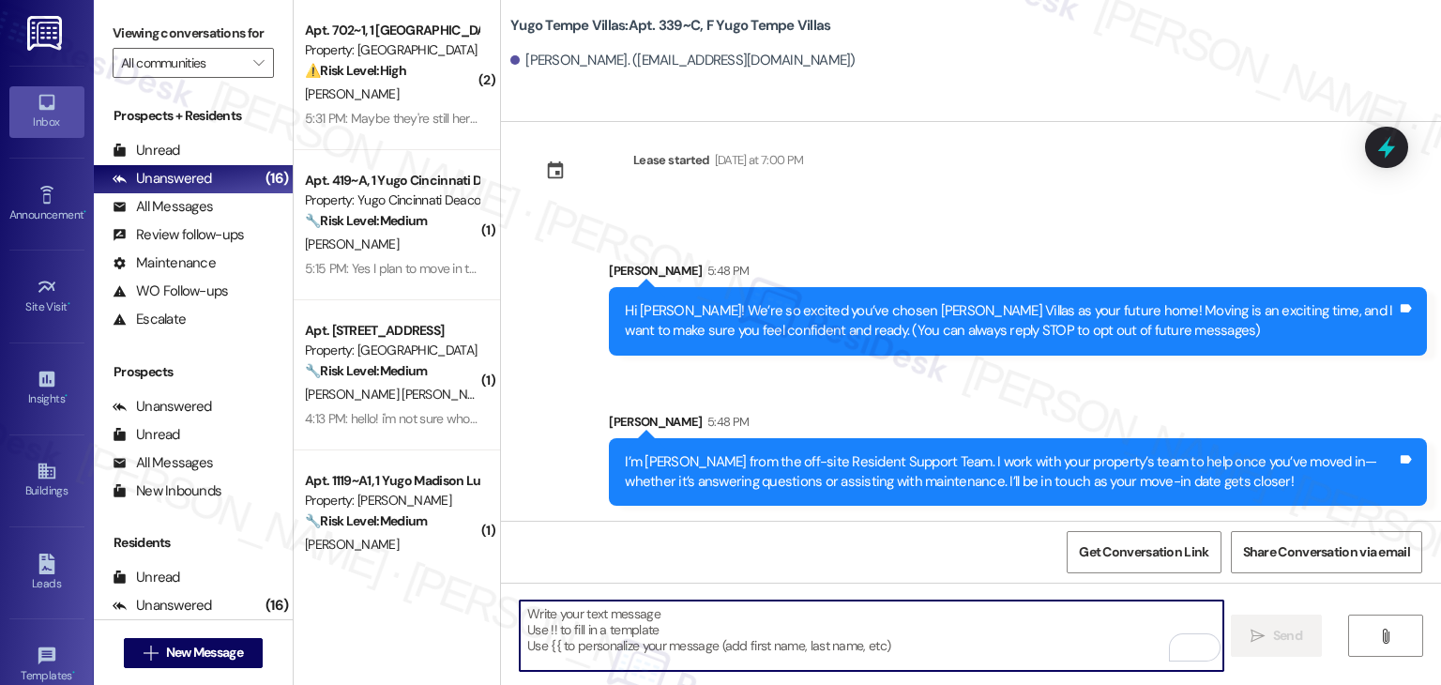
click at [814, 637] on textarea "To enrich screen reader interactions, please activate Accessibility in Grammarl…" at bounding box center [871, 636] width 703 height 70
paste textarea "Our team is so excited to see you in just a few short days! If you have not com…"
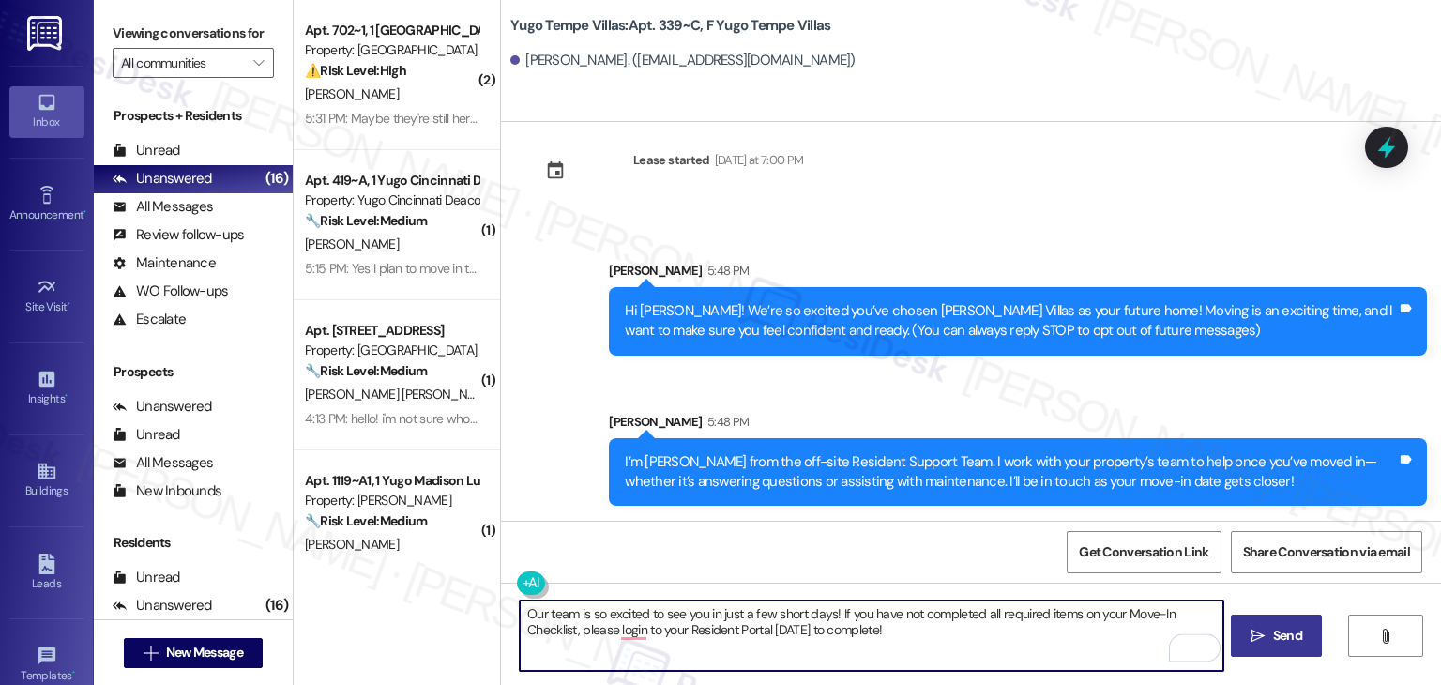
type textarea "Our team is so excited to see you in just a few short days! If you have not com…"
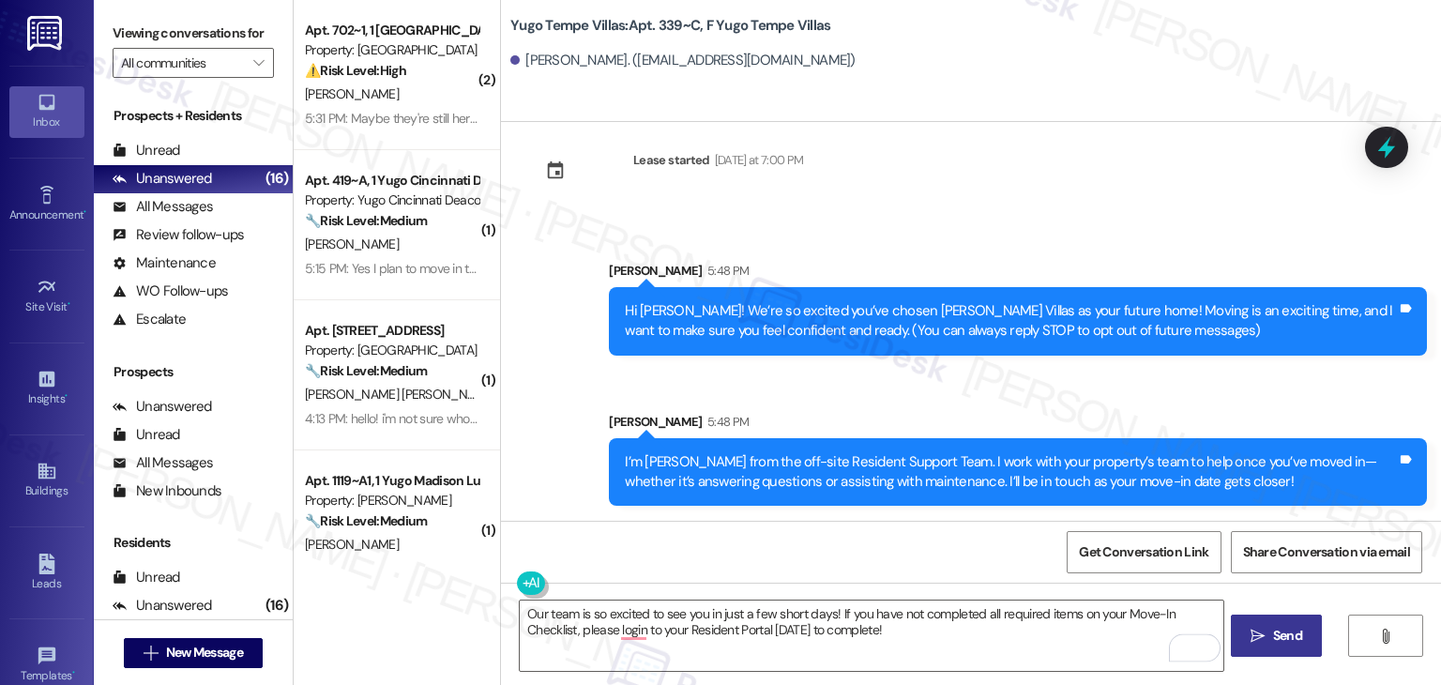
click at [1299, 649] on button " Send" at bounding box center [1276, 636] width 91 height 42
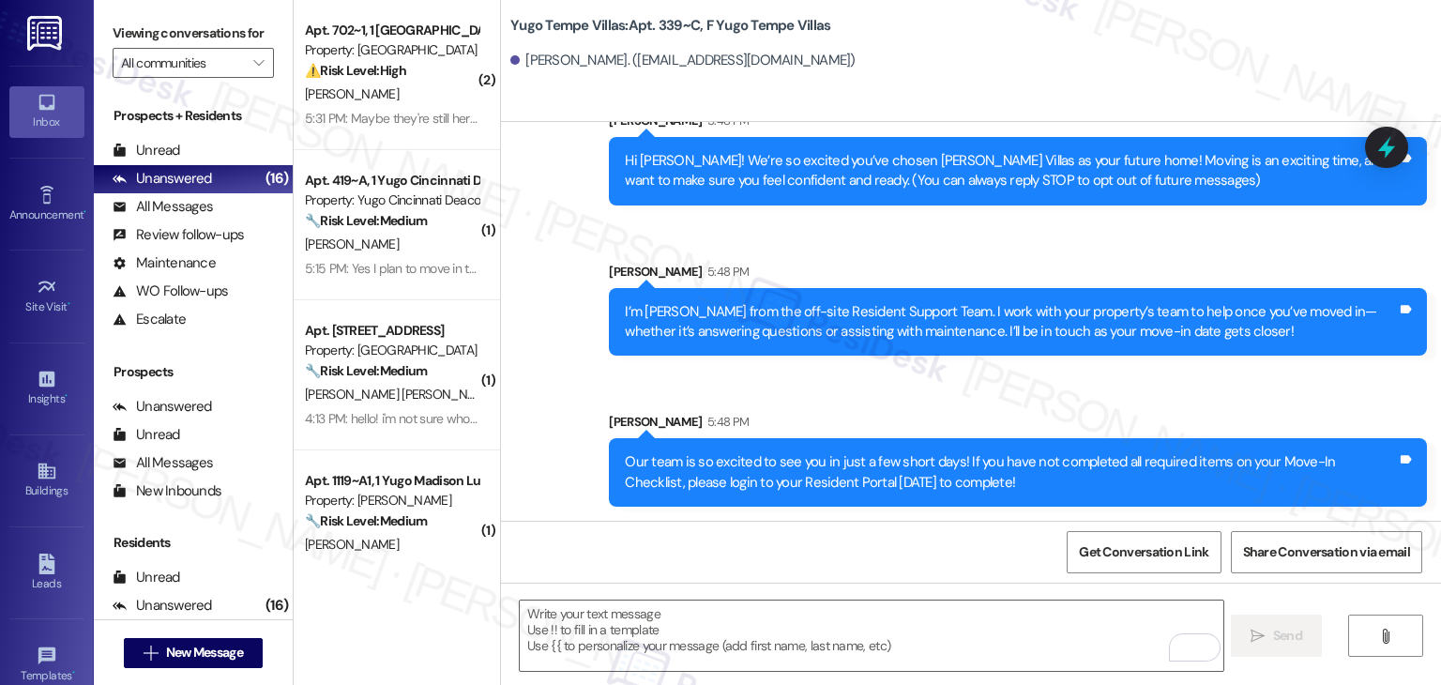
scroll to position [180, 0]
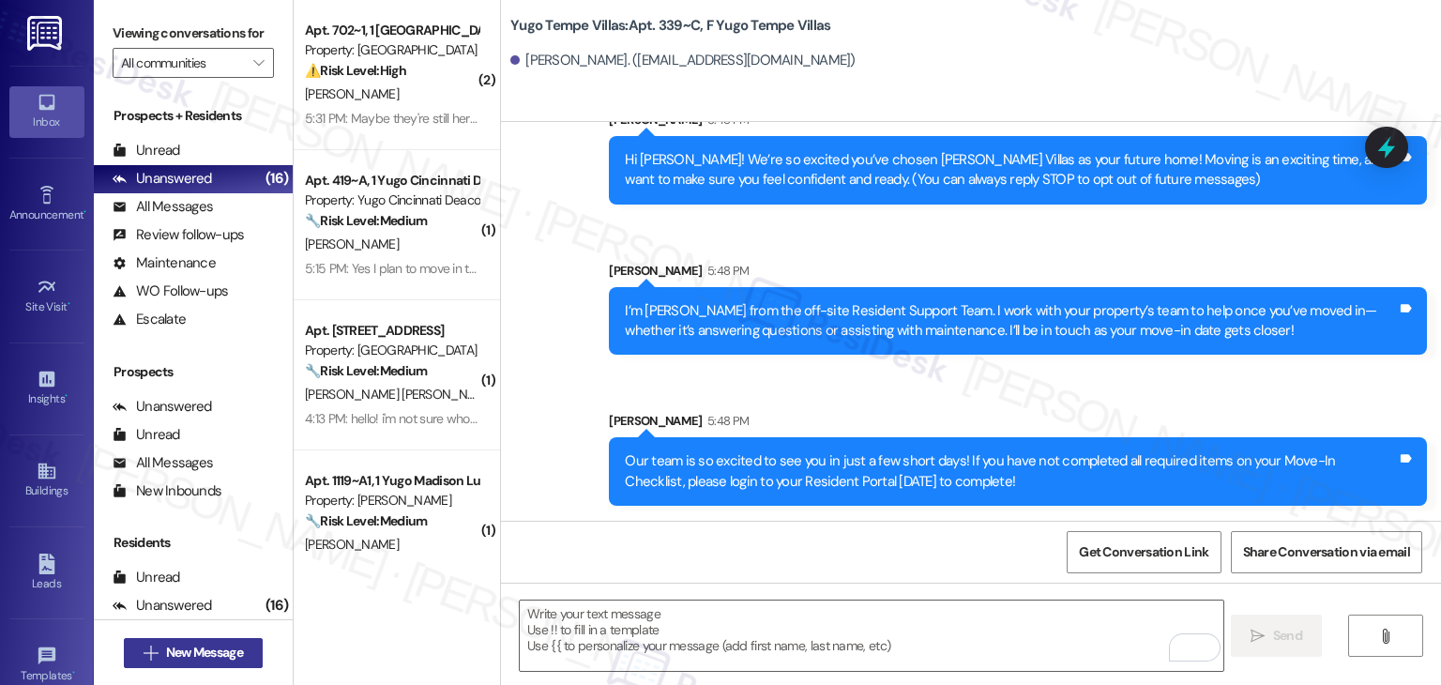
click at [219, 647] on span "New Message" at bounding box center [204, 653] width 77 height 20
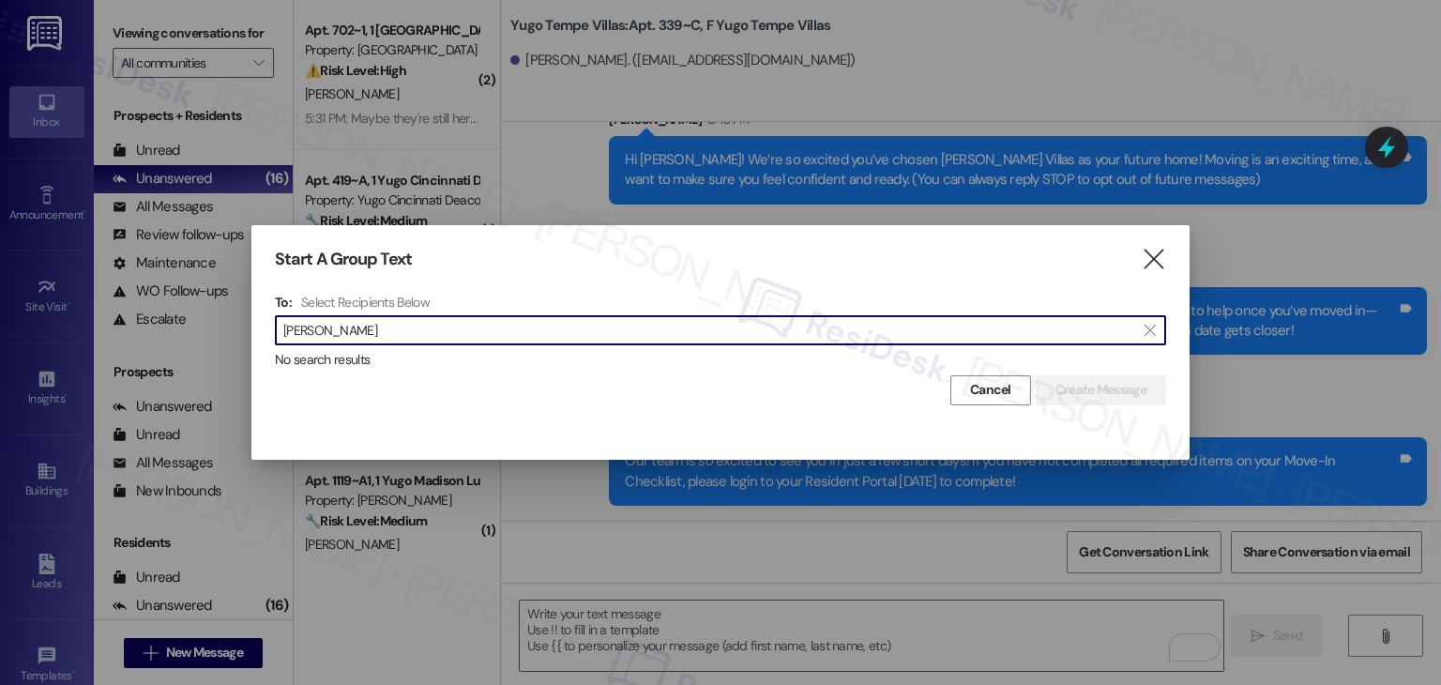
click at [324, 340] on input "[PERSON_NAME]" at bounding box center [709, 330] width 852 height 26
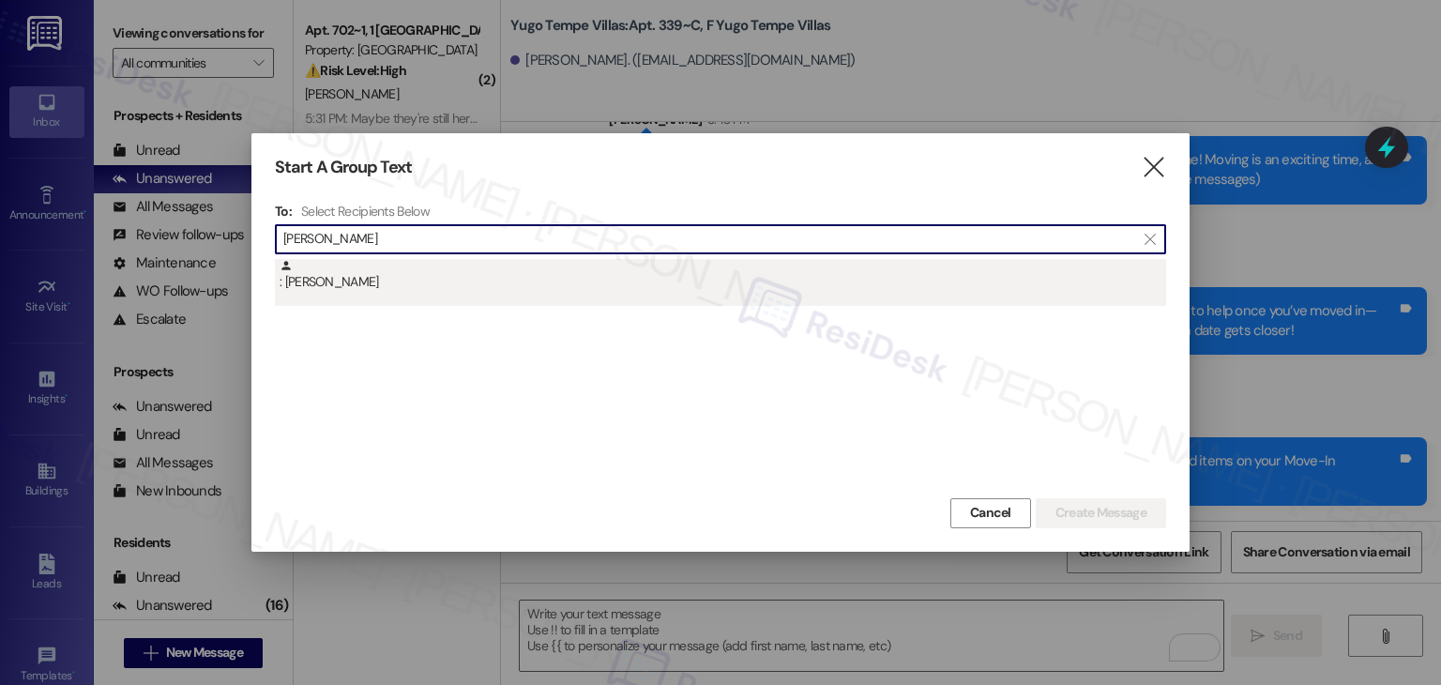
type input "[PERSON_NAME]"
click at [342, 293] on div ": [PERSON_NAME]" at bounding box center [720, 282] width 891 height 47
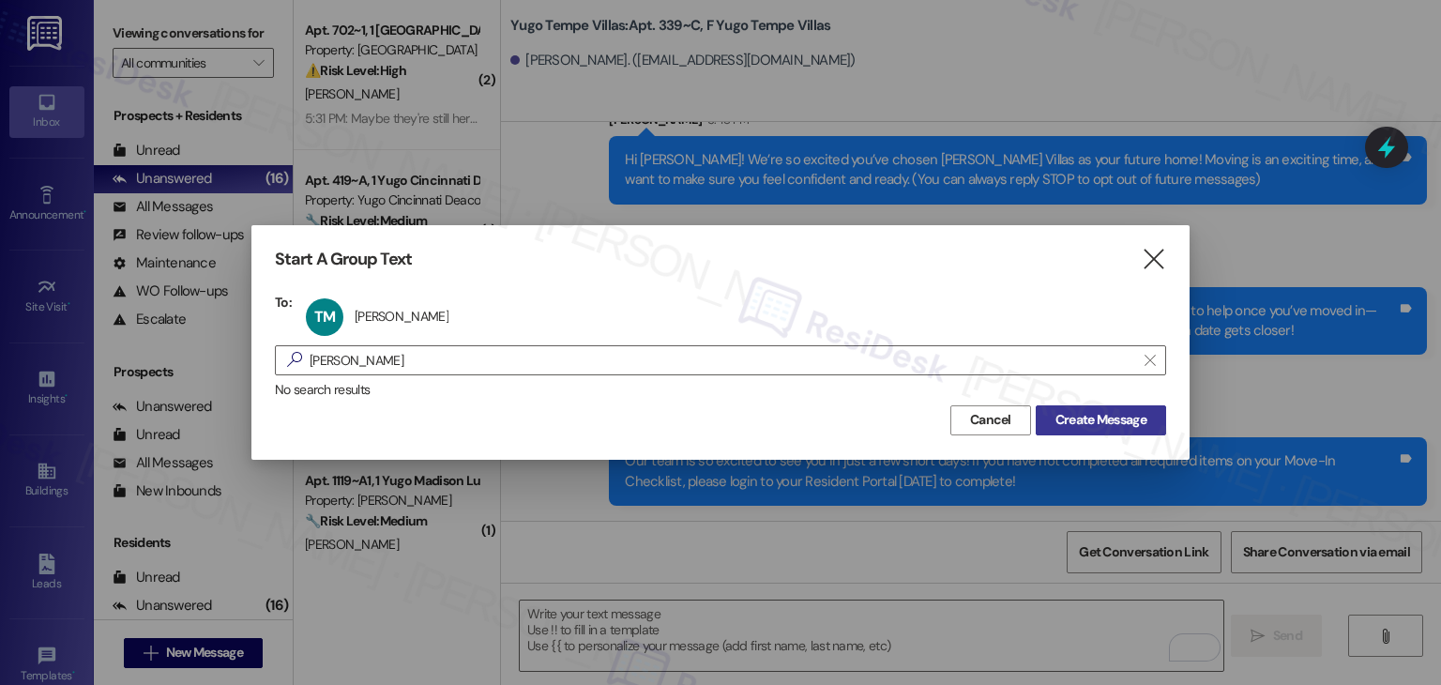
click at [1085, 415] on span "Create Message" at bounding box center [1101, 420] width 91 height 20
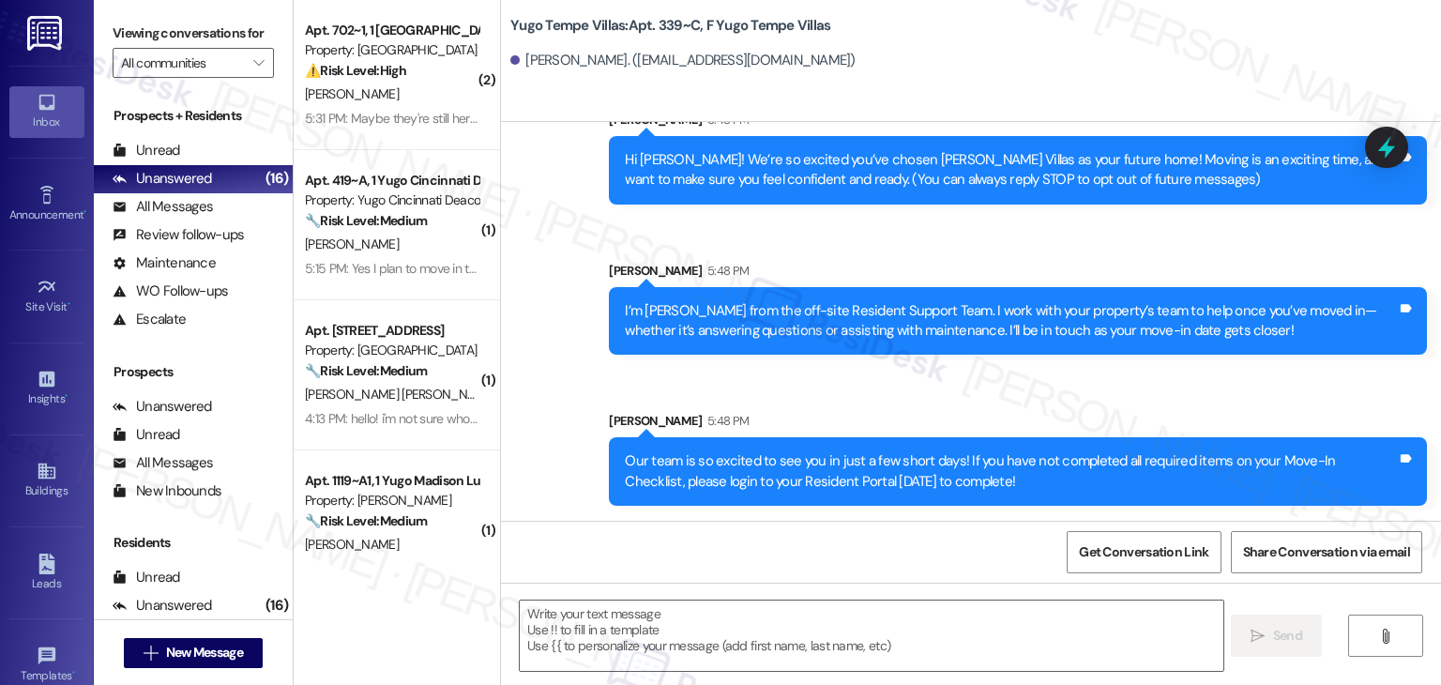
type textarea "Fetching suggested responses. Please feel free to read through the conversation…"
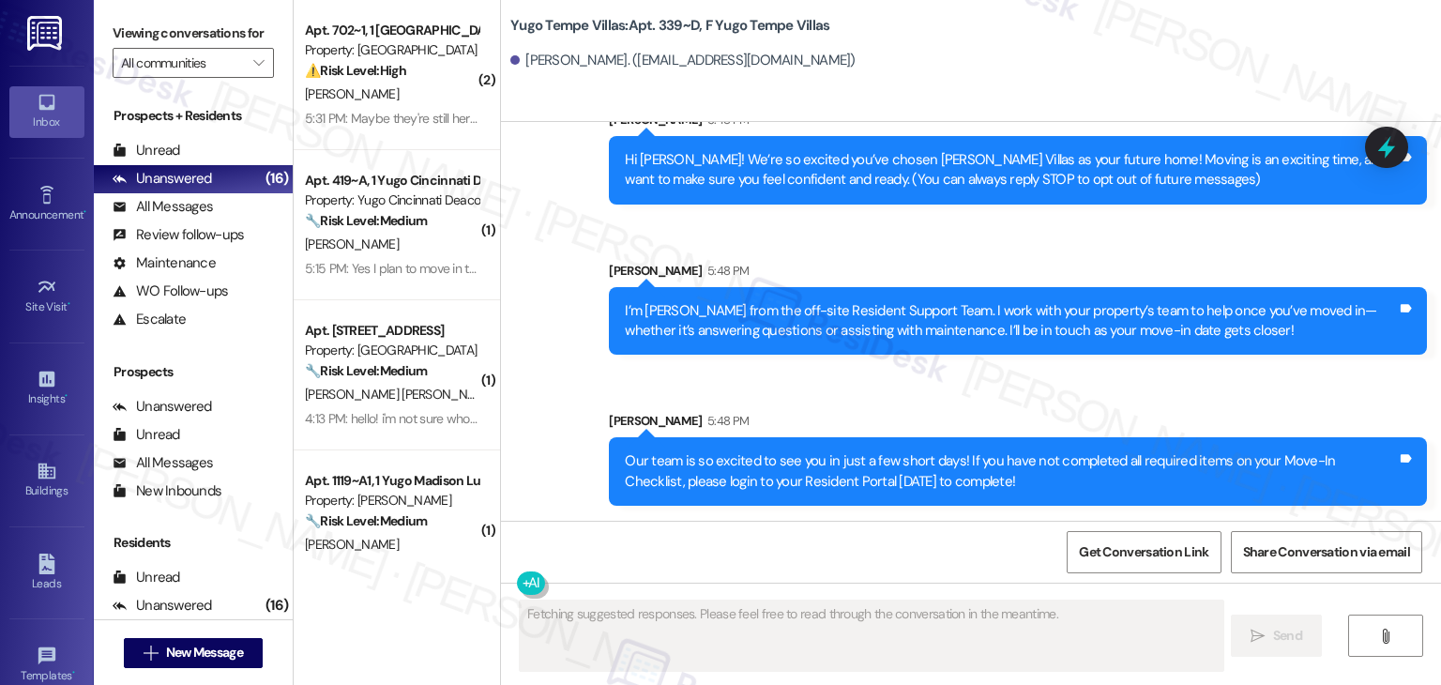
scroll to position [0, 0]
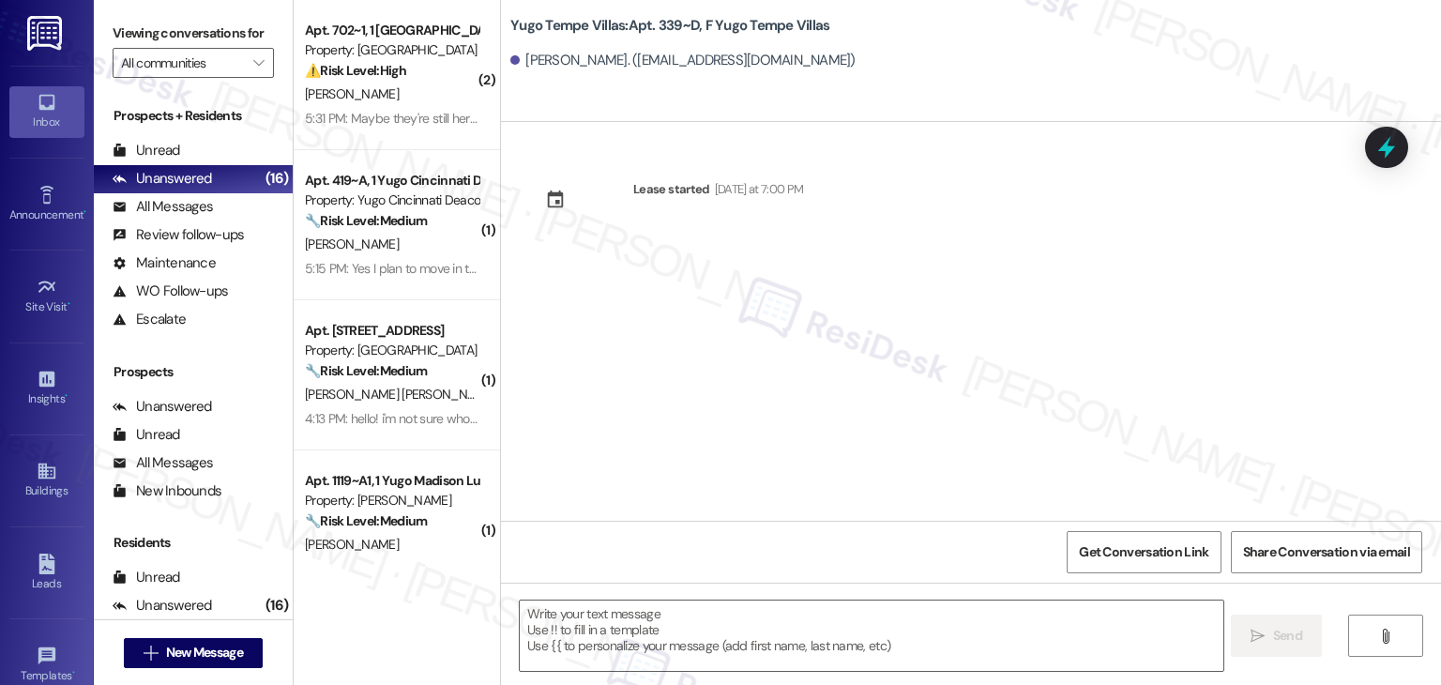
click at [699, 305] on div "Lease started [DATE] at 7:00 PM" at bounding box center [971, 321] width 940 height 399
click at [727, 616] on textarea at bounding box center [871, 636] width 703 height 70
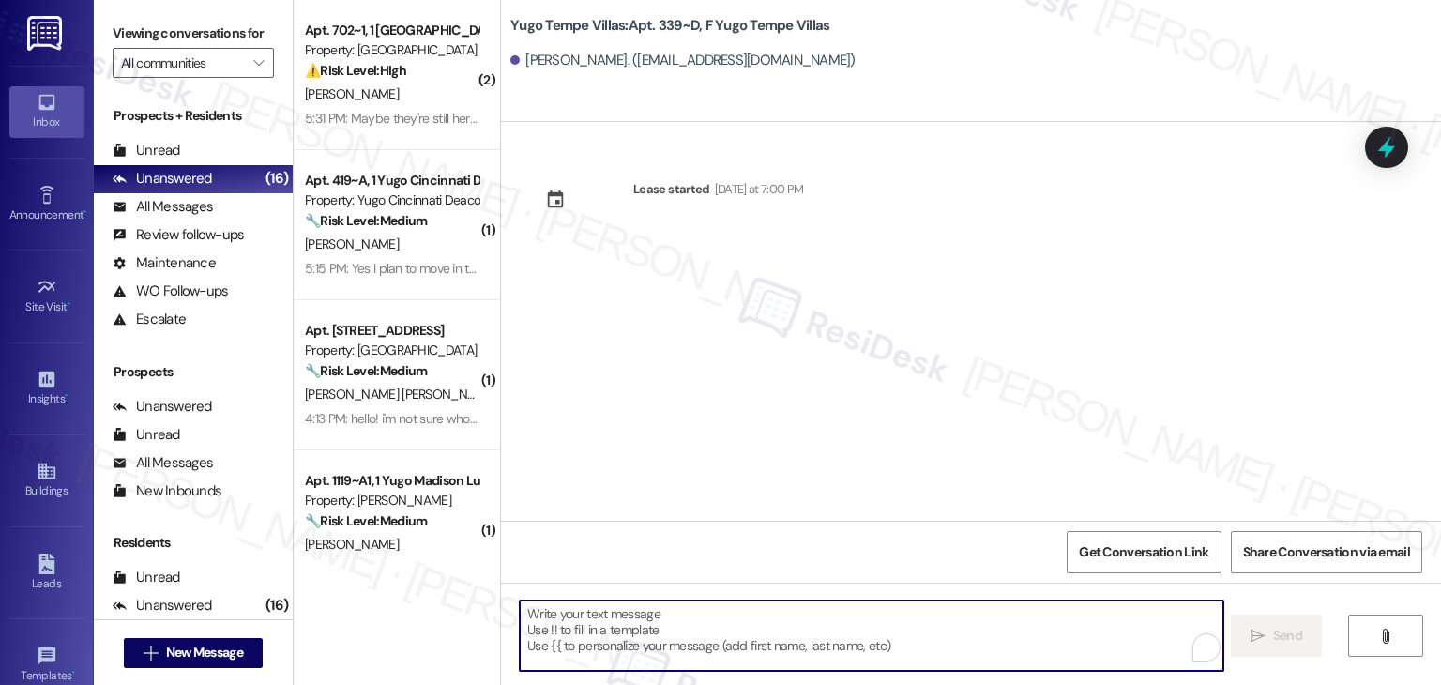
paste textarea "Hi {{first_name}}! We’re so excited you’ve chosen {{property}} as your future h…"
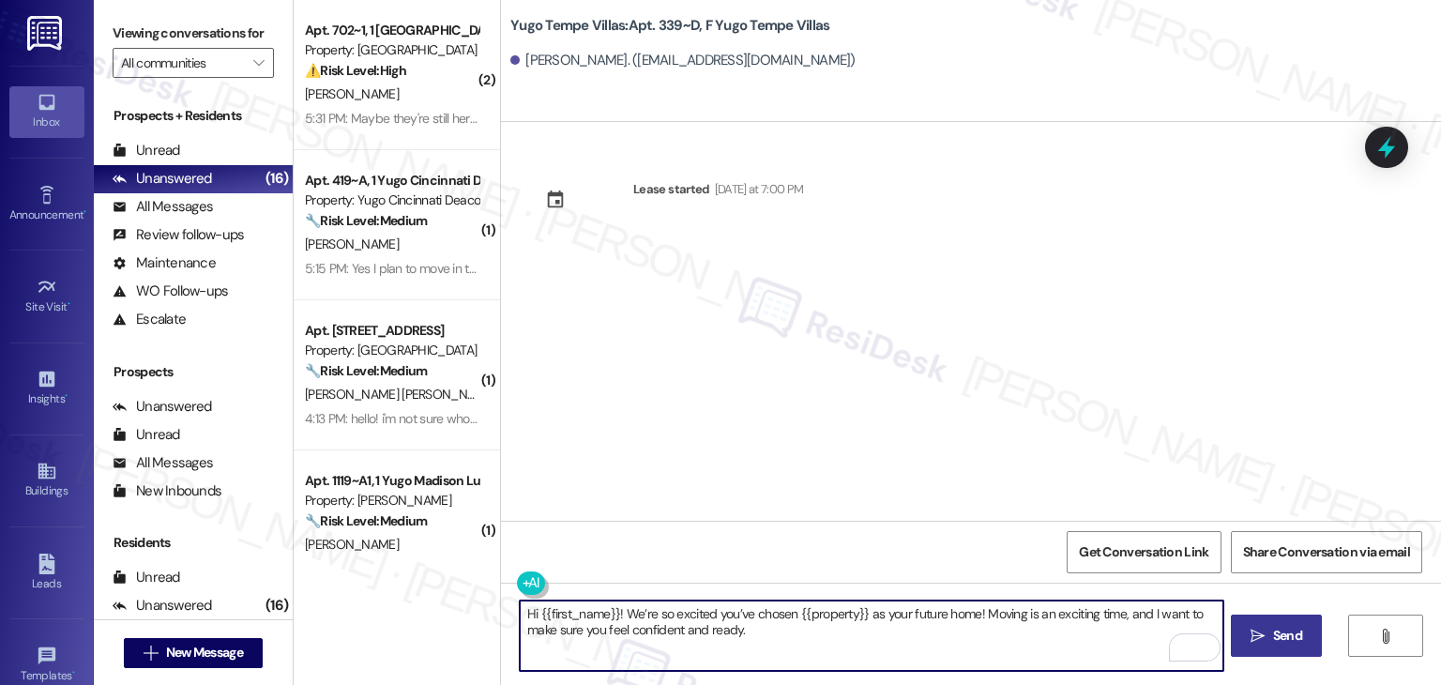
type textarea "Hi {{first_name}}! We’re so excited you’ve chosen {{property}} as your future h…"
click at [1278, 624] on button " Send" at bounding box center [1276, 636] width 91 height 42
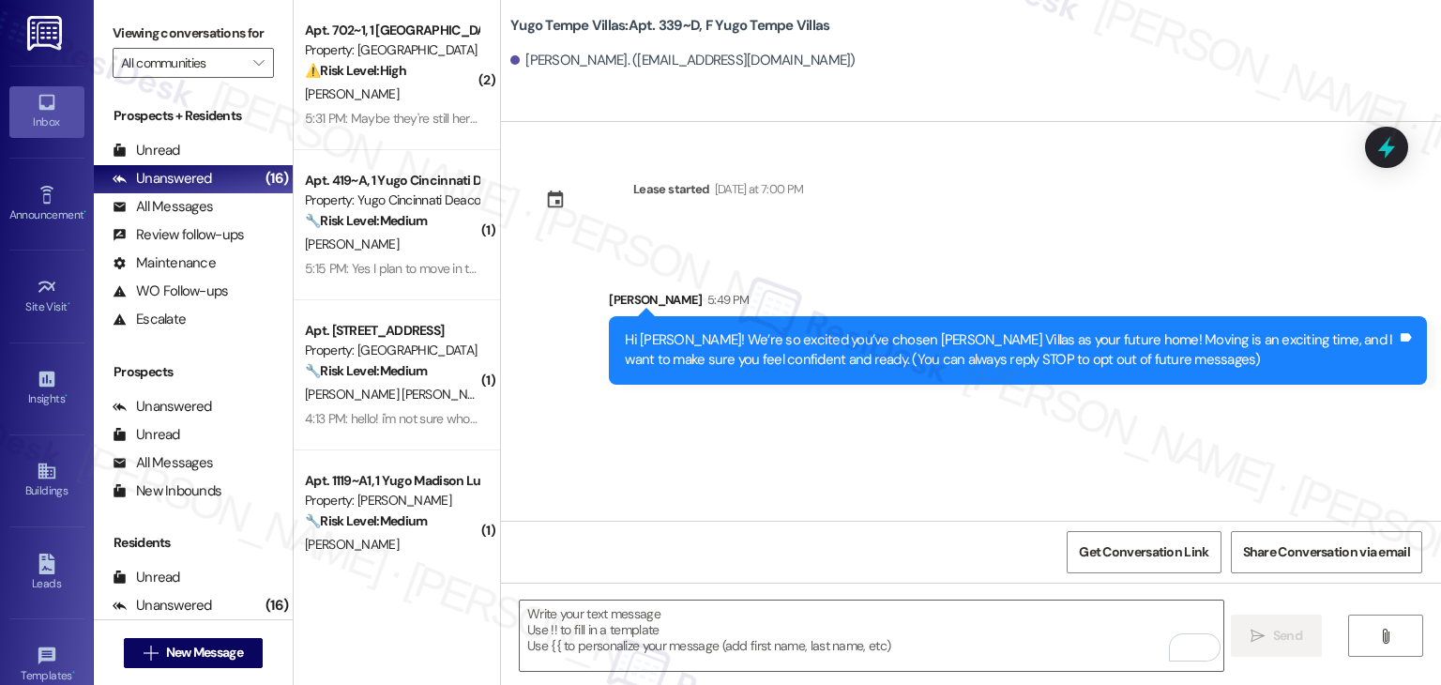
click at [716, 430] on div "Lease started [DATE] at 7:00 PM Sent via SMS [PERSON_NAME] 5:49 PM Hi [PERSON_N…" at bounding box center [971, 321] width 940 height 399
click at [717, 623] on textarea "To enrich screen reader interactions, please activate Accessibility in Grammarl…" at bounding box center [871, 636] width 703 height 70
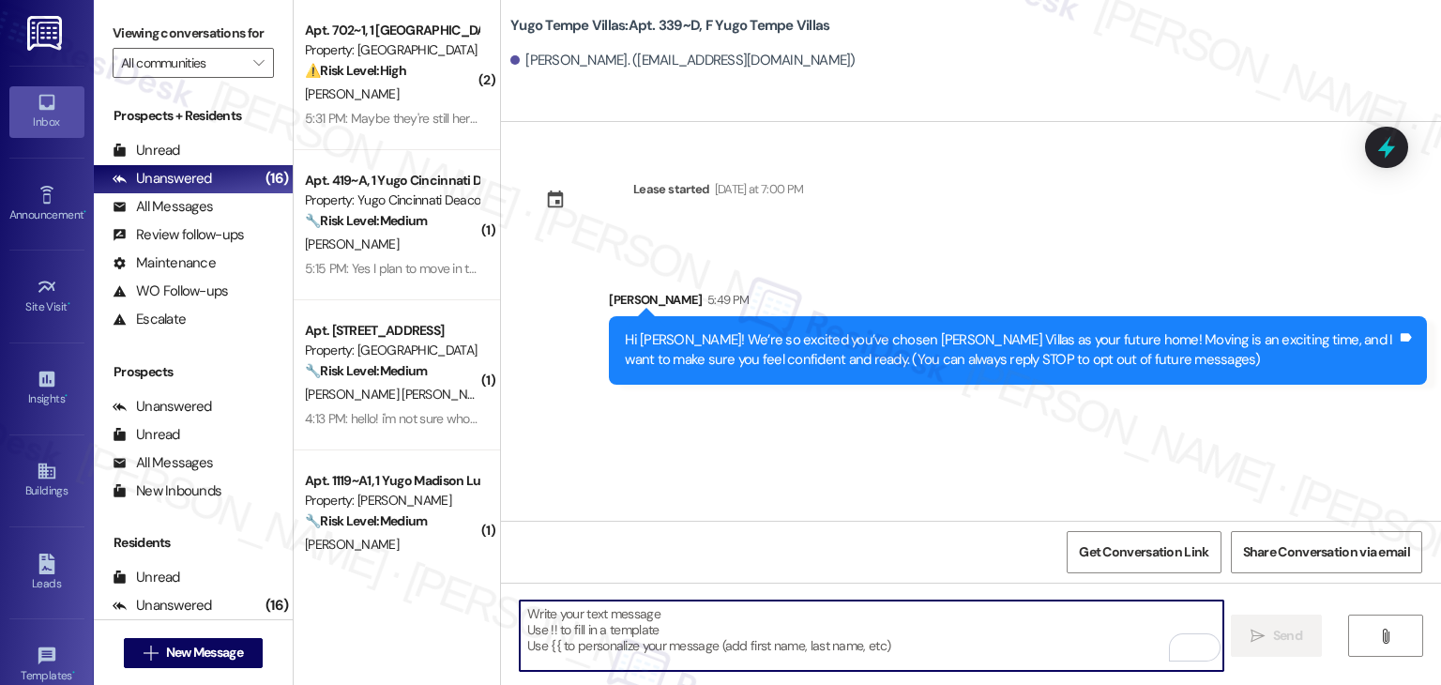
paste textarea "I’m [PERSON_NAME] from the off-site Resident Support Team. I work with your pro…"
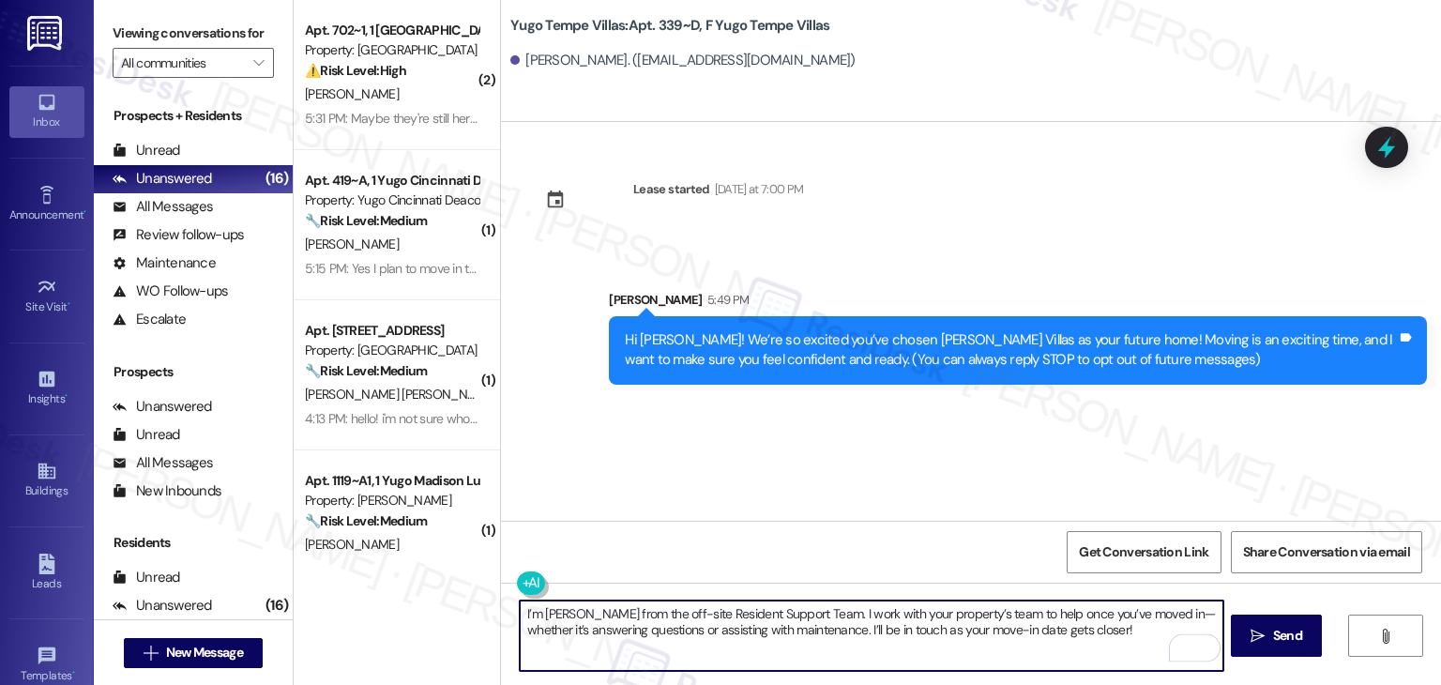
type textarea "I’m [PERSON_NAME] from the off-site Resident Support Team. I work with your pro…"
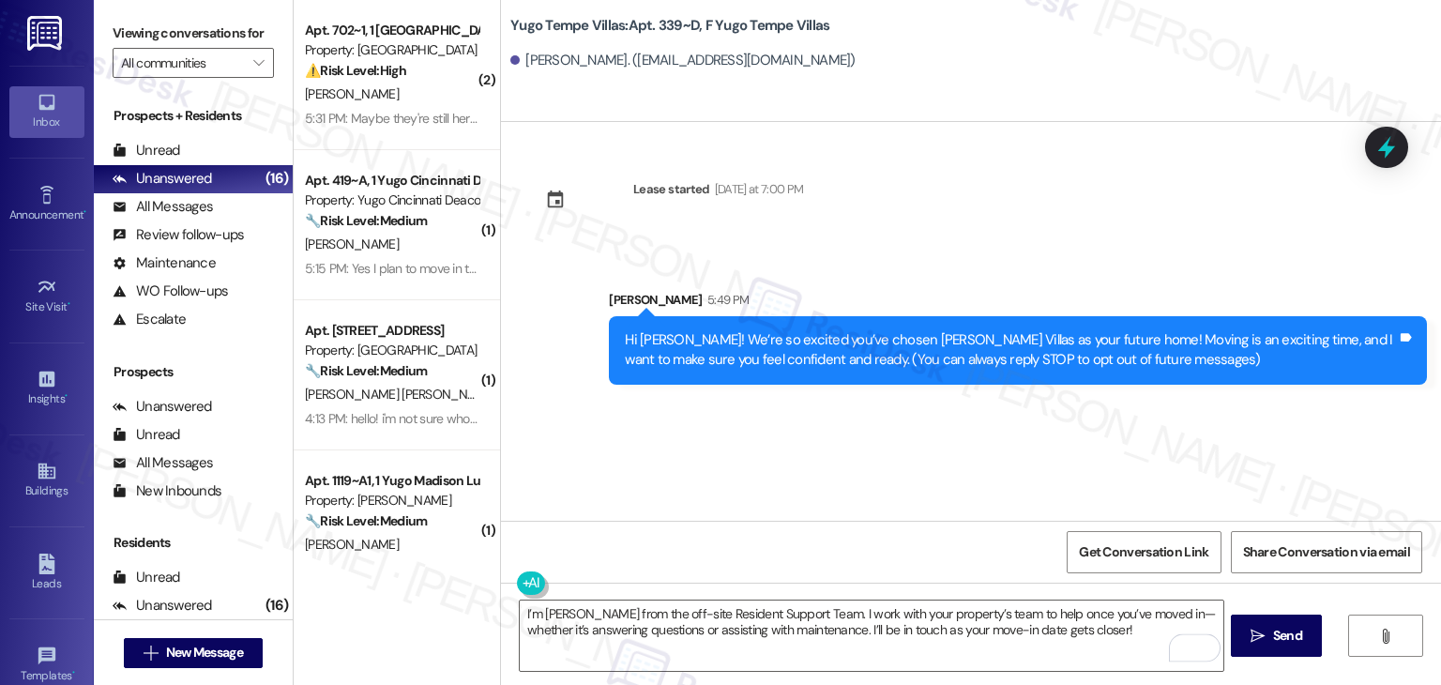
click at [890, 511] on div "Lease started [DATE] at 7:00 PM Sent via SMS [PERSON_NAME] 5:49 PM Hi [PERSON_N…" at bounding box center [971, 321] width 940 height 399
click at [1276, 631] on span "Send" at bounding box center [1287, 636] width 29 height 20
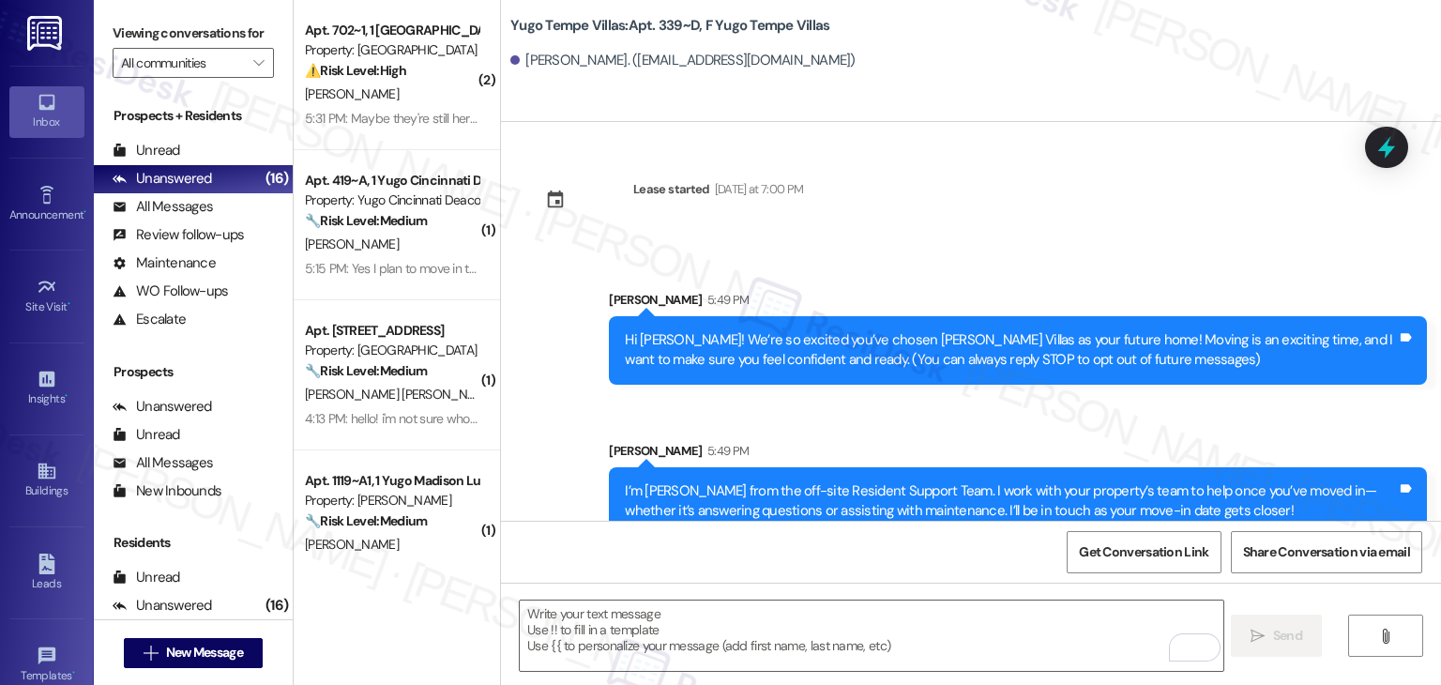
click at [759, 446] on div "[PERSON_NAME] 5:49 PM" at bounding box center [1018, 454] width 818 height 26
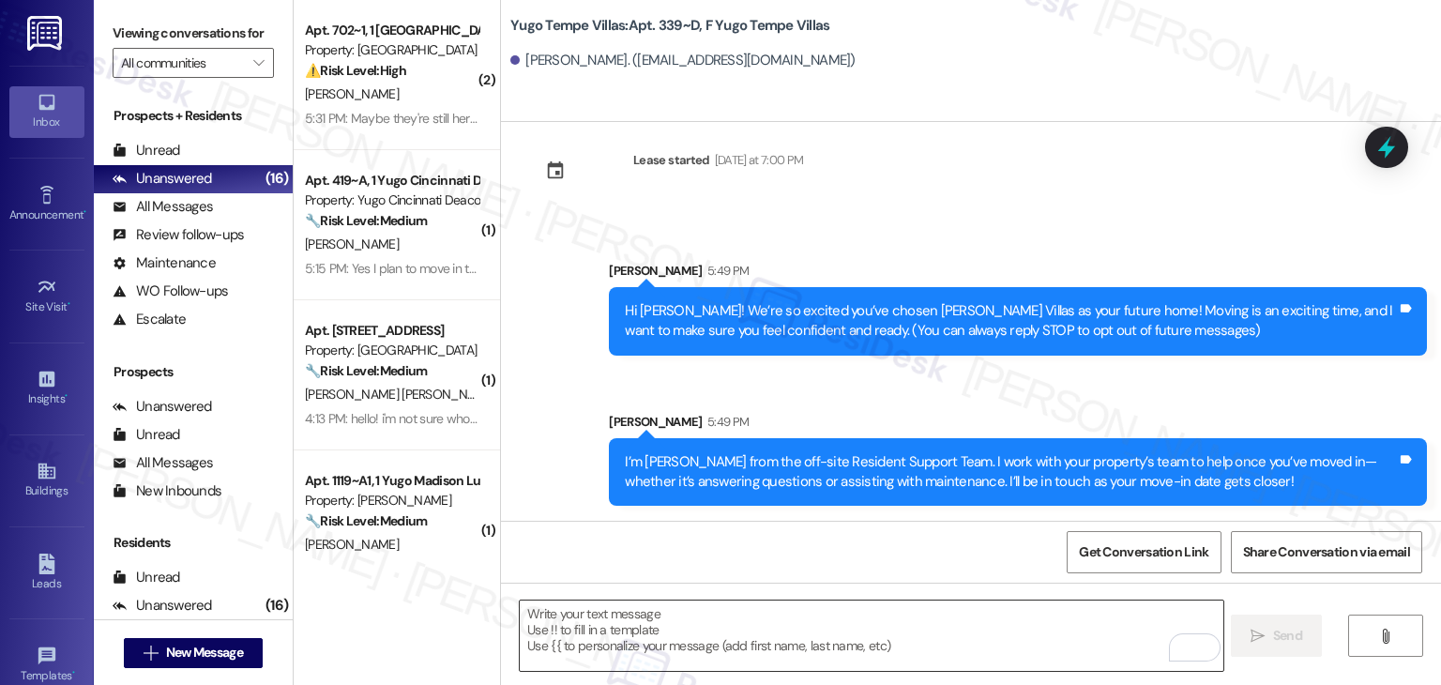
click at [826, 624] on textarea "To enrich screen reader interactions, please activate Accessibility in Grammarl…" at bounding box center [871, 636] width 703 height 70
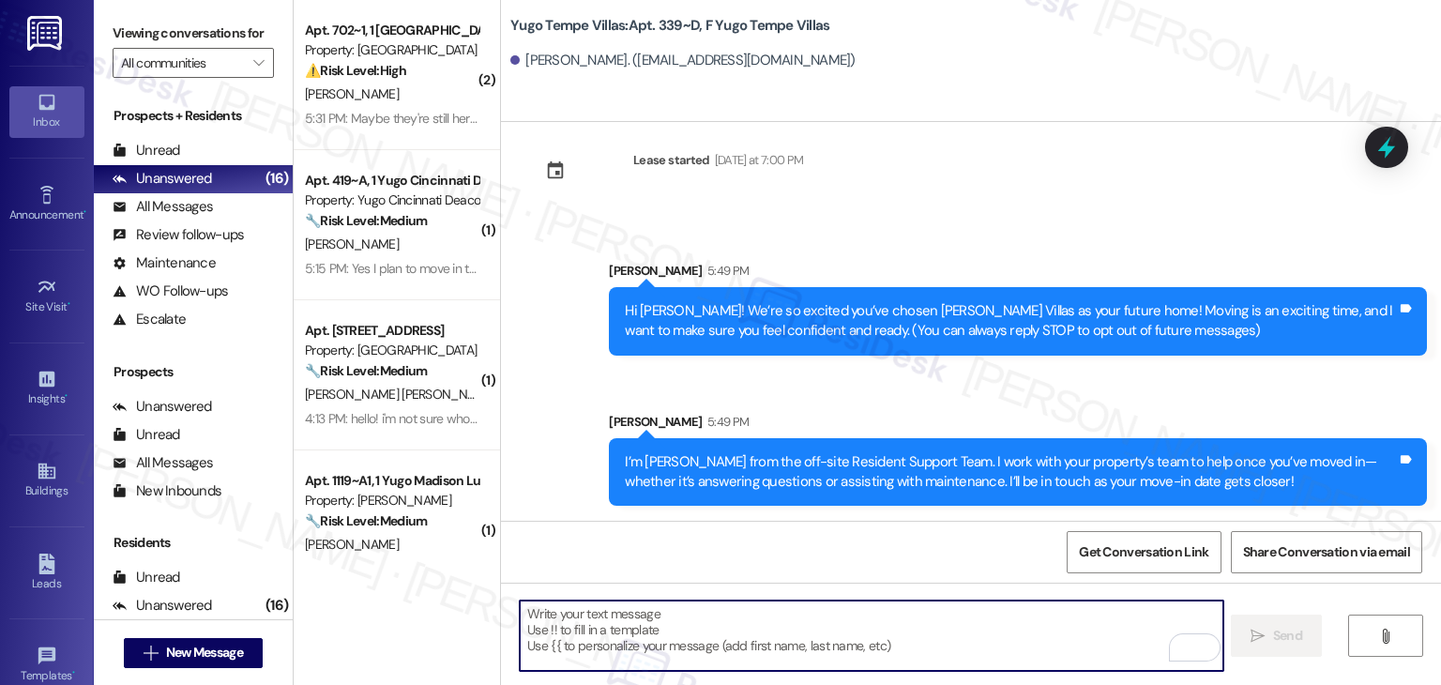
paste textarea "Our team is so excited to see you in just a few short days! If you have not com…"
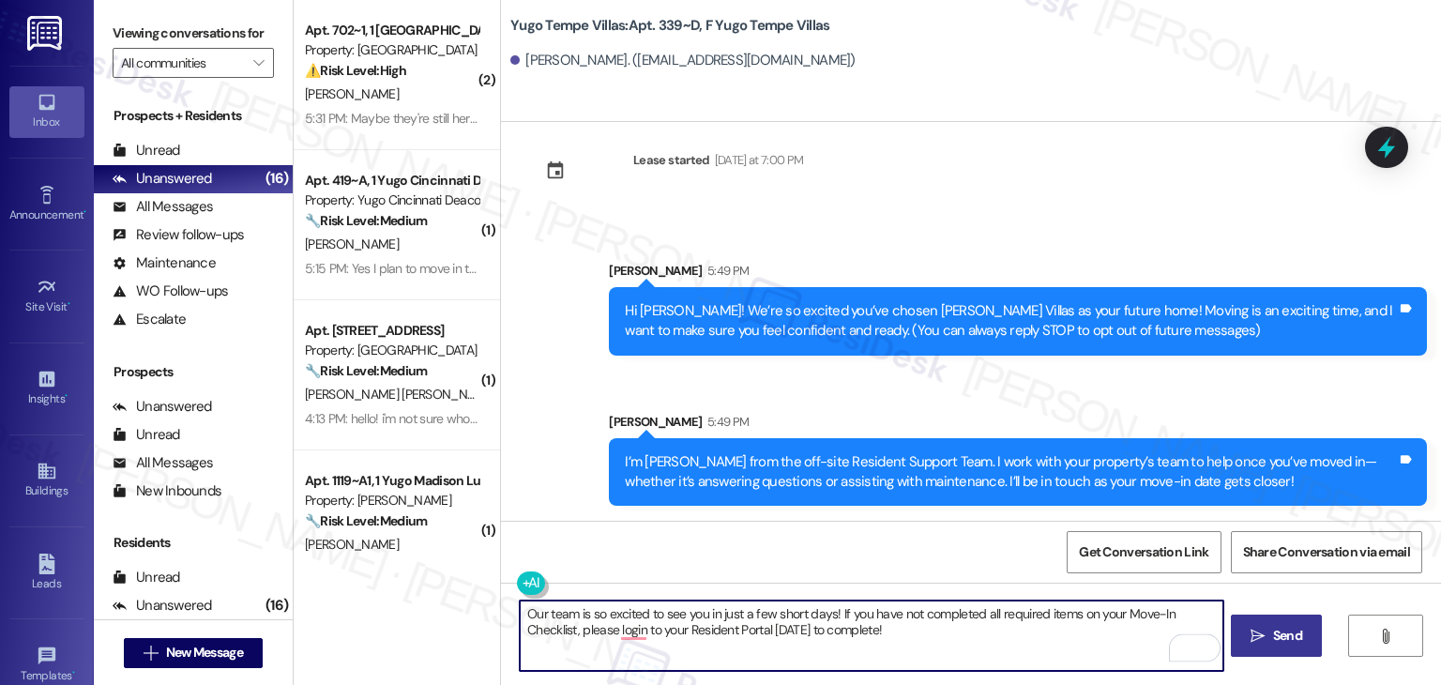
type textarea "Our team is so excited to see you in just a few short days! If you have not com…"
click at [1311, 647] on button " Send" at bounding box center [1276, 636] width 91 height 42
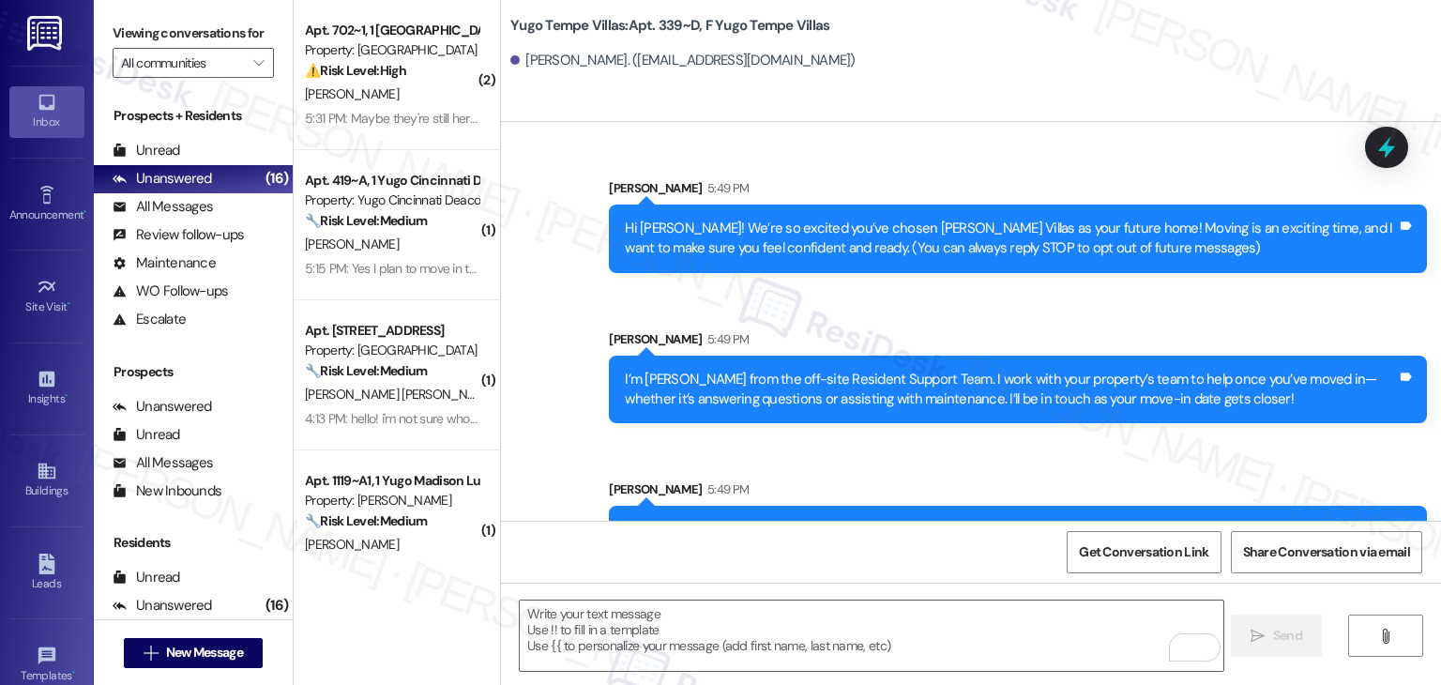
scroll to position [180, 0]
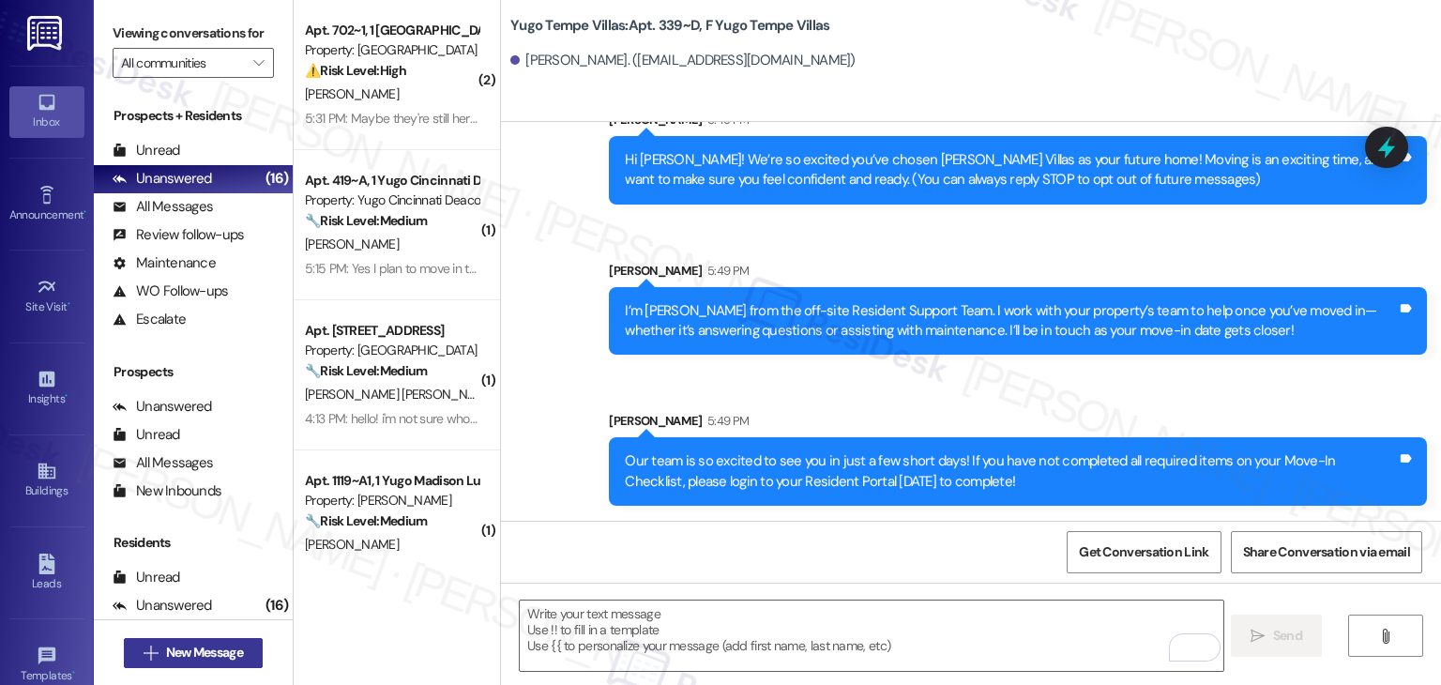
click at [232, 656] on span "New Message" at bounding box center [204, 653] width 77 height 20
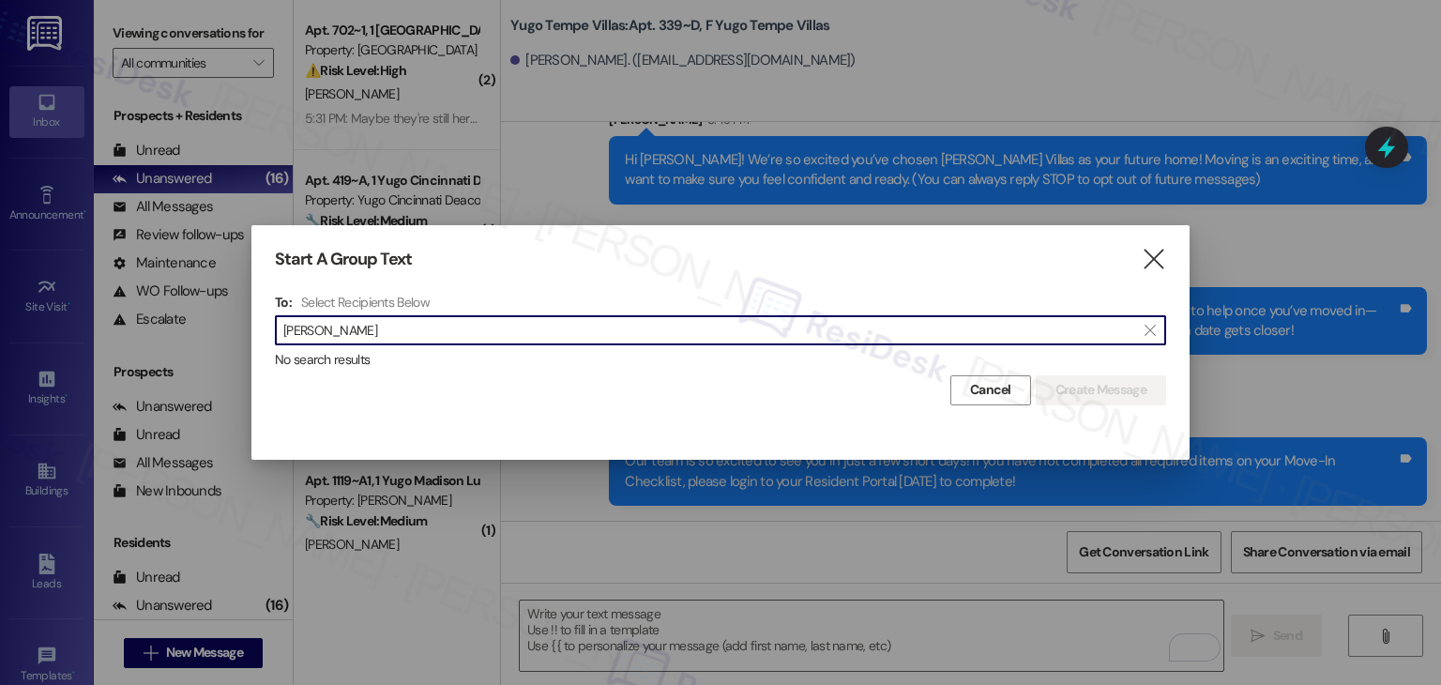
click at [339, 328] on input "[PERSON_NAME]" at bounding box center [709, 330] width 852 height 26
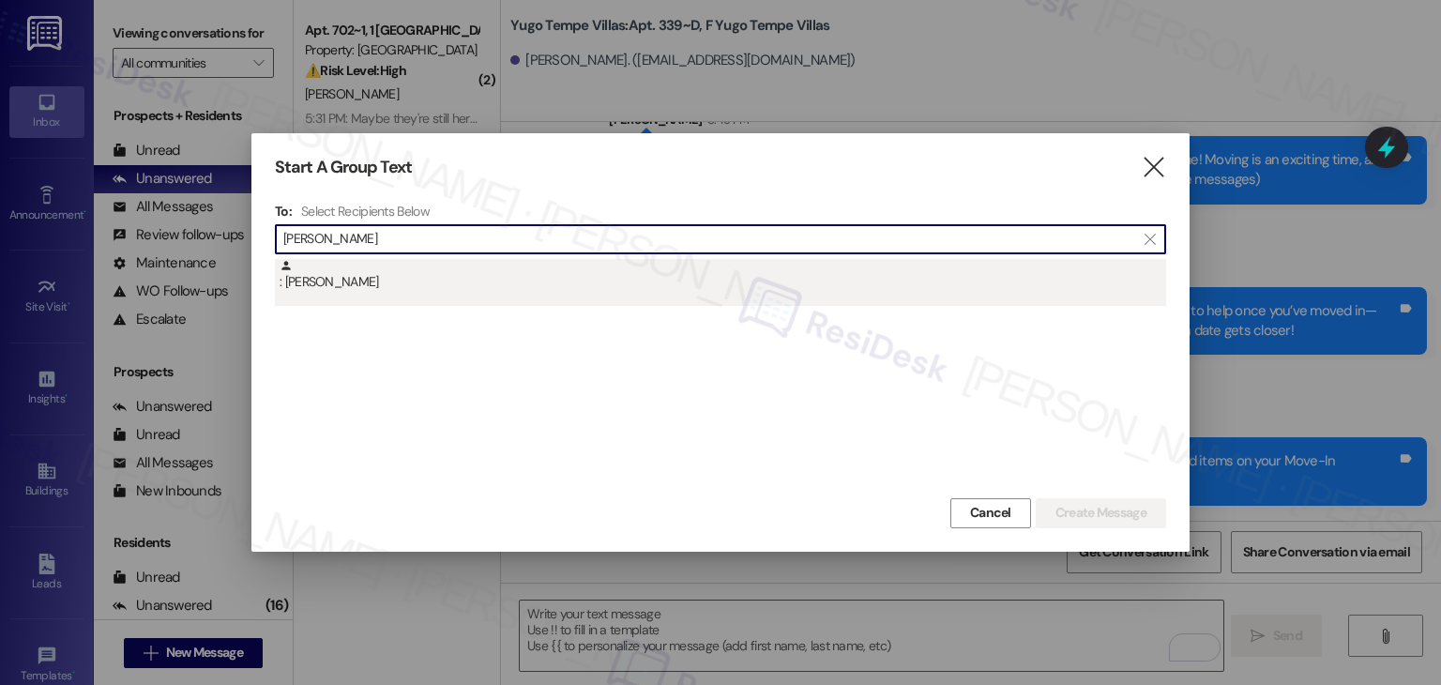
type input "[PERSON_NAME]"
click at [368, 286] on div ": [PERSON_NAME]" at bounding box center [723, 275] width 887 height 33
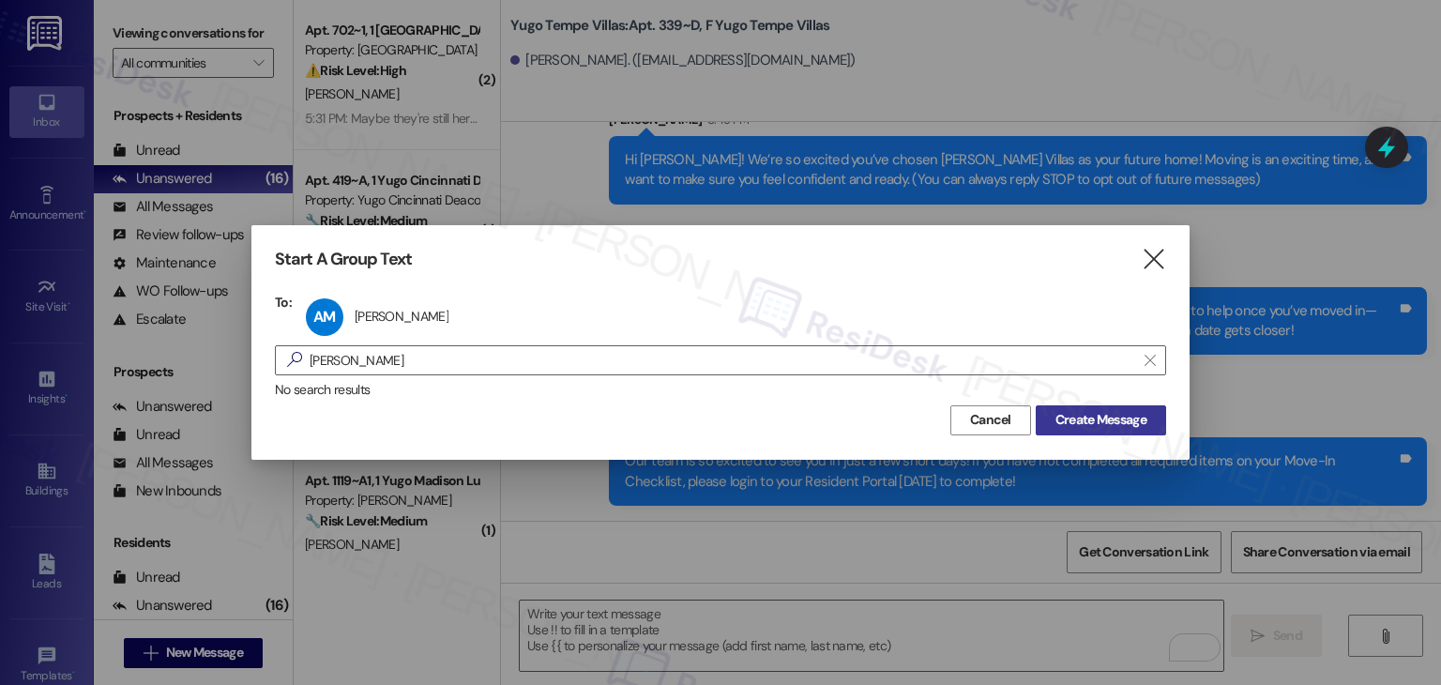
click at [1092, 419] on span "Create Message" at bounding box center [1101, 420] width 91 height 20
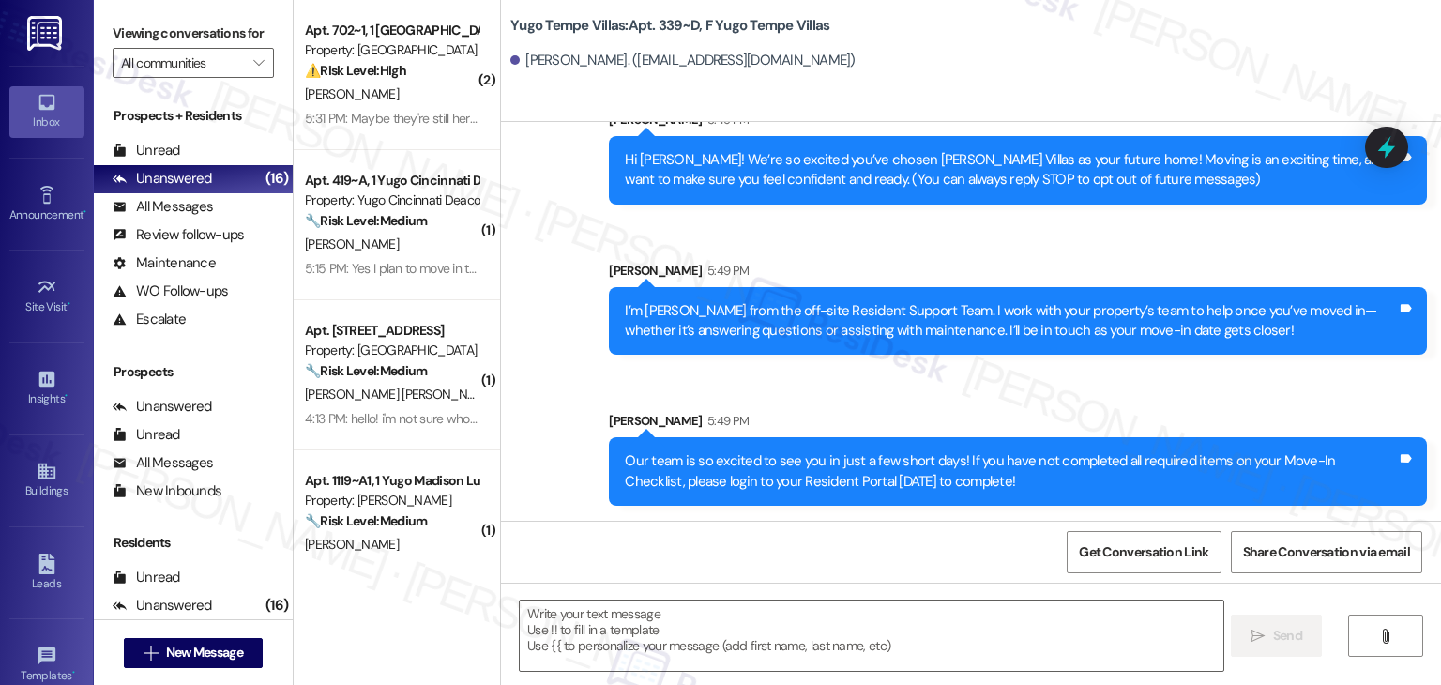
type textarea "Fetching suggested responses. Please feel free to read through the conversation…"
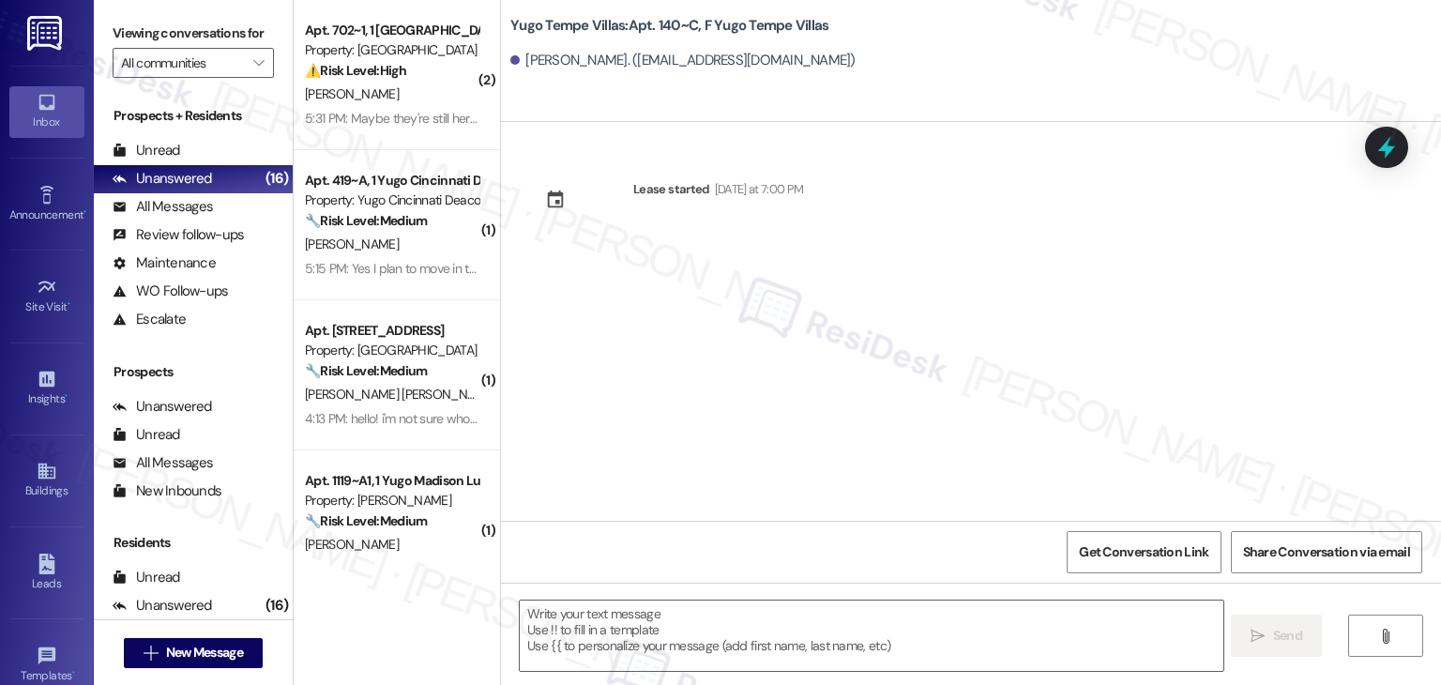
type textarea "Fetching suggested responses. Please feel free to read through the conversation…"
click at [746, 359] on div "Lease started [DATE] at 7:00 PM" at bounding box center [971, 321] width 940 height 399
click at [738, 635] on textarea at bounding box center [871, 636] width 703 height 70
paste textarea "Hi {{first_name}}! We’re so excited you’ve chosen {{property}} as your future h…"
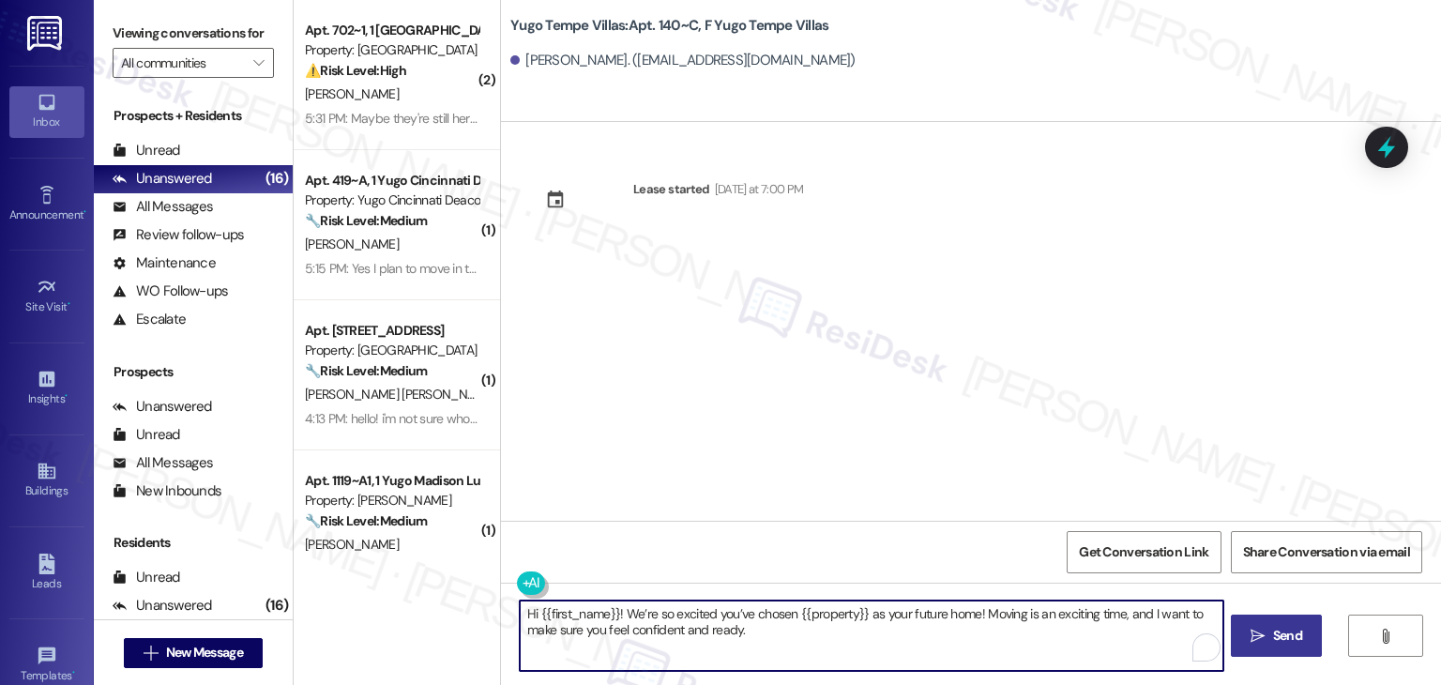
type textarea "Hi {{first_name}}! We’re so excited you’ve chosen {{property}} as your future h…"
click at [1284, 631] on span "Send" at bounding box center [1287, 636] width 29 height 20
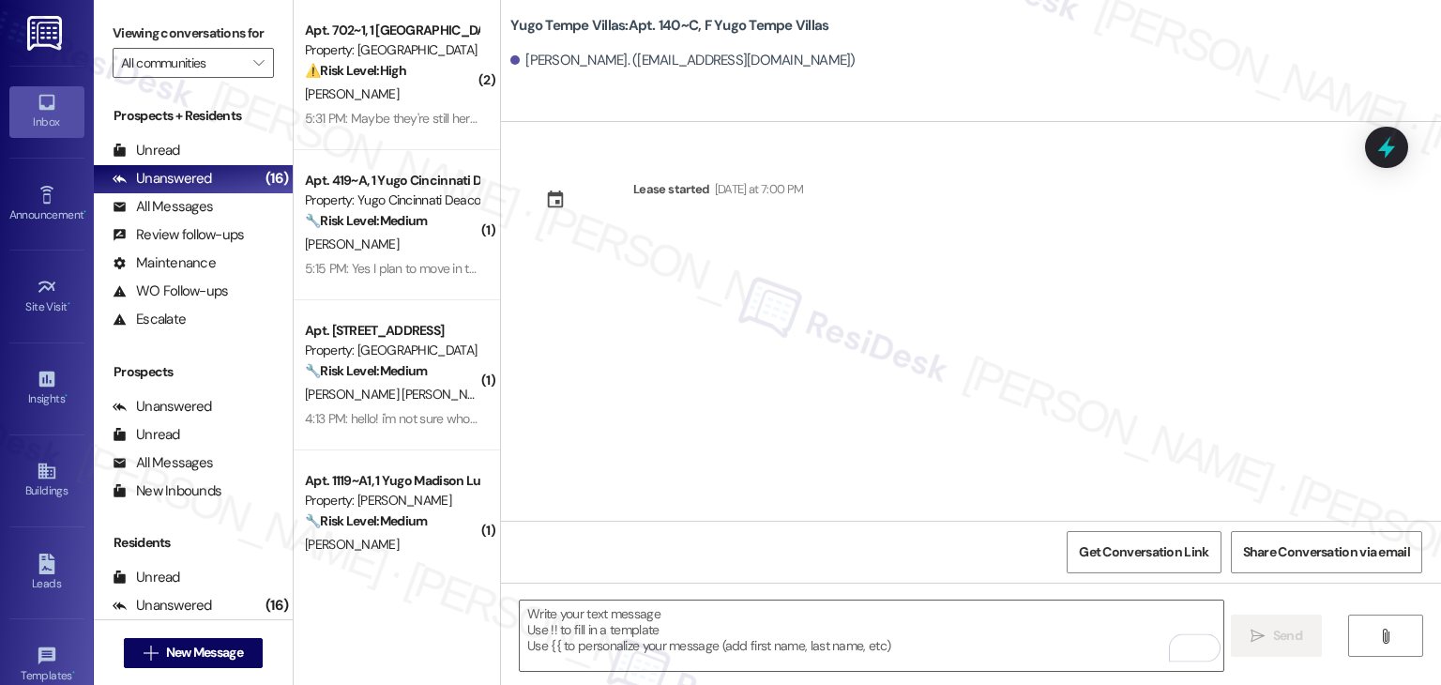
click at [803, 399] on div "Lease started [DATE] at 7:00 PM" at bounding box center [971, 321] width 940 height 399
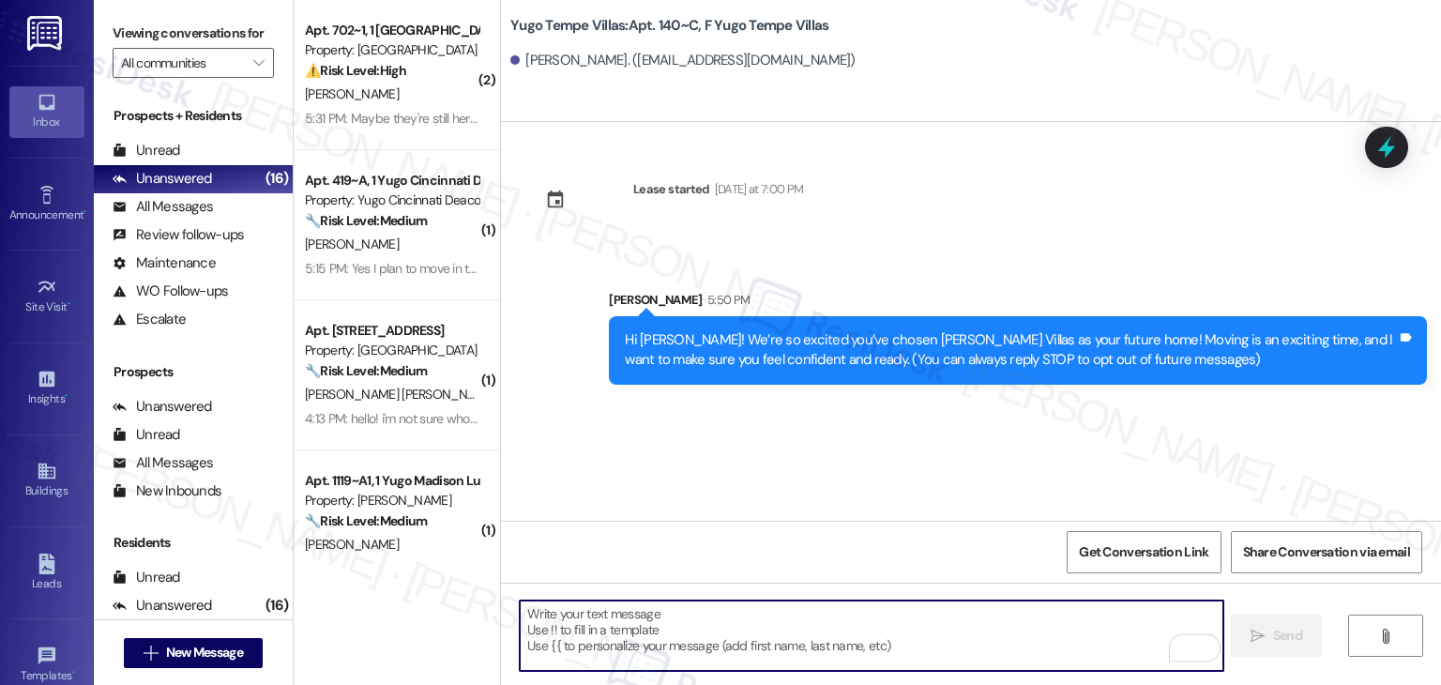
click at [772, 643] on textarea "To enrich screen reader interactions, please activate Accessibility in Grammarl…" at bounding box center [871, 636] width 703 height 70
paste textarea "I’m [PERSON_NAME] from the off-site Resident Support Team. I work with your pro…"
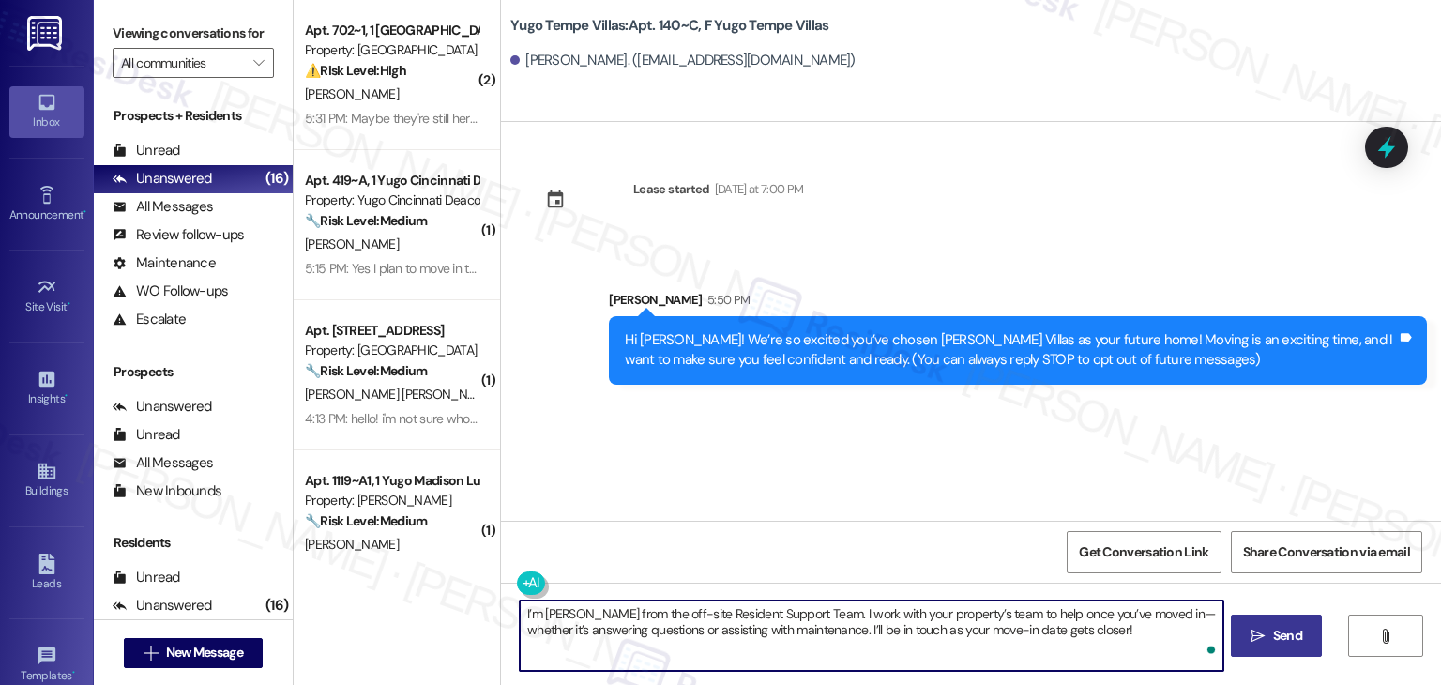
type textarea "I’m [PERSON_NAME] from the off-site Resident Support Team. I work with your pro…"
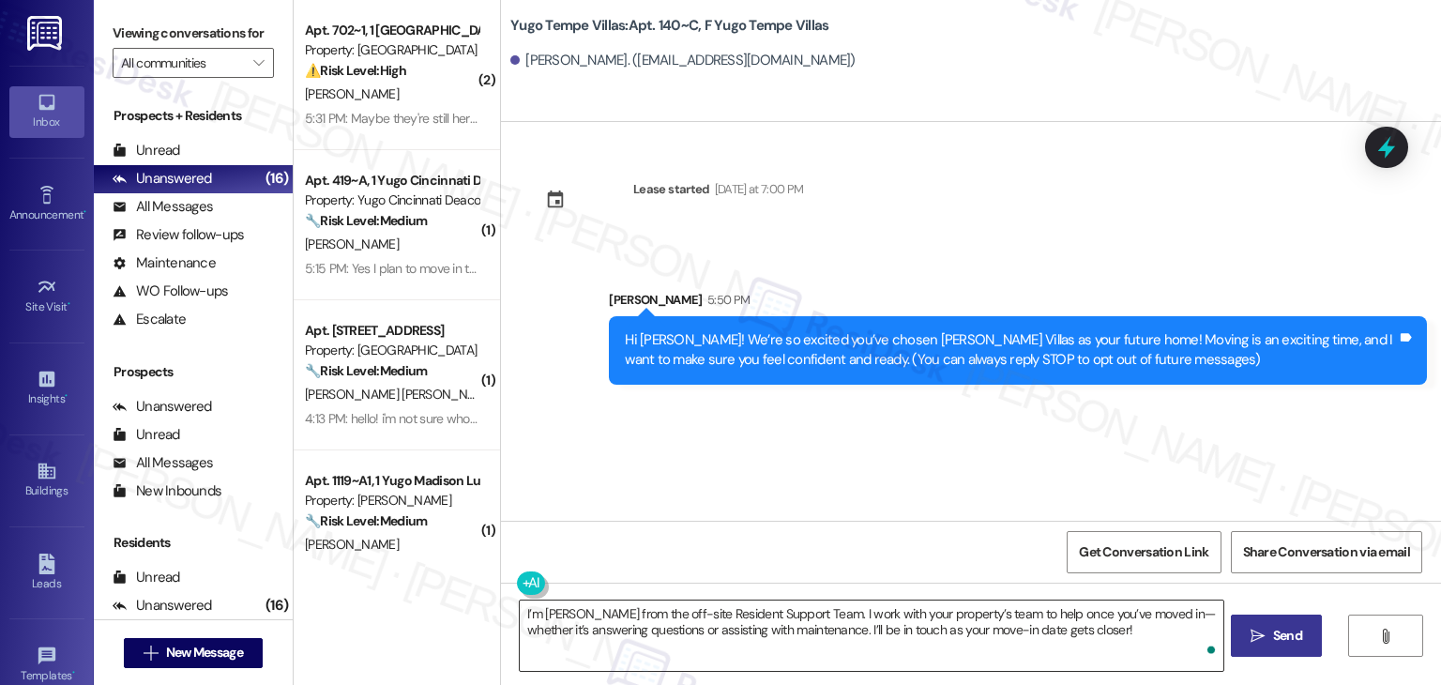
click at [920, 628] on textarea "I’m [PERSON_NAME] from the off-site Resident Support Team. I work with your pro…" at bounding box center [871, 636] width 703 height 70
click at [1280, 627] on span "Send" at bounding box center [1287, 636] width 29 height 20
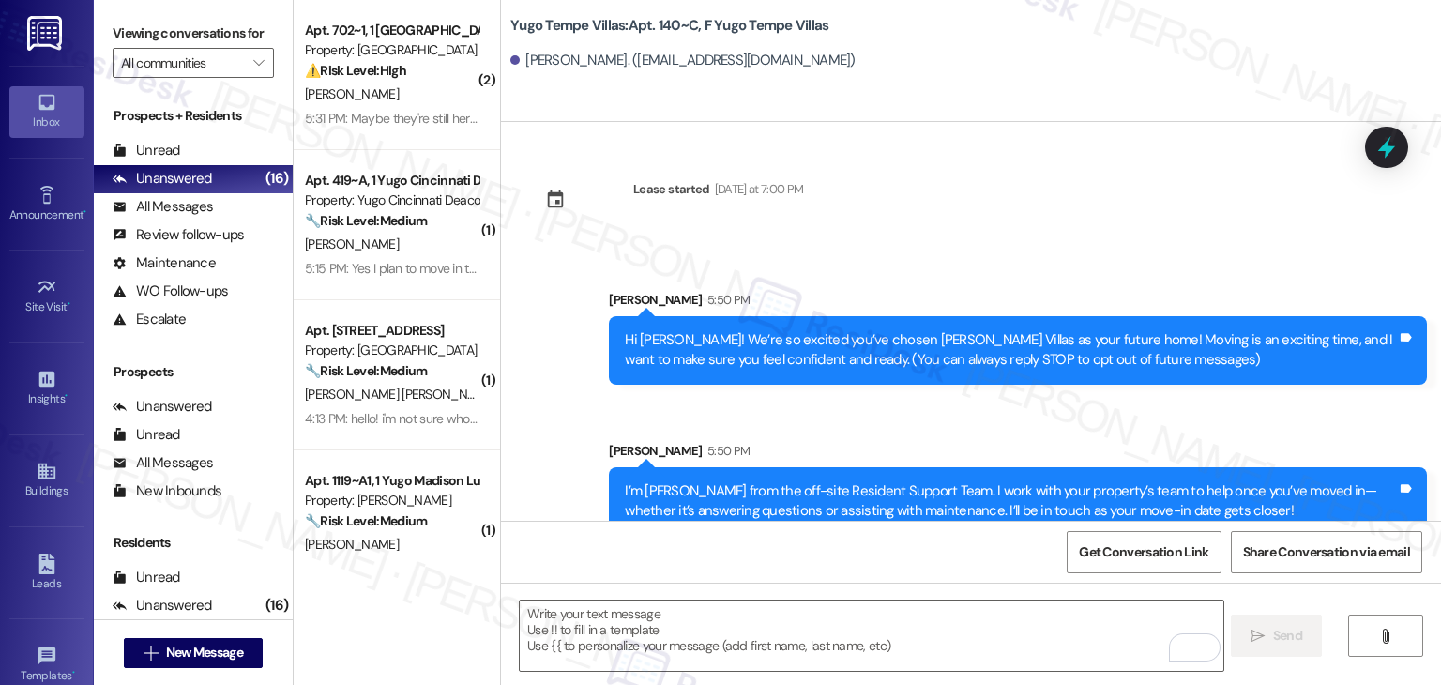
click at [777, 417] on div "Sent via SMS [PERSON_NAME] 5:50 PM Hi [PERSON_NAME]! We’re so excited you’ve ch…" at bounding box center [971, 399] width 940 height 302
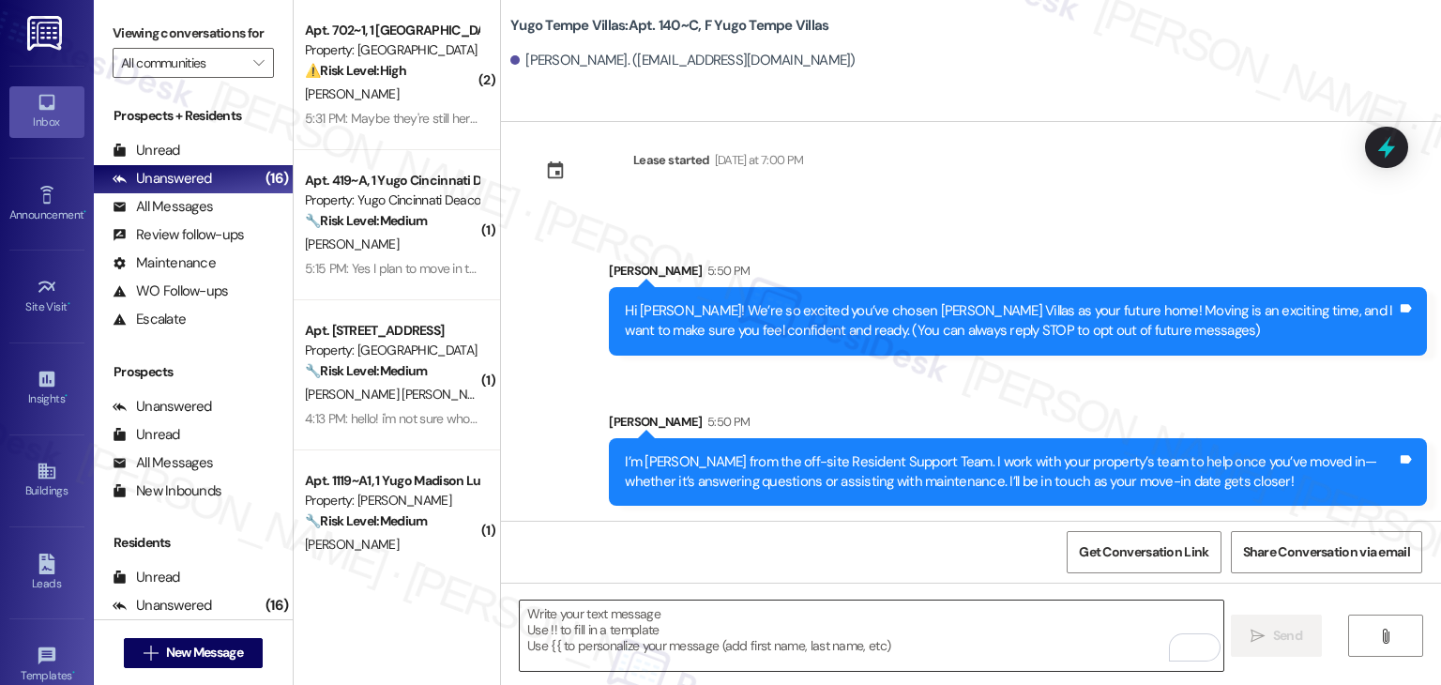
click at [847, 639] on textarea "To enrich screen reader interactions, please activate Accessibility in Grammarl…" at bounding box center [871, 636] width 703 height 70
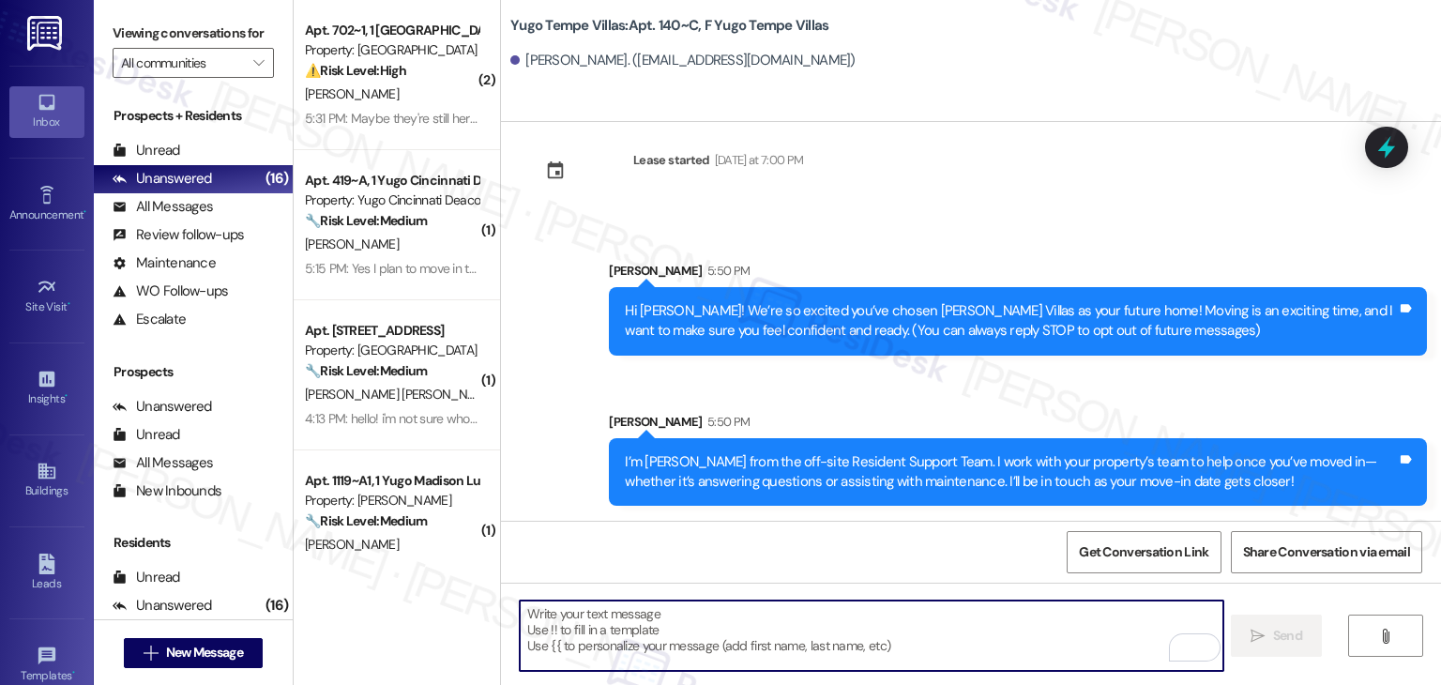
paste textarea "Our team is so excited to see you in just a few short days! If you have not com…"
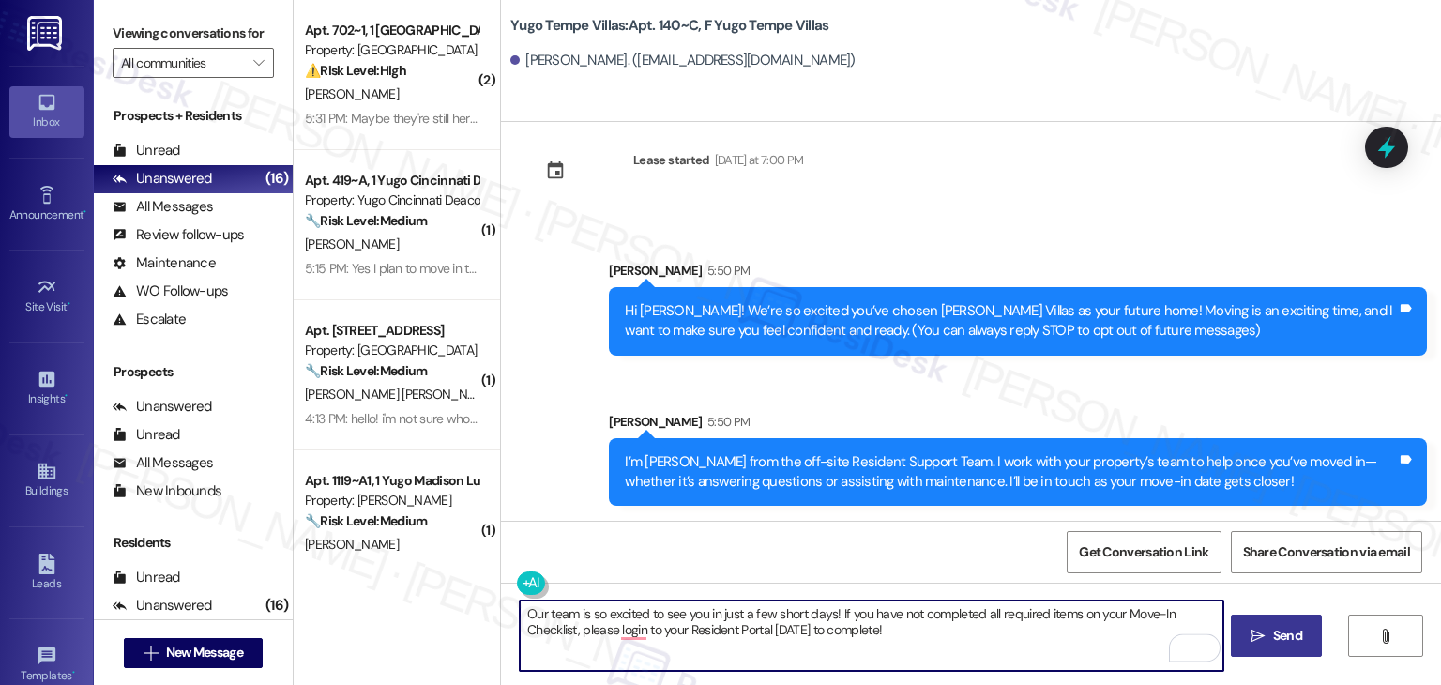
type textarea "Our team is so excited to see you in just a few short days! If you have not com…"
click at [1288, 639] on span "Send" at bounding box center [1287, 636] width 29 height 20
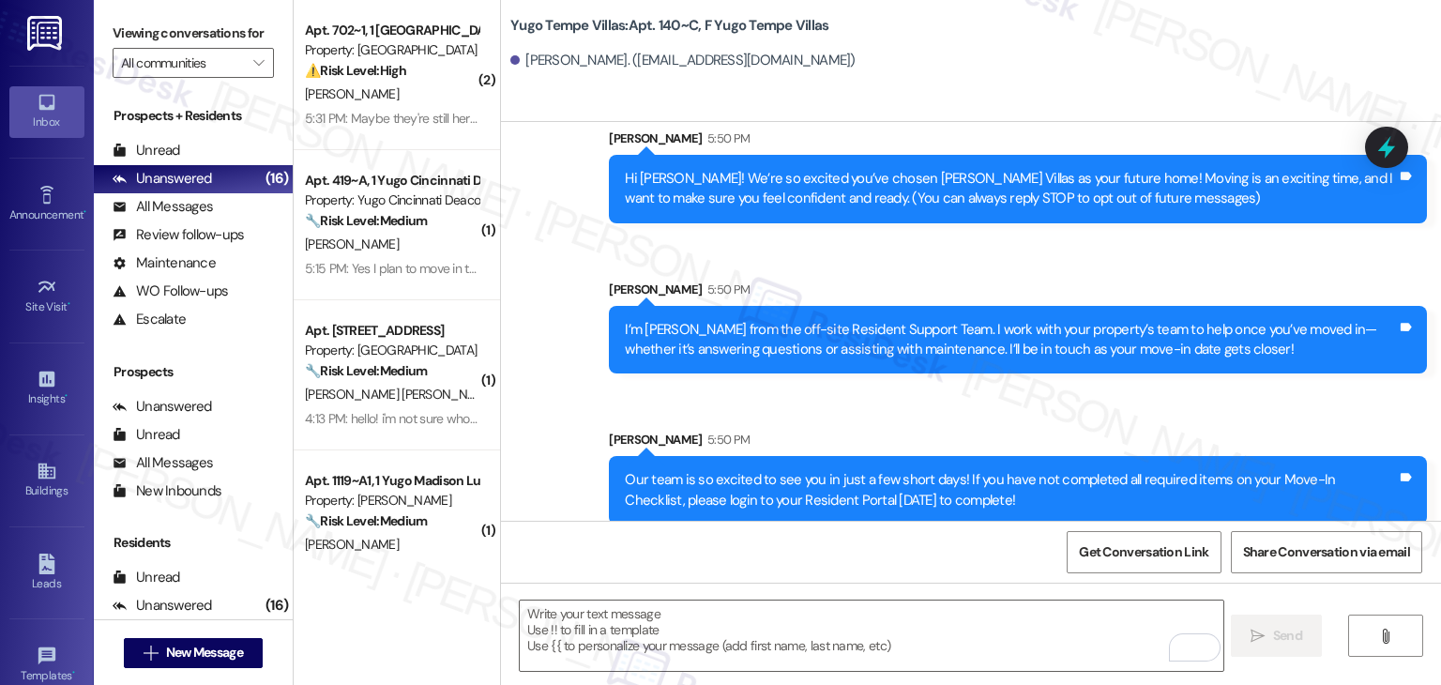
scroll to position [180, 0]
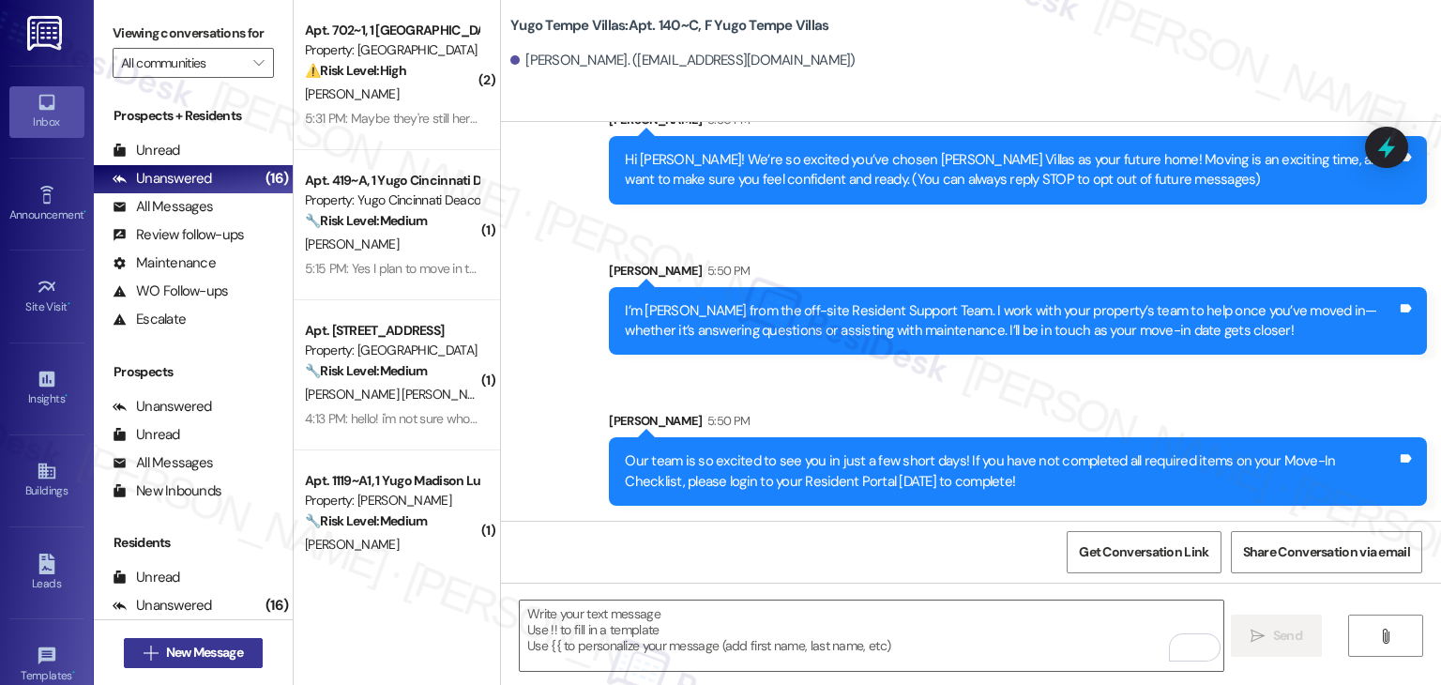
click at [236, 653] on span "New Message" at bounding box center [204, 653] width 77 height 20
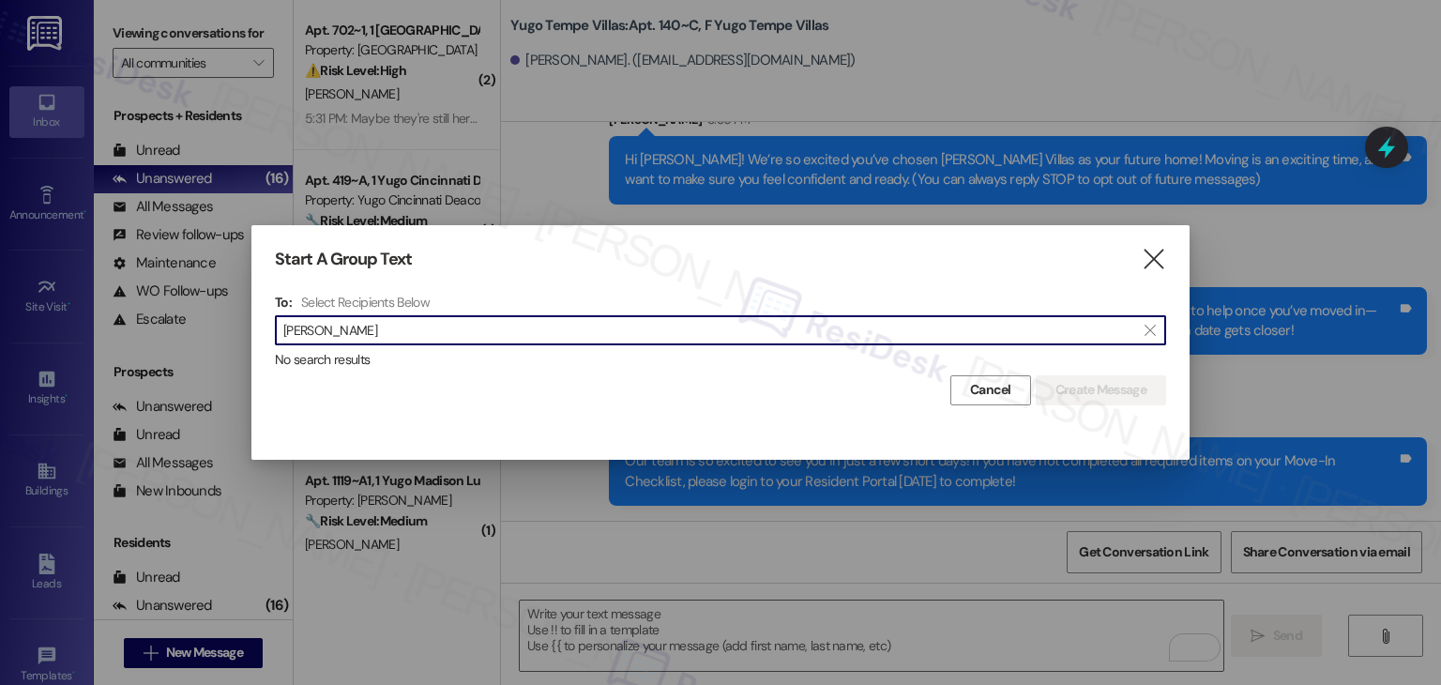
click at [352, 336] on input "[PERSON_NAME]" at bounding box center [709, 330] width 852 height 26
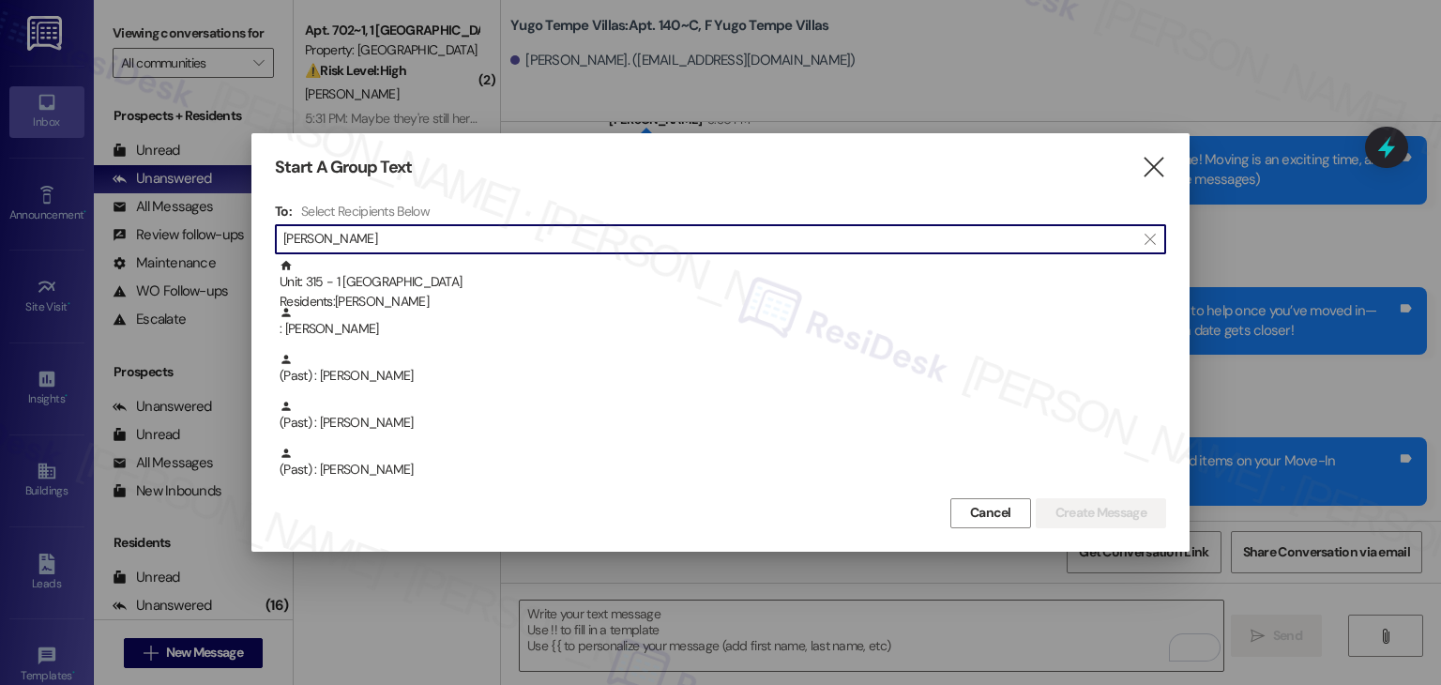
drag, startPoint x: 342, startPoint y: 246, endPoint x: 278, endPoint y: 243, distance: 64.8
click at [278, 243] on div " [PERSON_NAME] " at bounding box center [720, 239] width 891 height 30
paste input "[PERSON_NAME]"
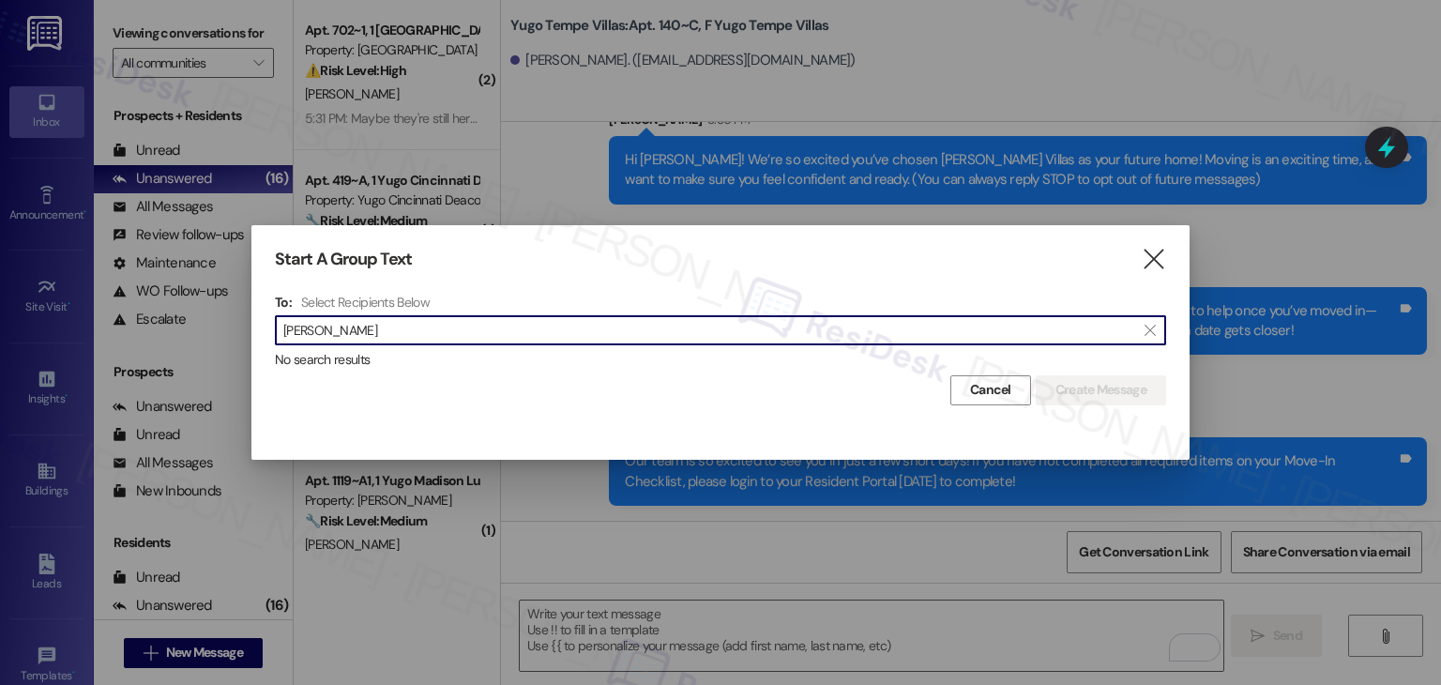
click at [322, 332] on input "[PERSON_NAME]" at bounding box center [709, 330] width 852 height 26
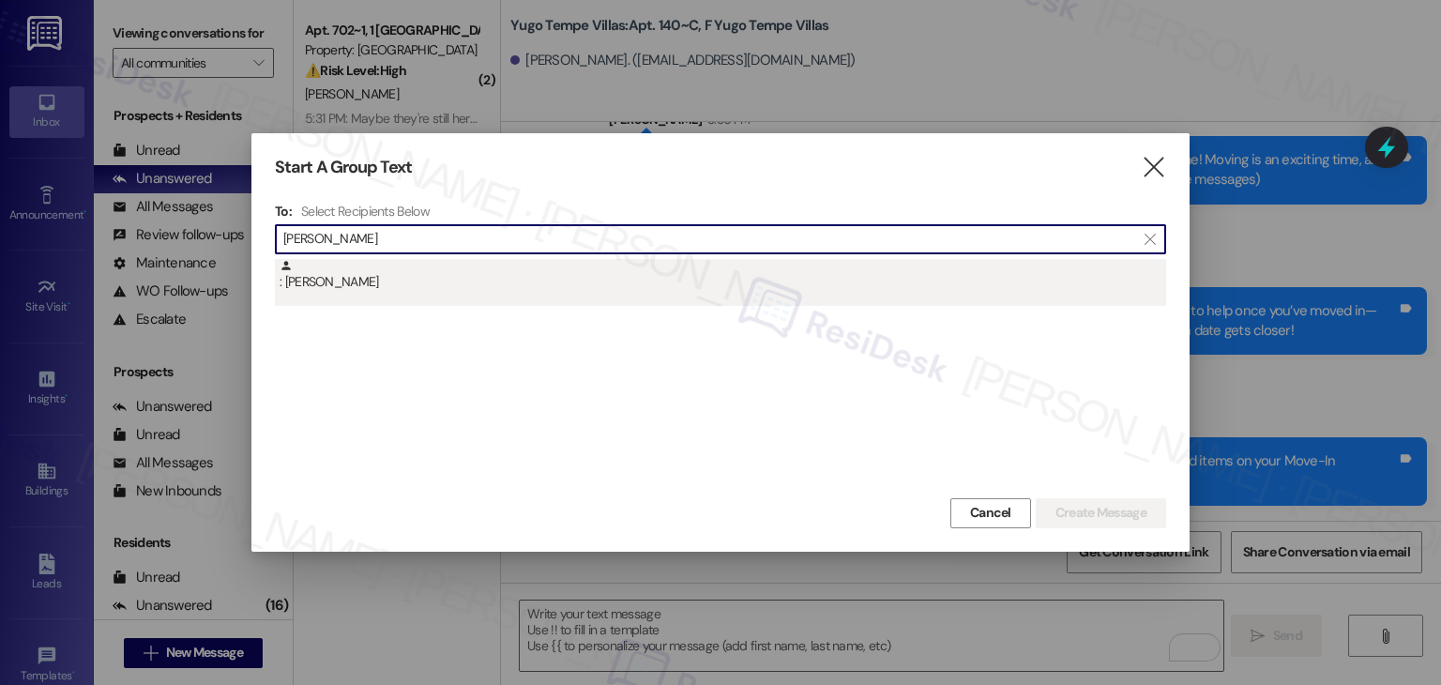
type input "[PERSON_NAME]"
click at [344, 292] on div ": [PERSON_NAME]" at bounding box center [720, 282] width 891 height 47
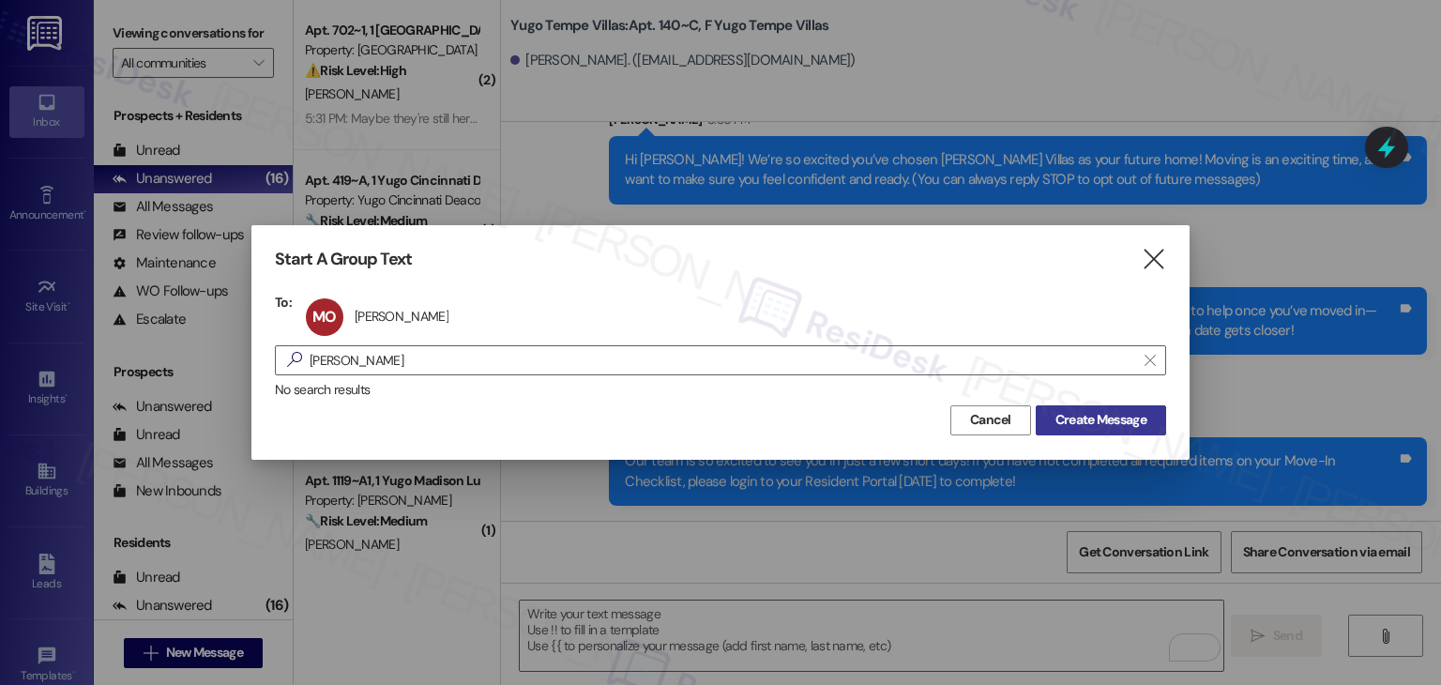
click at [1096, 418] on span "Create Message" at bounding box center [1101, 420] width 91 height 20
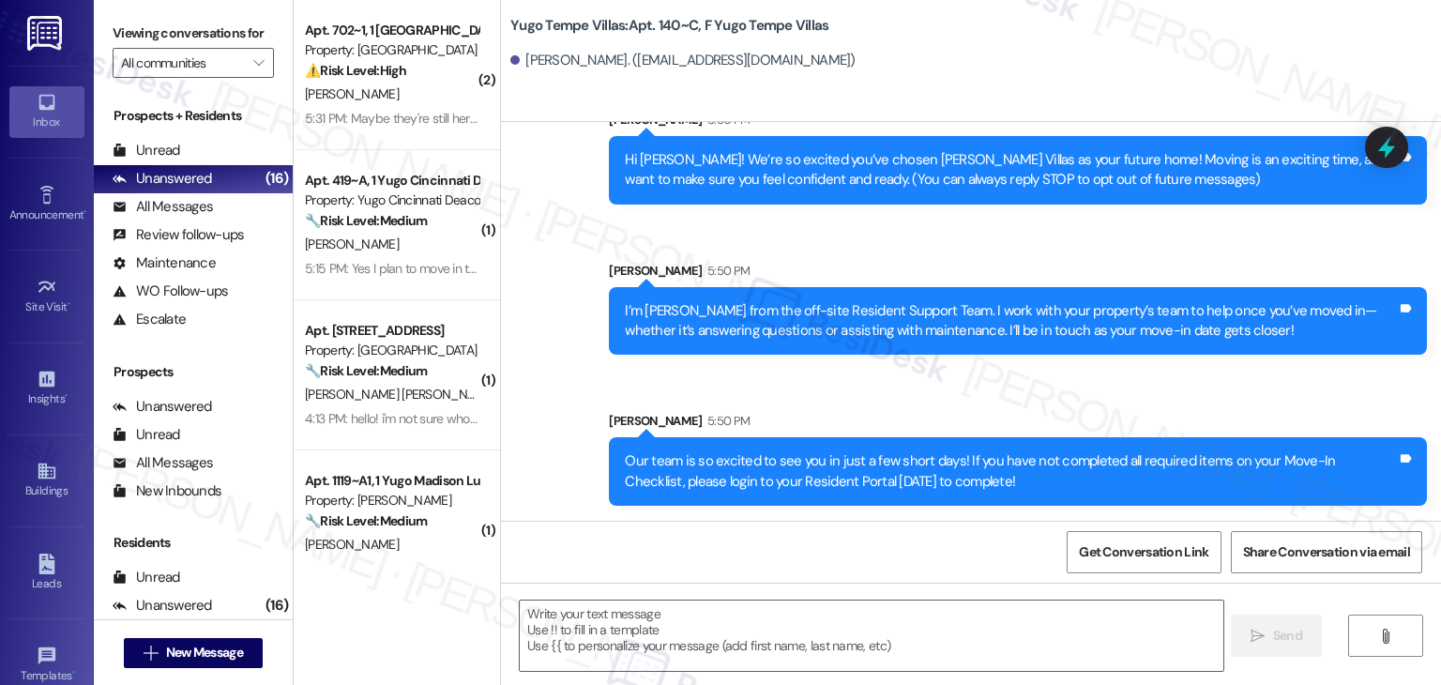
type textarea "Fetching suggested responses. Please feel free to read through the conversation…"
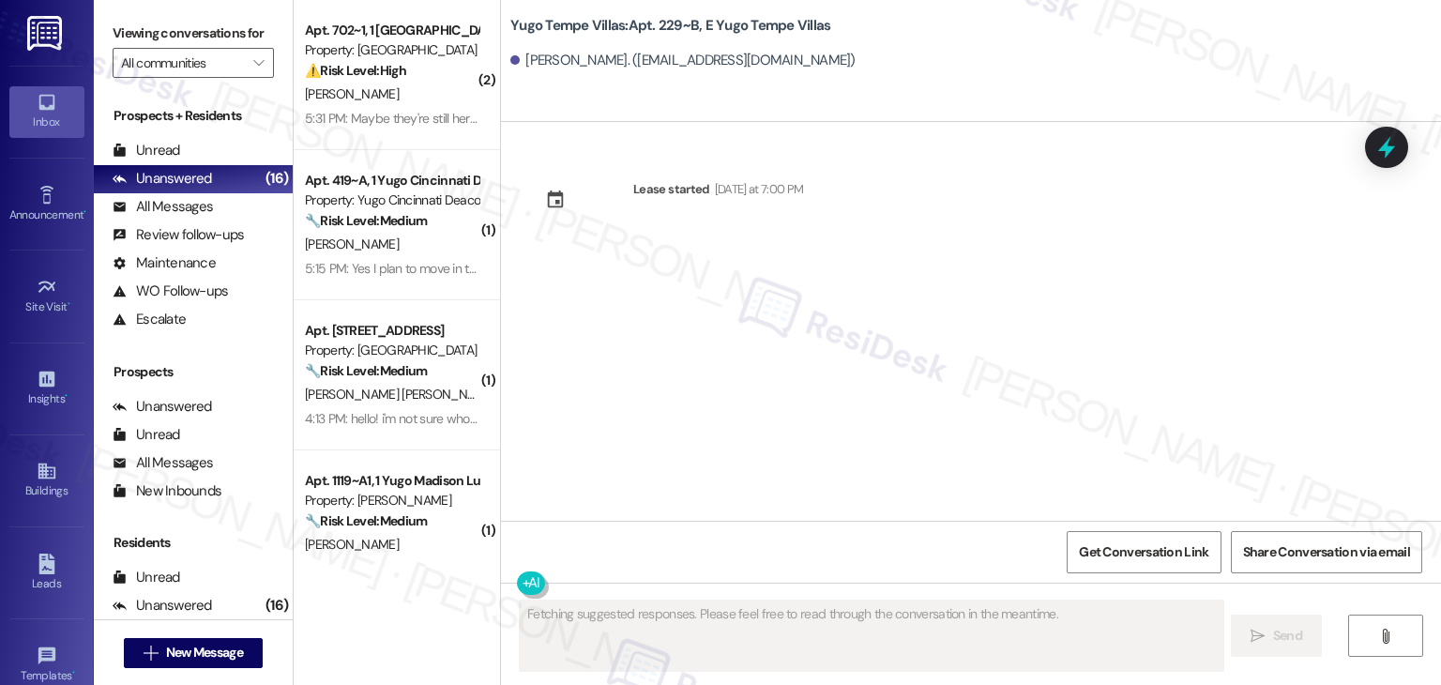
scroll to position [0, 0]
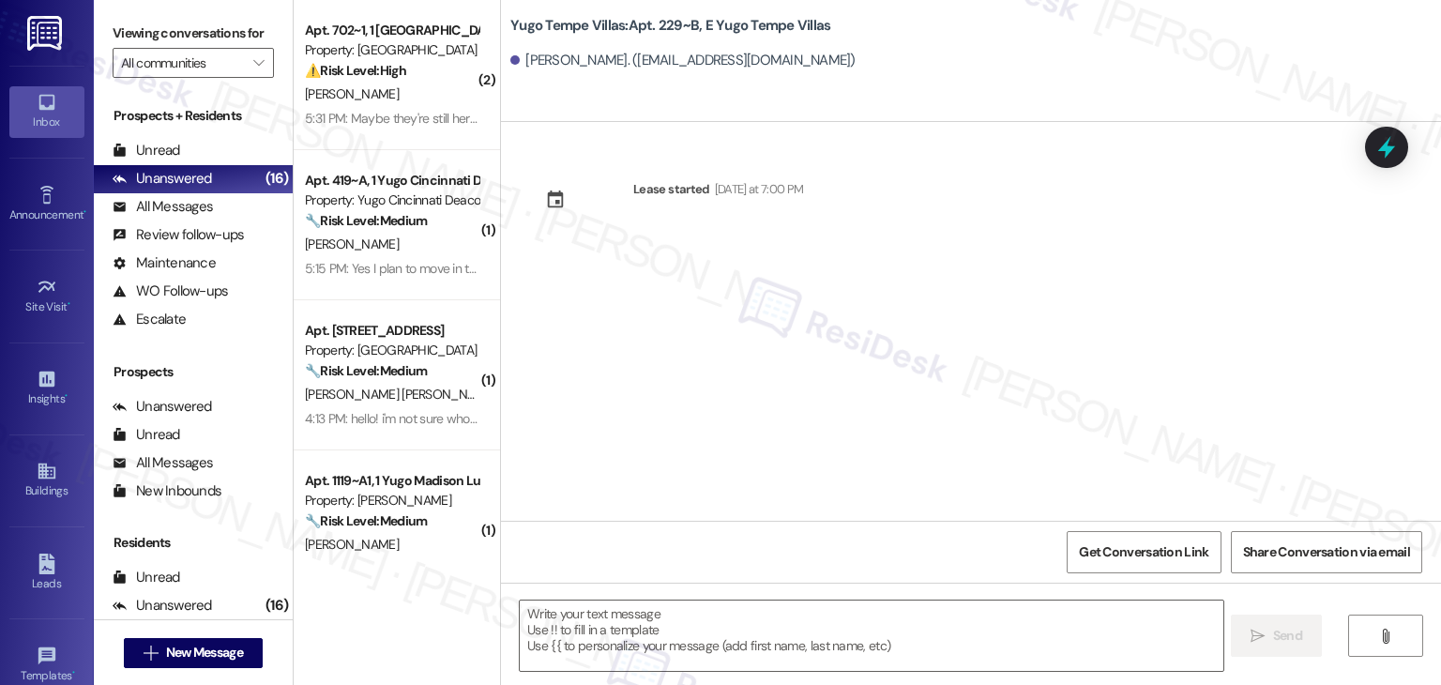
click at [727, 357] on div "Lease started [DATE] at 7:00 PM" at bounding box center [971, 321] width 940 height 399
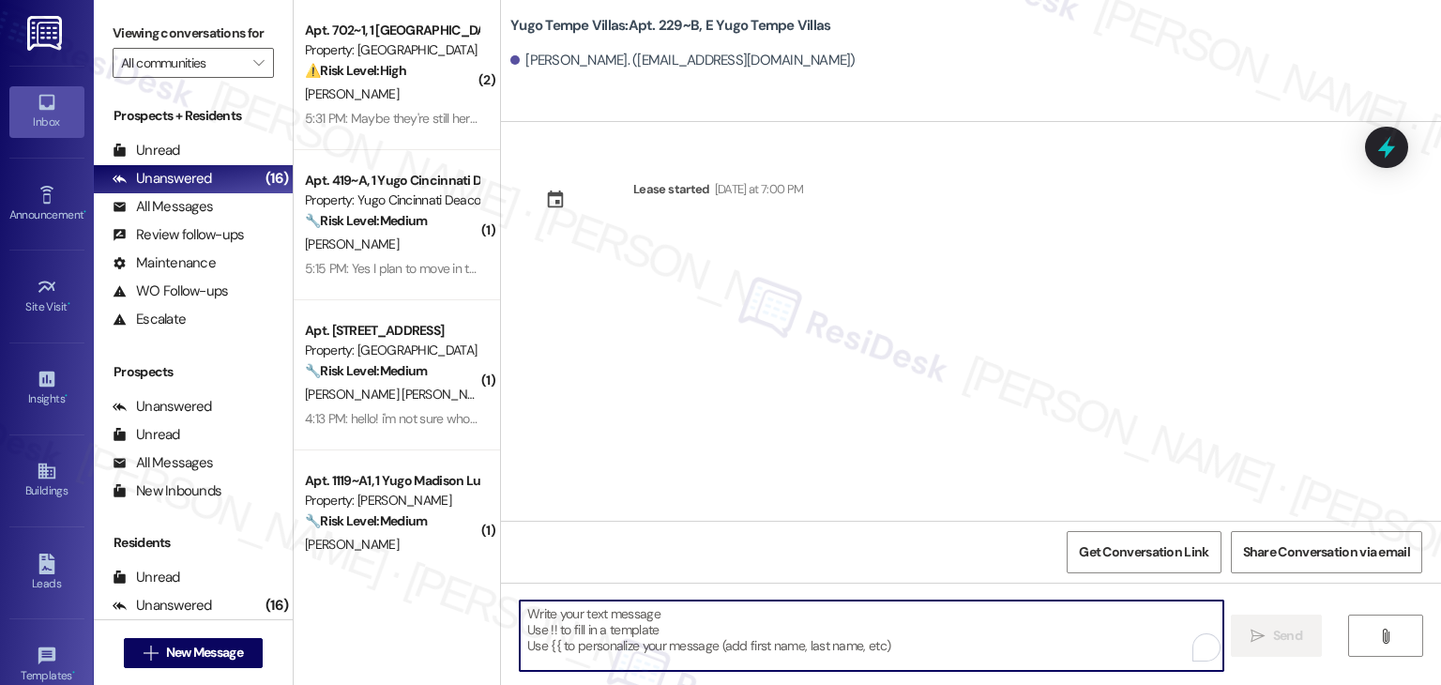
click at [746, 610] on textarea "To enrich screen reader interactions, please activate Accessibility in Grammarl…" at bounding box center [871, 636] width 703 height 70
paste textarea "Hi {{first_name}}! We’re so excited you’ve chosen {{property}} as your future h…"
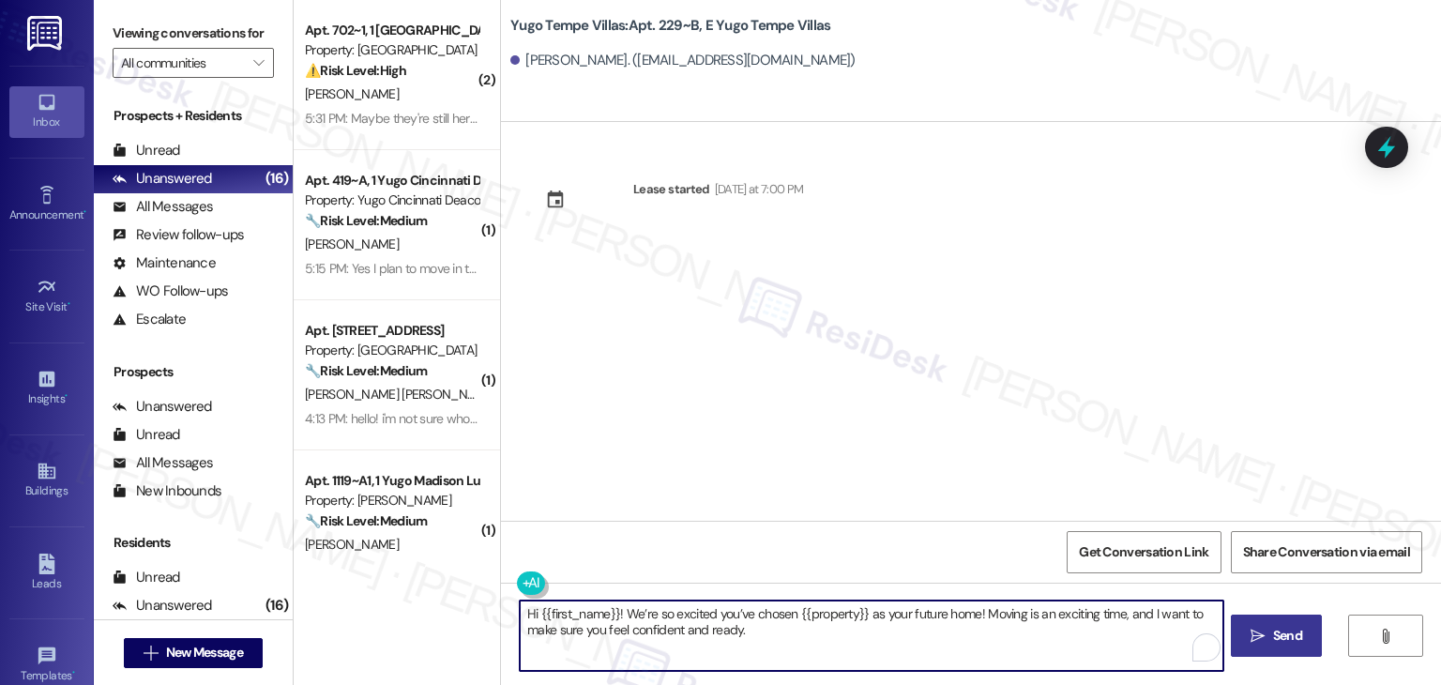
type textarea "Hi {{first_name}}! We’re so excited you’ve chosen {{property}} as your future h…"
click at [1276, 630] on span "Send" at bounding box center [1287, 636] width 29 height 20
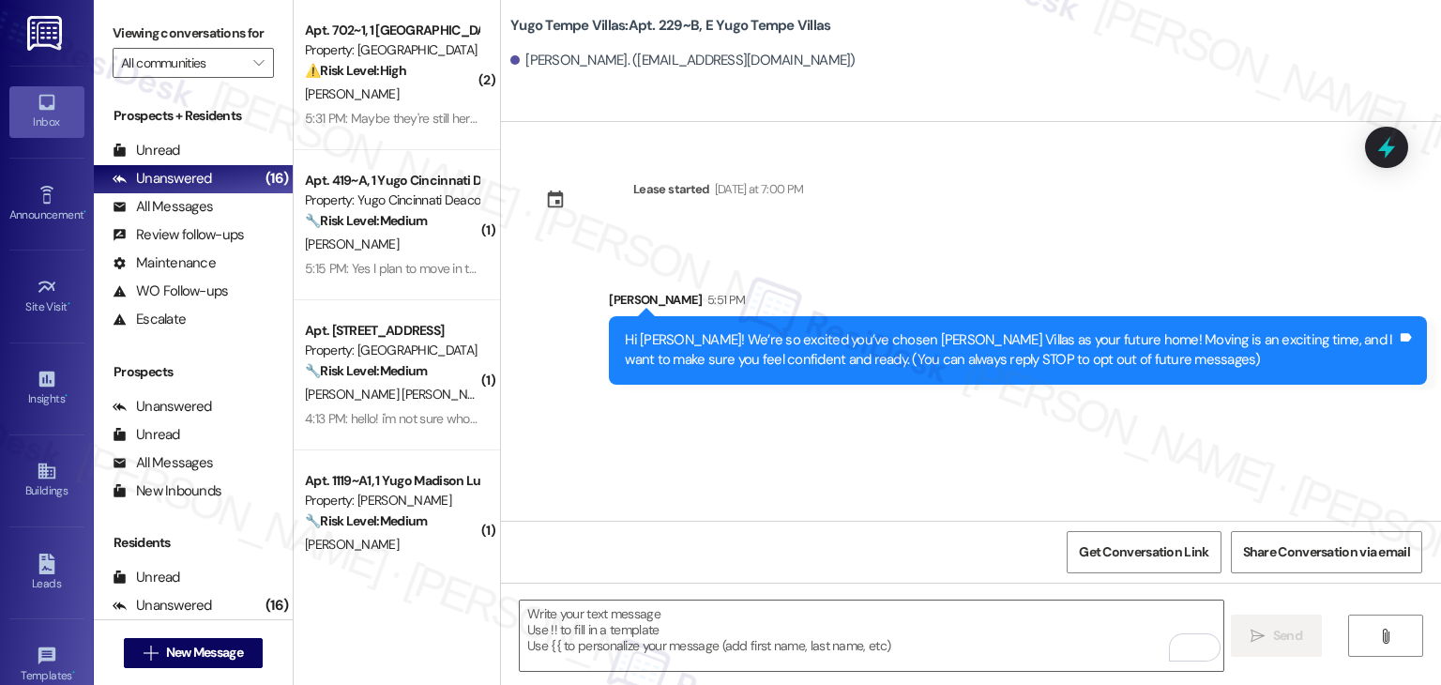
click at [747, 444] on div "Lease started [DATE] at 7:00 PM Sent via SMS [PERSON_NAME] 5:51 PM Hi [PERSON_N…" at bounding box center [971, 321] width 940 height 399
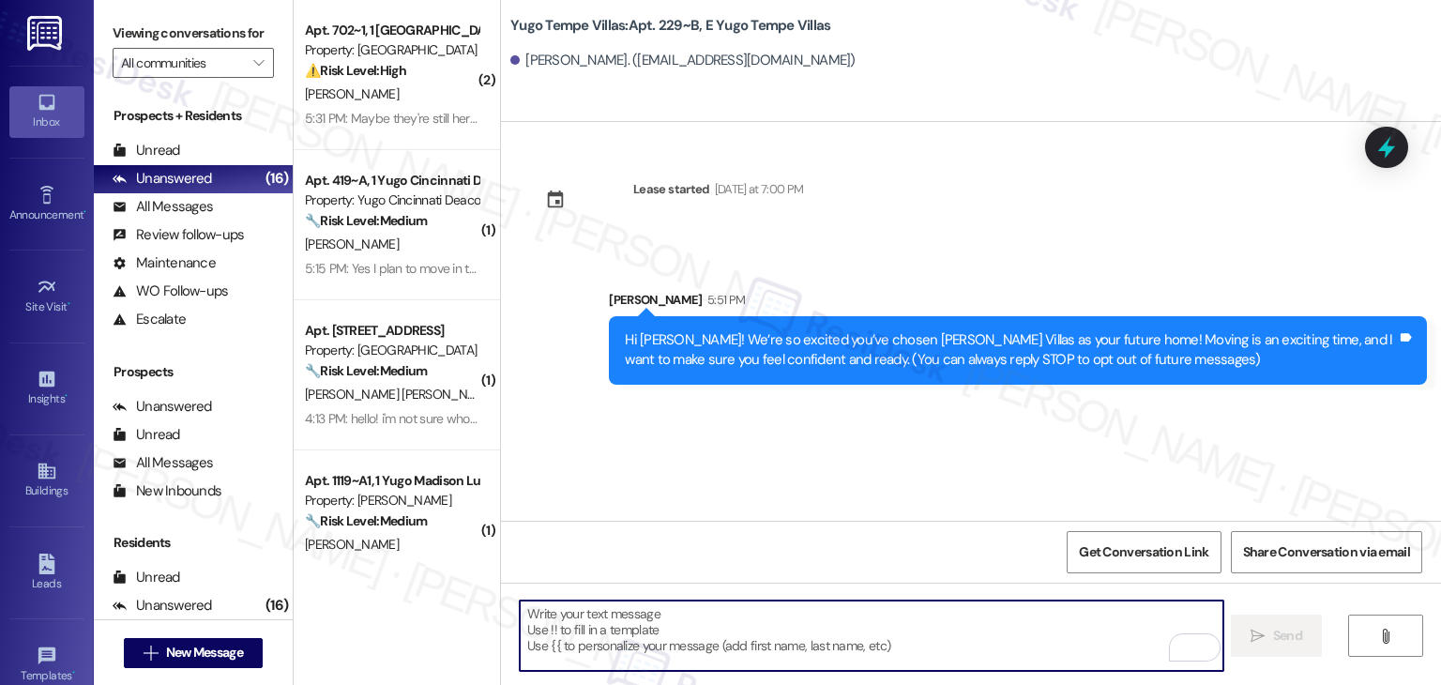
click at [750, 615] on textarea "To enrich screen reader interactions, please activate Accessibility in Grammarl…" at bounding box center [871, 636] width 703 height 70
paste textarea "I’m [PERSON_NAME] from the off-site Resident Support Team. I work with your pro…"
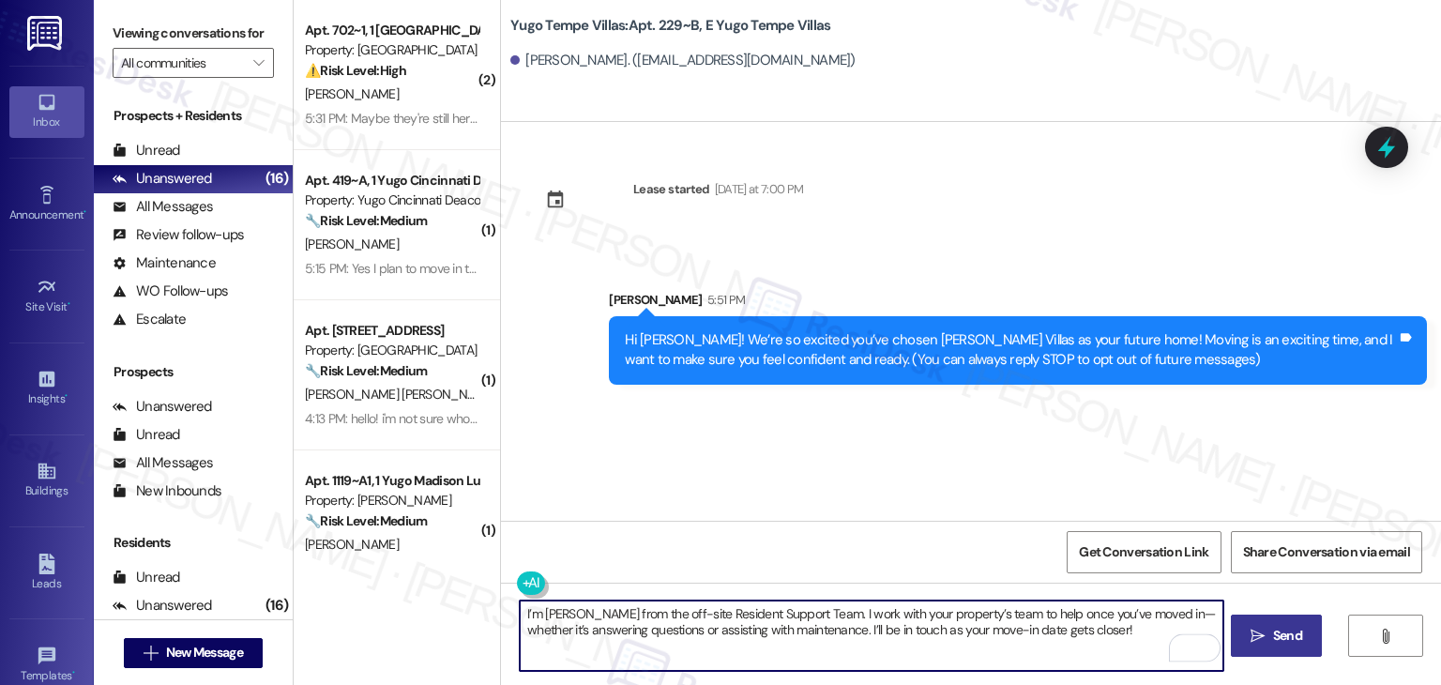
type textarea "I’m [PERSON_NAME] from the off-site Resident Support Team. I work with your pro…"
click at [1273, 635] on span "Send" at bounding box center [1287, 636] width 29 height 20
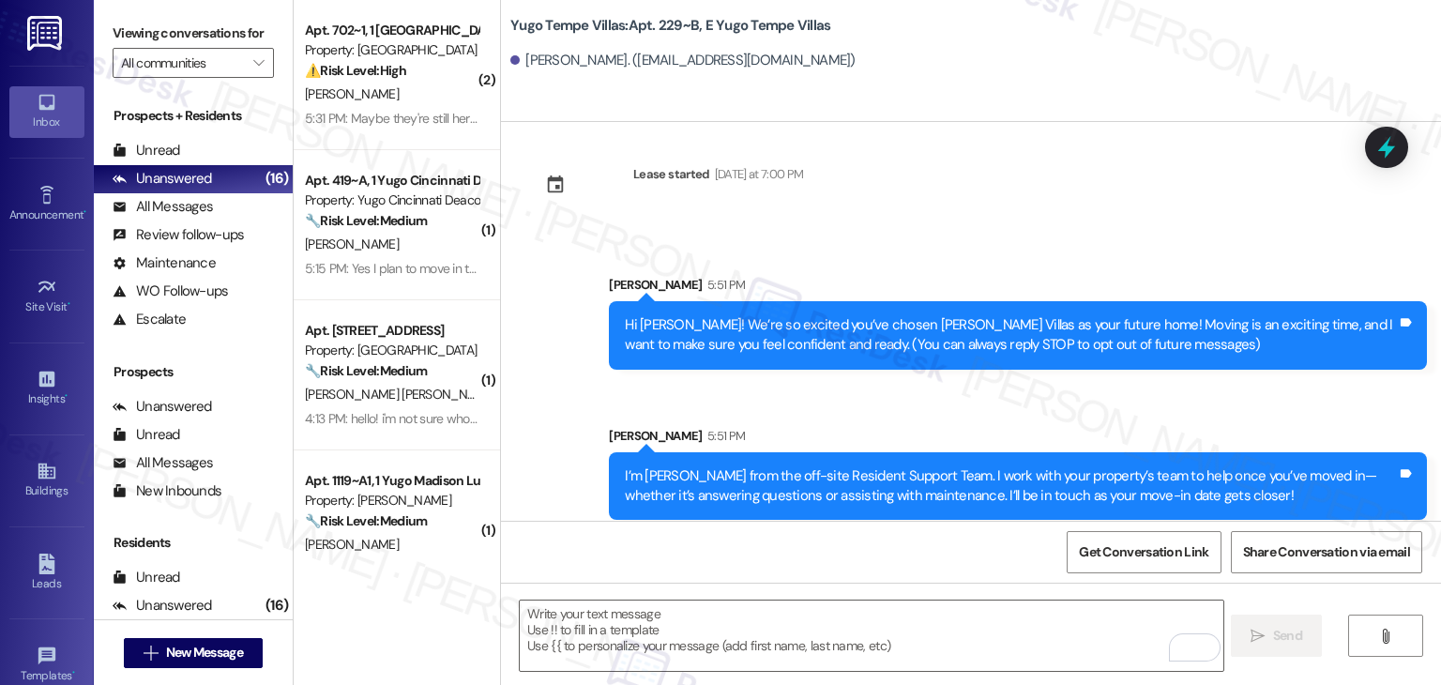
scroll to position [30, 0]
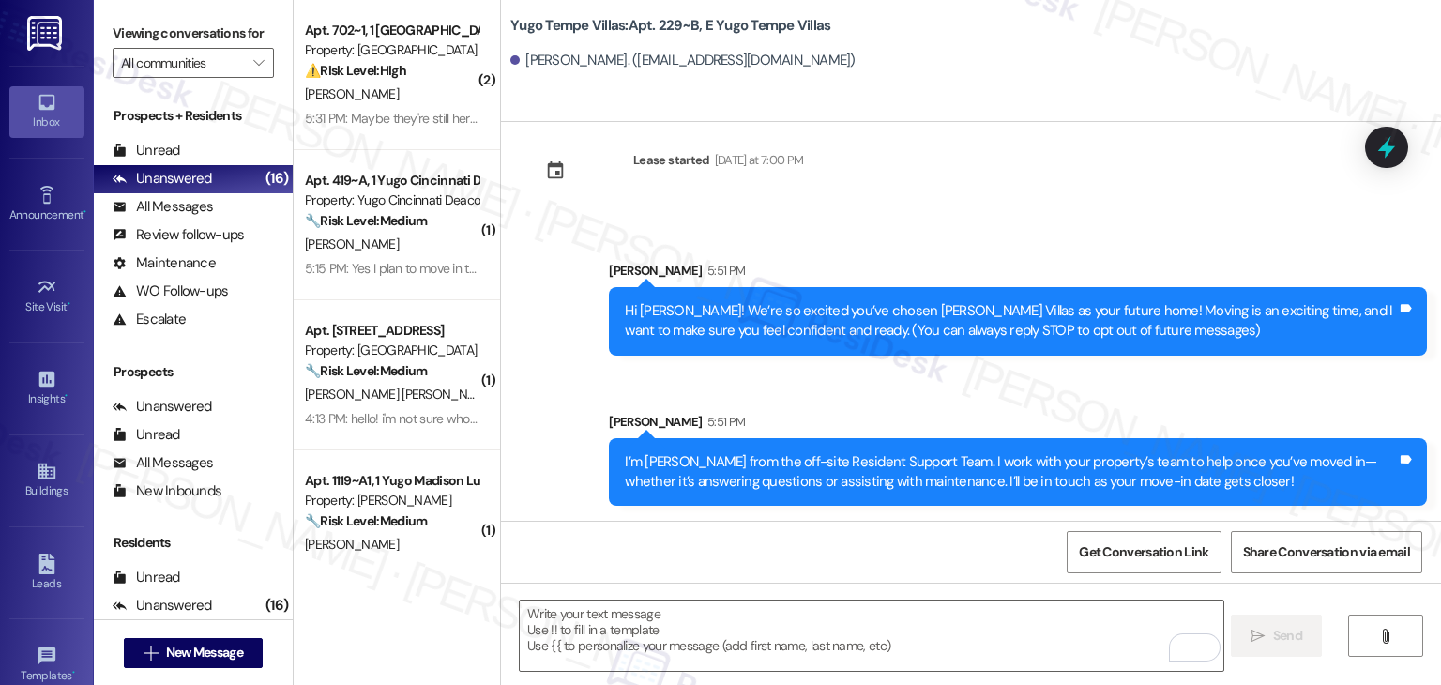
click at [772, 390] on div "Sent via SMS [PERSON_NAME] 5:51 PM Hi [PERSON_NAME]! We’re so excited you’ve ch…" at bounding box center [971, 370] width 940 height 302
click at [778, 552] on div "Get Conversation Link Share Conversation via email" at bounding box center [971, 552] width 940 height 62
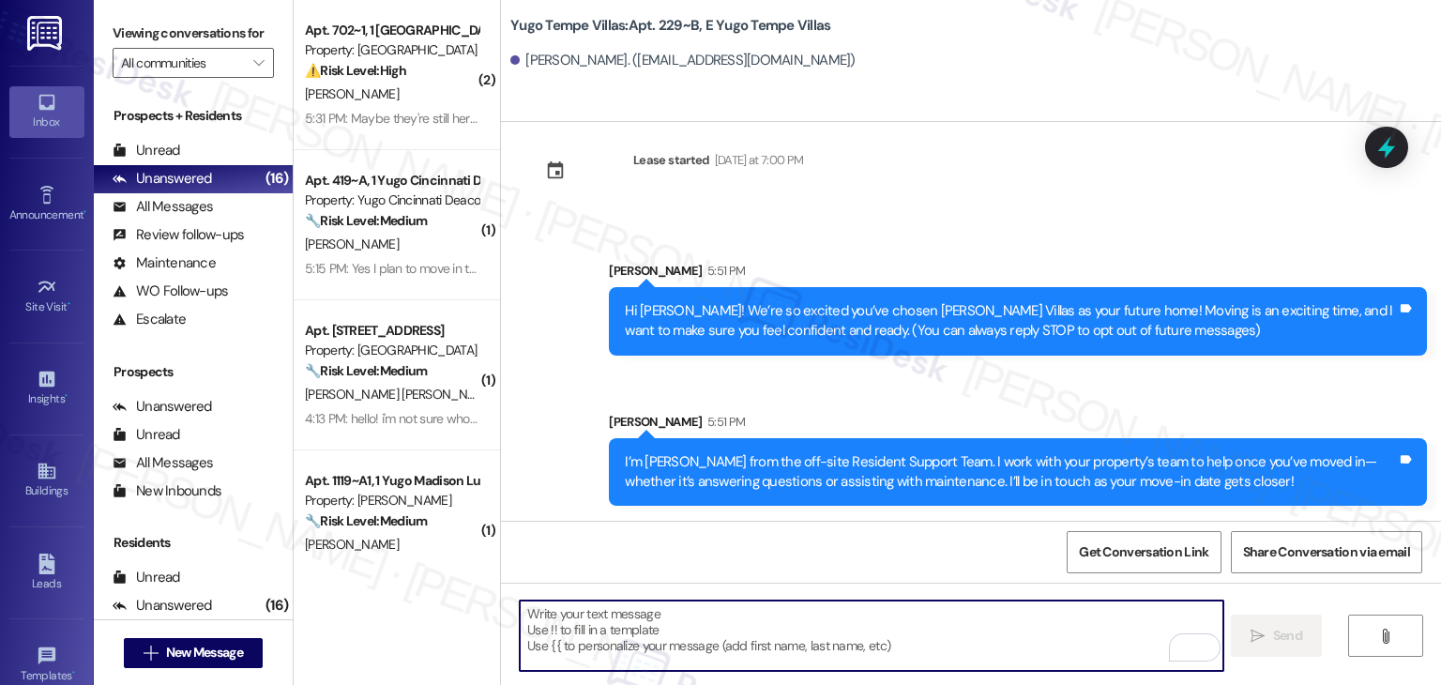
click at [798, 641] on textarea "To enrich screen reader interactions, please activate Accessibility in Grammarl…" at bounding box center [871, 636] width 703 height 70
paste textarea "Our team is so excited to see you in just a few short days! If you have not com…"
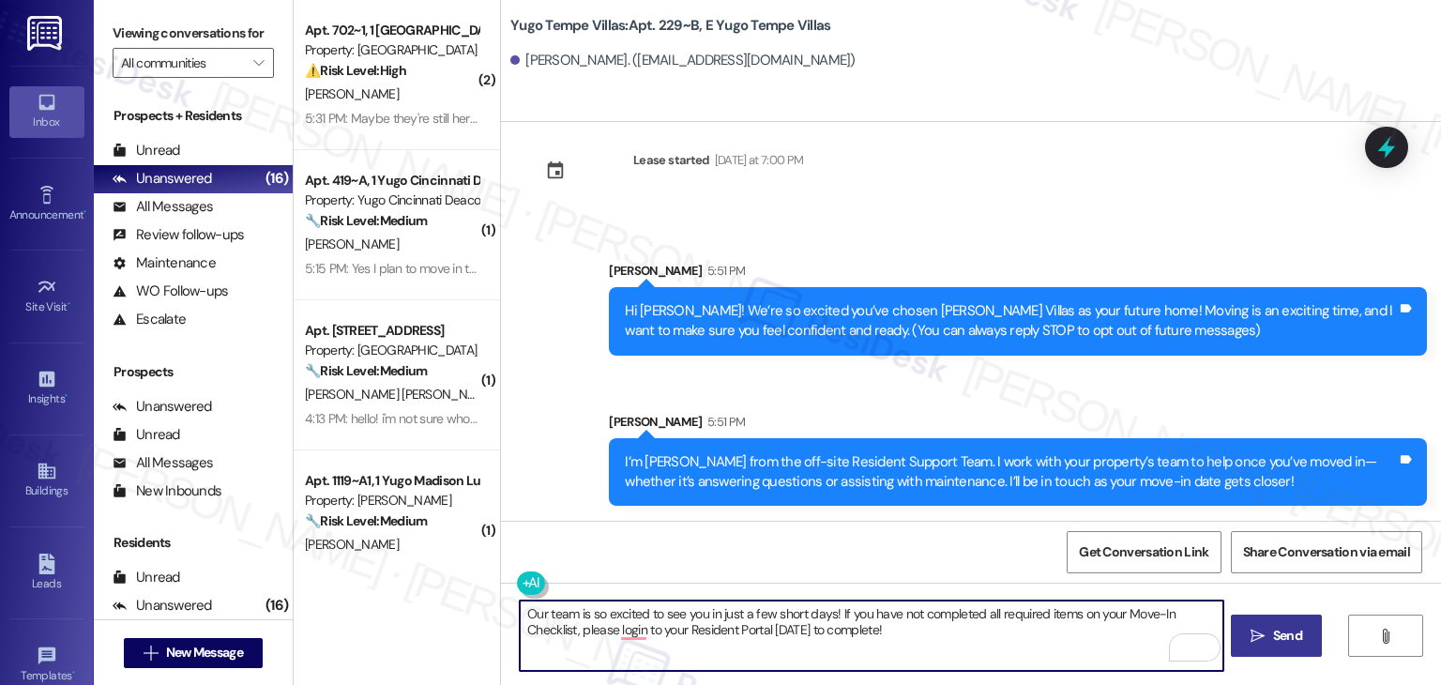
type textarea "Our team is so excited to see you in just a few short days! If you have not com…"
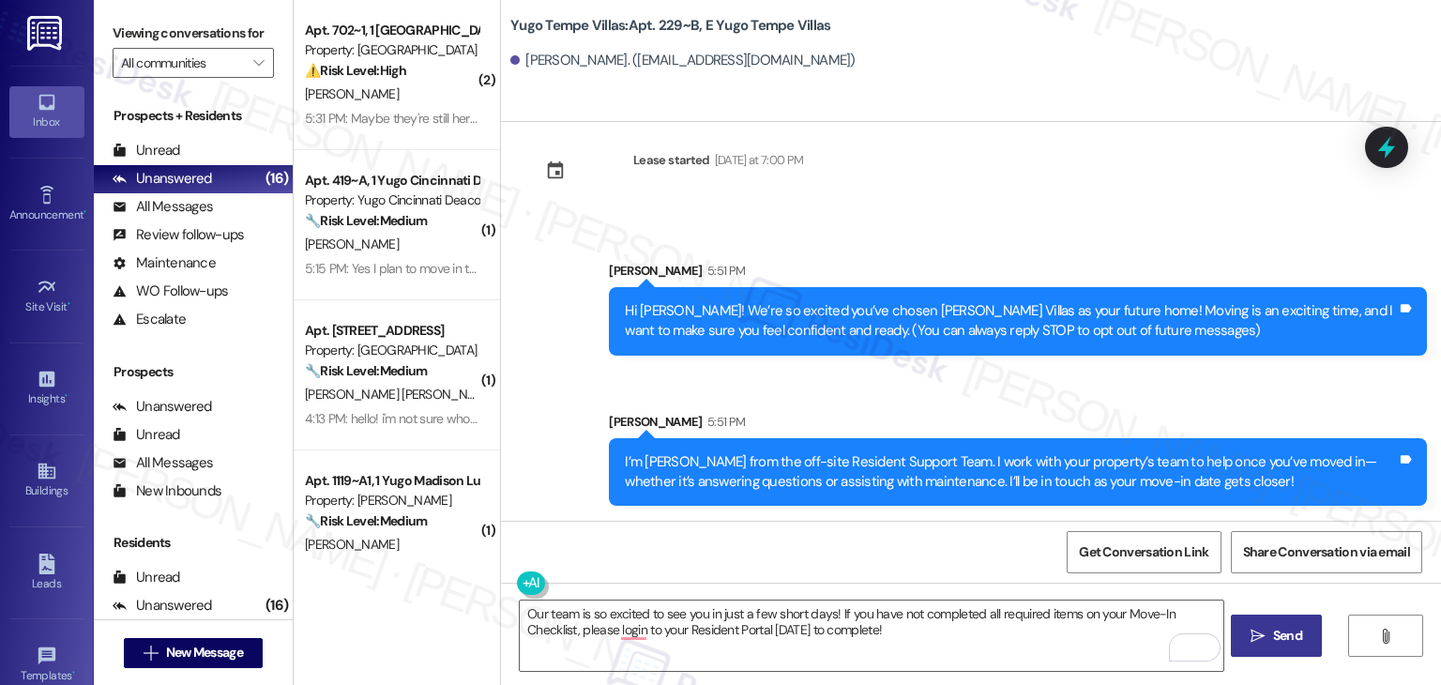
click at [1273, 637] on span "Send" at bounding box center [1287, 636] width 29 height 20
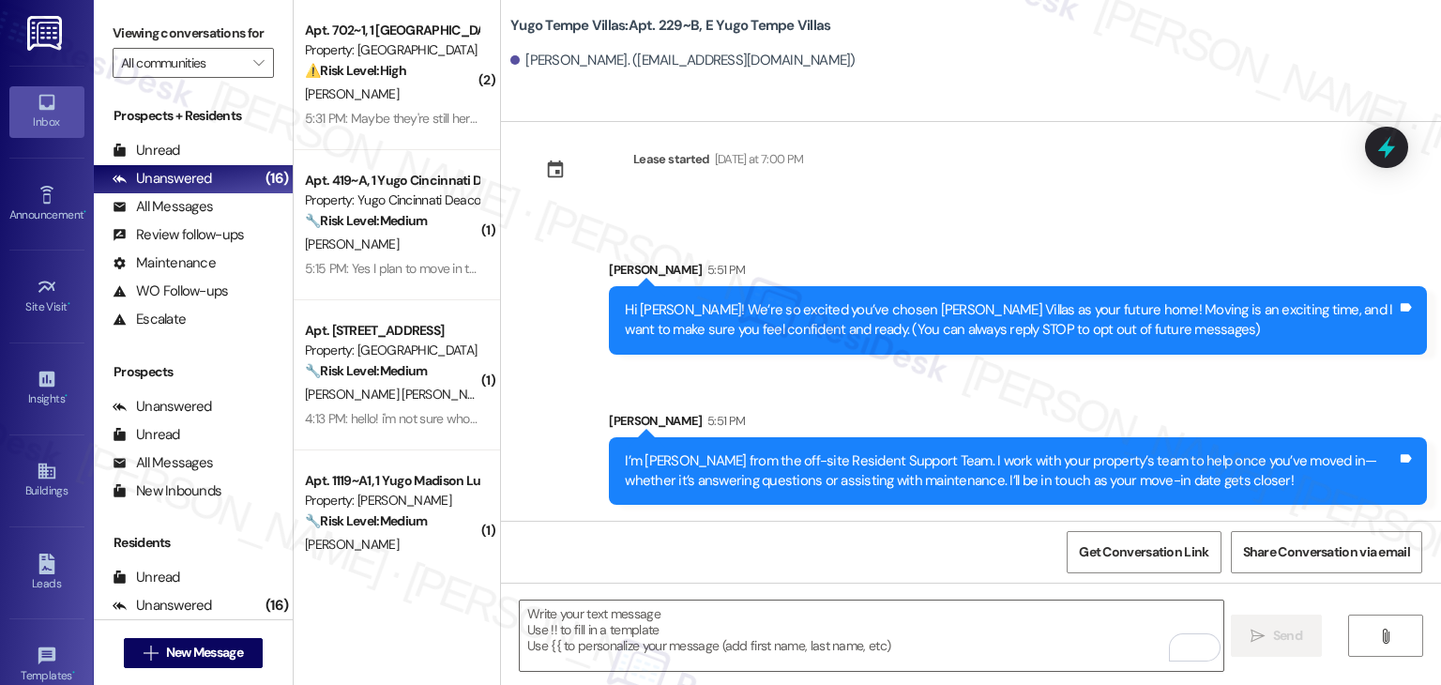
scroll to position [180, 0]
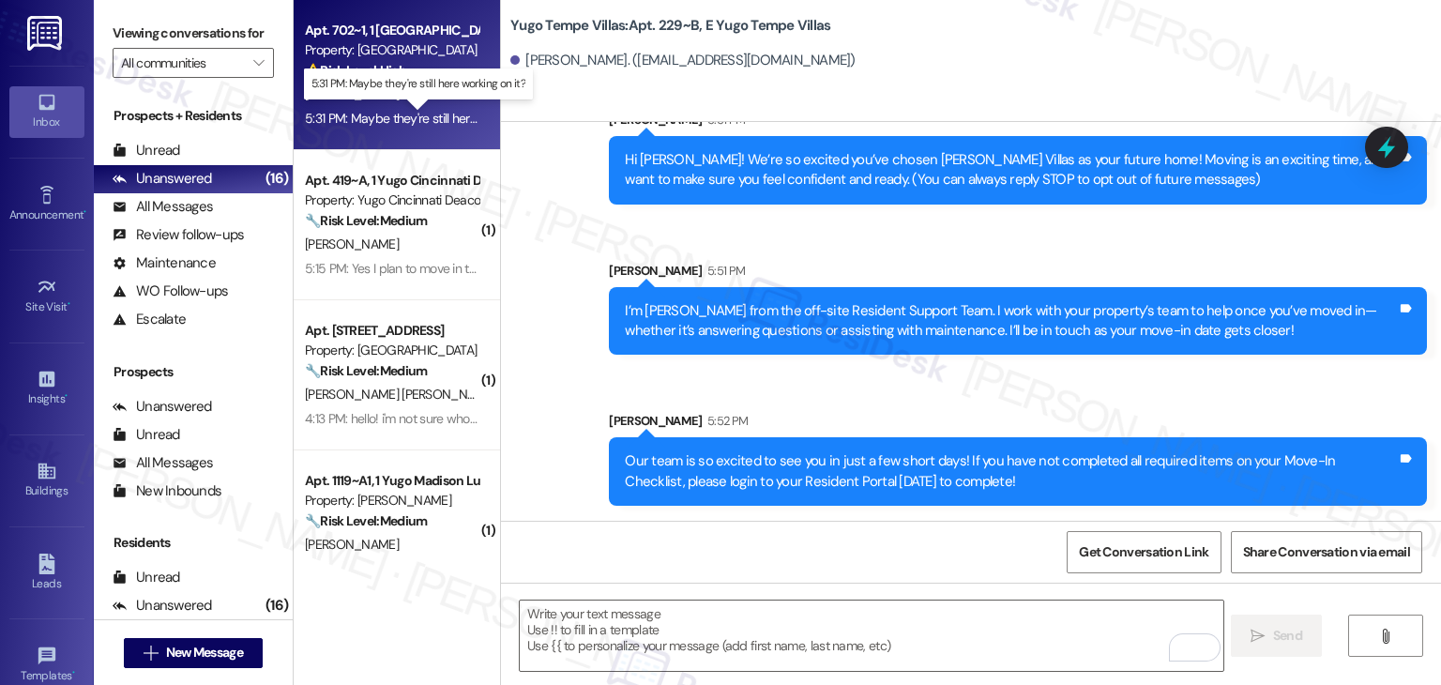
click at [424, 124] on div "5:31 PM: Maybe they're still here working on it? 5:31 PM: Maybe they're still h…" at bounding box center [429, 118] width 249 height 17
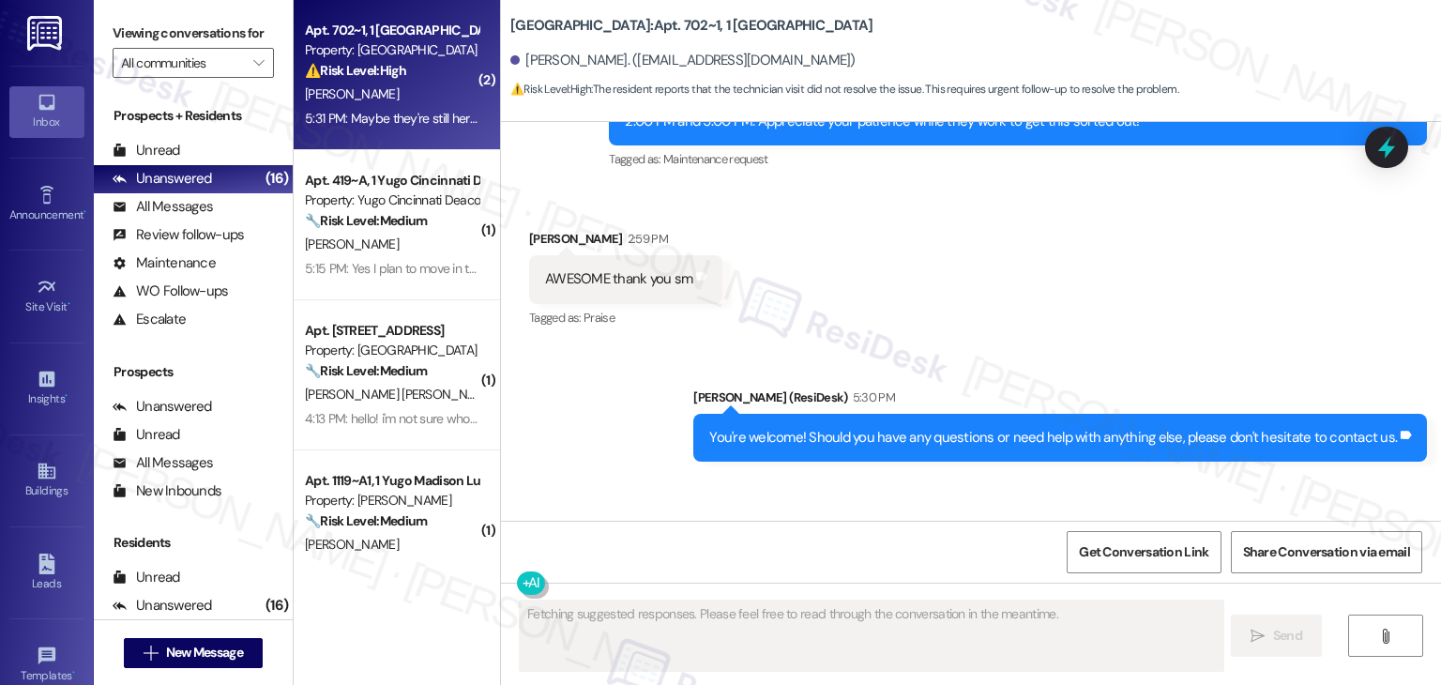
scroll to position [10963, 0]
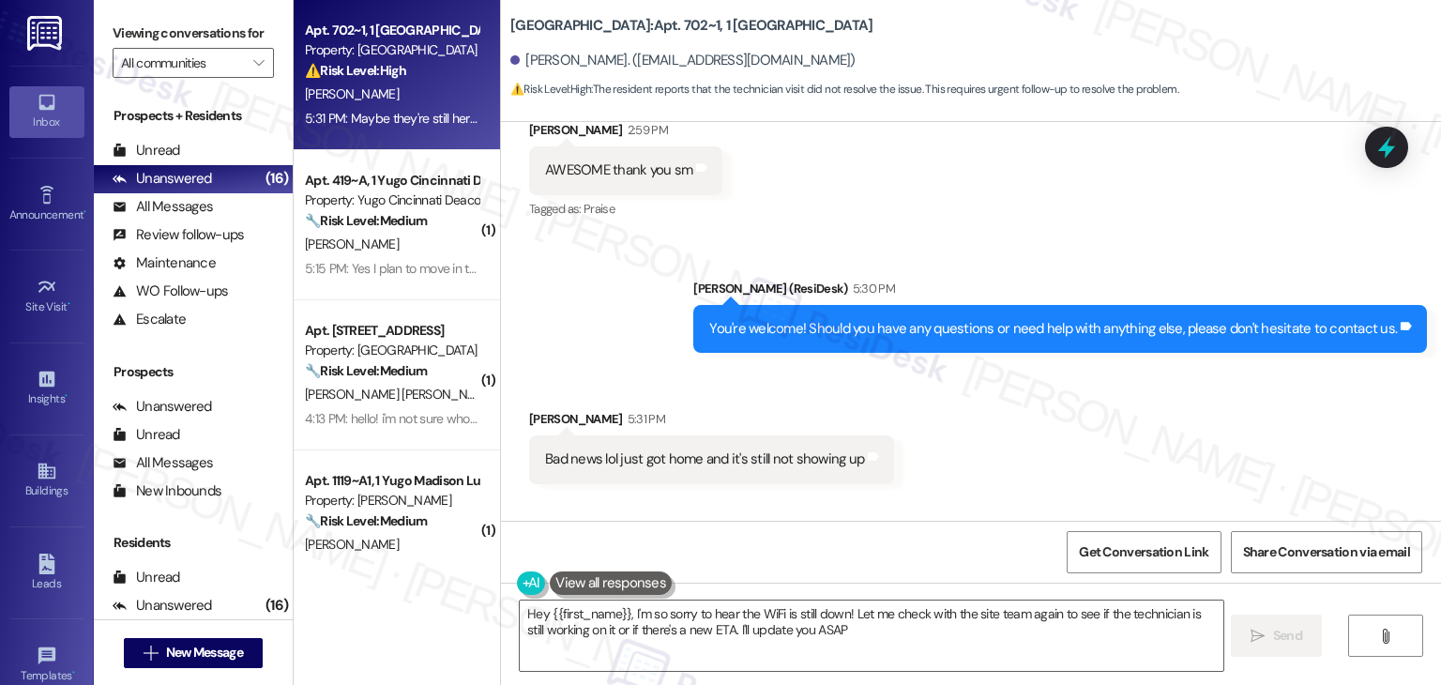
type textarea "Hey {{first_name}}, I'm so sorry to hear the WiFi is still down! Let me check w…"
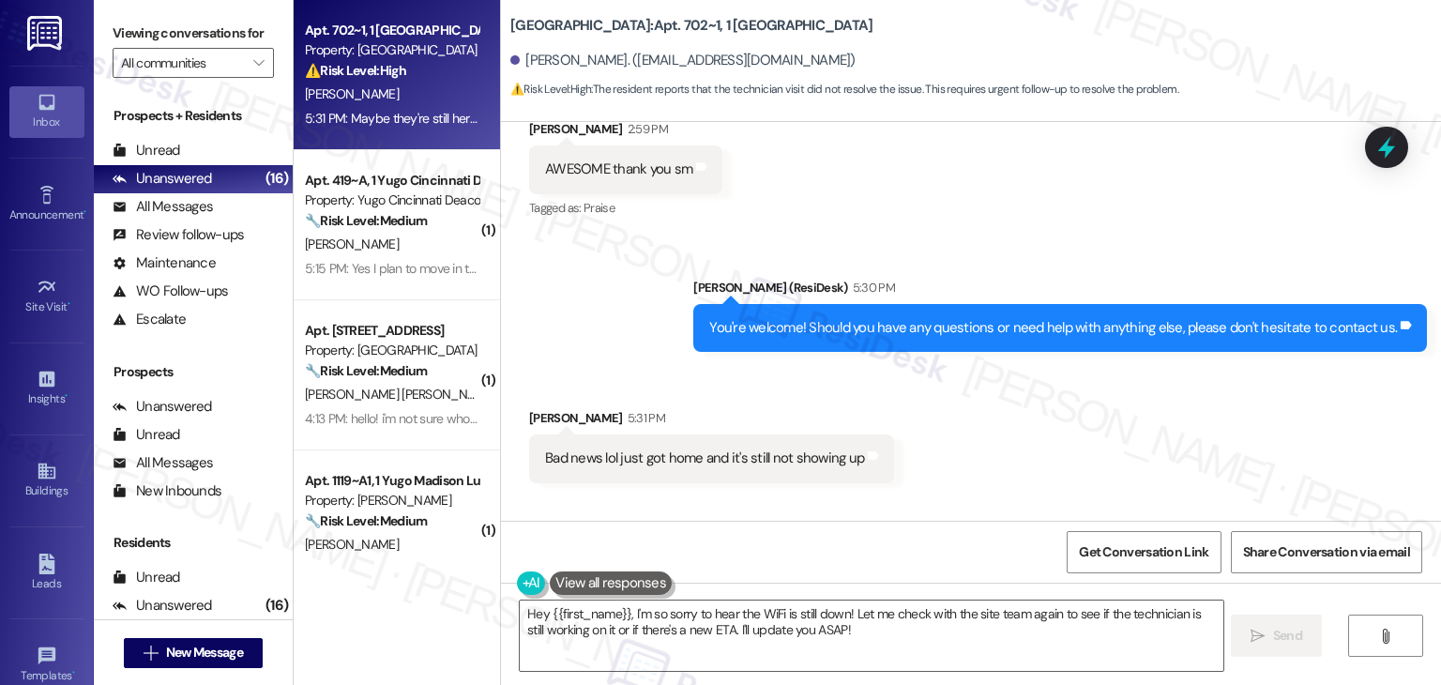
click at [1128, 372] on div "Received via SMS [PERSON_NAME] 5:31 PM Bad news lol just got home and it's stil…" at bounding box center [971, 484] width 940 height 236
click at [905, 466] on div "Received via SMS [PERSON_NAME] 5:31 PM Bad news lol just got home and it's stil…" at bounding box center [971, 484] width 940 height 236
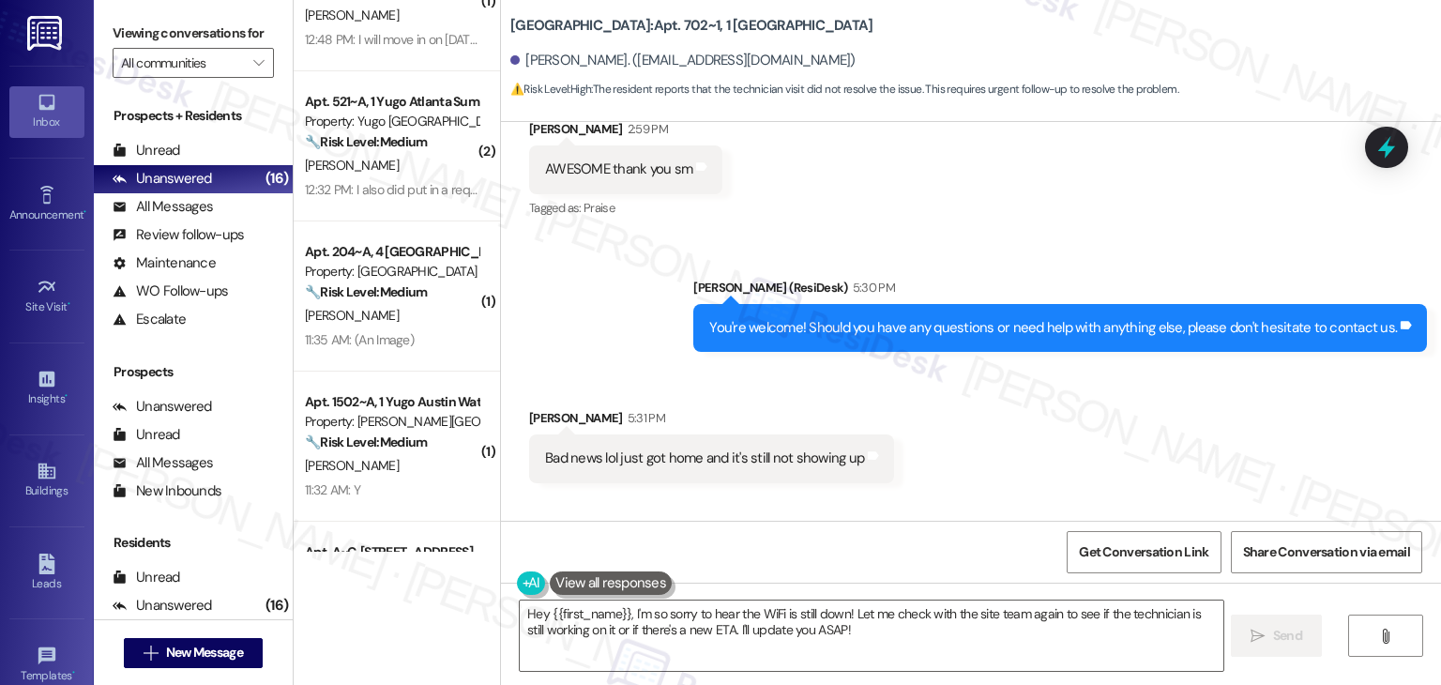
scroll to position [563, 0]
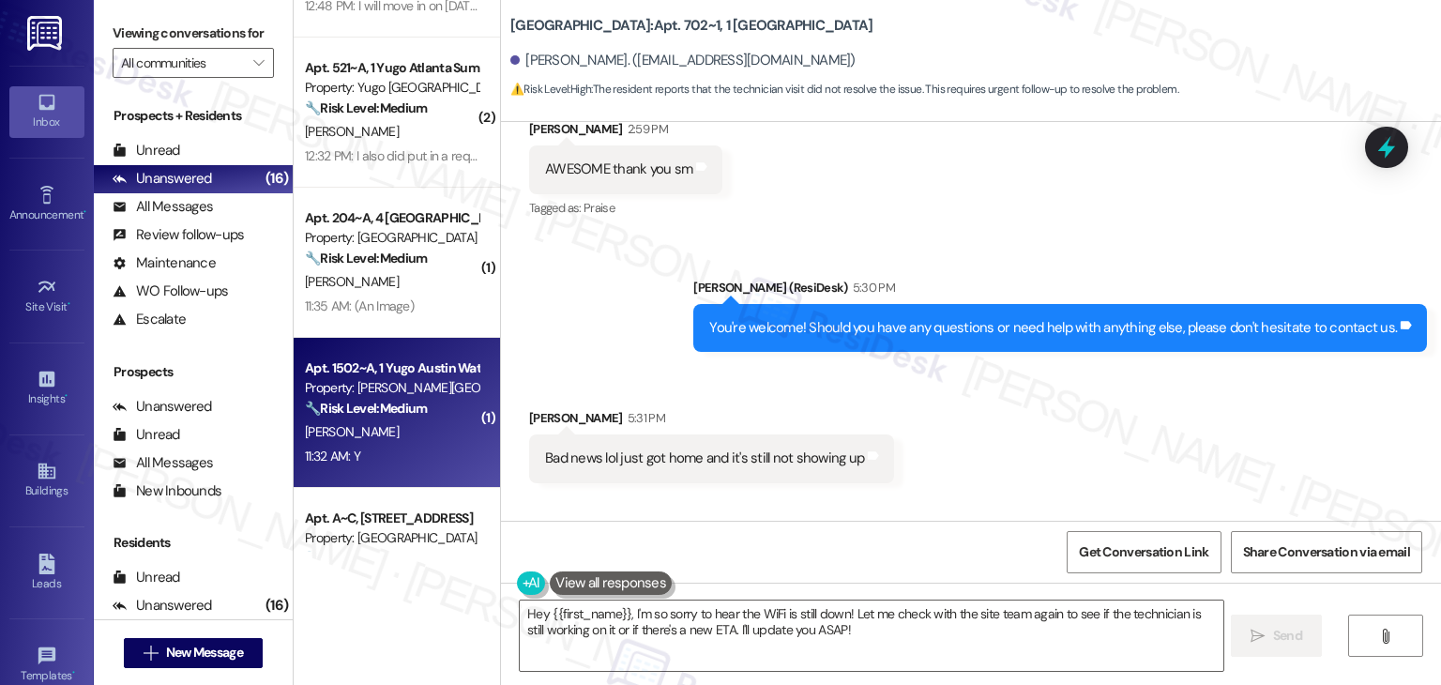
click at [407, 465] on div "11:32 AM: Y 11:32 AM: Y" at bounding box center [391, 456] width 177 height 23
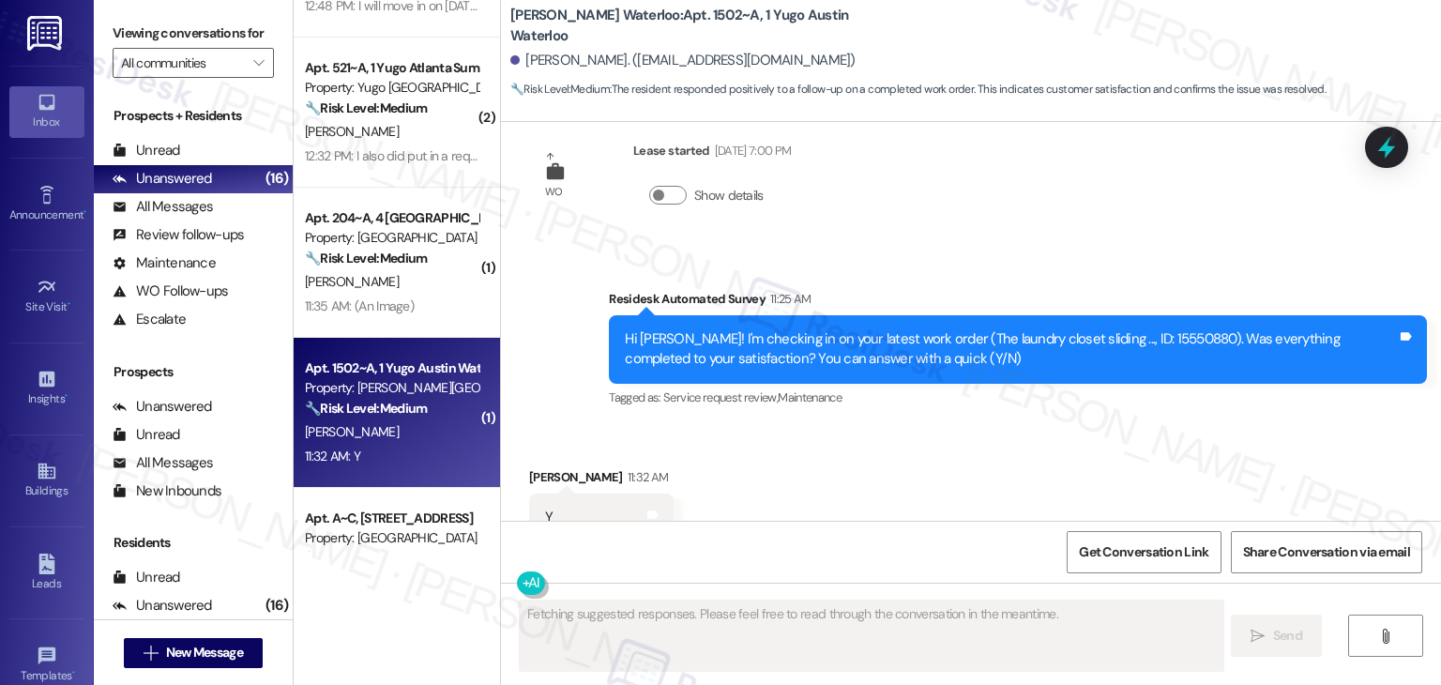
scroll to position [2236, 0]
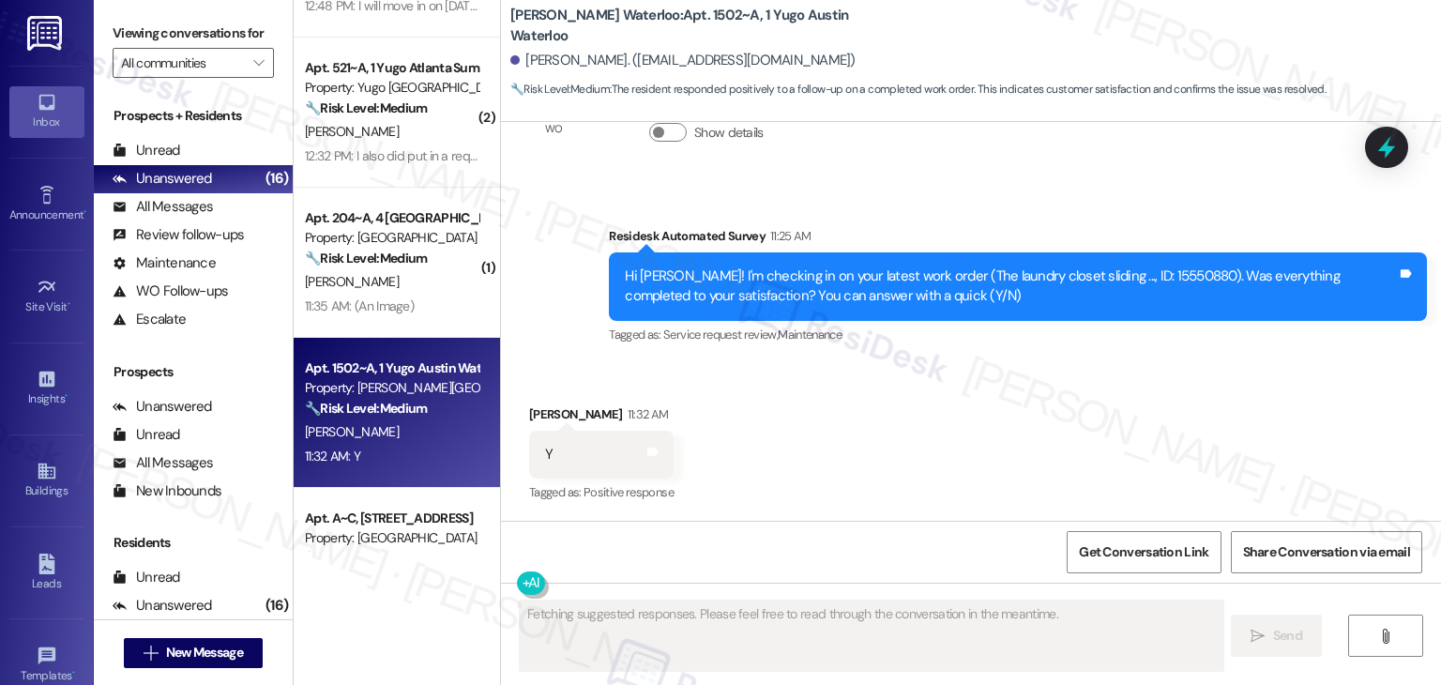
click at [869, 452] on div "Received via SMS [PERSON_NAME] 11:32 AM Y Tags and notes Tagged as: Positive re…" at bounding box center [971, 441] width 940 height 159
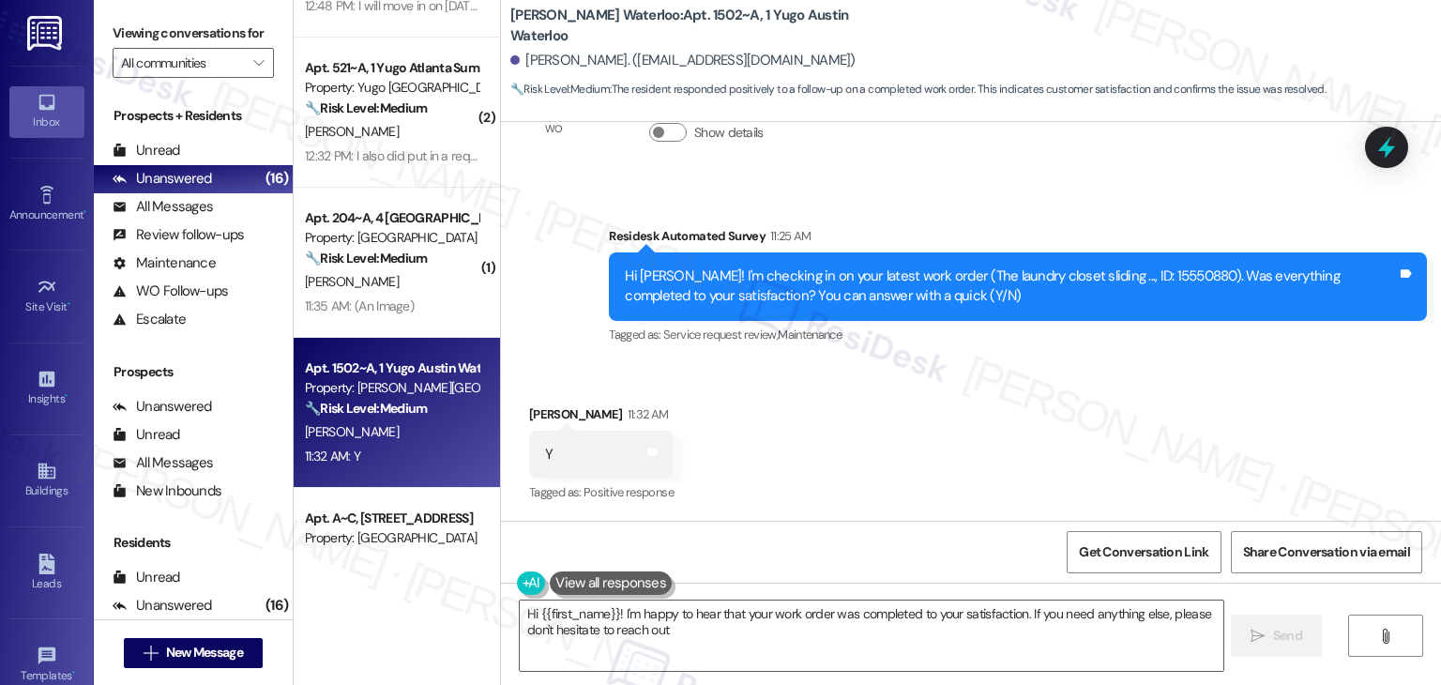
type textarea "Hi {{first_name}}! I'm happy to hear that your work order was completed to your…"
click at [872, 448] on div "Received via SMS [PERSON_NAME] 11:32 AM Y Tags and notes Tagged as: Positive re…" at bounding box center [971, 440] width 940 height 159
click at [875, 448] on div "Received via SMS [PERSON_NAME] 11:32 AM Y Tags and notes Tagged as: Positive re…" at bounding box center [971, 440] width 940 height 159
click at [998, 640] on textarea "Hi {{first_name}}! I'm happy to hear that your work order was completed to your…" at bounding box center [871, 636] width 703 height 70
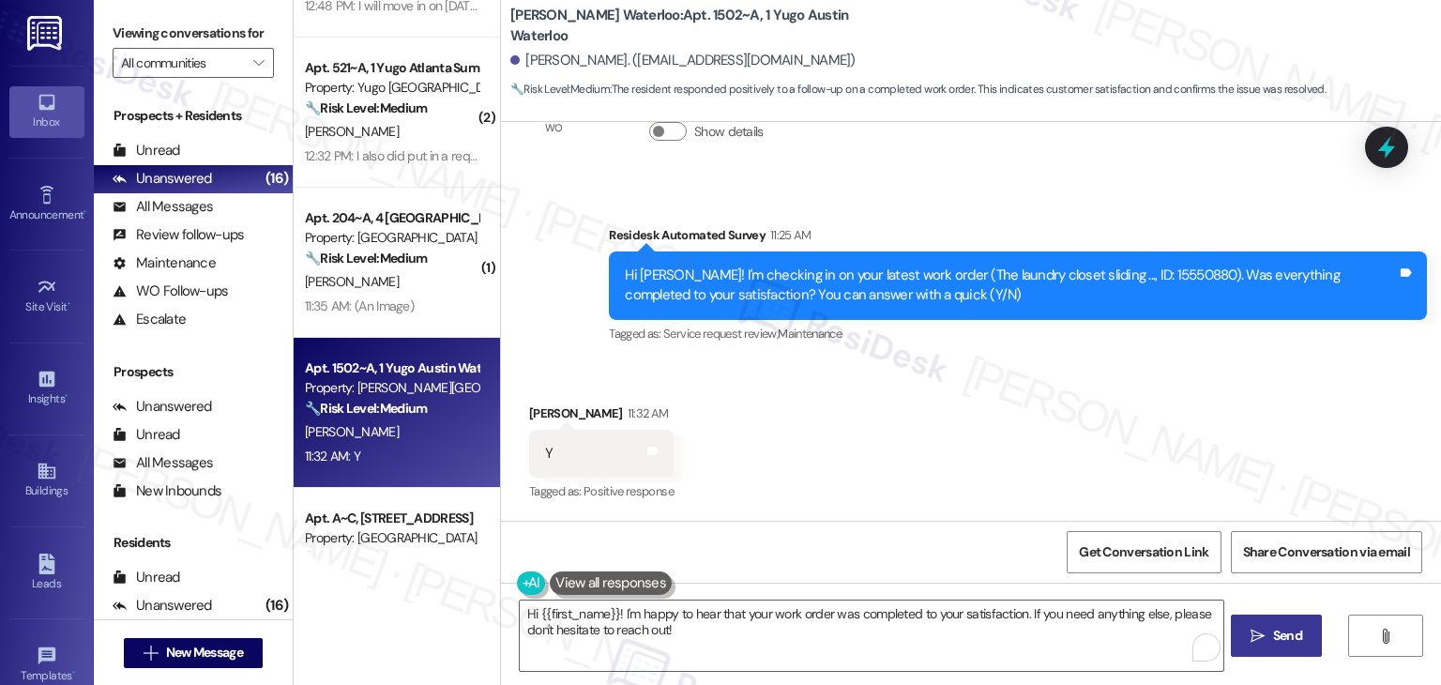
click at [1288, 635] on span "Send" at bounding box center [1287, 636] width 29 height 20
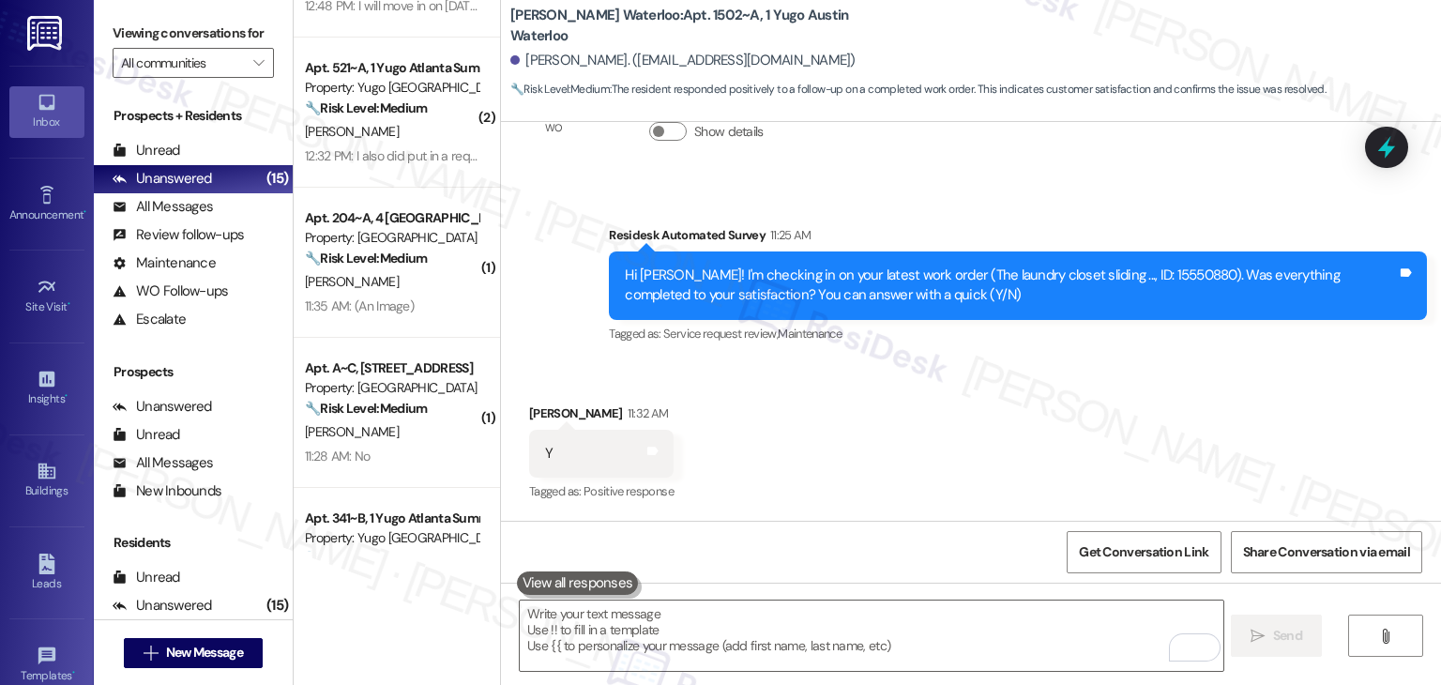
click at [898, 421] on div "Received via SMS [PERSON_NAME] 11:32 AM Y Tags and notes Tagged as: Positive re…" at bounding box center [971, 440] width 940 height 159
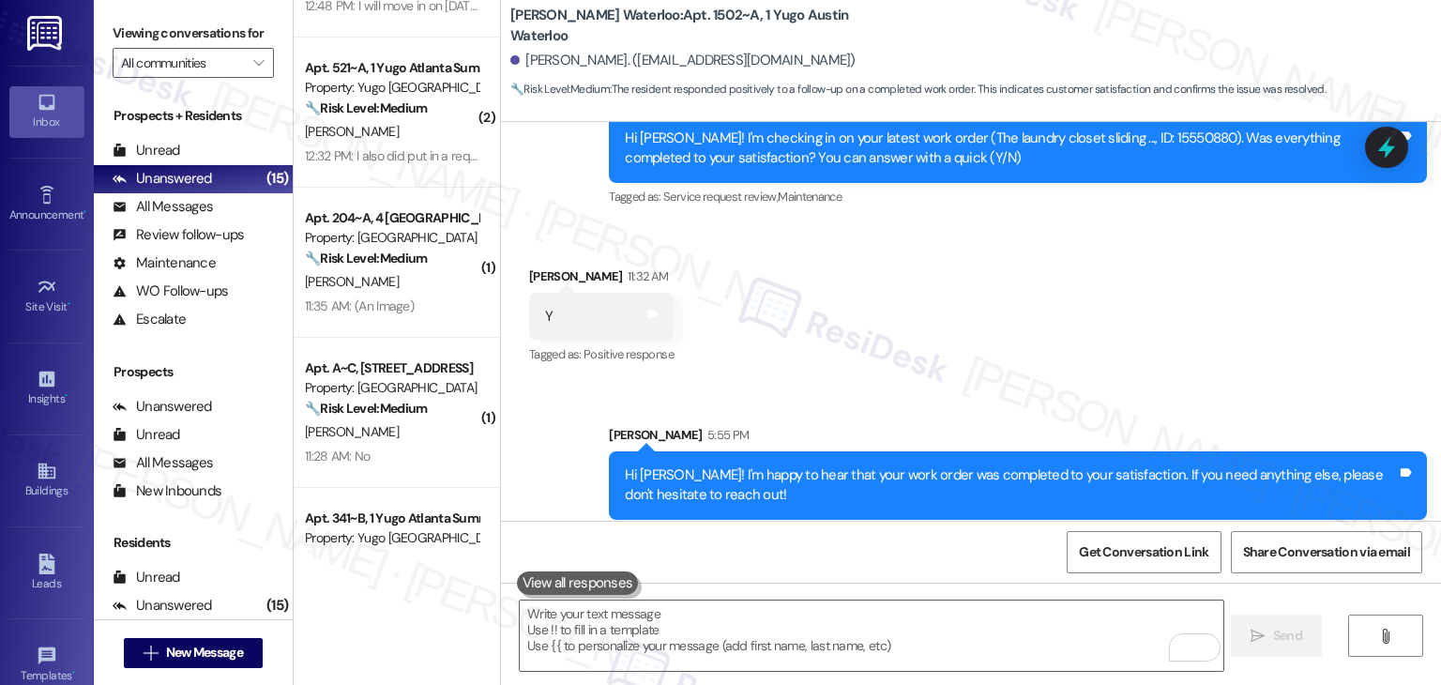
scroll to position [2387, 0]
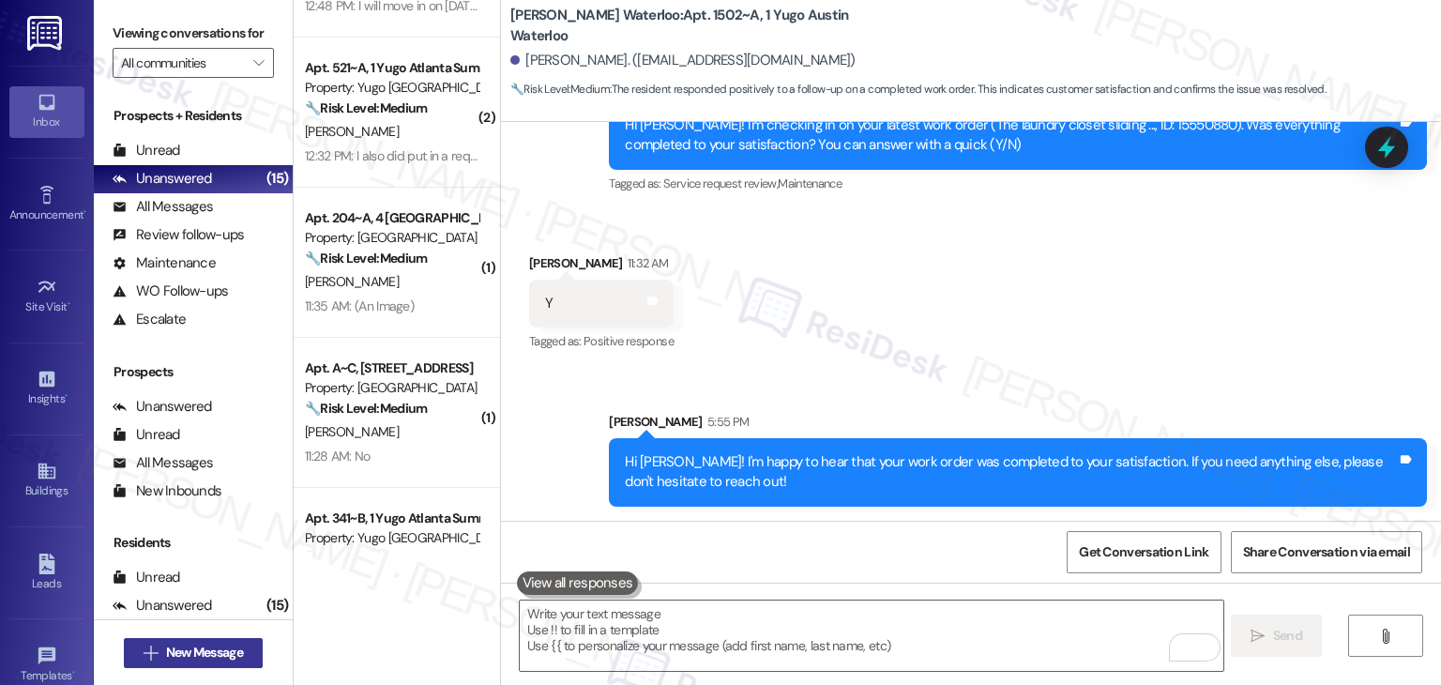
click at [211, 655] on span "New Message" at bounding box center [204, 653] width 77 height 20
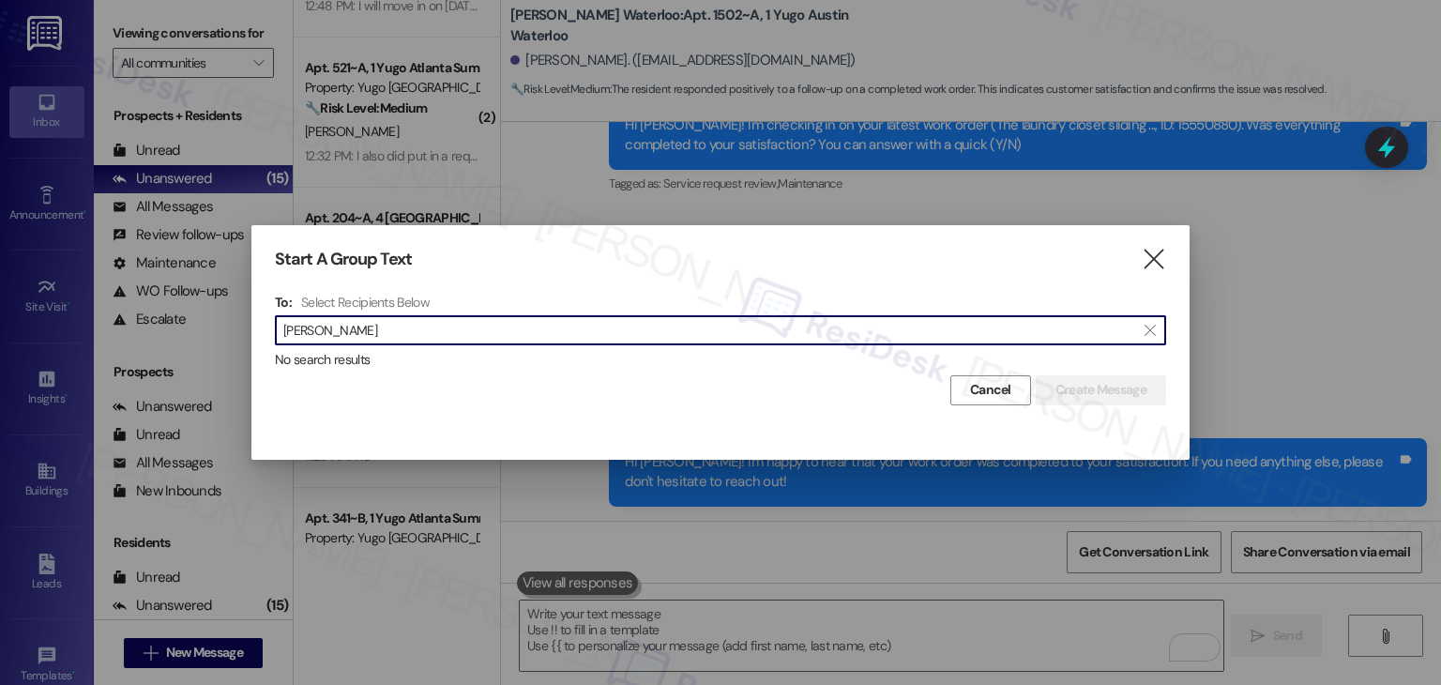
click at [354, 334] on input "[PERSON_NAME]" at bounding box center [709, 330] width 852 height 26
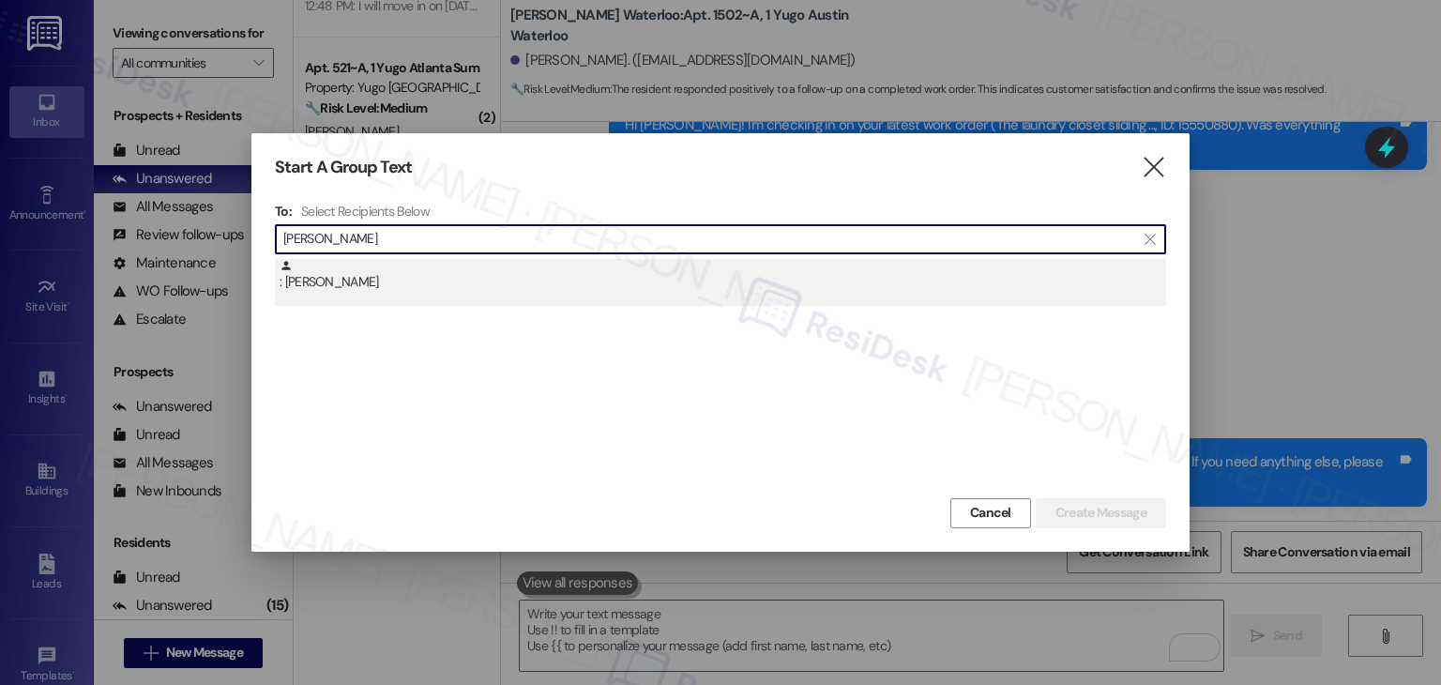
type input "[PERSON_NAME]"
click at [375, 294] on div ": [PERSON_NAME]" at bounding box center [720, 282] width 891 height 47
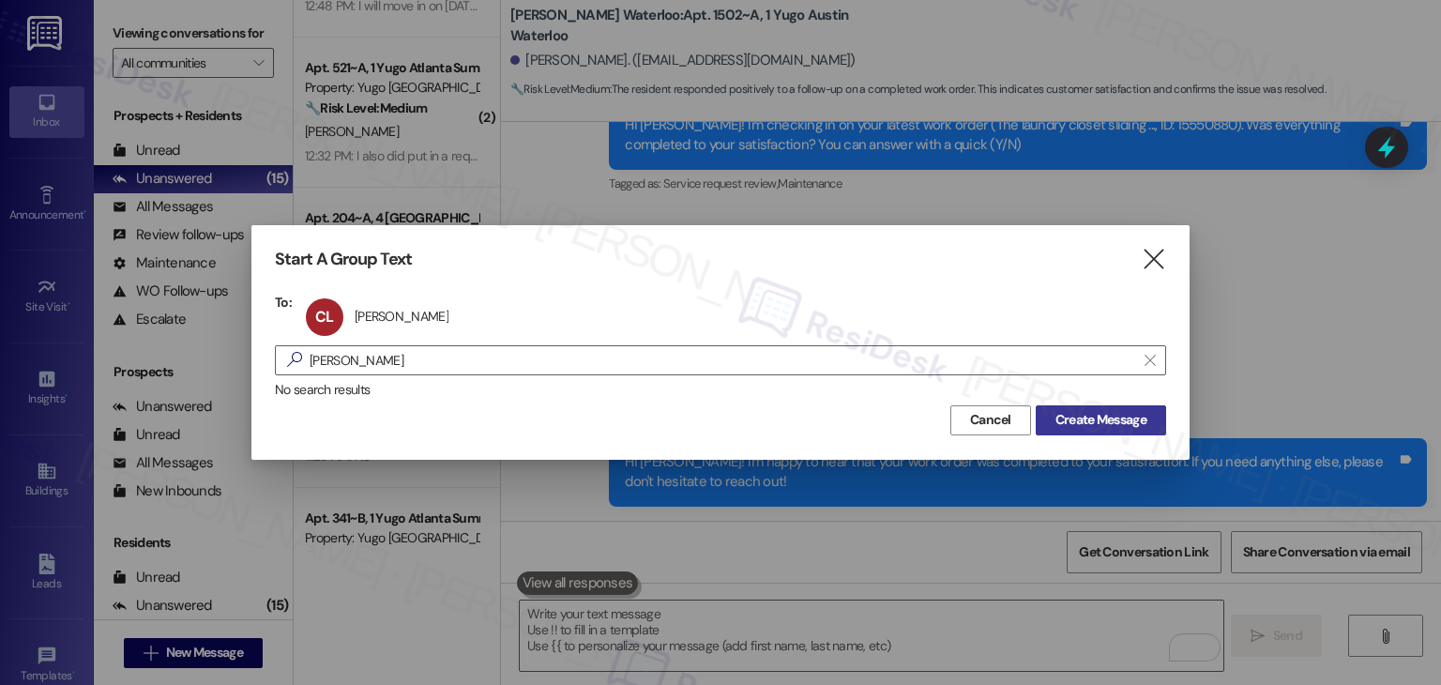
click at [1078, 416] on span "Create Message" at bounding box center [1101, 420] width 91 height 20
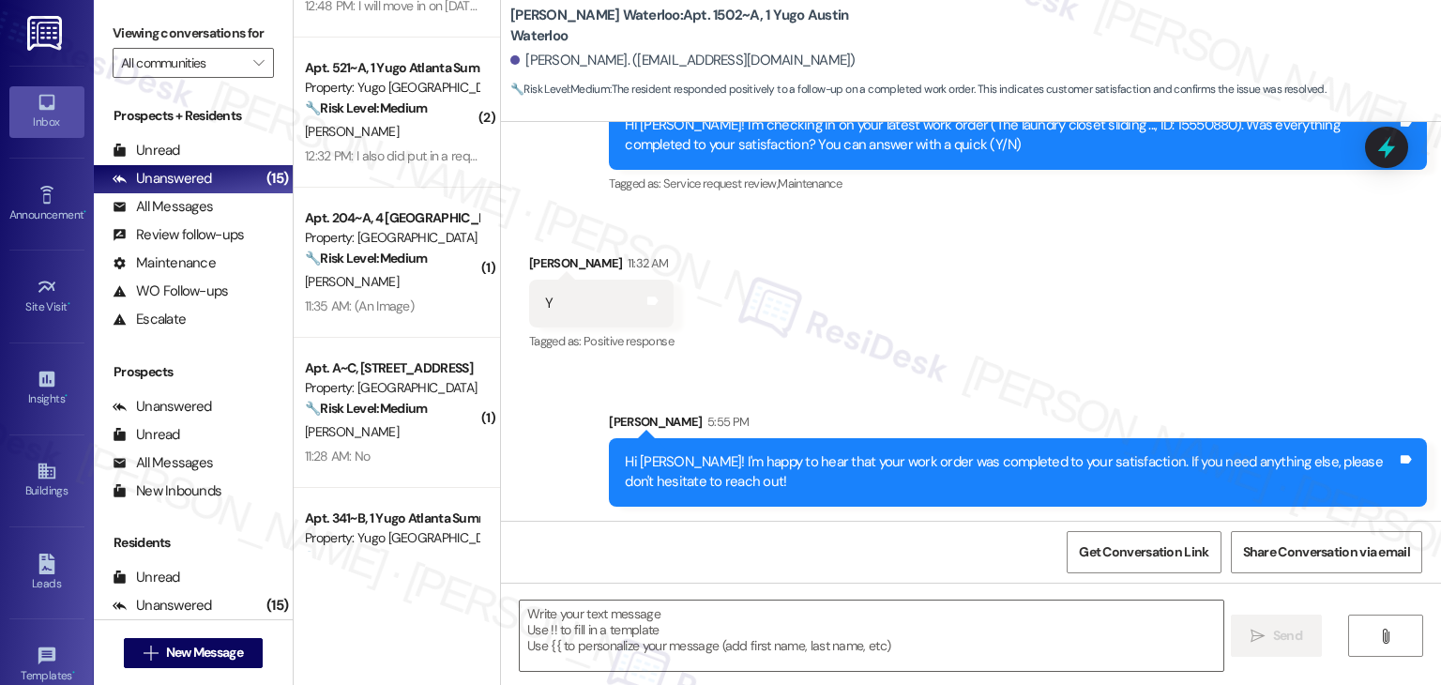
type textarea "Fetching suggested responses. Please feel free to read through the conversation…"
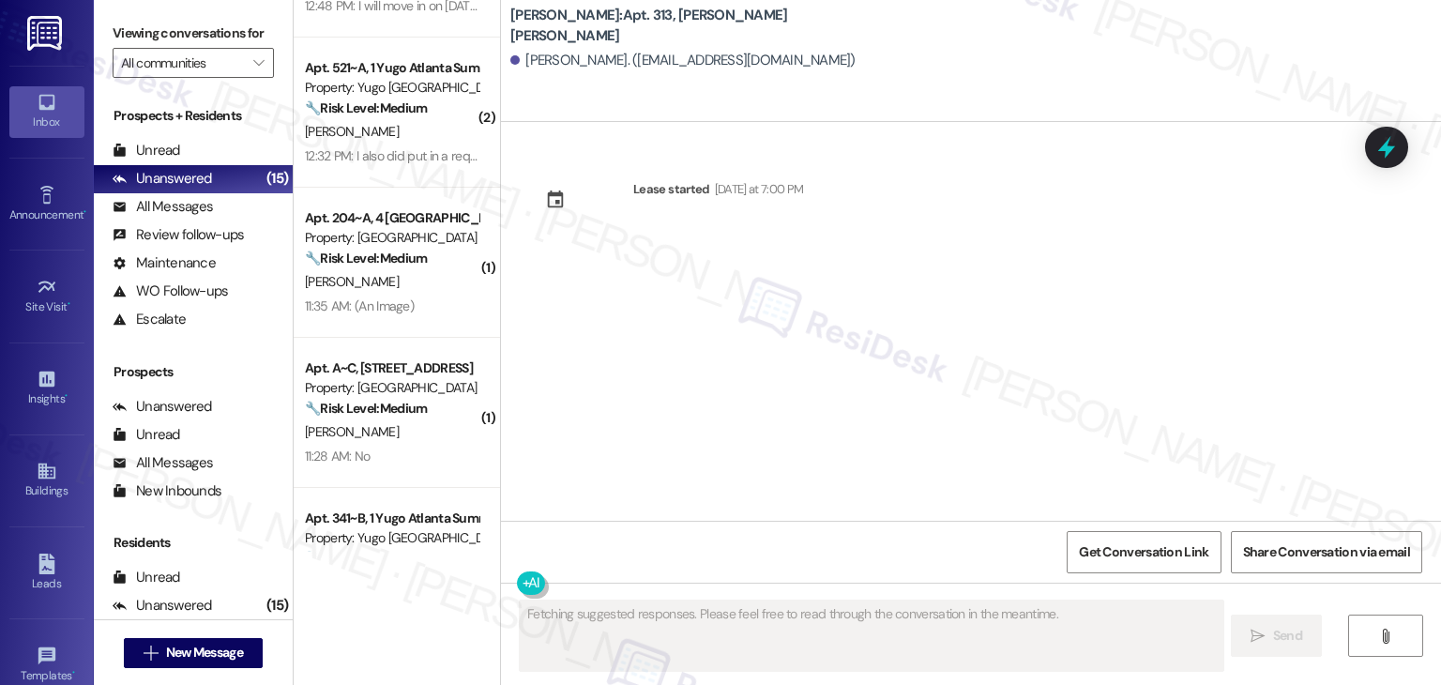
scroll to position [0, 0]
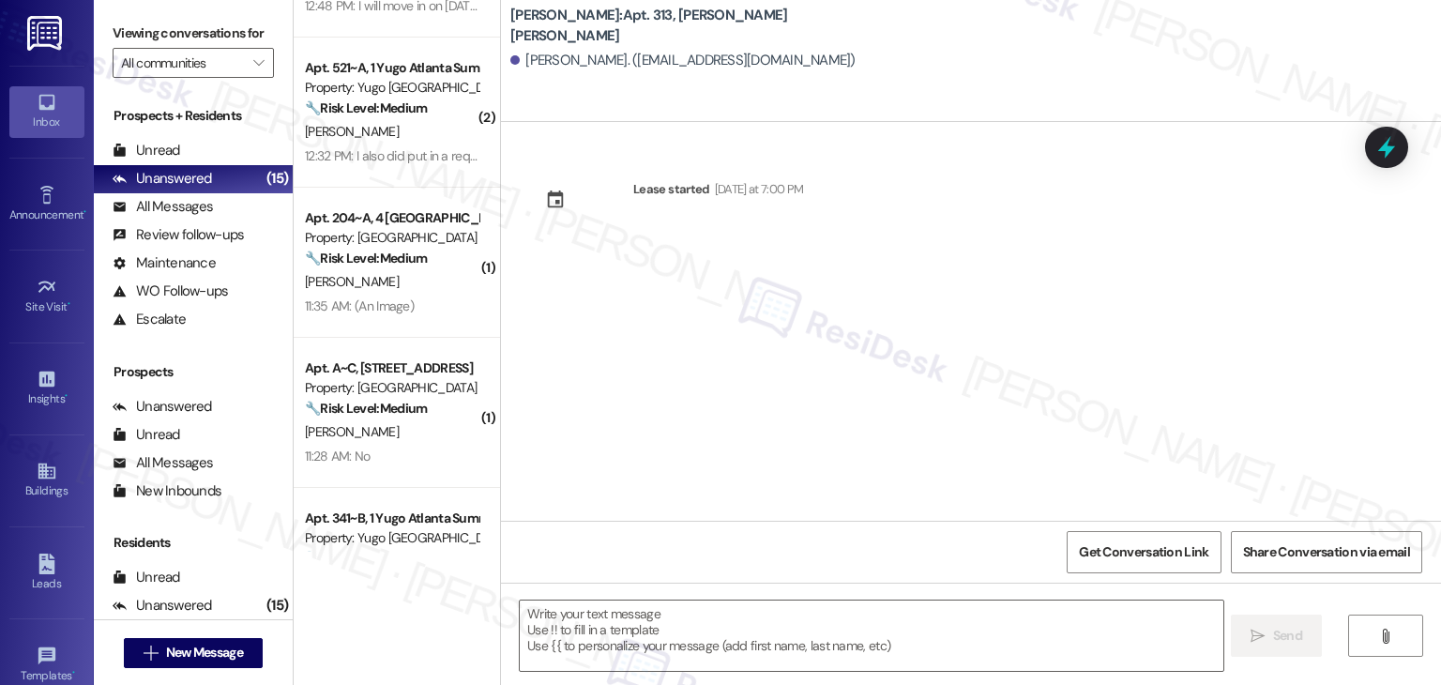
drag, startPoint x: 668, startPoint y: 394, endPoint x: 670, endPoint y: 492, distance: 97.6
click at [668, 394] on div "Lease started [DATE] at 7:00 PM" at bounding box center [971, 321] width 940 height 399
click at [649, 643] on textarea at bounding box center [871, 636] width 703 height 70
paste textarea "Hi {{first_name}}! We’re so excited you’ve chosen {{property}} as your future h…"
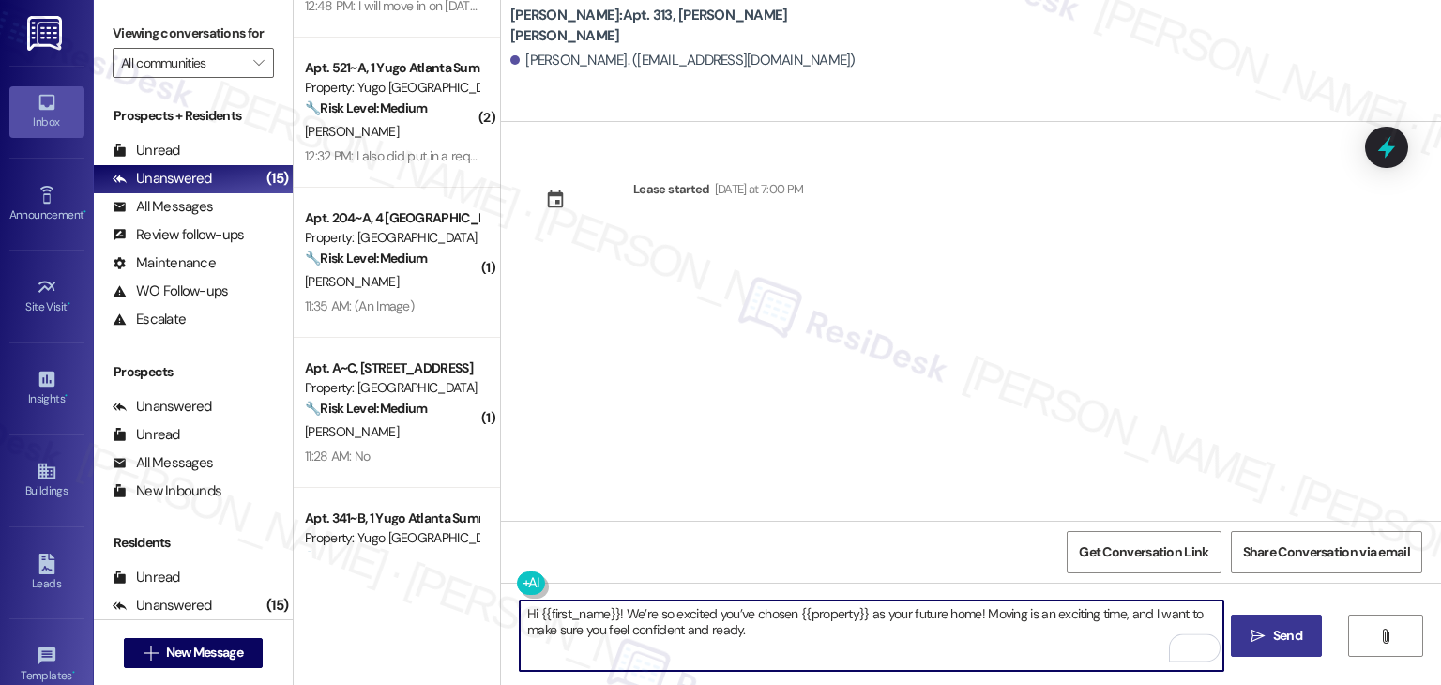
type textarea "Hi {{first_name}}! We’re so excited you’ve chosen {{property}} as your future h…"
click at [910, 474] on div "Lease started [DATE] at 7:00 PM" at bounding box center [971, 321] width 940 height 399
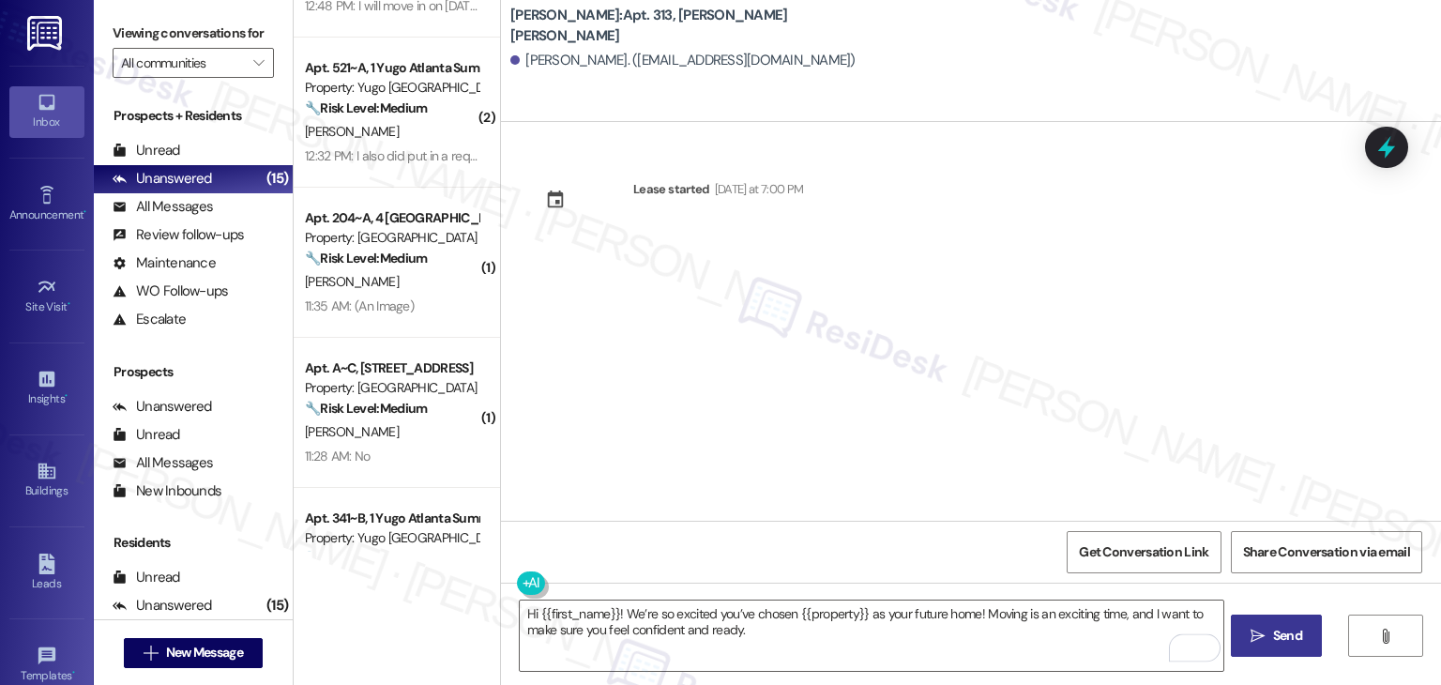
click at [1277, 632] on span "Send" at bounding box center [1287, 636] width 29 height 20
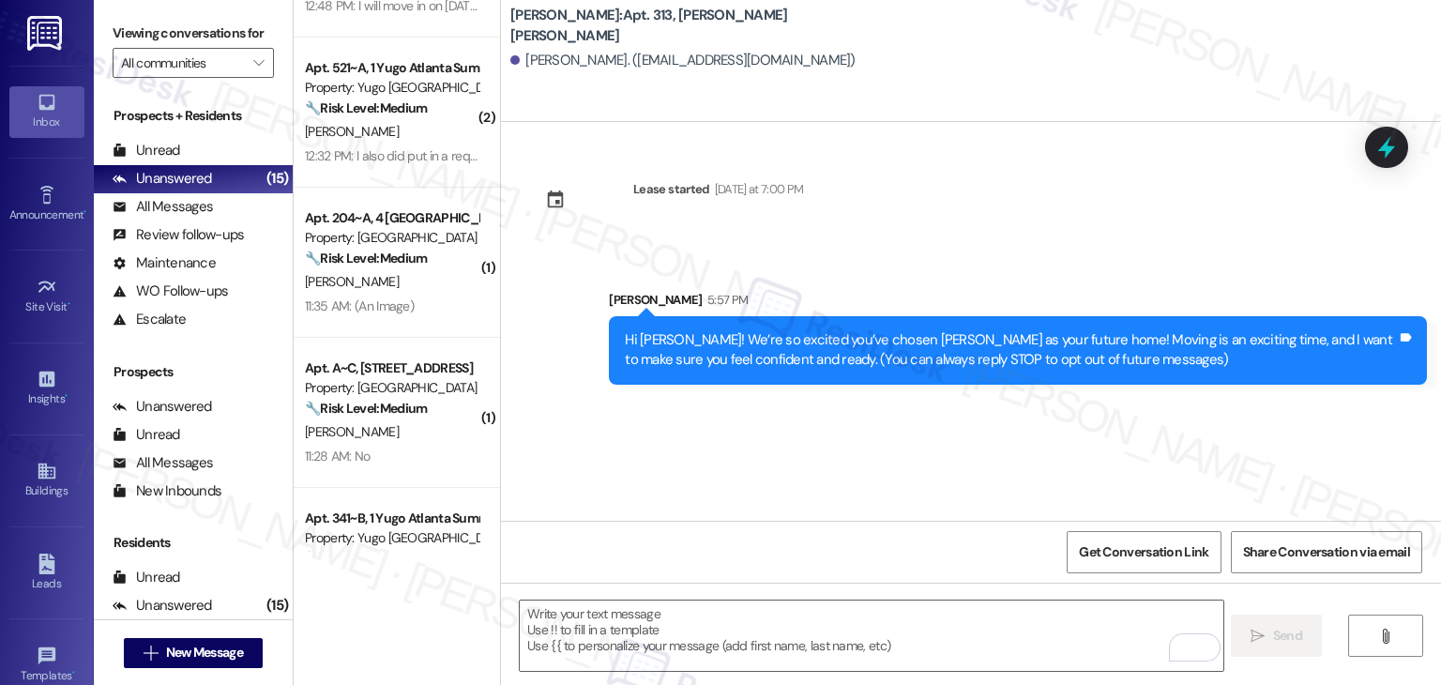
drag, startPoint x: 698, startPoint y: 480, endPoint x: 698, endPoint y: 494, distance: 13.1
click at [698, 481] on div "Lease started [DATE] at 7:00 PM Sent via SMS [PERSON_NAME] 5:57 PM Hi [PERSON_N…" at bounding box center [971, 321] width 940 height 399
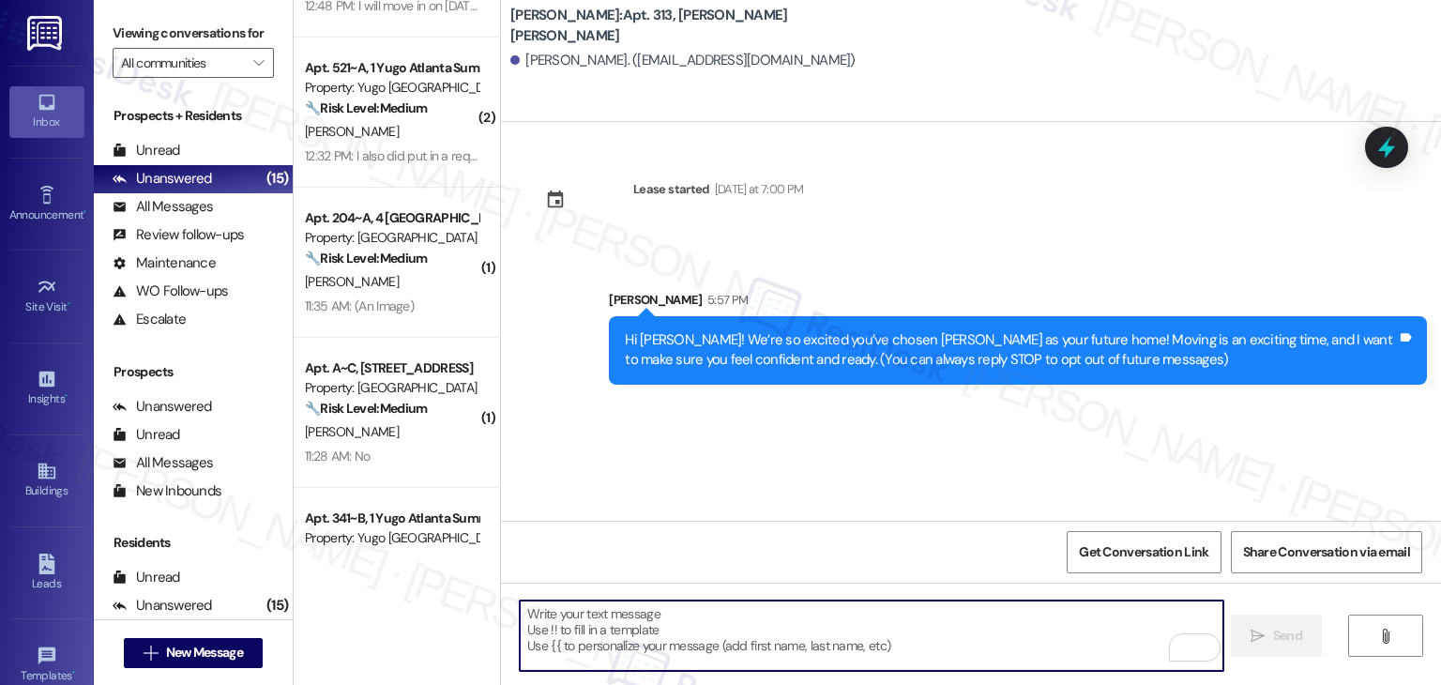
click at [720, 612] on textarea "To enrich screen reader interactions, please activate Accessibility in Grammarl…" at bounding box center [871, 636] width 703 height 70
paste textarea "I’m [PERSON_NAME] from the off-site Resident Support Team. I work with your pro…"
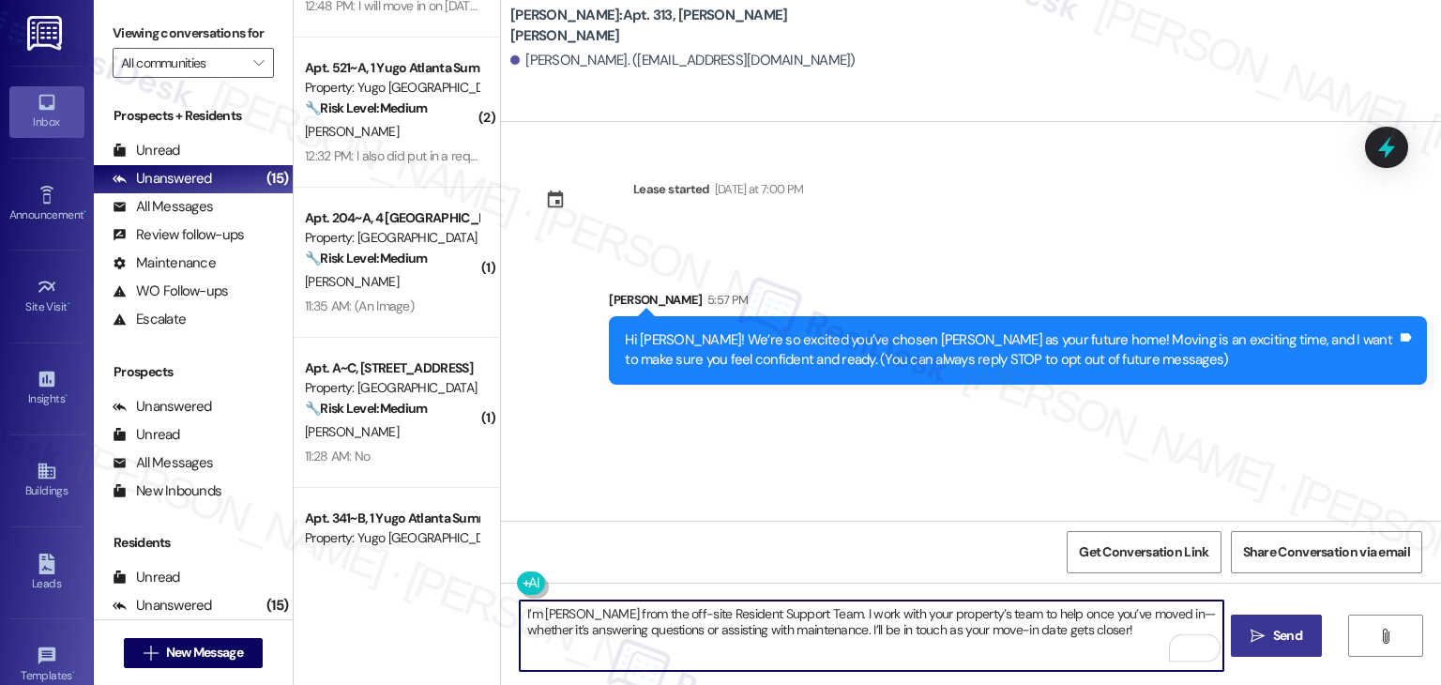
type textarea "I’m [PERSON_NAME] from the off-site Resident Support Team. I work with your pro…"
click at [968, 477] on div "Lease started [DATE] at 7:00 PM Sent via SMS [PERSON_NAME] 5:57 PM Hi [PERSON_N…" at bounding box center [971, 321] width 940 height 399
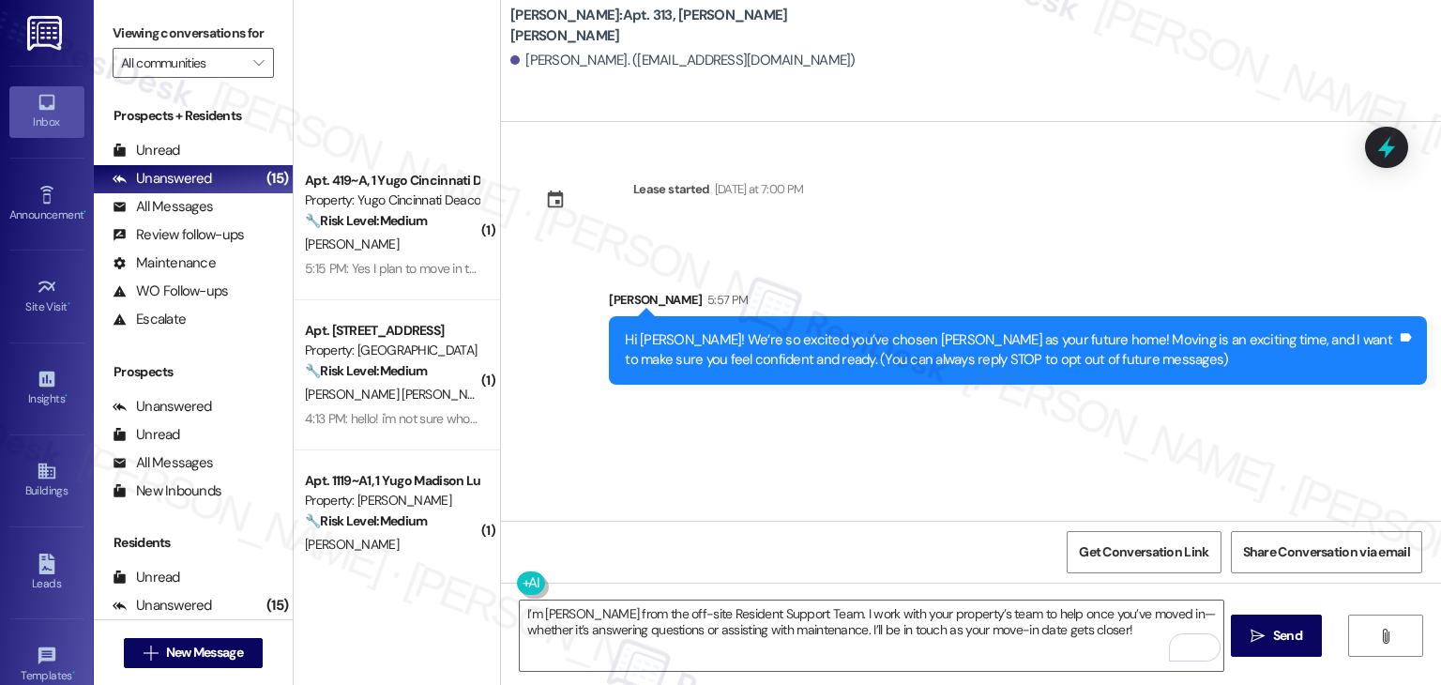
scroll to position [563, 0]
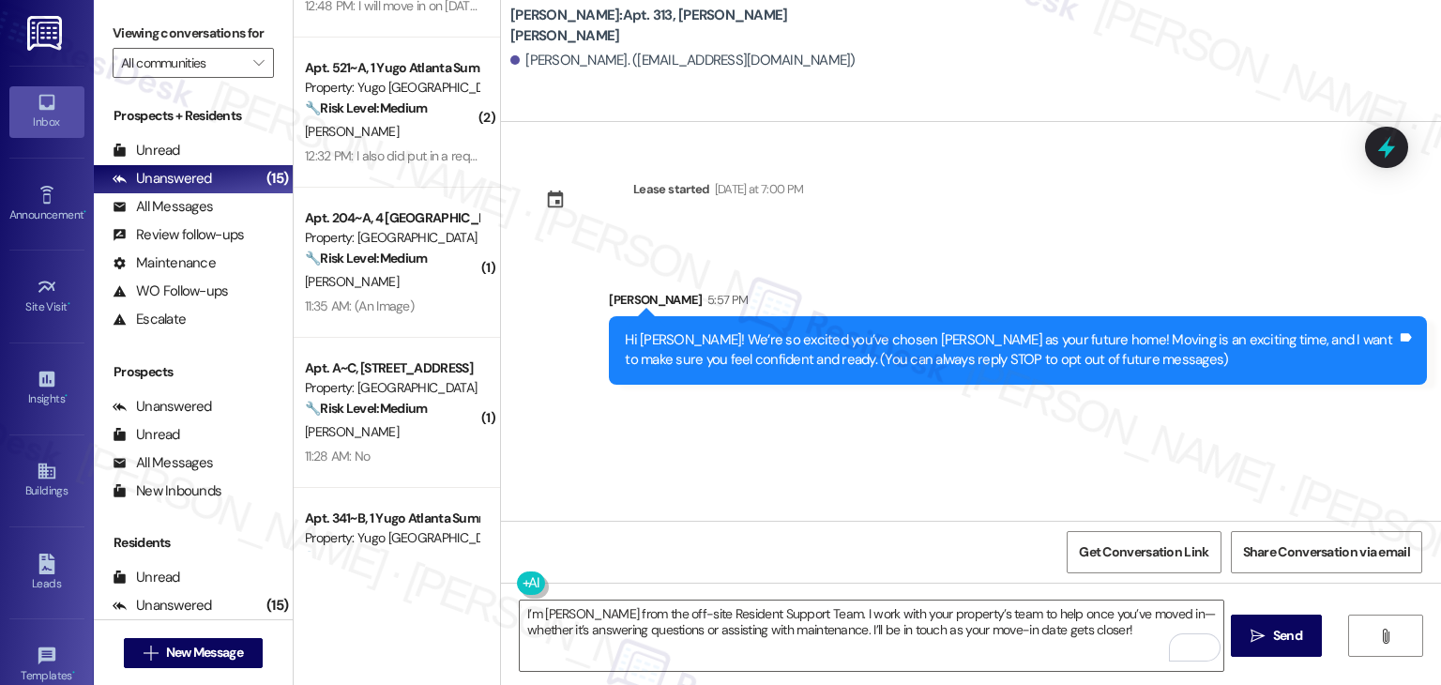
click at [947, 493] on div "Lease started [DATE] at 7:00 PM Sent via SMS [PERSON_NAME] 5:57 PM Hi [PERSON_N…" at bounding box center [971, 321] width 940 height 399
click at [1292, 638] on span "Send" at bounding box center [1287, 636] width 29 height 20
click at [1225, 434] on div "Lease started [DATE] at 7:00 PM Sent via SMS [PERSON_NAME] 5:57 PM Hi [PERSON_N…" at bounding box center [971, 321] width 940 height 399
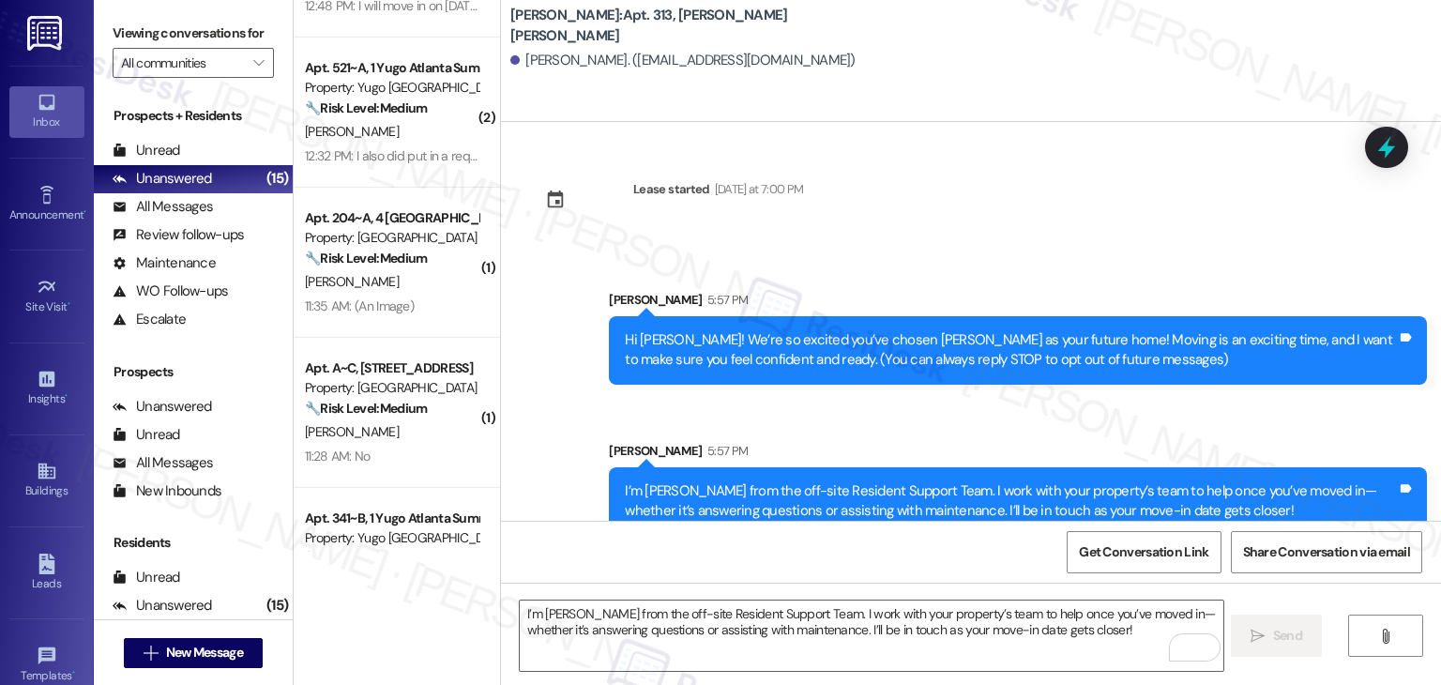
click at [1225, 433] on div "Sent via SMS [PERSON_NAME] 5:57 PM I’m [PERSON_NAME] from the off-site Resident…" at bounding box center [1018, 488] width 846 height 123
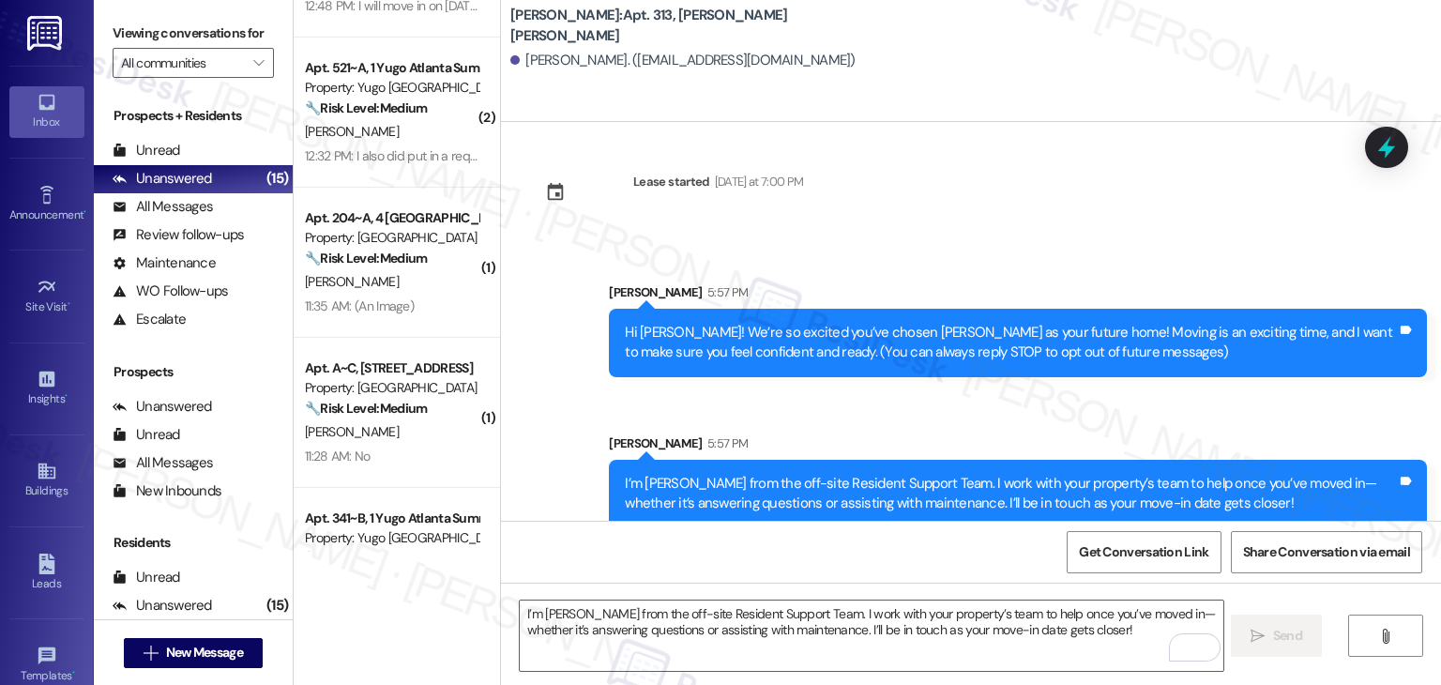
scroll to position [30, 0]
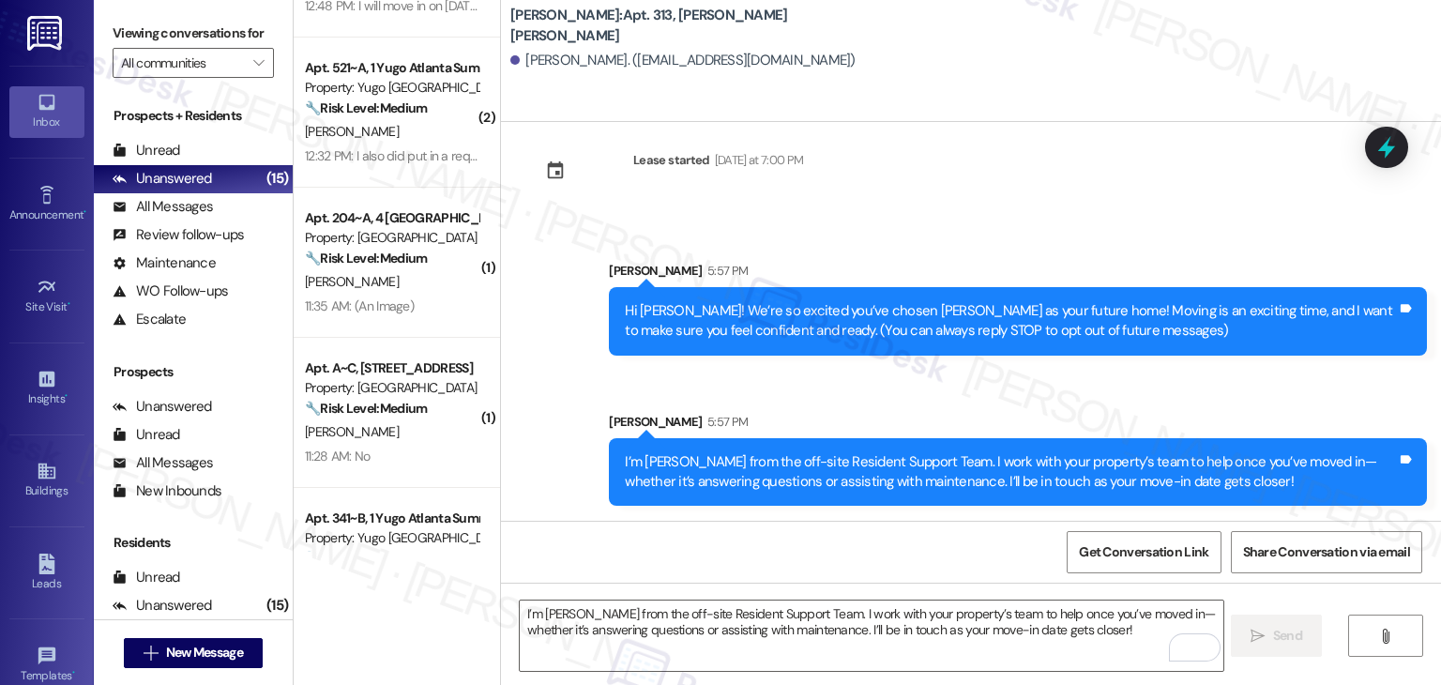
click at [783, 571] on div "Get Conversation Link Share Conversation via email" at bounding box center [971, 552] width 940 height 62
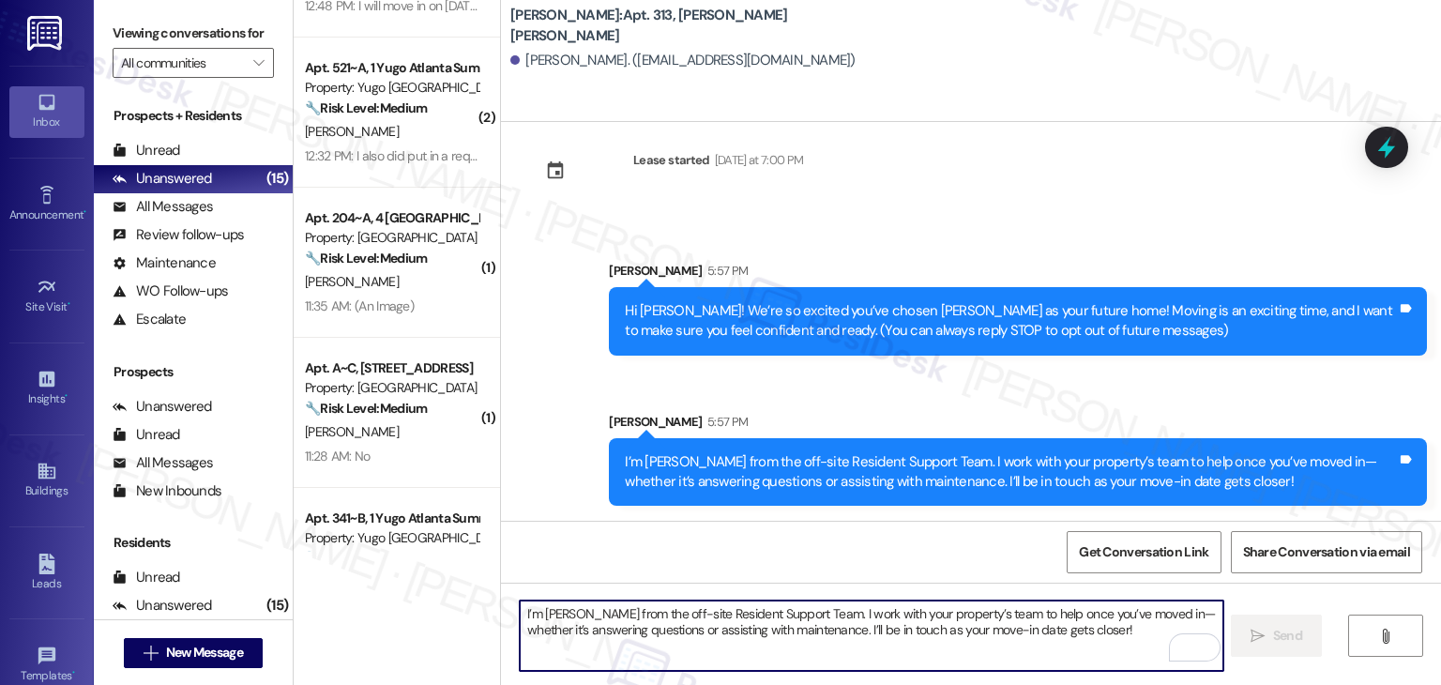
click at [753, 617] on textarea "I’m [PERSON_NAME] from the off-site Resident Support Team. I work with your pro…" at bounding box center [871, 636] width 703 height 70
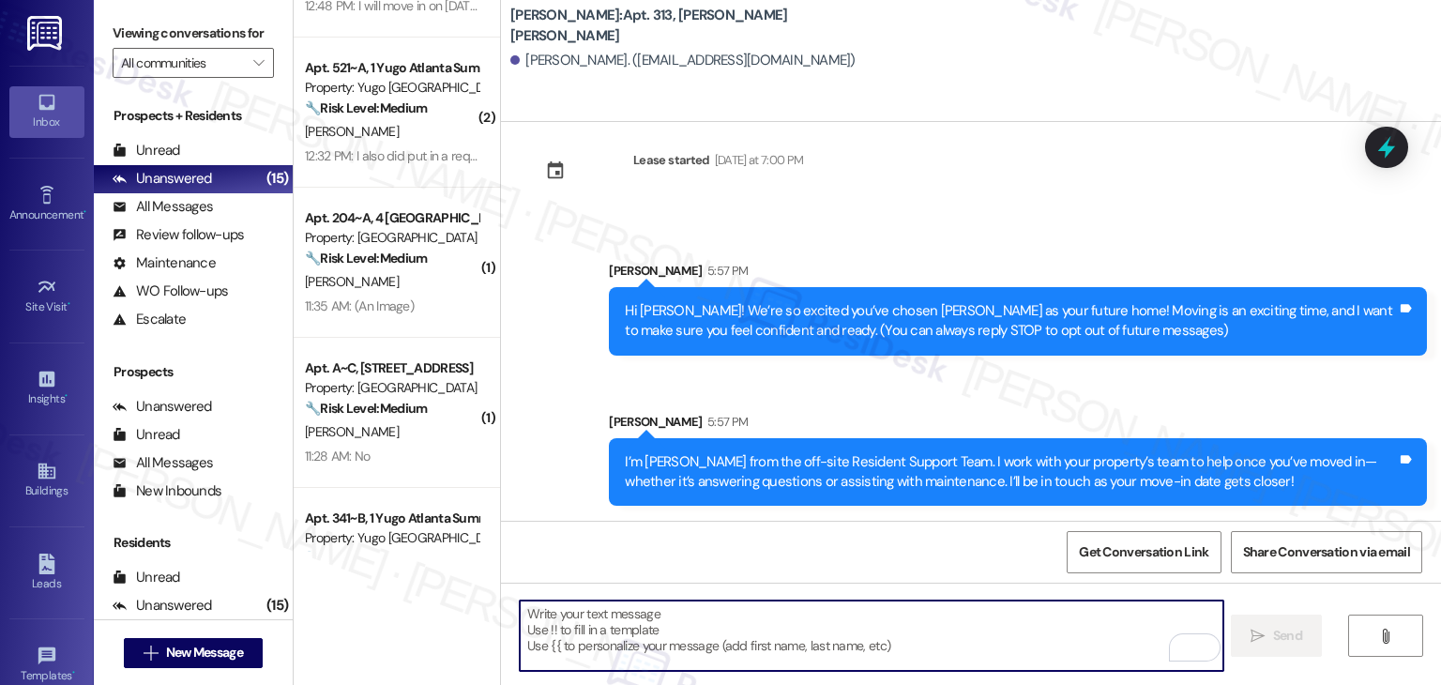
paste textarea "Move-in day is just a few short days away! Please check your email for some qui…"
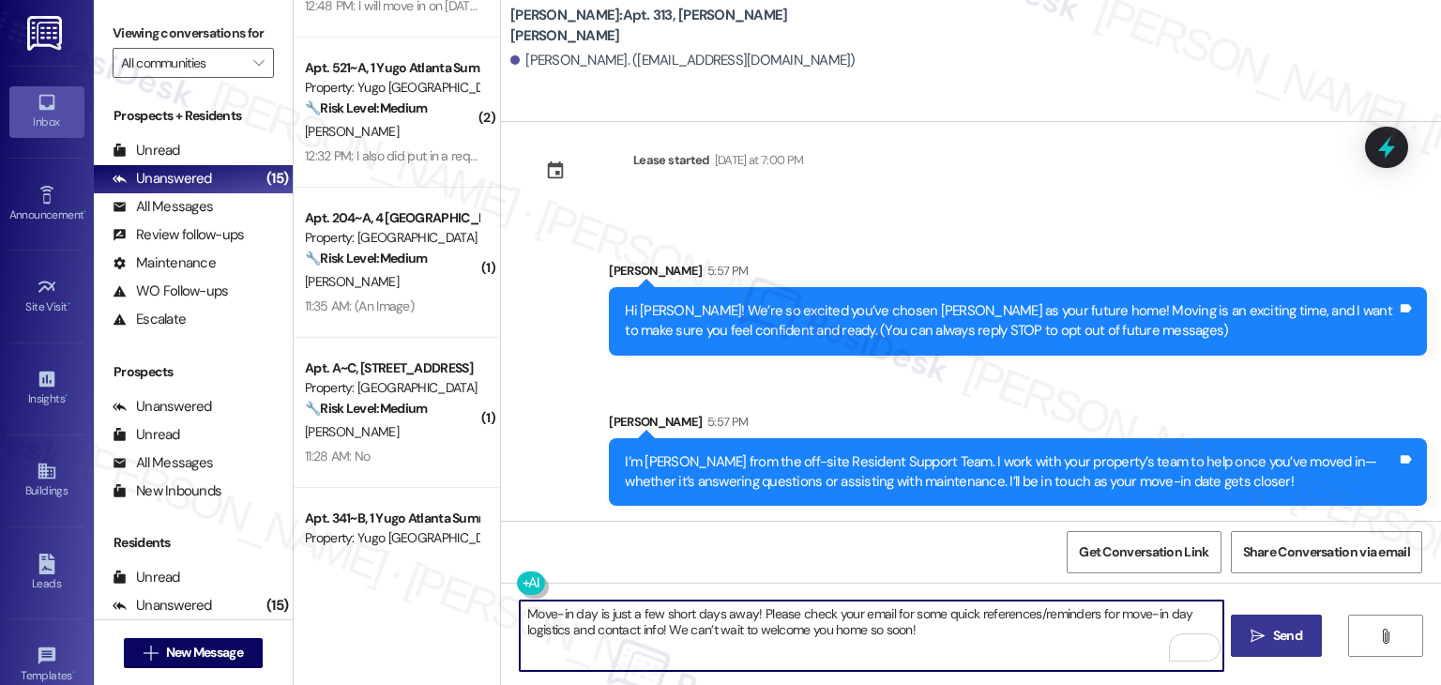
type textarea "Move-in day is just a few short days away! Please check your email for some qui…"
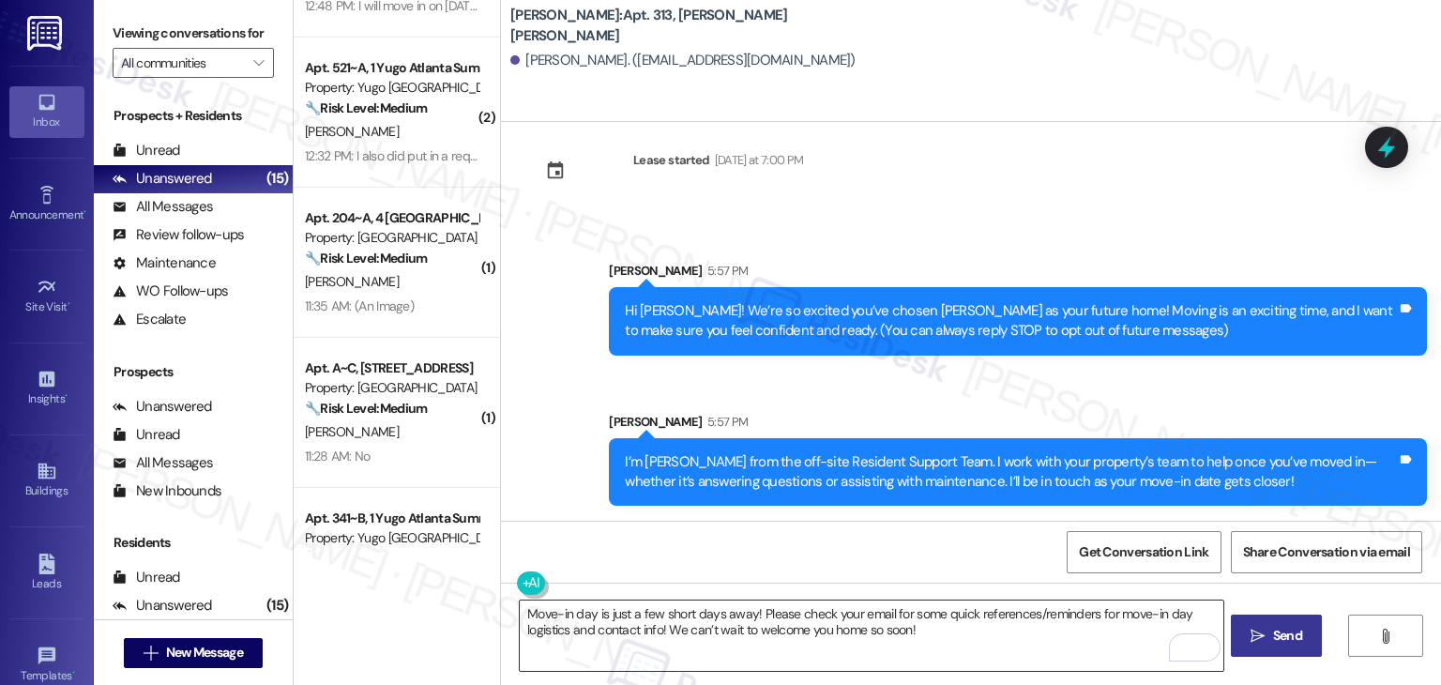
click at [913, 628] on textarea "Move-in day is just a few short days away! Please check your email for some qui…" at bounding box center [871, 636] width 703 height 70
click at [1275, 635] on span "Send" at bounding box center [1287, 636] width 29 height 20
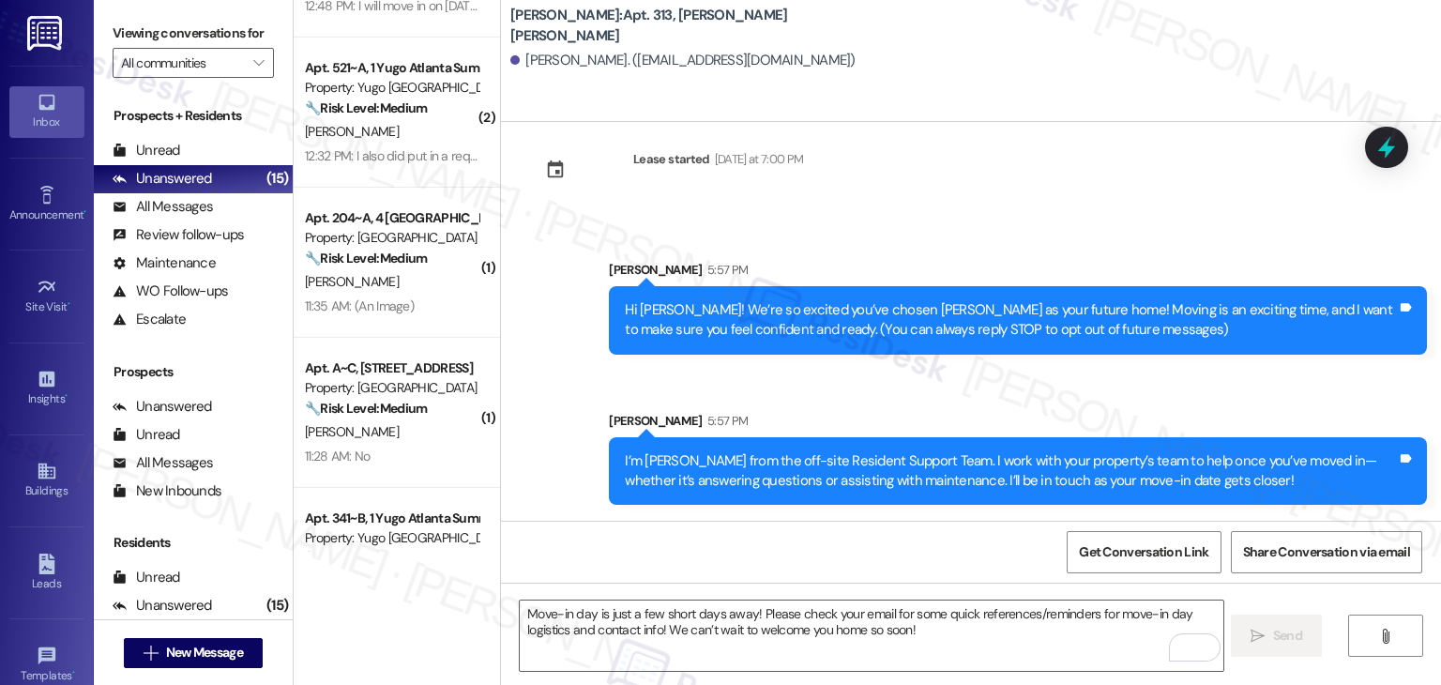
scroll to position [180, 0]
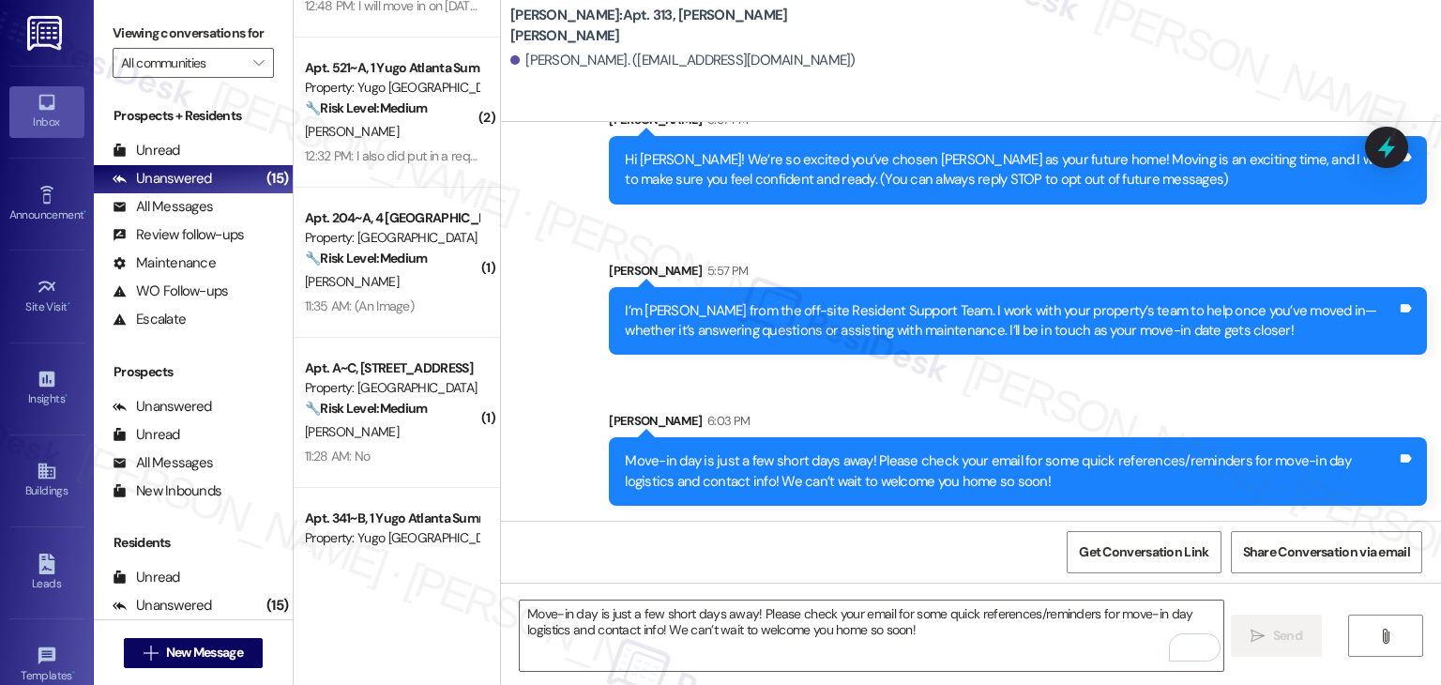
click at [567, 504] on div "Sent via SMS [PERSON_NAME] 5:57 PM Hi [PERSON_NAME]! We’re so excited you’ve ch…" at bounding box center [971, 294] width 940 height 452
click at [886, 387] on div "Sent via SMS [PERSON_NAME] 5:57 PM Hi [PERSON_NAME]! We’re so excited you’ve ch…" at bounding box center [971, 294] width 940 height 452
click at [605, 557] on div "Get Conversation Link Share Conversation via email" at bounding box center [971, 552] width 940 height 62
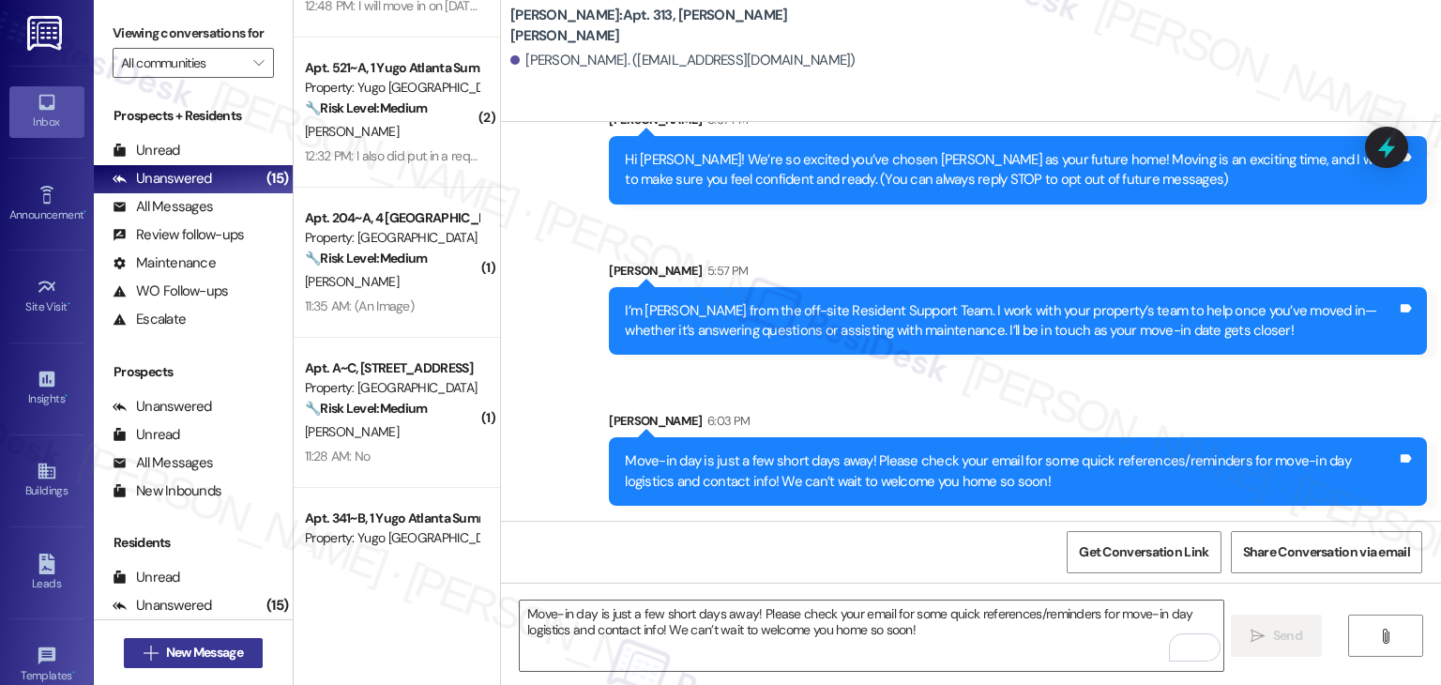
click at [195, 660] on span "New Message" at bounding box center [204, 653] width 77 height 20
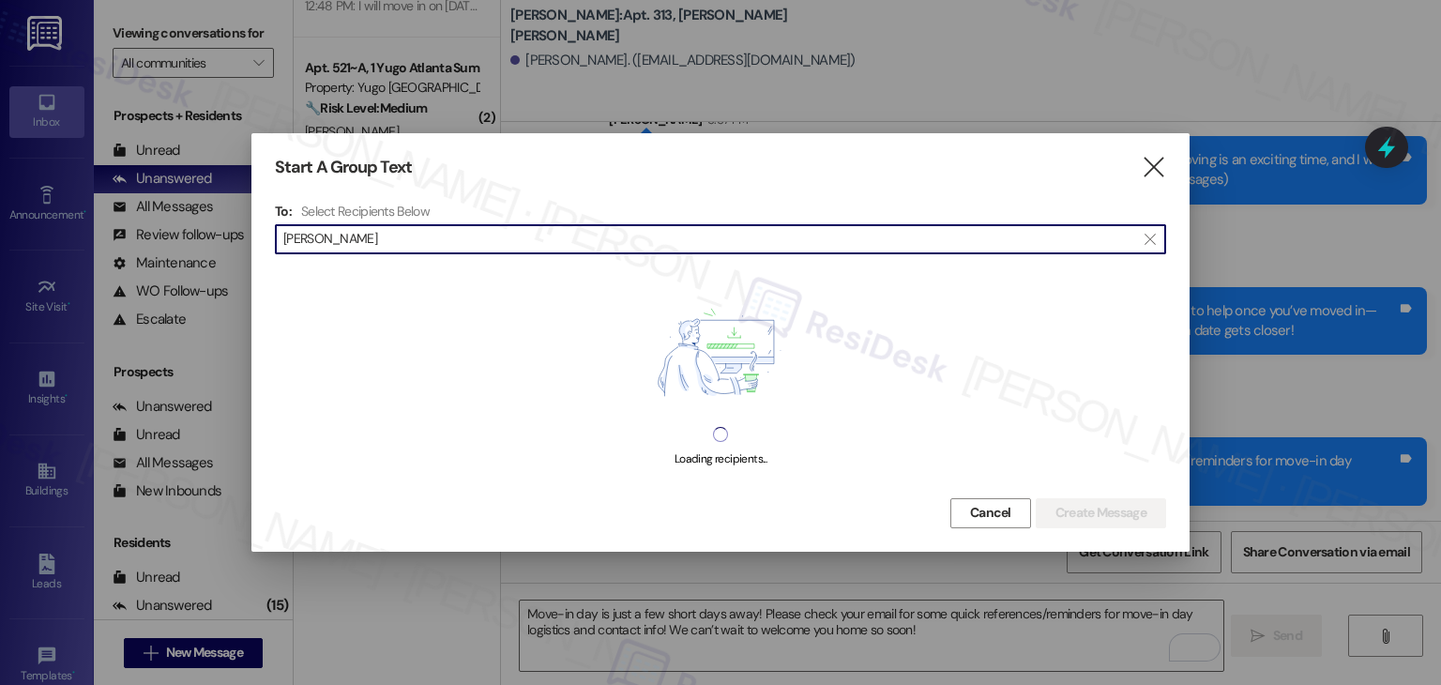
click at [342, 231] on input "[PERSON_NAME]" at bounding box center [709, 239] width 852 height 26
click at [338, 231] on input "[PERSON_NAME]" at bounding box center [709, 239] width 852 height 26
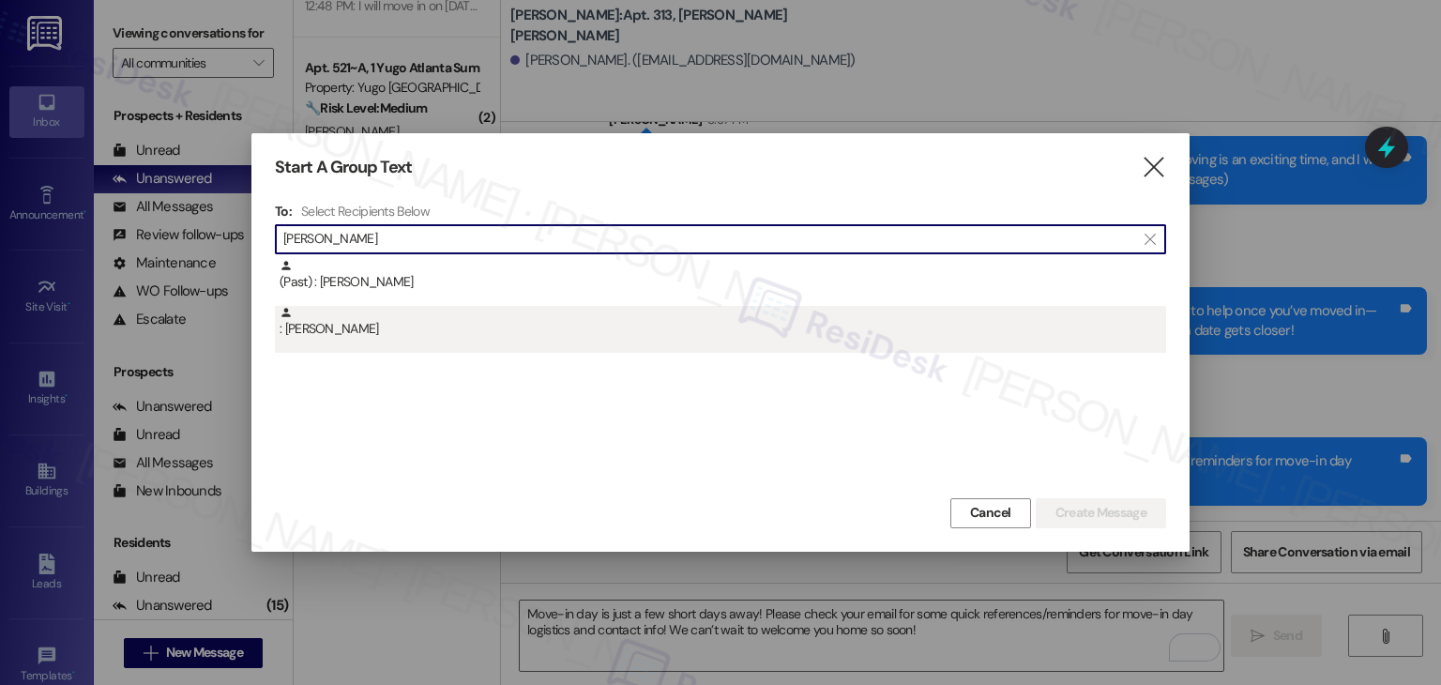
type input "[PERSON_NAME]"
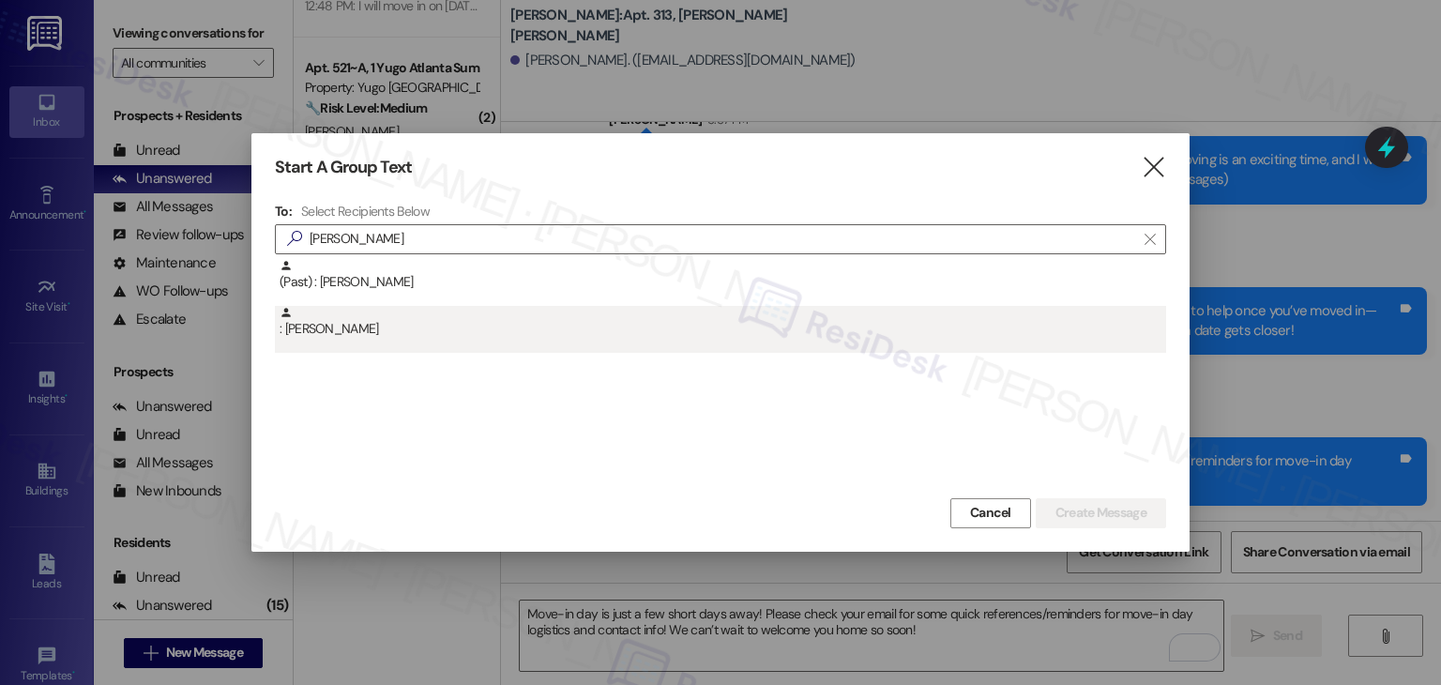
click at [345, 327] on div ": [PERSON_NAME]" at bounding box center [723, 322] width 887 height 33
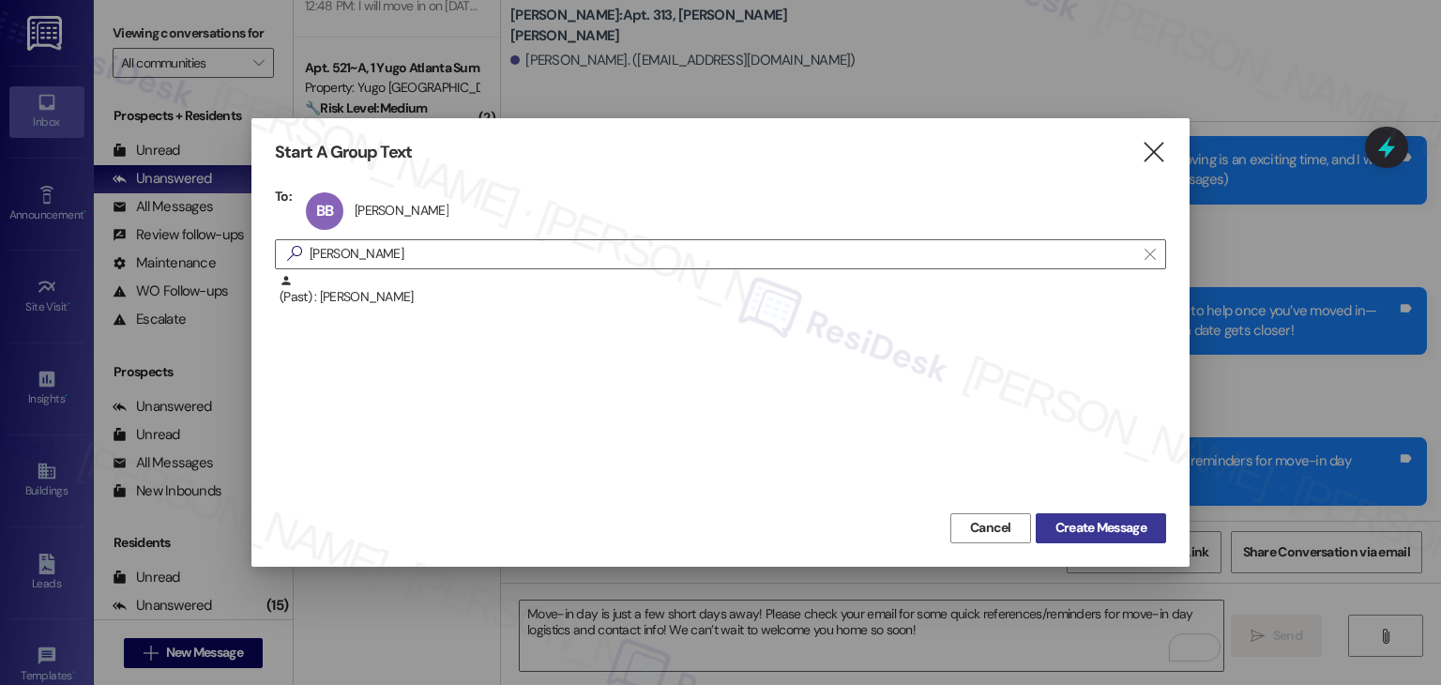
click at [1092, 524] on span "Create Message" at bounding box center [1101, 528] width 91 height 20
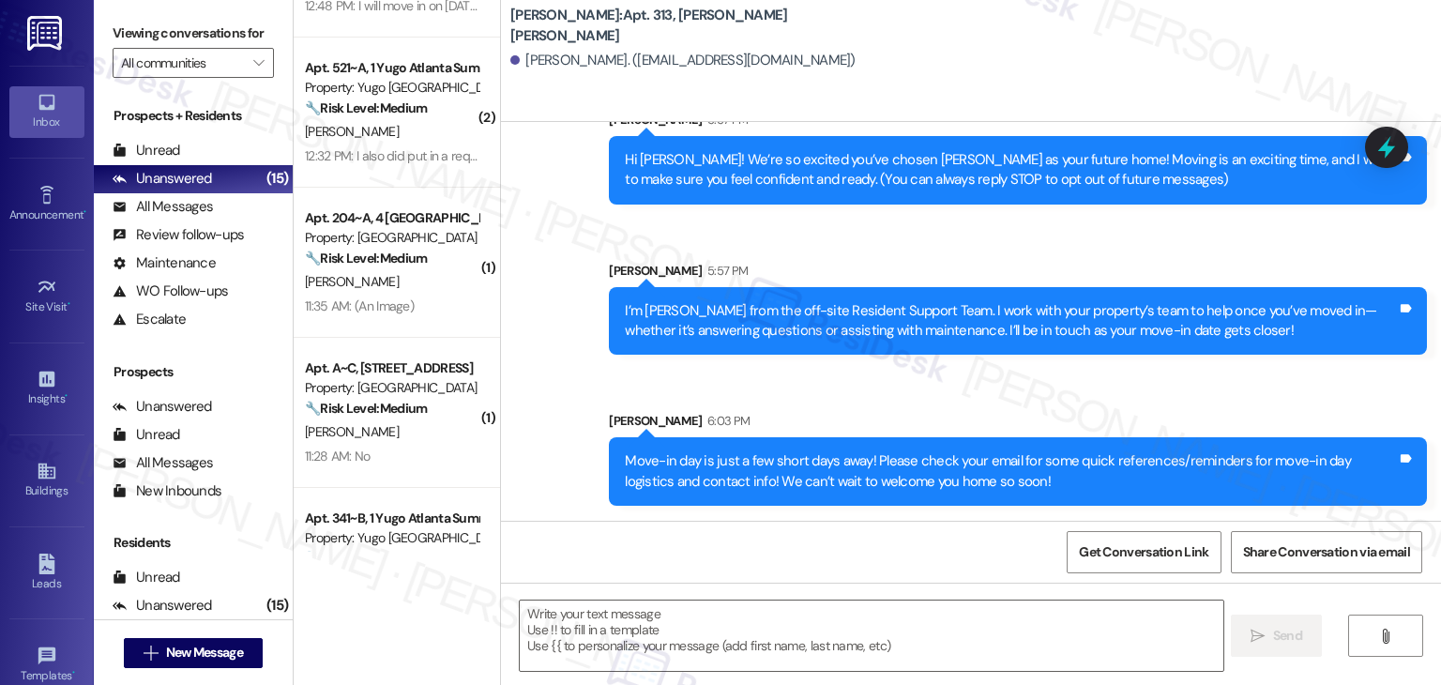
type textarea "Fetching suggested responses. Please feel free to read through the conversation…"
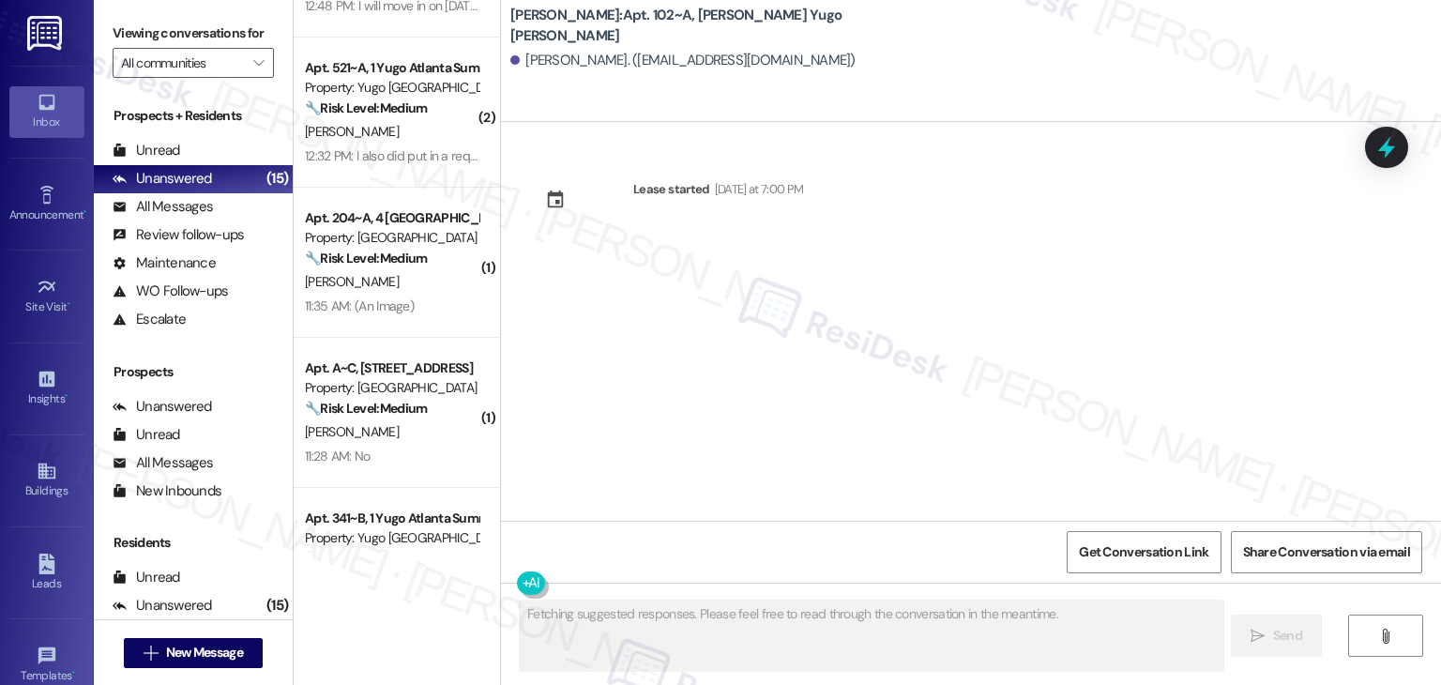
scroll to position [0, 0]
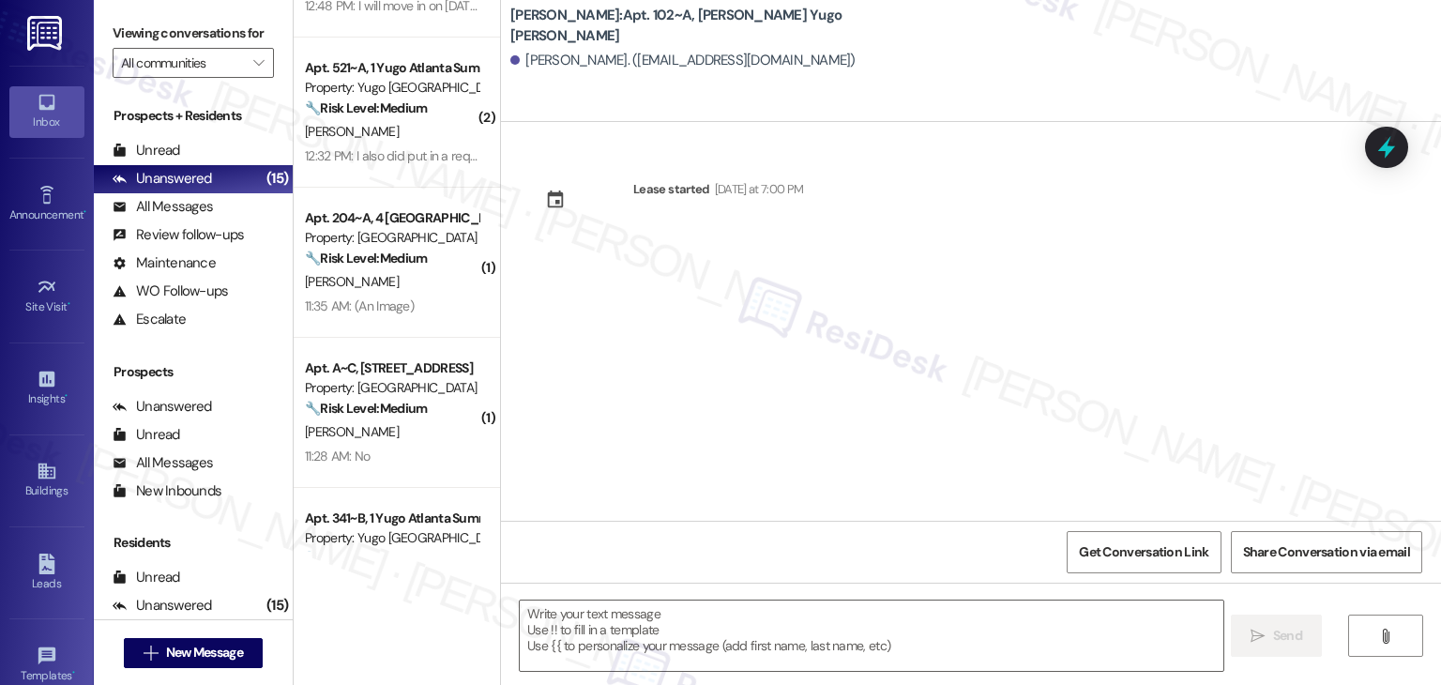
click at [1021, 403] on div "Lease started [DATE] at 7:00 PM" at bounding box center [971, 321] width 940 height 399
click at [779, 344] on div "Lease started [DATE] at 7:00 PM" at bounding box center [971, 321] width 940 height 399
drag, startPoint x: 693, startPoint y: 631, endPoint x: 911, endPoint y: 631, distance: 217.7
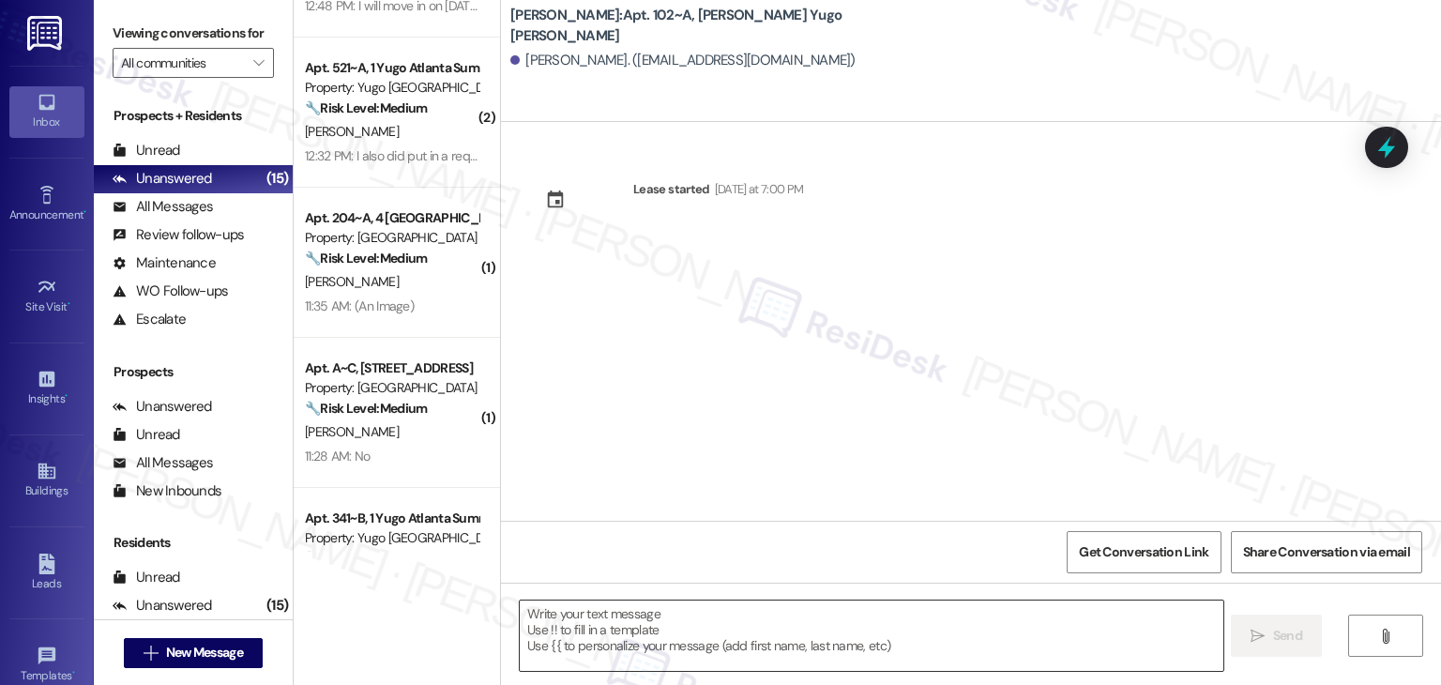
click at [693, 633] on textarea at bounding box center [871, 636] width 703 height 70
paste textarea "Hi {{first_name}}! We’re so excited you’ve chosen {{property}} as your future h…"
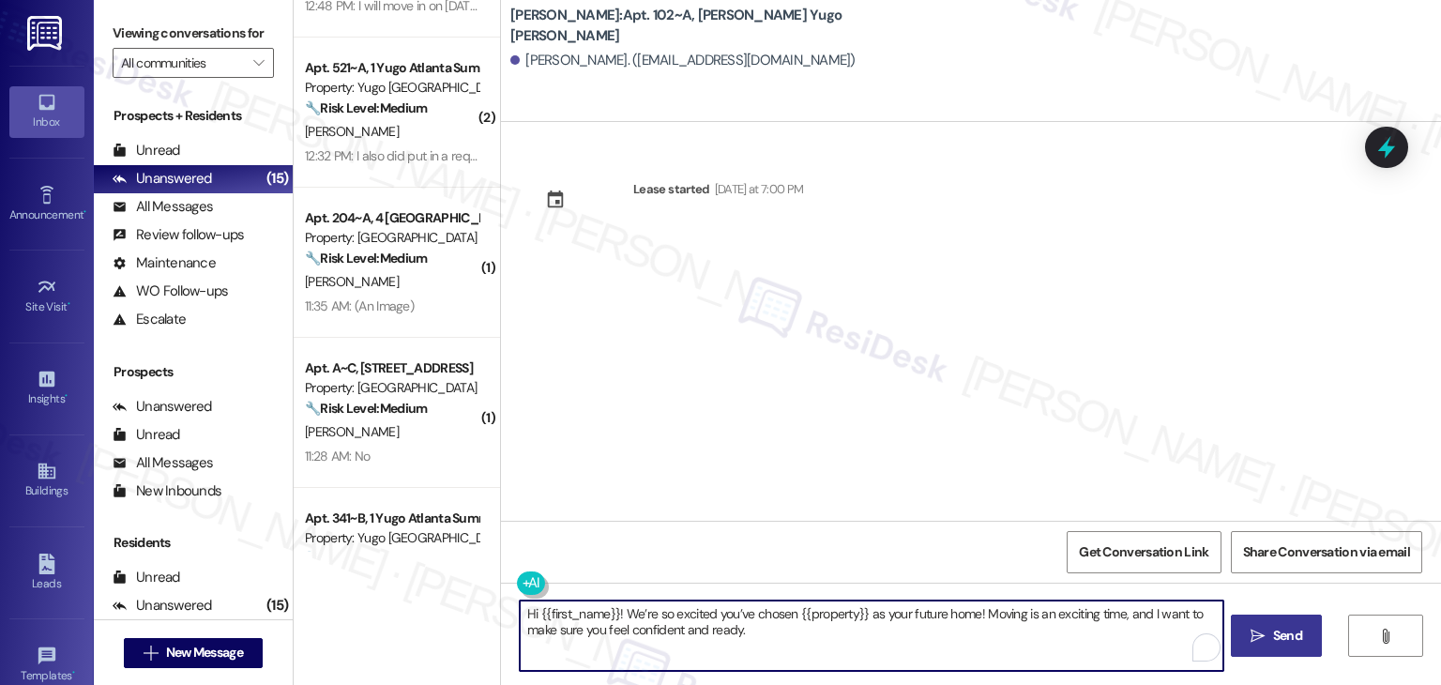
type textarea "Hi {{first_name}}! We’re so excited you’ve chosen {{property}} as your future h…"
click at [1285, 635] on span "Send" at bounding box center [1287, 636] width 29 height 20
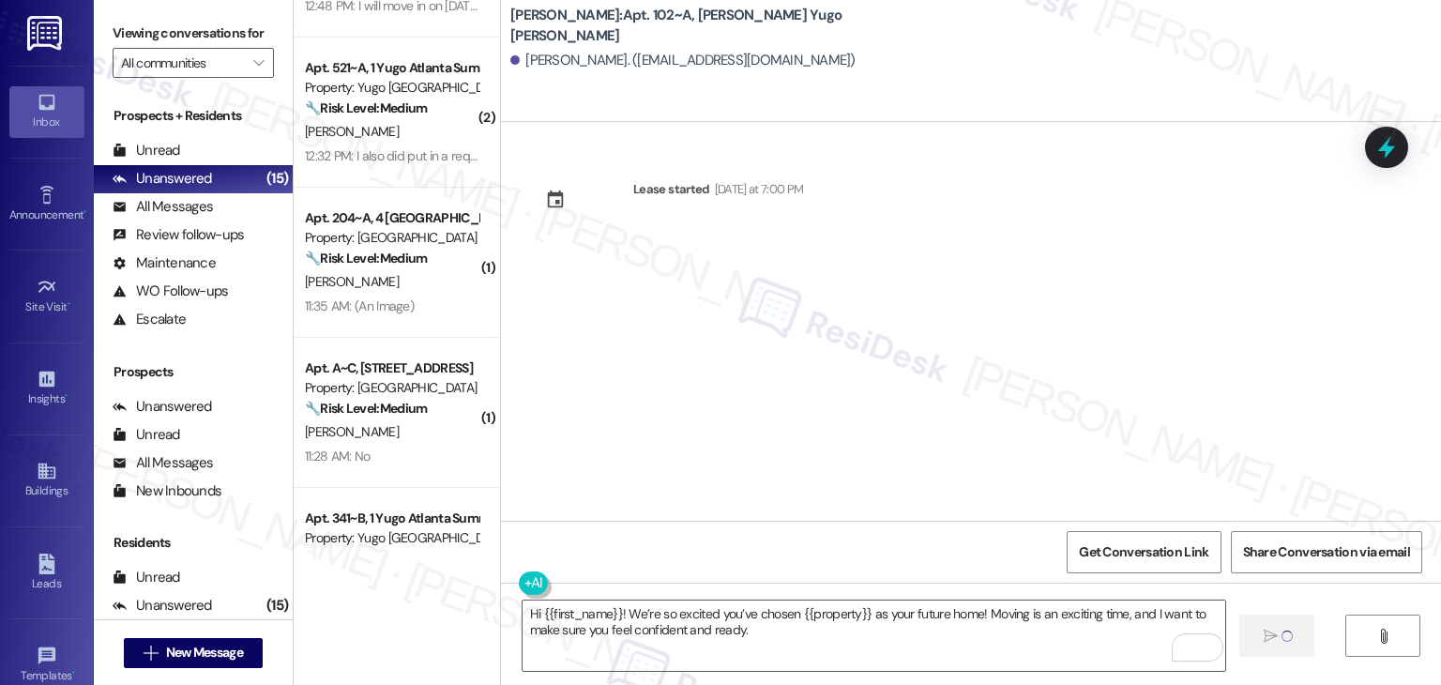
click at [804, 365] on div "Lease started [DATE] at 7:00 PM" at bounding box center [971, 321] width 940 height 399
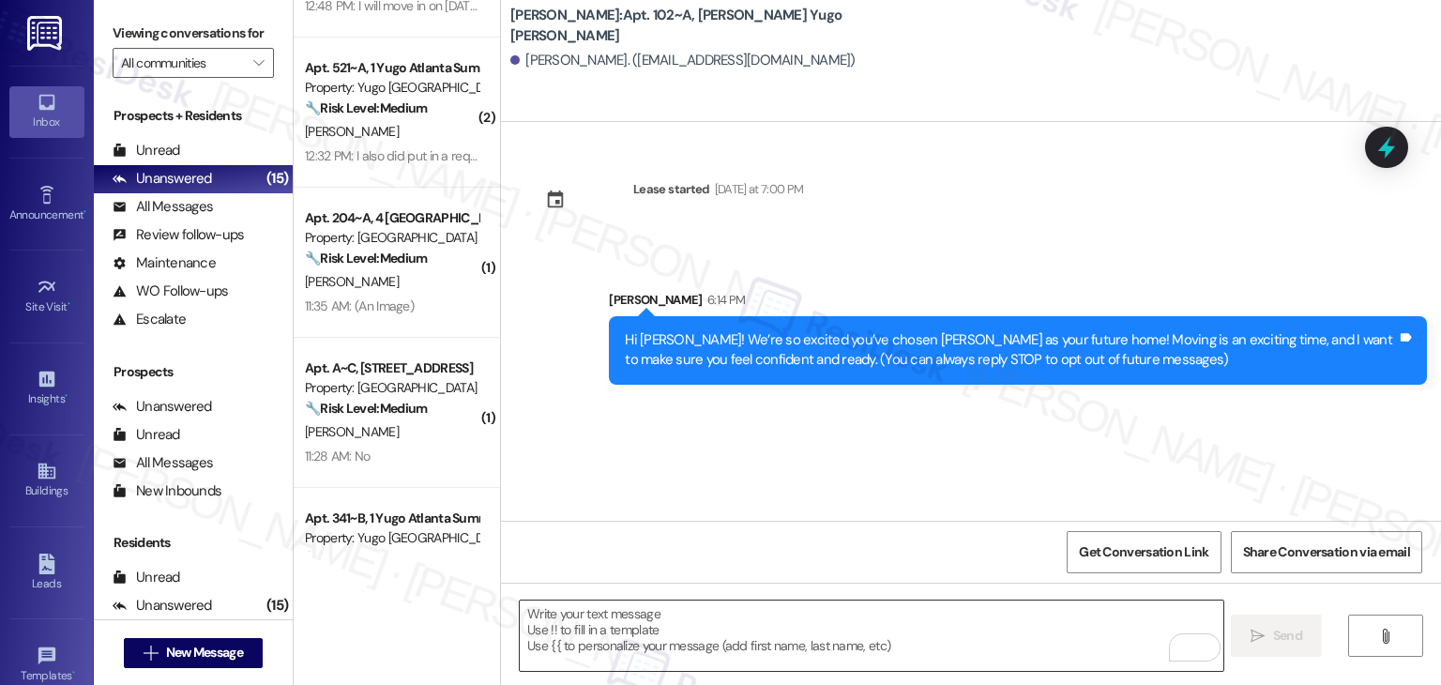
click at [777, 637] on textarea "To enrich screen reader interactions, please activate Accessibility in Grammarl…" at bounding box center [871, 636] width 703 height 70
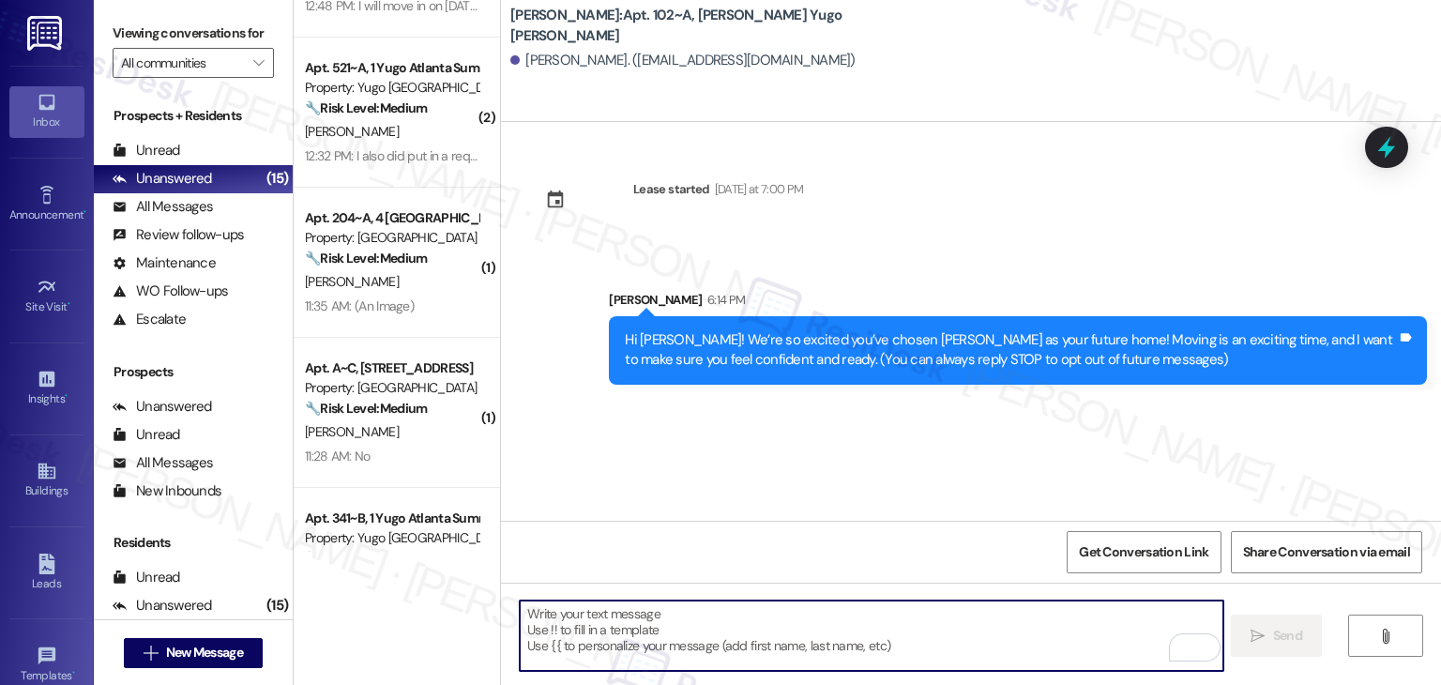
paste textarea "I’m [PERSON_NAME] from the off-site Resident Support Team. I work with your pro…"
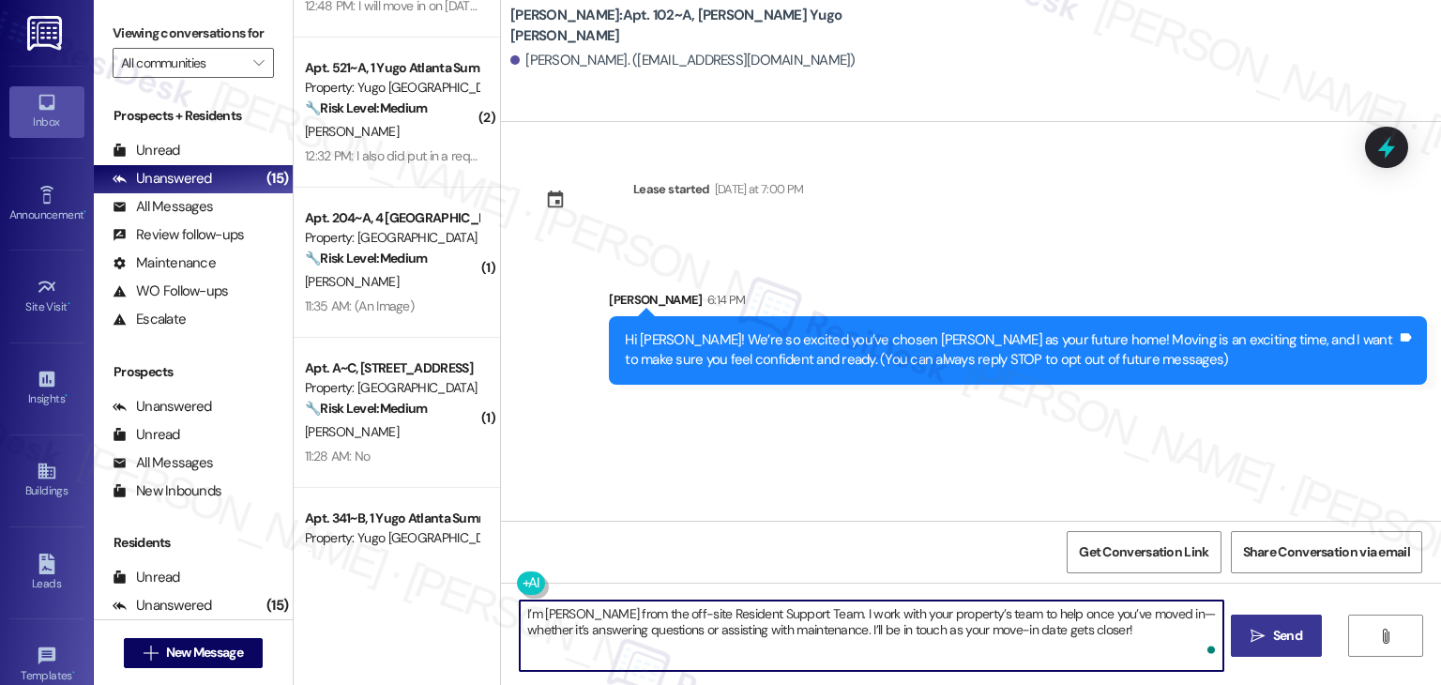
type textarea "I’m [PERSON_NAME] from the off-site Resident Support Team. I work with your pro…"
click at [1270, 629] on span "Send" at bounding box center [1288, 636] width 37 height 20
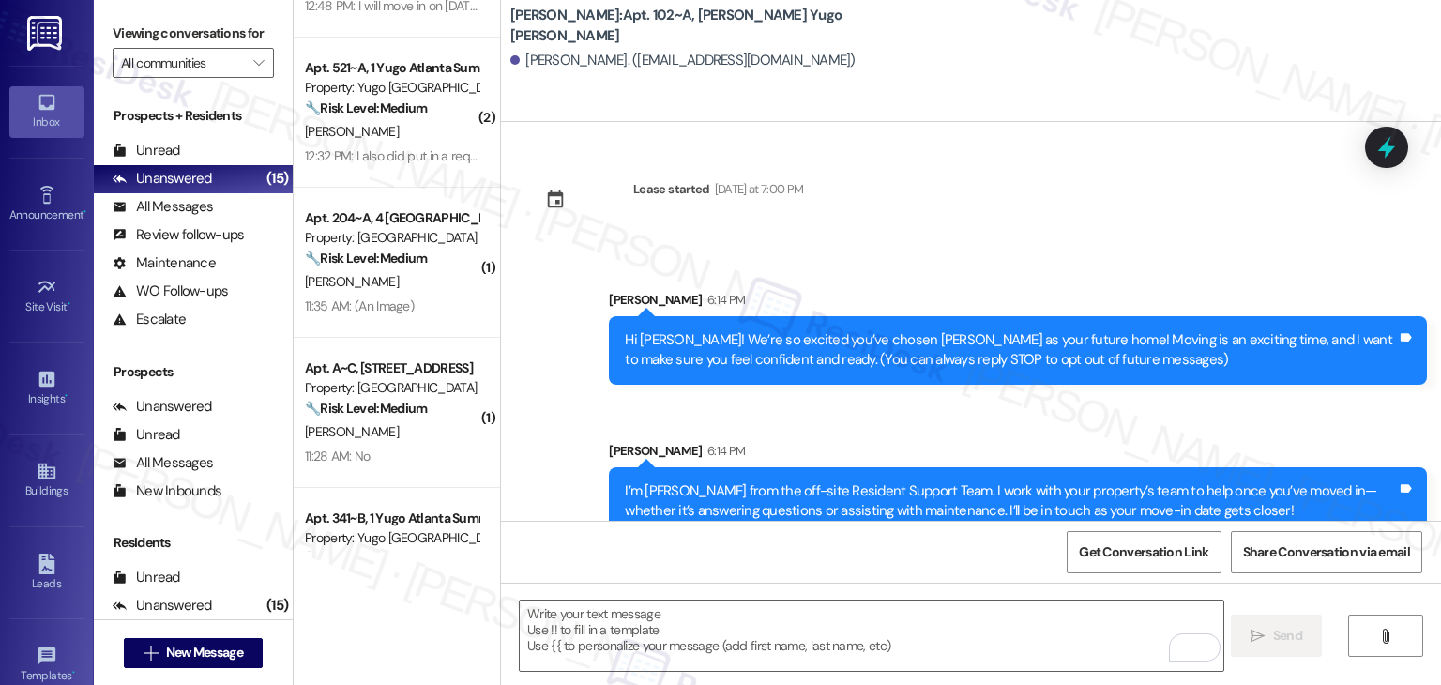
click at [770, 419] on div "Sent via SMS [PERSON_NAME] 6:14 PM Hi [PERSON_NAME]! We’re so excited you’ve ch…" at bounding box center [971, 399] width 940 height 302
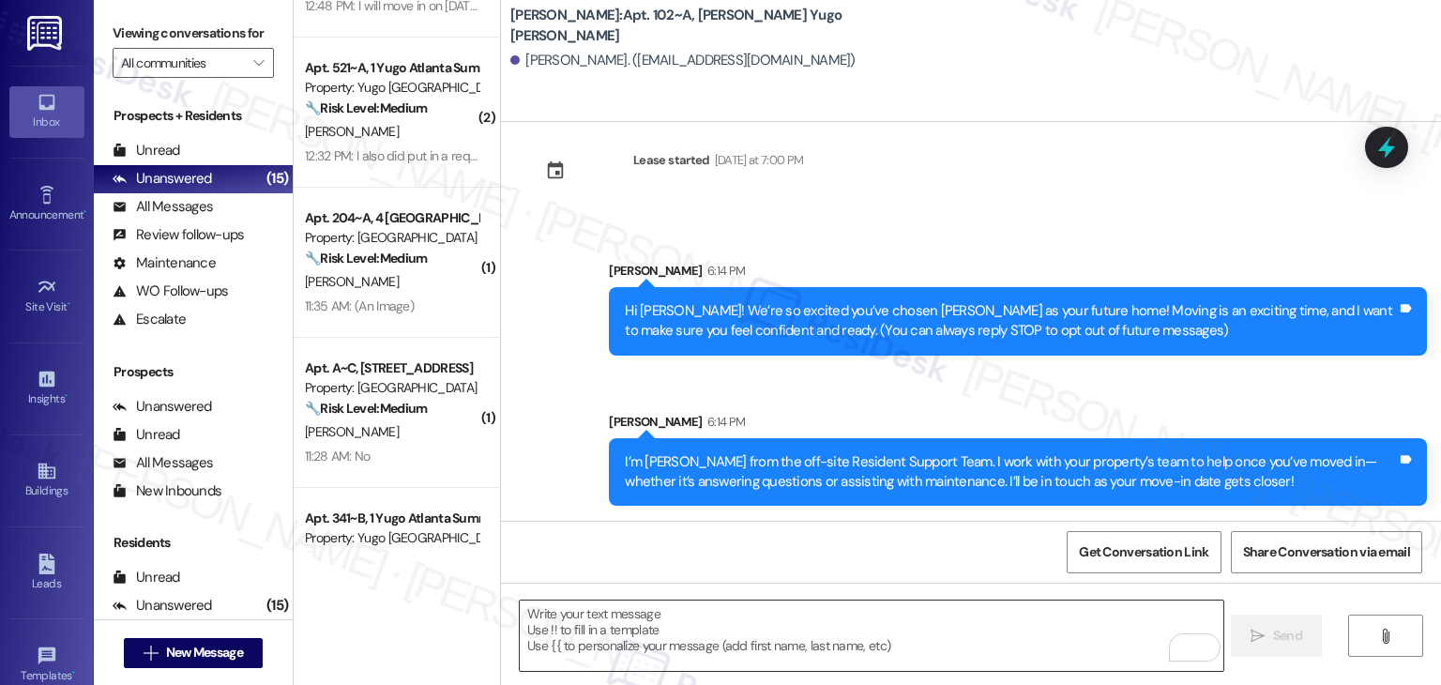
click at [878, 625] on textarea "To enrich screen reader interactions, please activate Accessibility in Grammarl…" at bounding box center [871, 636] width 703 height 70
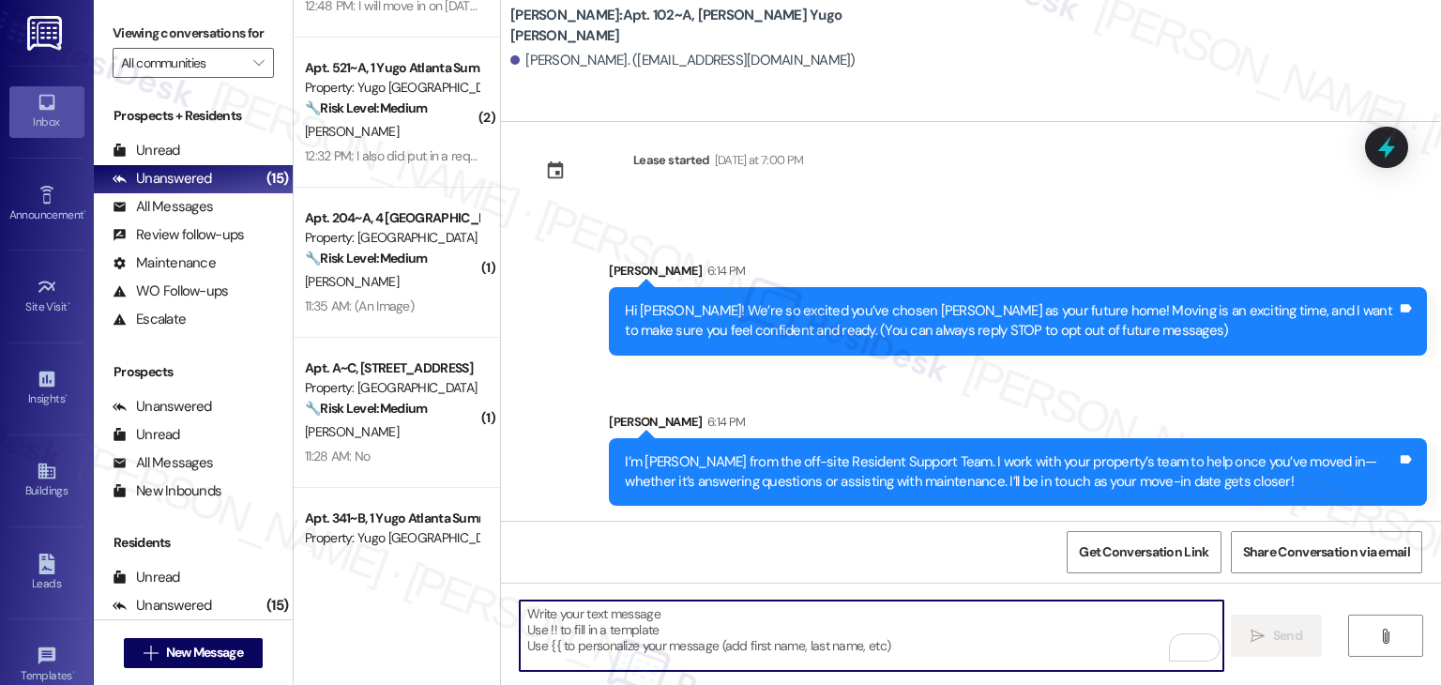
paste textarea "Move-in day is just a few short days away! Please check your email for some qui…"
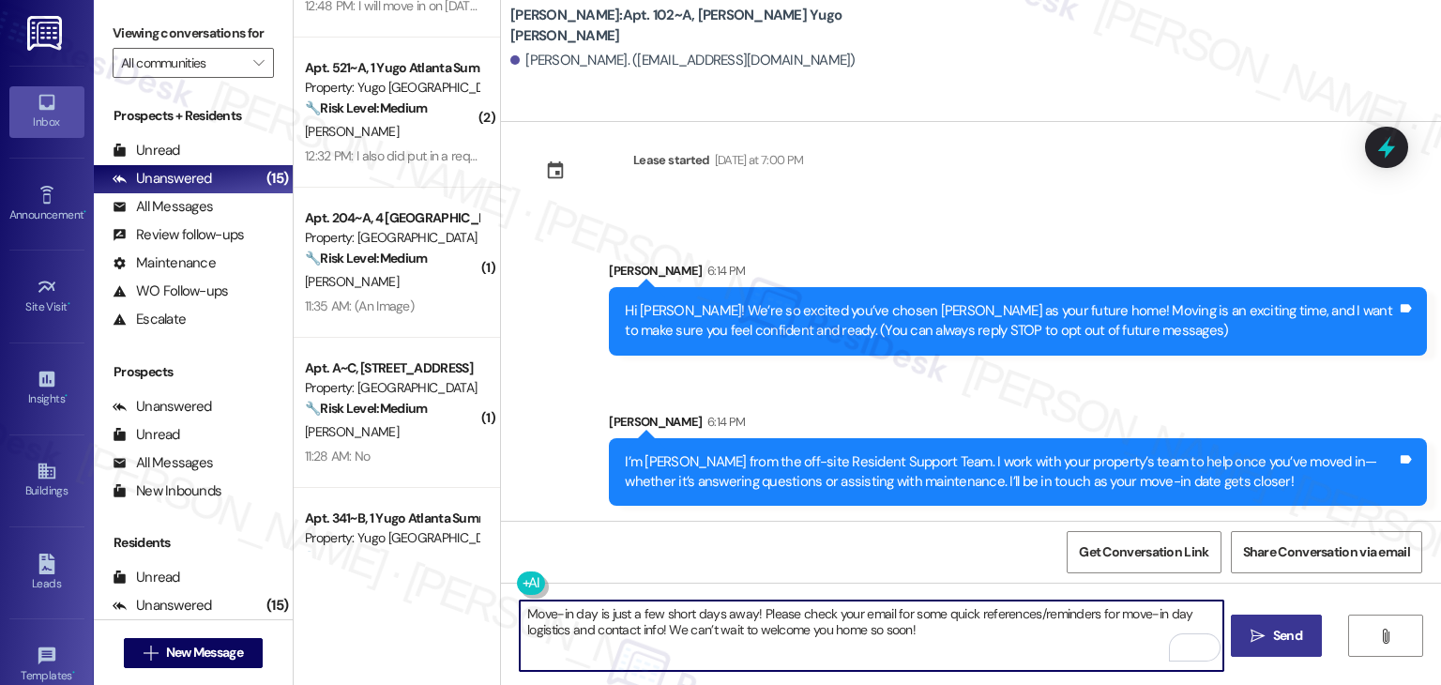
type textarea "Move-in day is just a few short days away! Please check your email for some qui…"
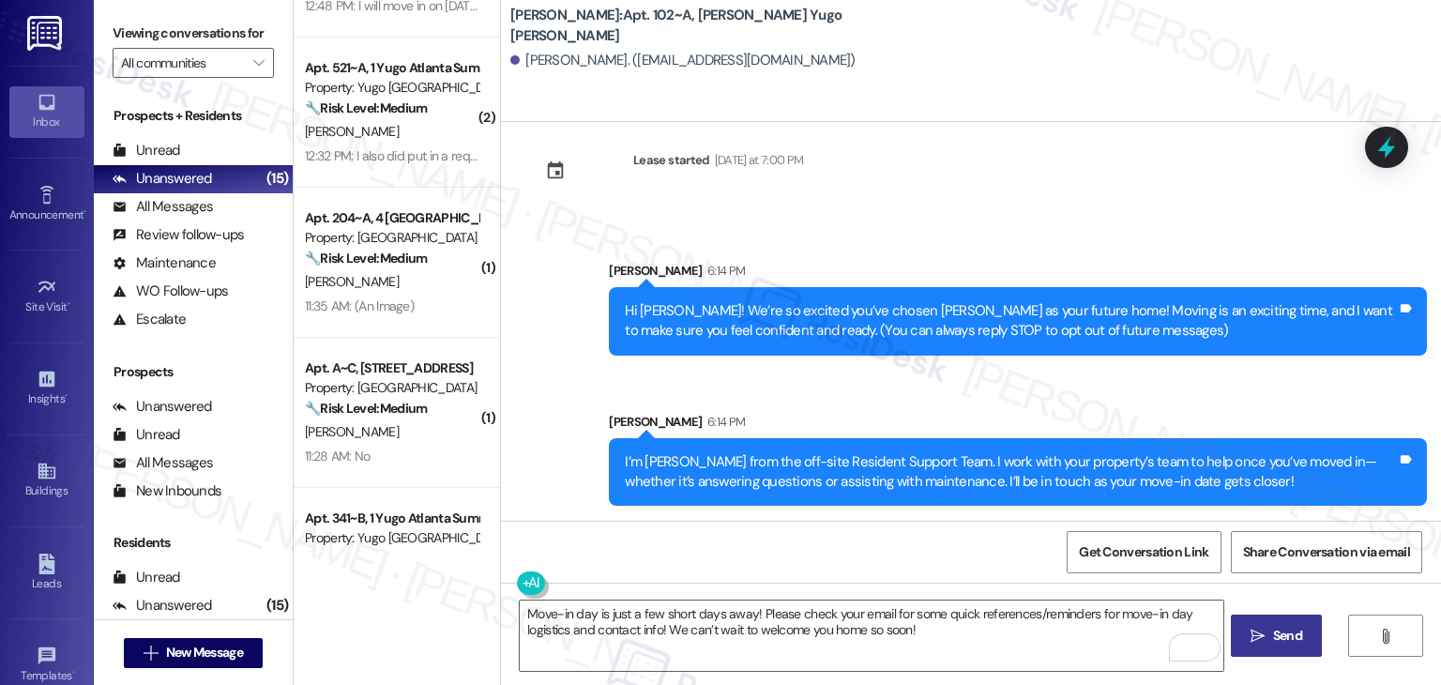
click at [1292, 633] on span "Send" at bounding box center [1287, 636] width 29 height 20
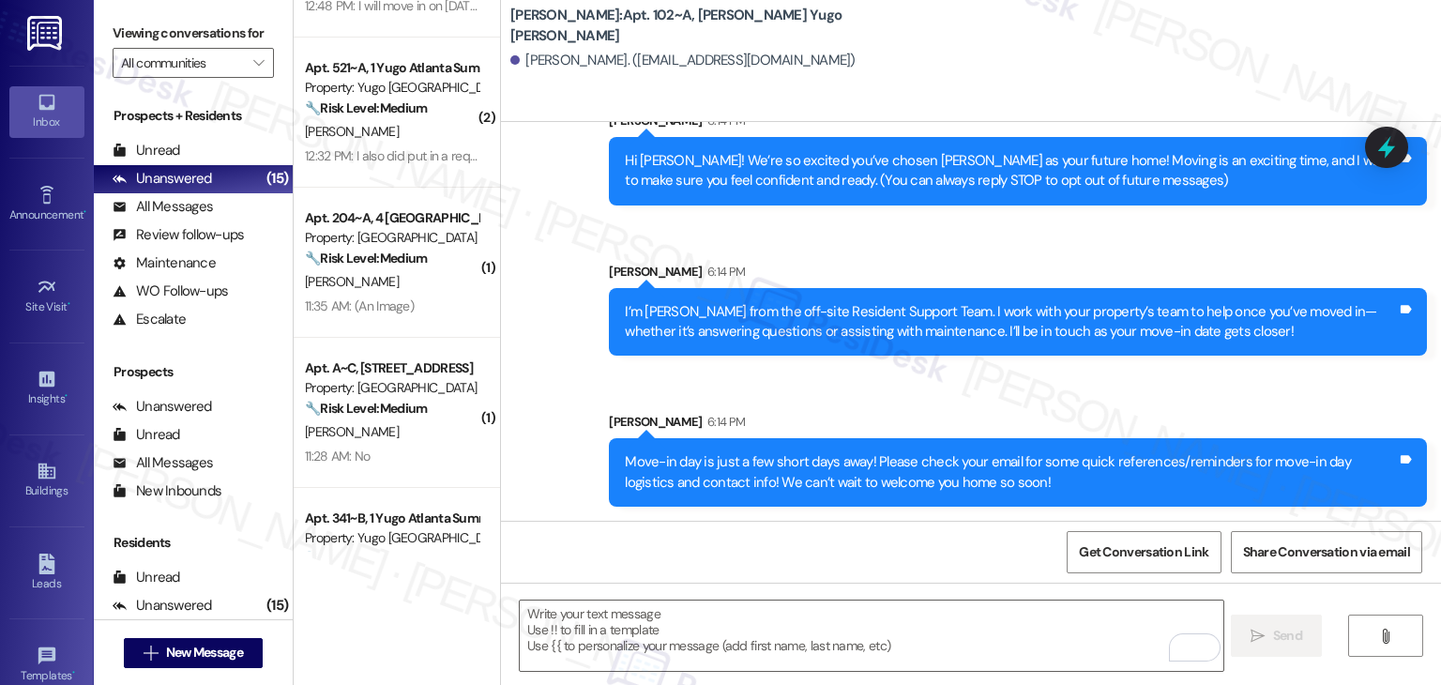
scroll to position [180, 0]
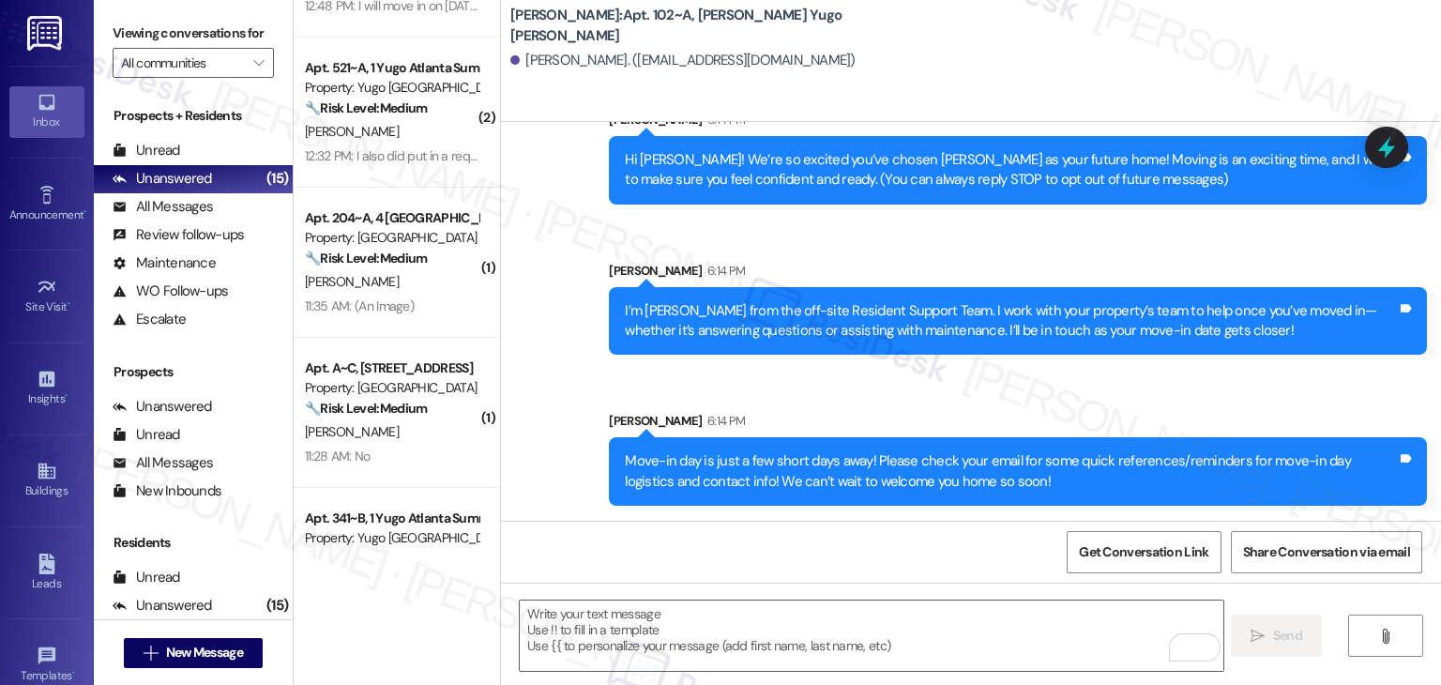
click at [926, 393] on div "Sent via SMS [PERSON_NAME] 6:14 PM Hi [PERSON_NAME]! We’re so excited you’ve ch…" at bounding box center [971, 294] width 940 height 452
click at [931, 413] on div "[PERSON_NAME] 6:14 PM" at bounding box center [1018, 424] width 818 height 26
click at [937, 395] on div "Sent via SMS [PERSON_NAME] 6:14 PM Hi [PERSON_NAME]! We’re so excited you’ve ch…" at bounding box center [971, 294] width 940 height 452
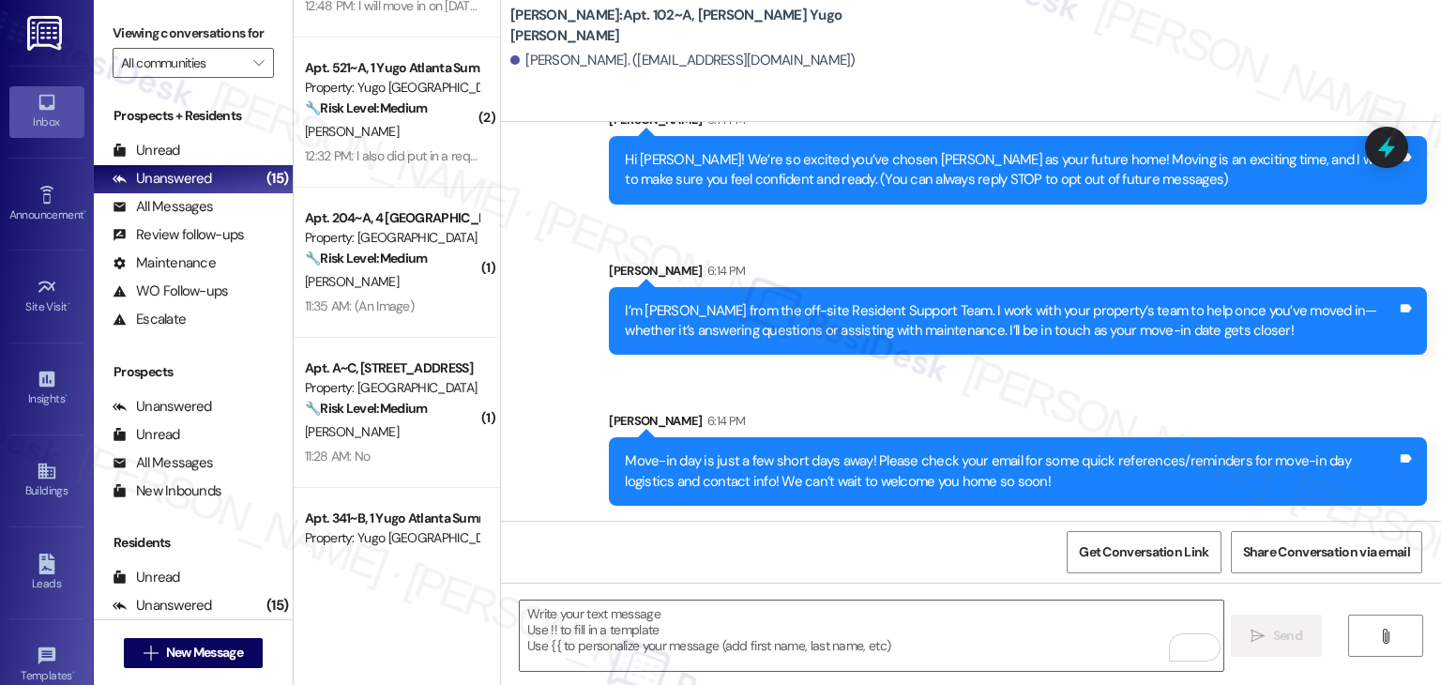
click at [544, 500] on div "Sent via SMS [PERSON_NAME] 6:14 PM Hi [PERSON_NAME]! We’re so excited you’ve ch…" at bounding box center [971, 294] width 940 height 452
click at [897, 553] on div "Get Conversation Link Share Conversation via email" at bounding box center [971, 552] width 940 height 62
click at [584, 536] on div "Get Conversation Link Share Conversation via email" at bounding box center [971, 552] width 940 height 62
click at [586, 541] on div "Get Conversation Link Share Conversation via email" at bounding box center [971, 552] width 940 height 62
click at [195, 654] on span "New Message" at bounding box center [204, 653] width 77 height 20
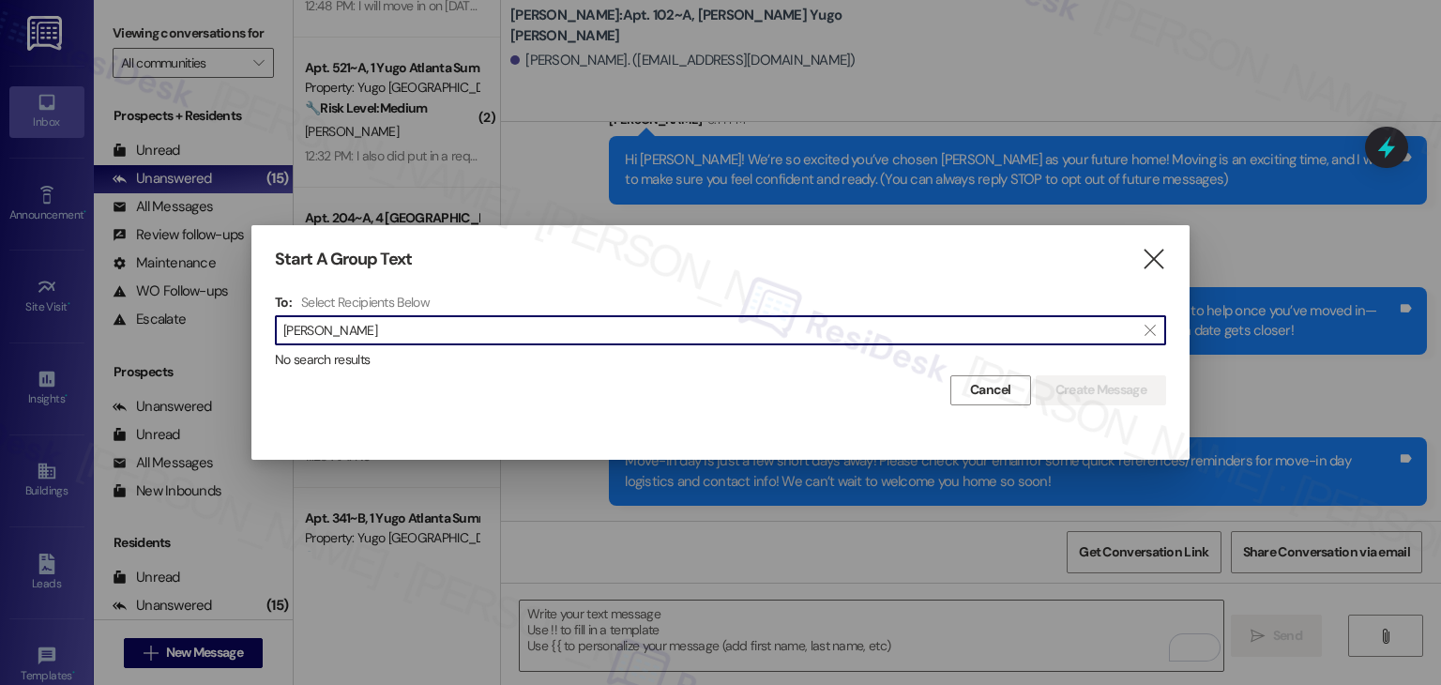
click at [338, 323] on input "[PERSON_NAME]" at bounding box center [709, 330] width 852 height 26
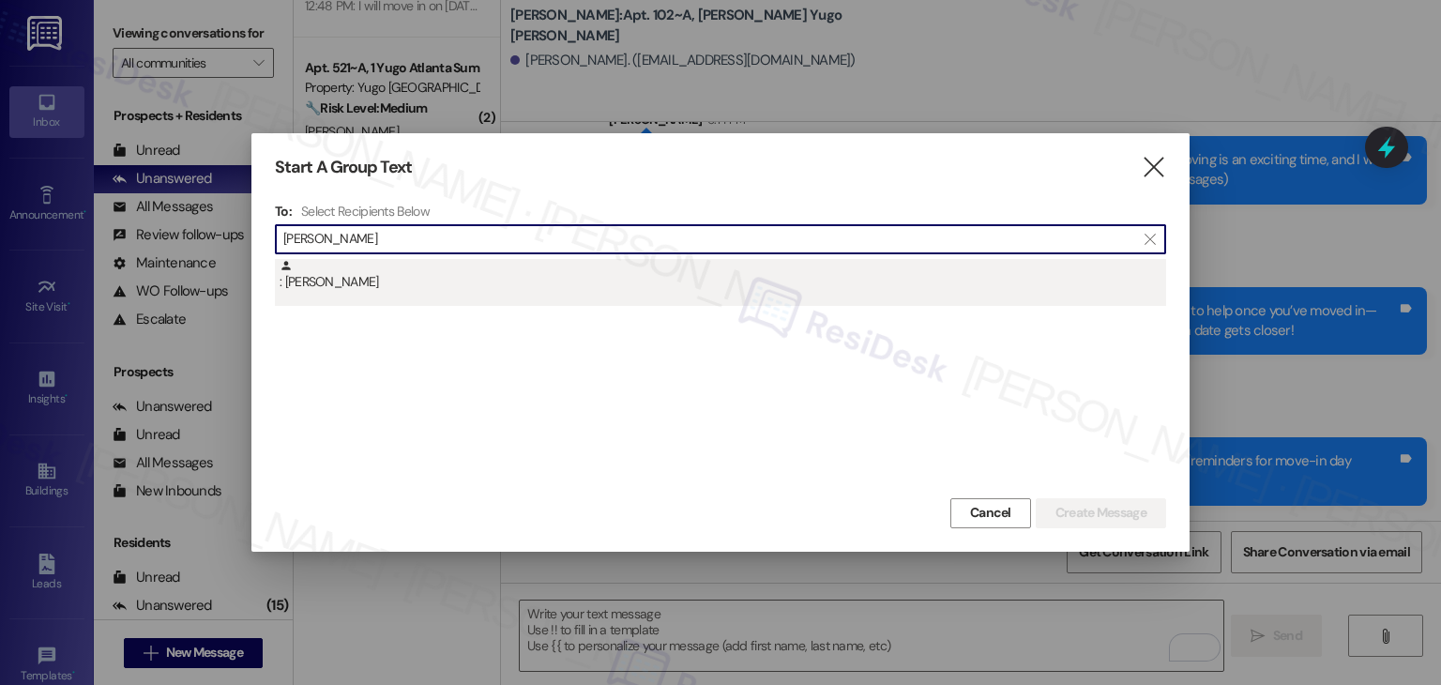
type input "[PERSON_NAME]"
click at [366, 290] on div ": [PERSON_NAME]" at bounding box center [723, 275] width 887 height 33
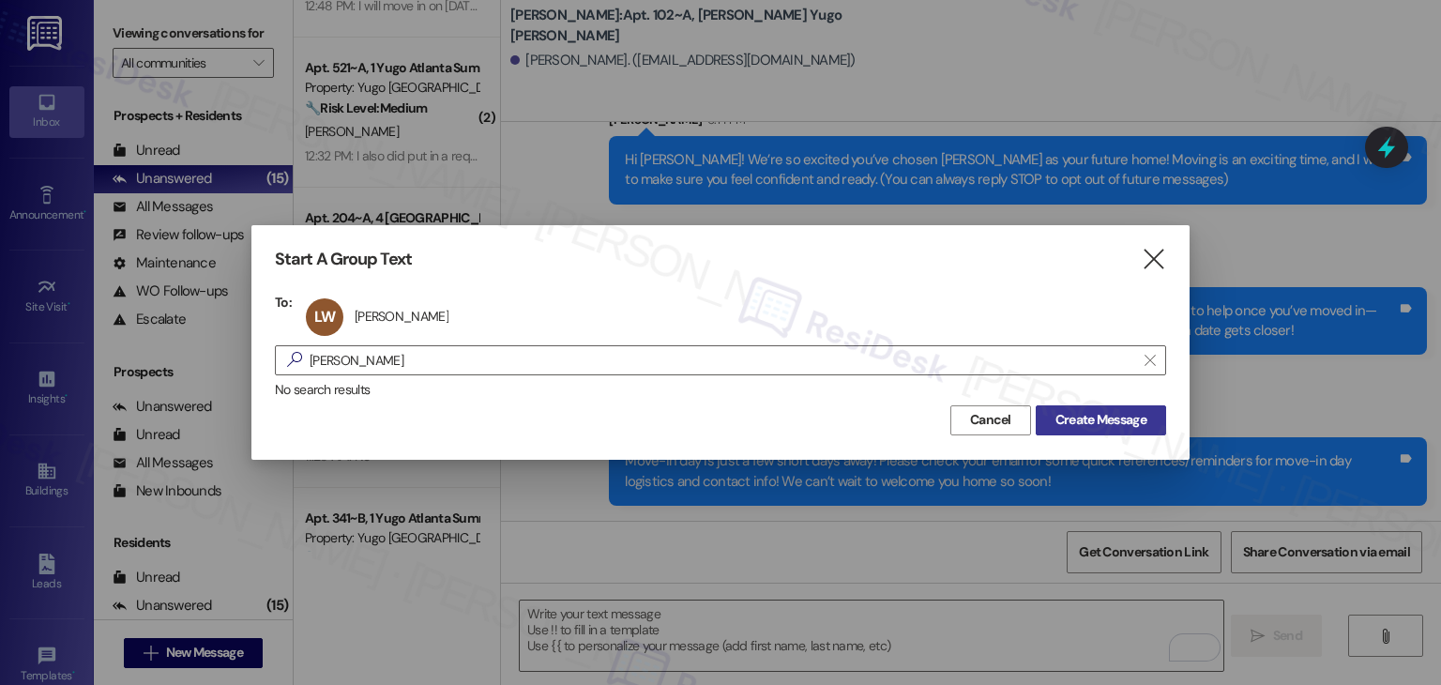
click at [1091, 421] on span "Create Message" at bounding box center [1101, 420] width 91 height 20
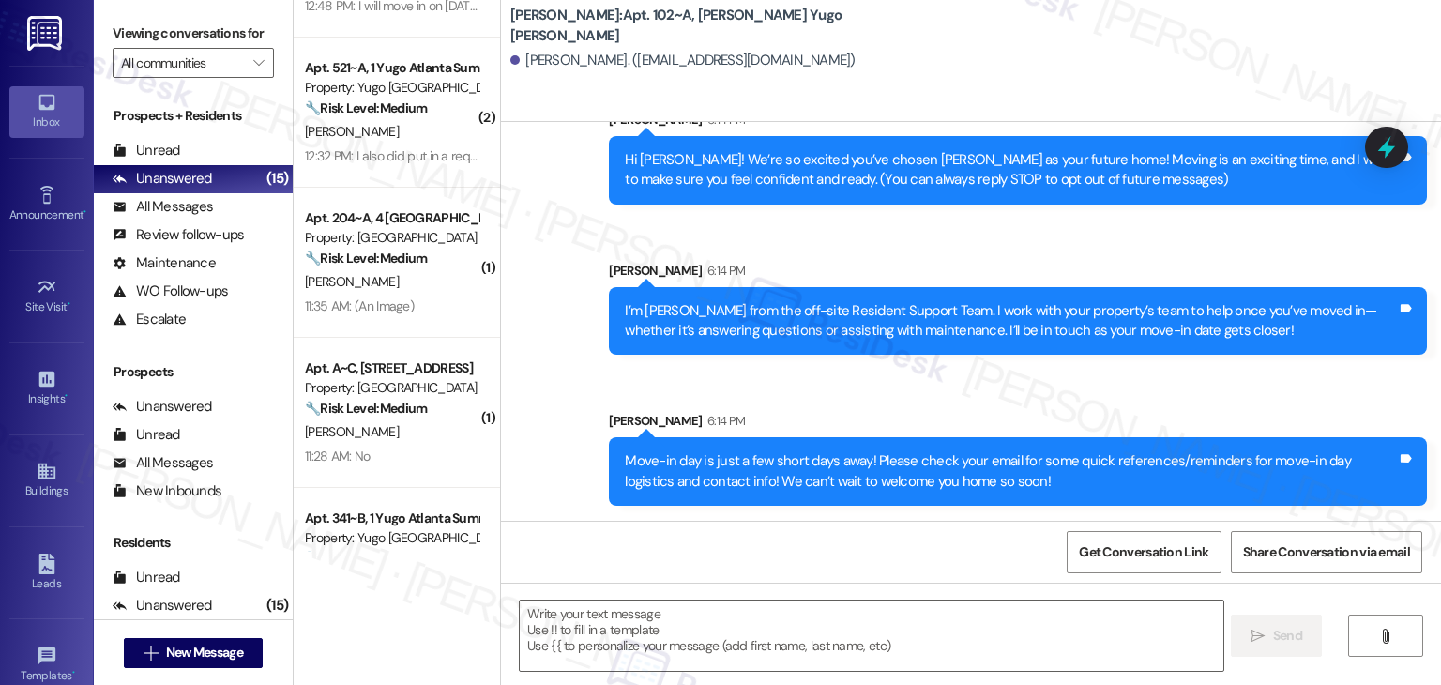
type textarea "Fetching suggested responses. Please feel free to read through the conversation…"
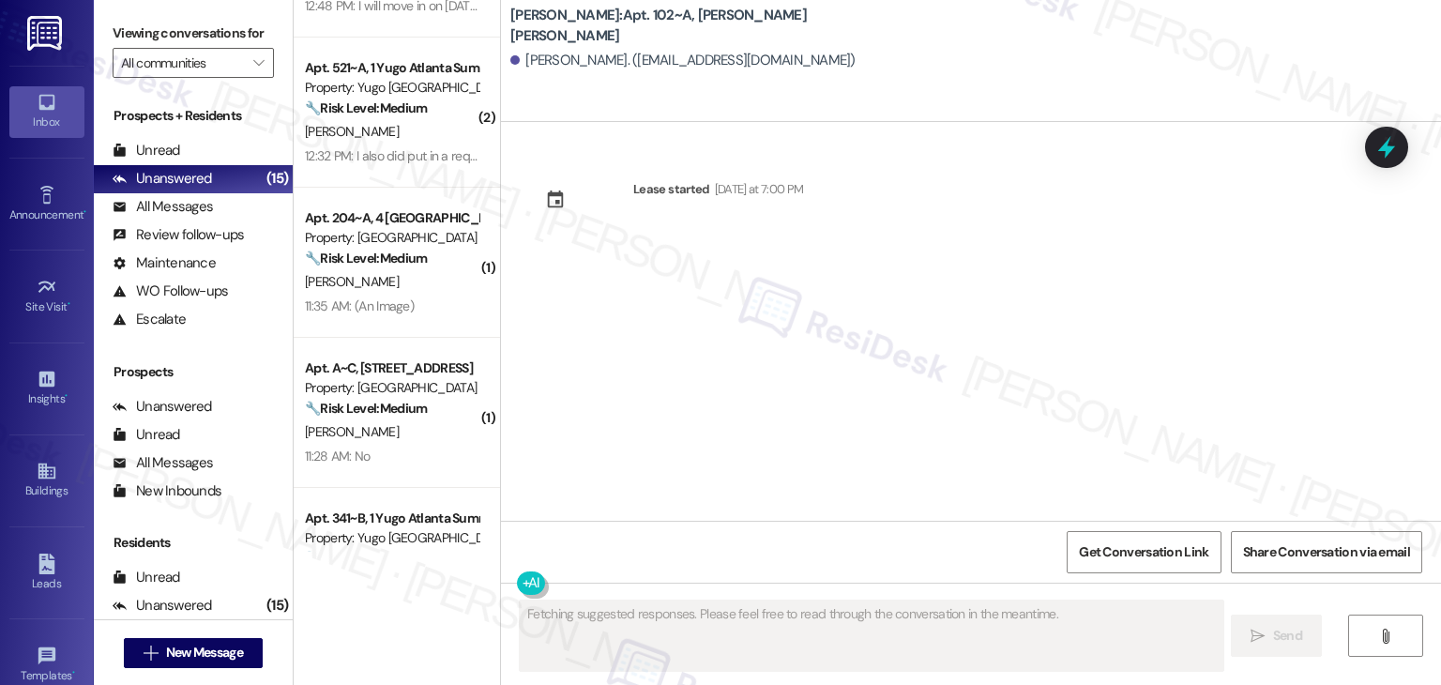
scroll to position [0, 0]
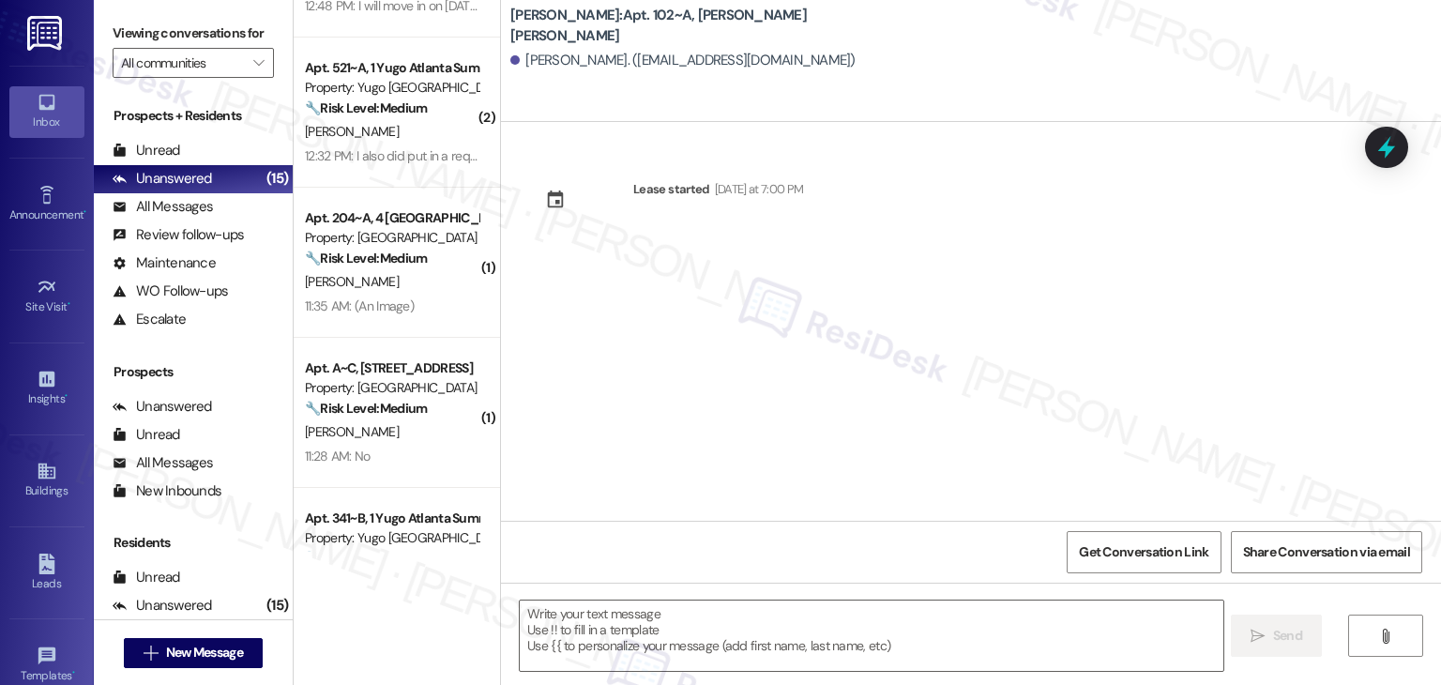
drag, startPoint x: 719, startPoint y: 379, endPoint x: 718, endPoint y: 419, distance: 40.4
click at [719, 379] on div "Lease started [DATE] at 7:00 PM" at bounding box center [971, 321] width 940 height 399
click at [695, 635] on textarea at bounding box center [871, 636] width 703 height 70
paste textarea "Hi {{first_name}}! We’re so excited you’ve chosen {{property}} as your future h…"
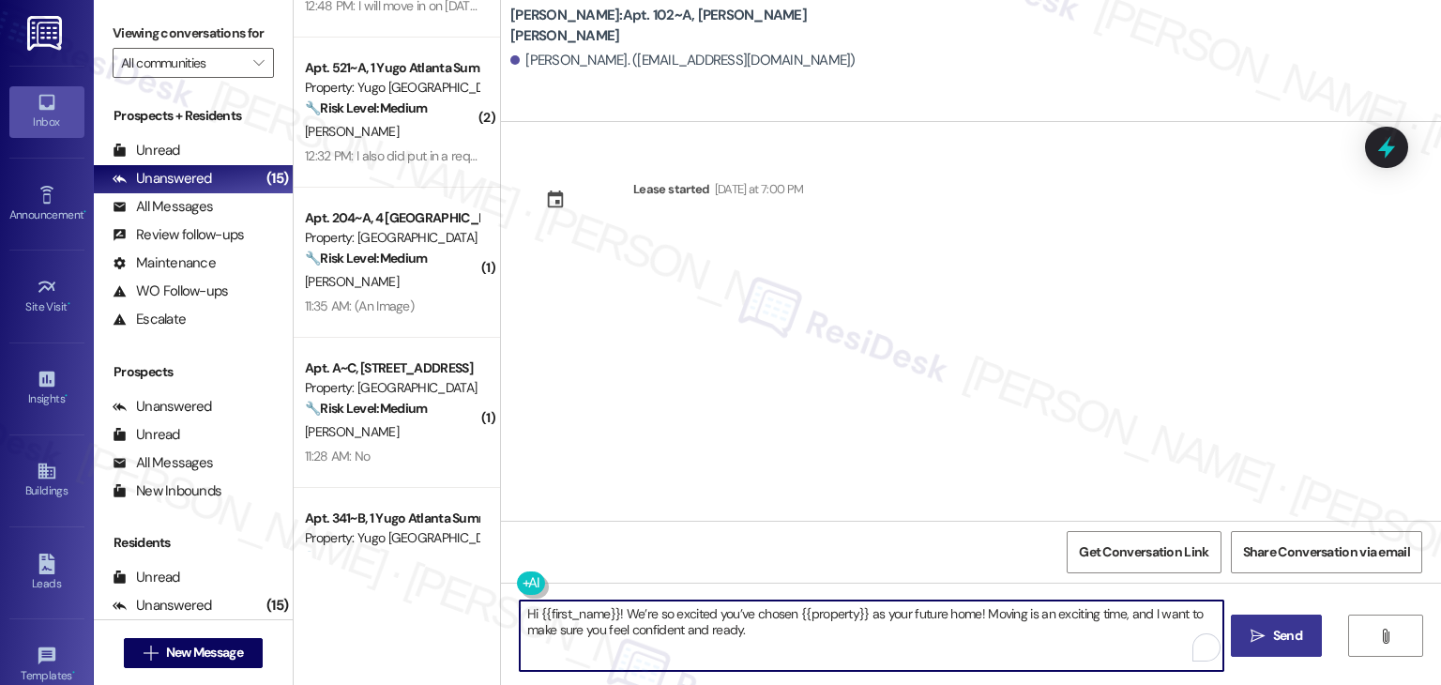
type textarea "Hi {{first_name}}! We’re so excited you’ve chosen {{property}} as your future h…"
click at [1276, 637] on span "Send" at bounding box center [1287, 636] width 29 height 20
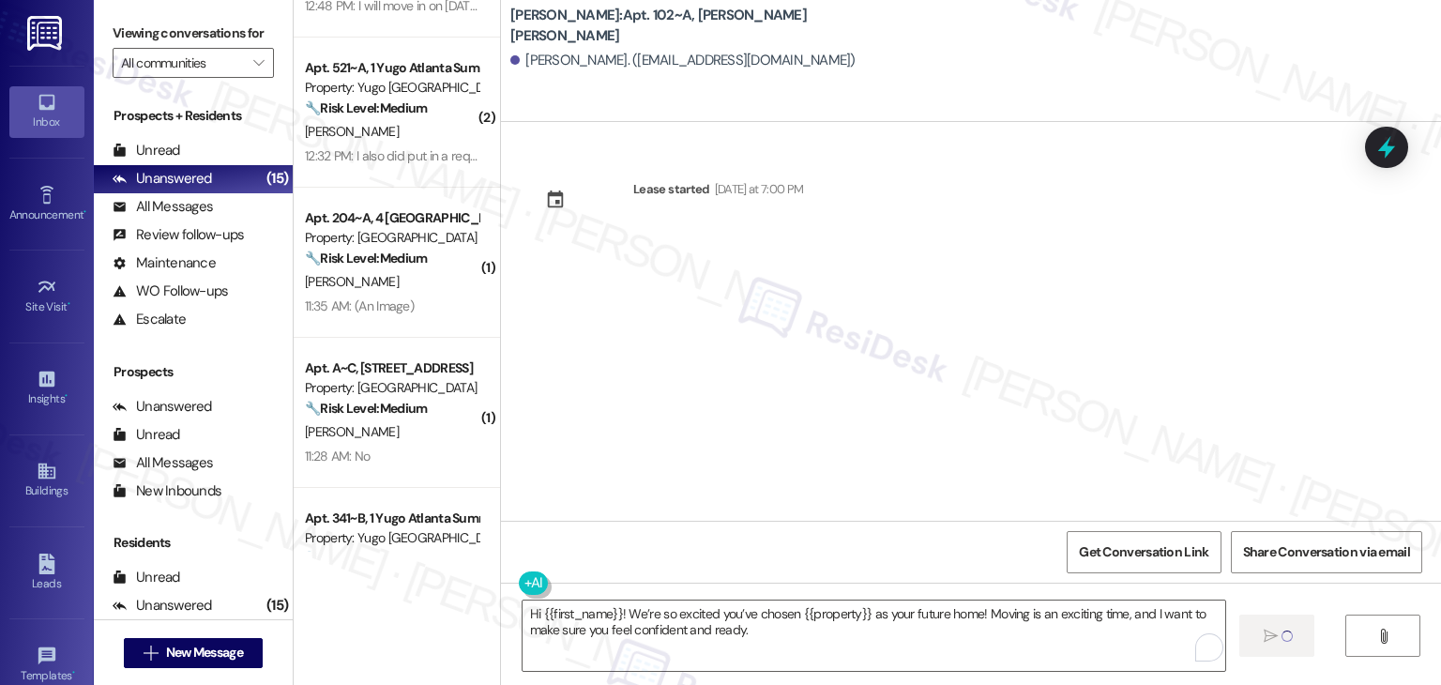
click at [781, 397] on div "Lease started [DATE] at 7:00 PM" at bounding box center [971, 321] width 940 height 399
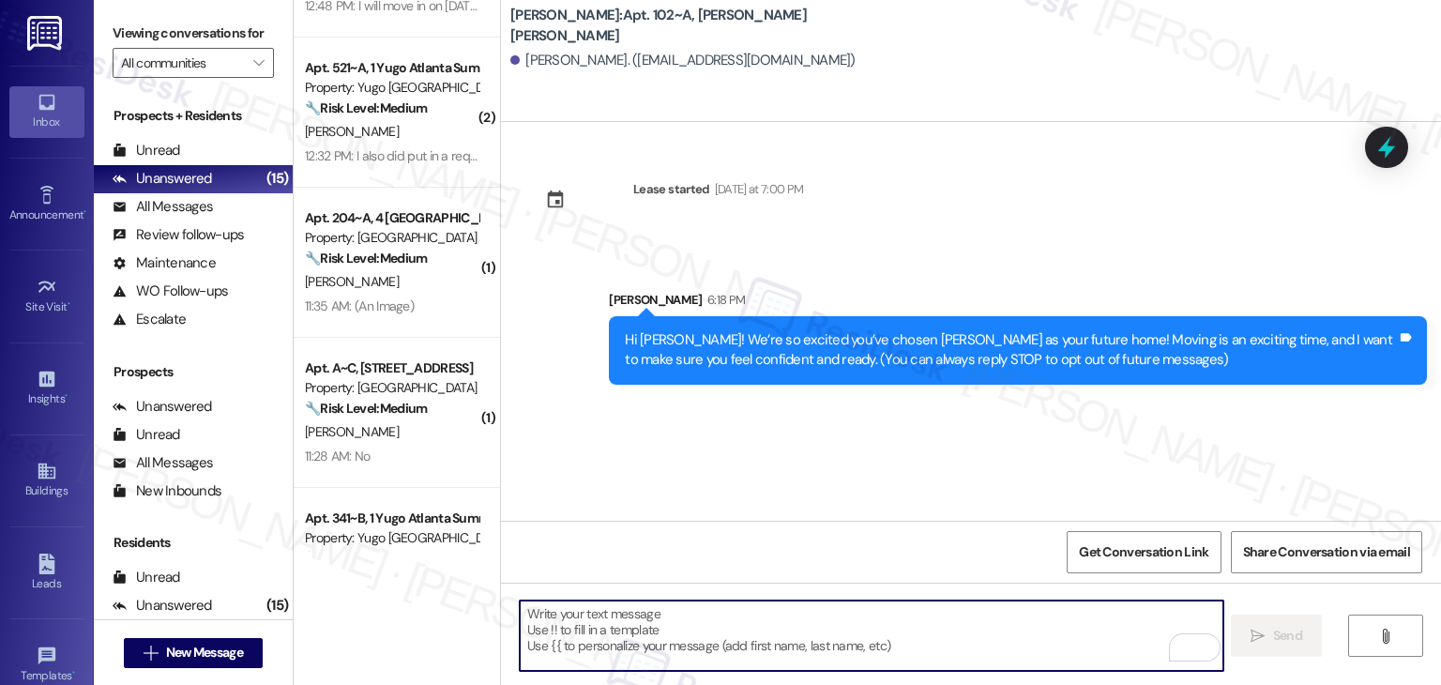
click at [756, 619] on textarea "To enrich screen reader interactions, please activate Accessibility in Grammarl…" at bounding box center [871, 636] width 703 height 70
paste textarea "I’m [PERSON_NAME] from the off-site Resident Support Team. I work with your pro…"
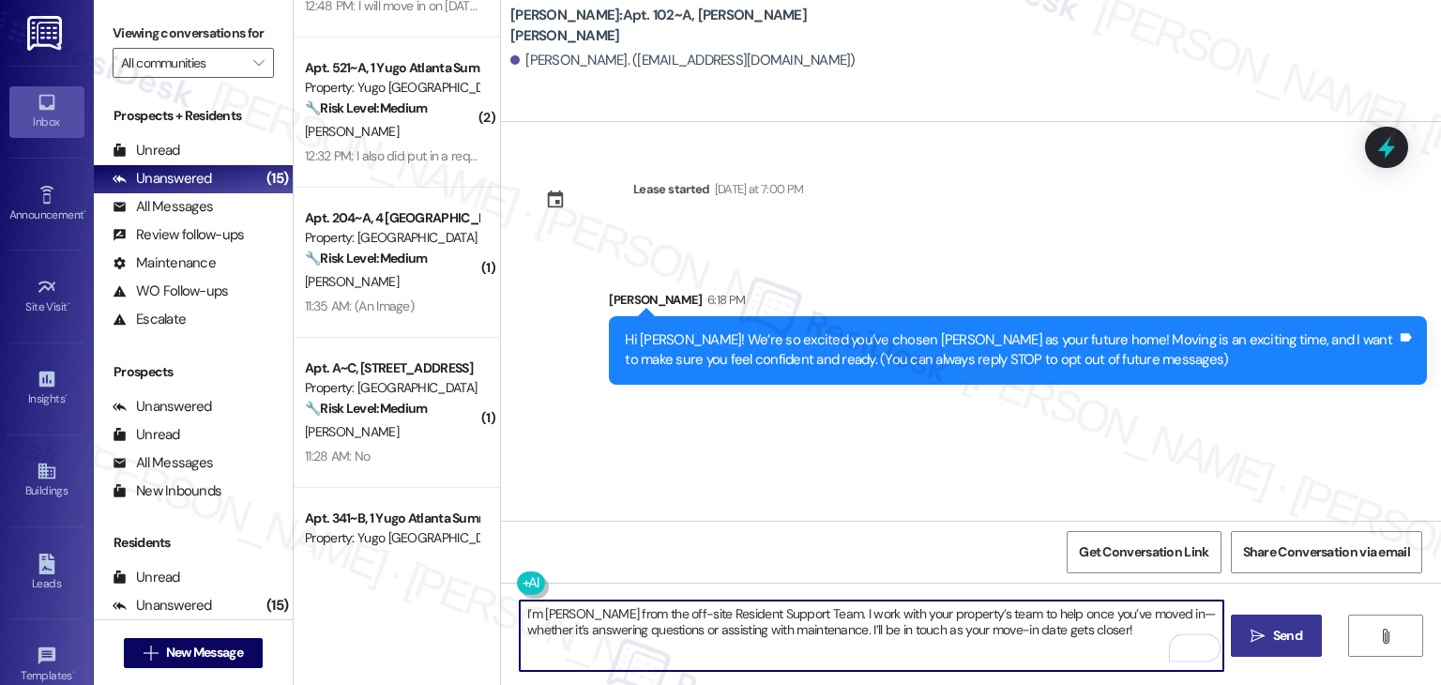
type textarea "I’m [PERSON_NAME] from the off-site Resident Support Team. I work with your pro…"
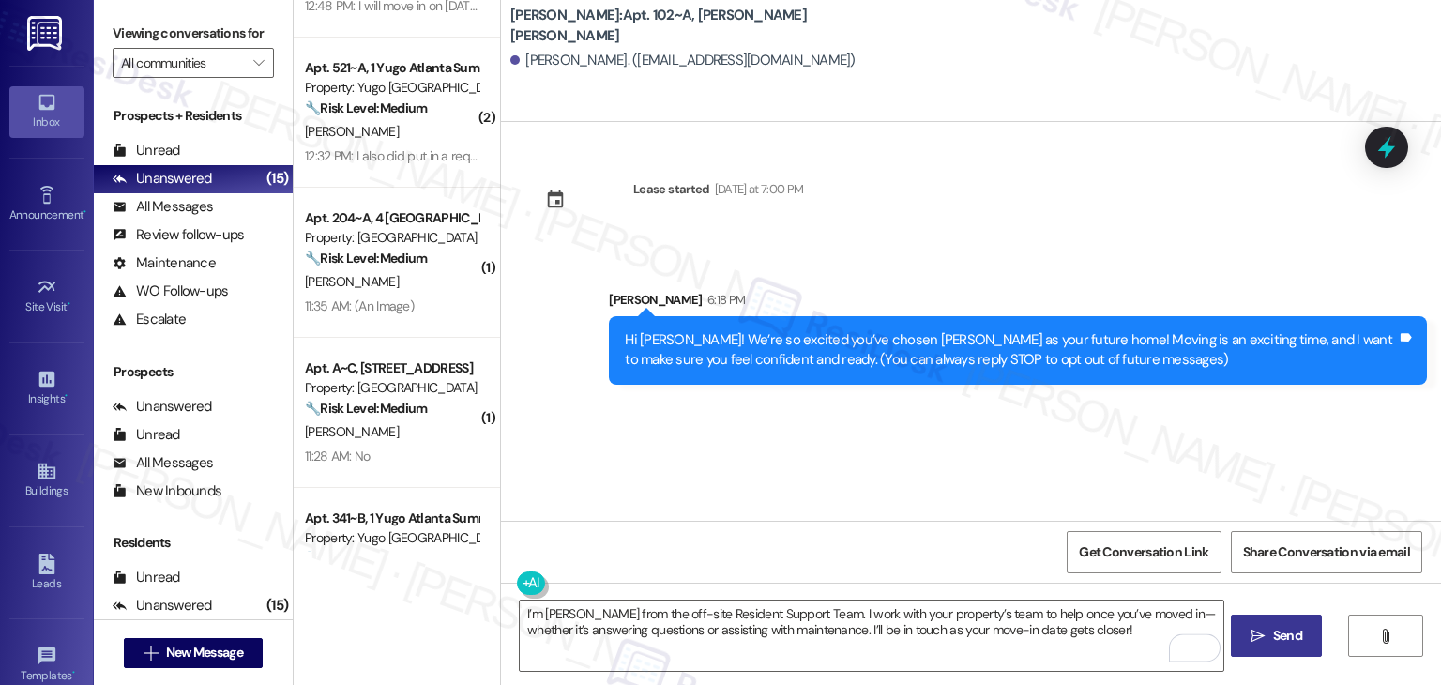
click at [1273, 638] on span "Send" at bounding box center [1287, 636] width 29 height 20
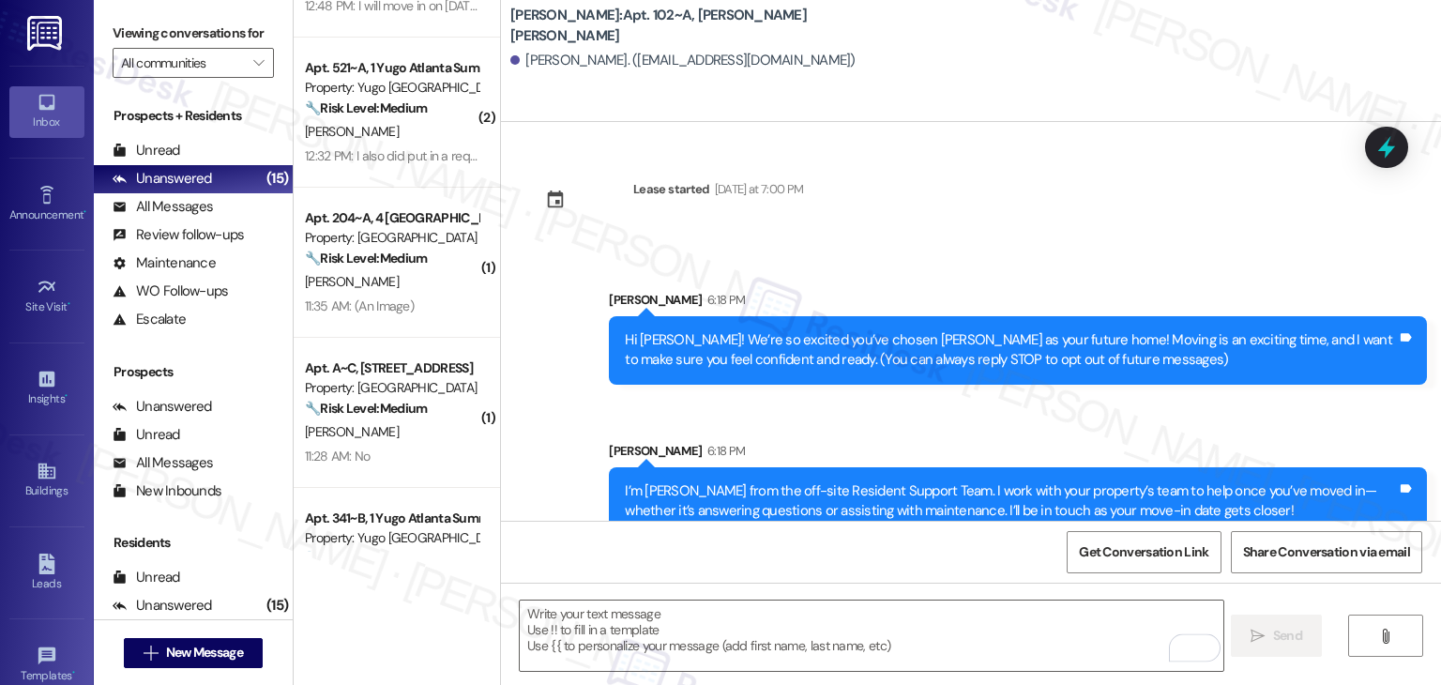
click at [808, 424] on div "Sent via SMS [PERSON_NAME] 6:18 PM Hi [PERSON_NAME]! We’re so excited you’ve ch…" at bounding box center [971, 399] width 940 height 302
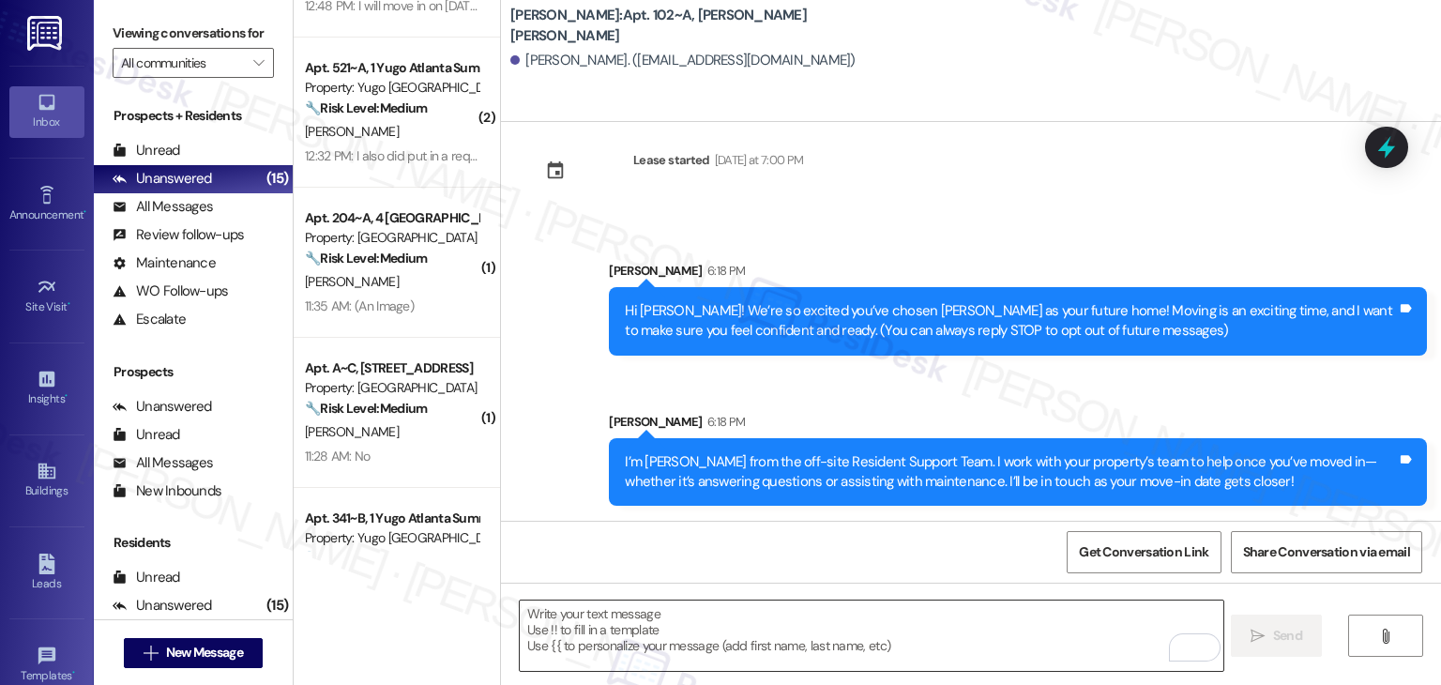
click at [830, 635] on textarea "To enrich screen reader interactions, please activate Accessibility in Grammarl…" at bounding box center [871, 636] width 703 height 70
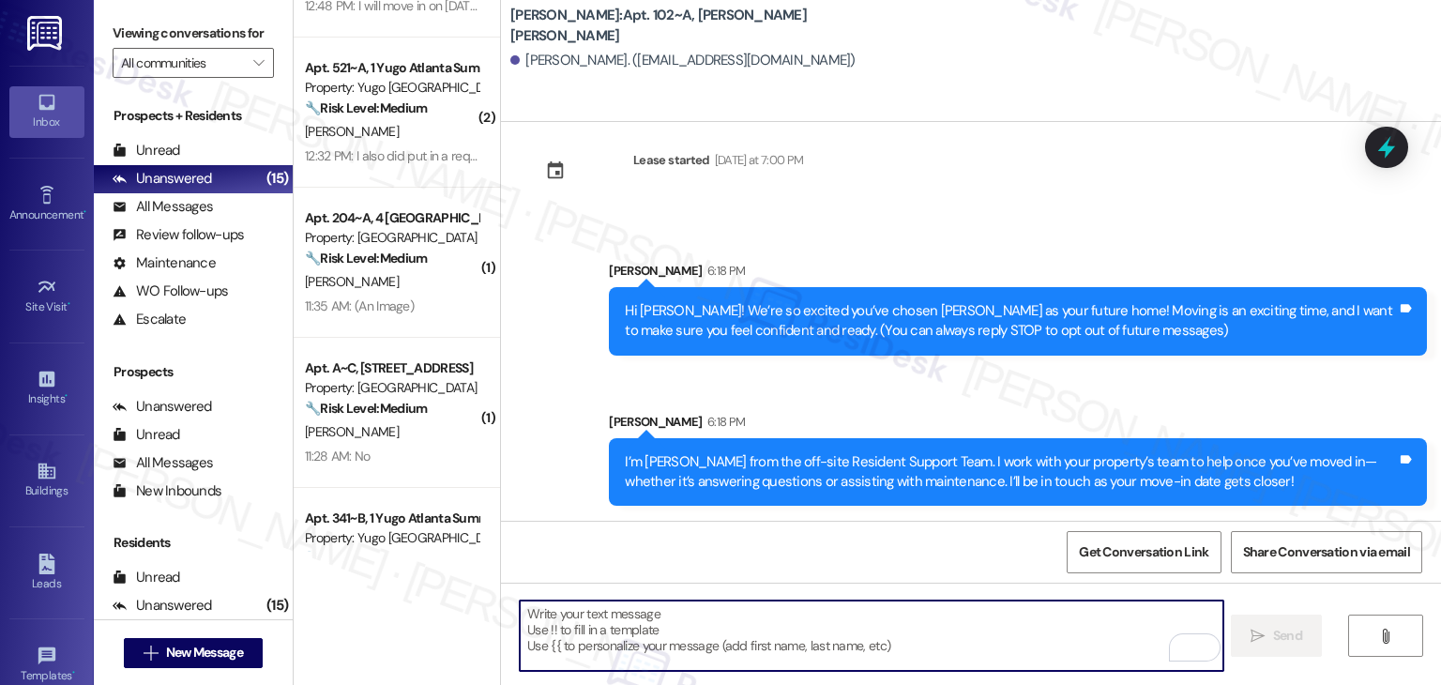
paste textarea "Move-in day is just a few short days away! Please check your email for some qui…"
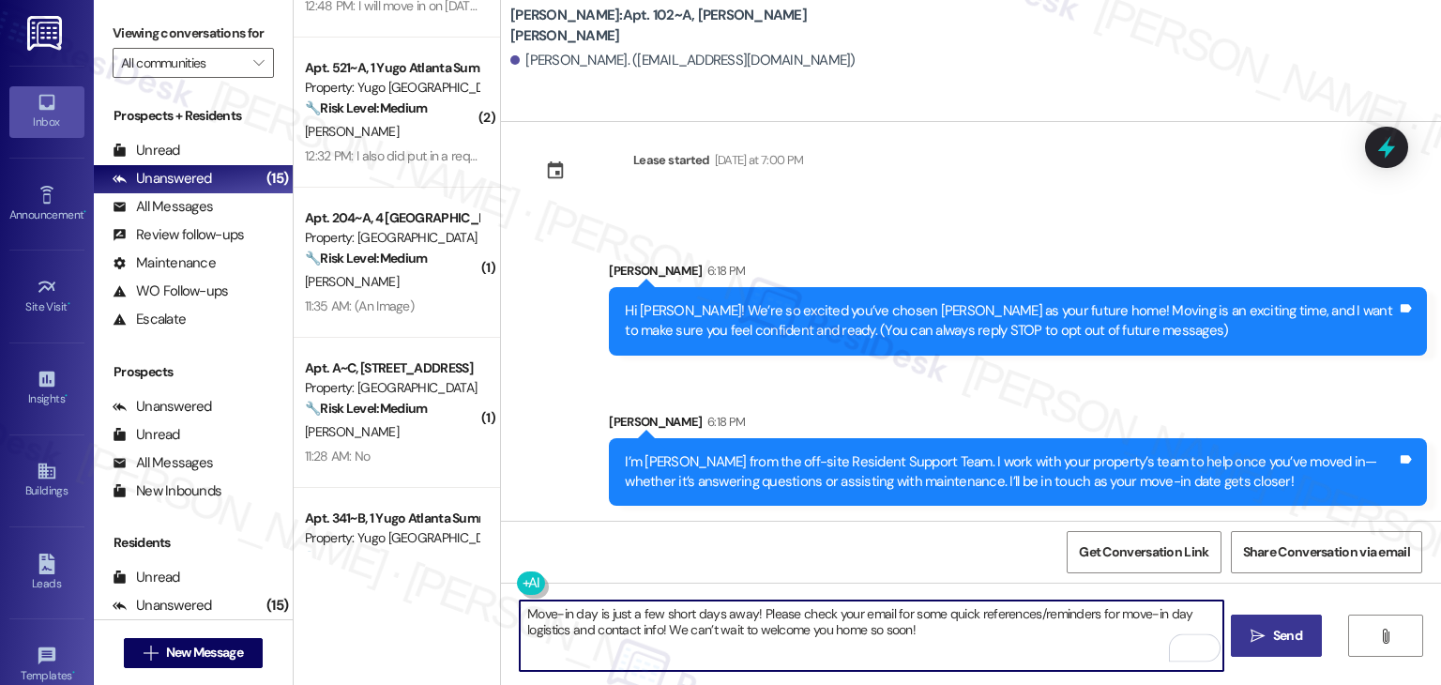
type textarea "Move-in day is just a few short days away! Please check your email for some qui…"
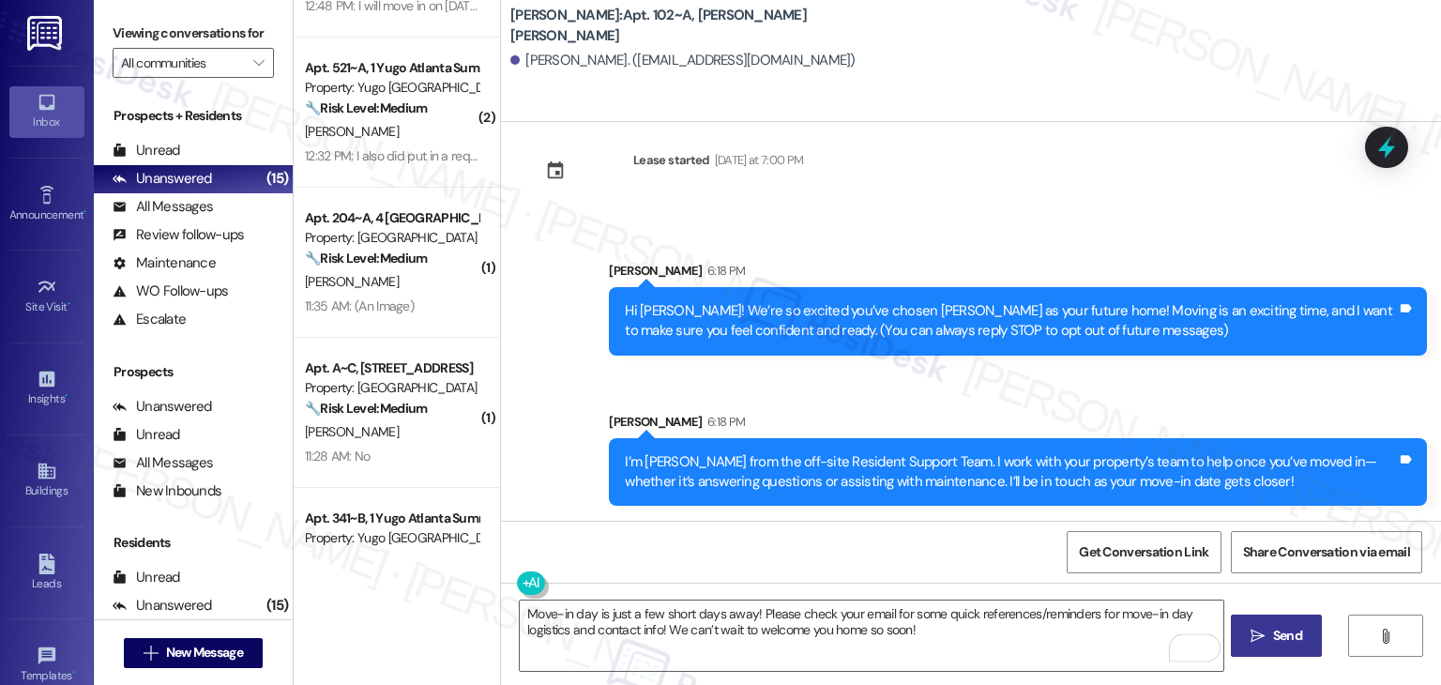
click at [938, 556] on div "Get Conversation Link Share Conversation via email" at bounding box center [971, 552] width 940 height 62
click at [1291, 637] on span "Send" at bounding box center [1287, 636] width 29 height 20
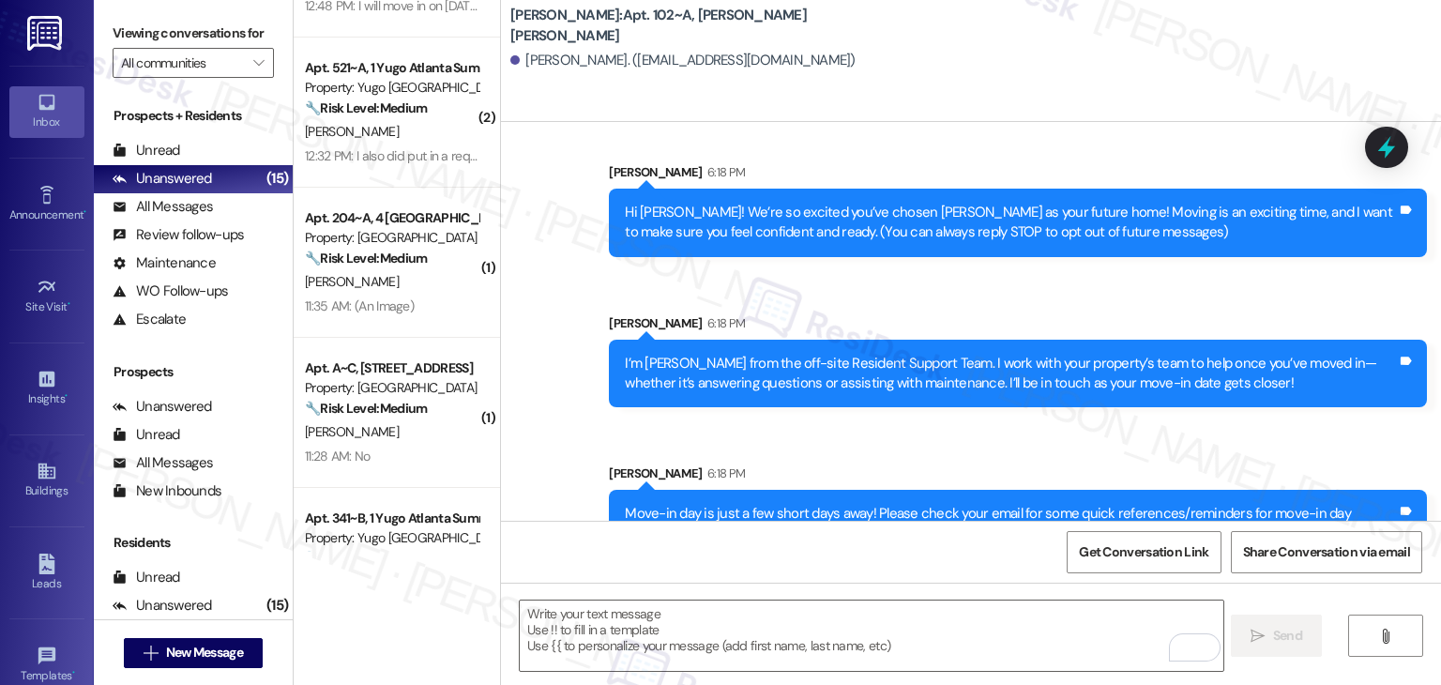
scroll to position [180, 0]
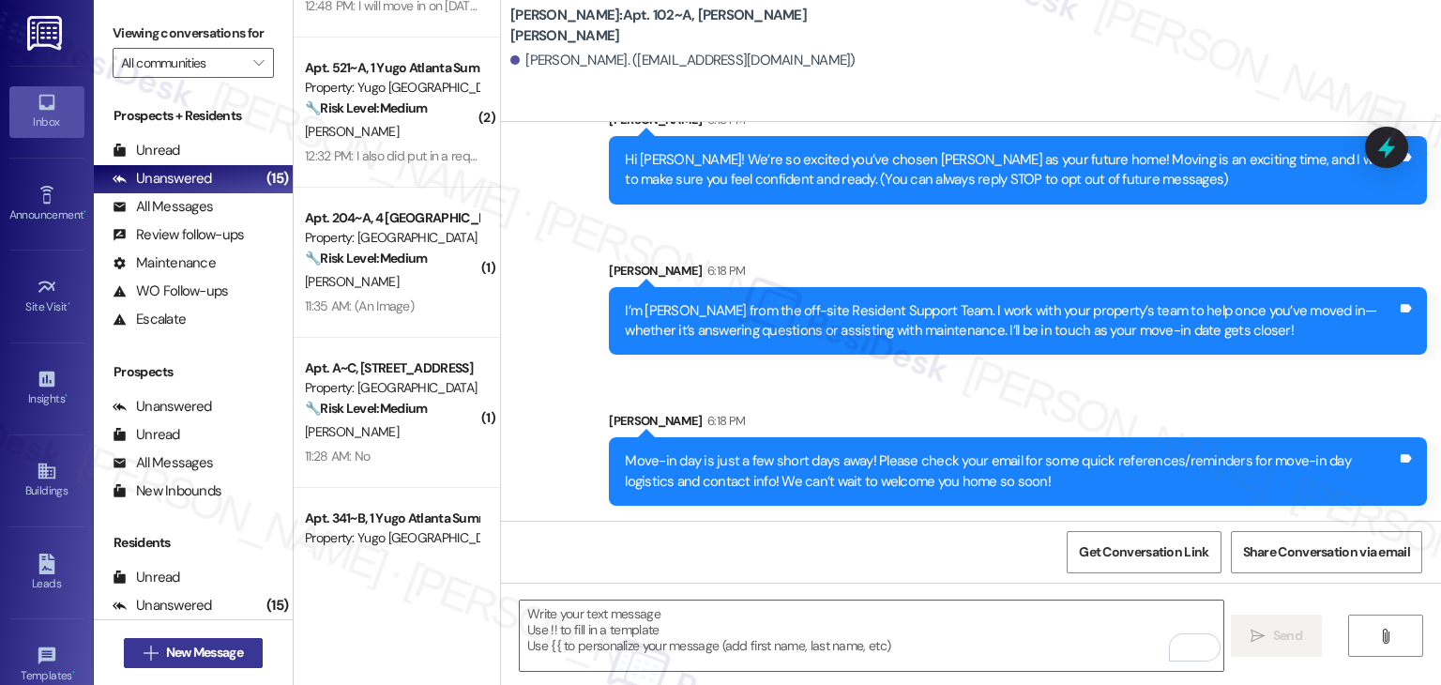
click at [211, 650] on span "New Message" at bounding box center [204, 653] width 77 height 20
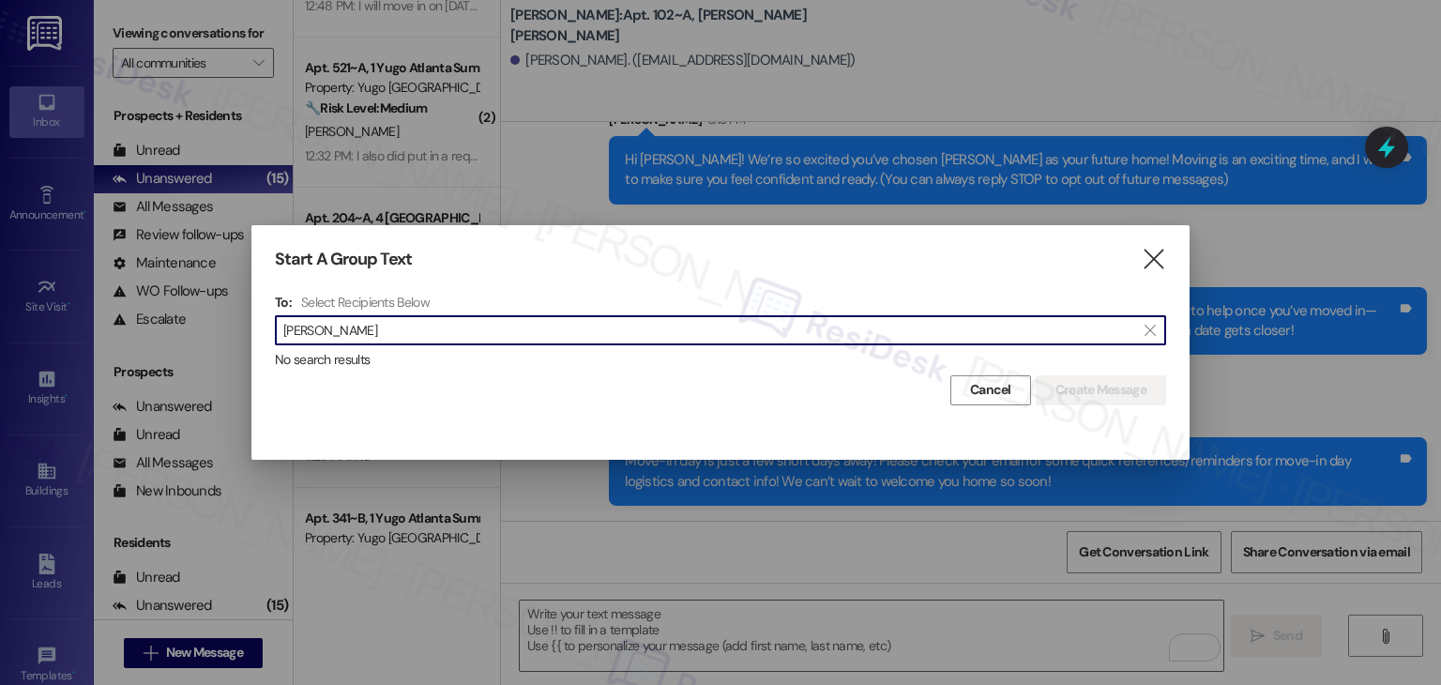
click at [327, 324] on input "[PERSON_NAME]" at bounding box center [709, 330] width 852 height 26
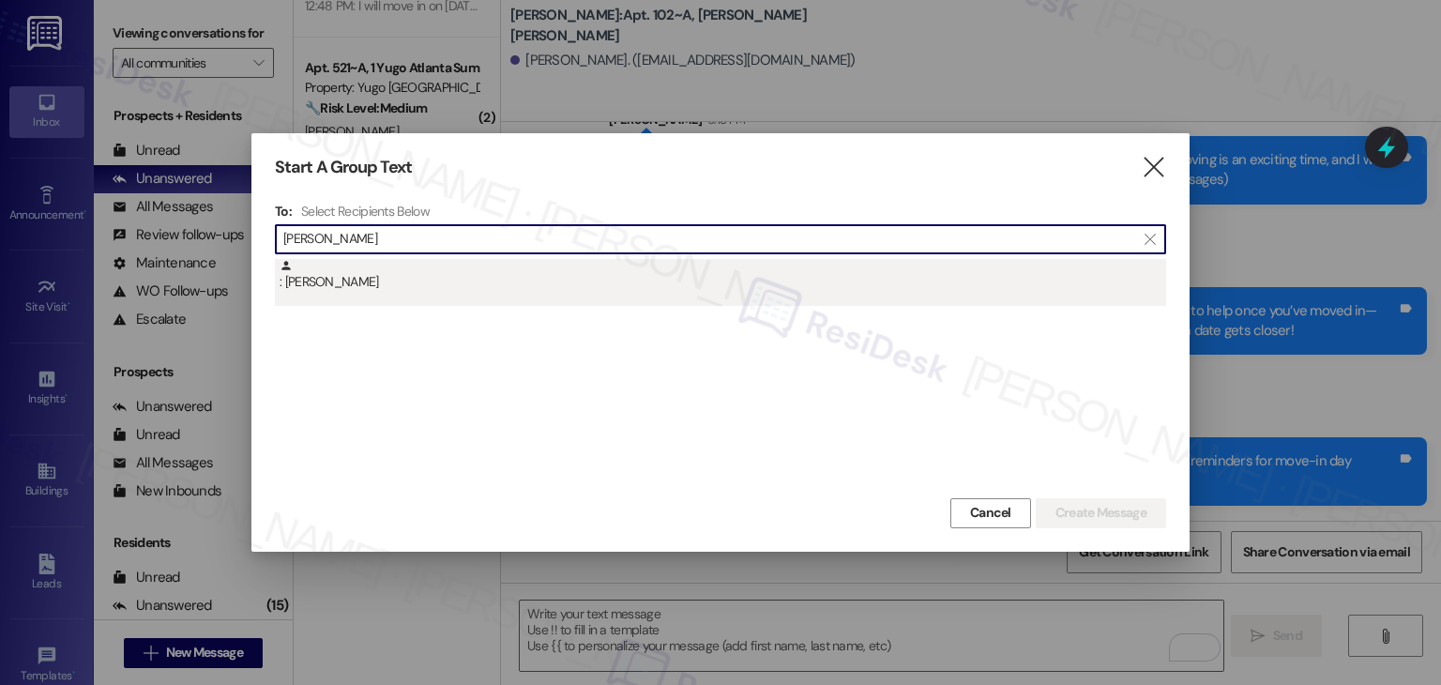
type input "[PERSON_NAME]"
click at [362, 273] on div ": [PERSON_NAME]" at bounding box center [723, 275] width 887 height 33
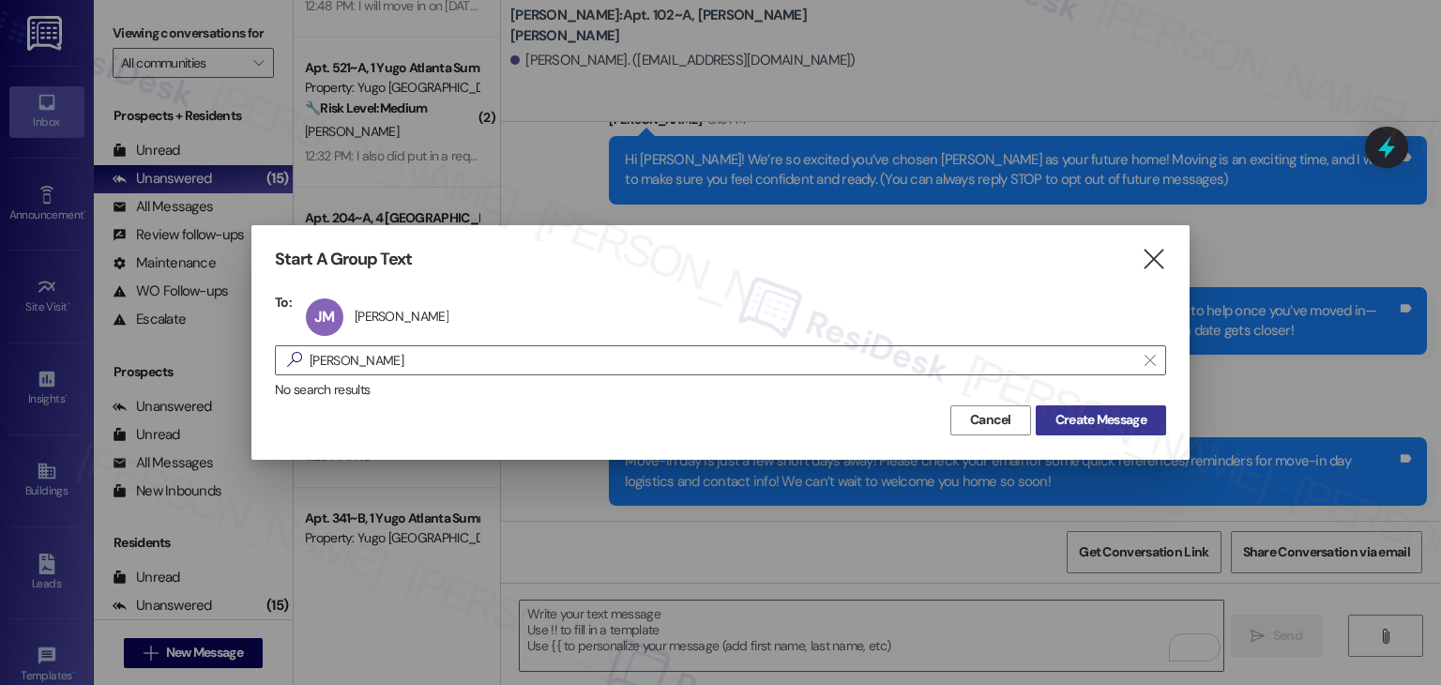
click at [1111, 416] on span "Create Message" at bounding box center [1101, 420] width 91 height 20
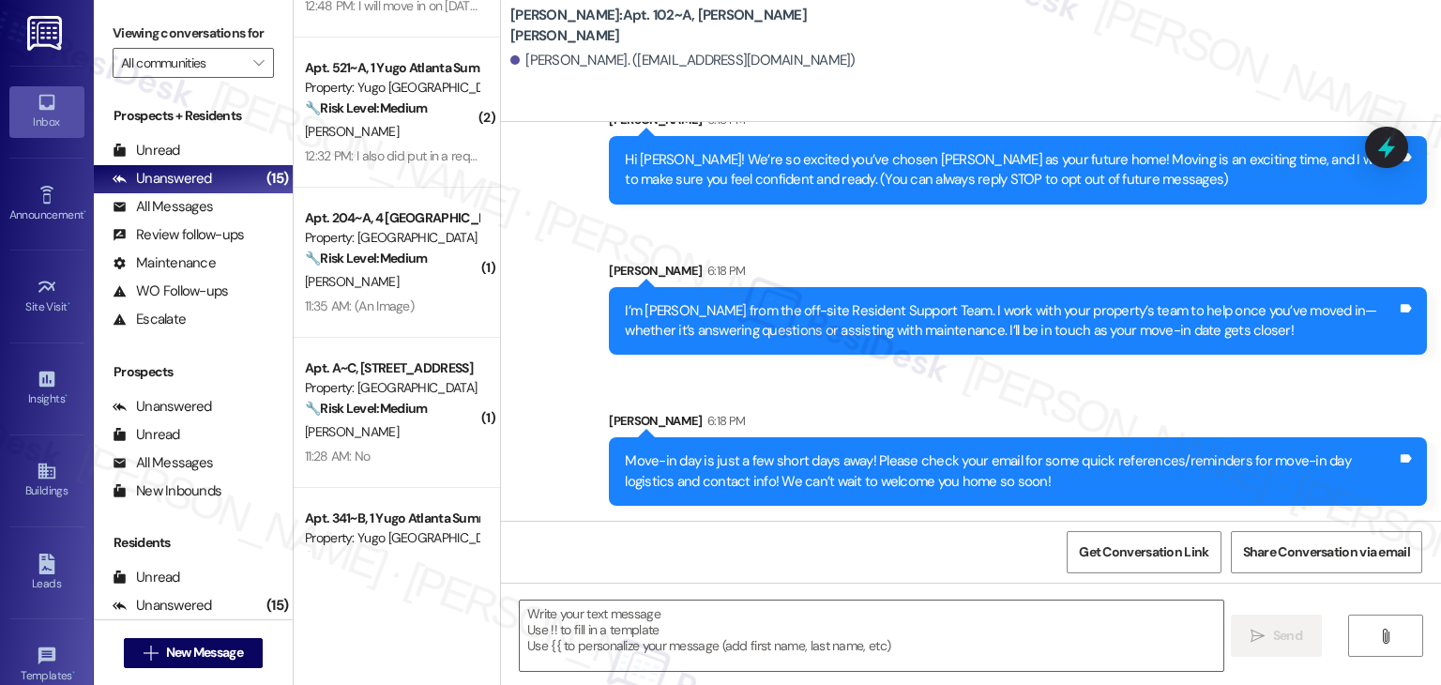
type textarea "Fetching suggested responses. Please feel free to read through the conversation…"
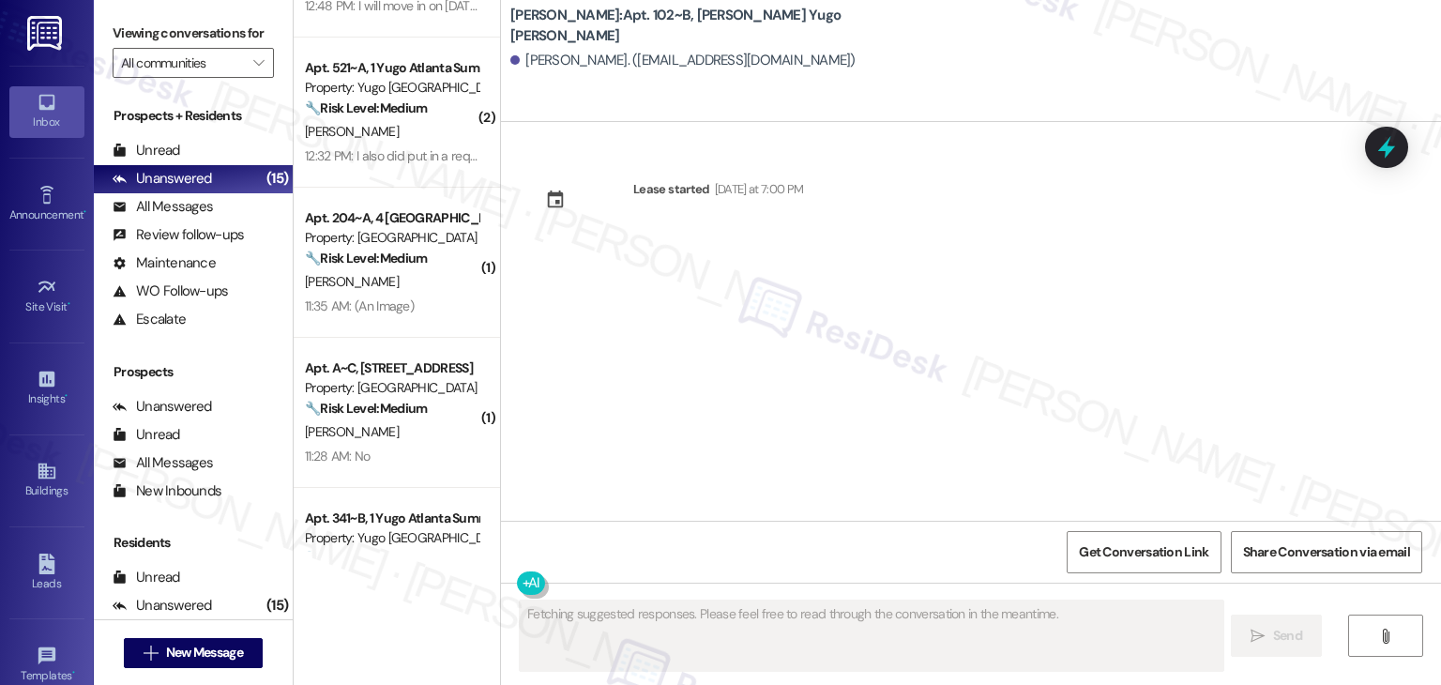
scroll to position [0, 0]
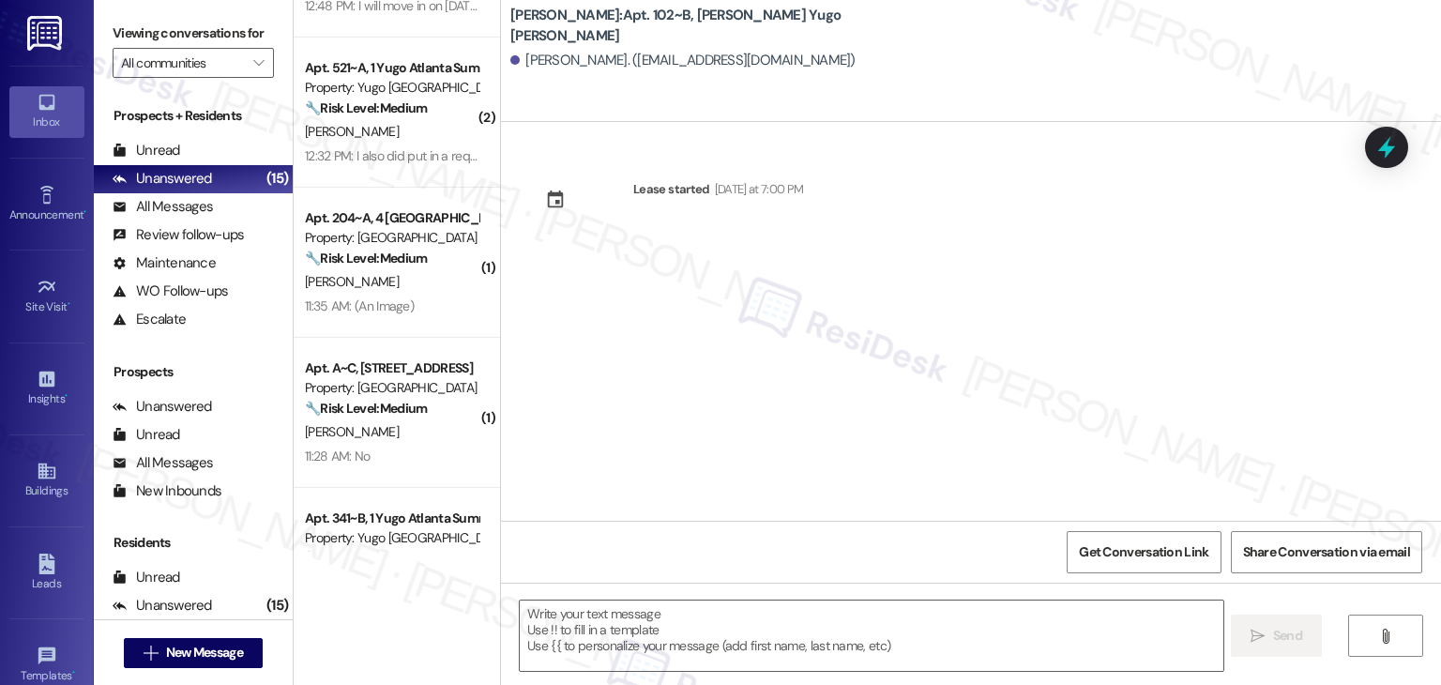
click at [747, 359] on div "Lease started [DATE] at 7:00 PM" at bounding box center [971, 321] width 940 height 399
click at [712, 625] on textarea at bounding box center [871, 636] width 703 height 70
paste textarea "Hi {{first_name}}! We’re so excited you’ve chosen {{property}} as your future h…"
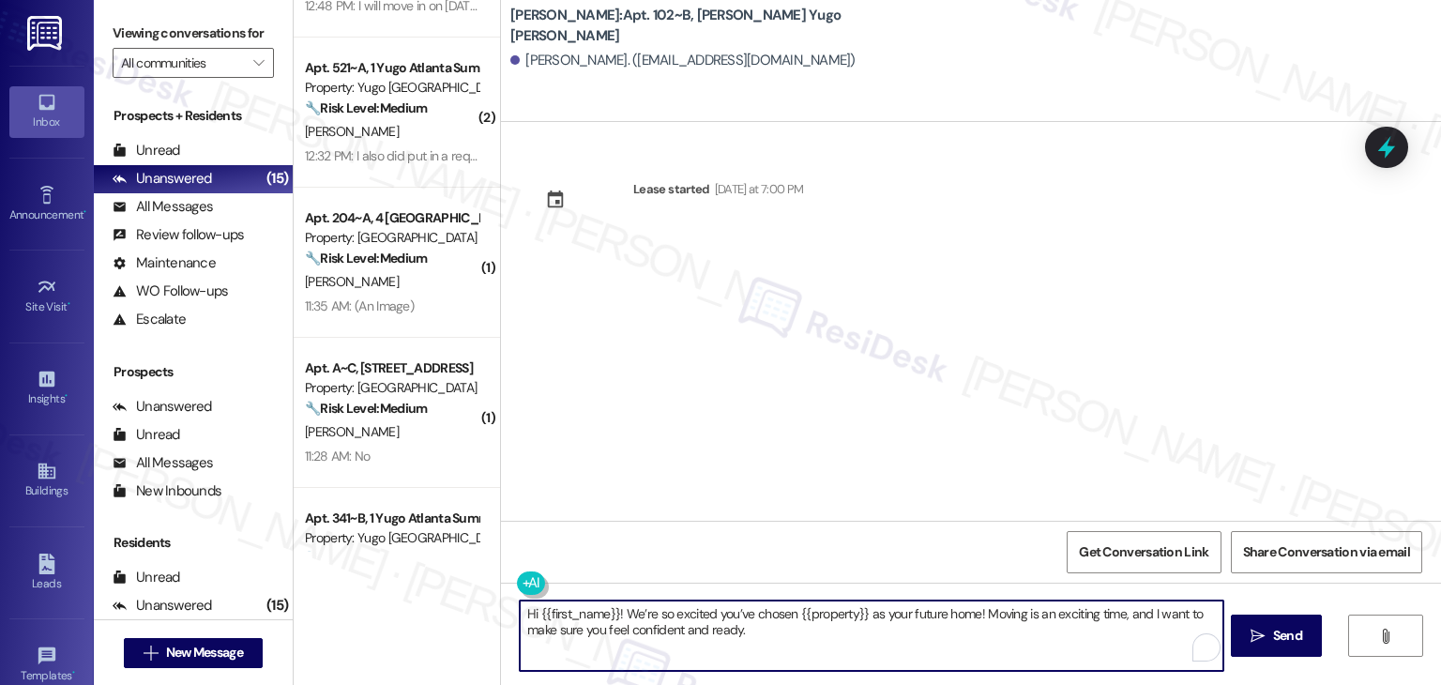
click at [853, 618] on textarea "Hi {{first_name}}! We’re so excited you’ve chosen {{property}} as your future h…" at bounding box center [871, 636] width 703 height 70
click at [813, 630] on textarea "Hi {{first_name}}! We’re so excited you’ve chosen {{property}} as your future h…" at bounding box center [871, 636] width 703 height 70
type textarea "Hi {{first_name}}! We’re so excited you’ve chosen {{property}} as your future h…"
click at [1270, 647] on button " Send" at bounding box center [1276, 636] width 91 height 42
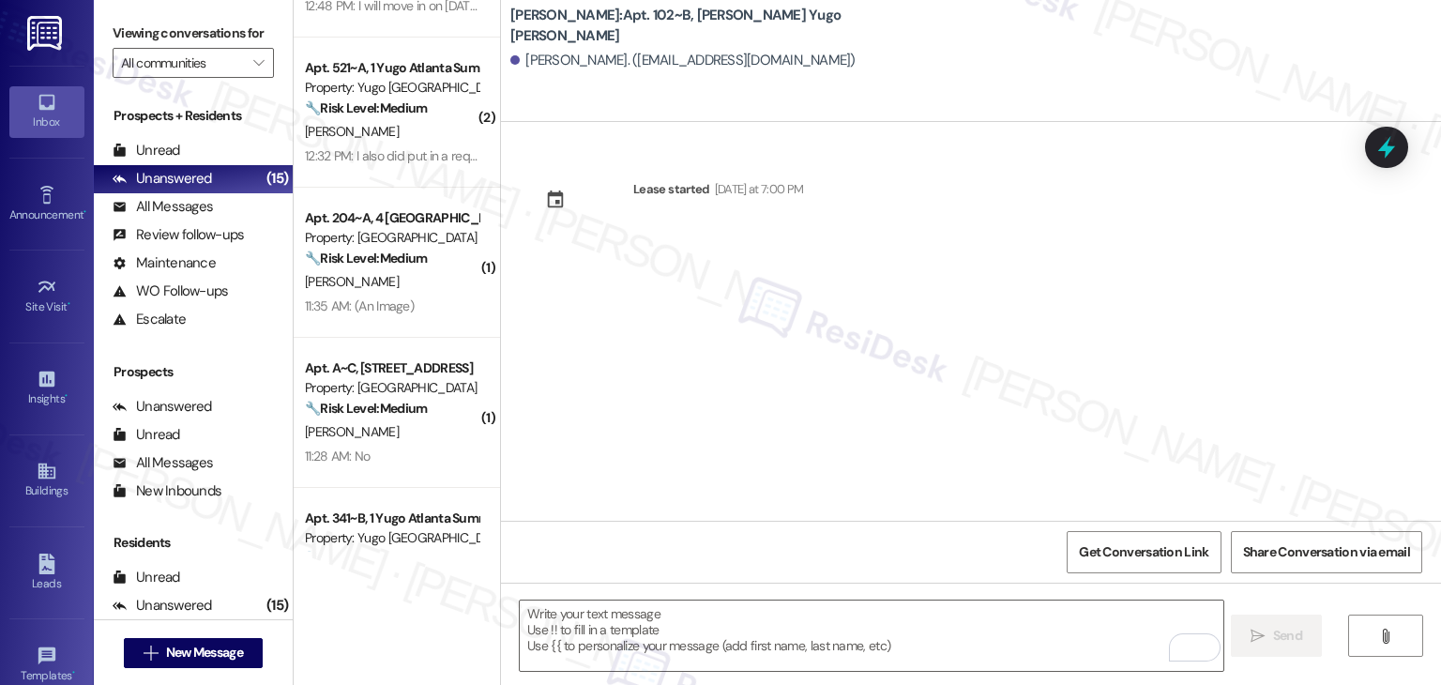
drag, startPoint x: 749, startPoint y: 388, endPoint x: 750, endPoint y: 500, distance: 112.6
click at [749, 388] on div "Lease started [DATE] at 7:00 PM" at bounding box center [971, 321] width 940 height 399
click at [753, 609] on textarea "To enrich screen reader interactions, please activate Accessibility in Grammarl…" at bounding box center [871, 636] width 703 height 70
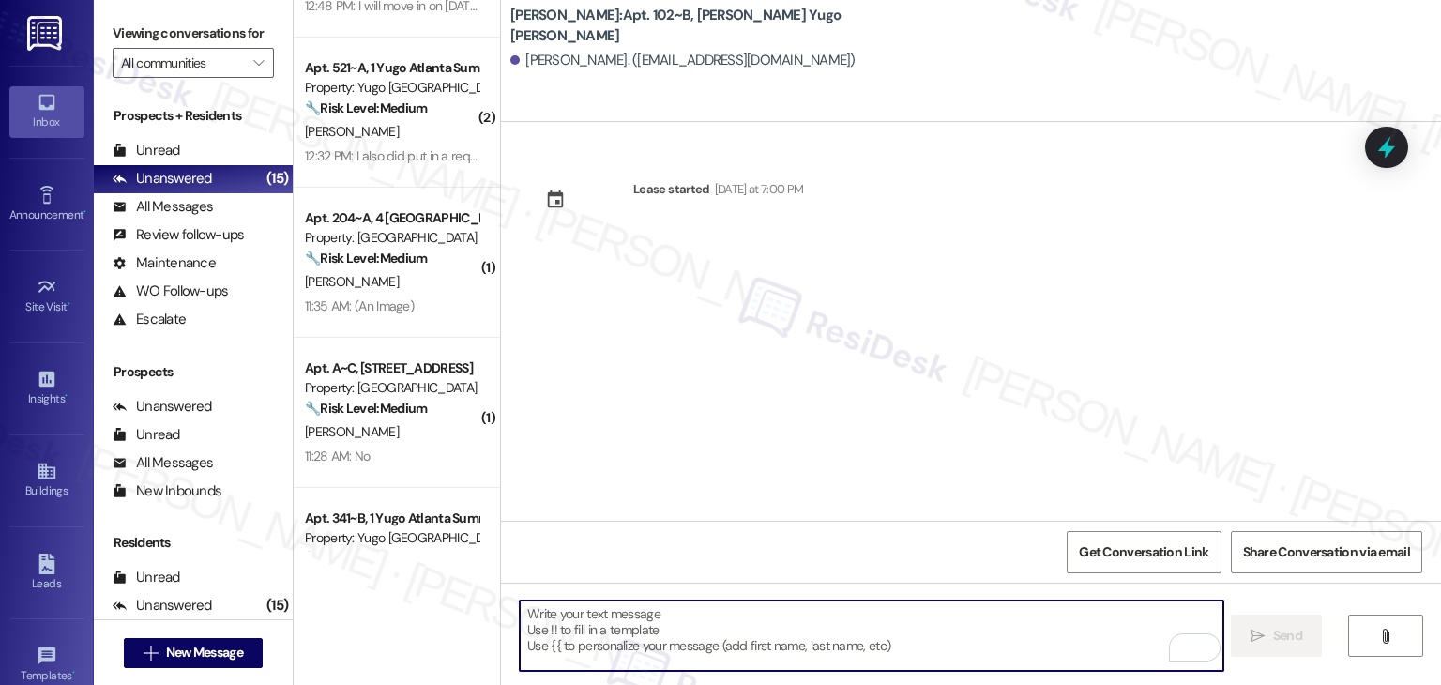
paste textarea "Hi {{first_name}}! We’re so excited you’ve chosen {{property}} as your future h…"
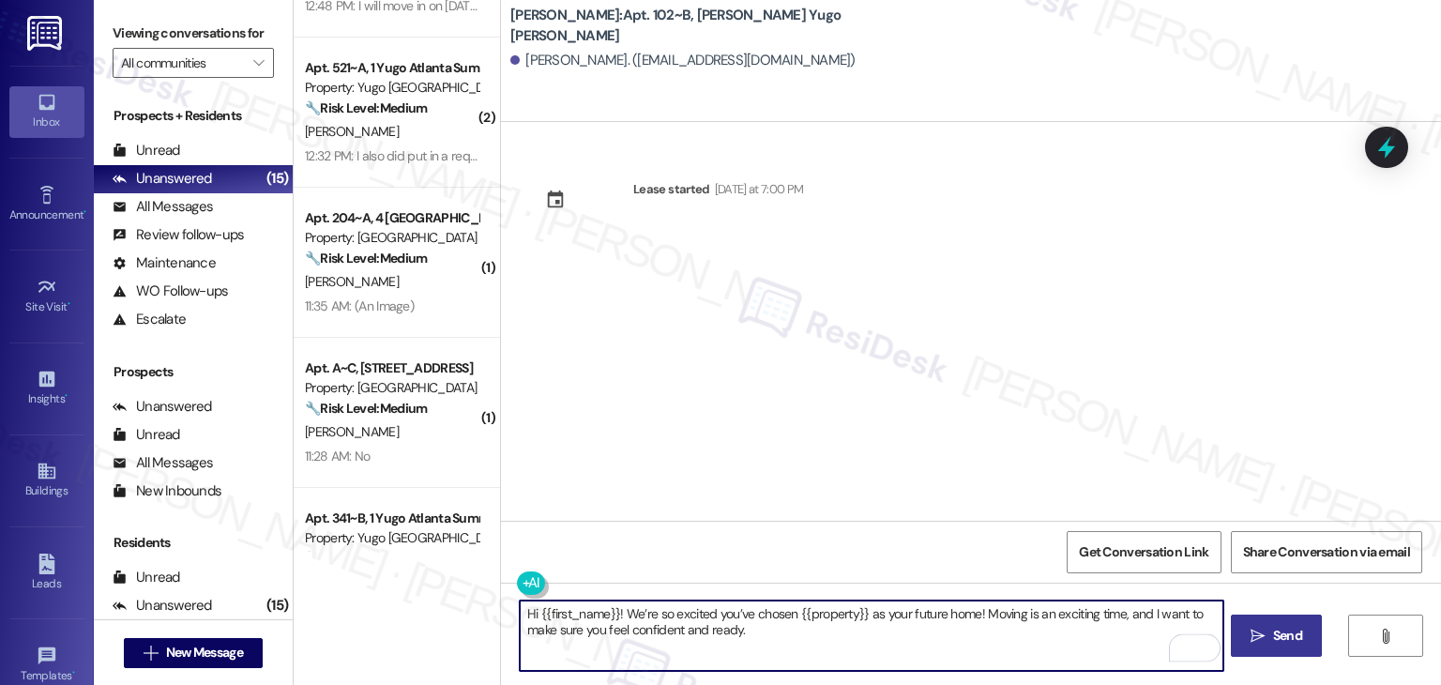
type textarea "Hi {{first_name}}! We’re so excited you’ve chosen {{property}} as your future h…"
click at [1287, 629] on span "Send" at bounding box center [1287, 636] width 29 height 20
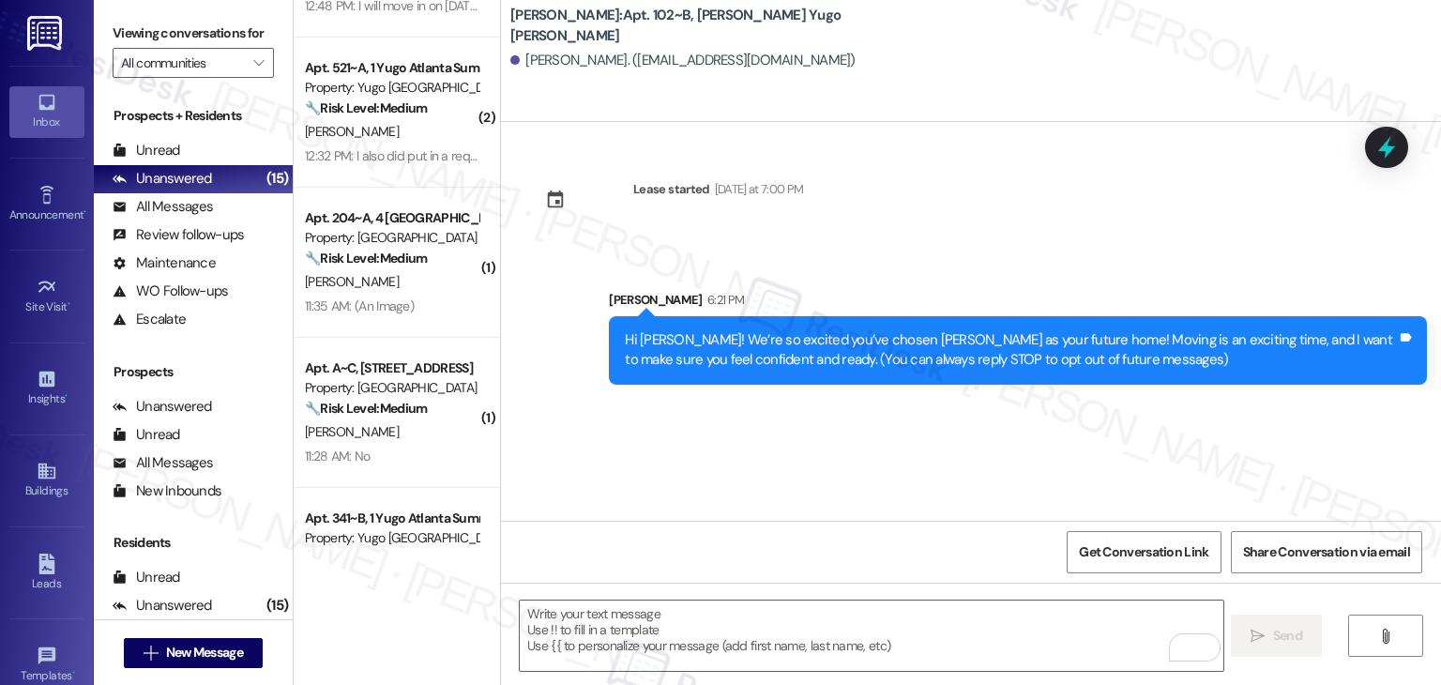
click at [752, 454] on div "Lease started [DATE] at 7:00 PM Sent via SMS [PERSON_NAME] 6:21 PM Hi [PERSON_N…" at bounding box center [971, 321] width 940 height 399
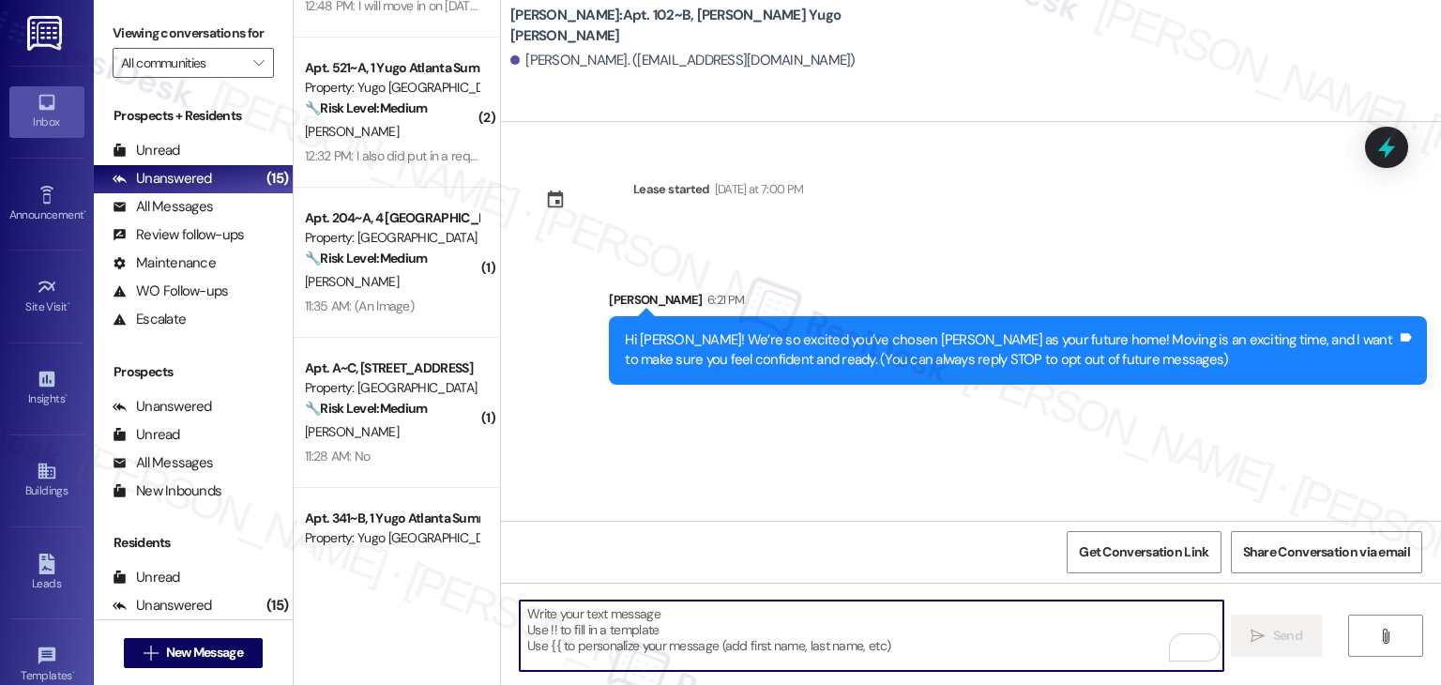
click at [768, 623] on textarea "To enrich screen reader interactions, please activate Accessibility in Grammarl…" at bounding box center [871, 636] width 703 height 70
paste textarea "I’m [PERSON_NAME] from the off-site Resident Support Team. I work with your pro…"
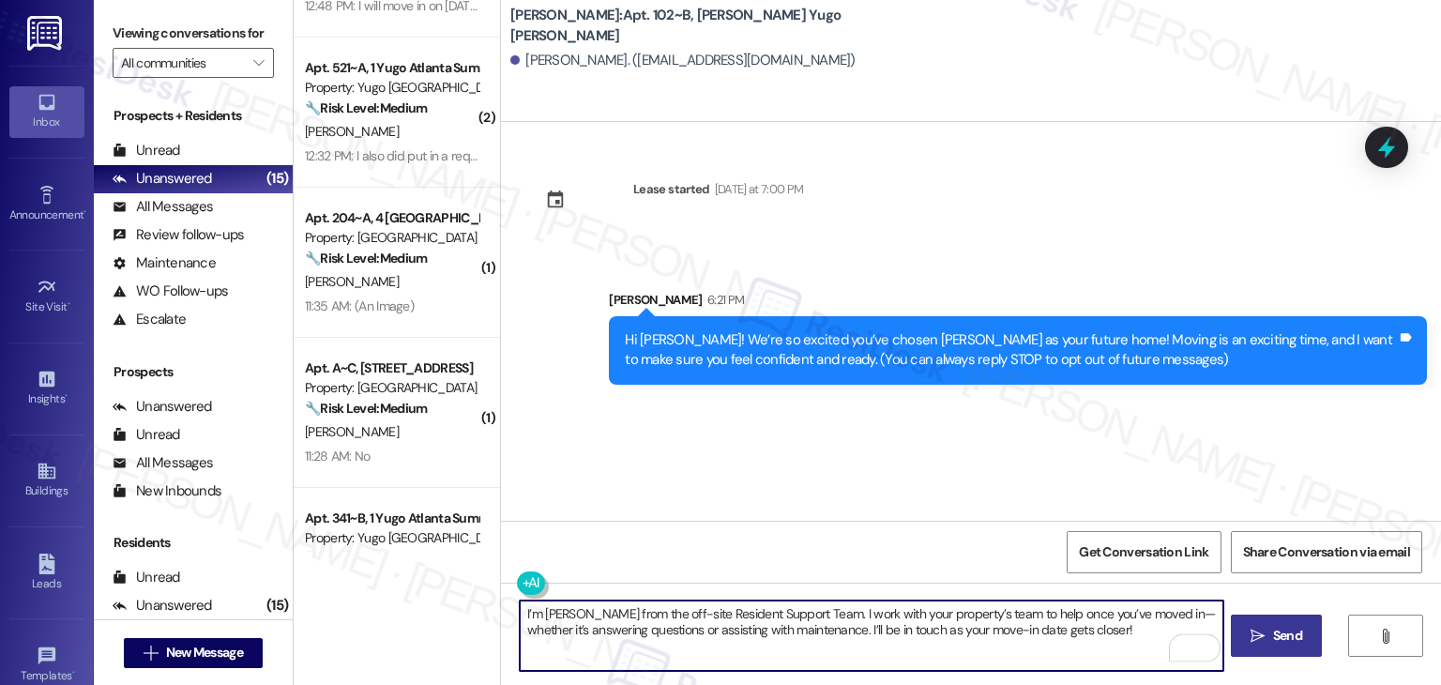
type textarea "I’m [PERSON_NAME] from the off-site Resident Support Team. I work with your pro…"
click at [1284, 643] on span "Send" at bounding box center [1287, 636] width 29 height 20
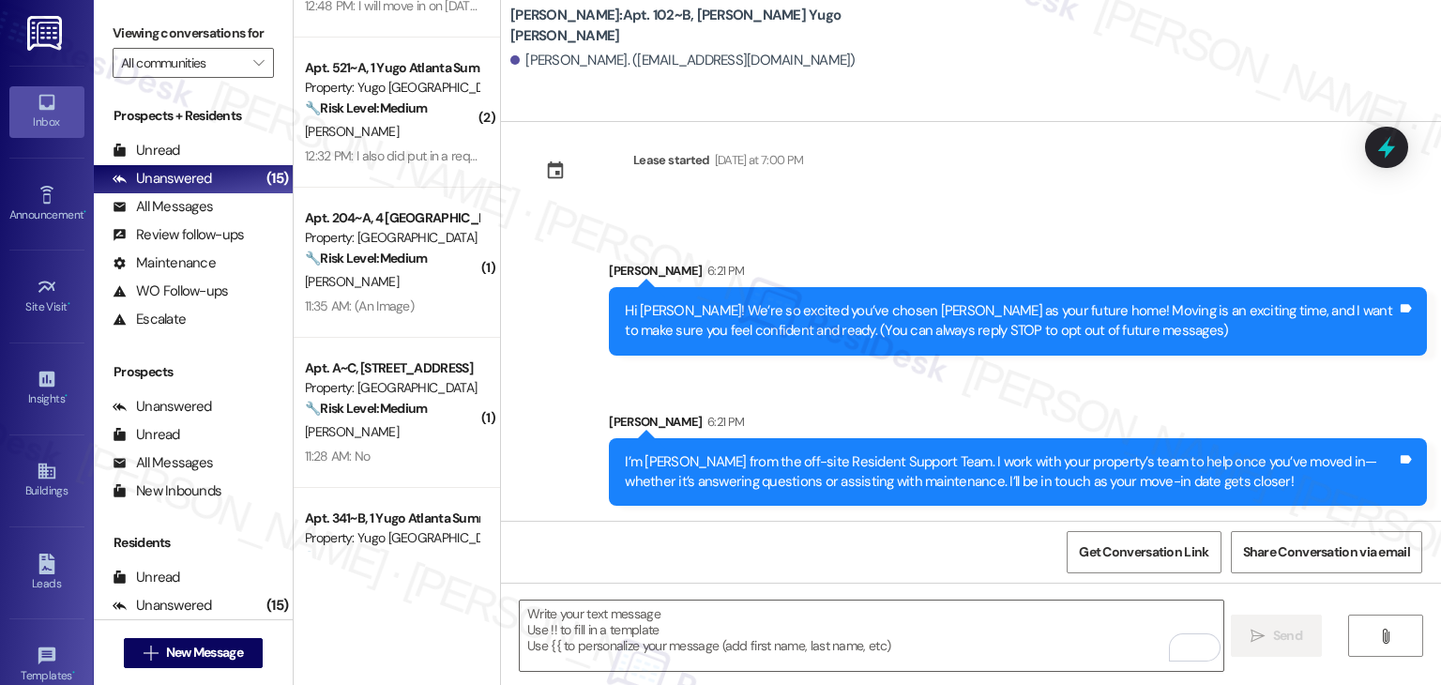
scroll to position [30, 0]
drag, startPoint x: 799, startPoint y: 395, endPoint x: 737, endPoint y: 579, distance: 194.4
click at [799, 395] on div "Sent via SMS [PERSON_NAME] 6:21 PM Hi [PERSON_NAME]! We’re so excited you’ve ch…" at bounding box center [971, 370] width 940 height 302
click at [715, 618] on textarea "To enrich screen reader interactions, please activate Accessibility in Grammarl…" at bounding box center [871, 636] width 703 height 70
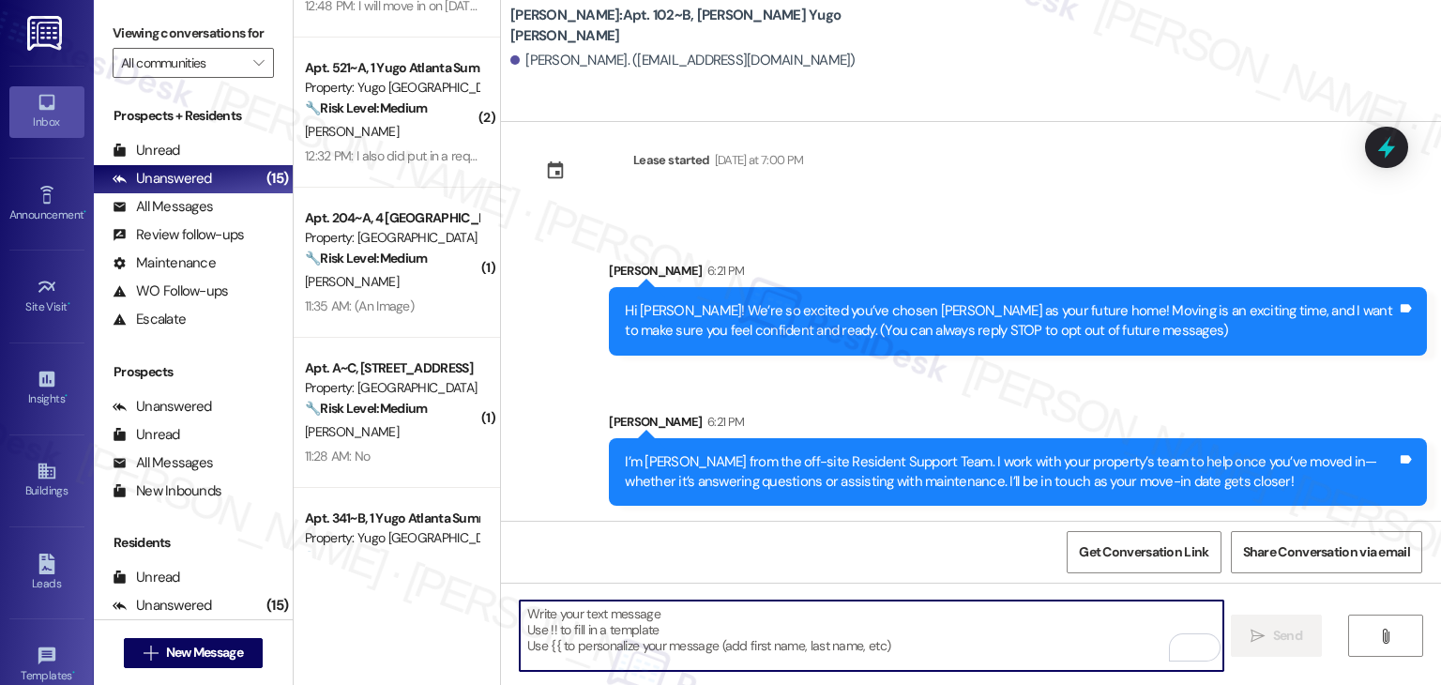
paste textarea "Move-in day is just a few short days away! Please check your email for some qui…"
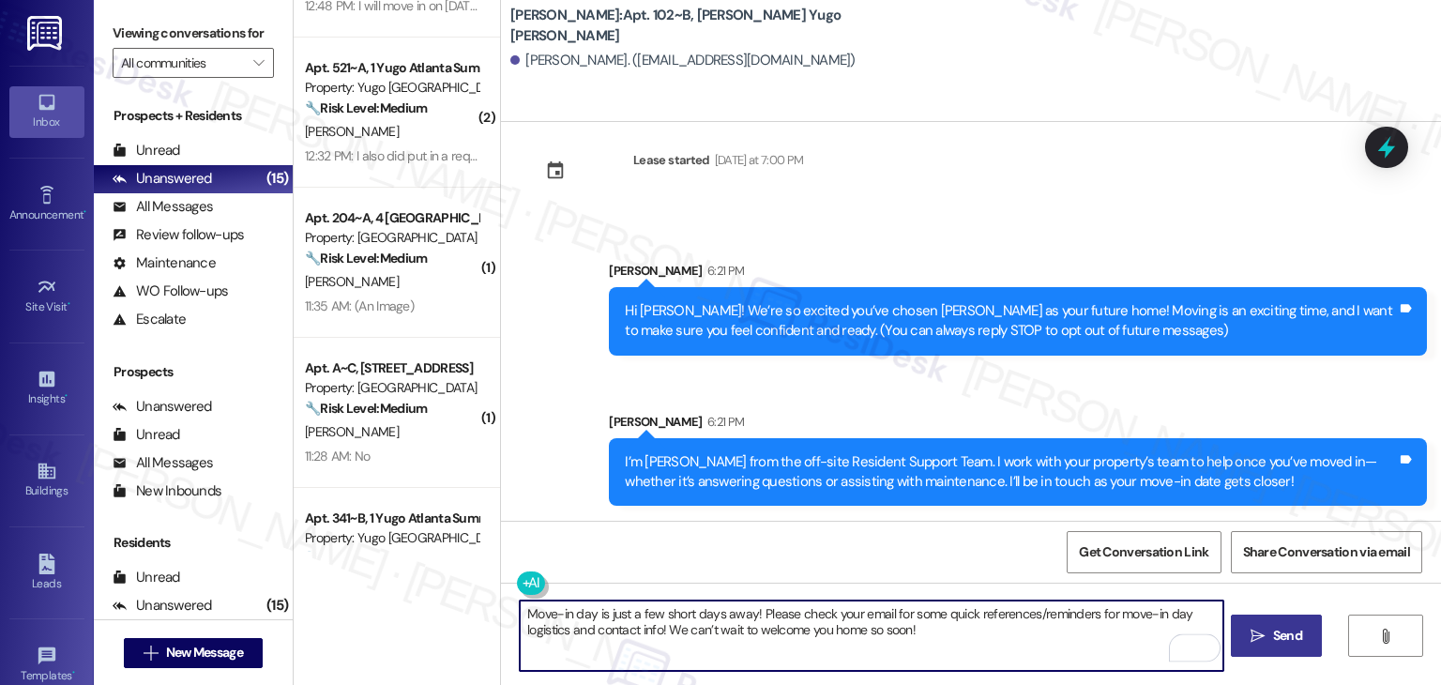
type textarea "Move-in day is just a few short days away! Please check your email for some qui…"
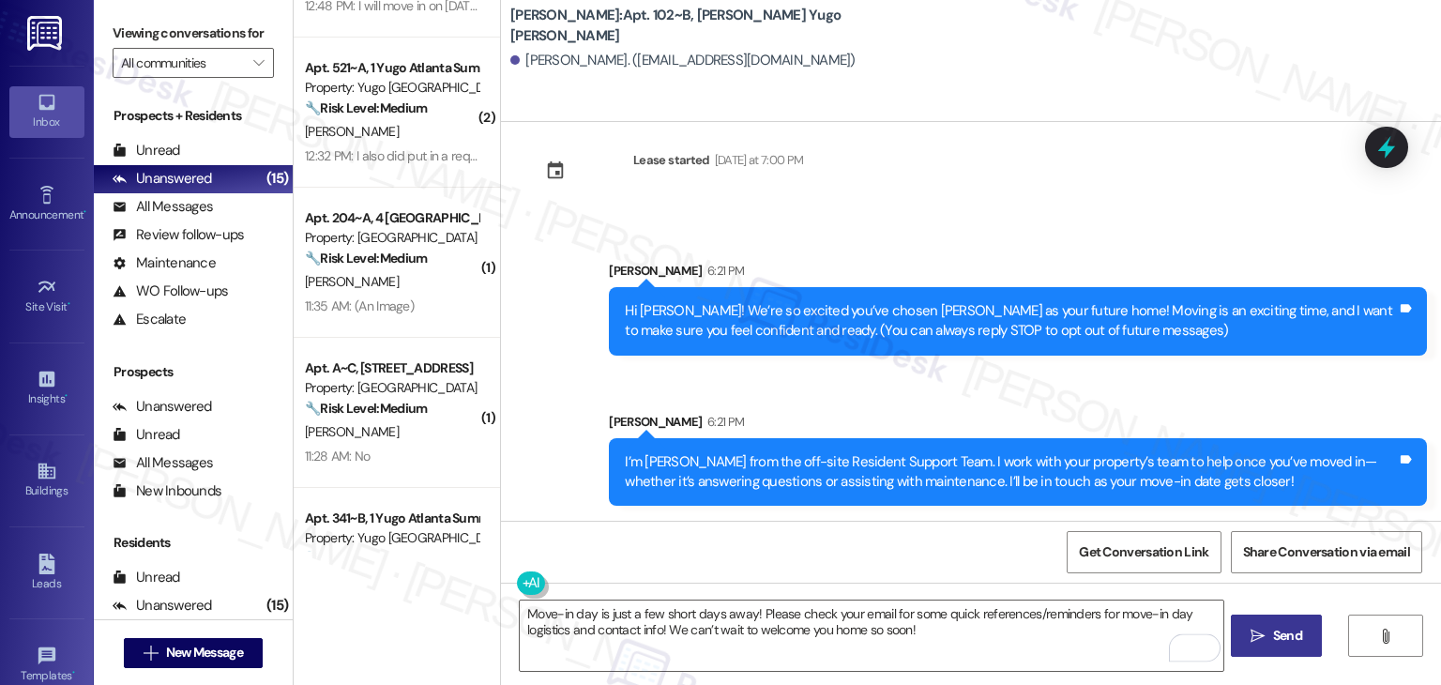
click at [1270, 634] on span "Send" at bounding box center [1288, 636] width 37 height 20
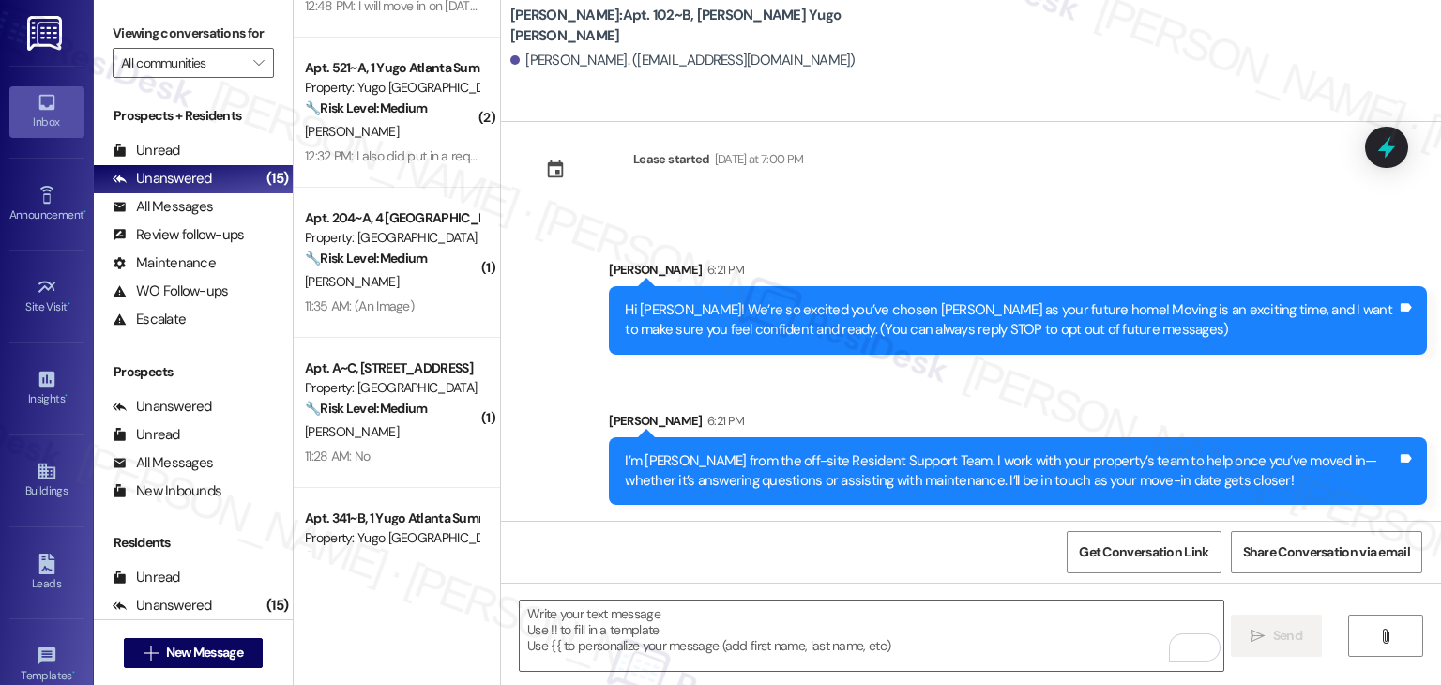
scroll to position [180, 0]
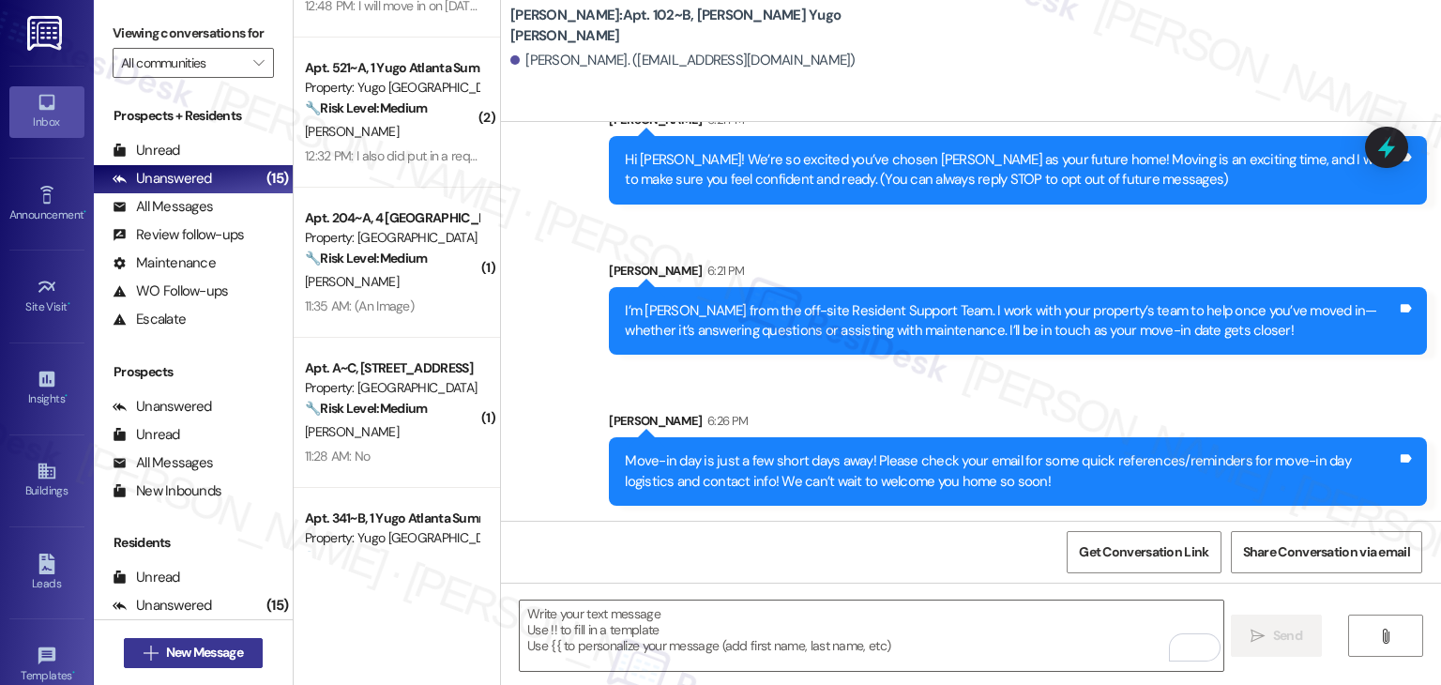
click at [225, 658] on span "New Message" at bounding box center [204, 653] width 77 height 20
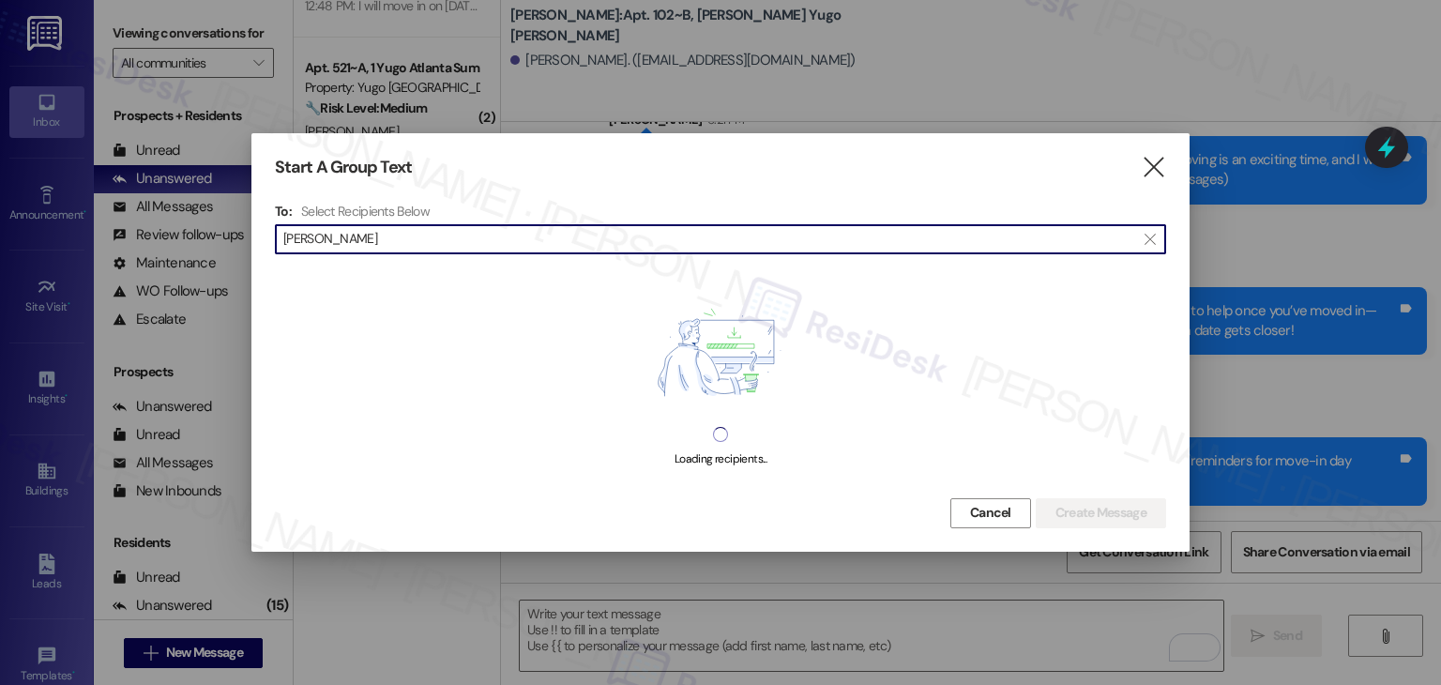
click at [327, 243] on input "[PERSON_NAME]" at bounding box center [709, 239] width 852 height 26
click at [323, 239] on input "[PERSON_NAME]" at bounding box center [709, 239] width 852 height 26
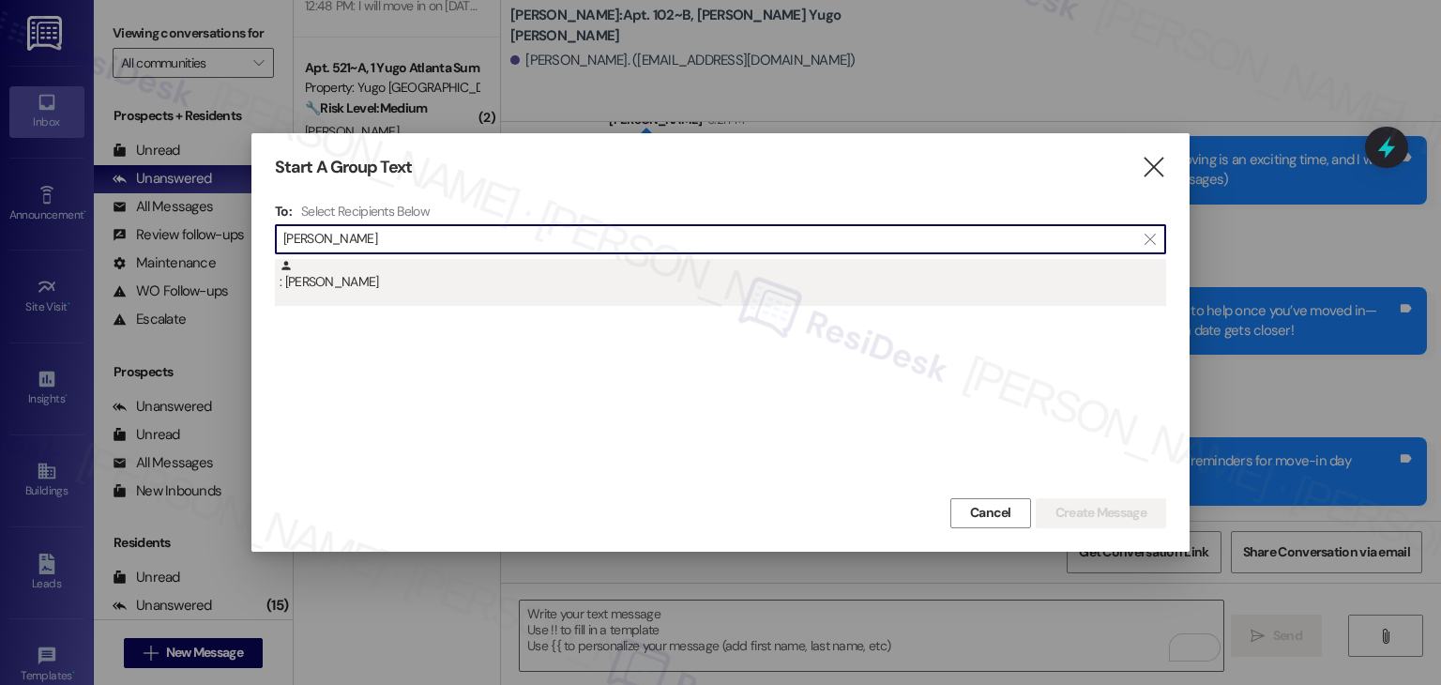
type input "[PERSON_NAME]"
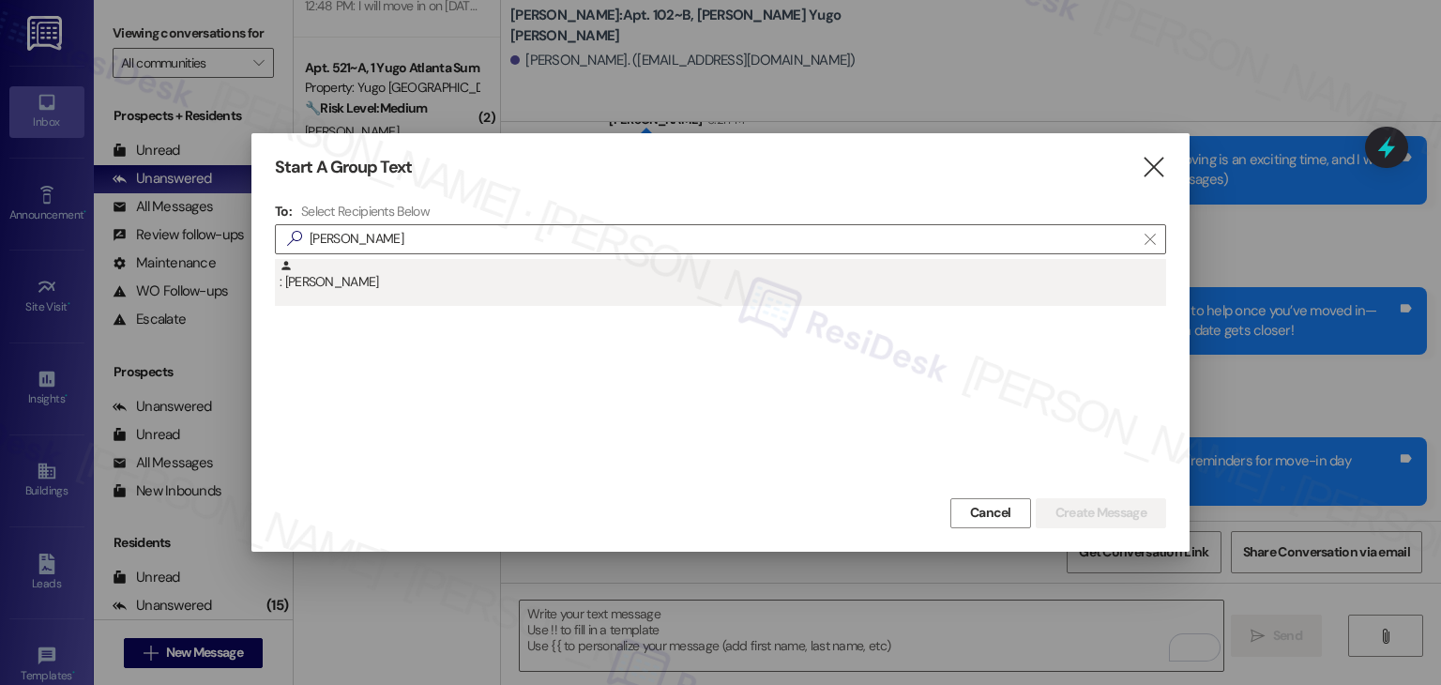
click at [372, 285] on div ": [PERSON_NAME]" at bounding box center [723, 275] width 887 height 33
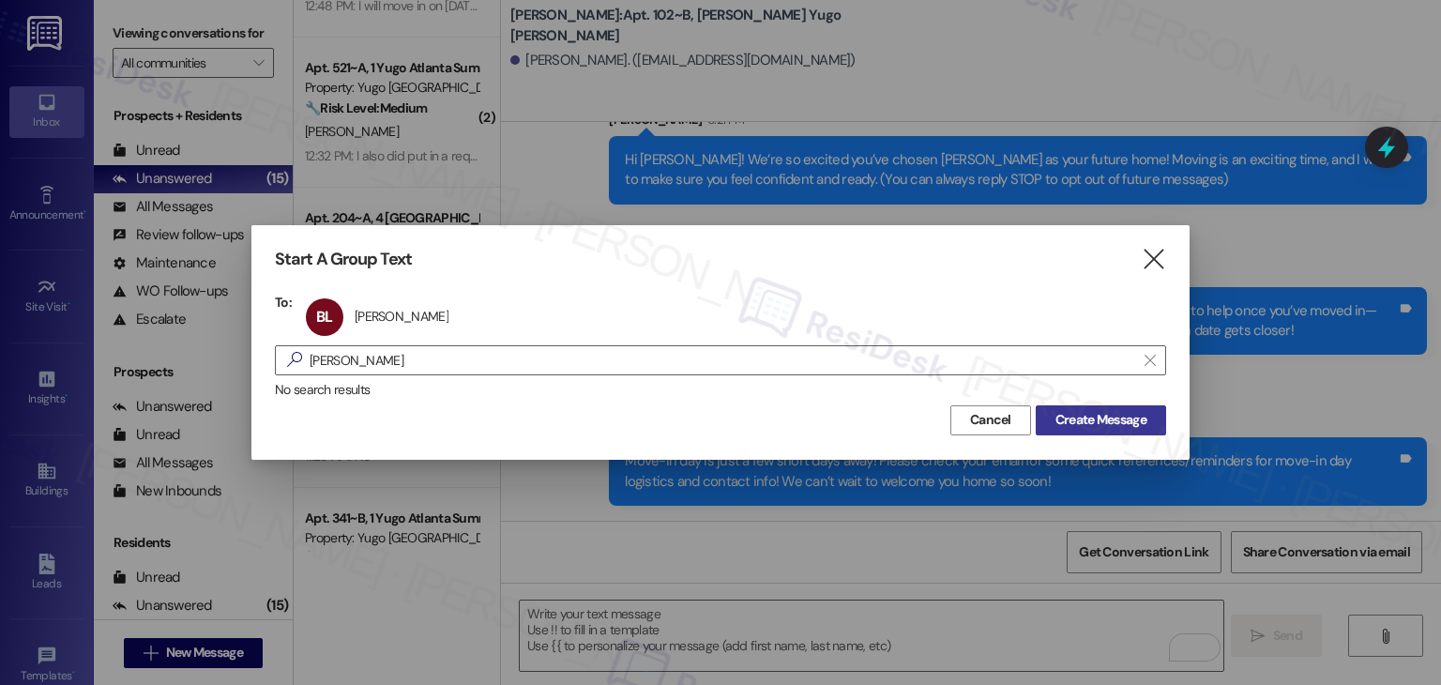
click at [1075, 427] on span "Create Message" at bounding box center [1101, 420] width 91 height 20
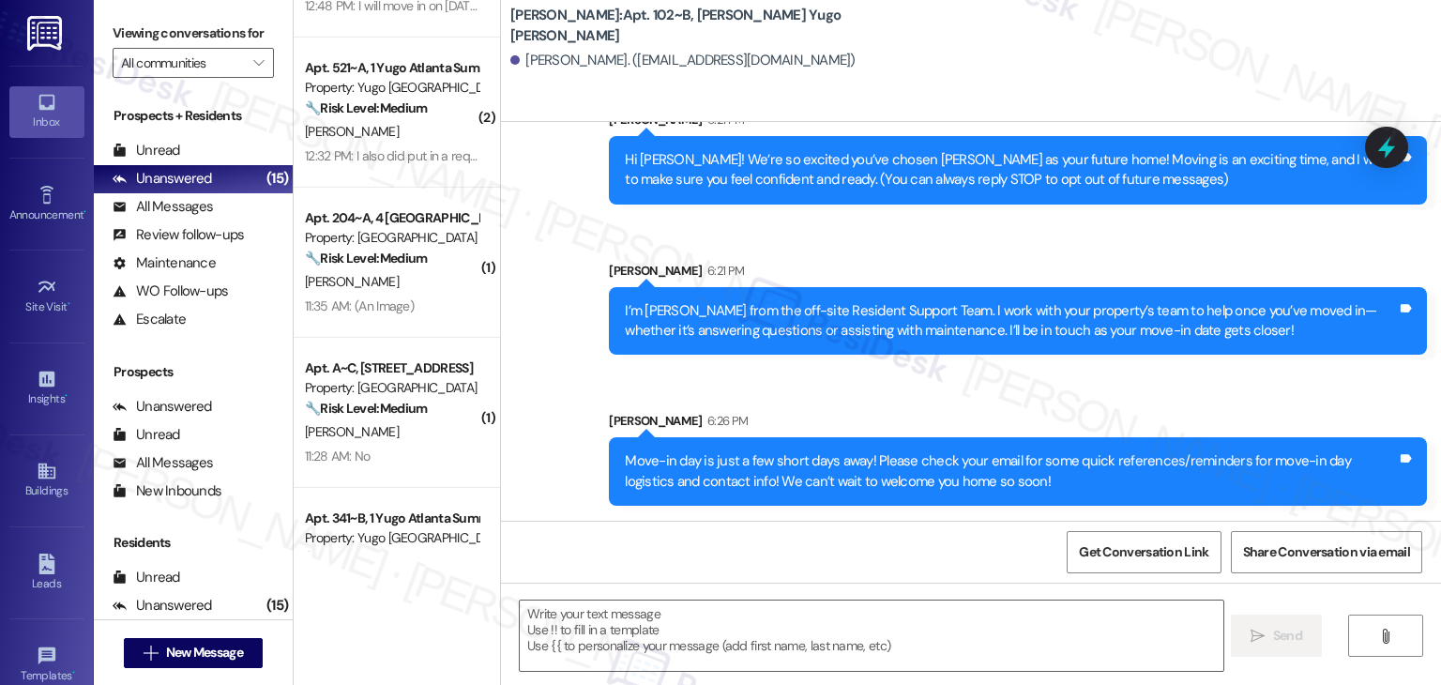
type textarea "Fetching suggested responses. Please feel free to read through the conversation…"
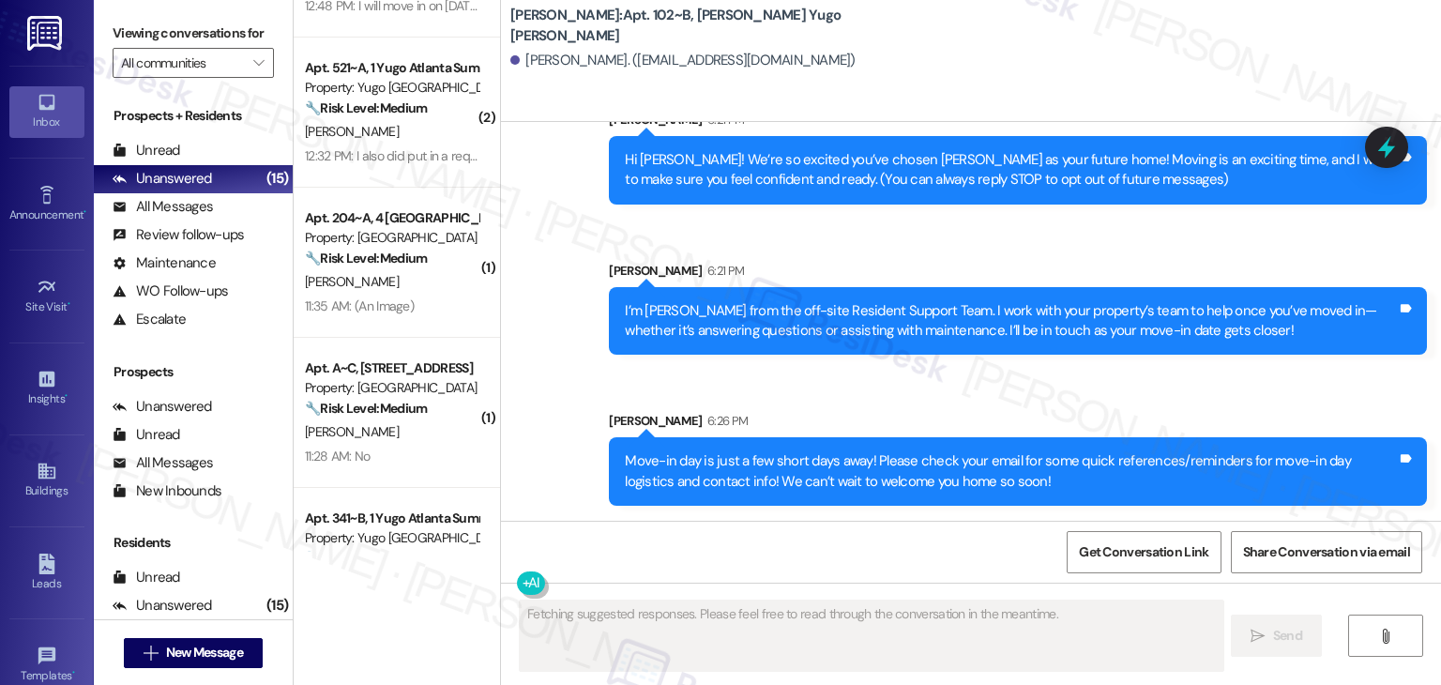
scroll to position [0, 0]
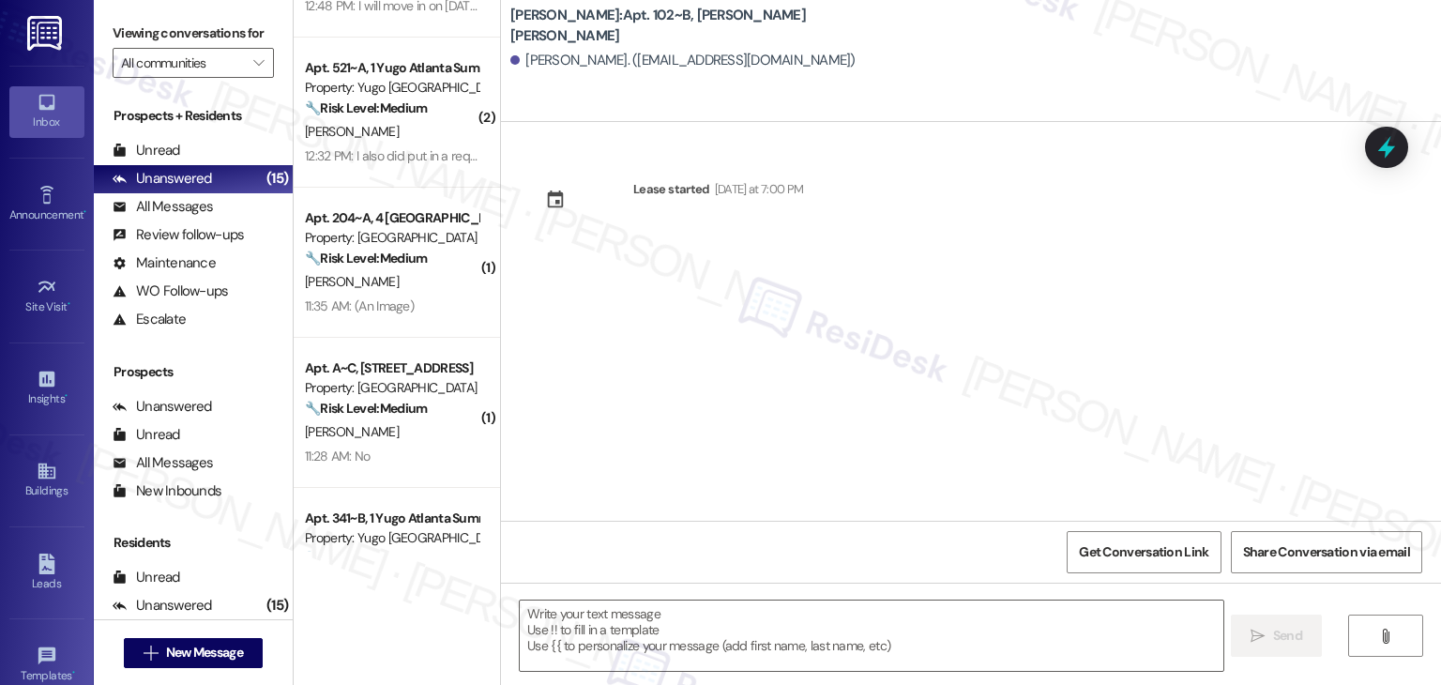
click at [938, 259] on div "Lease started [DATE] at 7:00 PM" at bounding box center [971, 321] width 940 height 399
drag, startPoint x: 760, startPoint y: 370, endPoint x: 743, endPoint y: 481, distance: 112.9
click at [760, 370] on div "Lease started [DATE] at 7:00 PM" at bounding box center [971, 321] width 940 height 399
click at [717, 615] on textarea at bounding box center [871, 636] width 703 height 70
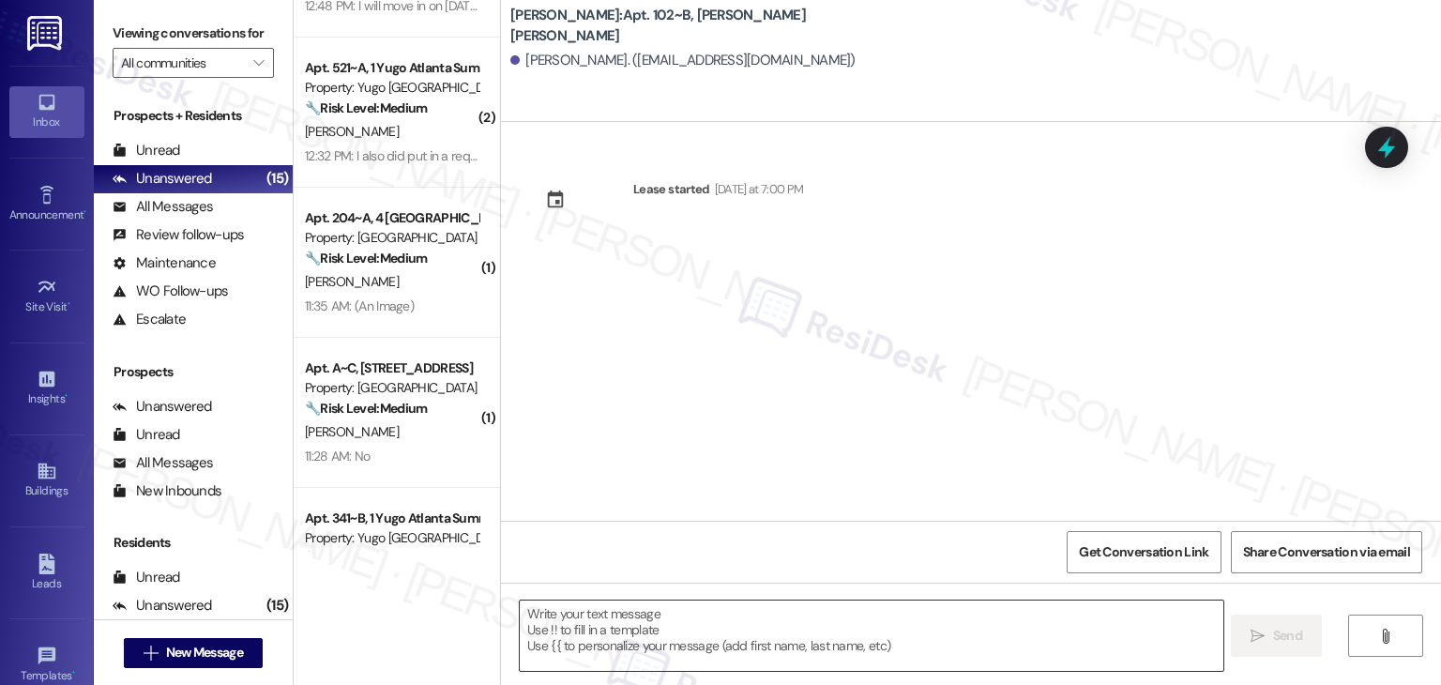
paste textarea "Hi {{first_name}}! We’re so excited you’ve chosen {{property}} as your future h…"
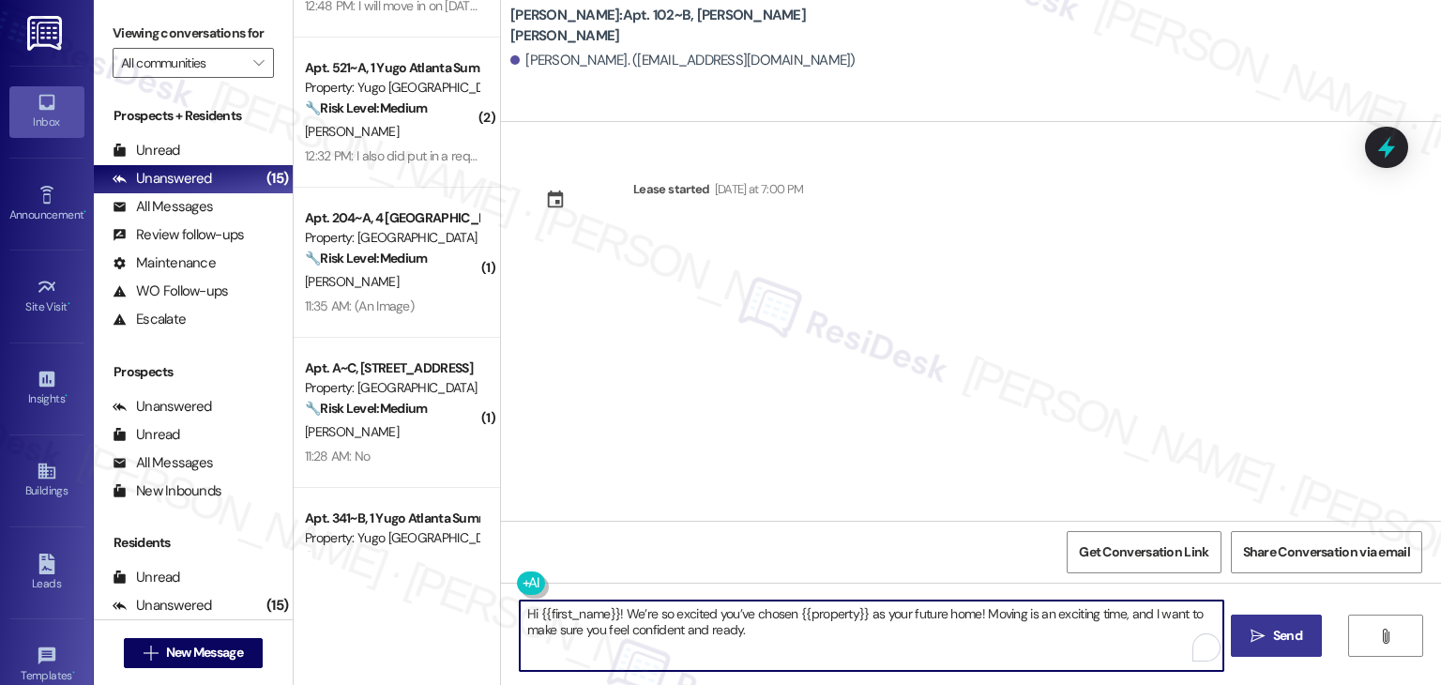
type textarea "Hi {{first_name}}! We’re so excited you’ve chosen {{property}} as your future h…"
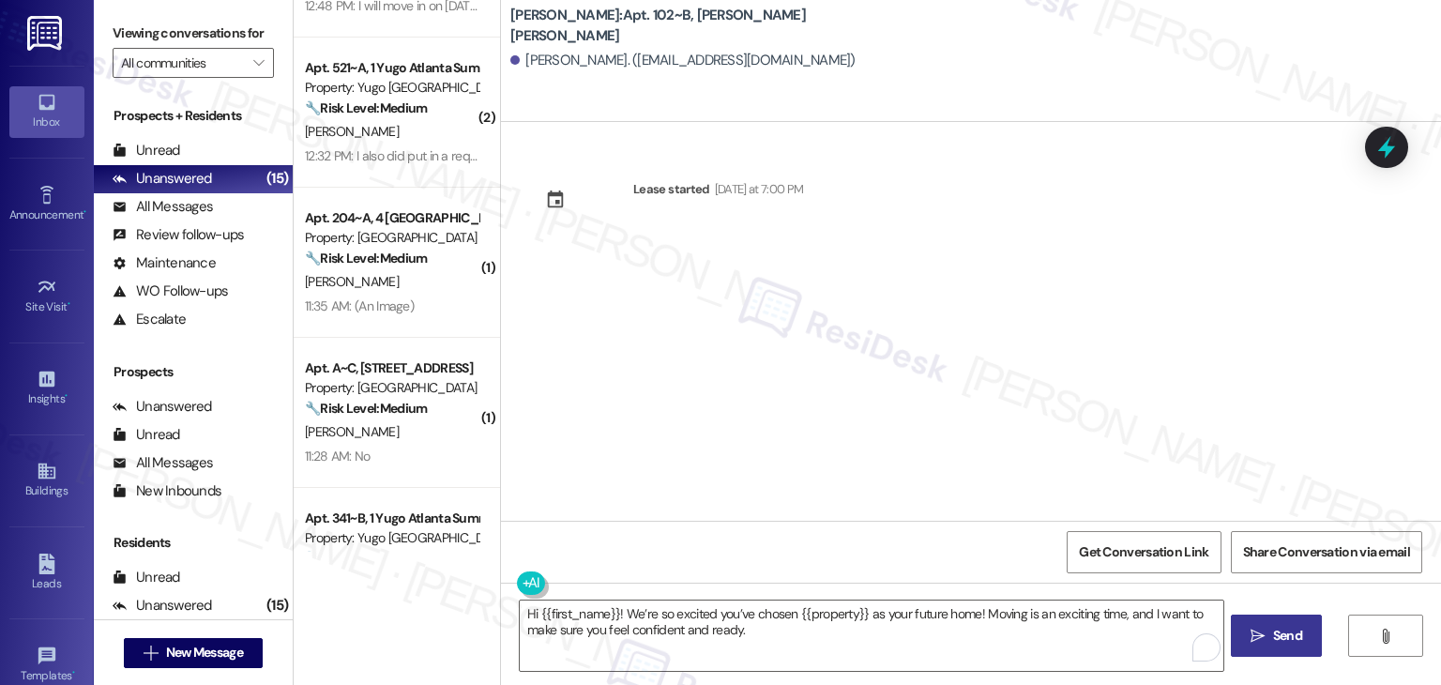
click at [1270, 629] on span "Send" at bounding box center [1288, 636] width 37 height 20
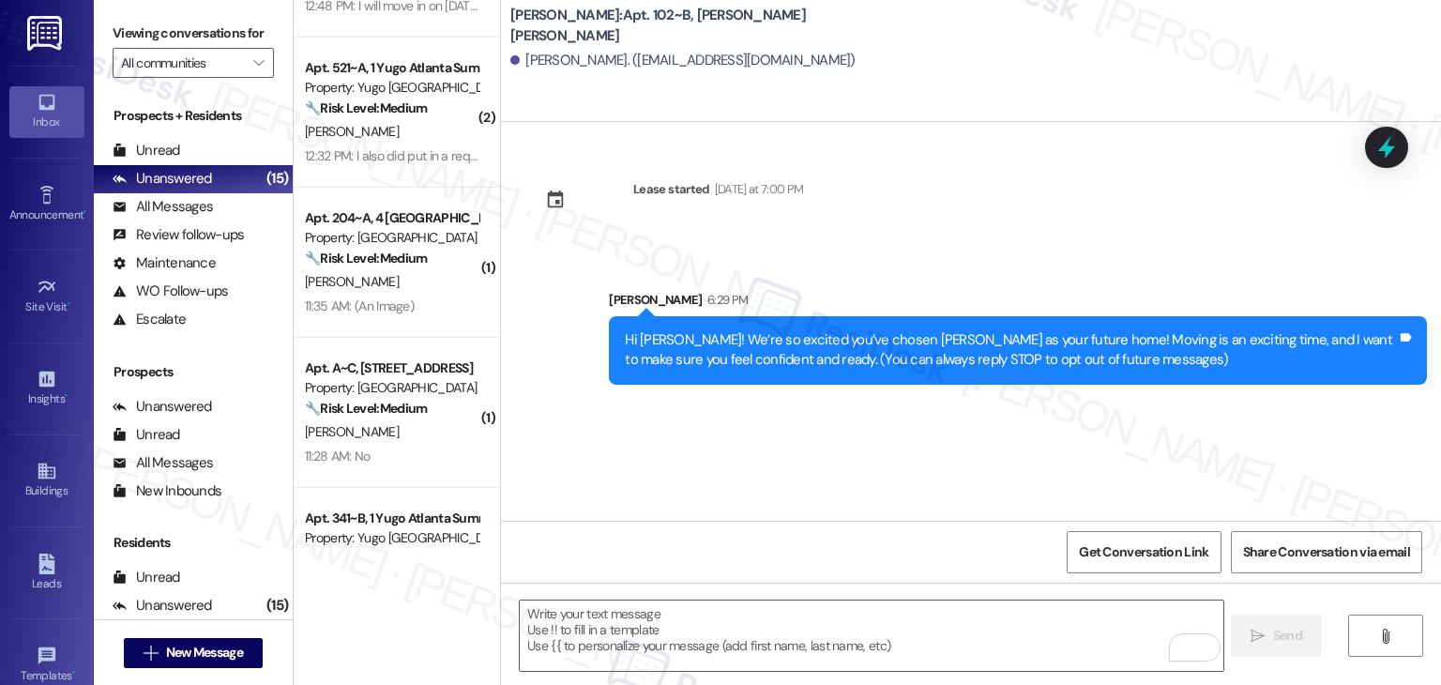
click at [750, 414] on div "Lease started [DATE] at 7:00 PM Sent via SMS [PERSON_NAME] 6:29 PM Hi [PERSON_N…" at bounding box center [971, 321] width 940 height 399
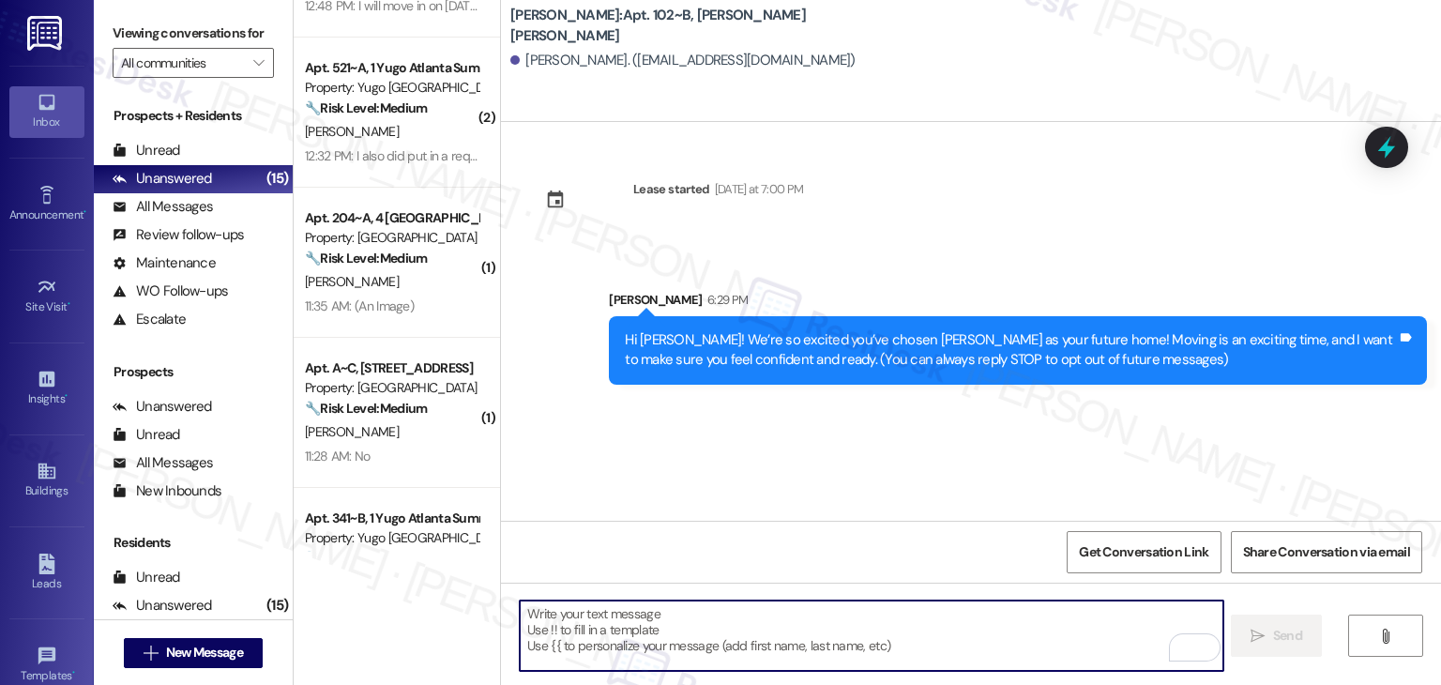
click at [709, 613] on textarea "To enrich screen reader interactions, please activate Accessibility in Grammarl…" at bounding box center [871, 636] width 703 height 70
paste textarea "I’m [PERSON_NAME] from the off-site Resident Support Team. I work with your pro…"
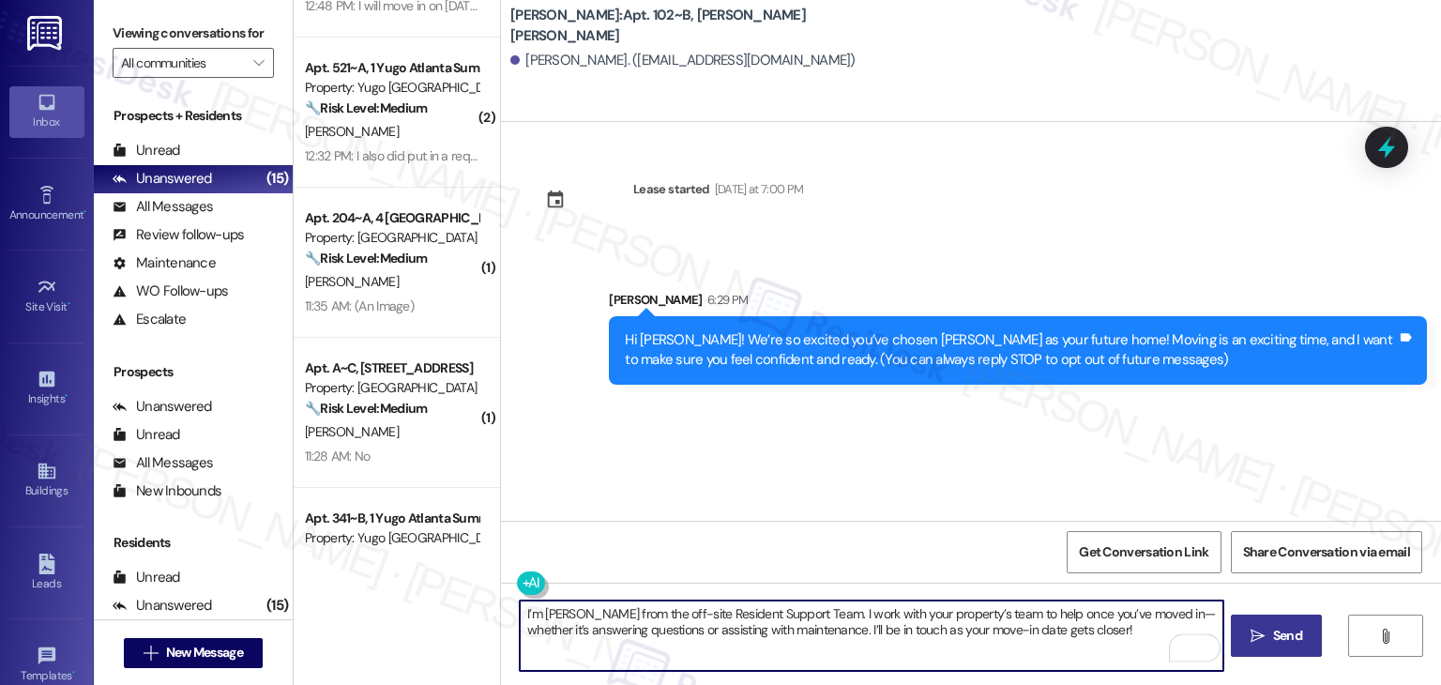
type textarea "I’m [PERSON_NAME] from the off-site Resident Support Team. I work with your pro…"
click at [1288, 640] on span "Send" at bounding box center [1287, 636] width 29 height 20
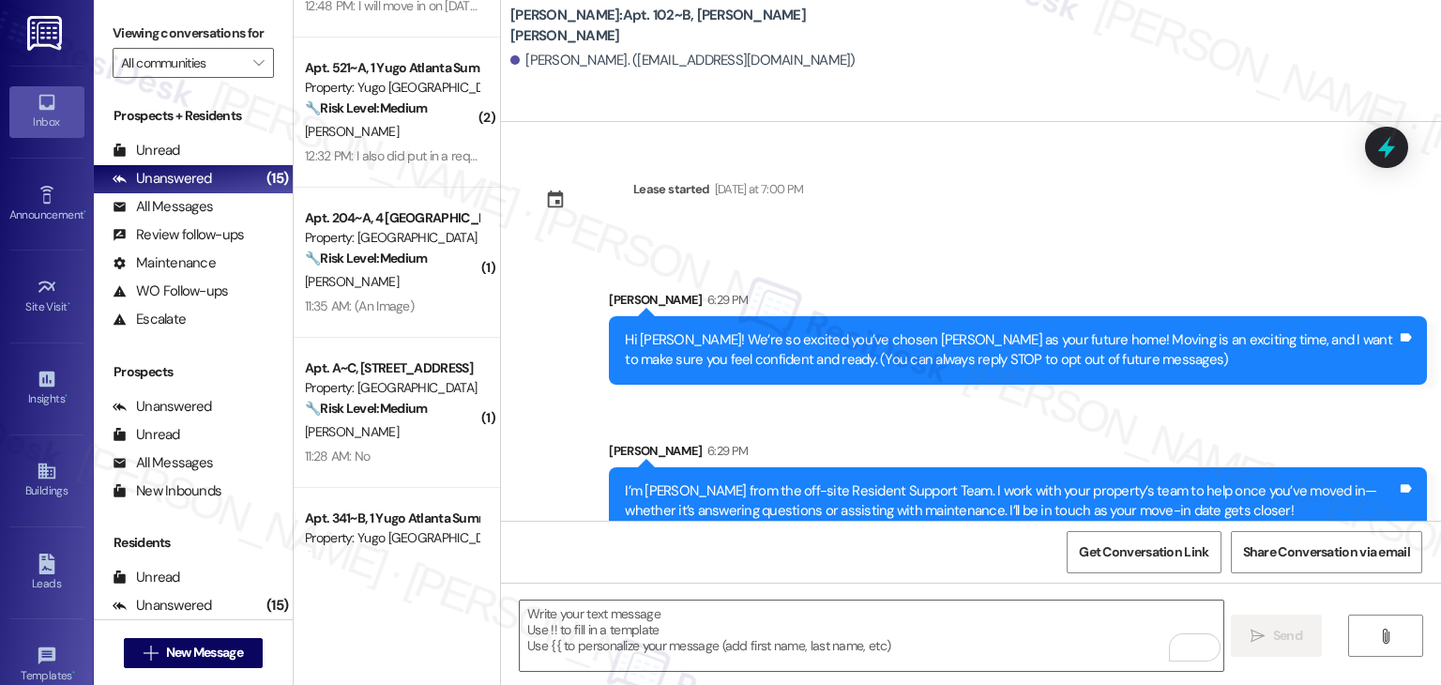
click at [792, 418] on div "Sent via SMS [PERSON_NAME] 6:29 PM Hi [PERSON_NAME]! We’re so excited you’ve ch…" at bounding box center [971, 399] width 940 height 302
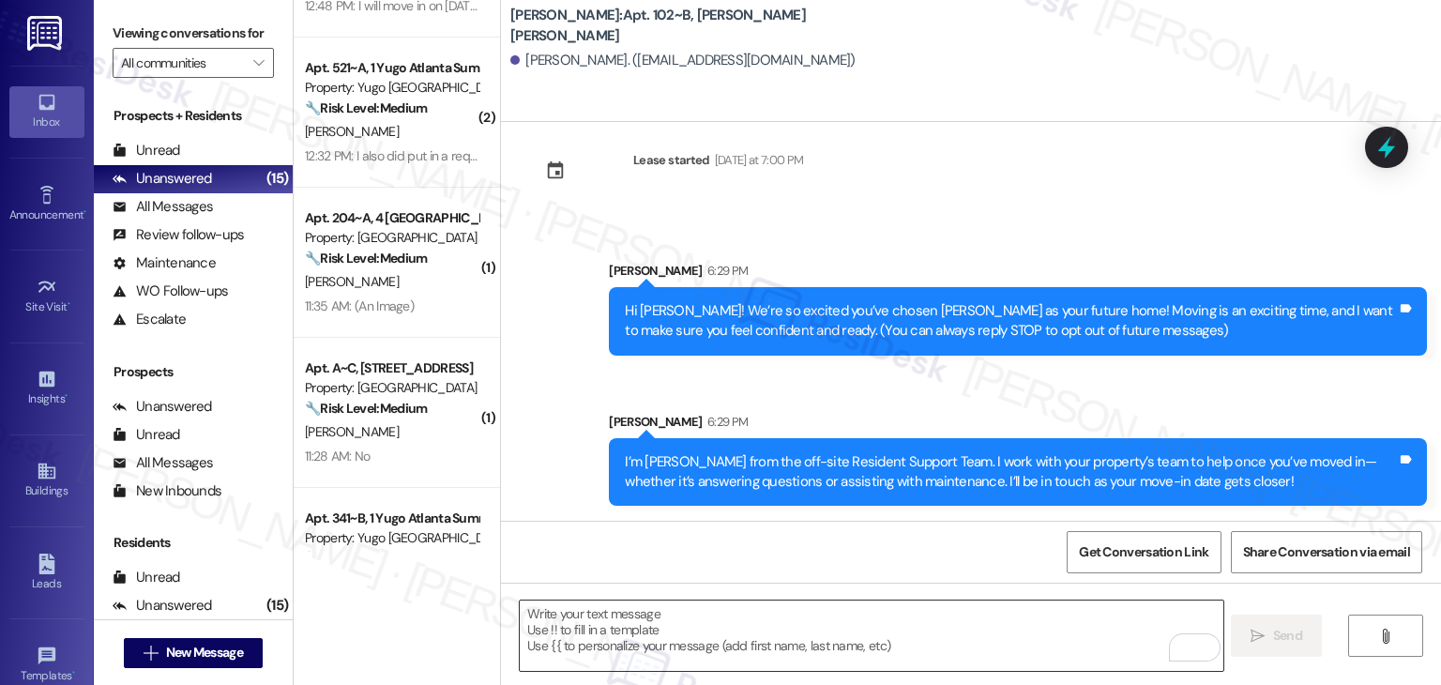
click at [811, 633] on textarea "To enrich screen reader interactions, please activate Accessibility in Grammarl…" at bounding box center [871, 636] width 703 height 70
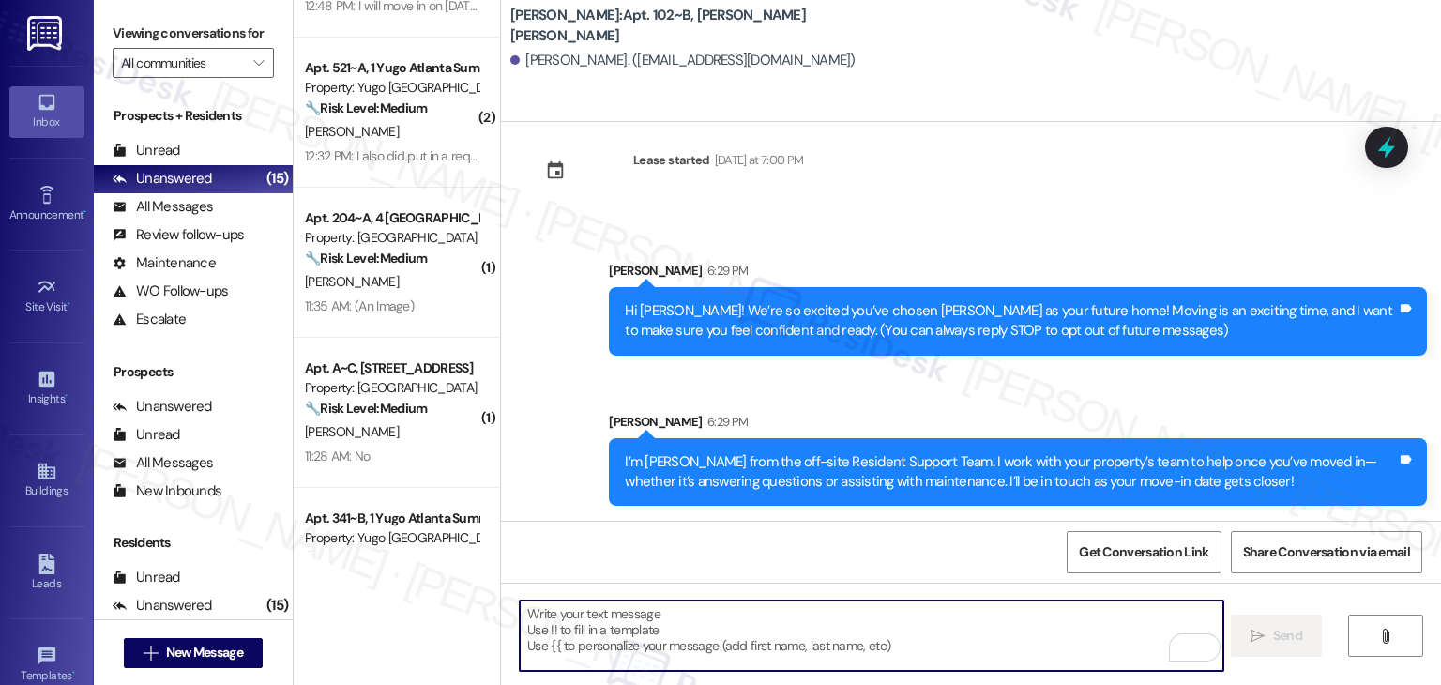
paste textarea "Move-in day is just a few short days away! Please check your email for some qui…"
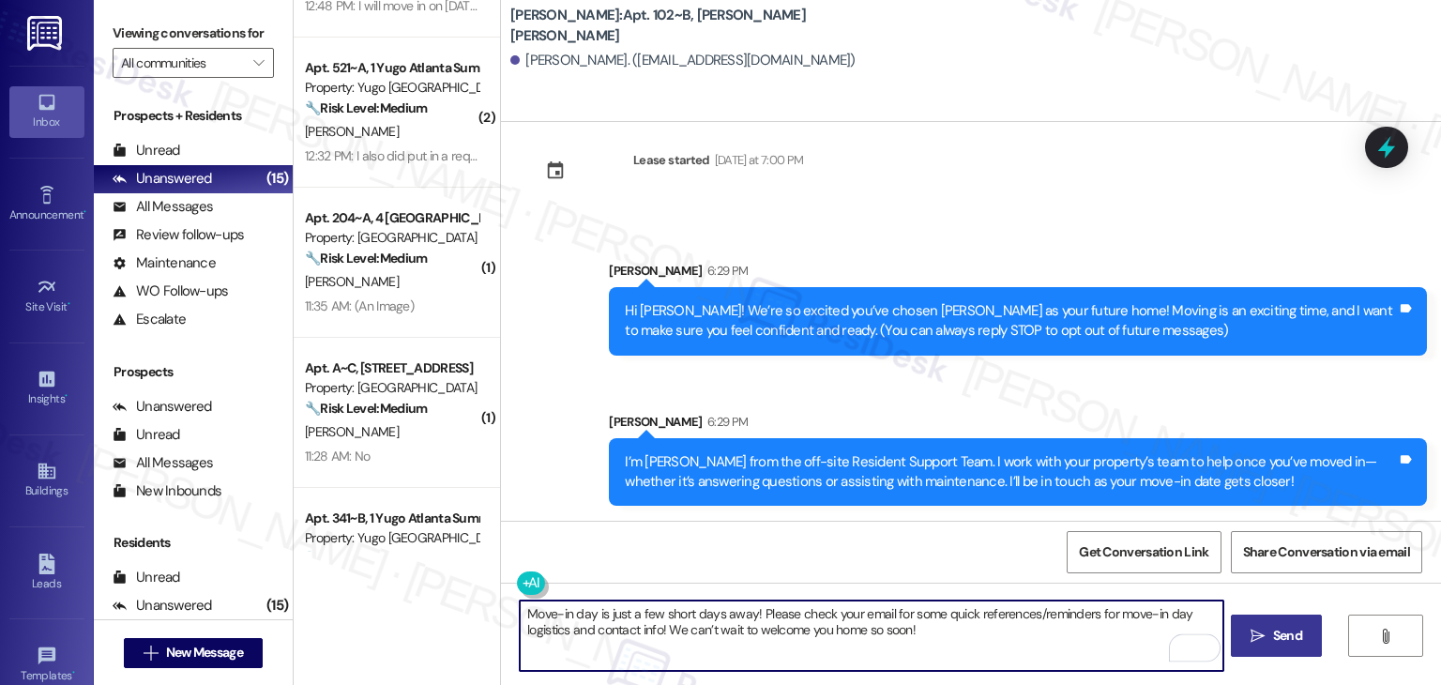
type textarea "Move-in day is just a few short days away! Please check your email for some qui…"
click at [1292, 641] on span "Send" at bounding box center [1287, 636] width 29 height 20
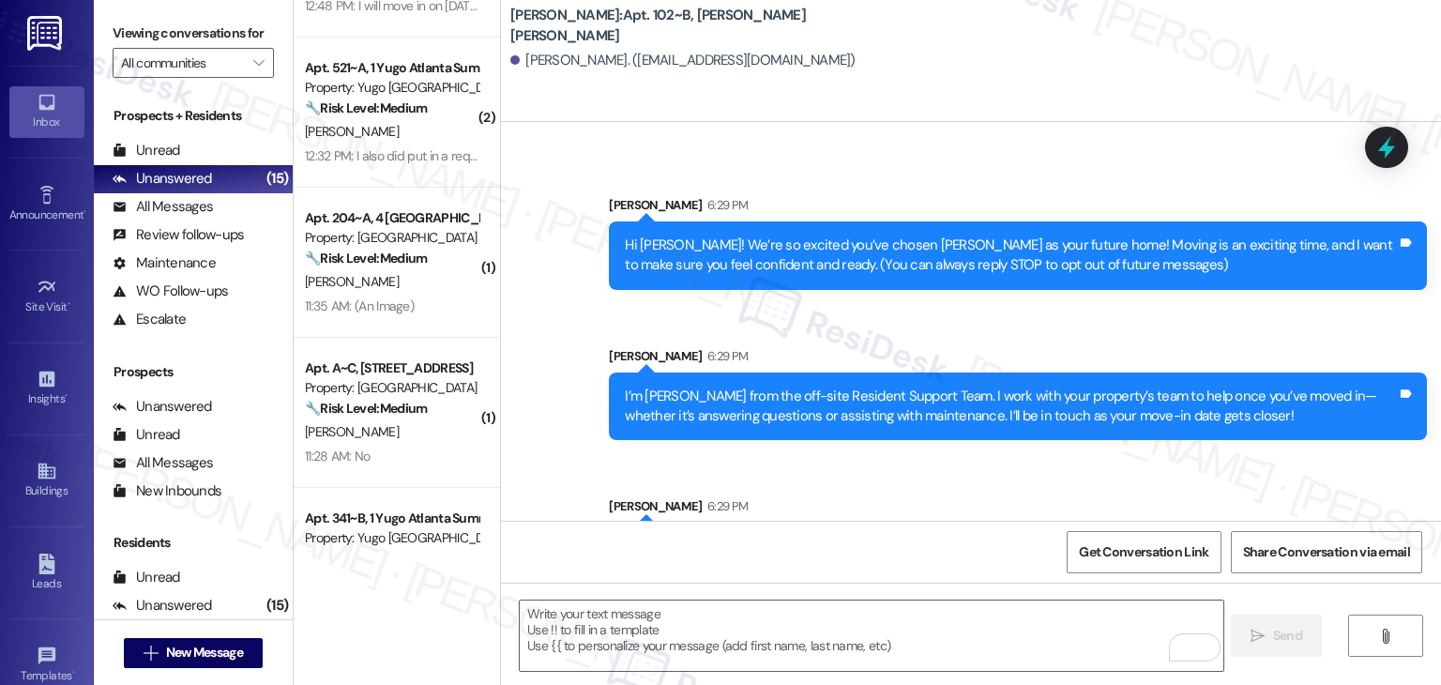
scroll to position [180, 0]
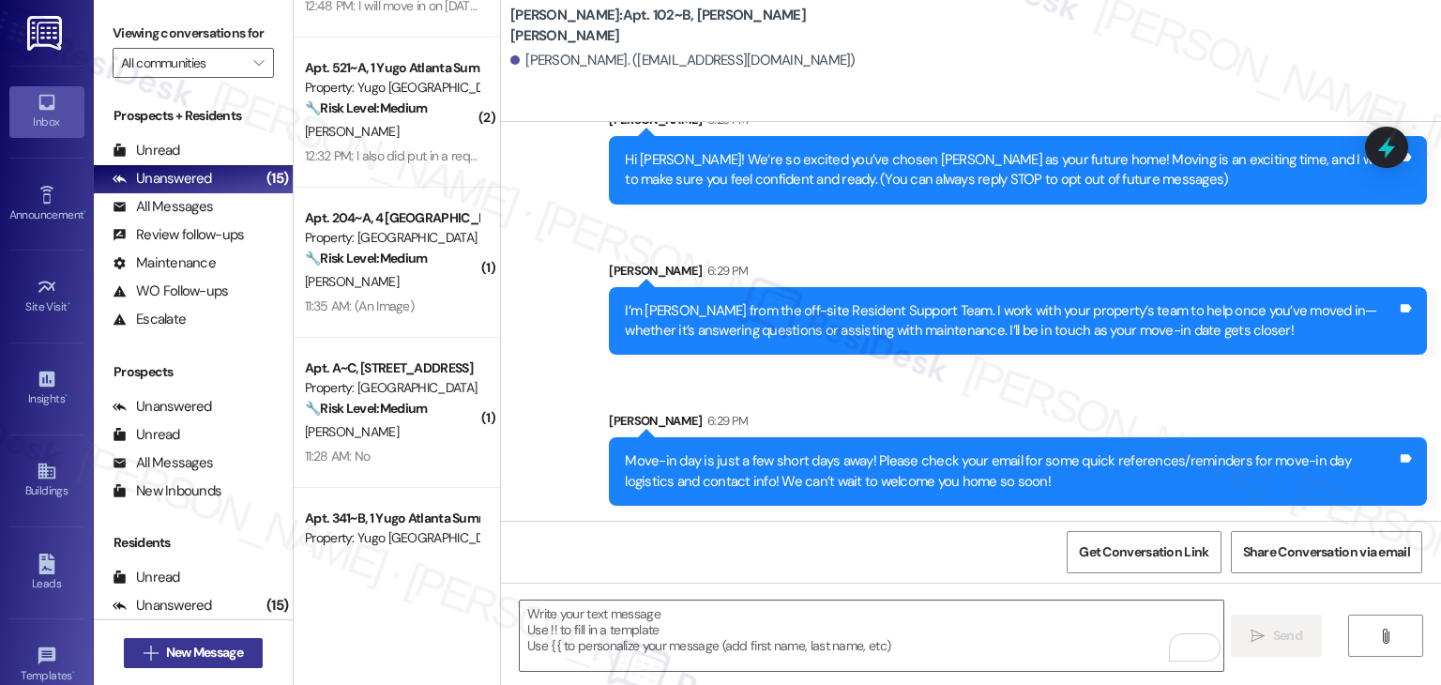
click at [221, 660] on span "New Message" at bounding box center [204, 653] width 77 height 20
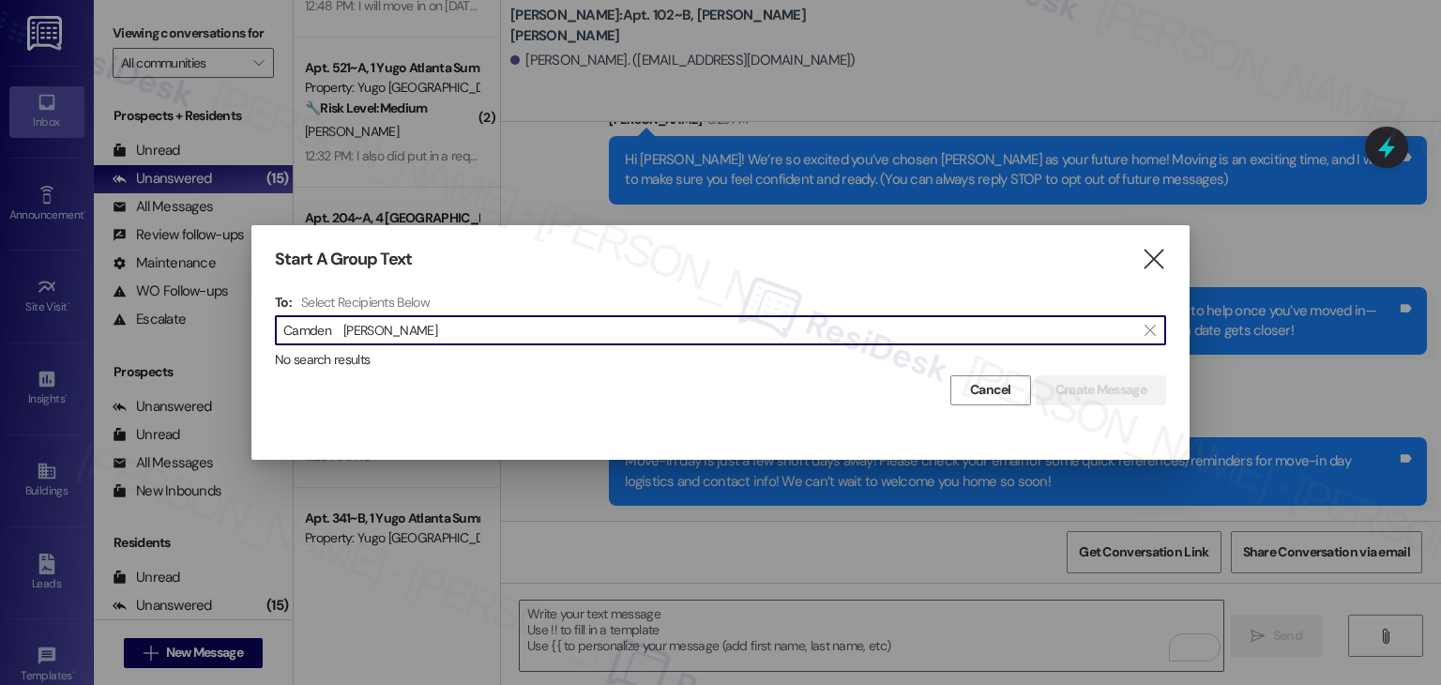
click at [338, 327] on input "Camden [PERSON_NAME]" at bounding box center [709, 330] width 852 height 26
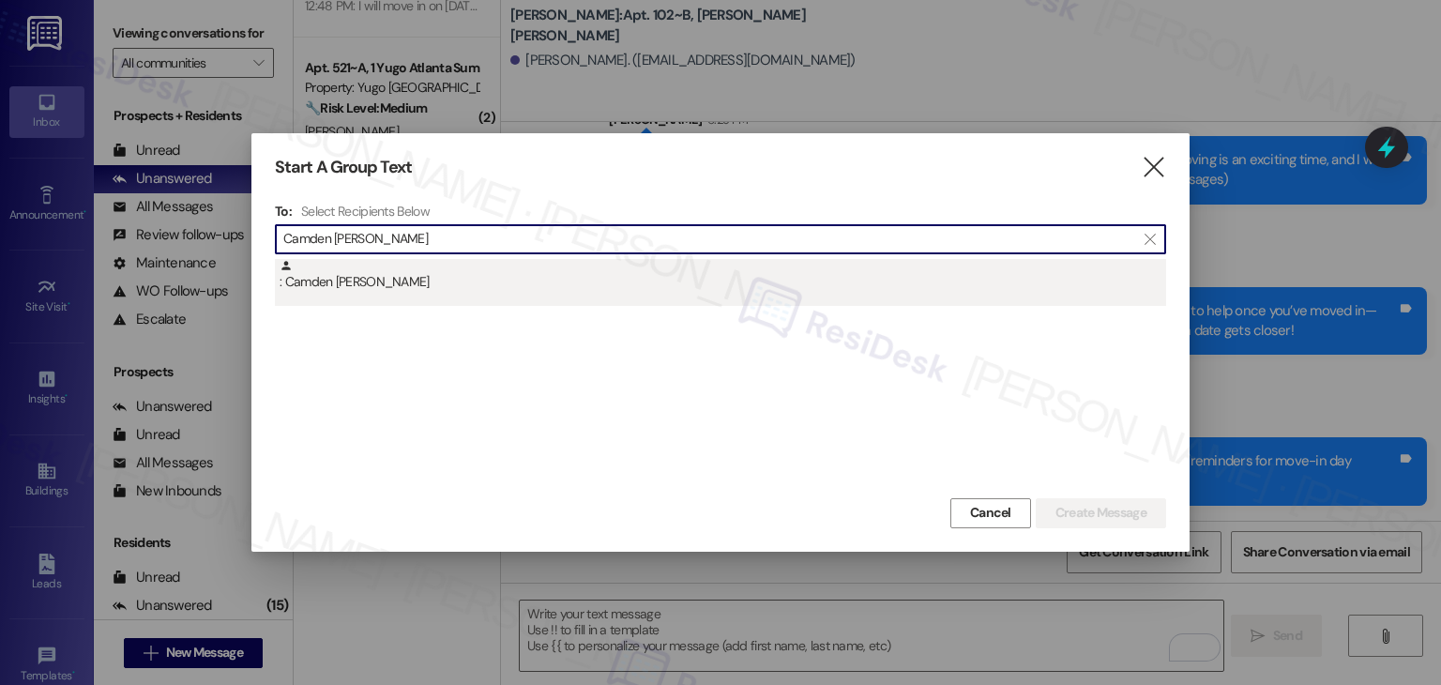
type input "Camden [PERSON_NAME]"
click at [358, 291] on div ": Camden [PERSON_NAME]" at bounding box center [723, 275] width 887 height 33
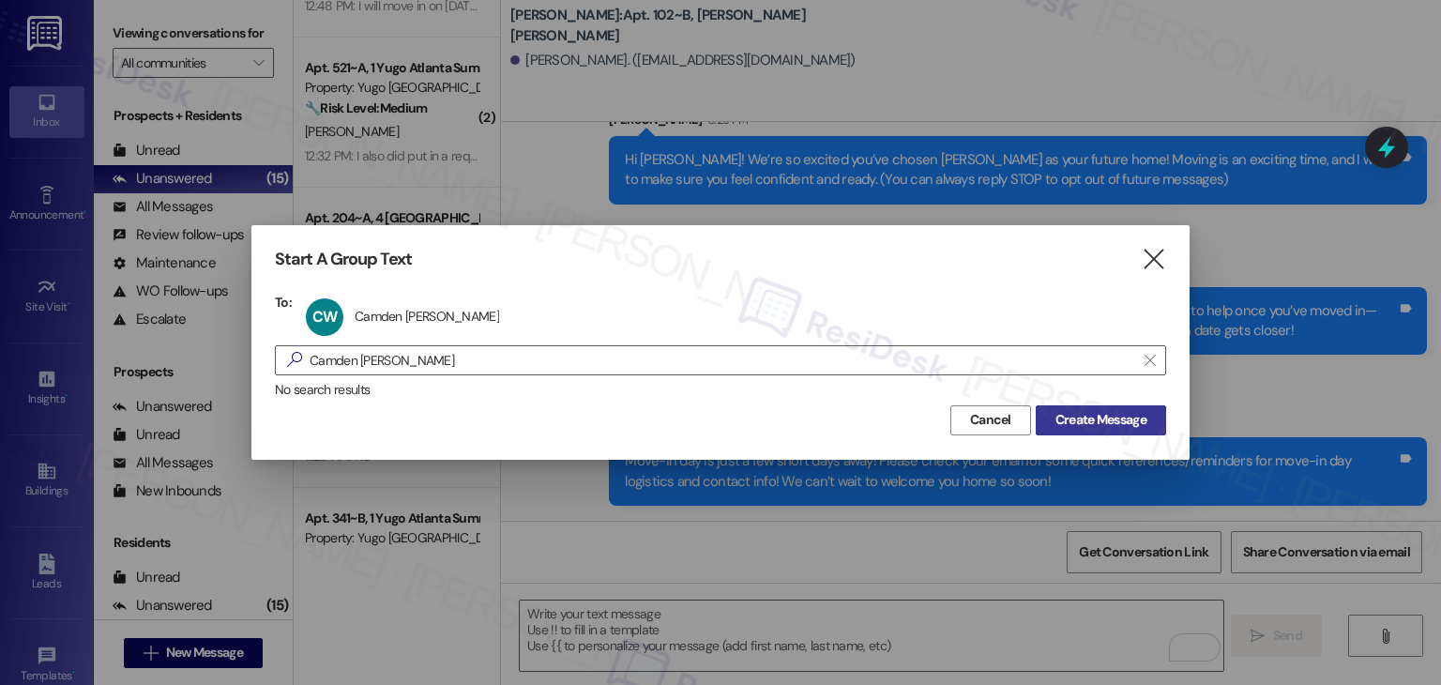
click at [1107, 418] on span "Create Message" at bounding box center [1101, 420] width 91 height 20
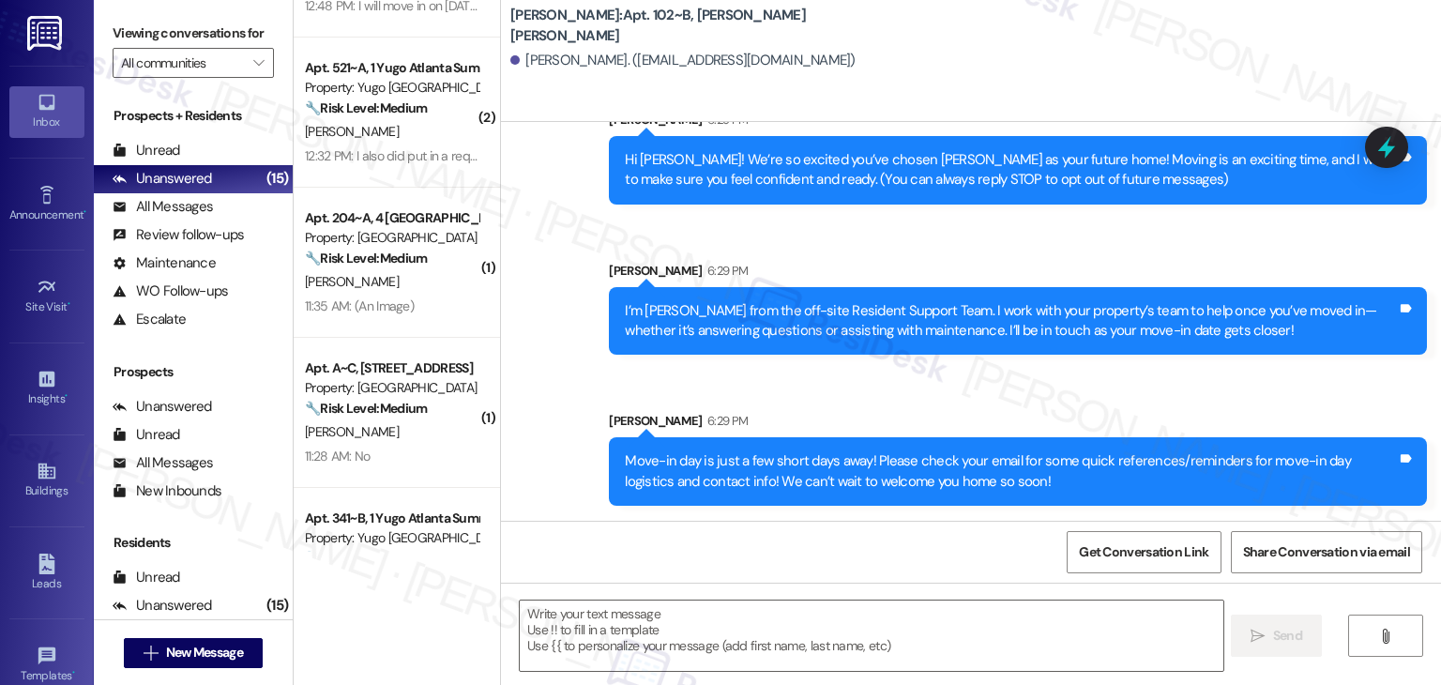
type textarea "Fetching suggested responses. Please feel free to read through the conversation…"
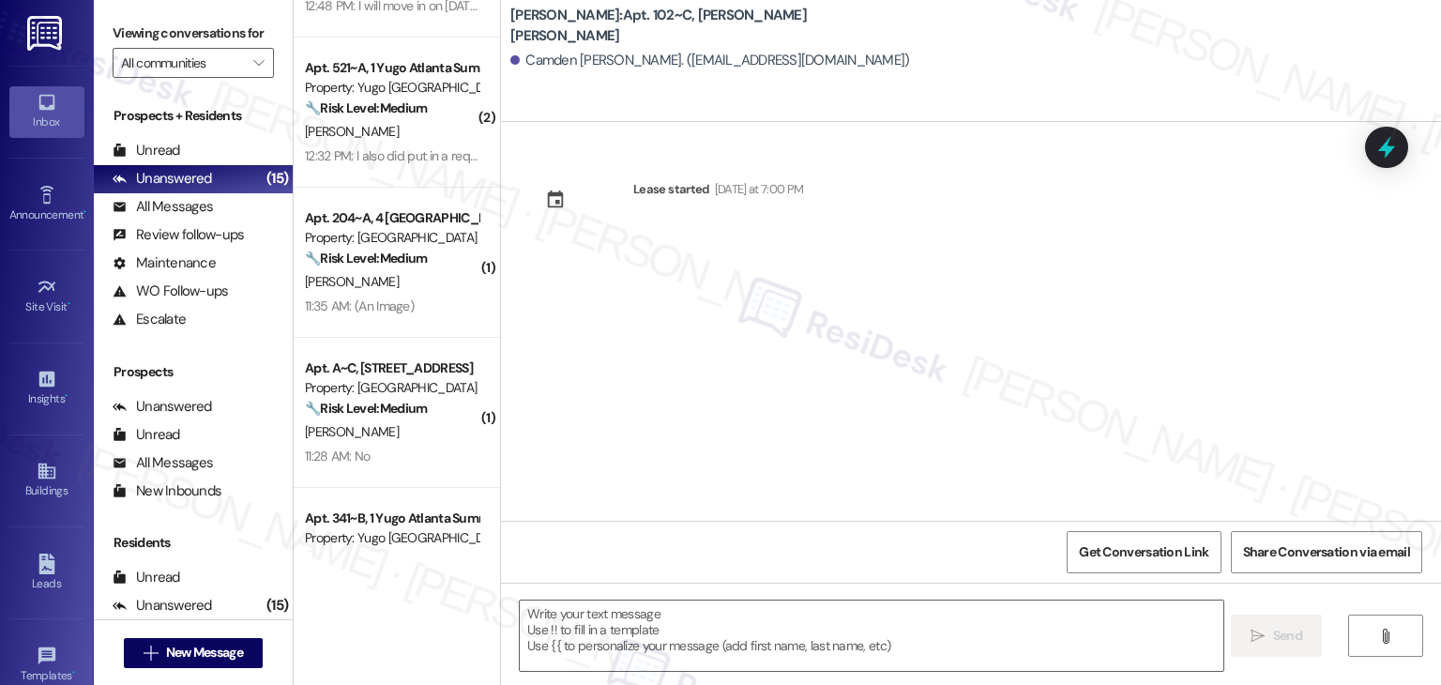
type textarea "Fetching suggested responses. Please feel free to read through the conversation…"
drag, startPoint x: 750, startPoint y: 336, endPoint x: 746, endPoint y: 364, distance: 28.4
click at [750, 336] on div "Lease started [DATE] at 7:00 PM" at bounding box center [971, 321] width 940 height 399
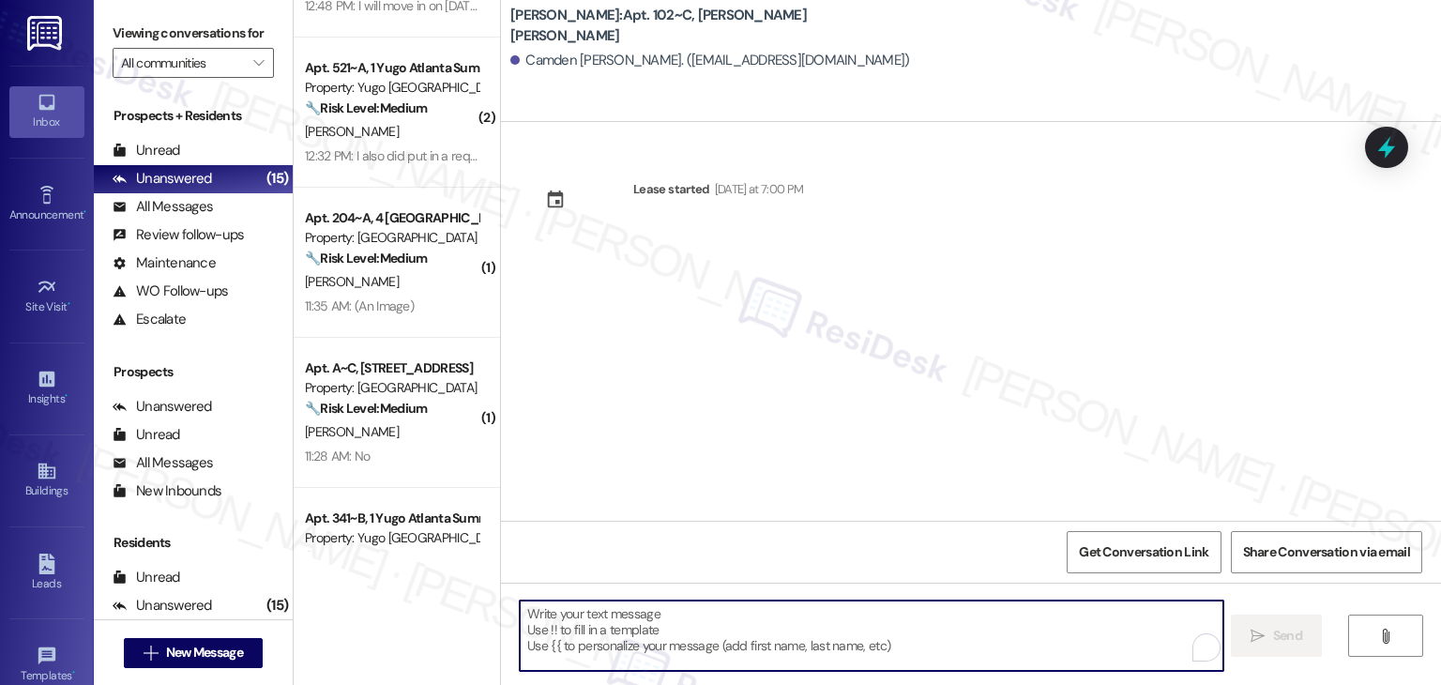
click at [679, 629] on textarea "To enrich screen reader interactions, please activate Accessibility in Grammarl…" at bounding box center [871, 636] width 703 height 70
paste textarea "Hi {{first_name}}! We’re so excited you’ve chosen {{property}} as your future h…"
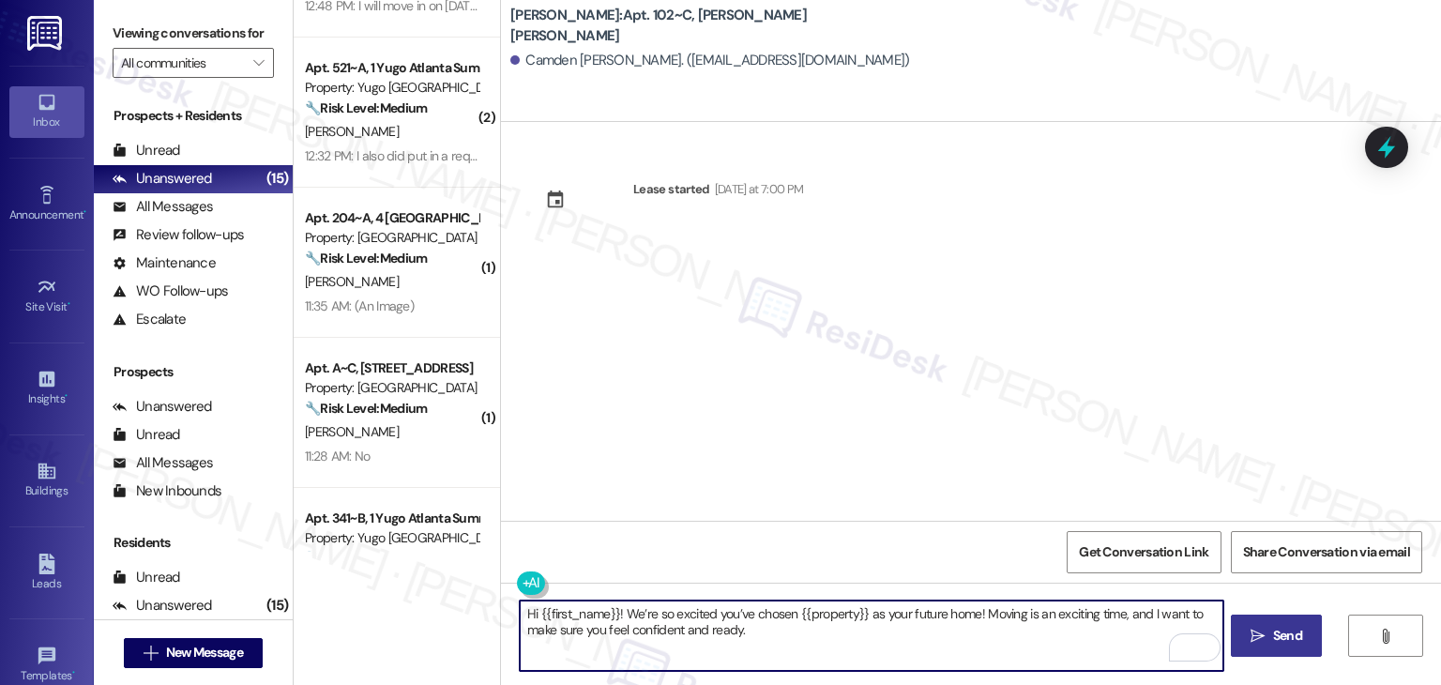
type textarea "Hi {{first_name}}! We’re so excited you’ve chosen {{property}} as your future h…"
click at [1298, 637] on span "Send" at bounding box center [1287, 636] width 29 height 20
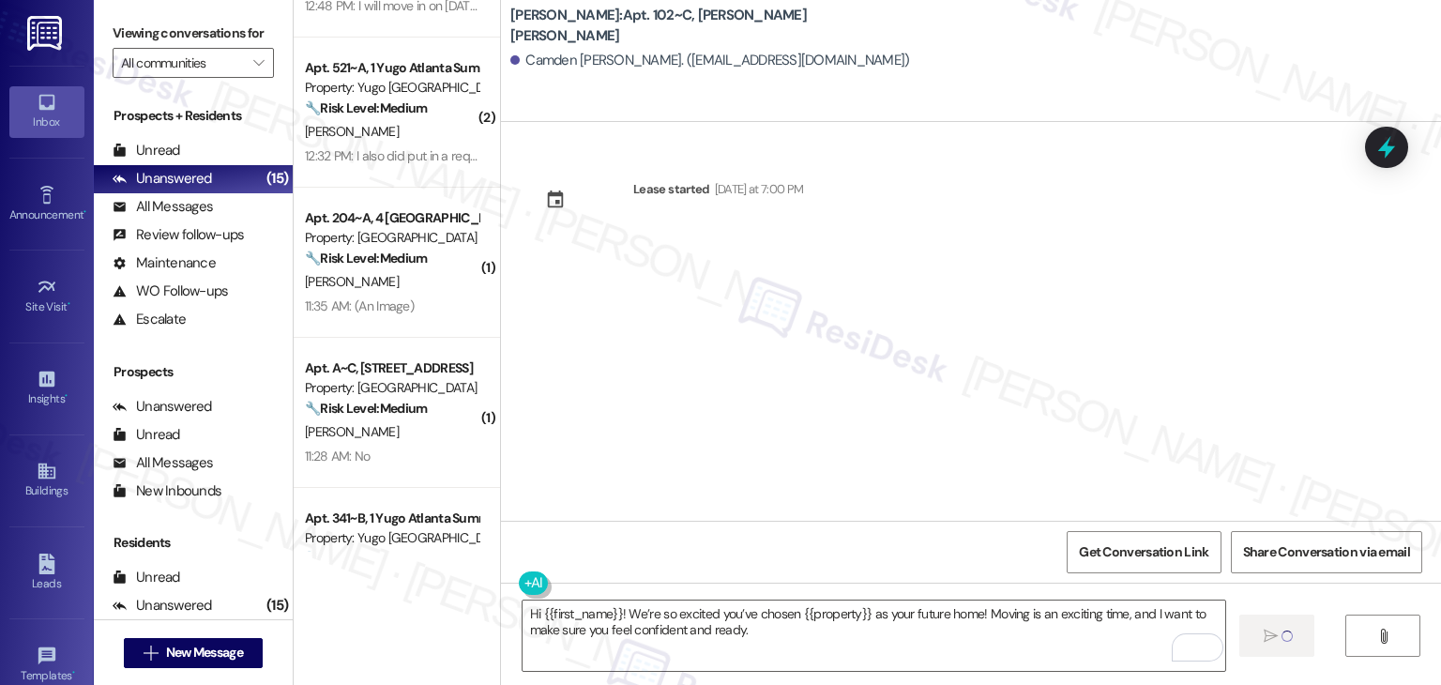
drag, startPoint x: 760, startPoint y: 404, endPoint x: 762, endPoint y: 431, distance: 26.3
click at [760, 404] on div "Lease started [DATE] at 7:00 PM" at bounding box center [971, 321] width 940 height 399
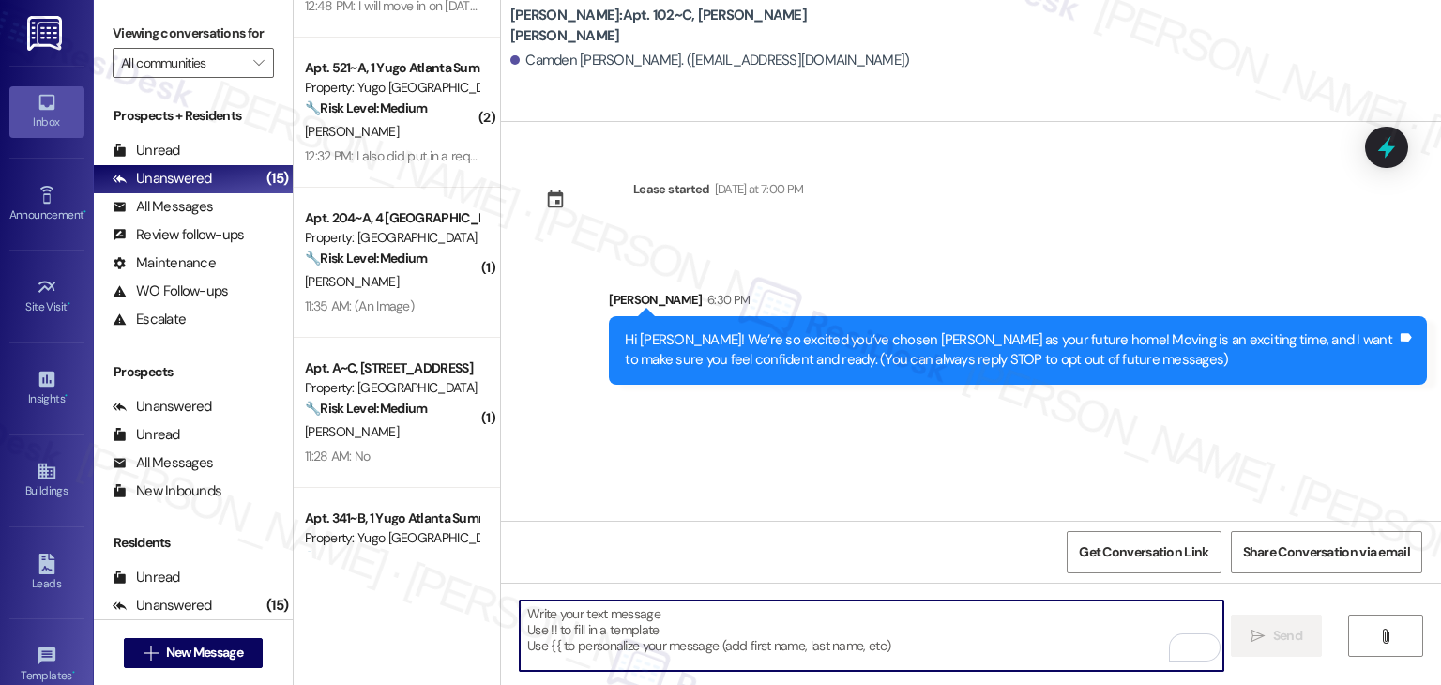
click at [830, 649] on textarea "To enrich screen reader interactions, please activate Accessibility in Grammarl…" at bounding box center [871, 636] width 703 height 70
paste textarea "I’m [PERSON_NAME] from the off-site Resident Support Team. I work with your pro…"
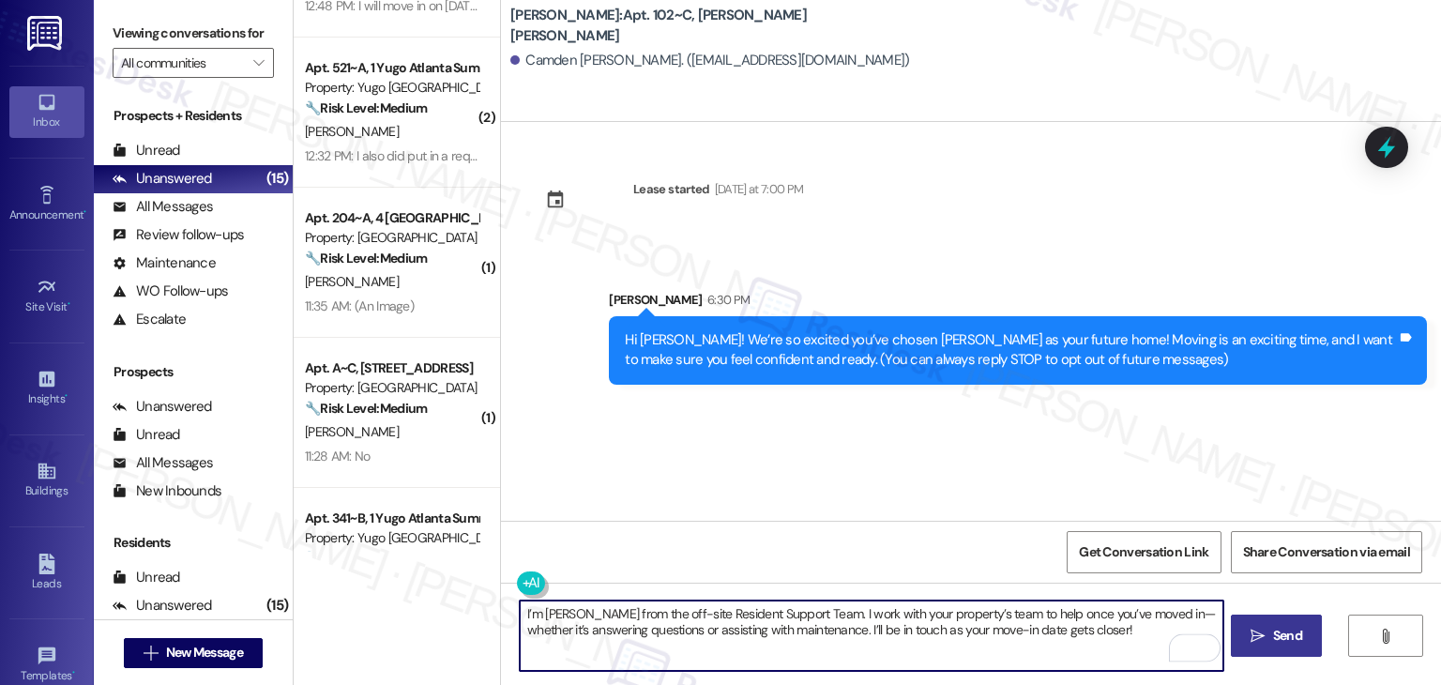
type textarea "I’m [PERSON_NAME] from the off-site Resident Support Team. I work with your pro…"
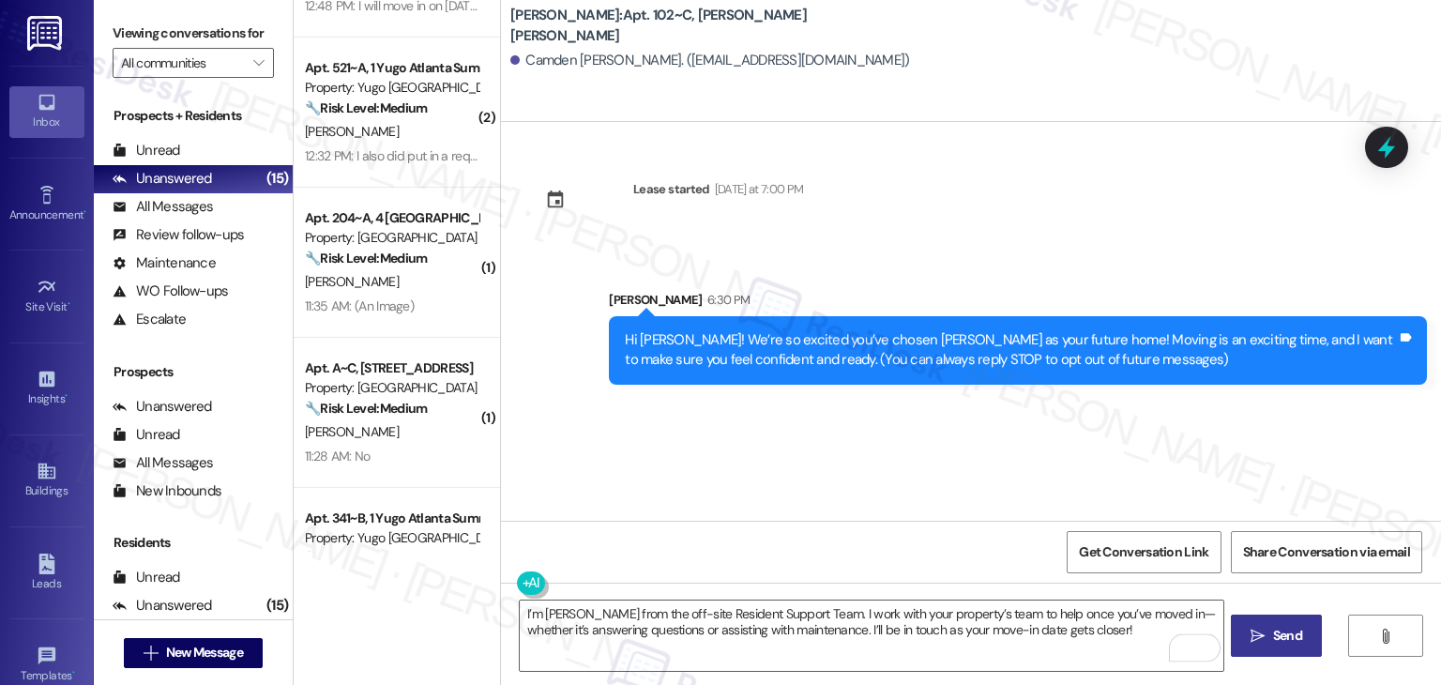
click at [1277, 639] on span "Send" at bounding box center [1287, 636] width 29 height 20
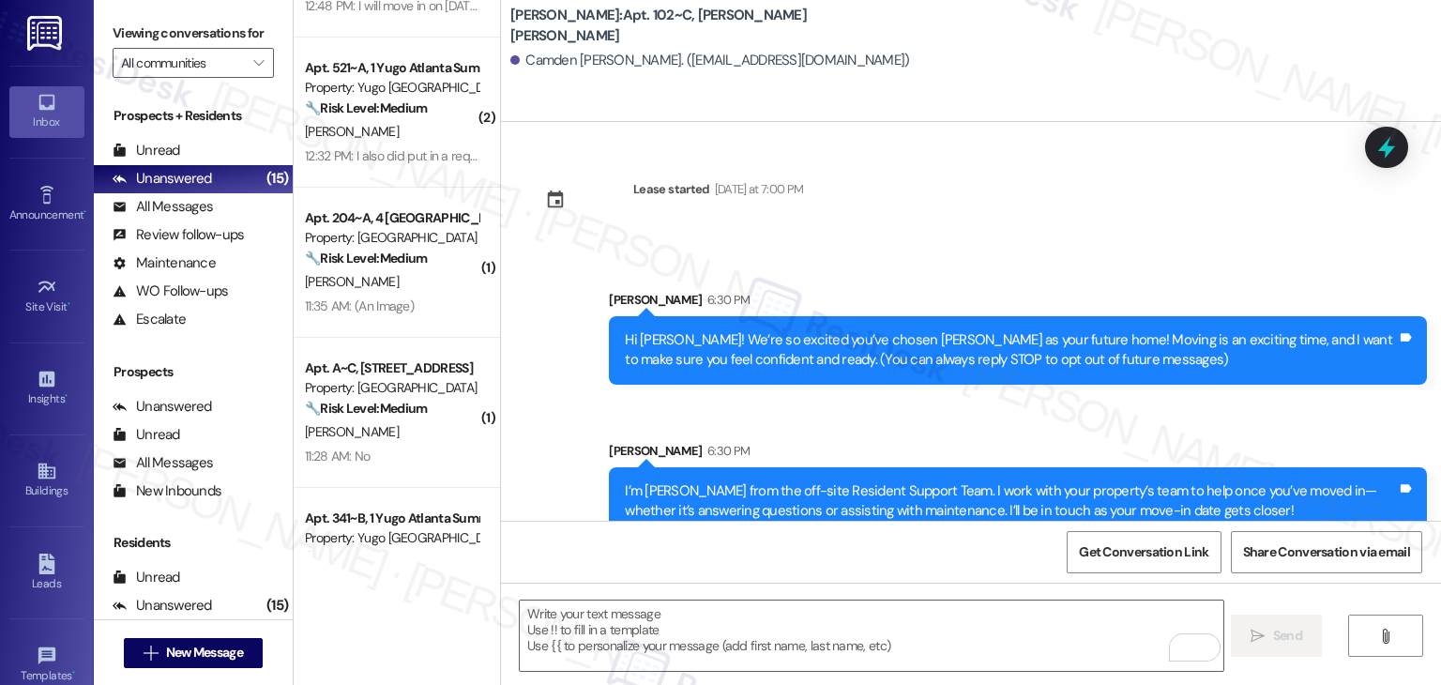
click at [809, 418] on div "Sent via SMS [PERSON_NAME] 6:30 PM Hi [PERSON_NAME]! We’re so excited you’ve ch…" at bounding box center [971, 399] width 940 height 302
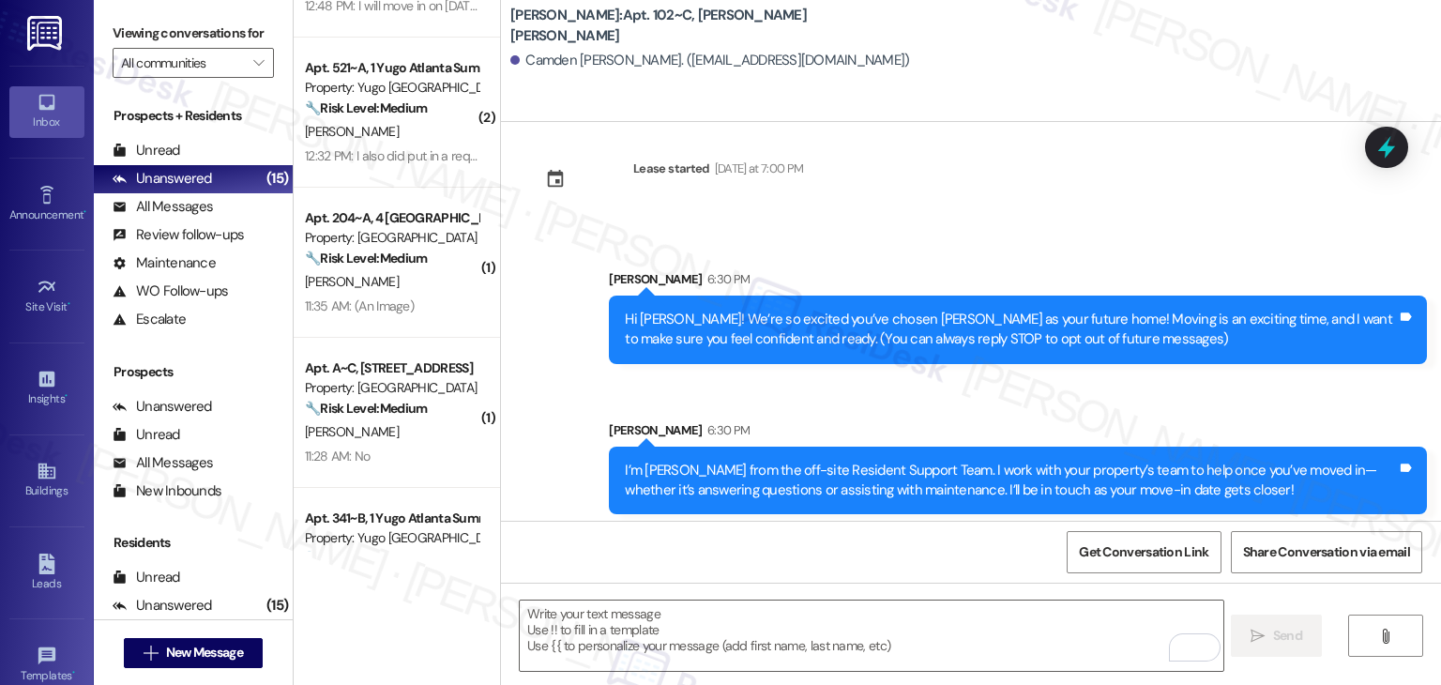
scroll to position [30, 0]
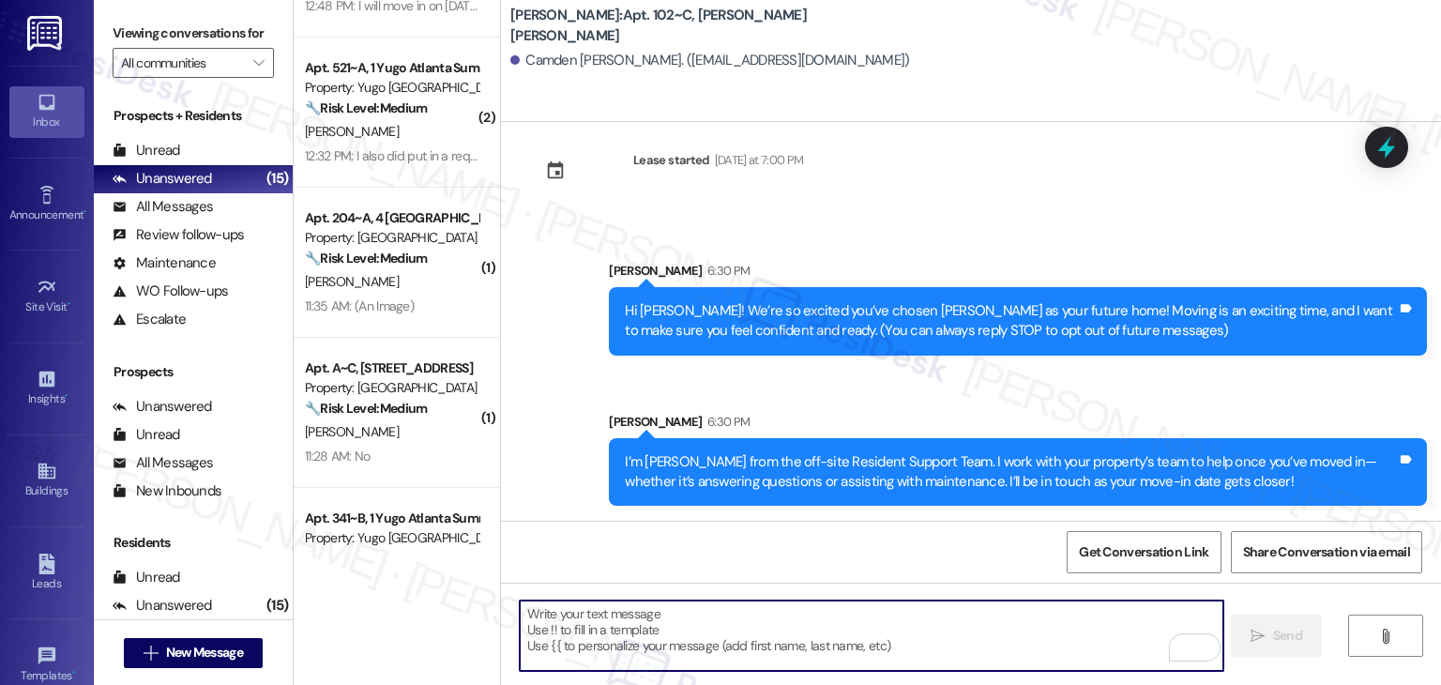
click at [859, 647] on textarea "To enrich screen reader interactions, please activate Accessibility in Grammarl…" at bounding box center [871, 636] width 703 height 70
paste textarea "Move-in day is just a few short days away! Please check your email for some qui…"
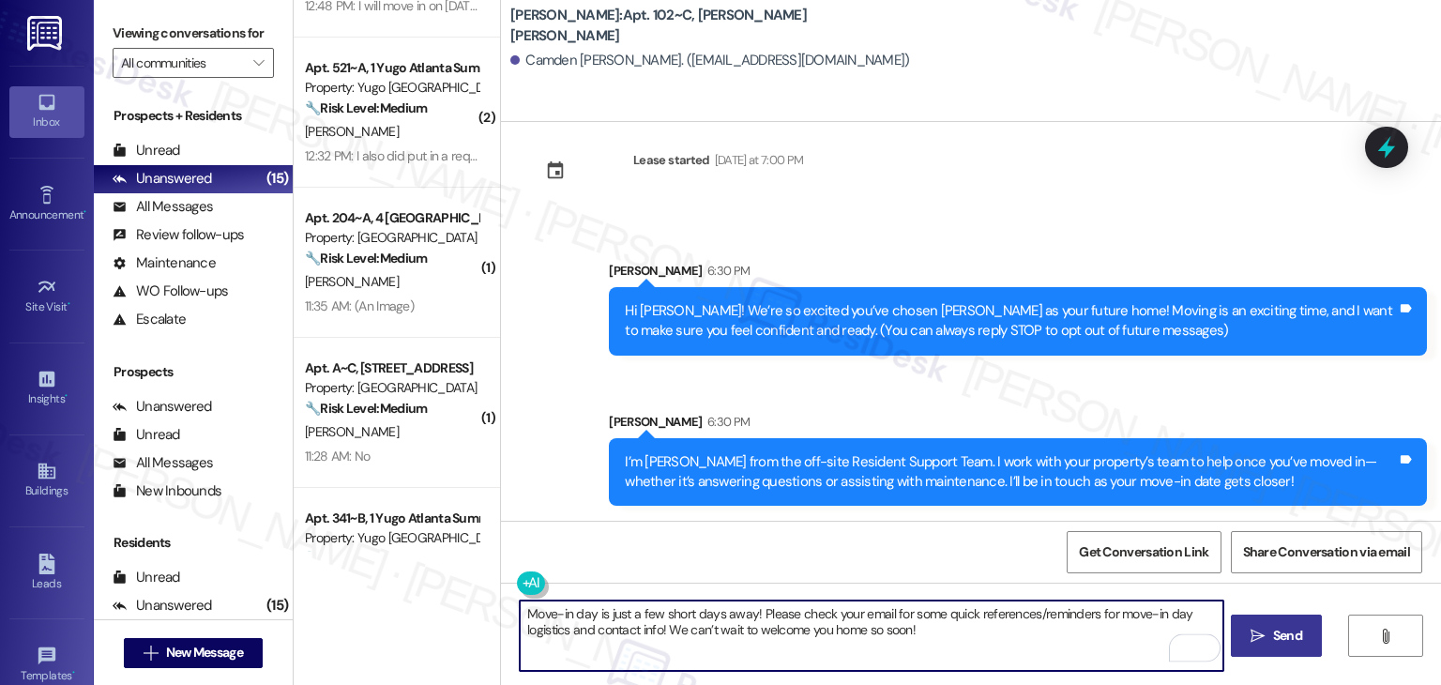
type textarea "Move-in day is just a few short days away! Please check your email for some qui…"
click at [1270, 635] on span "Send" at bounding box center [1288, 636] width 37 height 20
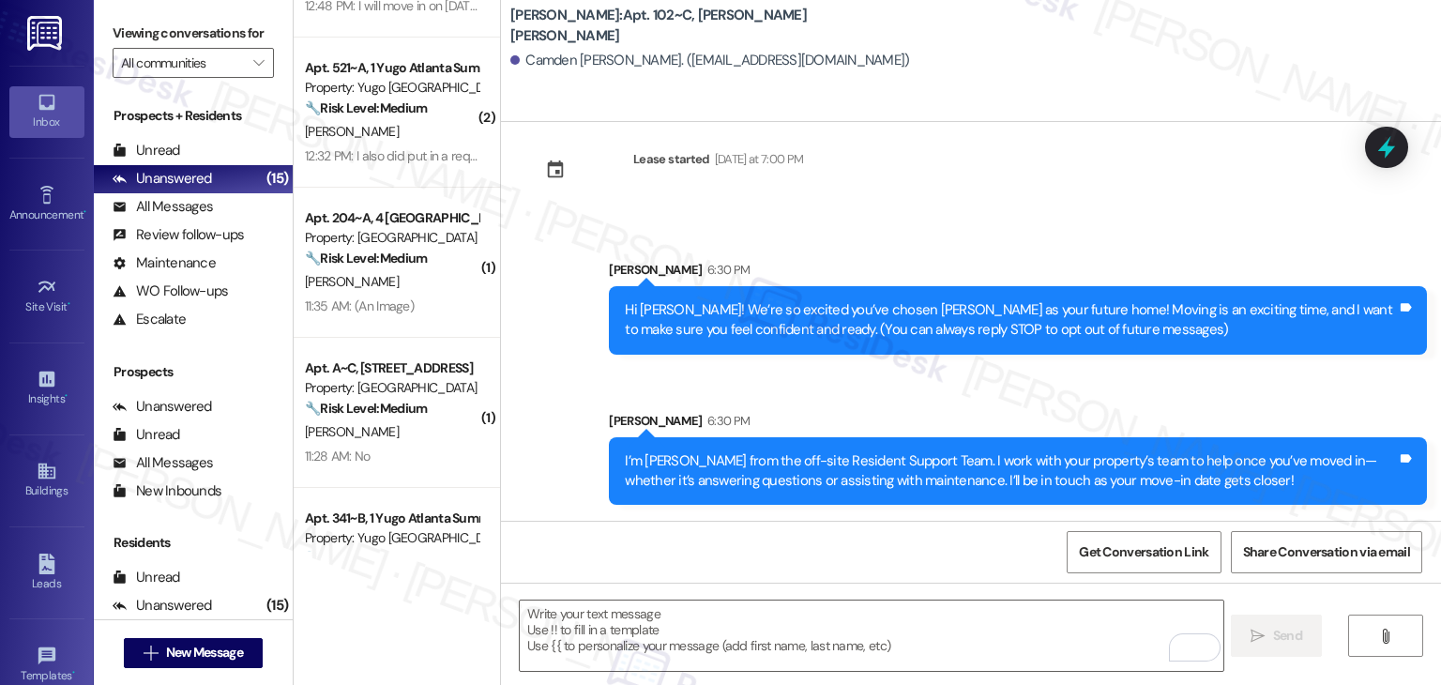
click at [1152, 395] on div "Sent via SMS [PERSON_NAME] 6:30 PM Hi [PERSON_NAME]! We’re so excited you’ve ch…" at bounding box center [971, 444] width 940 height 452
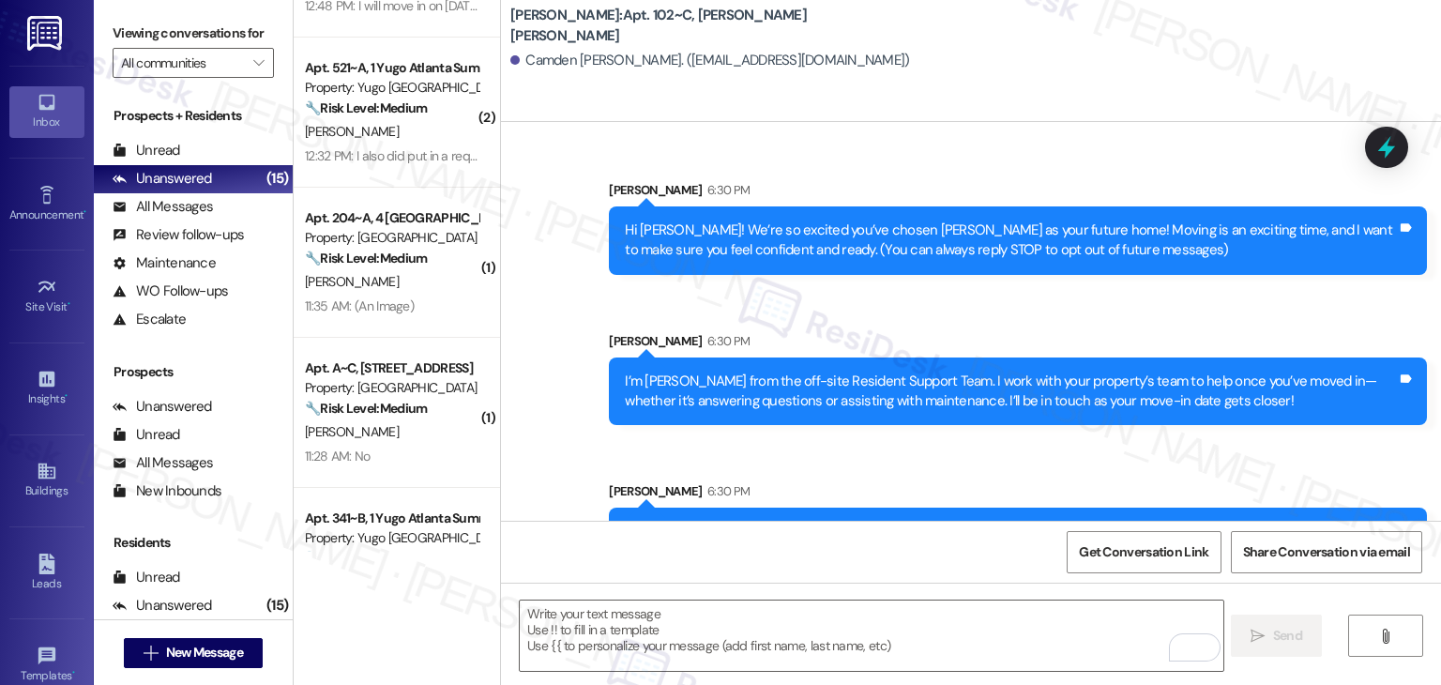
scroll to position [180, 0]
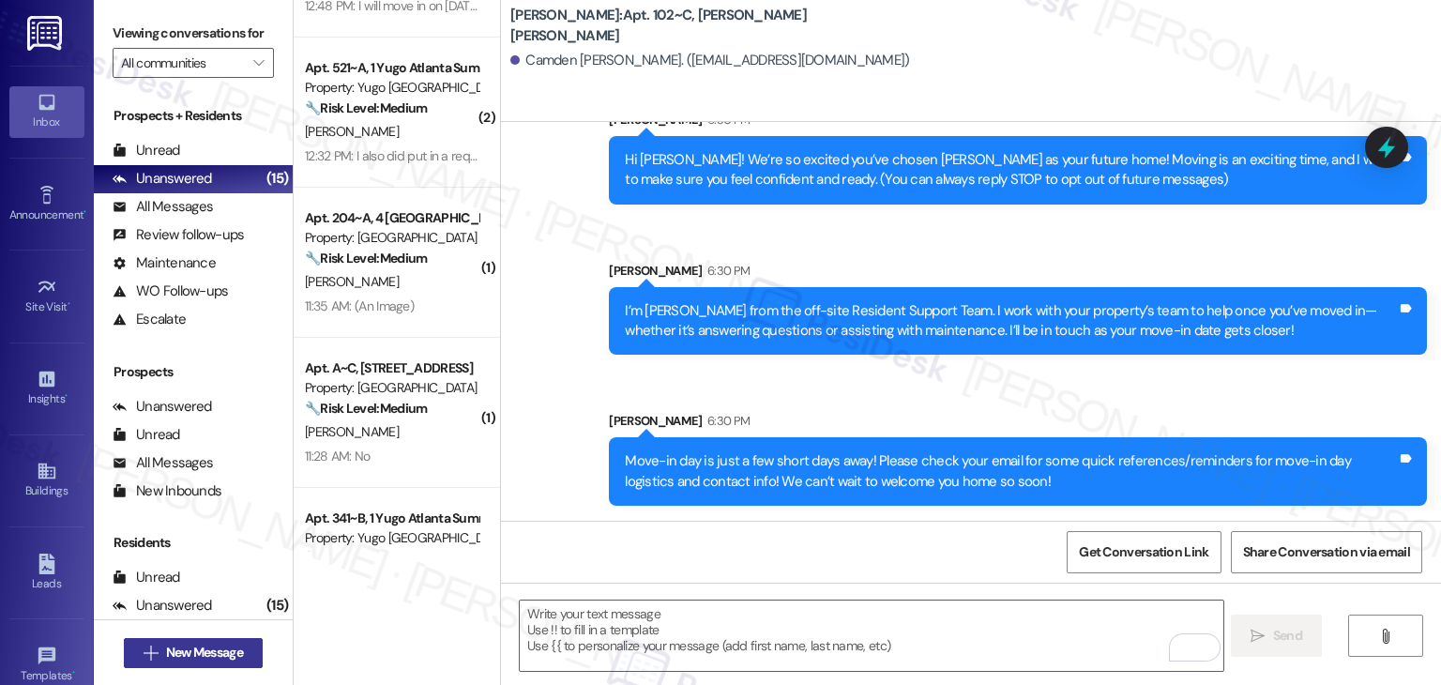
click at [204, 660] on span "New Message" at bounding box center [204, 653] width 77 height 20
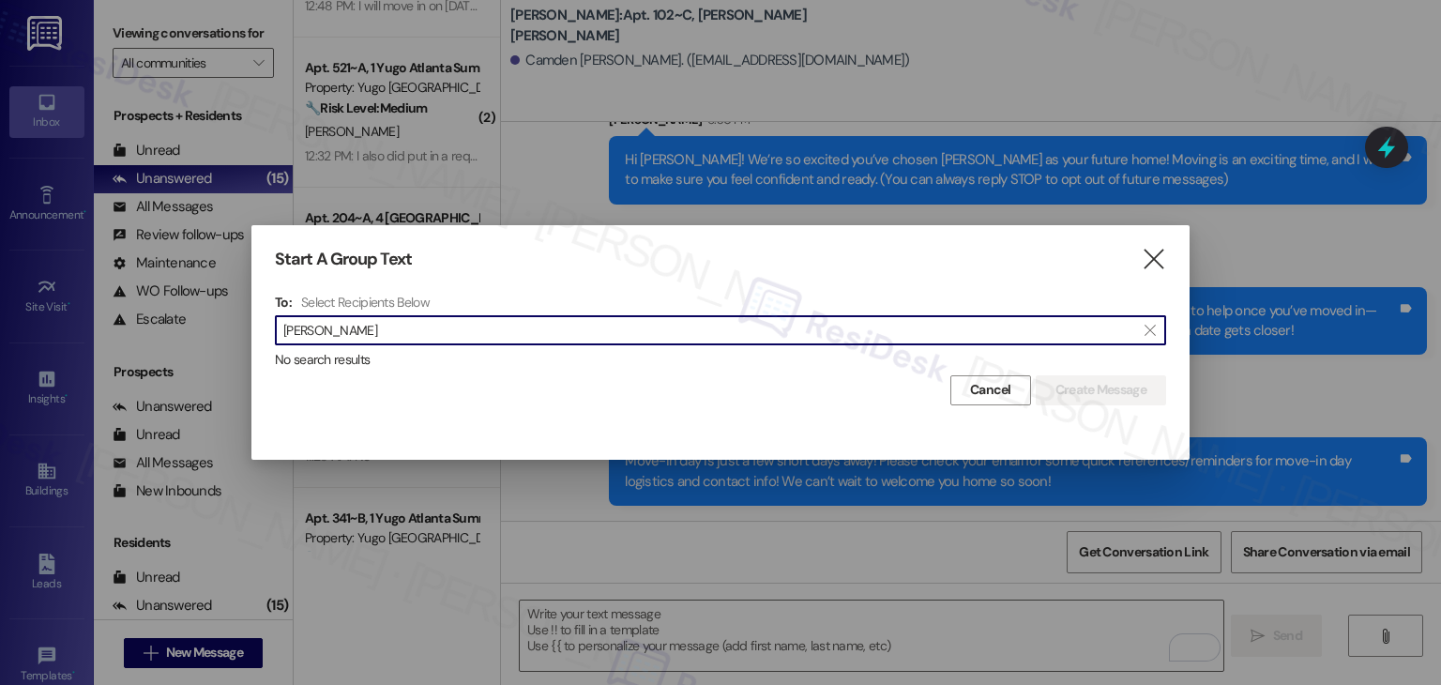
click at [312, 327] on input "[PERSON_NAME]" at bounding box center [709, 330] width 852 height 26
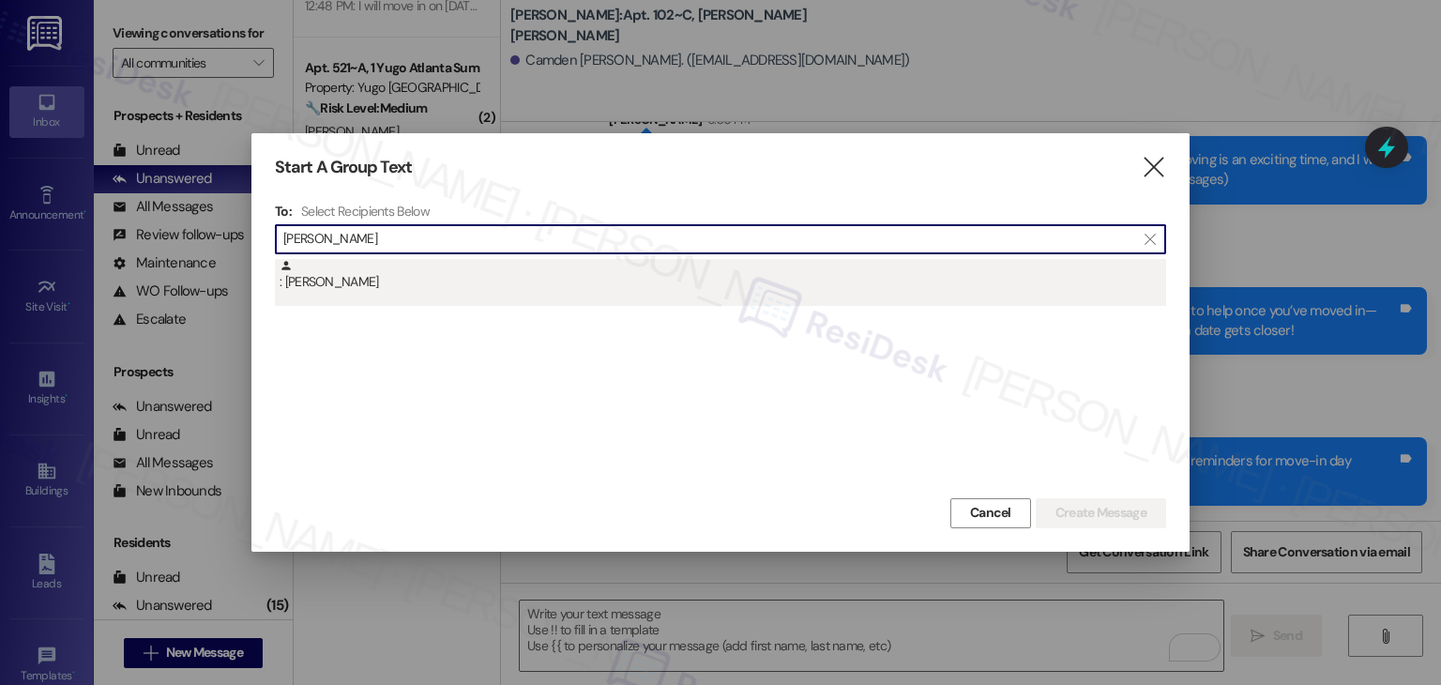
type input "[PERSON_NAME]"
click at [413, 291] on div ": [PERSON_NAME]" at bounding box center [723, 275] width 887 height 33
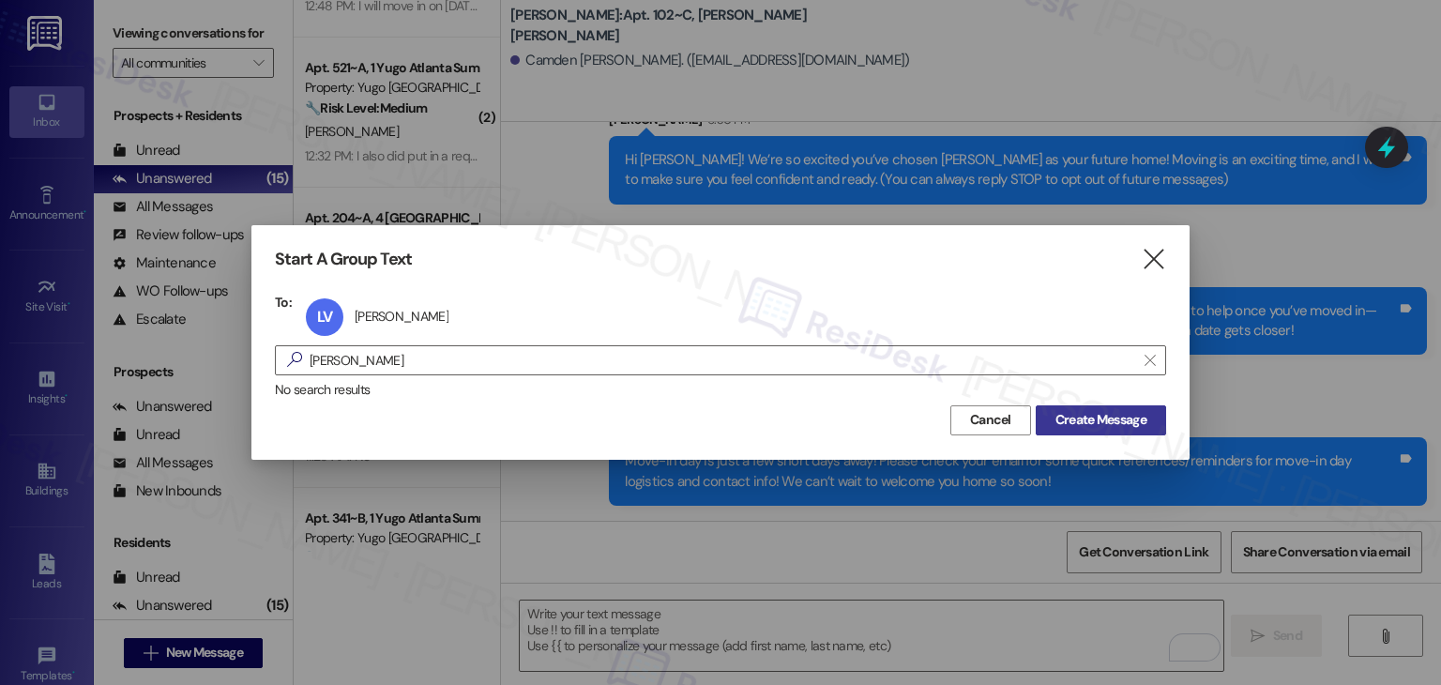
click at [1066, 425] on span "Create Message" at bounding box center [1101, 420] width 91 height 20
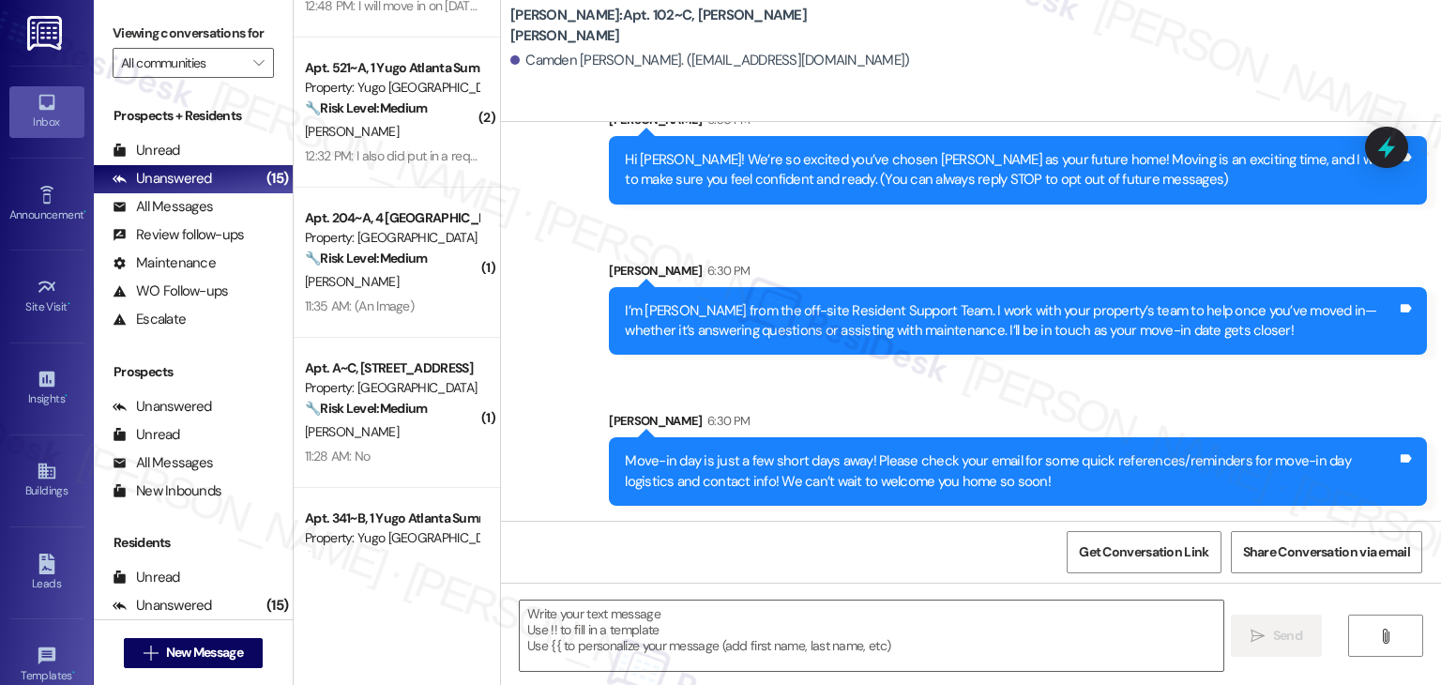
type textarea "Fetching suggested responses. Please feel free to read through the conversation…"
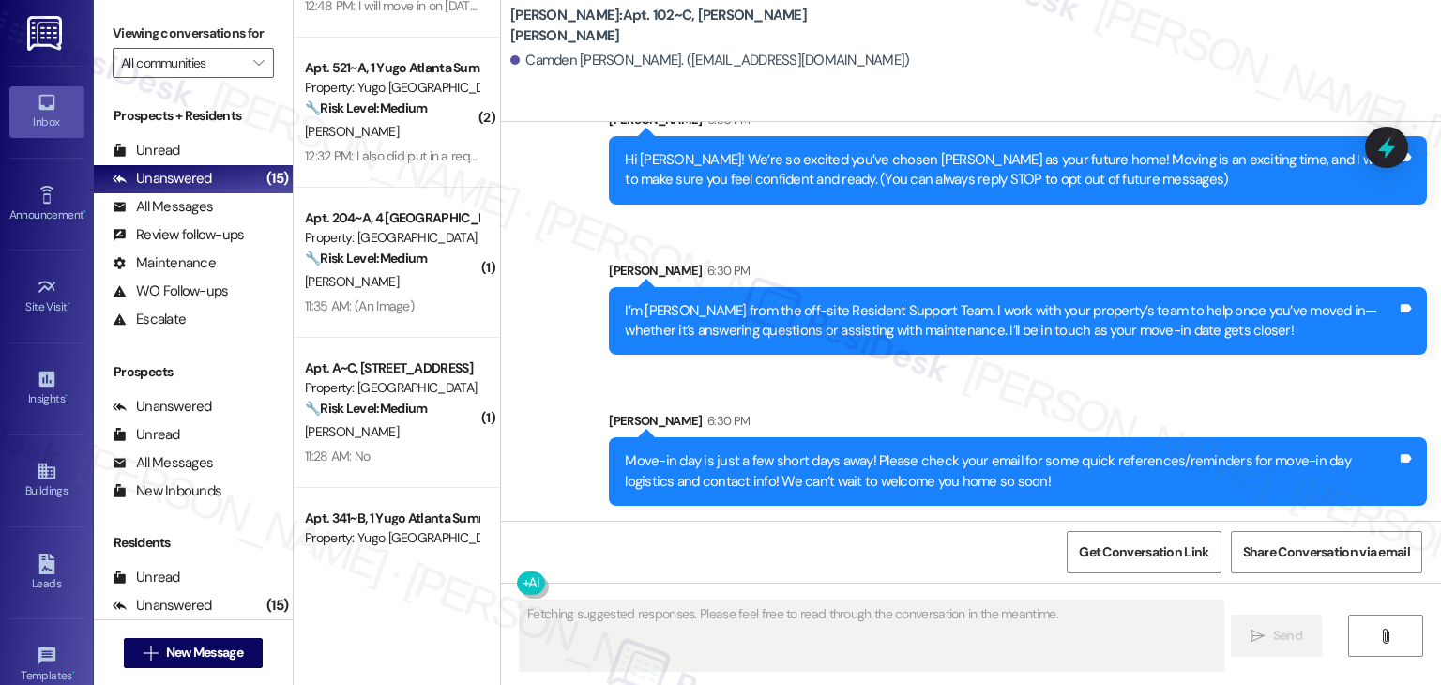
scroll to position [0, 0]
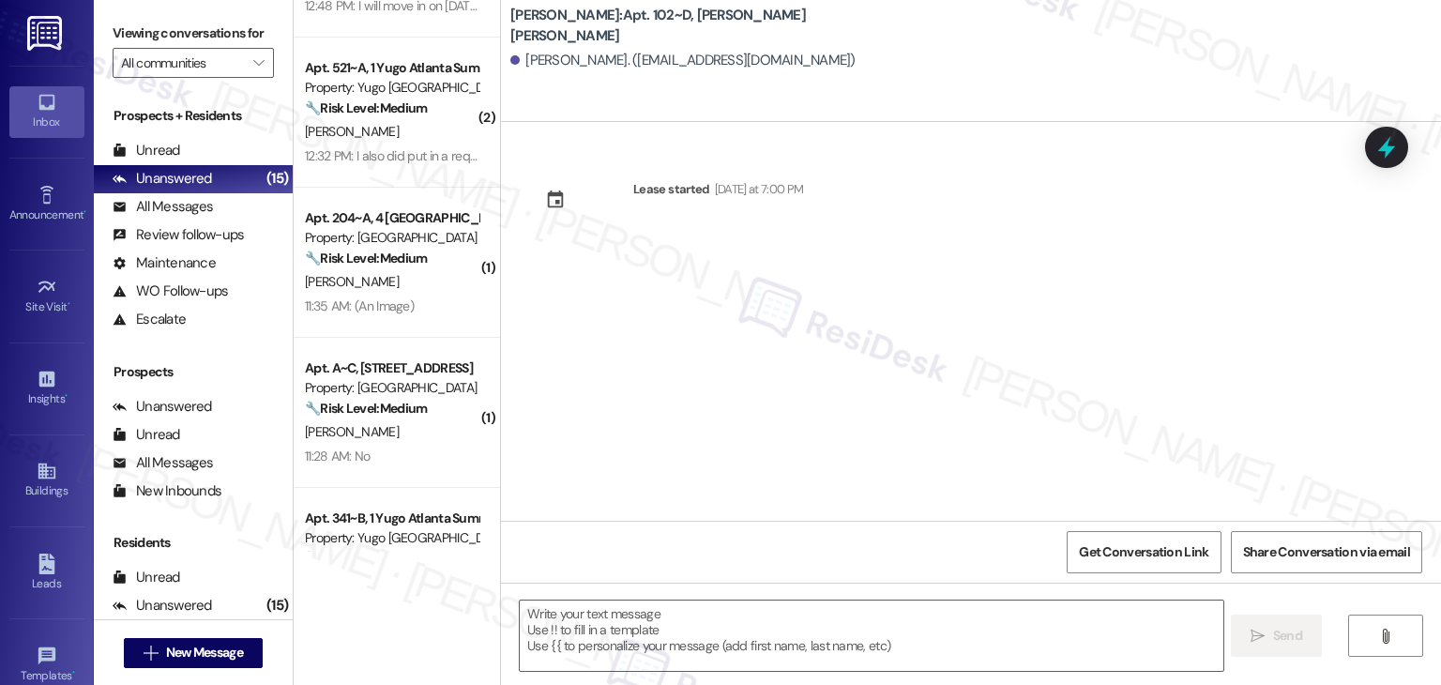
click at [996, 431] on div "Lease started [DATE] at 7:00 PM" at bounding box center [971, 321] width 940 height 399
click at [796, 311] on div "Lease started [DATE] at 7:00 PM" at bounding box center [971, 321] width 940 height 399
click at [756, 616] on textarea at bounding box center [871, 636] width 703 height 70
paste textarea "Hi {{first_name}}! We’re so excited you’ve chosen {{property}} as your future h…"
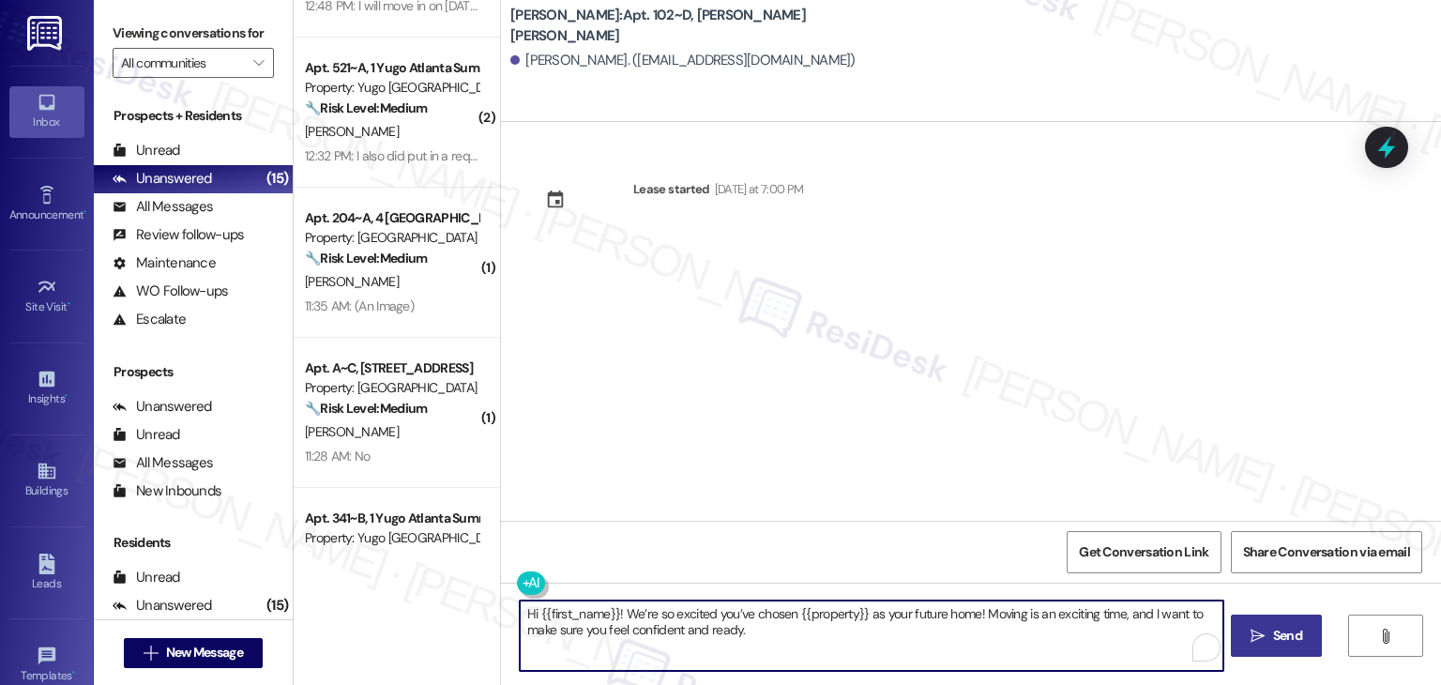
type textarea "Hi {{first_name}}! We’re so excited you’ve chosen {{property}} as your future h…"
click at [1273, 639] on span "Send" at bounding box center [1287, 636] width 29 height 20
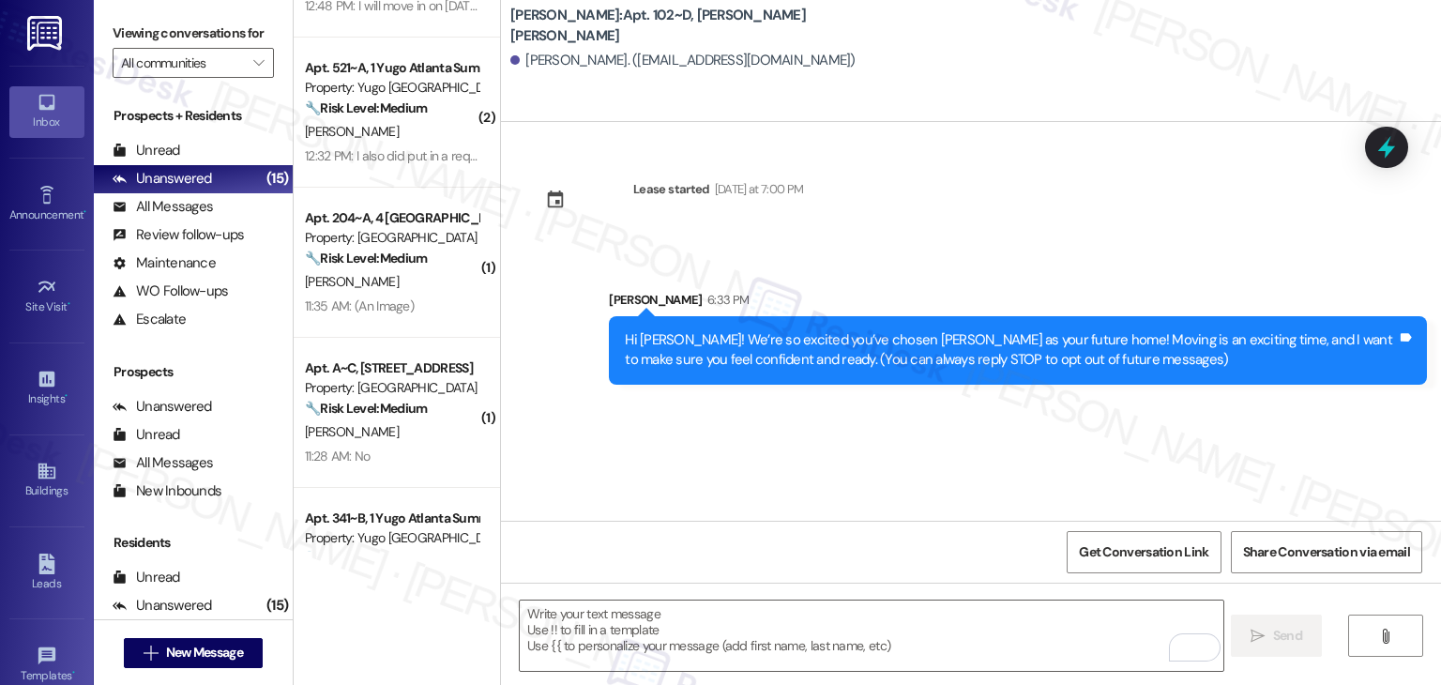
click at [783, 420] on div "Lease started [DATE] at 7:00 PM Sent via SMS [PERSON_NAME] 6:33 PM Hi [PERSON_N…" at bounding box center [971, 321] width 940 height 399
click at [767, 627] on textarea "To enrich screen reader interactions, please activate Accessibility in Grammarl…" at bounding box center [871, 636] width 703 height 70
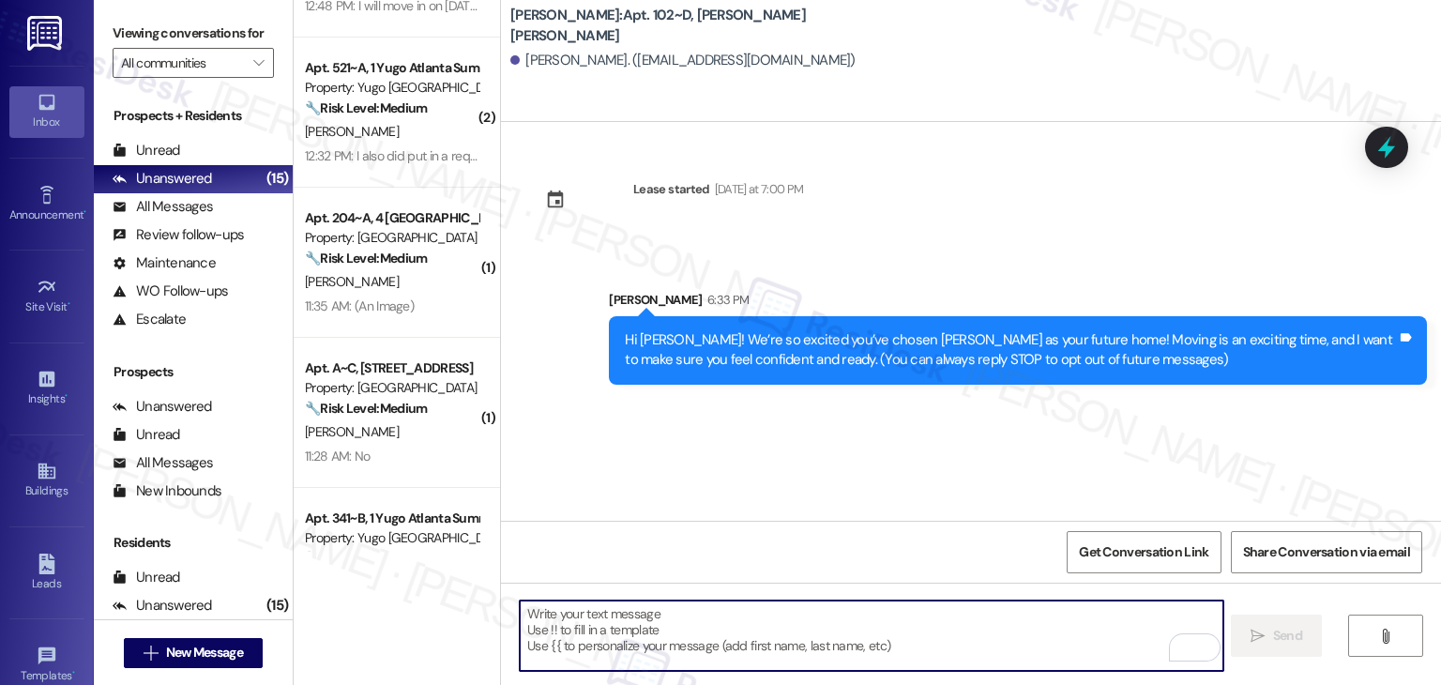
paste textarea "I’m [PERSON_NAME] from the off-site Resident Support Team. I work with your pro…"
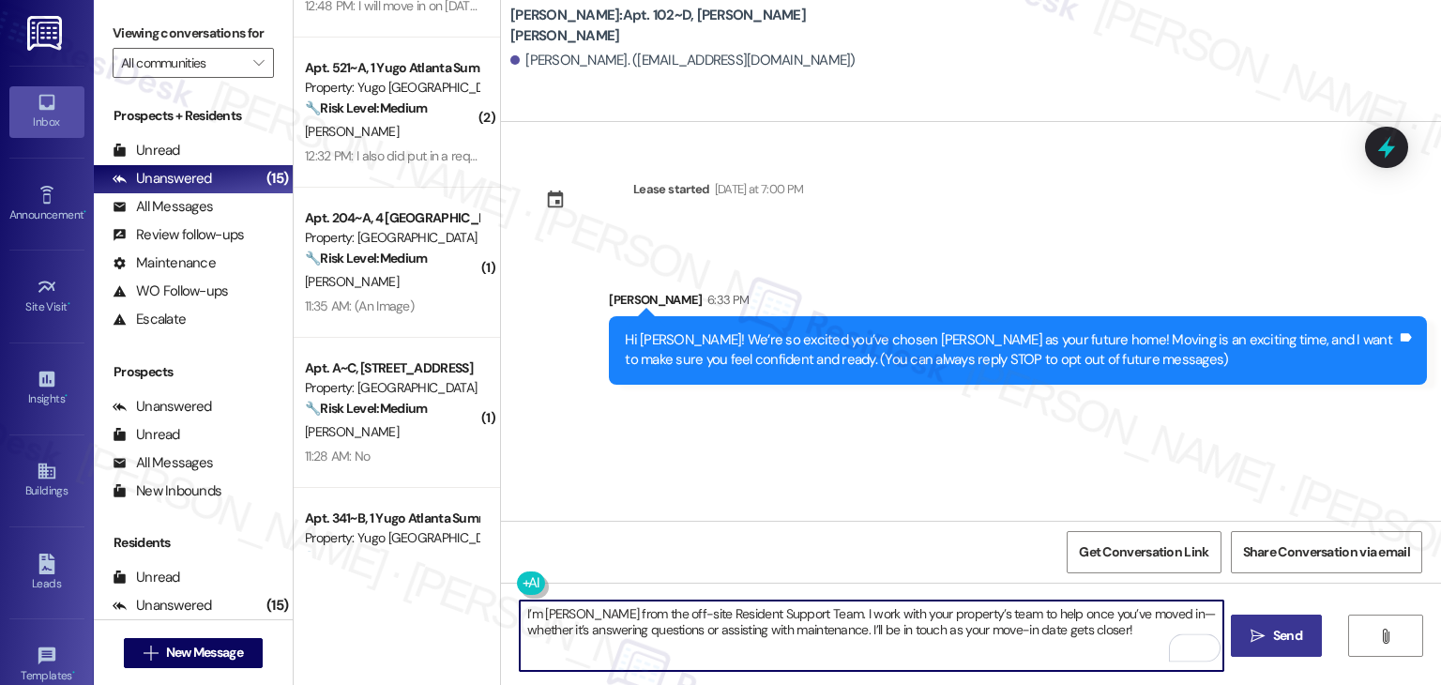
type textarea "I’m [PERSON_NAME] from the off-site Resident Support Team. I work with your pro…"
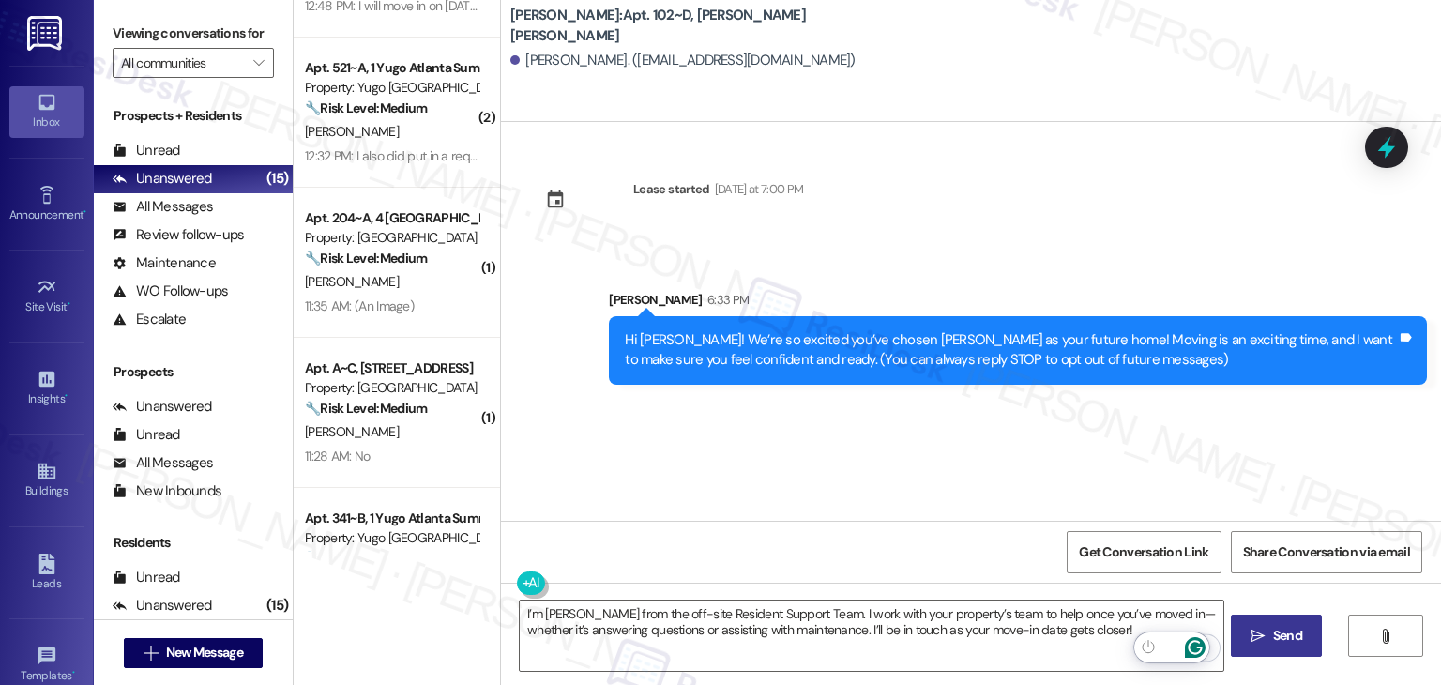
click at [1251, 639] on icon "" at bounding box center [1258, 636] width 14 height 15
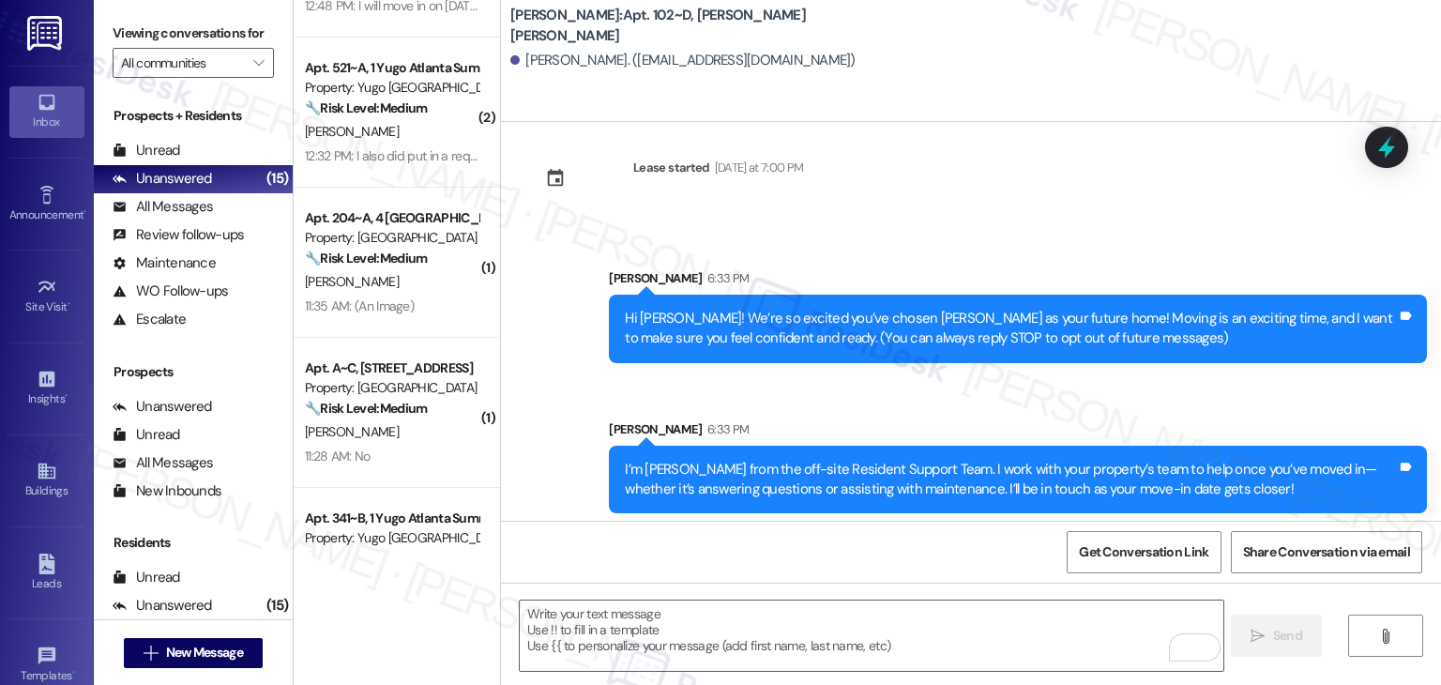
scroll to position [30, 0]
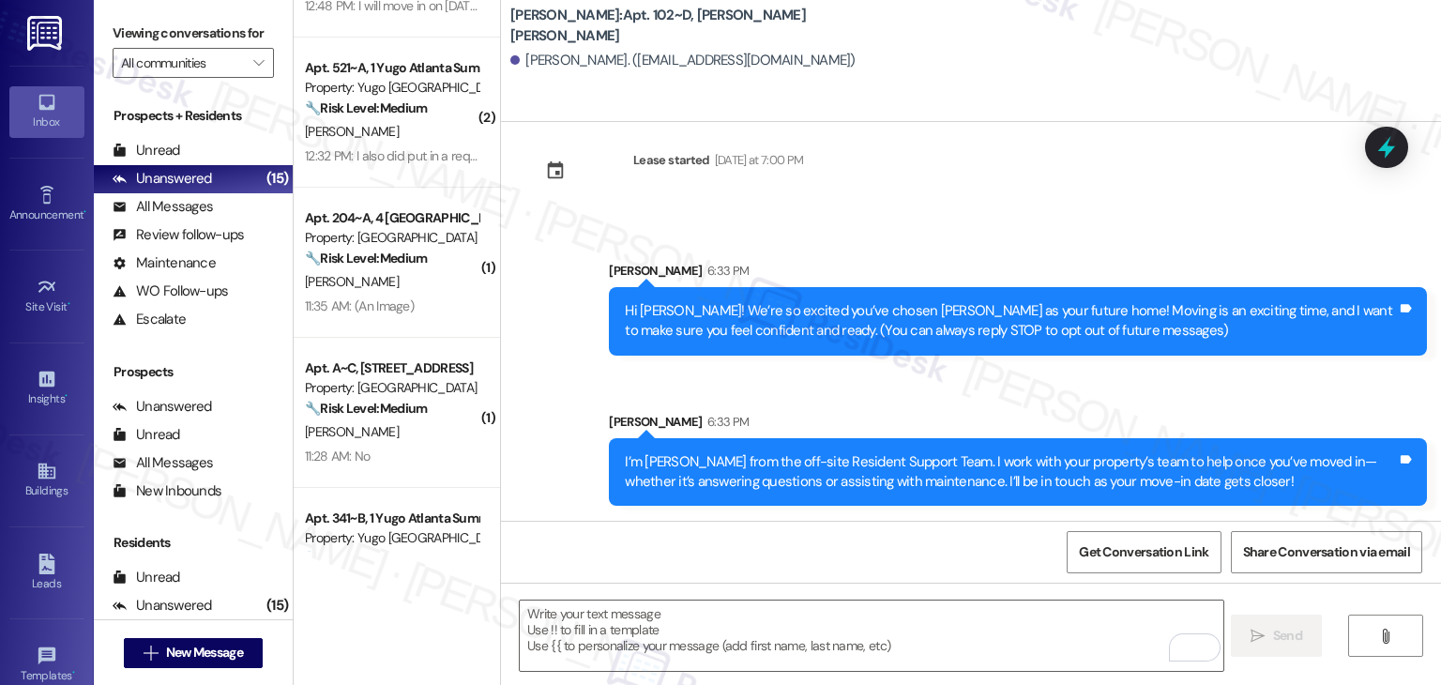
click at [773, 378] on div "Sent via SMS [PERSON_NAME] 6:33 PM Hi [PERSON_NAME]! We’re so excited you’ve ch…" at bounding box center [971, 370] width 940 height 302
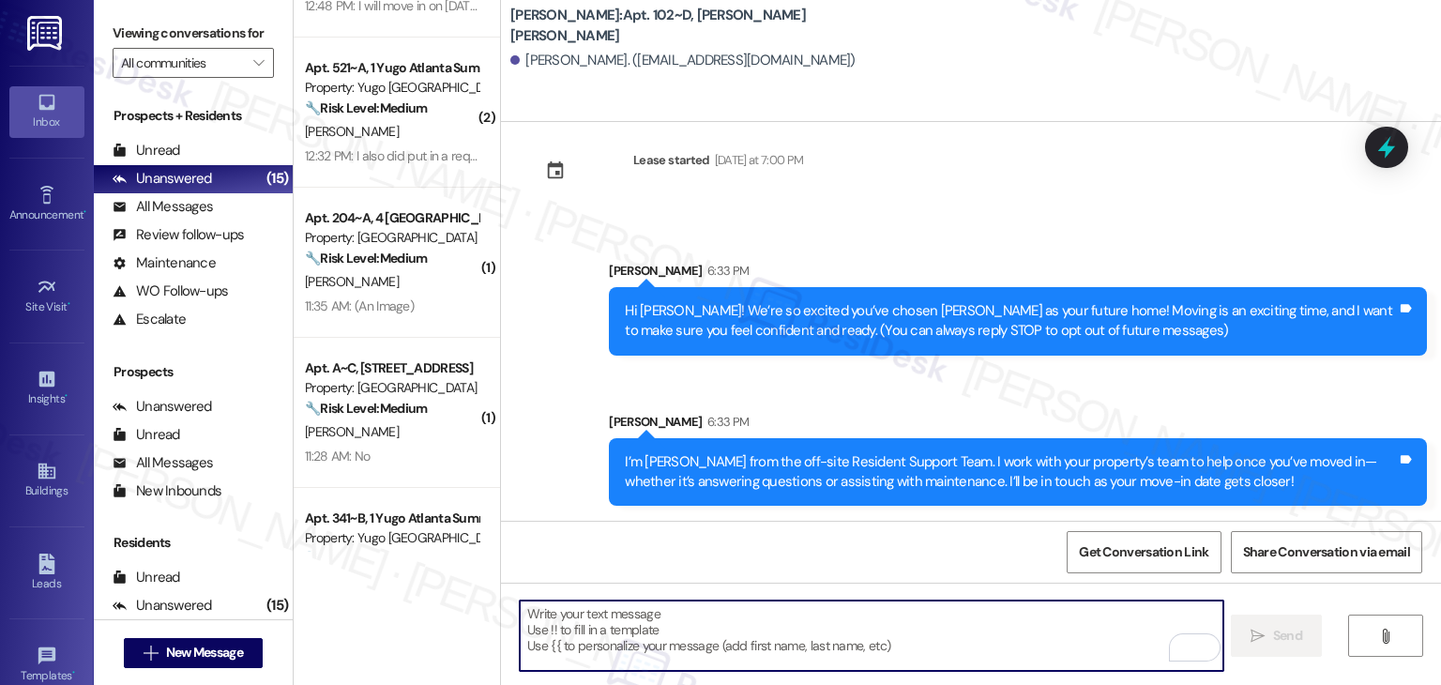
click at [734, 616] on textarea "To enrich screen reader interactions, please activate Accessibility in Grammarl…" at bounding box center [871, 636] width 703 height 70
paste textarea "Move-in day is just a few short days away! Please check your email for some qui…"
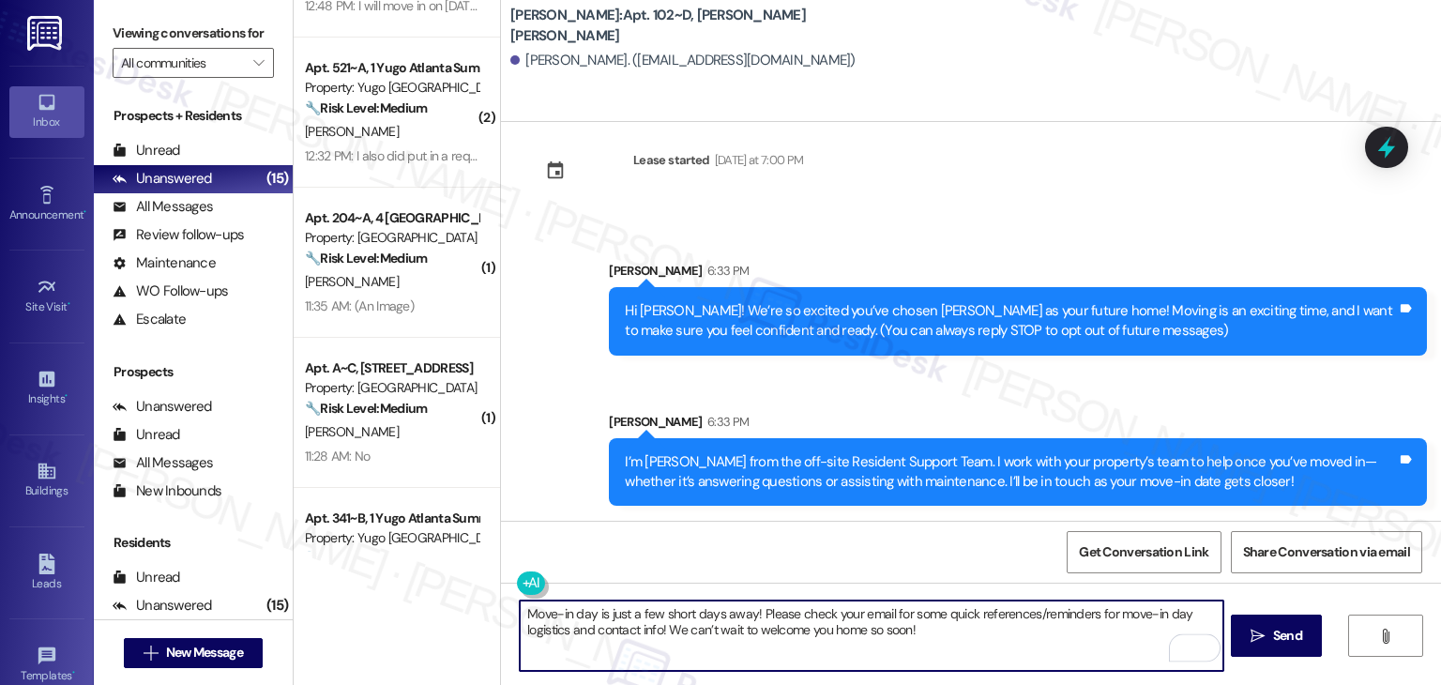
type textarea "Move-in day is just a few short days away! Please check your email for some qui…"
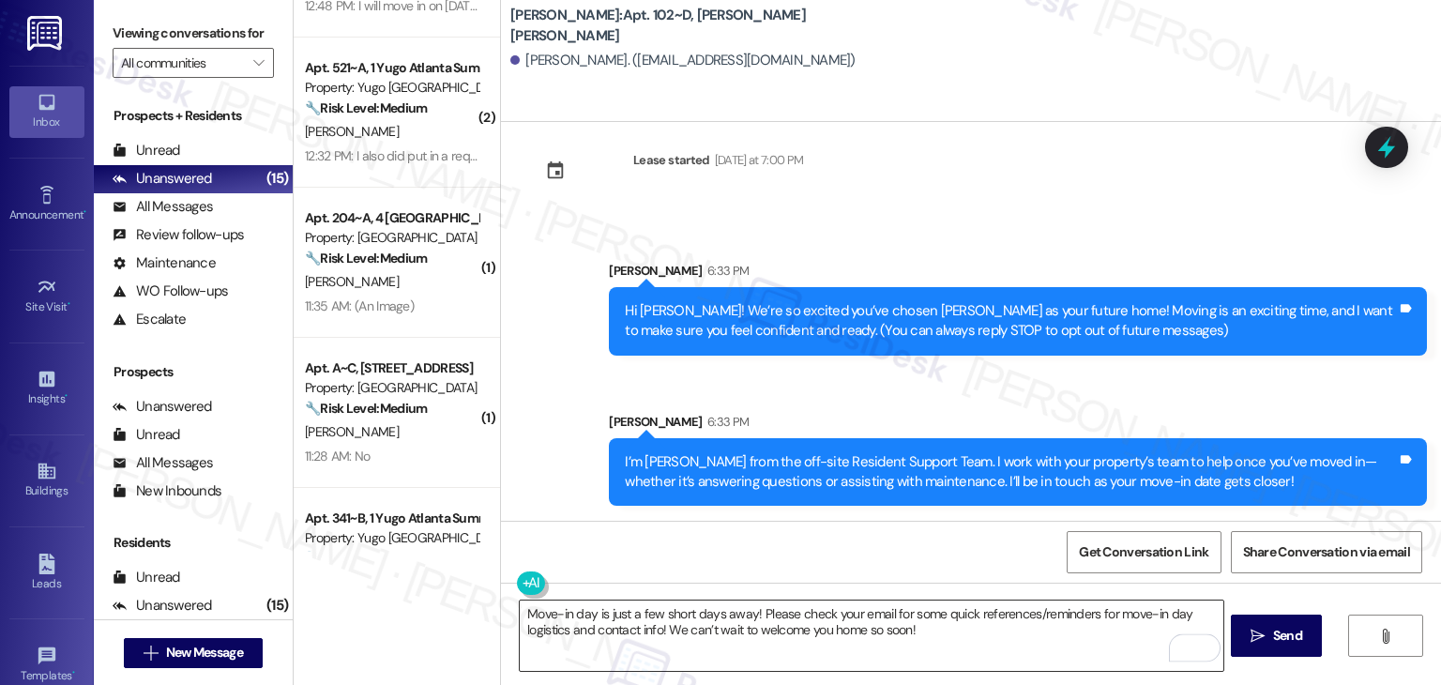
click at [1000, 617] on textarea "Move-in day is just a few short days away! Please check your email for some qui…" at bounding box center [871, 636] width 703 height 70
click at [1261, 636] on icon "" at bounding box center [1258, 636] width 14 height 15
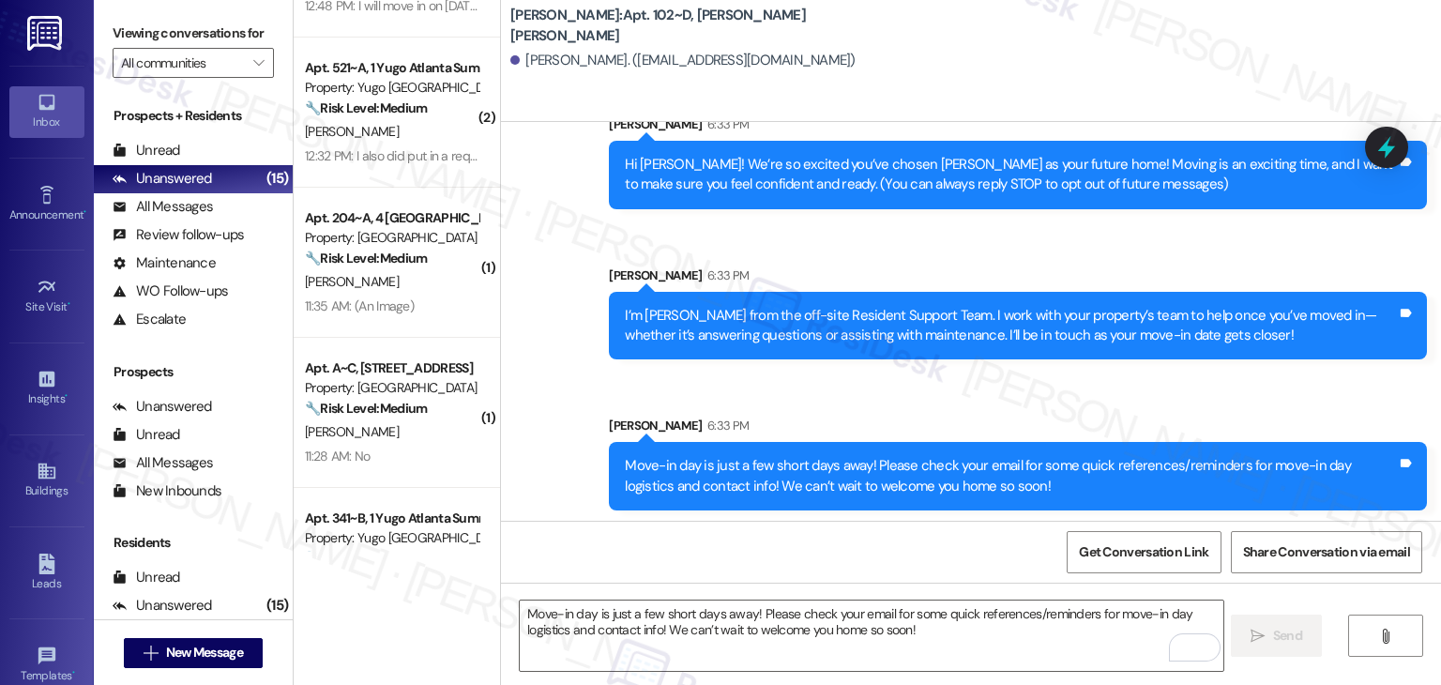
scroll to position [180, 0]
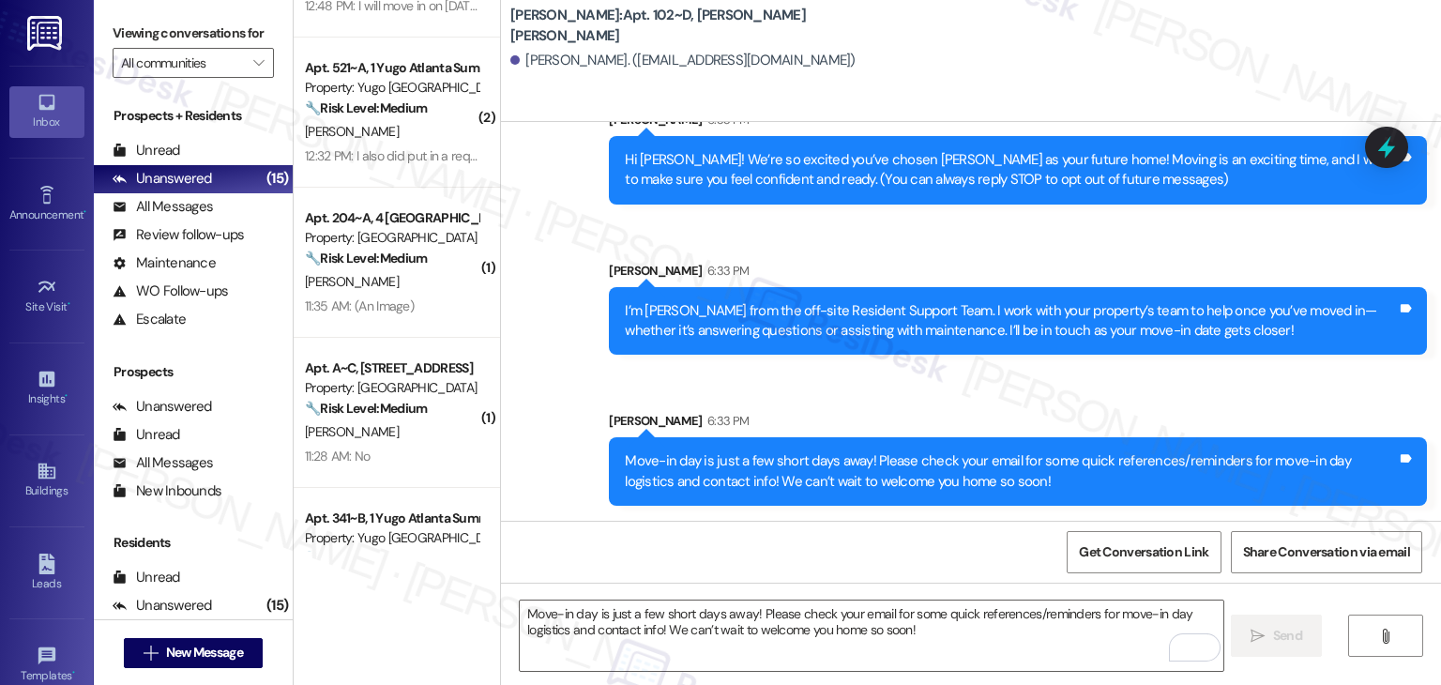
click at [964, 391] on div "Sent via SMS [PERSON_NAME] 6:33 PM Hi [PERSON_NAME]! We’re so excited you’ve ch…" at bounding box center [971, 294] width 940 height 452
click at [783, 284] on div "[PERSON_NAME] 6:33 PM" at bounding box center [1018, 274] width 818 height 26
click at [226, 647] on span "New Message" at bounding box center [204, 653] width 77 height 20
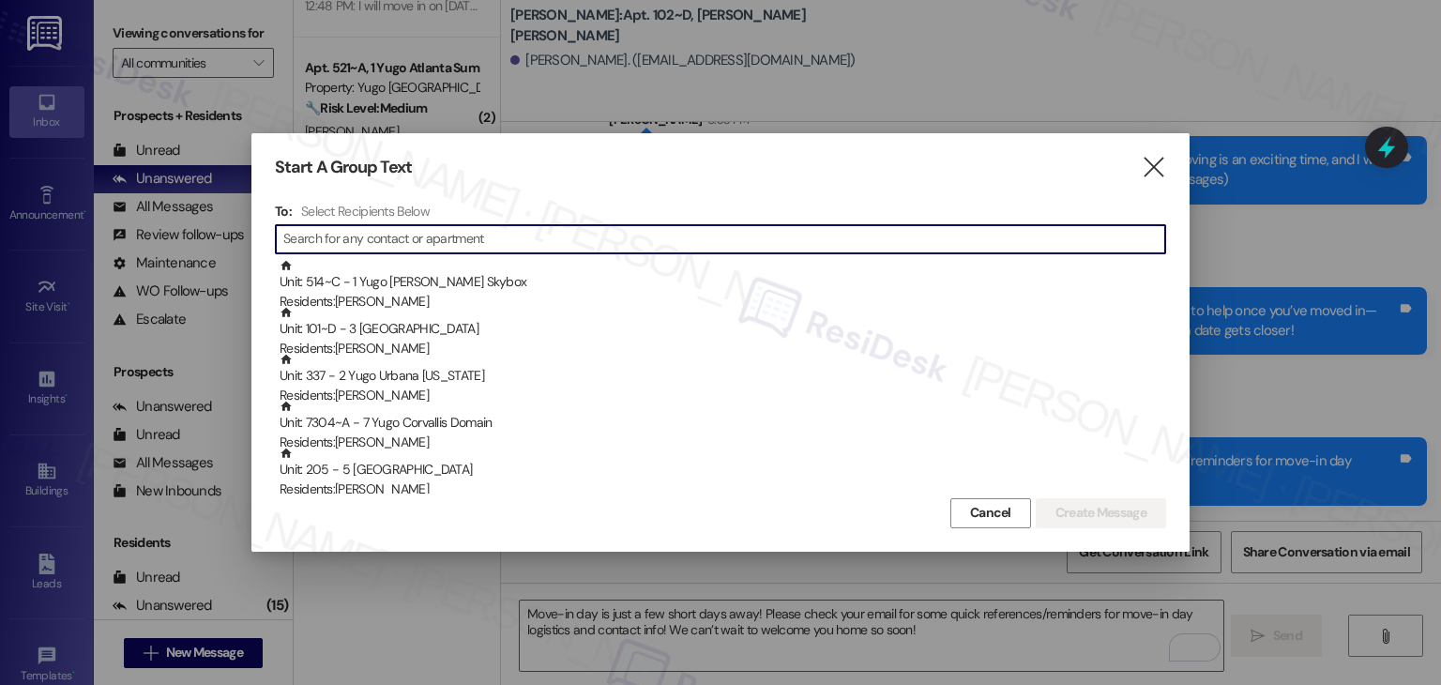
paste input "☑️"
type input "☑️"
paste input "[PERSON_NAME]"
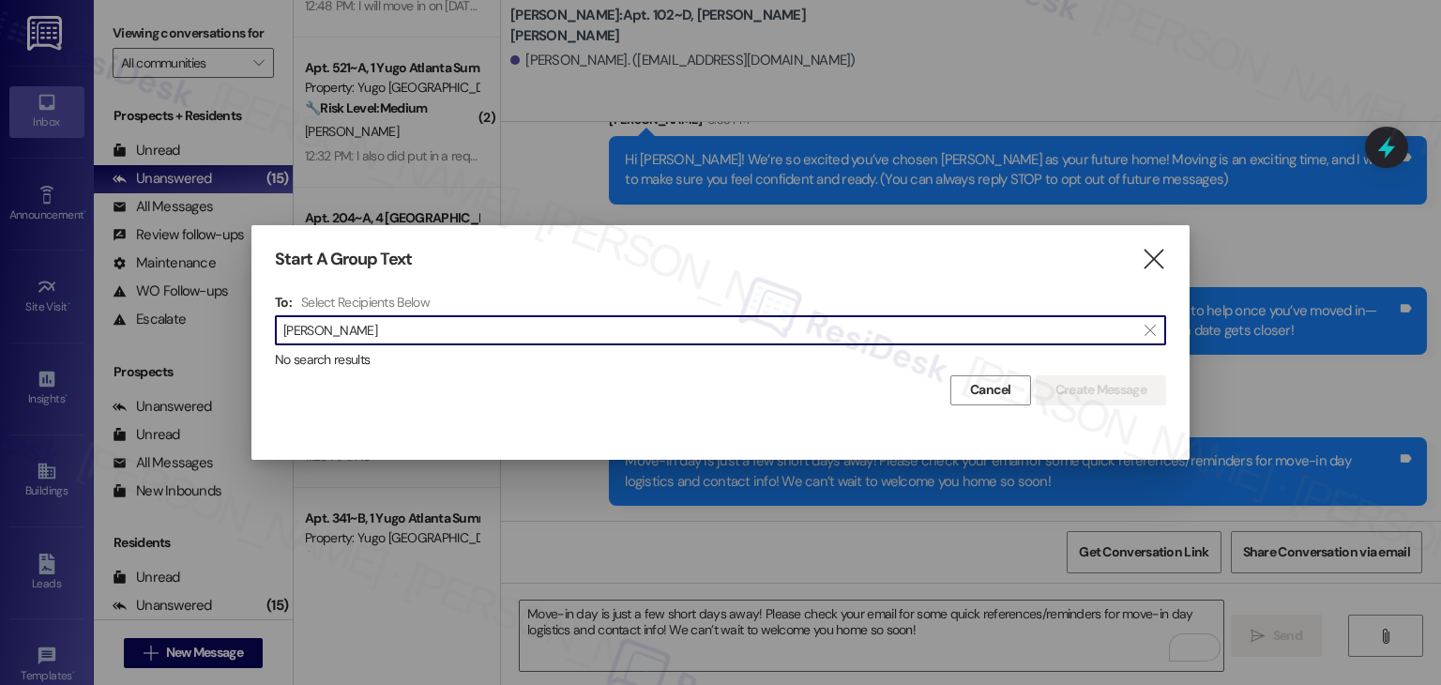
click at [313, 331] on input "[PERSON_NAME]" at bounding box center [709, 330] width 852 height 26
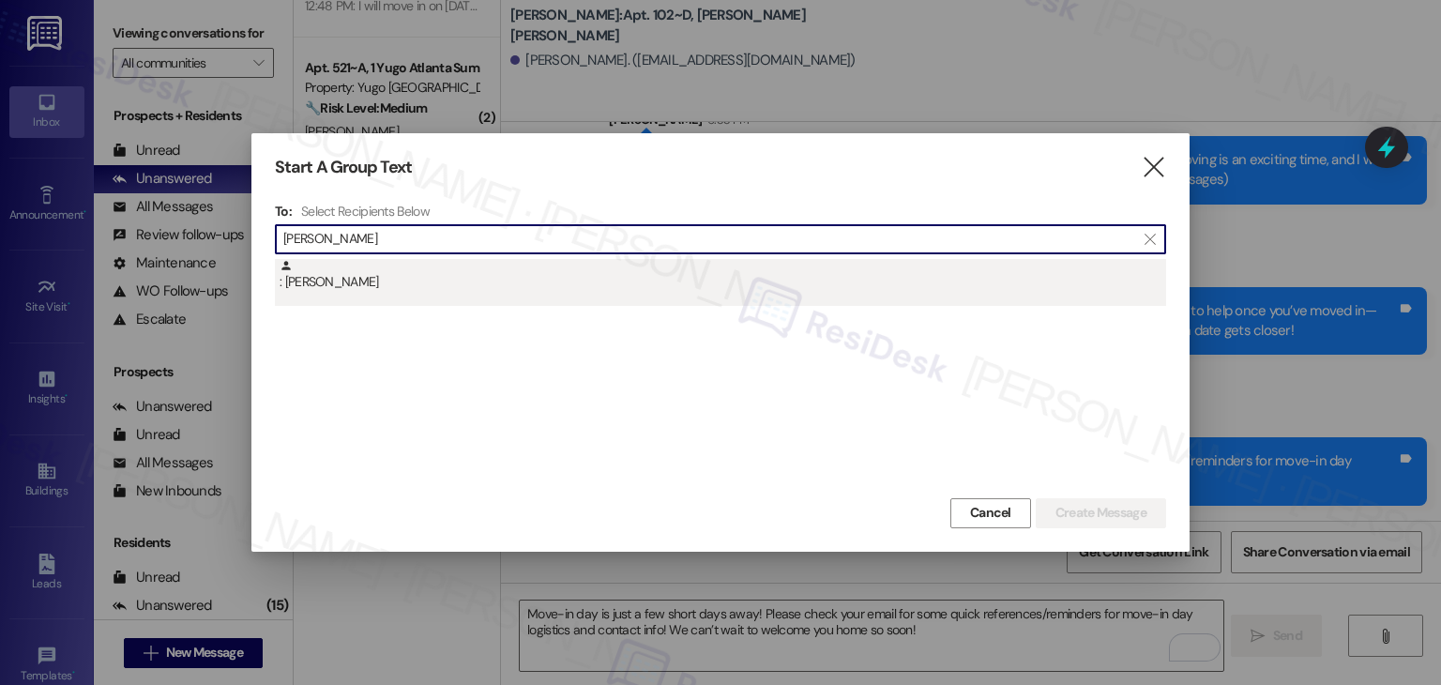
type input "[PERSON_NAME]"
click at [334, 290] on div ": [PERSON_NAME]" at bounding box center [723, 275] width 887 height 33
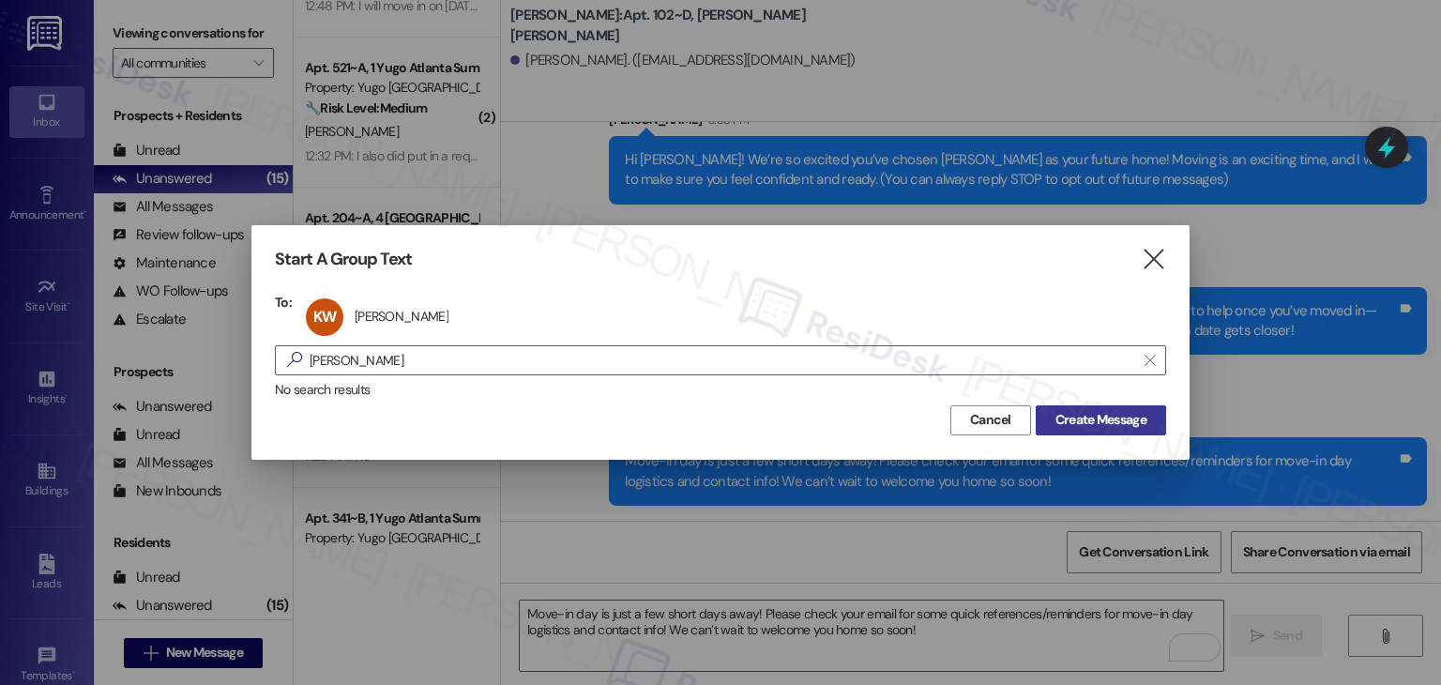
click at [1085, 420] on span "Create Message" at bounding box center [1101, 420] width 91 height 20
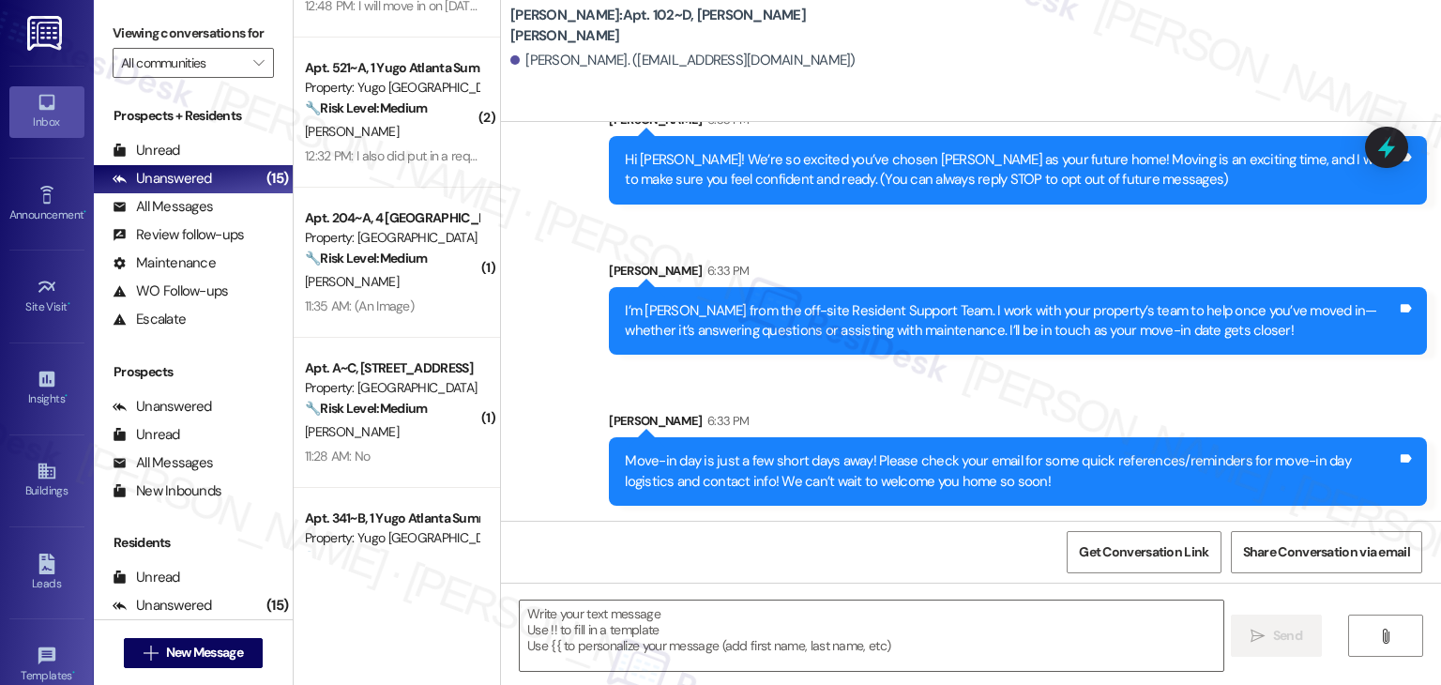
type textarea "Fetching suggested responses. Please feel free to read through the conversation…"
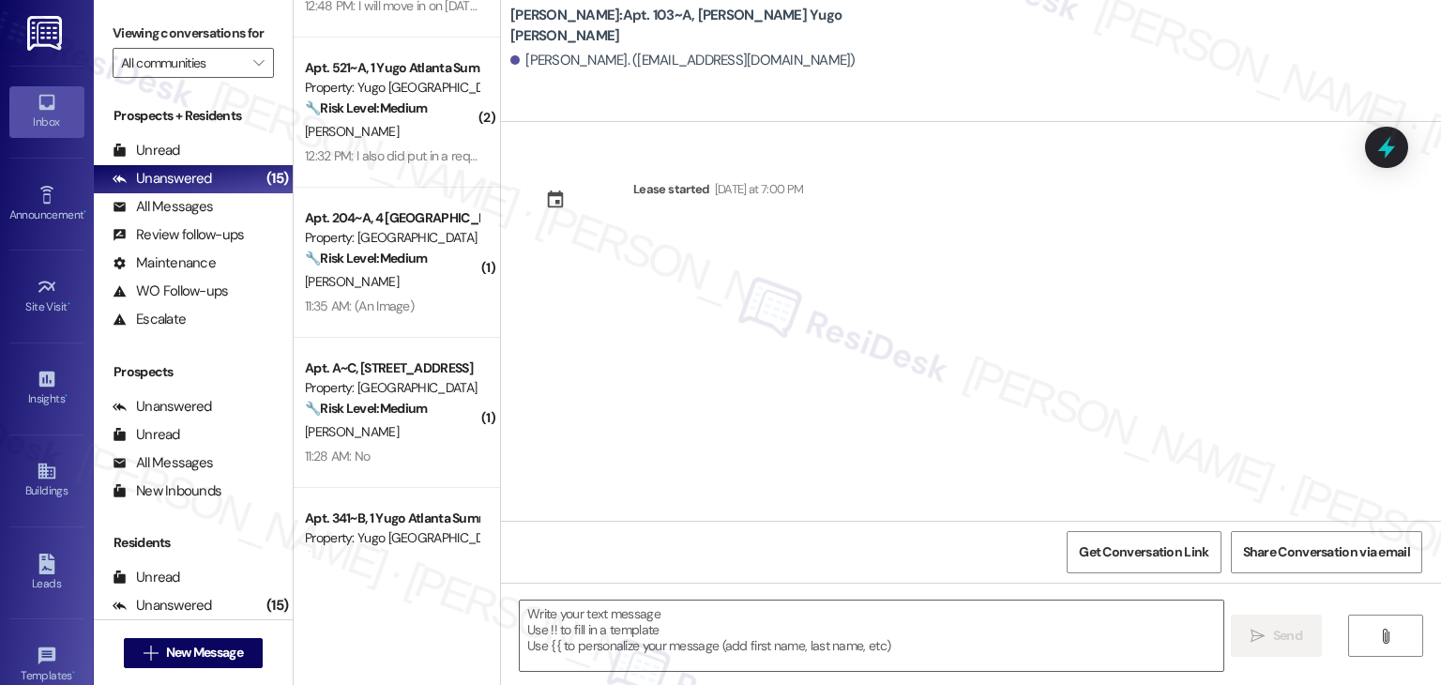
type textarea "Fetching suggested responses. Please feel free to read through the conversation…"
click at [770, 334] on div "Lease started [DATE] at 7:00 PM" at bounding box center [971, 321] width 940 height 399
click at [735, 620] on textarea at bounding box center [871, 636] width 703 height 70
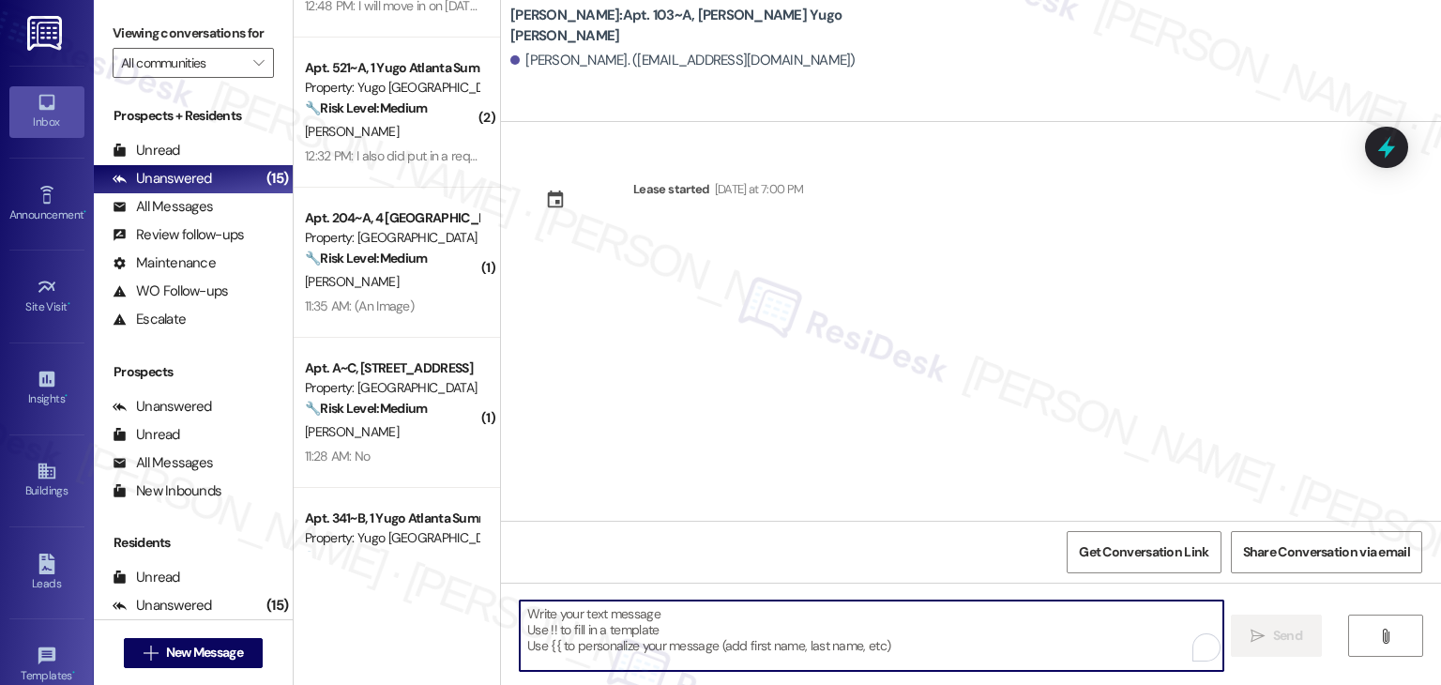
paste textarea "Hi {{first_name}}! We’re so excited you’ve chosen {{property}} as your future h…"
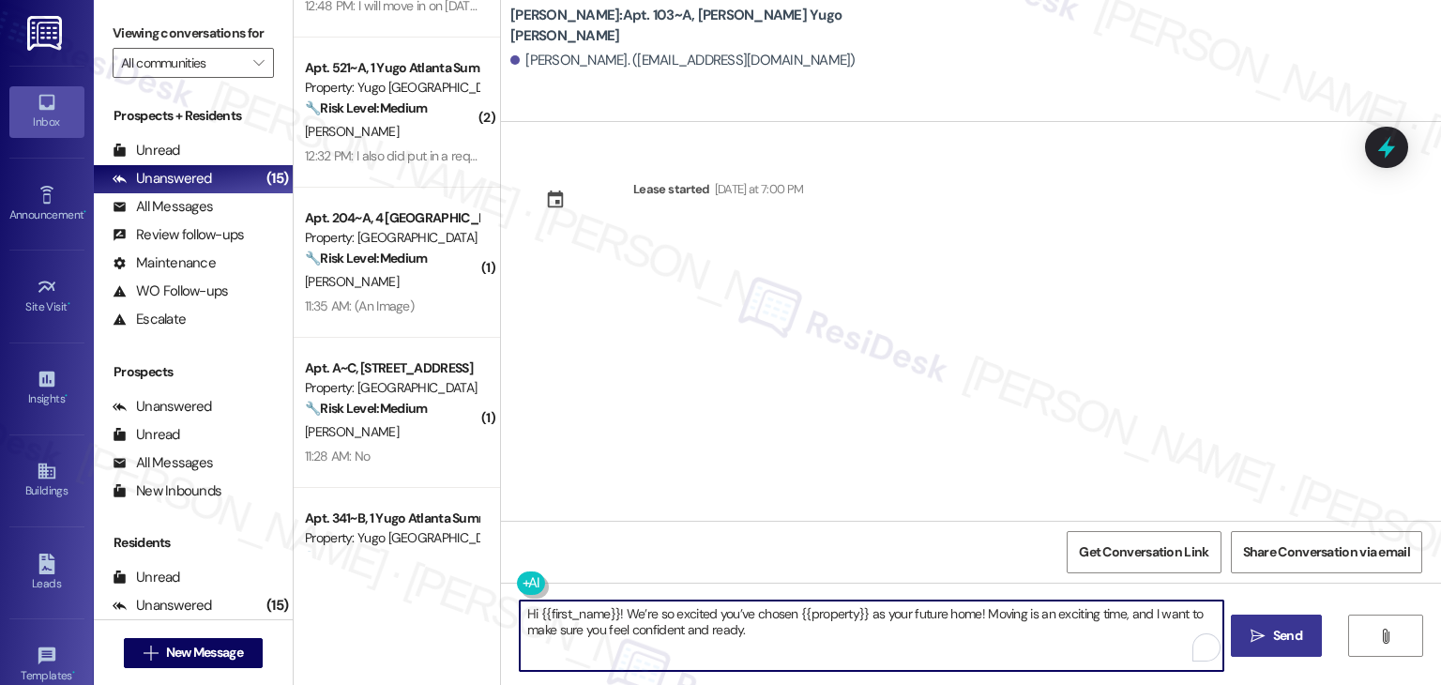
type textarea "Hi {{first_name}}! We’re so excited you’ve chosen {{property}} as your future h…"
click at [1273, 639] on span "Send" at bounding box center [1287, 636] width 29 height 20
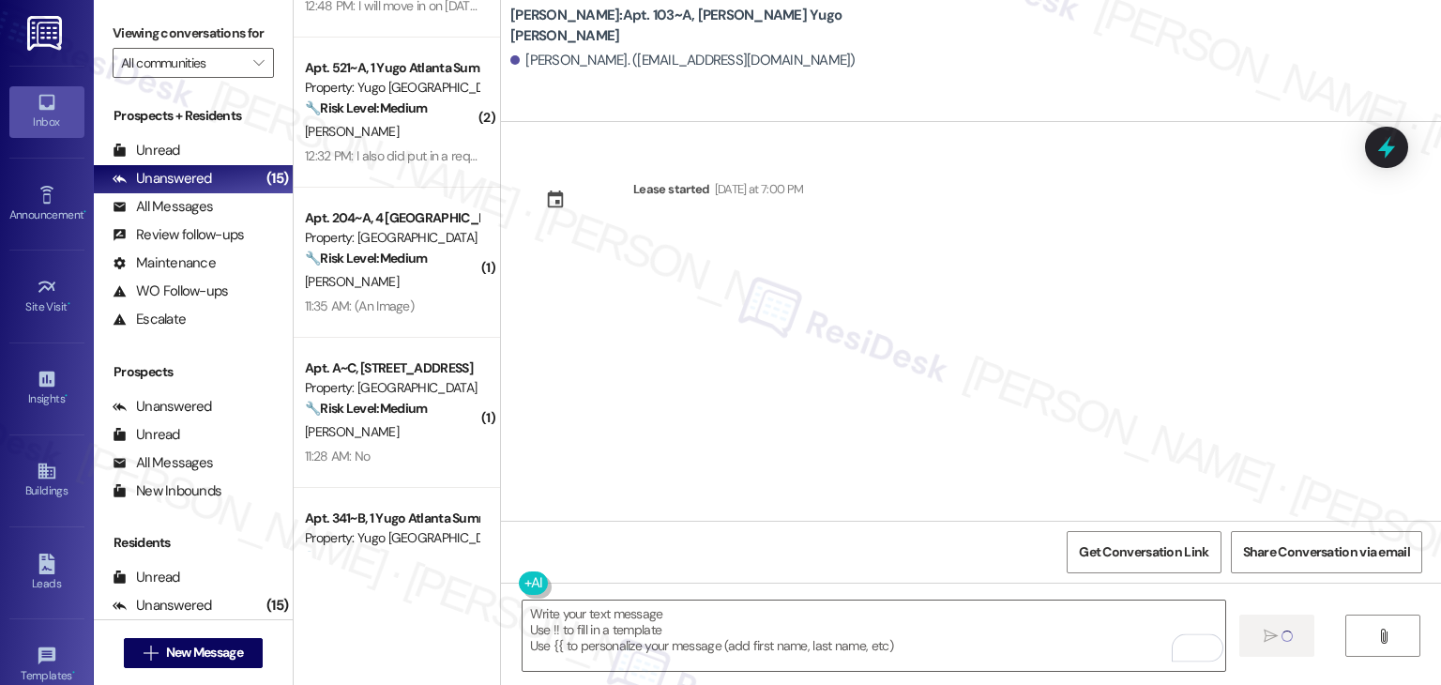
click at [775, 386] on div "Lease started [DATE] at 7:00 PM" at bounding box center [971, 321] width 940 height 399
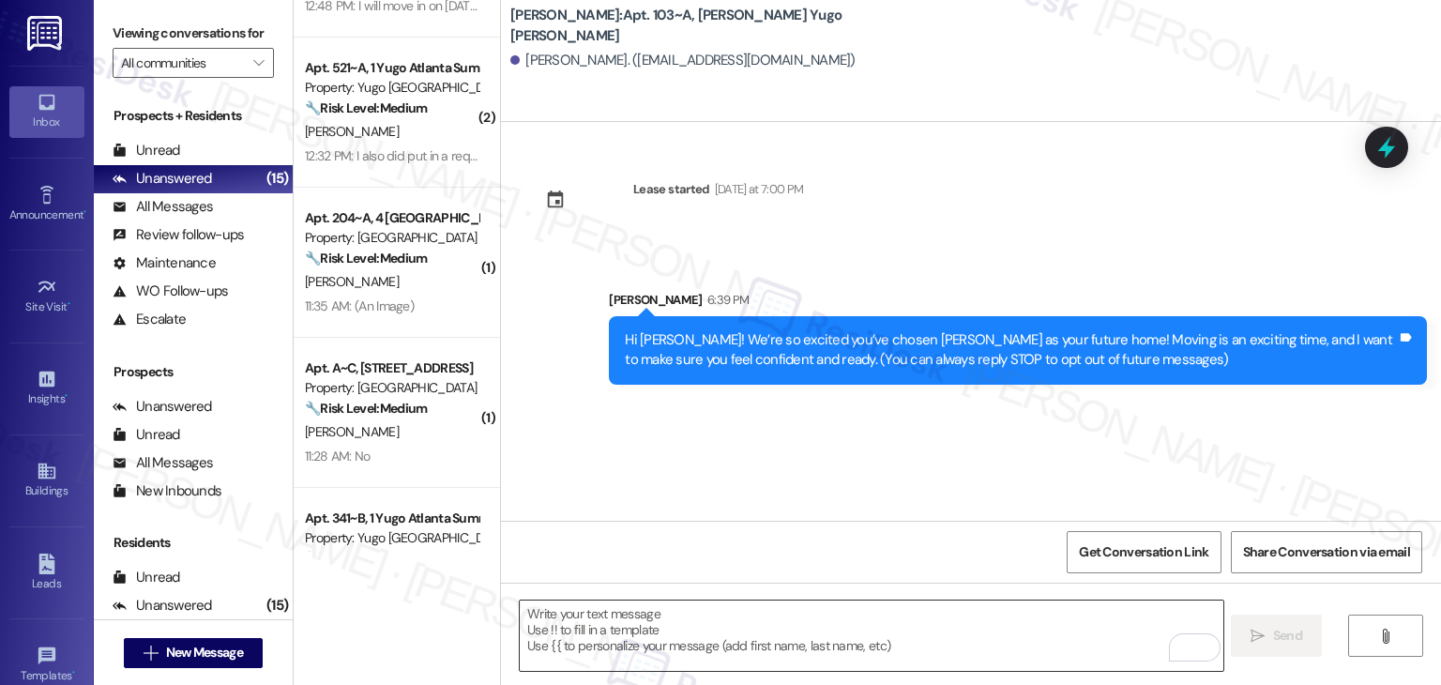
click at [814, 622] on textarea "To enrich screen reader interactions, please activate Accessibility in Grammarl…" at bounding box center [871, 636] width 703 height 70
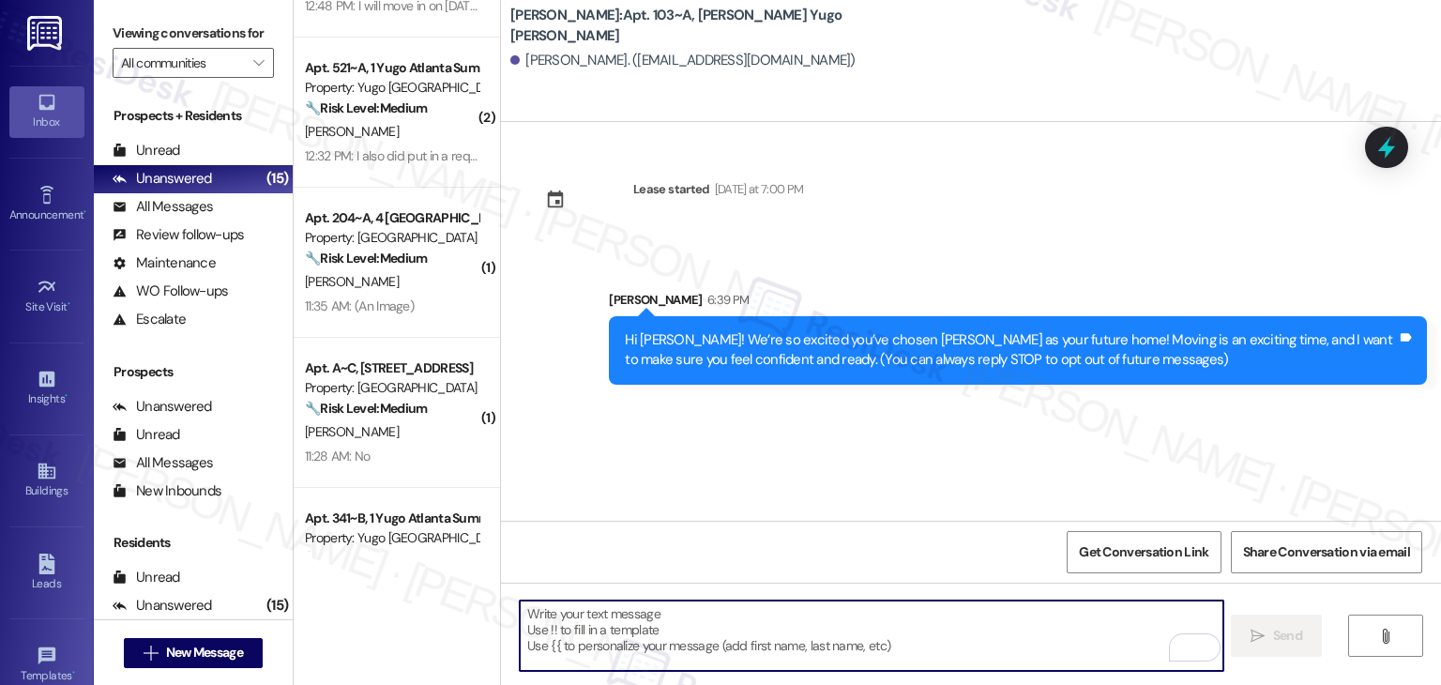
paste textarea "I’m [PERSON_NAME] from the off-site Resident Support Team. I work with your pro…"
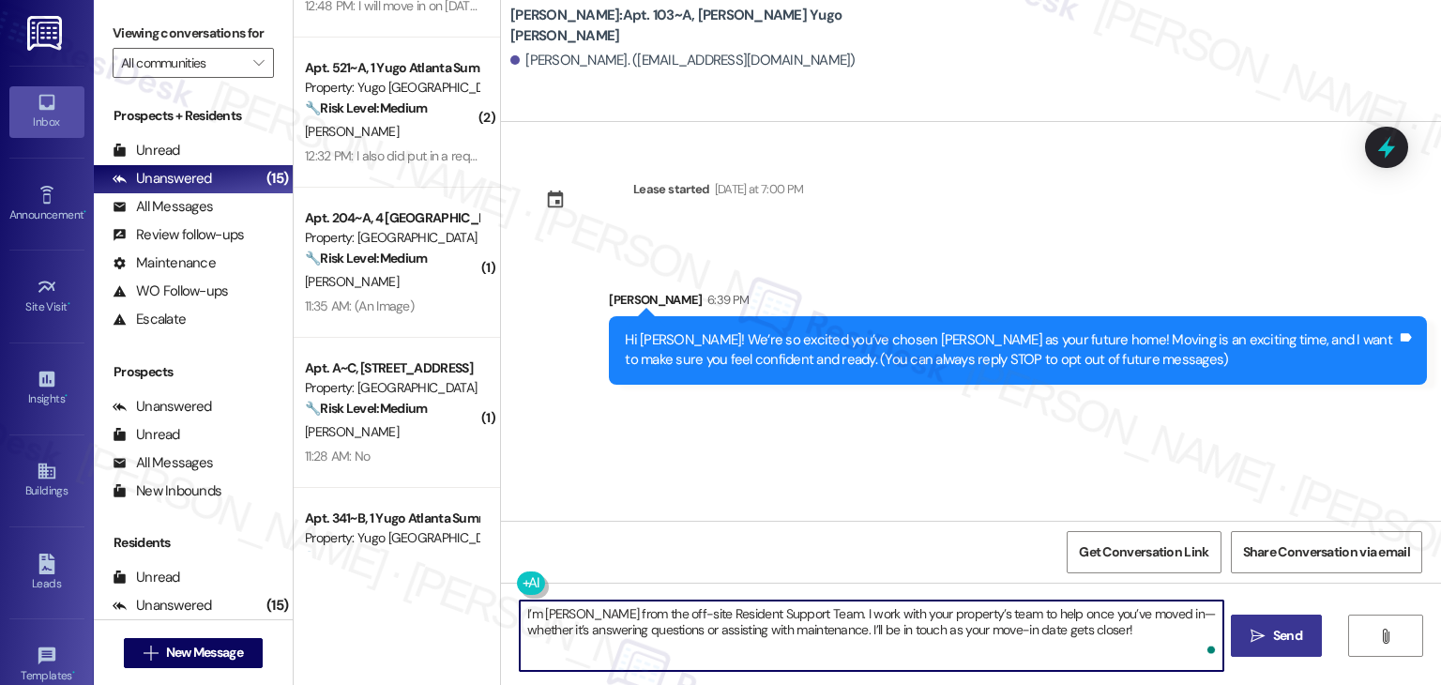
type textarea "I’m [PERSON_NAME] from the off-site Resident Support Team. I work with your pro…"
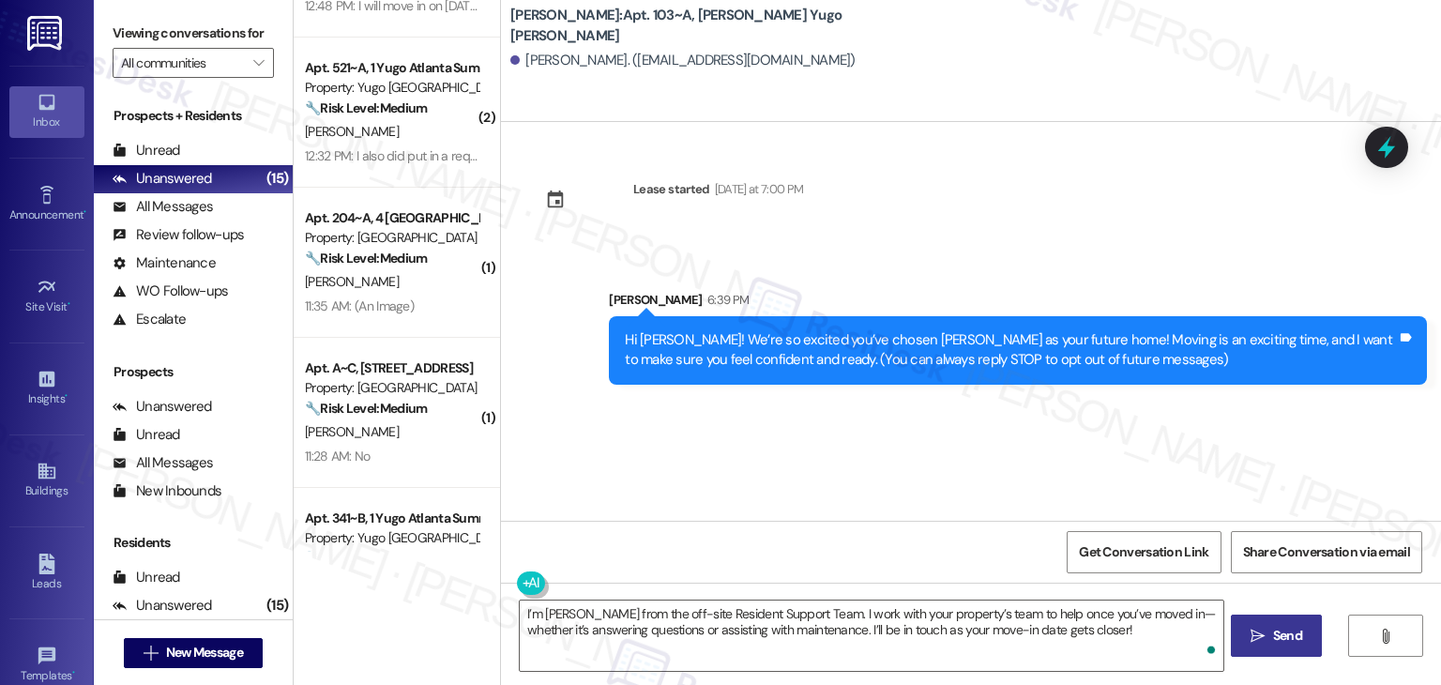
click at [1281, 632] on span "Send" at bounding box center [1287, 636] width 29 height 20
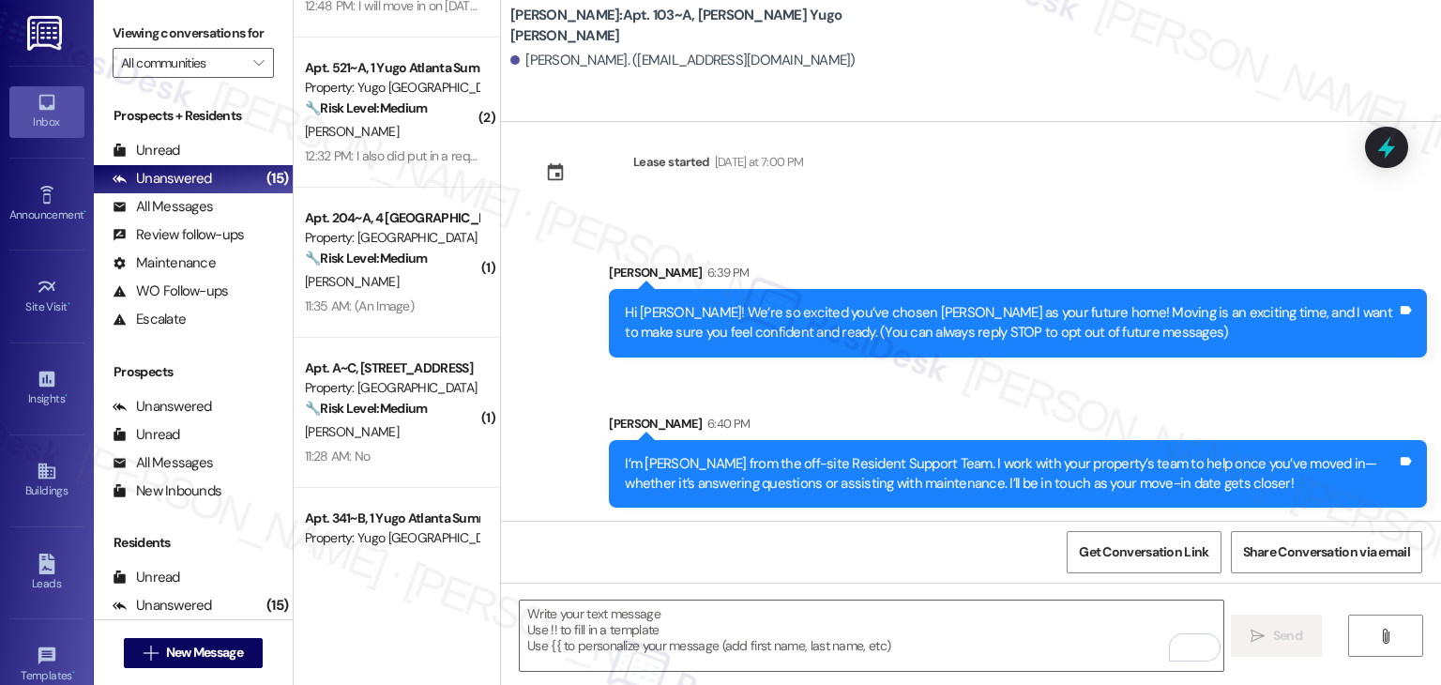
scroll to position [30, 0]
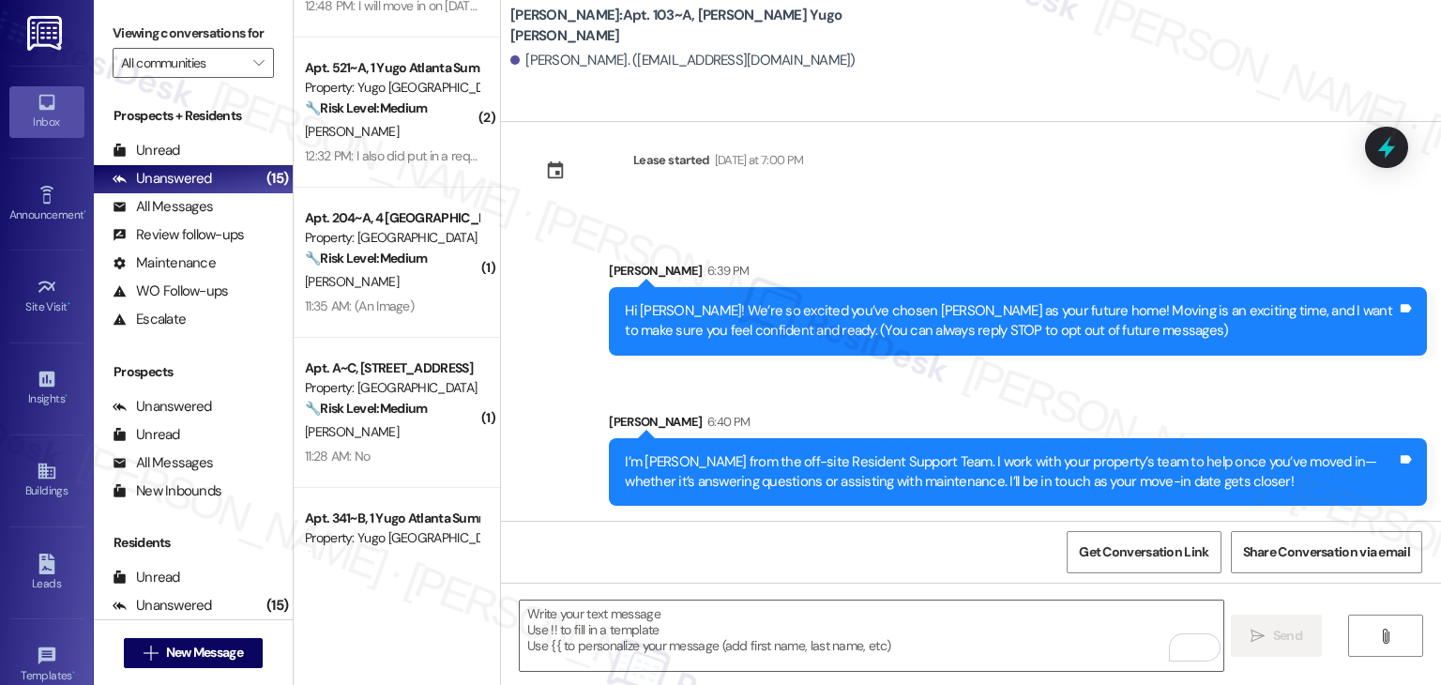
click at [763, 388] on div "Sent via SMS [PERSON_NAME] 6:39 PM Hi [PERSON_NAME]! We’re so excited you’ve ch…" at bounding box center [971, 370] width 940 height 302
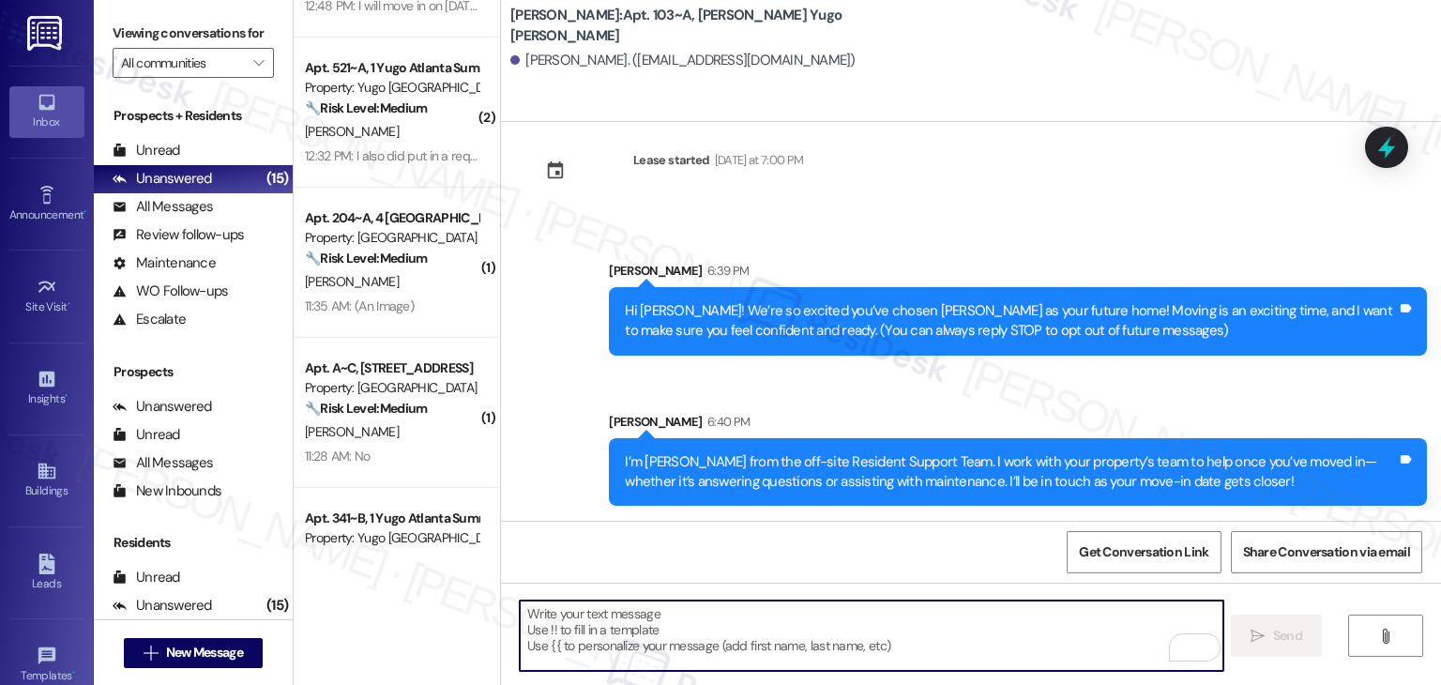
click at [751, 616] on textarea "To enrich screen reader interactions, please activate Accessibility in Grammarl…" at bounding box center [871, 636] width 703 height 70
paste textarea "Move-in day is just a few short days away! Please check your email for some qui…"
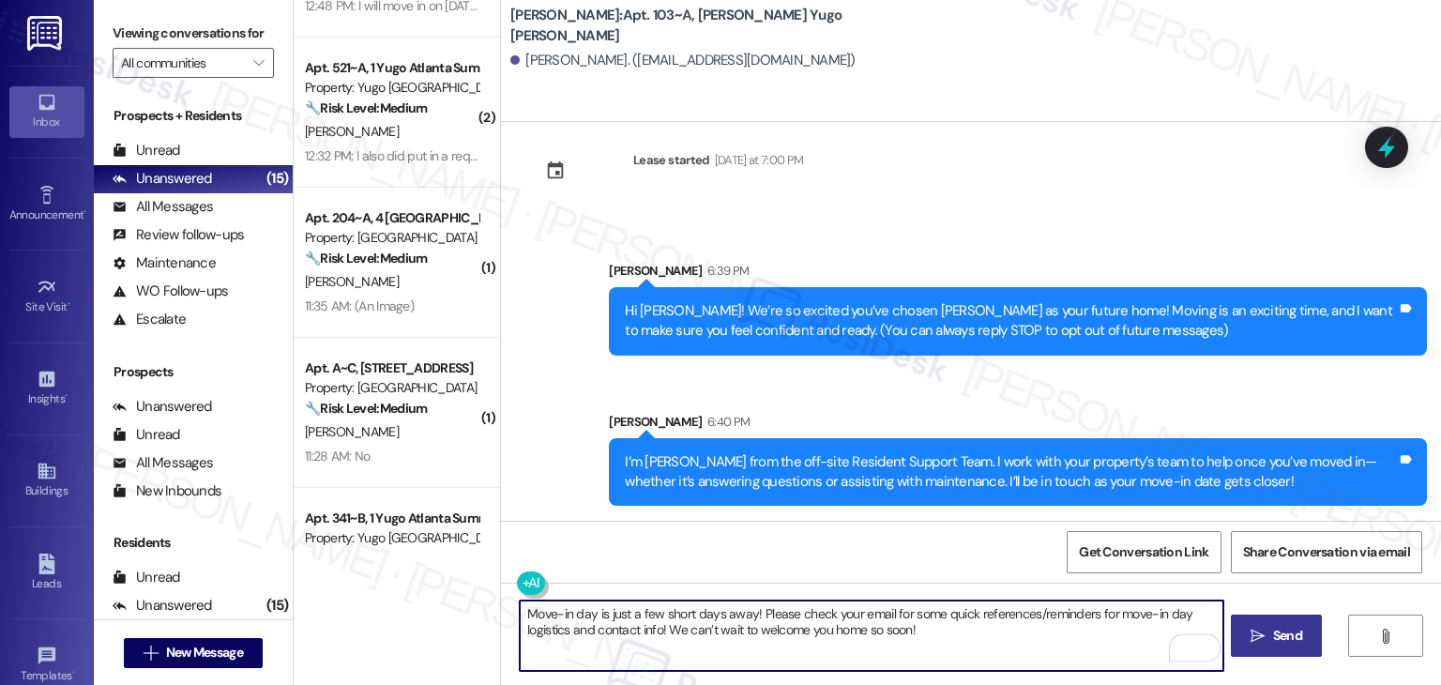
type textarea "Move-in day is just a few short days away! Please check your email for some qui…"
click at [1273, 638] on span "Send" at bounding box center [1287, 636] width 29 height 20
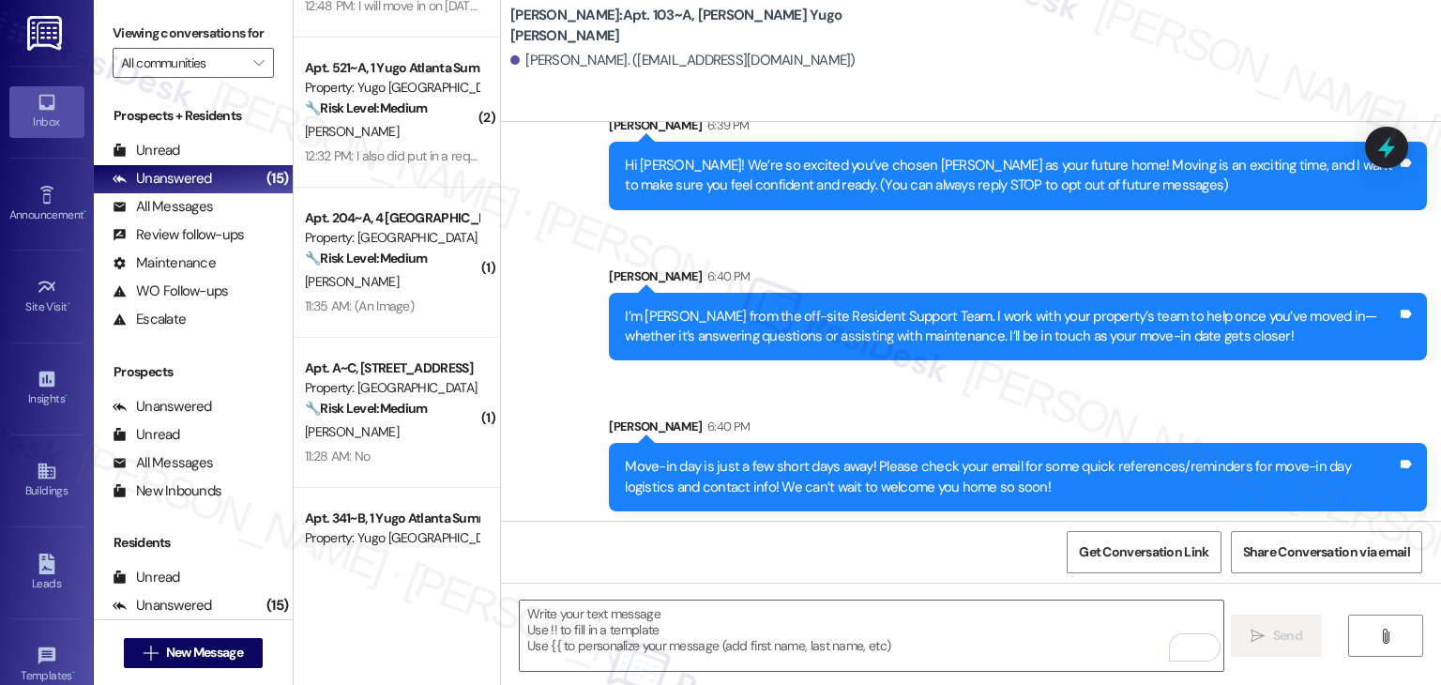
scroll to position [180, 0]
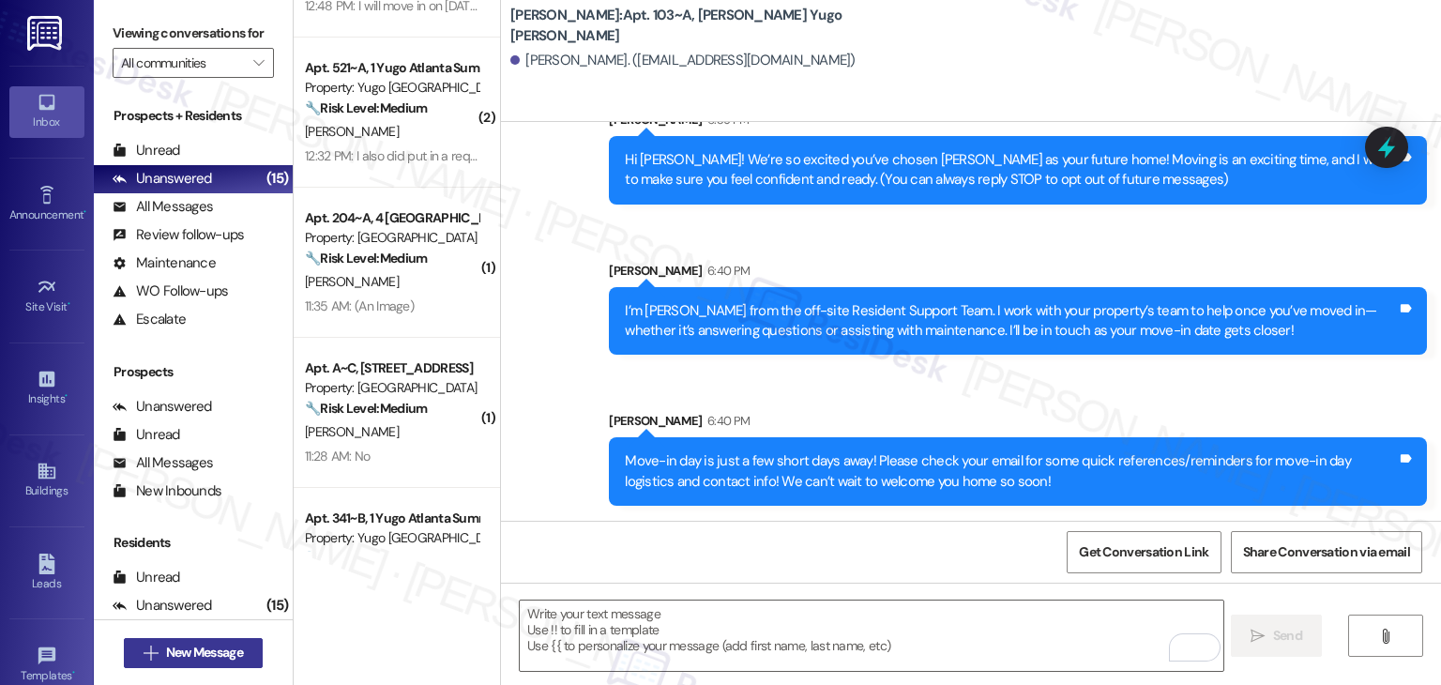
click at [203, 647] on span "New Message" at bounding box center [204, 653] width 77 height 20
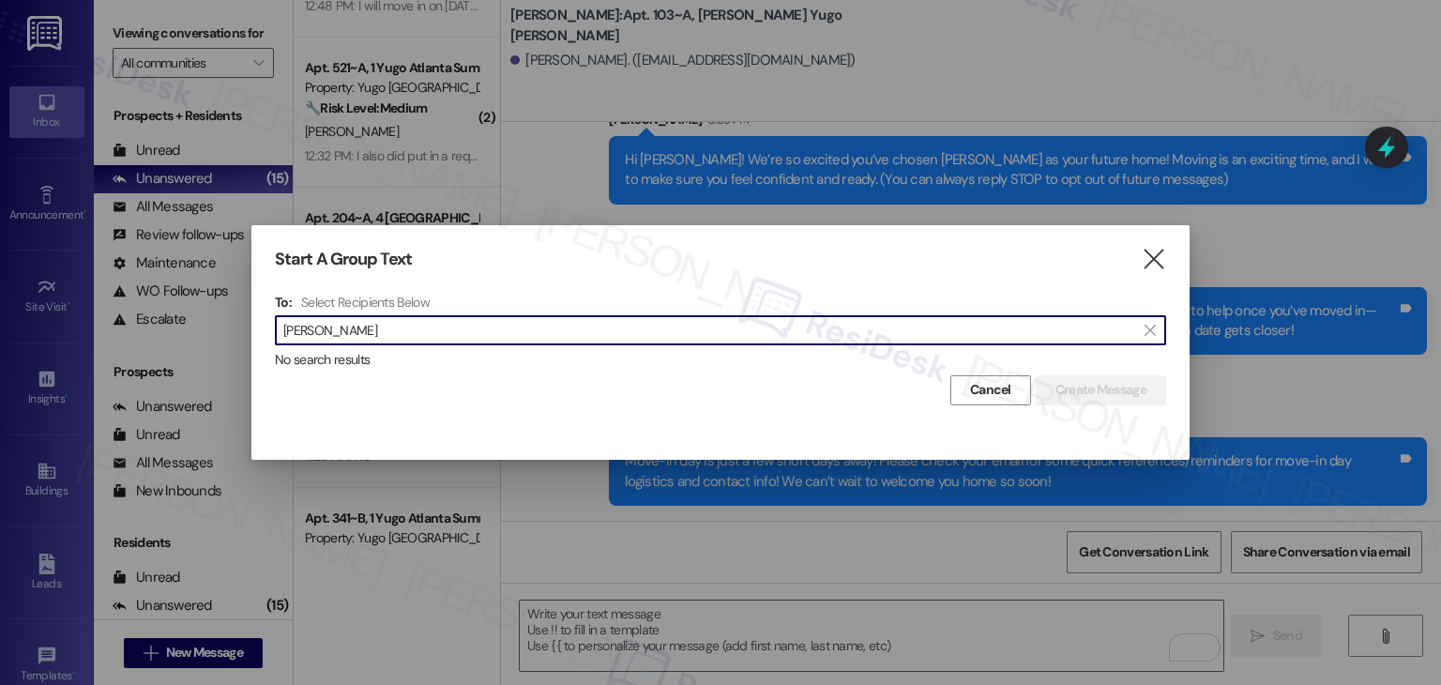
click at [335, 331] on input "[PERSON_NAME]" at bounding box center [709, 330] width 852 height 26
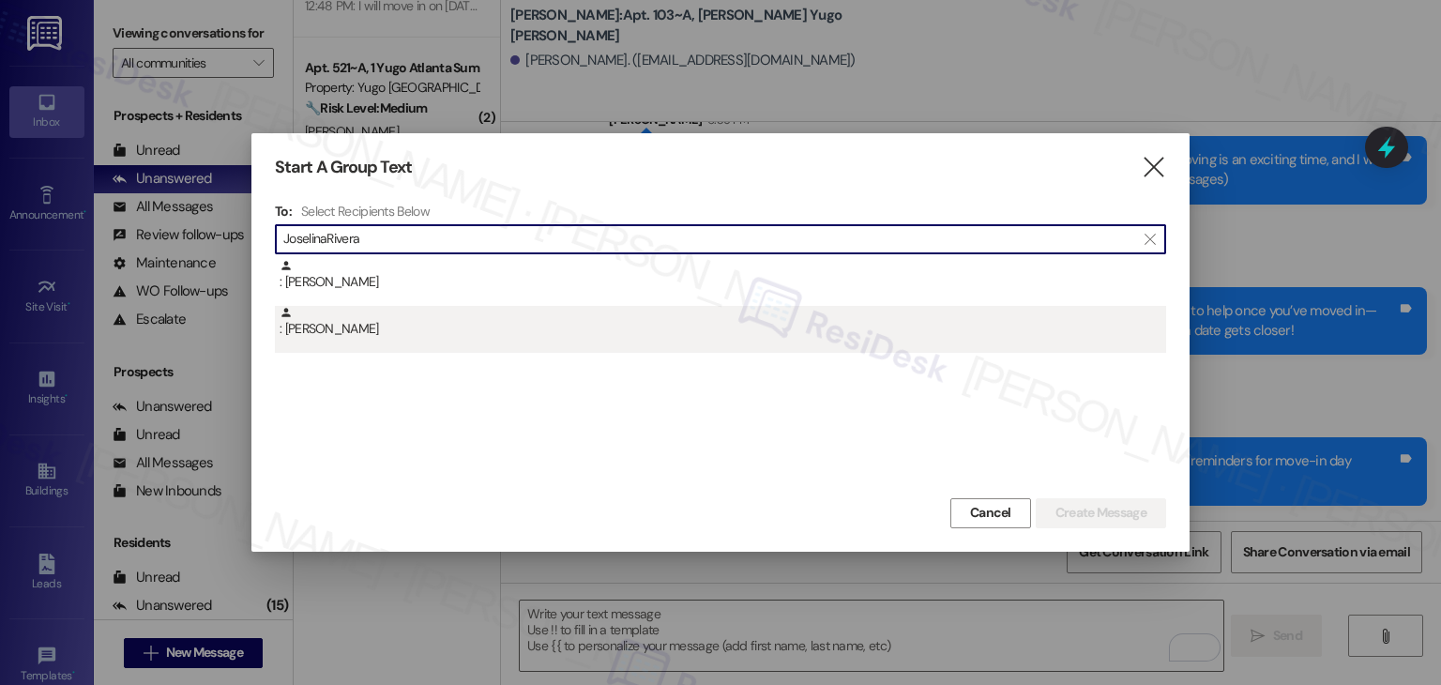
type input "JoselinaRivera"
click at [345, 327] on div ": [PERSON_NAME]" at bounding box center [723, 322] width 887 height 33
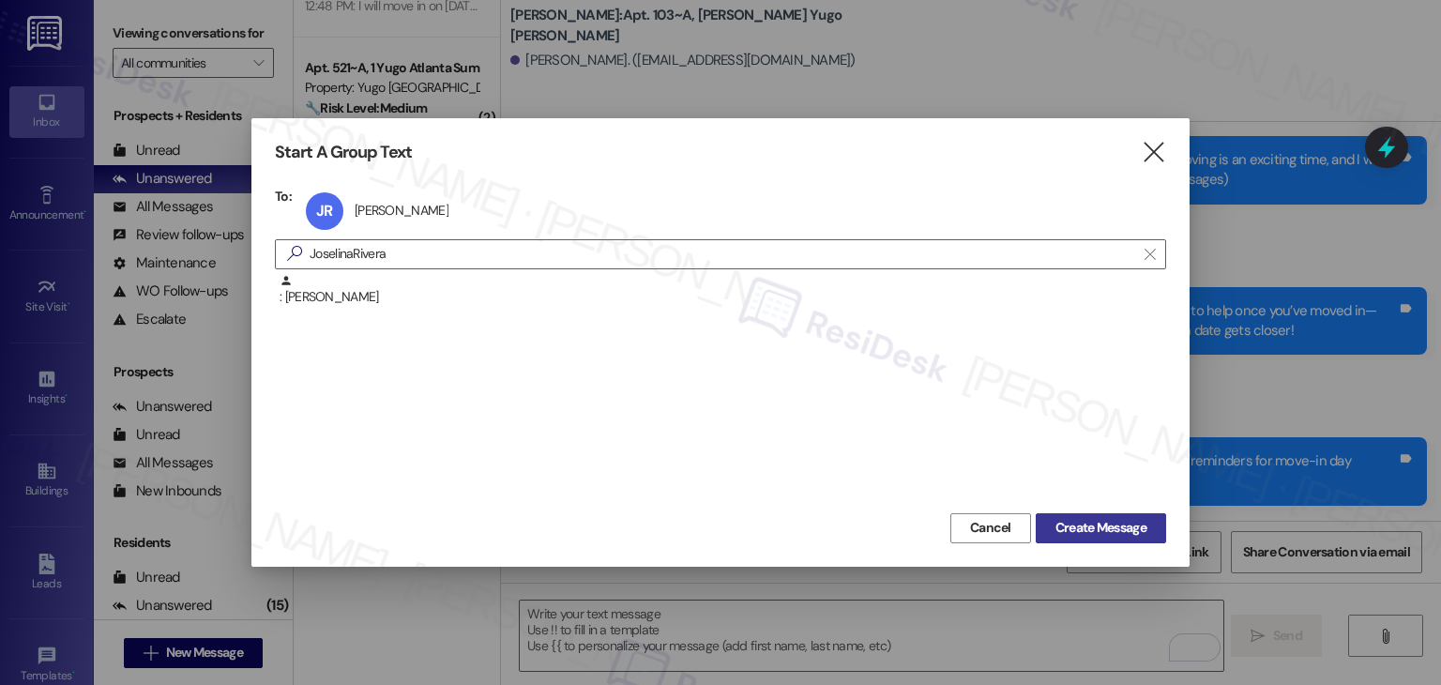
click at [1096, 517] on button "Create Message" at bounding box center [1101, 528] width 130 height 30
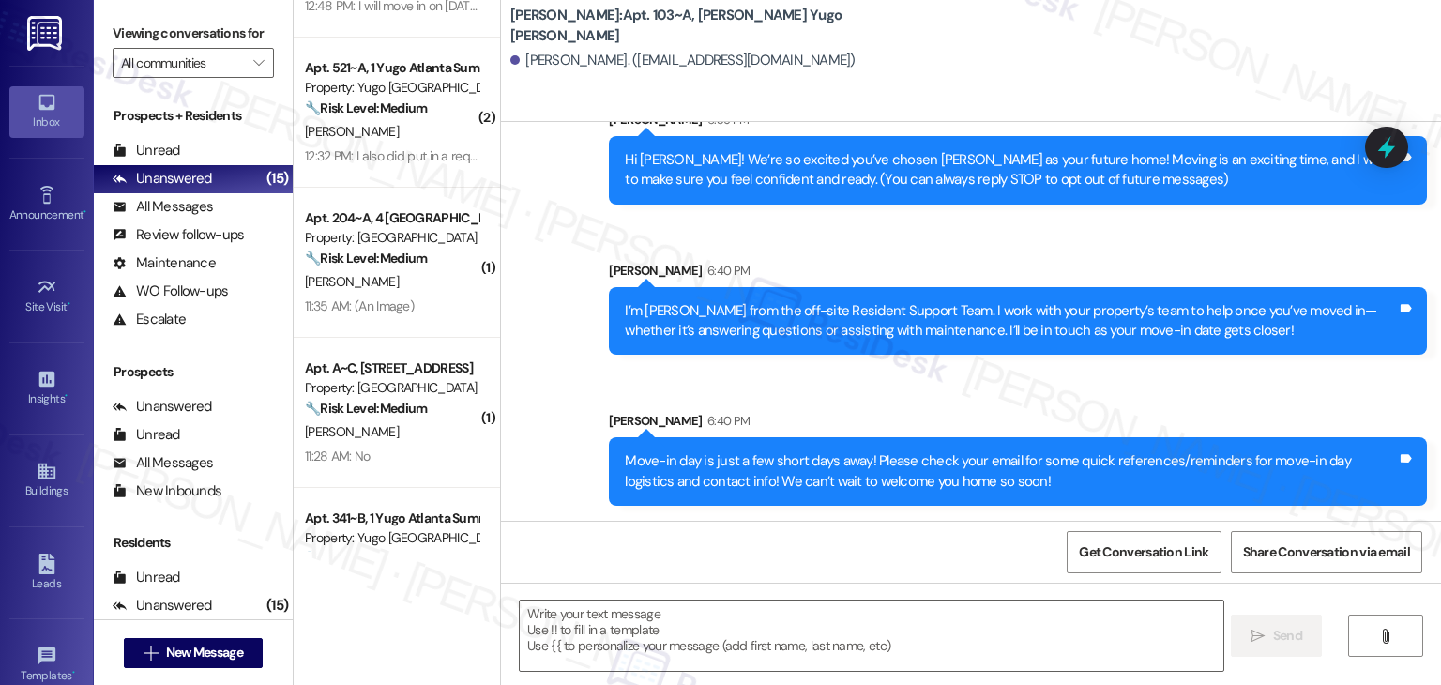
type textarea "Fetching suggested responses. Please feel free to read through the conversation…"
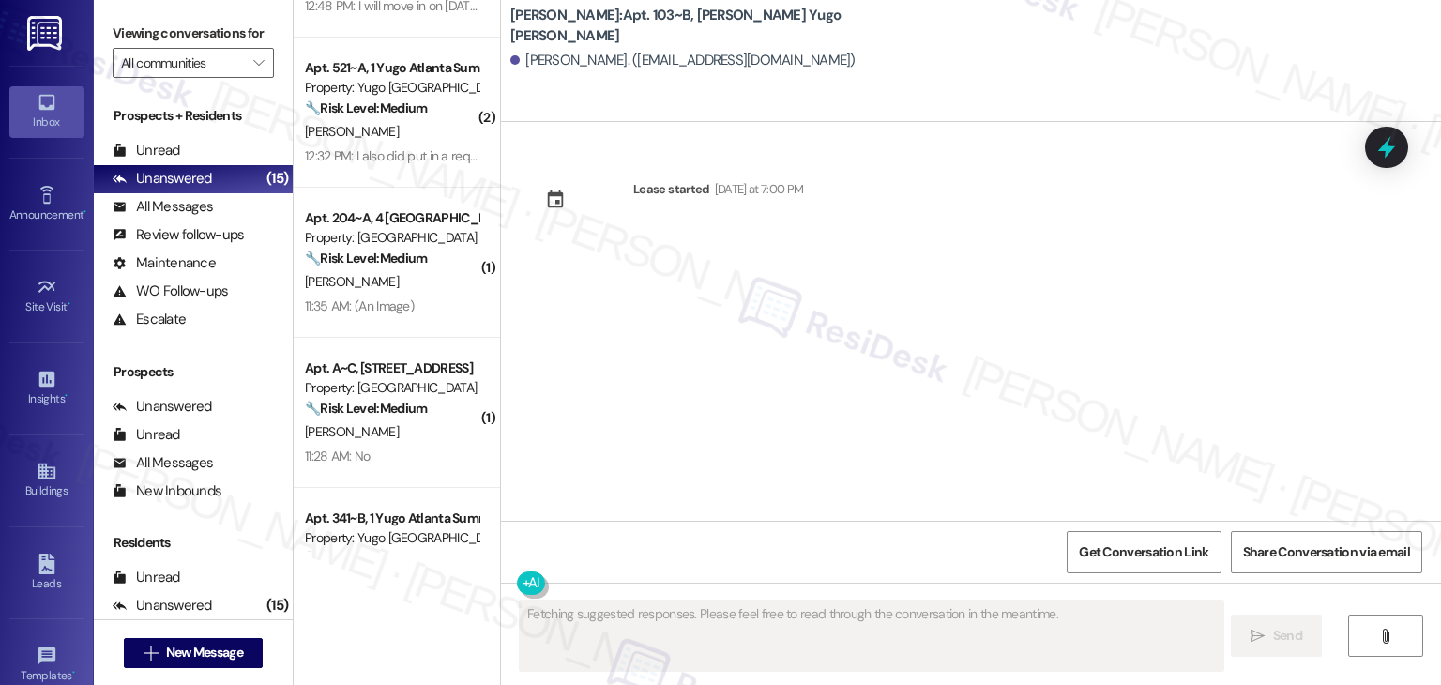
scroll to position [0, 0]
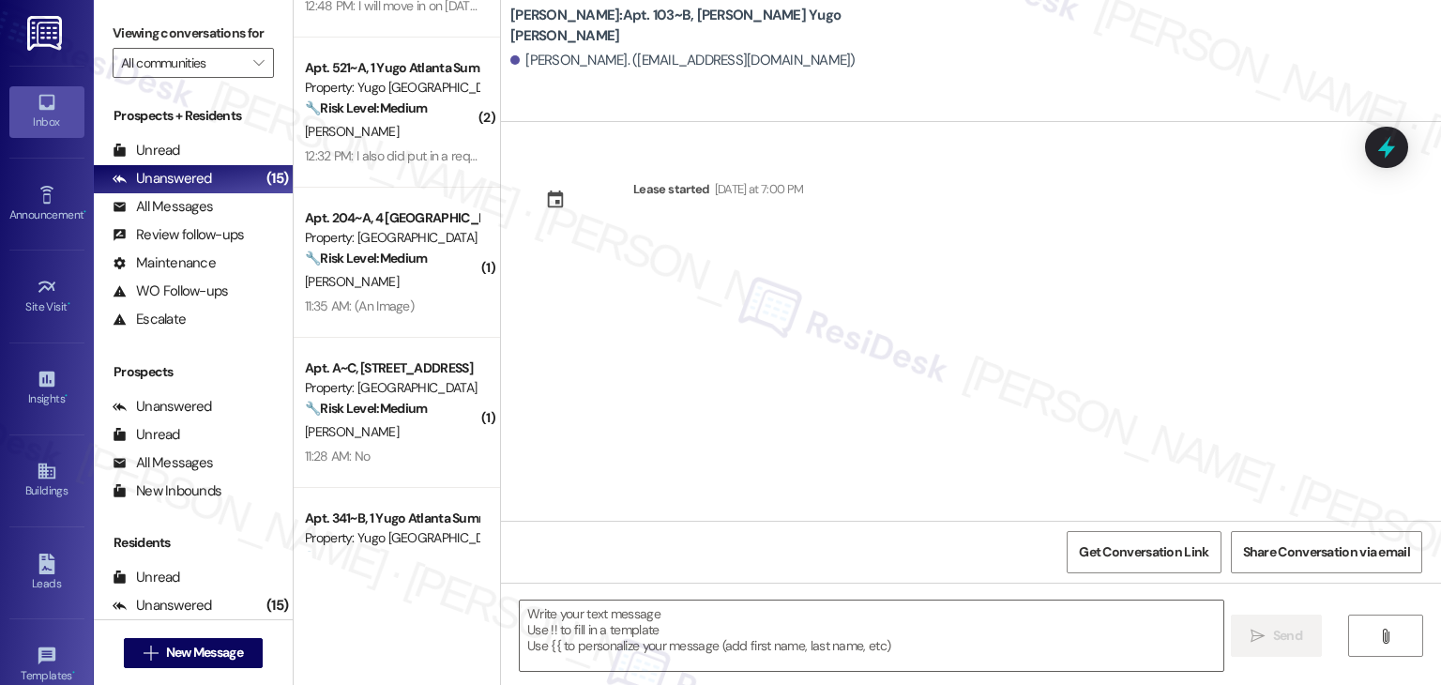
click at [715, 357] on div "Lease started [DATE] at 7:00 PM" at bounding box center [971, 321] width 940 height 399
click at [732, 625] on textarea at bounding box center [871, 636] width 703 height 70
paste textarea "Hi {{first_name}}! We’re so excited you’ve chosen {{property}} as your future h…"
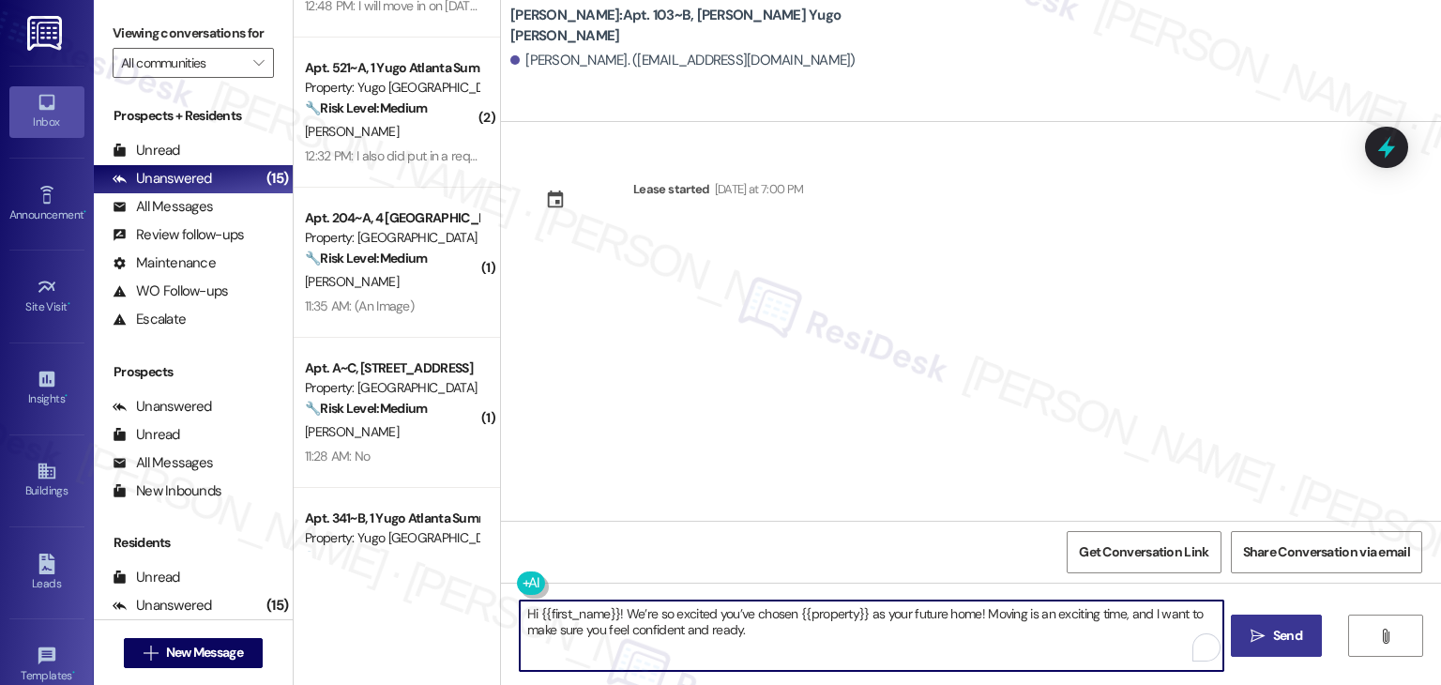
type textarea "Hi {{first_name}}! We’re so excited you’ve chosen {{property}} as your future h…"
click at [1276, 644] on span "Send" at bounding box center [1287, 636] width 29 height 20
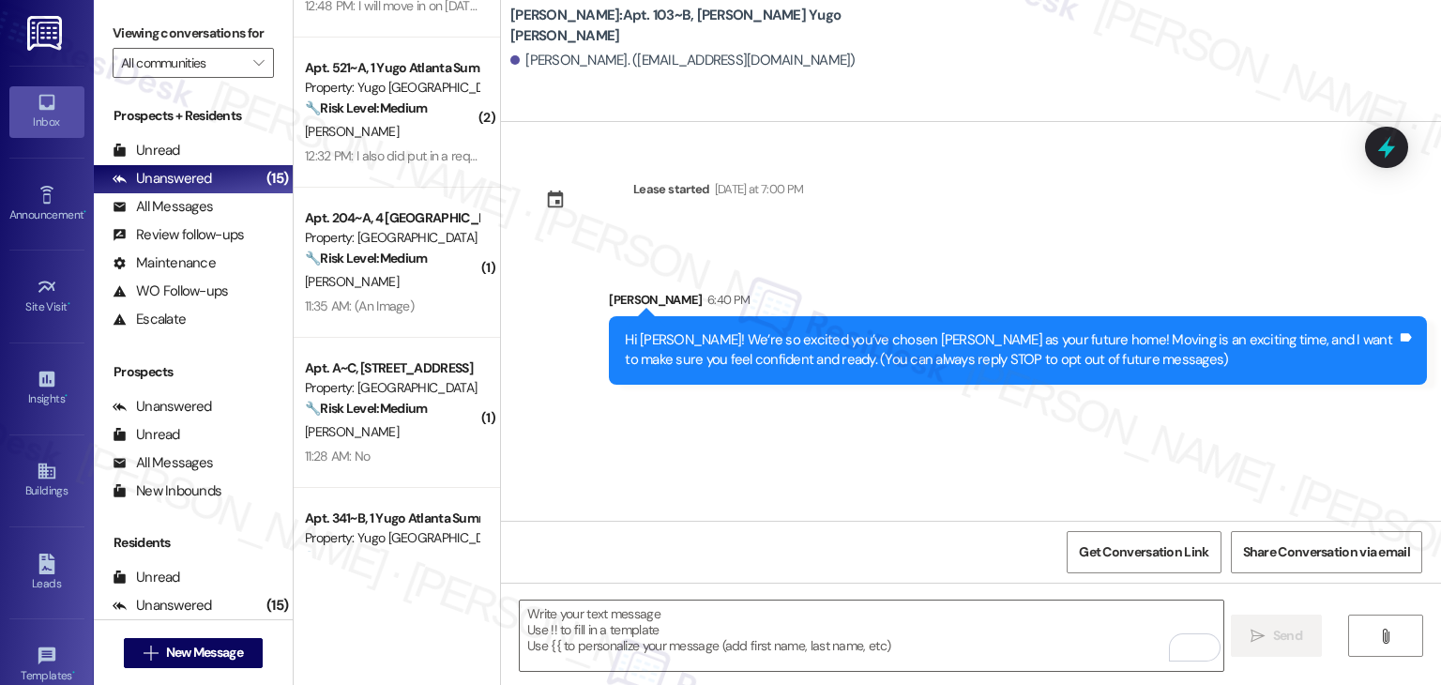
click at [702, 425] on div "Lease started [DATE] at 7:00 PM Sent via SMS [PERSON_NAME] 6:40 PM Hi [PERSON_N…" at bounding box center [971, 321] width 940 height 399
click at [715, 635] on textarea "To enrich screen reader interactions, please activate Accessibility in Grammarl…" at bounding box center [871, 636] width 703 height 70
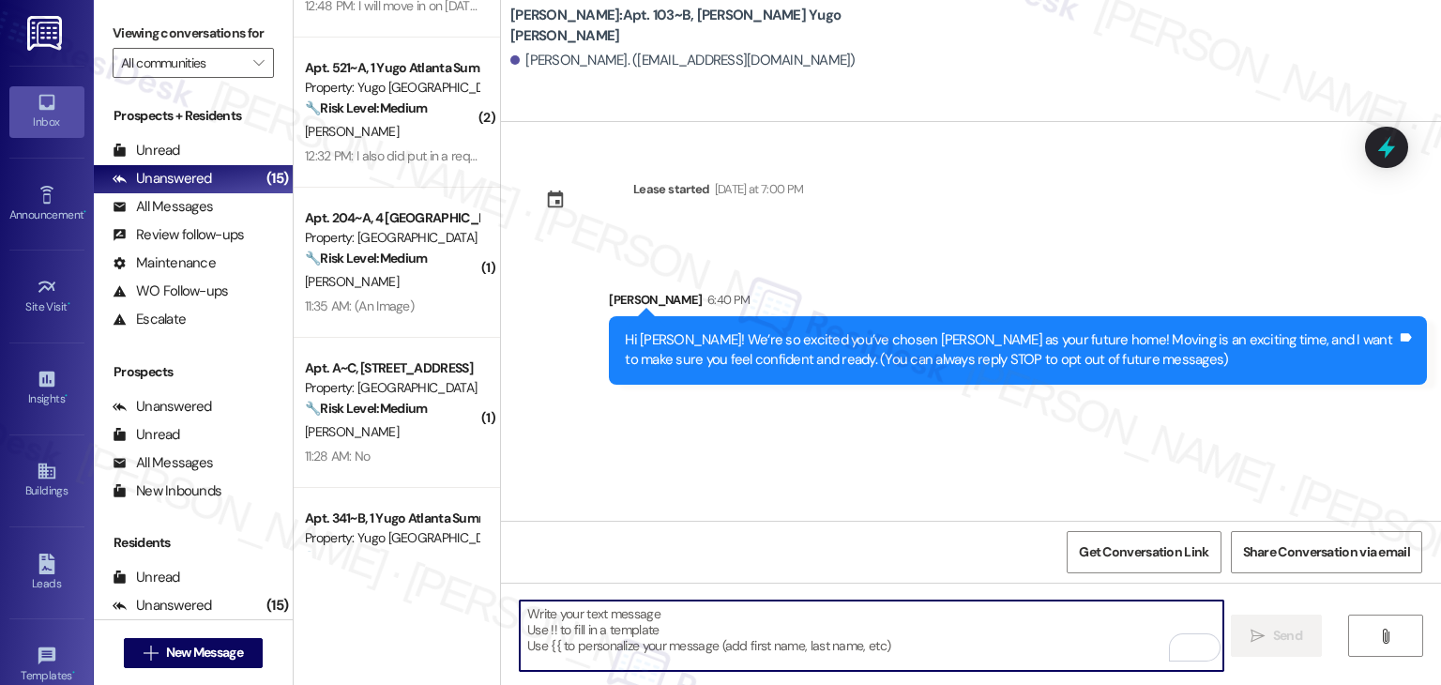
paste textarea "I’m [PERSON_NAME] from the off-site Resident Support Team. I work with your pro…"
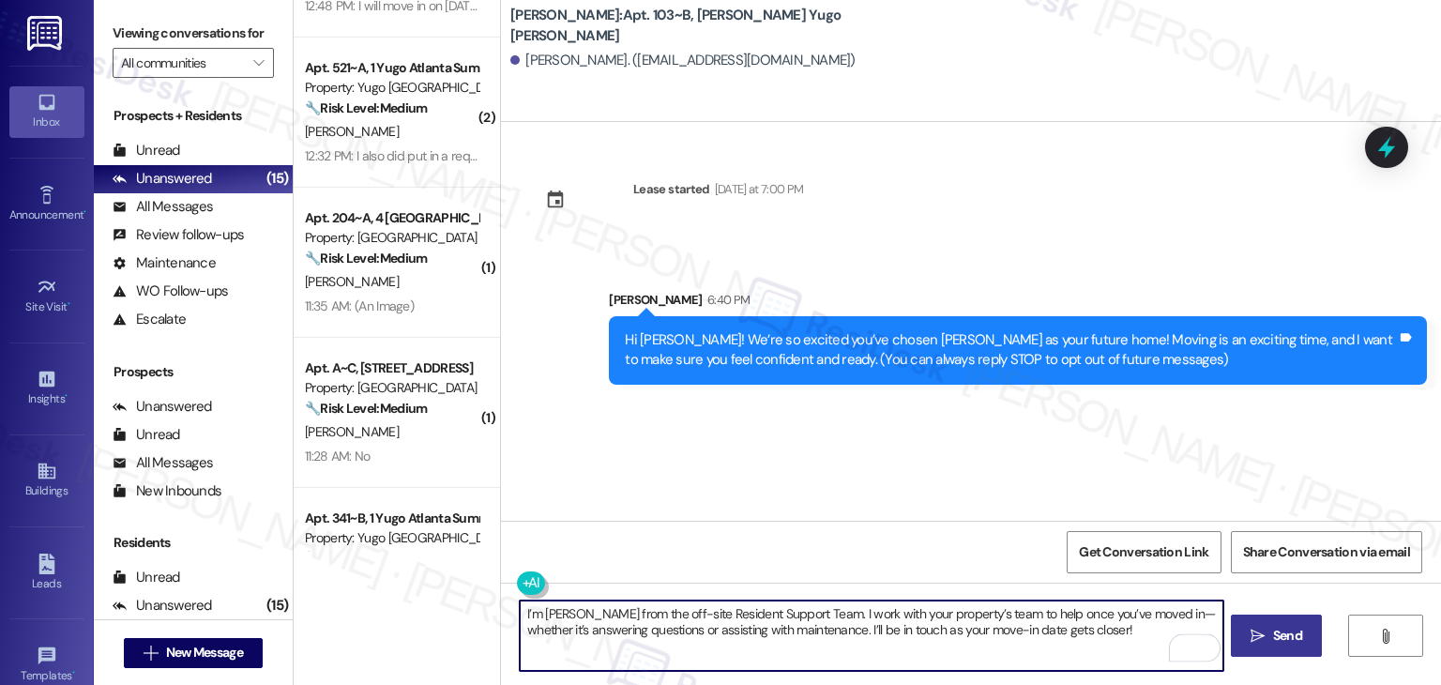
type textarea "I’m [PERSON_NAME] from the off-site Resident Support Team. I work with your pro…"
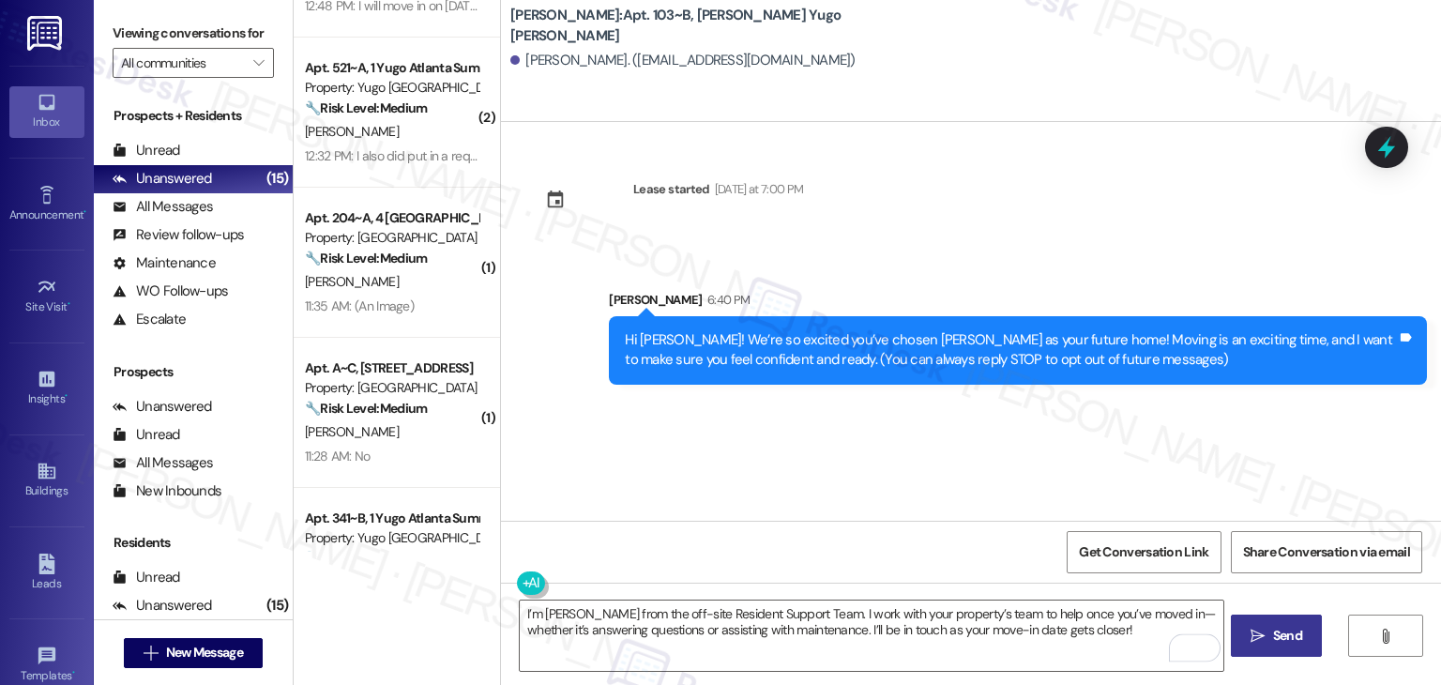
click at [1276, 632] on span "Send" at bounding box center [1287, 636] width 29 height 20
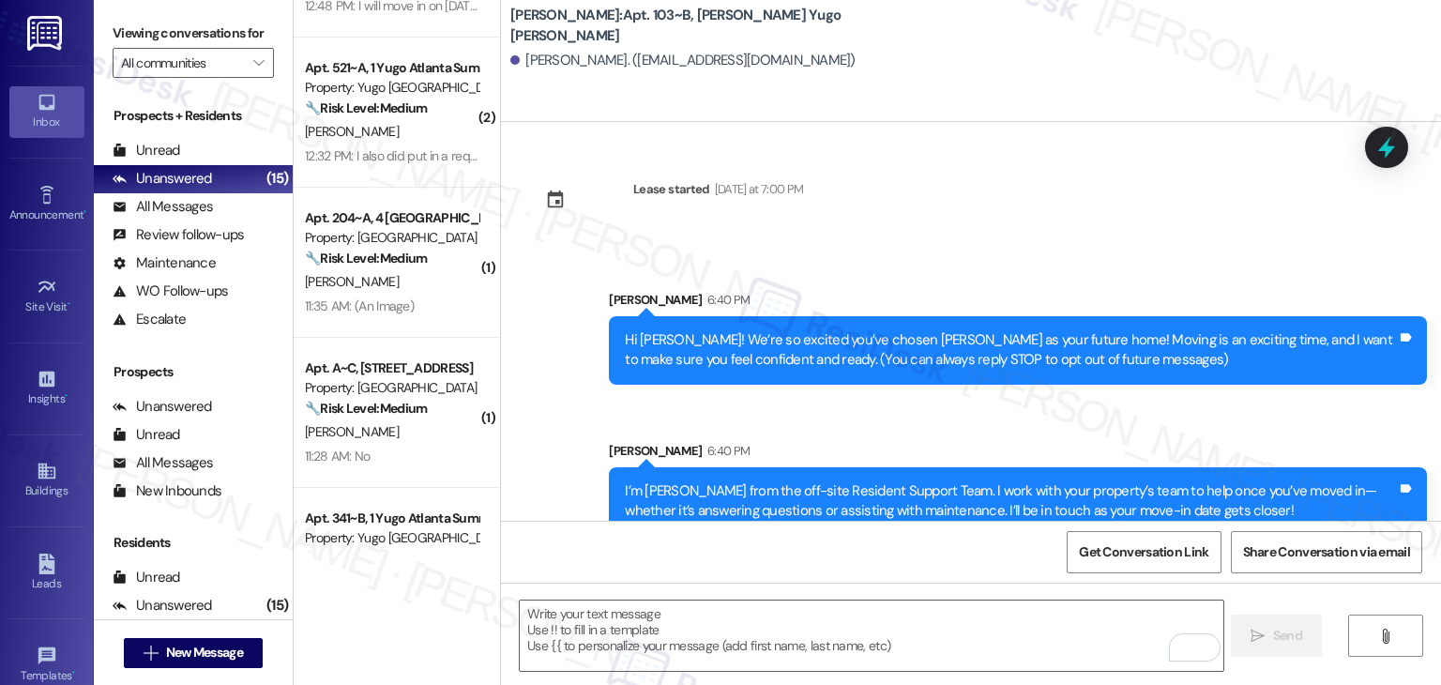
click at [781, 437] on div "Sent via SMS [PERSON_NAME] 6:40 PM I’m [PERSON_NAME] from the off-site Resident…" at bounding box center [1018, 488] width 846 height 123
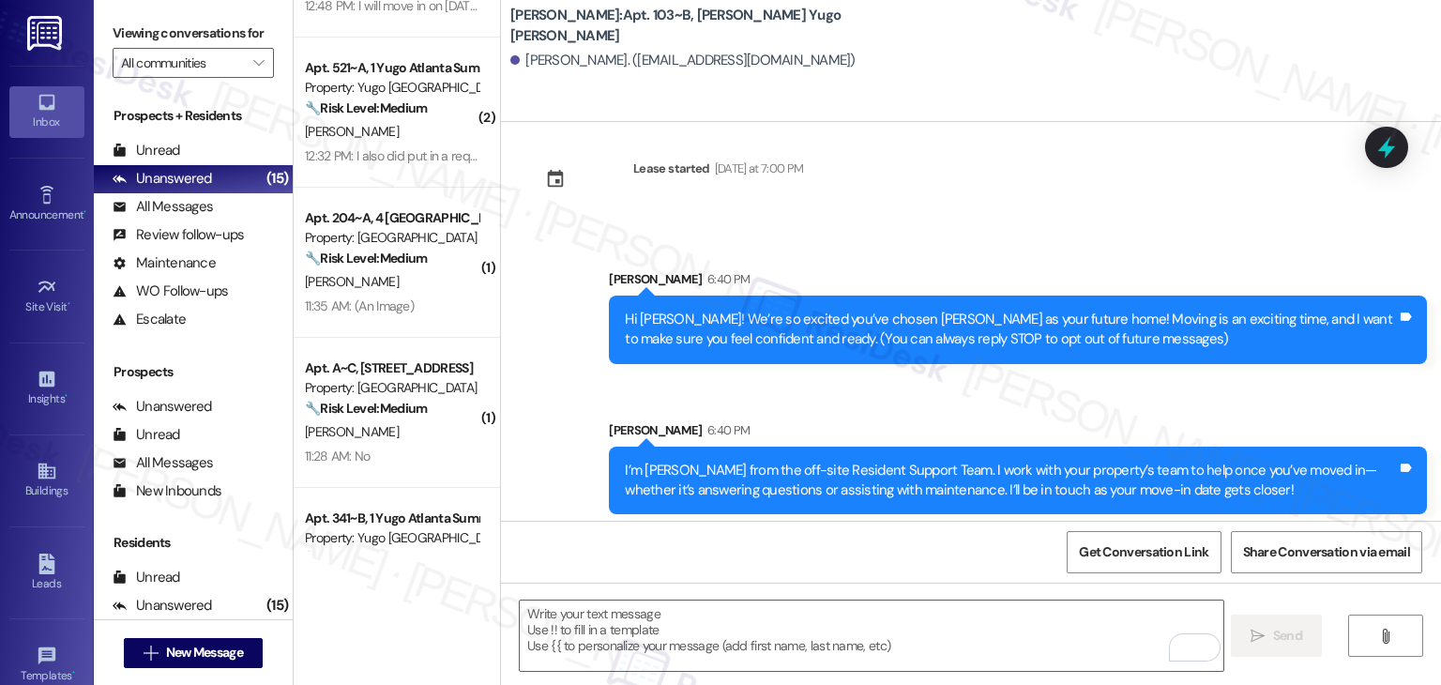
scroll to position [30, 0]
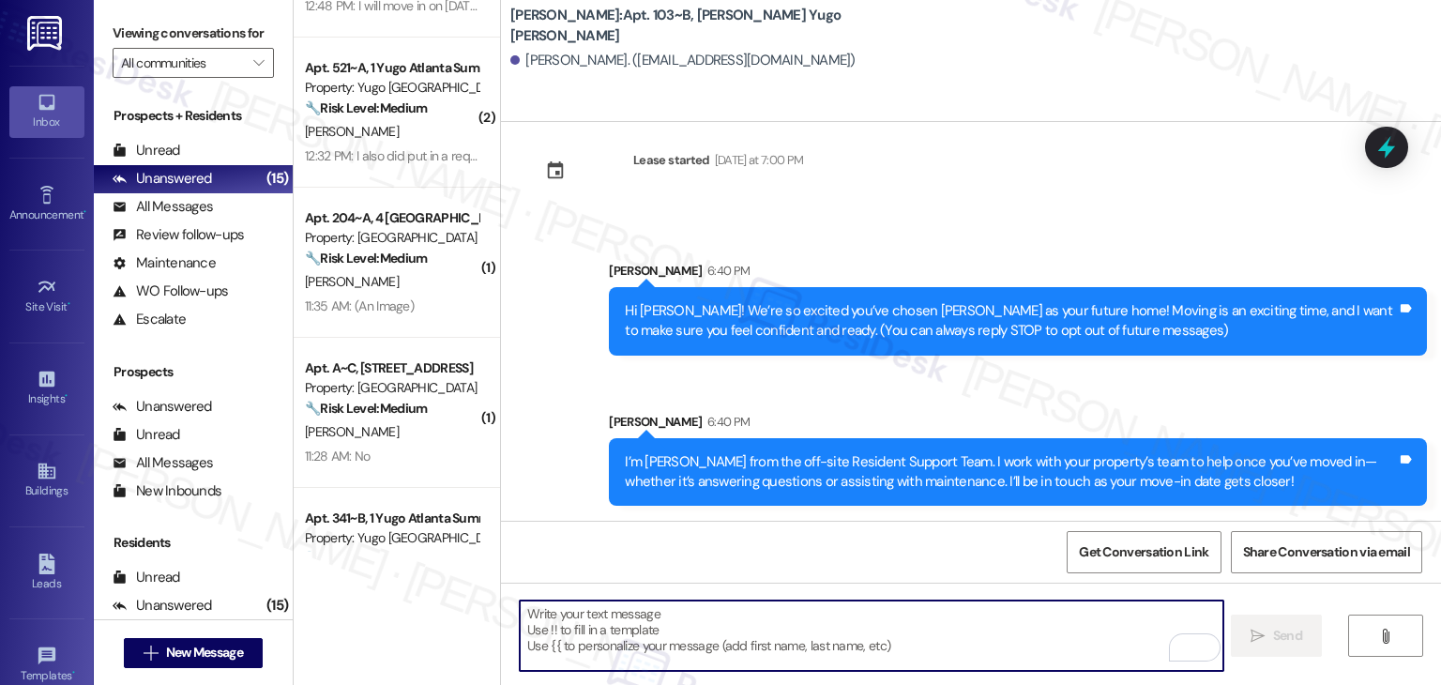
click at [801, 628] on textarea "To enrich screen reader interactions, please activate Accessibility in Grammarl…" at bounding box center [871, 636] width 703 height 70
paste textarea "Move-in day is just a few short days away! Please check your email for some qui…"
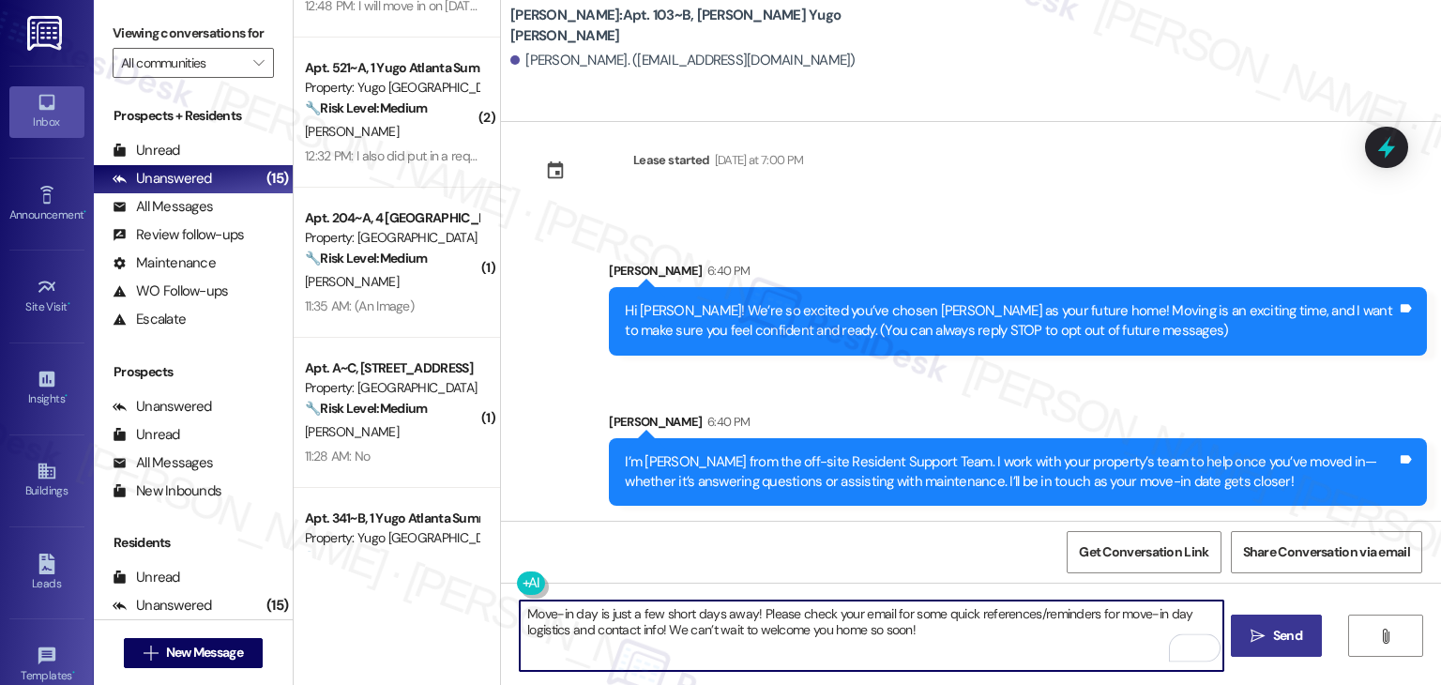
type textarea "Move-in day is just a few short days away! Please check your email for some qui…"
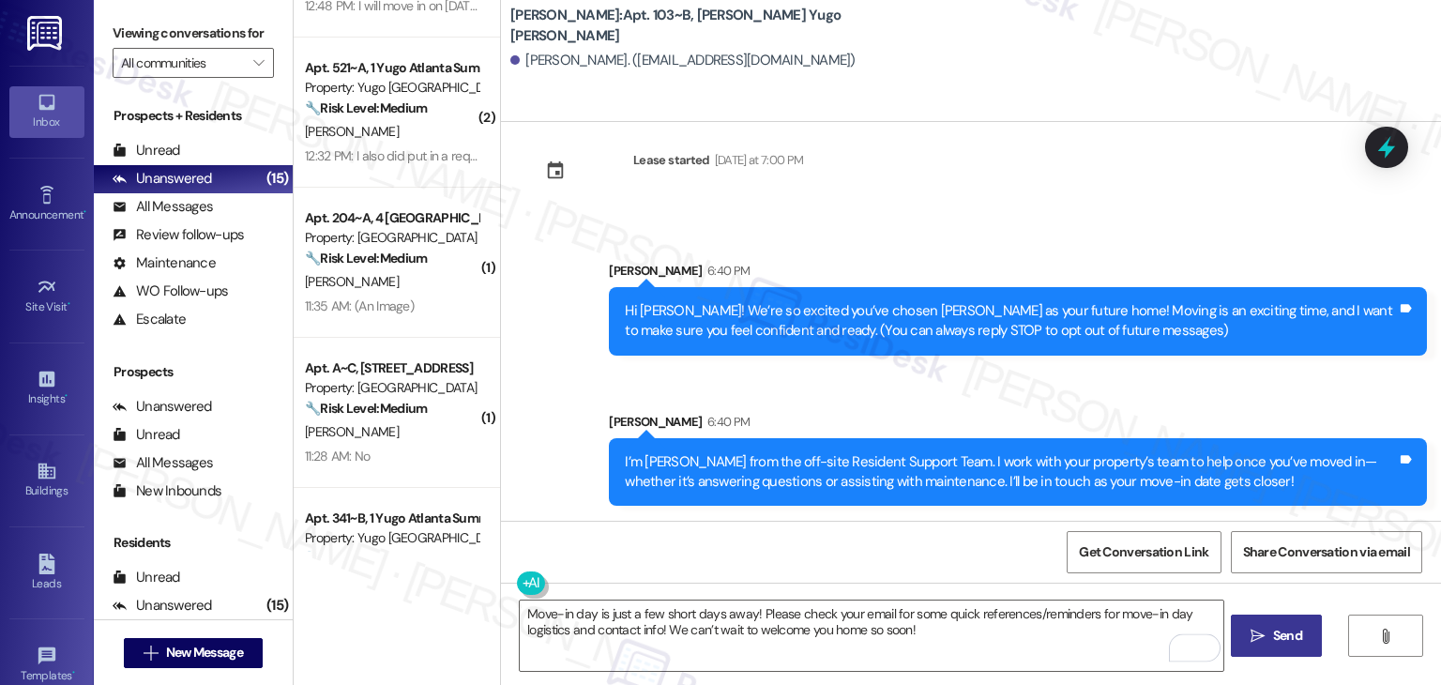
click at [1285, 639] on span "Send" at bounding box center [1287, 636] width 29 height 20
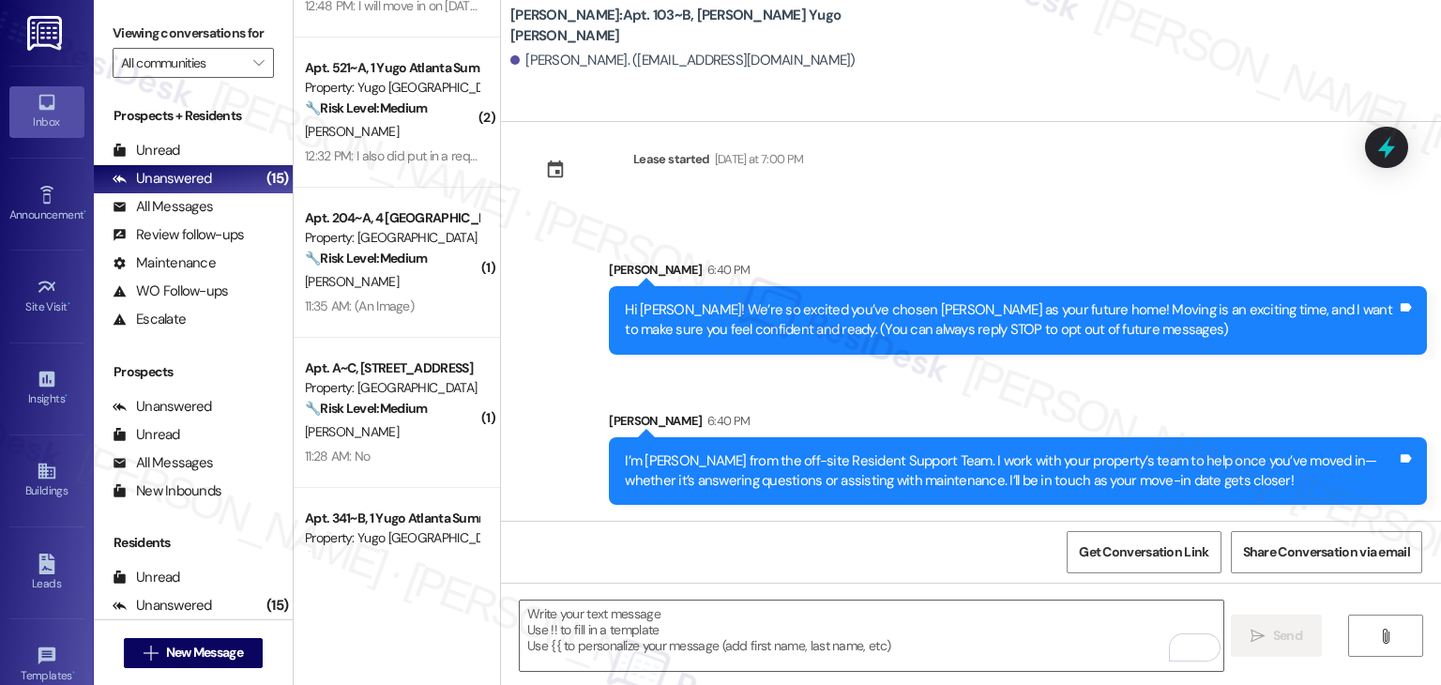
scroll to position [180, 0]
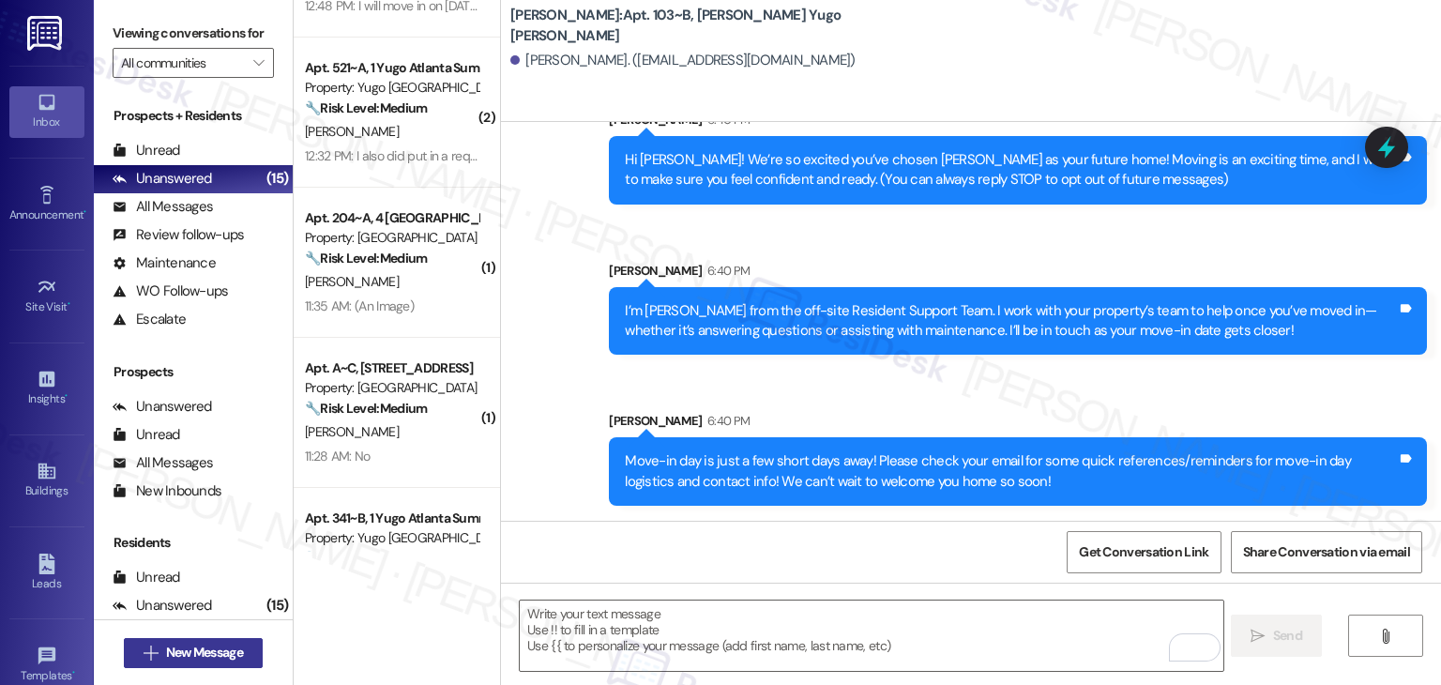
click at [222, 658] on span "New Message" at bounding box center [204, 653] width 77 height 20
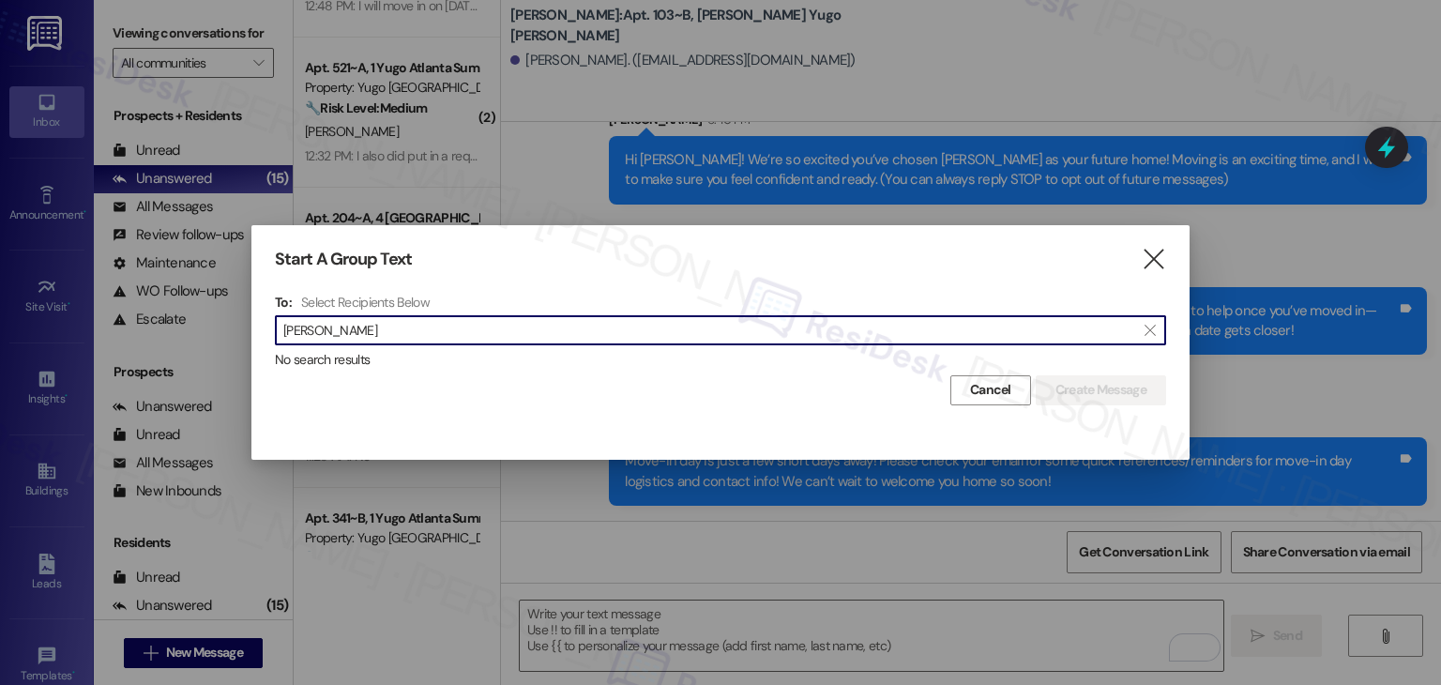
click at [339, 337] on input "[PERSON_NAME]" at bounding box center [709, 330] width 852 height 26
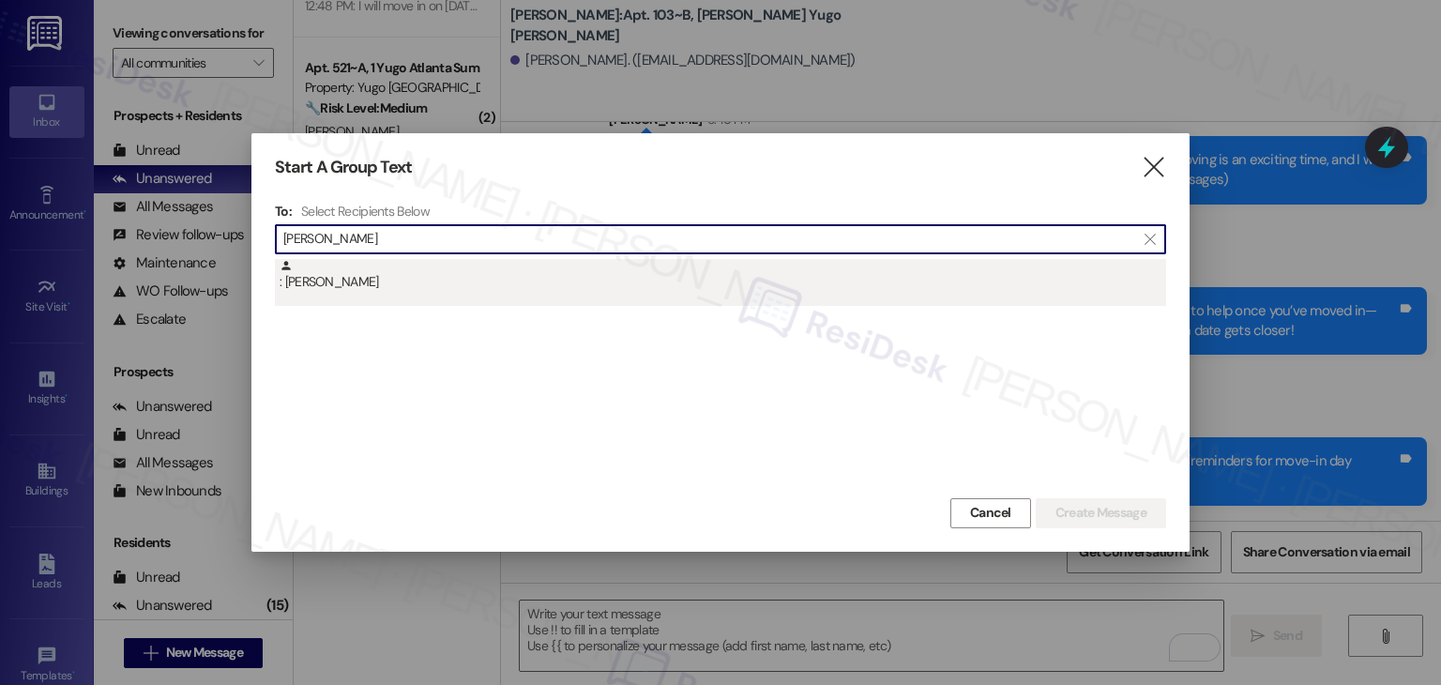
type input "[PERSON_NAME]"
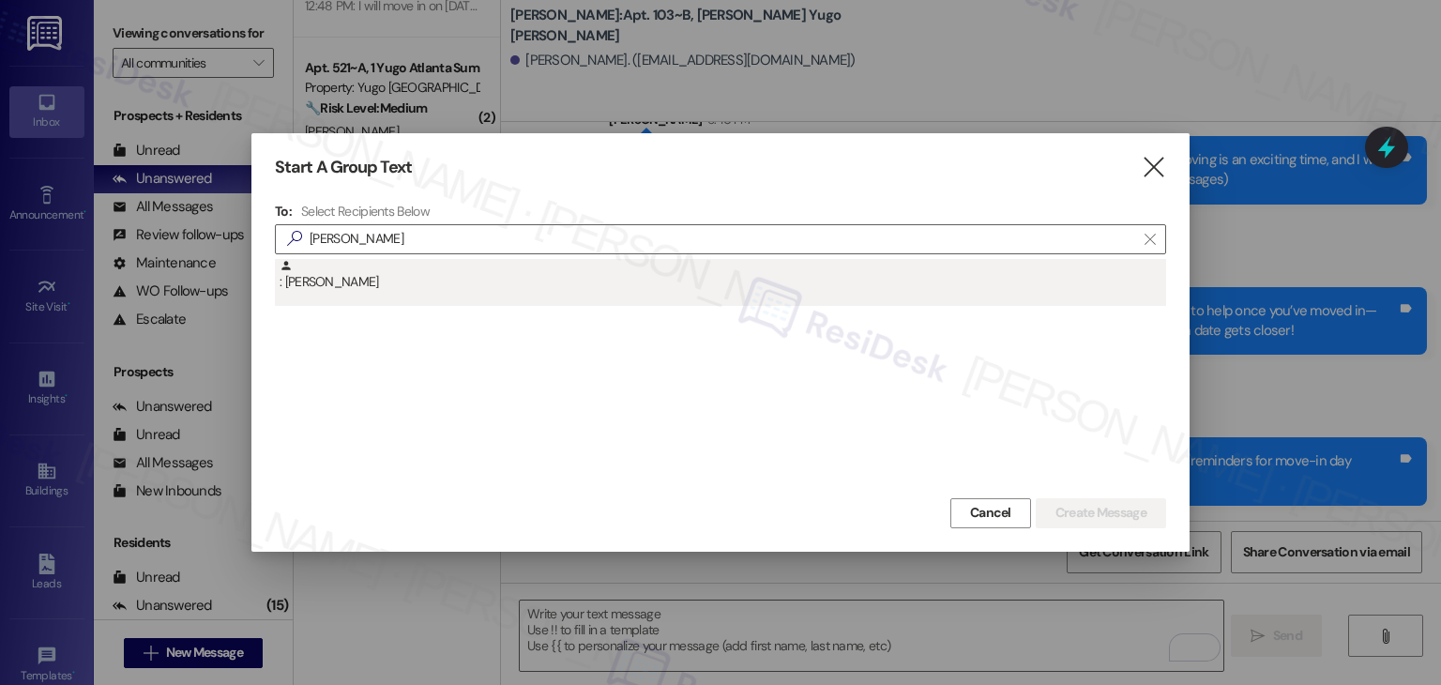
click at [349, 281] on div ": [PERSON_NAME]" at bounding box center [723, 275] width 887 height 33
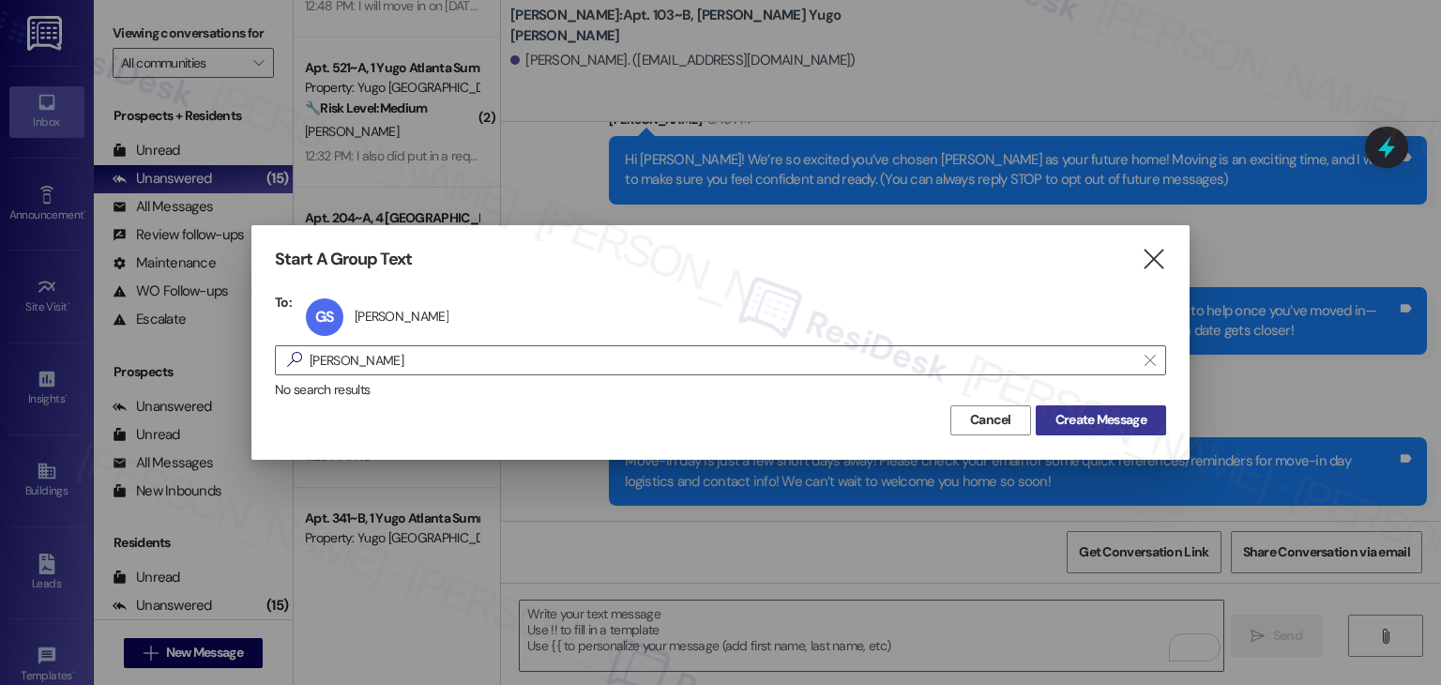
click at [1122, 429] on span "Create Message" at bounding box center [1101, 420] width 91 height 20
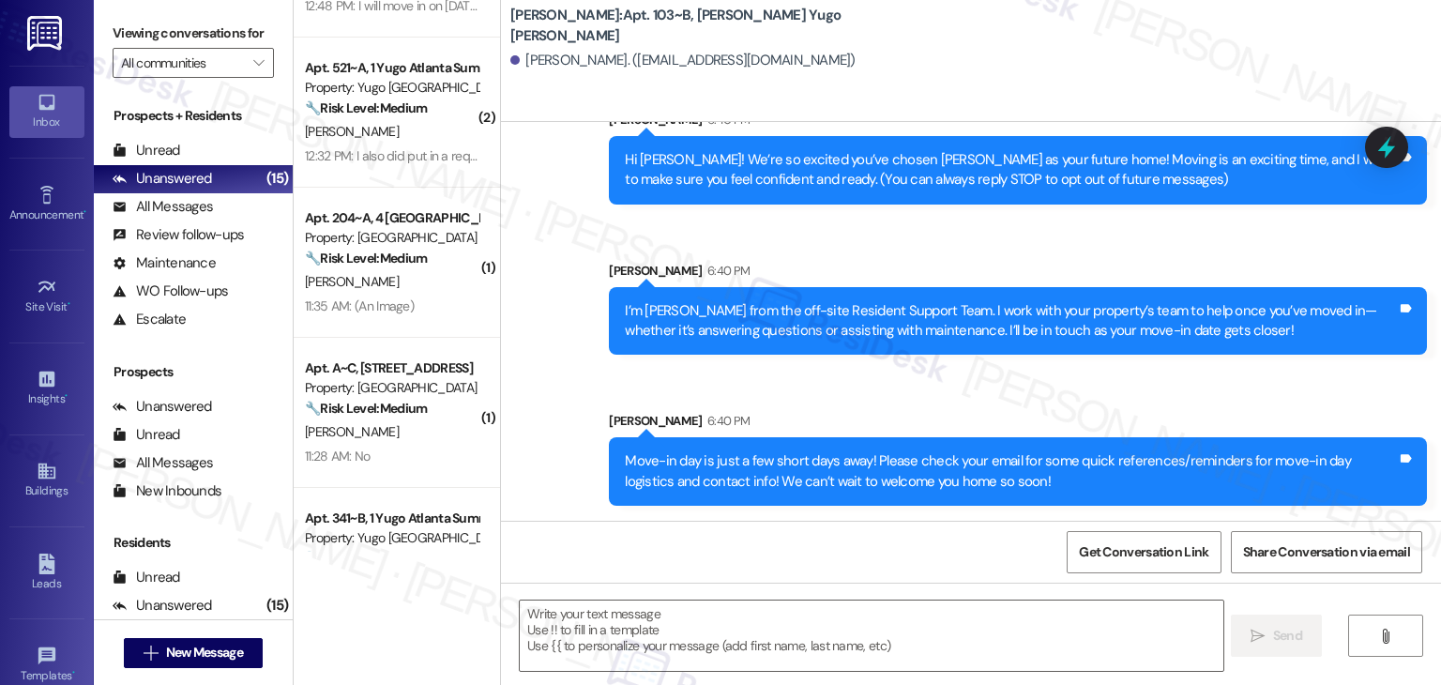
type textarea "Fetching suggested responses. Please feel free to read through the conversation…"
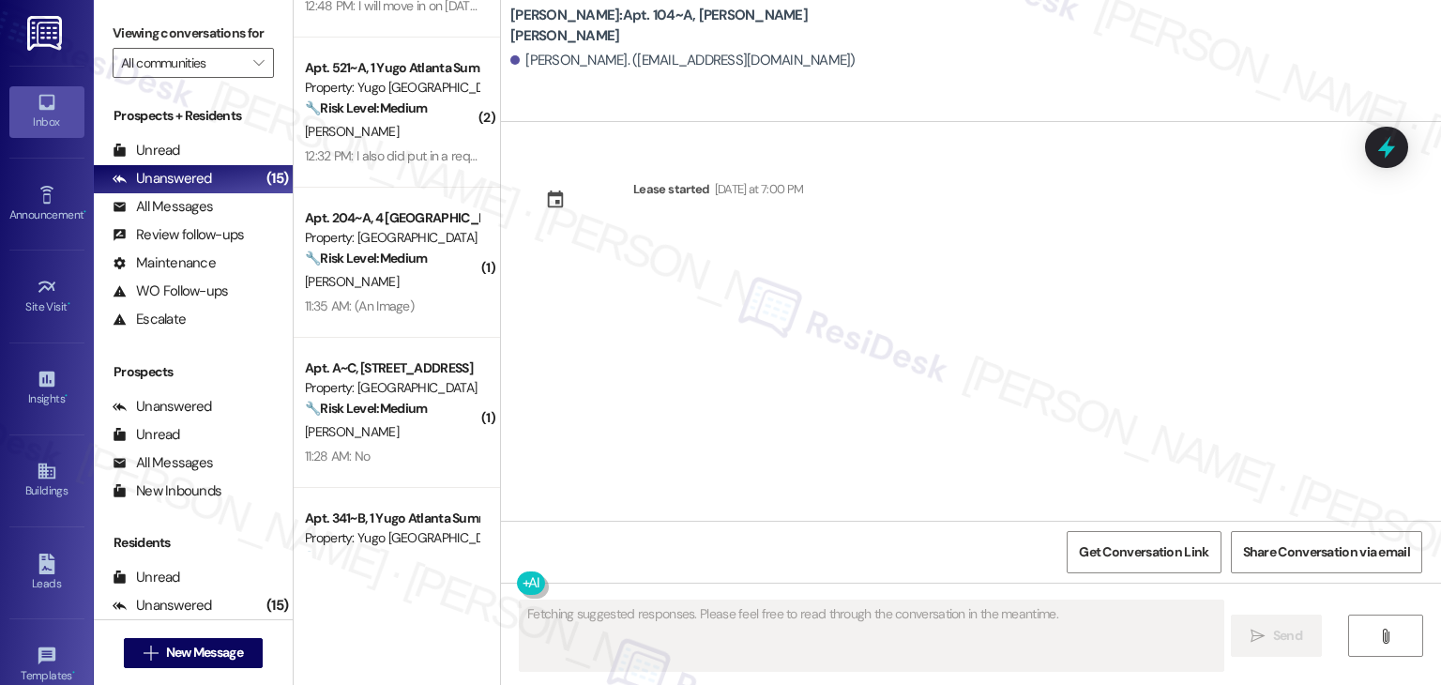
scroll to position [0, 0]
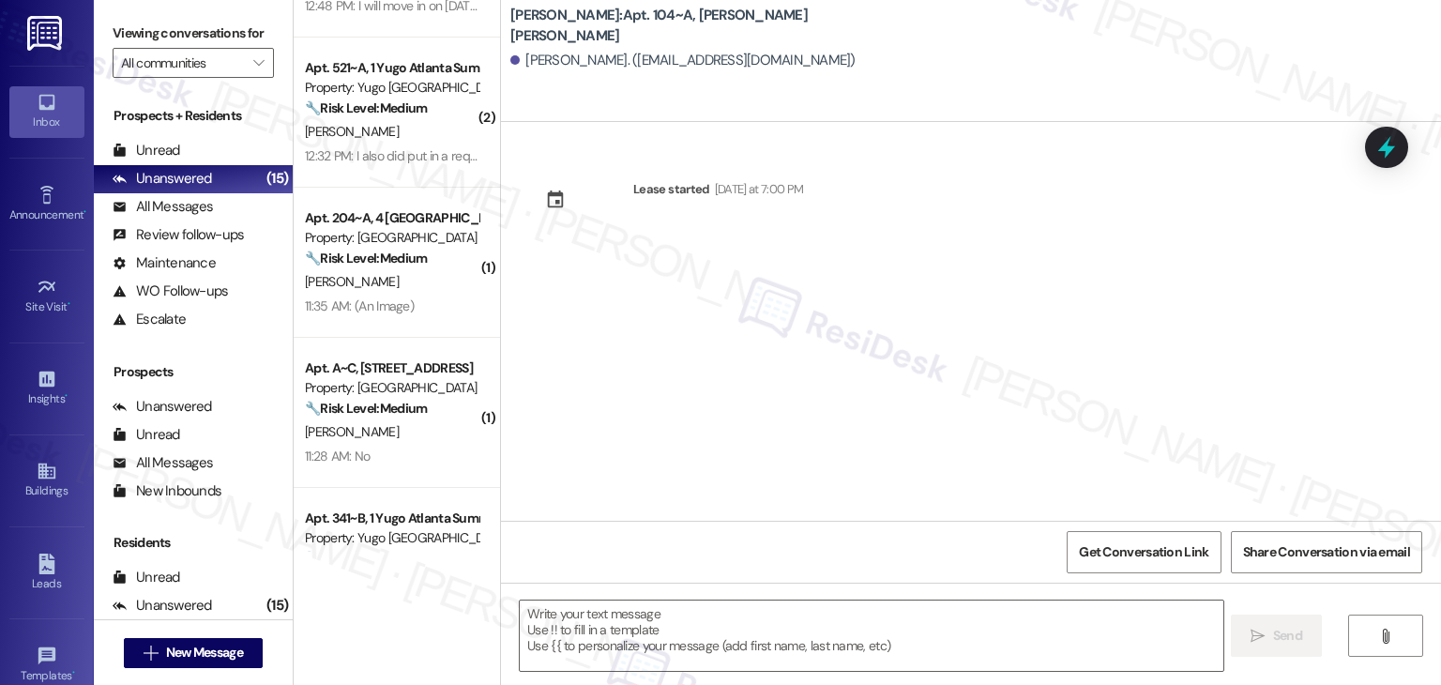
click at [1097, 320] on div "Lease started [DATE] at 7:00 PM" at bounding box center [971, 321] width 940 height 399
click at [1065, 366] on div "Lease started [DATE] at 7:00 PM" at bounding box center [971, 321] width 940 height 399
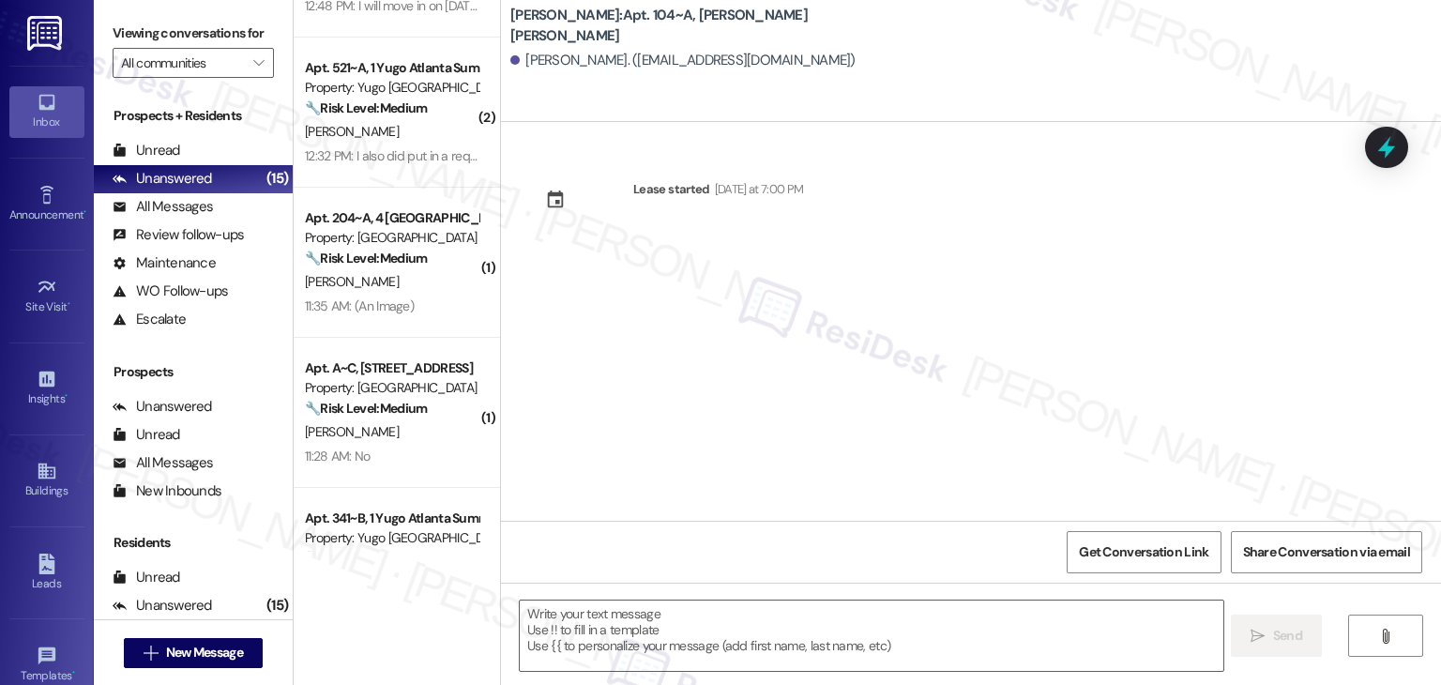
click at [1065, 366] on div "Lease started [DATE] at 7:00 PM" at bounding box center [971, 321] width 940 height 399
click at [710, 355] on div "Lease started [DATE] at 7:00 PM" at bounding box center [971, 321] width 940 height 399
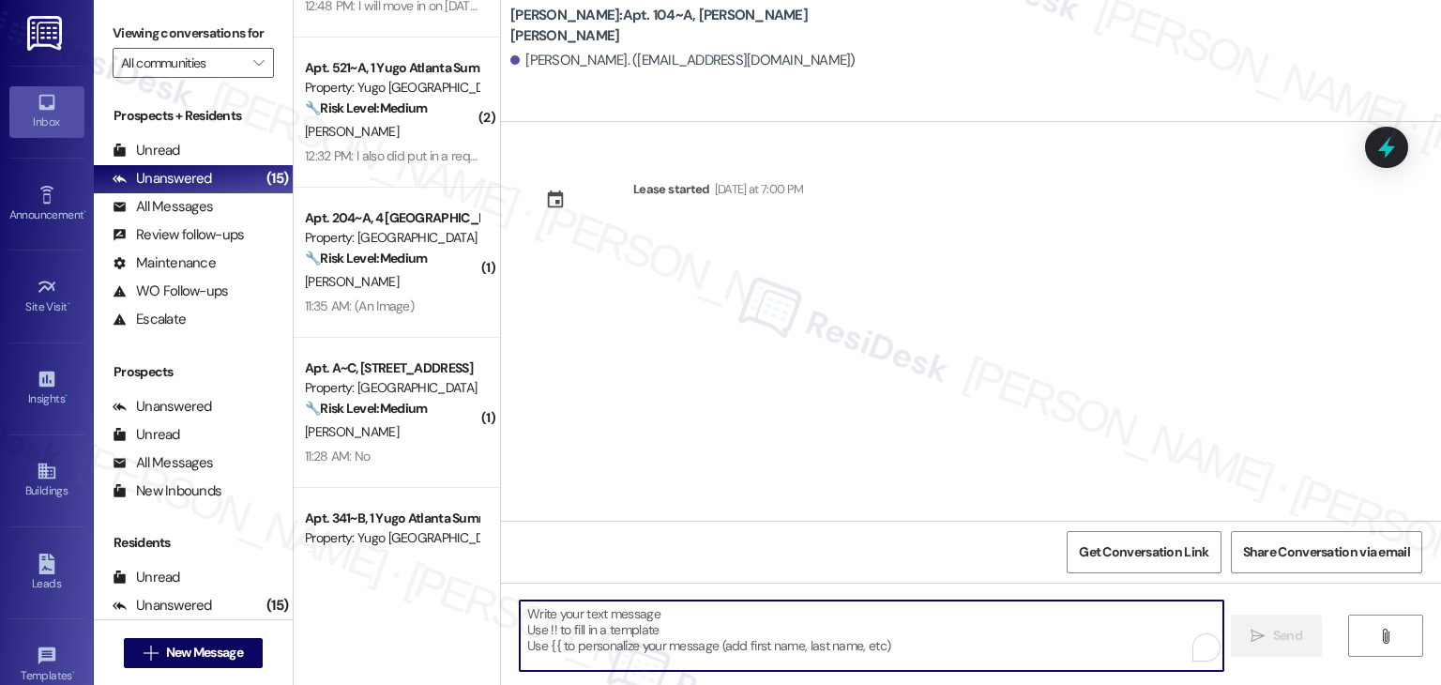
click at [732, 620] on textarea "To enrich screen reader interactions, please activate Accessibility in Grammarl…" at bounding box center [871, 636] width 703 height 70
paste textarea "Hi {{first_name}}! We’re so excited you’ve chosen {{property}} as your future h…"
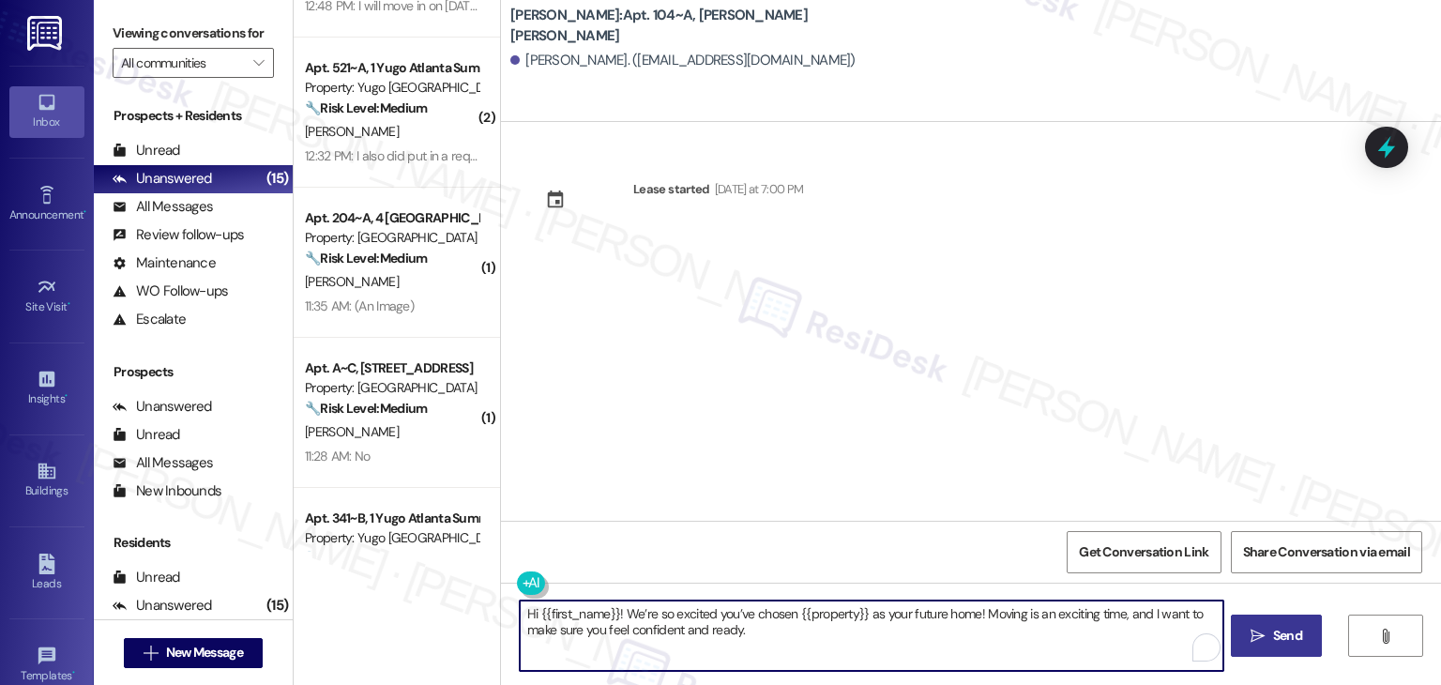
type textarea "Hi {{first_name}}! We’re so excited you’ve chosen {{property}} as your future h…"
click at [920, 373] on div "Lease started [DATE] at 7:00 PM" at bounding box center [971, 321] width 940 height 399
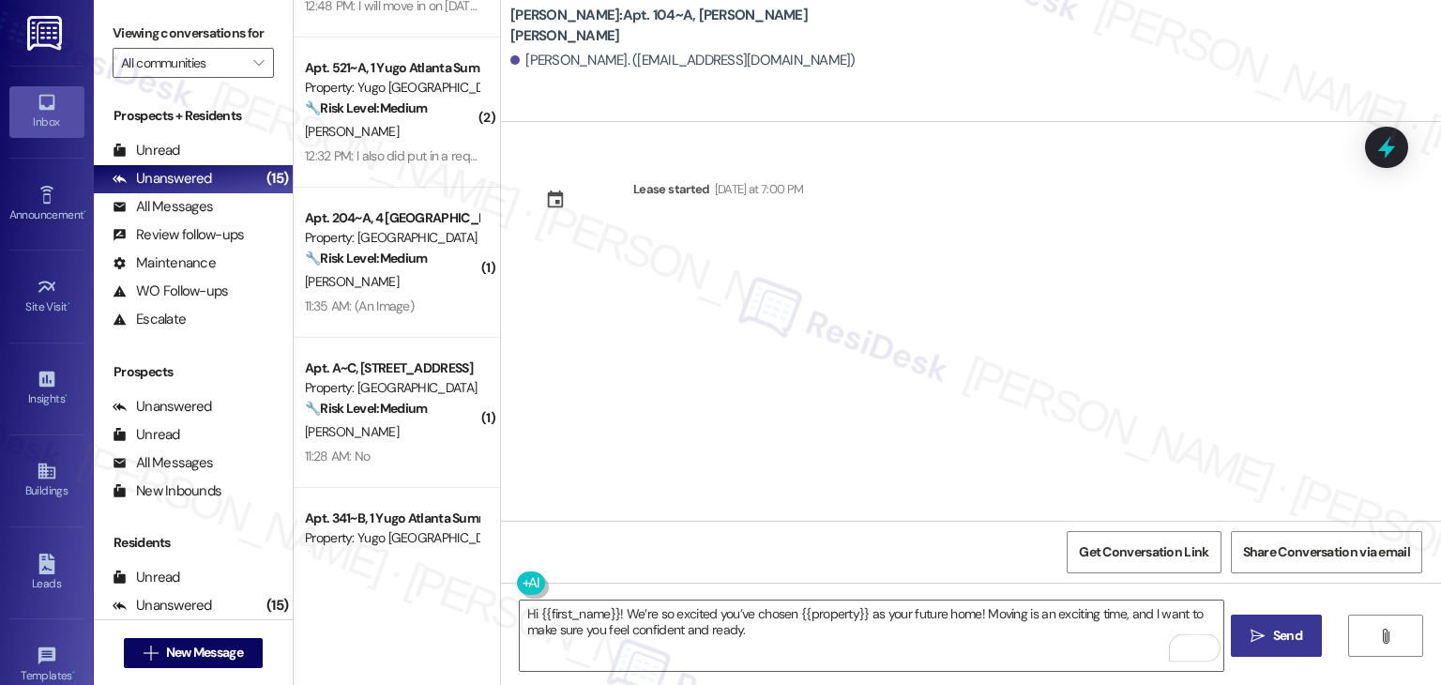
click at [1295, 639] on span "Send" at bounding box center [1287, 636] width 29 height 20
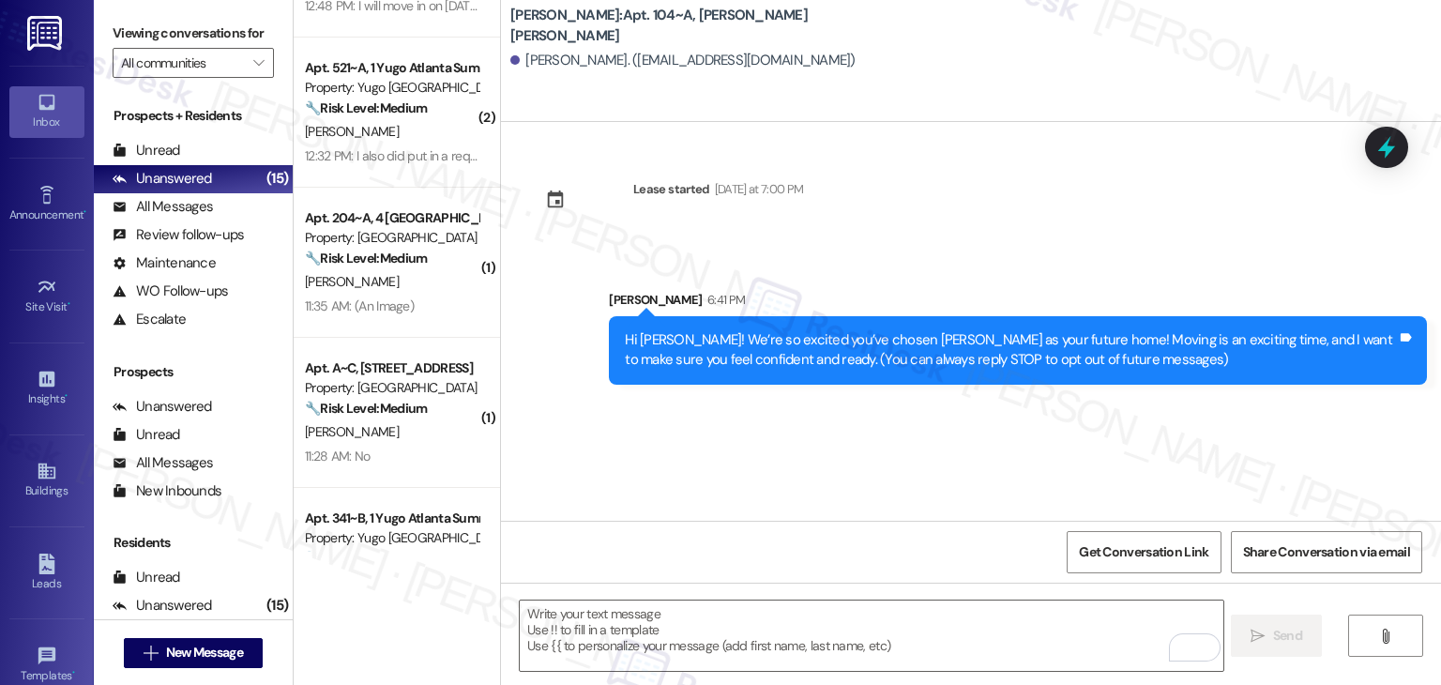
click at [752, 414] on div "Lease started [DATE] at 7:00 PM Sent via SMS [PERSON_NAME] 6:41 PM Hi [PERSON_N…" at bounding box center [971, 321] width 940 height 399
click at [755, 650] on textarea "To enrich screen reader interactions, please activate Accessibility in Grammarl…" at bounding box center [871, 636] width 703 height 70
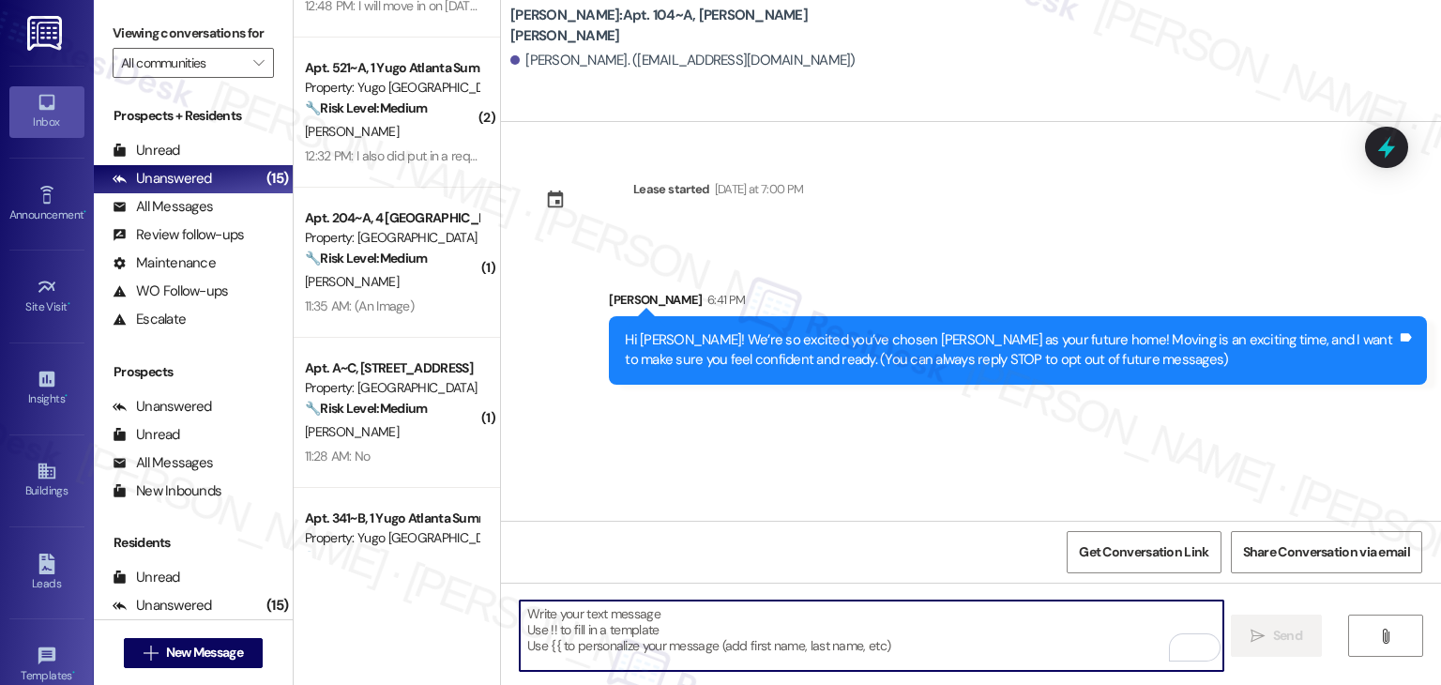
paste textarea "I’m [PERSON_NAME] from the off-site Resident Support Team. I work with your pro…"
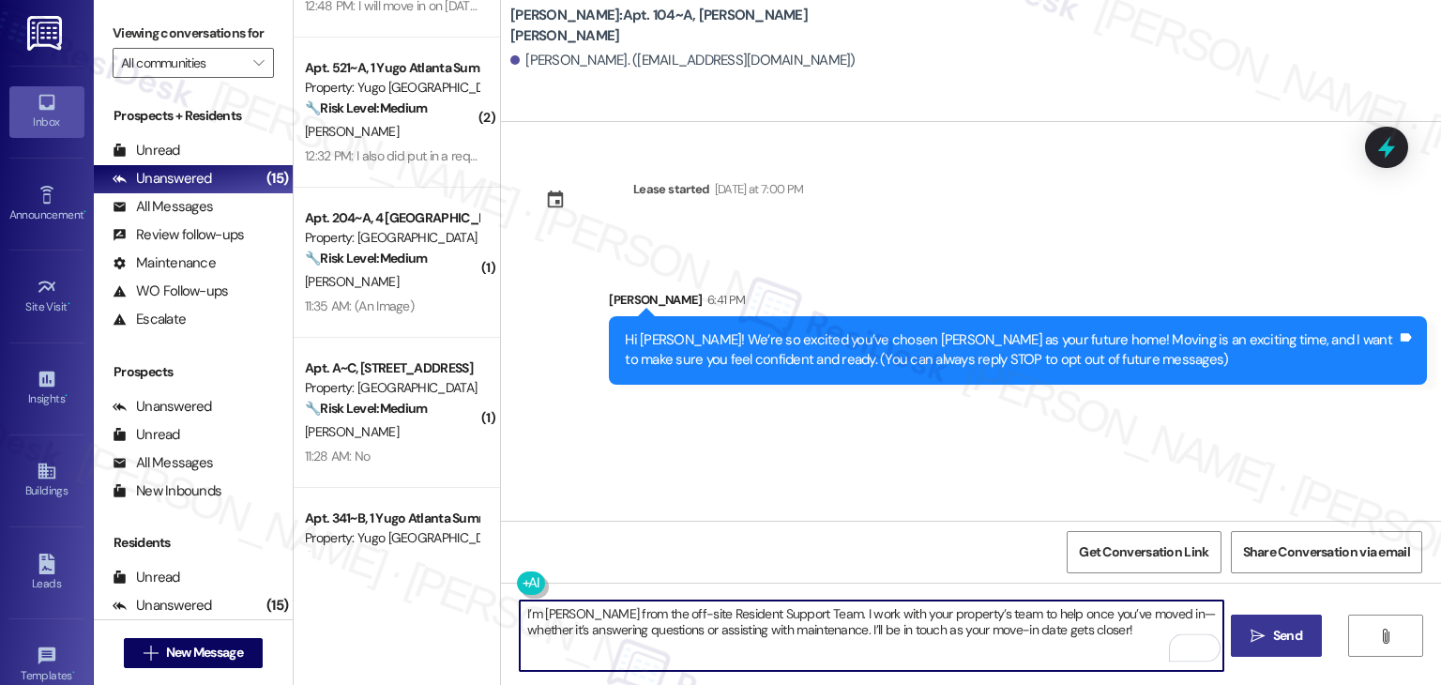
type textarea "I’m [PERSON_NAME] from the off-site Resident Support Team. I work with your pro…"
click at [1273, 627] on span "Send" at bounding box center [1287, 636] width 29 height 20
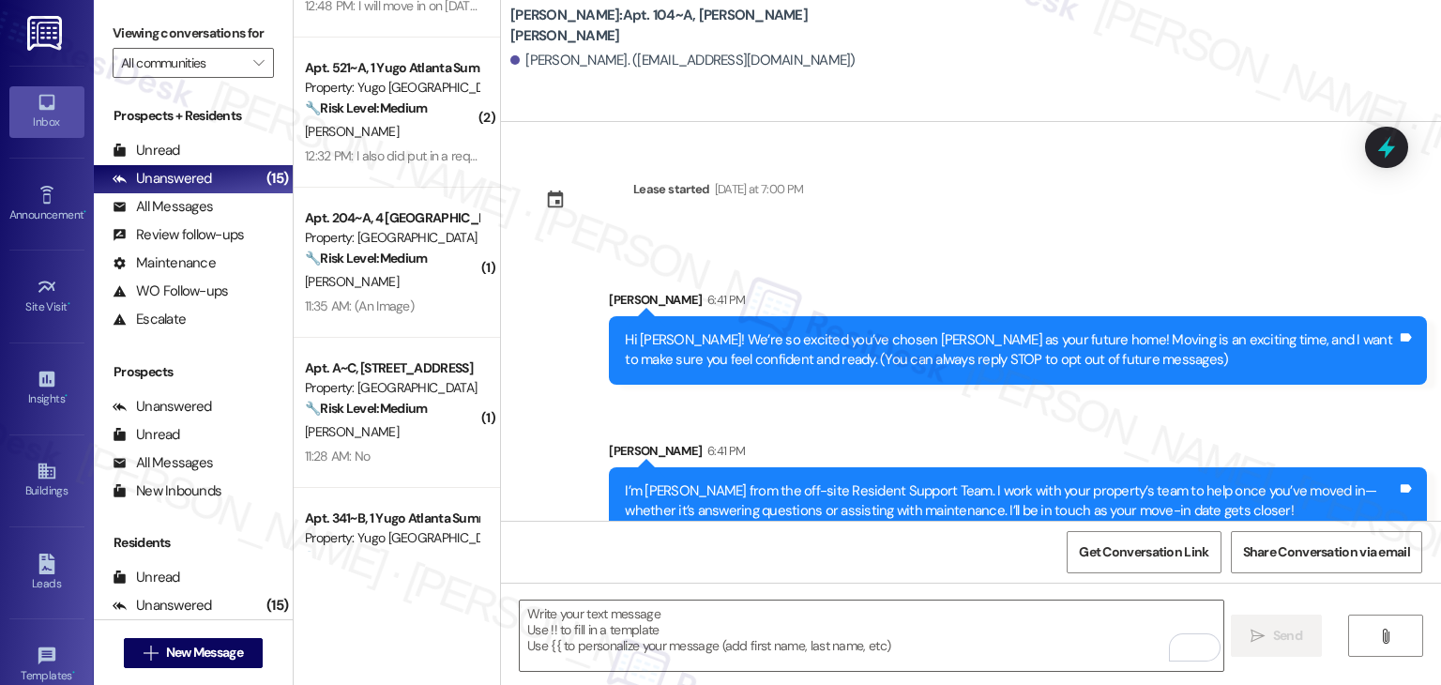
click at [795, 562] on div "Get Conversation Link Share Conversation via email" at bounding box center [971, 552] width 940 height 62
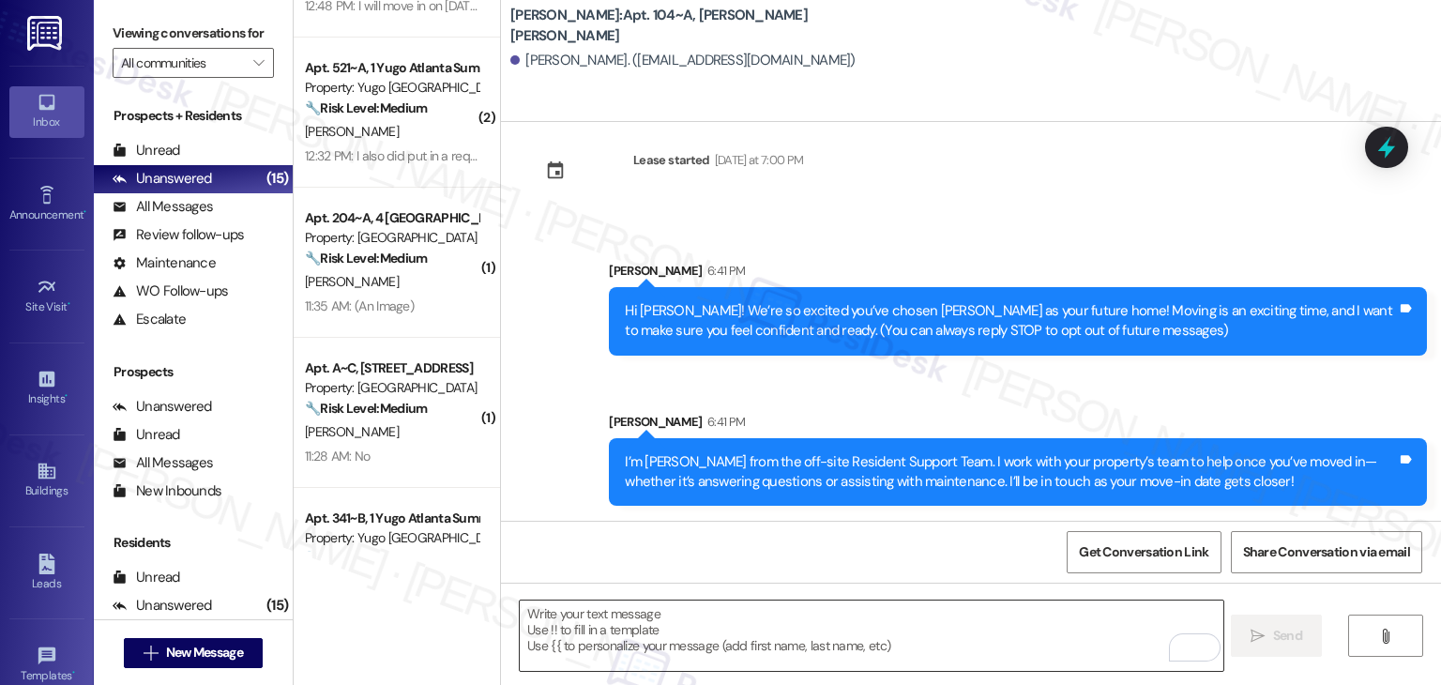
click at [849, 625] on textarea "To enrich screen reader interactions, please activate Accessibility in Grammarl…" at bounding box center [871, 636] width 703 height 70
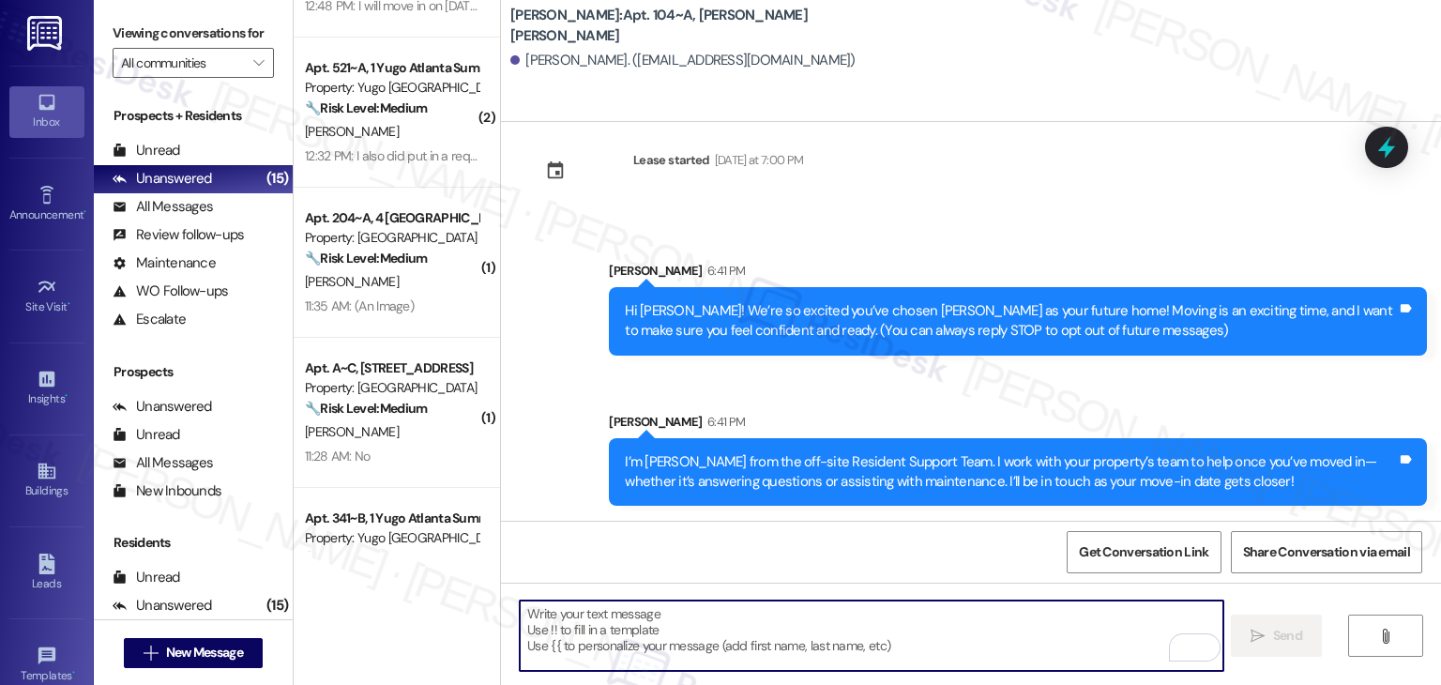
paste textarea "Move-in day is just a few short days away! Please check your email for some qui…"
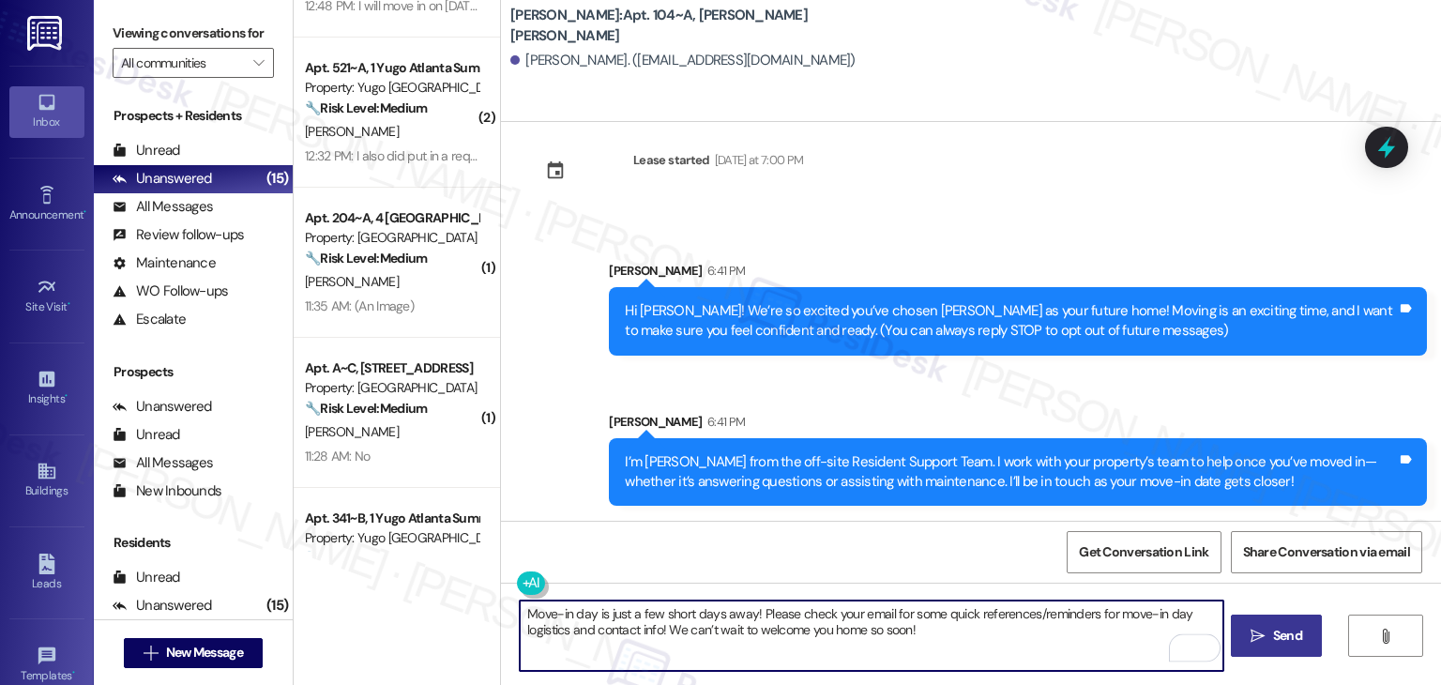
type textarea "Move-in day is just a few short days away! Please check your email for some qui…"
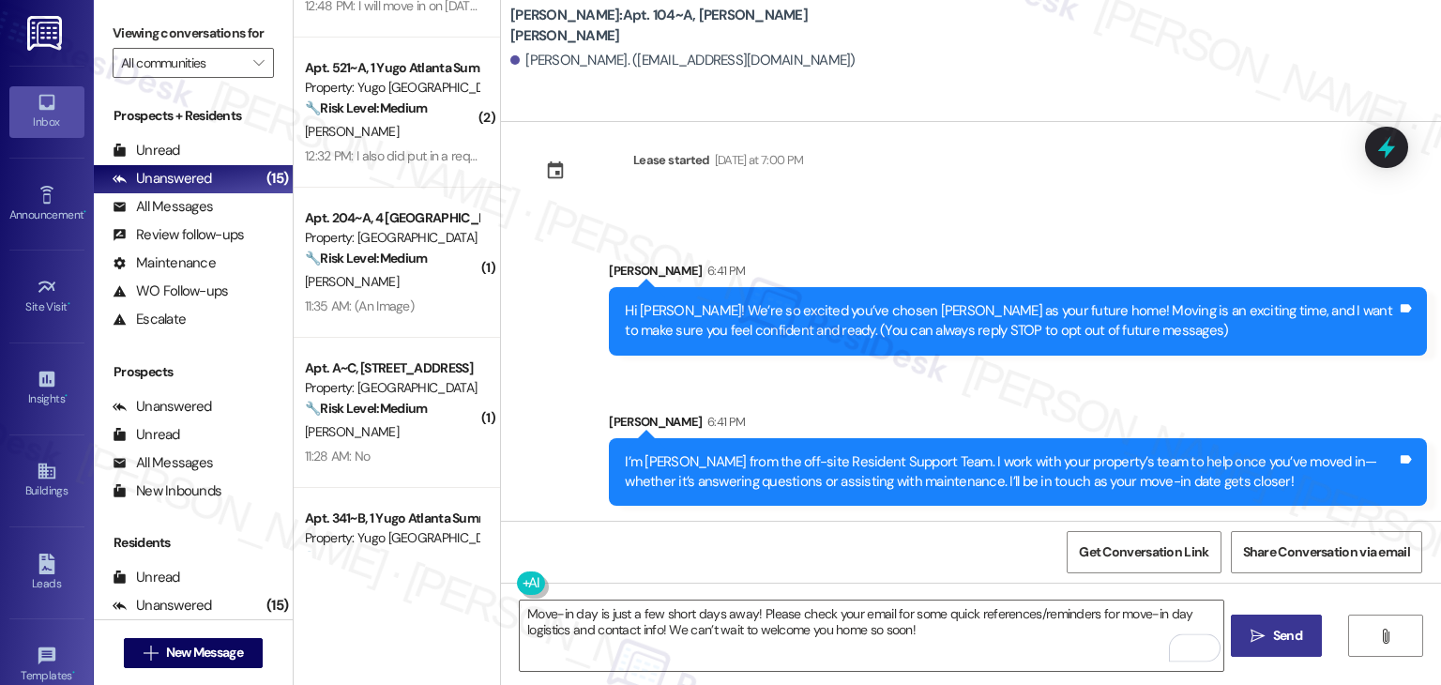
click at [1291, 626] on span "Send" at bounding box center [1287, 636] width 29 height 20
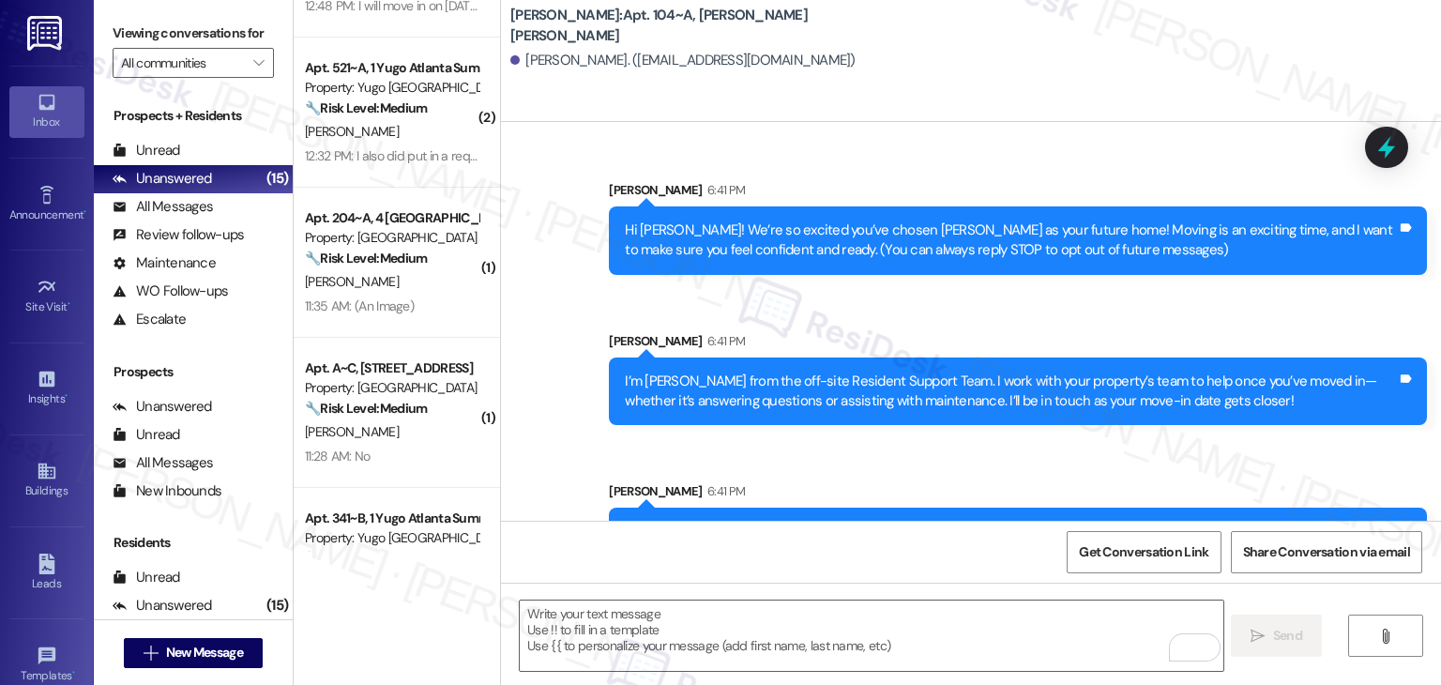
scroll to position [180, 0]
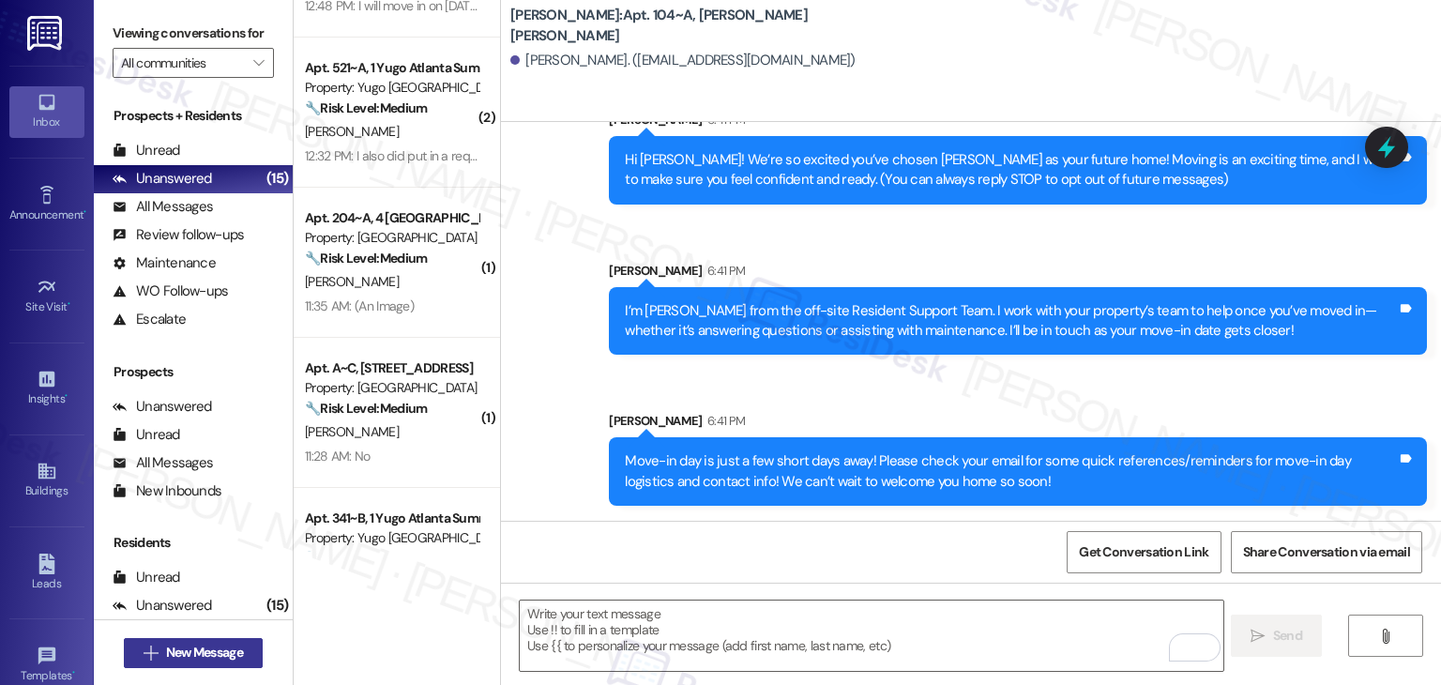
click at [205, 651] on span "New Message" at bounding box center [204, 653] width 77 height 20
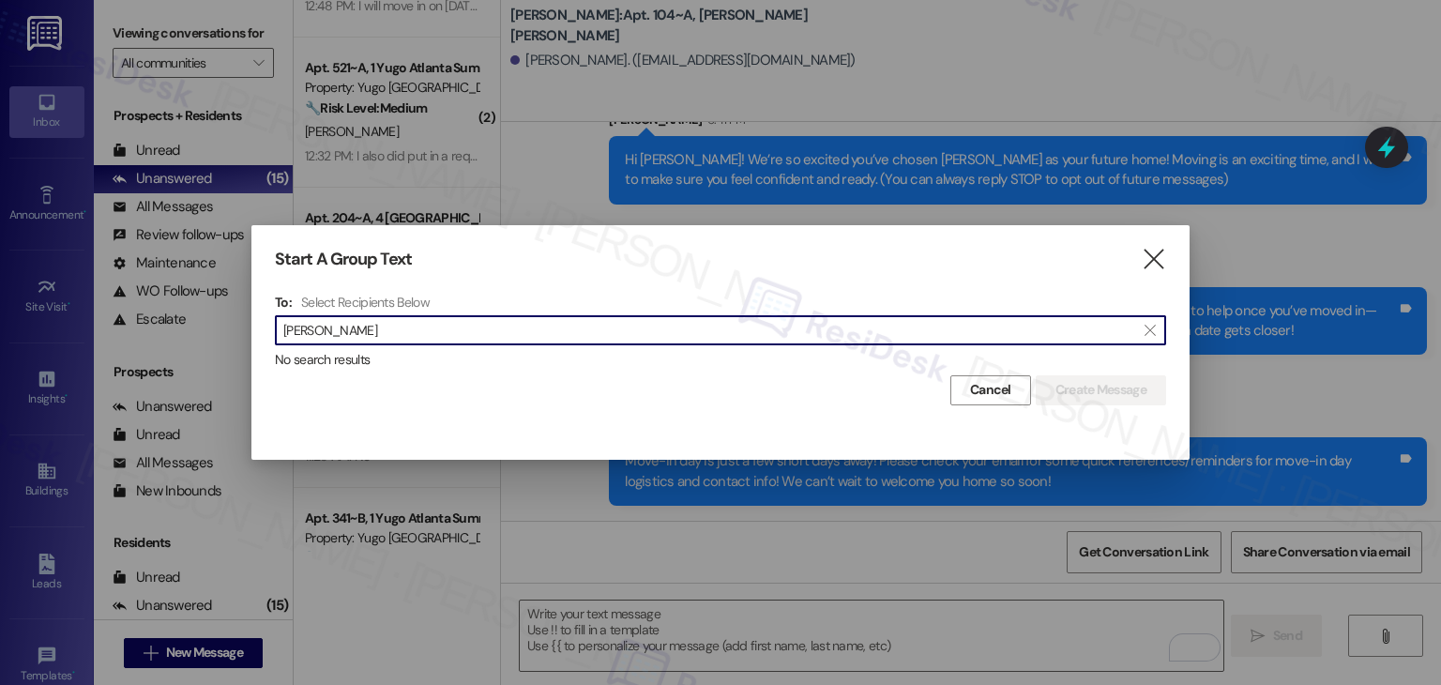
click at [342, 333] on input "[PERSON_NAME]" at bounding box center [709, 330] width 852 height 26
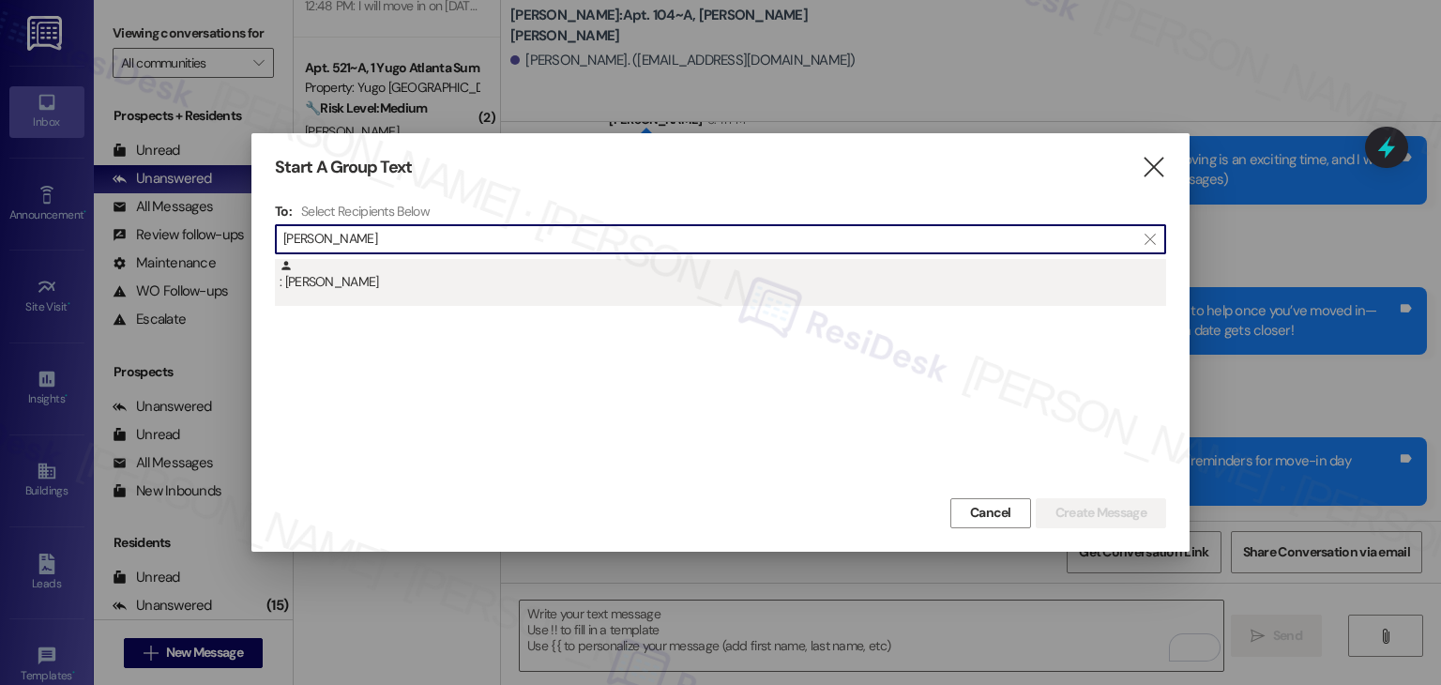
type input "[PERSON_NAME]"
click at [360, 300] on div ": [PERSON_NAME]" at bounding box center [720, 282] width 891 height 47
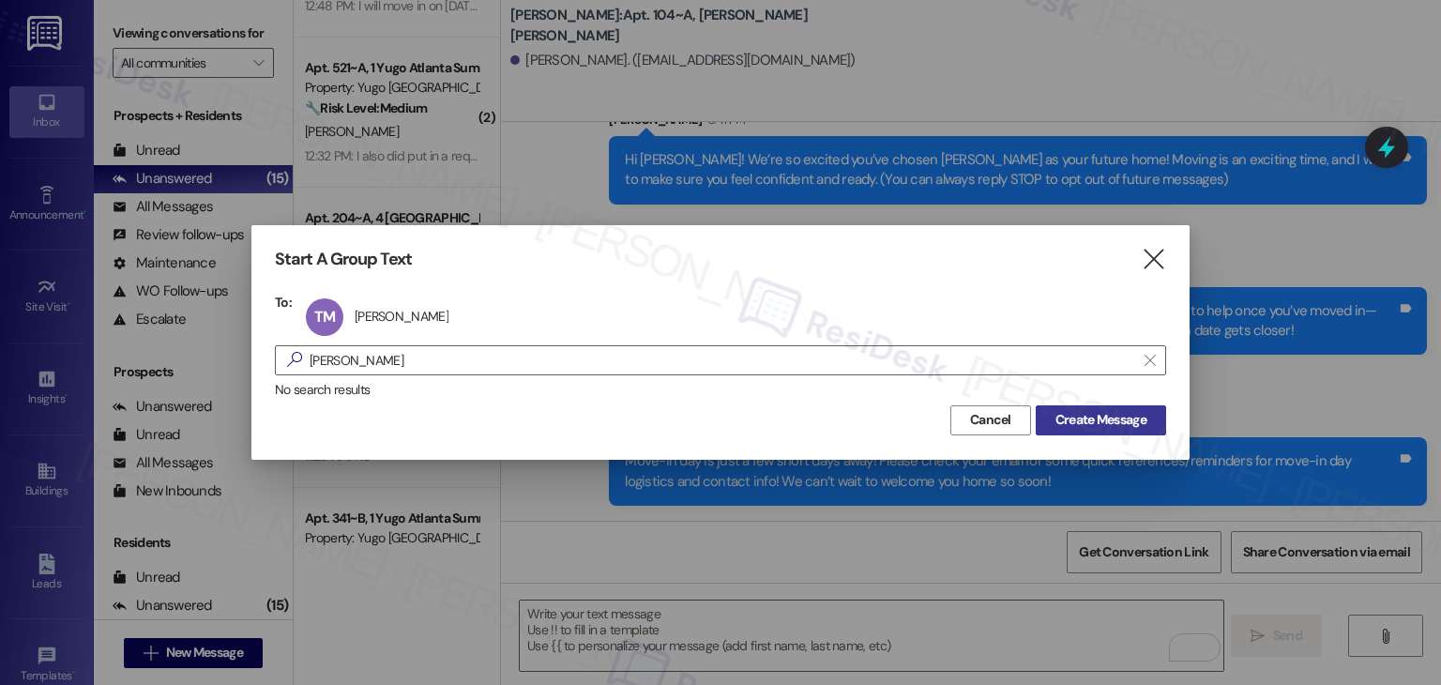
click at [1091, 423] on span "Create Message" at bounding box center [1101, 420] width 91 height 20
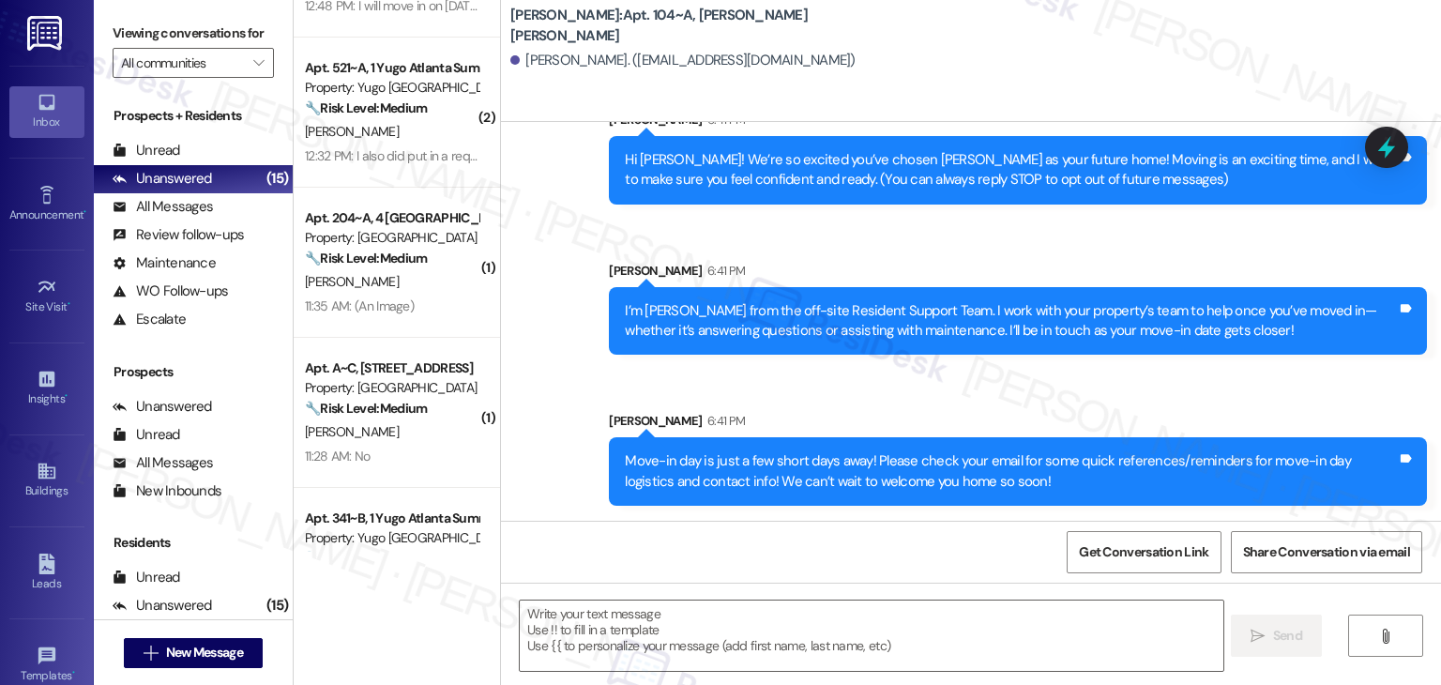
type textarea "Fetching suggested responses. Please feel free to read through the conversation…"
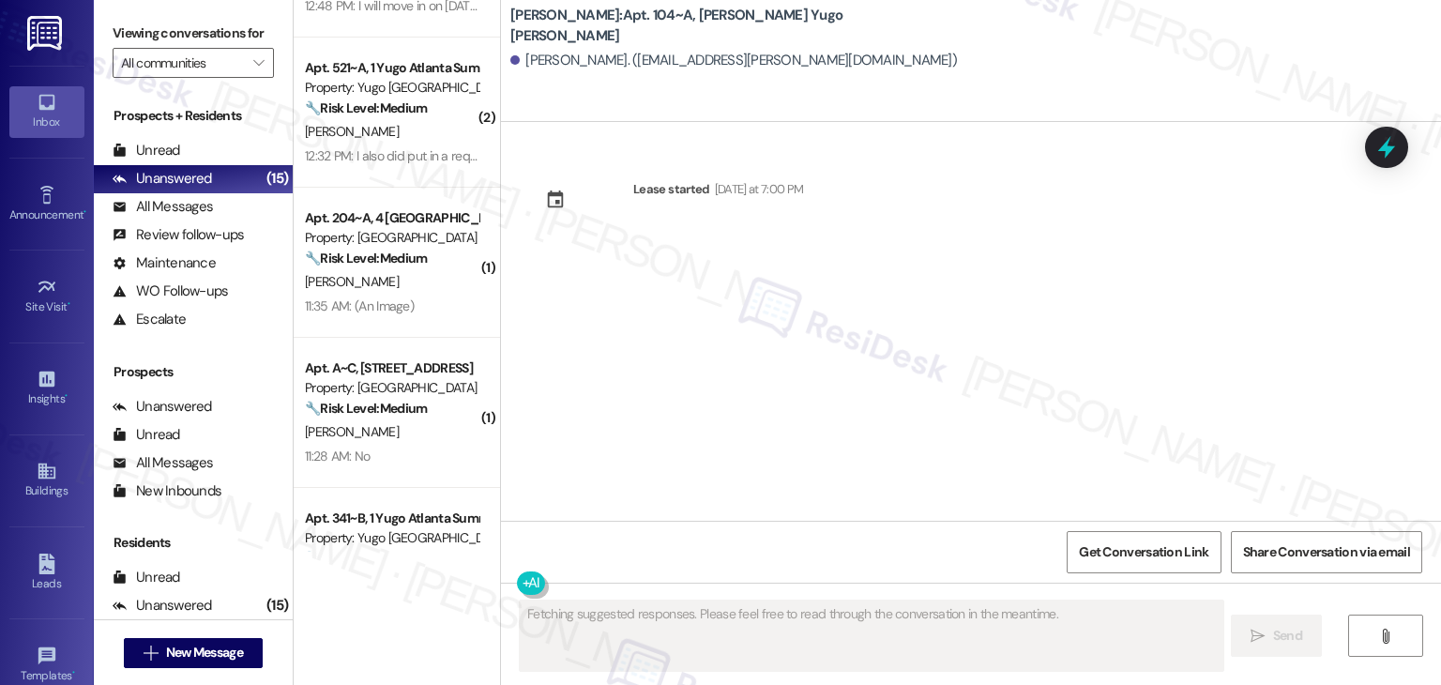
scroll to position [0, 0]
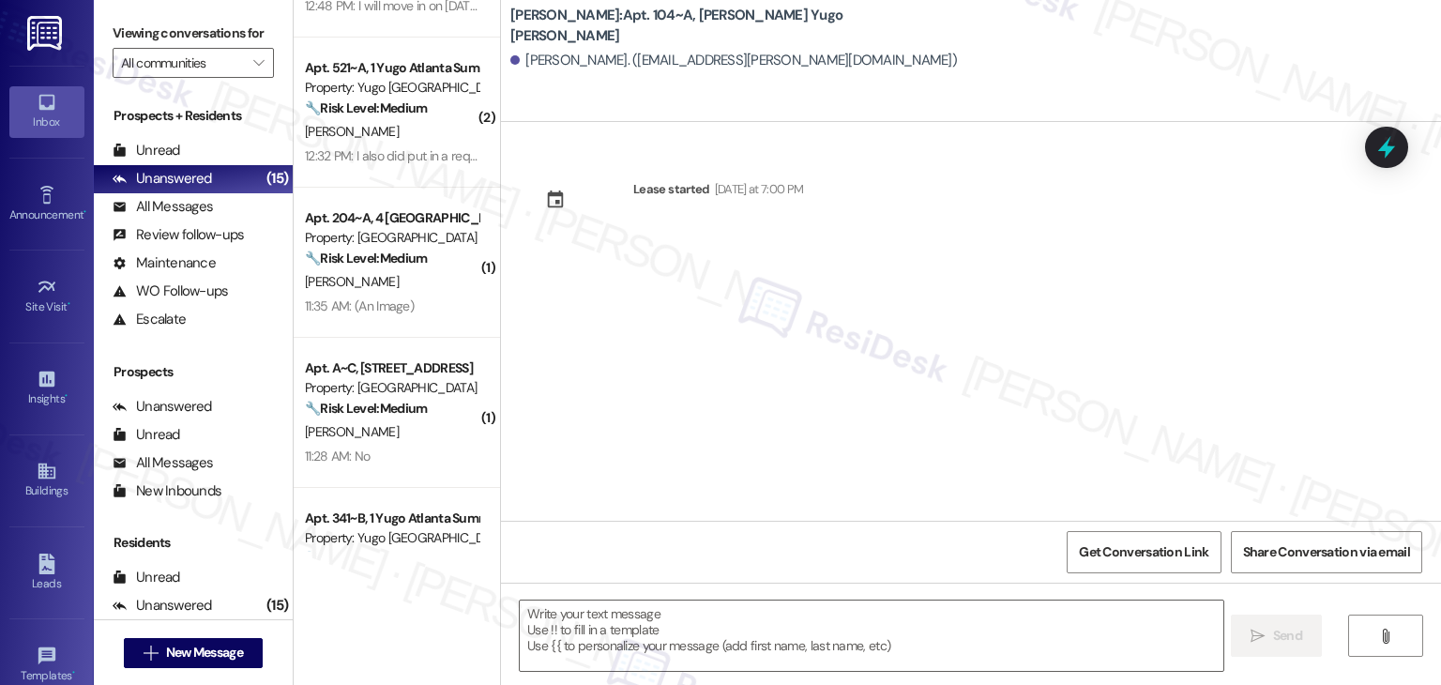
click at [1077, 333] on div "Lease started [DATE] at 7:00 PM" at bounding box center [971, 321] width 940 height 399
drag, startPoint x: 658, startPoint y: 383, endPoint x: 653, endPoint y: 556, distance: 173.7
click at [658, 383] on div "Lease started [DATE] at 7:00 PM" at bounding box center [971, 321] width 940 height 399
click at [653, 623] on textarea at bounding box center [871, 636] width 703 height 70
paste textarea "Hi {{first_name}}! We’re so excited you’ve chosen {{property}} as your future h…"
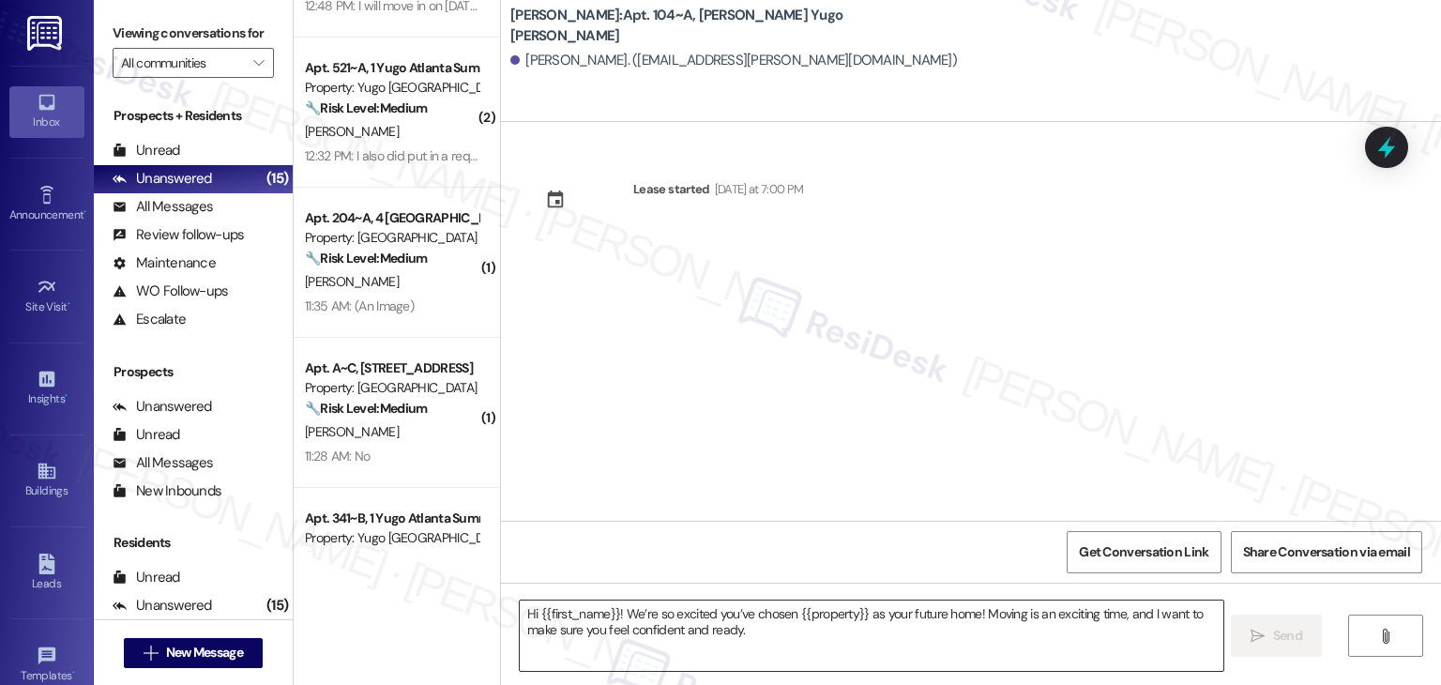
click at [713, 628] on textarea "Hi {{first_name}}! We’re so excited you’ve chosen {{property}} as your future h…" at bounding box center [871, 636] width 703 height 70
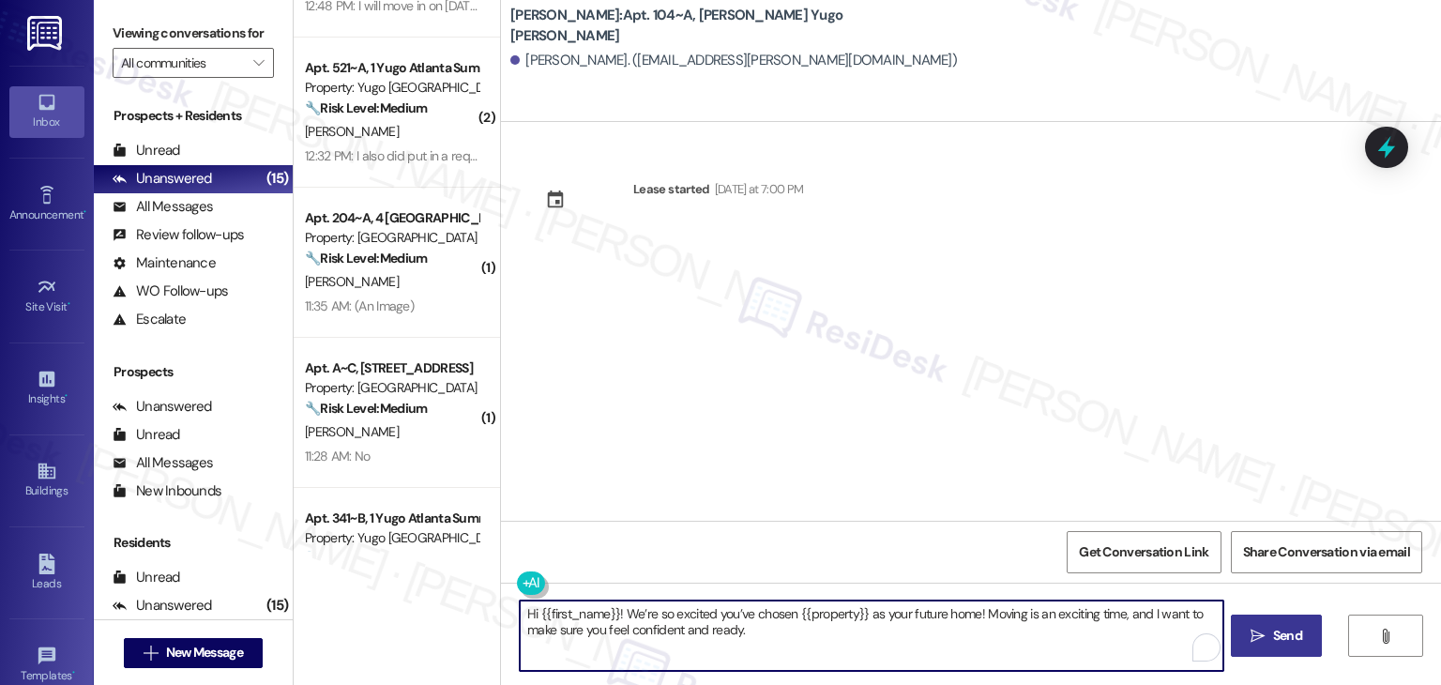
type textarea "Hi {{first_name}}! We’re so excited you’ve chosen {{property}} as your future h…"
click at [1292, 631] on span "Send" at bounding box center [1287, 636] width 29 height 20
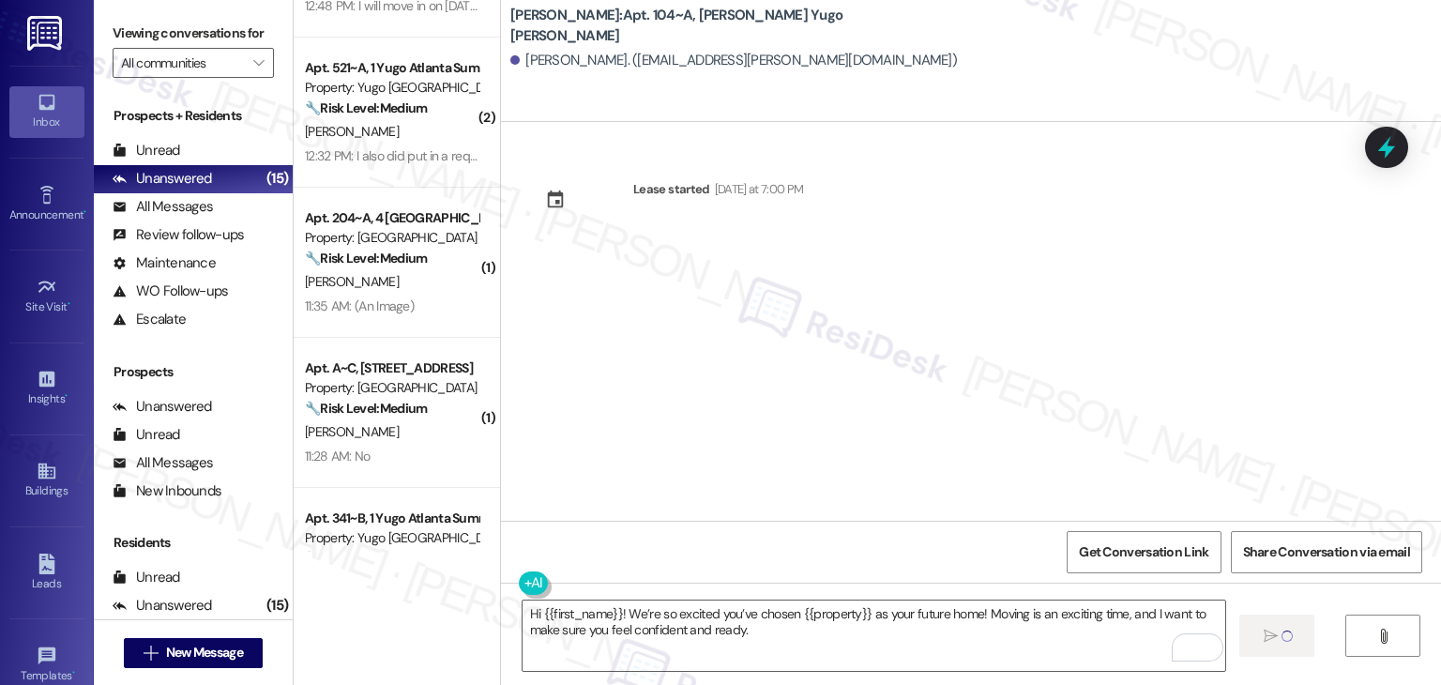
click at [746, 448] on div "Lease started [DATE] at 7:00 PM" at bounding box center [971, 321] width 940 height 399
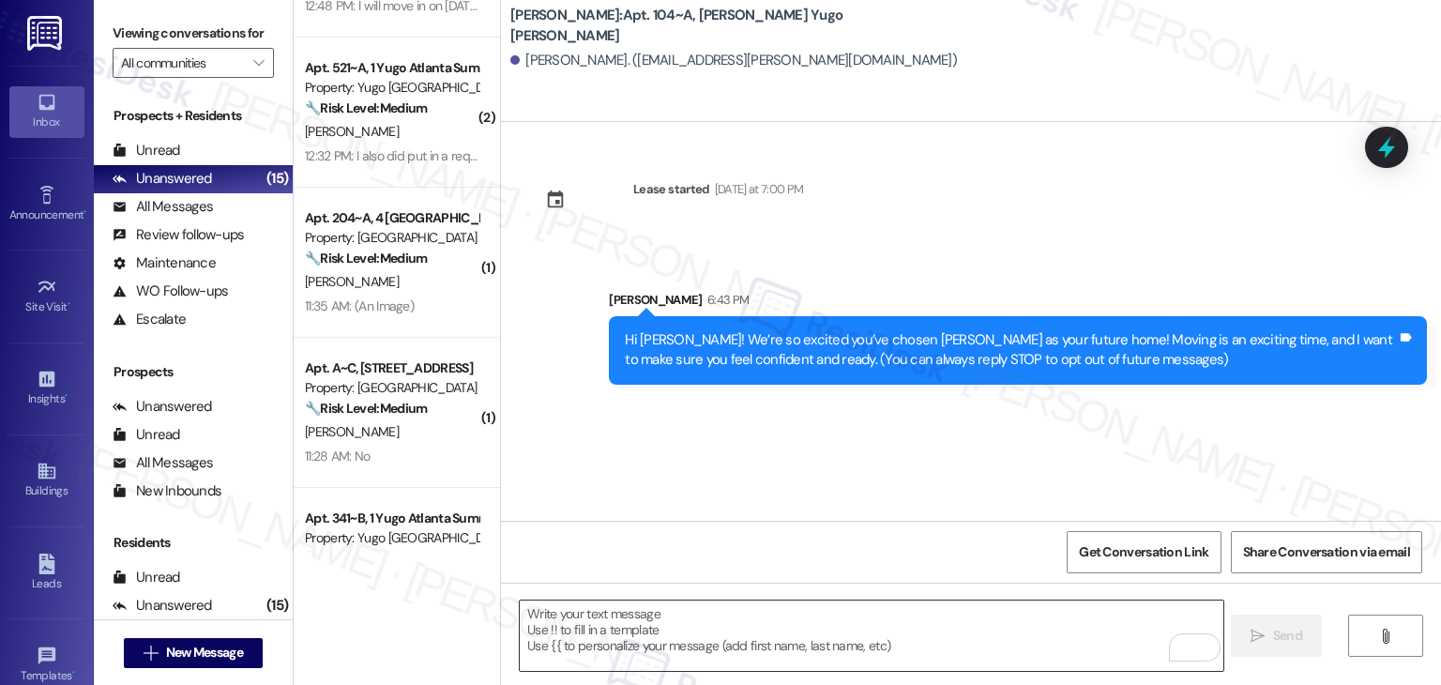
click at [793, 631] on textarea "To enrich screen reader interactions, please activate Accessibility in Grammarl…" at bounding box center [871, 636] width 703 height 70
paste textarea "I’m [PERSON_NAME] from the off-site Resident Support Team. I work with your pro…"
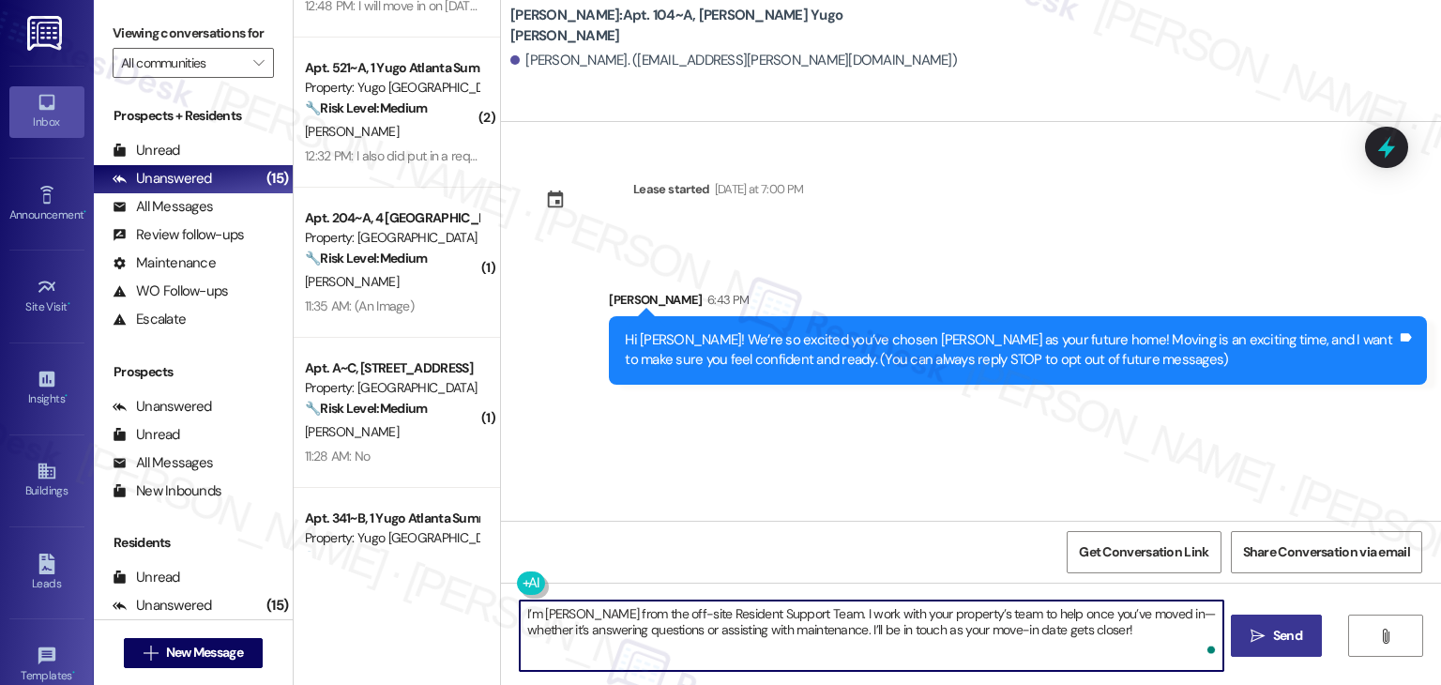
type textarea "I’m [PERSON_NAME] from the off-site Resident Support Team. I work with your pro…"
click at [1303, 616] on button " Send" at bounding box center [1276, 636] width 91 height 42
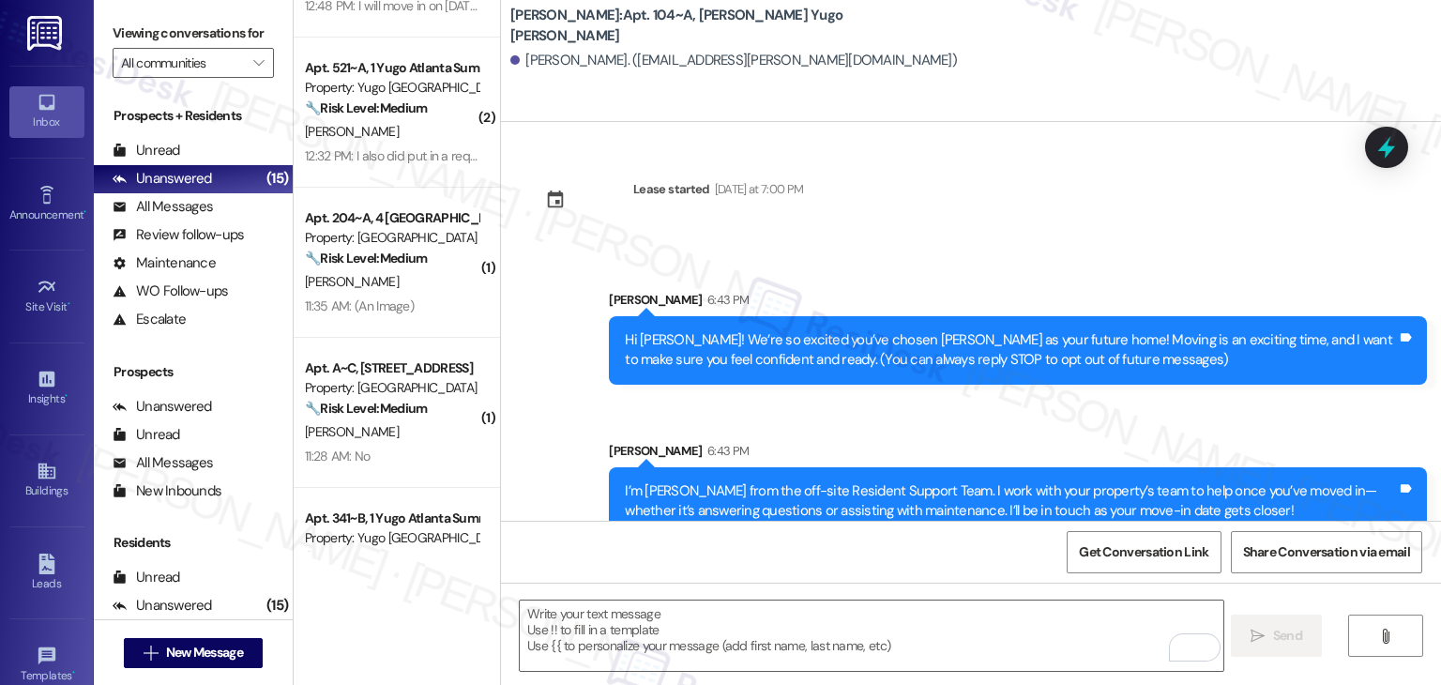
click at [783, 423] on div "Sent via SMS [PERSON_NAME] 6:43 PM Hi [PERSON_NAME]! We’re so excited you’ve ch…" at bounding box center [971, 399] width 940 height 302
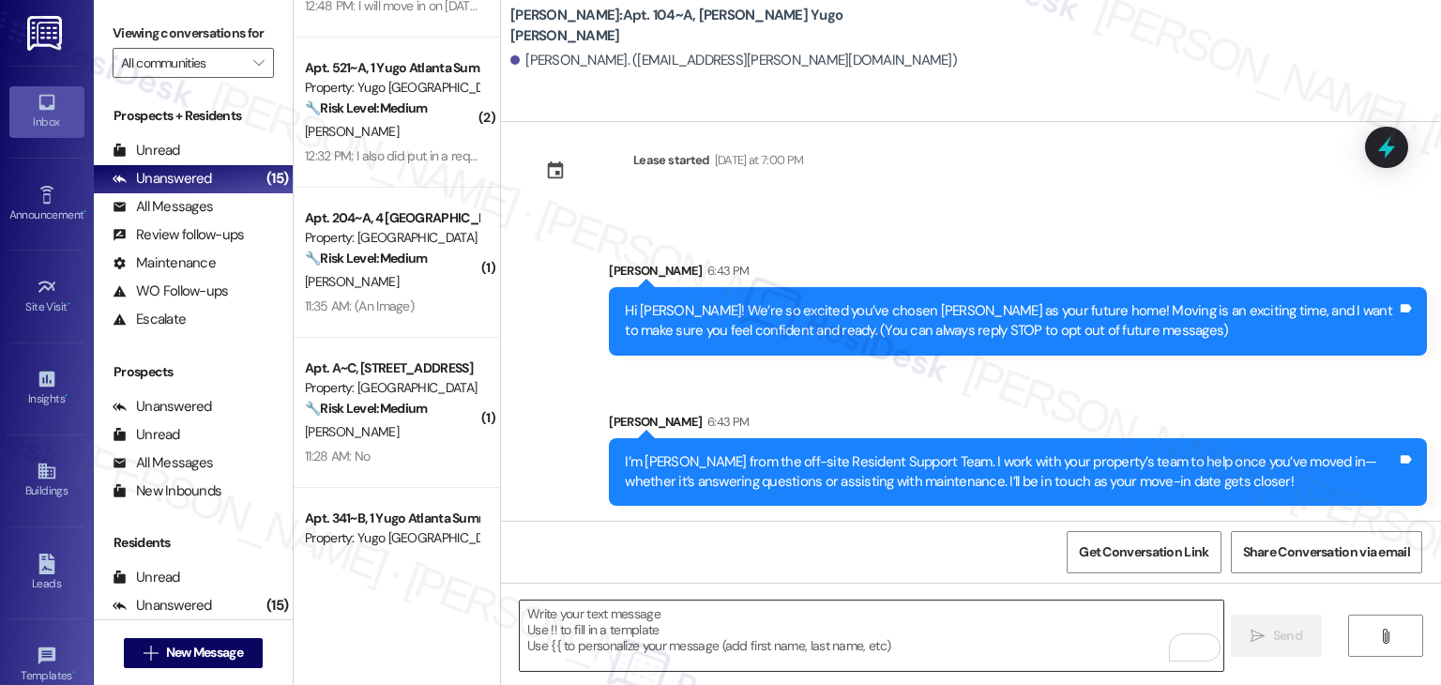
click at [903, 610] on textarea "To enrich screen reader interactions, please activate Accessibility in Grammarl…" at bounding box center [871, 636] width 703 height 70
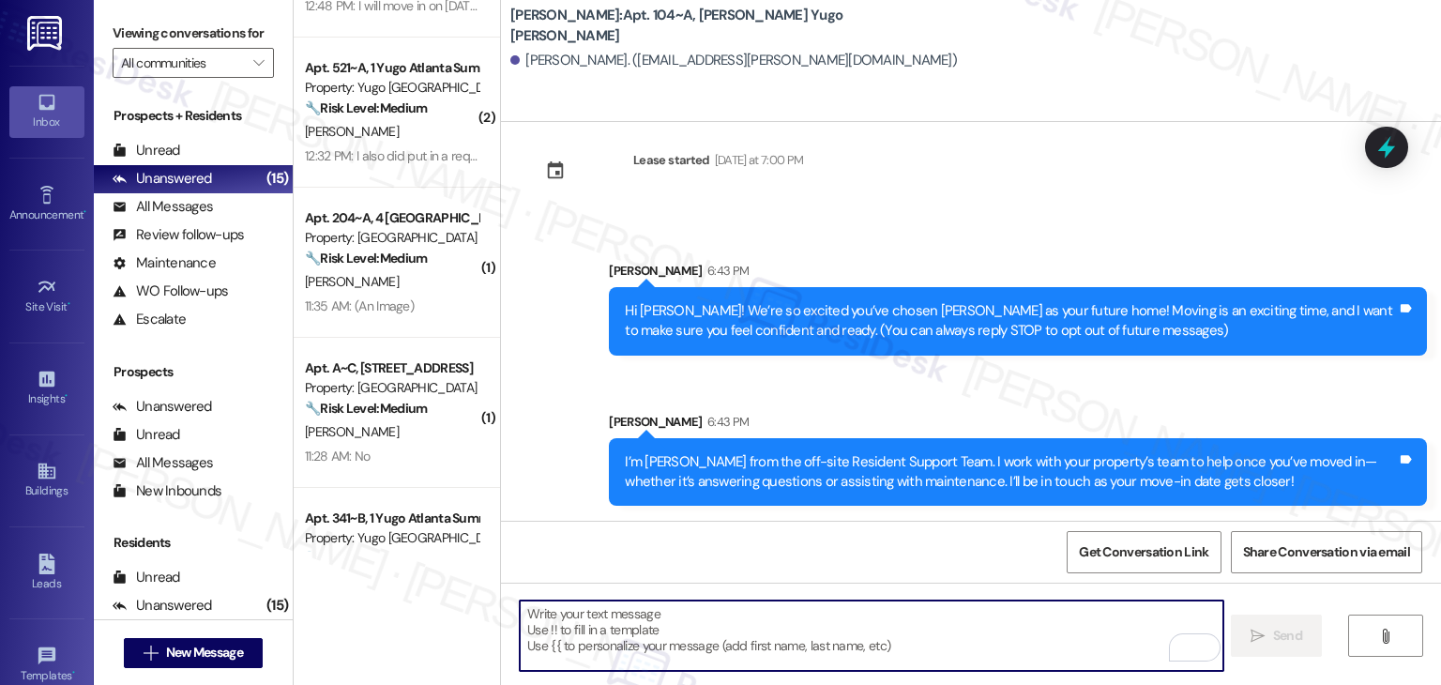
paste textarea "Move-in day is just a few short days away! Please check your email for some qui…"
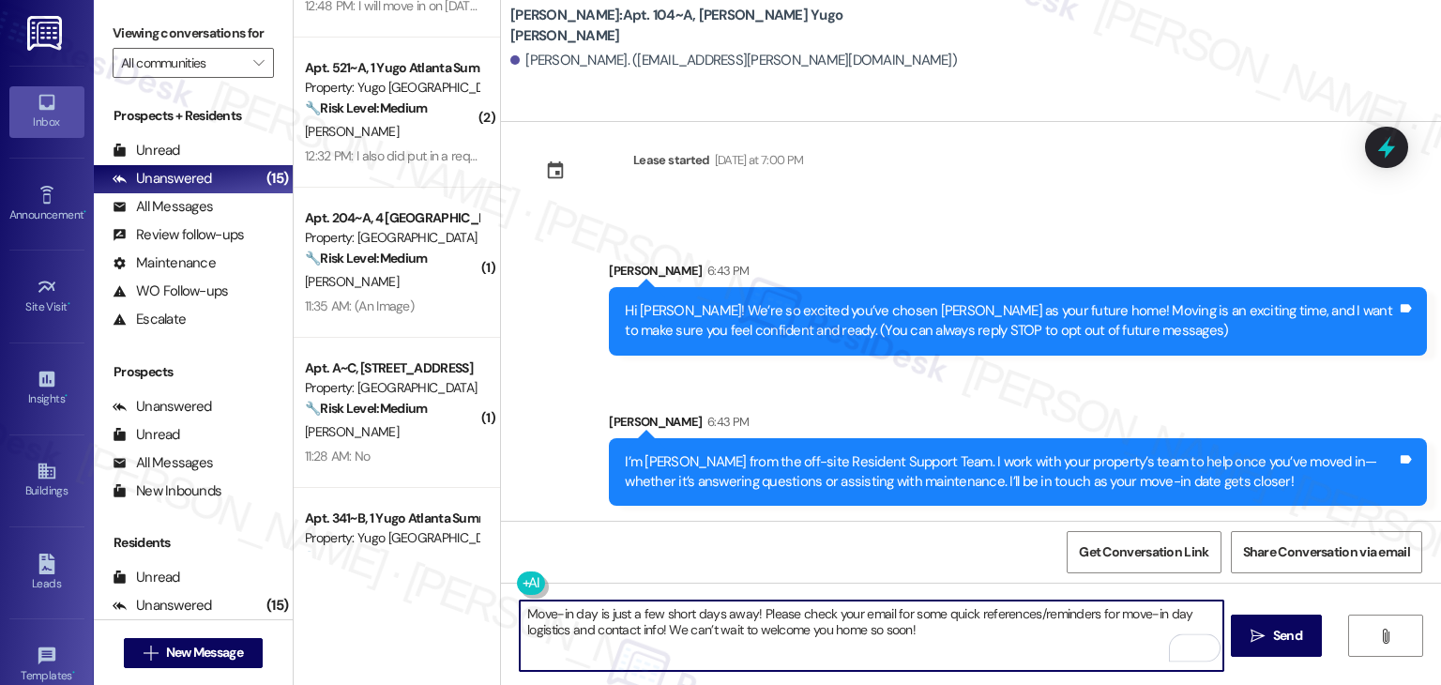
type textarea "Move-in day is just a few short days away! Please check your email for some qui…"
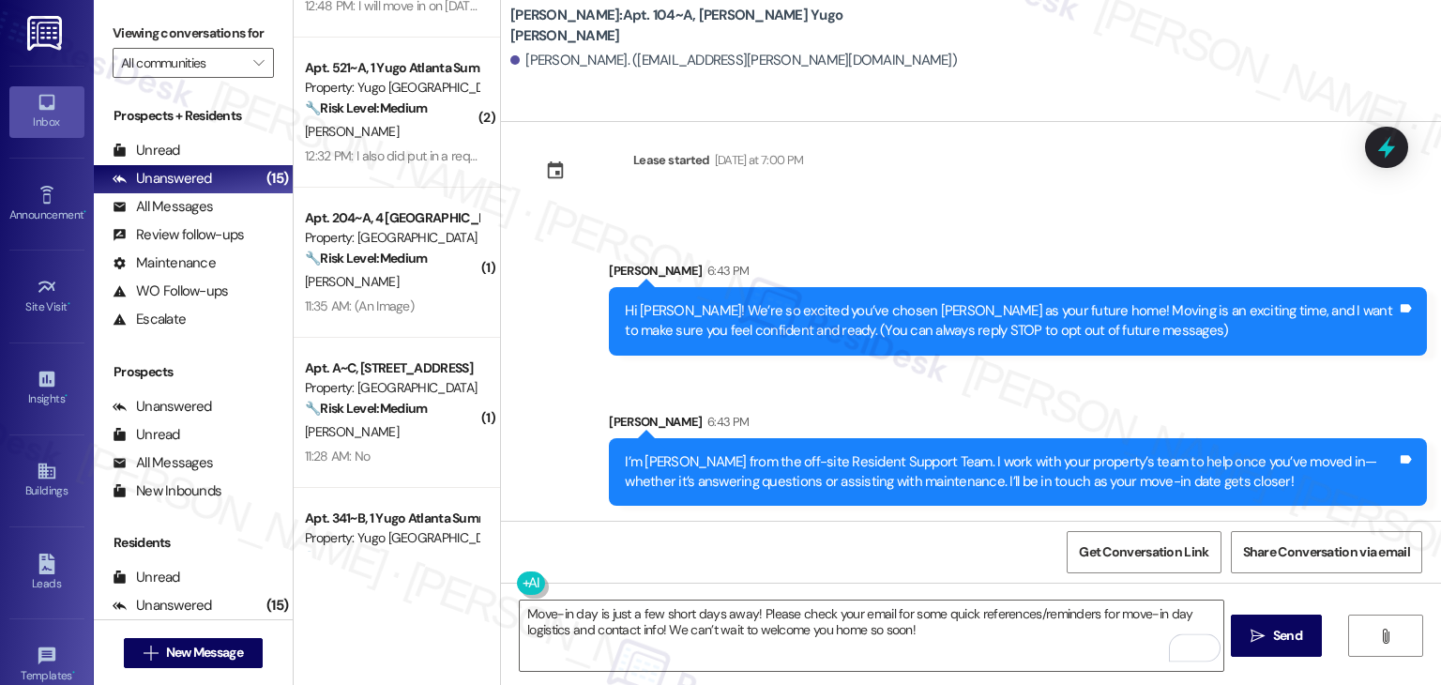
click at [1277, 626] on span "Send" at bounding box center [1287, 636] width 29 height 20
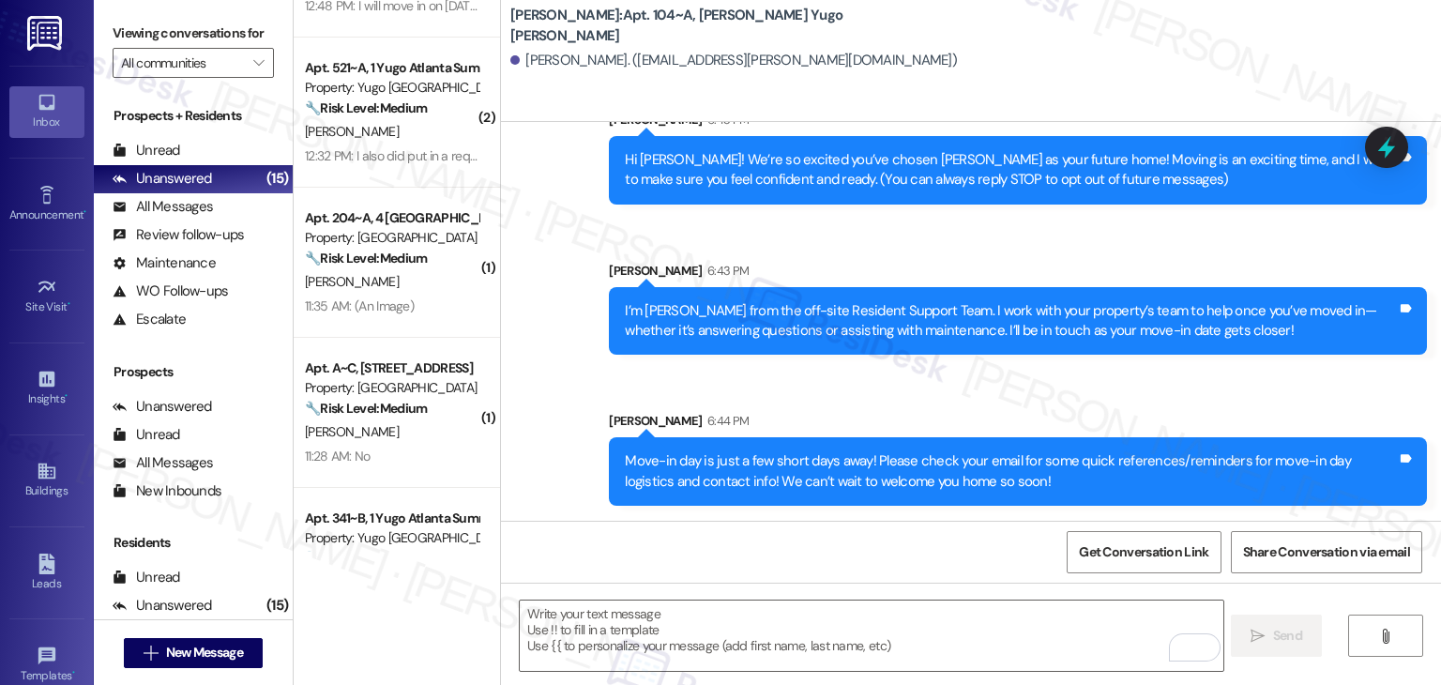
scroll to position [180, 0]
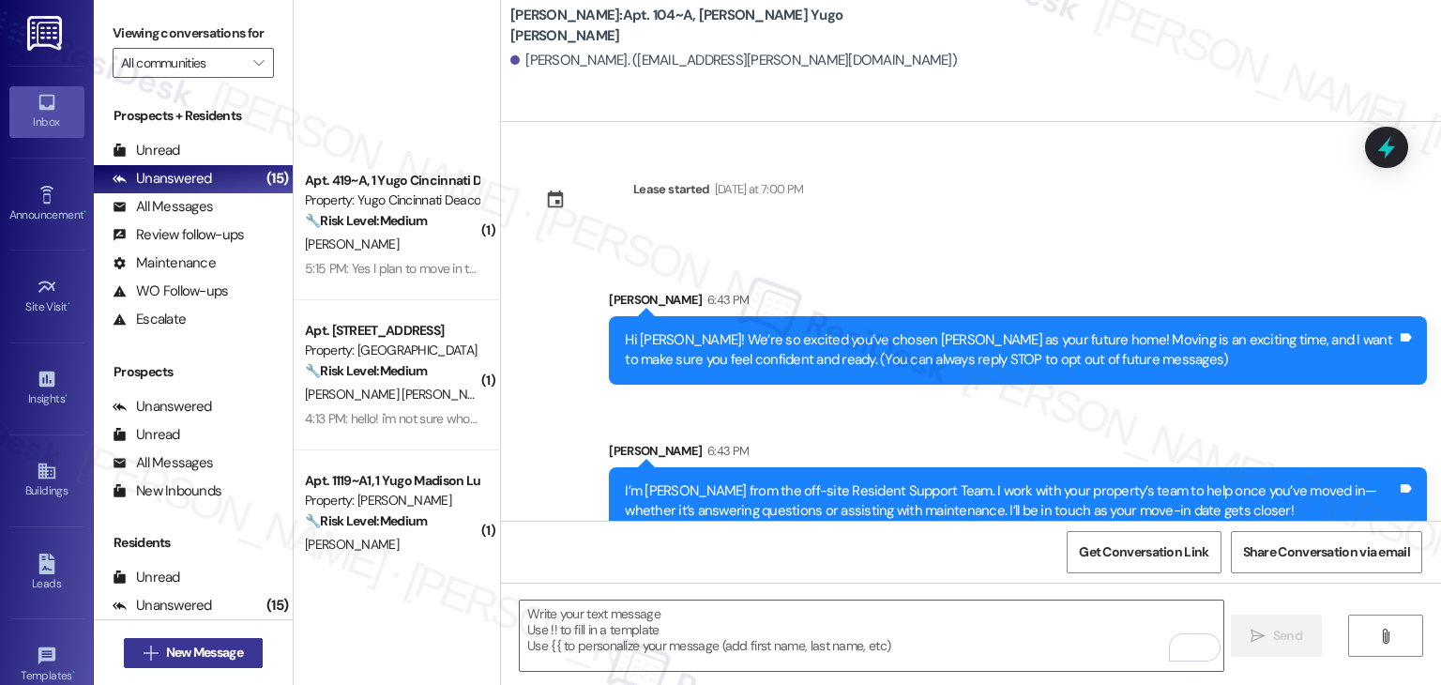
click at [214, 651] on span "New Message" at bounding box center [204, 653] width 77 height 20
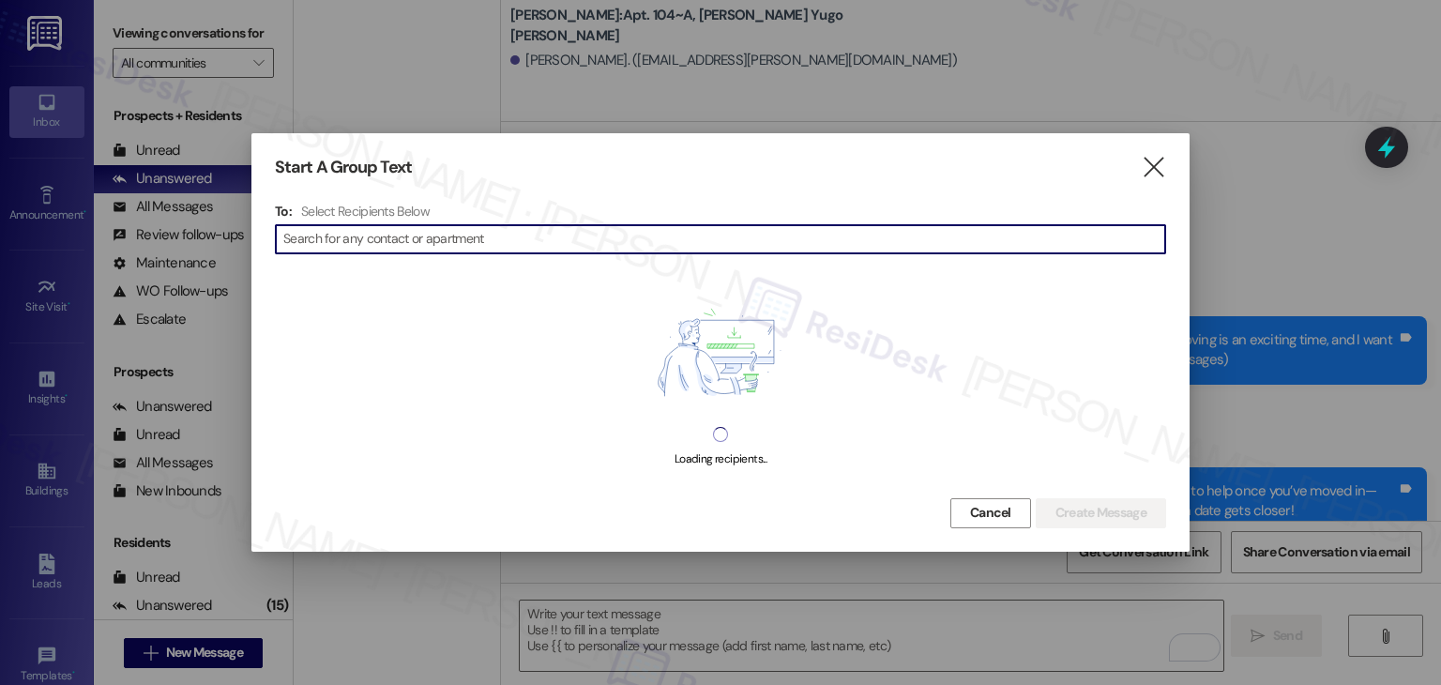
scroll to position [180, 0]
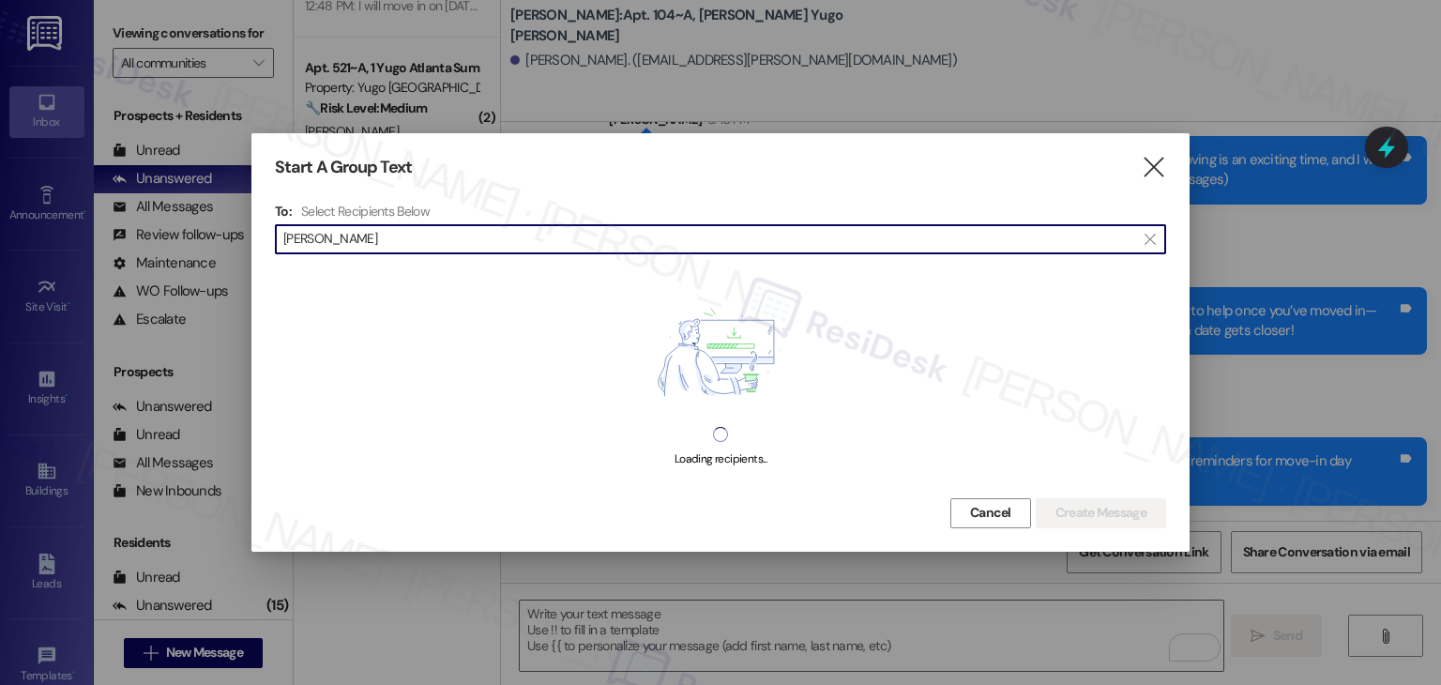
click at [328, 232] on input "[PERSON_NAME]" at bounding box center [709, 239] width 852 height 26
type input "[PERSON_NAME]"
click at [353, 282] on div ": [PERSON_NAME]" at bounding box center [723, 275] width 887 height 33
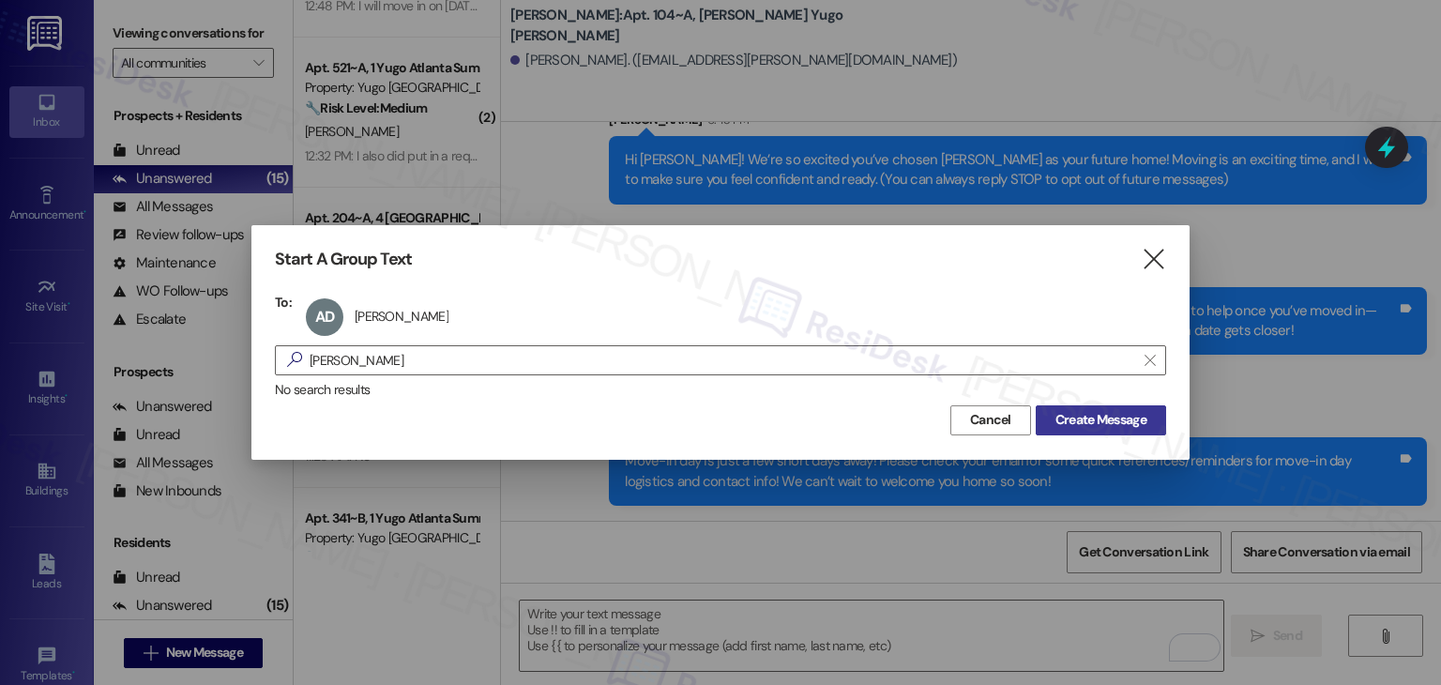
click at [1131, 413] on span "Create Message" at bounding box center [1101, 420] width 91 height 20
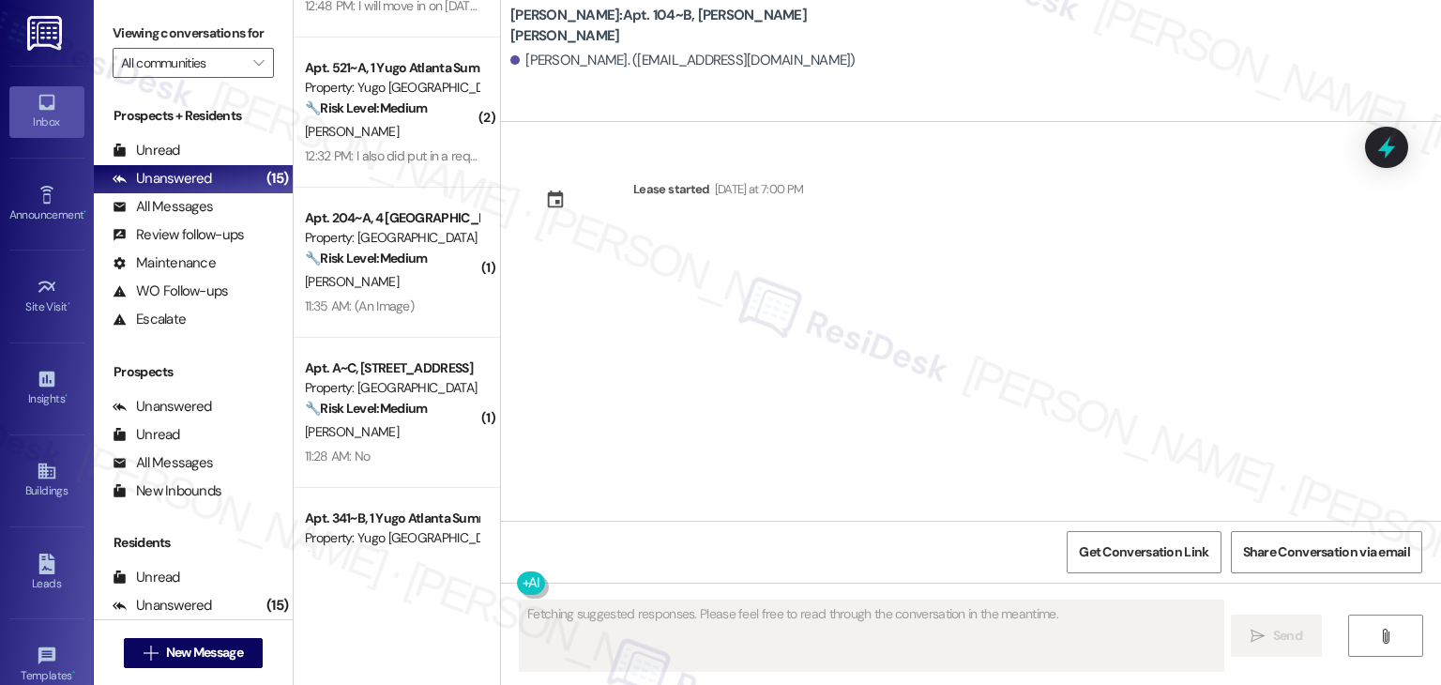
scroll to position [0, 0]
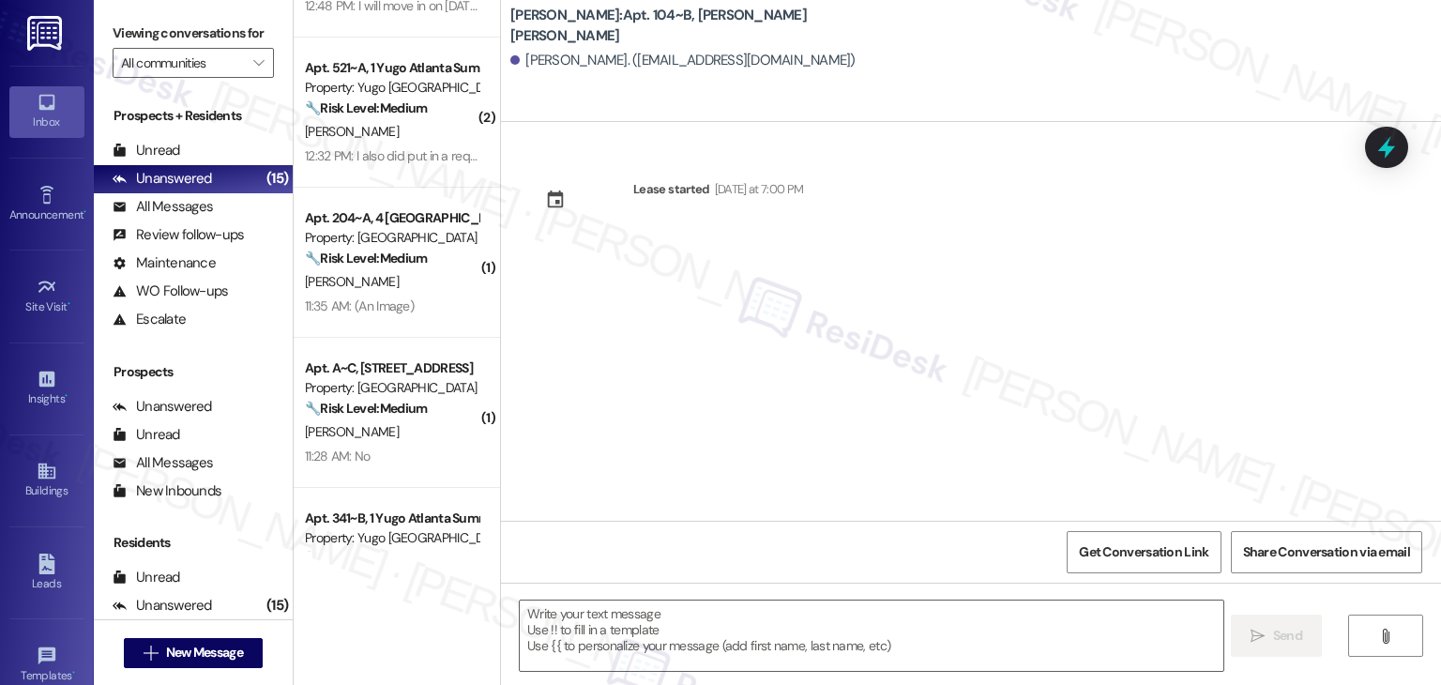
click at [677, 583] on div " Send " at bounding box center [971, 653] width 940 height 141
click at [664, 625] on textarea at bounding box center [871, 636] width 703 height 70
paste textarea "Hi {{first_name}}! We’re so excited you’ve chosen {{property}} as your future h…"
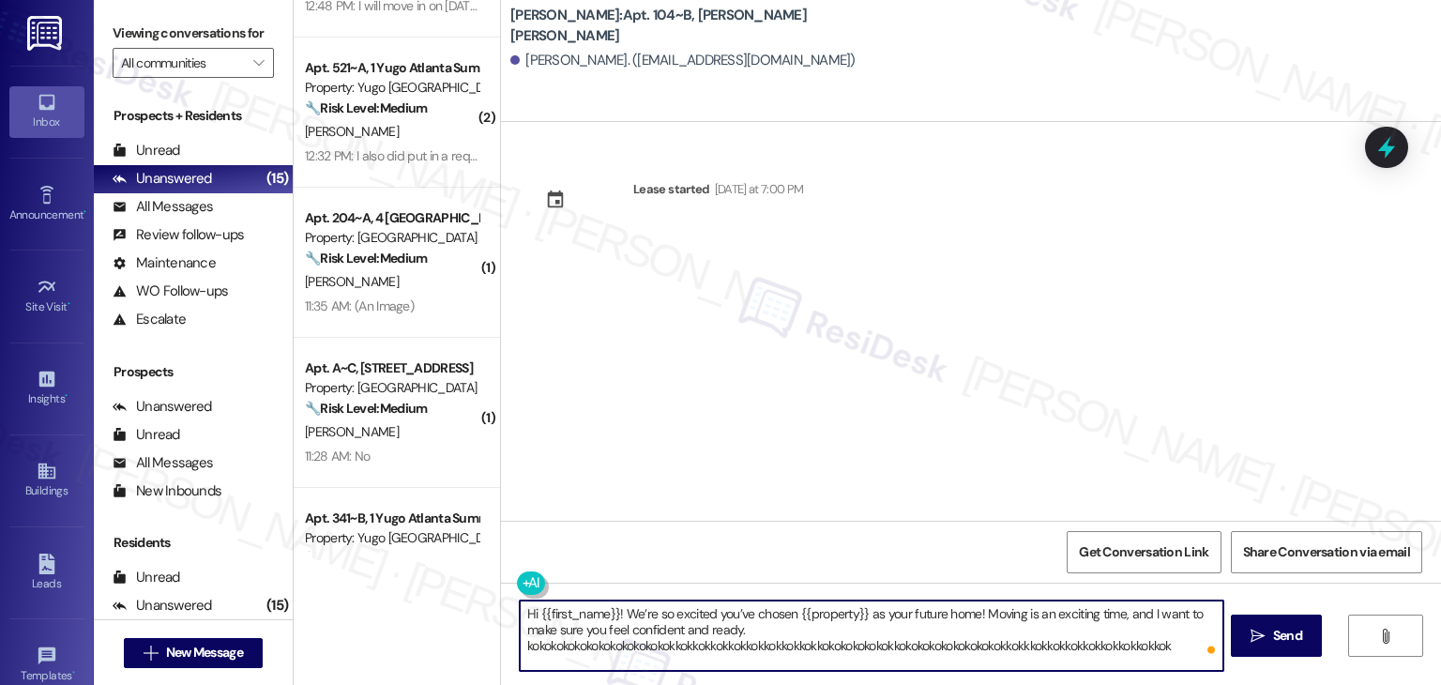
click at [764, 647] on textarea "Hi {{first_name}}! We’re so excited you’ve chosen {{property}} as your future h…" at bounding box center [871, 636] width 703 height 70
click at [792, 644] on textarea "Hi {{first_name}}! We’re so excited you’ve chosen {{property}} as your future h…" at bounding box center [871, 636] width 703 height 70
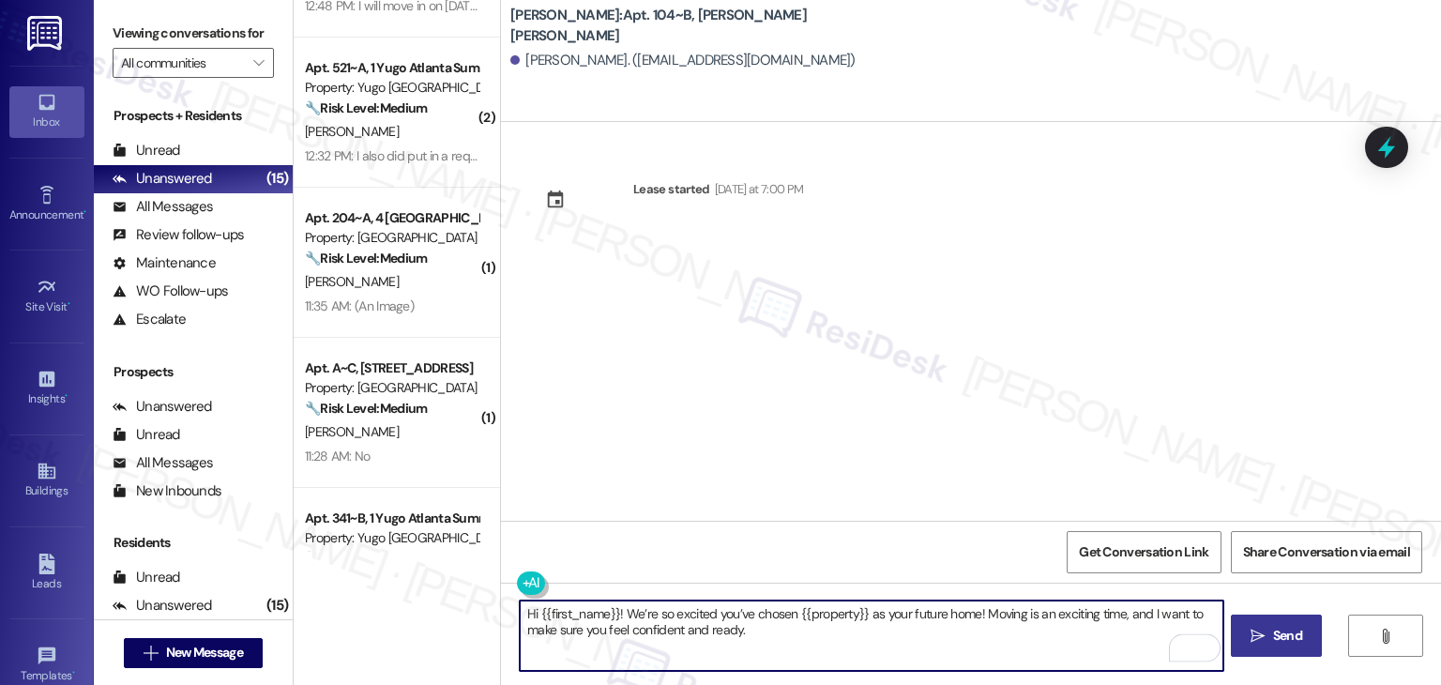
type textarea "Hi {{first_name}}! We’re so excited you’ve chosen {{property}} as your future h…"
click at [1273, 631] on span "Send" at bounding box center [1287, 636] width 29 height 20
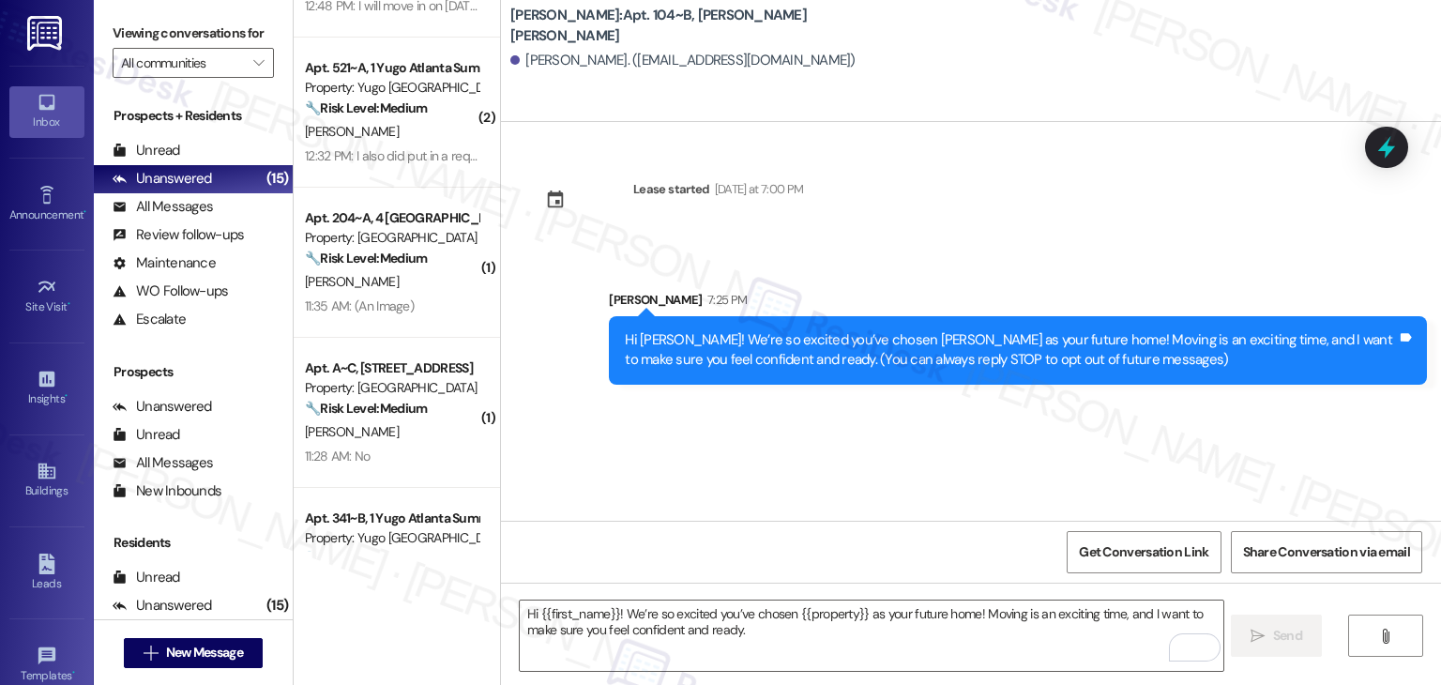
click at [794, 455] on div "Lease started [DATE] at 7:00 PM Sent via SMS [PERSON_NAME] 7:25 PM Hi [PERSON_N…" at bounding box center [971, 321] width 940 height 399
click at [784, 609] on textarea "Hi {{first_name}}! We’re so excited you’ve chosen {{property}} as your future h…" at bounding box center [871, 636] width 703 height 70
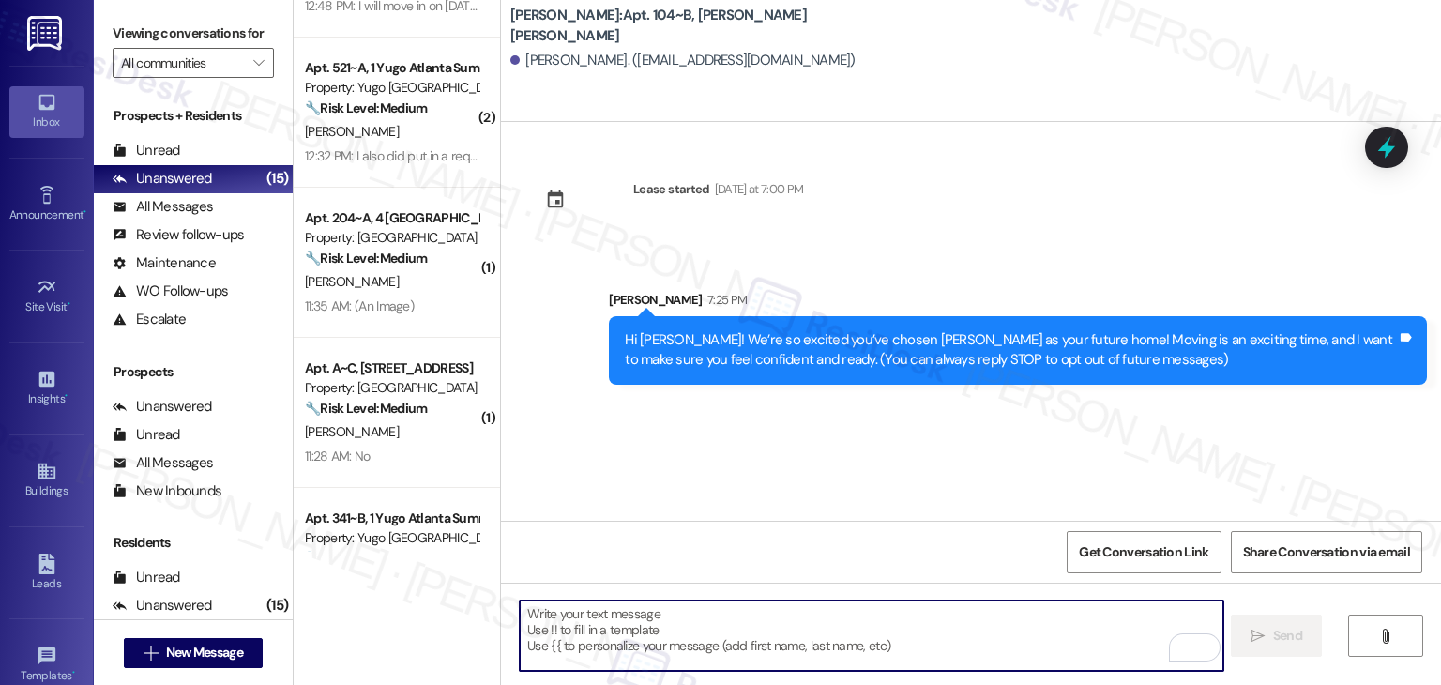
paste textarea "I’m [PERSON_NAME] from the off-site Resident Support Team. I work with your pro…"
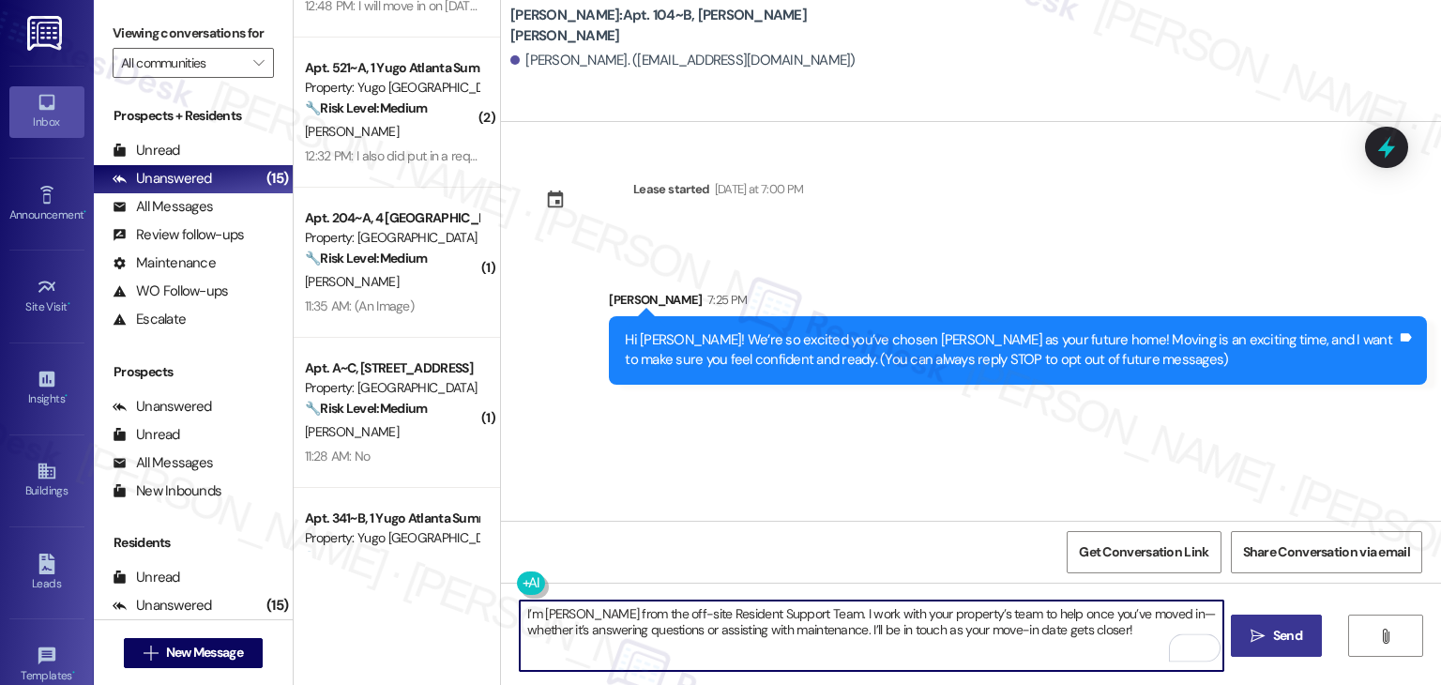
type textarea "I’m [PERSON_NAME] from the off-site Resident Support Team. I work with your pro…"
click at [1275, 636] on span "Send" at bounding box center [1287, 636] width 29 height 20
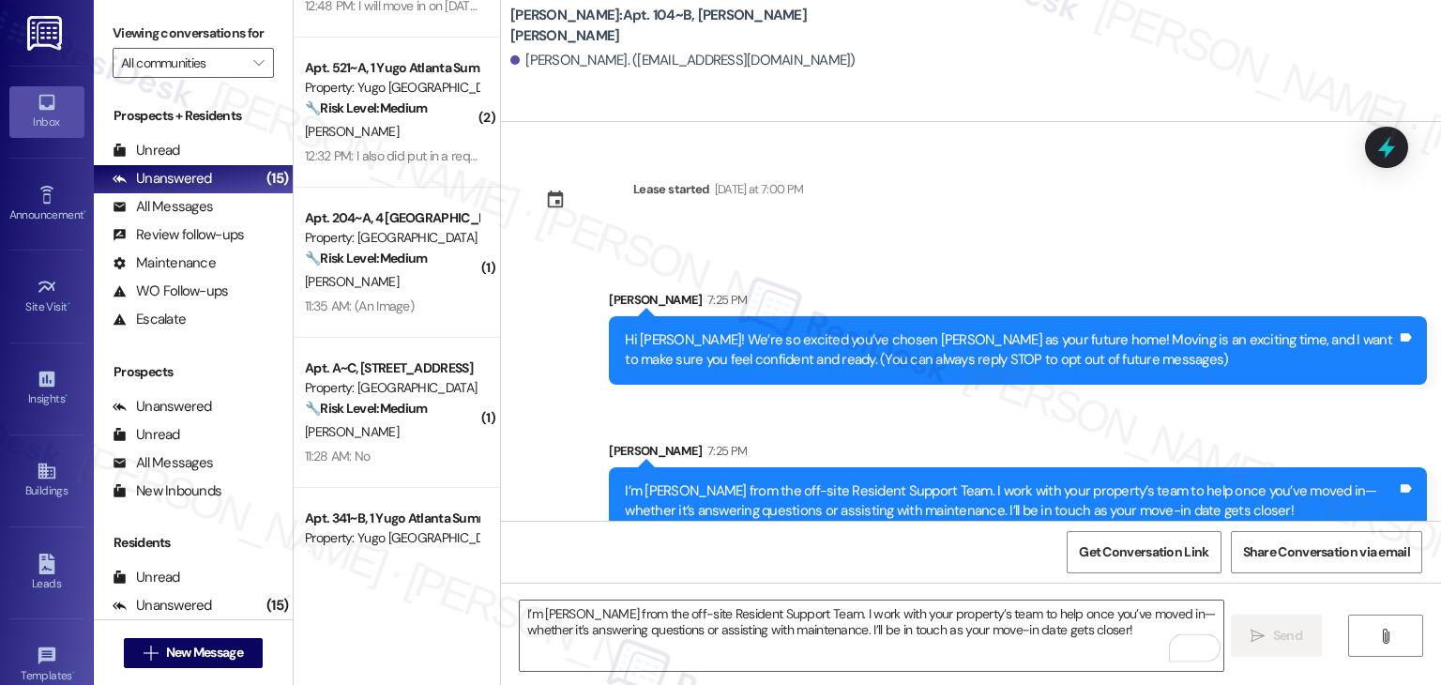
click at [768, 425] on div "Sent via SMS [PERSON_NAME] 7:25 PM Hi [PERSON_NAME]! We’re so excited you’ve ch…" at bounding box center [971, 399] width 940 height 302
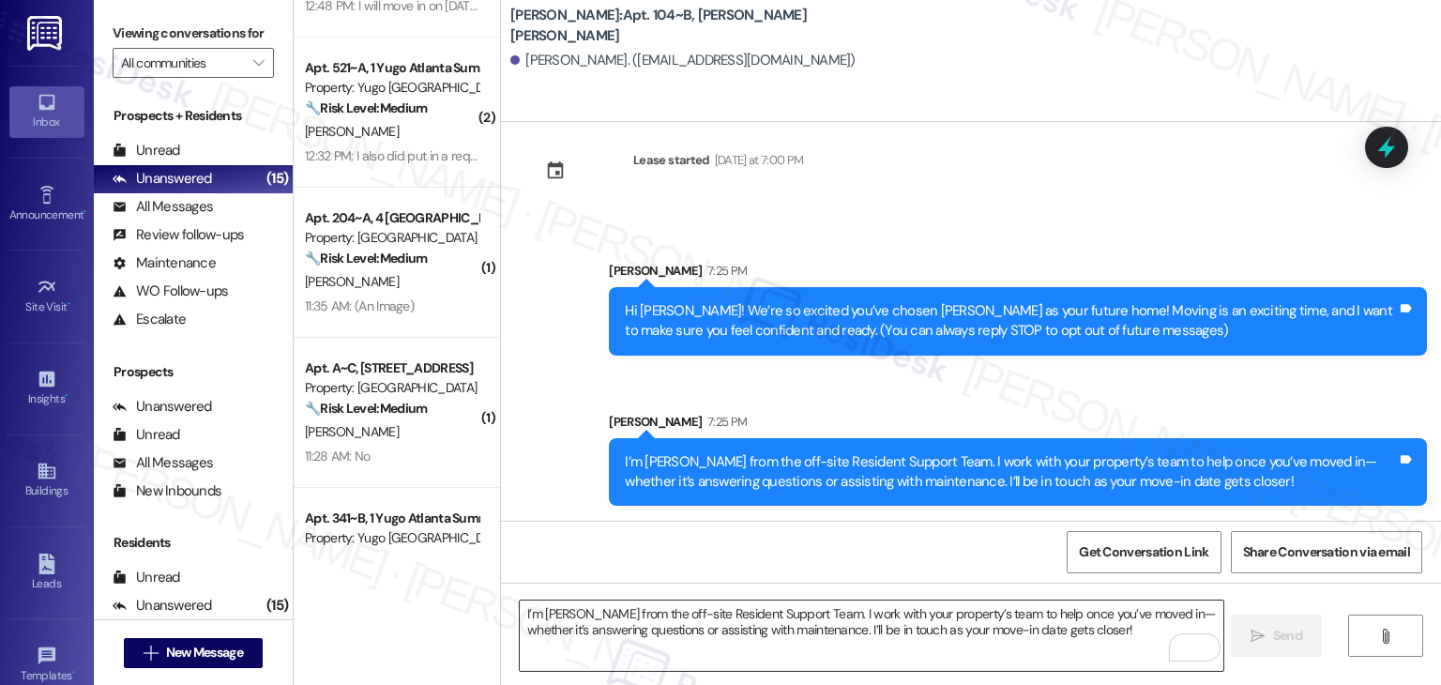
click at [746, 623] on textarea "I’m [PERSON_NAME] from the off-site Resident Support Team. I work with your pro…" at bounding box center [871, 636] width 703 height 70
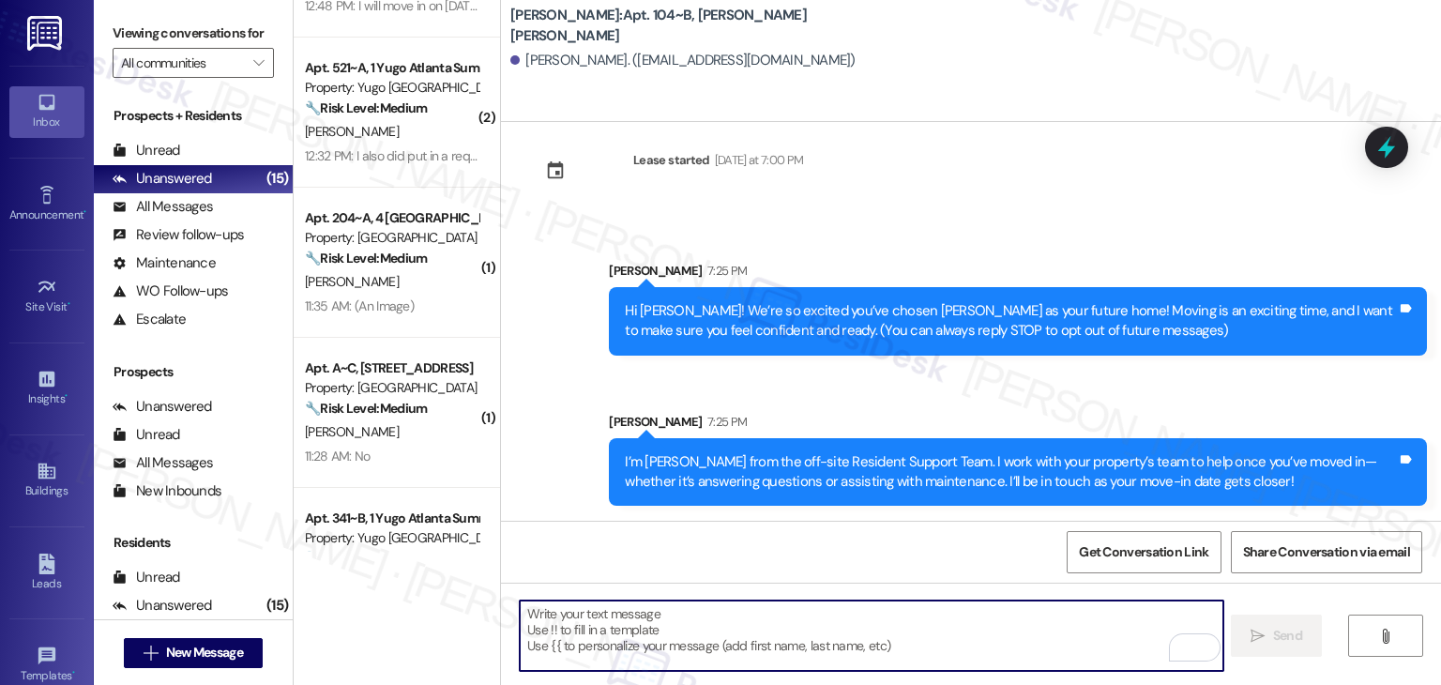
paste textarea "Move-in day is just a few short days away! Please check your email for some qui…"
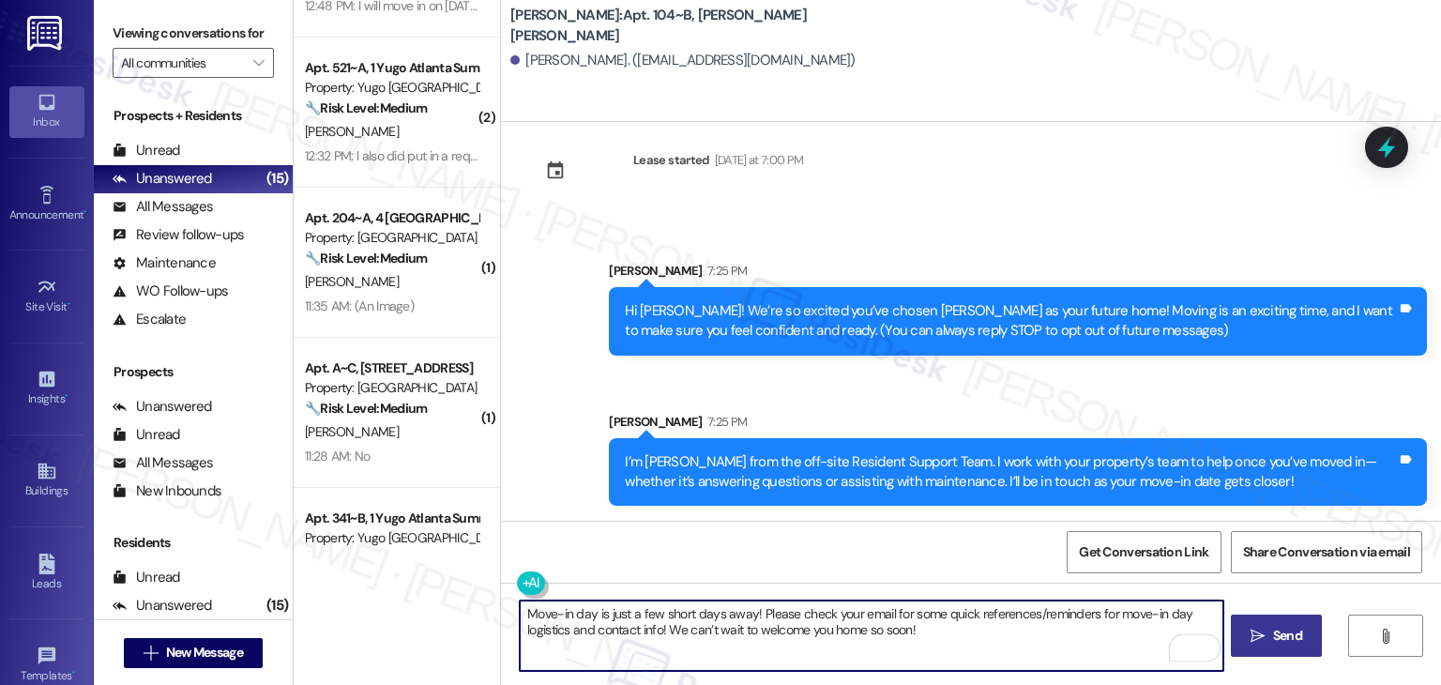
type textarea "Move-in day is just a few short days away! Please check your email for some qui…"
click at [1290, 628] on span "Send" at bounding box center [1287, 636] width 29 height 20
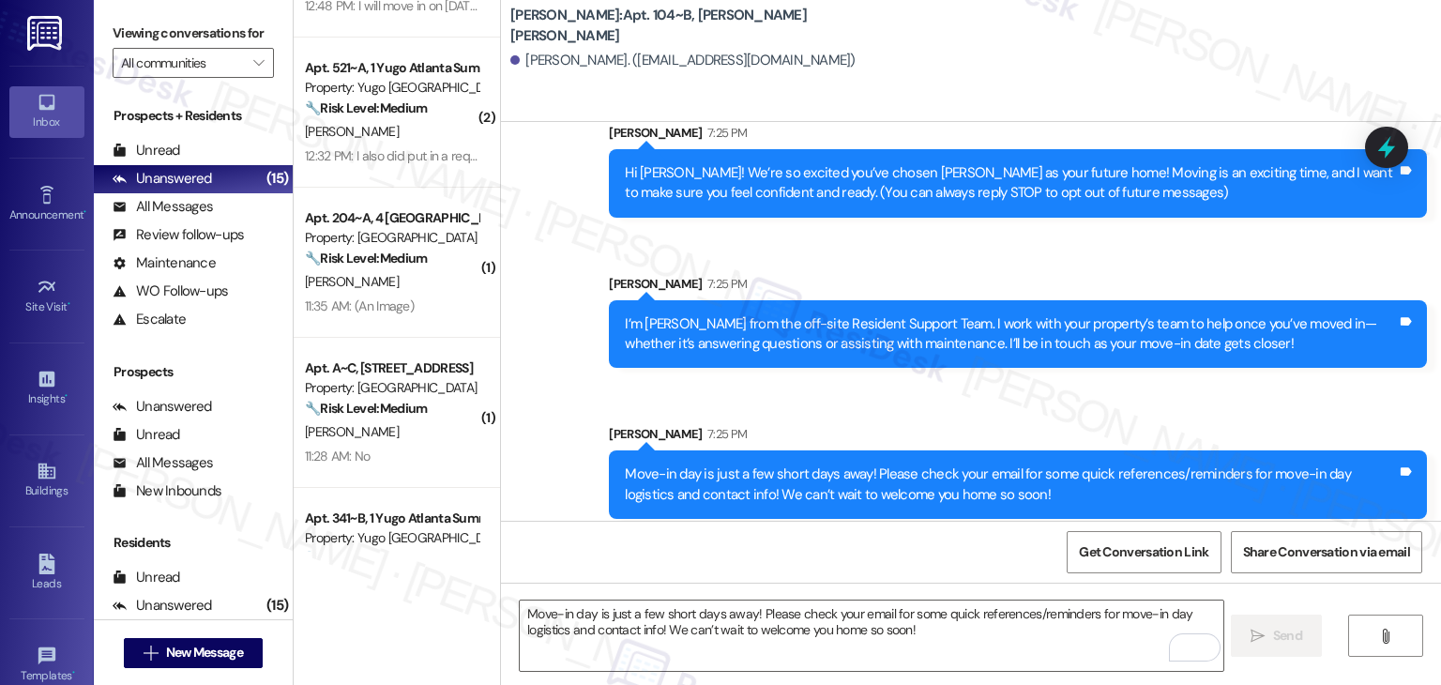
scroll to position [180, 0]
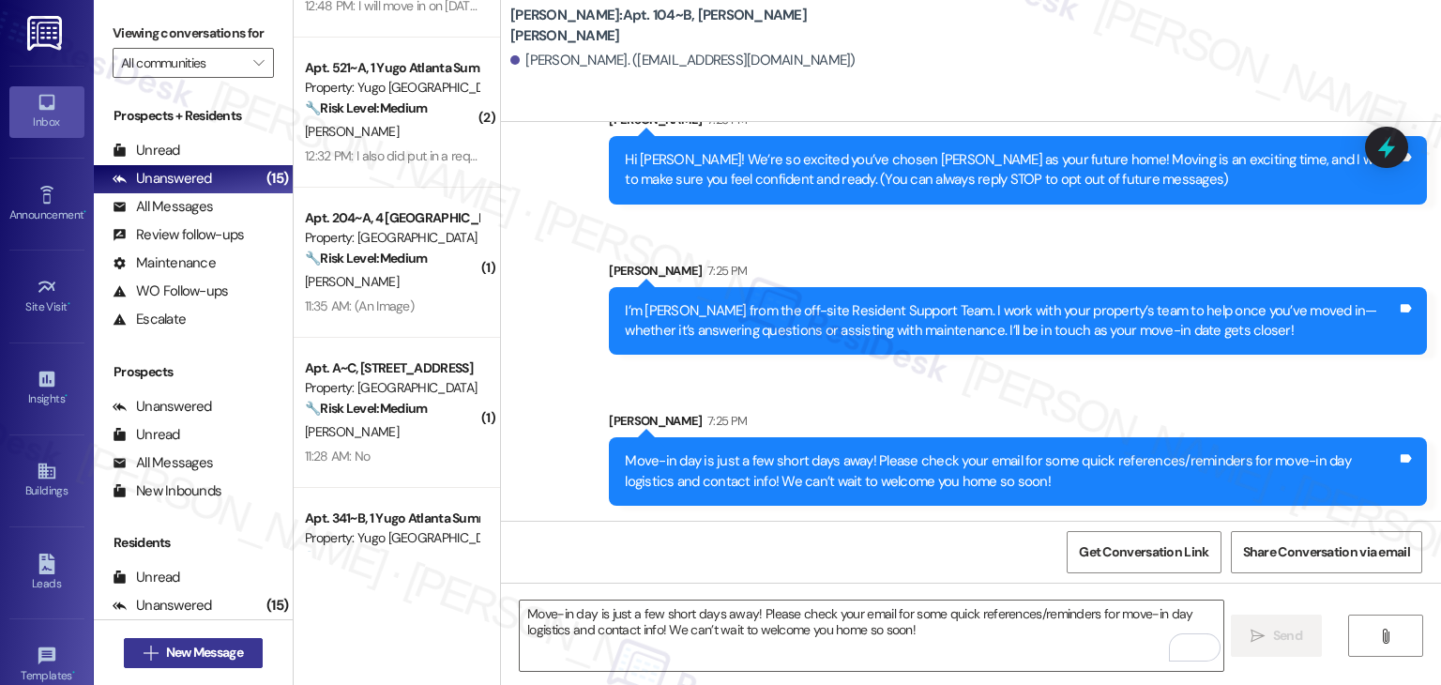
click at [237, 647] on span "New Message" at bounding box center [204, 653] width 77 height 20
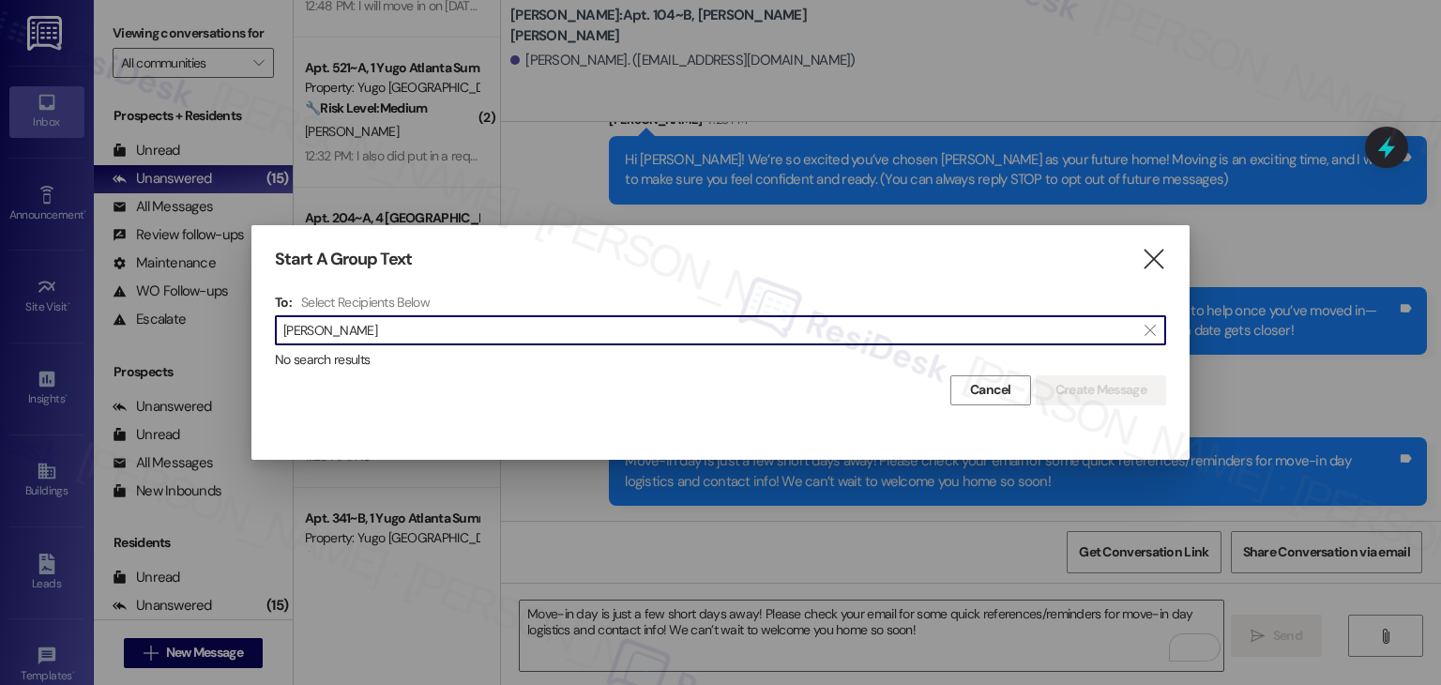
click at [351, 337] on input "[PERSON_NAME]" at bounding box center [709, 330] width 852 height 26
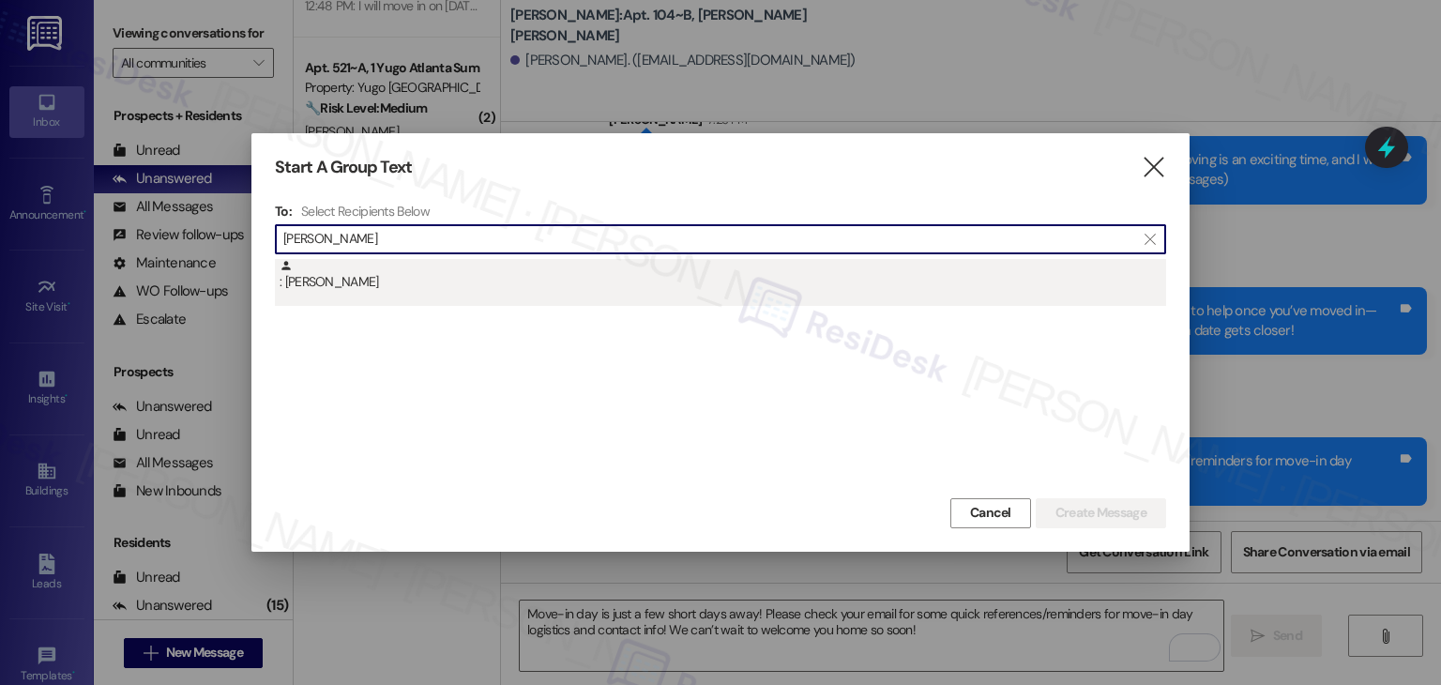
type input "[PERSON_NAME]"
click at [353, 291] on div ": [PERSON_NAME]" at bounding box center [723, 275] width 887 height 33
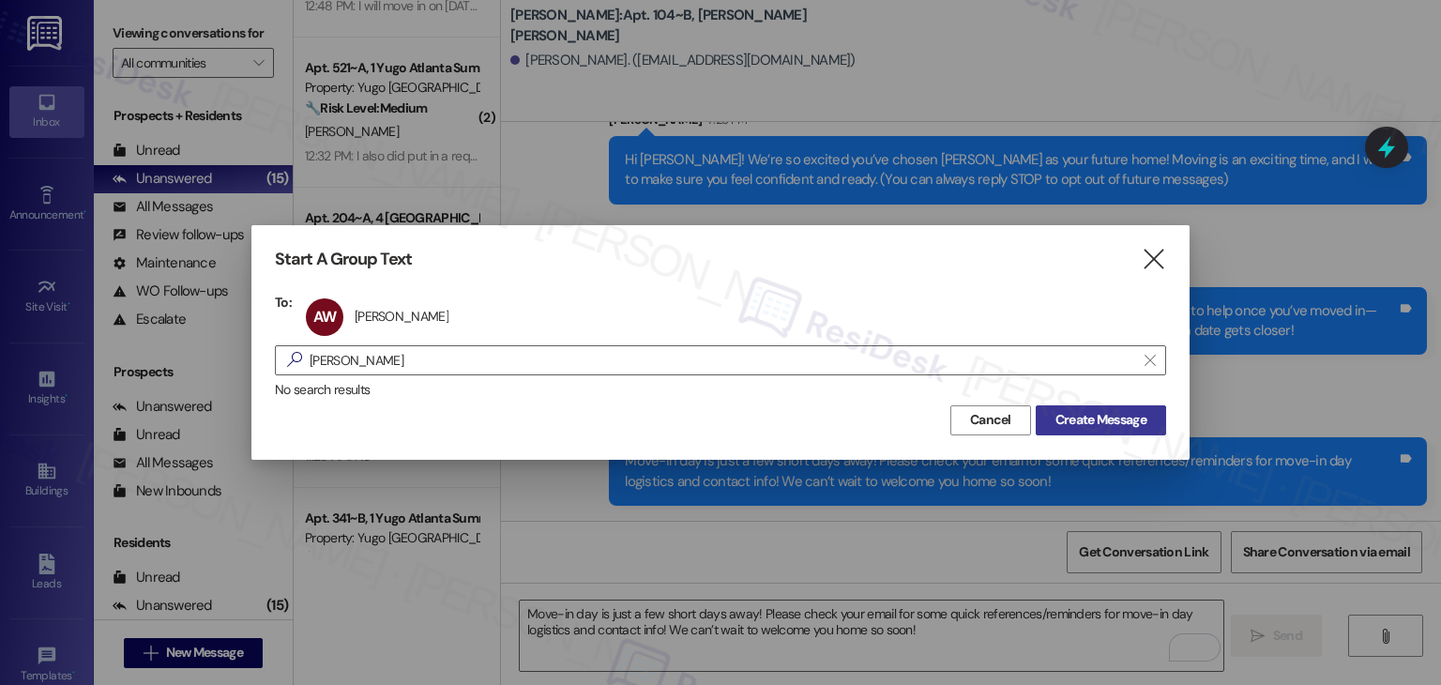
click at [1127, 426] on span "Create Message" at bounding box center [1101, 420] width 91 height 20
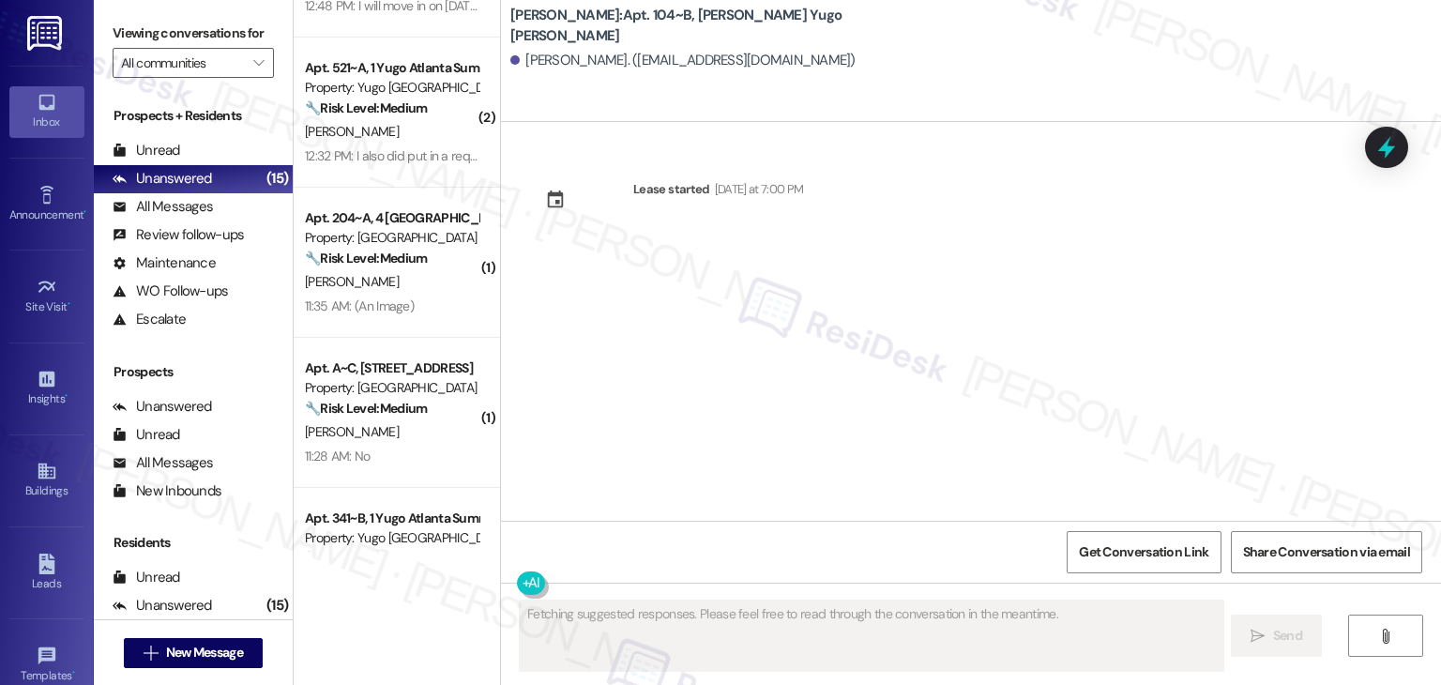
scroll to position [0, 0]
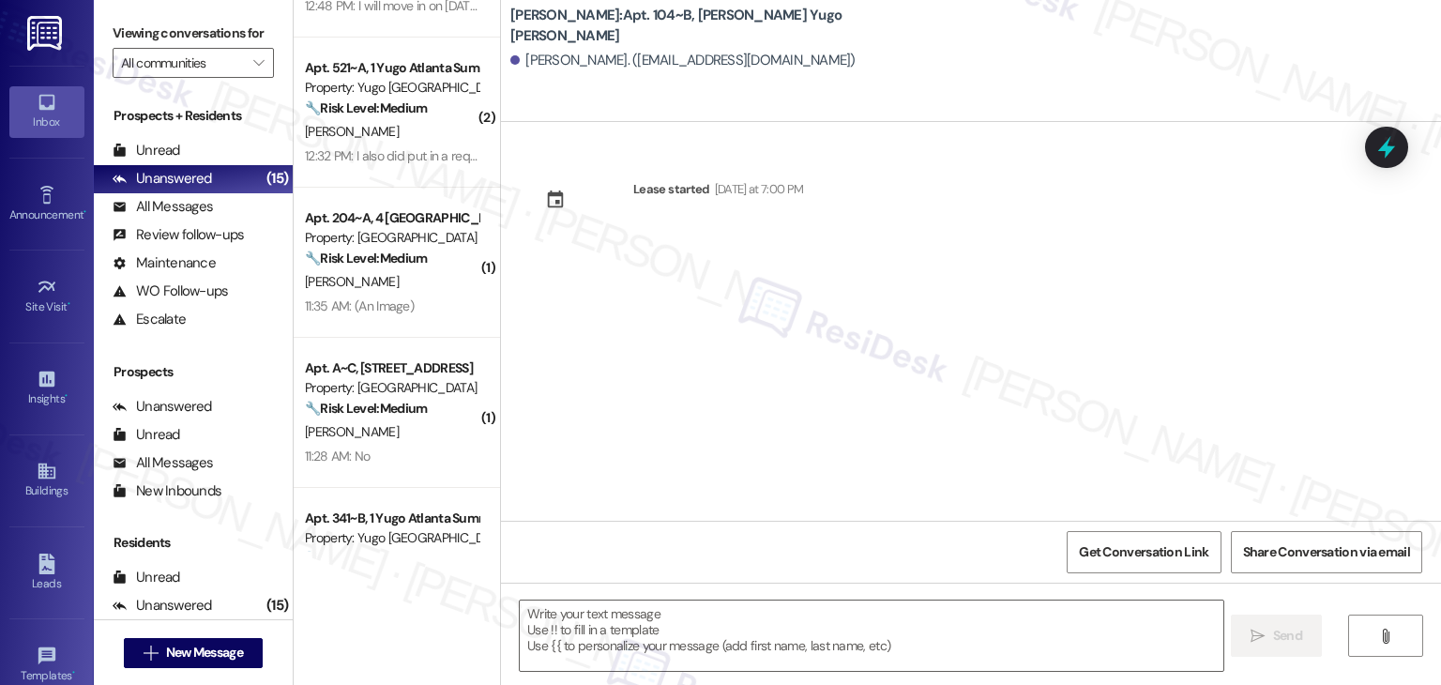
click at [747, 271] on div "Lease started [DATE] at 7:00 PM" at bounding box center [971, 321] width 940 height 399
click at [694, 614] on textarea at bounding box center [871, 636] width 703 height 70
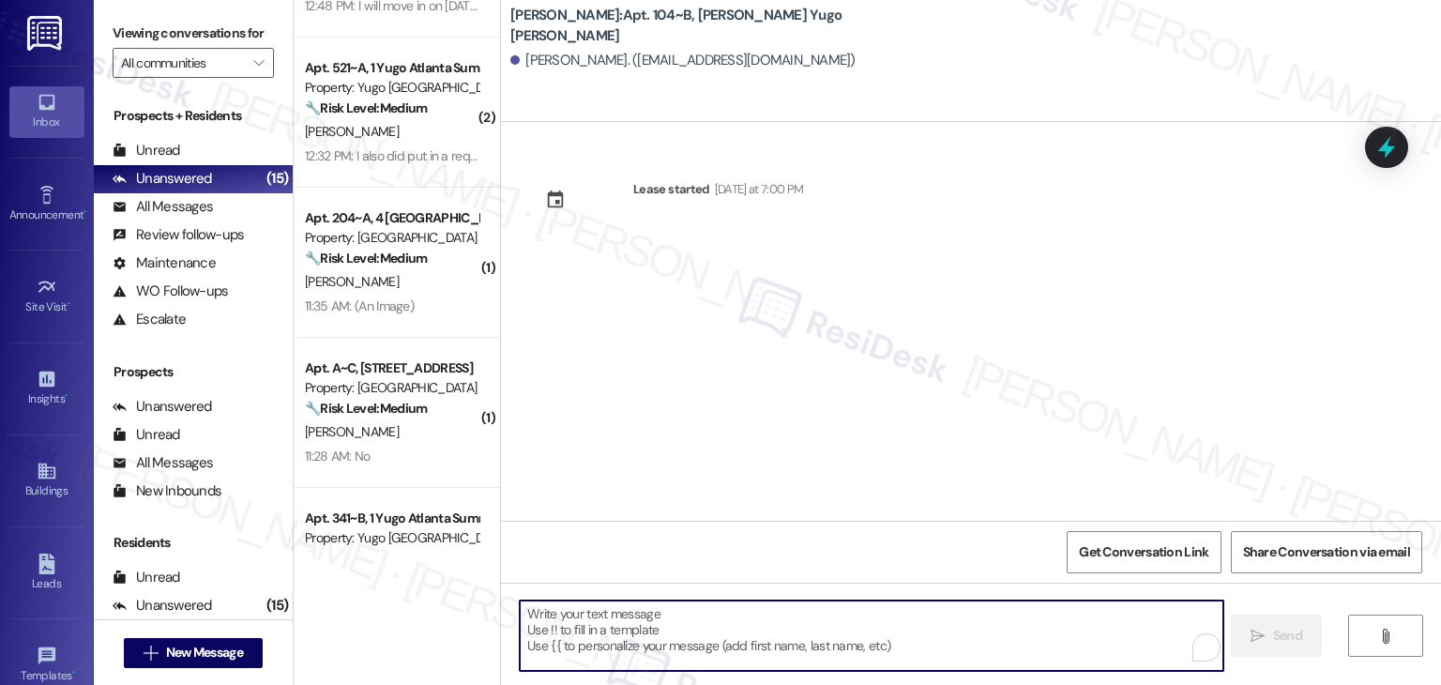
paste textarea "Hi {{first_name}}! We’re so excited you’ve chosen {{property}} as your future h…"
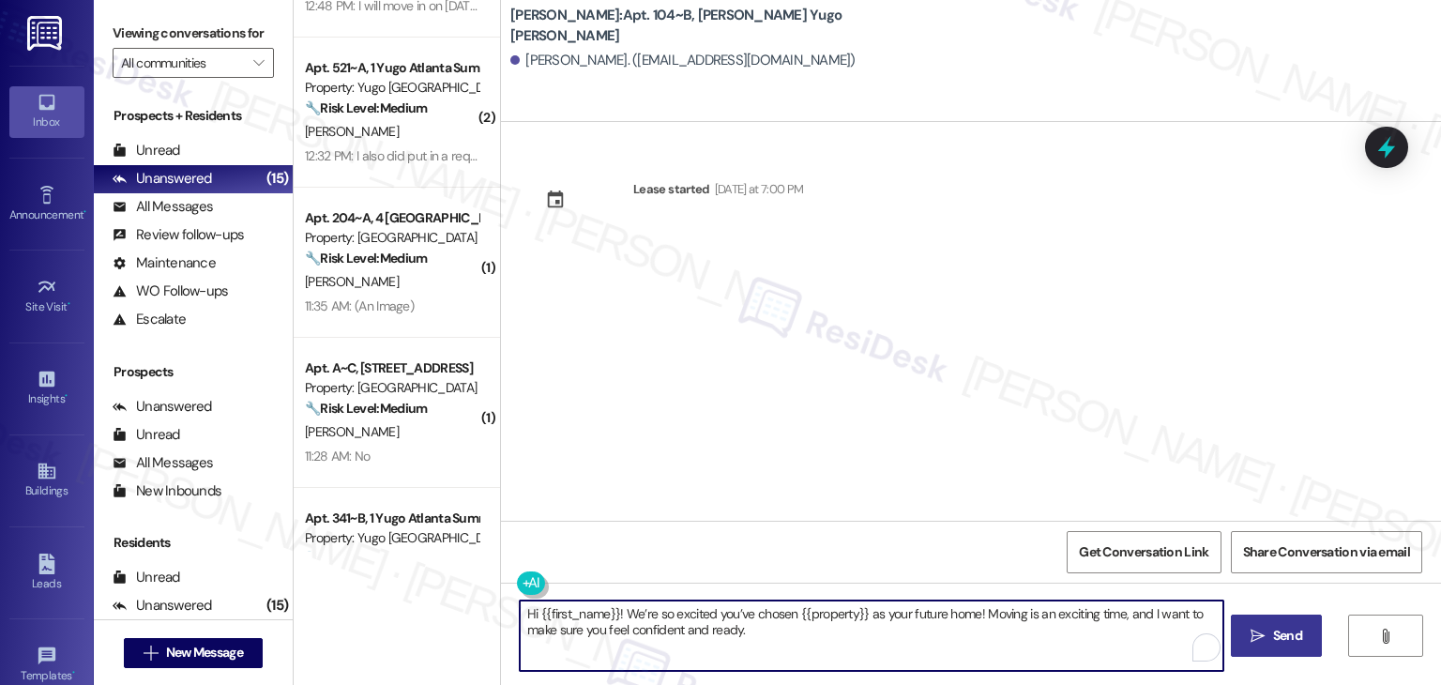
type textarea "Hi {{first_name}}! We’re so excited you’ve chosen {{property}} as your future h…"
click at [1280, 635] on span "Send" at bounding box center [1287, 636] width 29 height 20
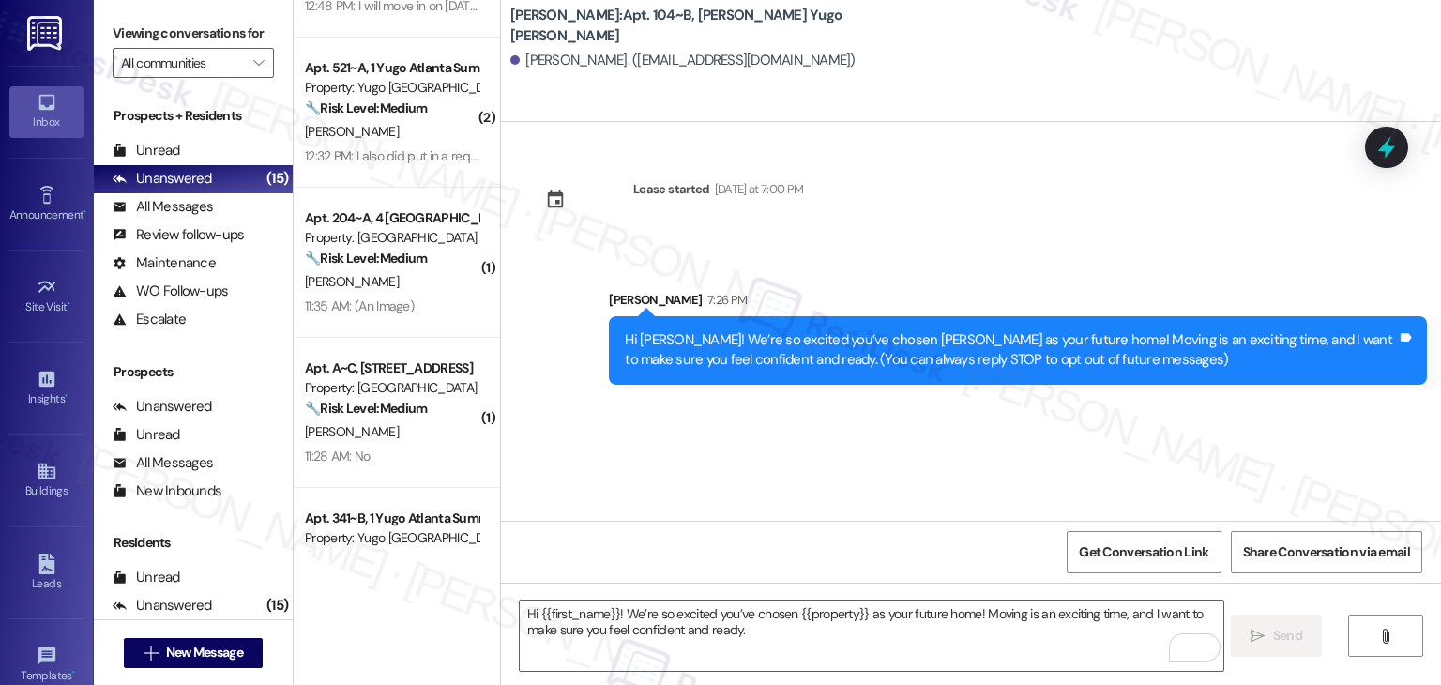
click at [779, 460] on div "Lease started [DATE] at 7:00 PM Sent via SMS [PERSON_NAME] 7:26 PM Hi [PERSON_N…" at bounding box center [971, 321] width 940 height 399
click at [749, 610] on textarea "Hi {{first_name}}! We’re so excited you’ve chosen {{property}} as your future h…" at bounding box center [871, 636] width 703 height 70
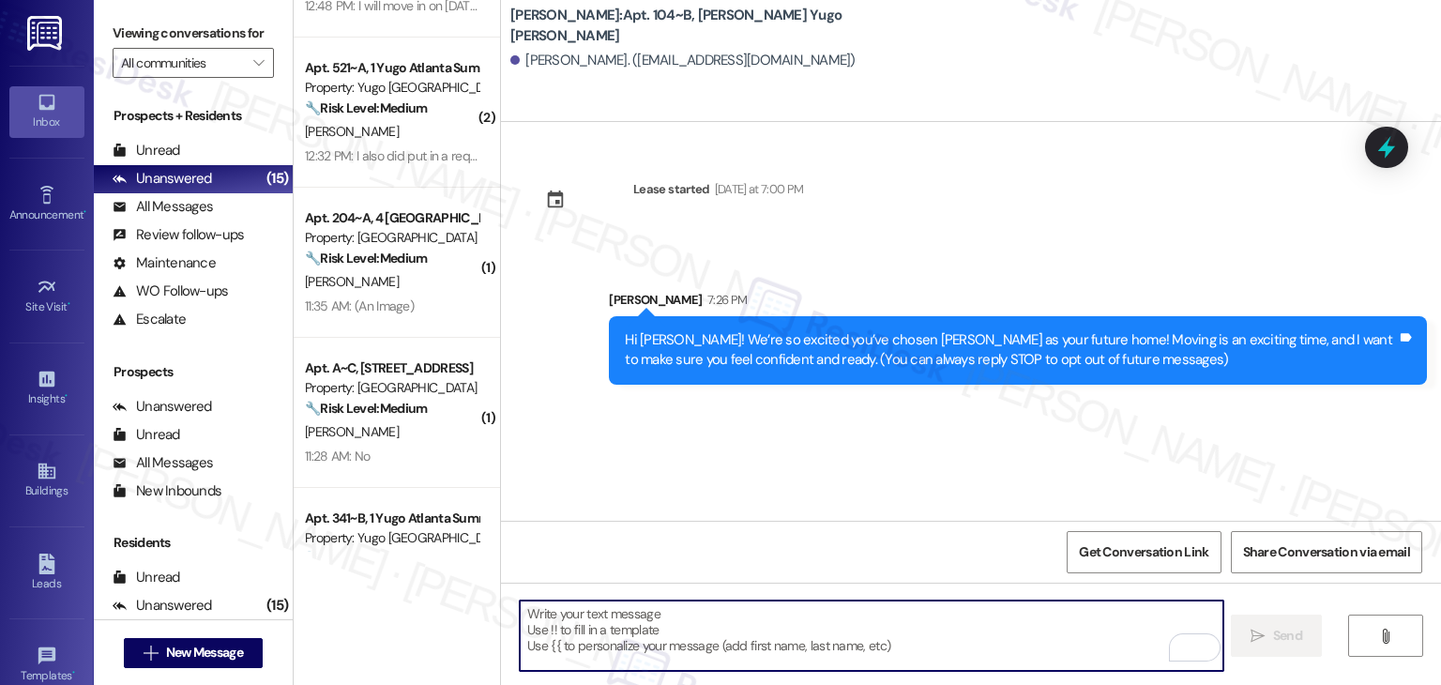
paste textarea "I’m [PERSON_NAME] from the off-site Resident Support Team. I work with your pro…"
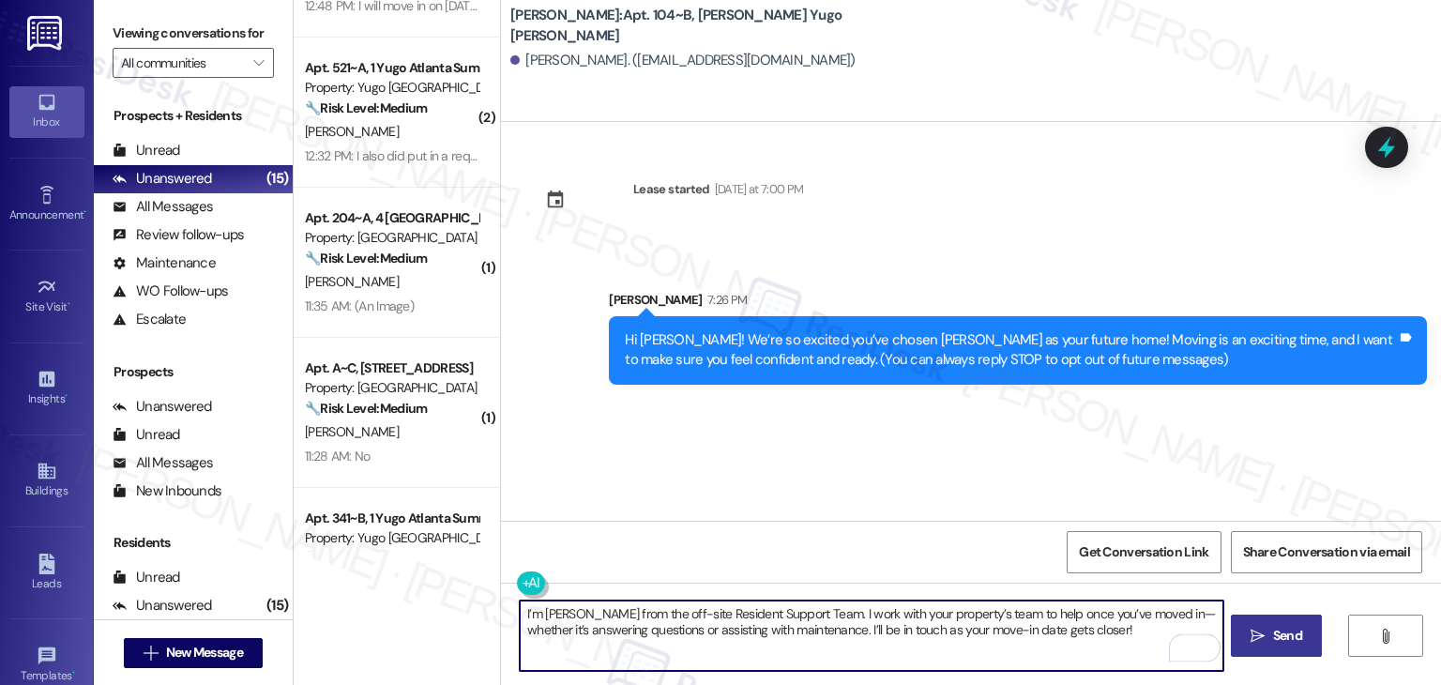
type textarea "I’m [PERSON_NAME] from the off-site Resident Support Team. I work with your pro…"
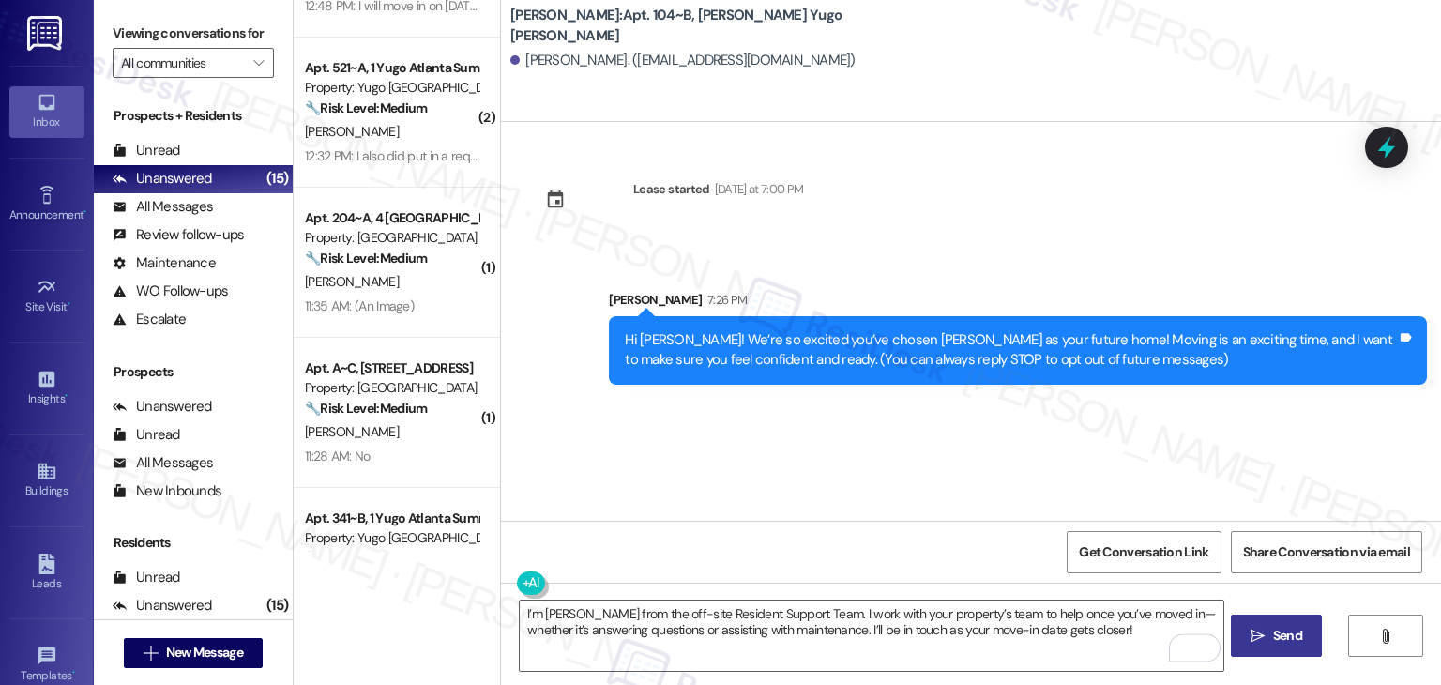
click at [1273, 631] on span "Send" at bounding box center [1287, 636] width 29 height 20
click at [799, 445] on div "Lease started [DATE] at 7:00 PM Sent via SMS [PERSON_NAME] 7:26 PM Hi [PERSON_N…" at bounding box center [971, 321] width 940 height 399
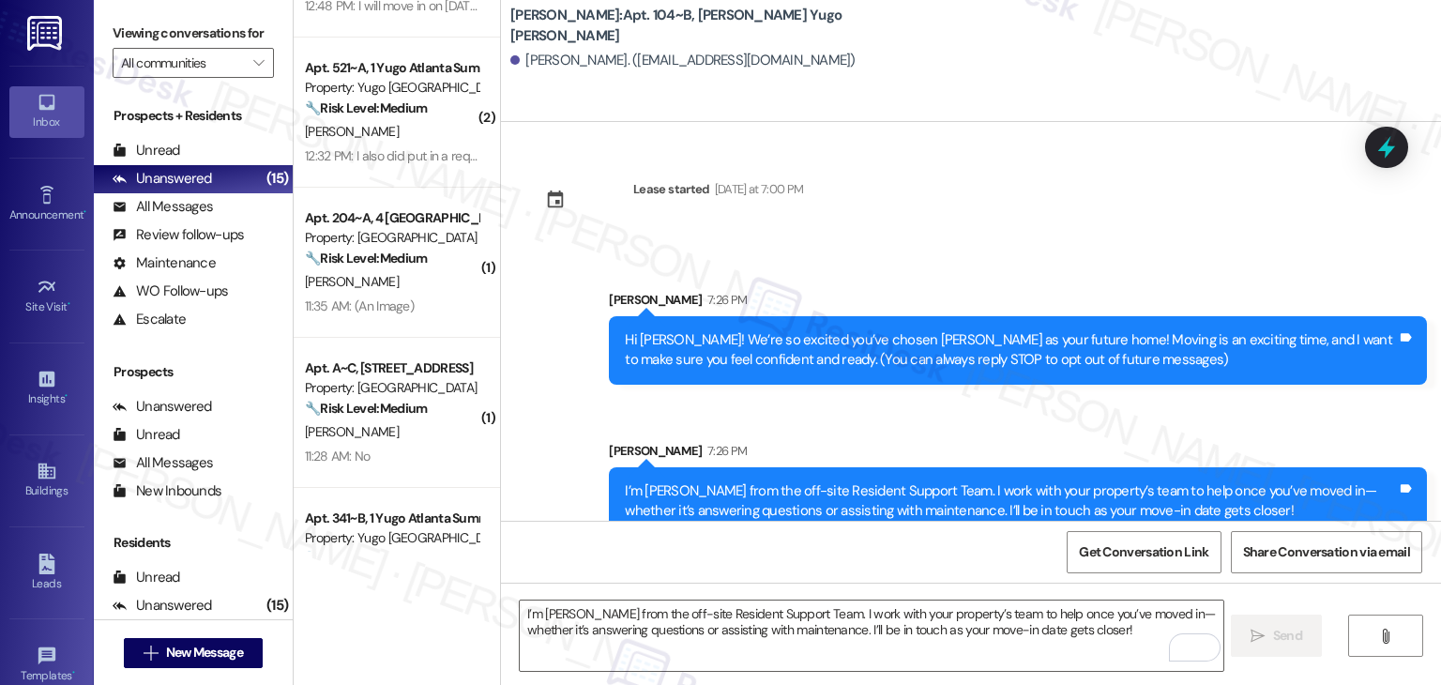
scroll to position [30, 0]
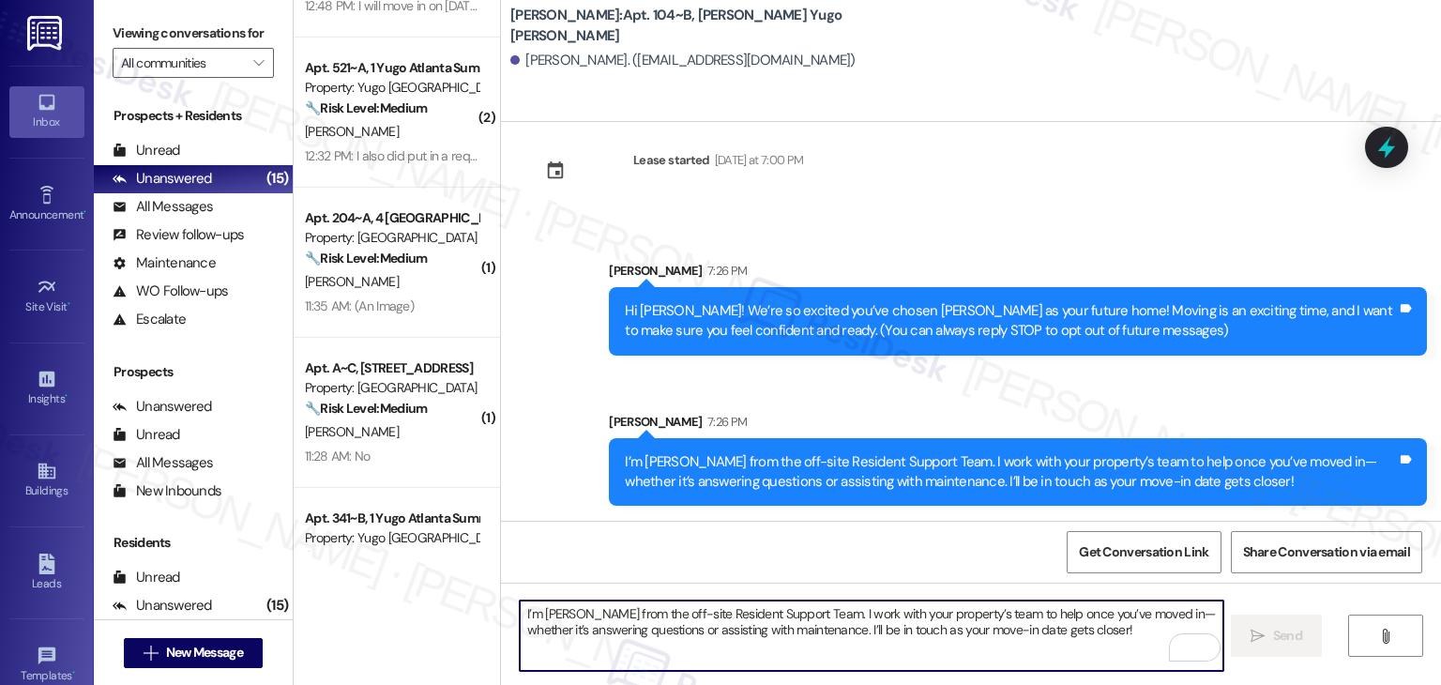
click at [831, 634] on textarea "I’m [PERSON_NAME] from the off-site Resident Support Team. I work with your pro…" at bounding box center [871, 636] width 703 height 70
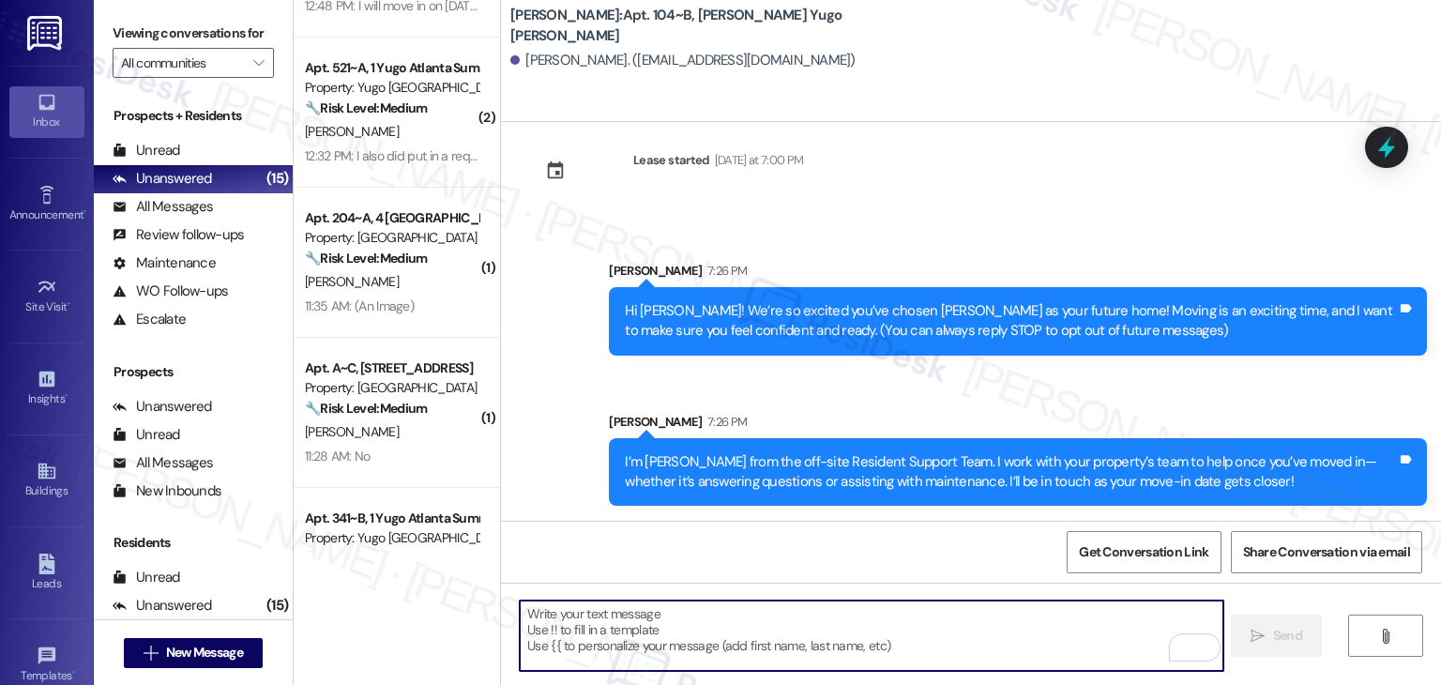
paste textarea "Move-in day is just a few short days away! Please check your email for some qui…"
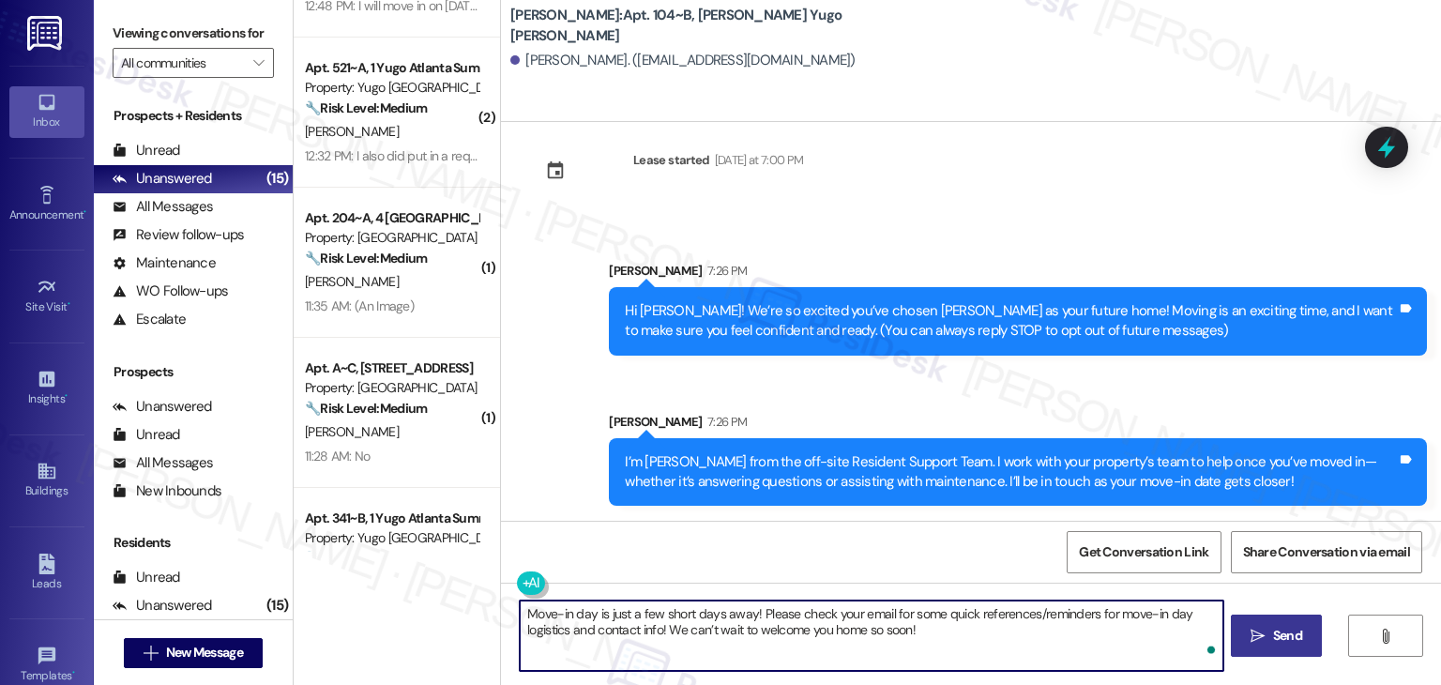
type textarea "Move-in day is just a few short days away! Please check your email for some qui…"
click at [1278, 640] on span "Send" at bounding box center [1287, 636] width 29 height 20
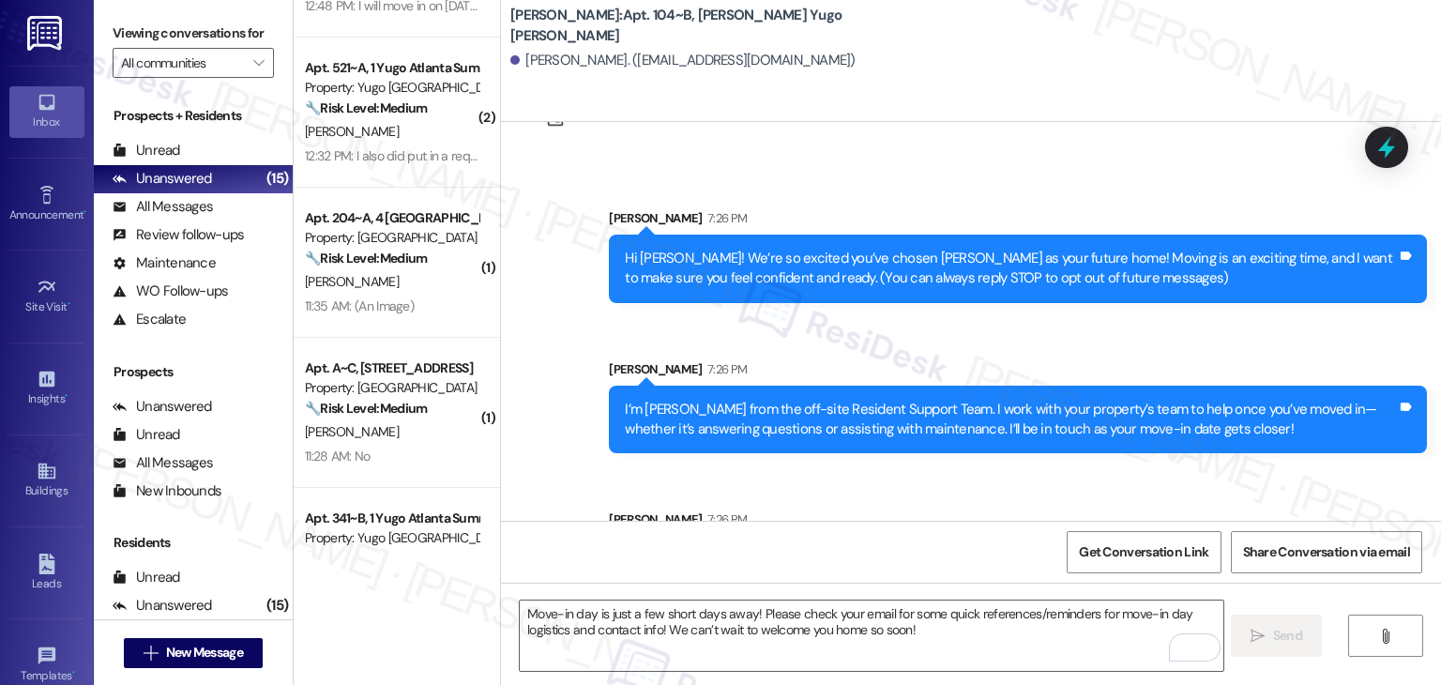
scroll to position [180, 0]
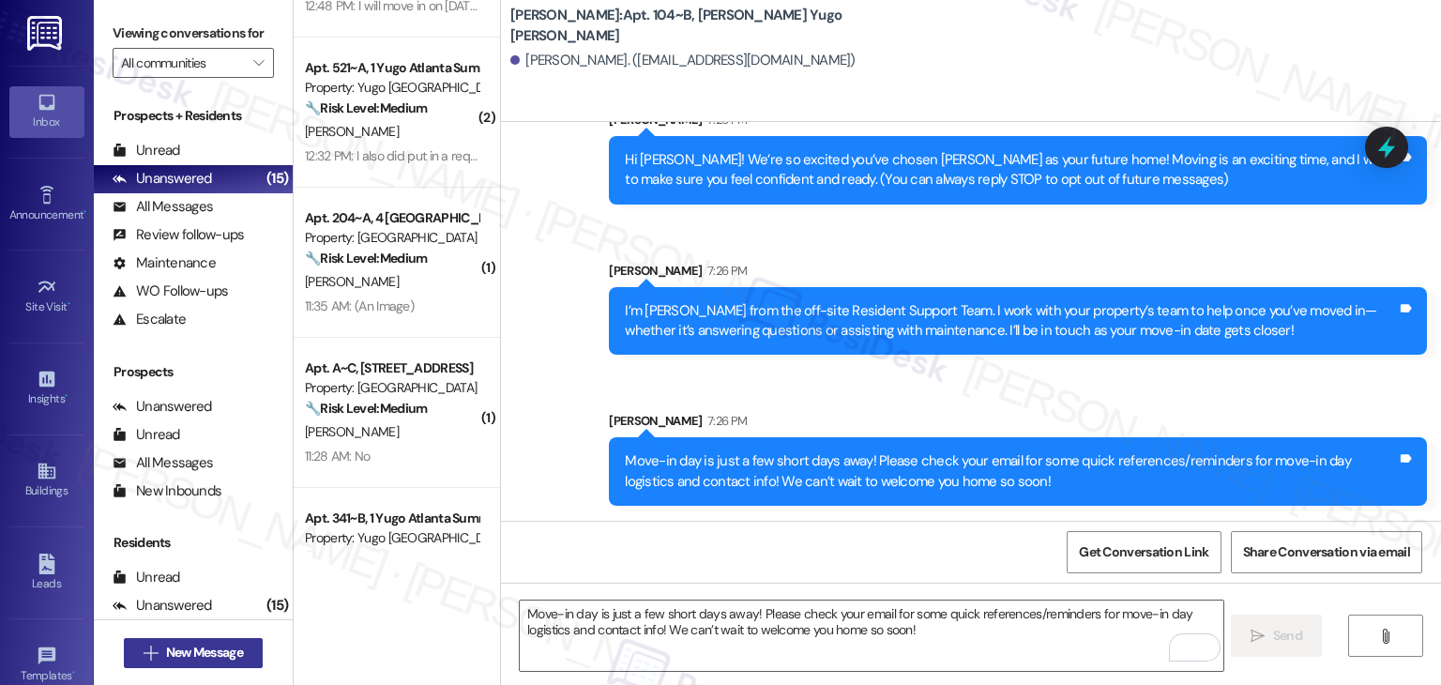
click at [215, 652] on span "New Message" at bounding box center [204, 653] width 77 height 20
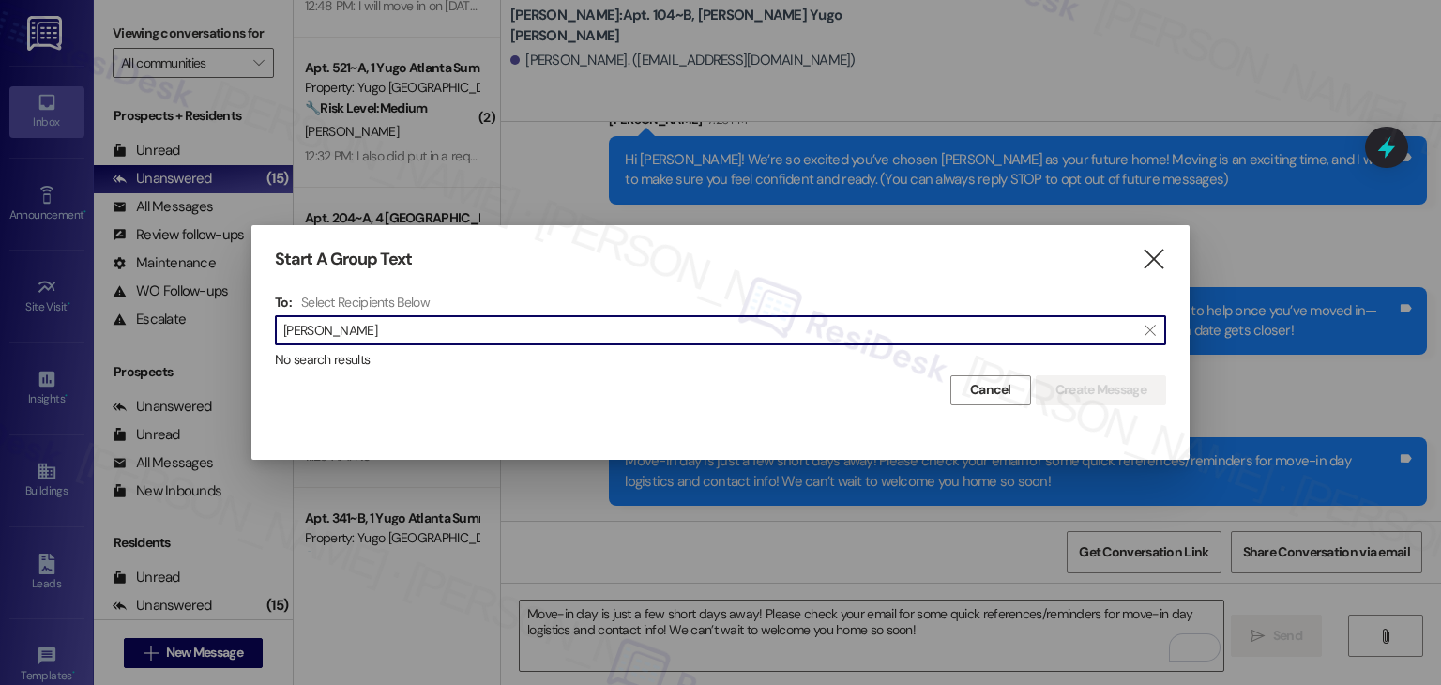
click at [326, 327] on input "[PERSON_NAME]" at bounding box center [709, 330] width 852 height 26
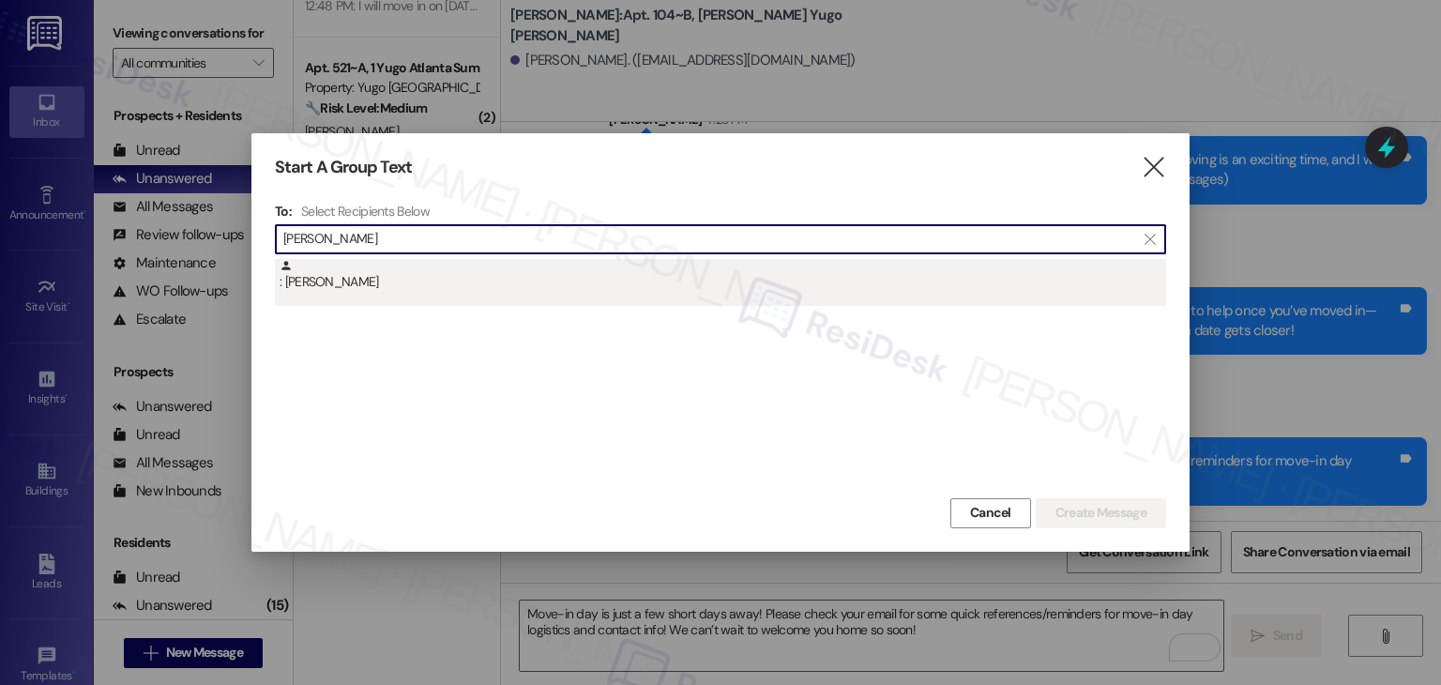
type input "[PERSON_NAME]"
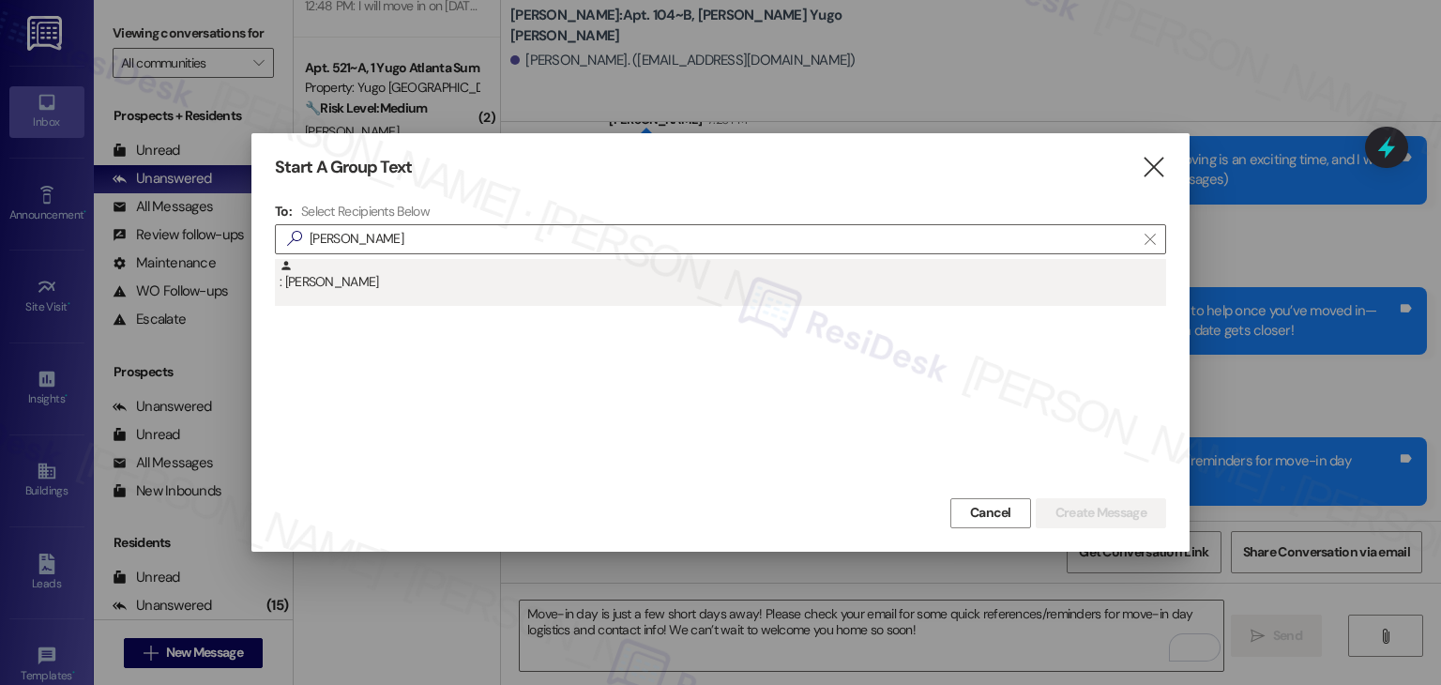
click at [357, 293] on div ": [PERSON_NAME]" at bounding box center [720, 282] width 891 height 47
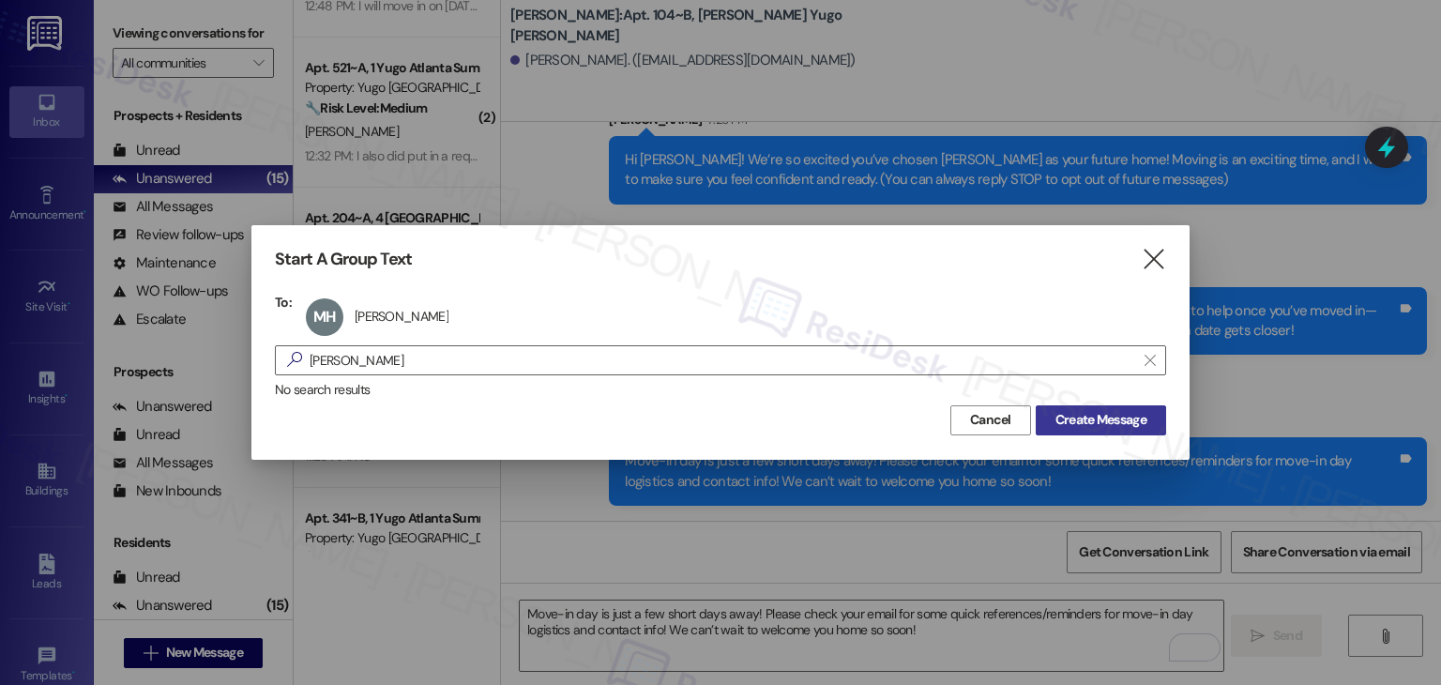
click at [1064, 421] on span "Create Message" at bounding box center [1101, 420] width 91 height 20
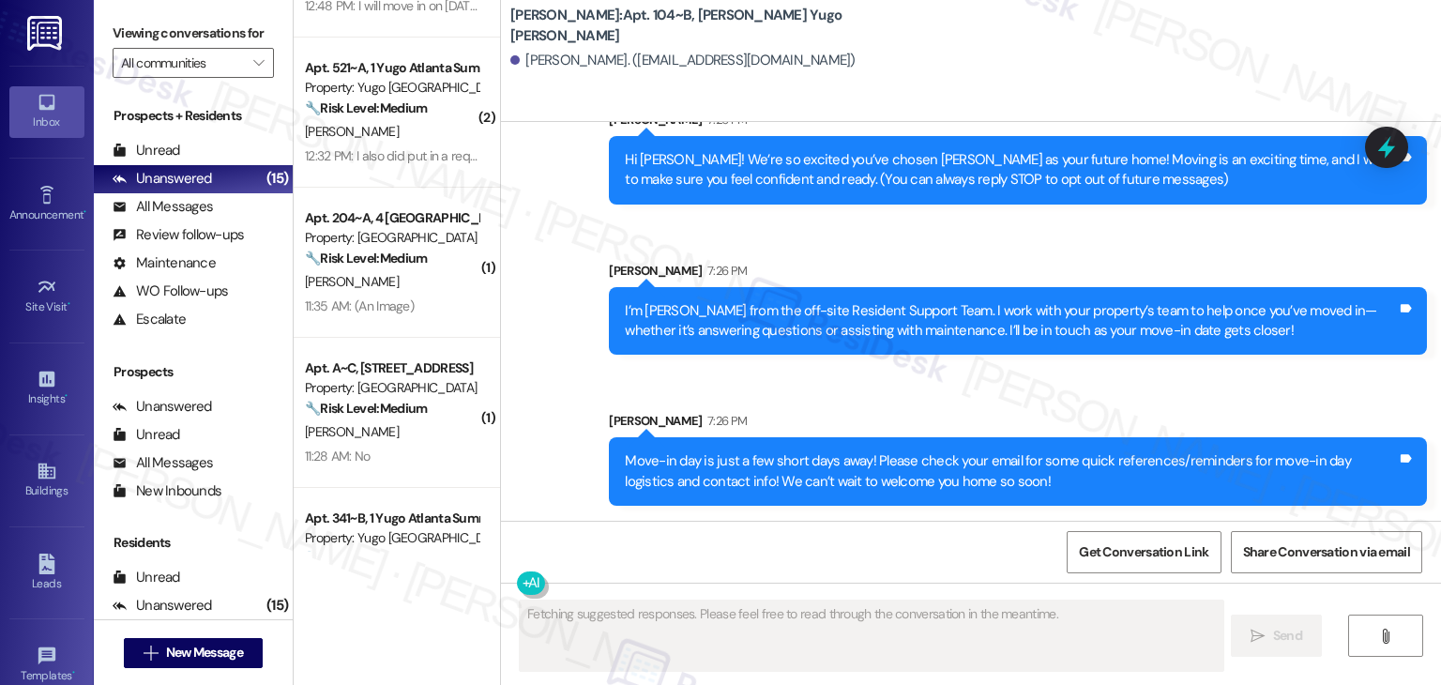
scroll to position [0, 0]
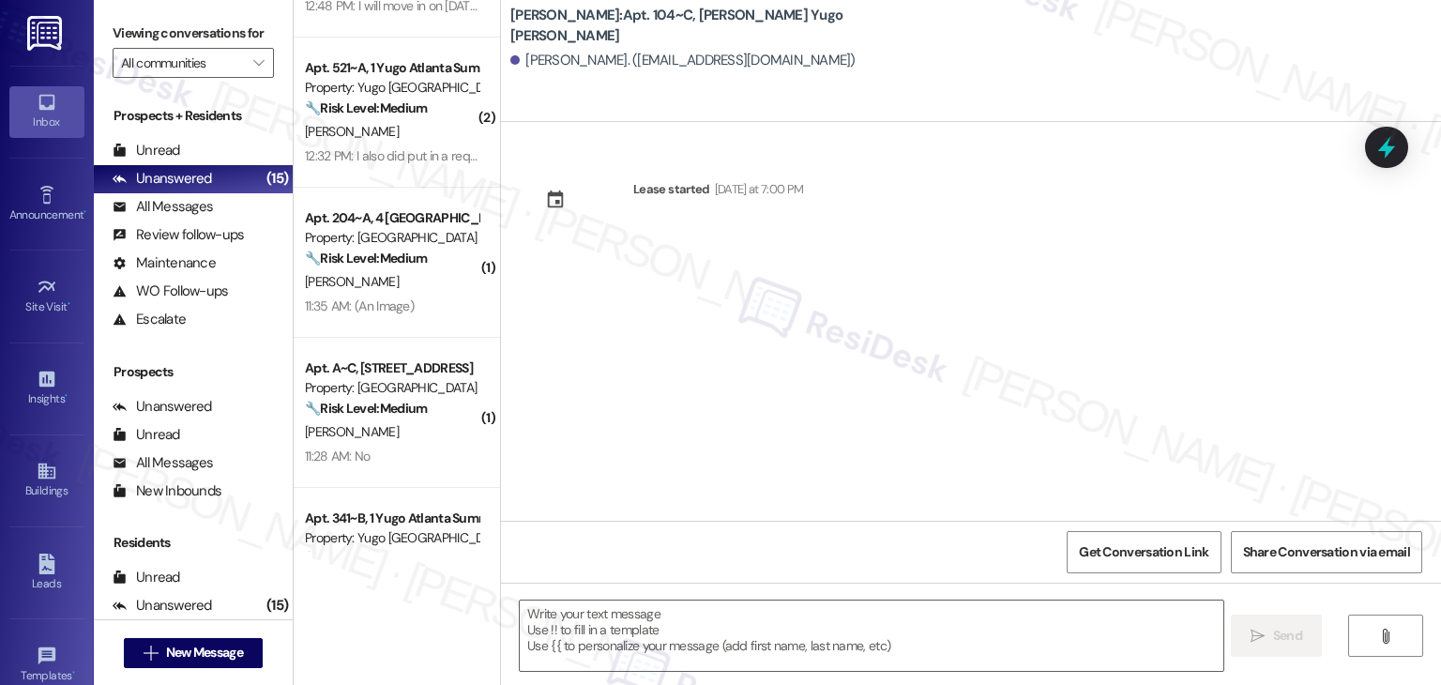
click at [732, 280] on div "Lease started [DATE] at 7:00 PM" at bounding box center [971, 321] width 940 height 399
click at [650, 612] on textarea at bounding box center [871, 636] width 703 height 70
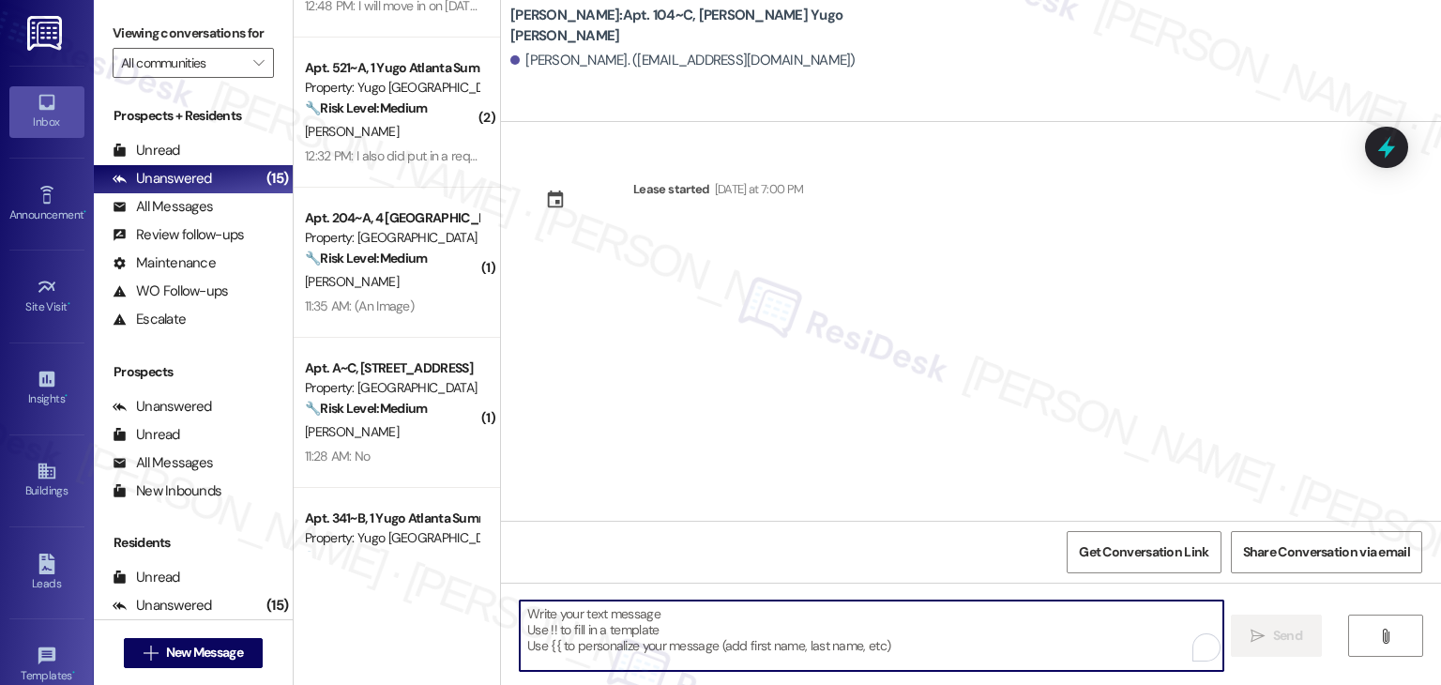
paste textarea "Hi {{first_name}}! We’re so excited you’ve chosen {{property}} as your future h…"
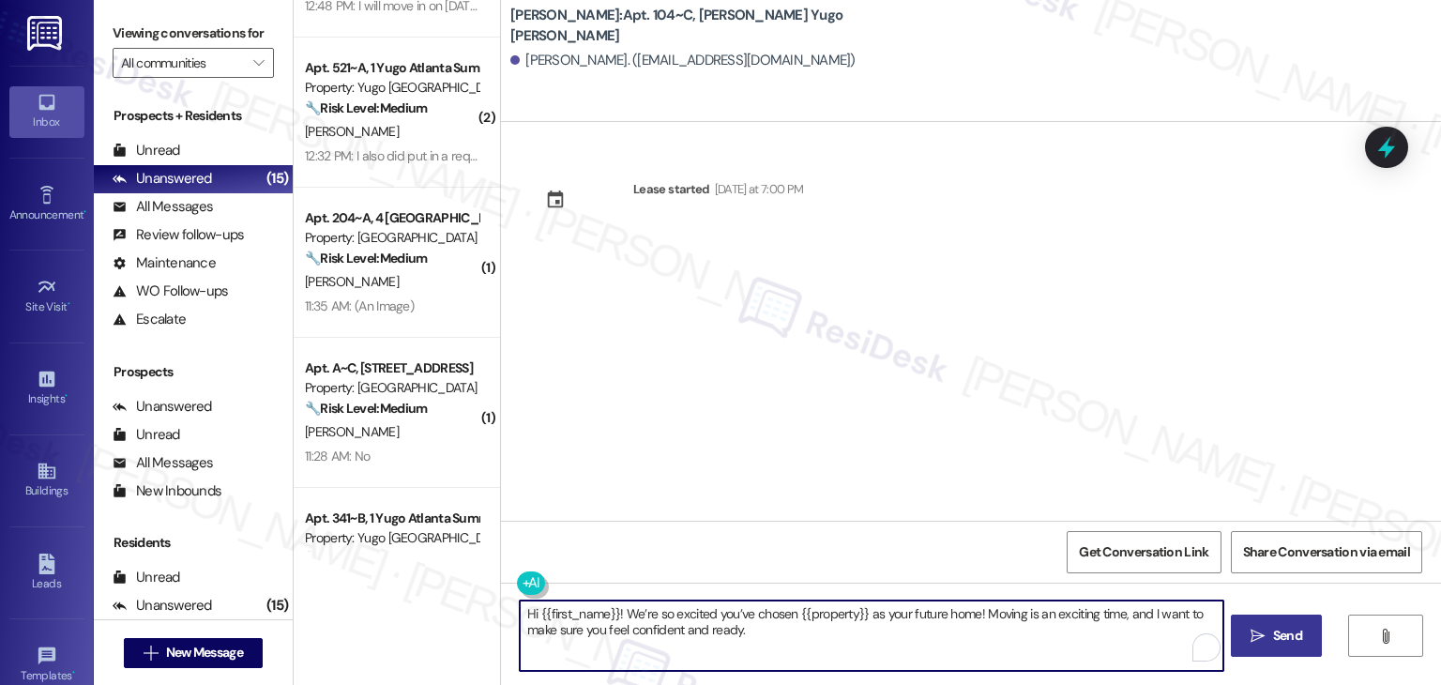
type textarea "Hi {{first_name}}! We’re so excited you’ve chosen {{property}} as your future h…"
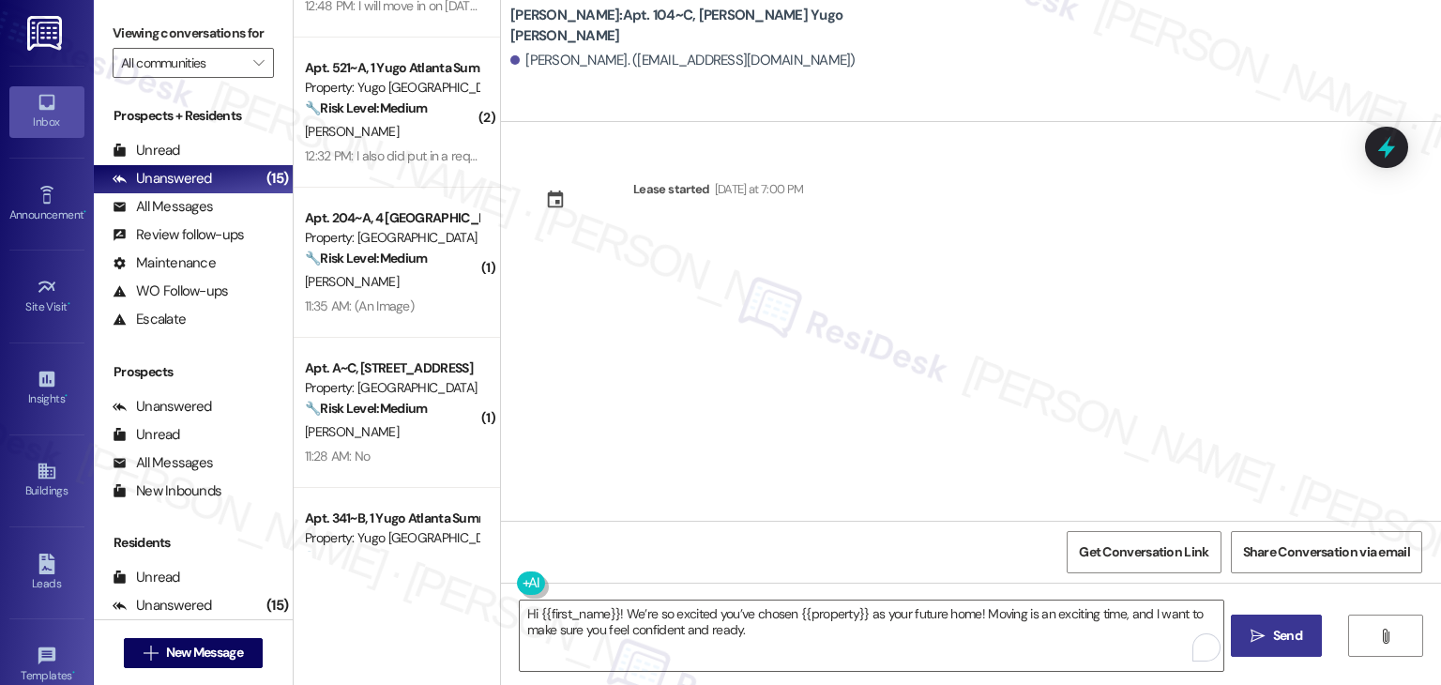
click at [1287, 636] on span "Send" at bounding box center [1287, 636] width 29 height 20
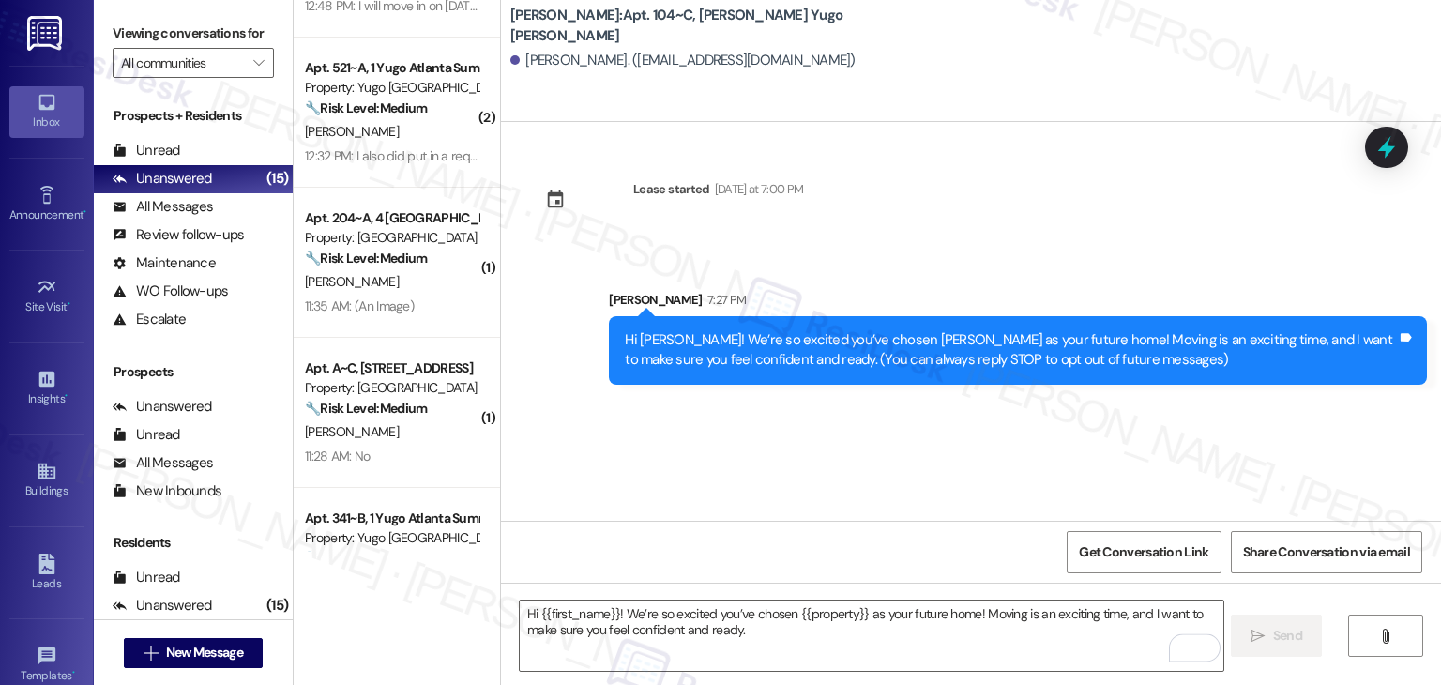
drag, startPoint x: 996, startPoint y: 670, endPoint x: 653, endPoint y: 494, distance: 384.8
click at [681, 369] on div "Hi [PERSON_NAME]! We’re so excited you’ve chosen [PERSON_NAME] as your future h…" at bounding box center [1011, 350] width 772 height 40
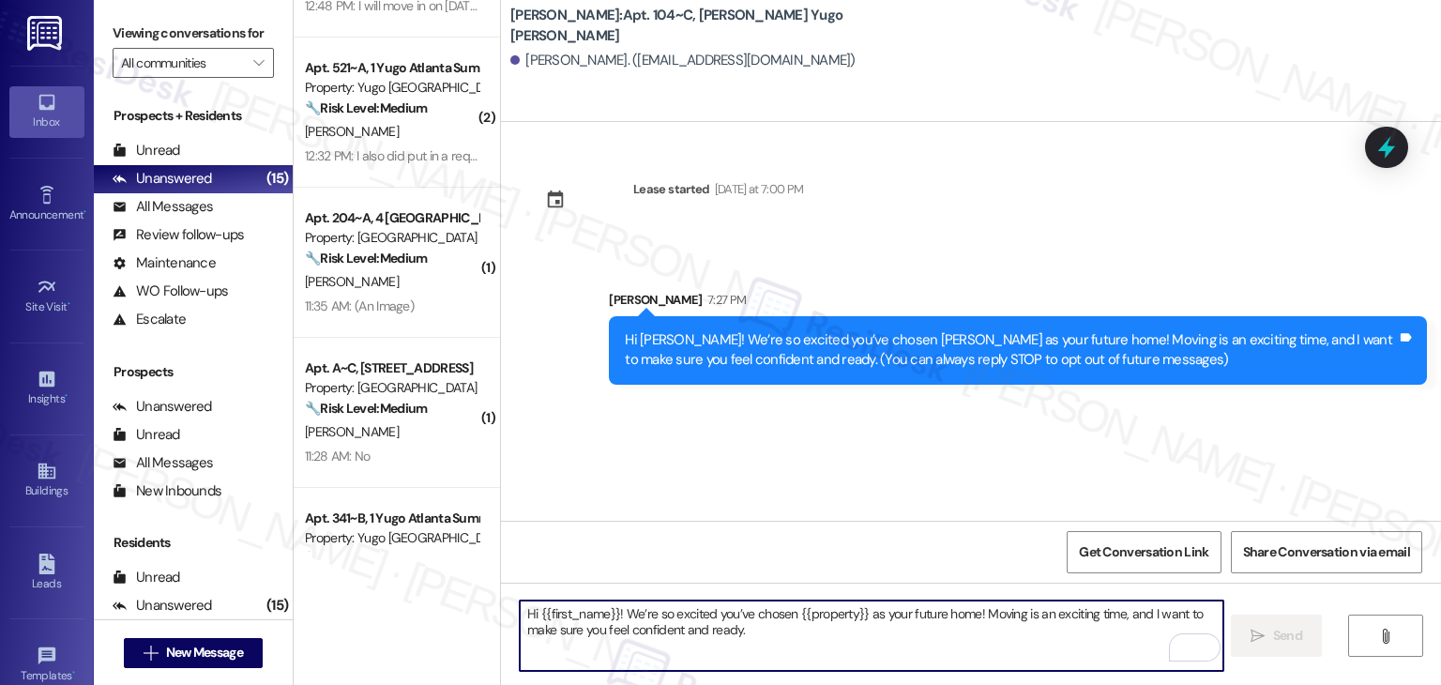
click at [652, 618] on textarea "Hi {{first_name}}! We’re so excited you’ve chosen {{property}} as your future h…" at bounding box center [871, 636] width 703 height 70
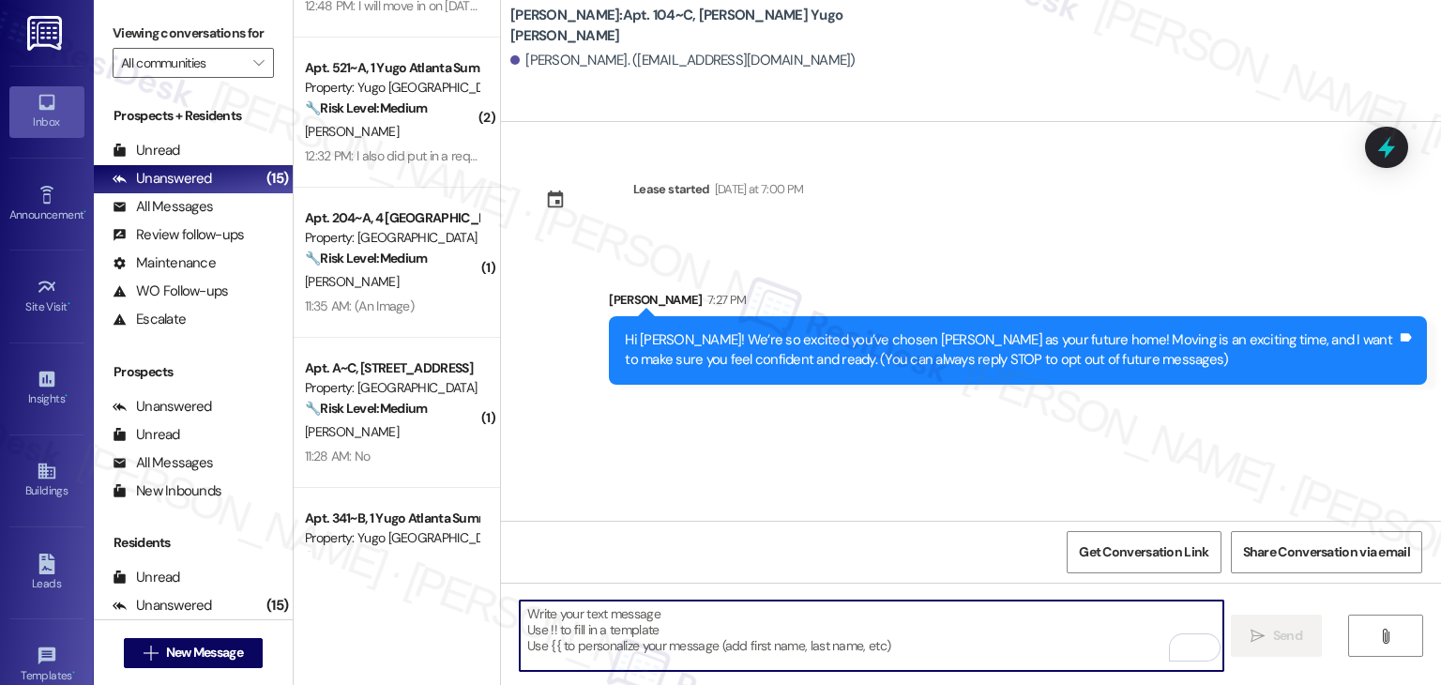
paste textarea "I’m [PERSON_NAME] from the off-site Resident Support Team. I work with your pro…"
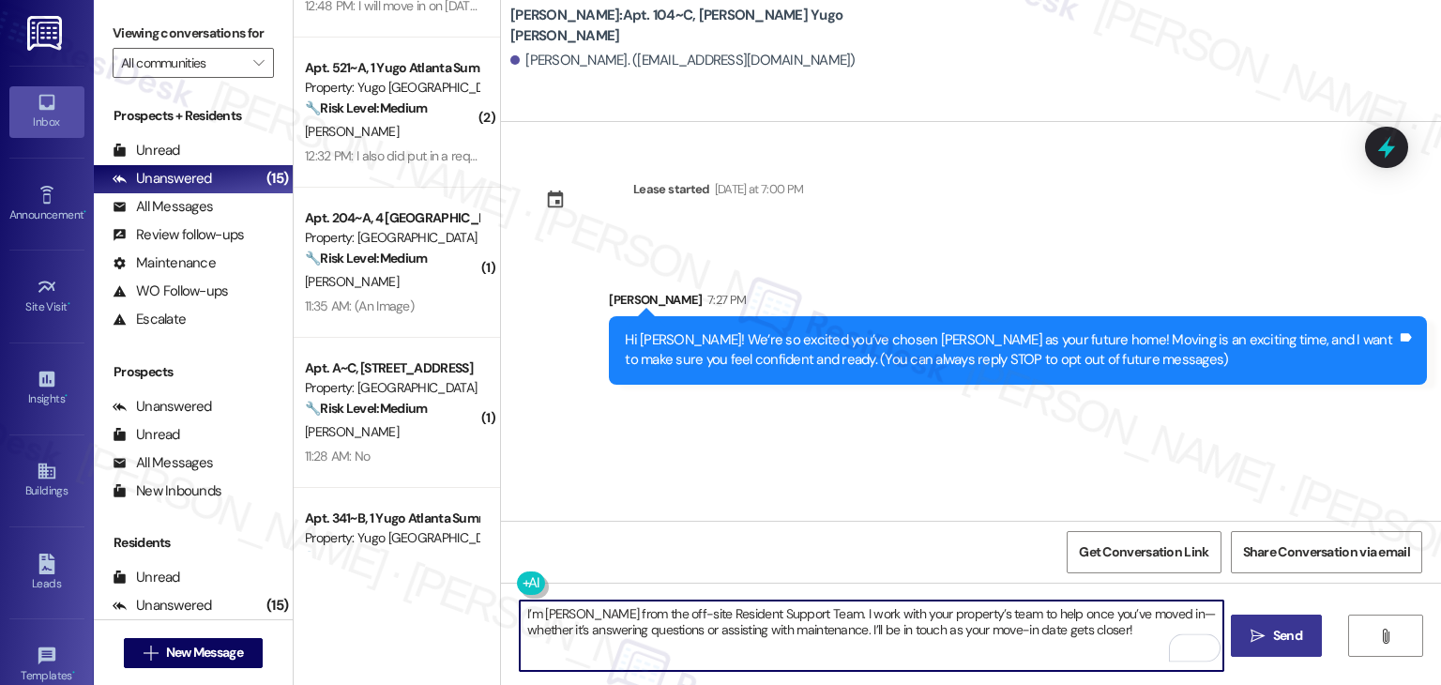
type textarea "I’m [PERSON_NAME] from the off-site Resident Support Team. I work with your pro…"
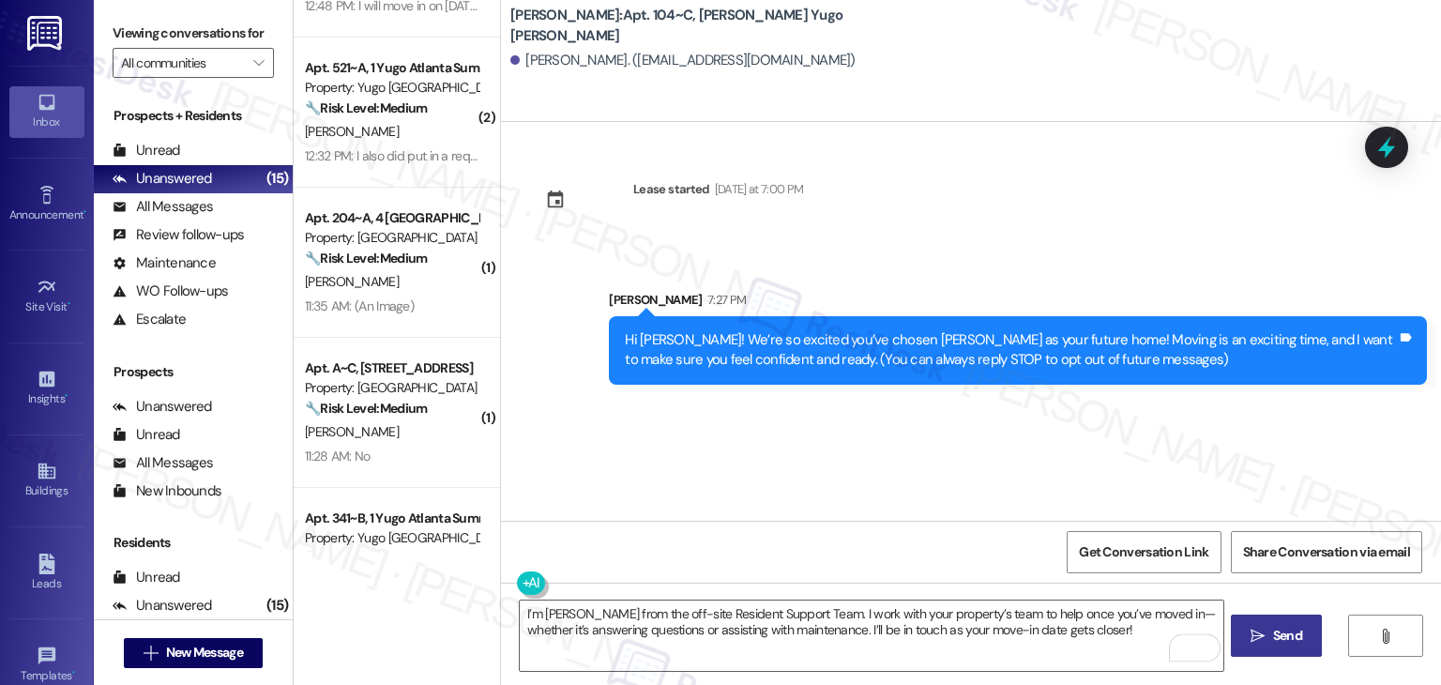
click at [1257, 616] on button " Send" at bounding box center [1276, 636] width 91 height 42
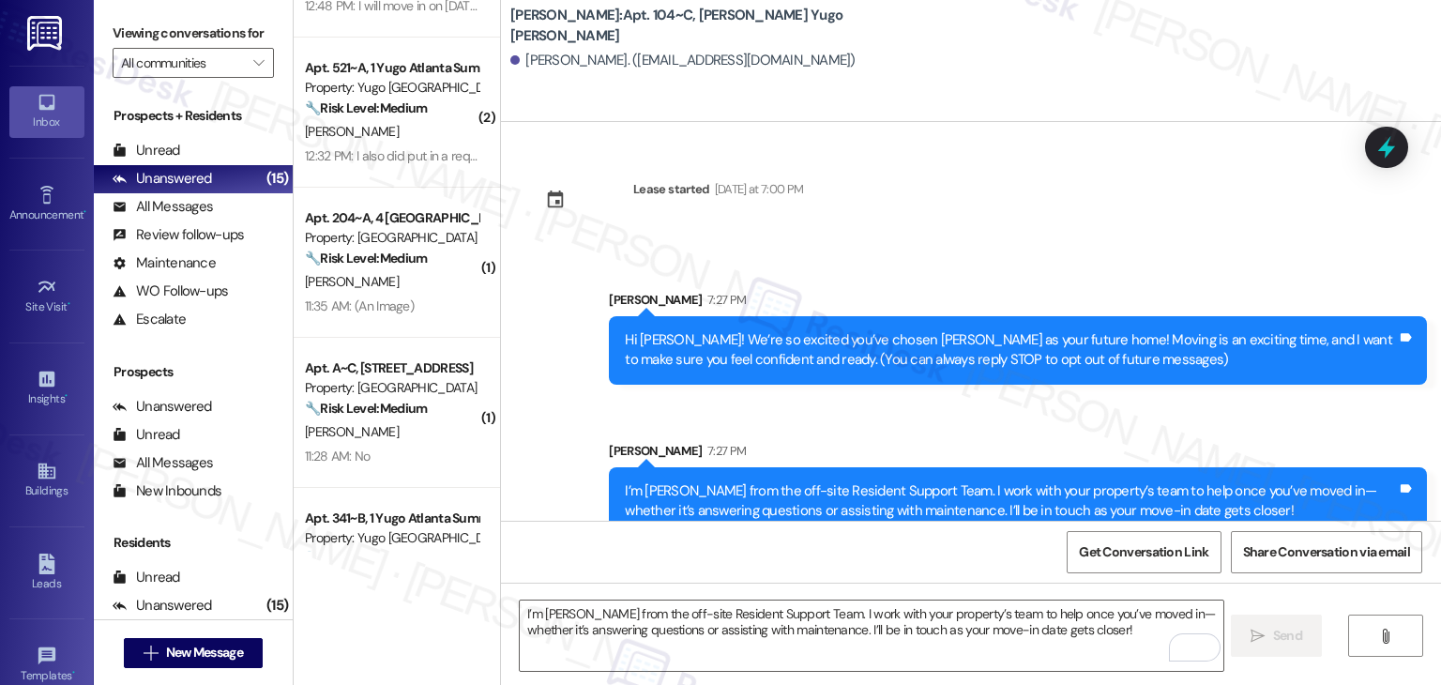
scroll to position [30, 0]
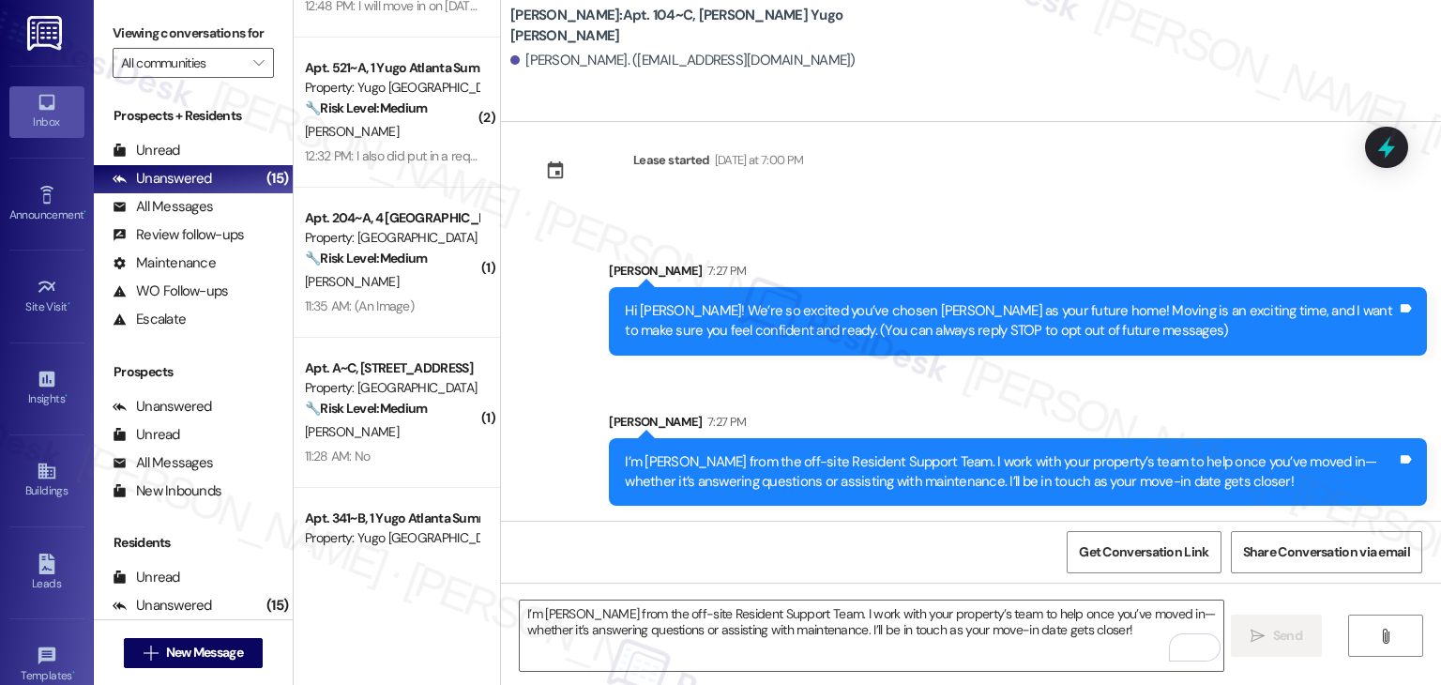
click at [720, 526] on div "Get Conversation Link Share Conversation via email" at bounding box center [971, 552] width 940 height 62
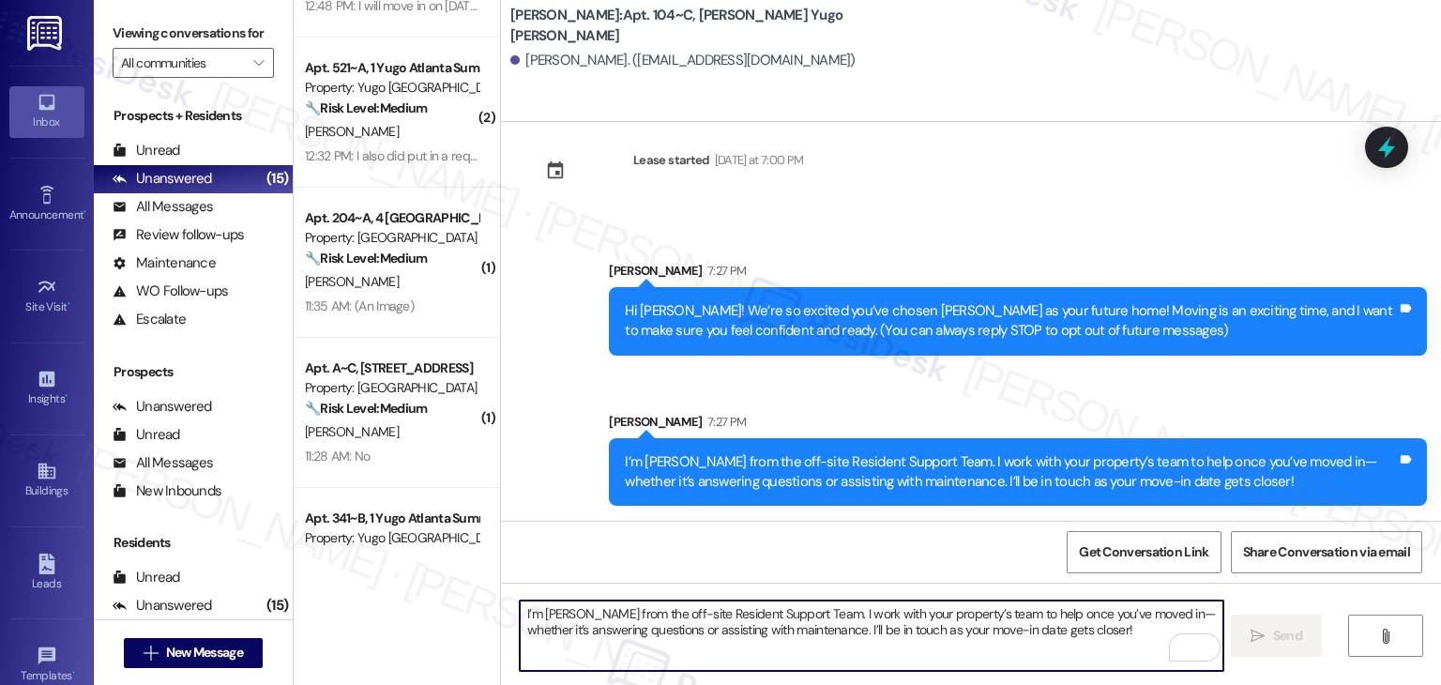
click at [765, 620] on textarea "I’m [PERSON_NAME] from the off-site Resident Support Team. I work with your pro…" at bounding box center [871, 636] width 703 height 70
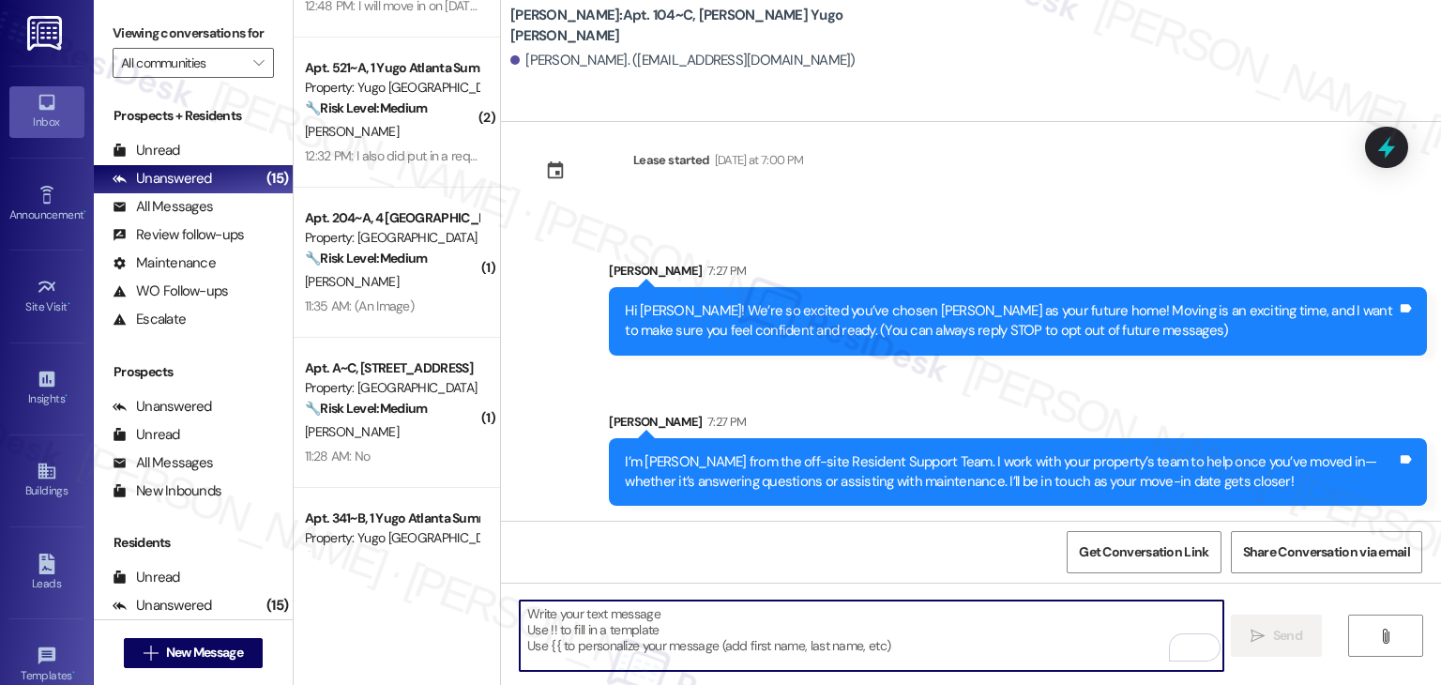
paste textarea "Move-in day is just a few short days away! Please check your email for some qui…"
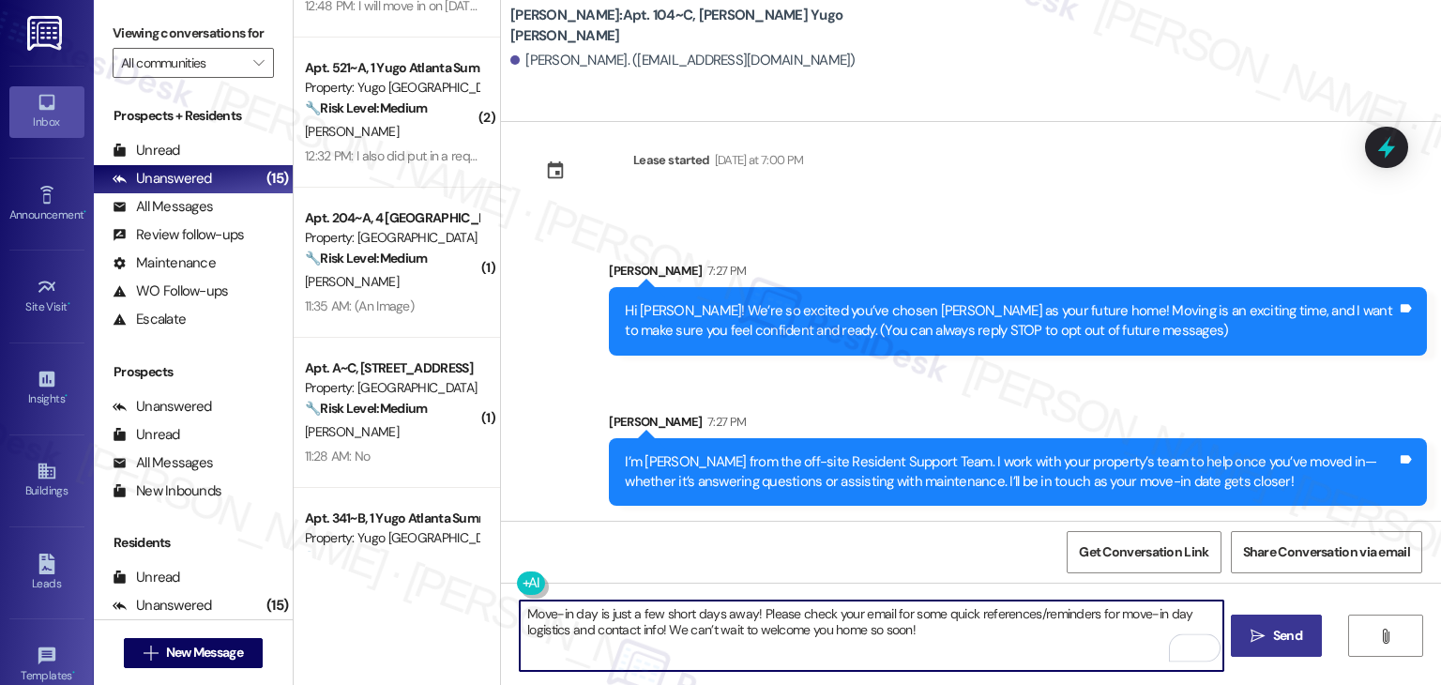
type textarea "Move-in day is just a few short days away! Please check your email for some qui…"
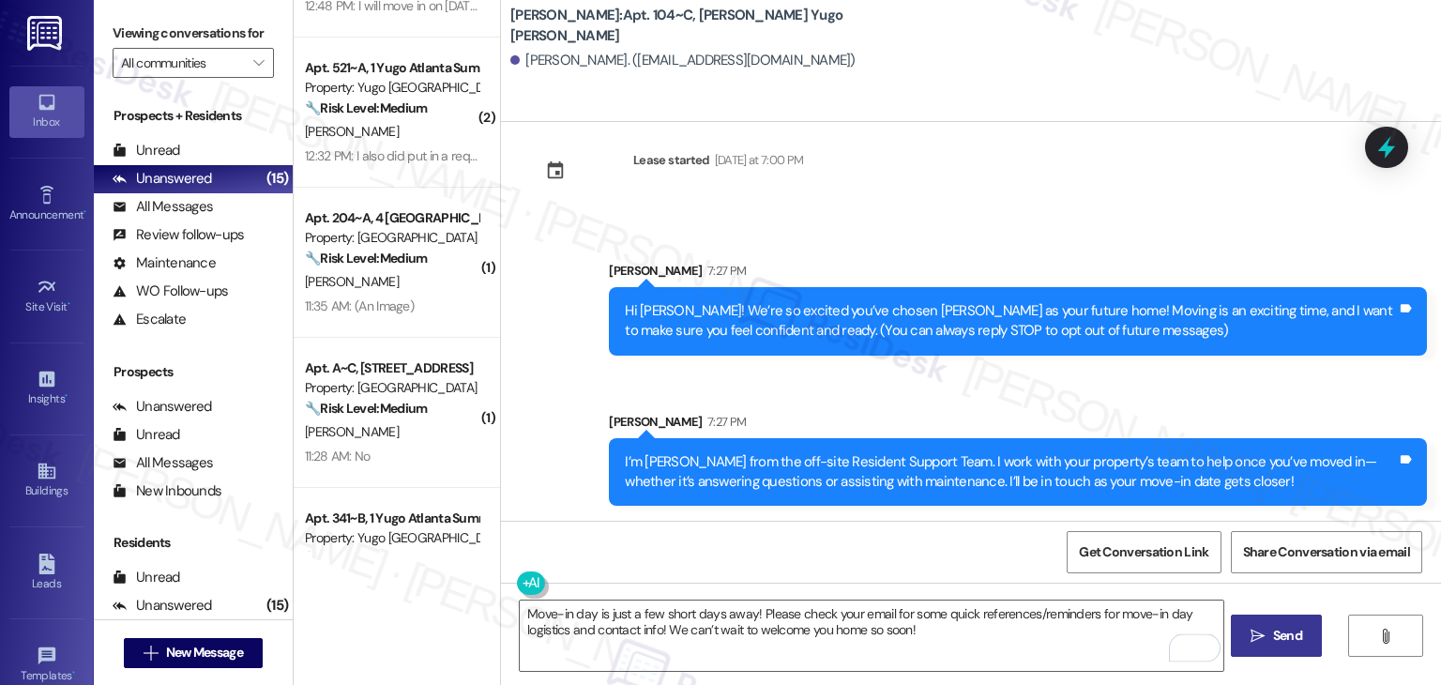
click at [1310, 633] on button " Send" at bounding box center [1276, 636] width 91 height 42
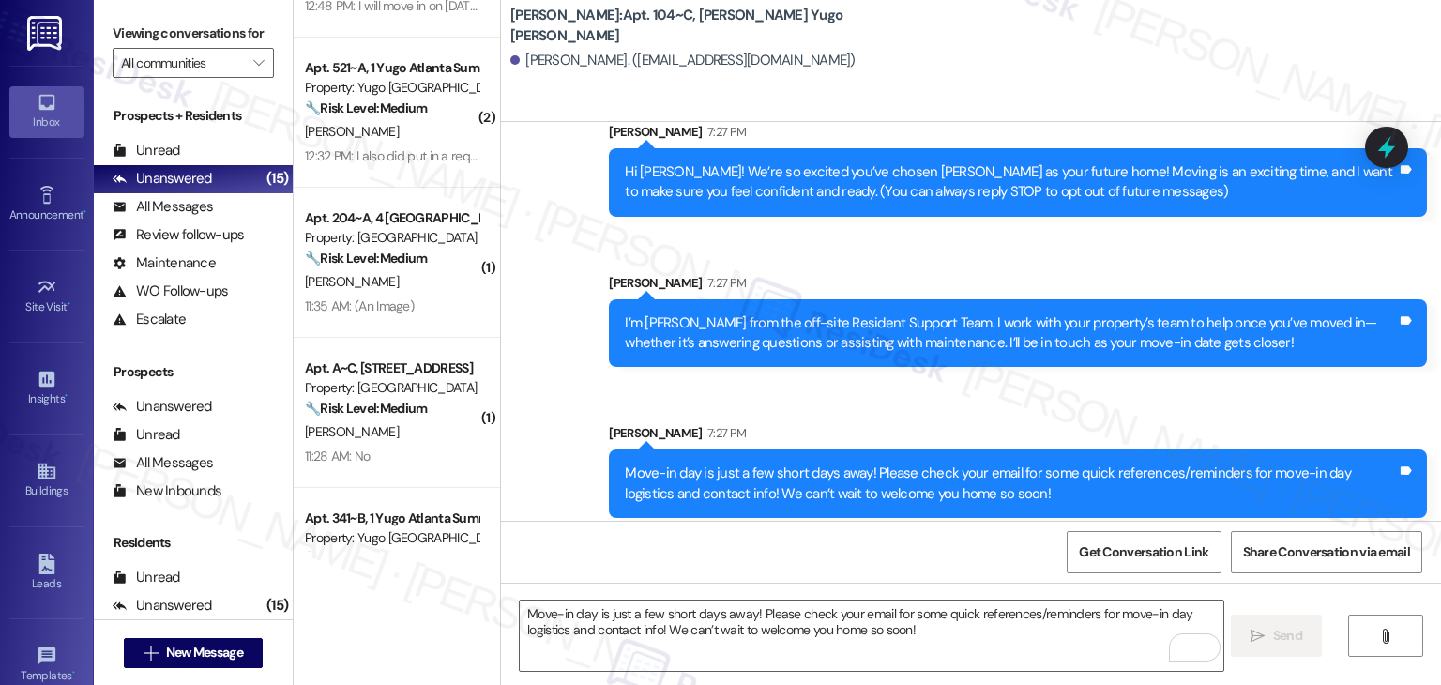
scroll to position [180, 0]
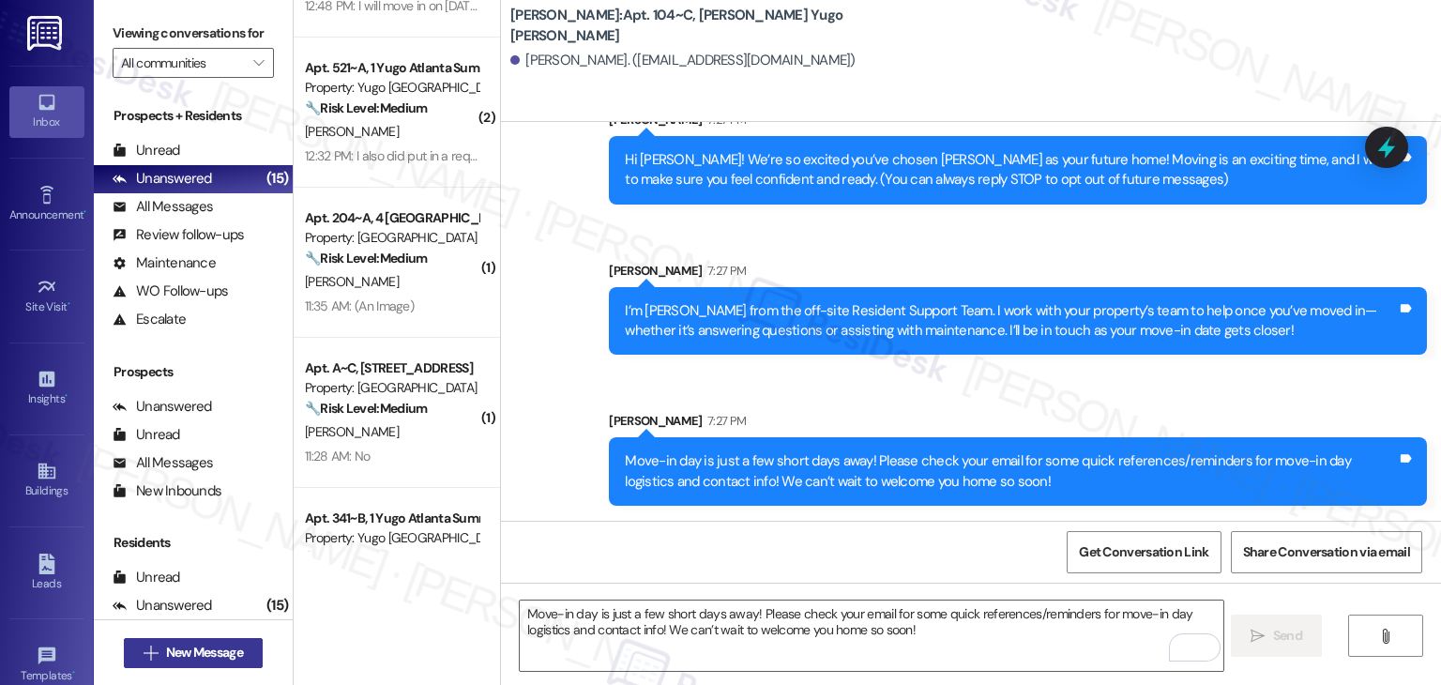
click at [214, 647] on span "New Message" at bounding box center [204, 653] width 77 height 20
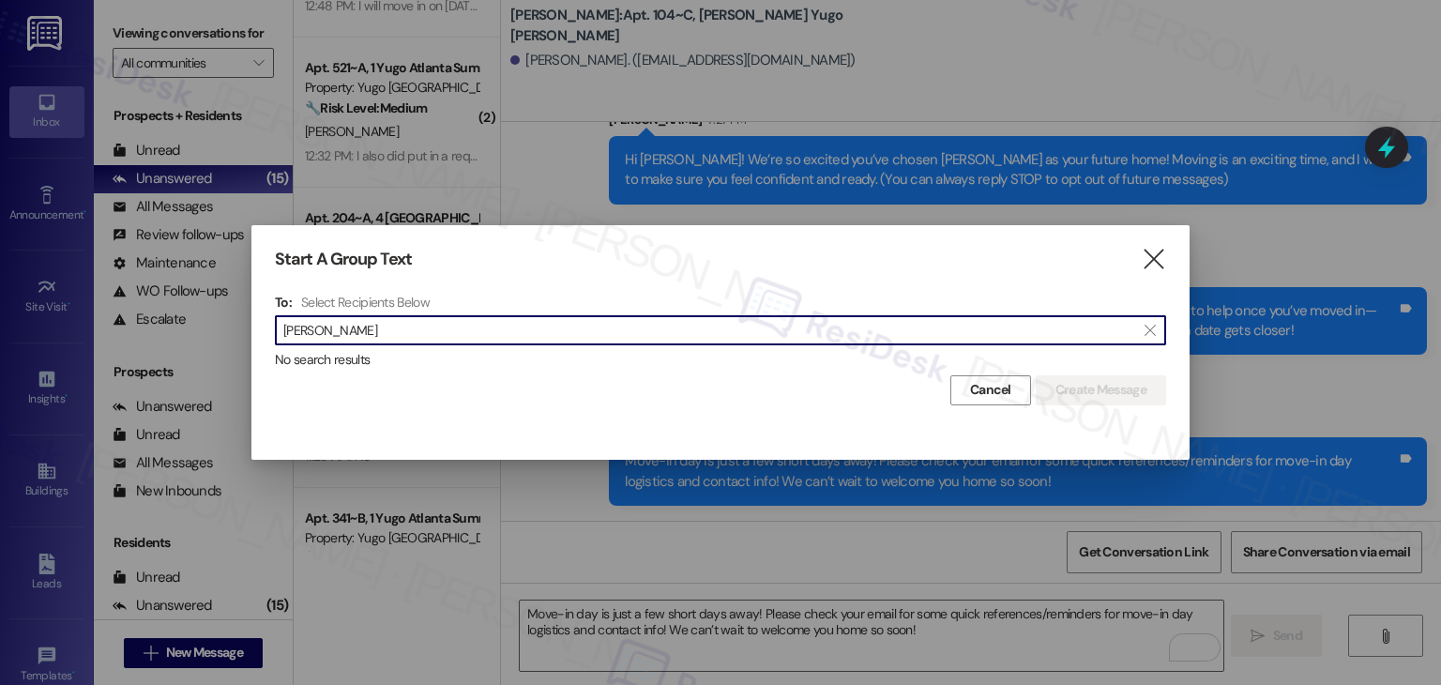
click at [327, 339] on input "[PERSON_NAME]" at bounding box center [709, 330] width 852 height 26
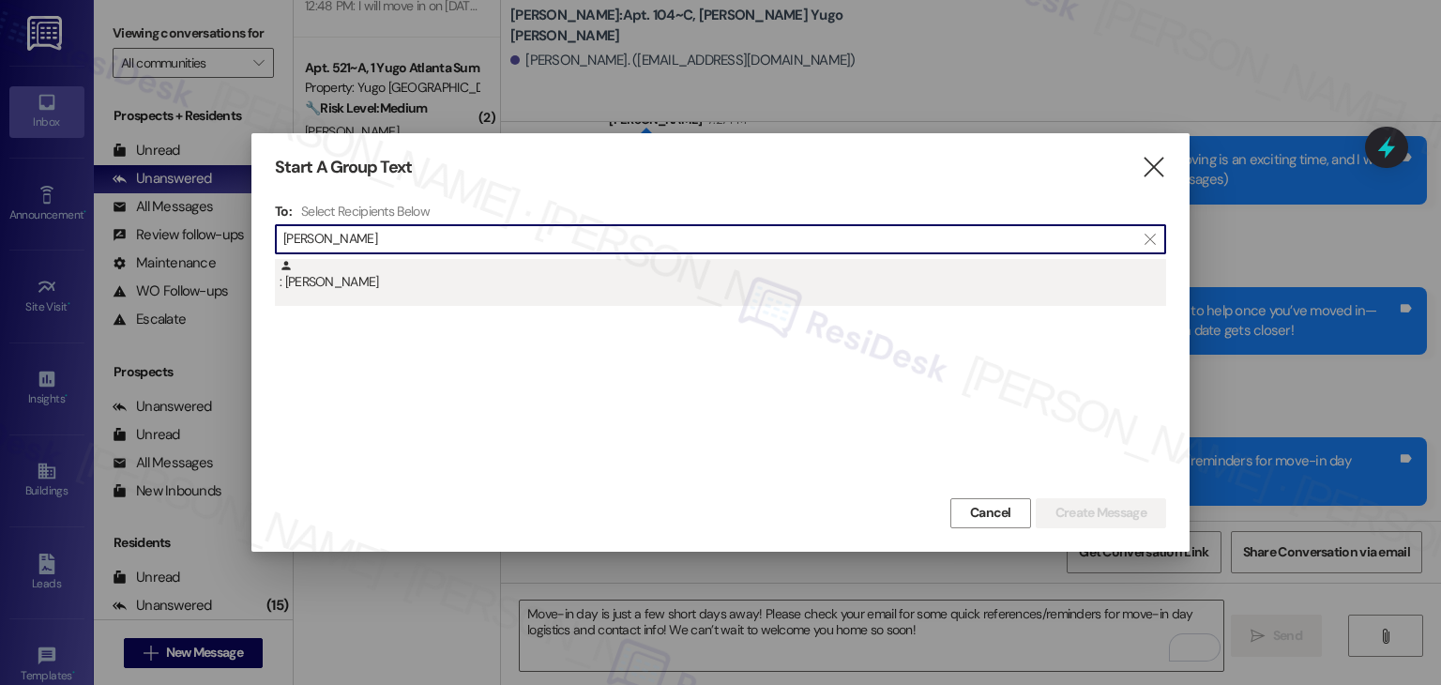
type input "[PERSON_NAME]"
click at [332, 289] on div ": [PERSON_NAME]" at bounding box center [723, 275] width 887 height 33
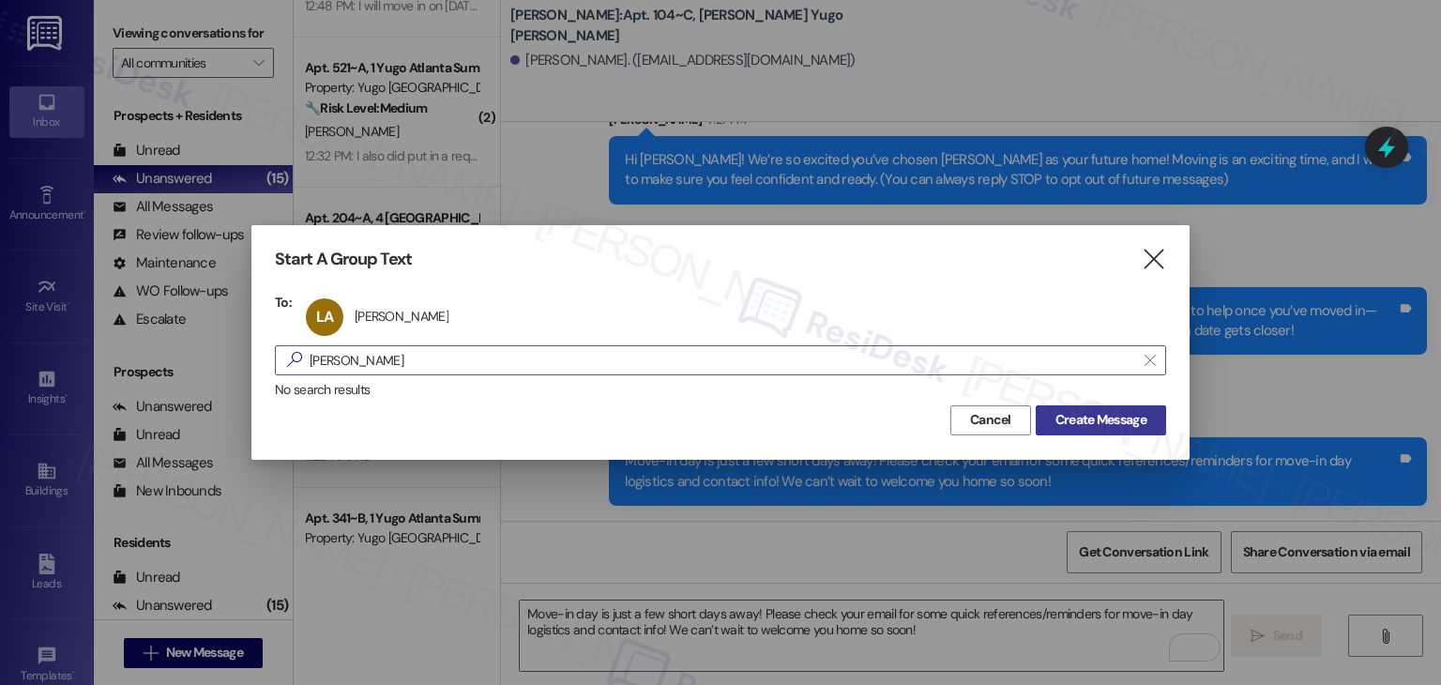
click at [1105, 425] on span "Create Message" at bounding box center [1101, 420] width 91 height 20
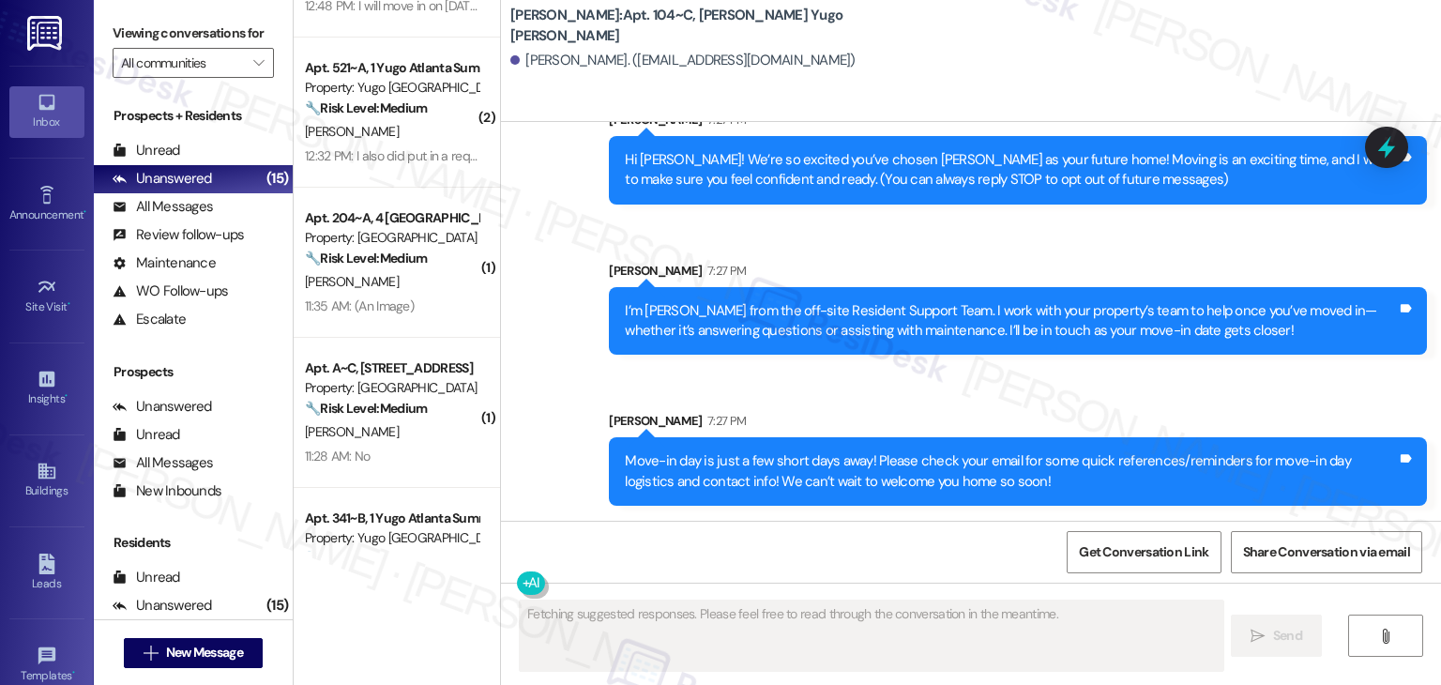
scroll to position [0, 0]
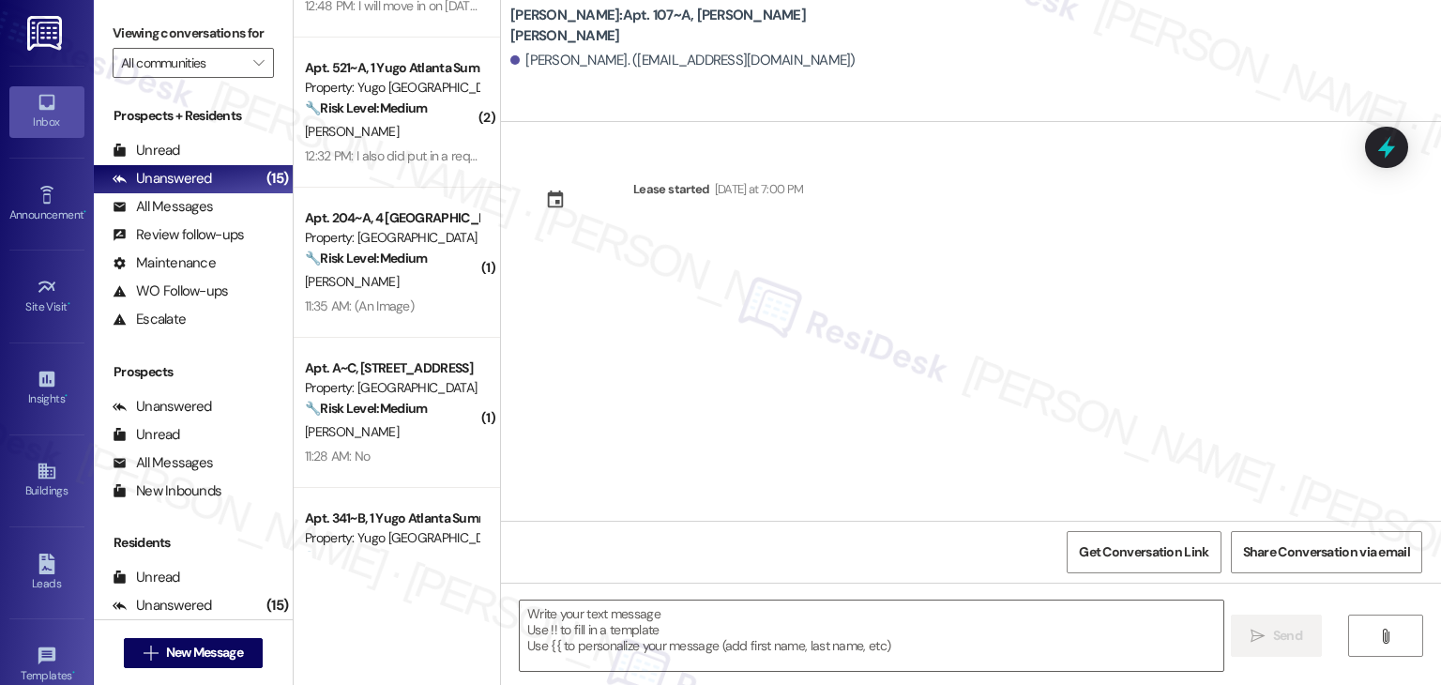
click at [704, 308] on div "Lease started [DATE] at 7:00 PM" at bounding box center [971, 321] width 940 height 399
click at [679, 619] on textarea at bounding box center [871, 636] width 703 height 70
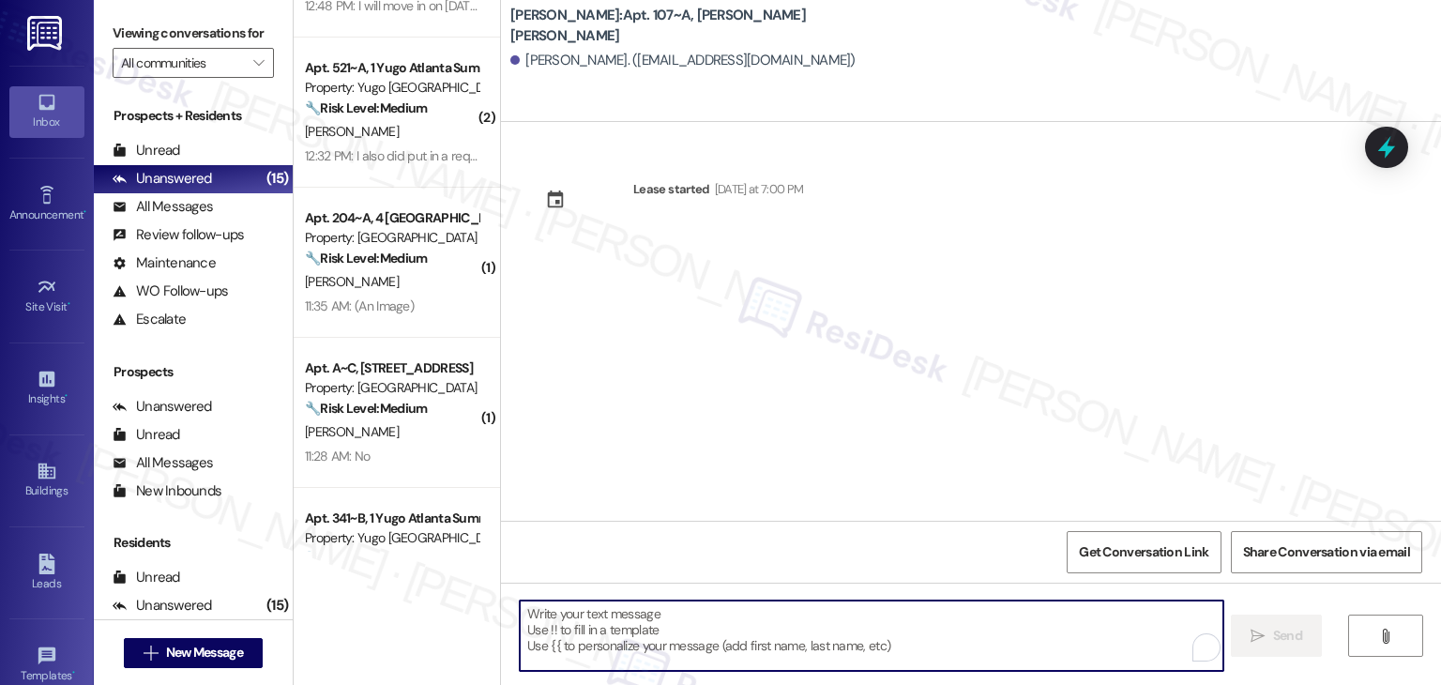
paste textarea "Hi {{first_name}}! We’re so excited you’ve chosen {{property}} as your future h…"
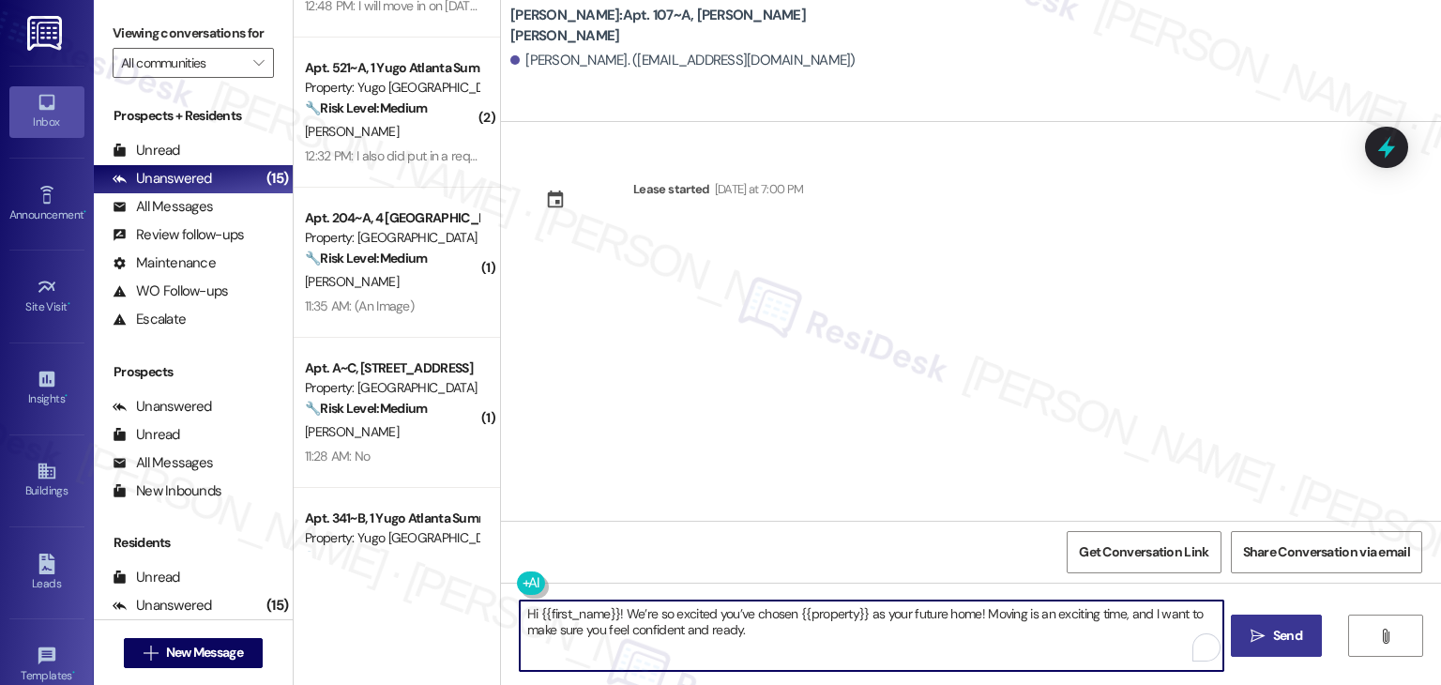
type textarea "Hi {{first_name}}! We’re so excited you’ve chosen {{property}} as your future h…"
click at [1261, 626] on span " Send" at bounding box center [1276, 636] width 59 height 20
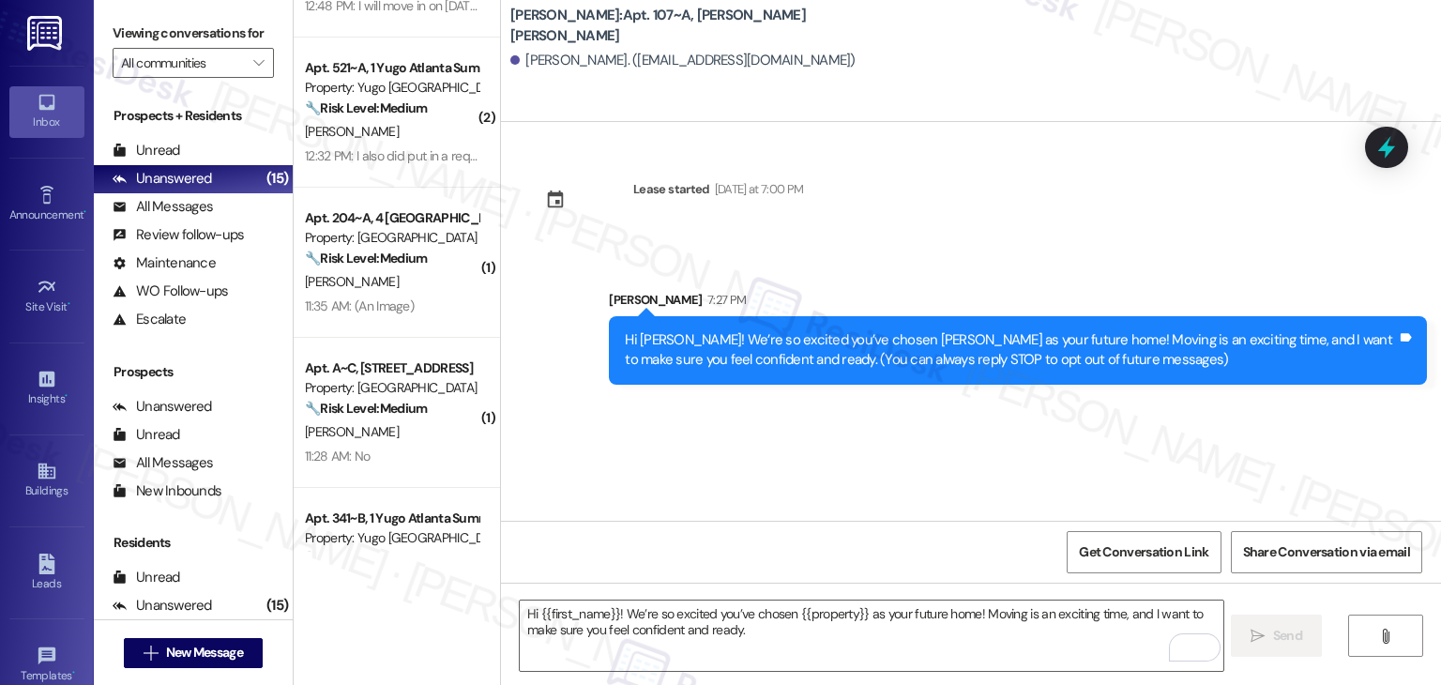
click at [762, 445] on div "Lease started [DATE] at 7:00 PM Sent via SMS [PERSON_NAME] 7:27 PM Hi [PERSON_N…" at bounding box center [971, 321] width 940 height 399
click at [800, 628] on textarea "Hi {{first_name}}! We’re so excited you’ve chosen {{property}} as your future h…" at bounding box center [871, 636] width 703 height 70
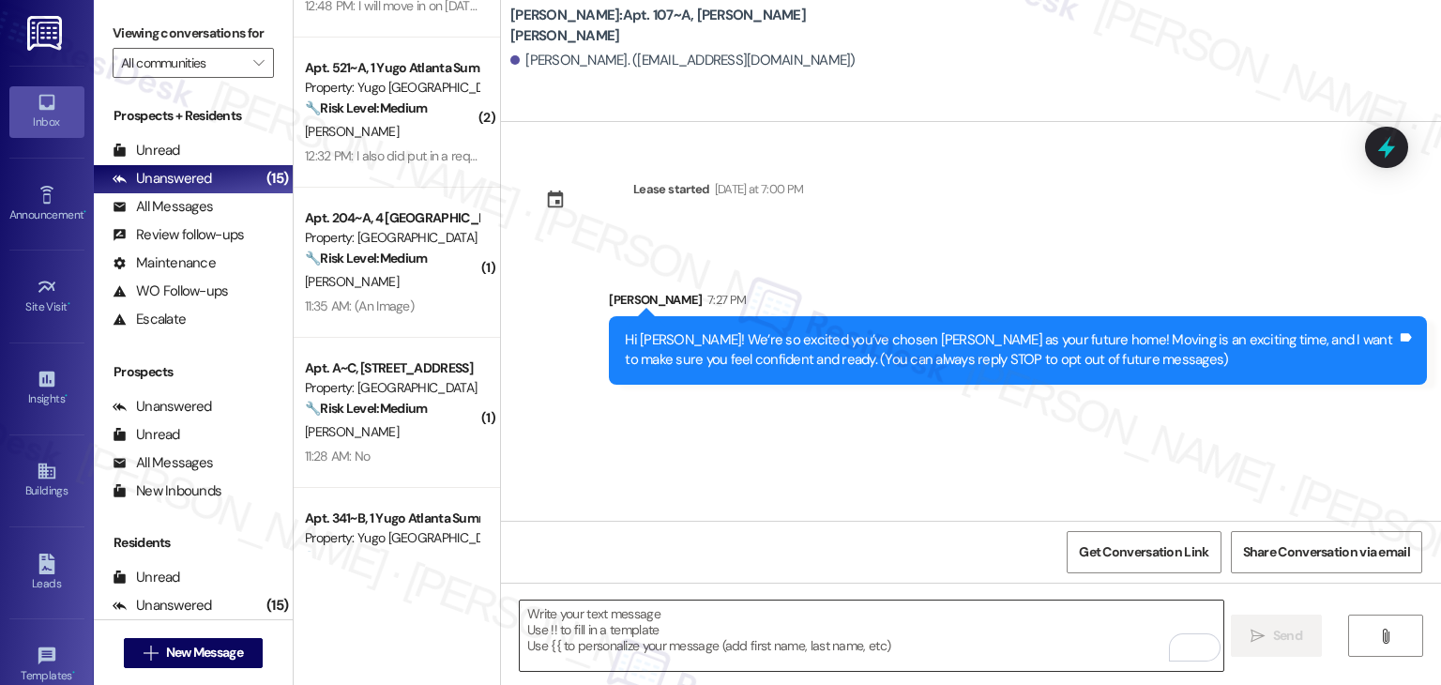
paste textarea "I’m [PERSON_NAME] from the off-site Resident Support Team. I work with your pro…"
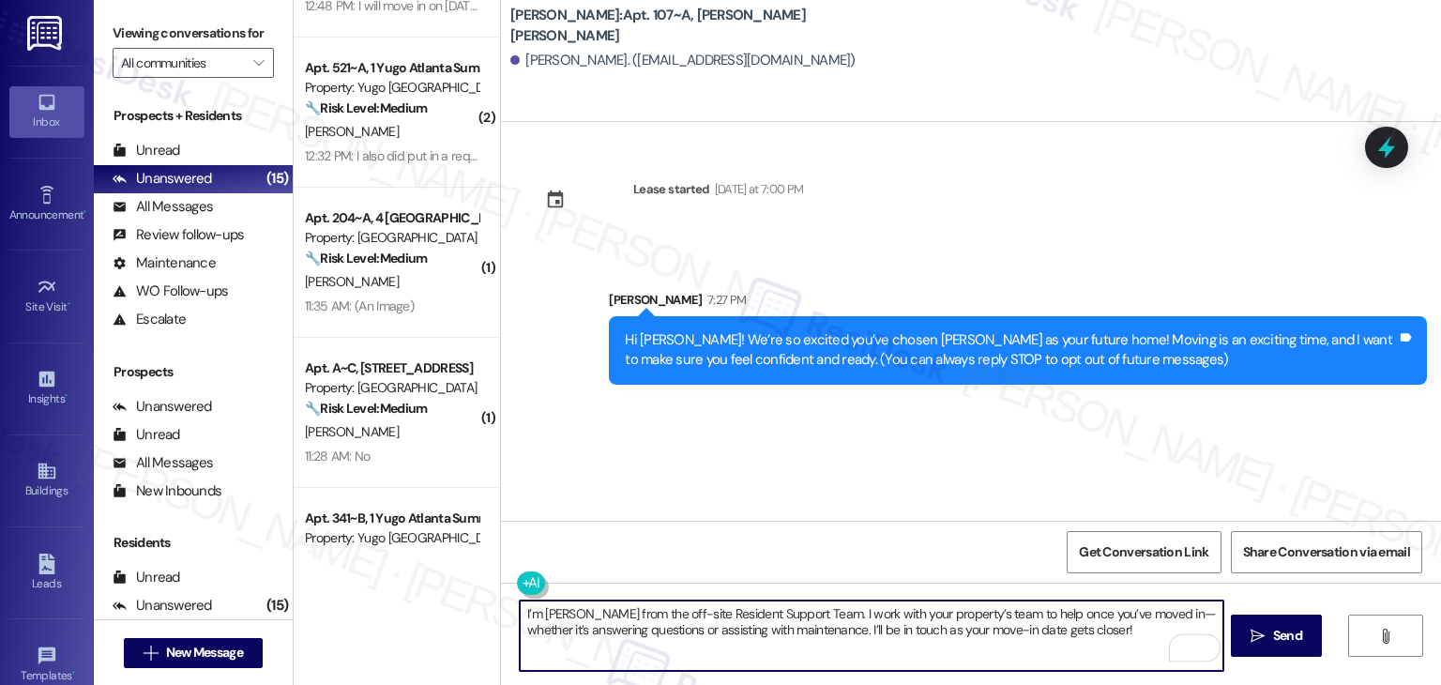
type textarea "I’m [PERSON_NAME] from the off-site Resident Support Team. I work with your pro…"
click at [1285, 635] on span "Send" at bounding box center [1287, 636] width 29 height 20
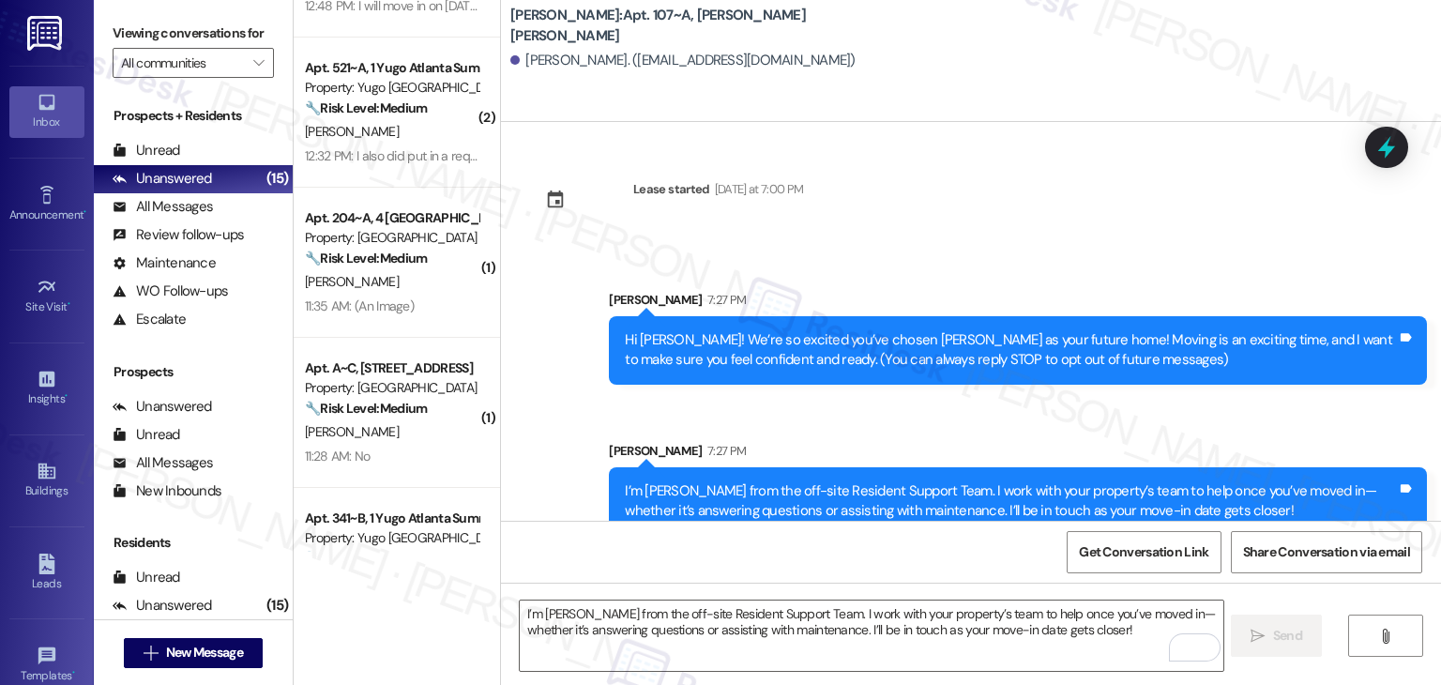
click at [791, 423] on div "Sent via SMS [PERSON_NAME] 7:27 PM Hi [PERSON_NAME]! We’re so excited you’ve ch…" at bounding box center [971, 399] width 940 height 302
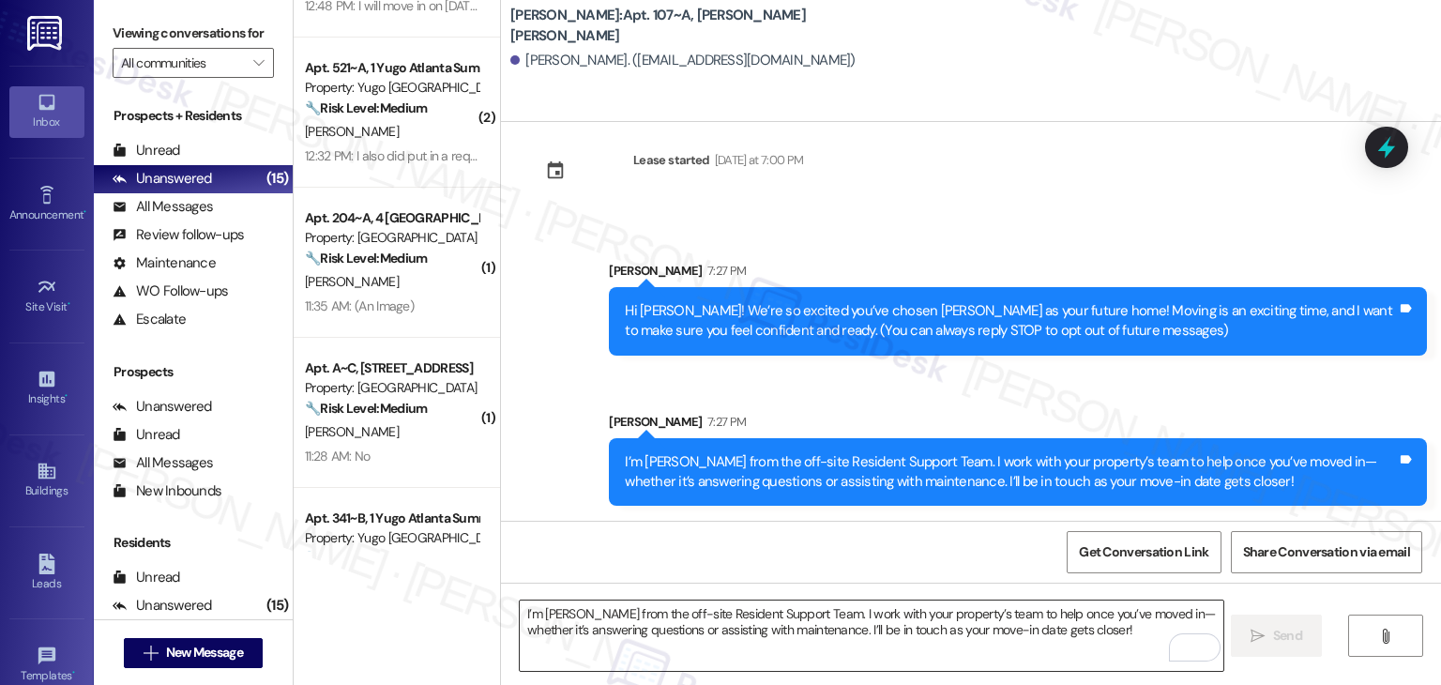
click at [845, 631] on textarea "I’m [PERSON_NAME] from the off-site Resident Support Team. I work with your pro…" at bounding box center [871, 636] width 703 height 70
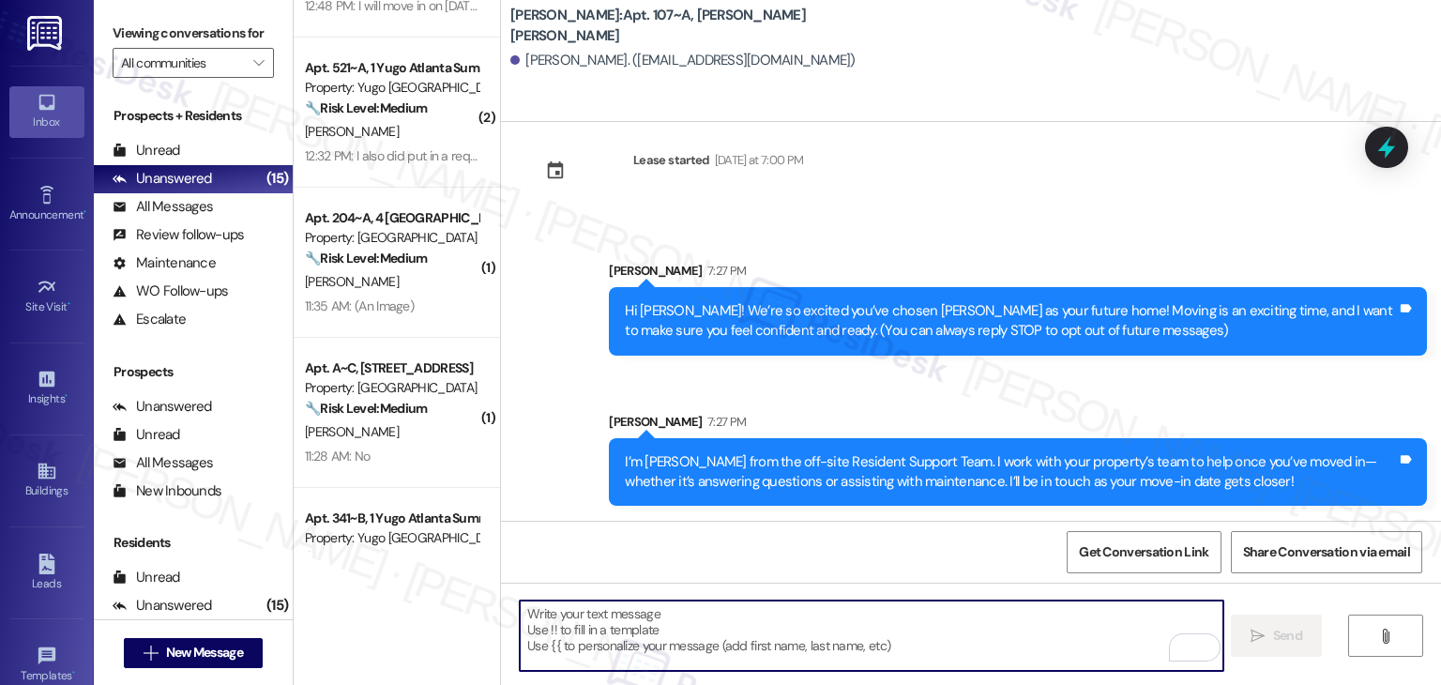
paste textarea "Move-in day is just a few short days away! Please check your email for some qui…"
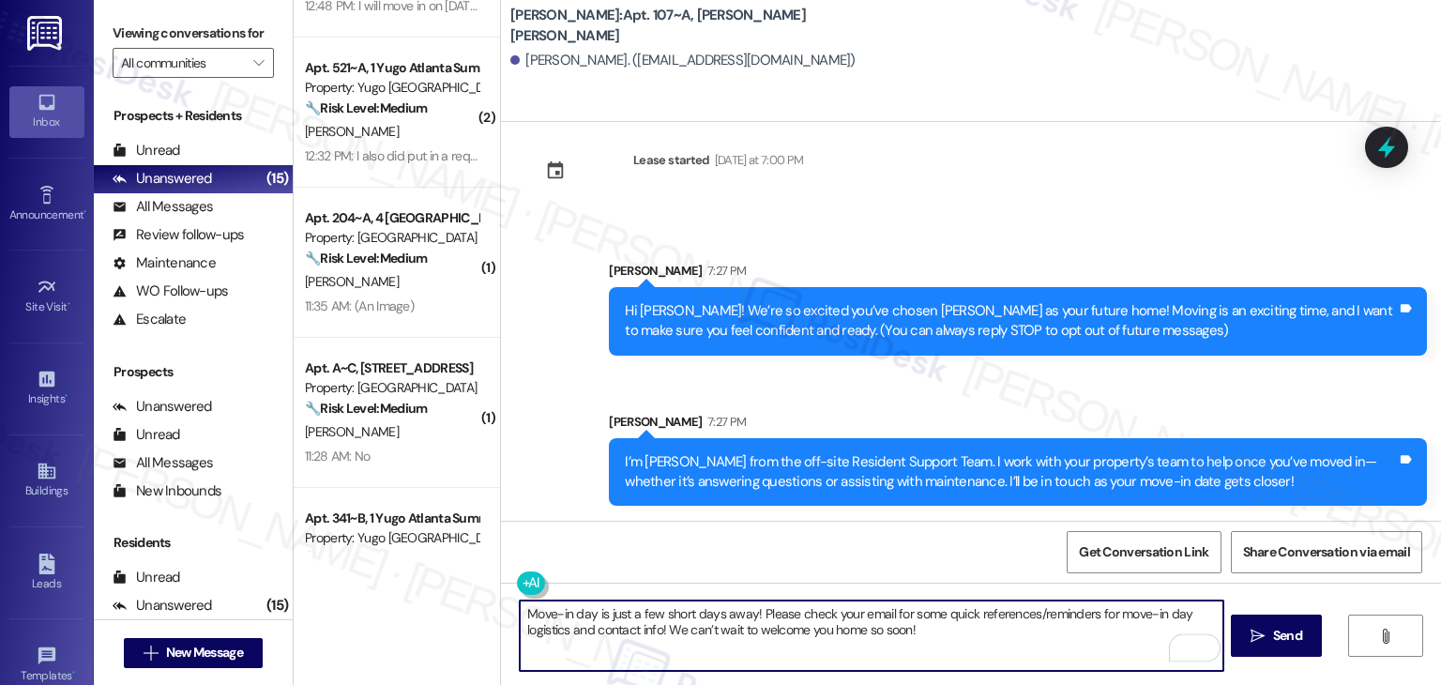
type textarea "Move-in day is just a few short days away! Please check your email for some qui…"
click at [1265, 644] on span " Send" at bounding box center [1276, 636] width 59 height 20
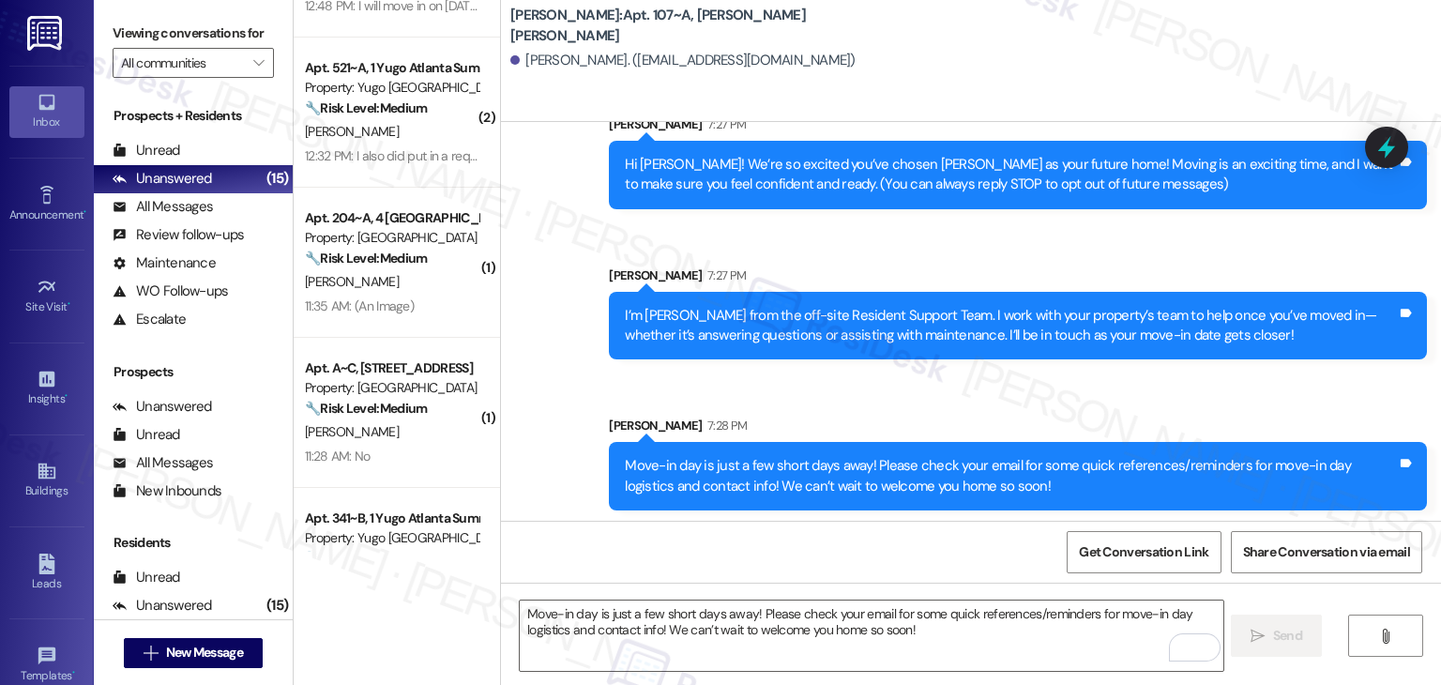
scroll to position [180, 0]
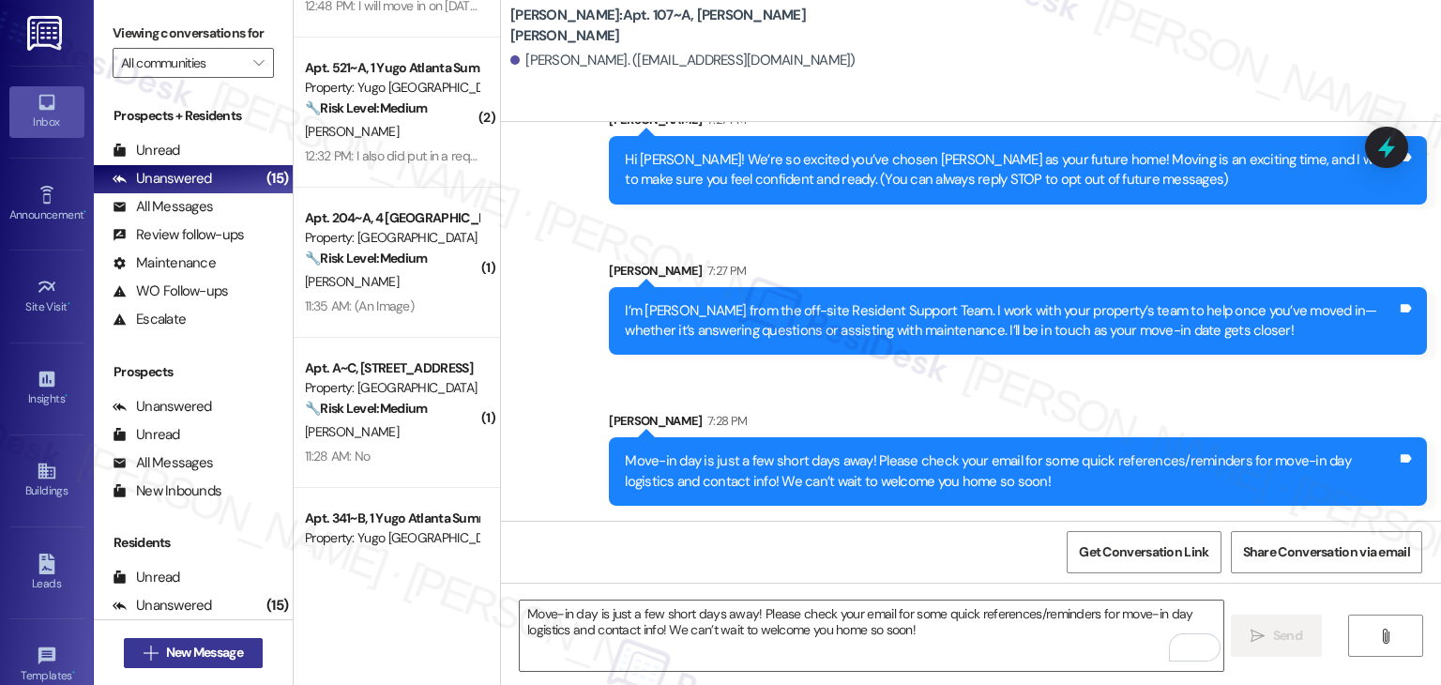
click at [240, 650] on span "New Message" at bounding box center [204, 653] width 84 height 20
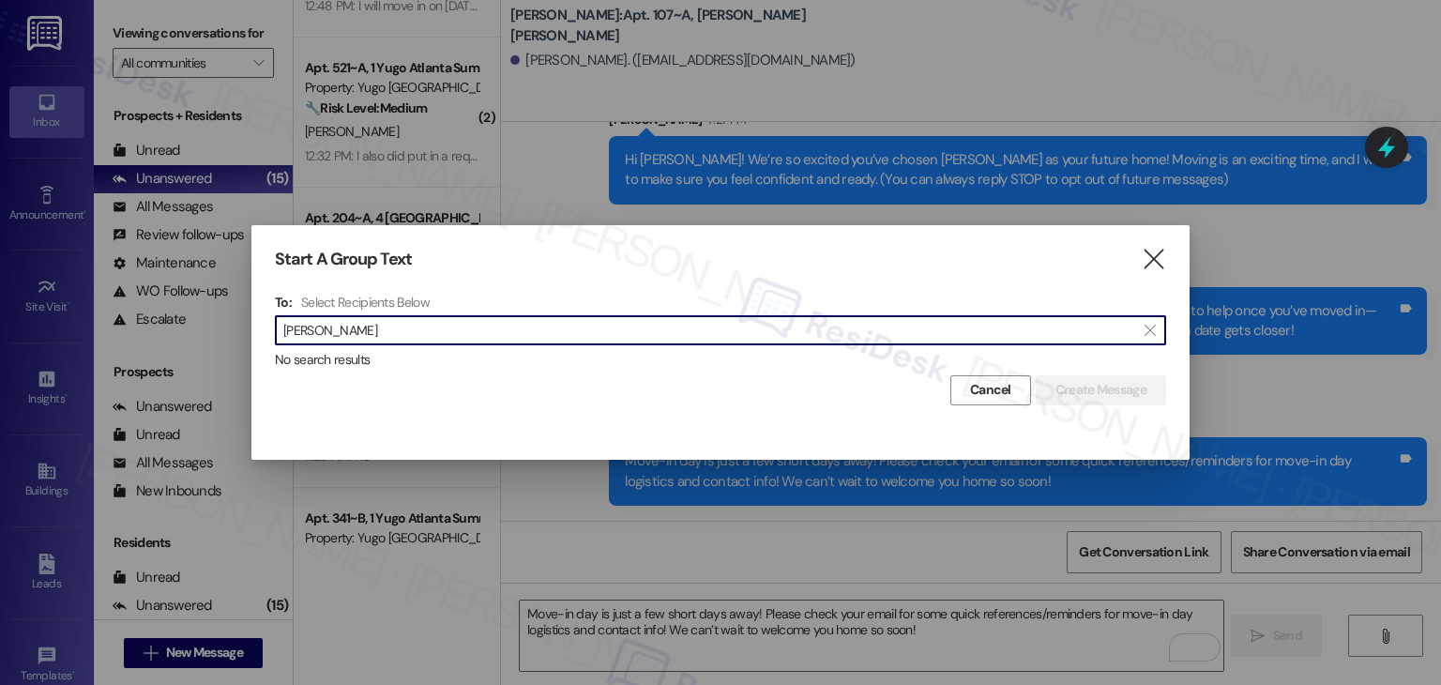
click at [323, 317] on input "[PERSON_NAME]" at bounding box center [709, 330] width 852 height 26
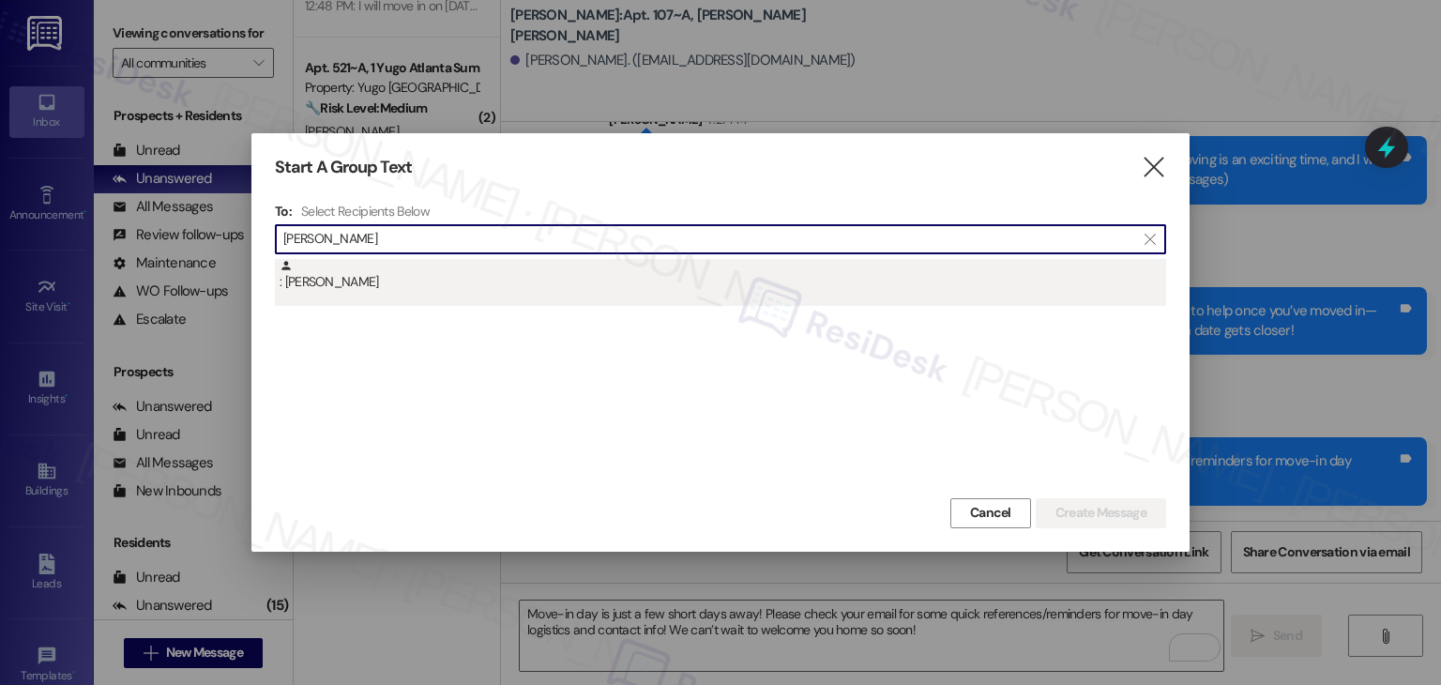
type input "[PERSON_NAME]"
click at [338, 286] on div ": [PERSON_NAME]" at bounding box center [723, 275] width 887 height 33
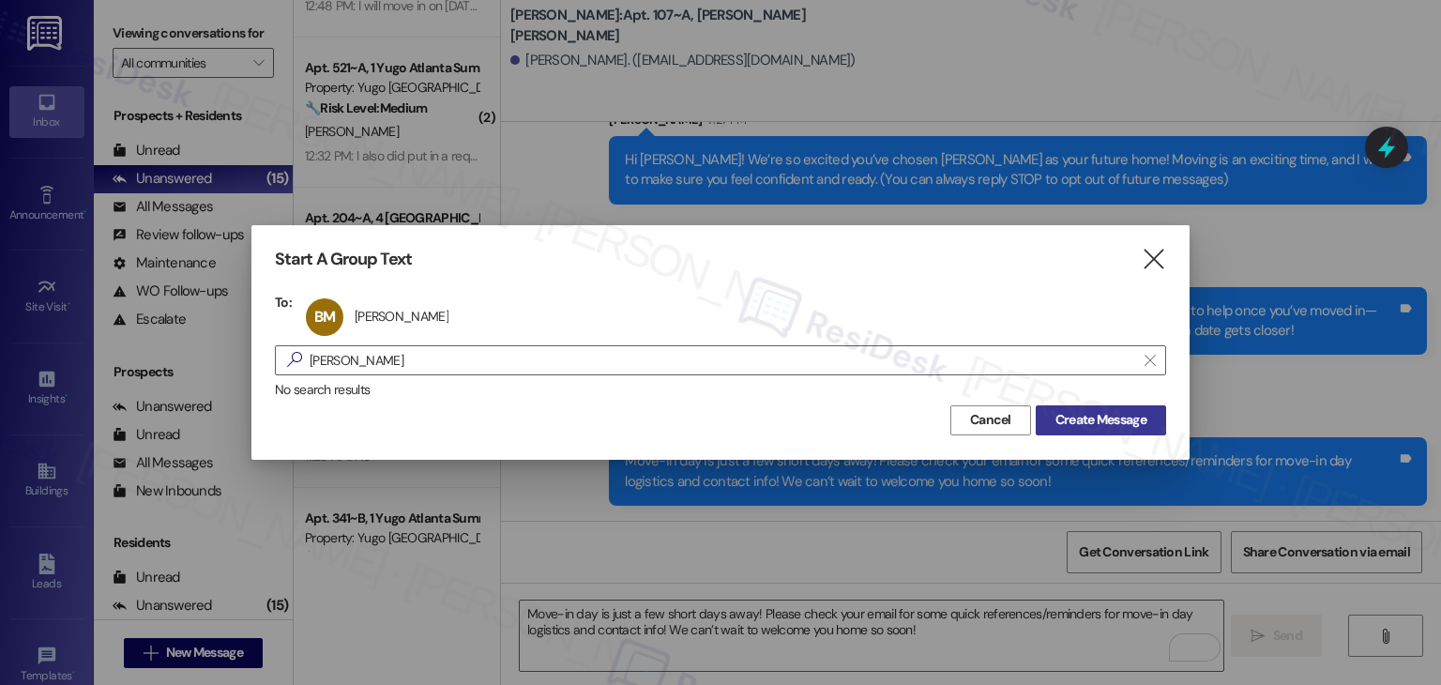
click at [1073, 414] on span "Create Message" at bounding box center [1101, 420] width 91 height 20
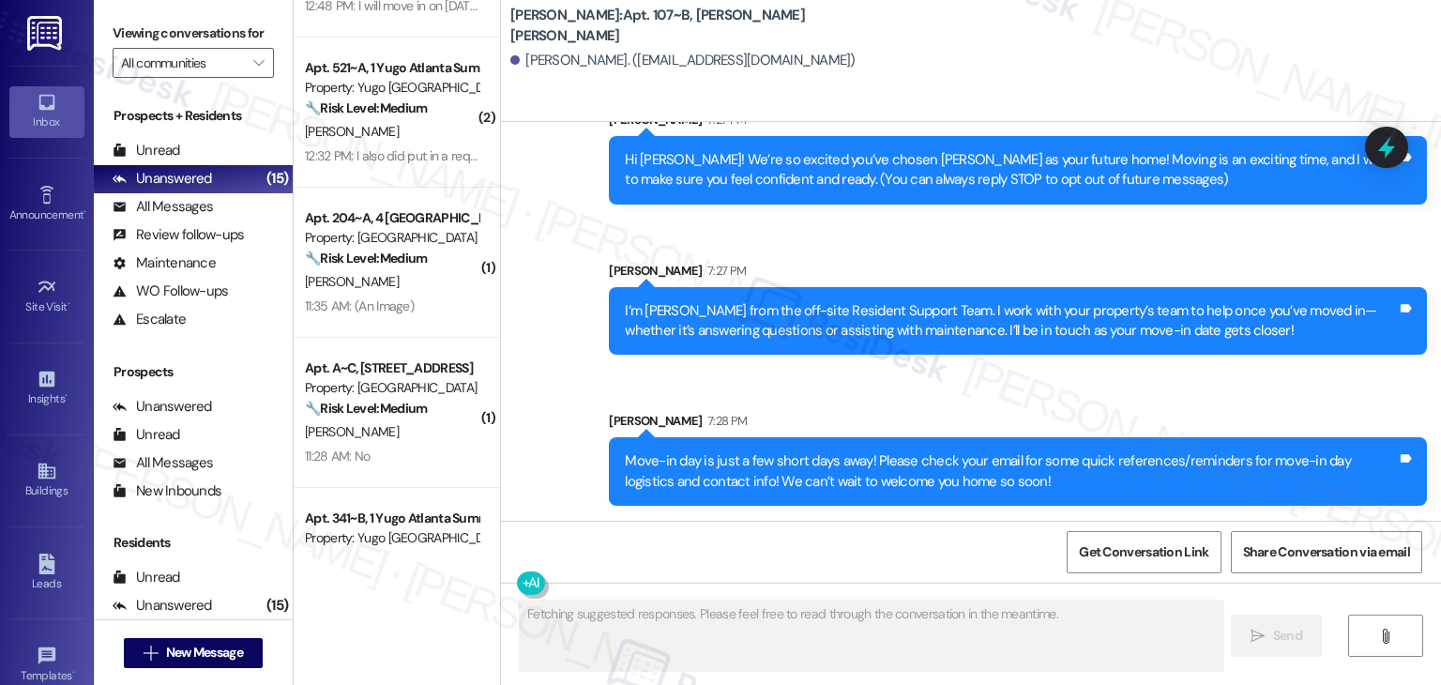
scroll to position [0, 0]
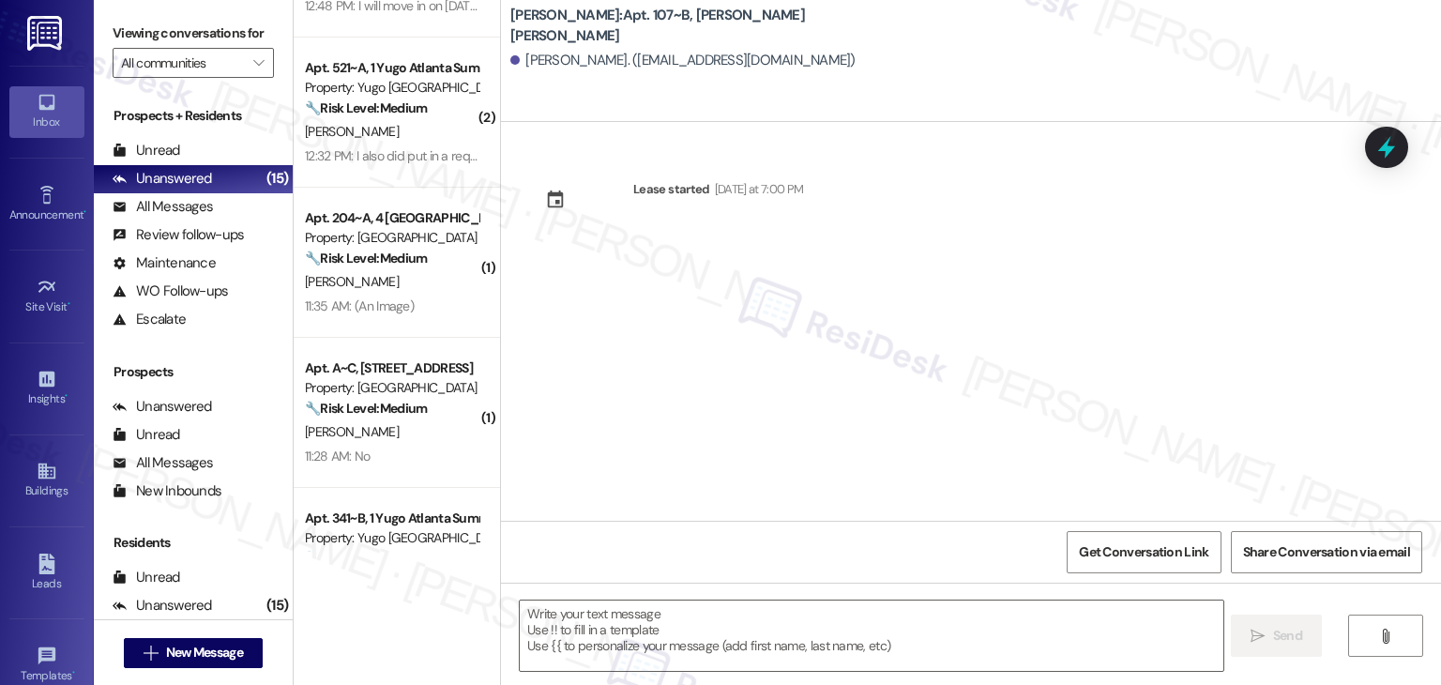
click at [738, 325] on div "Lease started [DATE] at 7:00 PM" at bounding box center [971, 321] width 940 height 399
drag, startPoint x: 690, startPoint y: 613, endPoint x: 707, endPoint y: 610, distance: 18.0
click at [690, 613] on textarea at bounding box center [871, 636] width 703 height 70
paste textarea "Hi {{first_name}}! We’re so excited you’ve chosen {{property}} as your future h…"
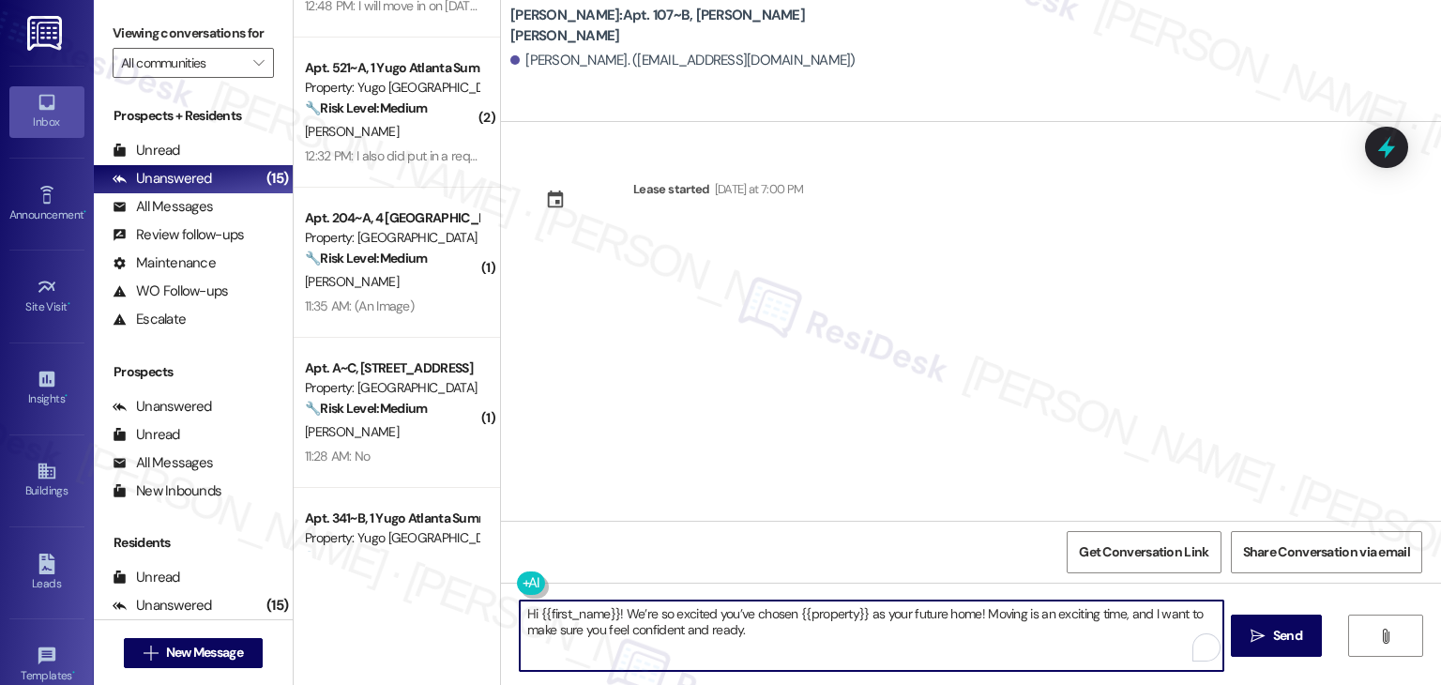
type textarea "Hi {{first_name}}! We’re so excited you’ve chosen {{property}} as your future h…"
click at [1254, 633] on icon "" at bounding box center [1258, 636] width 14 height 15
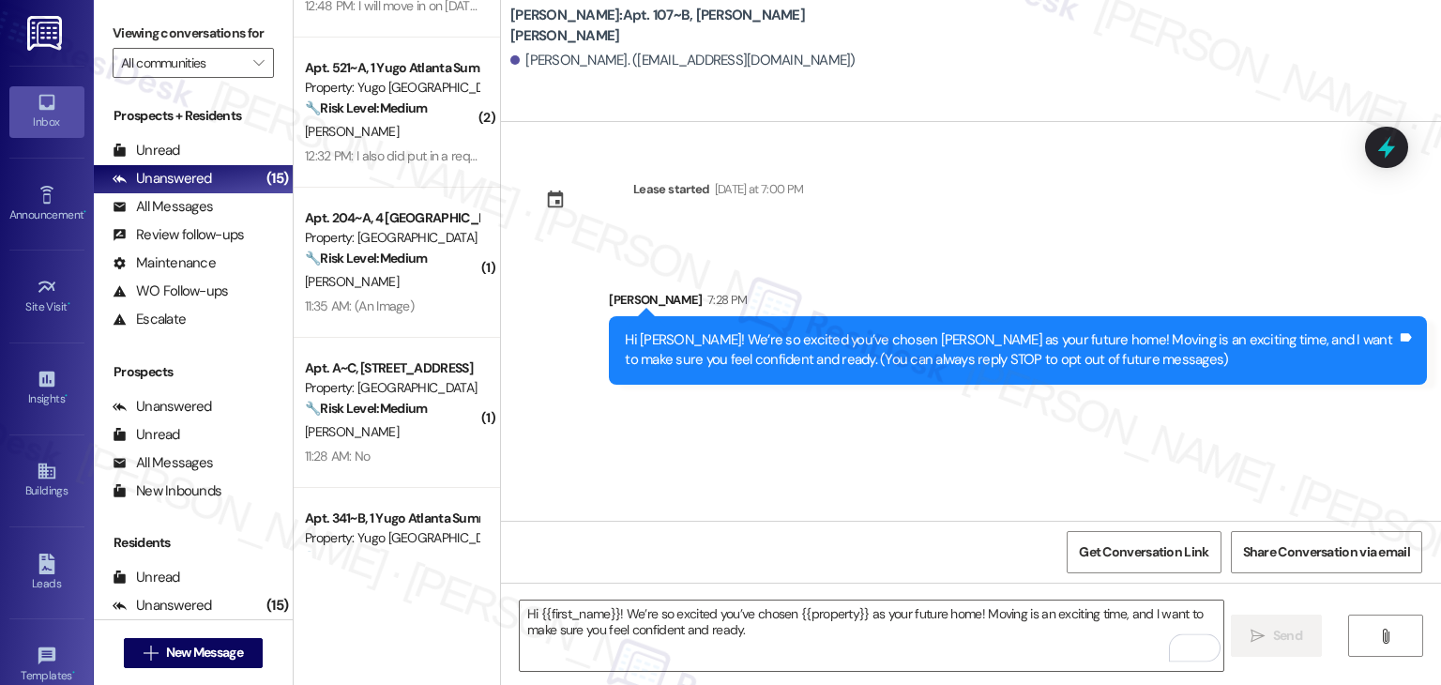
click at [809, 243] on div "Lease started [DATE] at 7:00 PM Sent via SMS [PERSON_NAME] 7:28 PM Hi [PERSON_N…" at bounding box center [971, 321] width 940 height 399
click at [788, 606] on textarea "Hi {{first_name}}! We’re so excited you’ve chosen {{property}} as your future h…" at bounding box center [871, 636] width 703 height 70
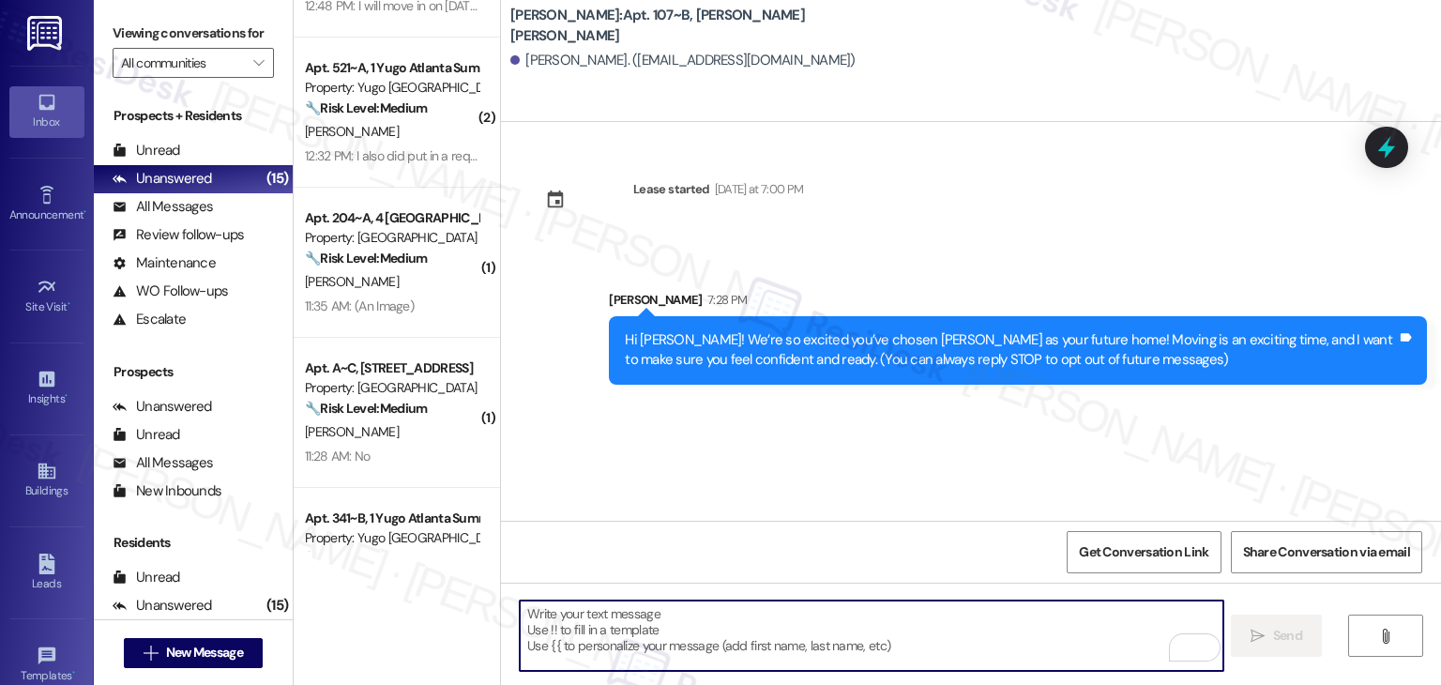
paste textarea "I’m [PERSON_NAME] from the off-site Resident Support Team. I work with your pro…"
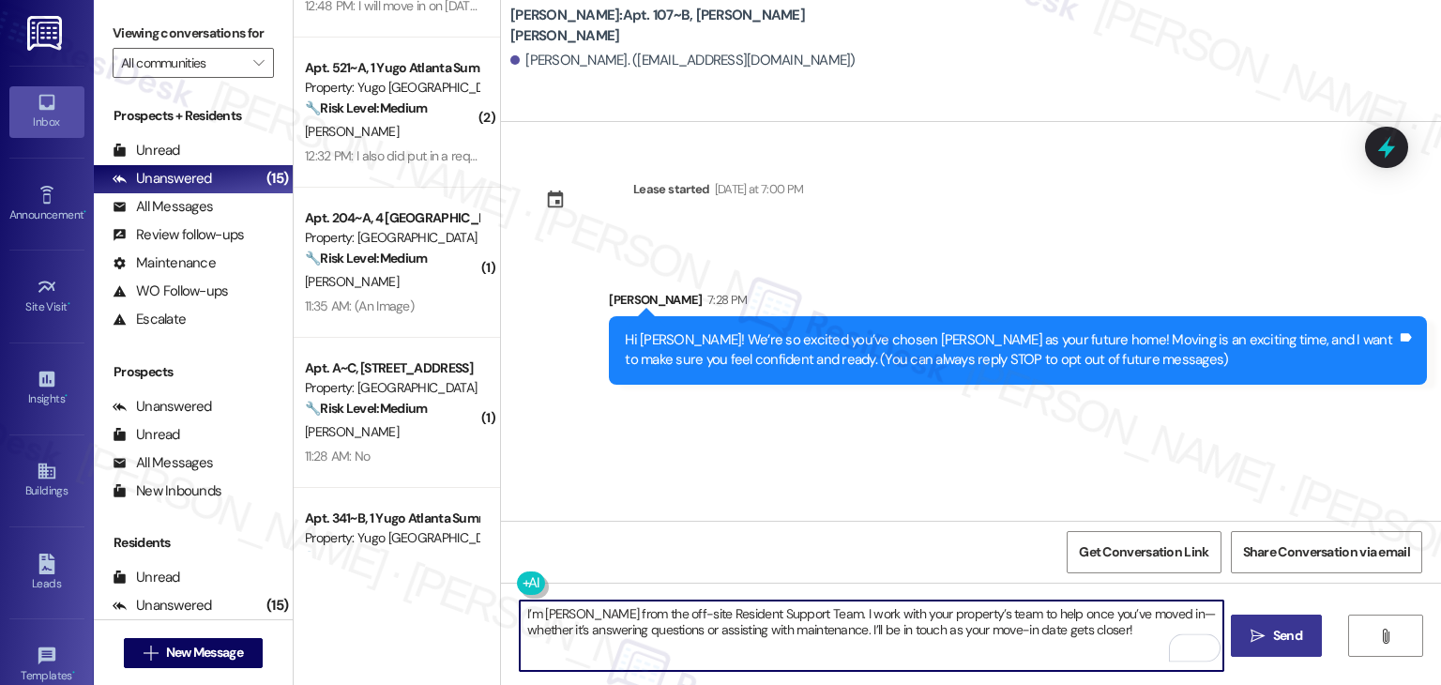
type textarea "I’m [PERSON_NAME] from the off-site Resident Support Team. I work with your pro…"
click at [1274, 638] on span "Send" at bounding box center [1287, 636] width 29 height 20
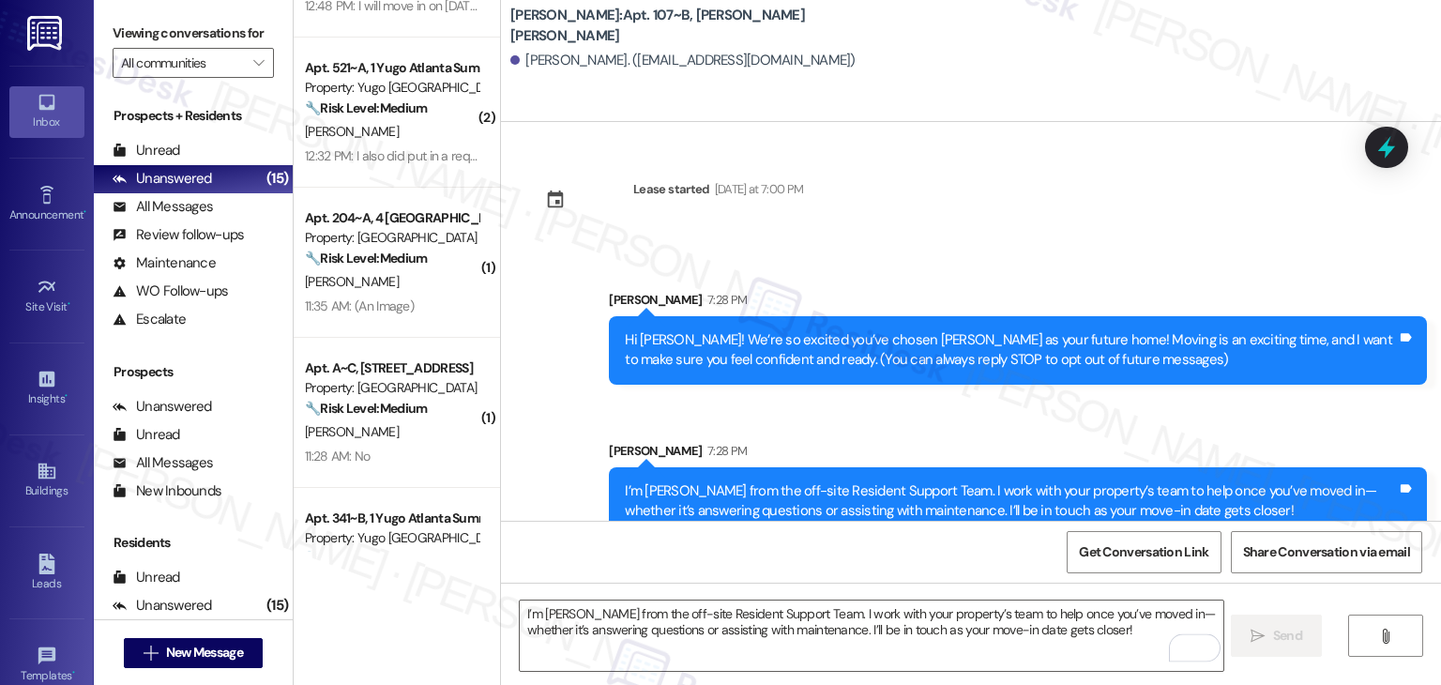
drag, startPoint x: 792, startPoint y: 414, endPoint x: 891, endPoint y: 400, distance: 100.5
click at [792, 414] on div "Sent via SMS [PERSON_NAME] 7:28 PM Hi [PERSON_NAME]! We’re so excited you’ve ch…" at bounding box center [971, 399] width 940 height 302
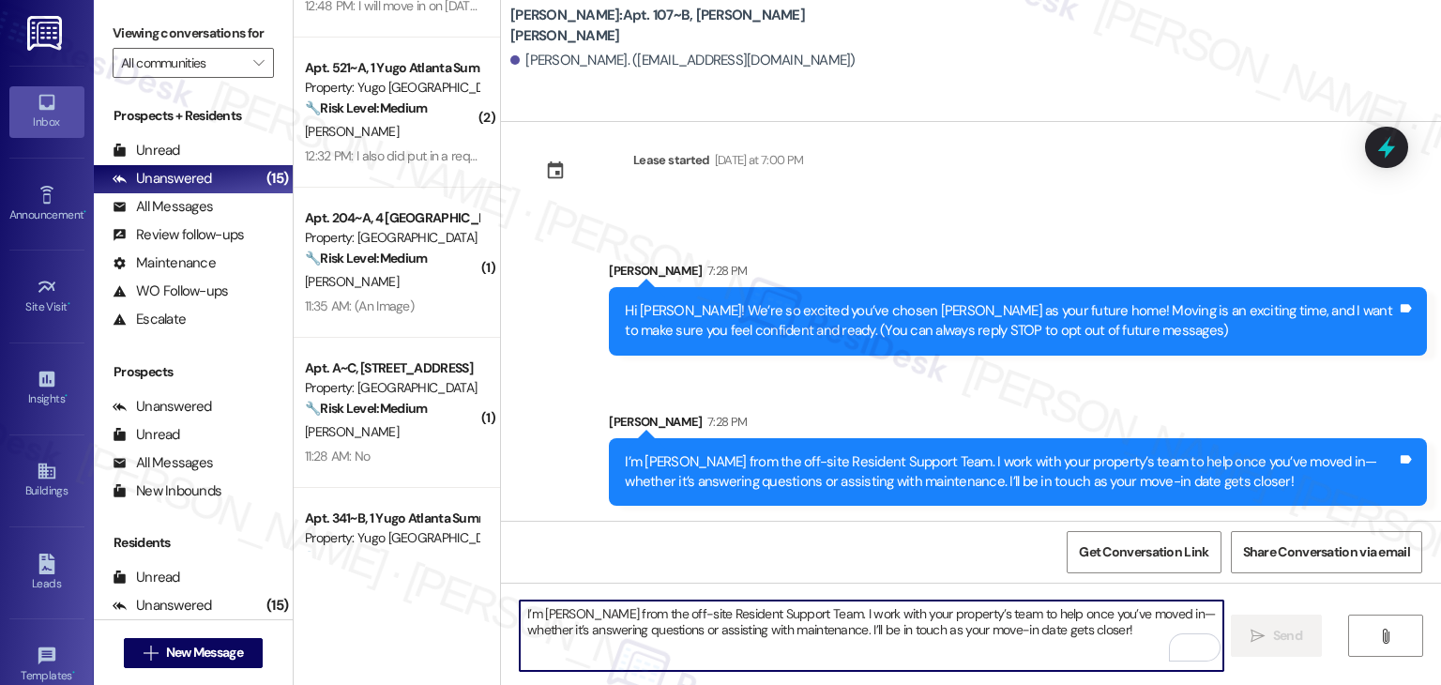
click at [766, 622] on textarea "I’m [PERSON_NAME] from the off-site Resident Support Team. I work with your pro…" at bounding box center [871, 636] width 703 height 70
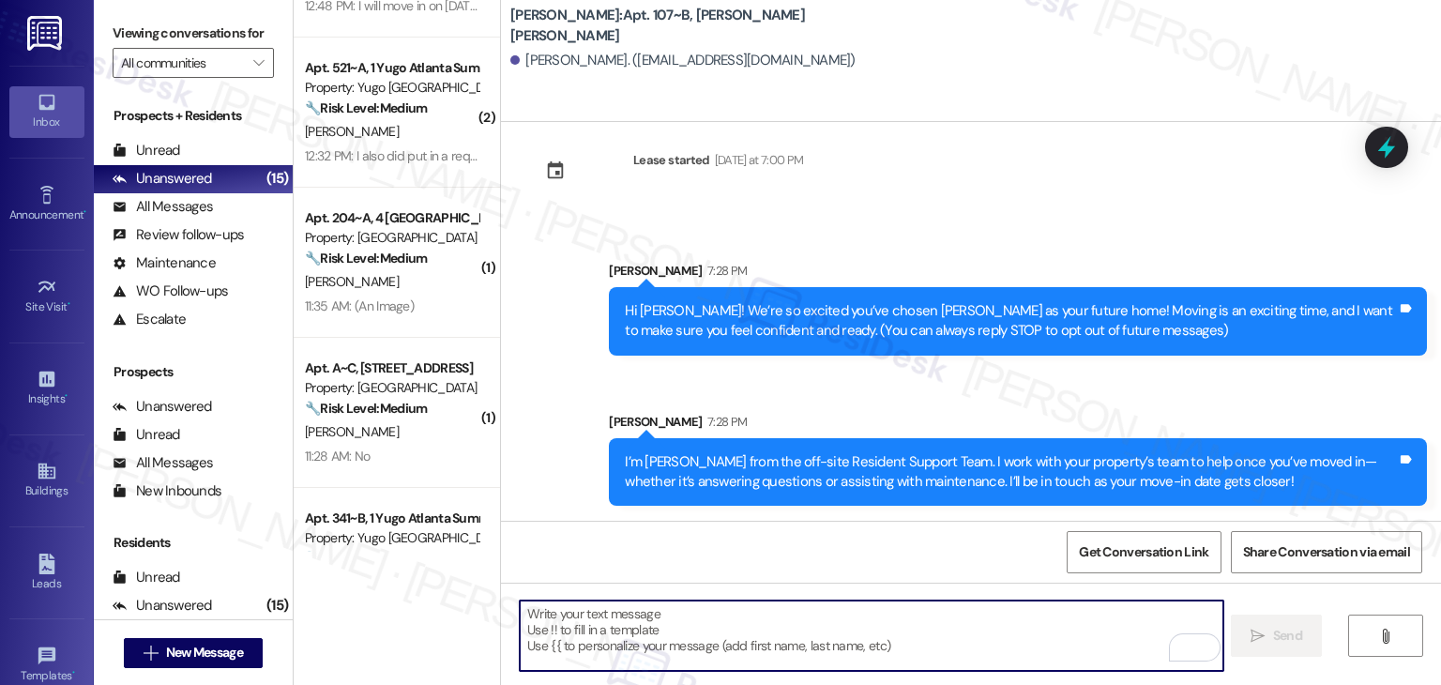
paste textarea "Move-in day is just a few short days away! Please check your email for some qui…"
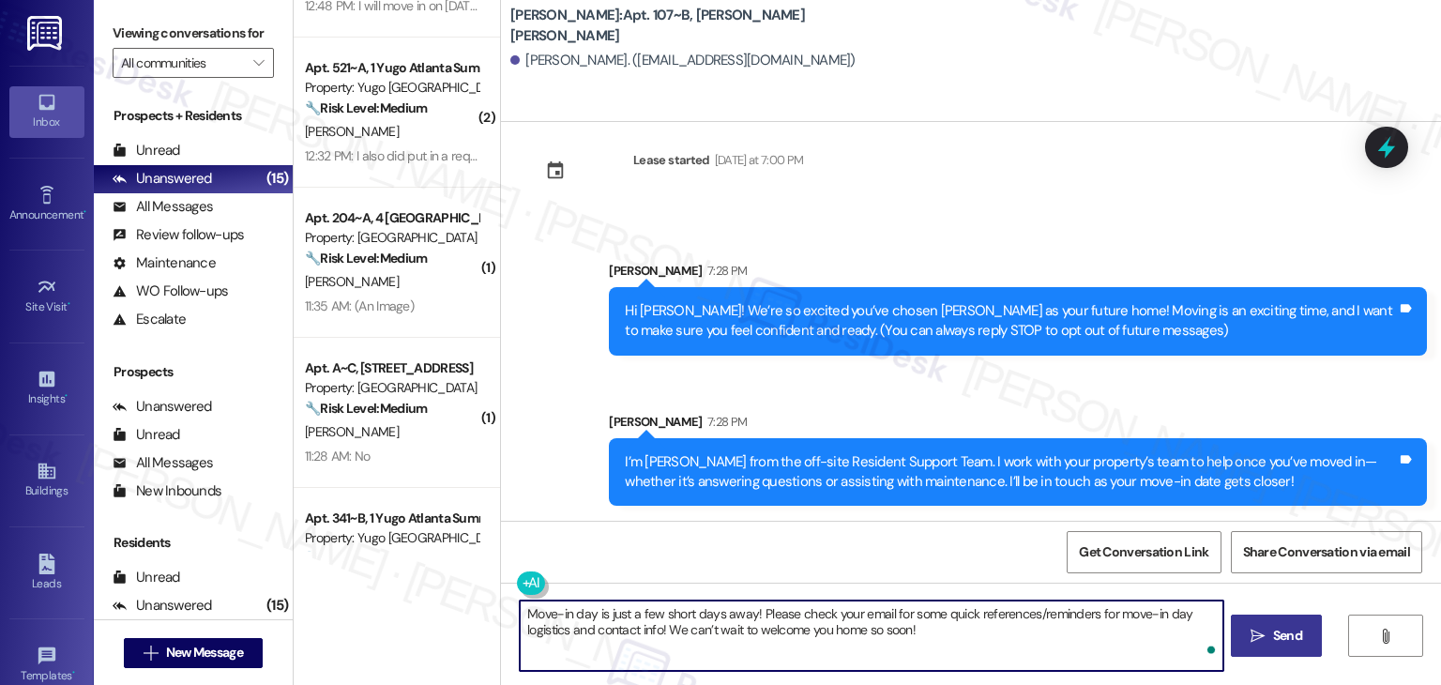
type textarea "Move-in day is just a few short days away! Please check your email for some qui…"
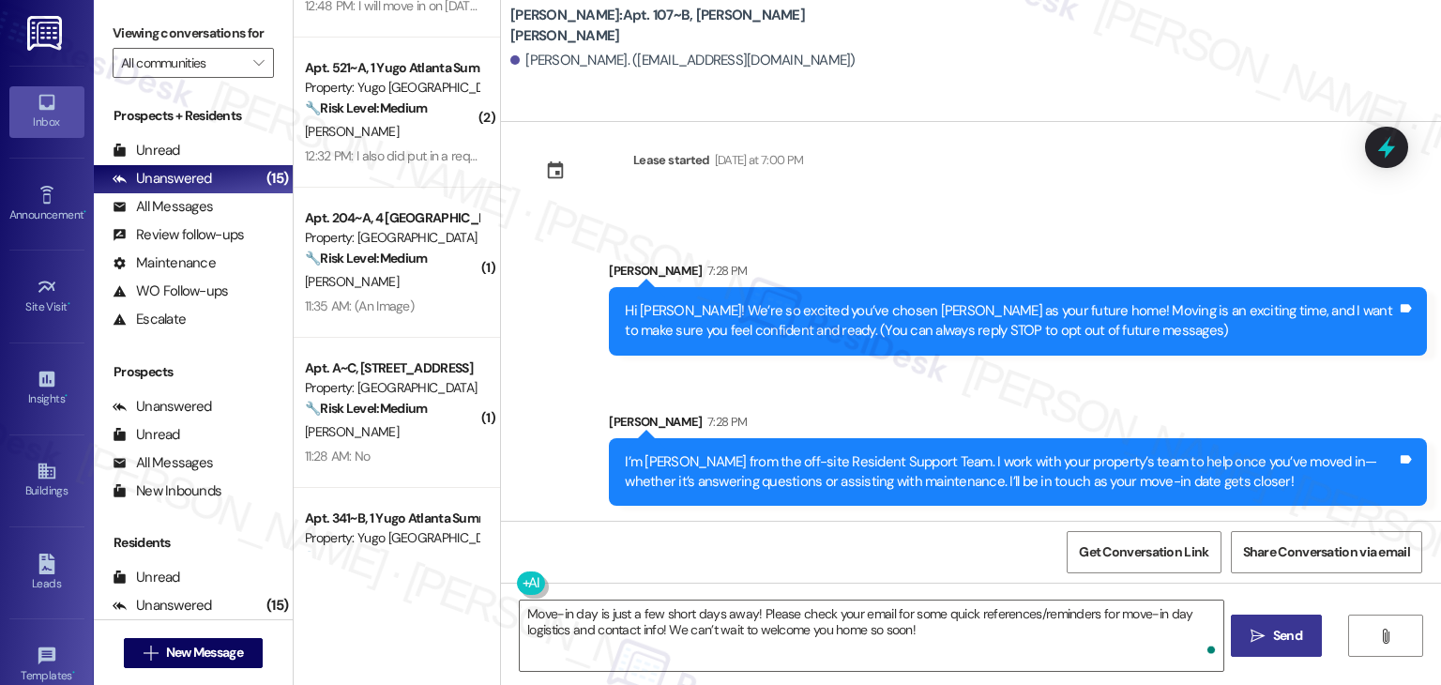
click at [1276, 647] on button " Send" at bounding box center [1276, 636] width 91 height 42
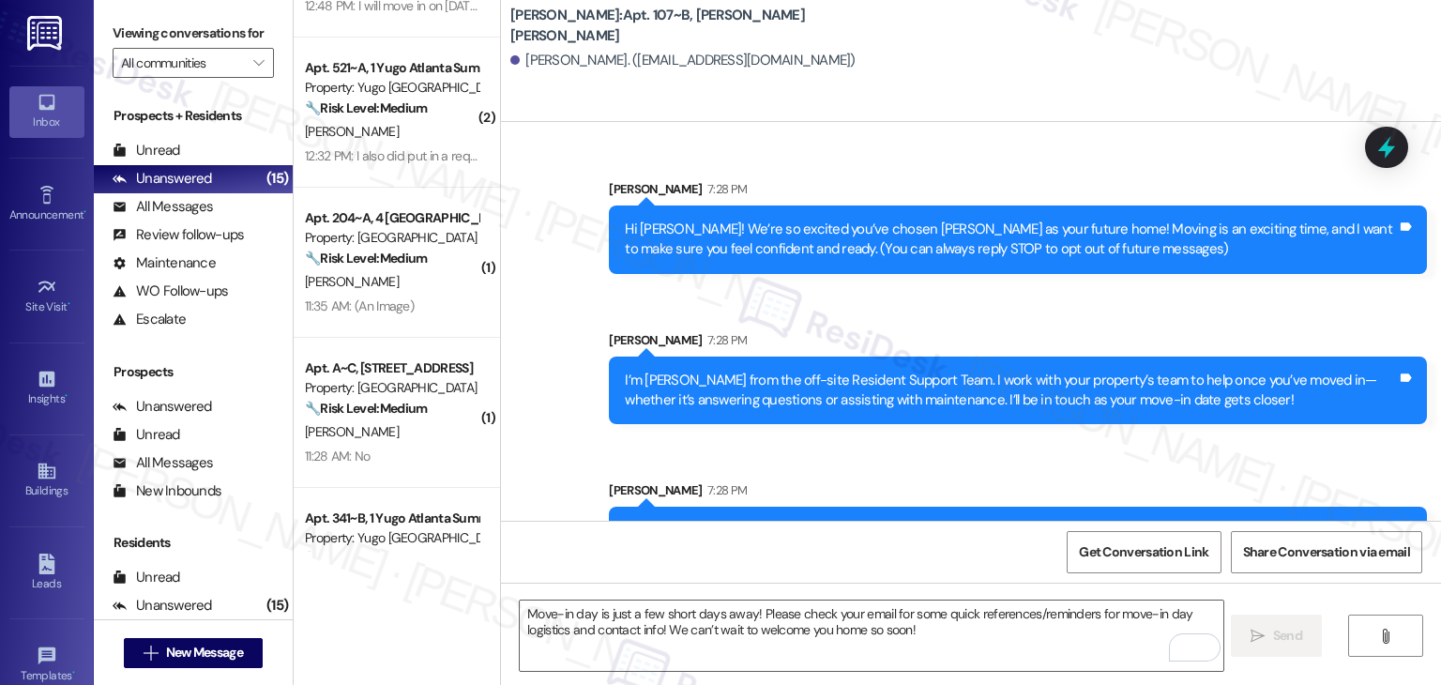
scroll to position [180, 0]
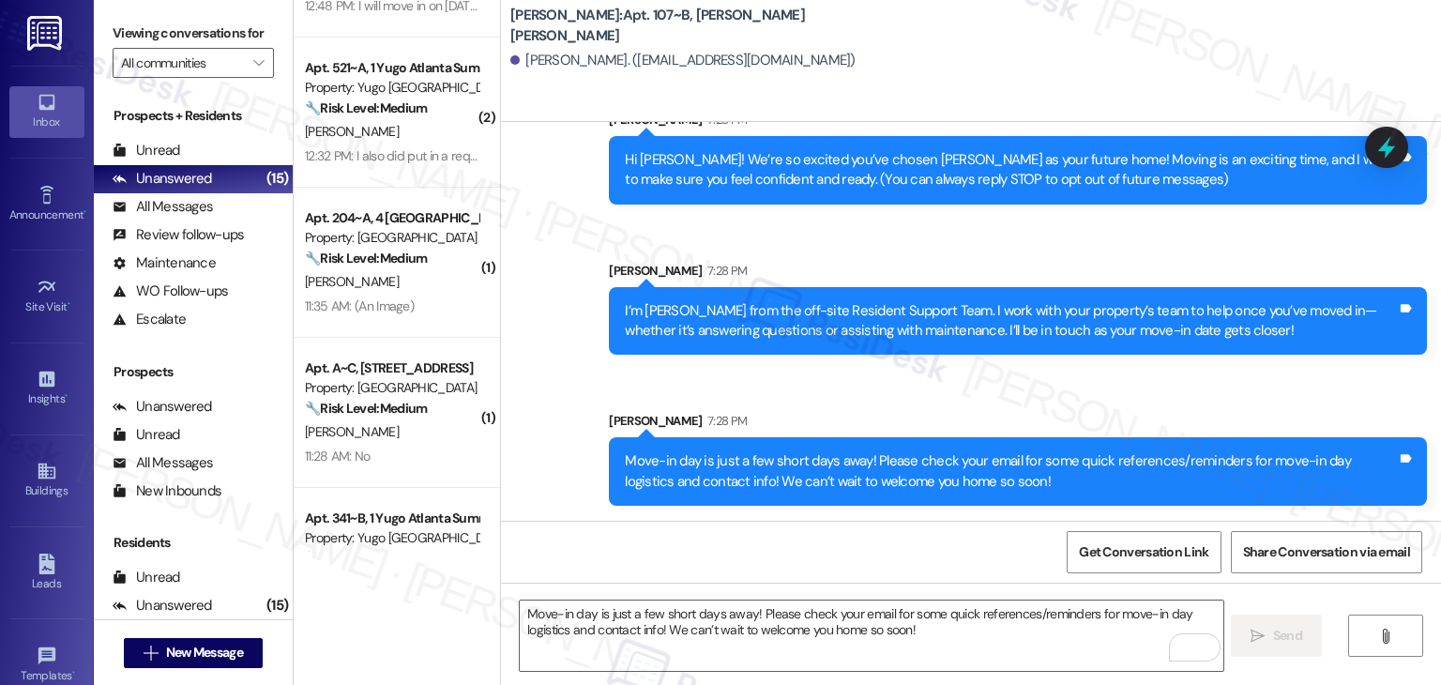
click at [918, 551] on div "Get Conversation Link Share Conversation via email" at bounding box center [971, 552] width 940 height 62
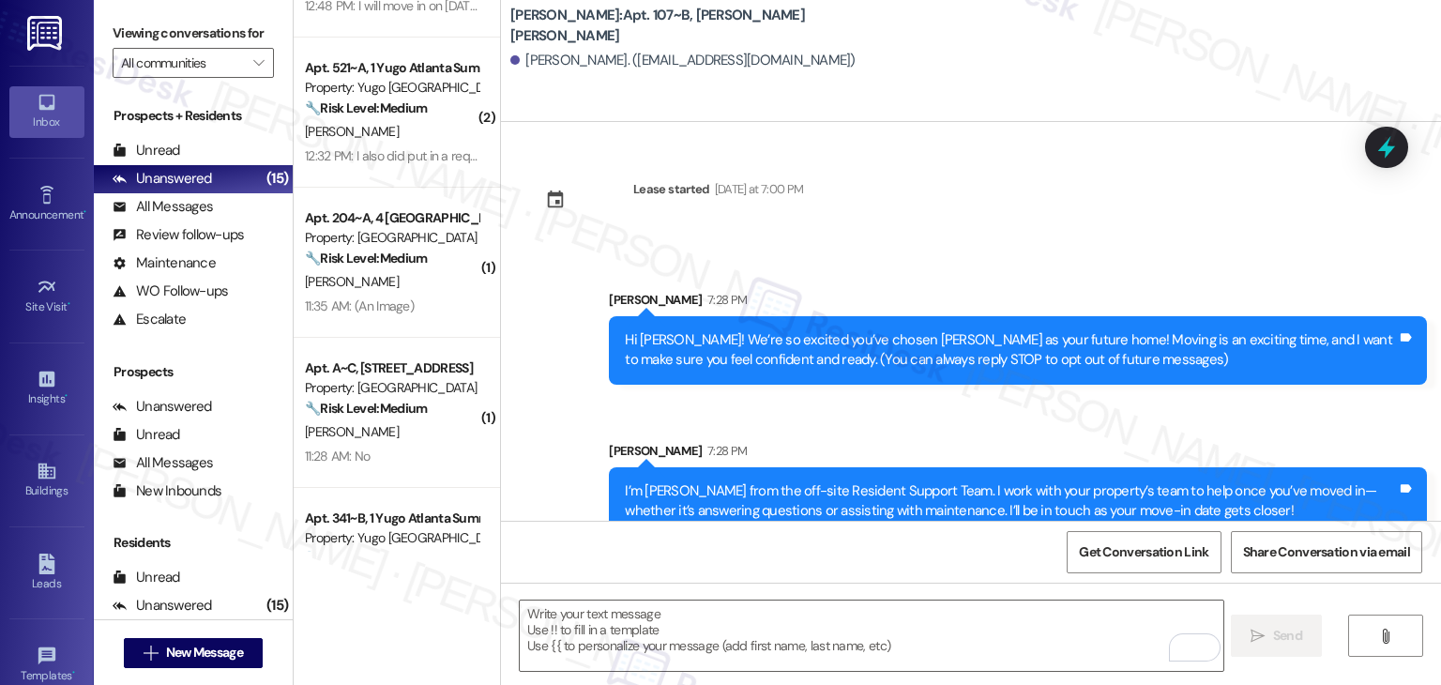
scroll to position [180, 0]
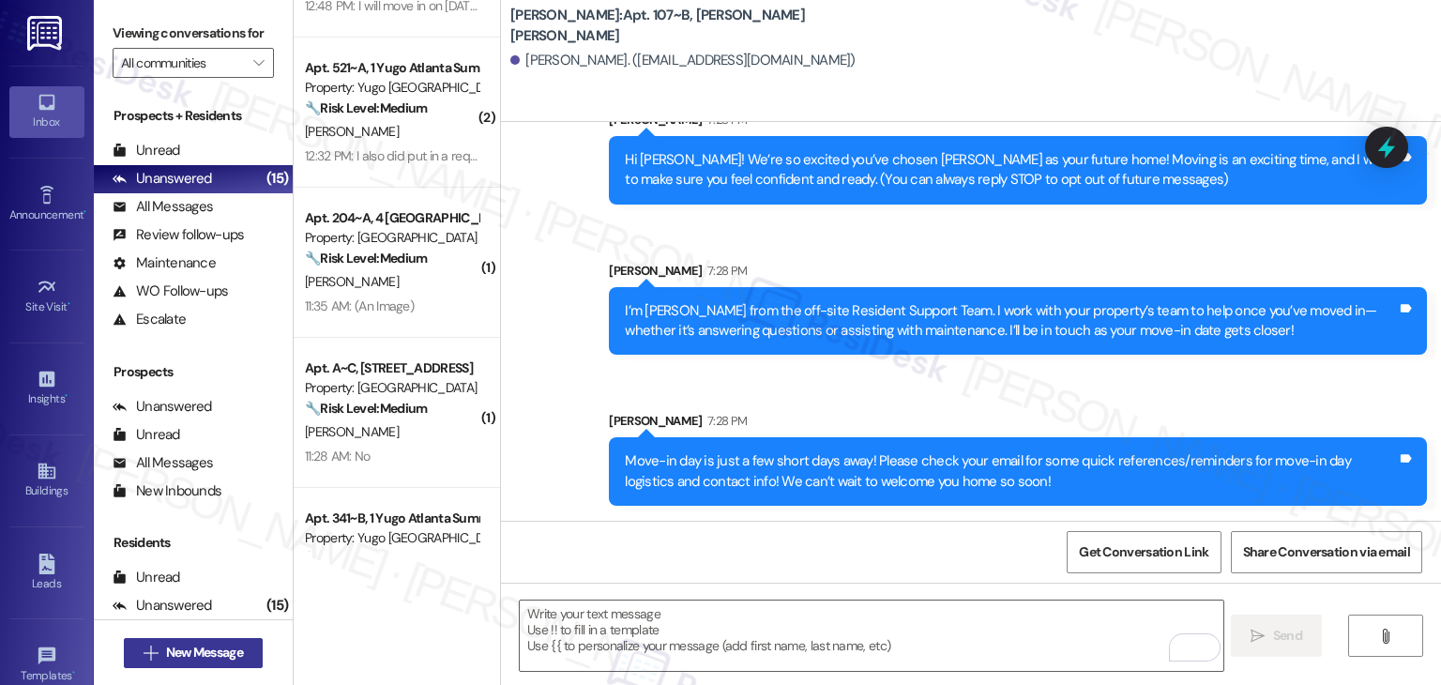
click at [205, 648] on span "New Message" at bounding box center [204, 653] width 77 height 20
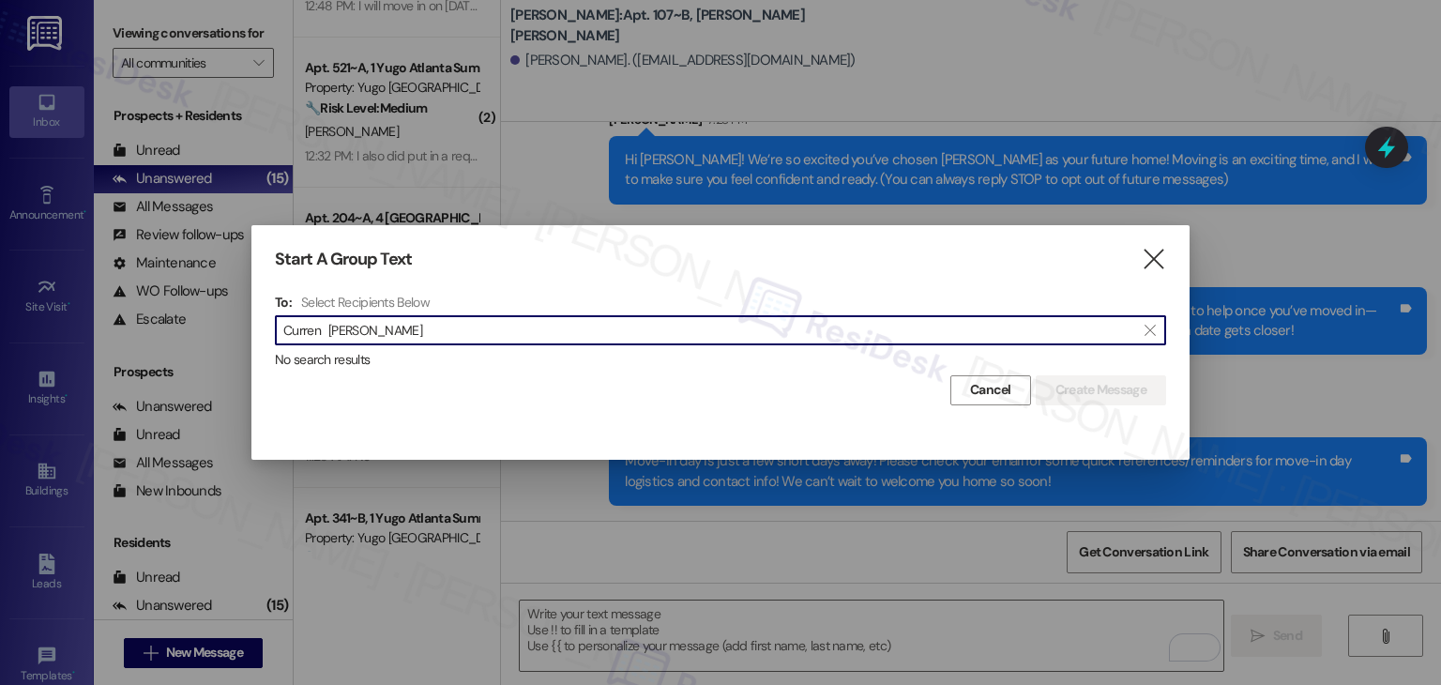
click at [327, 334] on input "Curren [PERSON_NAME]" at bounding box center [709, 330] width 852 height 26
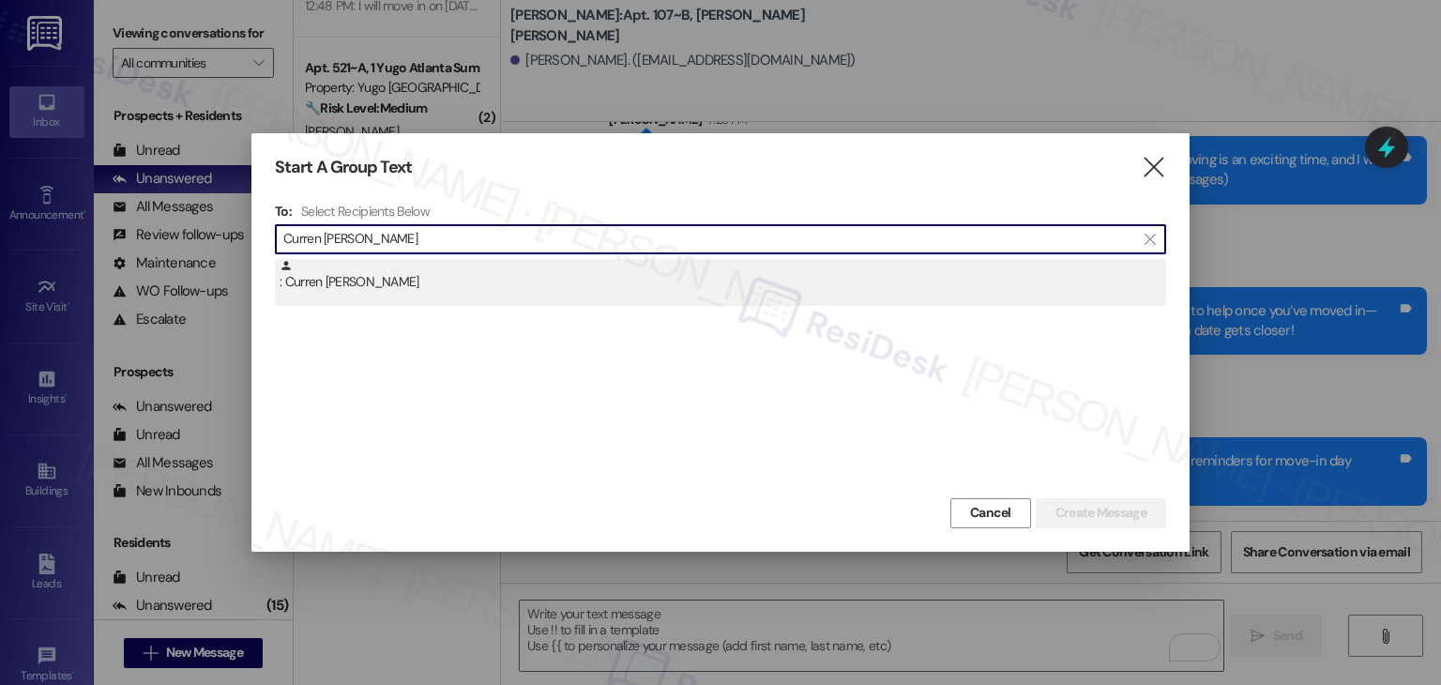
type input "Curren [PERSON_NAME]"
click at [351, 286] on div ": Curren [PERSON_NAME]" at bounding box center [723, 275] width 887 height 33
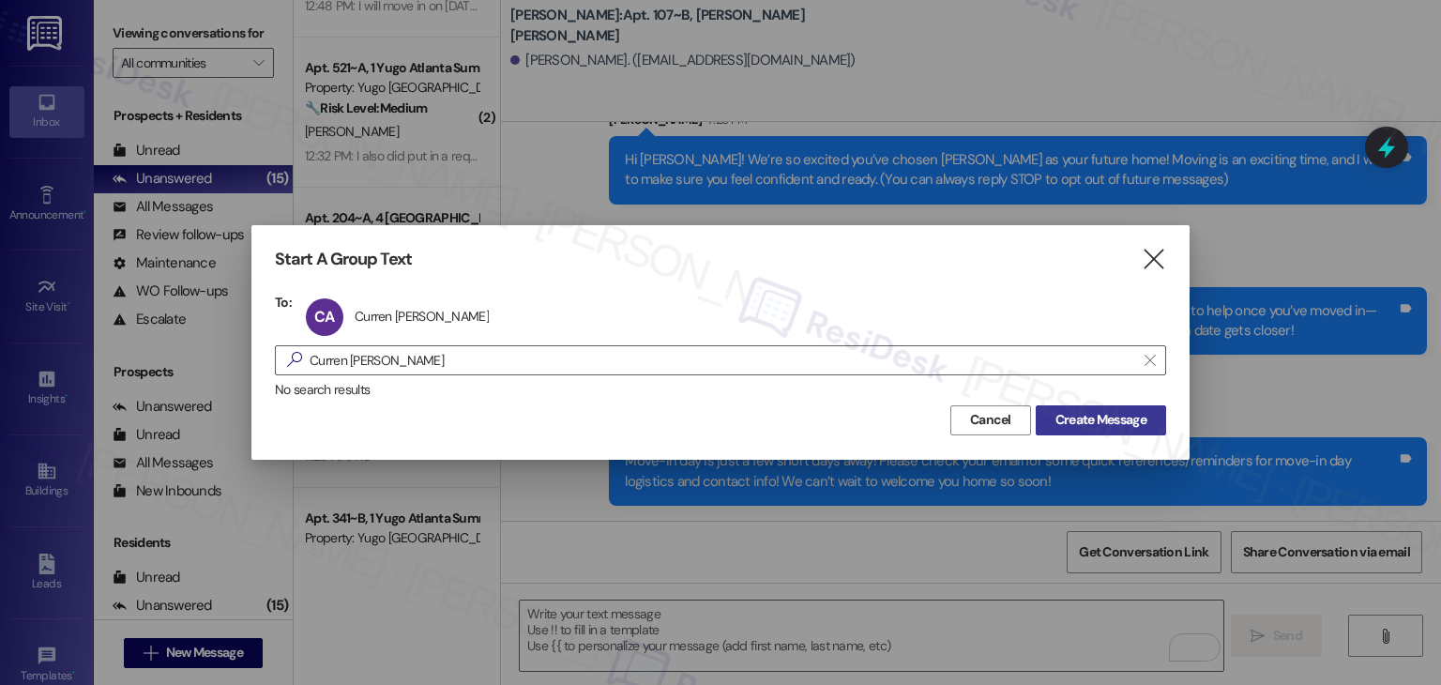
click at [1116, 418] on span "Create Message" at bounding box center [1101, 420] width 91 height 20
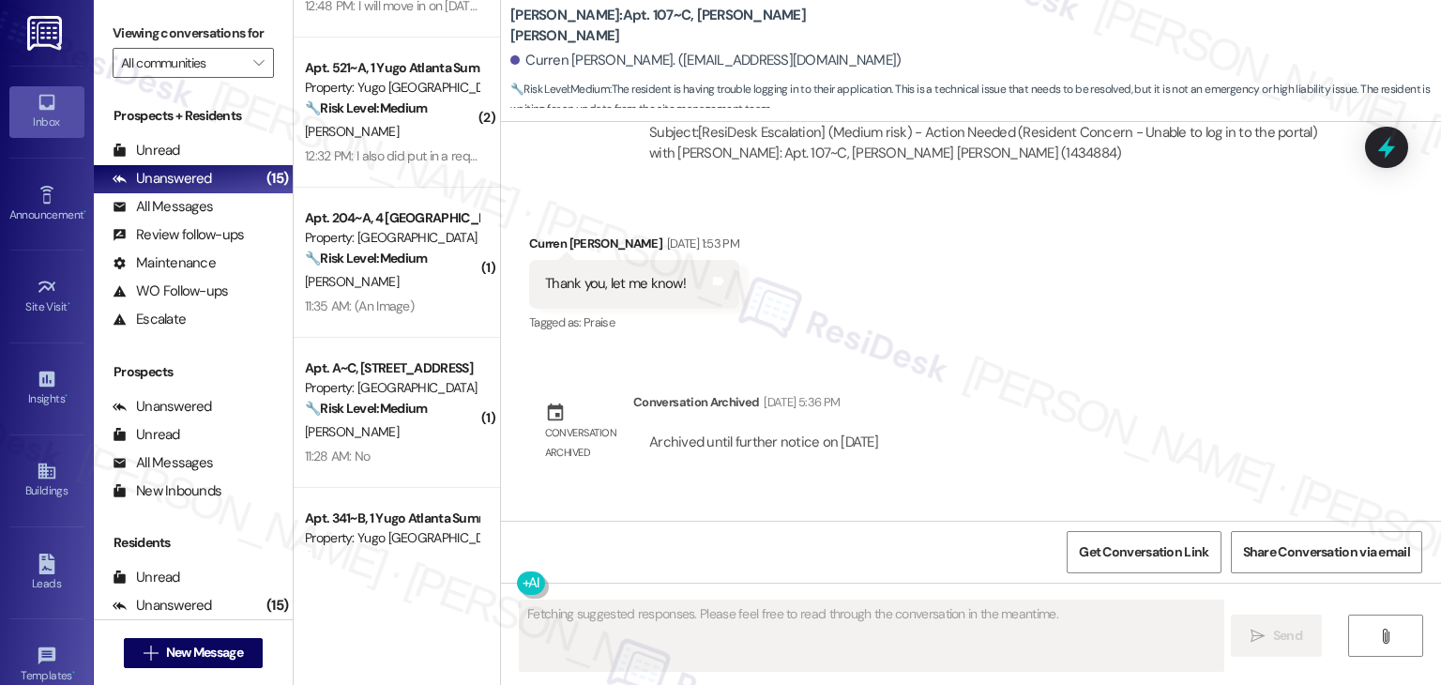
scroll to position [1867, 0]
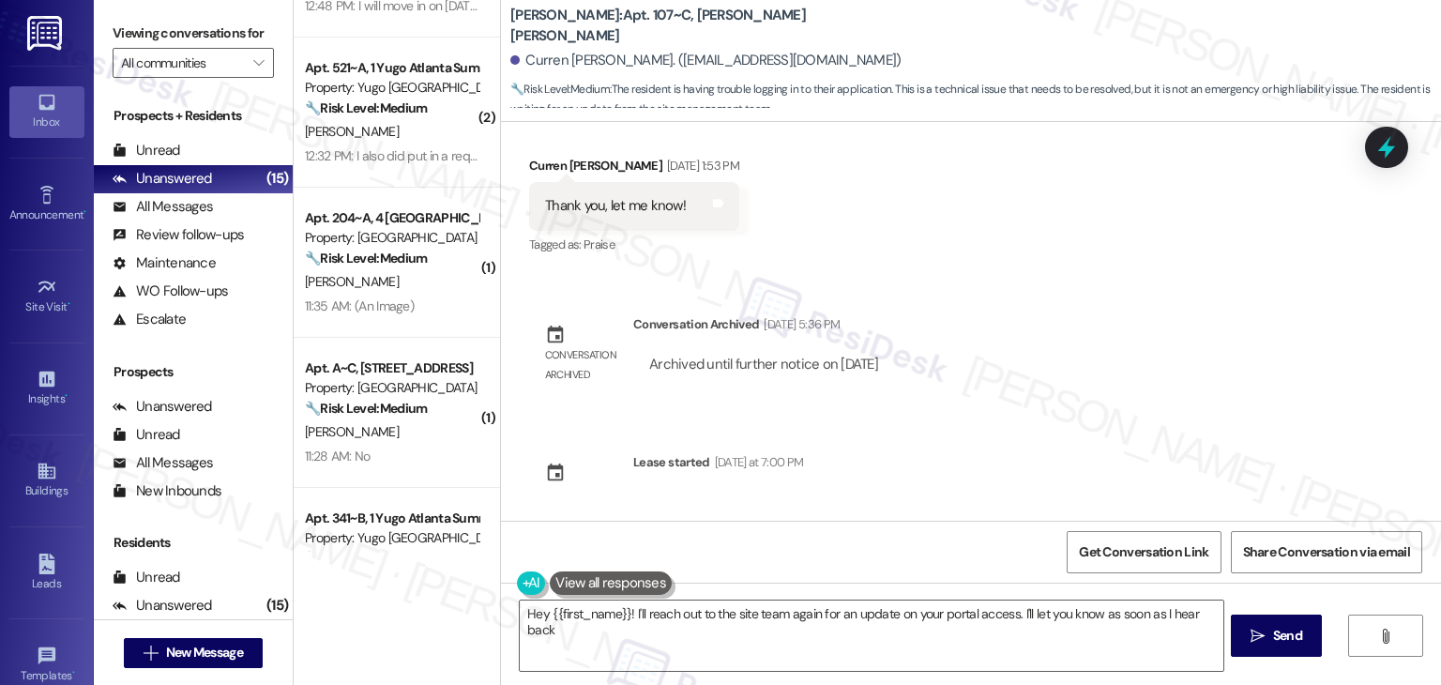
type textarea "Hey {{first_name}}! I'll reach out to the site team again for an update on your…"
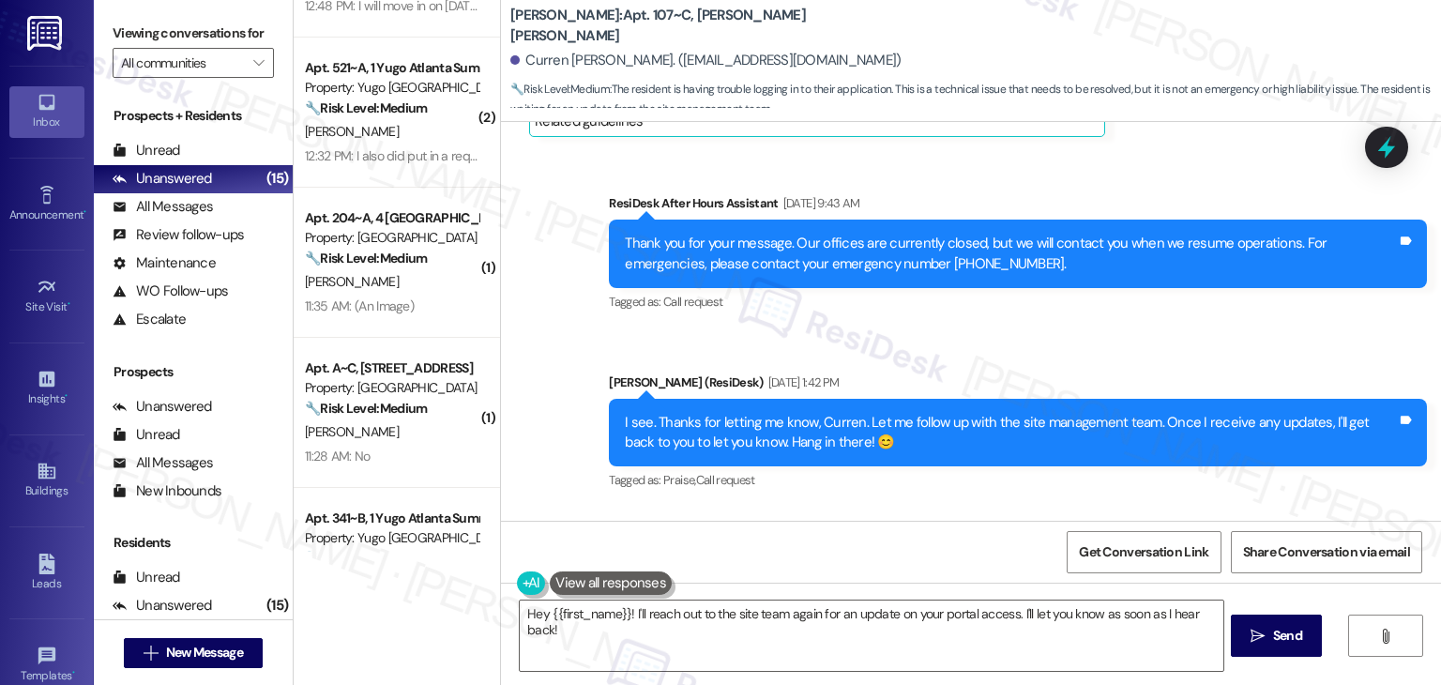
scroll to position [1398, 0]
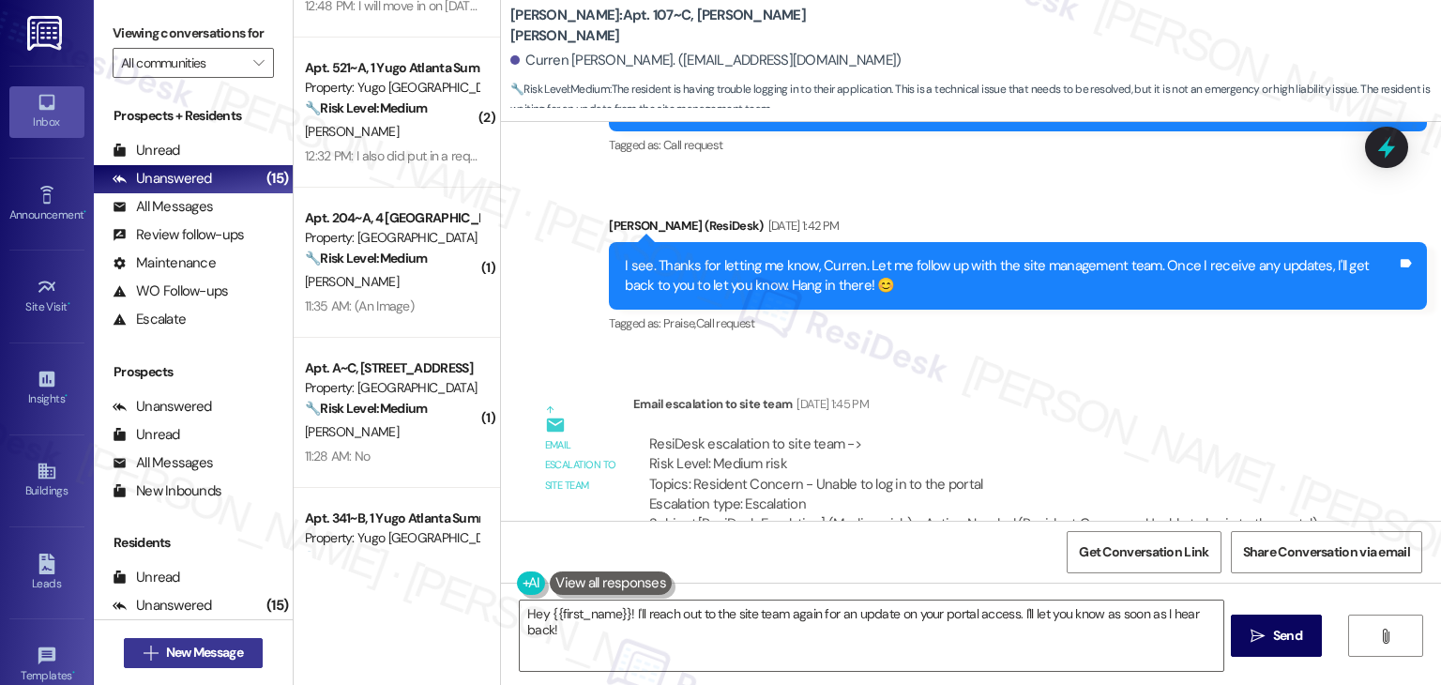
click at [191, 649] on span "New Message" at bounding box center [204, 653] width 77 height 20
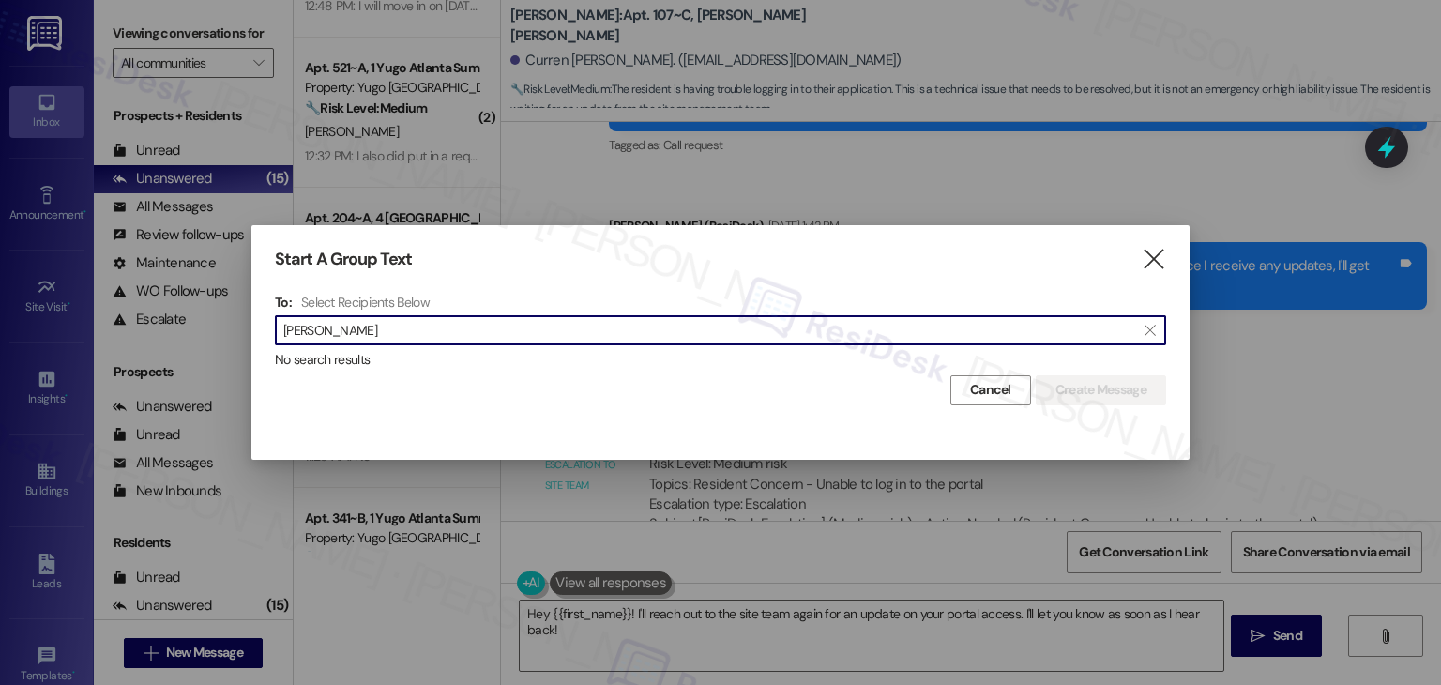
click at [325, 330] on input "[PERSON_NAME]" at bounding box center [709, 330] width 852 height 26
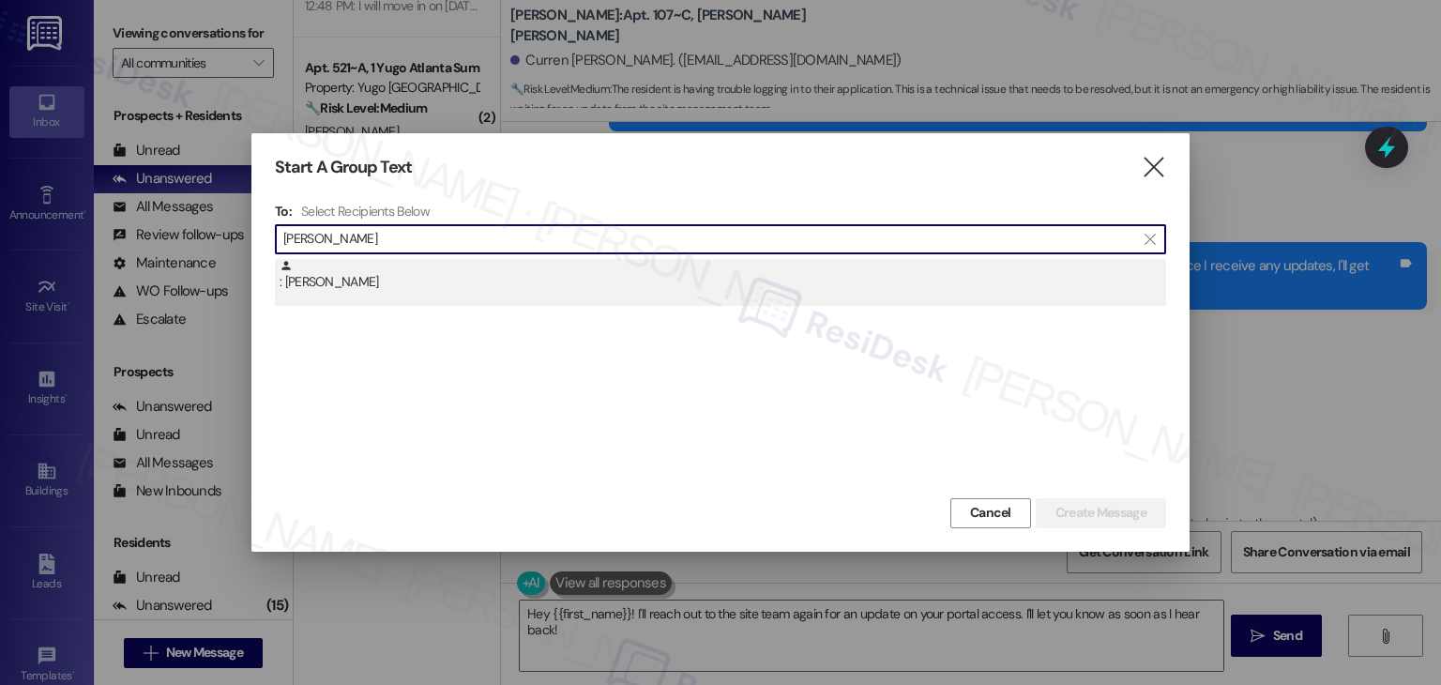
type input "[PERSON_NAME]"
click at [360, 297] on div ": [PERSON_NAME]" at bounding box center [720, 282] width 891 height 47
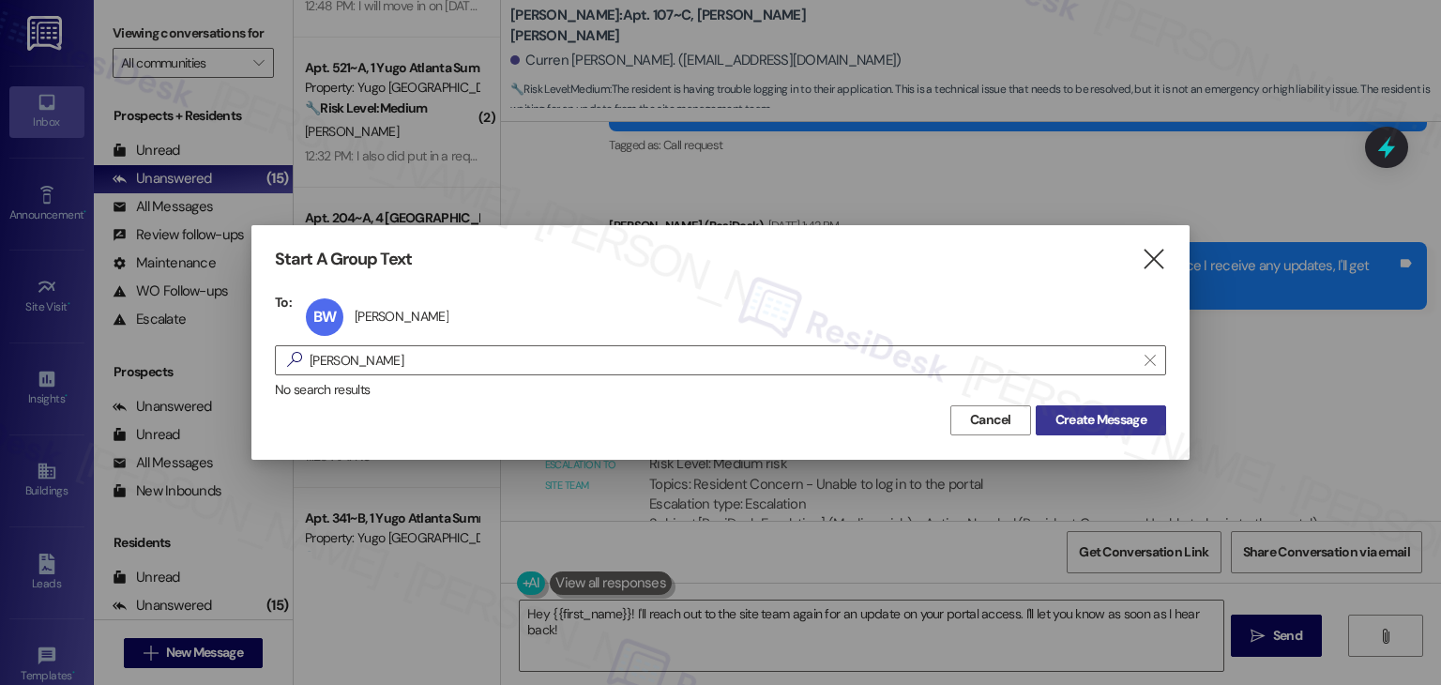
click at [1089, 423] on span "Create Message" at bounding box center [1101, 420] width 91 height 20
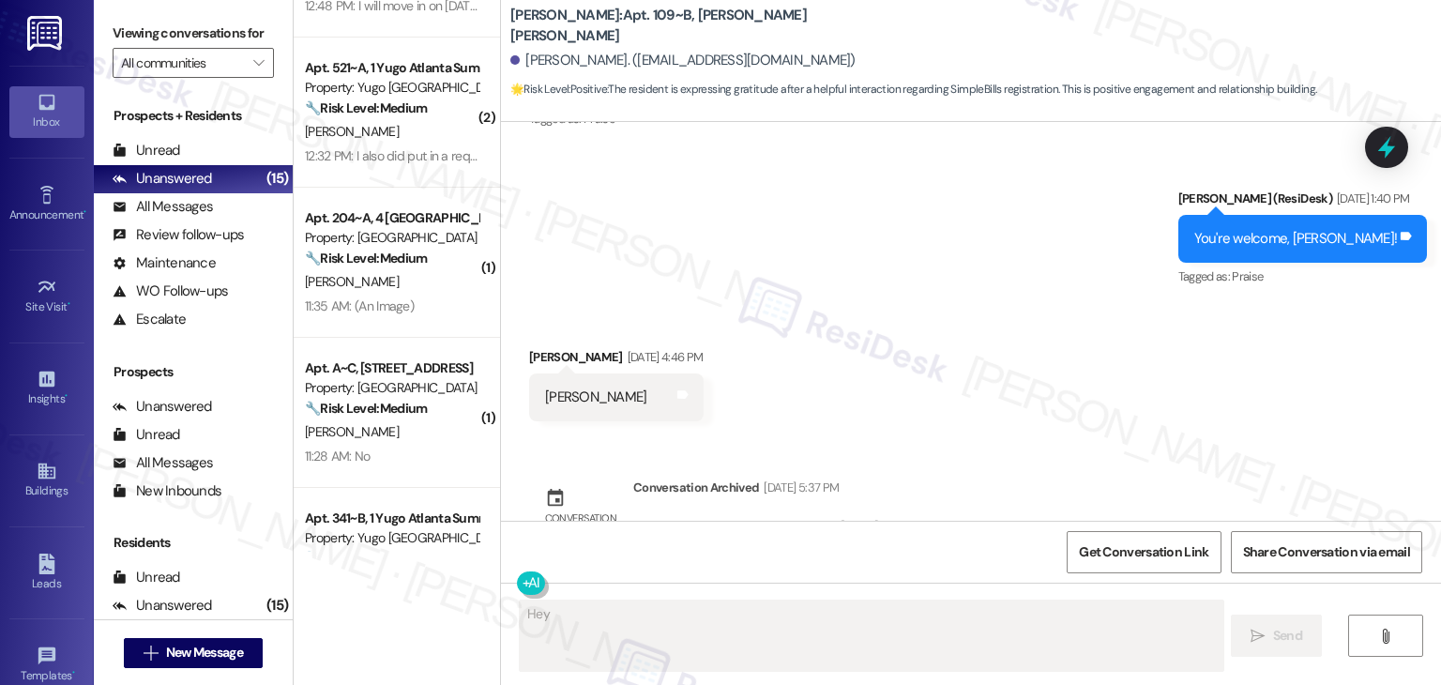
scroll to position [1591, 0]
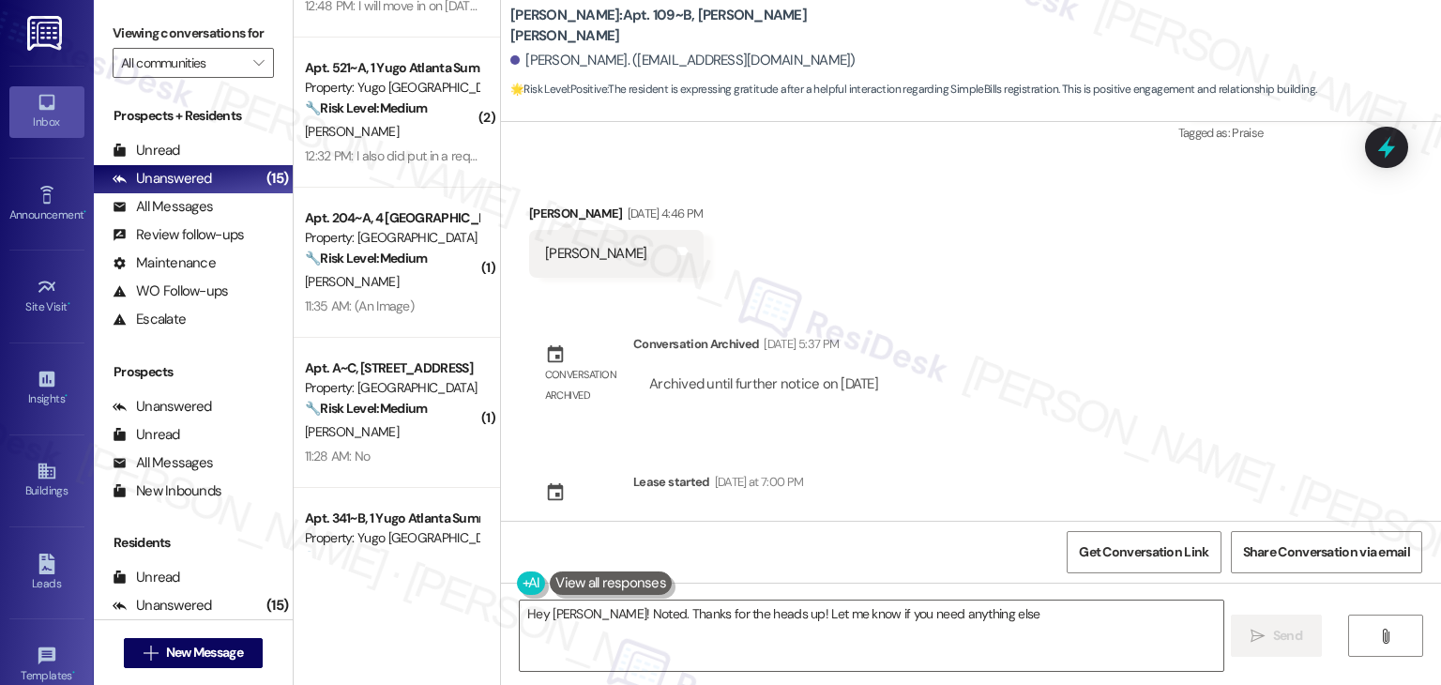
type textarea "Hey [PERSON_NAME]! Noted. Thanks for the heads up! Let me know if you need anyt…"
click at [1058, 475] on div "Sent via SMS [PERSON_NAME] (ResiDesk) [DATE] 3:49 PM Hi [PERSON_NAME]! We’re so…" at bounding box center [971, 321] width 940 height 399
click at [1108, 391] on div "Sent via SMS [PERSON_NAME] (ResiDesk) [DATE] 3:49 PM Hi [PERSON_NAME]! We’re so…" at bounding box center [971, 321] width 940 height 399
click at [1120, 373] on div "Sent via SMS [PERSON_NAME] (ResiDesk) [DATE] 3:49 PM Hi [PERSON_NAME]! We’re so…" at bounding box center [971, 321] width 940 height 399
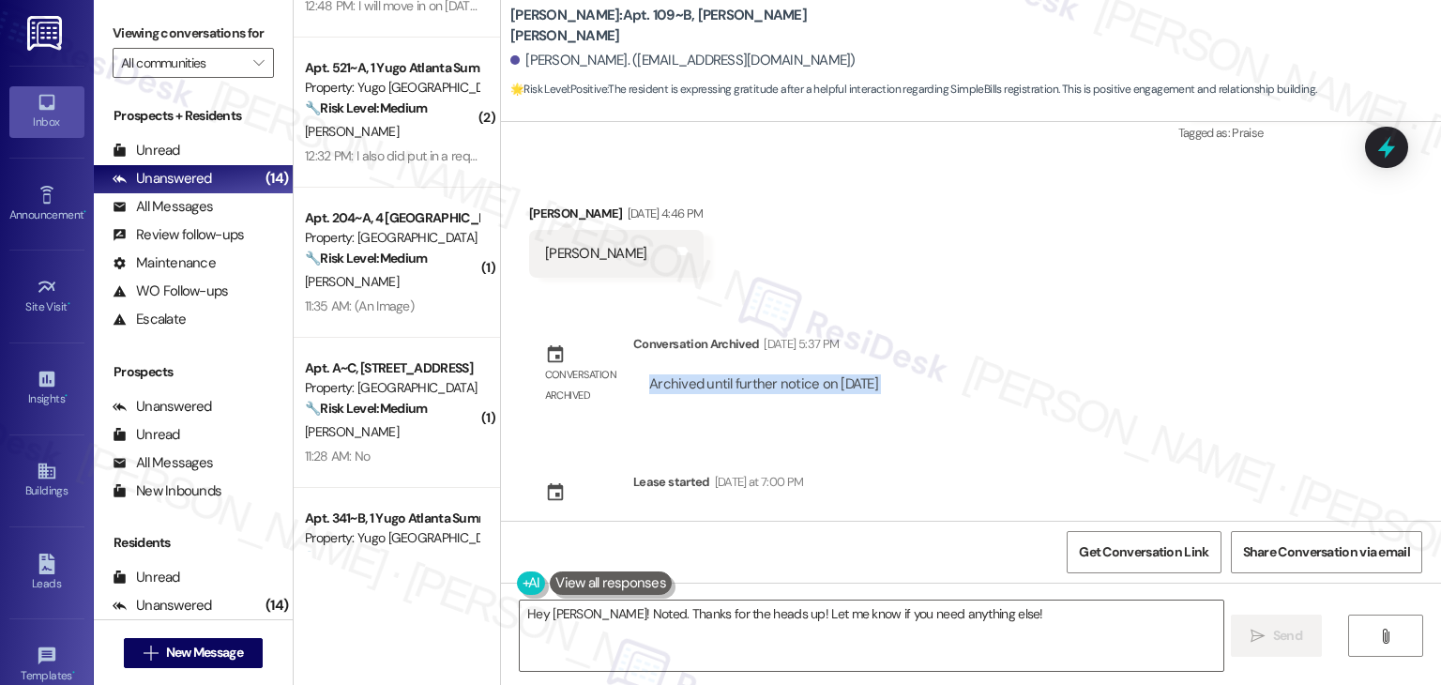
click at [1121, 371] on div "Sent via SMS [PERSON_NAME] (ResiDesk) [DATE] 3:49 PM Hi [PERSON_NAME]! We’re so…" at bounding box center [971, 321] width 940 height 399
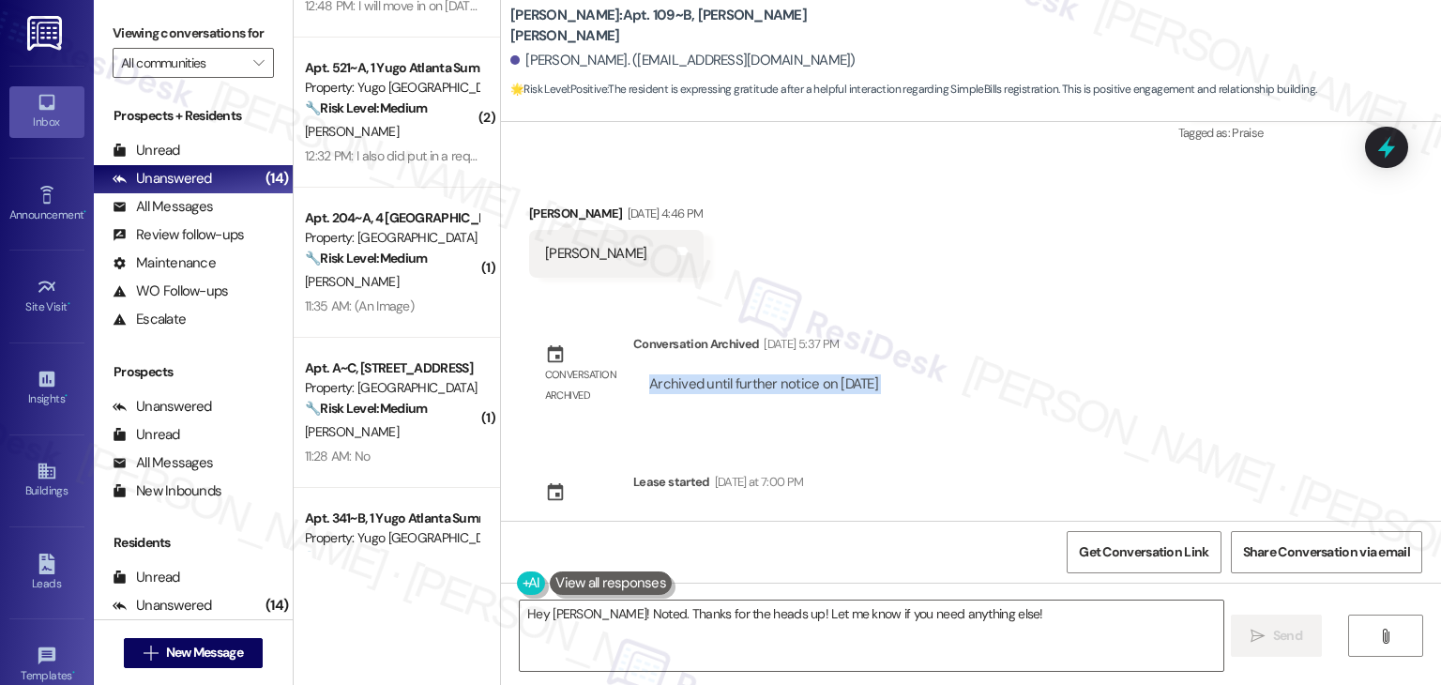
click at [1121, 371] on div "Sent via SMS [PERSON_NAME] (ResiDesk) [DATE] 3:49 PM Hi [PERSON_NAME]! We’re so…" at bounding box center [971, 321] width 940 height 399
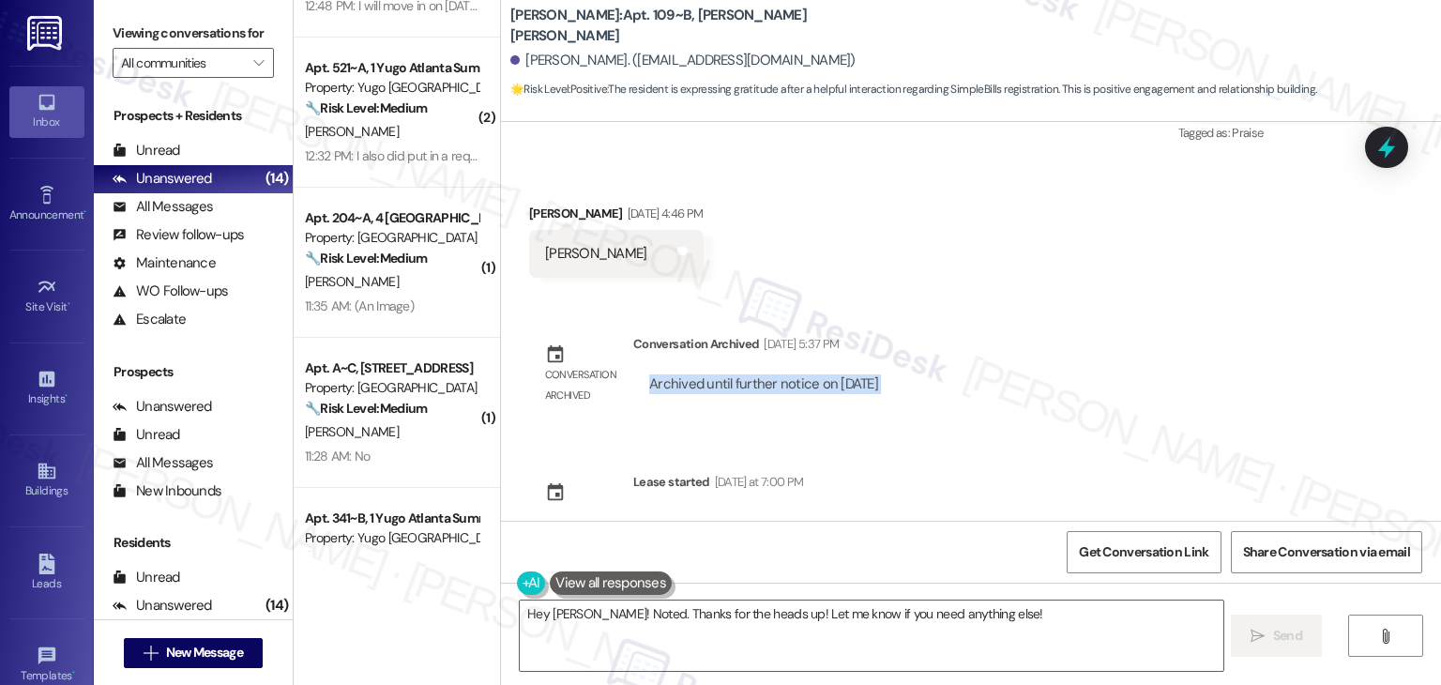
click at [1121, 371] on div "Sent via SMS [PERSON_NAME] (ResiDesk) [DATE] 3:49 PM Hi [PERSON_NAME]! We’re so…" at bounding box center [971, 321] width 940 height 399
click at [1122, 372] on div "Sent via SMS [PERSON_NAME] (ResiDesk) [DATE] 3:49 PM Hi [PERSON_NAME]! We’re so…" at bounding box center [971, 321] width 940 height 399
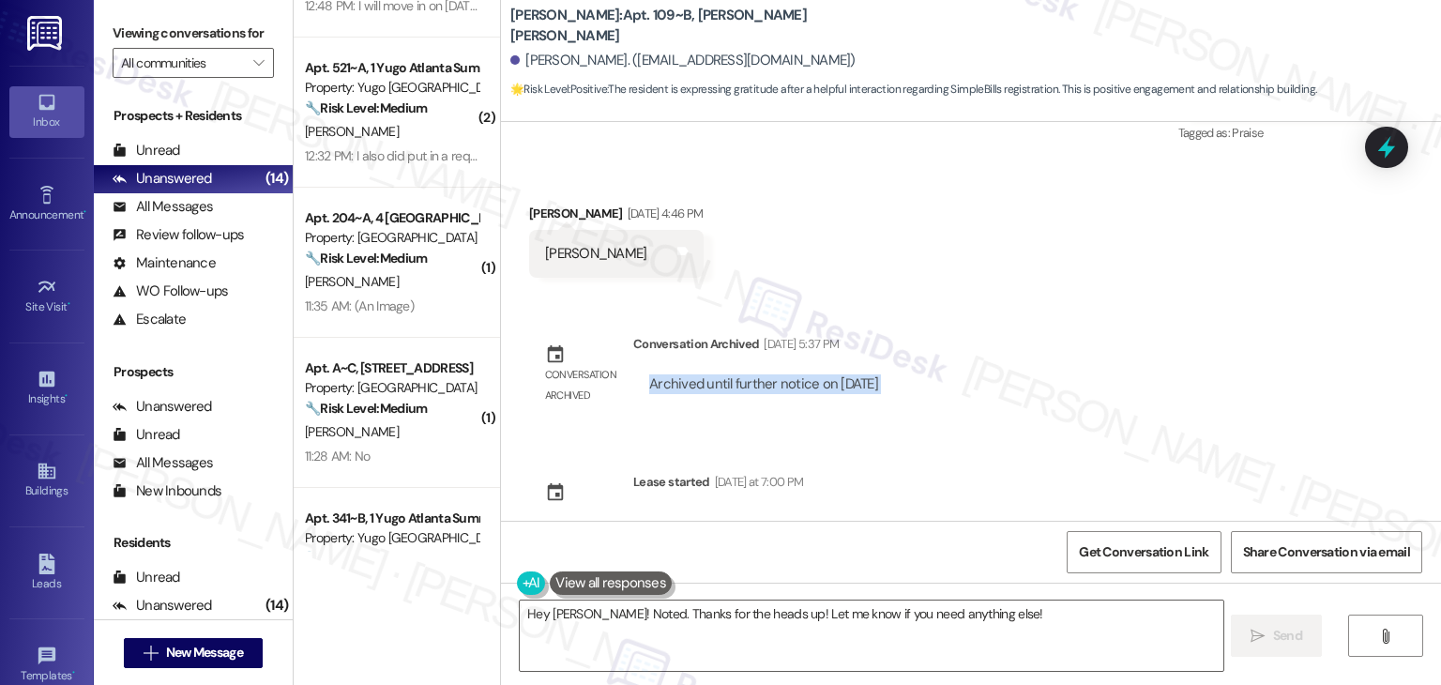
click at [1122, 372] on div "Sent via SMS [PERSON_NAME] (ResiDesk) [DATE] 3:49 PM Hi [PERSON_NAME]! We’re so…" at bounding box center [971, 321] width 940 height 399
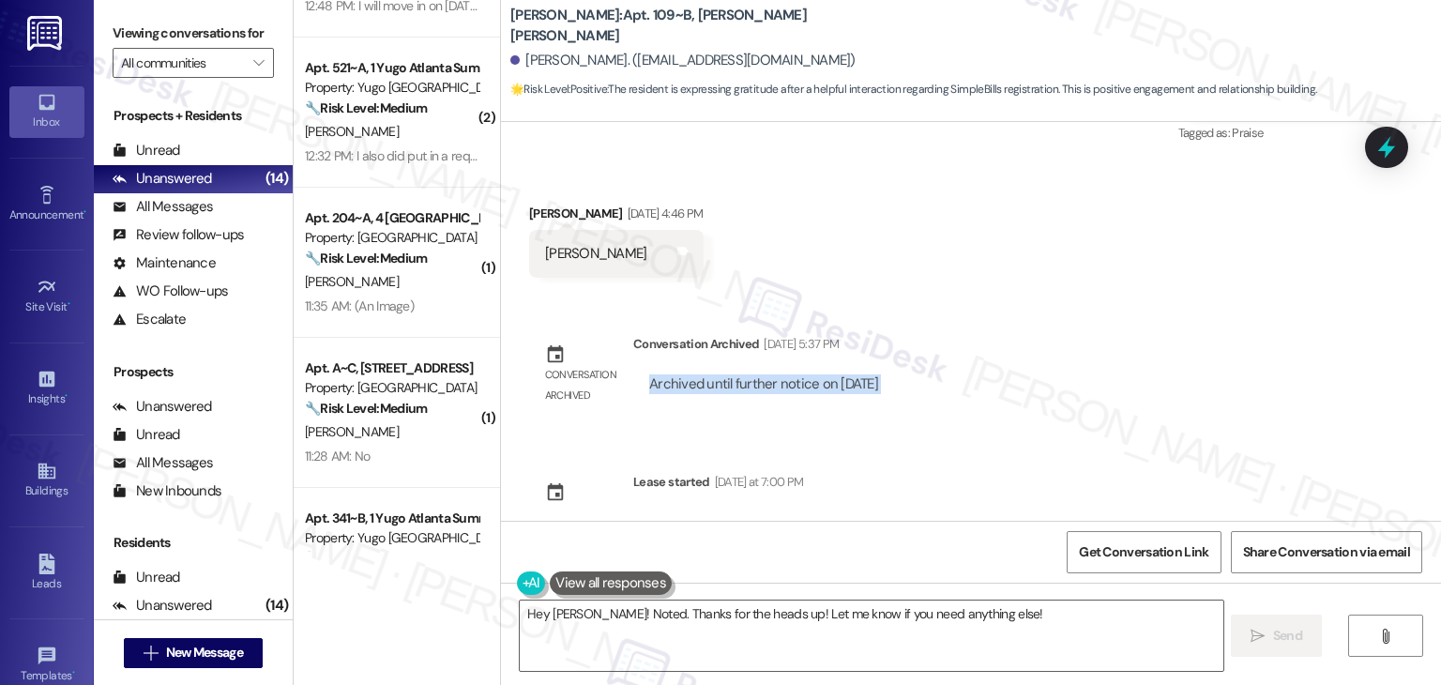
click at [1122, 372] on div "Sent via SMS [PERSON_NAME] (ResiDesk) [DATE] 3:49 PM Hi [PERSON_NAME]! We’re so…" at bounding box center [971, 321] width 940 height 399
click at [1121, 381] on div "Sent via SMS [PERSON_NAME] (ResiDesk) [DATE] 3:49 PM Hi [PERSON_NAME]! We’re so…" at bounding box center [971, 321] width 940 height 399
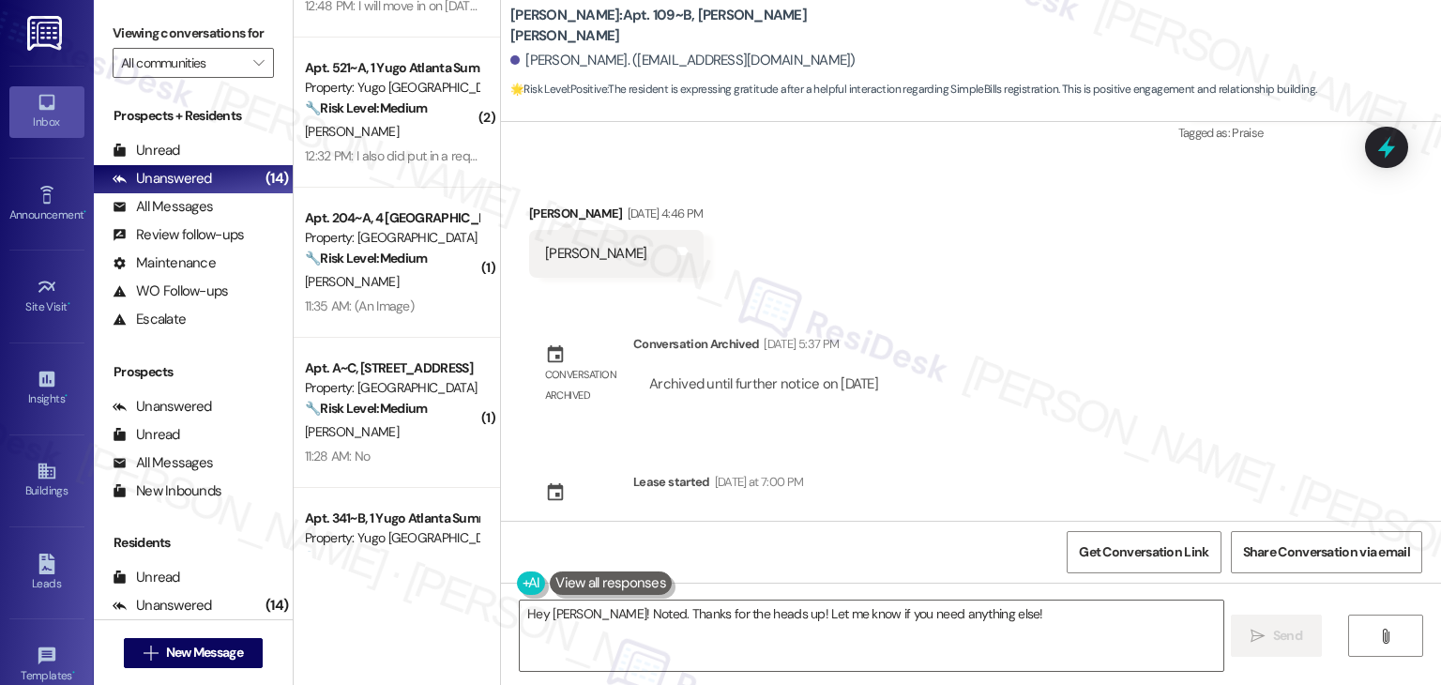
click at [1122, 376] on div "Sent via SMS [PERSON_NAME] (ResiDesk) [DATE] 3:49 PM Hi [PERSON_NAME]! We’re so…" at bounding box center [971, 321] width 940 height 399
click at [1122, 378] on div "Sent via SMS [PERSON_NAME] (ResiDesk) [DATE] 3:49 PM Hi [PERSON_NAME]! We’re so…" at bounding box center [971, 321] width 940 height 399
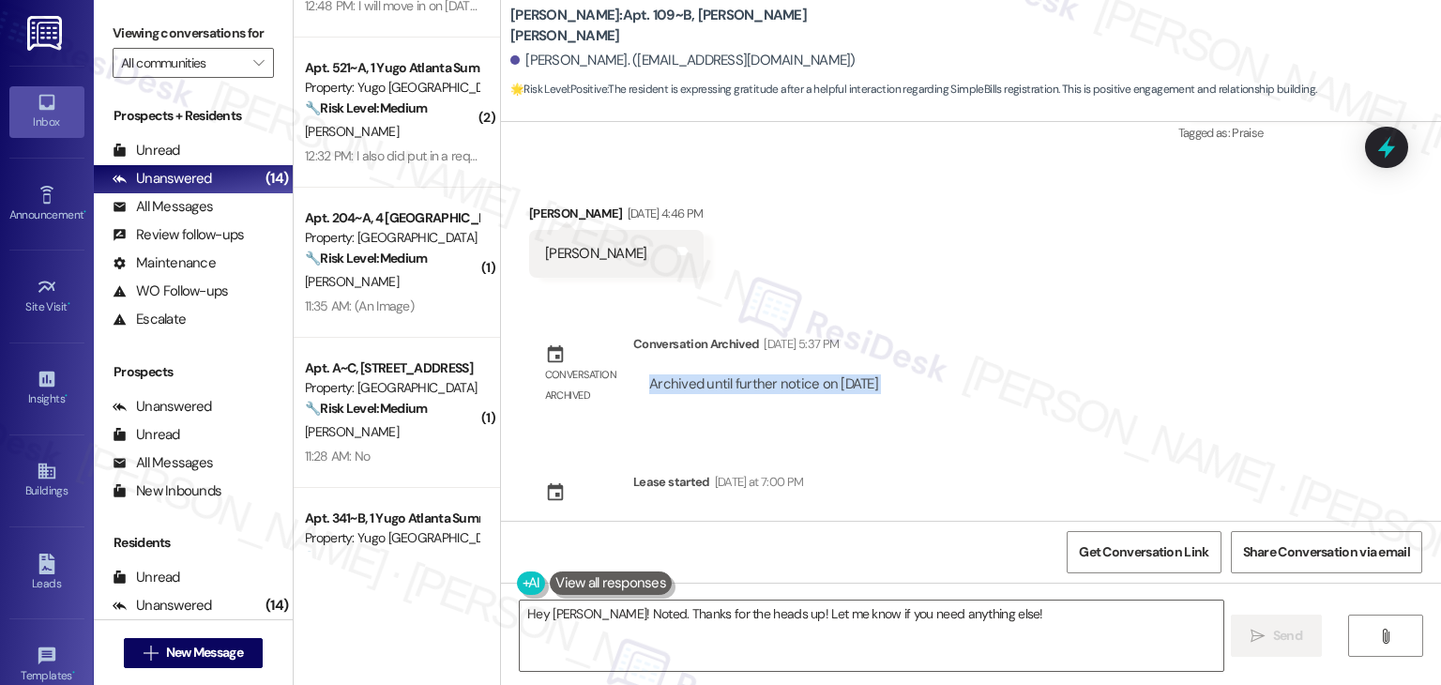
click at [1122, 378] on div "Sent via SMS [PERSON_NAME] (ResiDesk) [DATE] 3:49 PM Hi [PERSON_NAME]! We’re so…" at bounding box center [971, 321] width 940 height 399
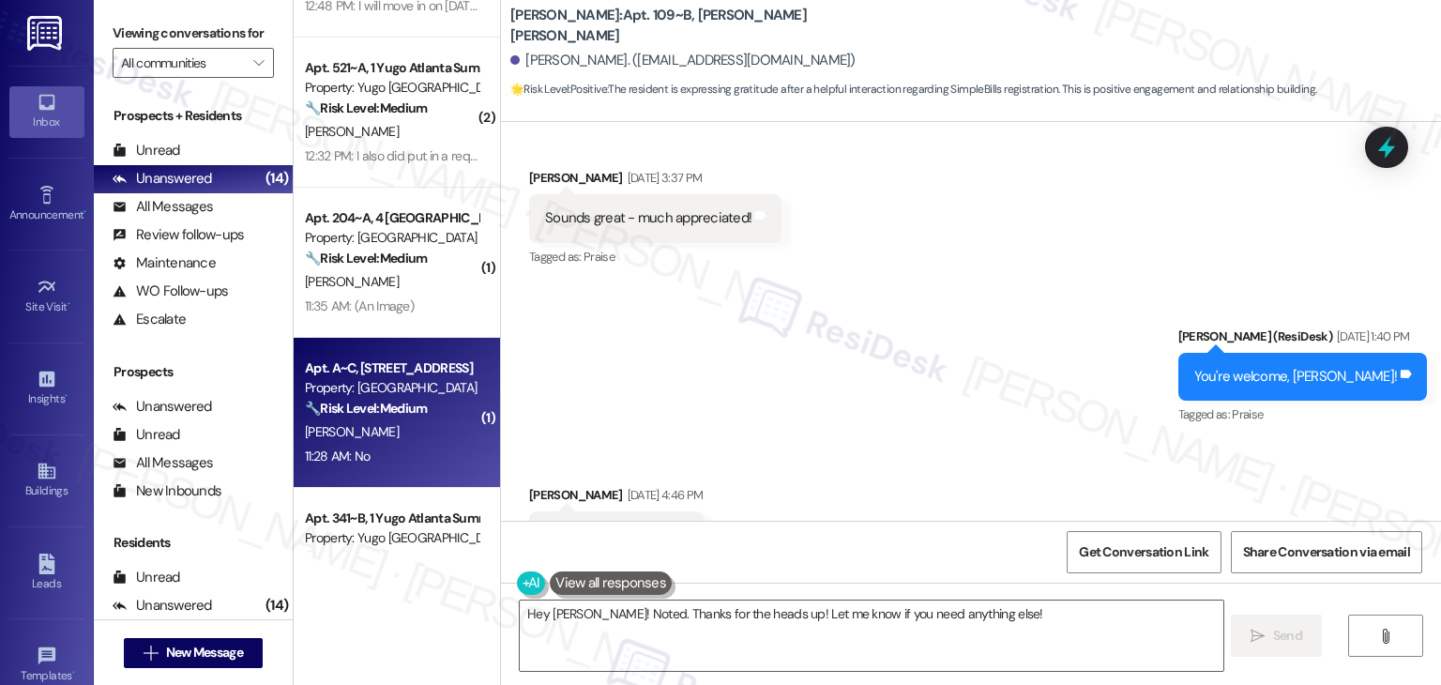
scroll to position [188, 0]
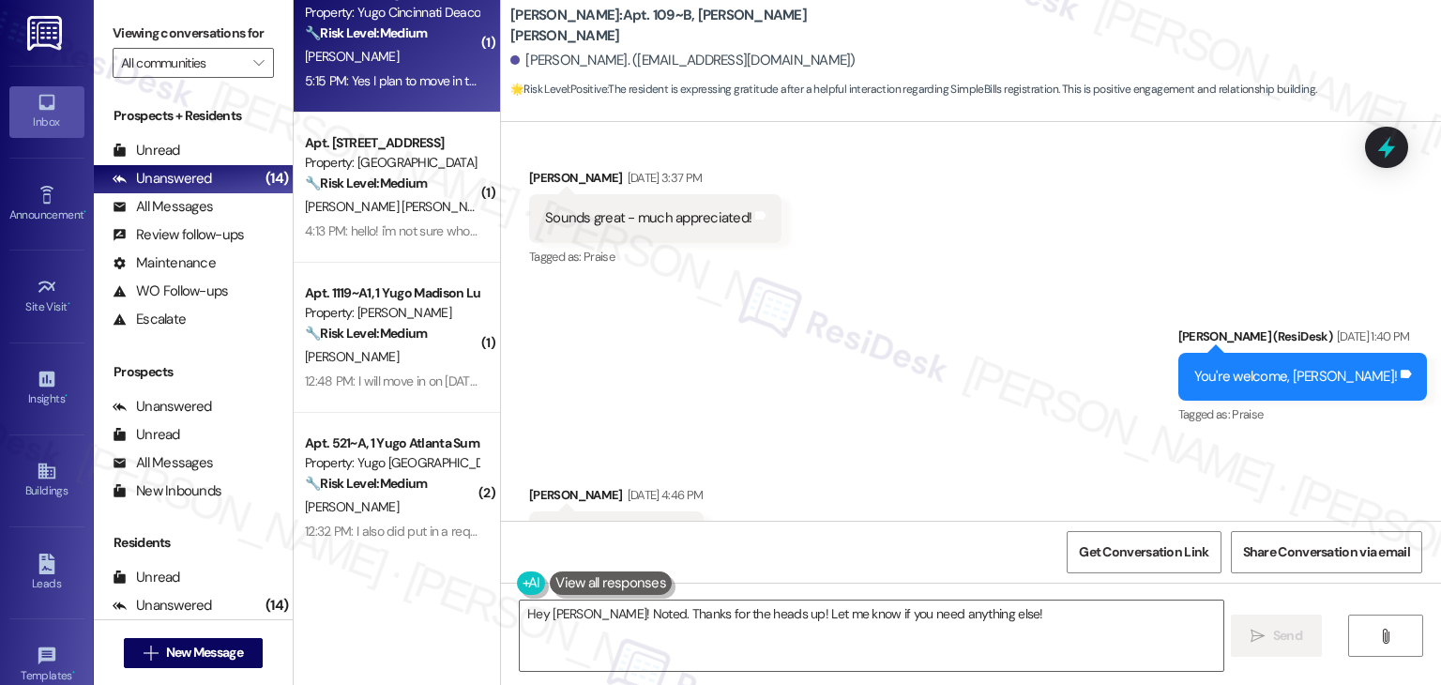
click at [412, 72] on div "5:15 PM: Yes I plan to move in the [DATE]. 5:15 PM: Yes I plan to move in the […" at bounding box center [414, 80] width 218 height 17
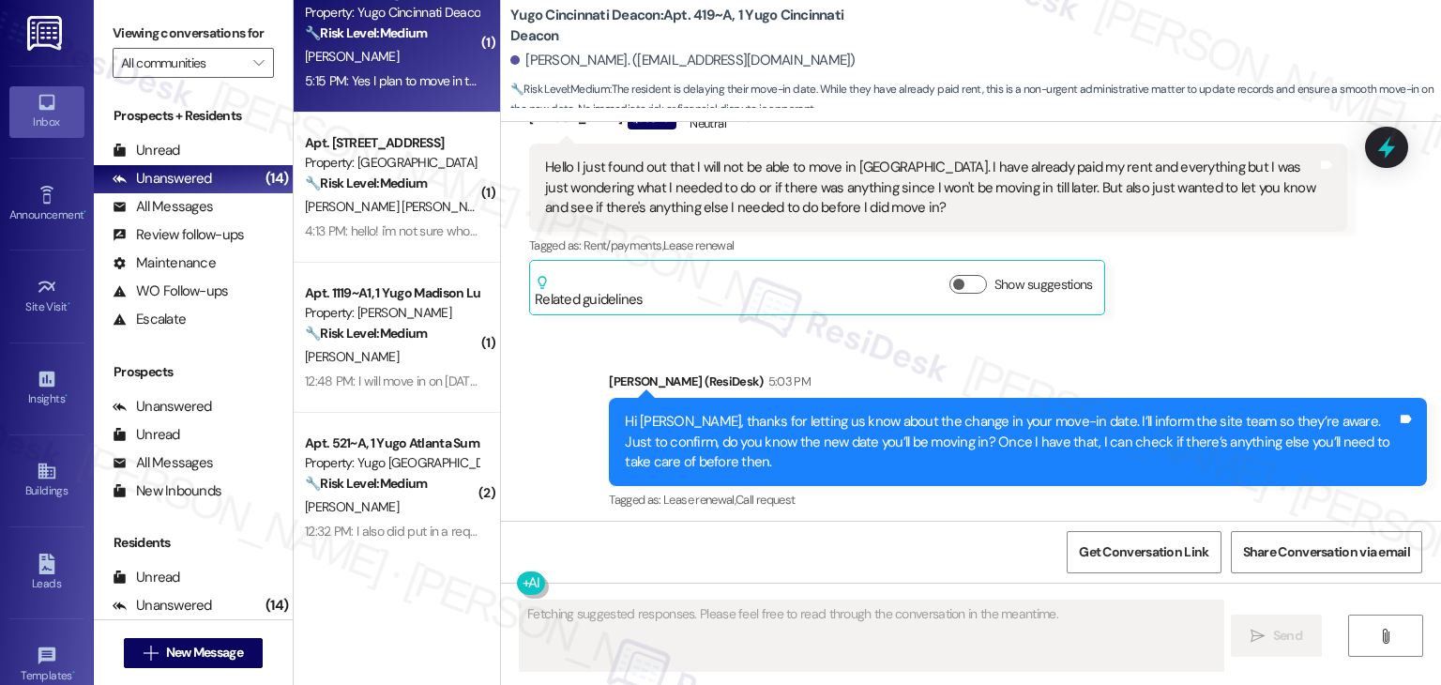
scroll to position [1535, 0]
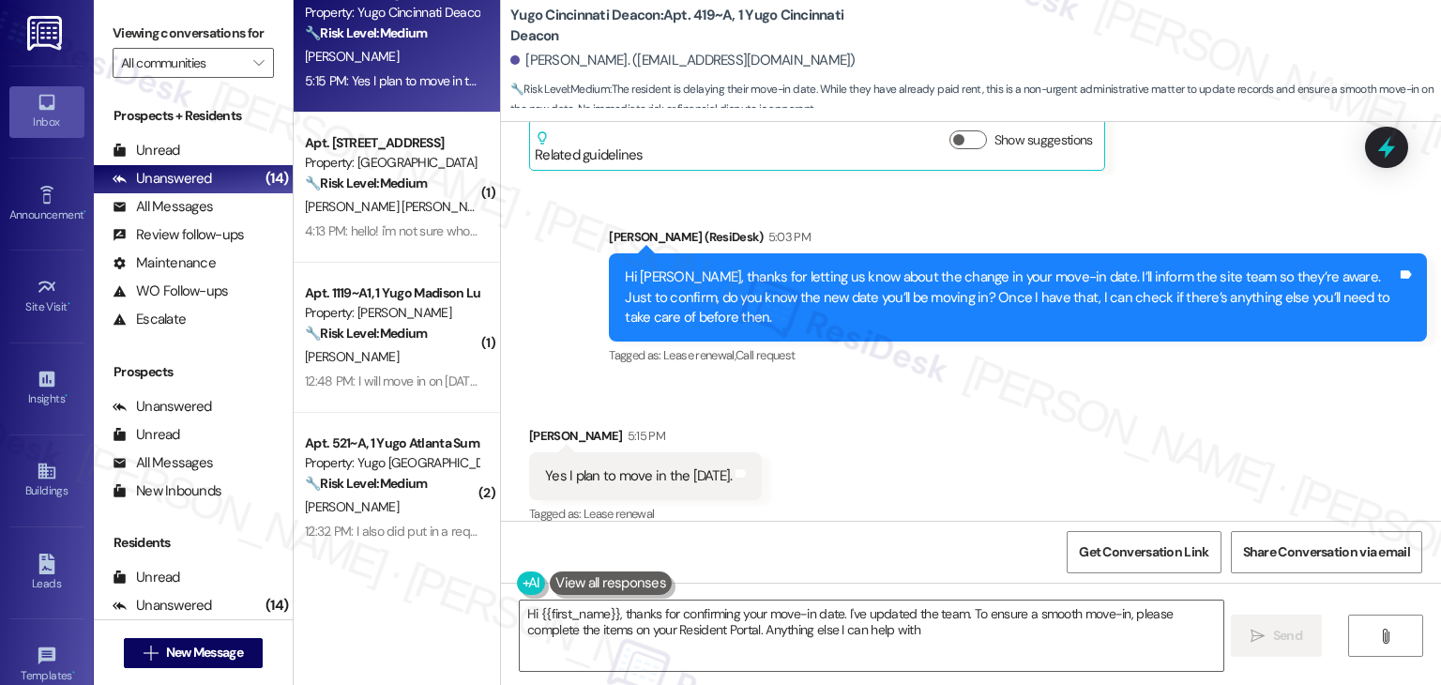
type textarea "Hi {{first_name}}, thanks for confirming your move-in date. I've updated the te…"
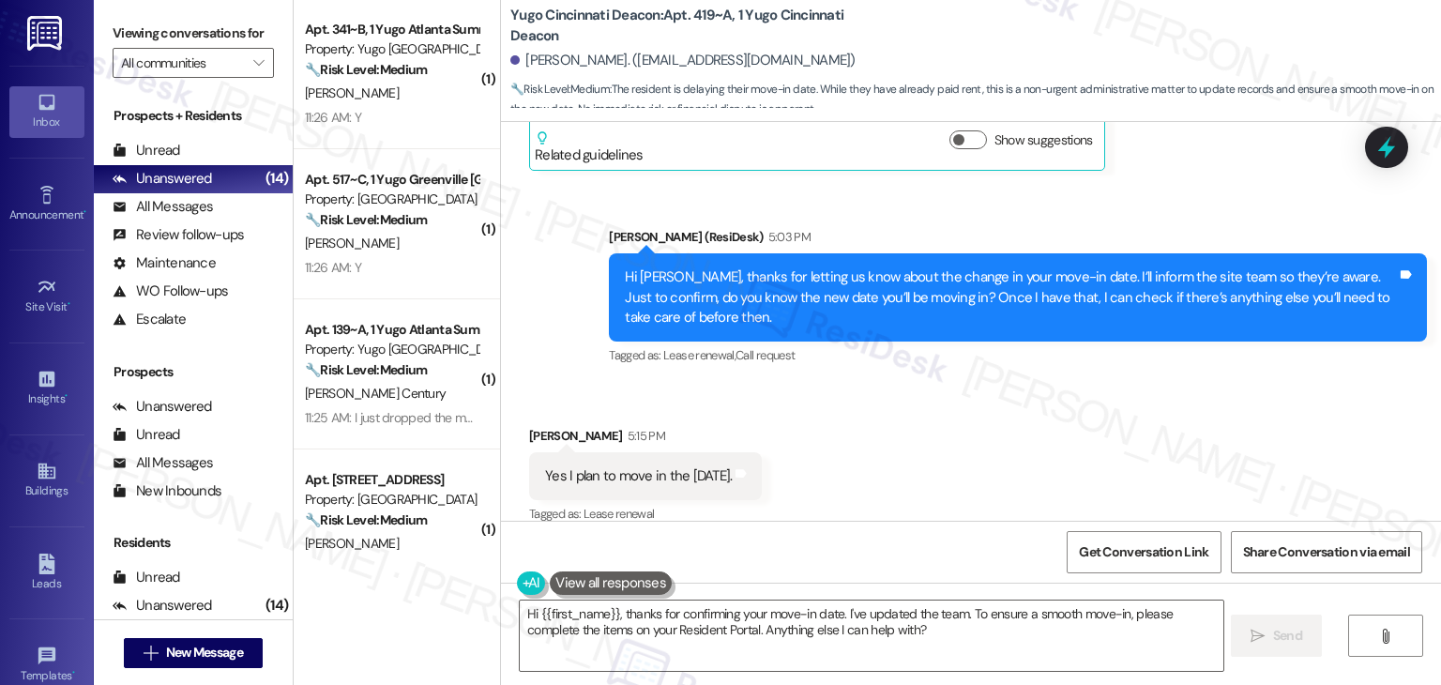
scroll to position [1314, 0]
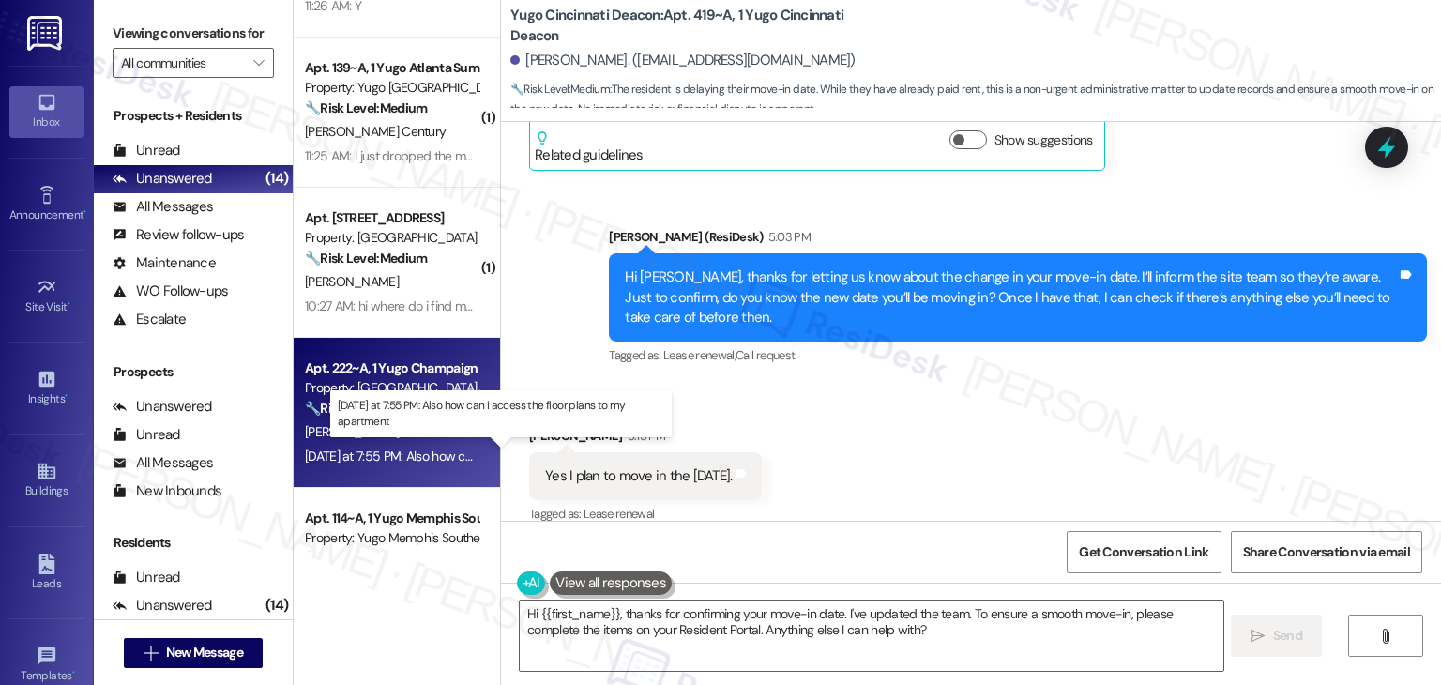
click at [424, 459] on div "[DATE] at 7:55 PM: Also how can i access the floor plans to my apartment [DATE]…" at bounding box center [504, 456] width 398 height 17
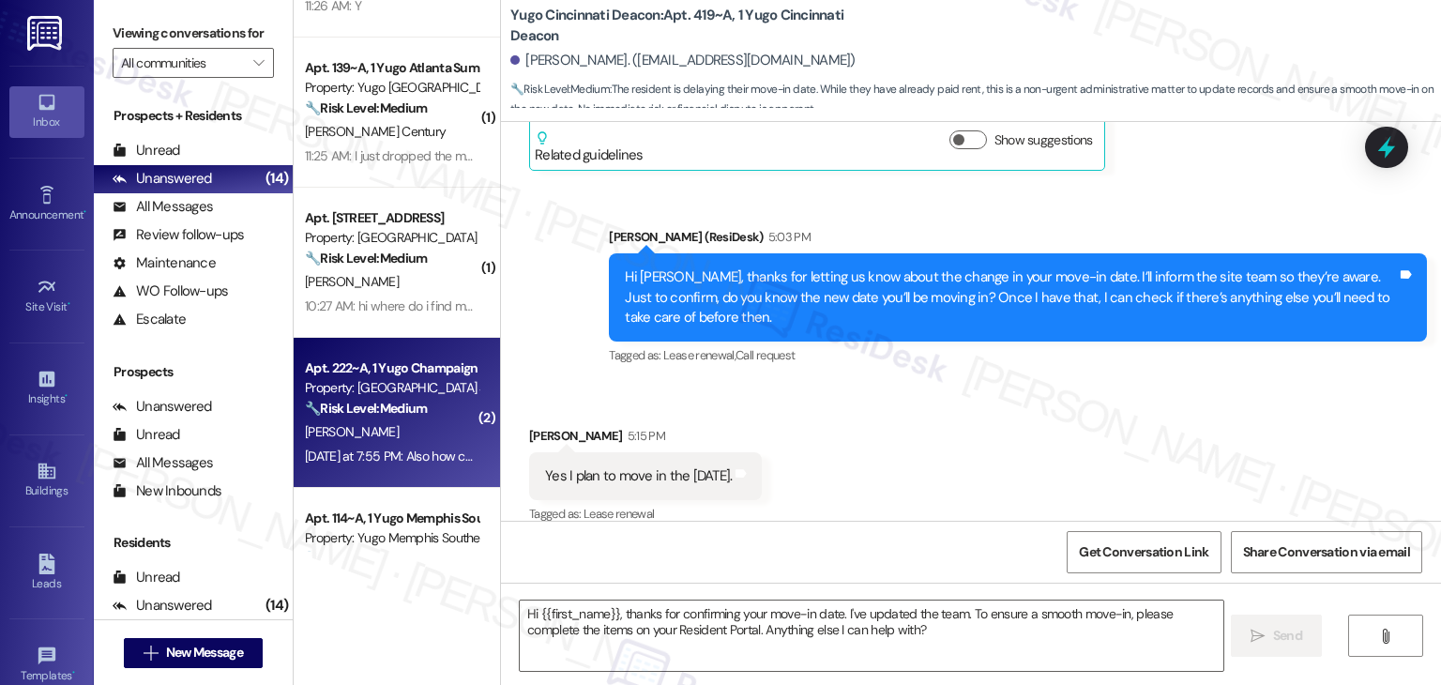
type textarea "Fetching suggested responses. Please feel free to read through the conversation…"
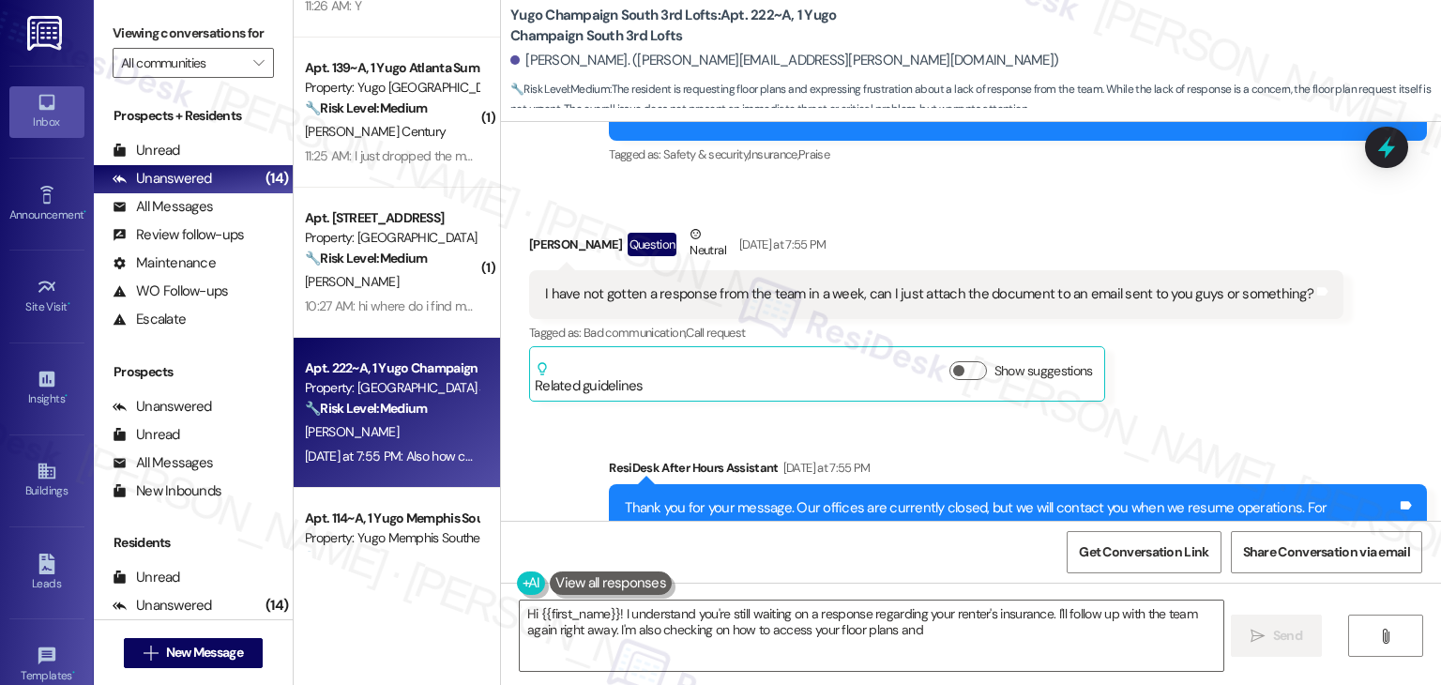
scroll to position [7176, 0]
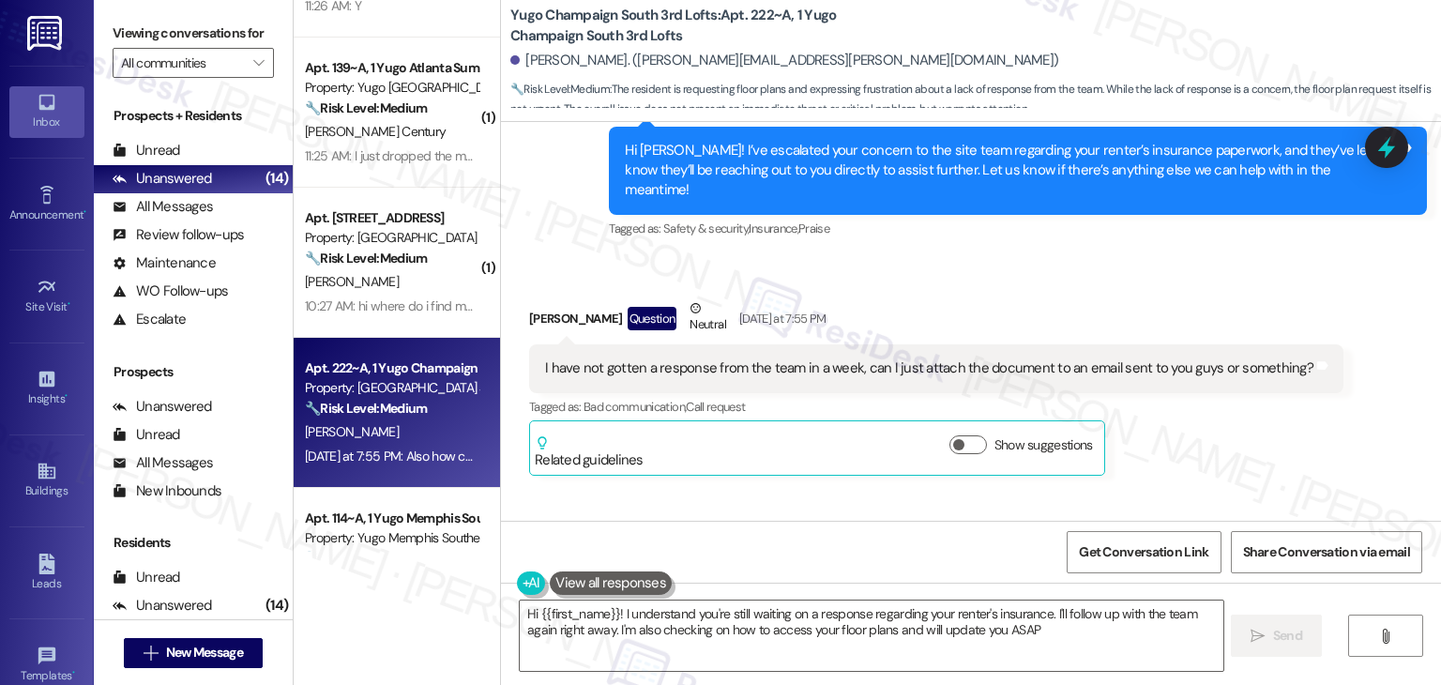
type textarea "Hi {{first_name}}! I understand you're still waiting on a response regarding yo…"
click at [1174, 518] on div "Sent via SMS ResiDesk After Hours Assistant [DATE] at 7:55 PM Thank you for you…" at bounding box center [1018, 593] width 846 height 150
click at [1181, 490] on div "Sent via SMS ResiDesk After Hours Assistant [DATE] at 7:55 PM Thank you for you…" at bounding box center [971, 579] width 940 height 178
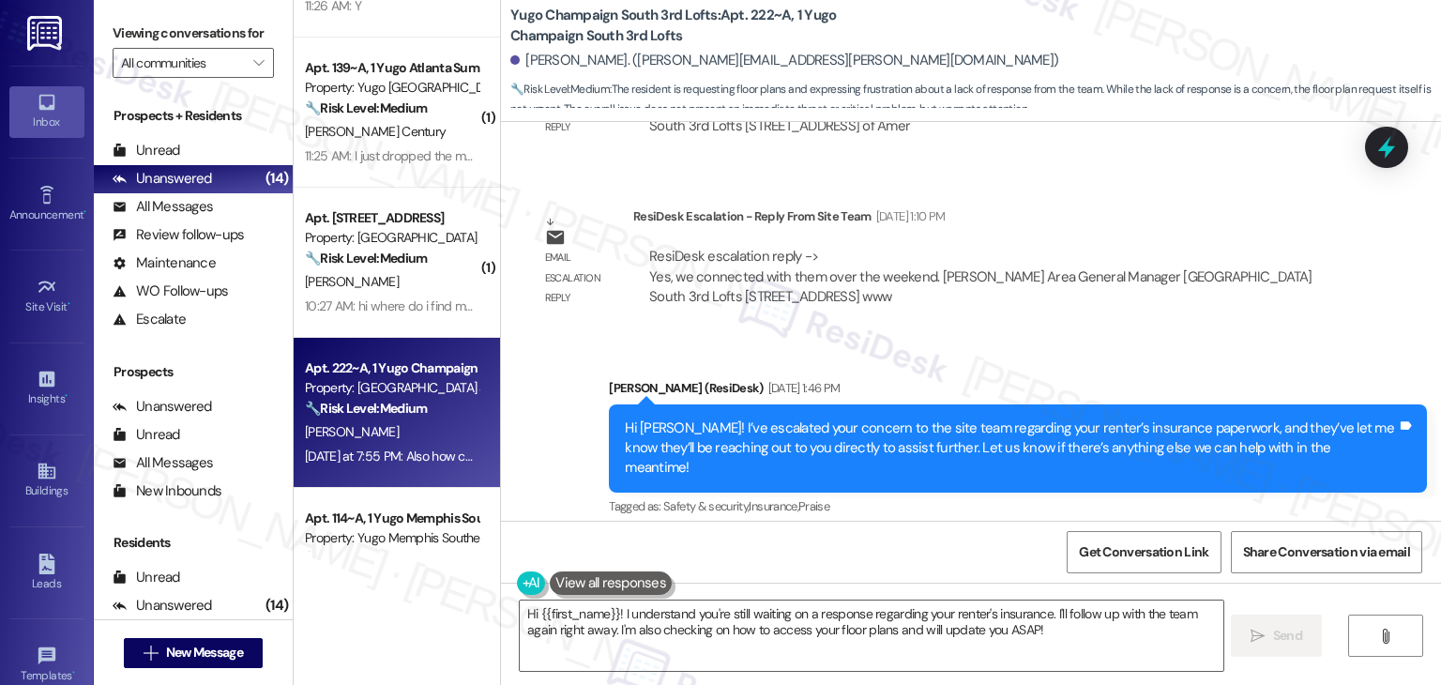
scroll to position [6895, 0]
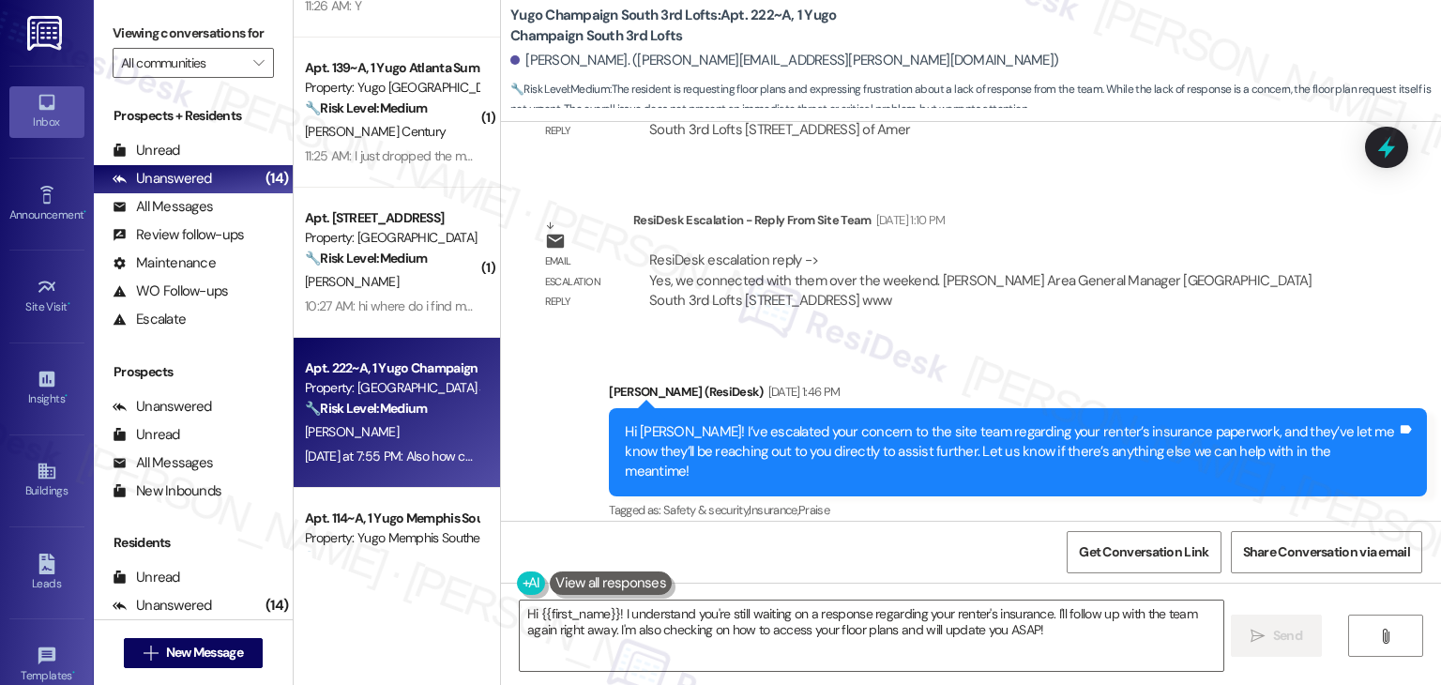
click at [1111, 538] on div "Received via SMS [PERSON_NAME] Question Neutral [DATE] at 7:55 PM I have not go…" at bounding box center [971, 655] width 940 height 234
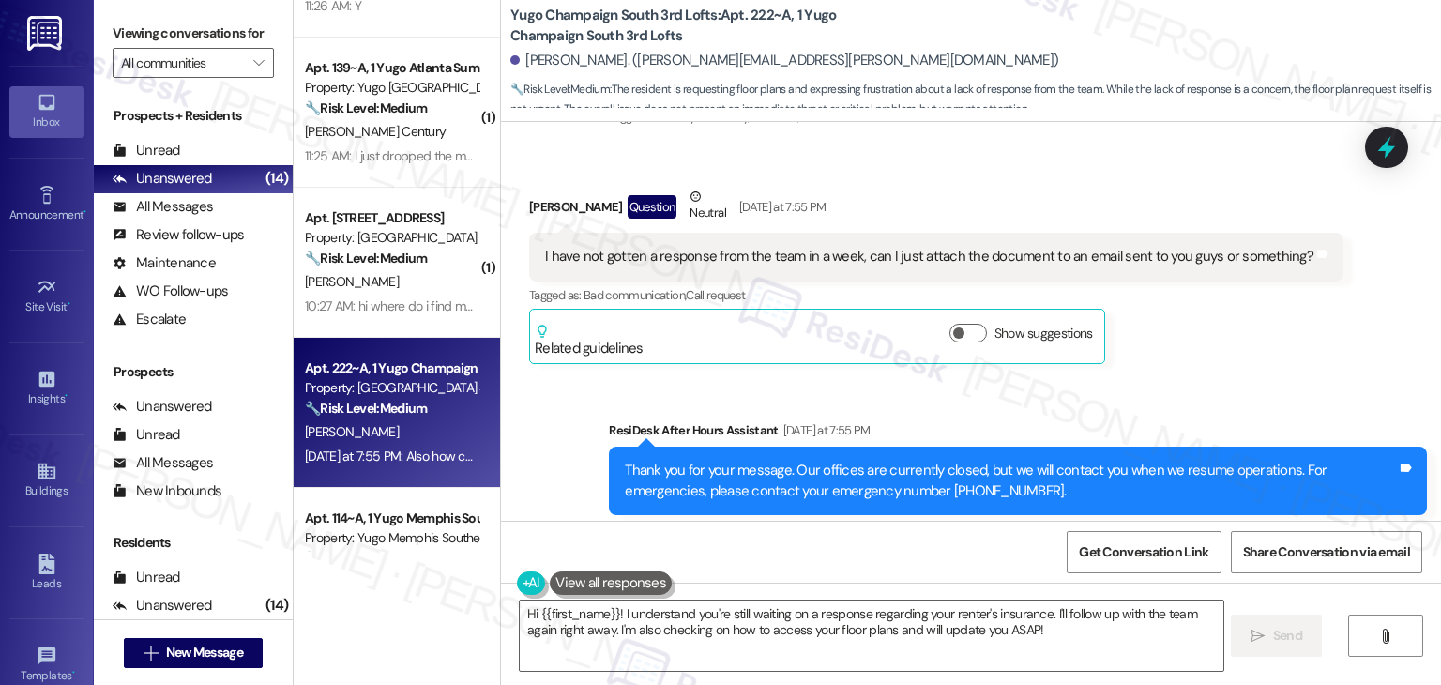
scroll to position [7194, 0]
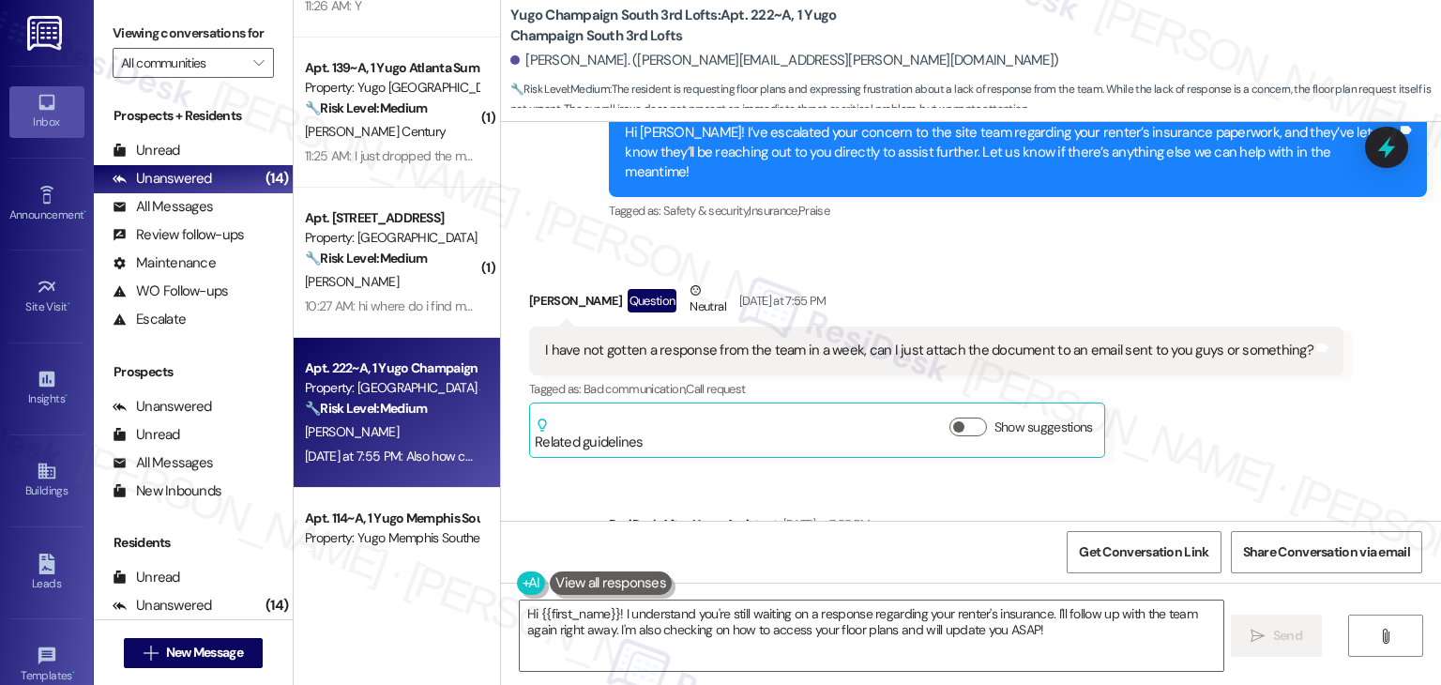
click at [881, 341] on div "I have not gotten a response from the team in a week, can I just attach the doc…" at bounding box center [929, 351] width 768 height 20
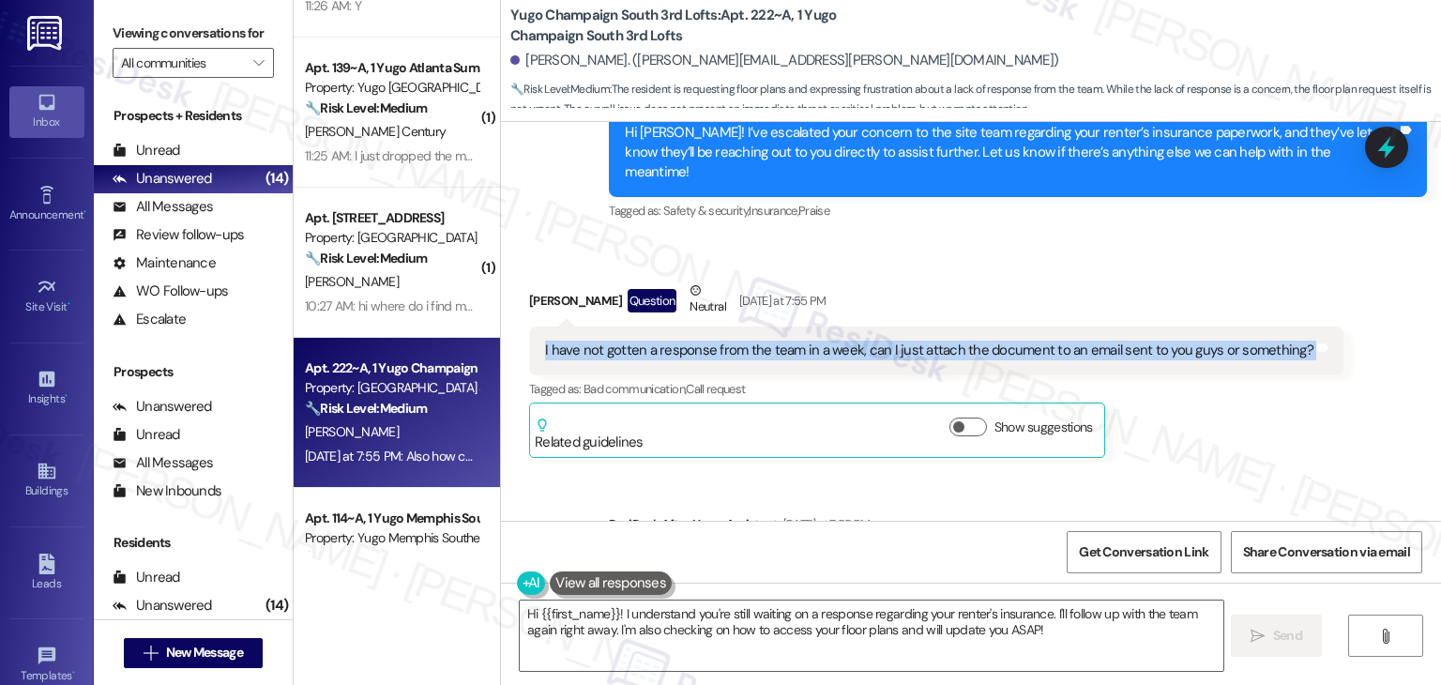
click at [881, 341] on div "I have not gotten a response from the team in a week, can I just attach the doc…" at bounding box center [929, 351] width 768 height 20
copy div "I have not gotten a response from the team in a week, can I just attach the doc…"
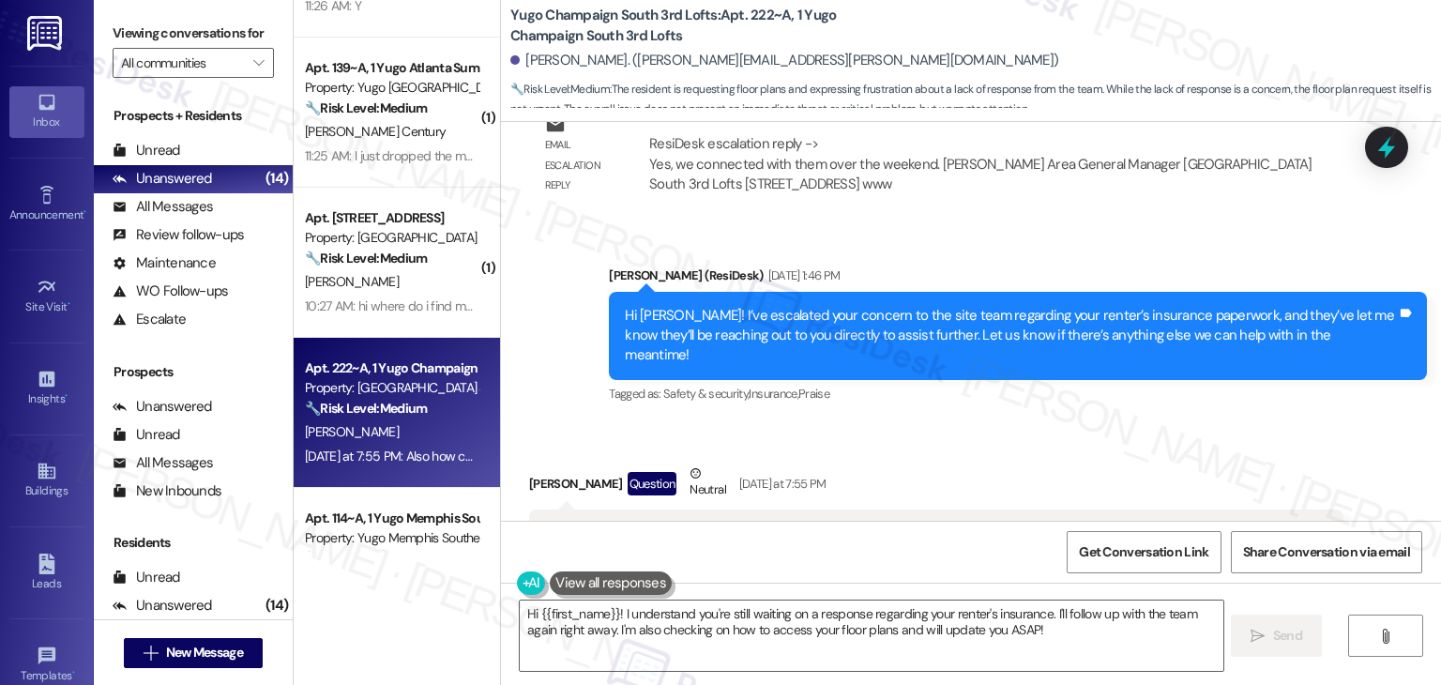
scroll to position [7006, 0]
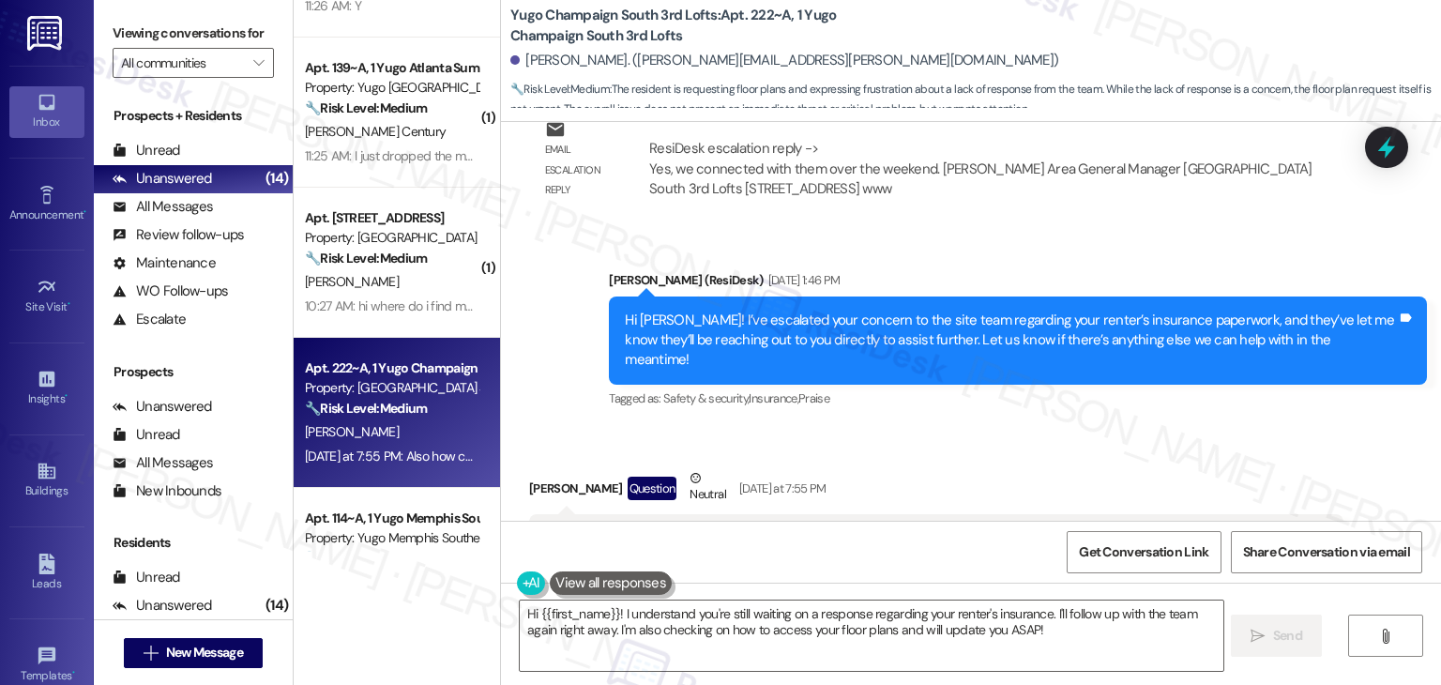
click at [856, 311] on div "Hi [PERSON_NAME]! I’ve escalated your concern to the site team regarding your r…" at bounding box center [1011, 341] width 772 height 60
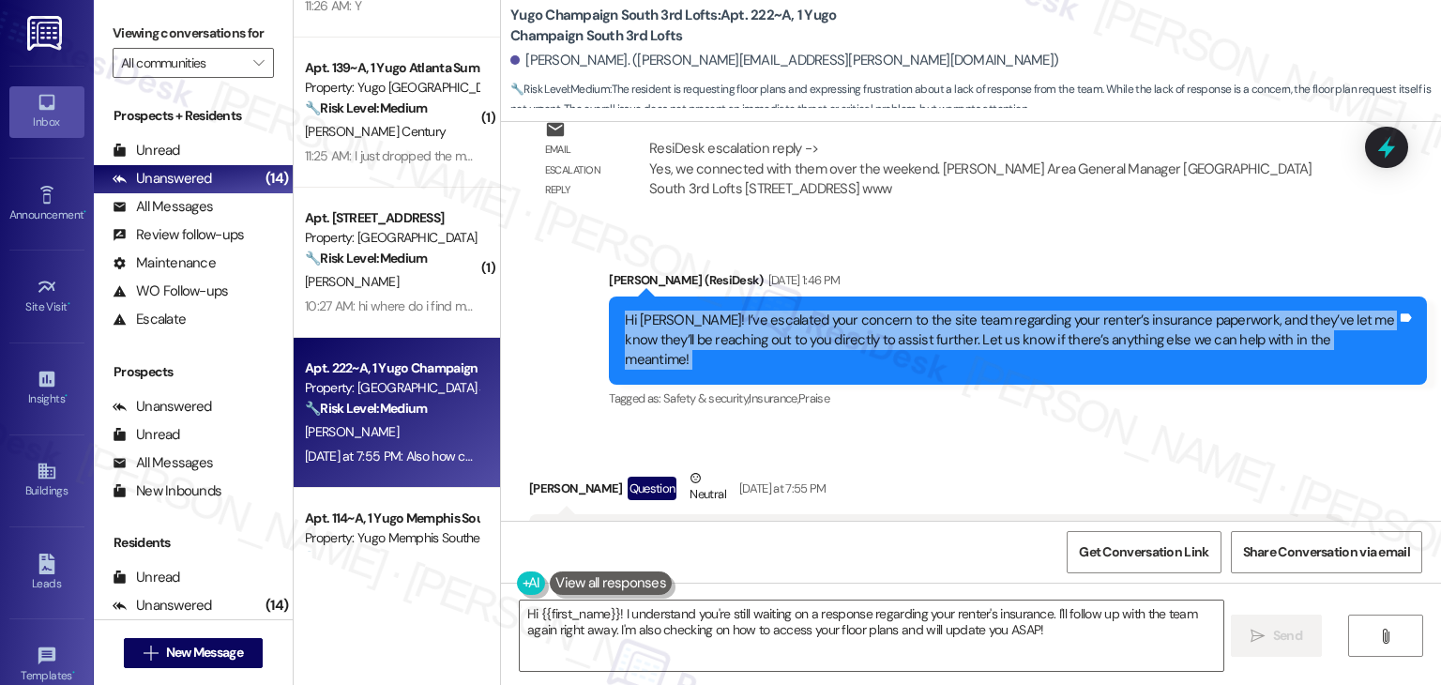
click at [856, 311] on div "Hi [PERSON_NAME]! I’ve escalated your concern to the site team regarding your r…" at bounding box center [1011, 341] width 772 height 60
copy div "Hi [PERSON_NAME]! I’ve escalated your concern to the site team regarding your r…"
click at [798, 514] on div "I have not gotten a response from the team in a week, can I just attach the doc…" at bounding box center [936, 538] width 814 height 48
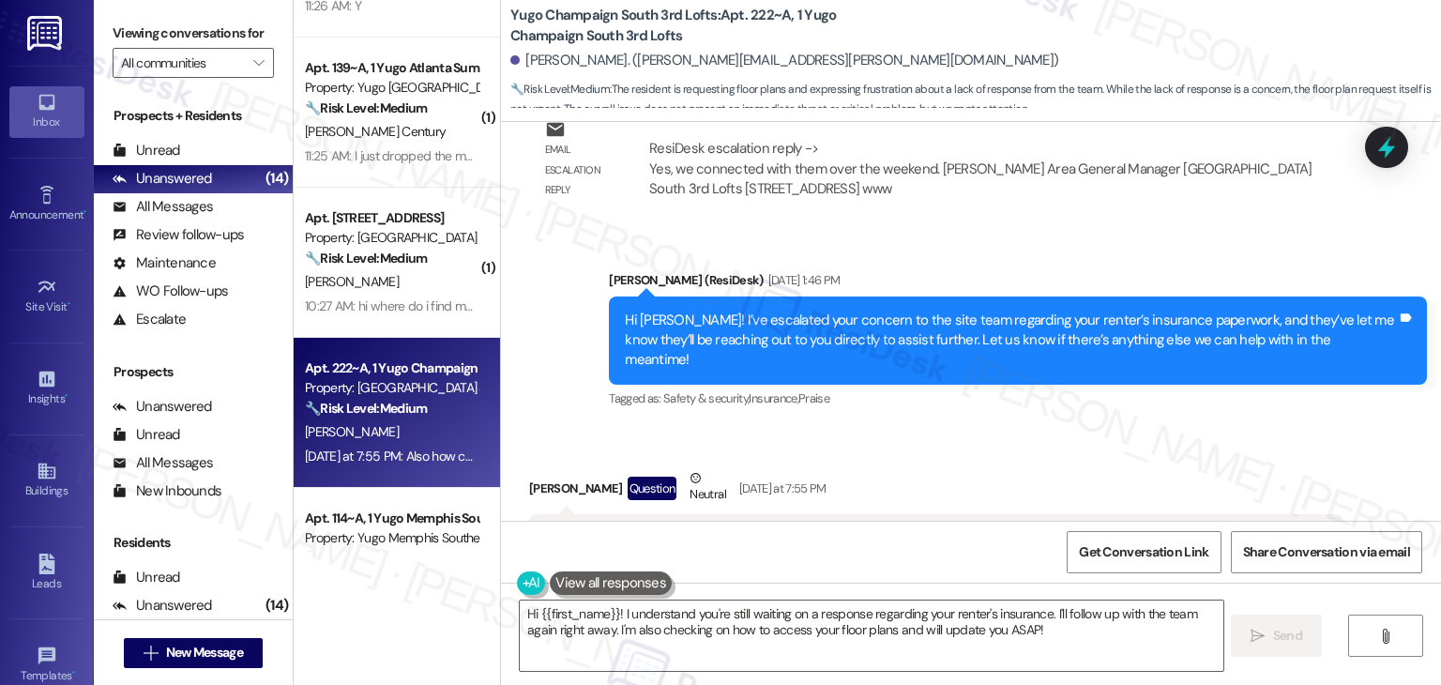
click at [798, 514] on div "I have not gotten a response from the team in a week, can I just attach the doc…" at bounding box center [936, 538] width 814 height 48
copy div "I have not gotten a response from the team in a week, can I just attach the doc…"
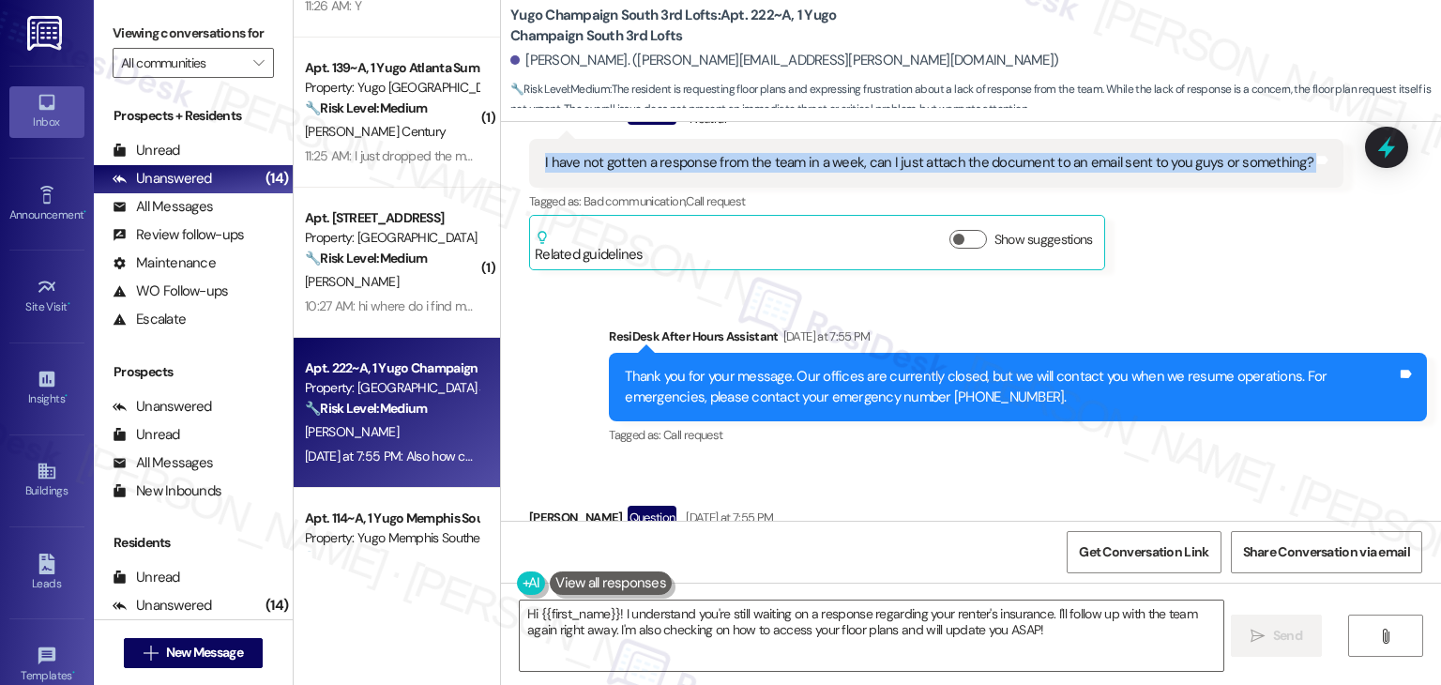
scroll to position [7476, 0]
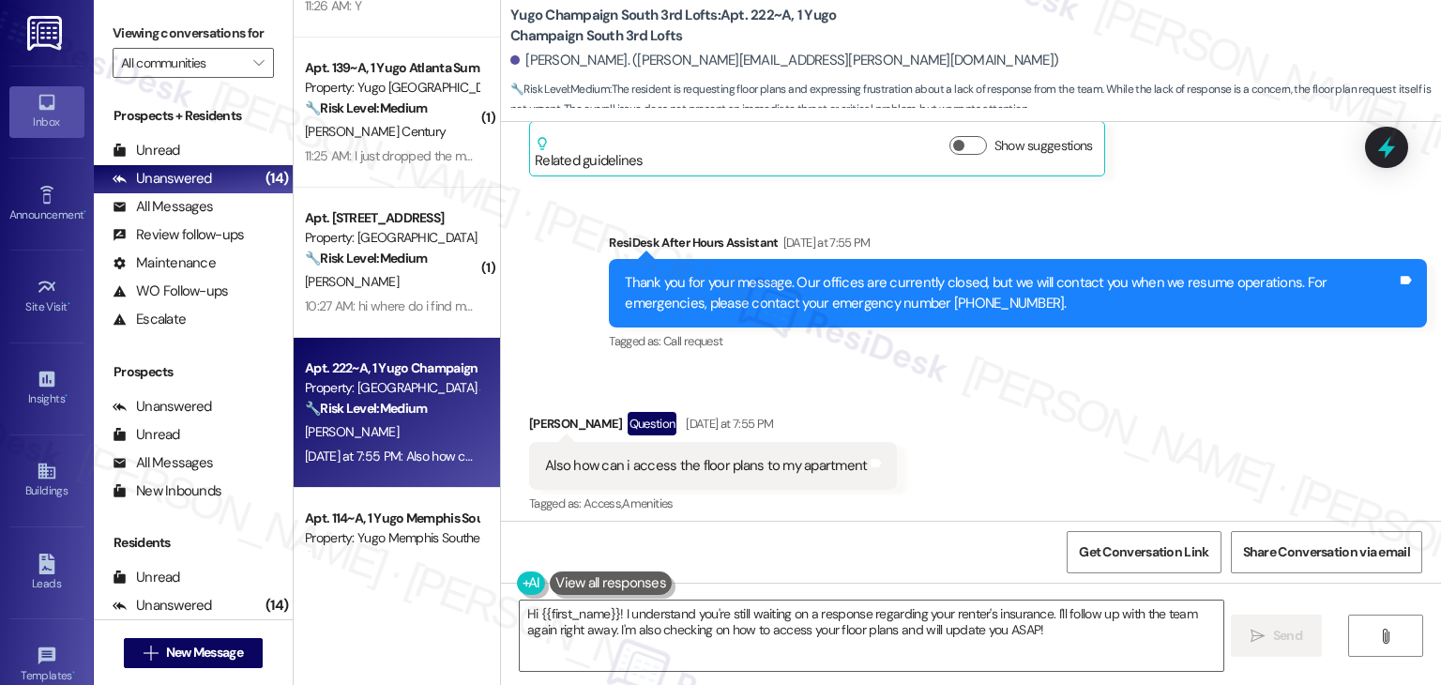
click at [751, 456] on div "Also how can i access the floor plans to my apartment" at bounding box center [706, 466] width 322 height 20
copy div "Also how can i access the floor plans to my apartment Tags and notes"
click at [1002, 414] on div "Sent via SMS [PERSON_NAME] (ResiDesk) [DATE] 2:10 PM Hi [PERSON_NAME]! We’re so…" at bounding box center [971, 321] width 940 height 399
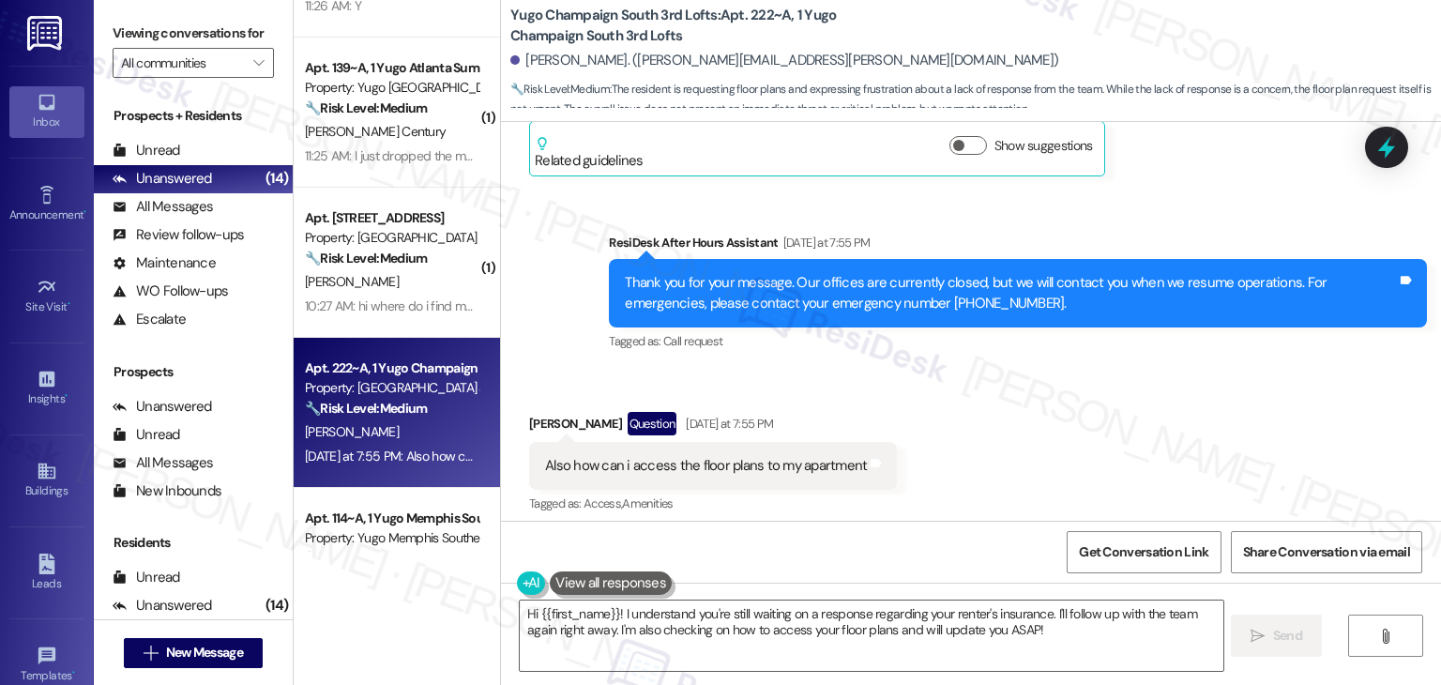
click at [1002, 414] on div "Sent via SMS [PERSON_NAME] (ResiDesk) [DATE] 2:10 PM Hi [PERSON_NAME]! We’re so…" at bounding box center [971, 321] width 940 height 399
